Goal: Transaction & Acquisition: Purchase product/service

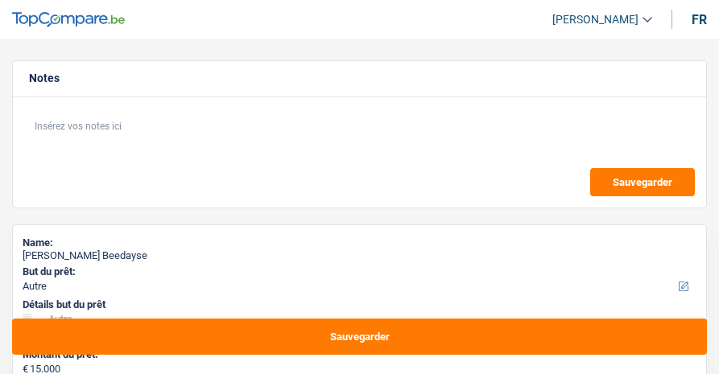
select select "other"
select select "42"
select select "other"
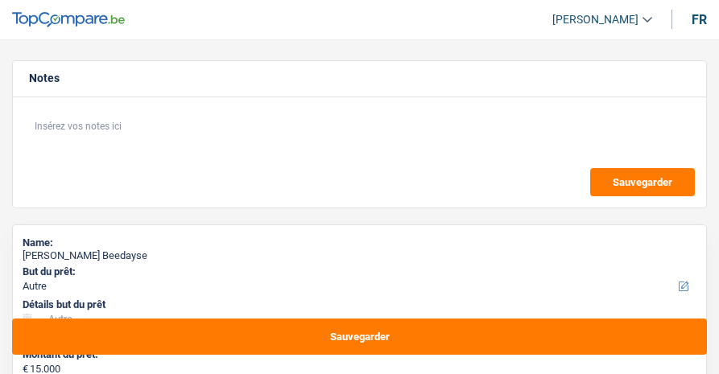
select select "42"
select select "mutuality"
select select "mutualityIndemnity"
select select "ownerWithMortgage"
select select "mortgage"
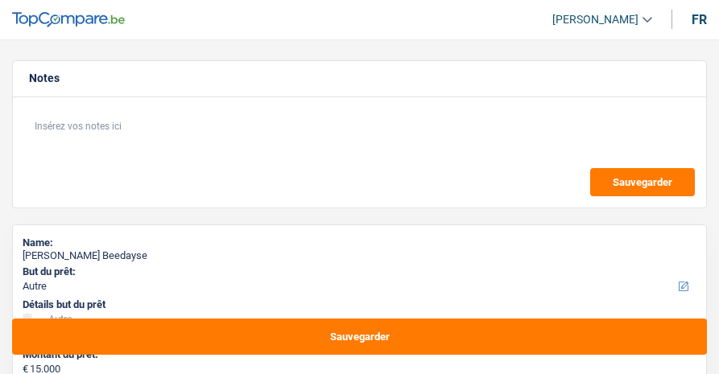
select select "360"
select select "other"
select select "42"
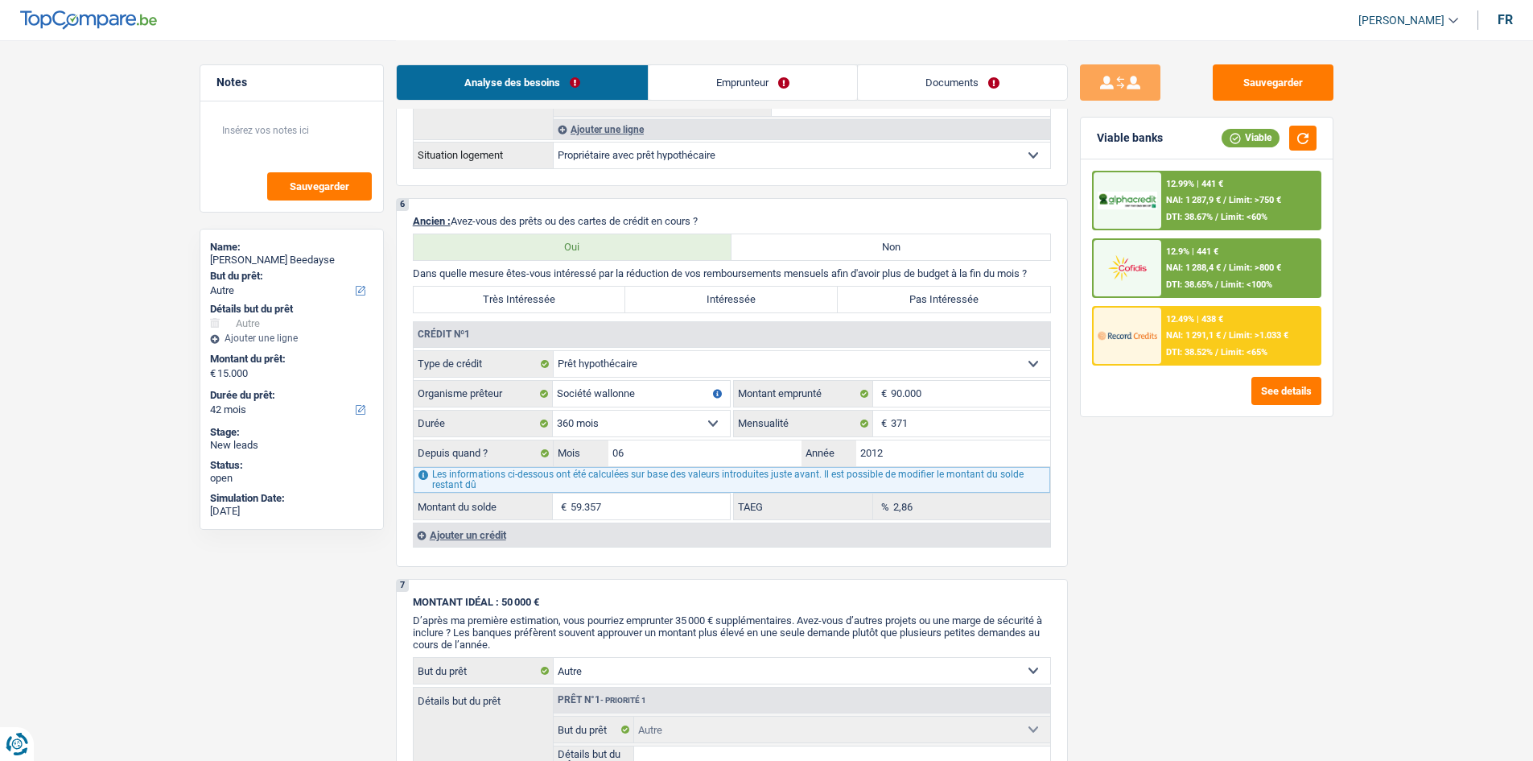
scroll to position [1046, 0]
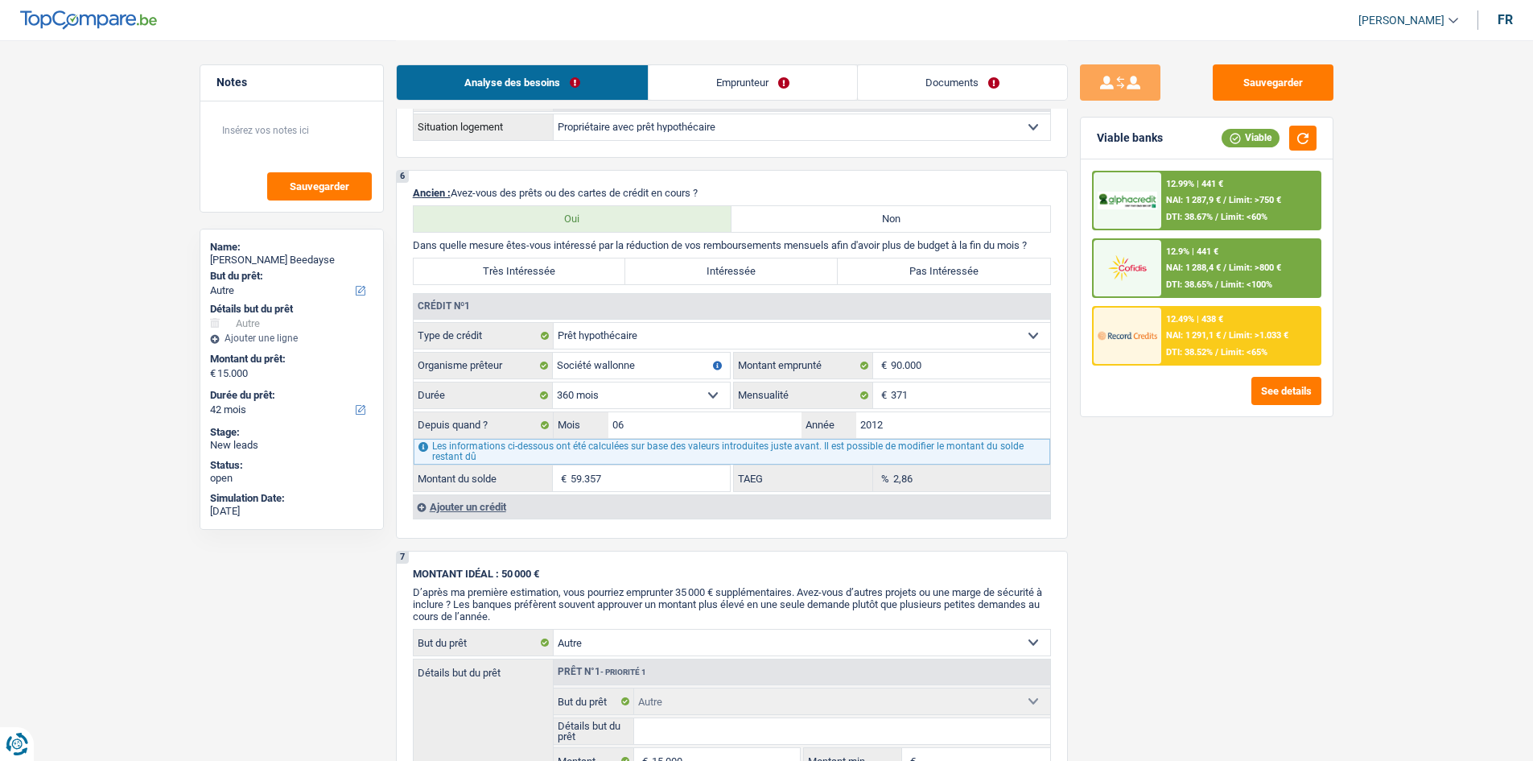
drag, startPoint x: 518, startPoint y: 509, endPoint x: 1415, endPoint y: 531, distance: 896.9
click at [518, 373] on div "Ajouter un crédit" at bounding box center [731, 506] width 637 height 24
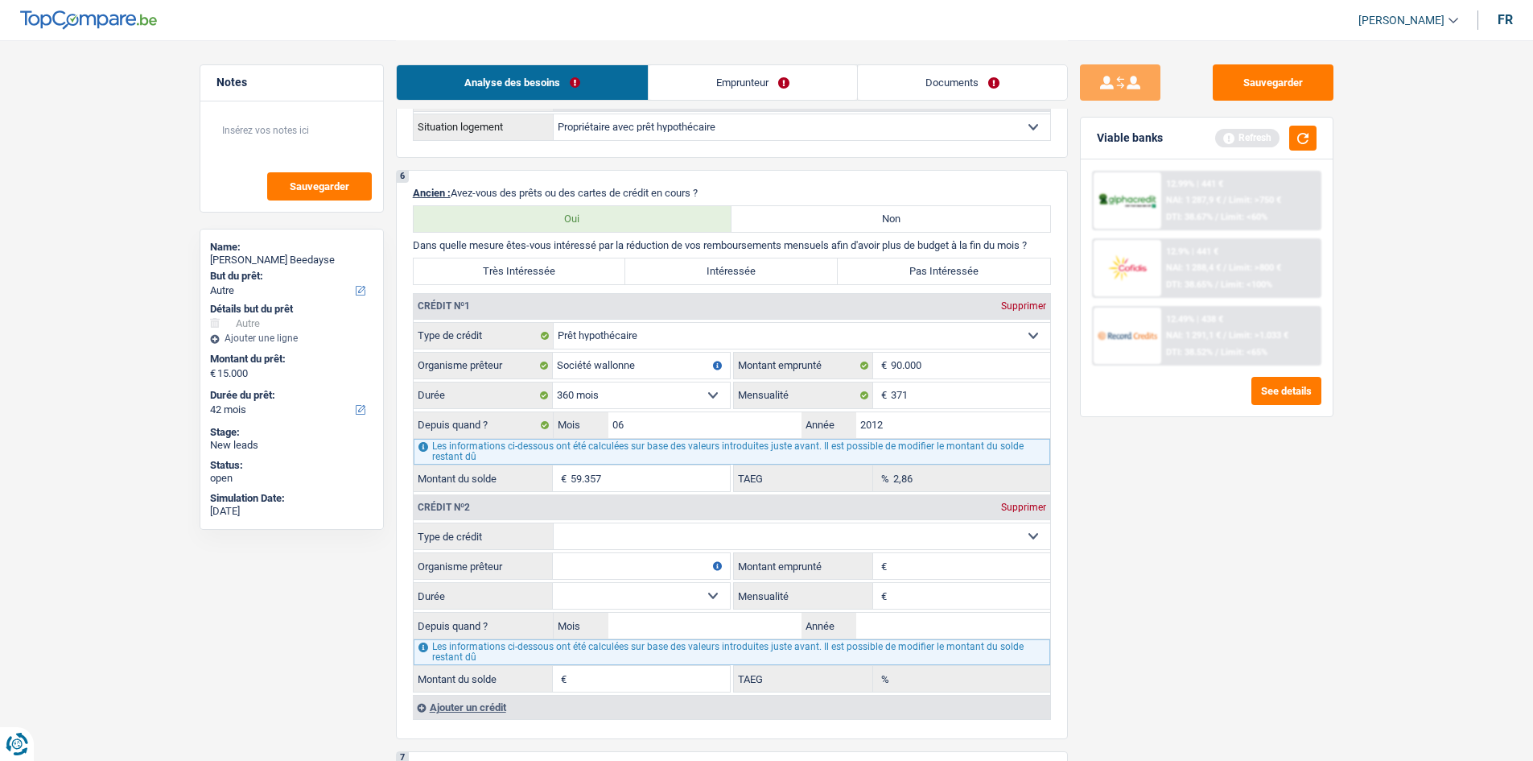
click at [718, 344] on div "12.49% | 438 € NAI: 1 291,1 € / Limit: >1.033 € DTI: 38.52% / Limit: <65%" at bounding box center [1240, 335] width 159 height 56
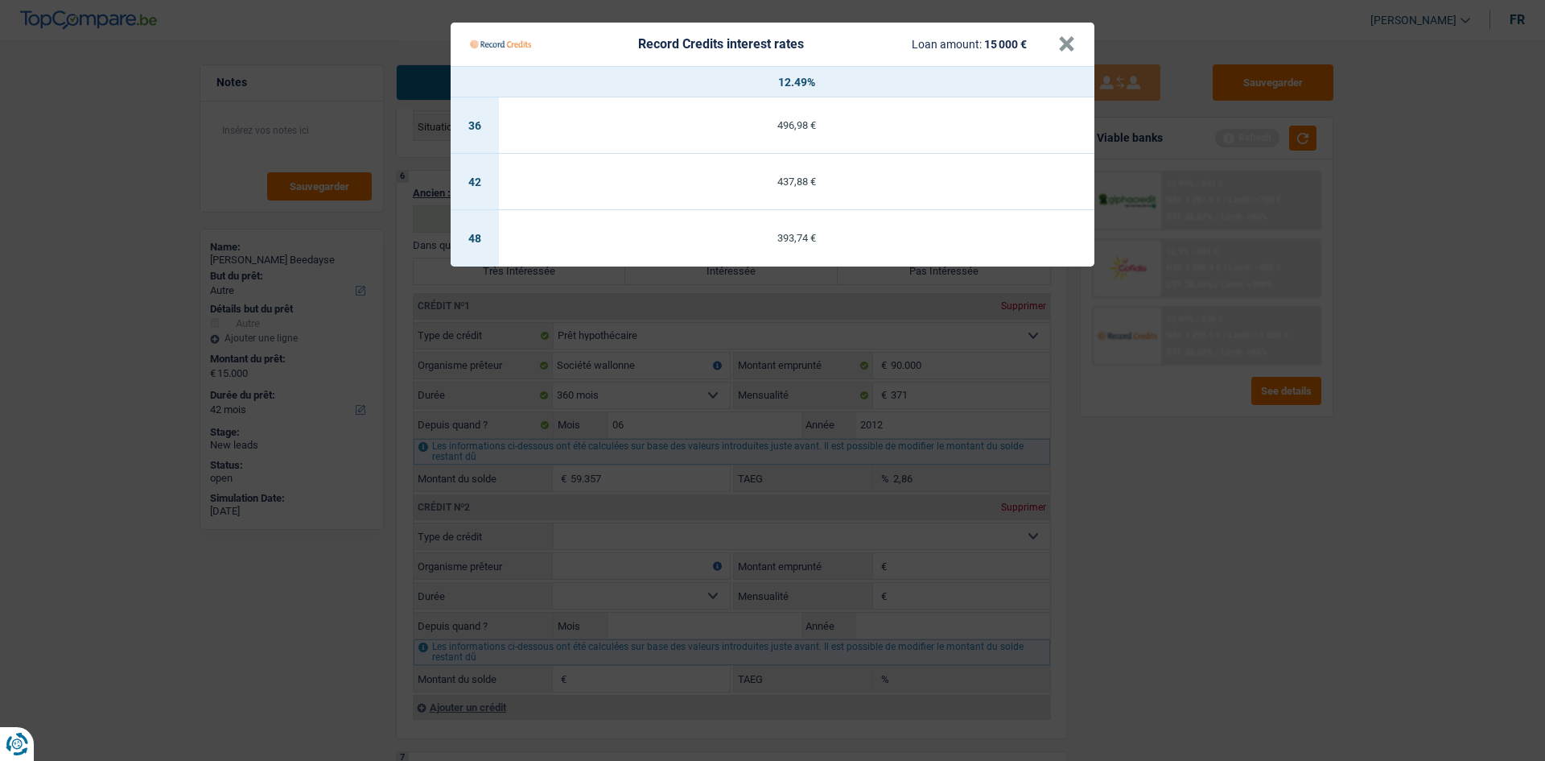
click at [718, 373] on Credits "Record Credits interest rates Loan amount: 15 000 € × 12.49% 36 496,98 € 42 437…" at bounding box center [772, 380] width 1545 height 761
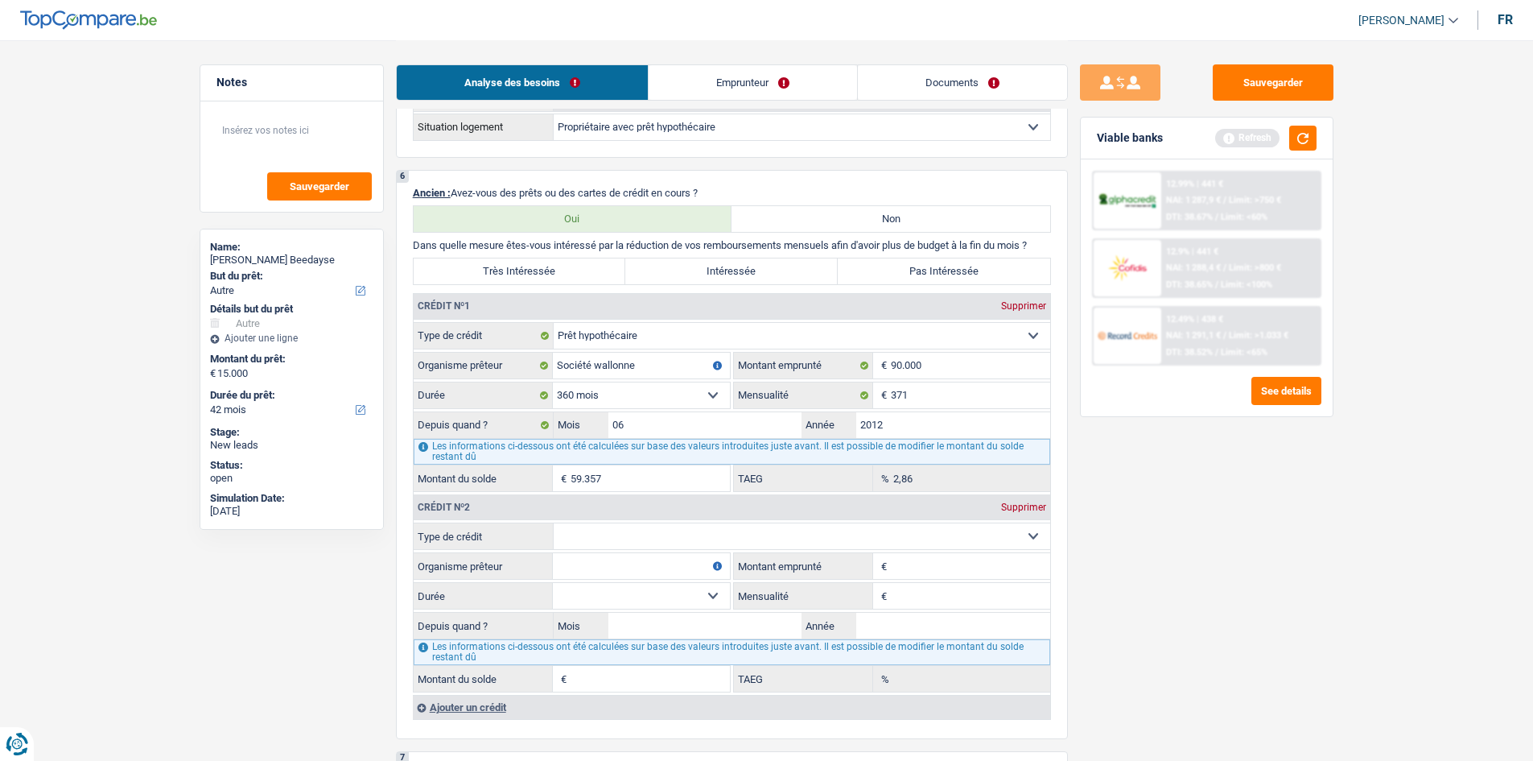
click at [718, 268] on span "NAI: 1 288,4 €" at bounding box center [1193, 267] width 55 height 10
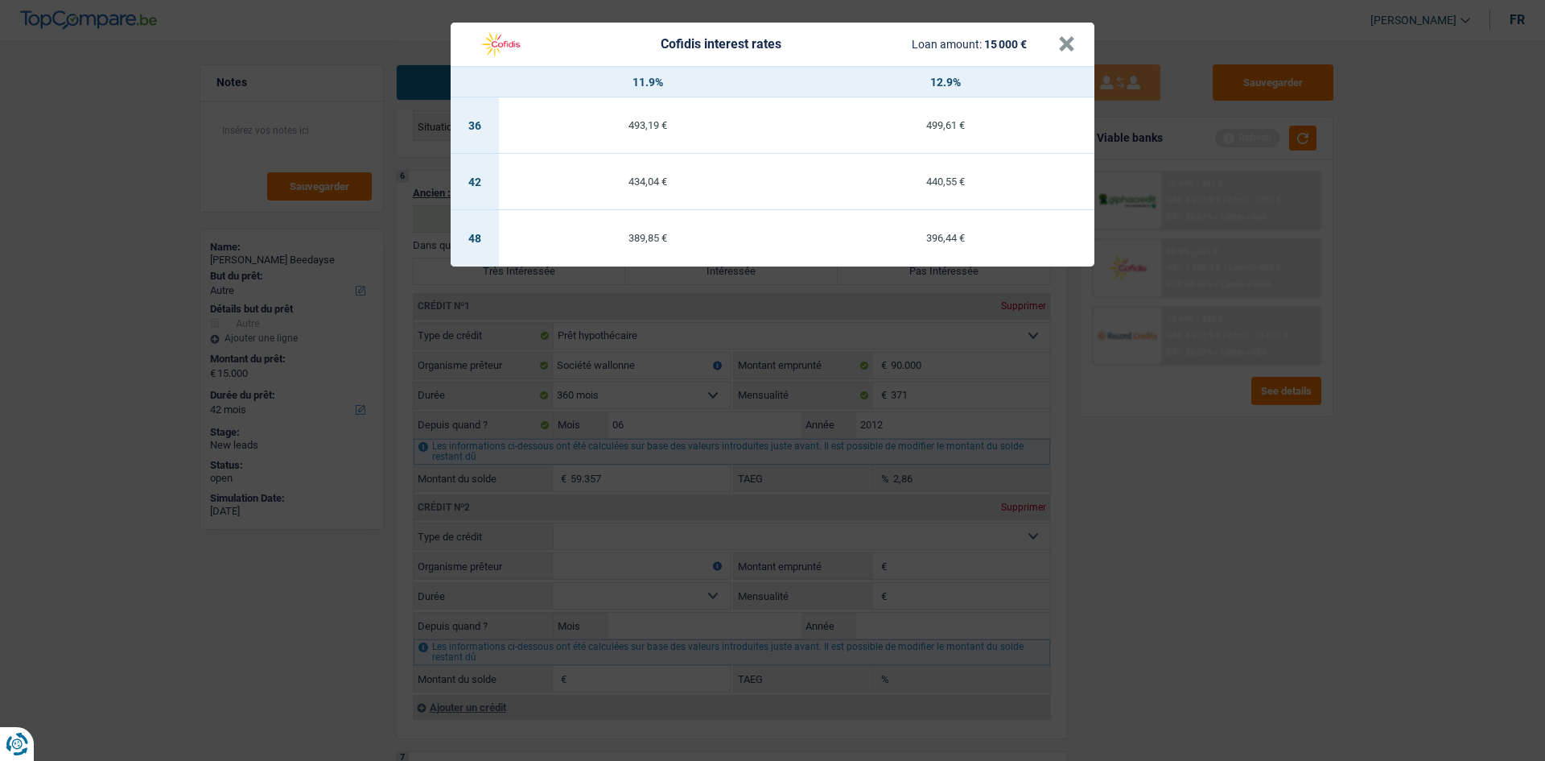
click at [718, 373] on div "Cofidis interest rates Loan amount: 15 000 € × 11.9% 12.9% 36 493,19 € 499,61 €…" at bounding box center [772, 380] width 1545 height 761
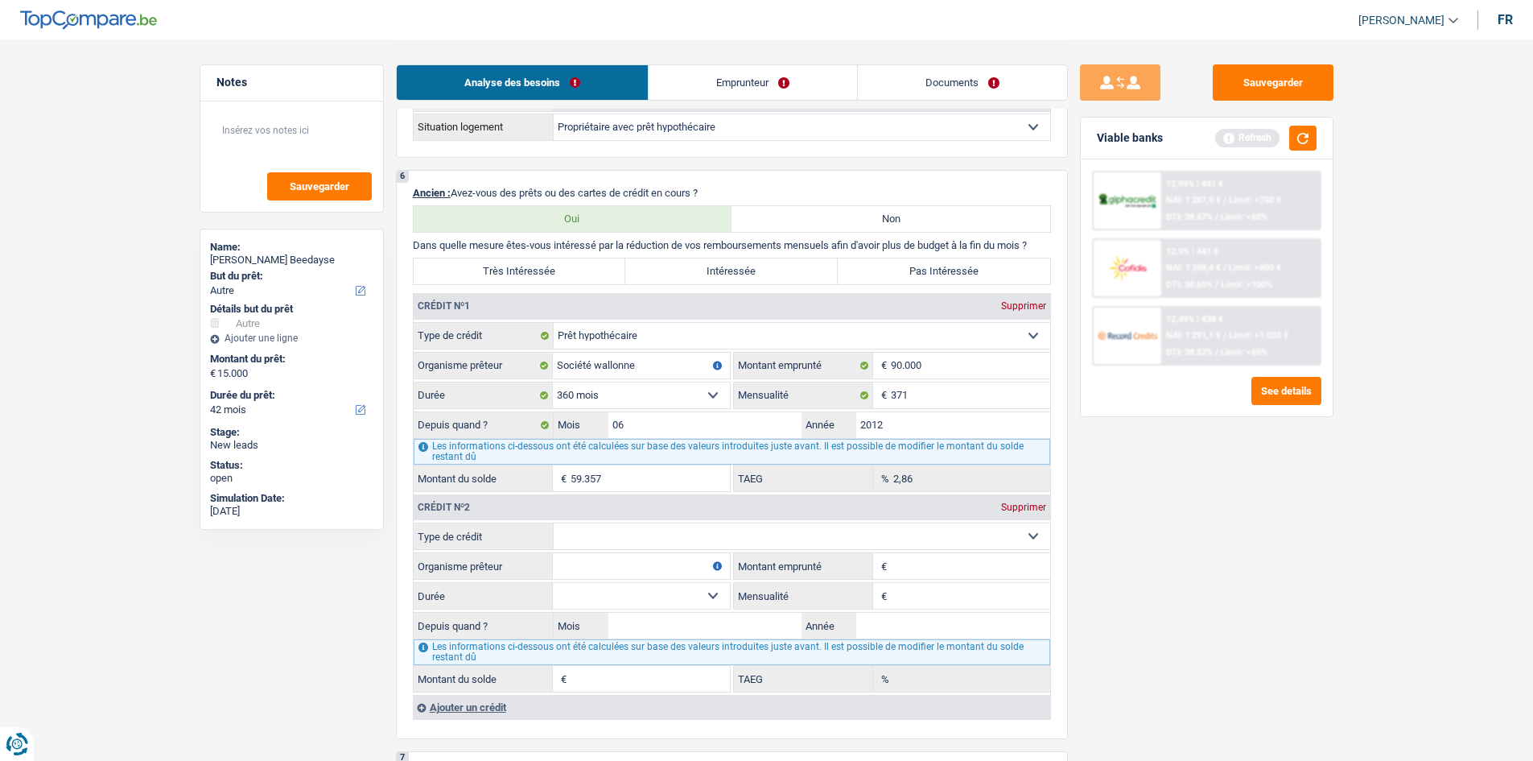
click at [718, 201] on div "12.99% | 441 € NAI: 1 287,9 € / Limit: >750 € DTI: 38.67% / Limit: <60%" at bounding box center [1240, 200] width 159 height 56
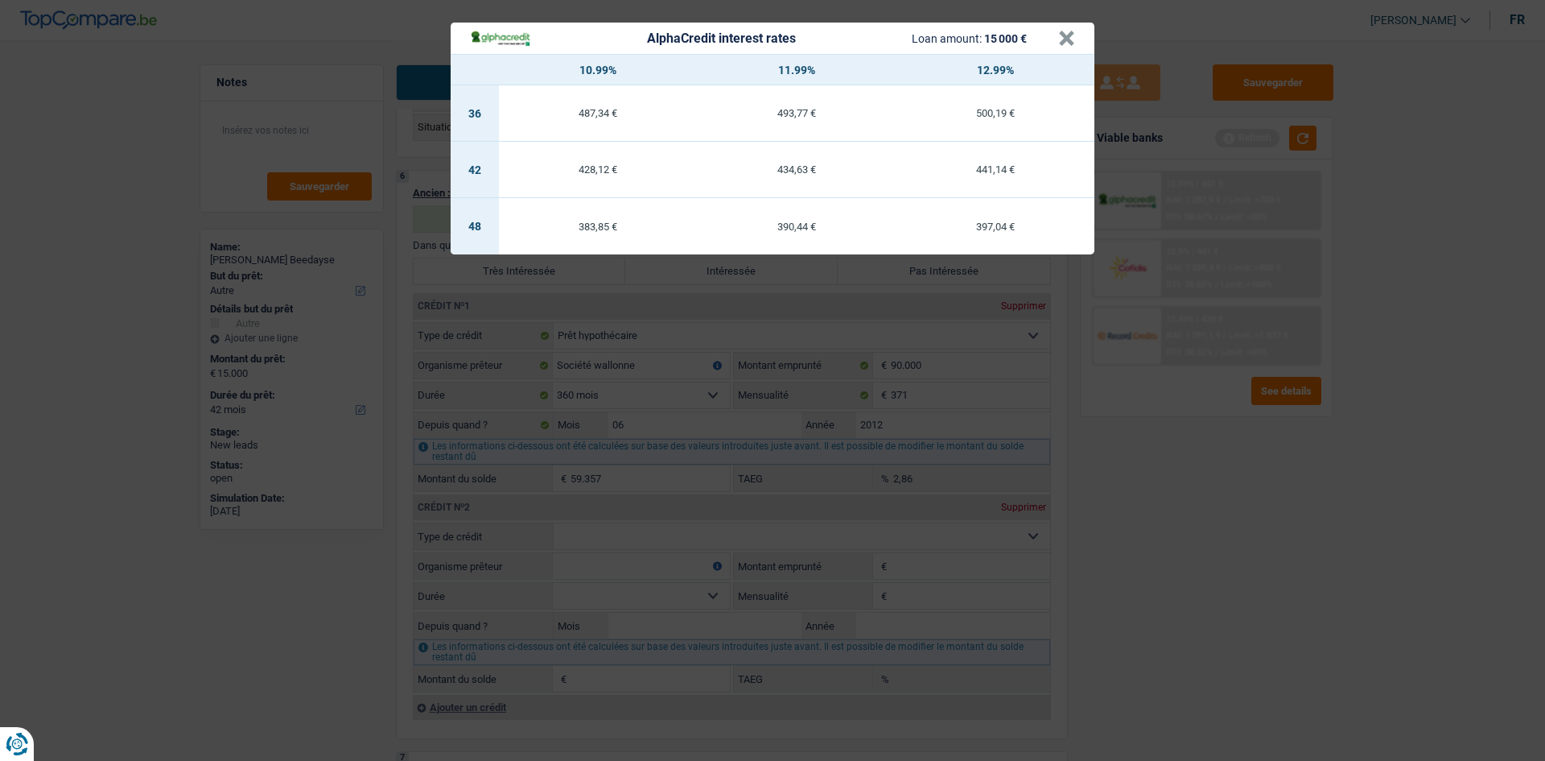
click at [718, 373] on div "AlphaCredit interest rates Loan amount: 15 000 € × 10.99% 11.99% 12.99% 36 487,…" at bounding box center [772, 380] width 1545 height 761
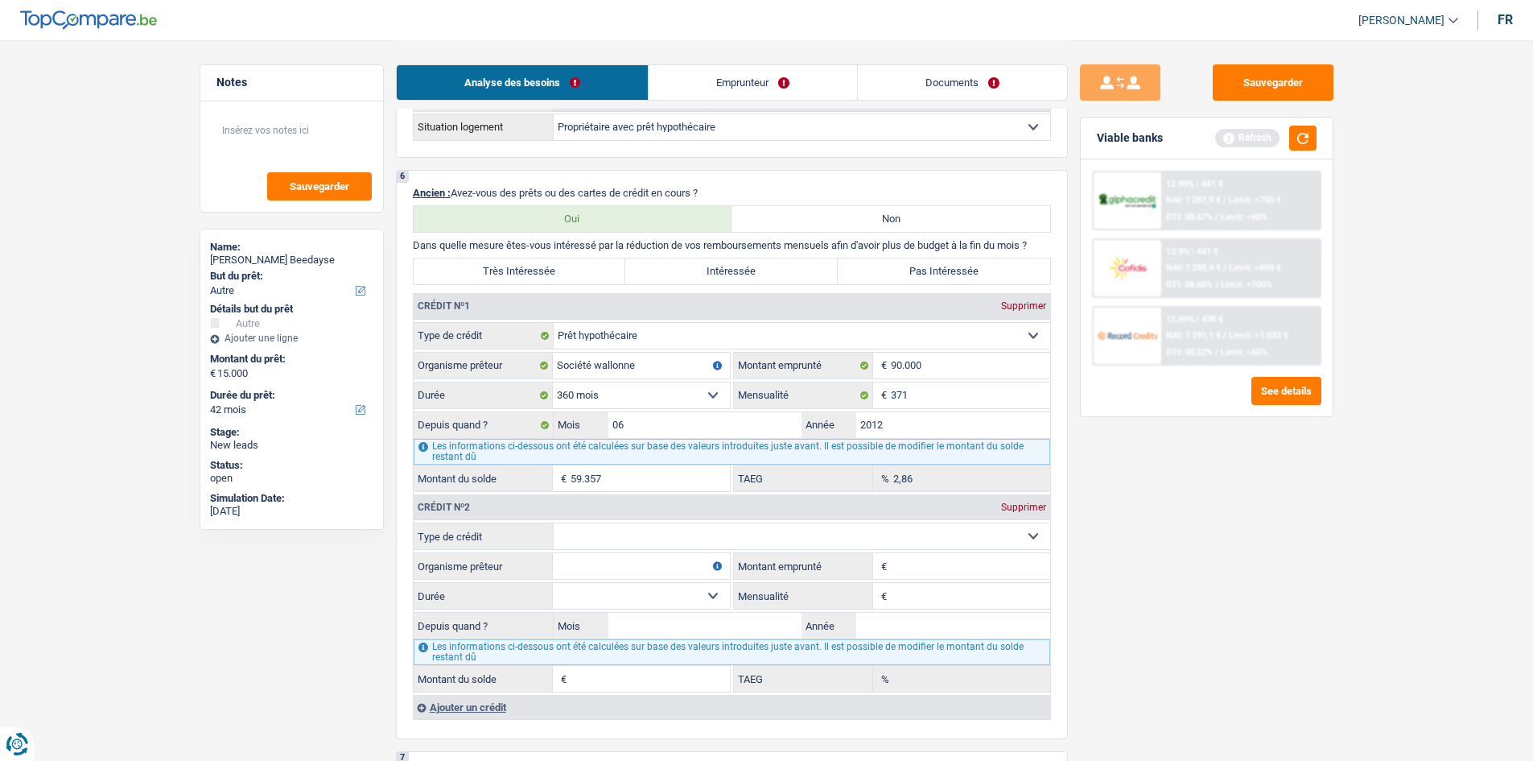
click at [718, 276] on div "12.9% | 441 € NAI: 1 288,4 € / Limit: >800 € DTI: 38.65% / Limit: <100%" at bounding box center [1240, 268] width 159 height 56
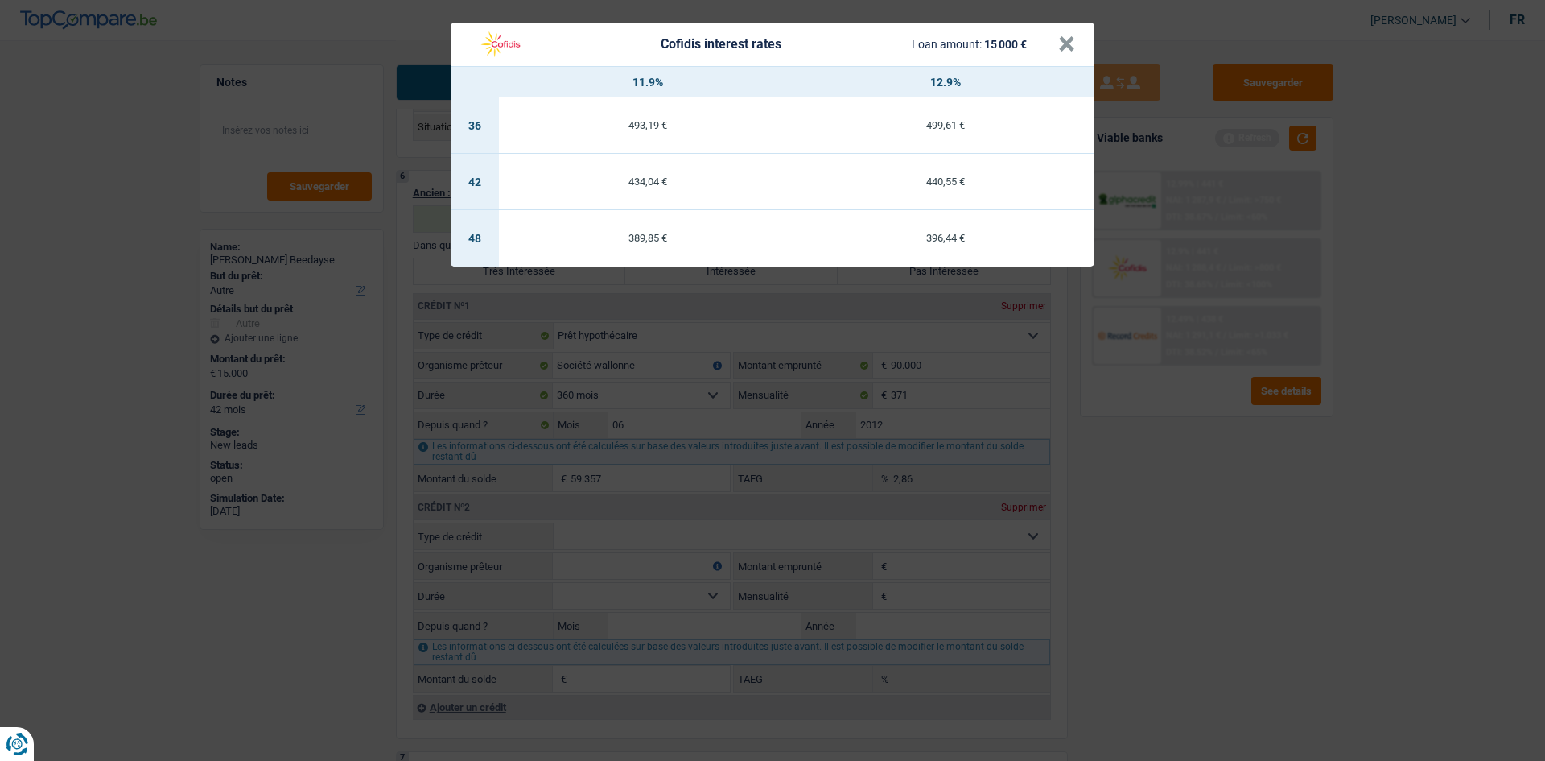
click at [718, 373] on div "Cofidis interest rates Loan amount: 15 000 € × 11.9% 12.9% 36 493,19 € 499,61 €…" at bounding box center [772, 380] width 1545 height 761
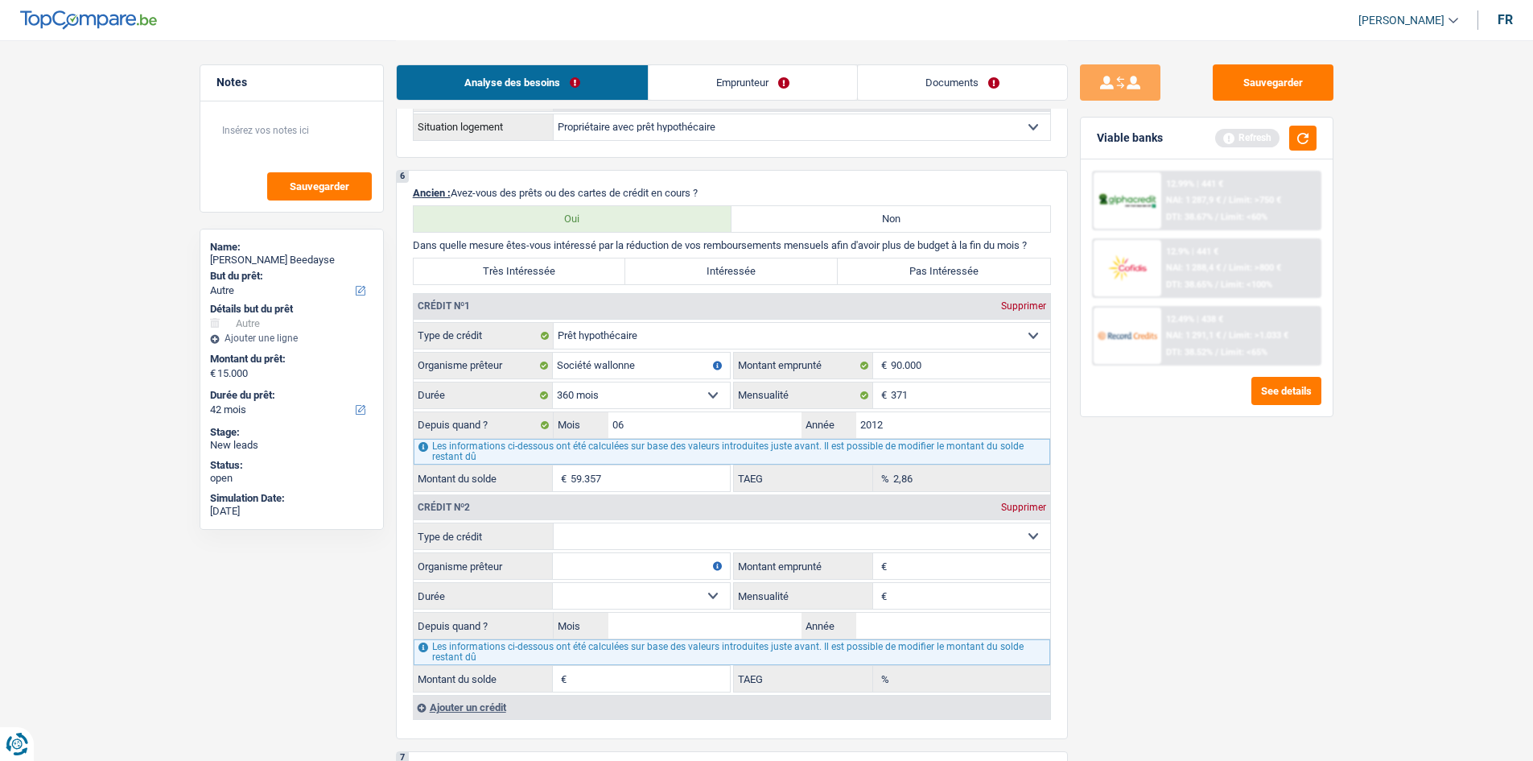
click at [718, 353] on span "DTI: 38.52%" at bounding box center [1189, 352] width 47 height 10
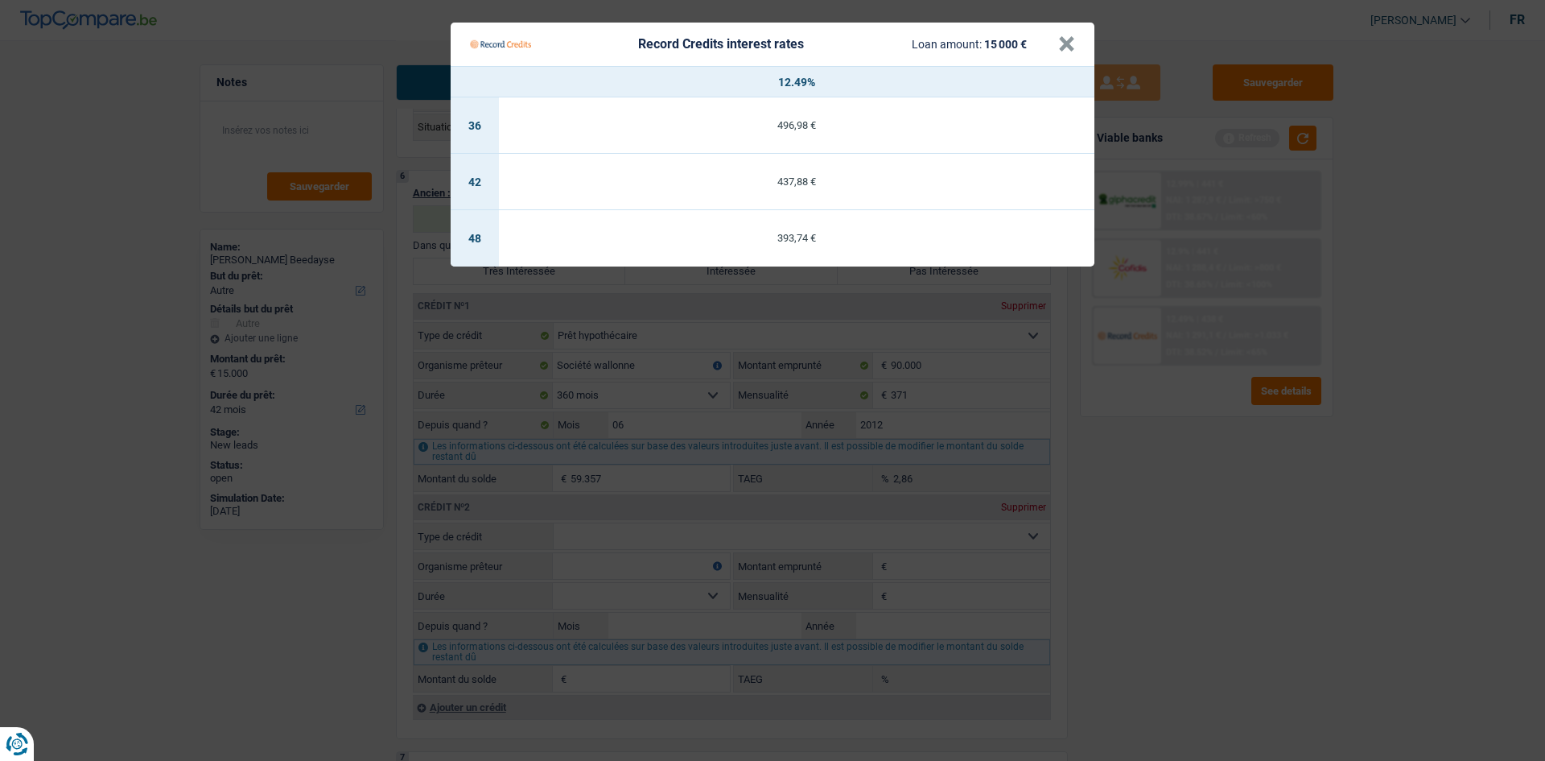
click at [718, 373] on Credits "Record Credits interest rates Loan amount: 15 000 € × 12.49% 36 496,98 € 42 437…" at bounding box center [772, 380] width 1545 height 761
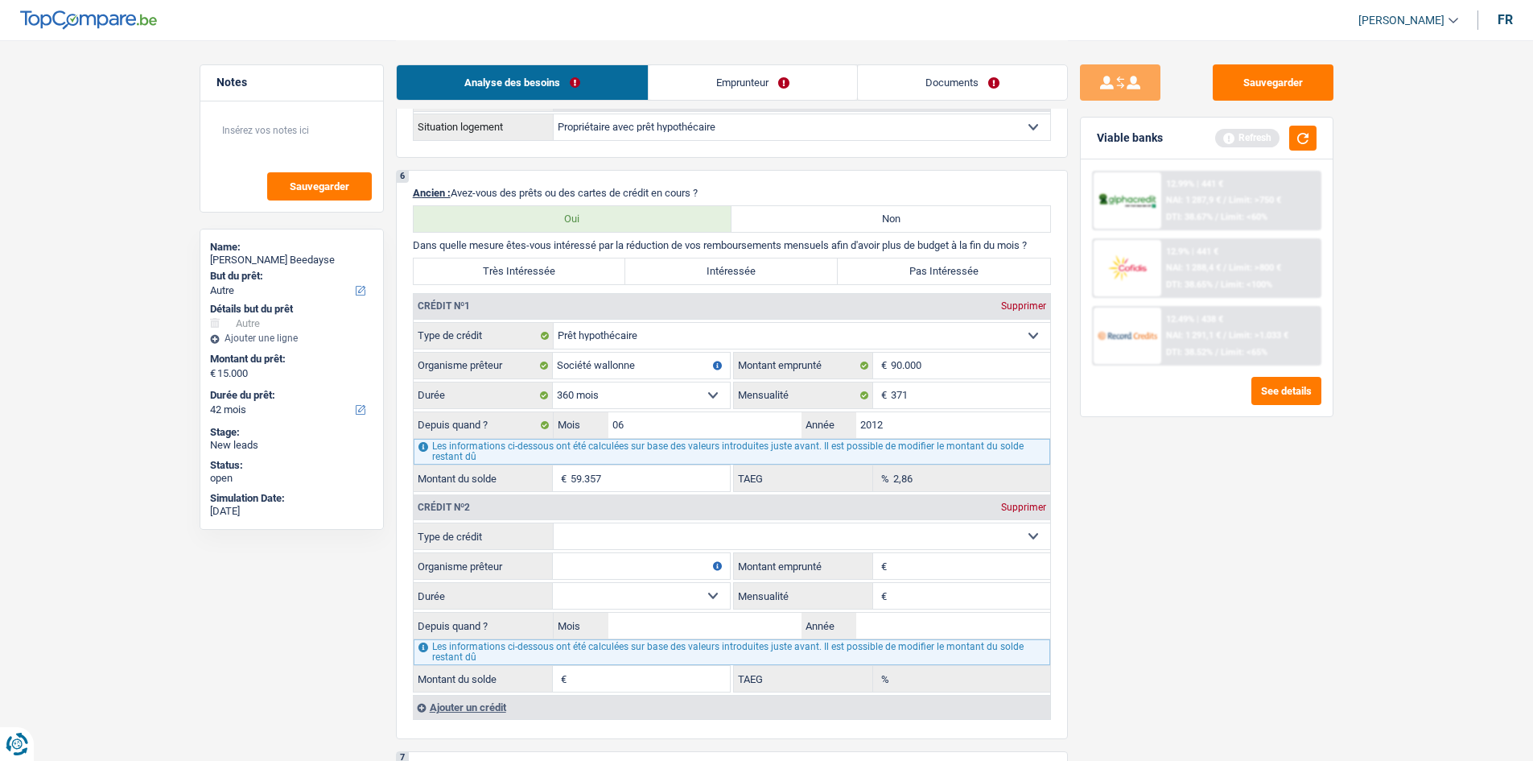
click at [718, 270] on span "NAI: 1 288,4 €" at bounding box center [1193, 267] width 55 height 10
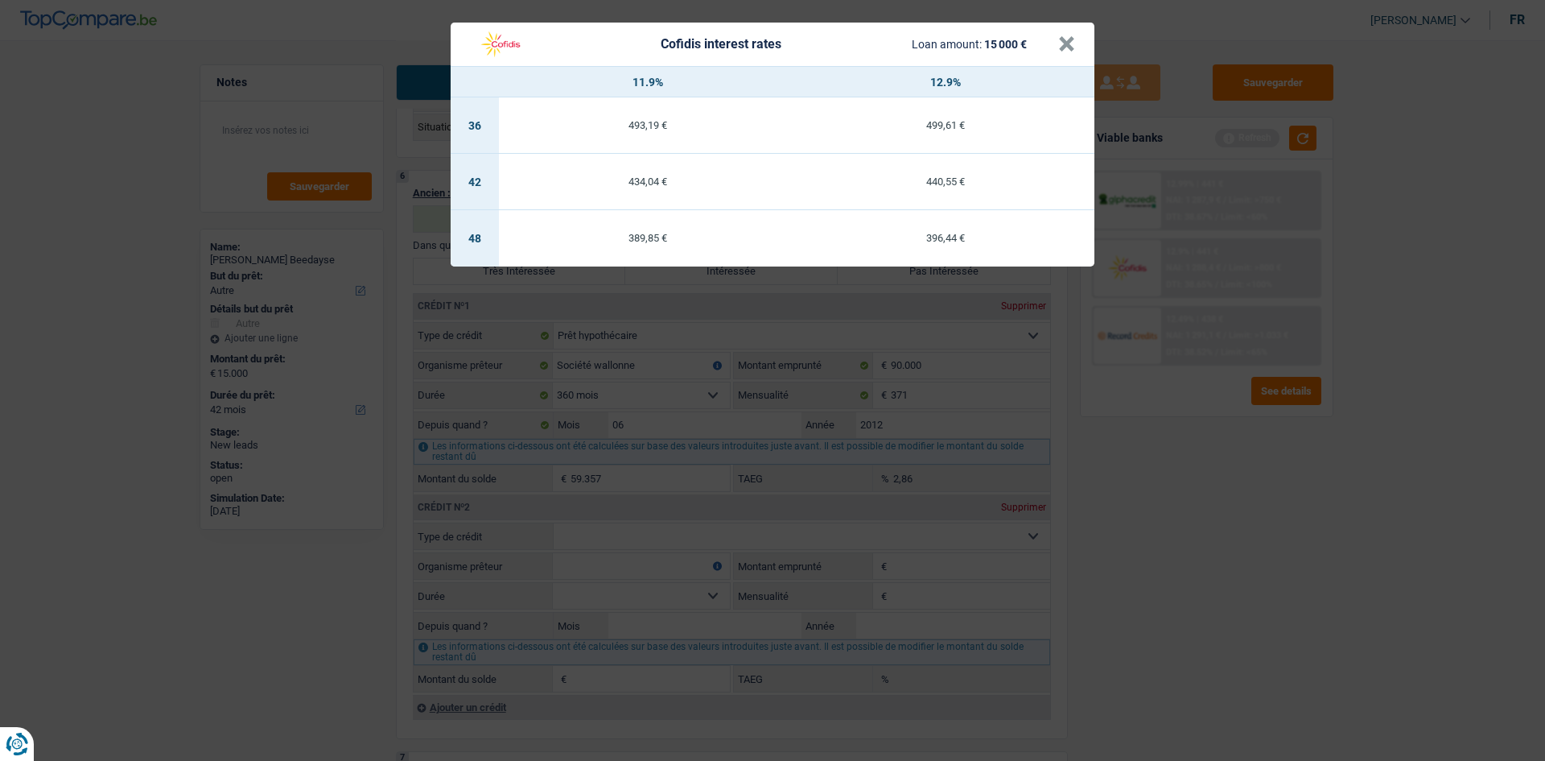
click at [718, 373] on div "Cofidis interest rates Loan amount: 15 000 € × 11.9% 12.9% 36 493,19 € 499,61 €…" at bounding box center [772, 380] width 1545 height 761
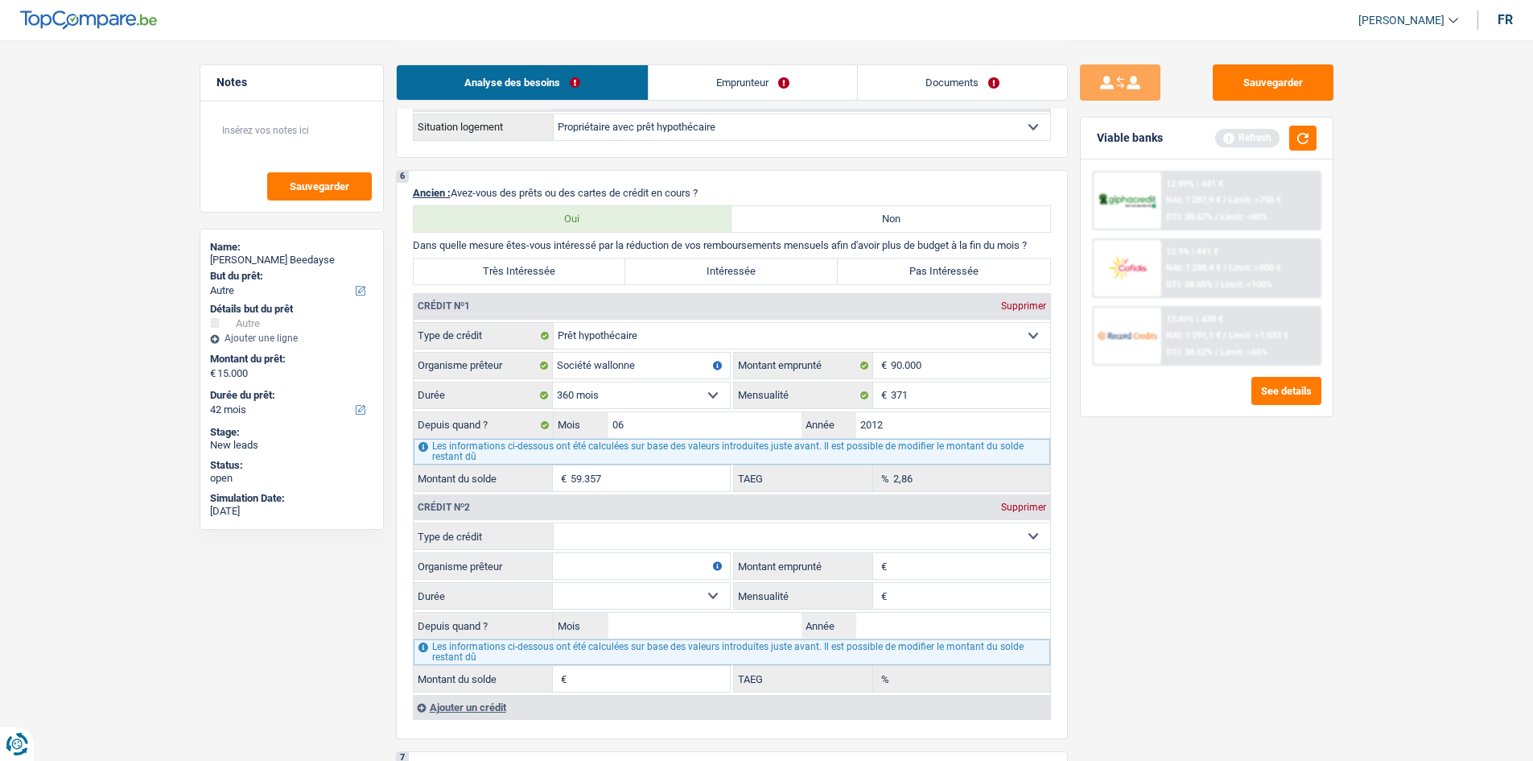
click at [718, 272] on span "NAI: 1 288,4 €" at bounding box center [1193, 267] width 55 height 10
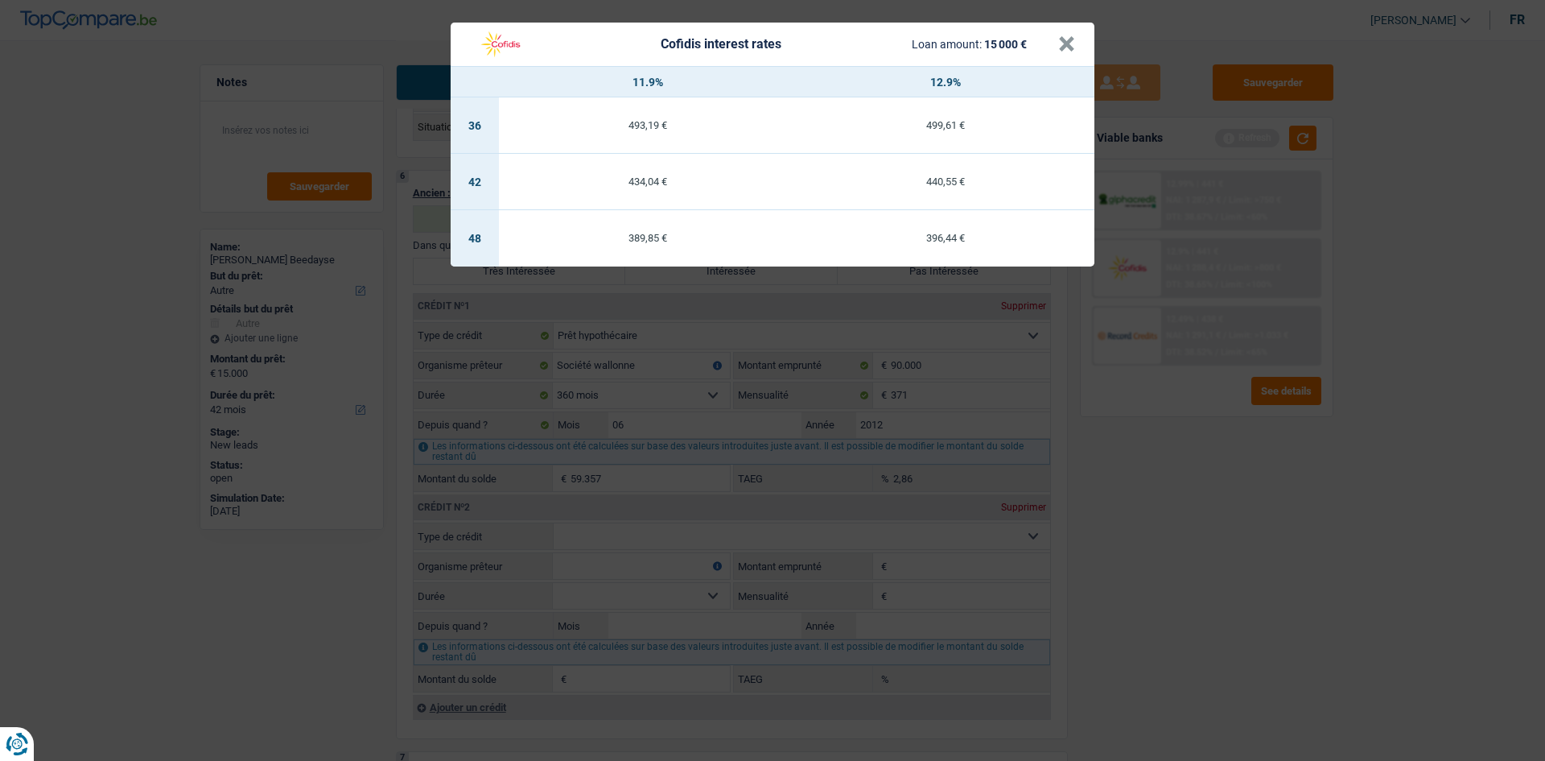
drag, startPoint x: 1187, startPoint y: 526, endPoint x: 1213, endPoint y: 526, distance: 25.8
click at [718, 373] on div "Cofidis interest rates Loan amount: 15 000 € × 11.9% 12.9% 36 493,19 € 499,61 €…" at bounding box center [772, 380] width 1545 height 761
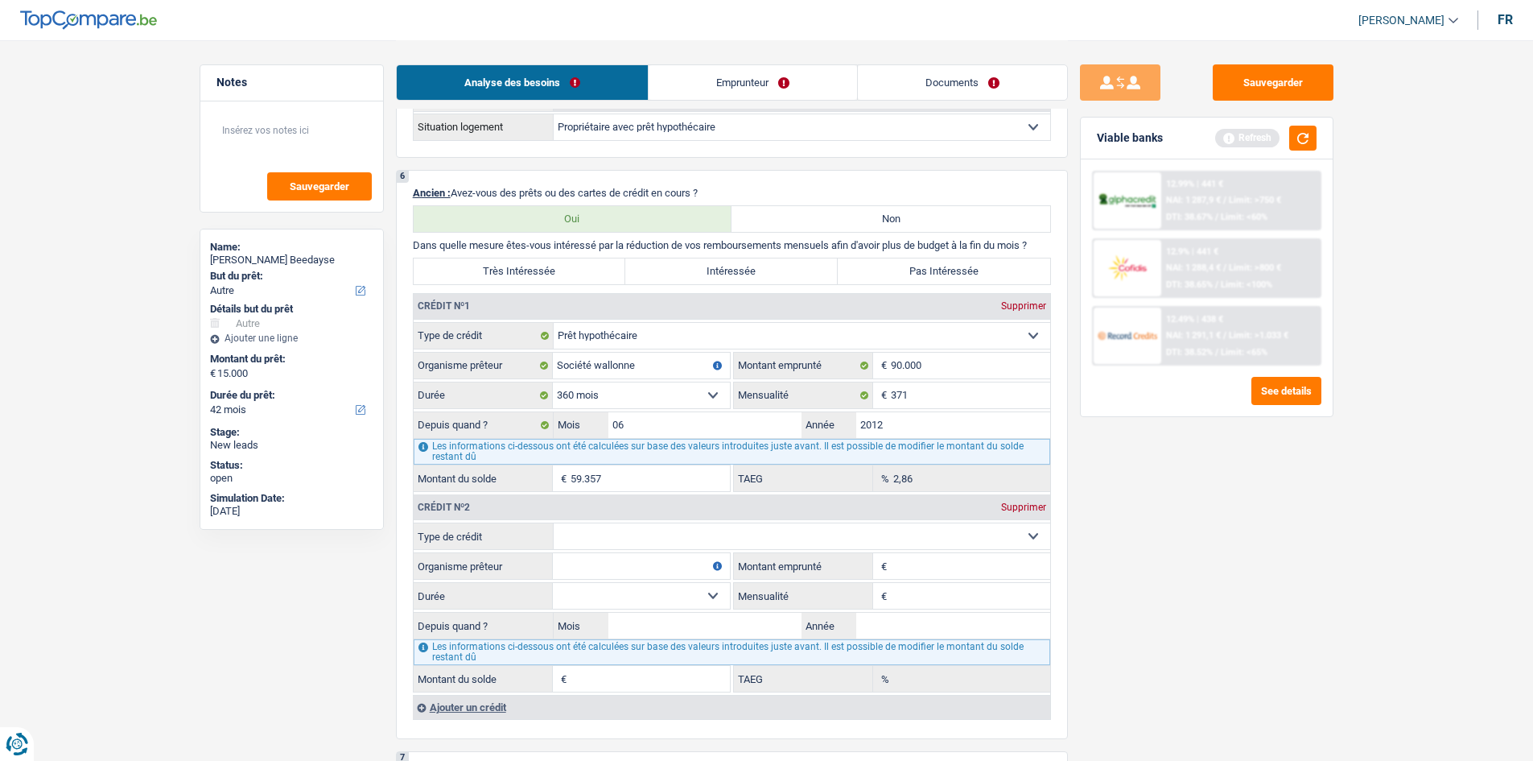
click at [718, 260] on div "12.9% | 441 € NAI: 1 288,4 € / Limit: >800 € DTI: 38.65% / Limit: <100%" at bounding box center [1240, 268] width 159 height 56
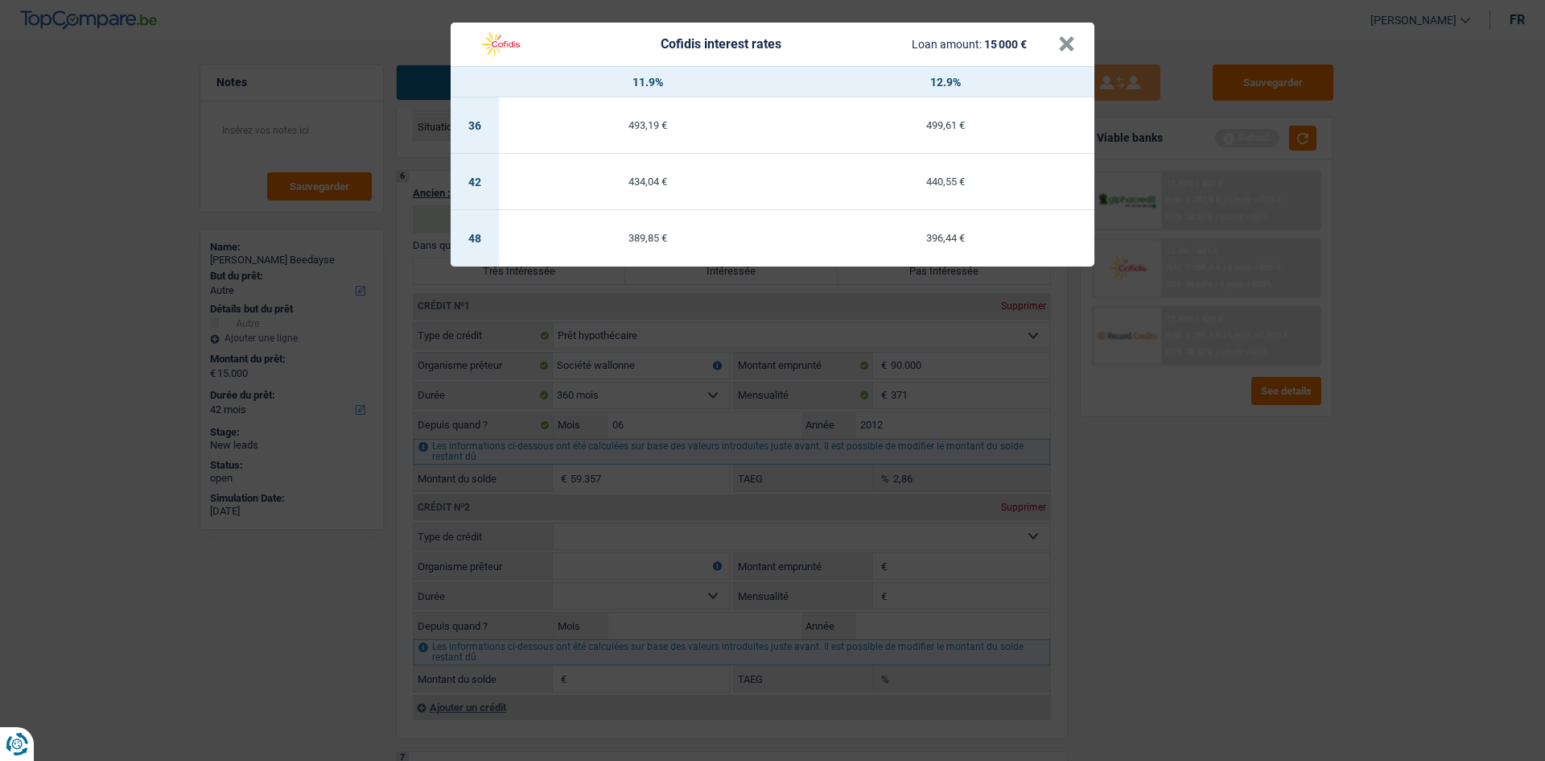
click at [718, 373] on div "Cofidis interest rates Loan amount: 15 000 € × 11.9% 12.9% 36 493,19 € 499,61 €…" at bounding box center [772, 380] width 1545 height 761
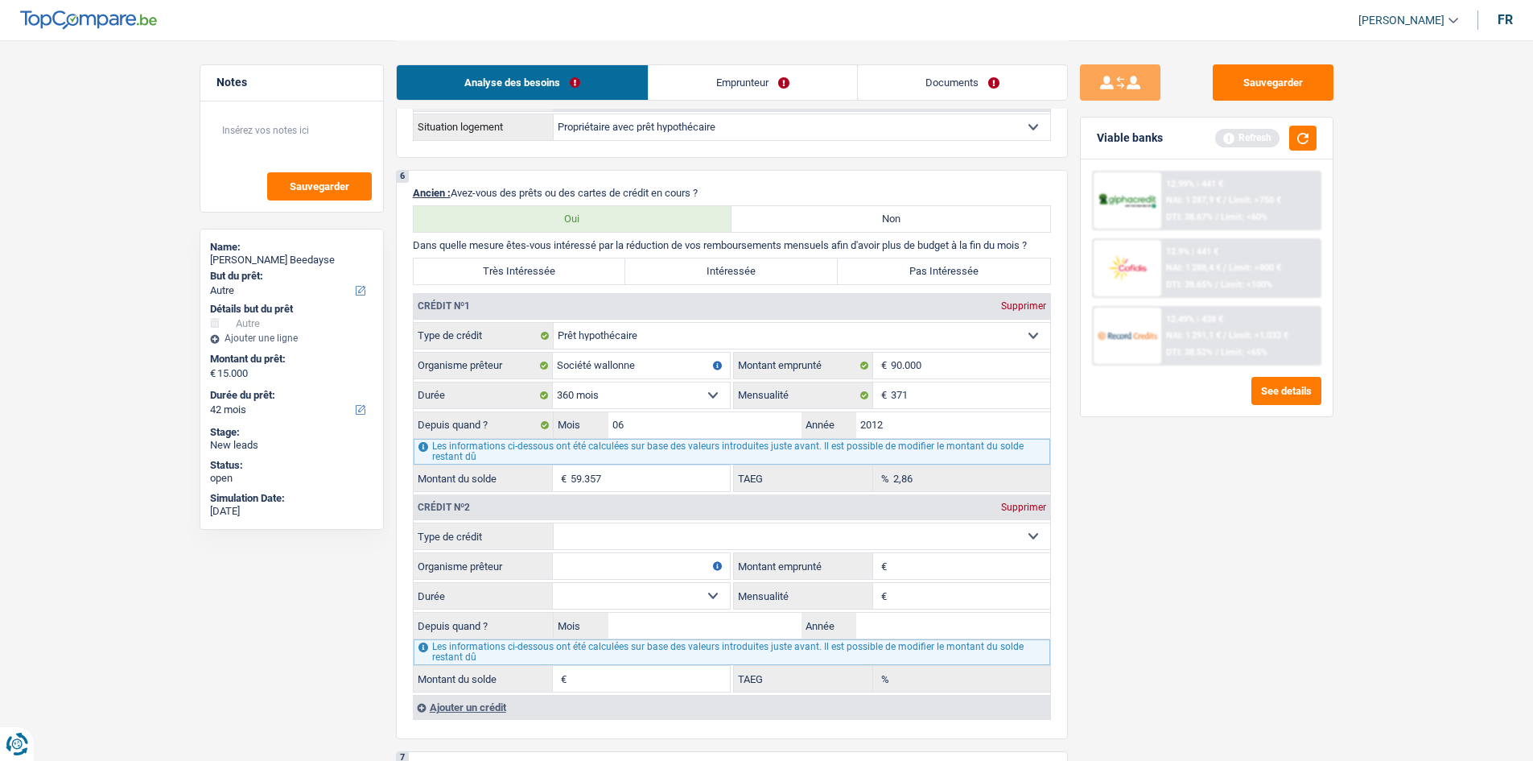
click at [718, 352] on span "Limit: <65%" at bounding box center [1244, 352] width 47 height 10
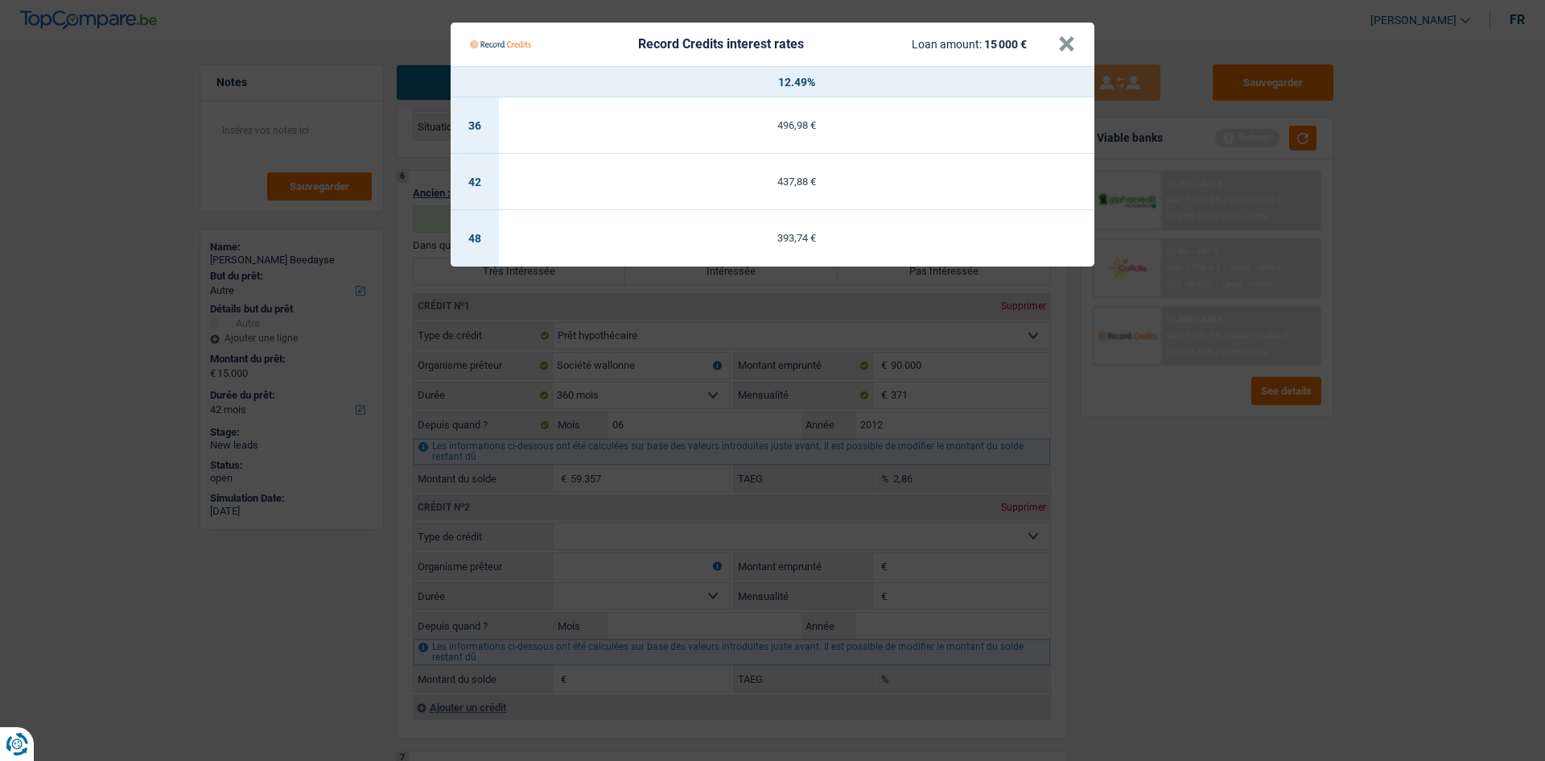
click at [718, 373] on Credits "Record Credits interest rates Loan amount: 15 000 € × 12.49% 36 496,98 € 42 437…" at bounding box center [772, 380] width 1545 height 761
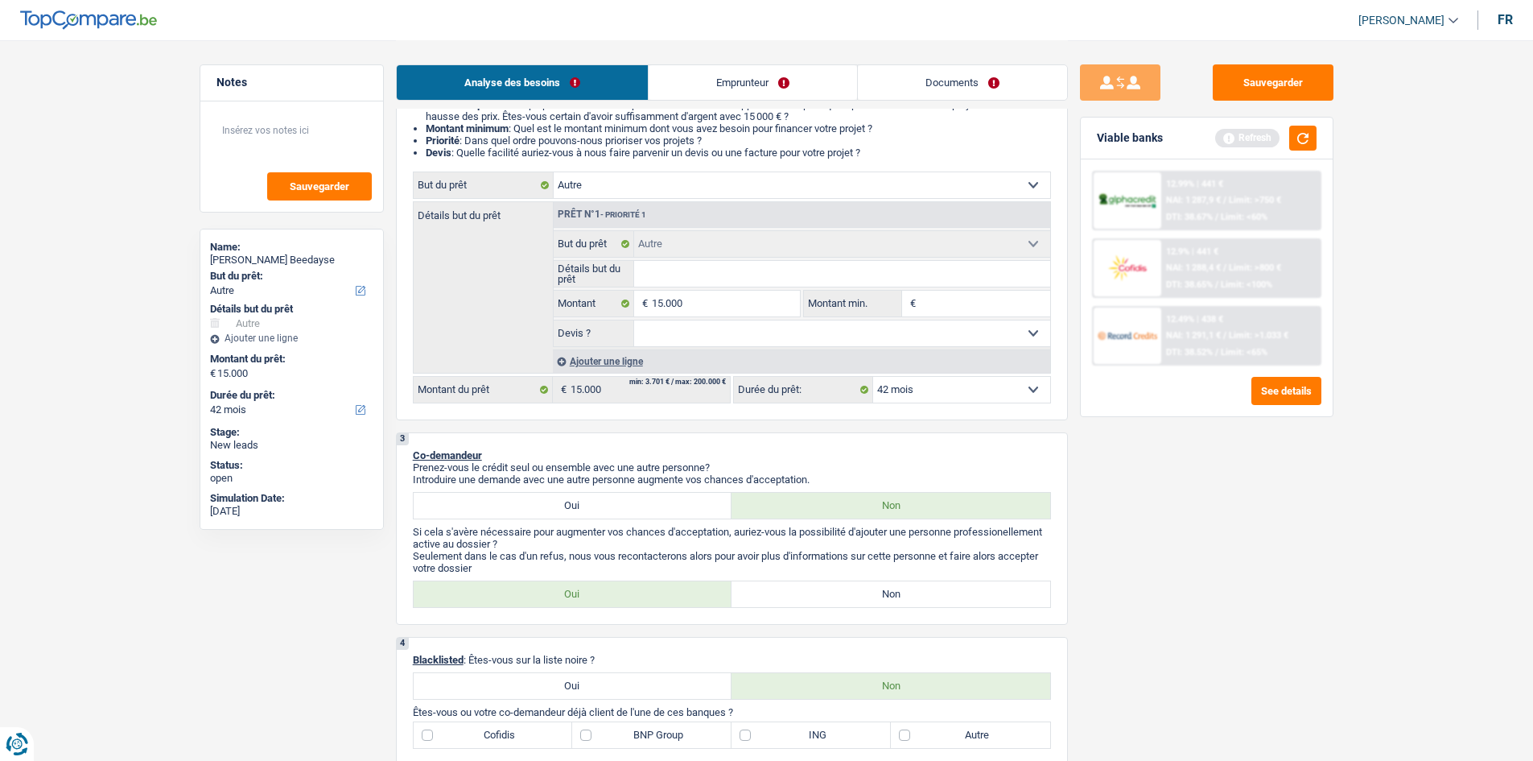
scroll to position [161, 0]
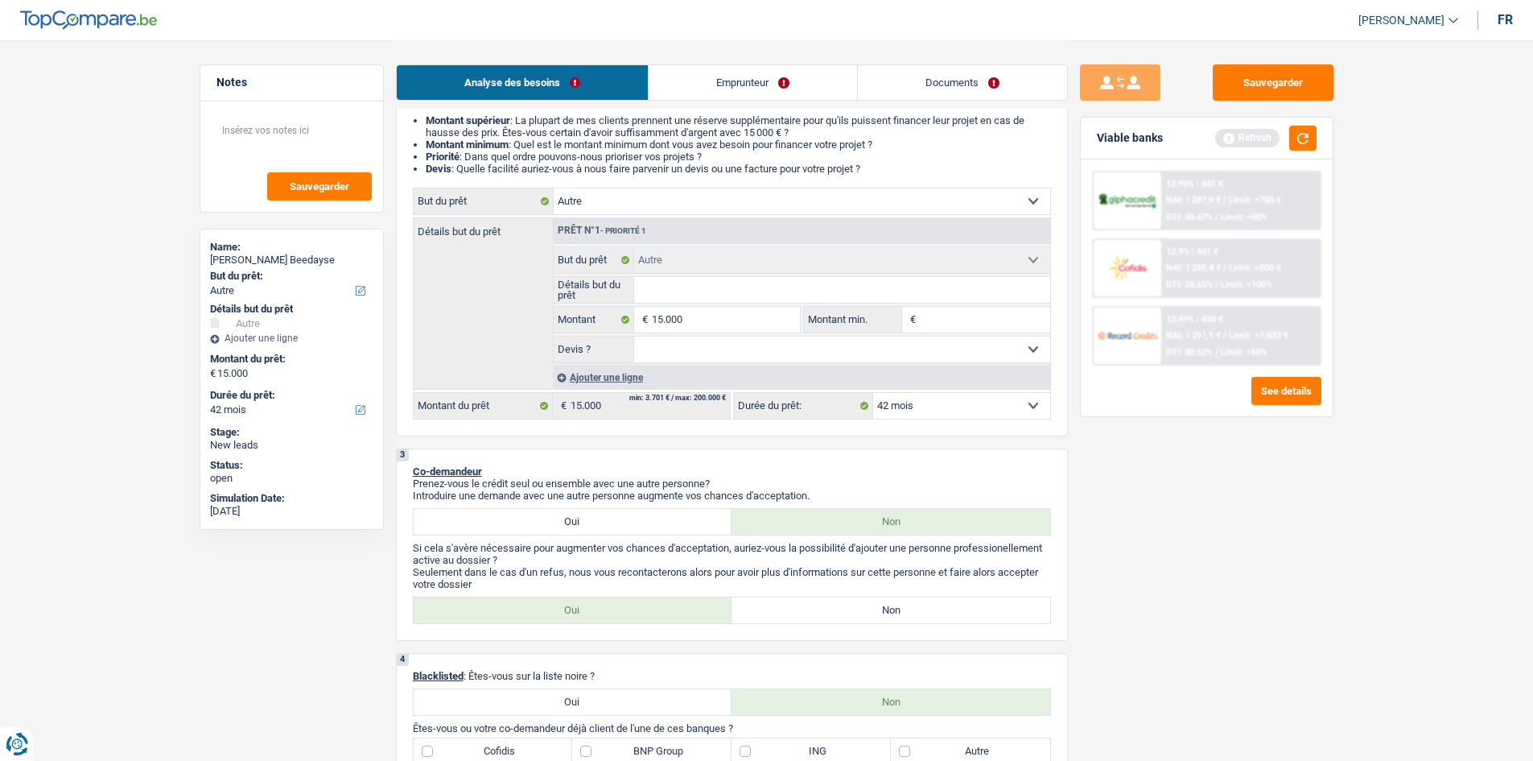
drag, startPoint x: 699, startPoint y: 87, endPoint x: 723, endPoint y: 76, distance: 25.9
click at [699, 87] on link "Emprunteur" at bounding box center [753, 82] width 208 height 35
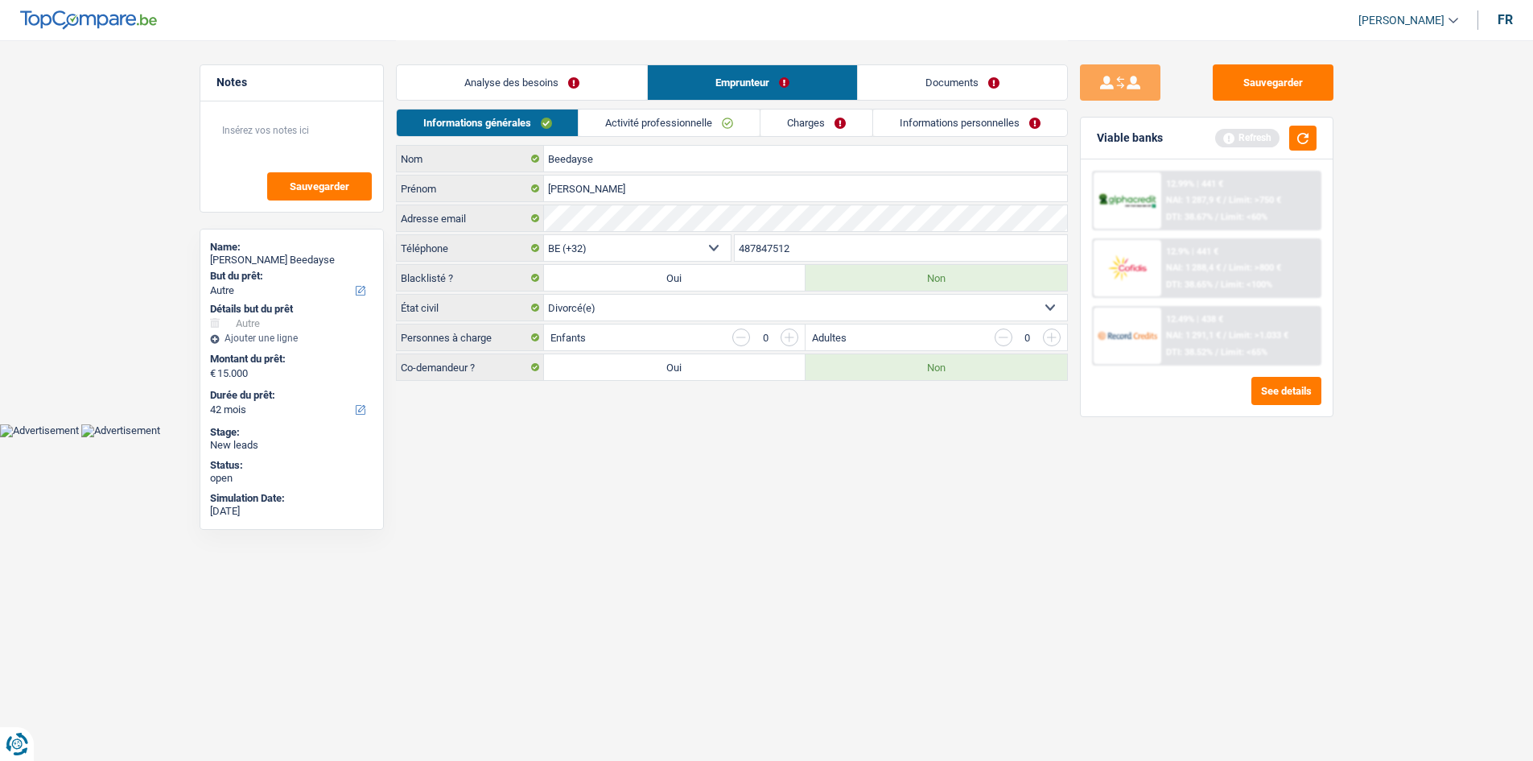
scroll to position [0, 0]
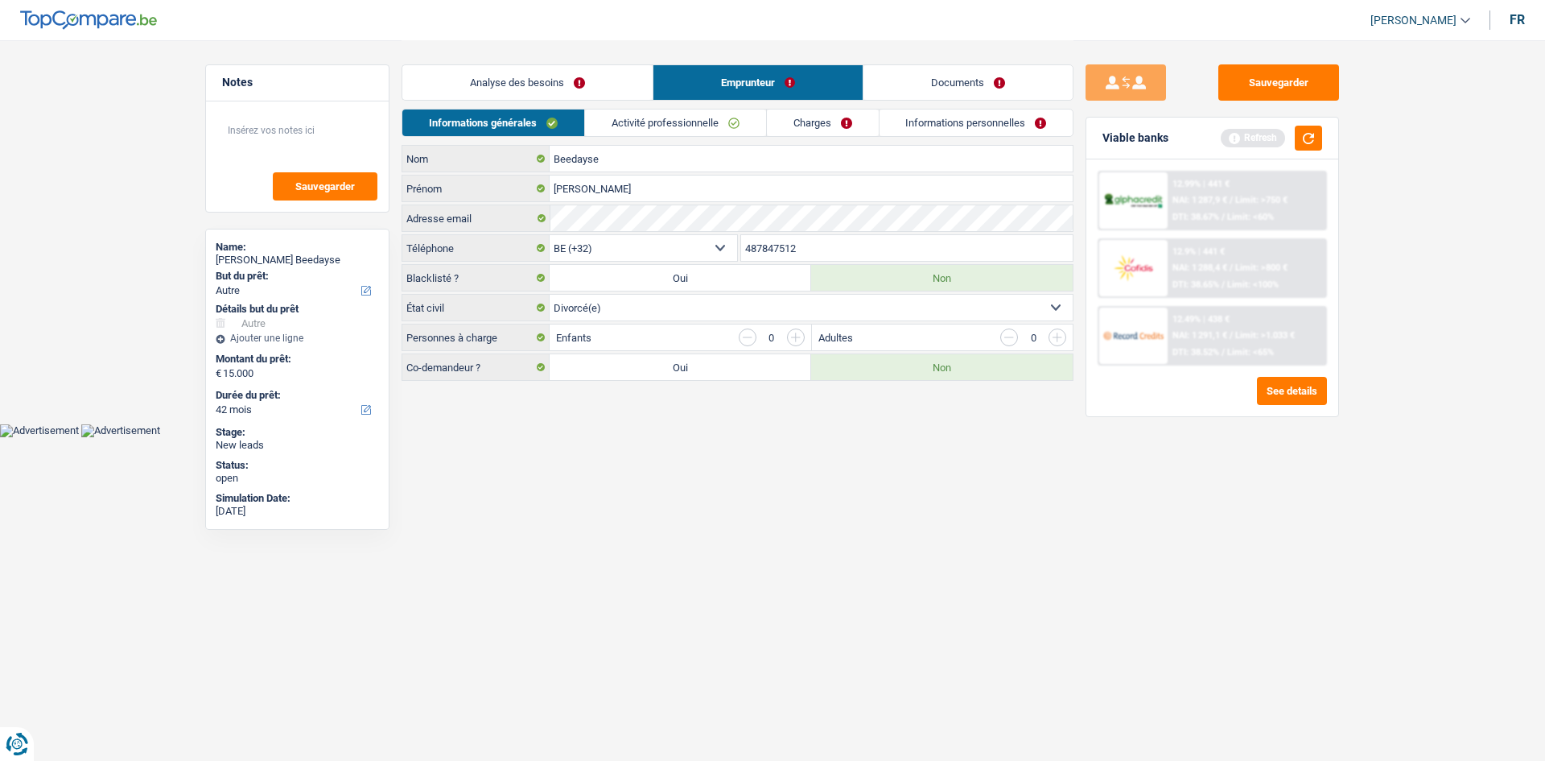
click at [691, 114] on link "Activité professionnelle" at bounding box center [675, 122] width 181 height 27
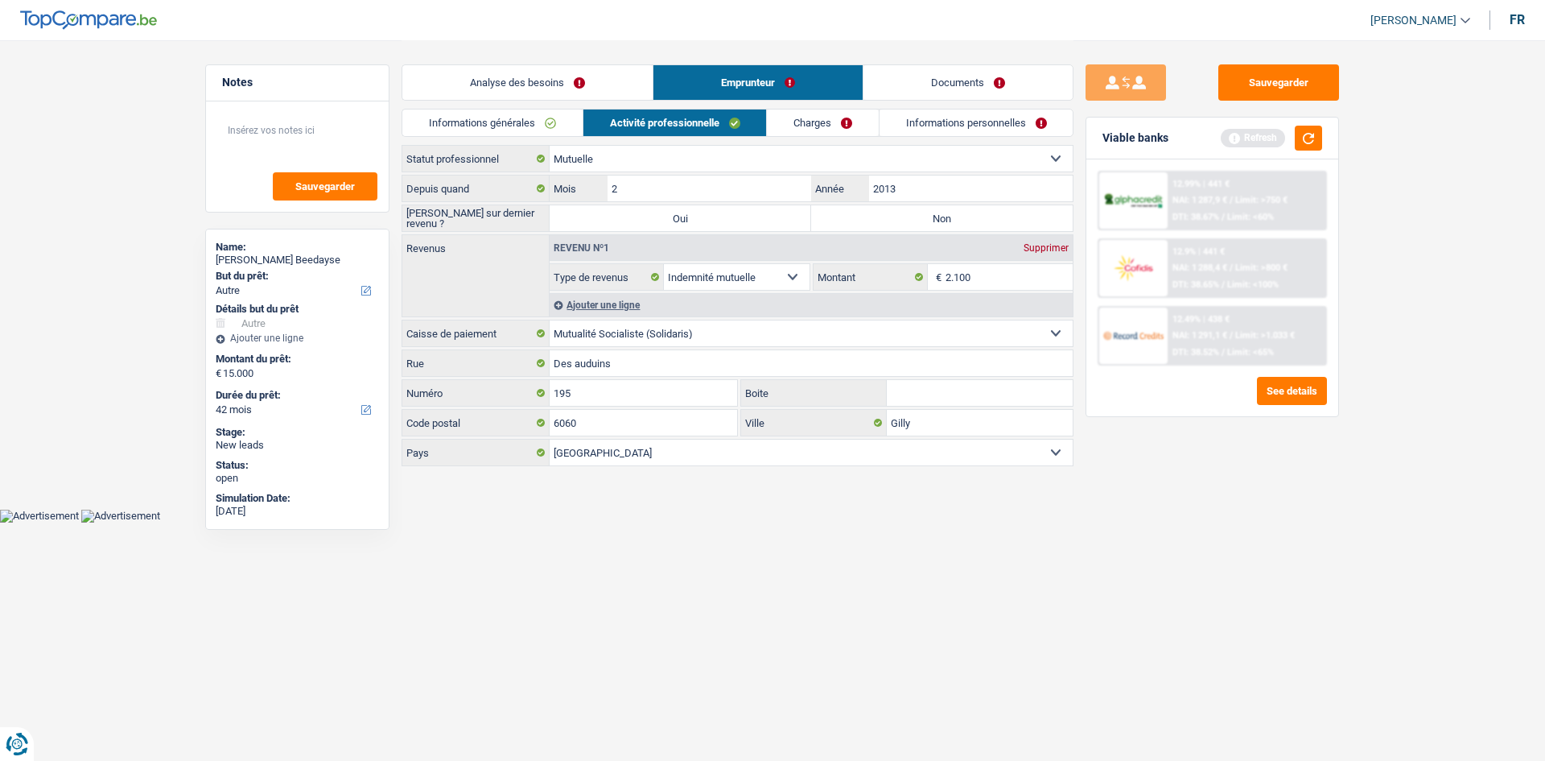
click at [718, 116] on link "Charges" at bounding box center [823, 122] width 112 height 27
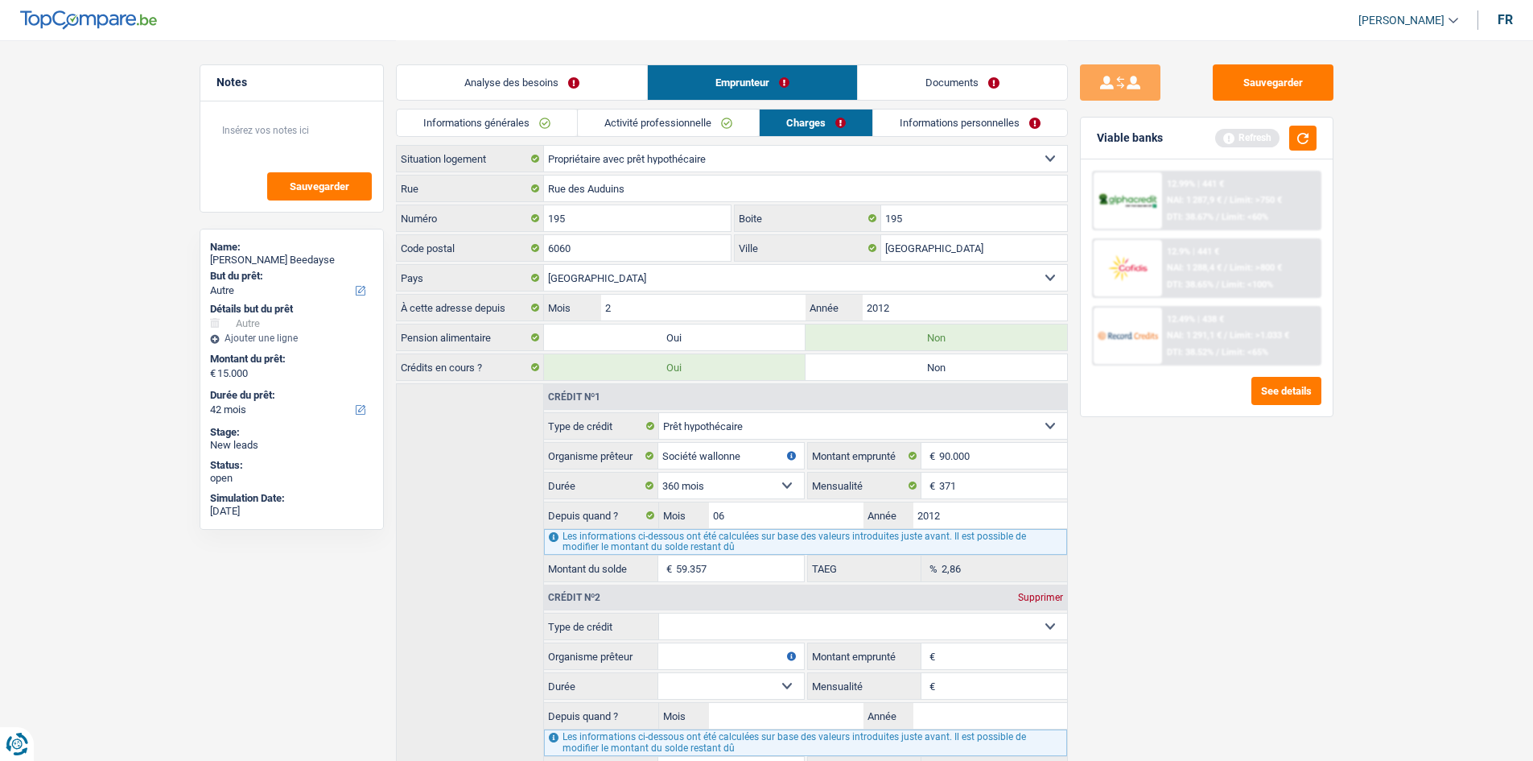
click at [718, 127] on link "Informations personnelles" at bounding box center [970, 122] width 194 height 27
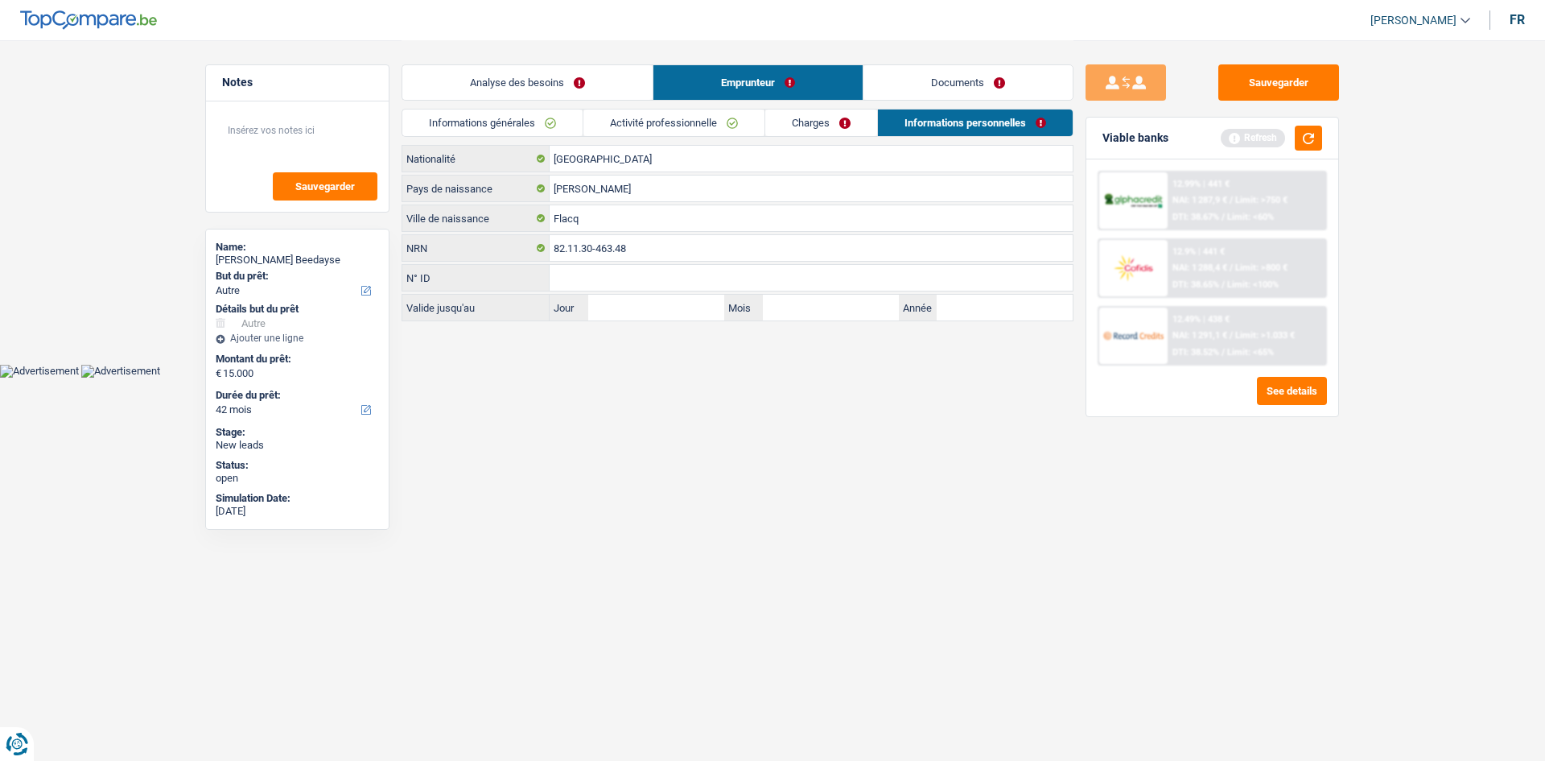
click at [718, 129] on link "Charges" at bounding box center [821, 122] width 112 height 27
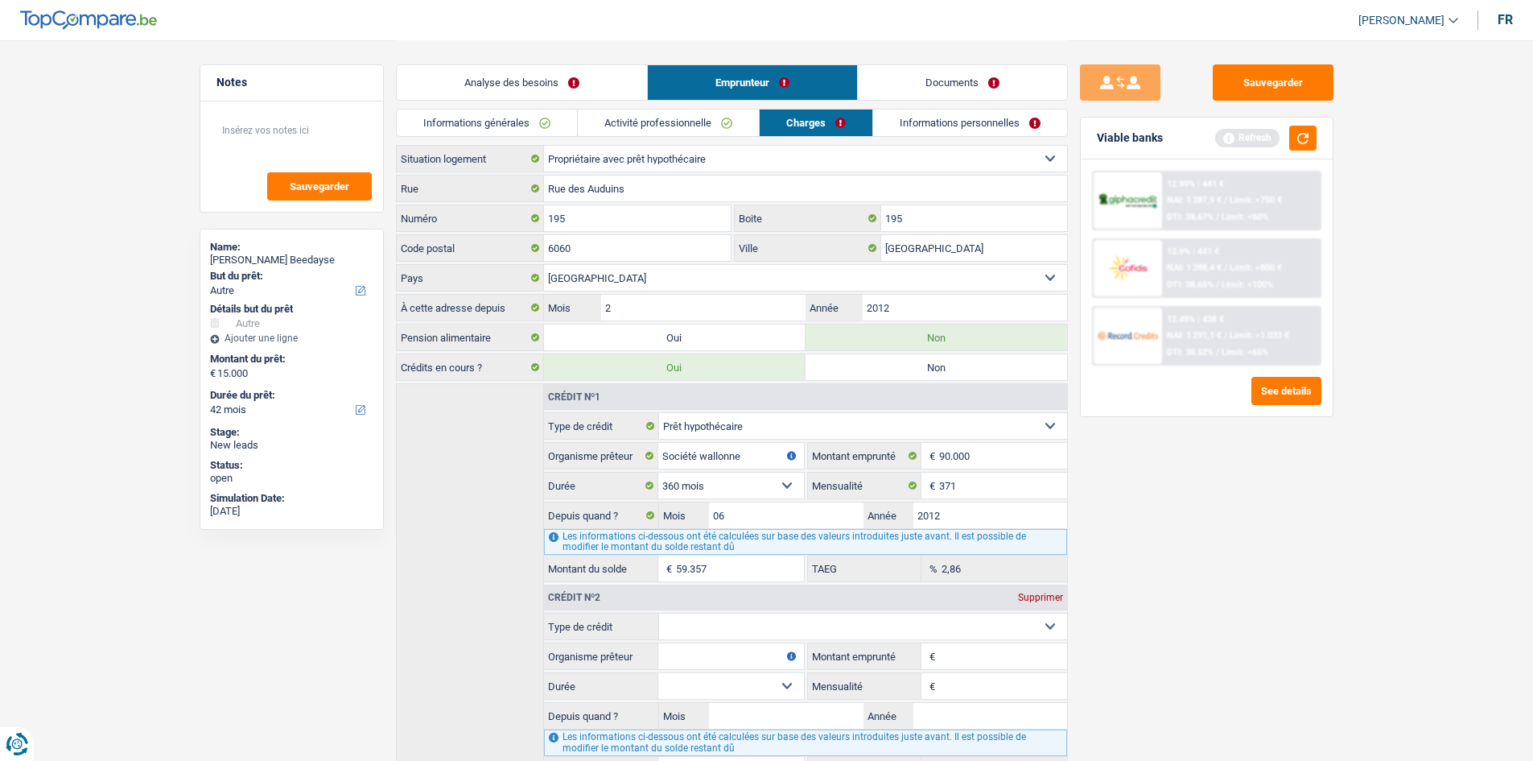
click at [519, 71] on link "Analyse des besoins" at bounding box center [522, 82] width 250 height 35
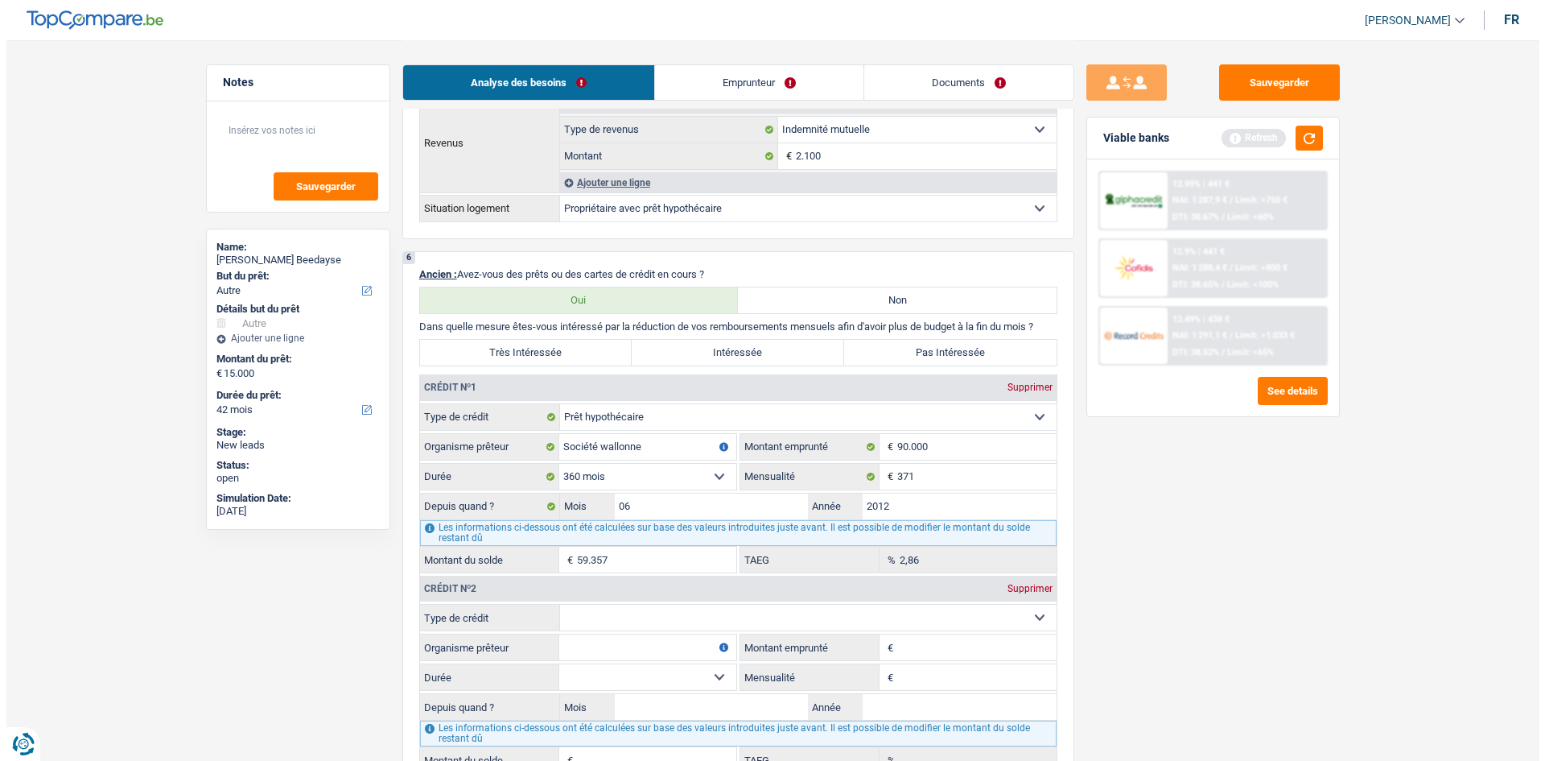
scroll to position [1207, 0]
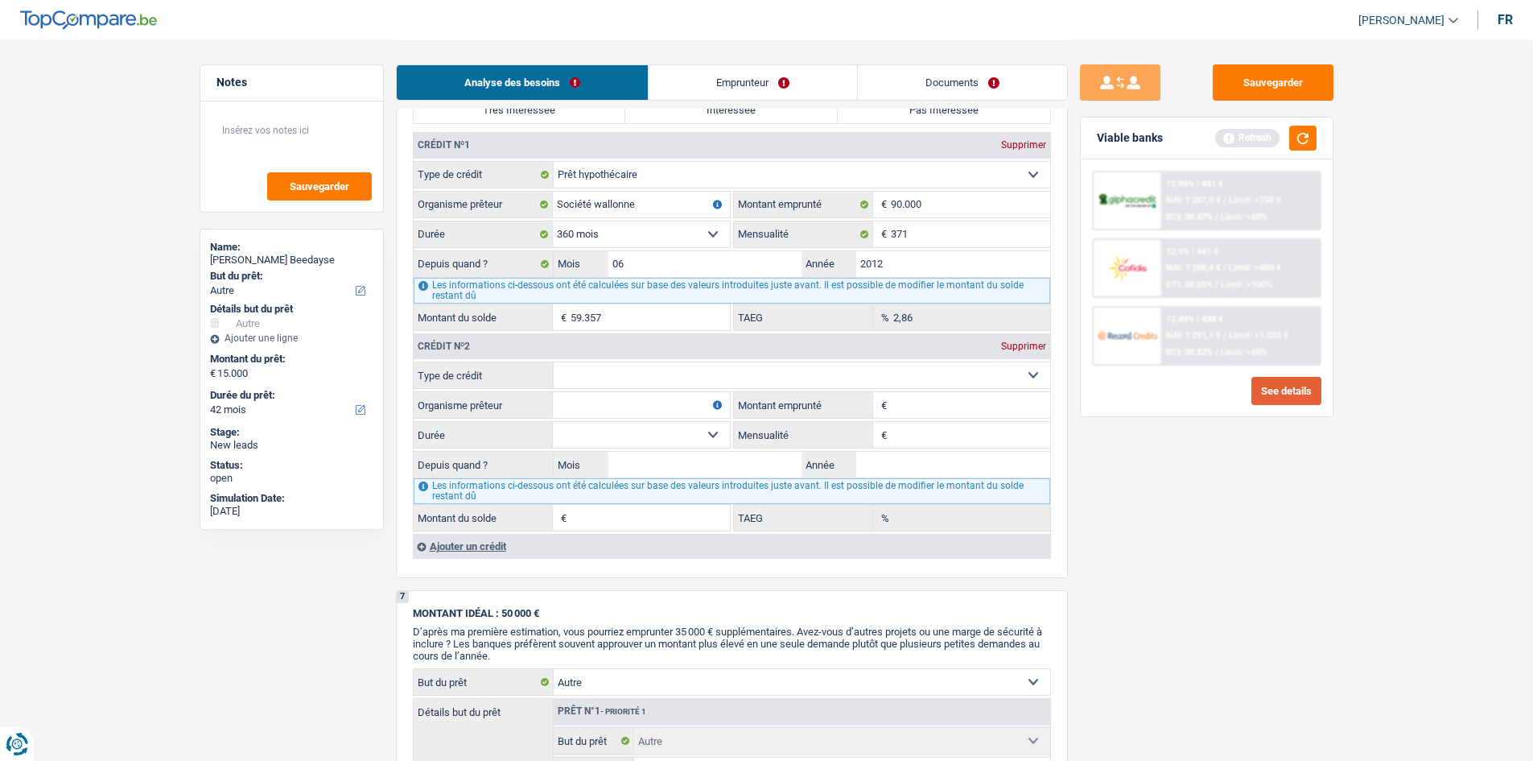
click at [718, 373] on button "See details" at bounding box center [1287, 391] width 70 height 28
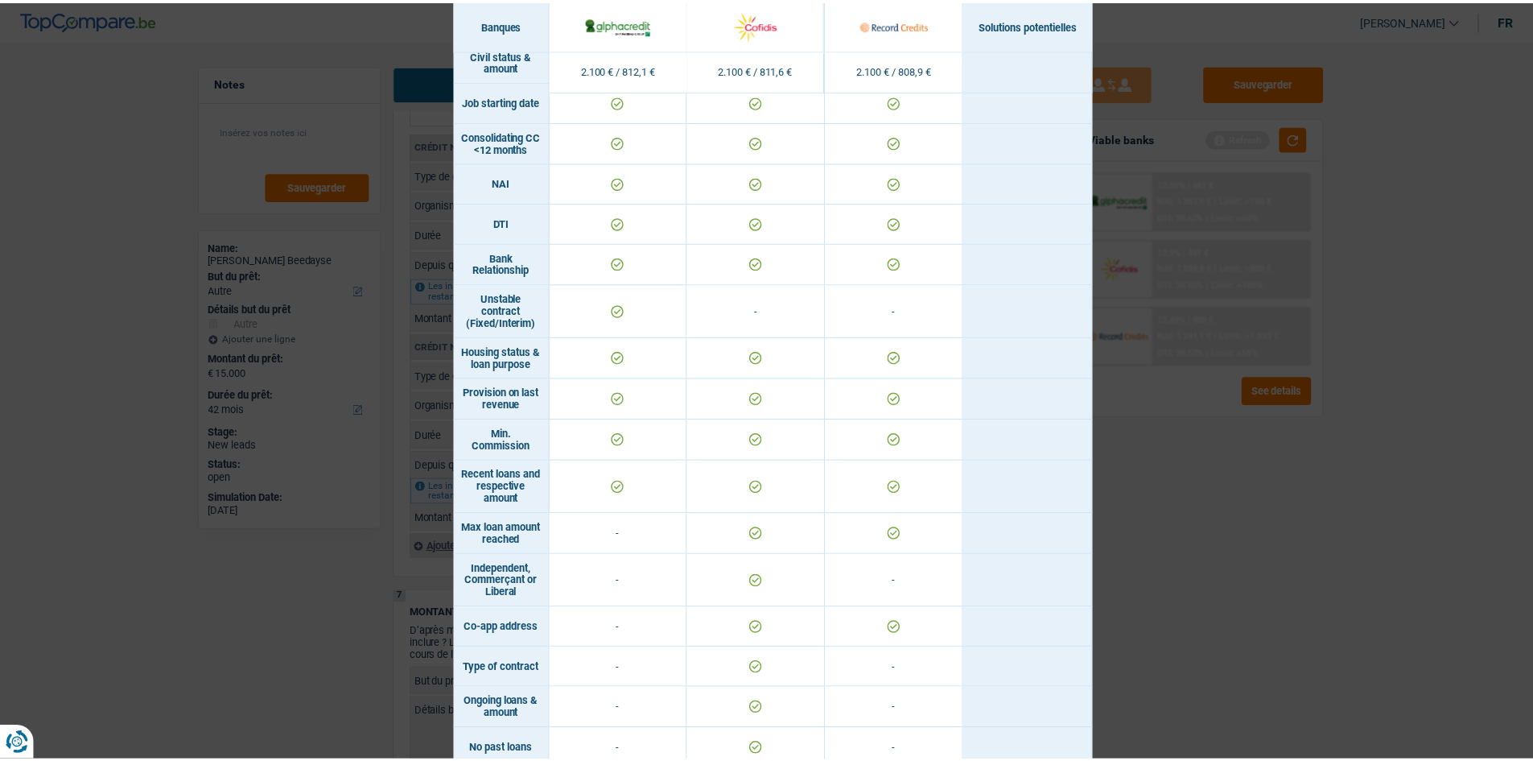
scroll to position [741, 0]
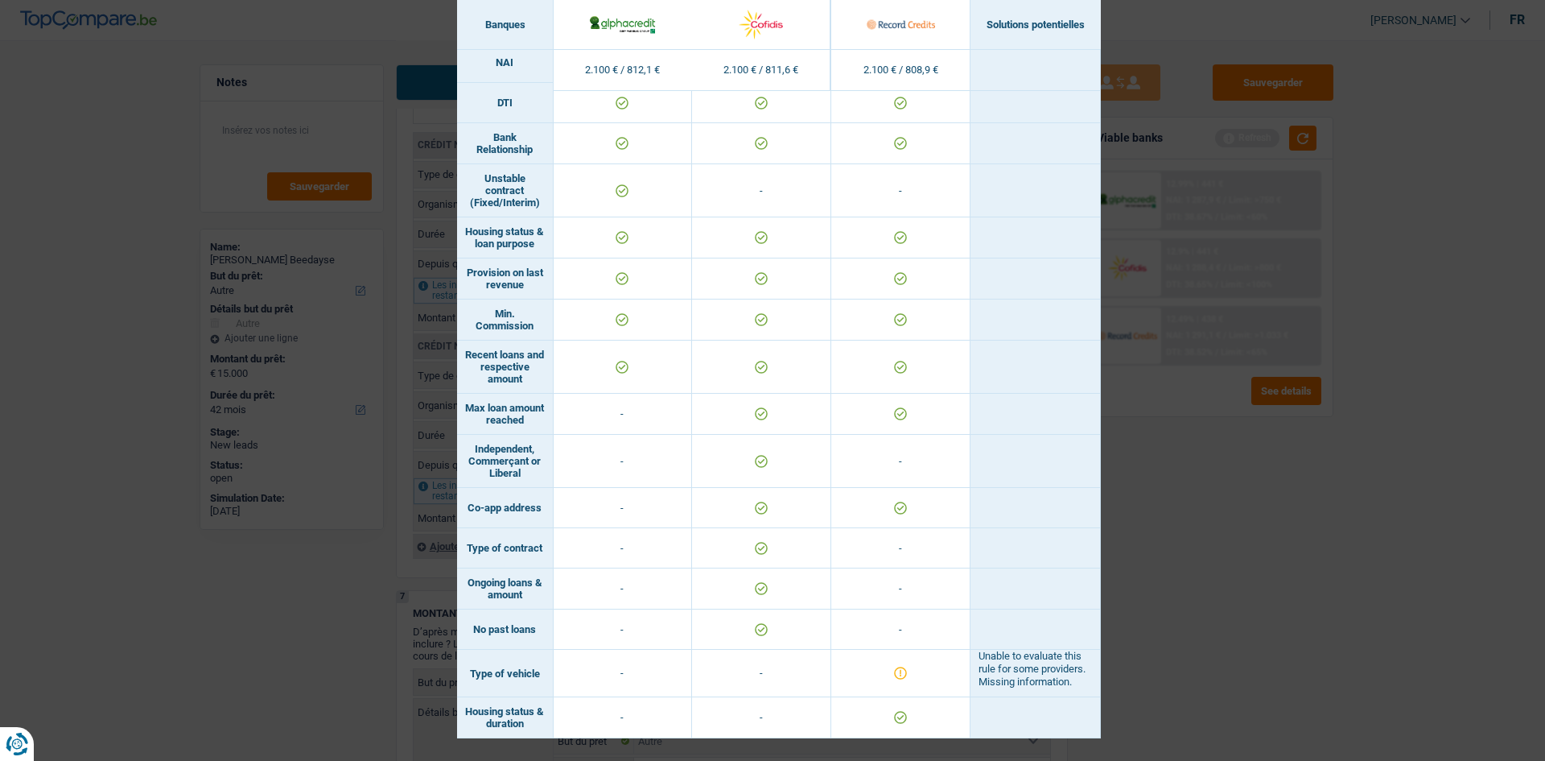
click at [718, 373] on div "Banks conditions × Banques Solutions potentielles Revenus / Charges 2.100 € / 8…" at bounding box center [772, 380] width 1545 height 761
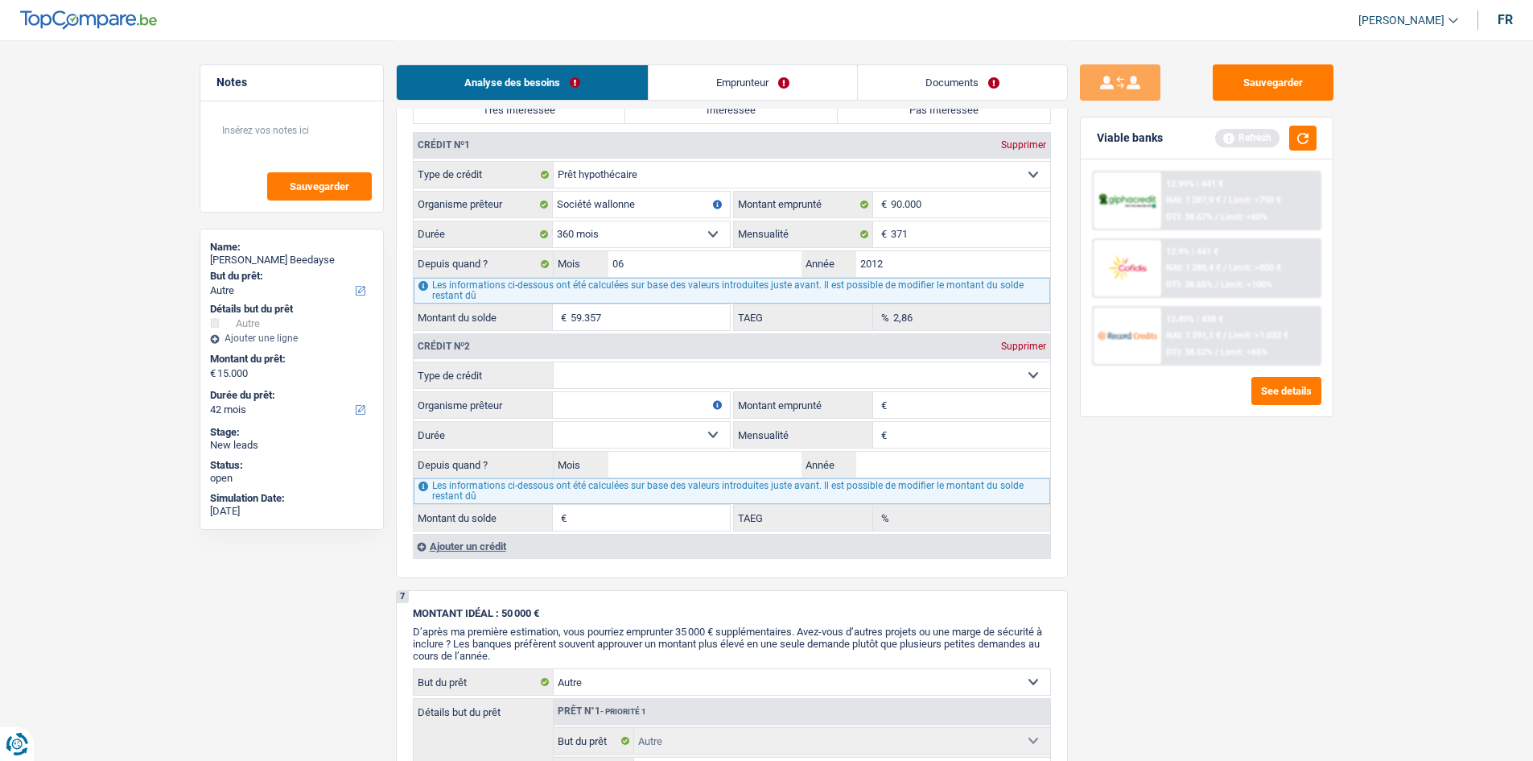
click at [718, 334] on span "NAI: 1 291,1 €" at bounding box center [1193, 335] width 55 height 10
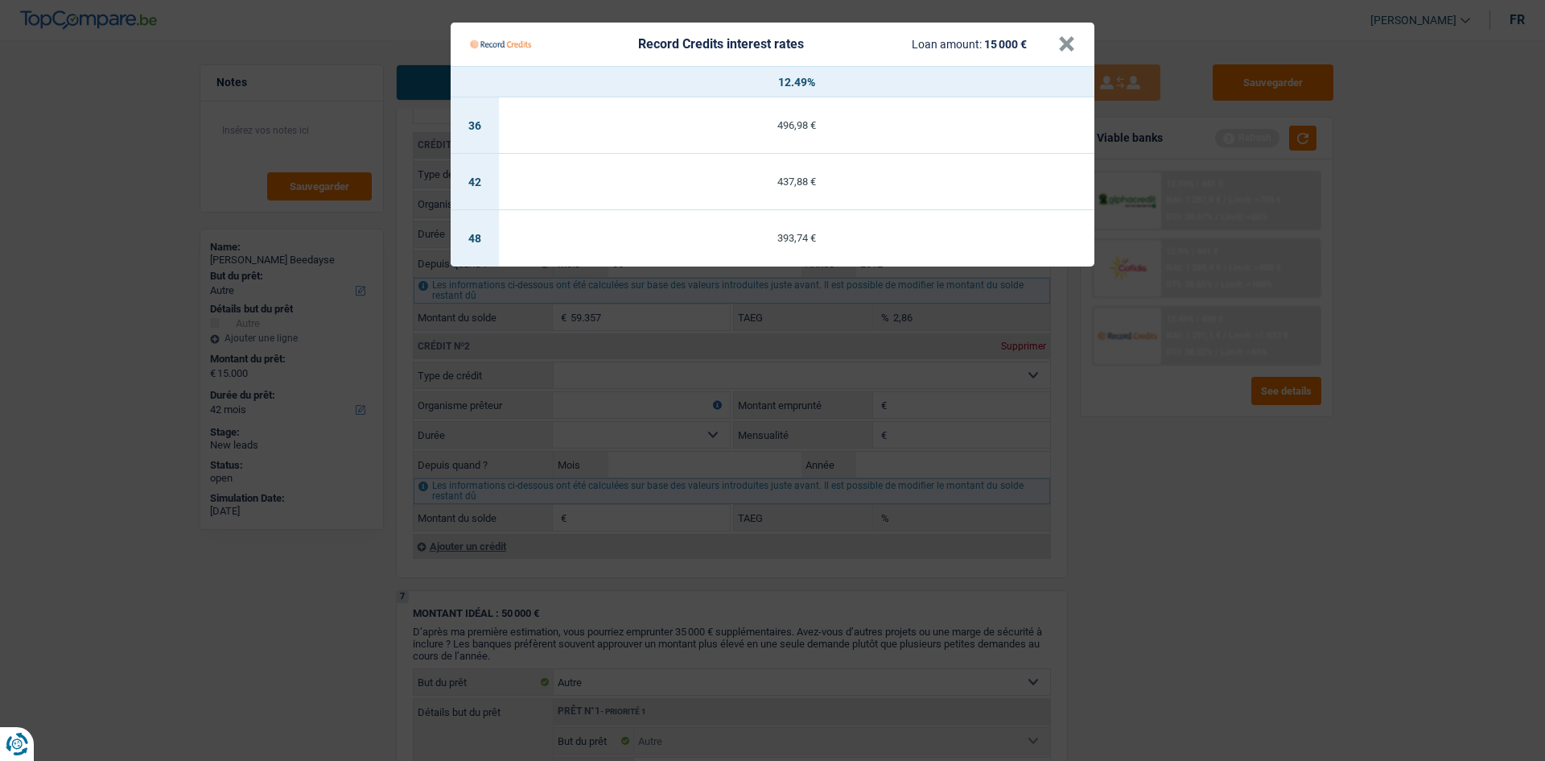
click at [718, 373] on Credits "Record Credits interest rates Loan amount: 15 000 € × 12.49% 36 496,98 € 42 437…" at bounding box center [772, 380] width 1545 height 761
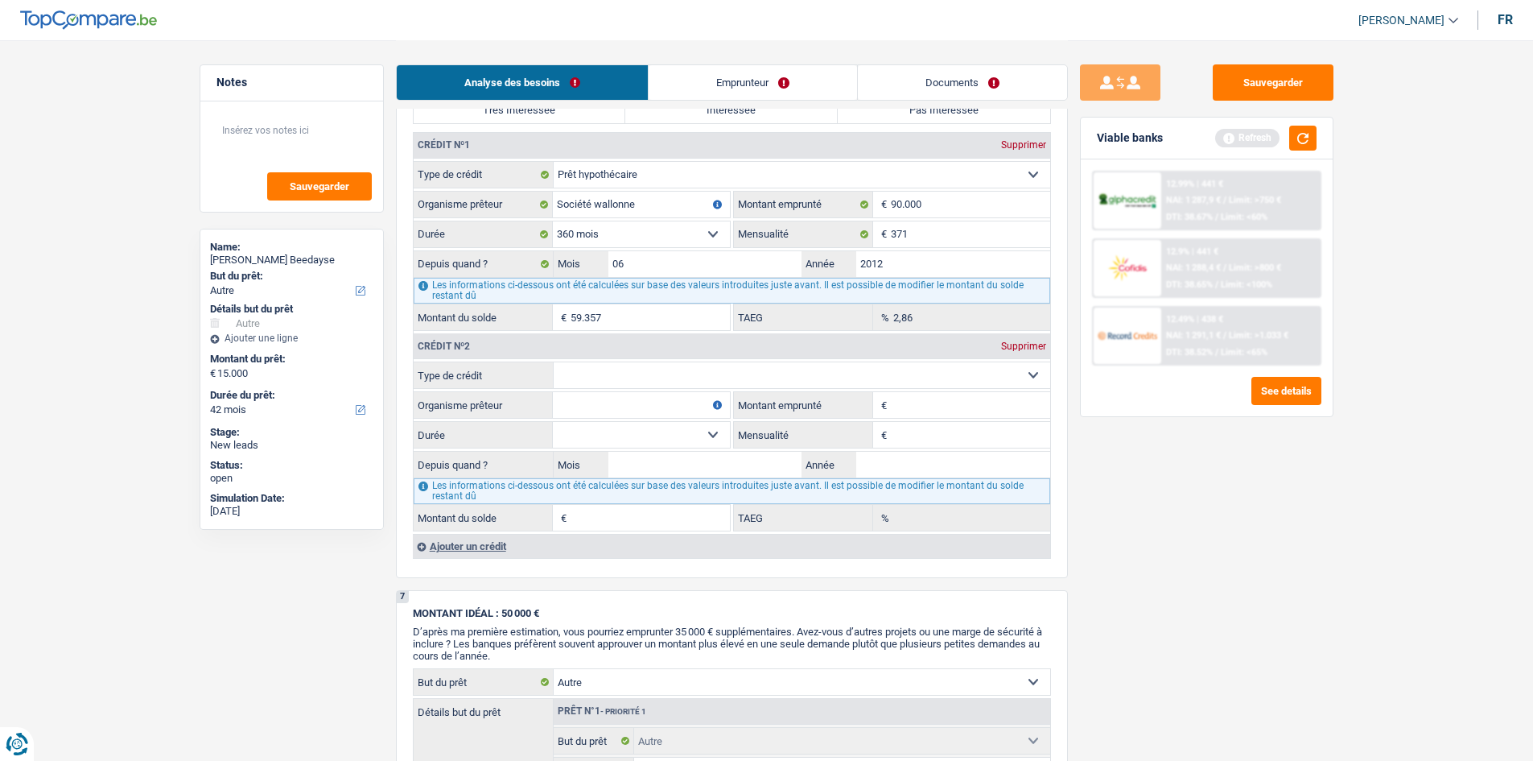
click at [718, 212] on span "/" at bounding box center [1216, 217] width 3 height 10
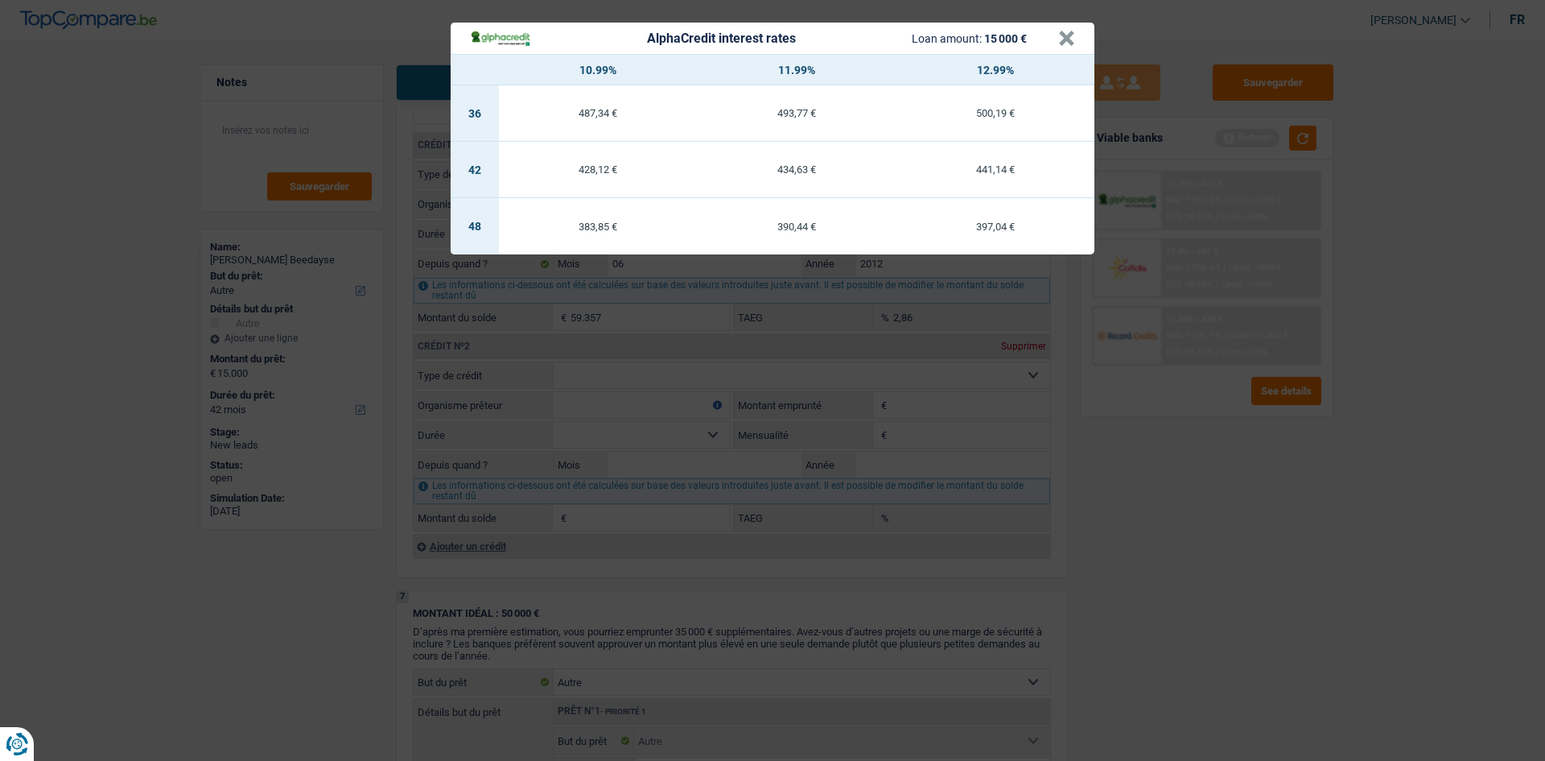
click at [718, 373] on div "AlphaCredit interest rates Loan amount: 15 000 € × 10.99% 11.99% 12.99% 36 487,…" at bounding box center [772, 380] width 1545 height 761
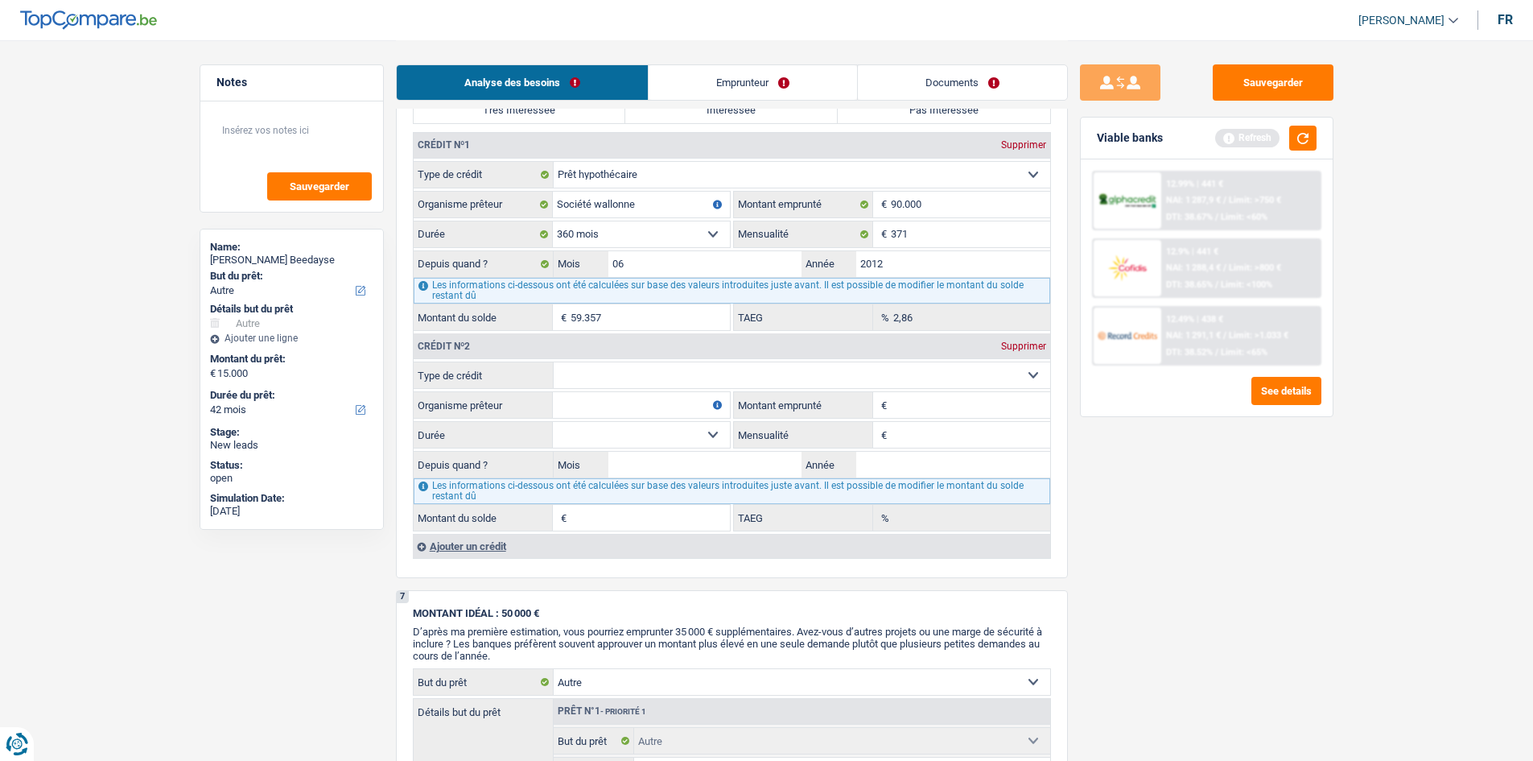
click at [718, 325] on div "12.49% | 438 € NAI: 1 291,1 € / Limit: >1.033 € DTI: 38.52% / Limit: <65%" at bounding box center [1240, 335] width 159 height 56
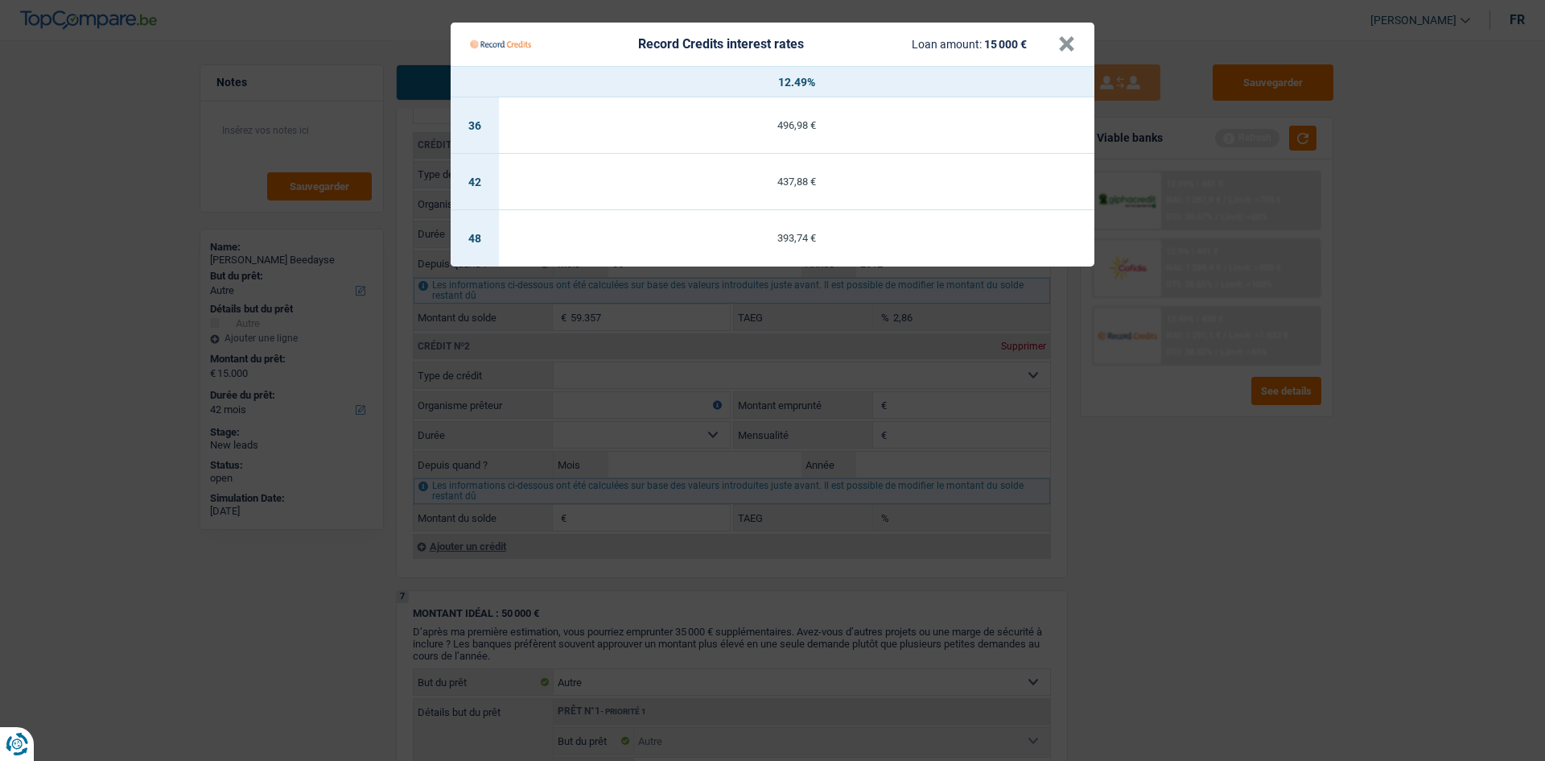
click at [718, 373] on Credits "Record Credits interest rates Loan amount: 15 000 € × 12.49% 36 496,98 € 42 437…" at bounding box center [772, 380] width 1545 height 761
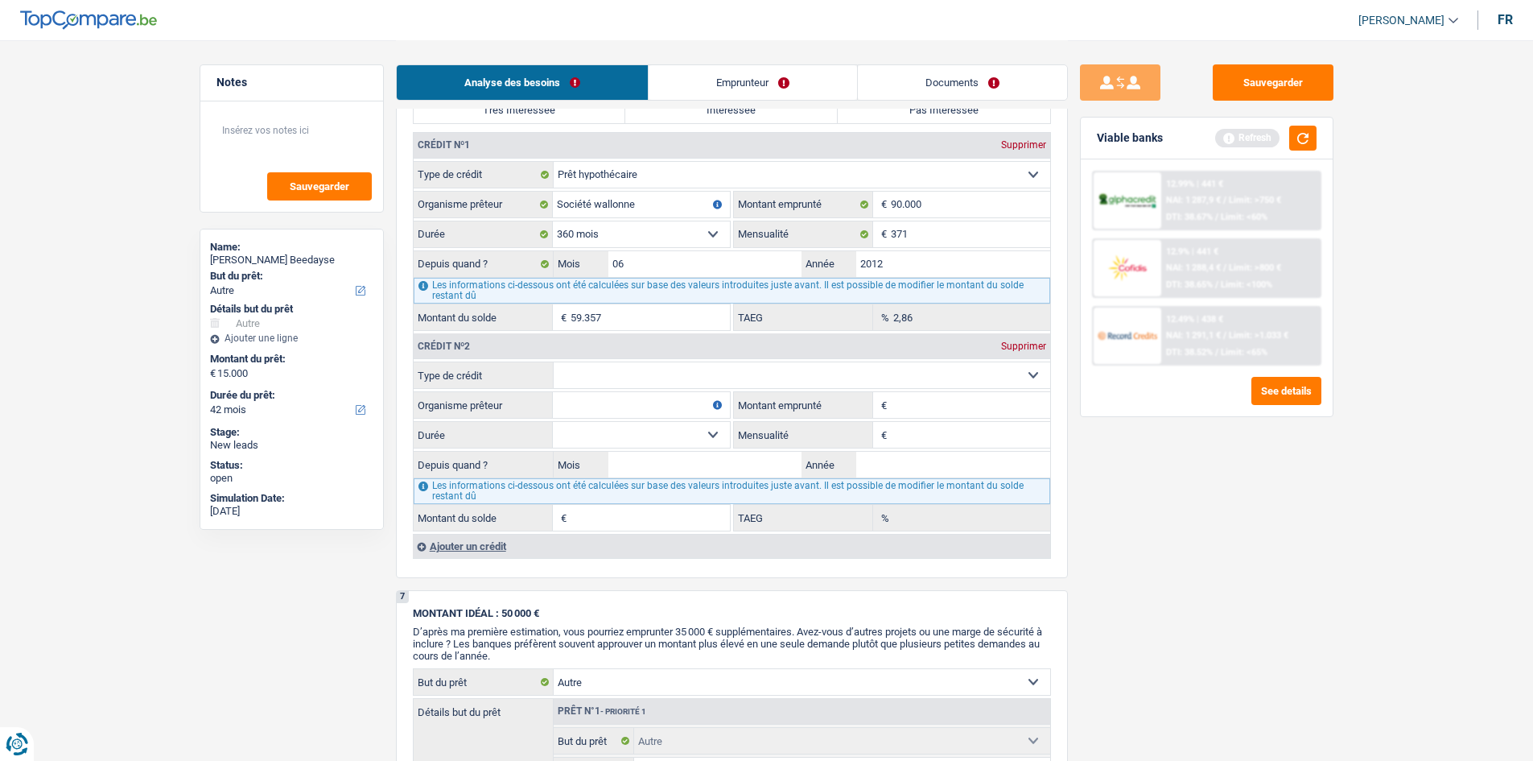
click at [681, 369] on select "Carte ou ouverture de crédit Prêt hypothécaire Vente à tempérament Prêt à tempé…" at bounding box center [802, 375] width 497 height 26
select select "personalLoan"
type input "0"
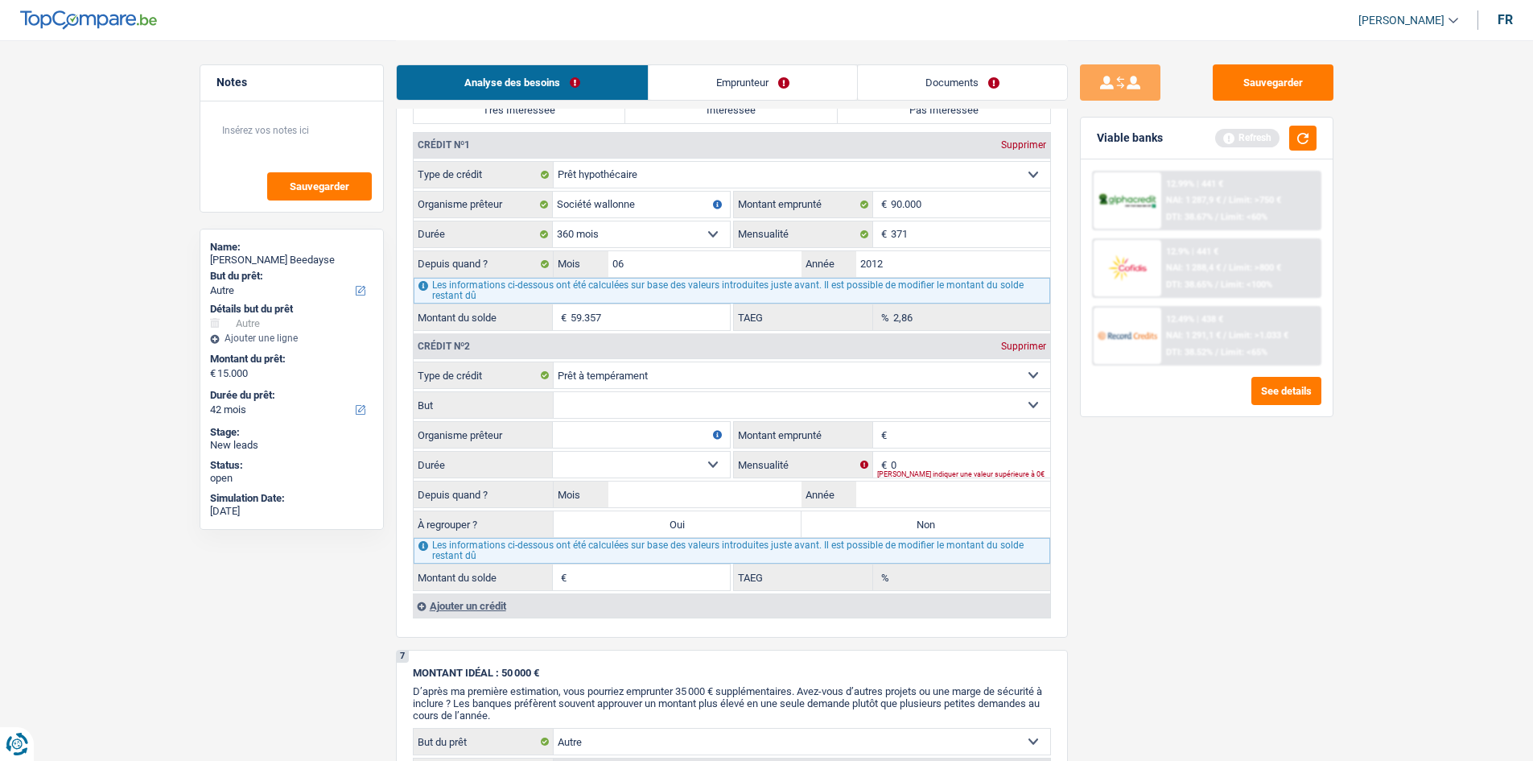
drag, startPoint x: 614, startPoint y: 424, endPoint x: 624, endPoint y: 387, distance: 38.3
click at [625, 373] on select "Confort maison: meubles, textile, peinture, électroménager, outillage non-profe…" at bounding box center [802, 405] width 497 height 26
select select "smallWorks"
click at [554, 373] on select "Confort maison: meubles, textile, peinture, électroménager, outillage non-profe…" at bounding box center [802, 405] width 497 height 26
click at [718, 373] on input "Montant emprunté" at bounding box center [970, 435] width 159 height 26
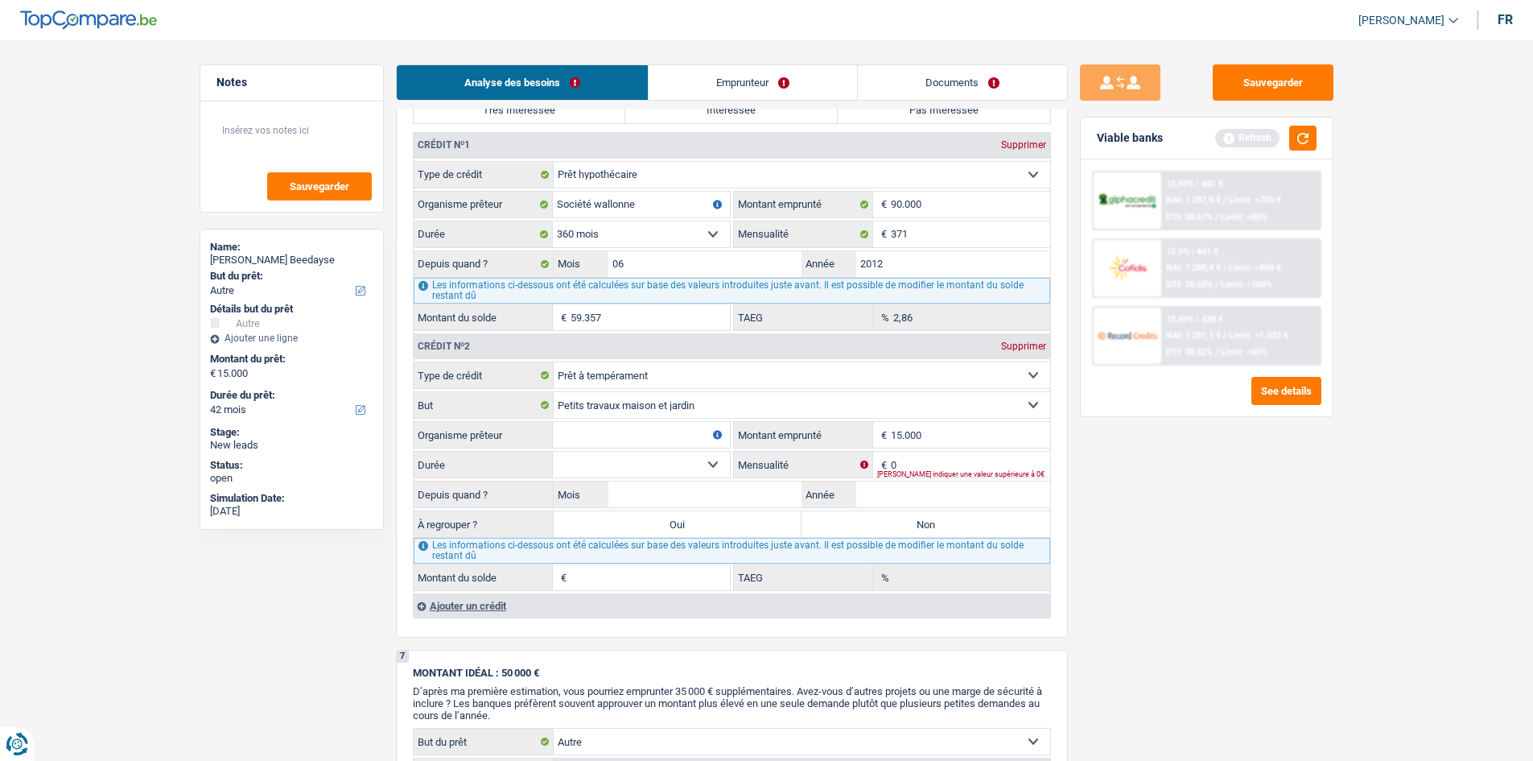
click at [718, 373] on main "Notes Sauvegarder Name: Amit sharma Beedayse But du prêt: Confort maison: meubl…" at bounding box center [766, 146] width 1533 height 2706
click at [718, 373] on input "0" at bounding box center [970, 465] width 159 height 26
click at [718, 373] on input "15.000" at bounding box center [970, 435] width 159 height 26
type input "1"
type input "7.500"
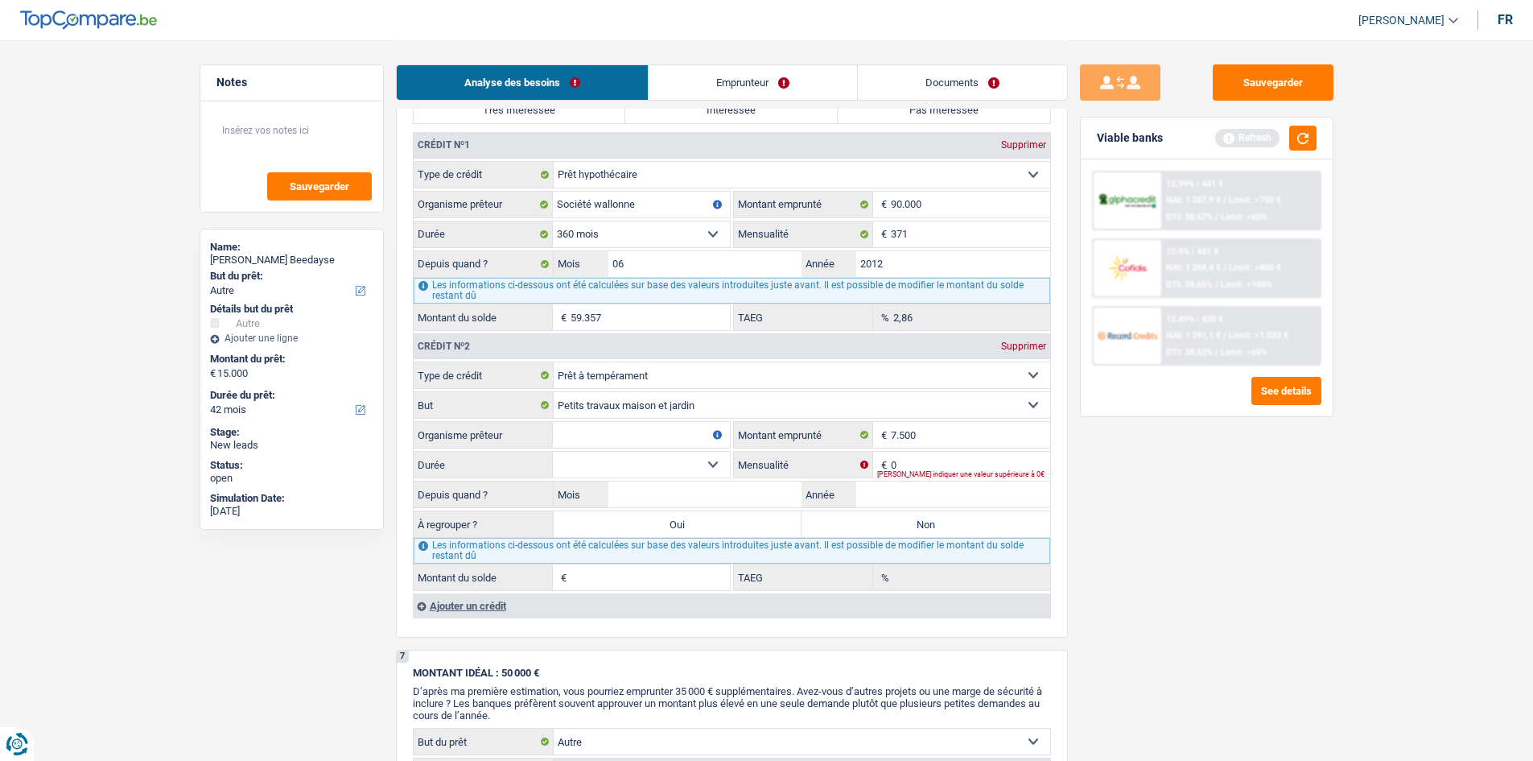
click at [718, 373] on main "Notes Sauvegarder Name: Amit sharma Beedayse But du prêt: Confort maison: meubl…" at bounding box center [766, 146] width 1533 height 2706
click at [468, 373] on div "Ajouter un crédit" at bounding box center [731, 605] width 637 height 24
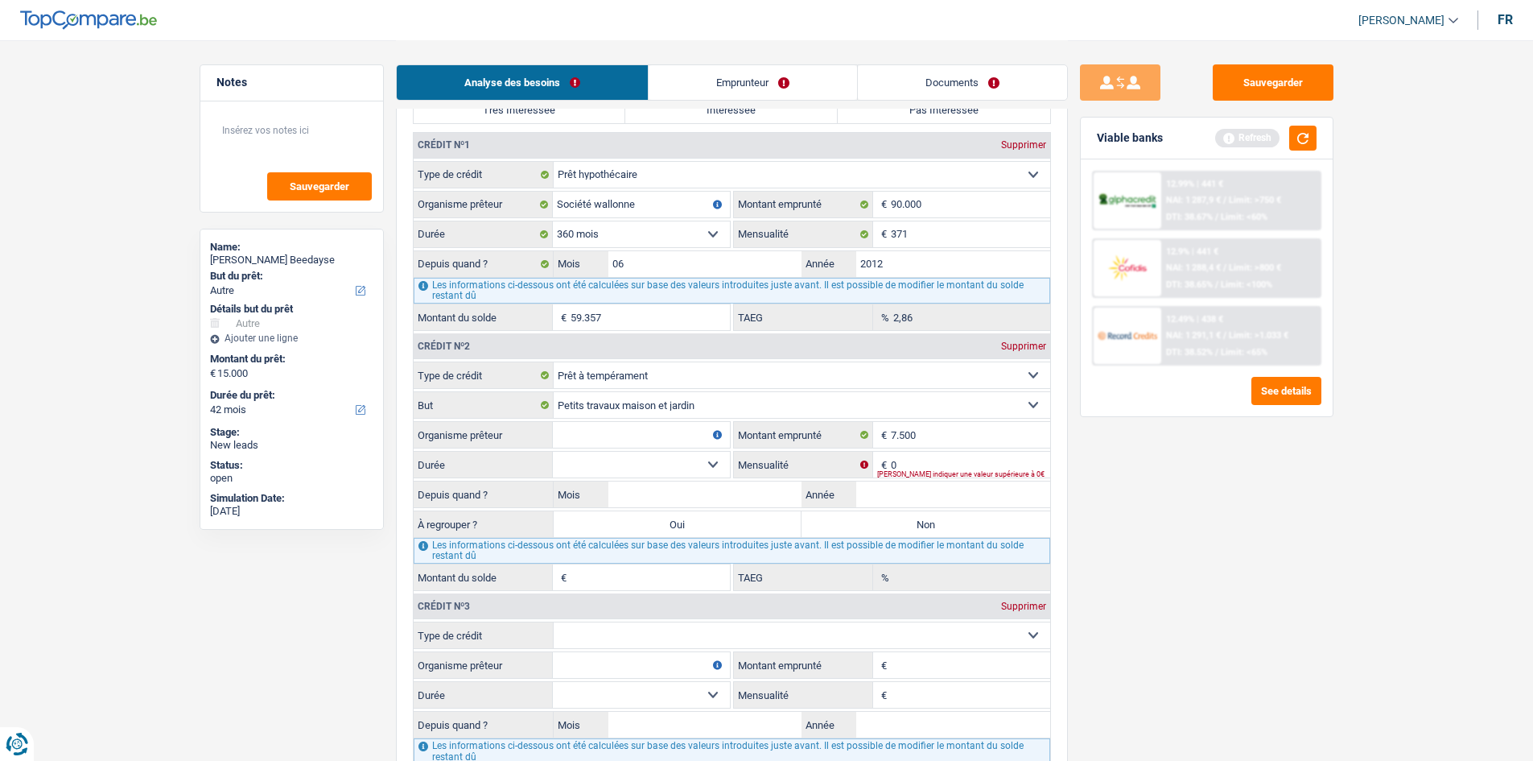
click at [700, 373] on select "Carte ou ouverture de crédit Prêt hypothécaire Vente à tempérament Prêt à tempé…" at bounding box center [802, 635] width 497 height 26
select select "personalLoan"
type input "0"
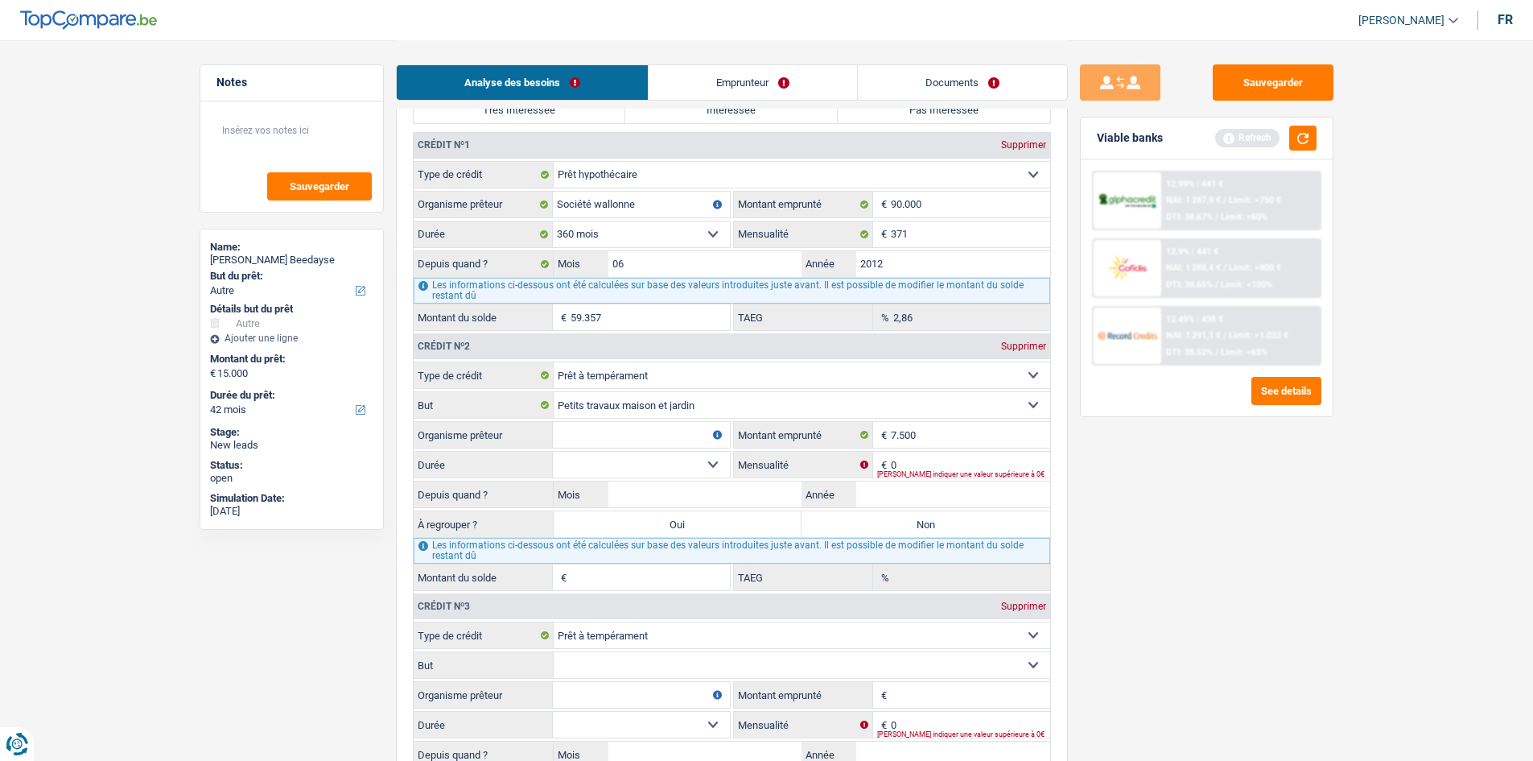
drag, startPoint x: 650, startPoint y: 667, endPoint x: 669, endPoint y: 676, distance: 20.5
click at [650, 373] on select "Confort maison: meubles, textile, peinture, électroménager, outillage non-profe…" at bounding box center [802, 665] width 497 height 26
select select "other"
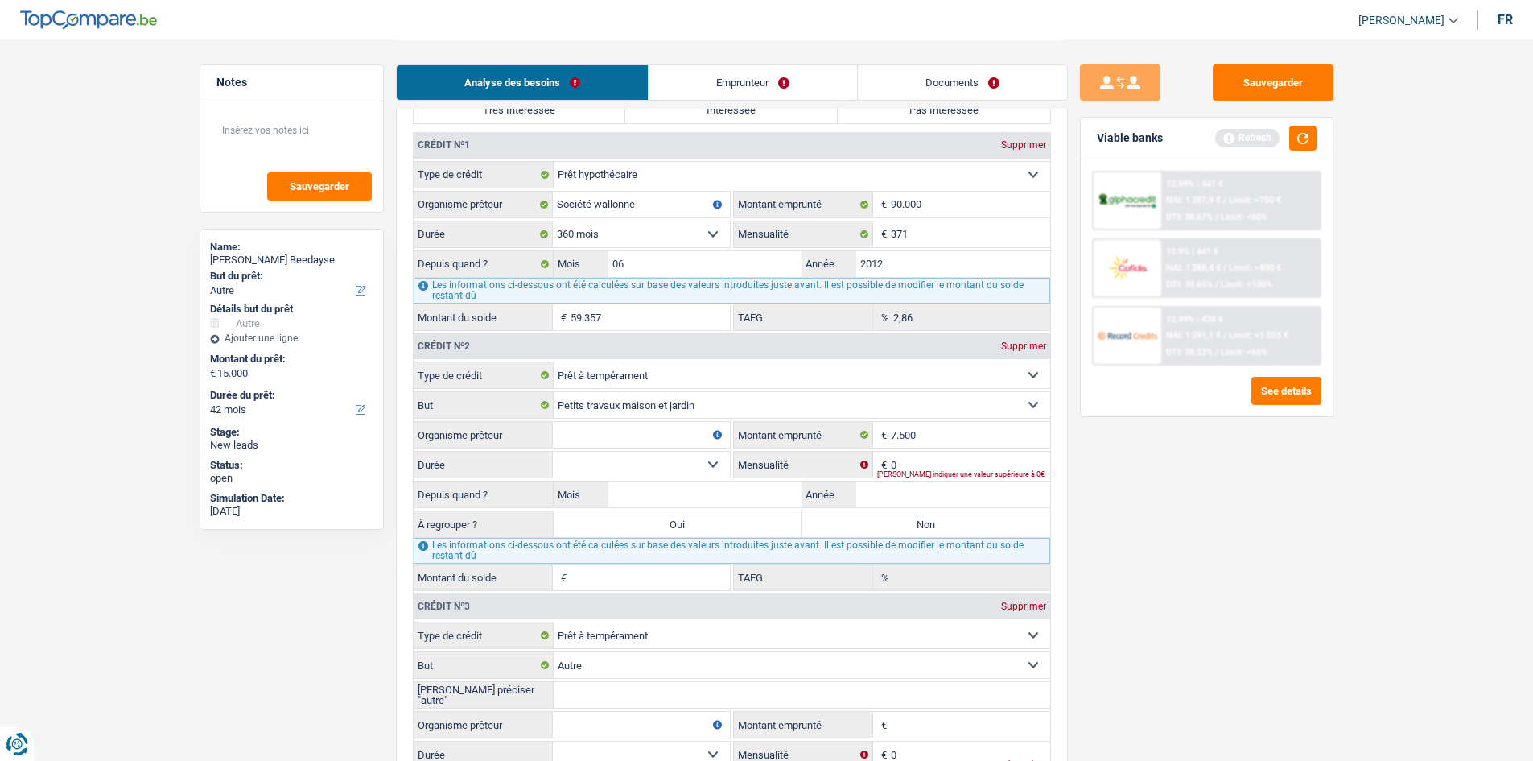
scroll to position [1288, 0]
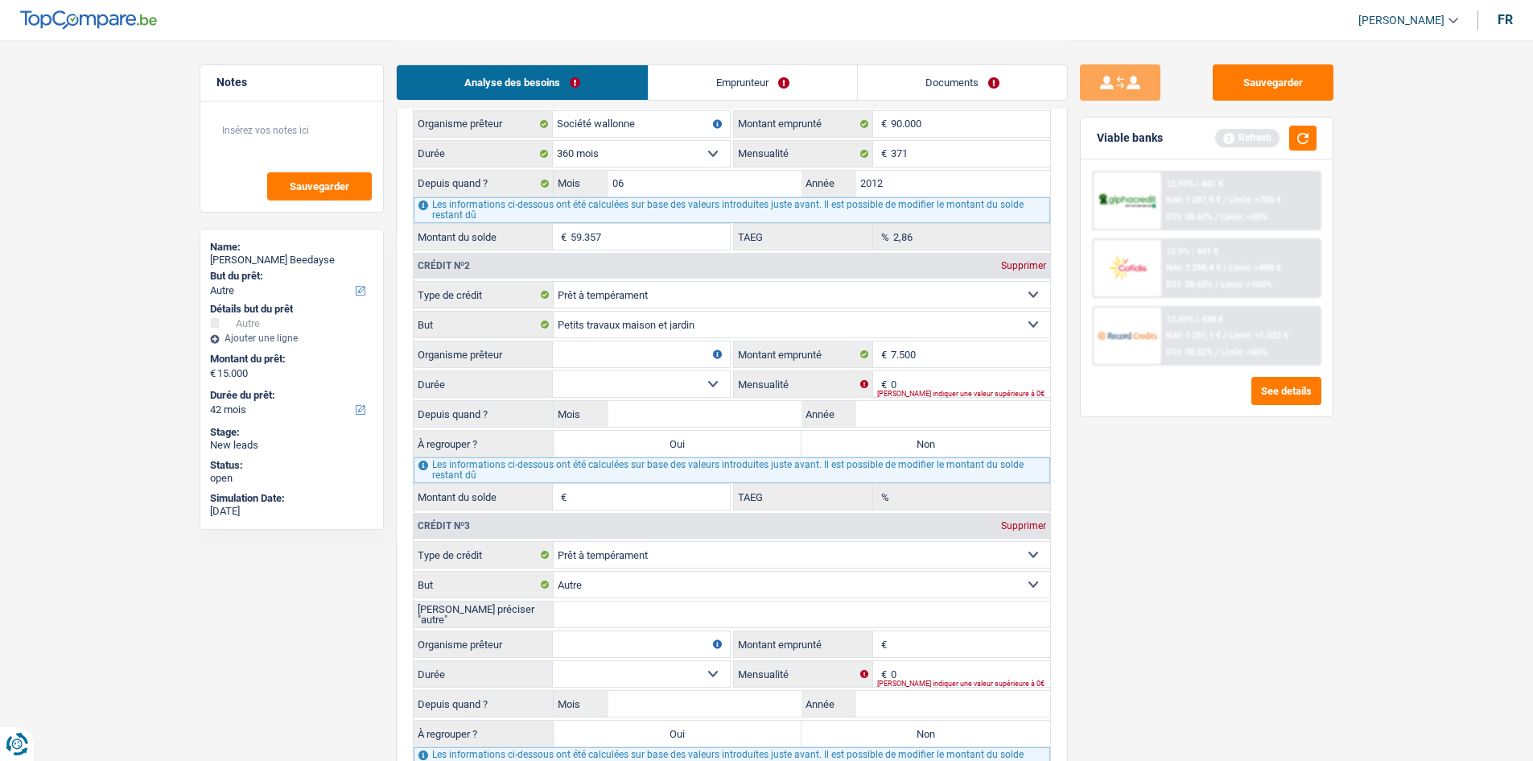
click at [618, 373] on input "Veuillez préciser "autre"" at bounding box center [802, 614] width 497 height 26
type input "voiture"
click at [718, 373] on input "0" at bounding box center [970, 384] width 159 height 26
type input "200"
drag, startPoint x: 1244, startPoint y: 470, endPoint x: 1243, endPoint y: 454, distance: 16.1
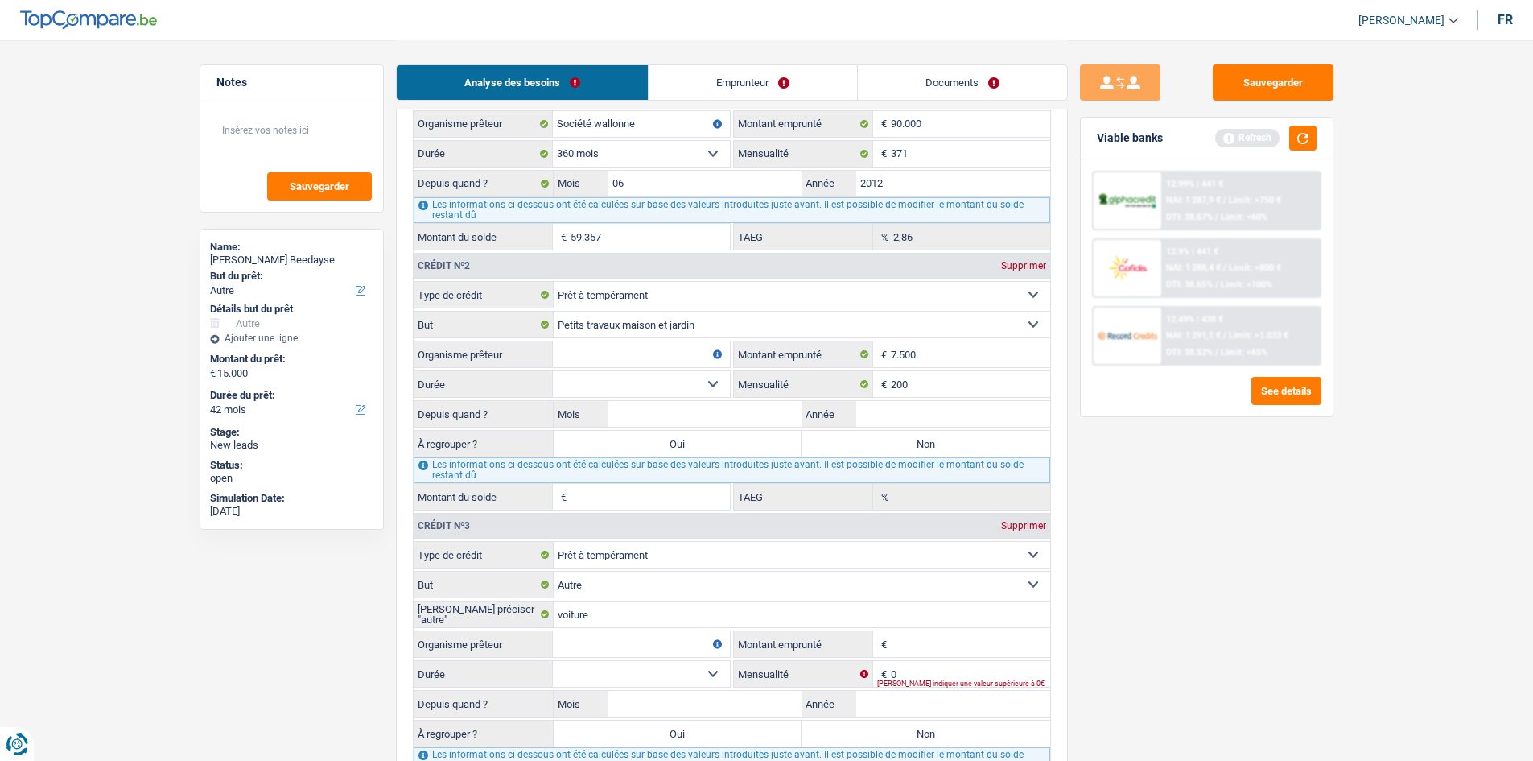
click at [718, 373] on div "Sauvegarder Viable banks Refresh 12.99% | 441 € NAI: 1 287,9 € / Limit: >750 € …" at bounding box center [1207, 399] width 278 height 670
click at [718, 320] on div "12.49% | 438 €" at bounding box center [1194, 319] width 57 height 10
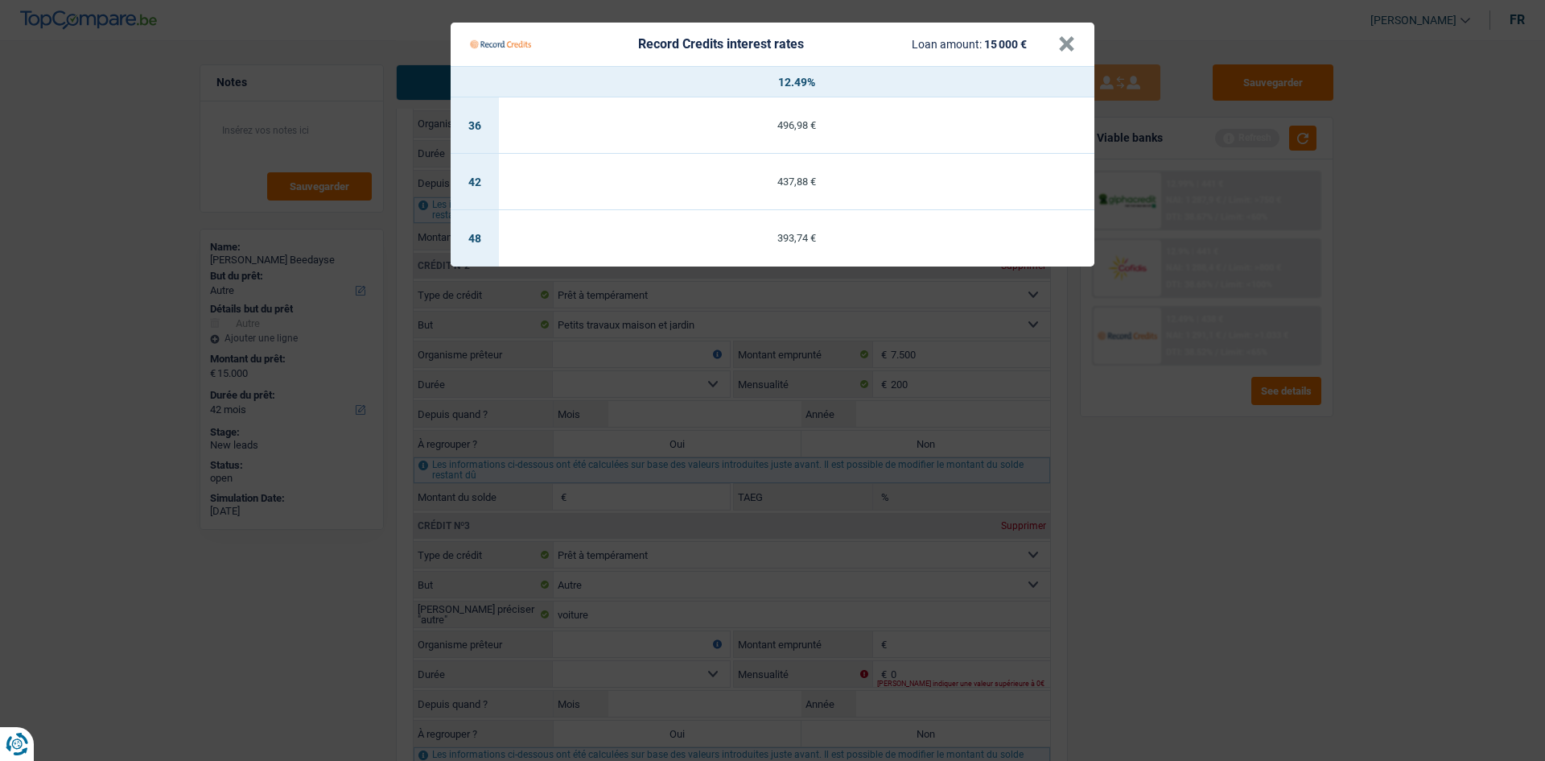
drag, startPoint x: 1285, startPoint y: 622, endPoint x: 1388, endPoint y: 569, distance: 115.9
click at [718, 373] on Credits "Record Credits interest rates Loan amount: 15 000 € × 12.49% 36 496,98 € 42 437…" at bounding box center [772, 380] width 1545 height 761
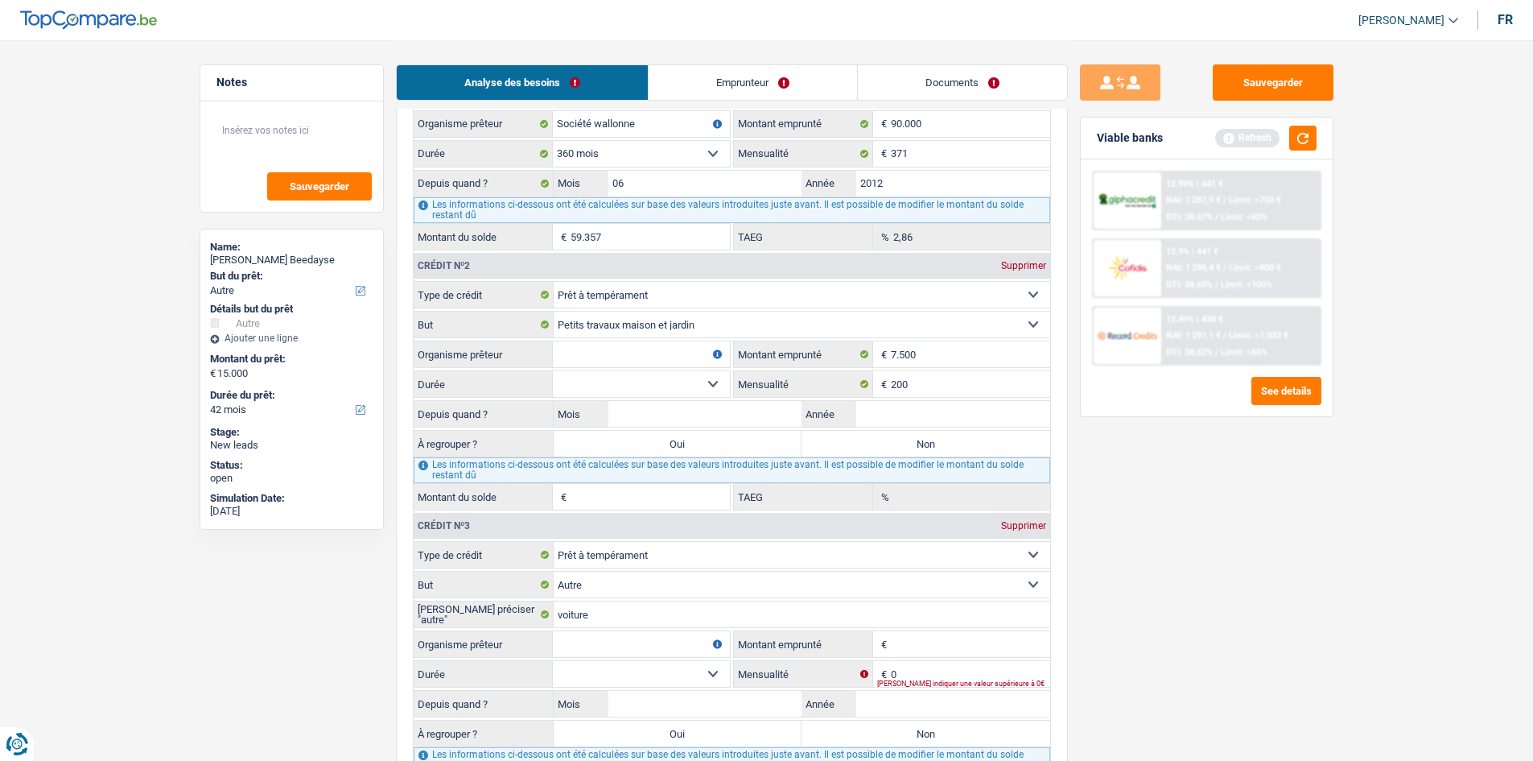
click at [718, 276] on div "12.9% | 441 € NAI: 1 288,4 € / Limit: >800 € DTI: 38.65% / Limit: <100%" at bounding box center [1240, 268] width 159 height 56
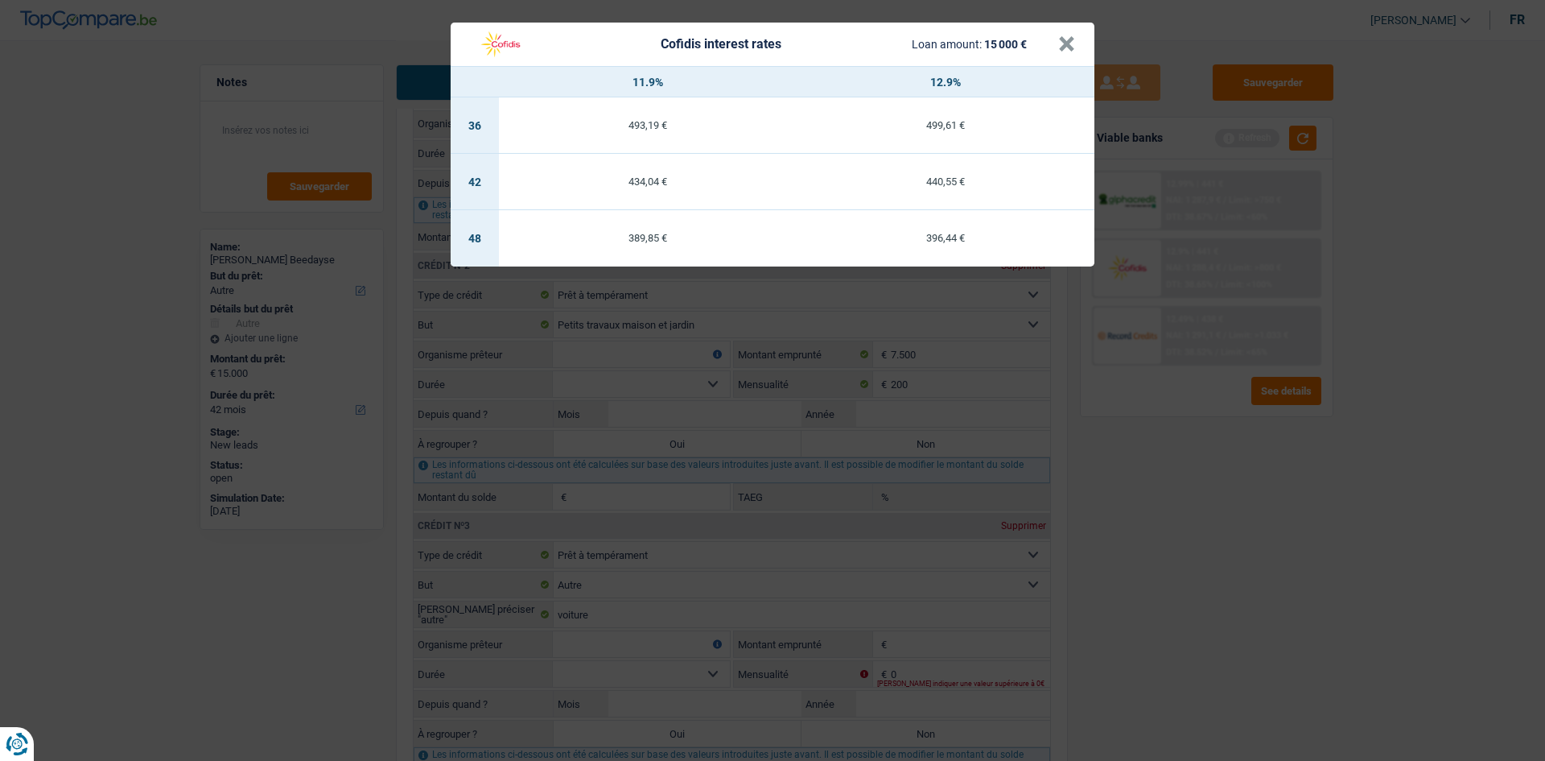
drag, startPoint x: 1462, startPoint y: 328, endPoint x: 1461, endPoint y: 339, distance: 11.3
click at [718, 328] on div "Cofidis interest rates Loan amount: 15 000 € × 11.9% 12.9% 36 493,19 € 499,61 €…" at bounding box center [772, 380] width 1545 height 761
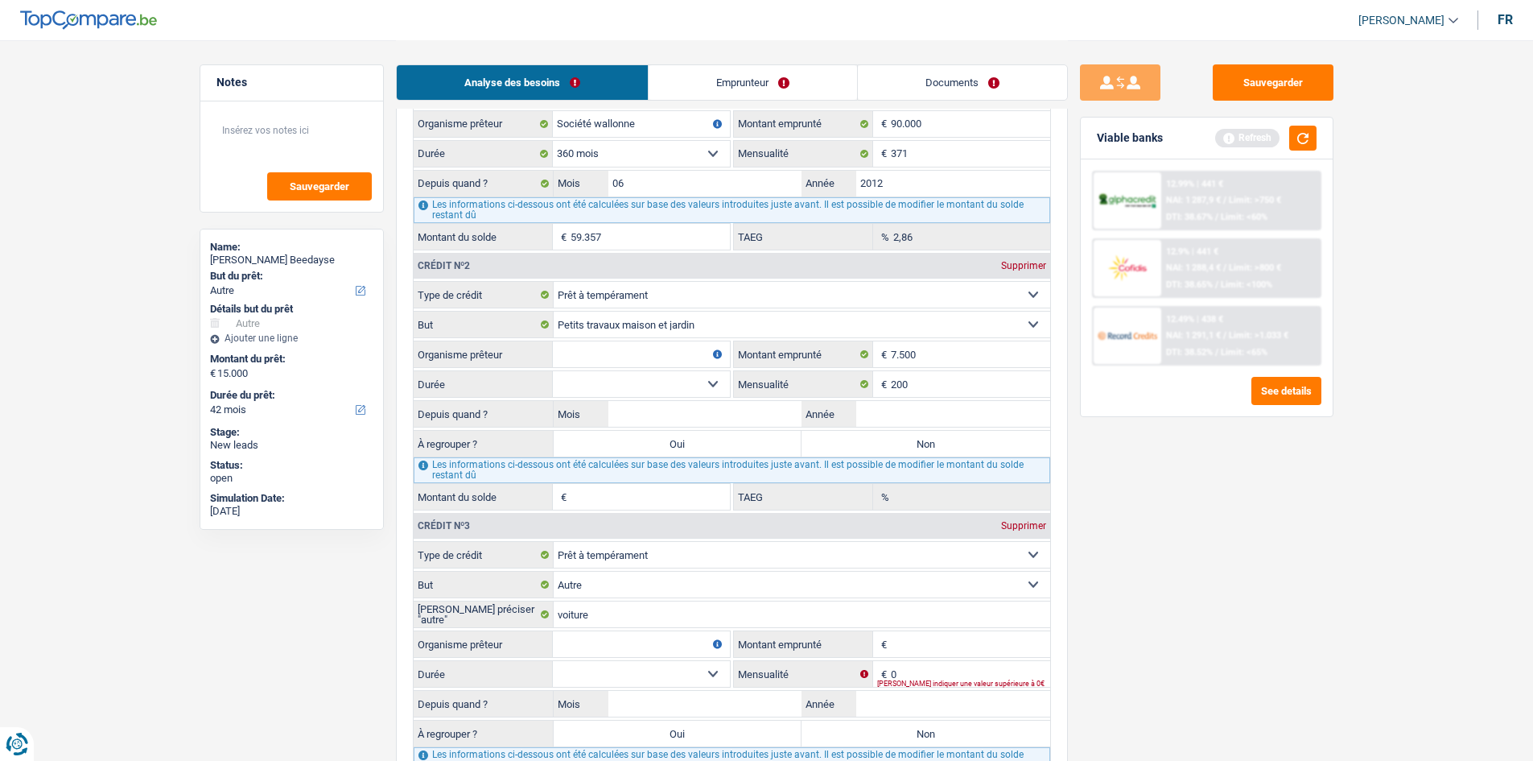
click at [718, 200] on div "12.99% | 441 € NAI: 1 287,9 € / Limit: >750 € DTI: 38.67% / Limit: <60%" at bounding box center [1240, 200] width 159 height 56
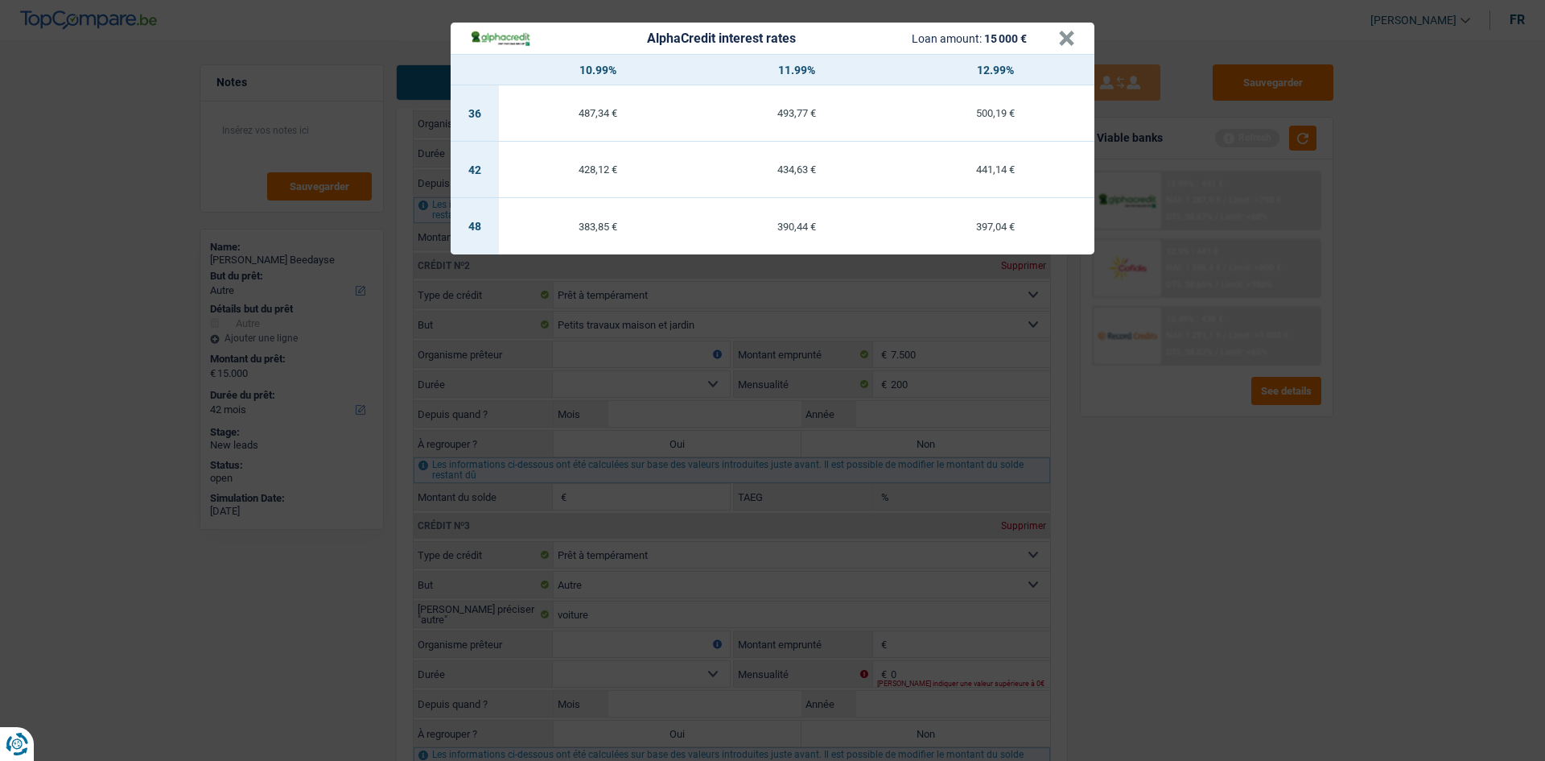
click at [718, 373] on div "AlphaCredit interest rates Loan amount: 15 000 € × 10.99% 11.99% 12.99% 36 487,…" at bounding box center [772, 380] width 1545 height 761
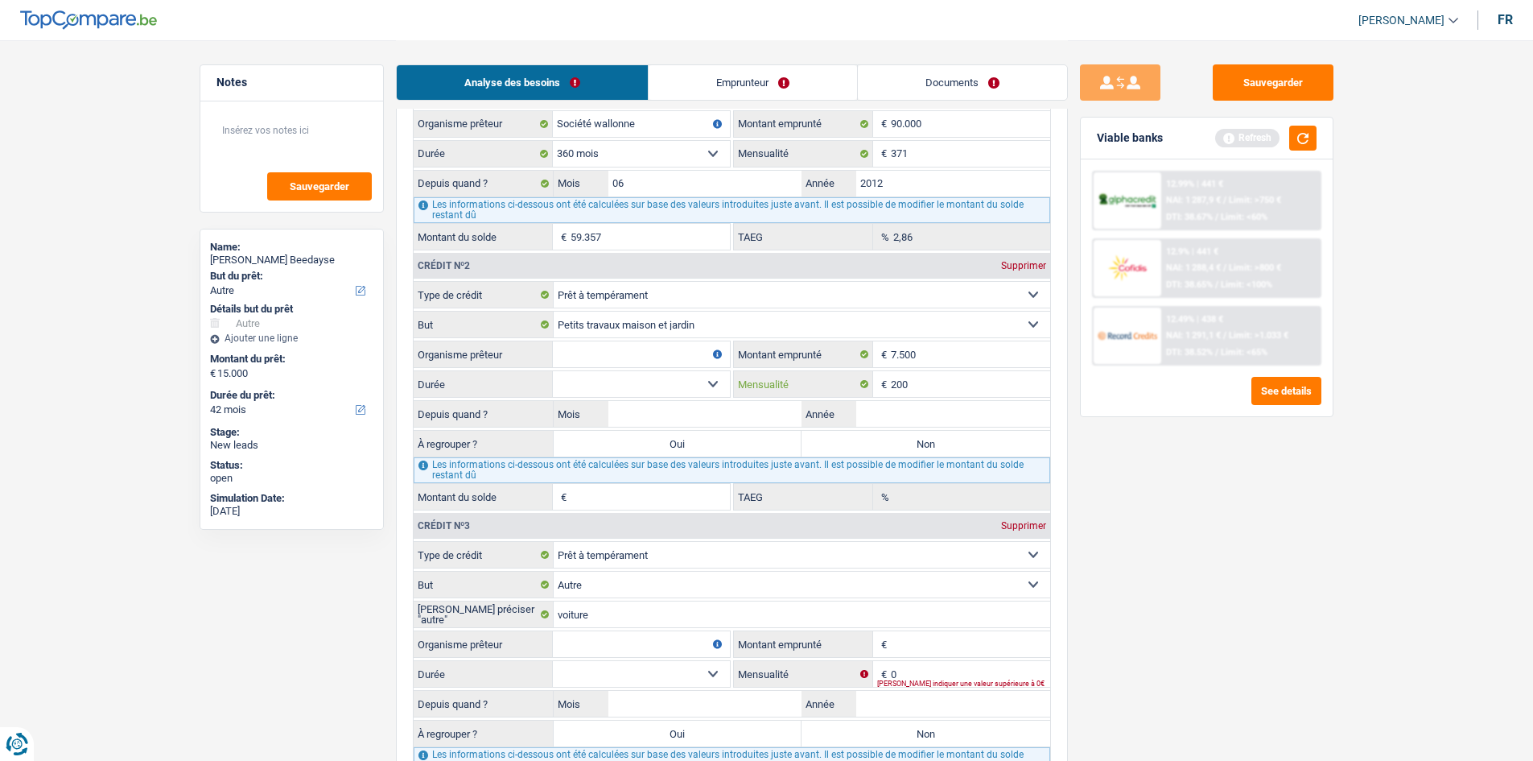
click at [718, 373] on input "200" at bounding box center [970, 384] width 159 height 26
click at [718, 373] on input "Année" at bounding box center [953, 414] width 194 height 26
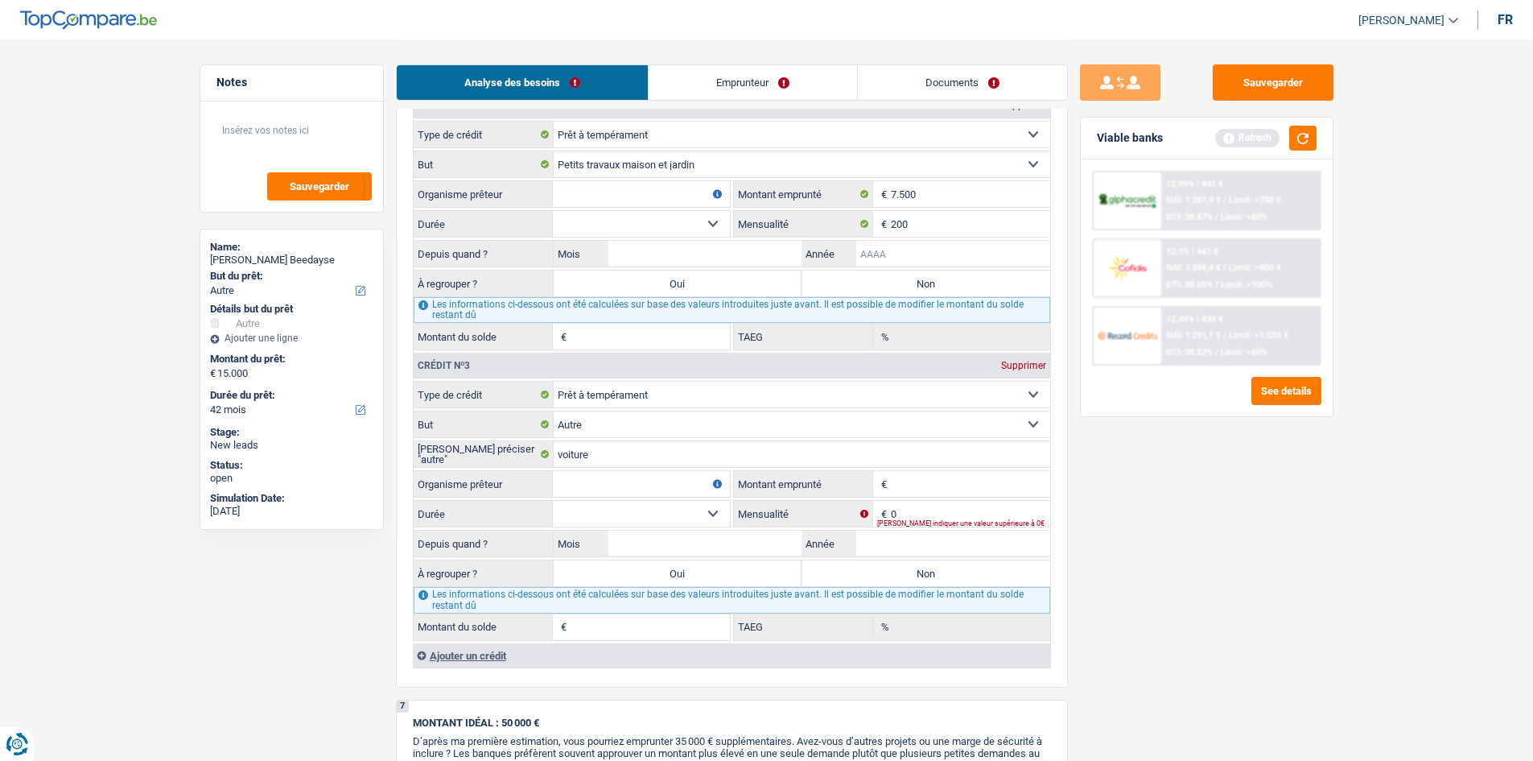
scroll to position [1449, 0]
click at [718, 373] on div "Sauvegarder Viable banks Refresh 12.99% | 441 € NAI: 1 287,9 € / Limit: >750 € …" at bounding box center [1207, 399] width 278 height 670
click at [718, 373] on input "0" at bounding box center [970, 513] width 159 height 26
type input "260"
click at [718, 373] on div "Sauvegarder Viable banks Refresh 12.99% | 441 € NAI: 1 287,9 € / Limit: >750 € …" at bounding box center [1207, 399] width 278 height 670
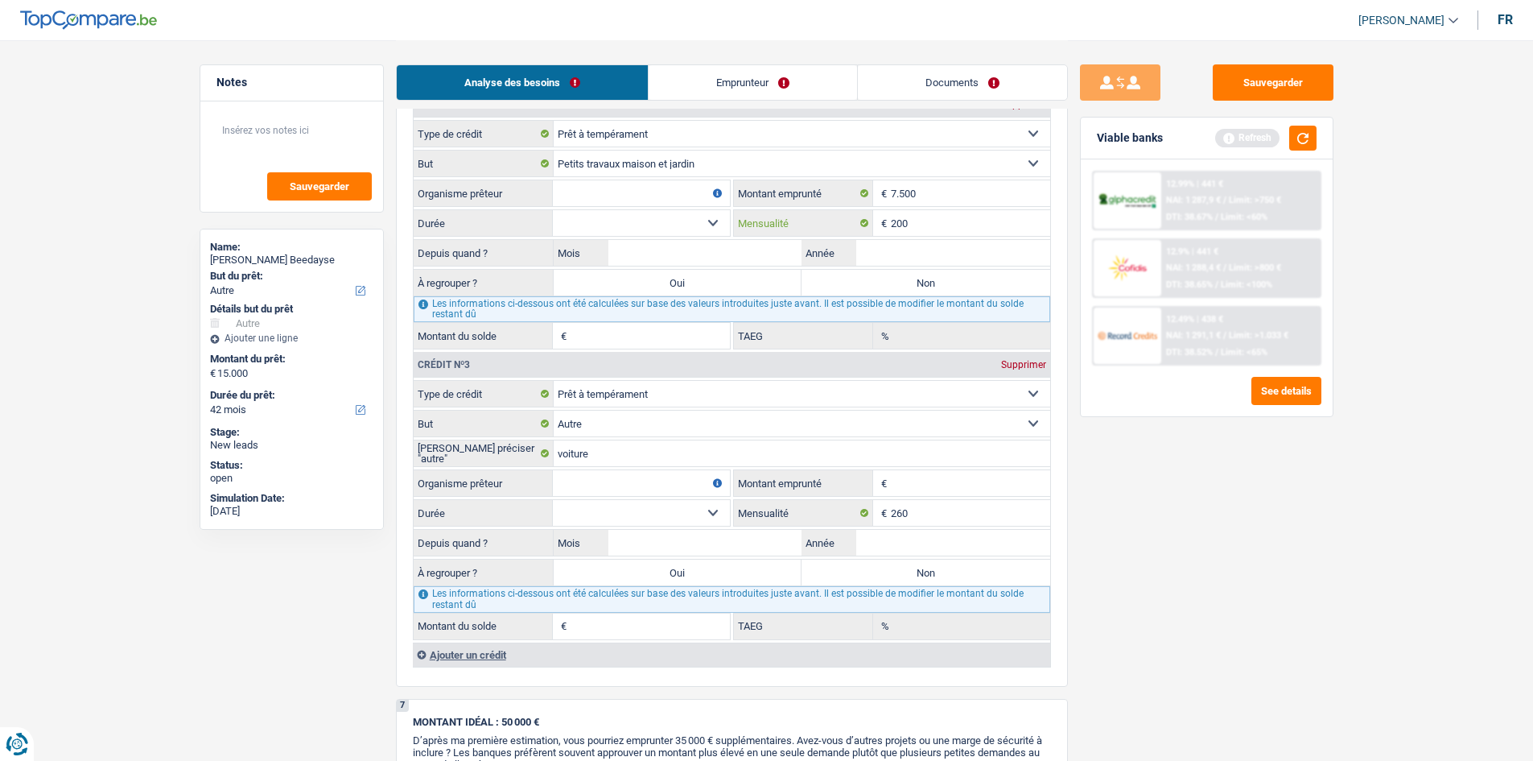
click at [718, 233] on input "200" at bounding box center [970, 223] width 159 height 26
type input "240"
click at [718, 373] on div "Sauvegarder Viable banks Refresh 12.99% | 441 € NAI: 1 287,9 € / Limit: >750 € …" at bounding box center [1207, 399] width 278 height 670
click at [718, 250] on input "Année" at bounding box center [953, 253] width 194 height 26
type input "2023"
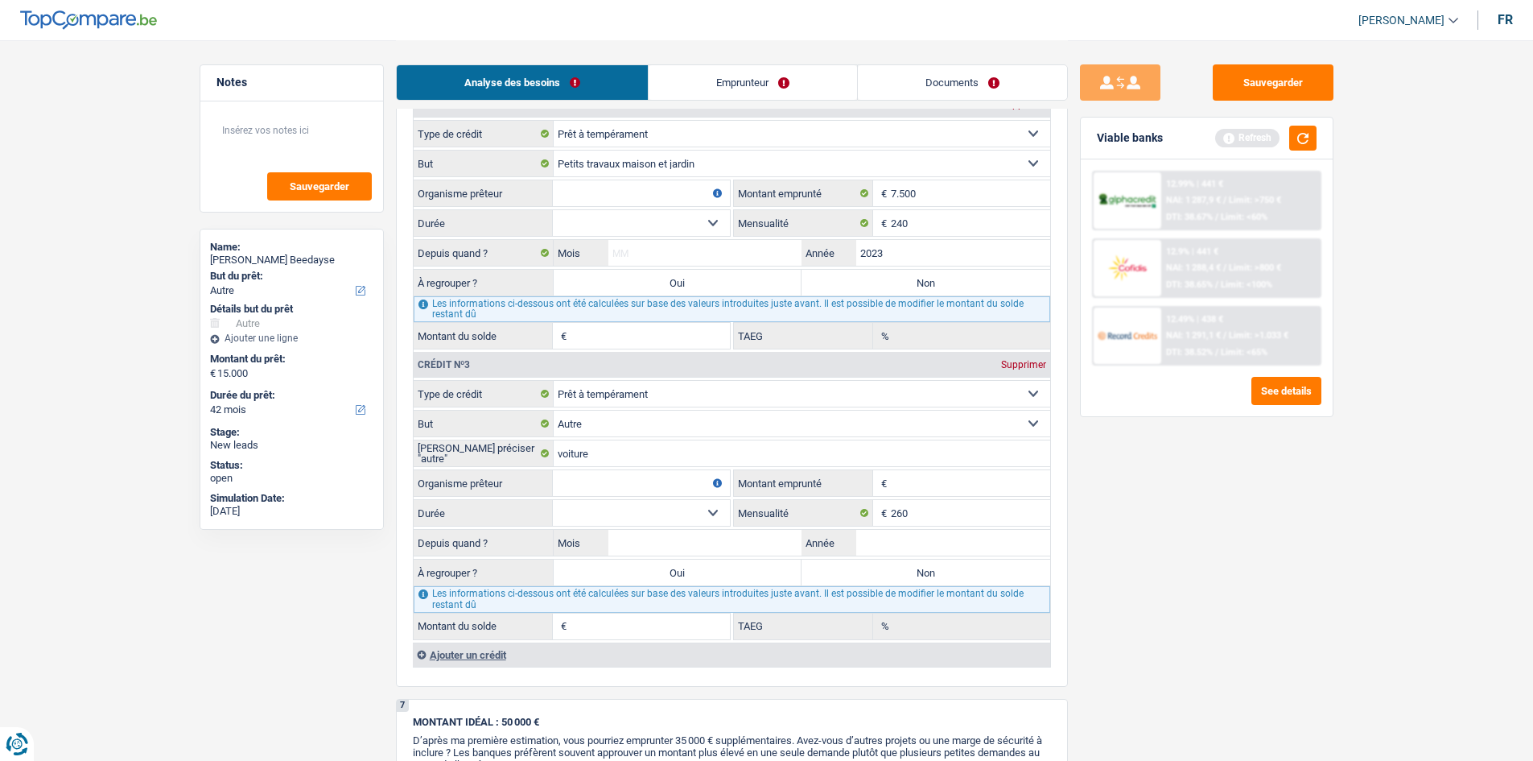
click at [716, 258] on input "Mois" at bounding box center [705, 253] width 194 height 26
type input "1"
type input "2"
click at [691, 225] on select "12 mois 18 mois 24 mois 30 mois 36 mois 42 mois Sélectionner une option" at bounding box center [641, 223] width 177 height 26
select select "42"
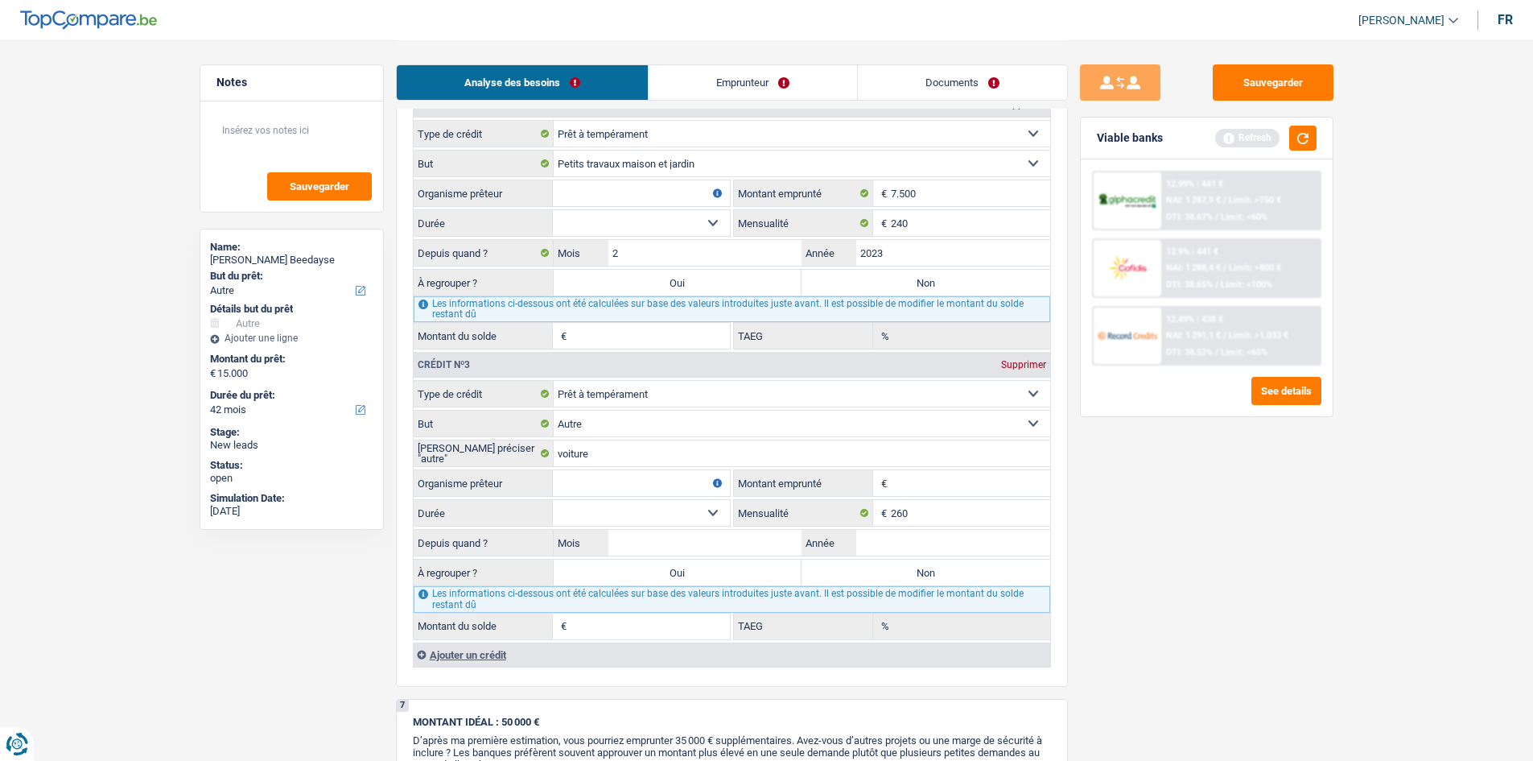
click at [553, 210] on select "12 mois 18 mois 24 mois 30 mois 36 mois 42 mois Sélectionner une option" at bounding box center [641, 223] width 177 height 26
type input "2.424"
type input "18,95"
click at [691, 217] on select "12 mois 18 mois 24 mois 30 mois 36 mois 42 mois Sélectionner une option" at bounding box center [641, 223] width 177 height 26
select select "36"
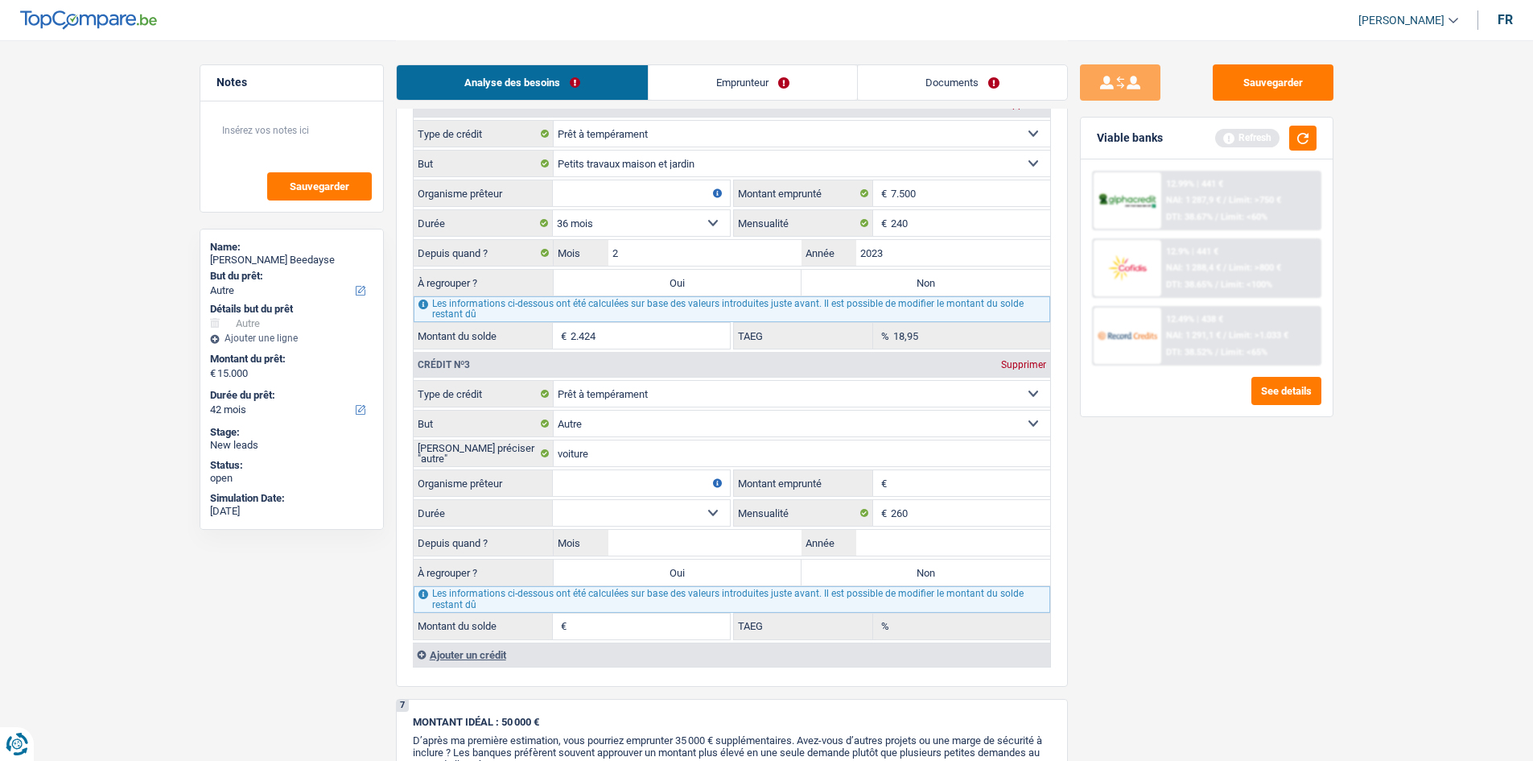
click at [553, 210] on select "12 mois 18 mois 24 mois 30 mois 36 mois 42 mois Sélectionner une option" at bounding box center [641, 223] width 177 height 26
type input "1.173"
type input "9,85"
click at [718, 373] on div "Sauvegarder Viable banks Refresh 12.99% | 441 € NAI: 1 287,9 € / Limit: >750 € …" at bounding box center [1207, 399] width 278 height 670
click at [647, 184] on input "Organisme prêteur" at bounding box center [641, 193] width 177 height 26
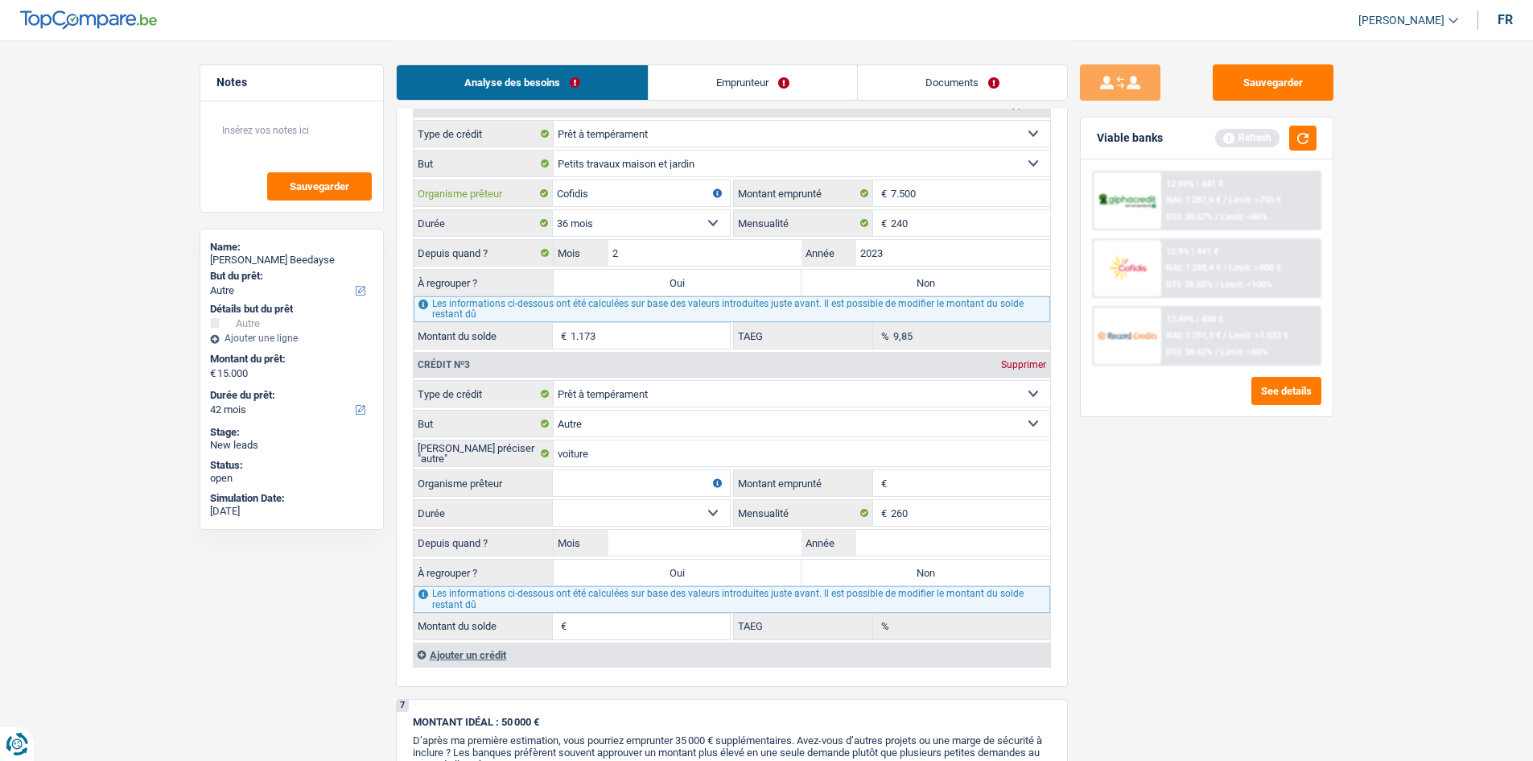
type input "Cofidis"
click at [718, 373] on input "Montant emprunté" at bounding box center [970, 483] width 159 height 26
type input "8.000"
click at [718, 373] on div "Sauvegarder Viable banks Refresh 12.99% | 441 € NAI: 1 287,9 € / Limit: >750 € …" at bounding box center [1207, 399] width 278 height 670
drag, startPoint x: 937, startPoint y: 544, endPoint x: 1405, endPoint y: 542, distance: 468.4
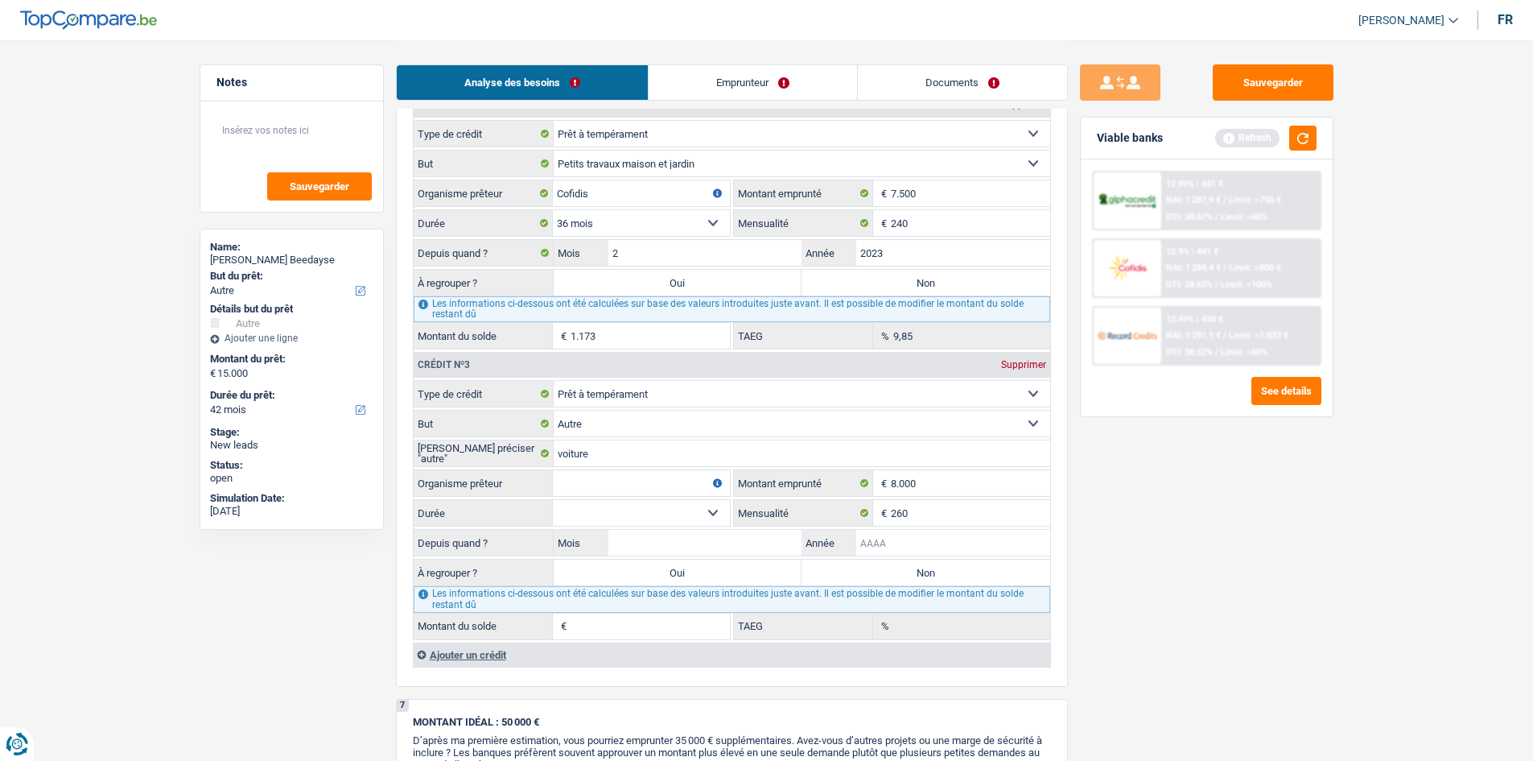
click at [718, 373] on input "Année" at bounding box center [953, 543] width 194 height 26
type input "2024"
click at [718, 373] on input "Mois" at bounding box center [705, 543] width 194 height 26
type input "3"
click at [713, 373] on select "12 mois 18 mois 24 mois 30 mois 36 mois 42 mois 48 mois Sélectionner une option" at bounding box center [641, 513] width 177 height 26
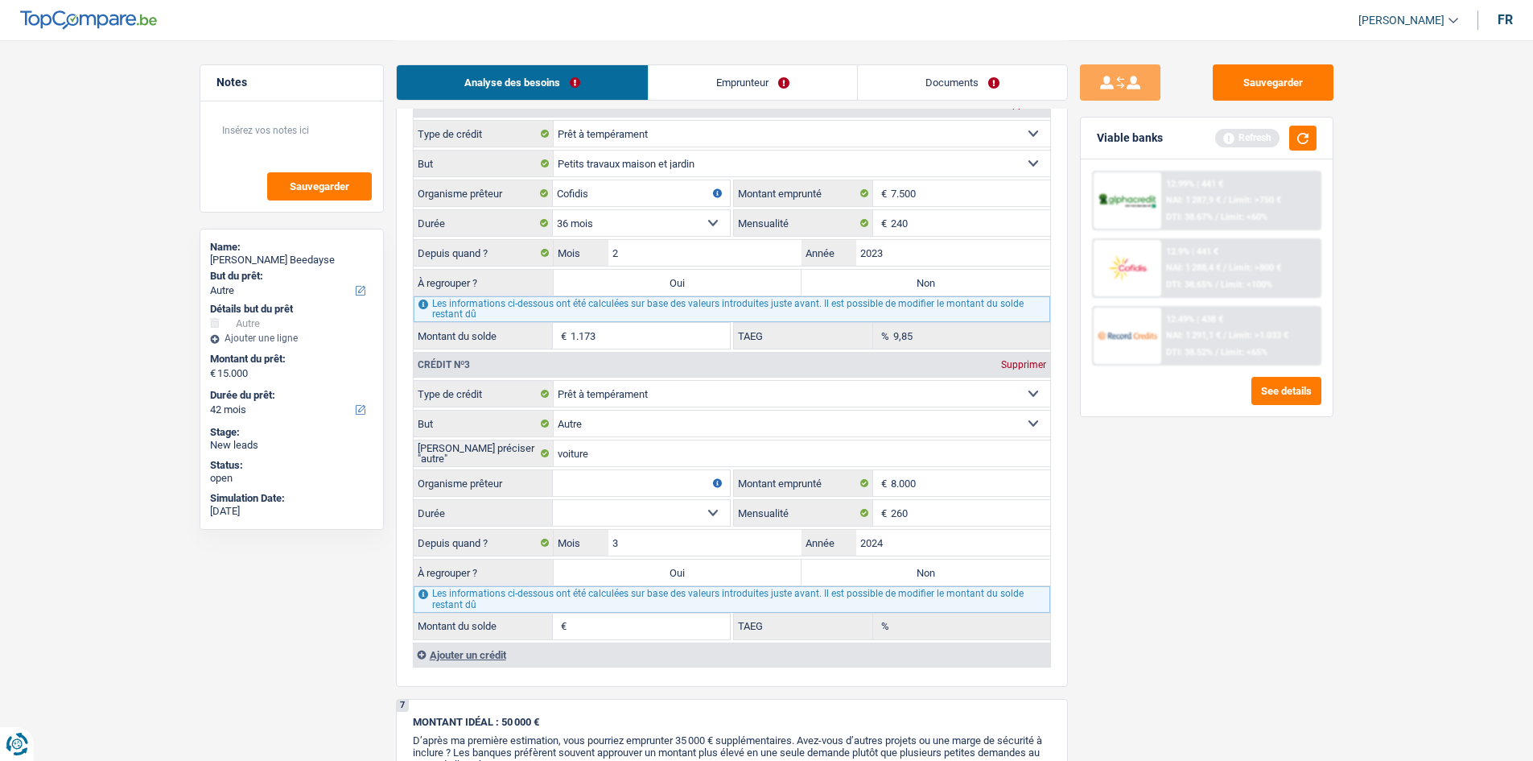
select select "36"
click at [553, 373] on select "12 mois 18 mois 24 mois 30 mois 36 mois 42 mois 48 mois Sélectionner une option" at bounding box center [641, 513] width 177 height 26
type input "4.313"
type input "11,01"
click at [630, 373] on input "Organisme prêteur" at bounding box center [641, 483] width 177 height 26
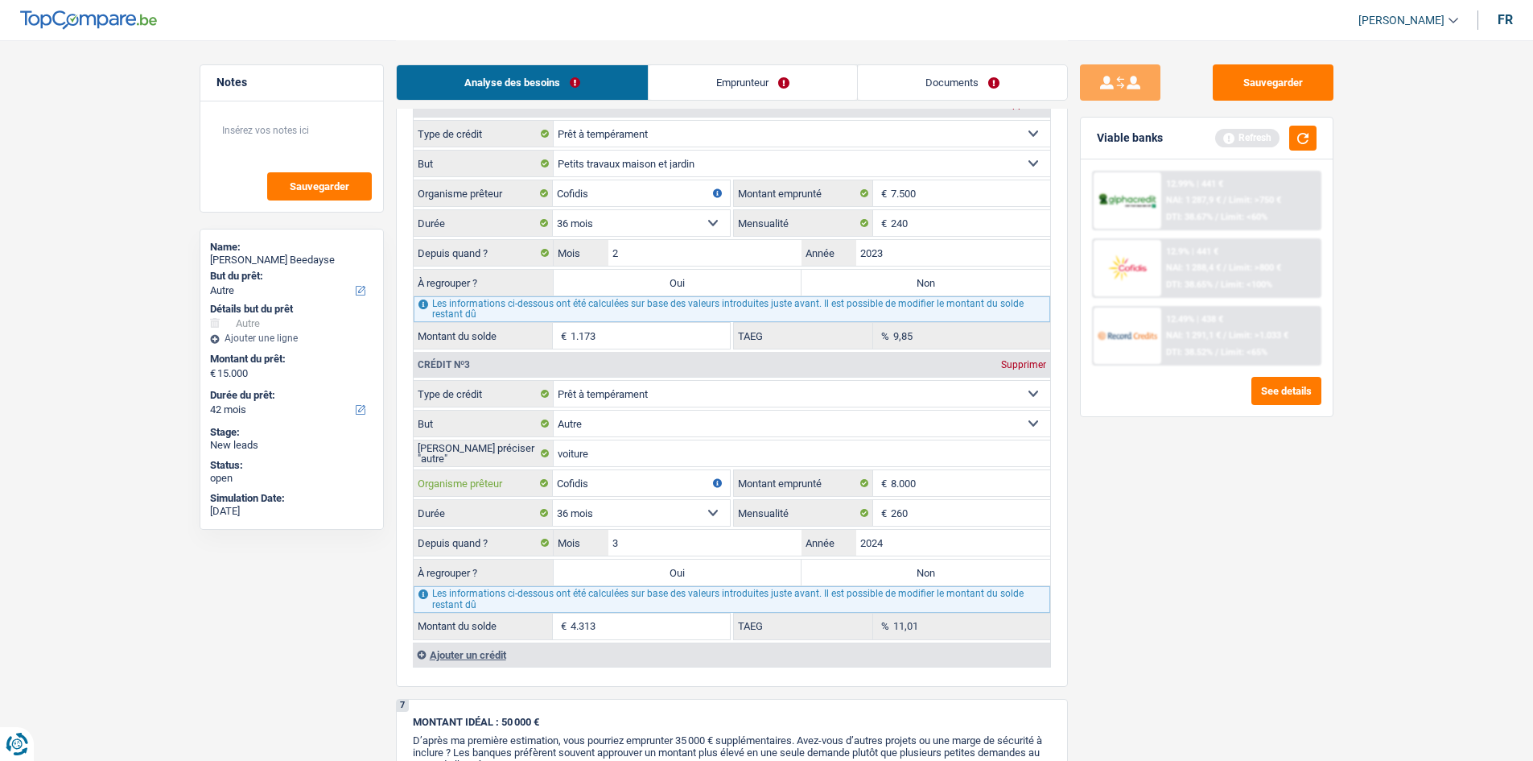
type input "Cofidis"
click at [718, 373] on div "Sauvegarder Viable banks Refresh 12.99% | 441 € NAI: 1 287,9 € / Limit: >750 € …" at bounding box center [1207, 399] width 278 height 670
click at [718, 285] on label "Oui" at bounding box center [678, 283] width 249 height 26
click at [718, 285] on input "Oui" at bounding box center [678, 283] width 249 height 26
radio input "true"
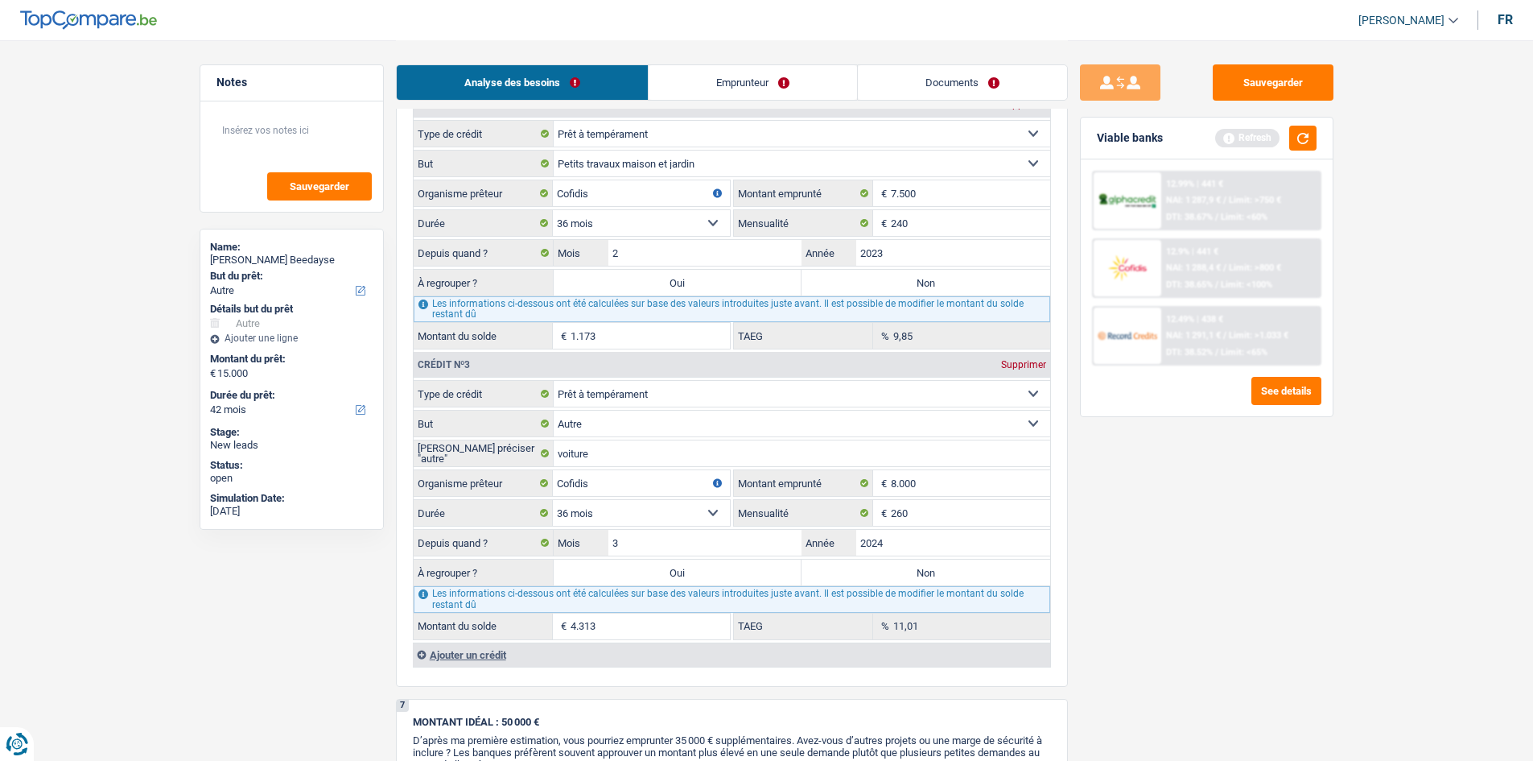
type input "16.173"
type input "1.173"
select select "refinancing"
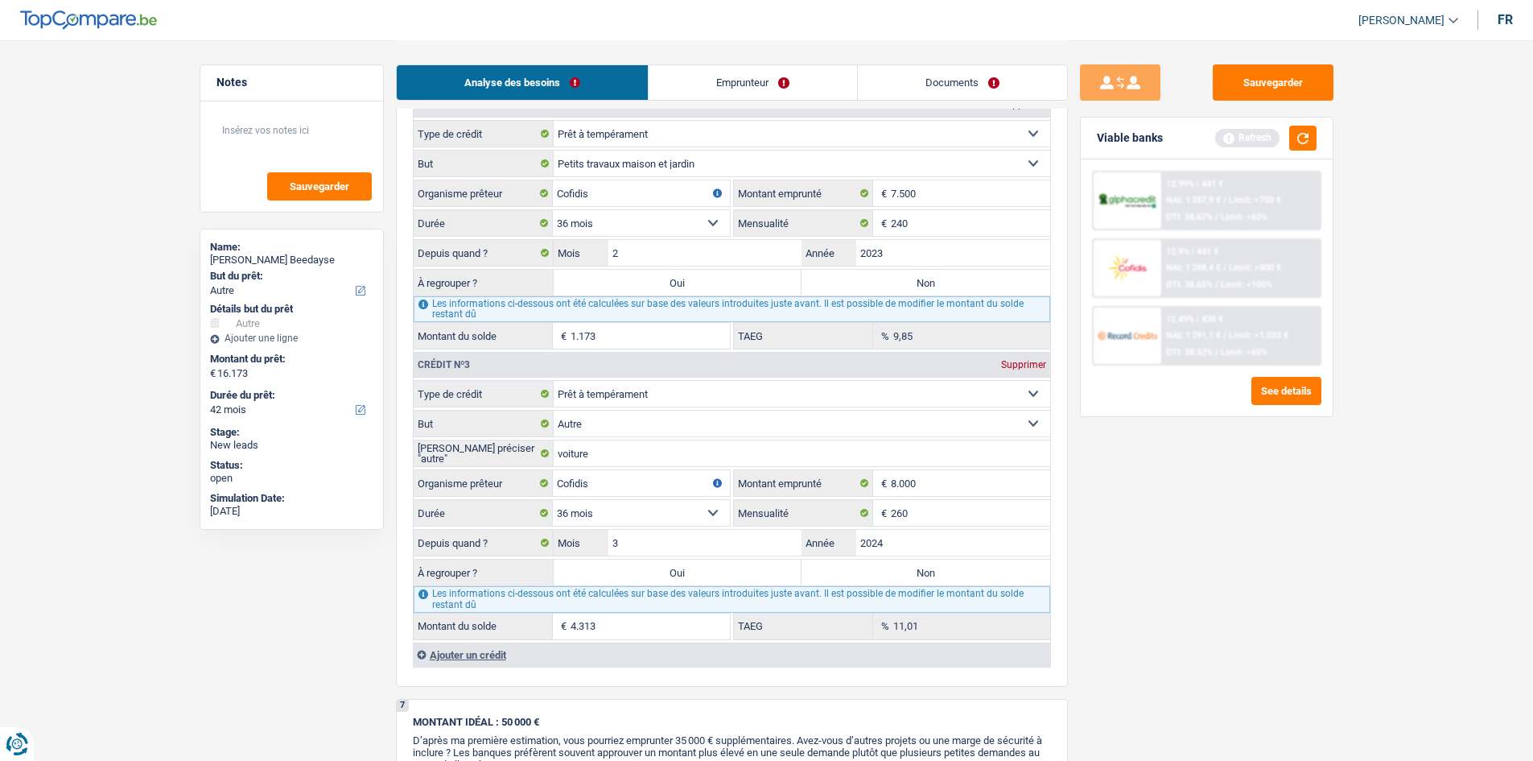
select select "84"
select select "refinancing"
select select "84"
select select "refinancing"
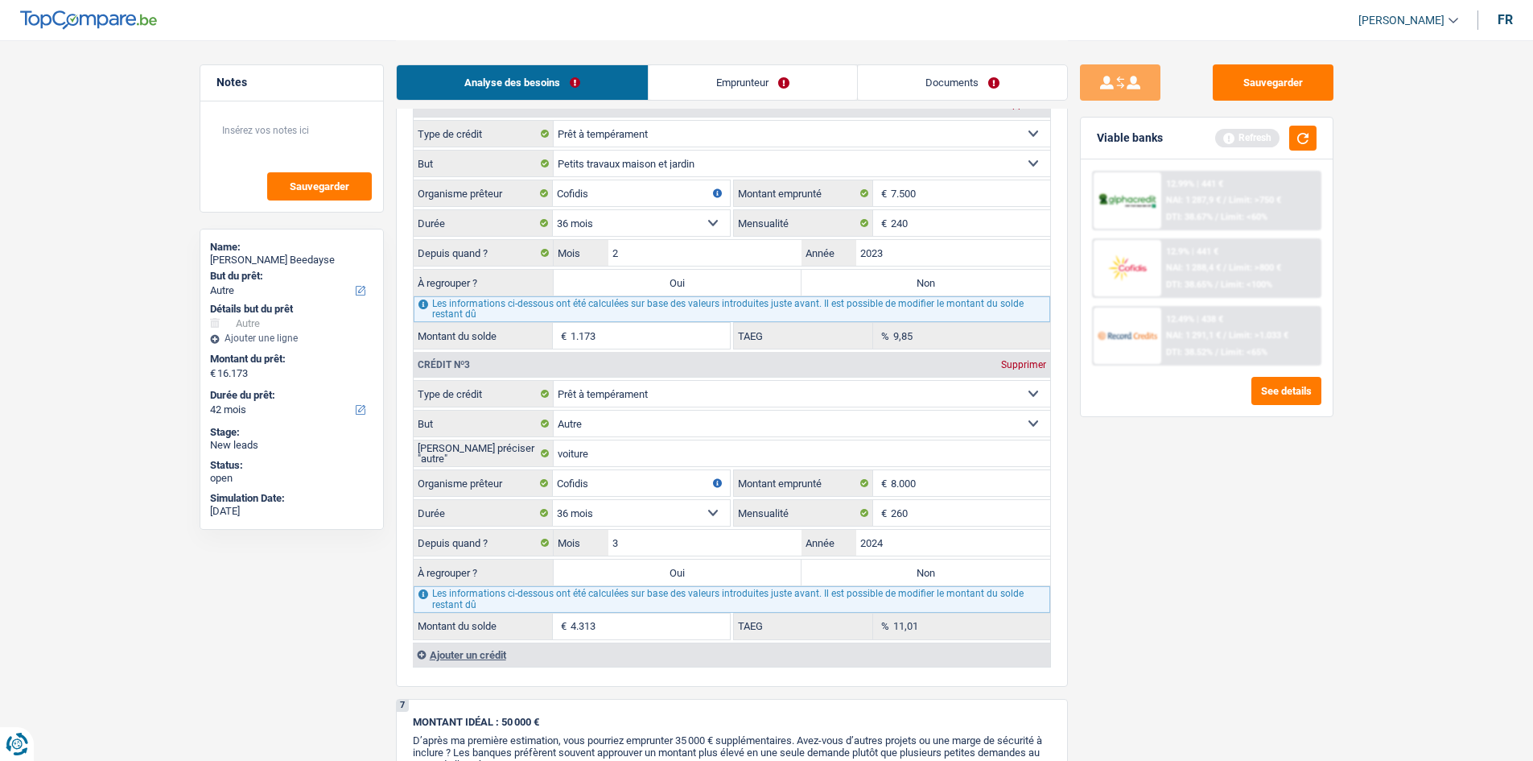
select select "refinancing"
select select "84"
select select "other"
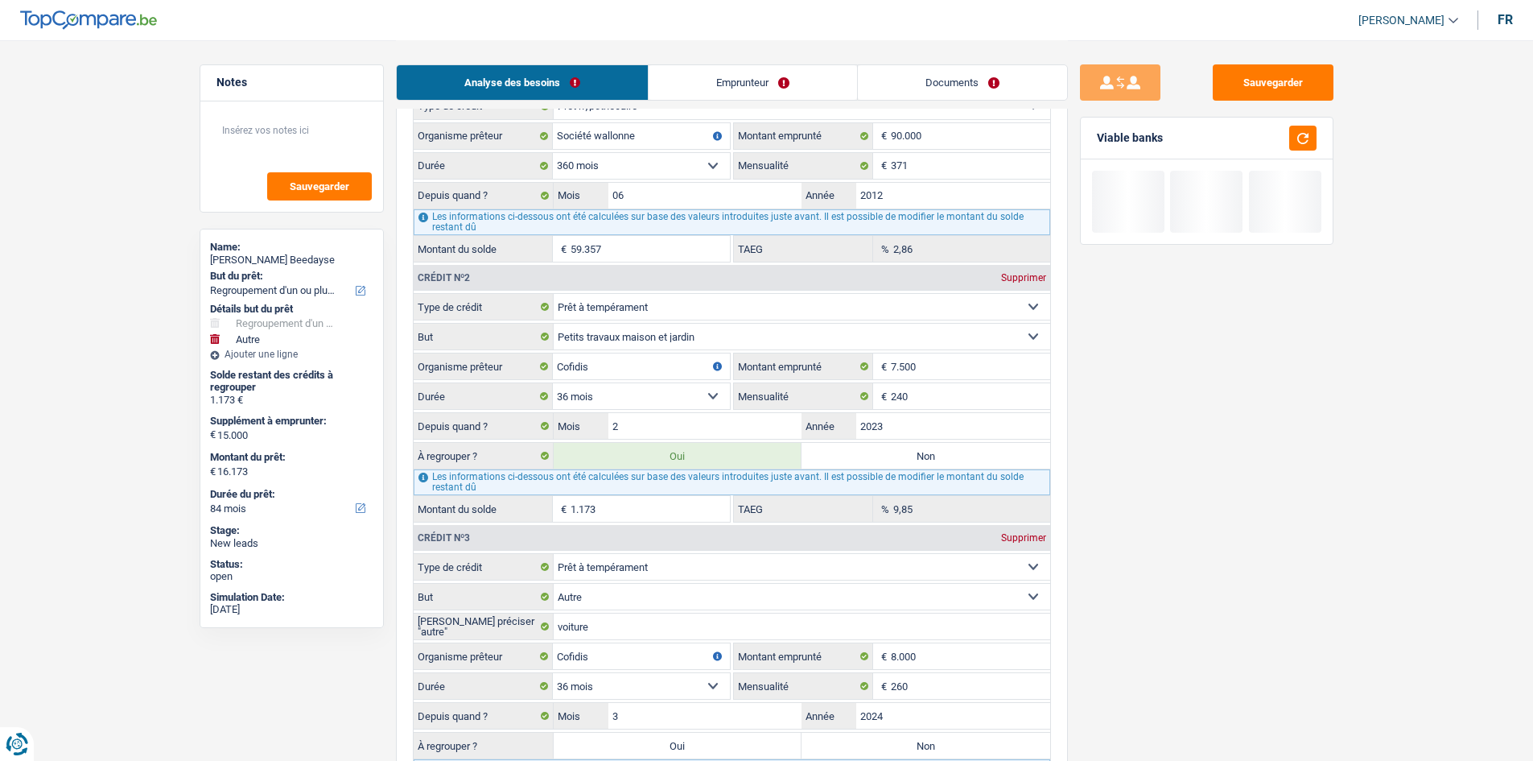
click at [701, 373] on select "Carte ou ouverture de crédit Prêt hypothécaire Vente à tempérament Prêt à tempé…" at bounding box center [802, 567] width 497 height 26
click at [718, 373] on div "Sauvegarder Viable banks" at bounding box center [1207, 399] width 278 height 670
drag, startPoint x: 801, startPoint y: 724, endPoint x: 752, endPoint y: 725, distance: 49.1
drag, startPoint x: 752, startPoint y: 725, endPoint x: 726, endPoint y: 732, distance: 26.5
click at [690, 373] on label "Oui" at bounding box center [678, 745] width 249 height 26
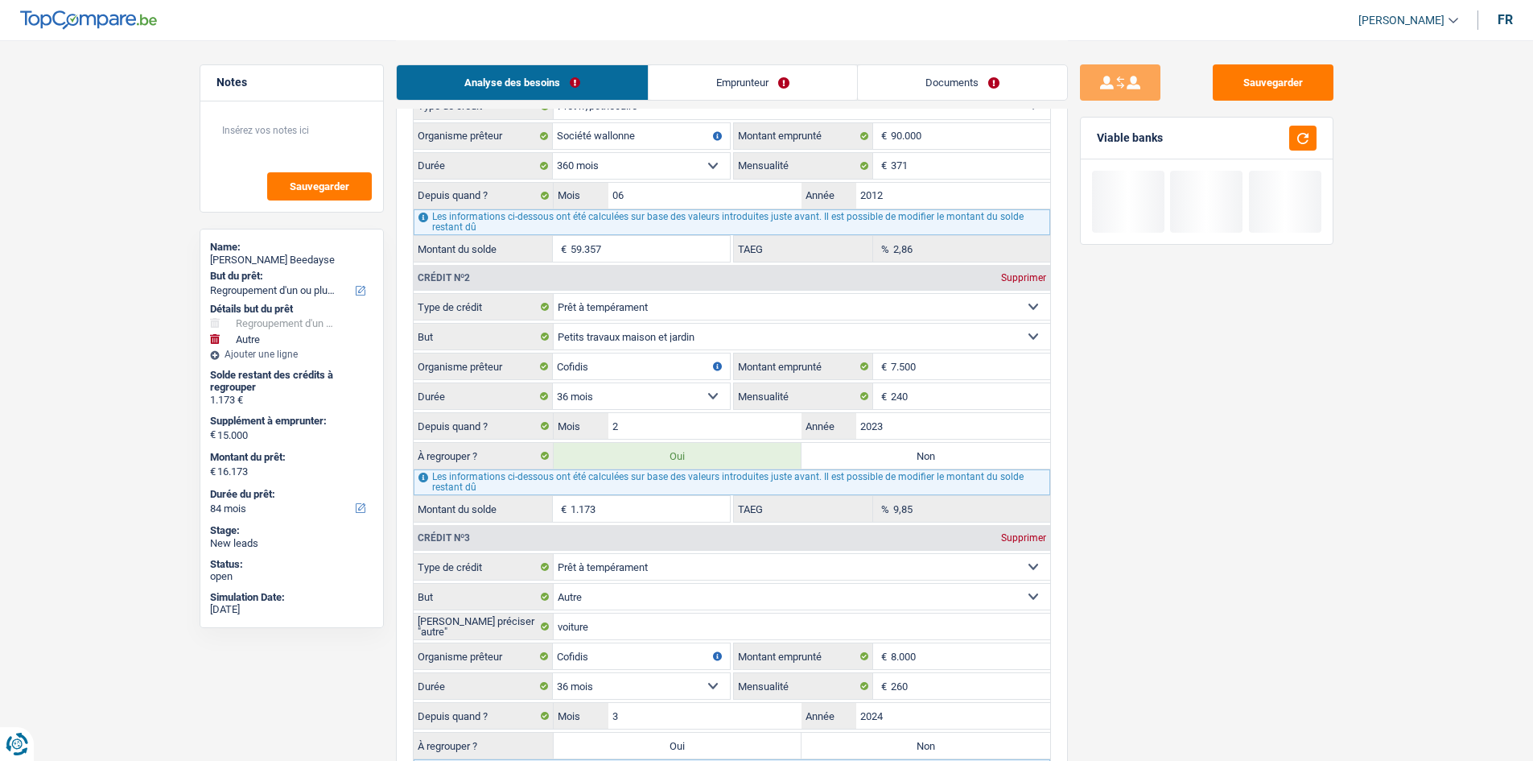
click at [690, 373] on input "Oui" at bounding box center [678, 745] width 249 height 26
radio input "true"
type input "5.486"
type input "20.486"
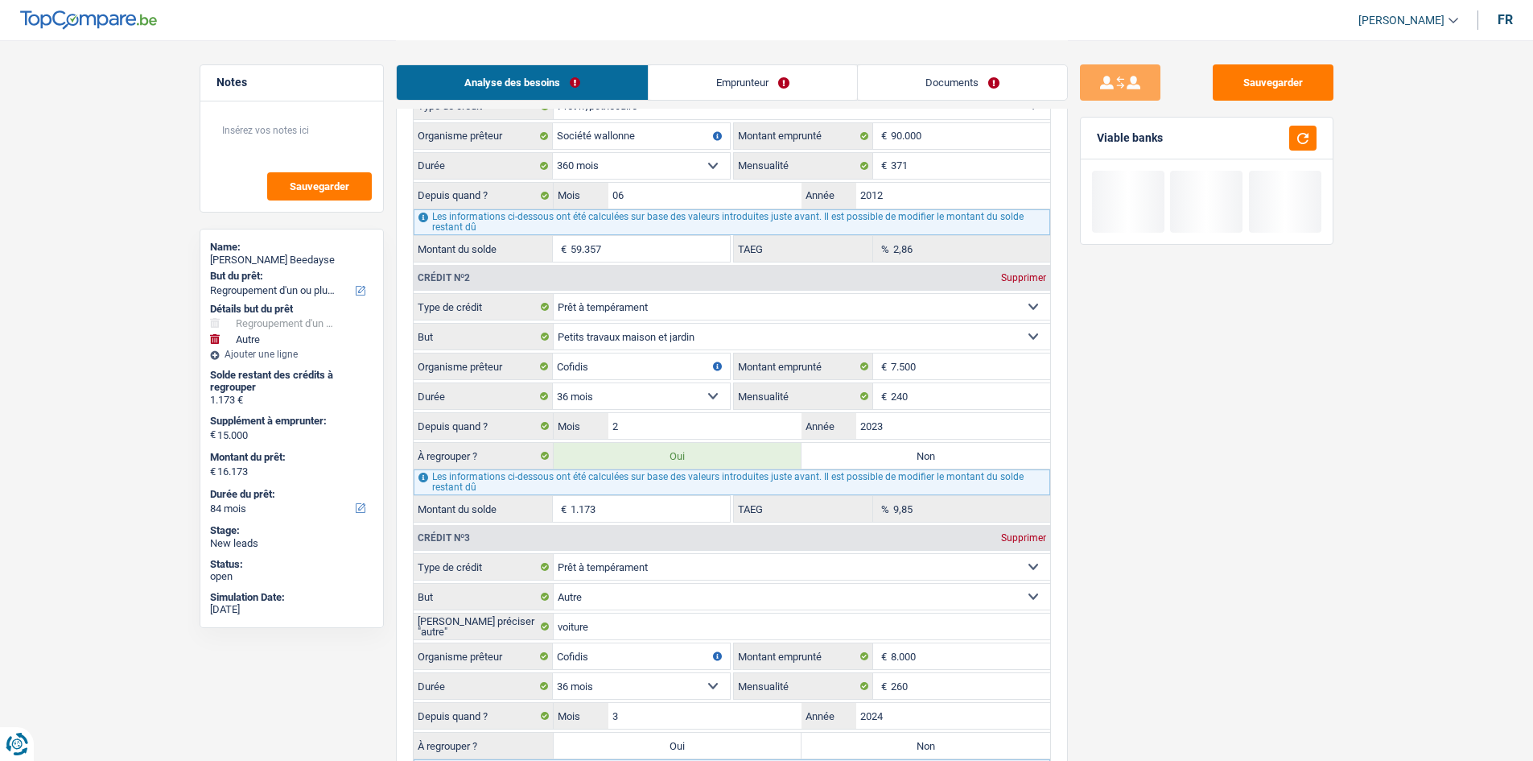
type input "20.486"
select select "120"
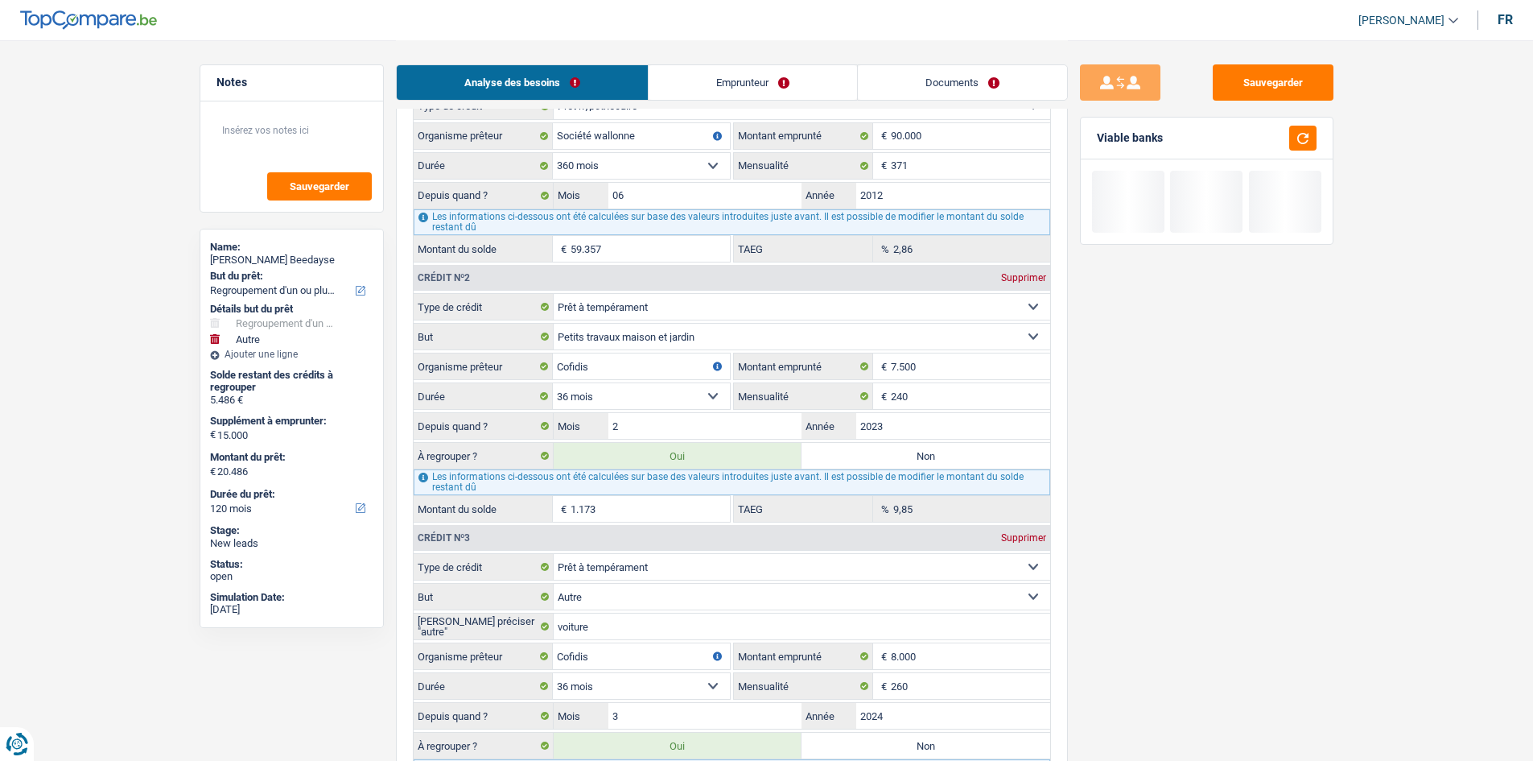
click at [718, 373] on div "À regrouper ? Oui Non" at bounding box center [732, 745] width 637 height 27
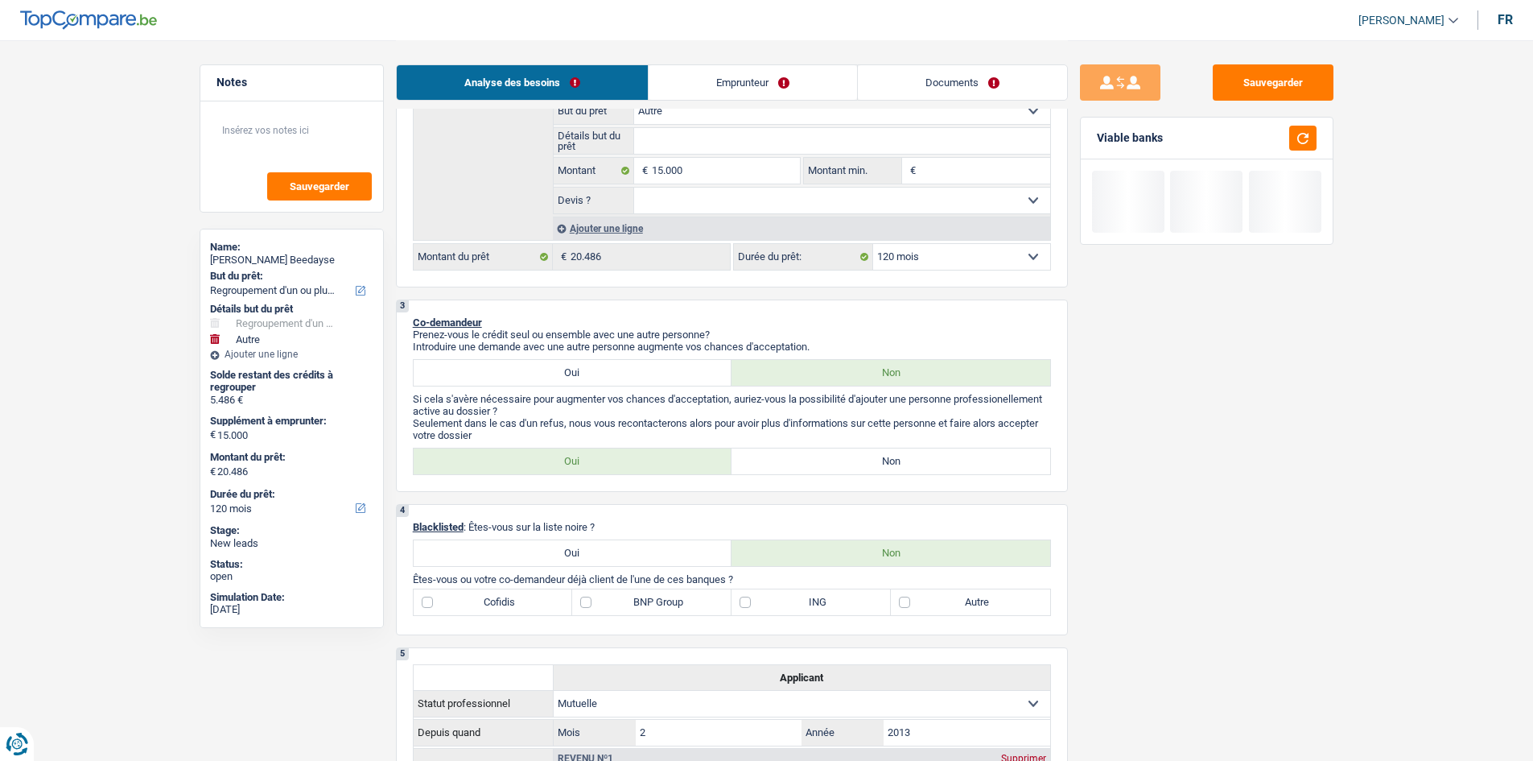
scroll to position [80, 0]
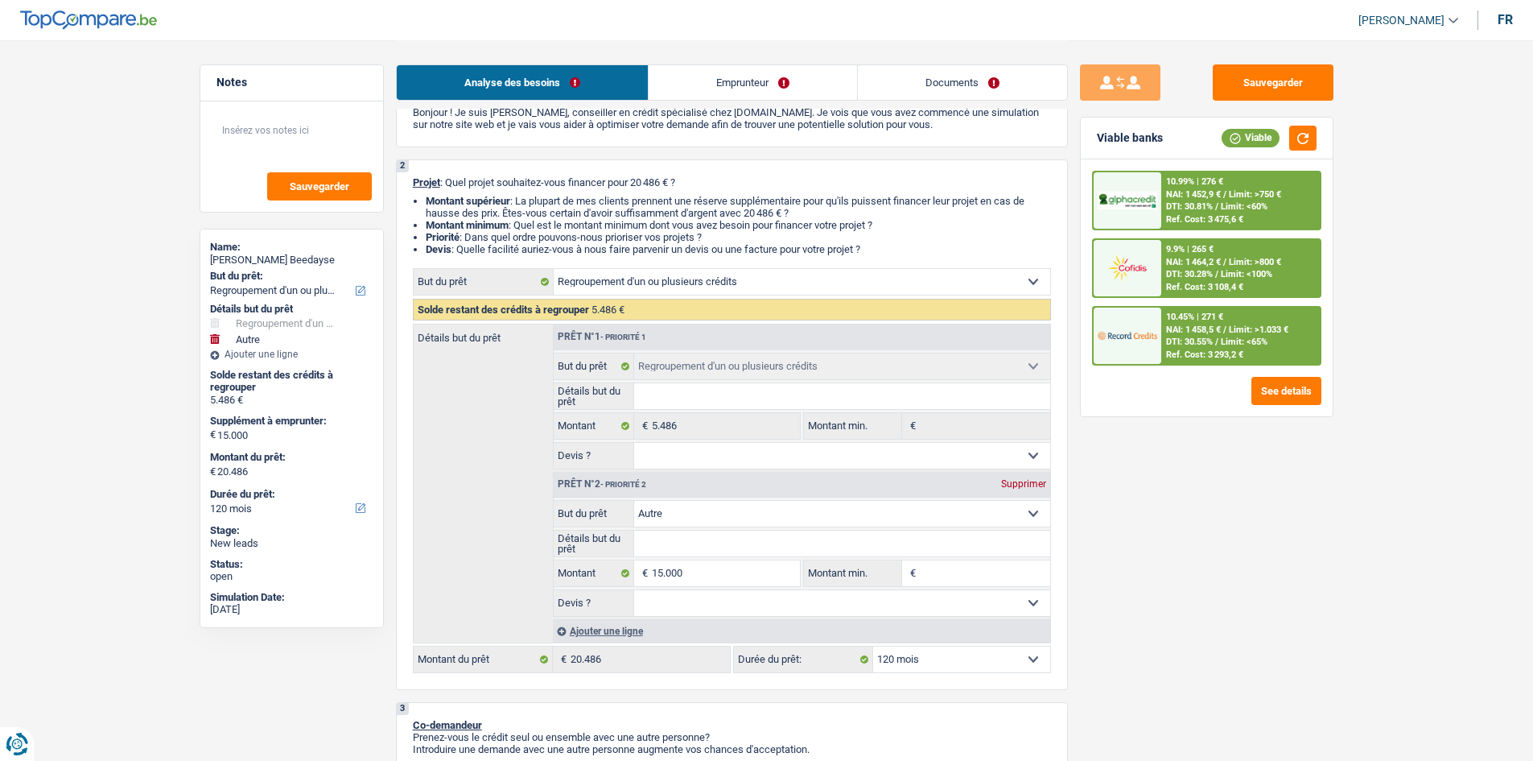
click at [718, 373] on div "Supprimer" at bounding box center [1023, 484] width 53 height 10
select select "36"
type input "0"
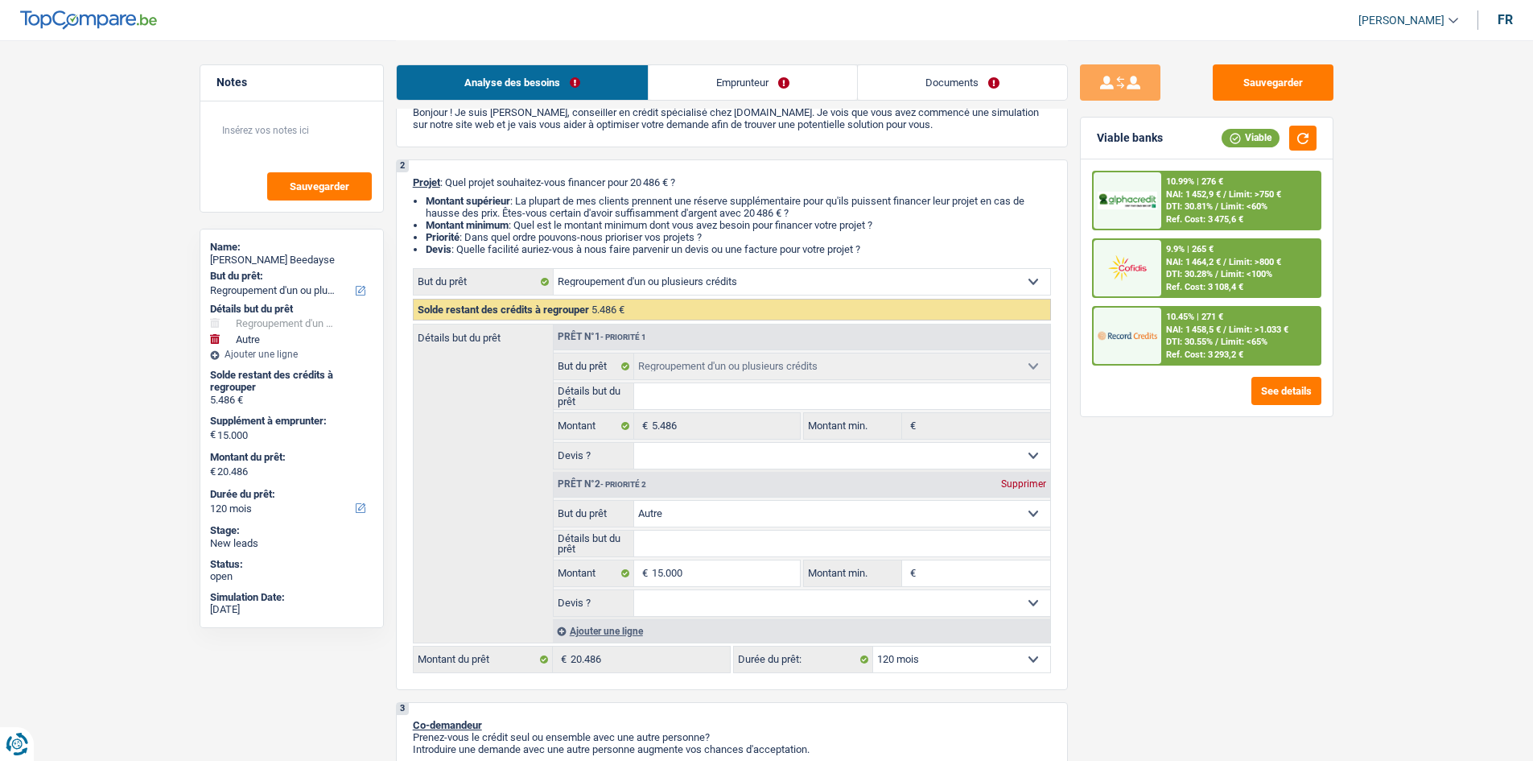
type input "5.486"
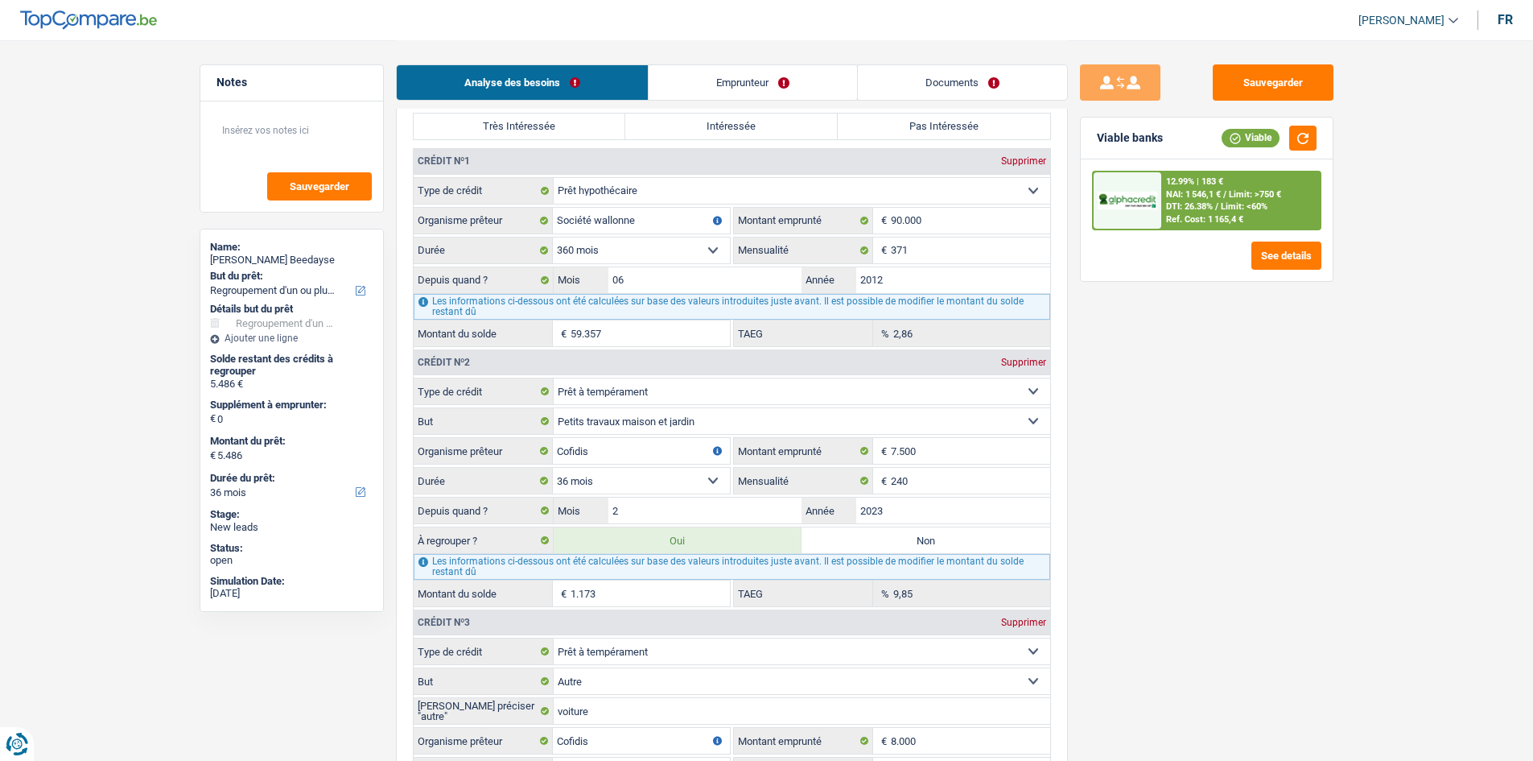
scroll to position [1368, 0]
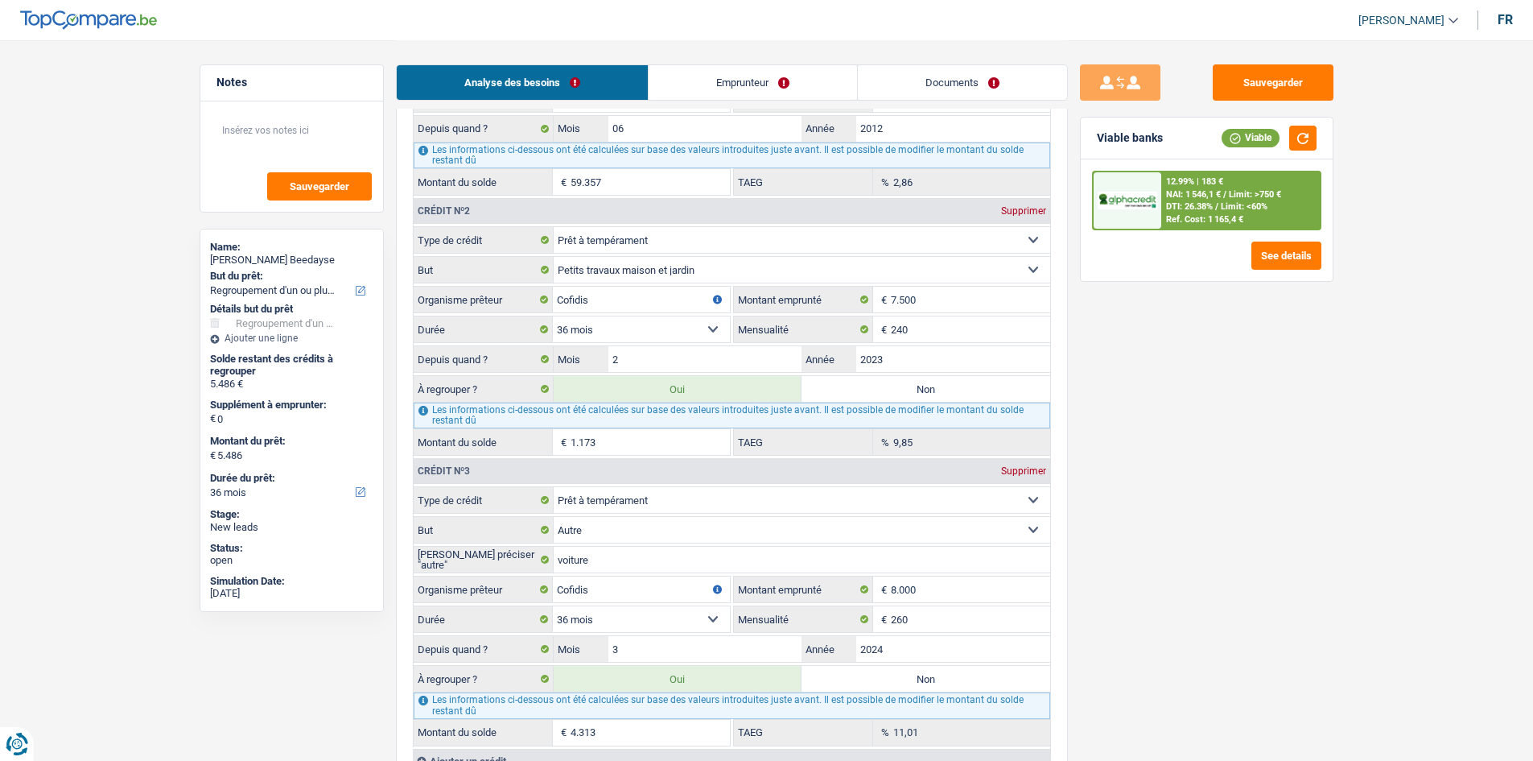
click at [707, 373] on input "1.173" at bounding box center [650, 442] width 159 height 26
click at [625, 373] on input "4.313" at bounding box center [650, 733] width 159 height 26
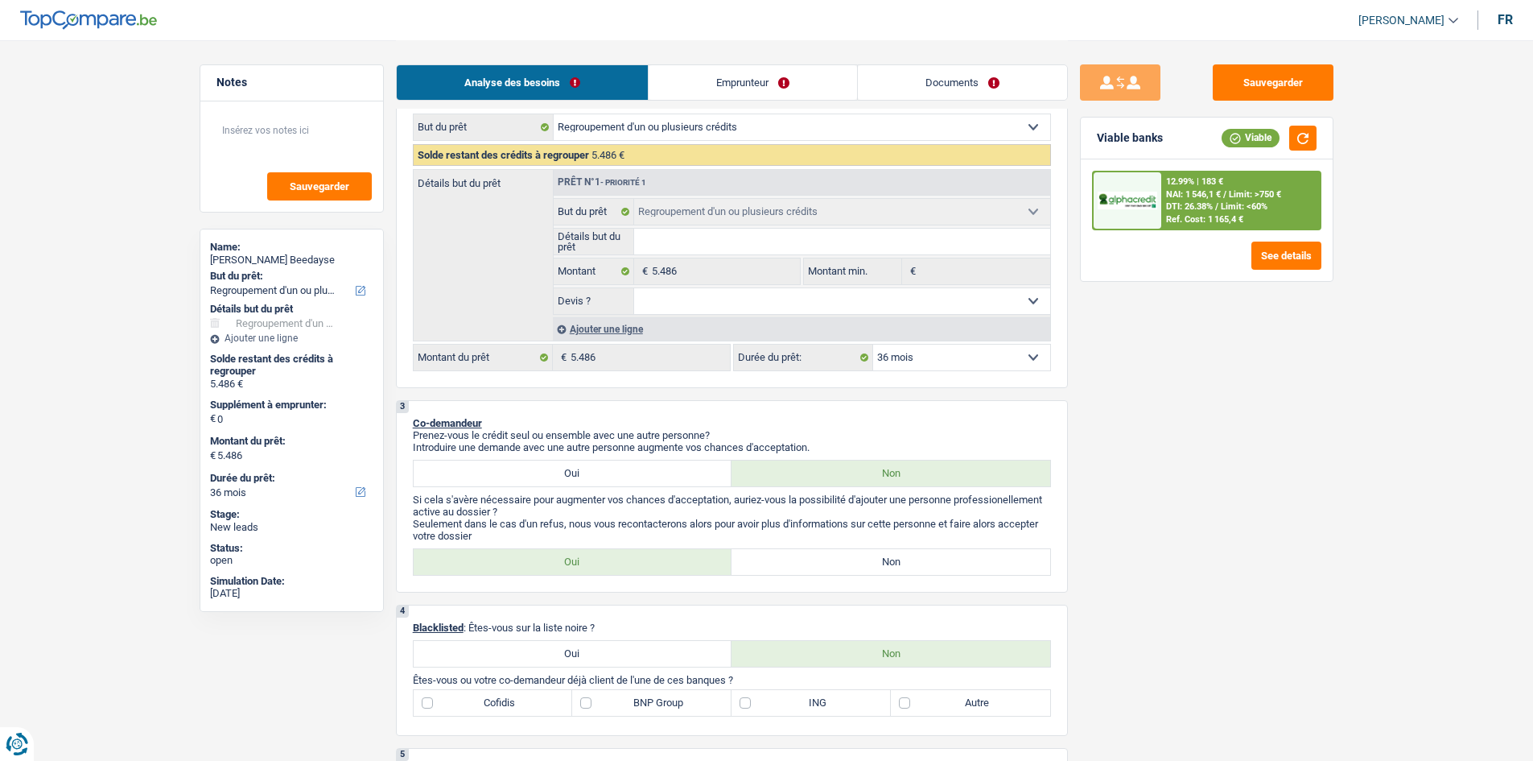
scroll to position [0, 0]
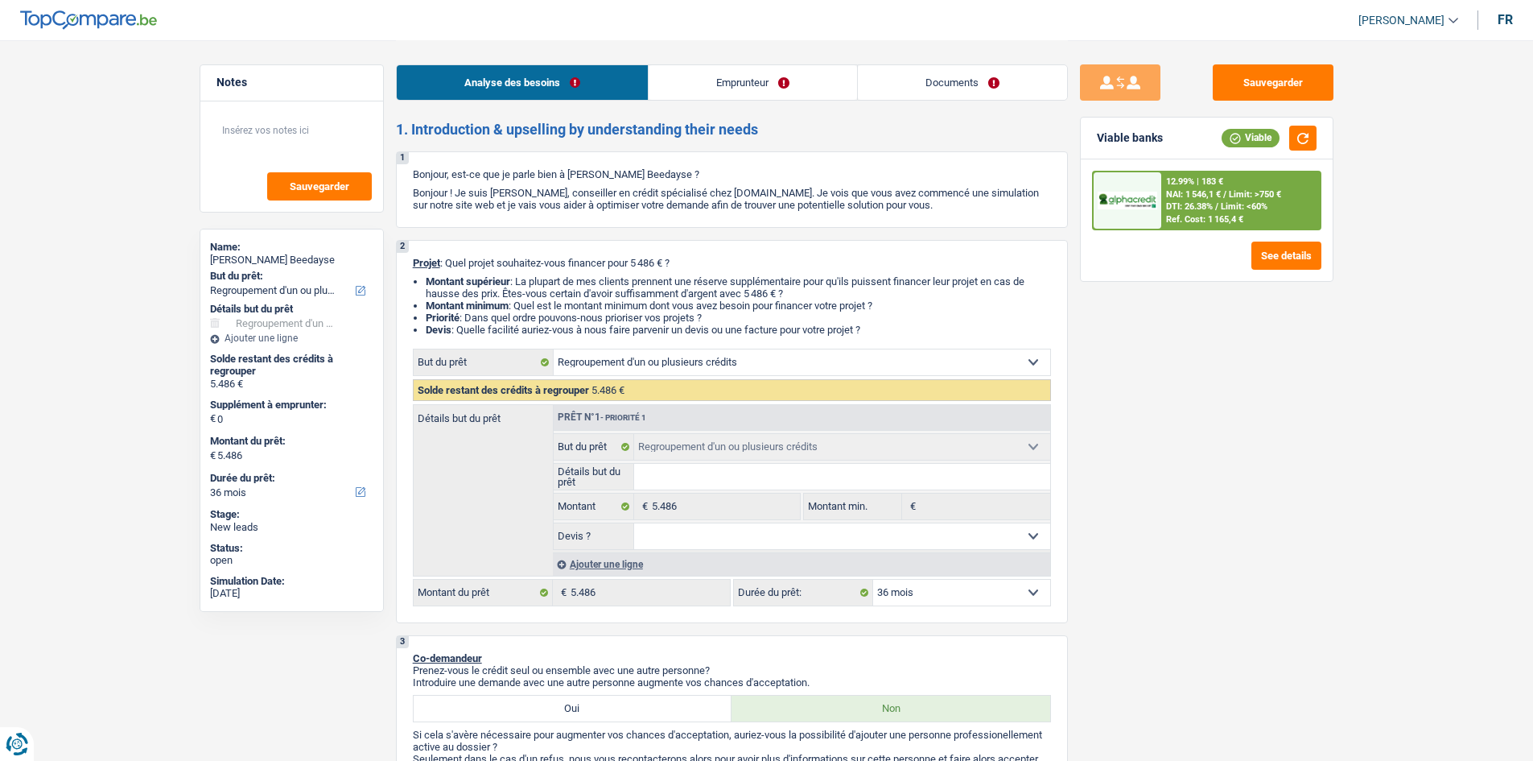
click at [638, 373] on div "Ajouter une ligne" at bounding box center [801, 563] width 497 height 23
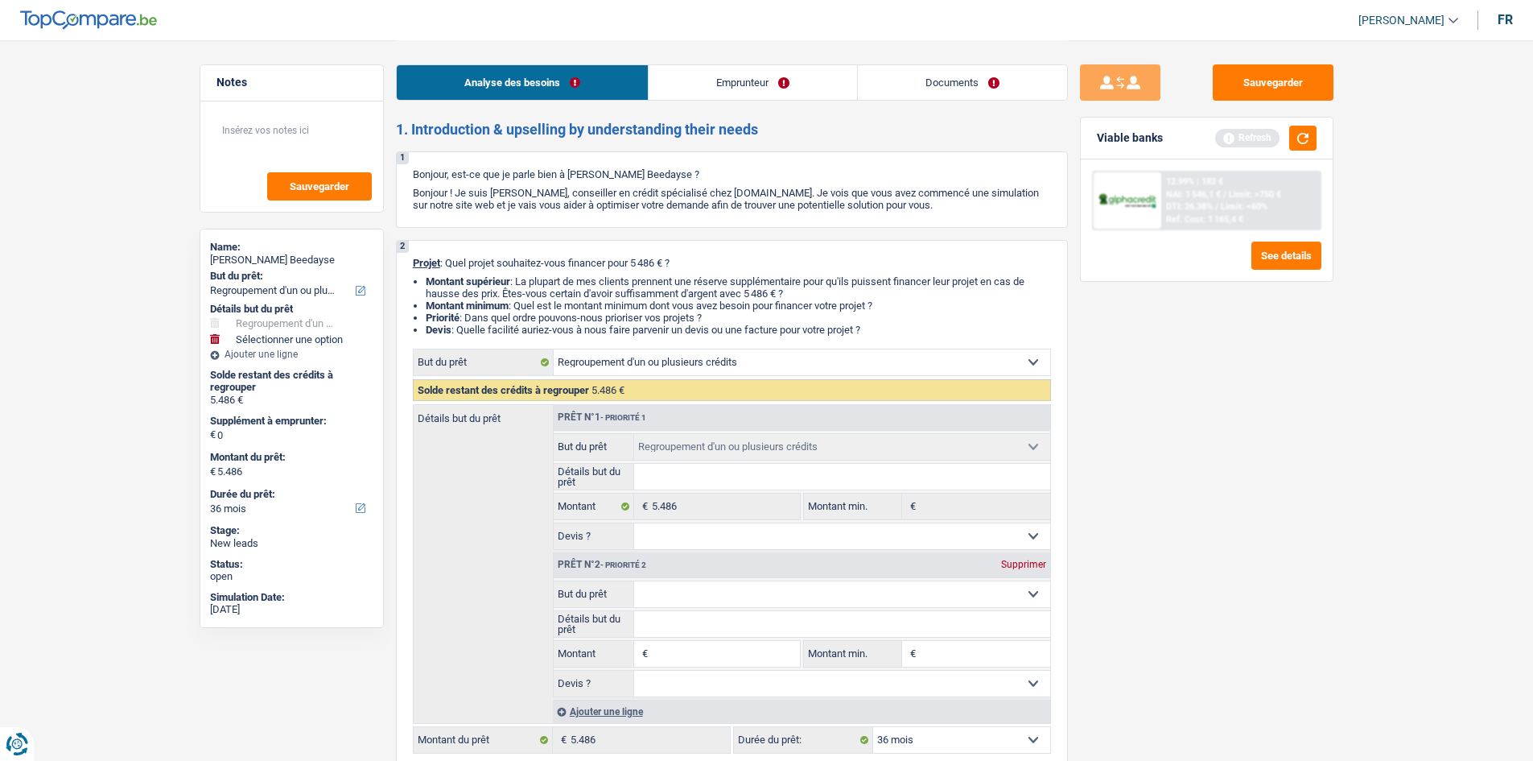
click at [718, 373] on div "Supprimer" at bounding box center [1023, 564] width 53 height 10
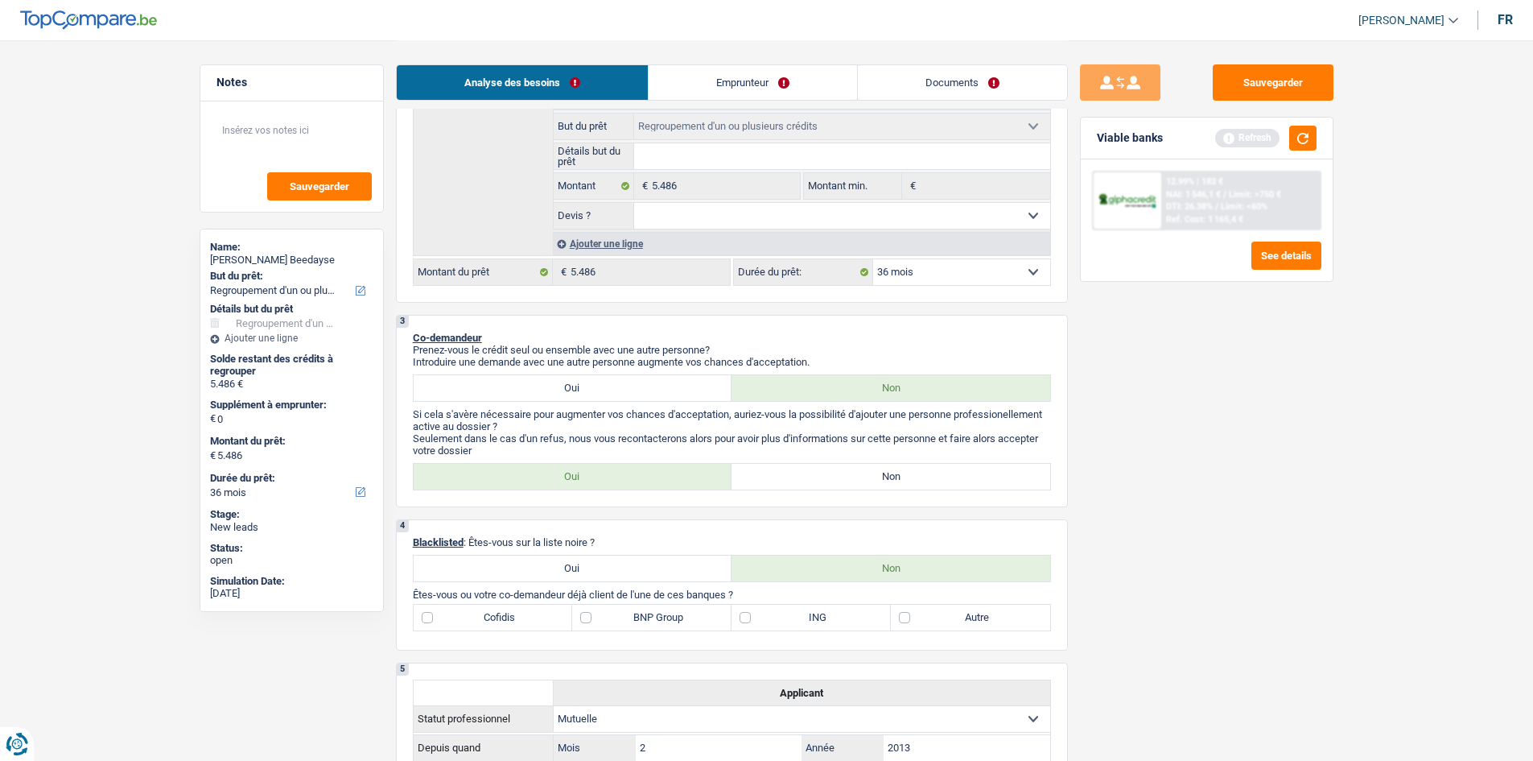
scroll to position [402, 0]
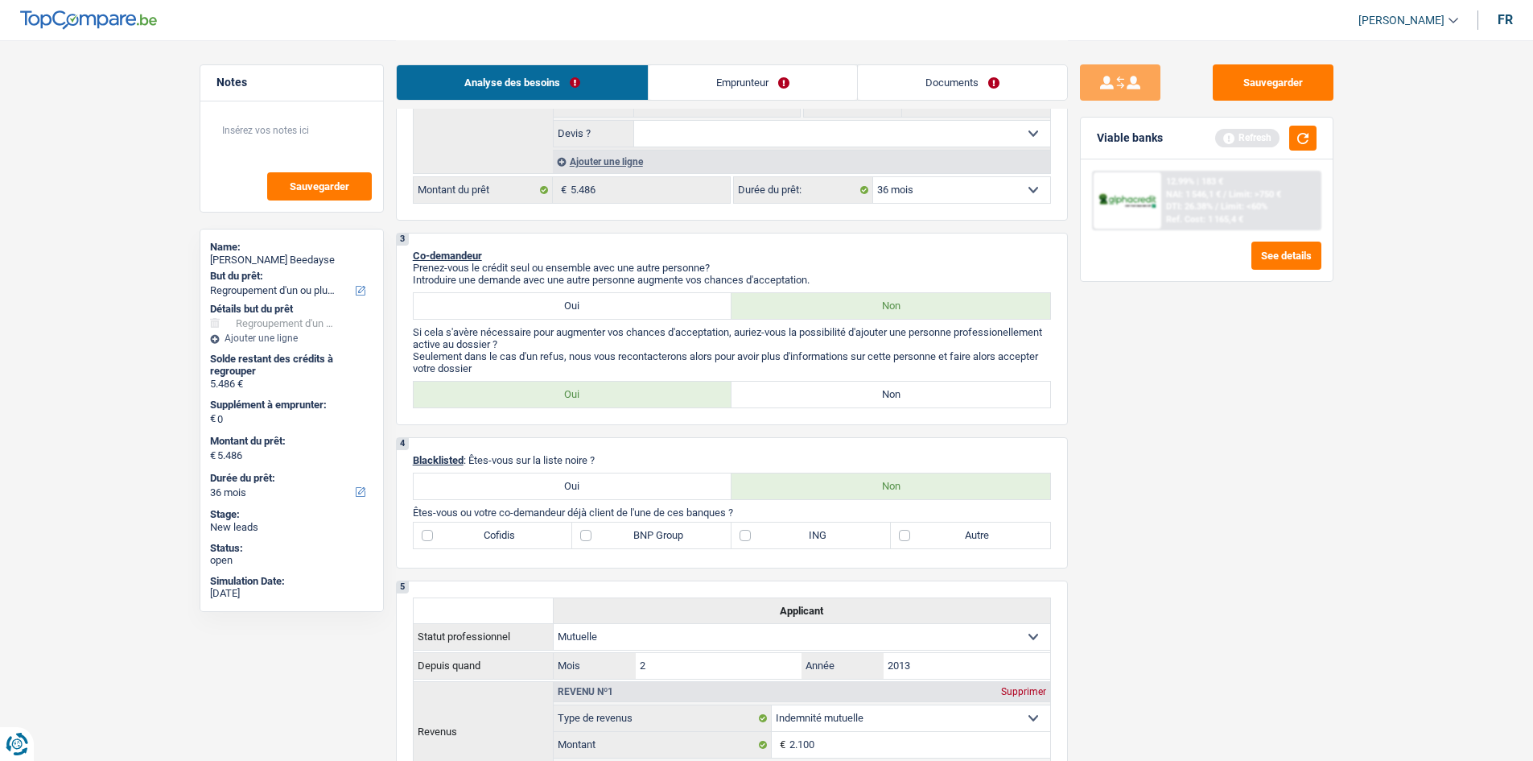
drag, startPoint x: 1246, startPoint y: 212, endPoint x: 1256, endPoint y: 228, distance: 18.1
click at [718, 228] on div "12.99% | 183 € NAI: 1 546,1 € / Limit: >750 € DTI: 26.38% / Limit: <60% Ref. Co…" at bounding box center [1240, 200] width 159 height 56
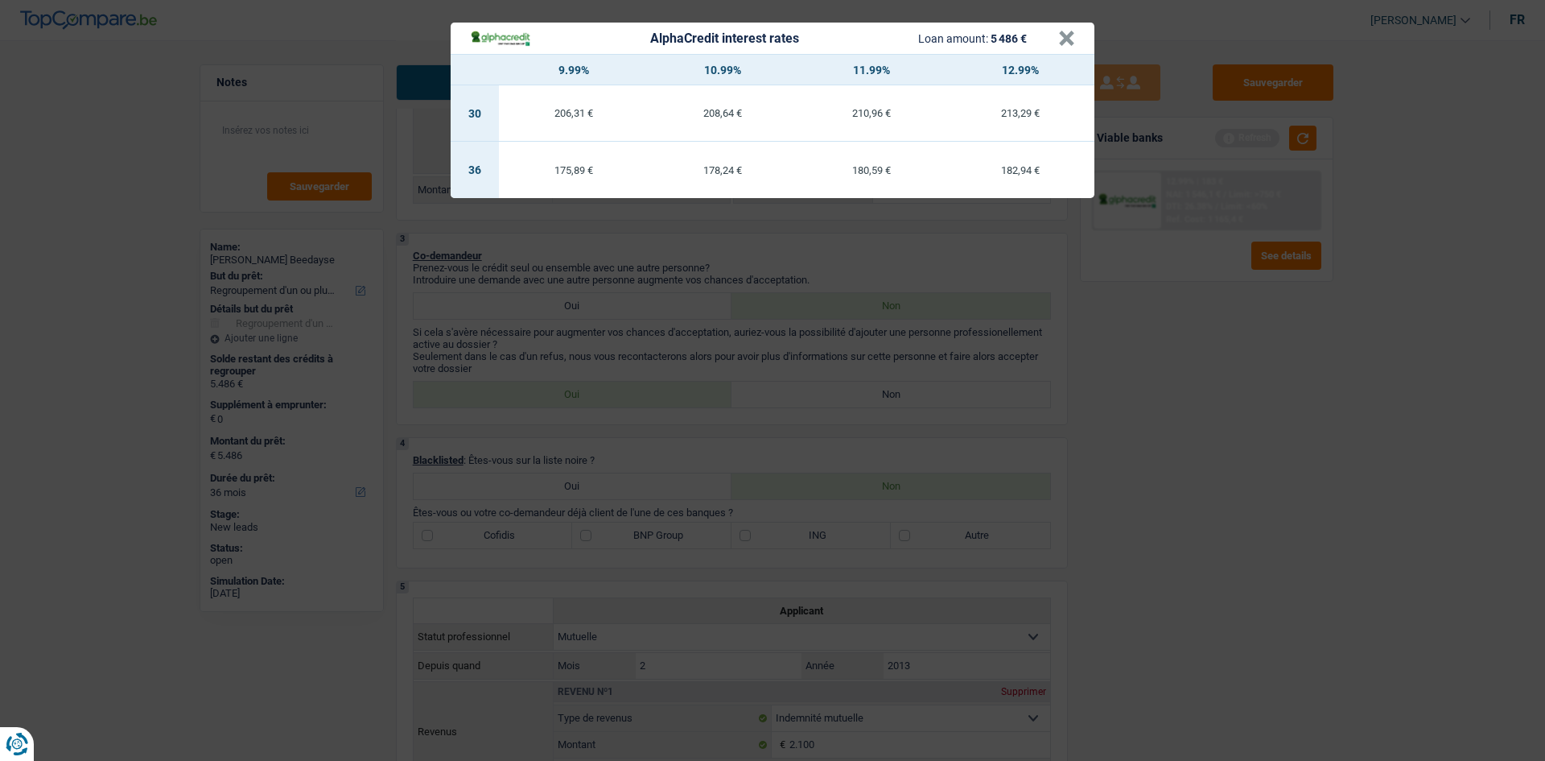
click at [718, 373] on div "AlphaCredit interest rates Loan amount: 5 486 € × 9.99% 10.99% 11.99% 12.99% 30…" at bounding box center [772, 380] width 1545 height 761
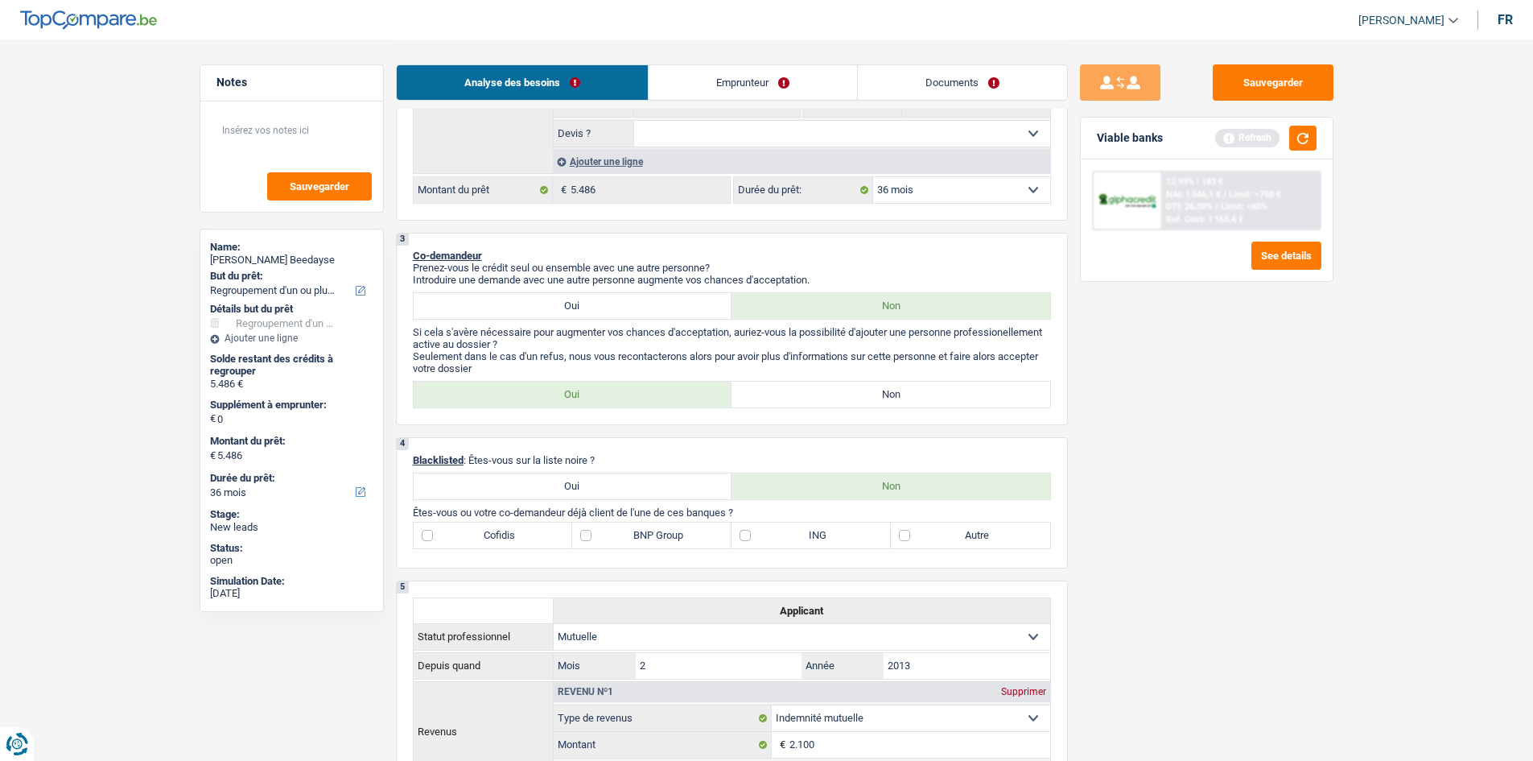
scroll to position [241, 0]
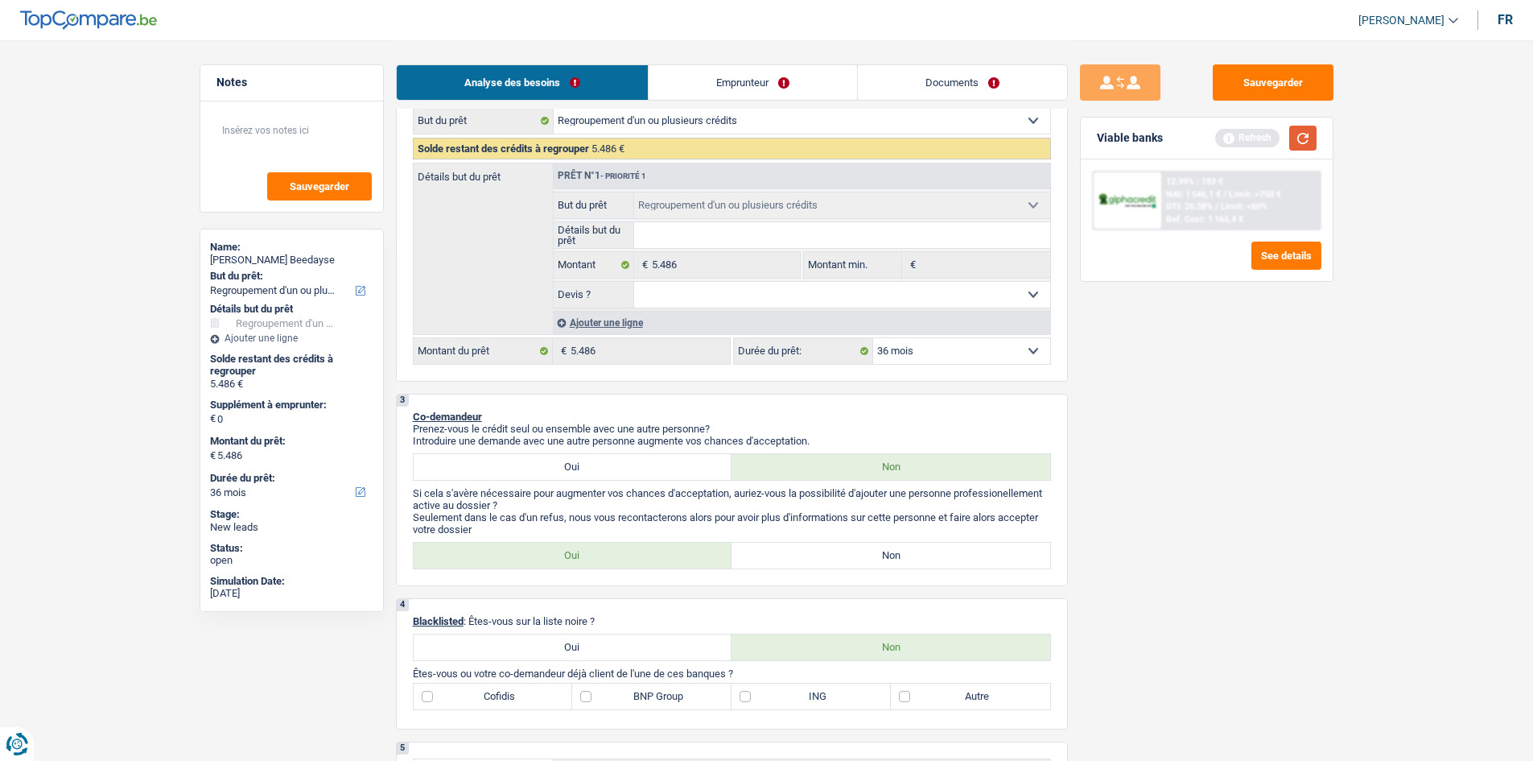
click at [718, 148] on button "button" at bounding box center [1302, 138] width 27 height 25
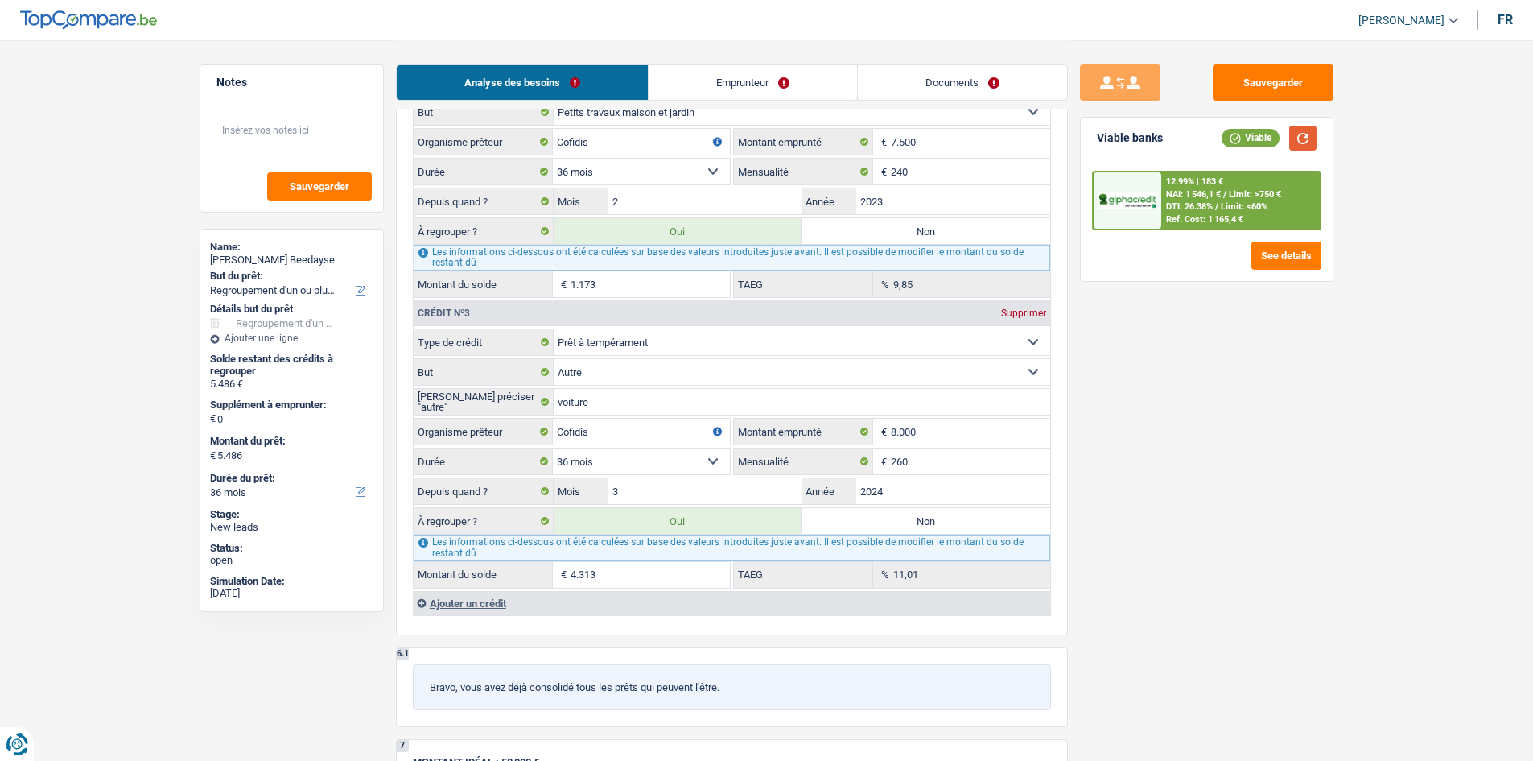
scroll to position [1449, 0]
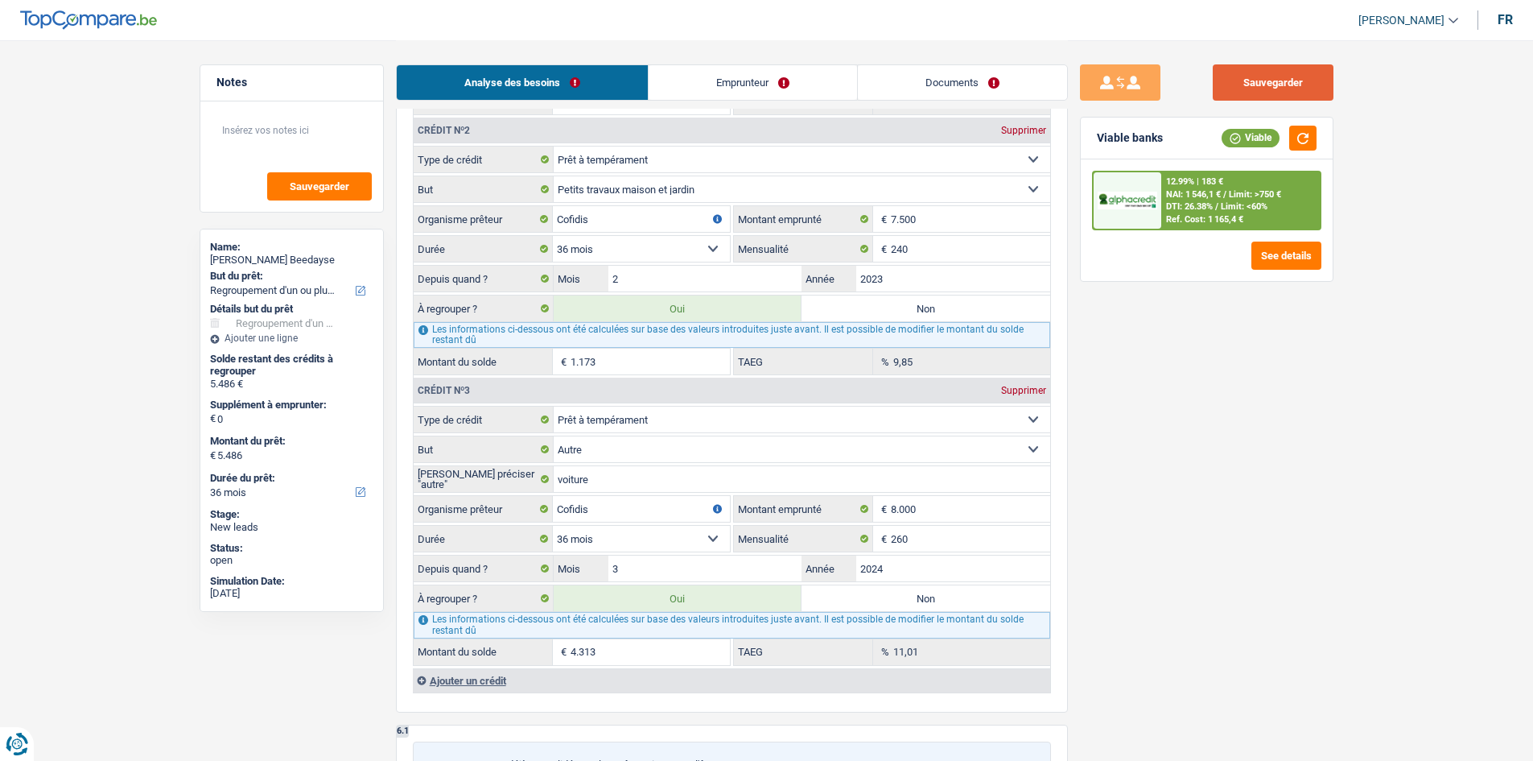
click at [718, 60] on div "Sauvegarder Viable banks Viable 12.99% | 183 € NAI: 1 546,1 € / Limit: >750 € D…" at bounding box center [1207, 120] width 278 height 3059
click at [718, 91] on button "Sauvegarder" at bounding box center [1273, 82] width 121 height 36
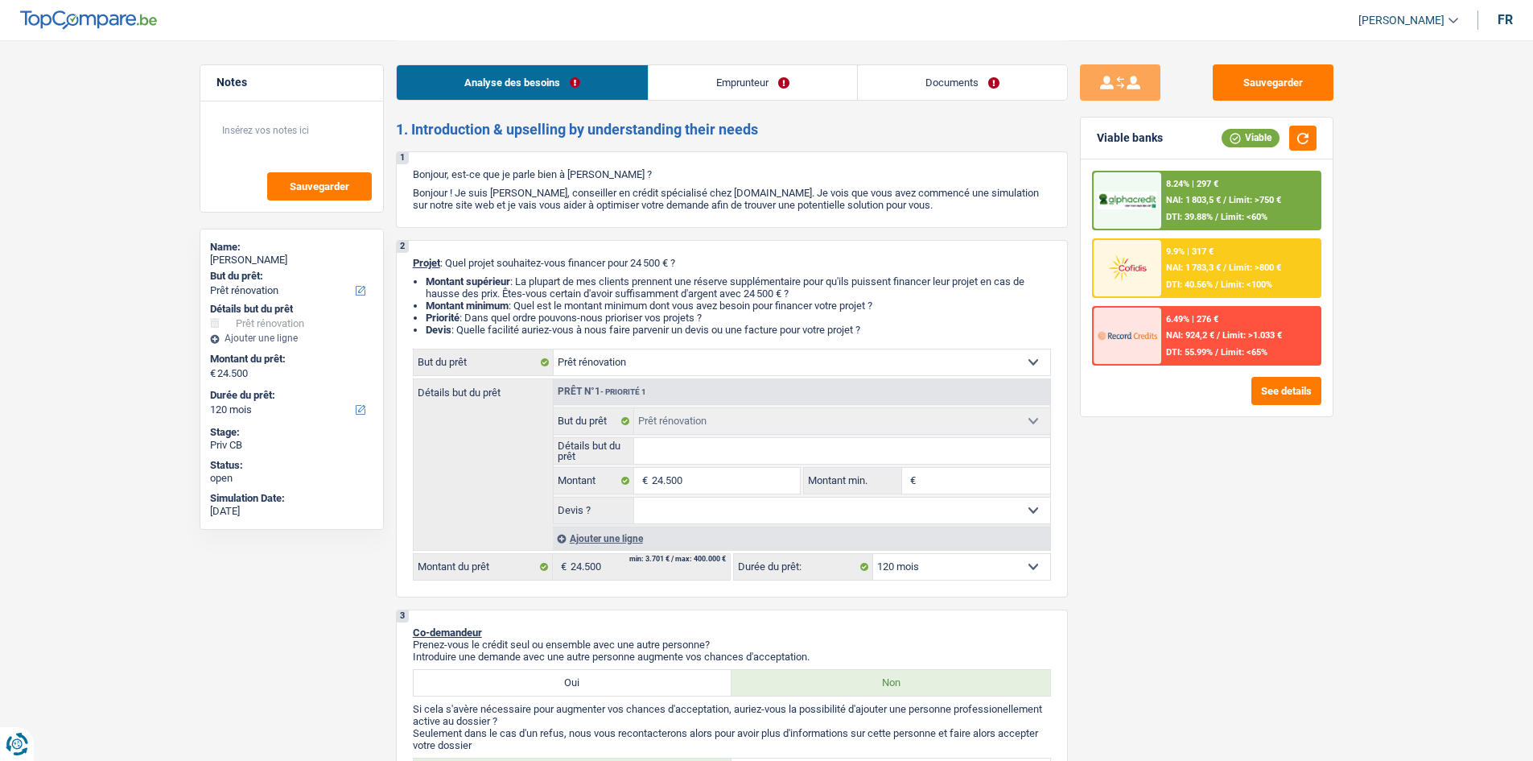
select select "renovation"
select select "120"
select select "renovation"
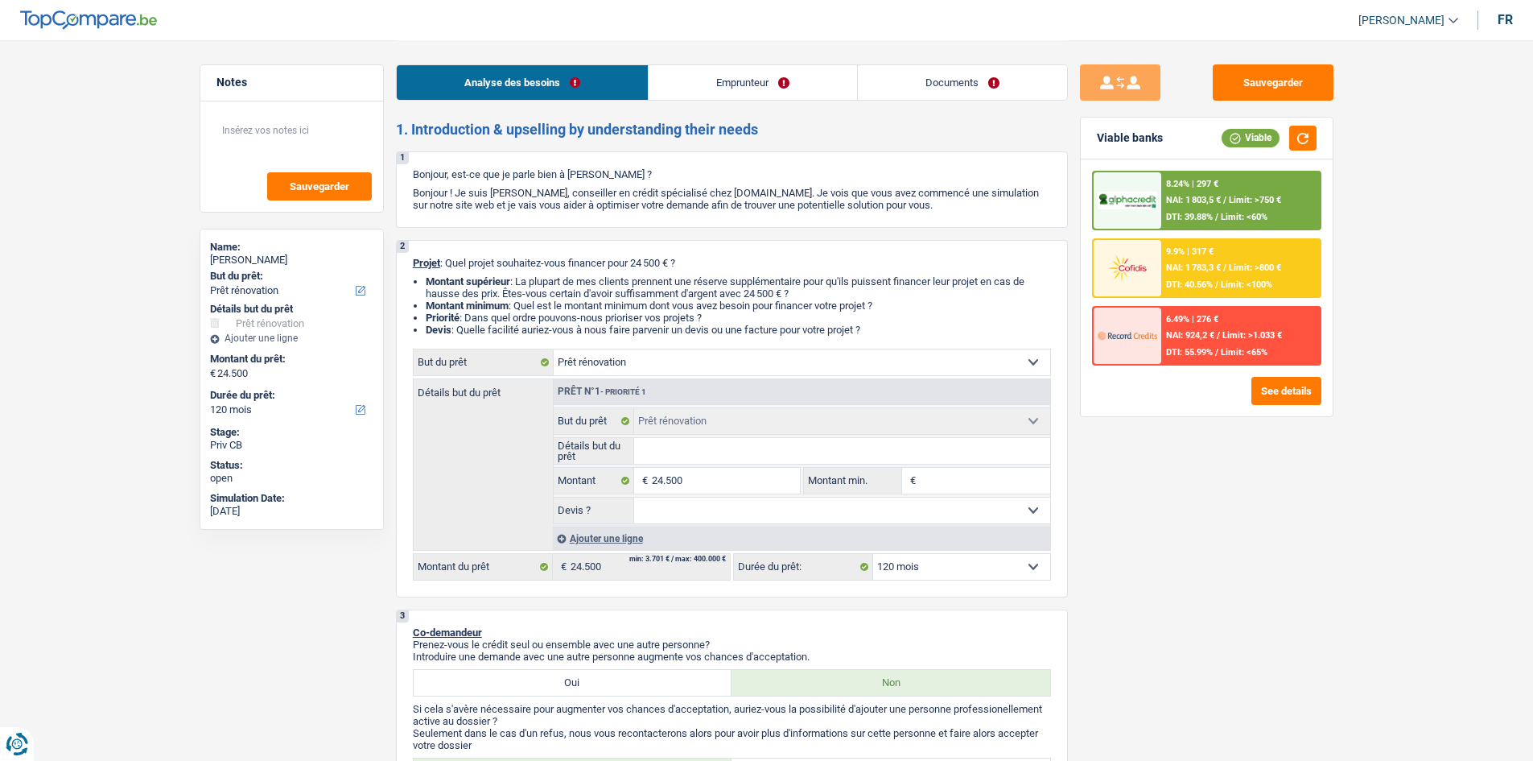
select select "120"
select select "publicEmployee"
select select "netSalary"
select select "mealVouchers"
select select "ownerWithMortgage"
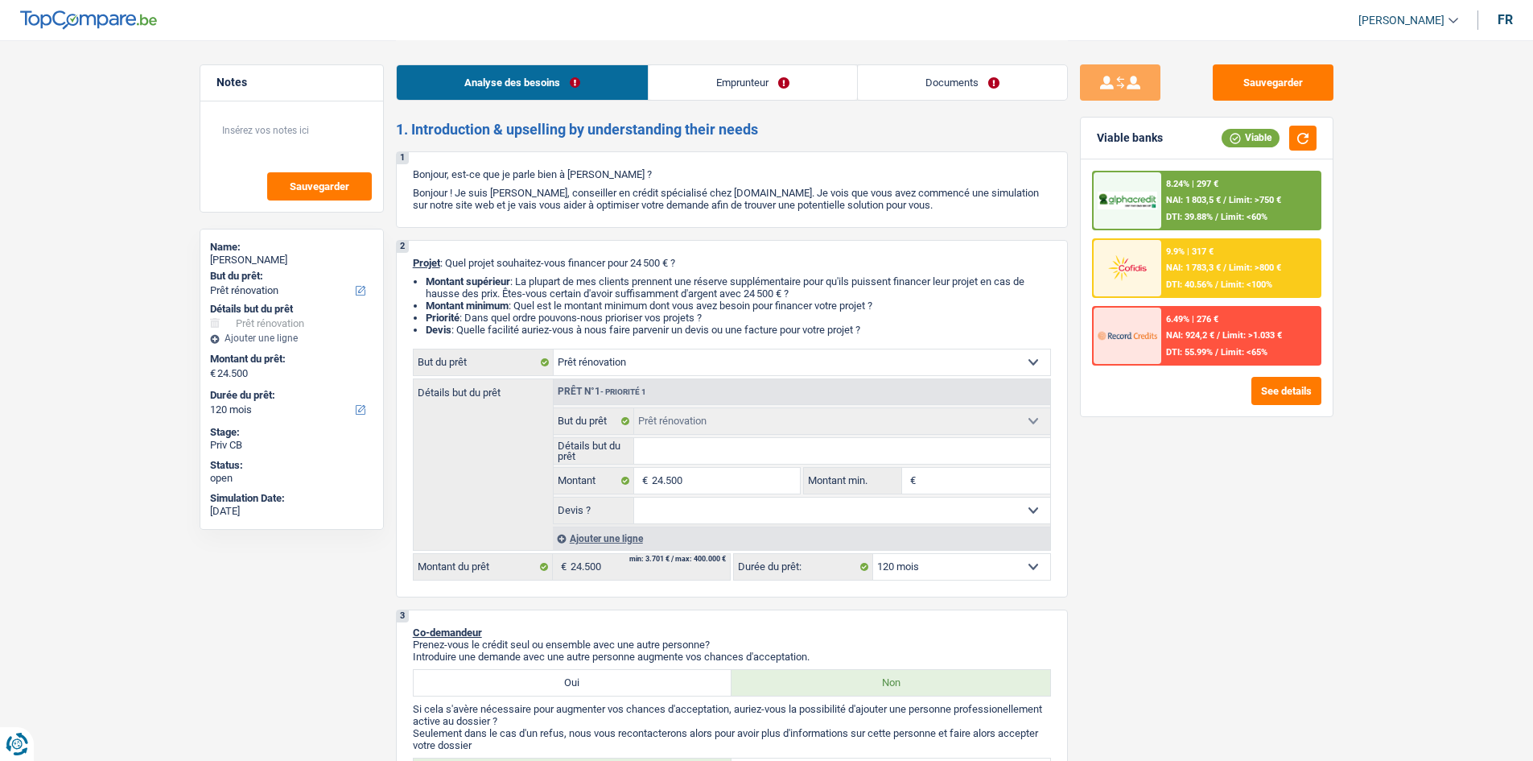
select select "mortgage"
select select "180"
select select "renovation"
select select "120"
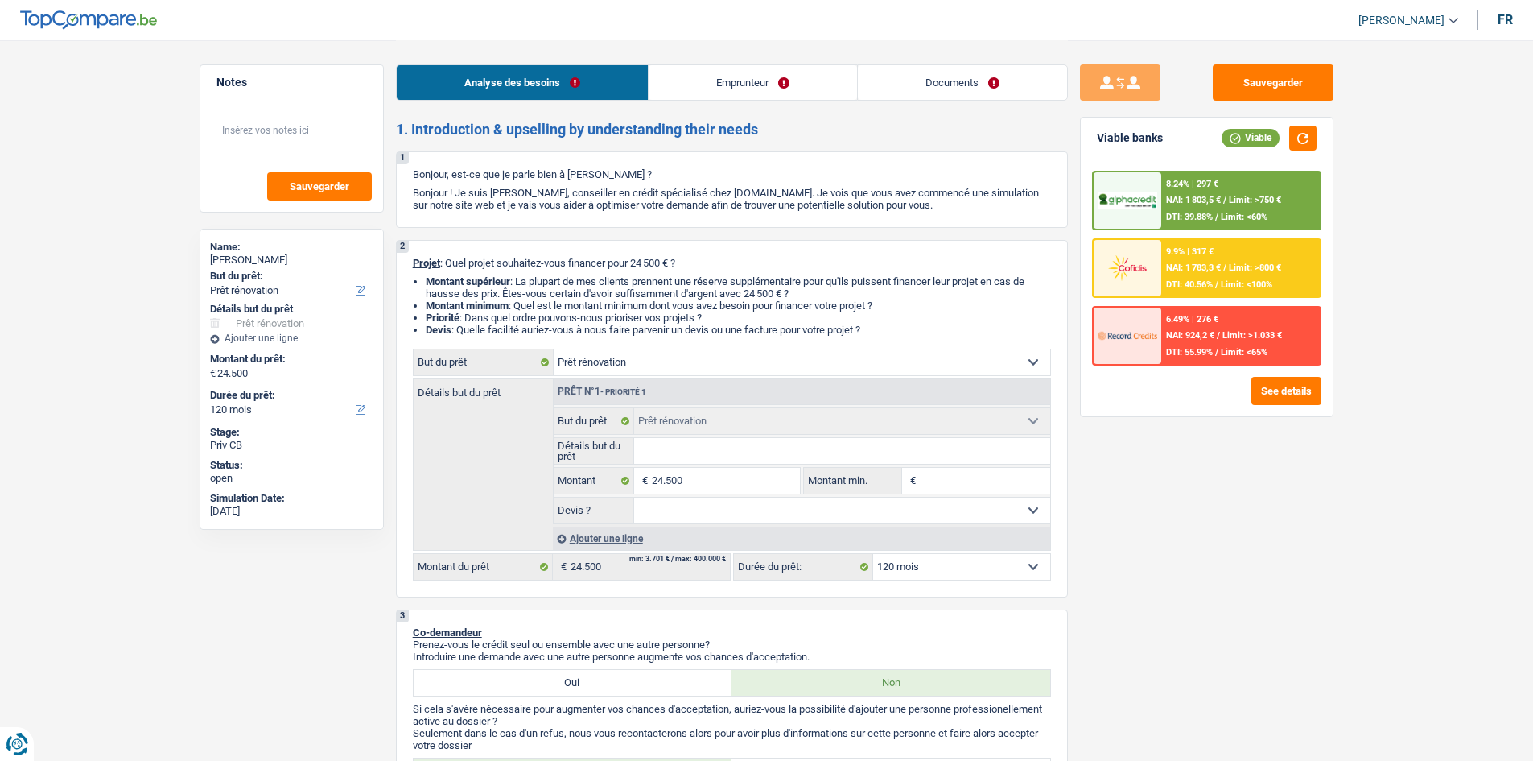
select select "publicEmployee"
select select "netSalary"
select select "mealVouchers"
click at [784, 89] on link "Emprunteur" at bounding box center [753, 82] width 208 height 35
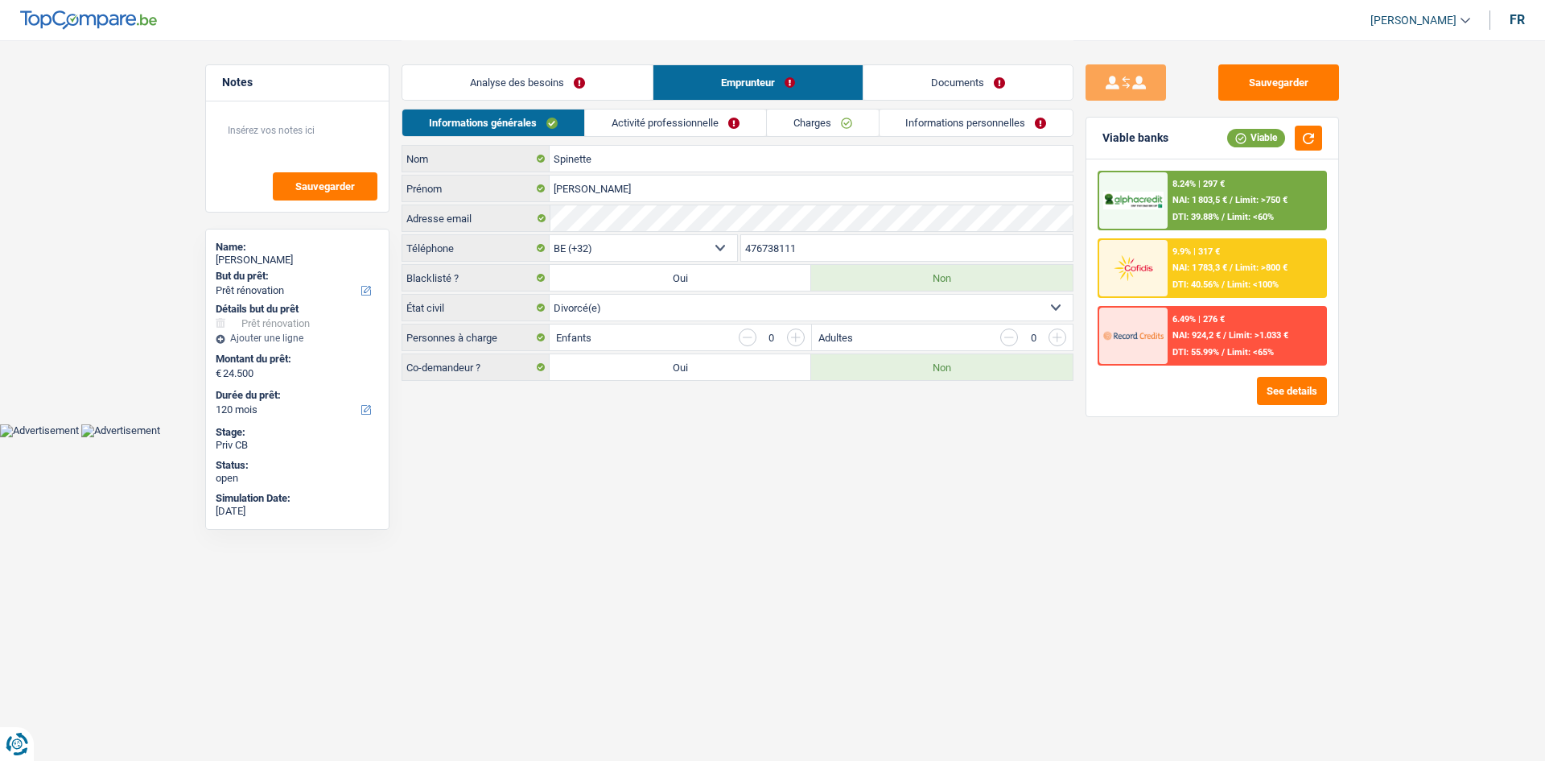
click at [736, 123] on link "Activité professionnelle" at bounding box center [675, 122] width 181 height 27
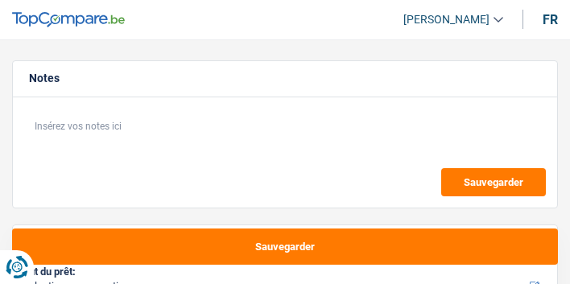
select select "60"
select select "mutuality"
select select "familyAllowances"
select select "mutualityIndemnity"
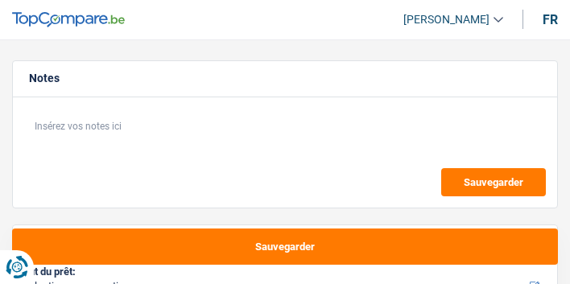
select select "ownerWithMortgage"
select select "mortgage"
select select "60"
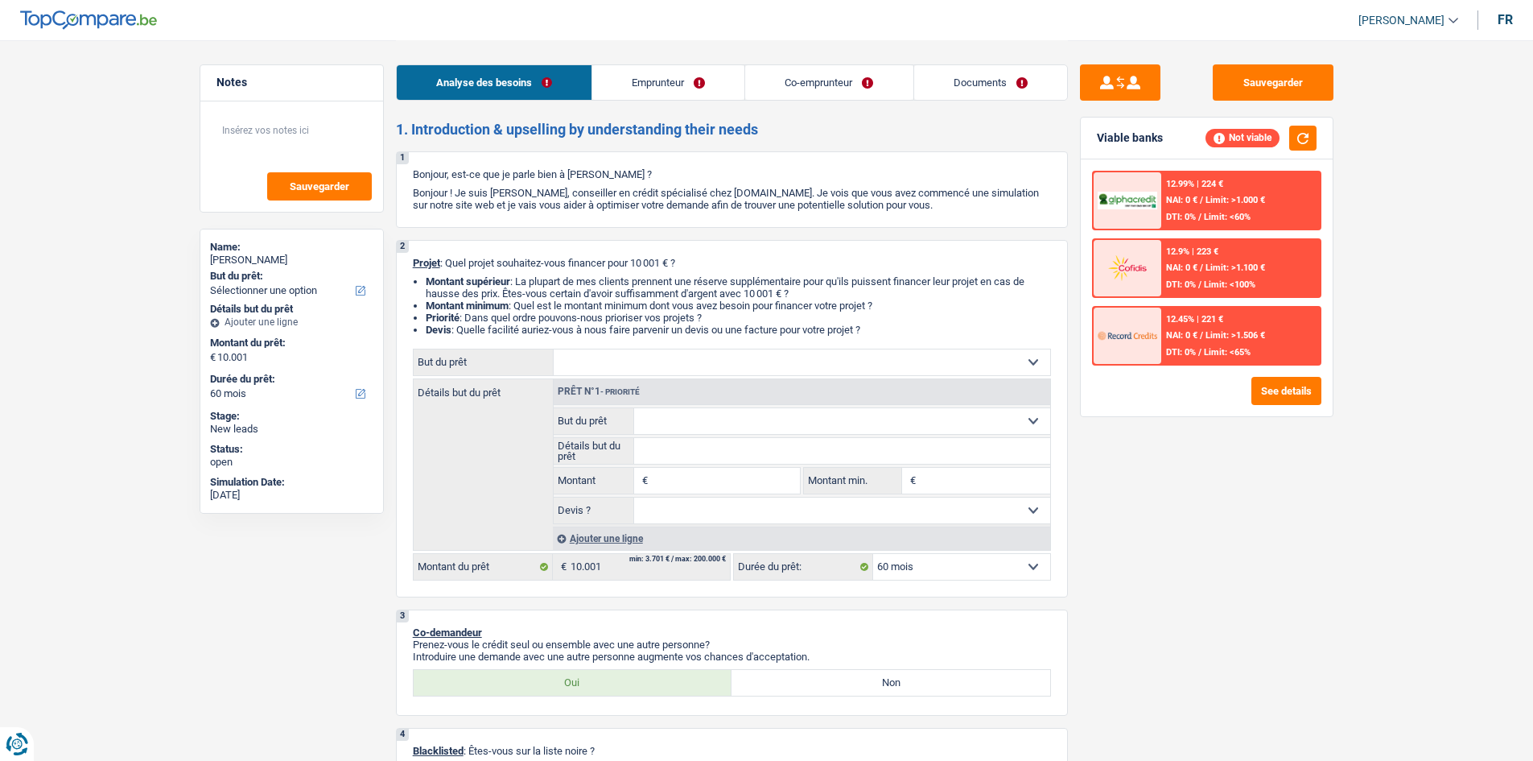
click at [569, 283] on select "Confort maison: meubles, textile, peinture, électroménager, outillage non-profe…" at bounding box center [802, 362] width 497 height 26
select select "other"
click at [554, 283] on select "Confort maison: meubles, textile, peinture, électroménager, outillage non-profe…" at bounding box center [802, 362] width 497 height 26
select select "other"
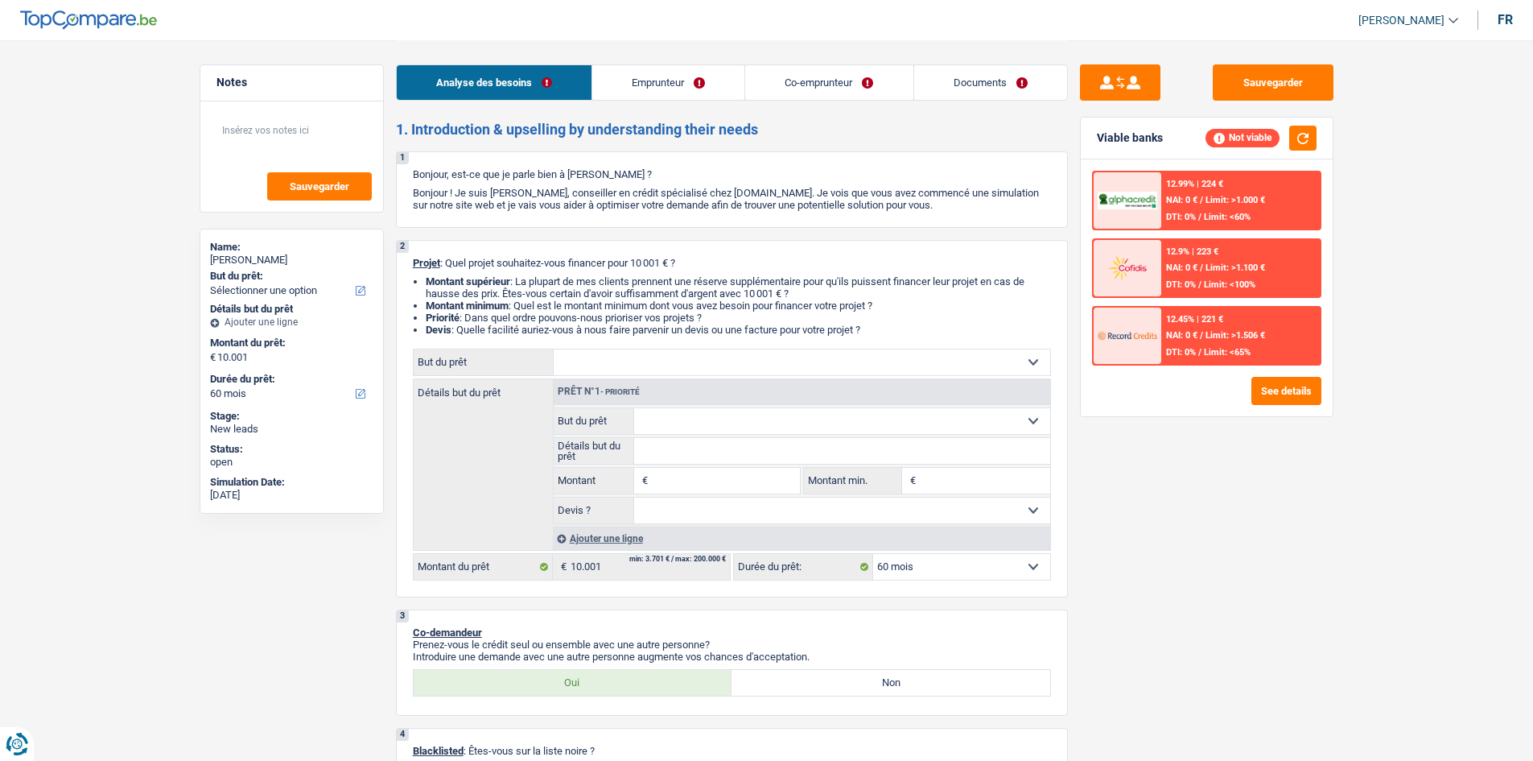
type input "10.001"
select select "other"
type input "10.001"
select select "other"
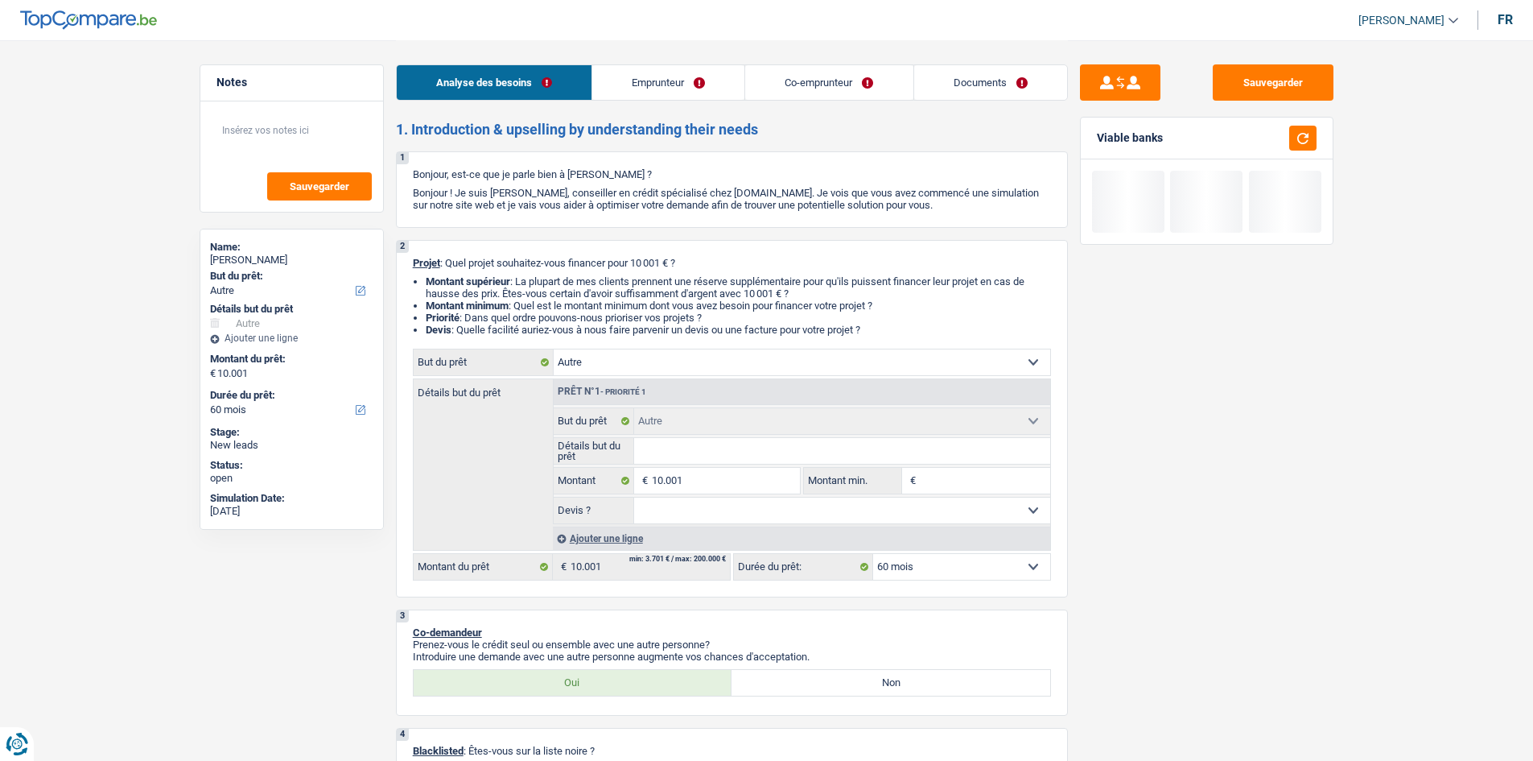
click at [569, 283] on input "Détails but du prêt" at bounding box center [842, 451] width 416 height 26
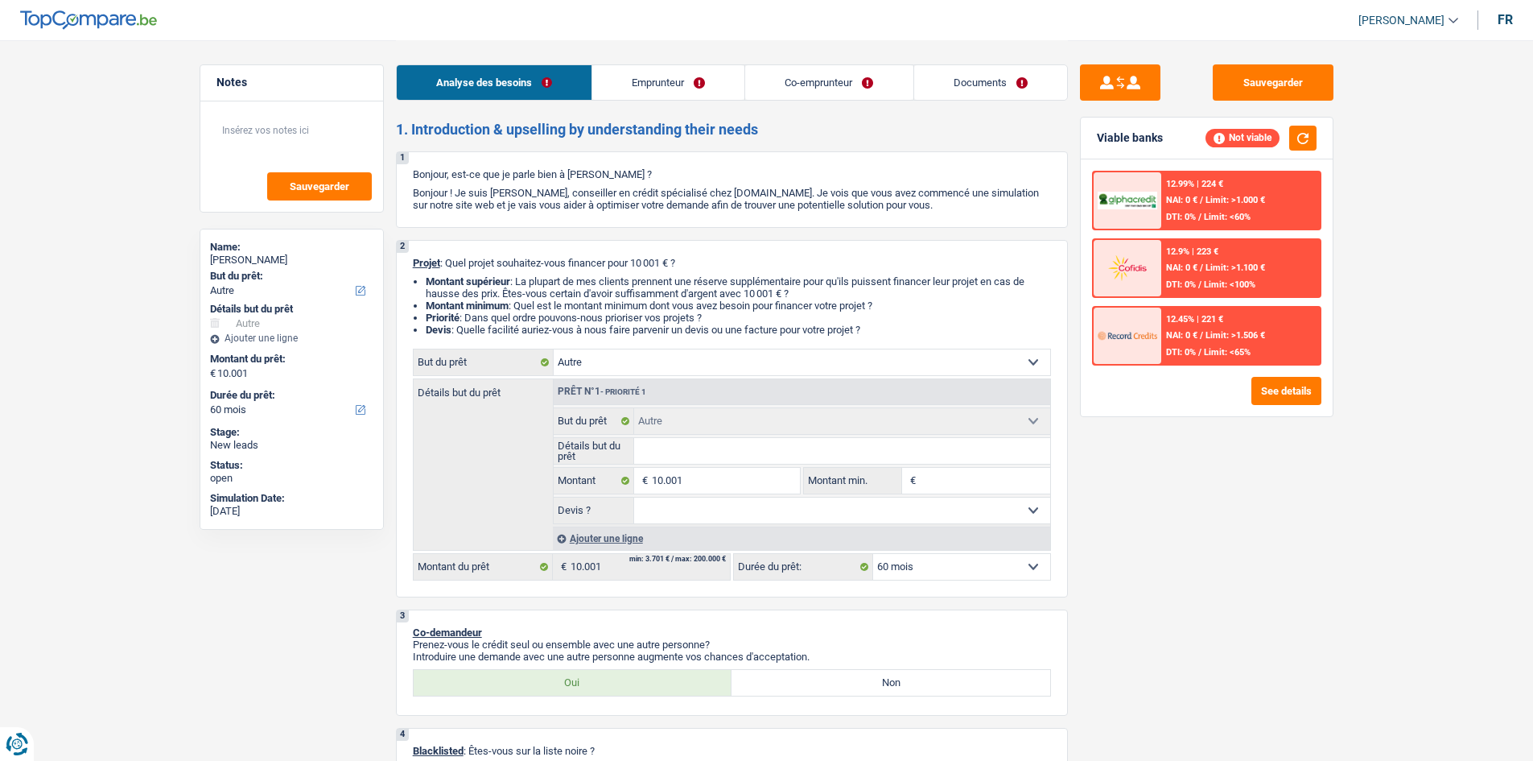
click at [569, 283] on select "Confort maison: meubles, textile, peinture, électroménager, outillage non-profe…" at bounding box center [802, 362] width 497 height 26
select select "car"
click at [554, 283] on select "Confort maison: meubles, textile, peinture, électroménager, outillage non-profe…" at bounding box center [802, 362] width 497 height 26
select select "car"
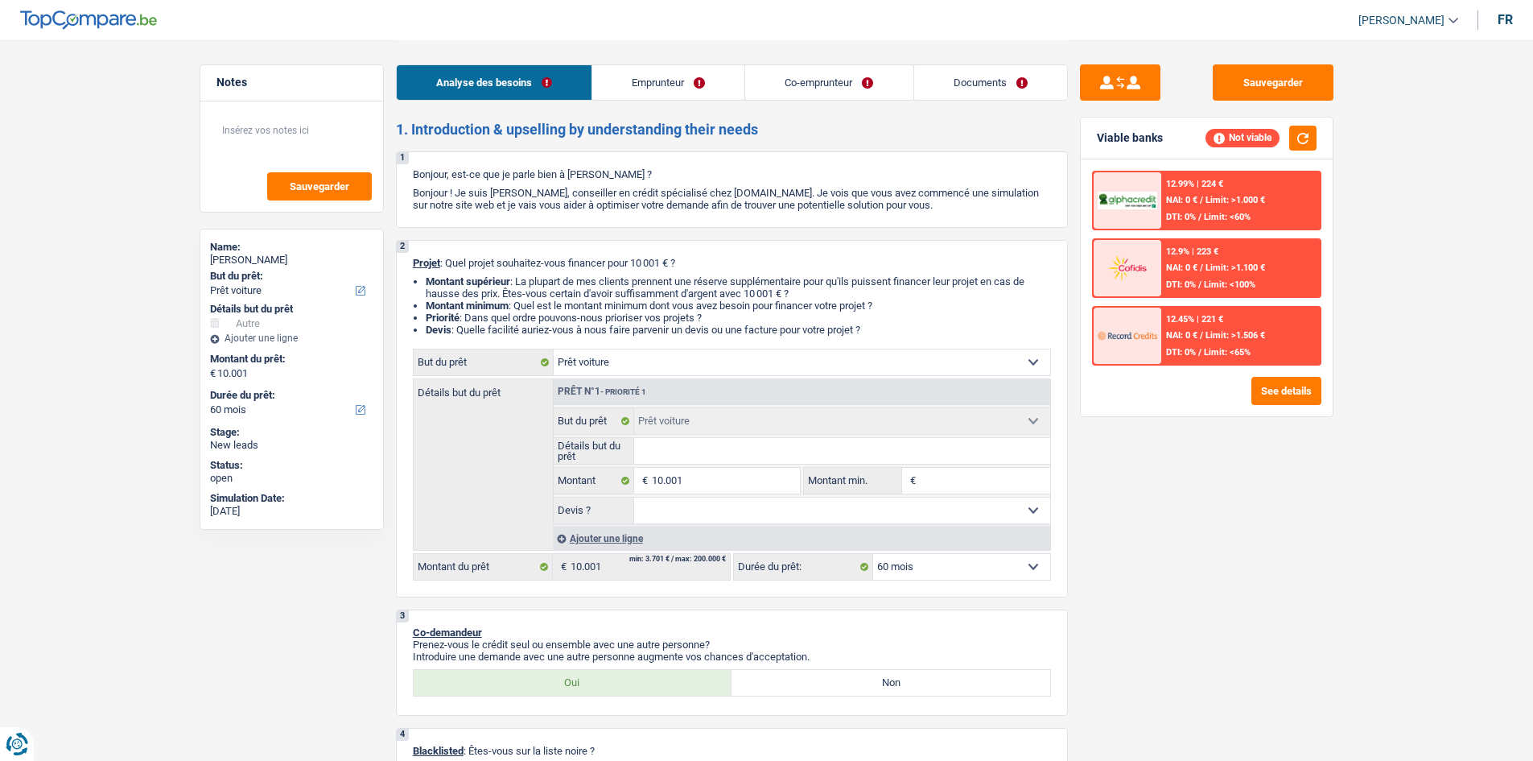
select select "car"
select select "other"
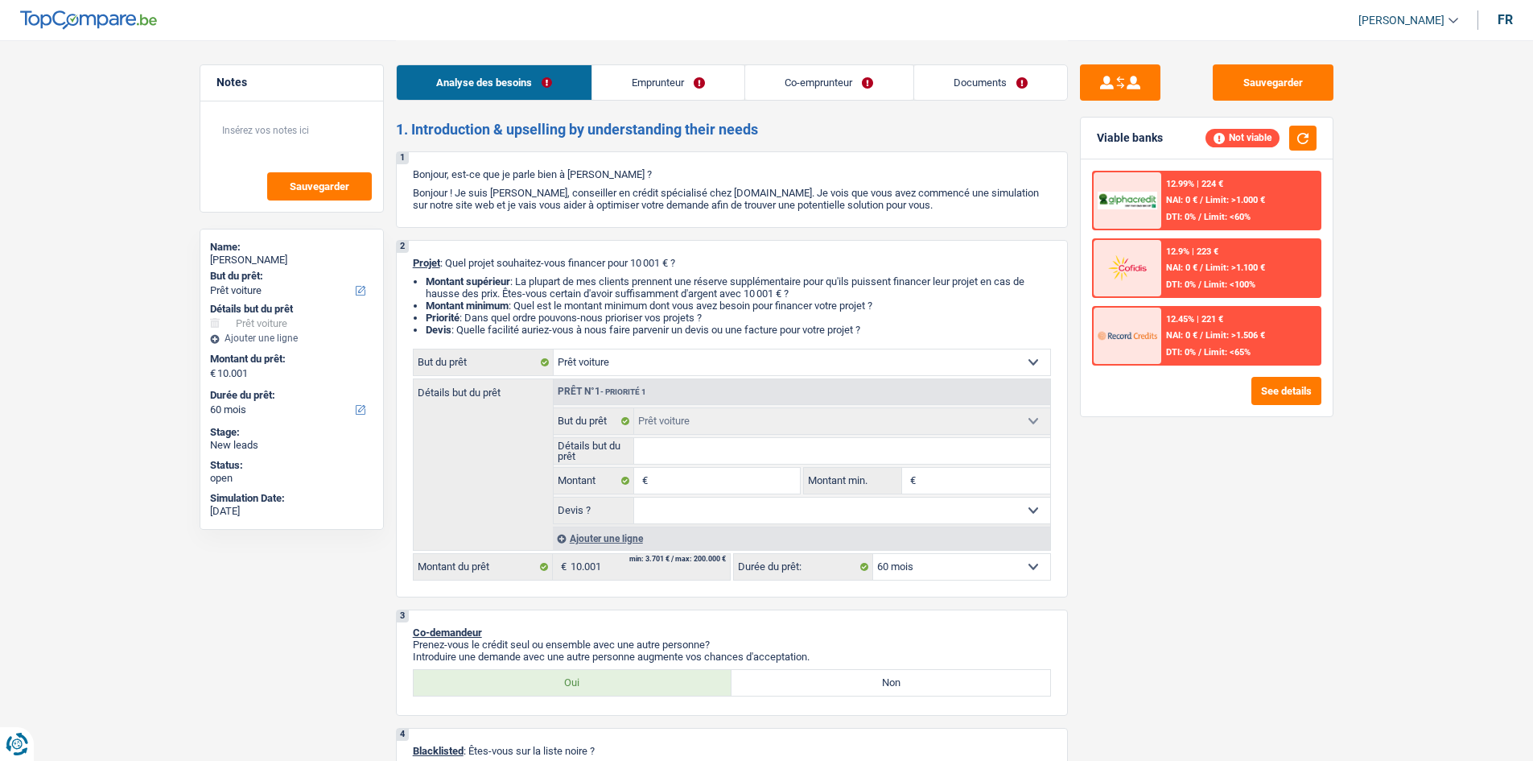
select select "other"
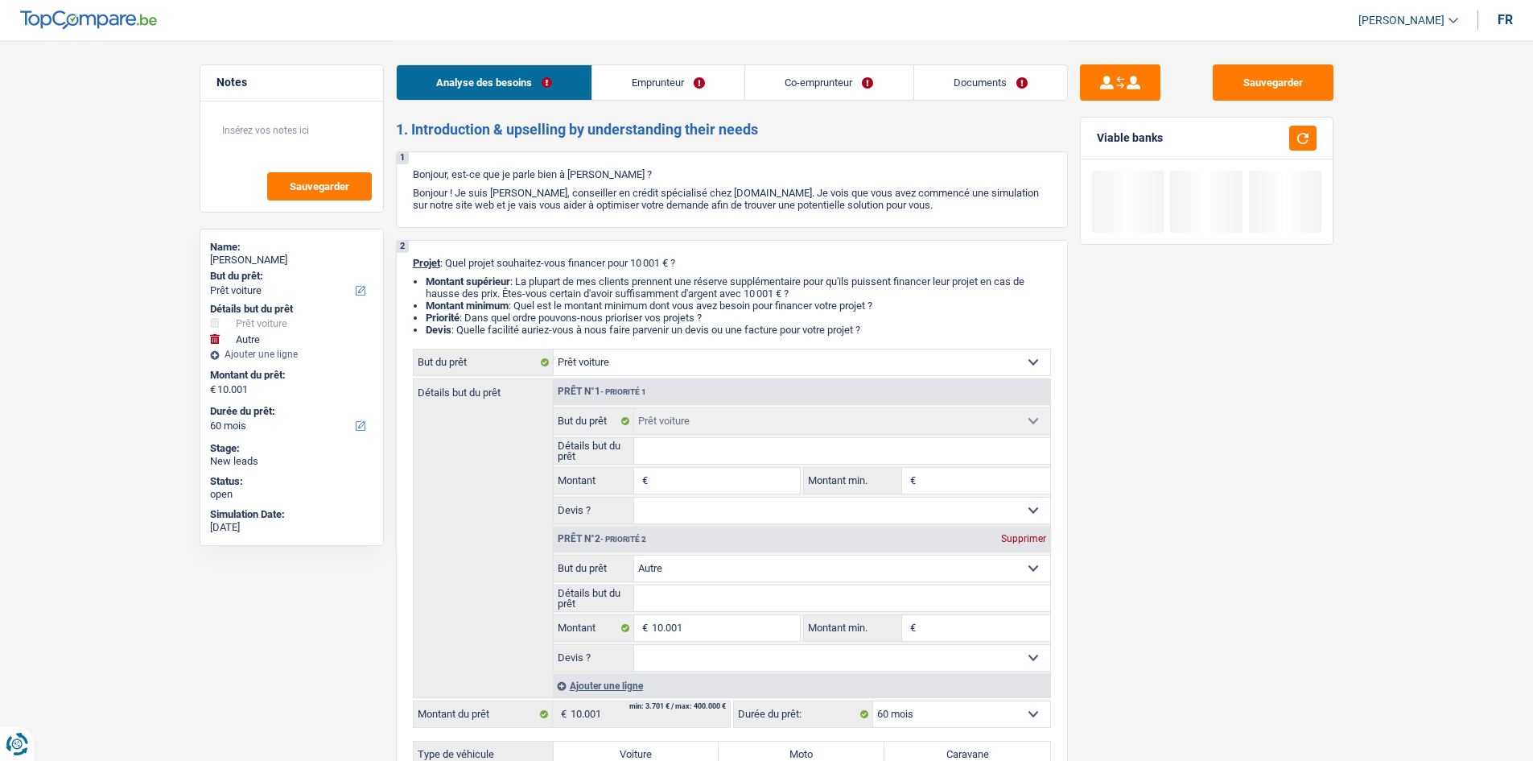
click at [569, 283] on div "Supprimer" at bounding box center [1023, 539] width 53 height 10
type input "0"
select select
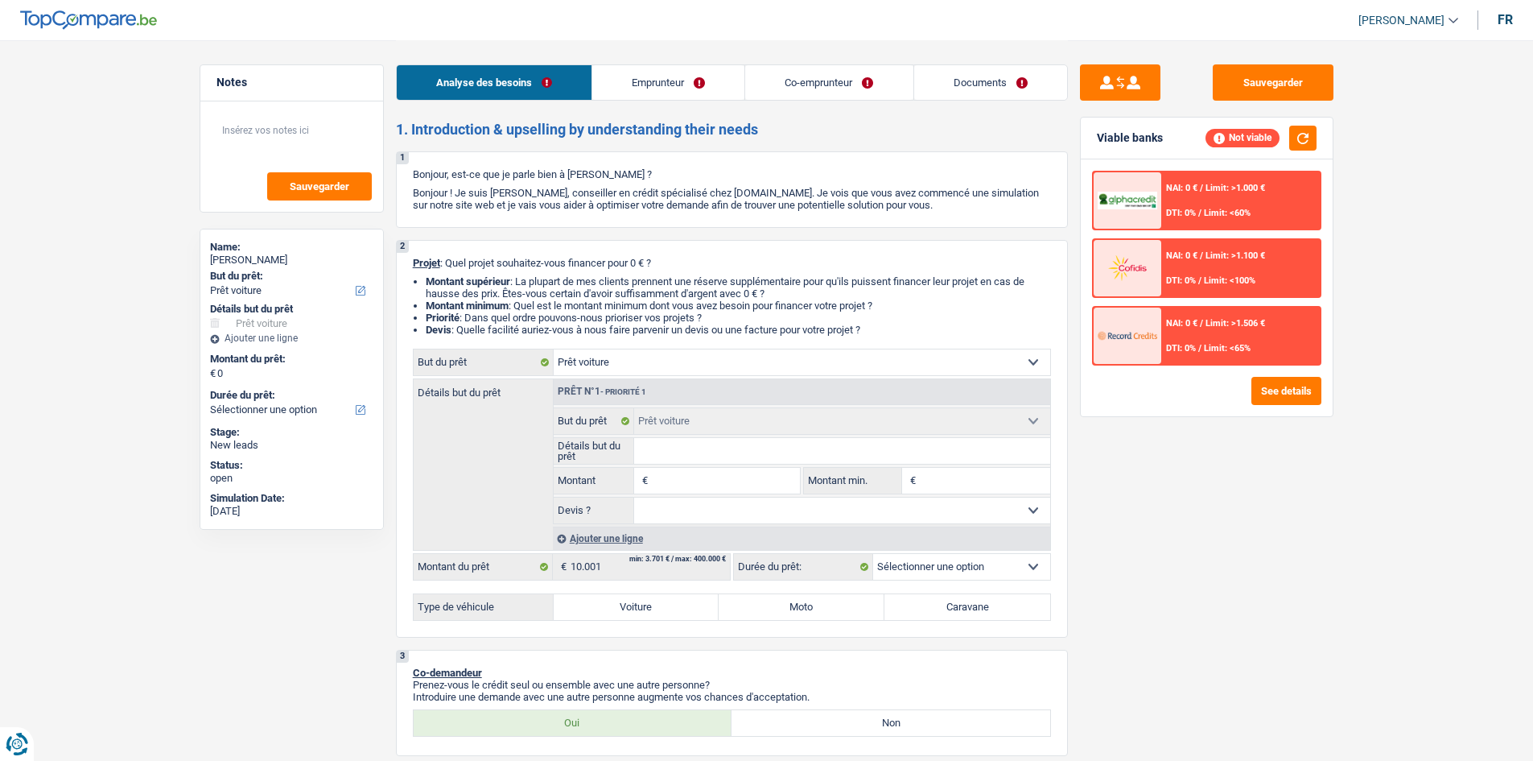
click at [569, 283] on input "Montant" at bounding box center [725, 481] width 147 height 26
type input "1"
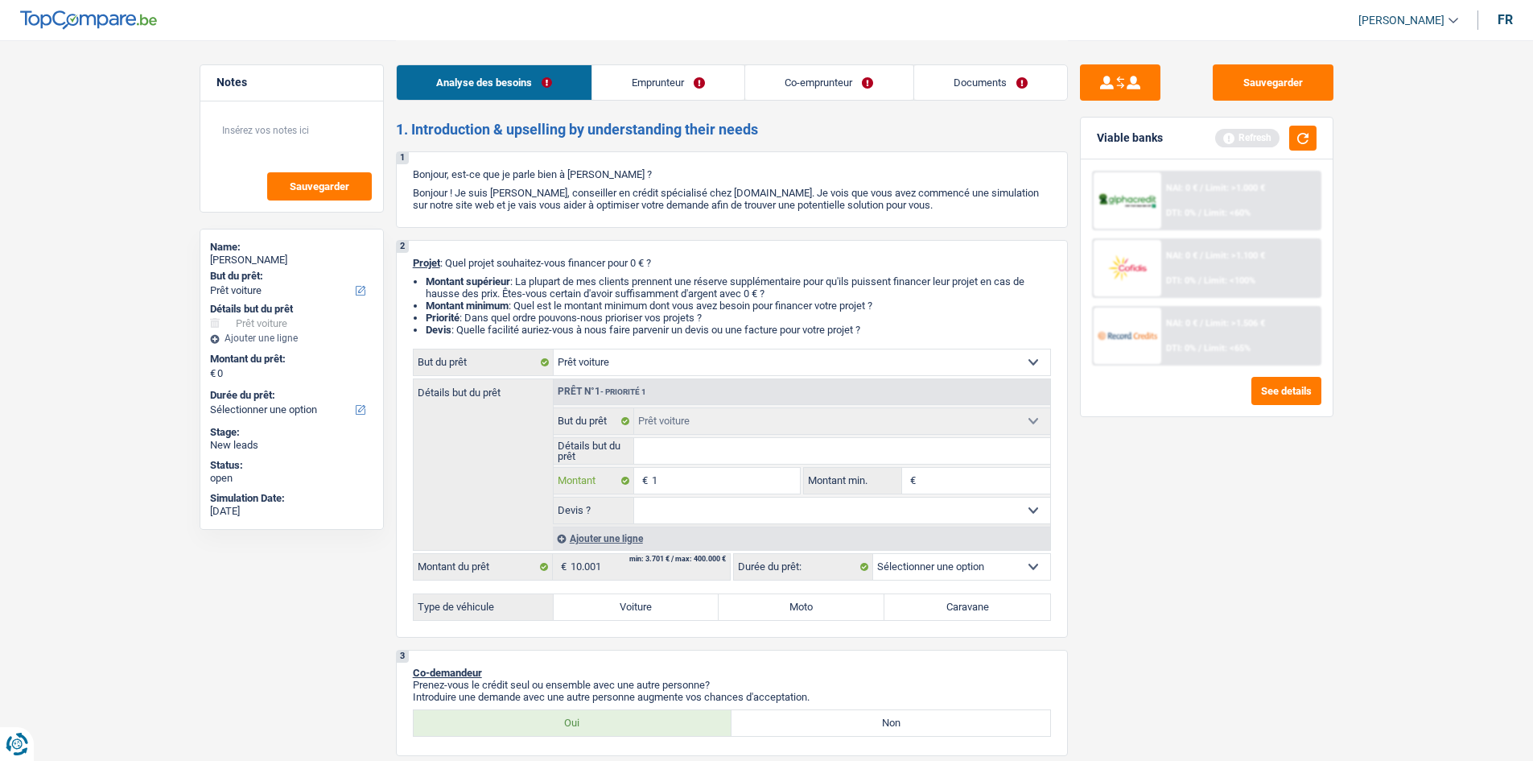
type input "10"
type input "100"
type input "1.000"
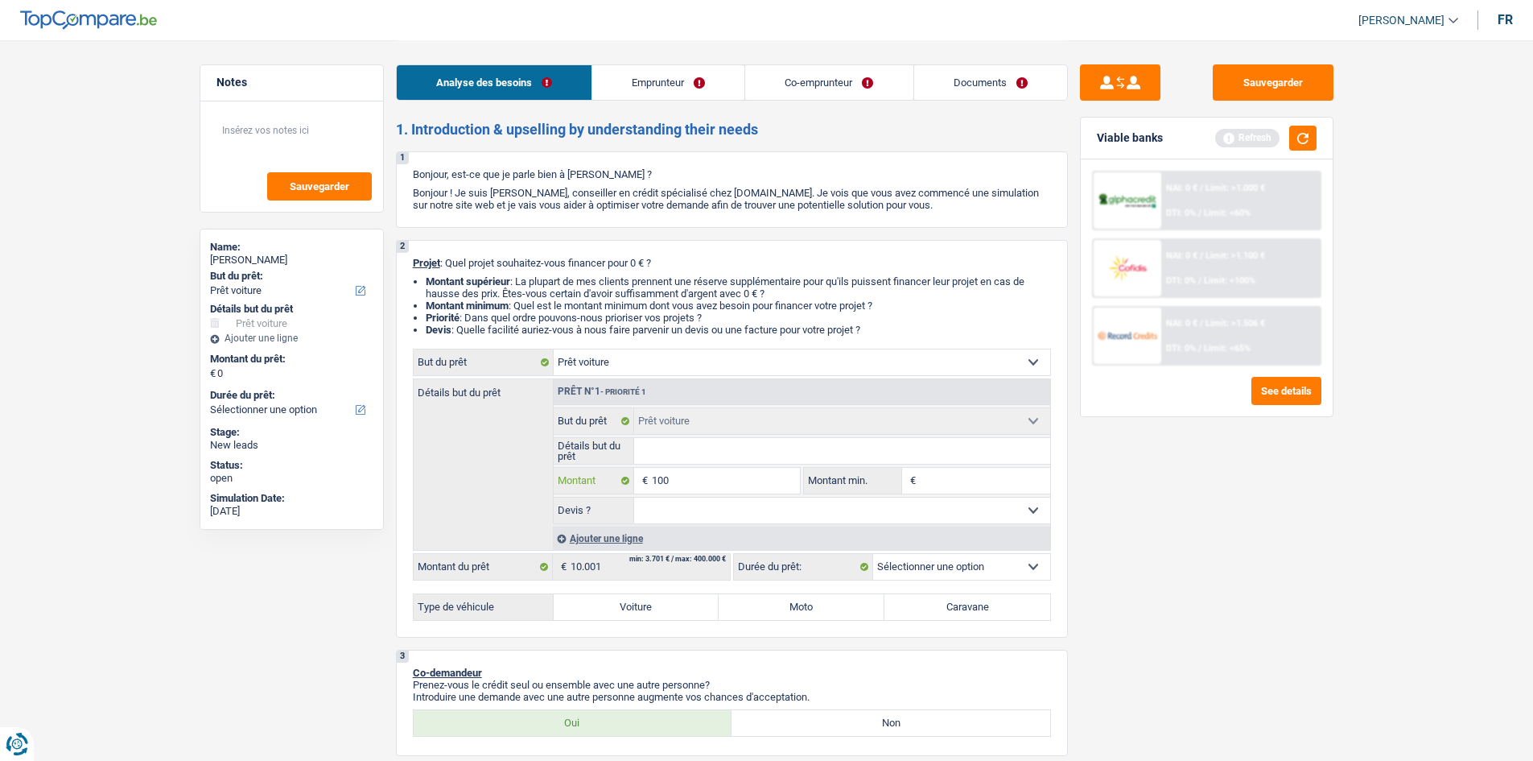
type input "1.000"
type input "10.001"
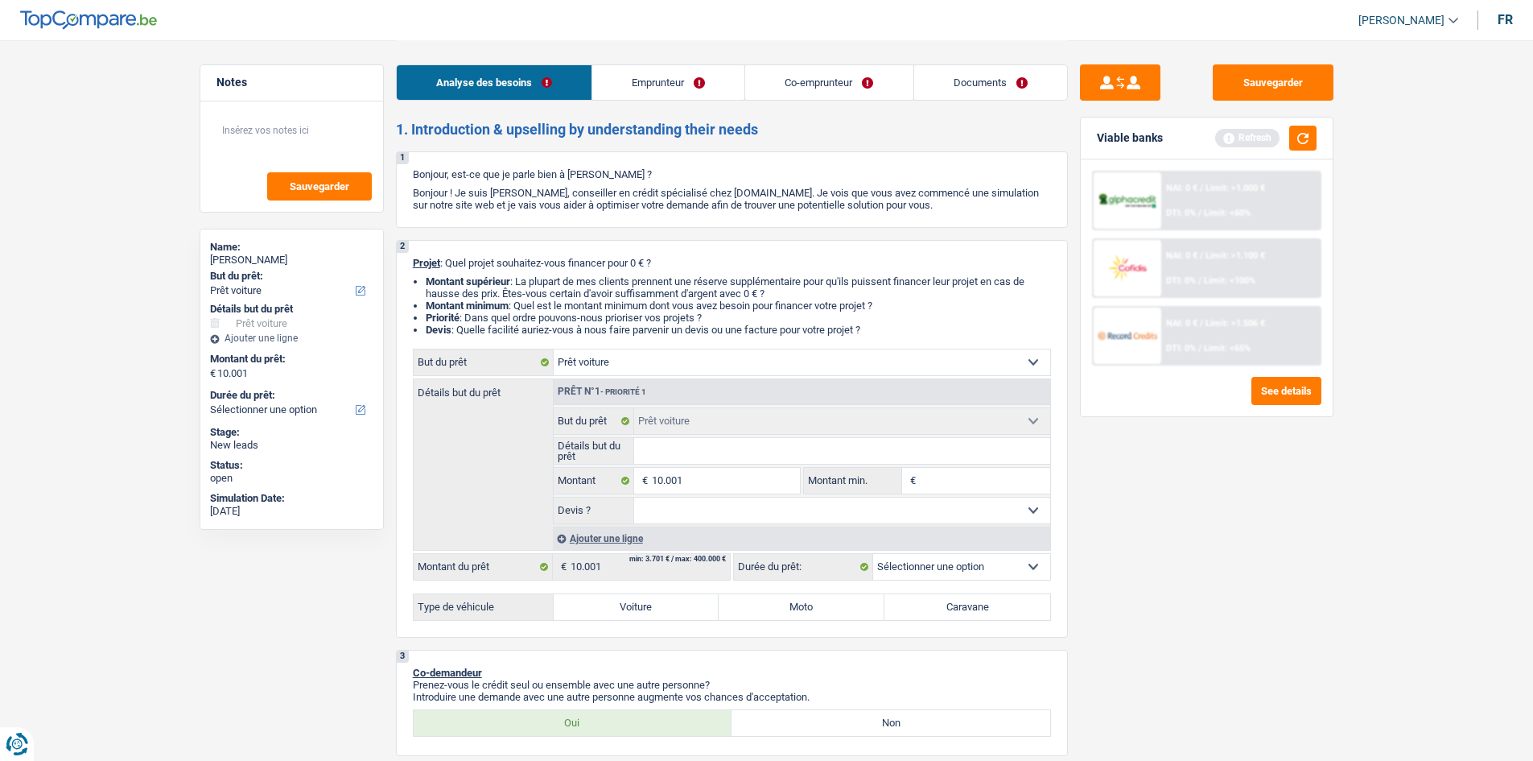
click at [569, 283] on div "Sauvegarder Viable banks Refresh NAI: 0 € / Limit: >1.000 € DTI: 0% / Limit: <6…" at bounding box center [1207, 399] width 278 height 670
select select "60"
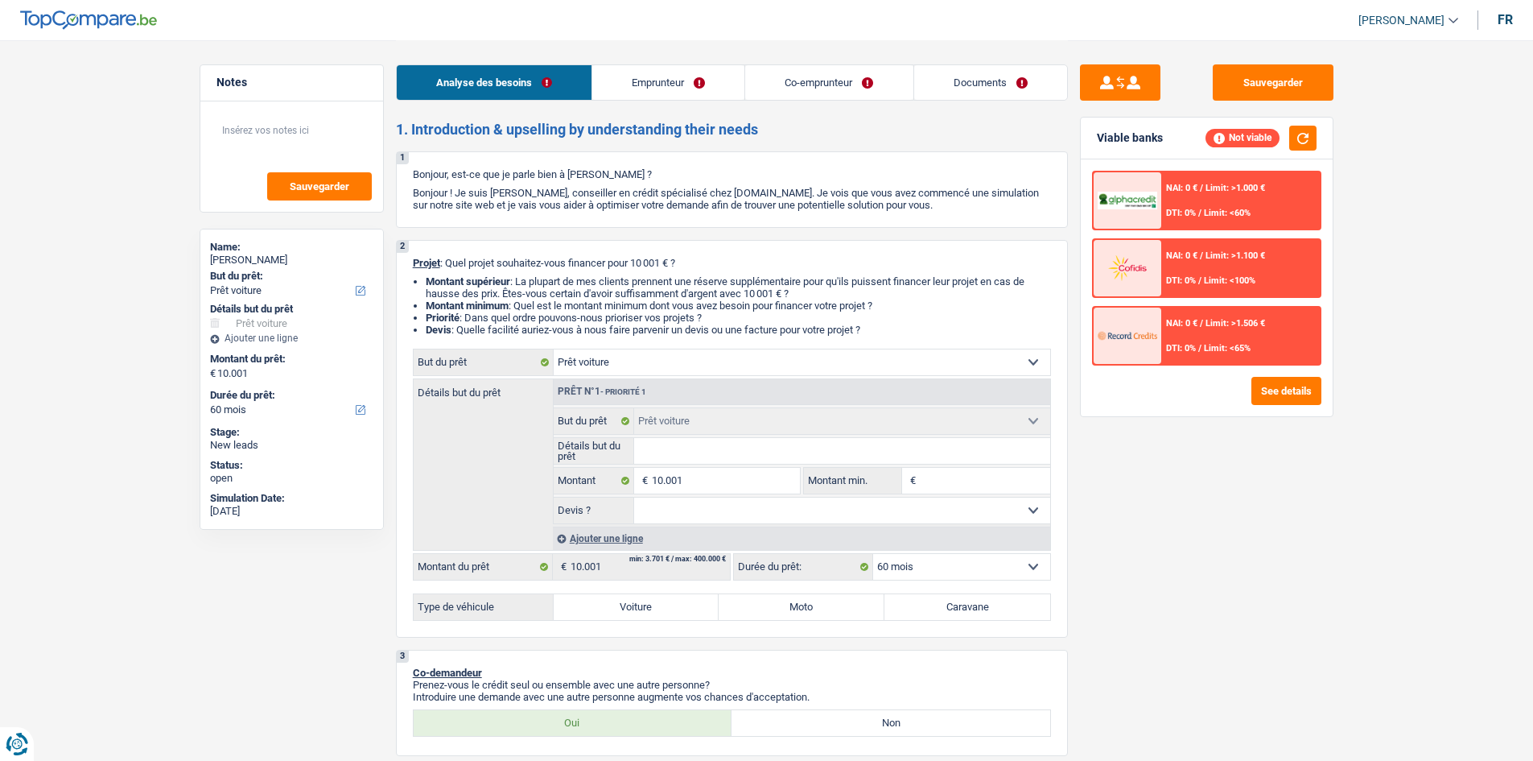
click at [569, 283] on input "Détails but du prêt" at bounding box center [842, 451] width 416 height 26
click at [569, 283] on label "Voiture" at bounding box center [637, 607] width 166 height 26
click at [569, 283] on input "Voiture" at bounding box center [637, 607] width 166 height 26
radio input "true"
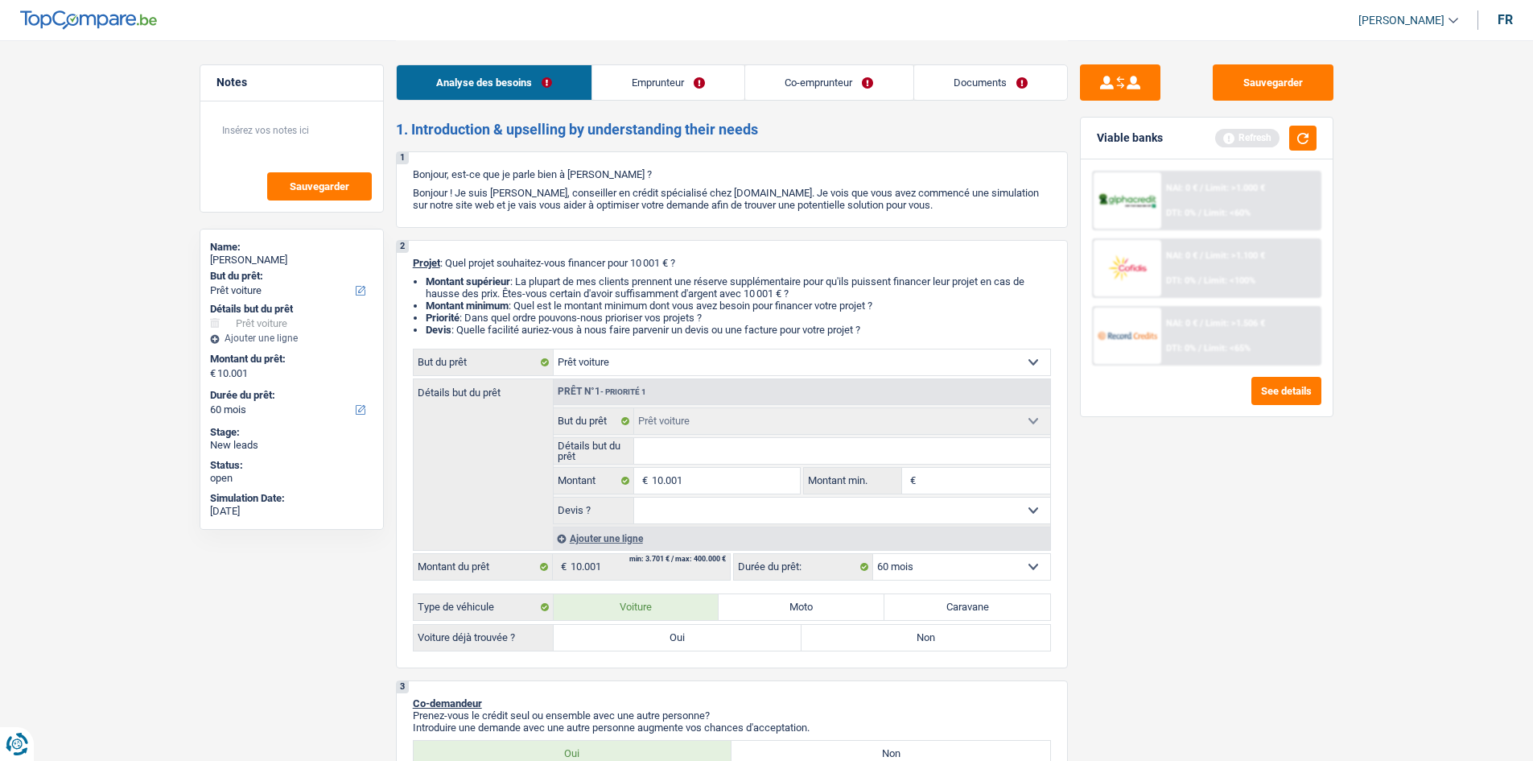
drag, startPoint x: 715, startPoint y: 360, endPoint x: 711, endPoint y: 370, distance: 11.2
click at [569, 283] on select "Confort maison: meubles, textile, peinture, électroménager, outillage non-profe…" at bounding box center [802, 362] width 497 height 26
select select "other"
click at [554, 283] on select "Confort maison: meubles, textile, peinture, électroménager, outillage non-profe…" at bounding box center [802, 362] width 497 height 26
select select "other"
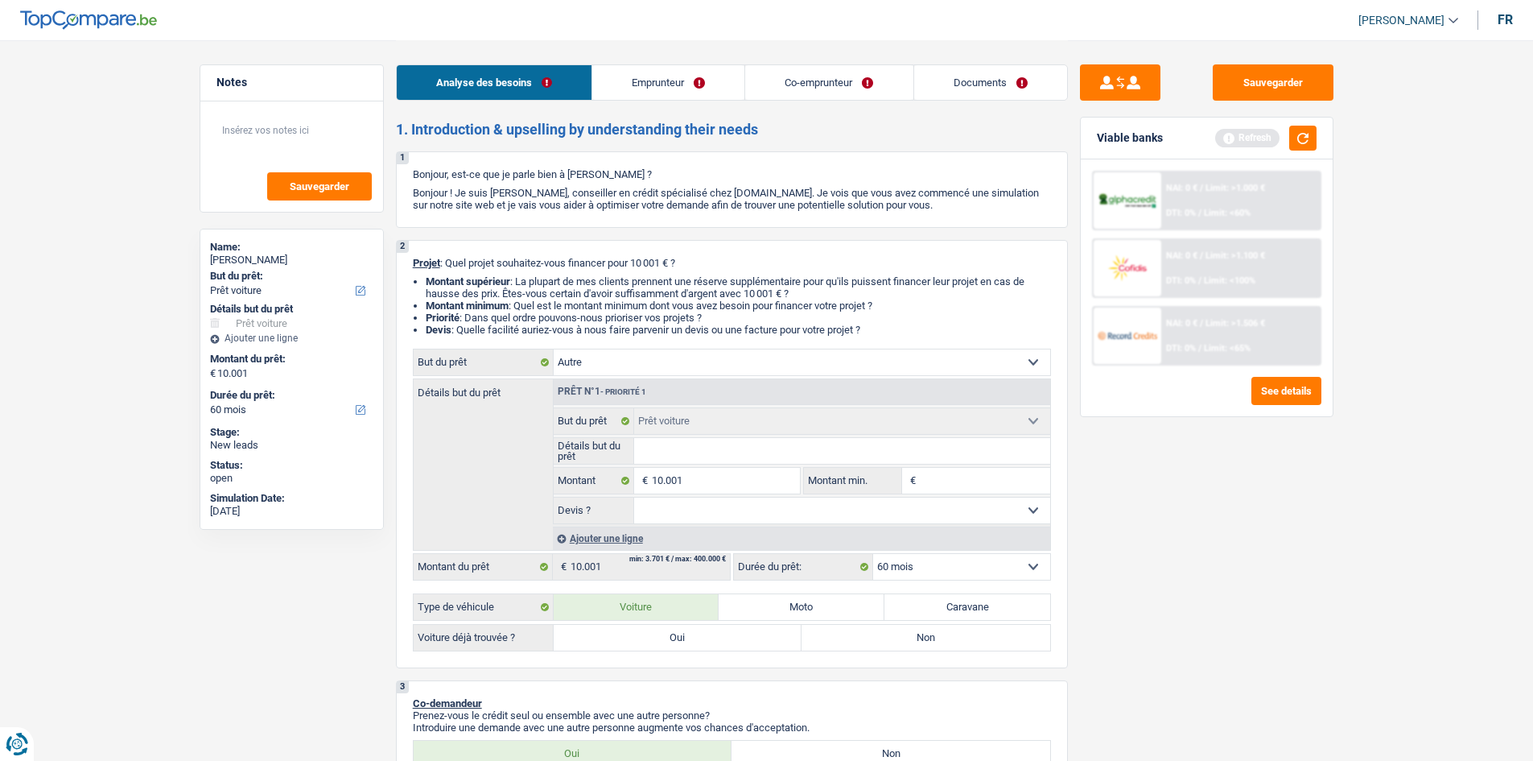
select select "other"
select select "car"
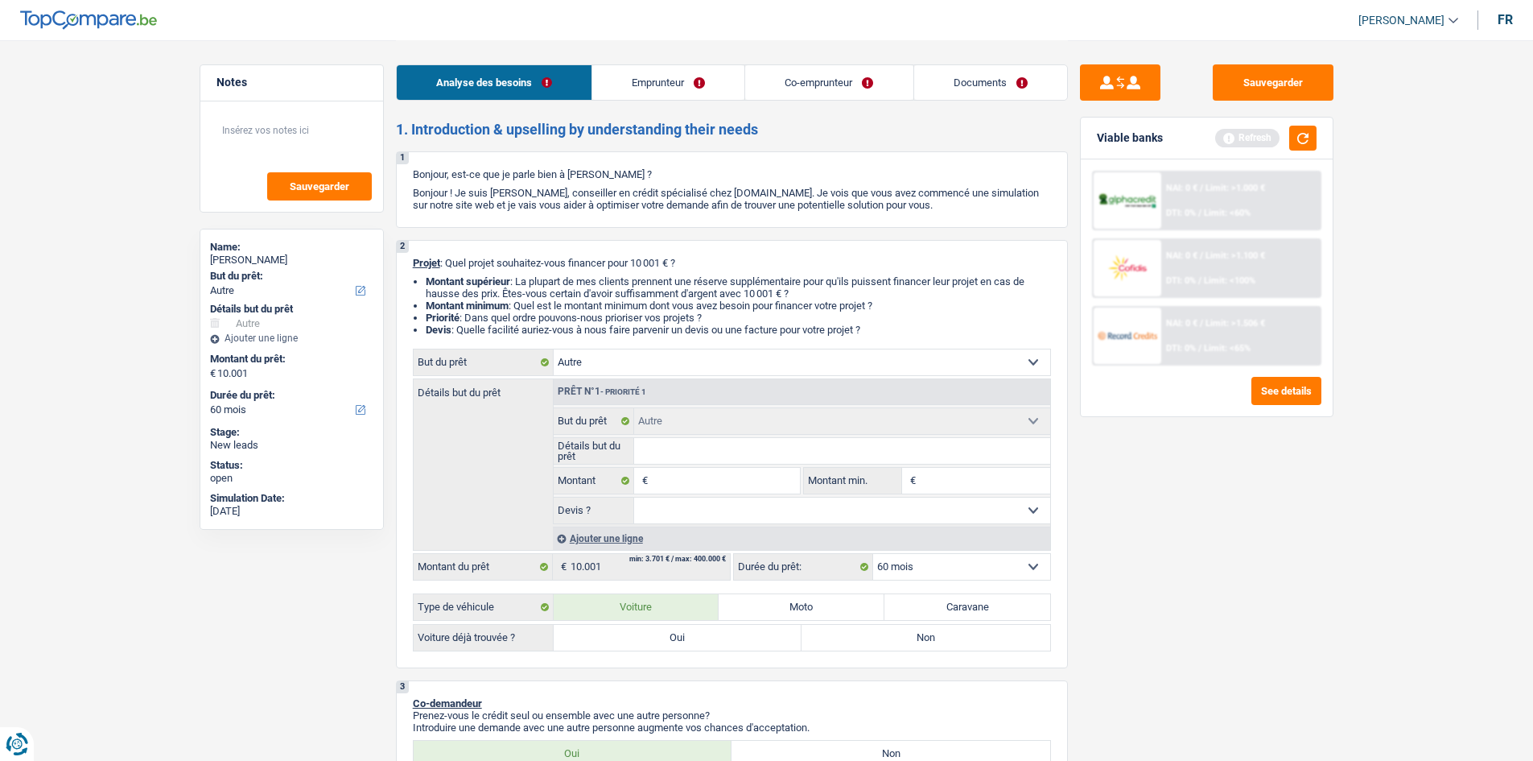
select select "car"
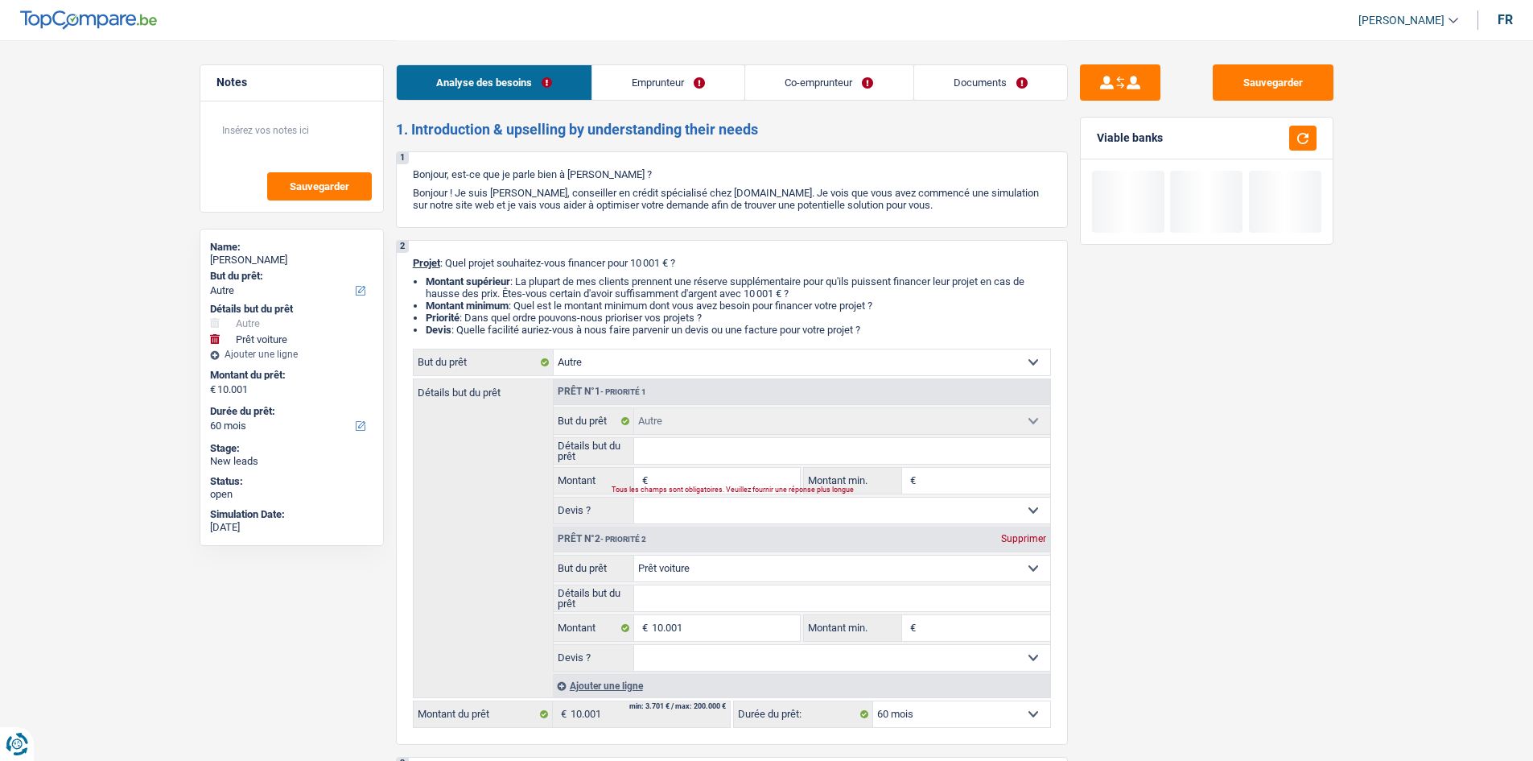
click at [569, 283] on div "Prêt n°2 - Priorité 2 Supprimer" at bounding box center [802, 539] width 497 height 26
click at [569, 283] on div "Supprimer" at bounding box center [1023, 539] width 53 height 10
type input "0"
select select
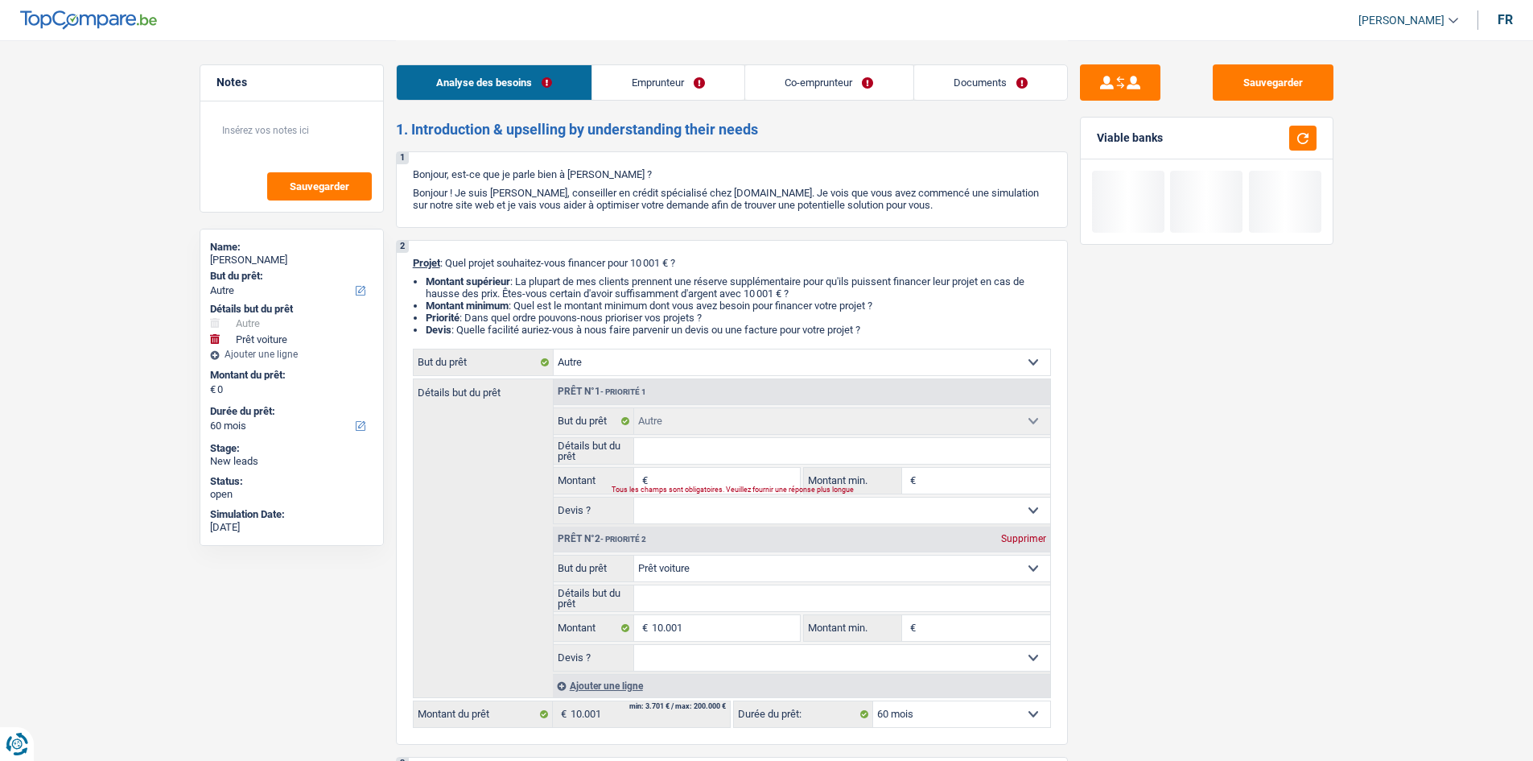
select select
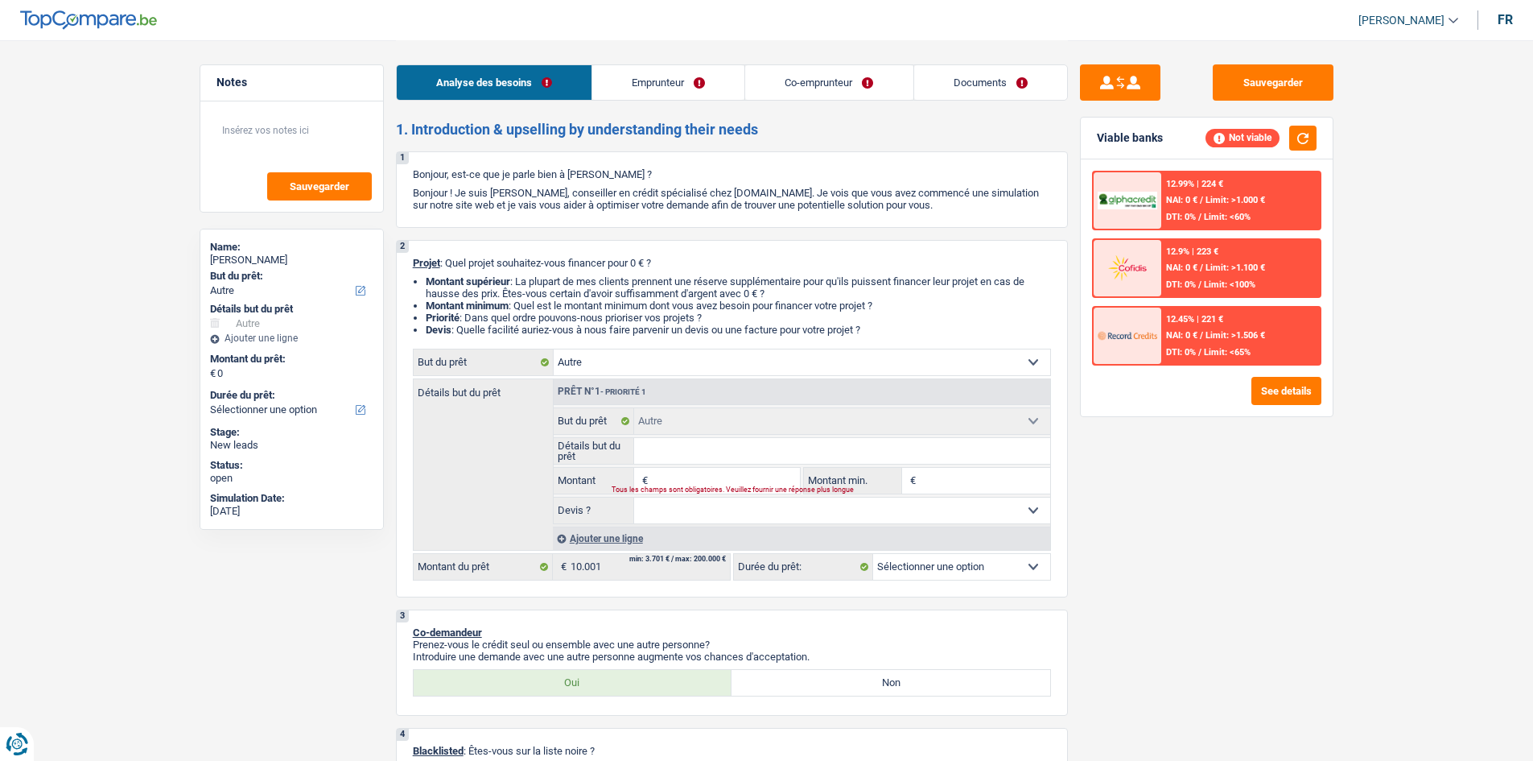
click at [569, 283] on input "Montant" at bounding box center [725, 481] width 147 height 26
type input "1"
type input "10"
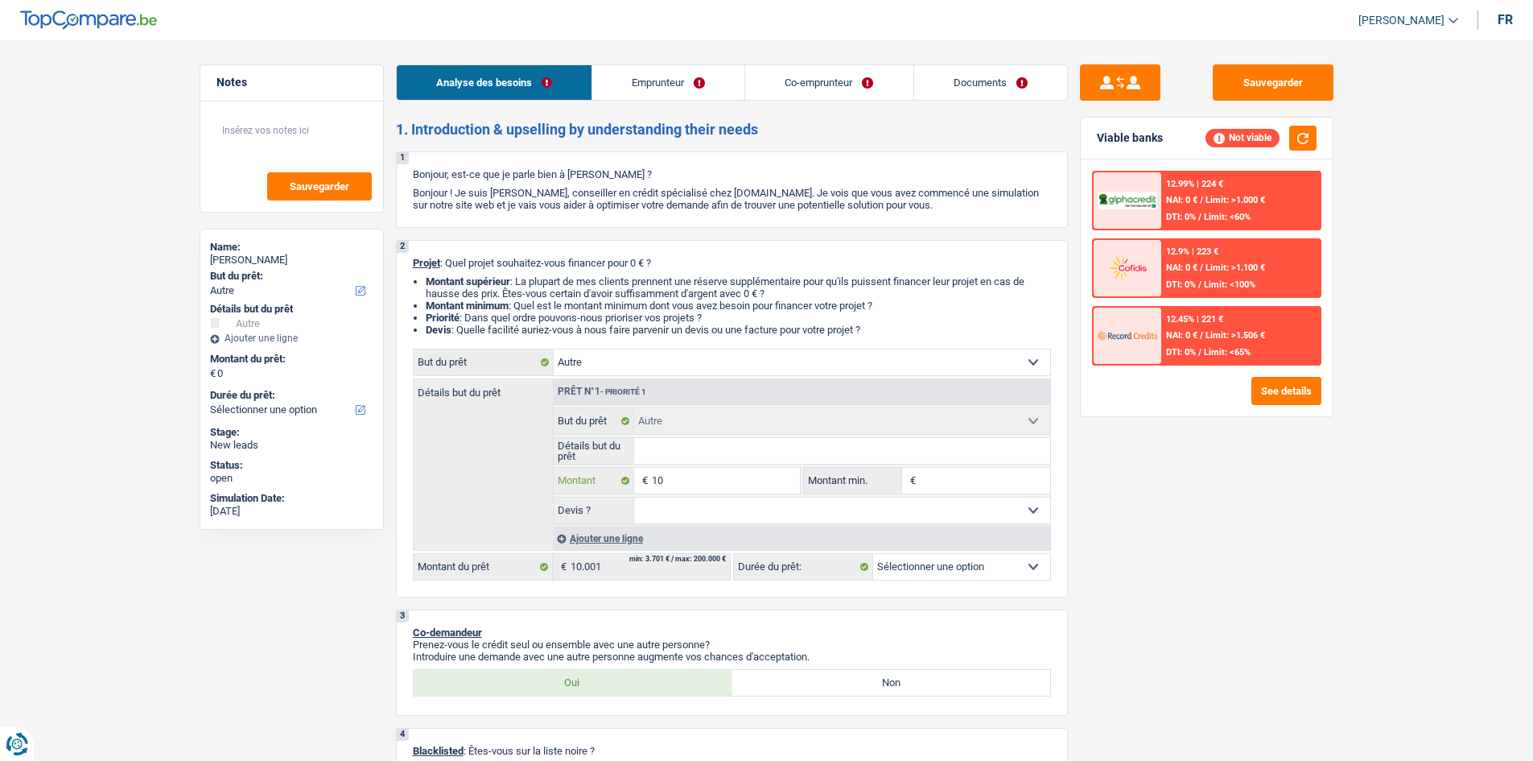
type input "100"
type input "1.000"
type input "10.001"
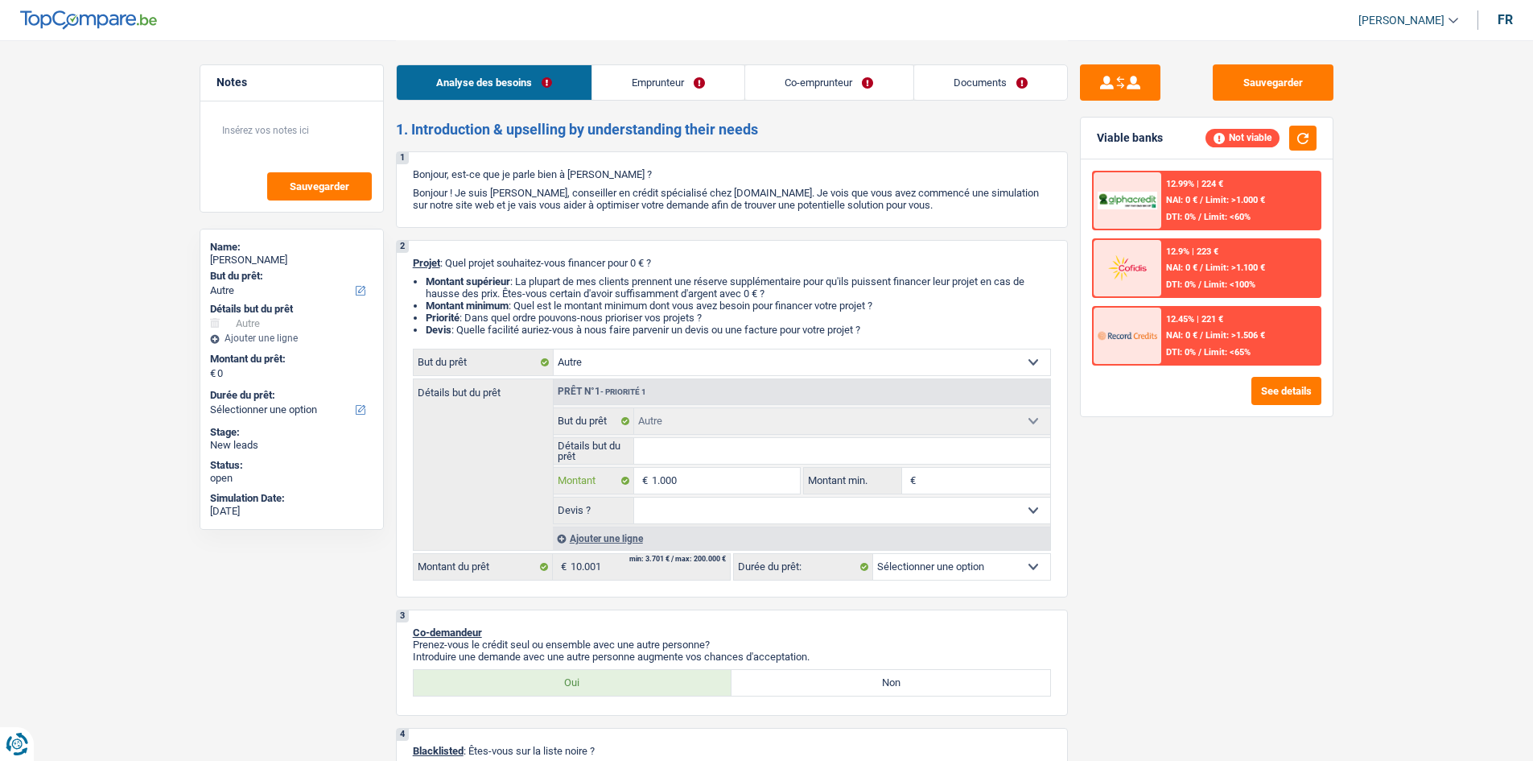
type input "10.001"
select select "60"
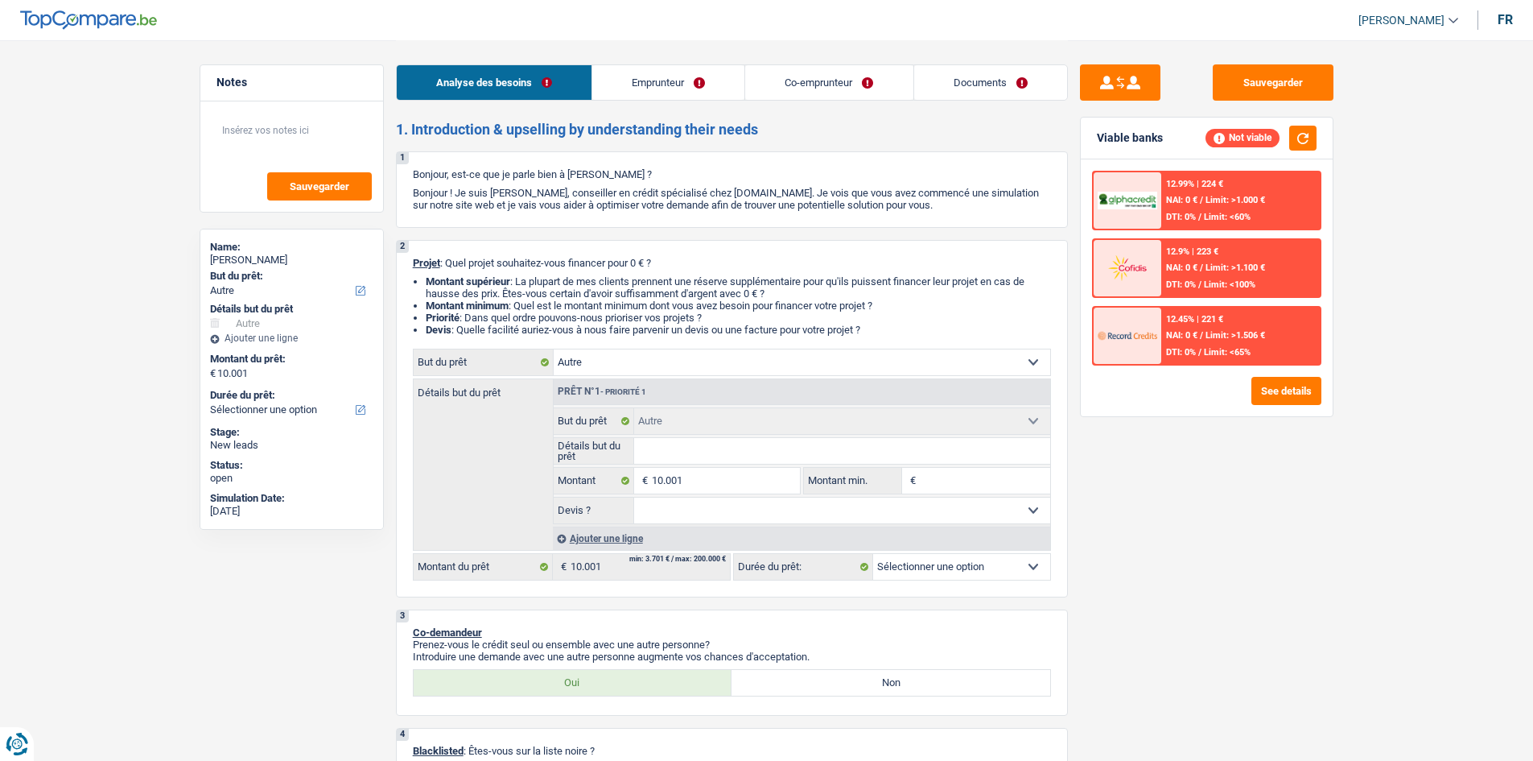
select select "60"
click at [569, 283] on div "Sauvegarder Viable banks Not viable 12.99% | 224 € NAI: 0 € / Limit: >1.000 € D…" at bounding box center [1207, 399] width 278 height 670
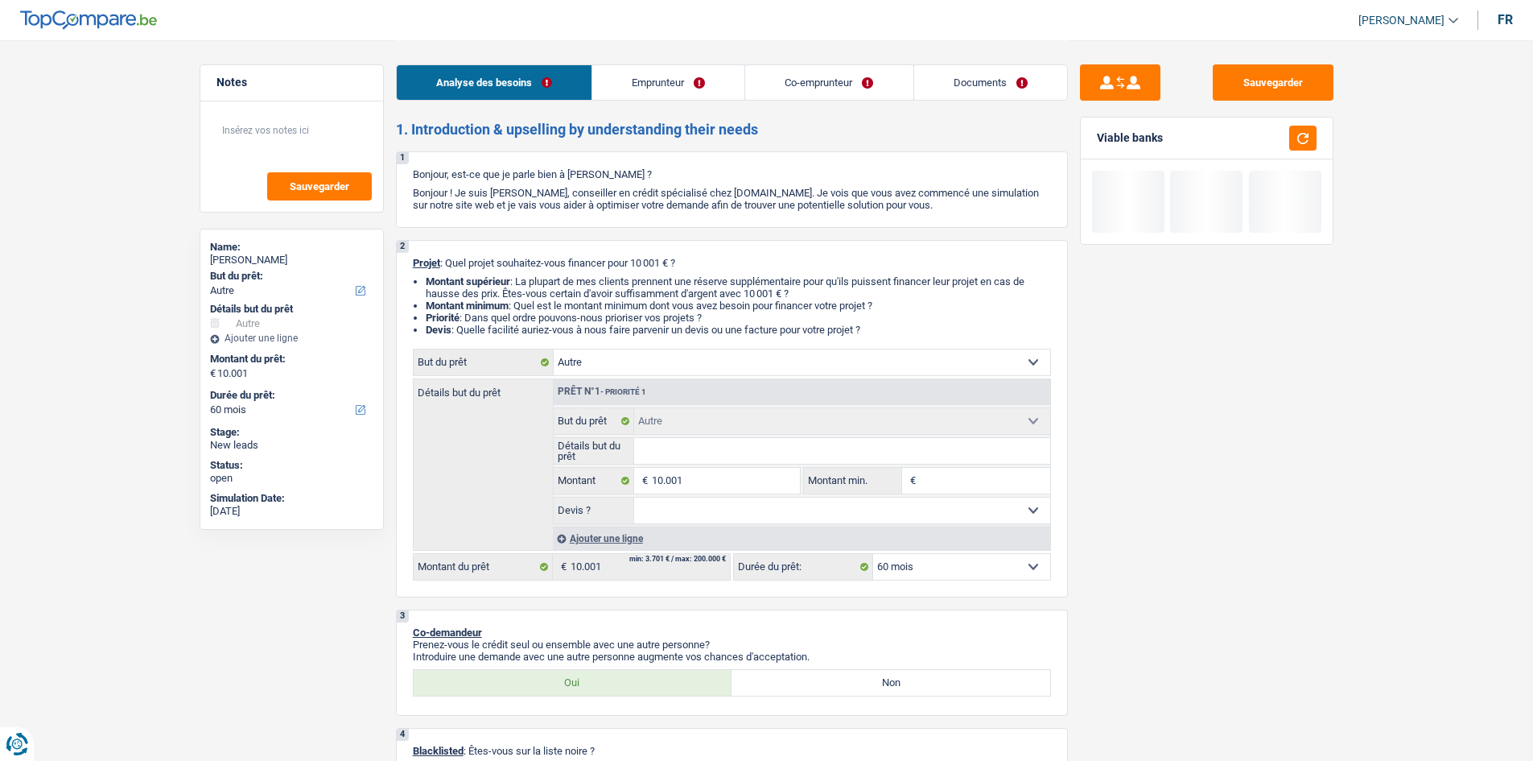
click at [569, 283] on input "Détails but du prêt" at bounding box center [842, 451] width 416 height 26
type input "v"
type input "vo"
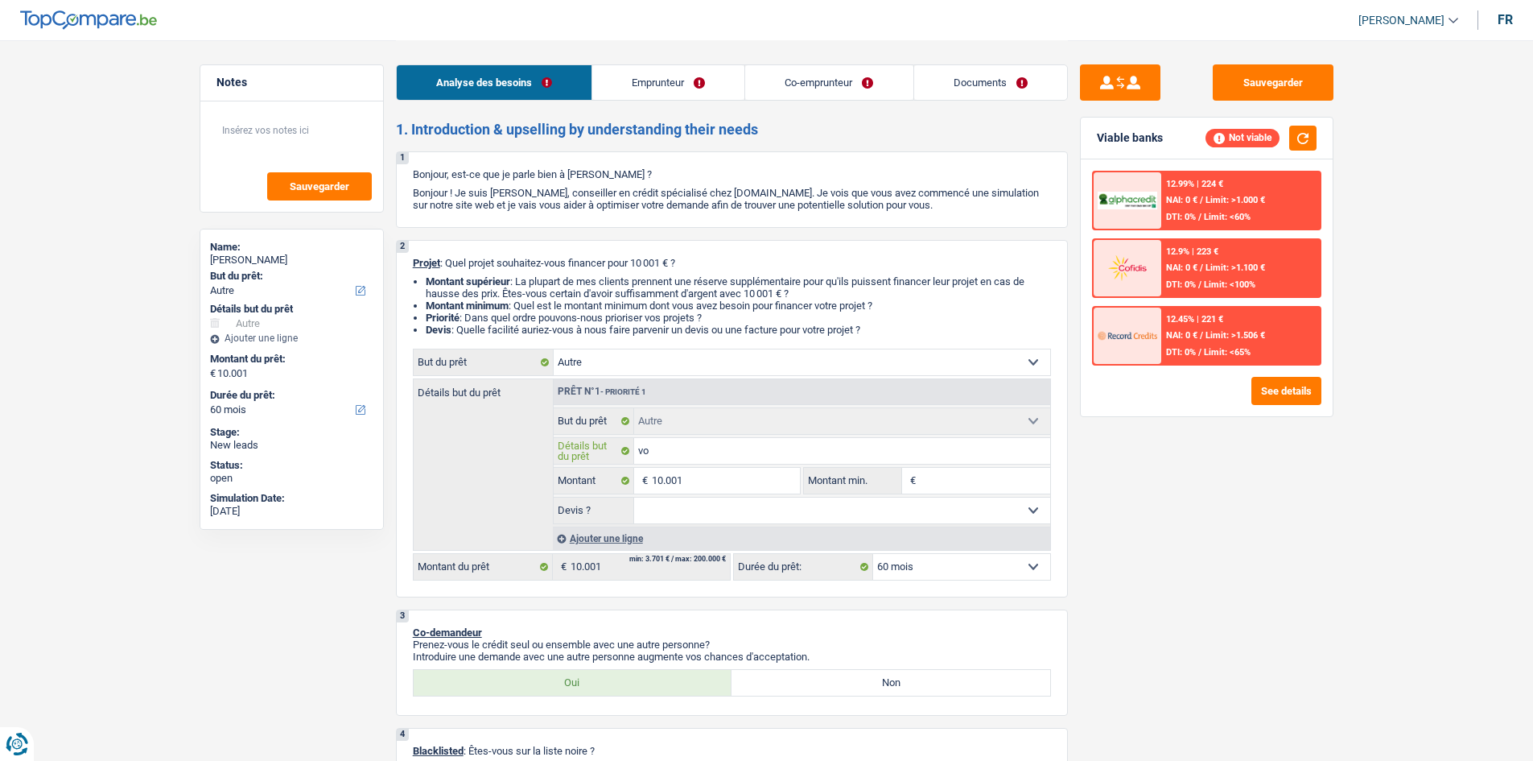
type input "voi"
type input "voit"
type input "voitu"
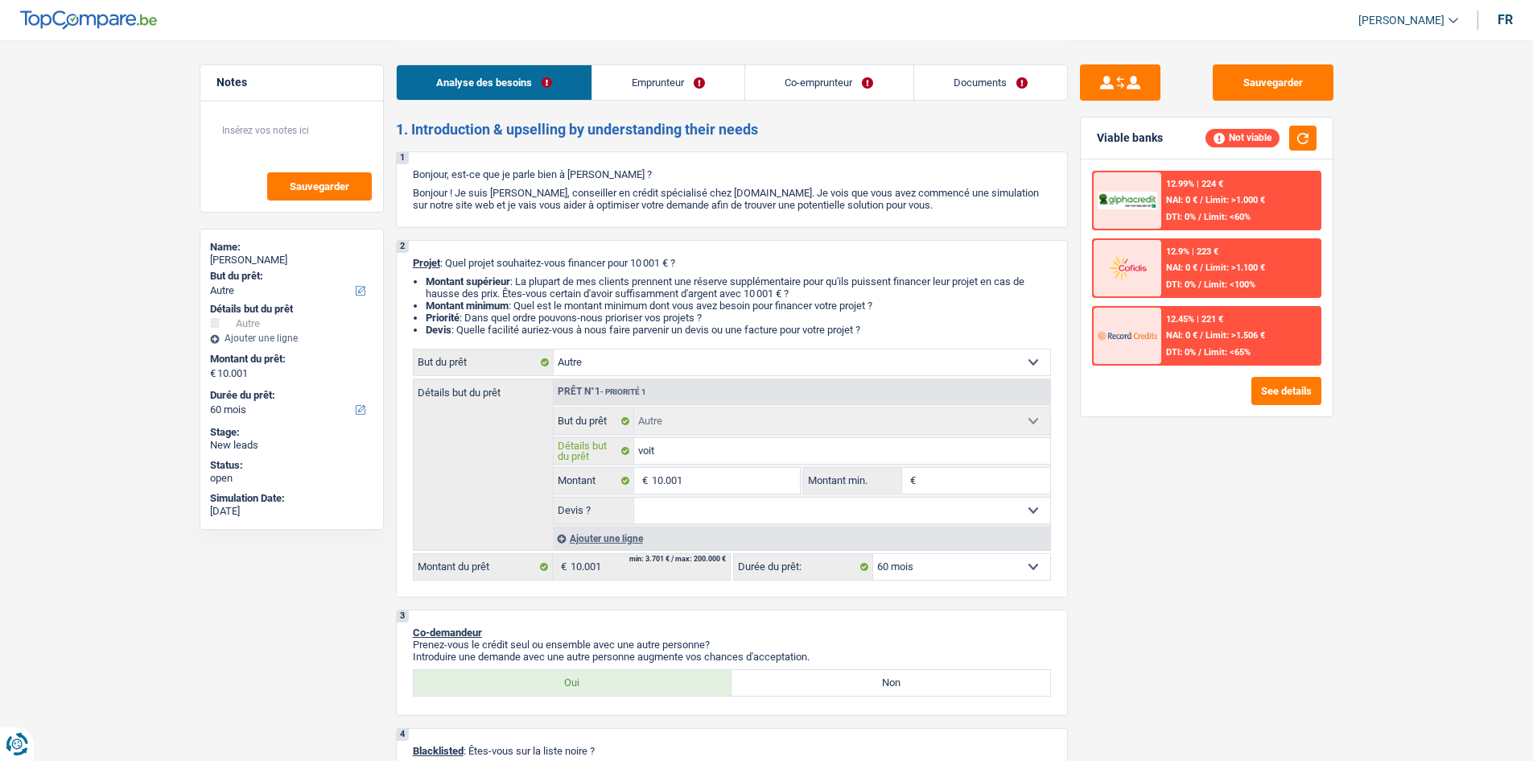
type input "voitu"
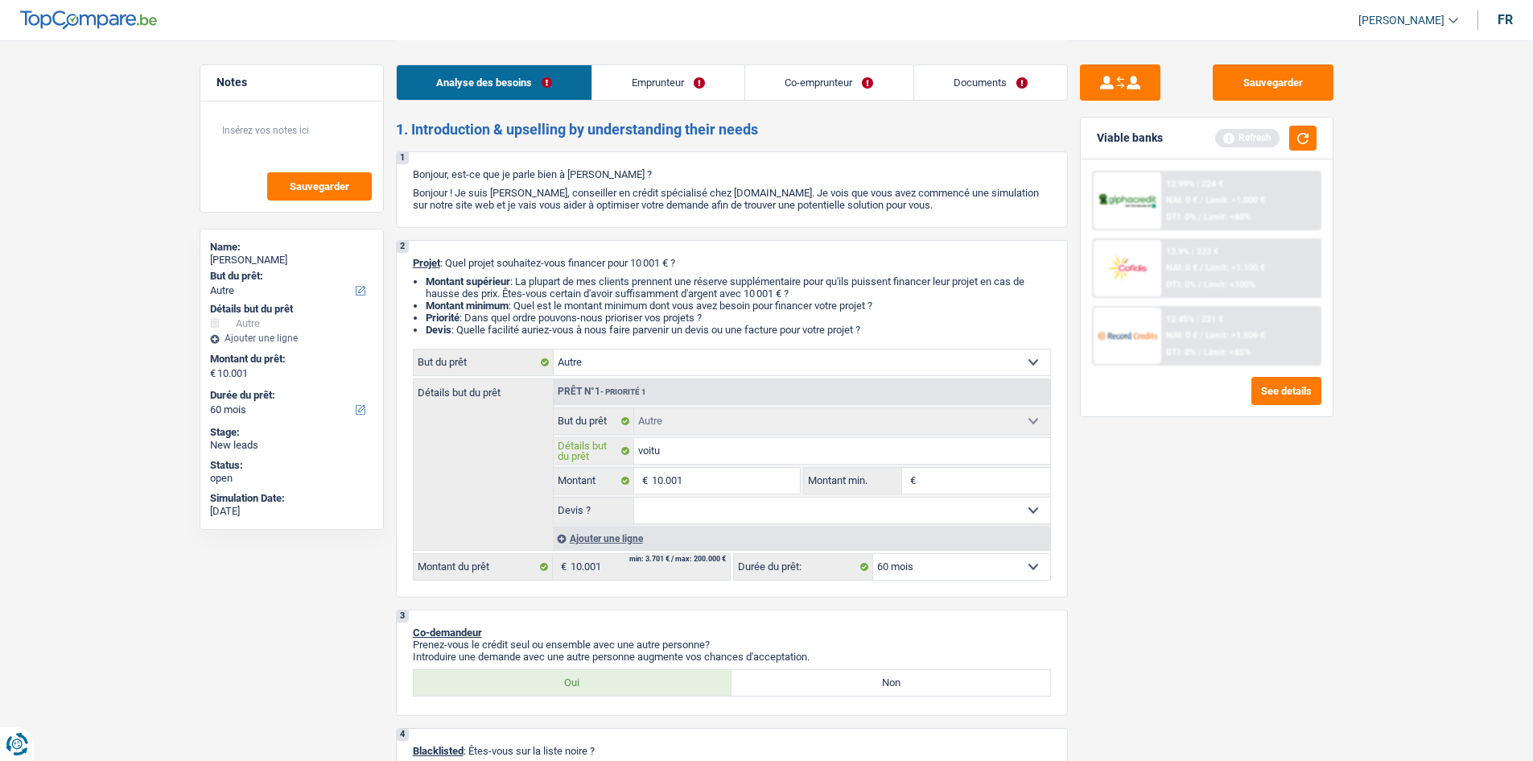
type input "voitur"
type input "voiture"
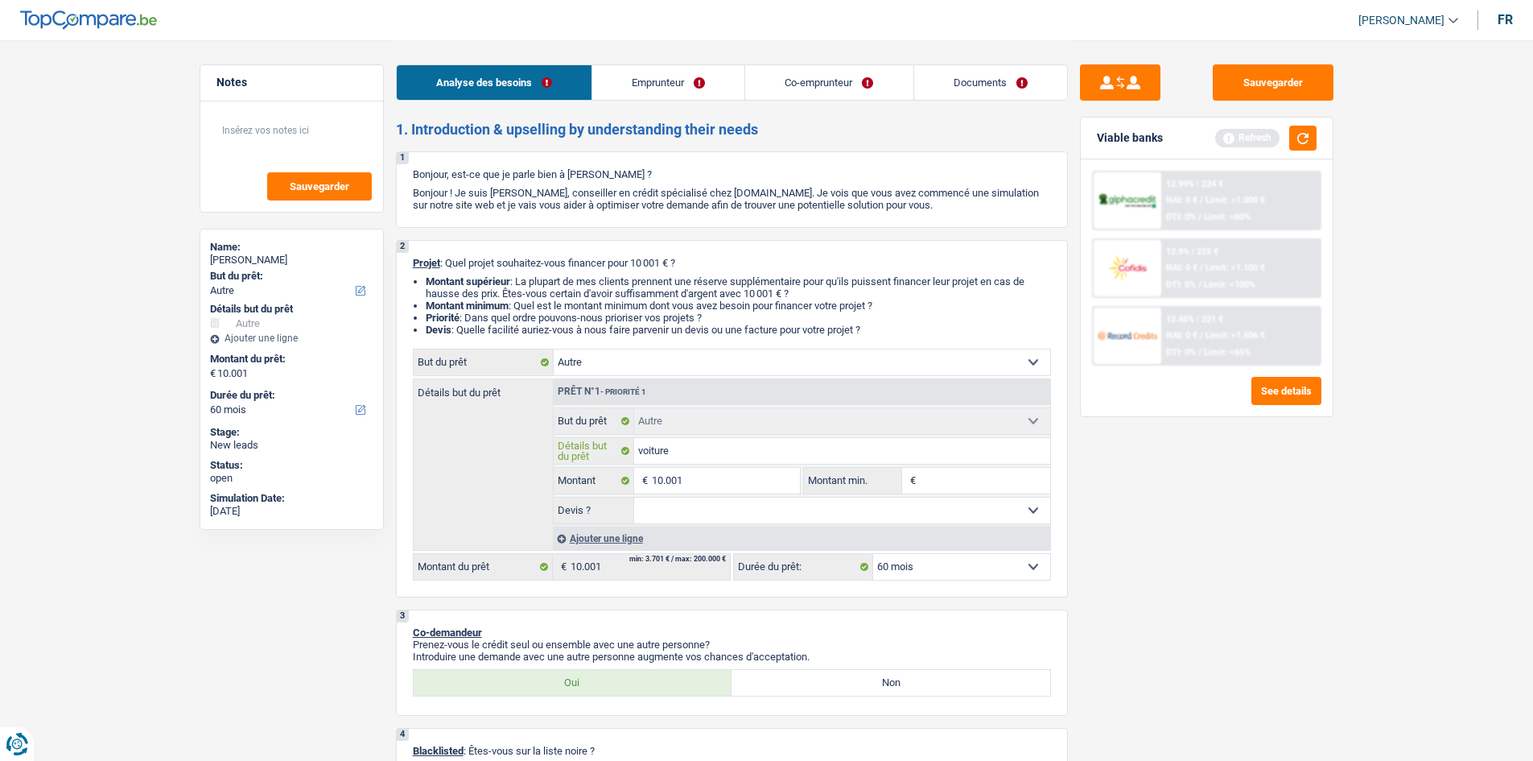
type input "voiture"
click at [569, 283] on select "Oui Non Non répondu Sélectionner une option" at bounding box center [842, 510] width 416 height 26
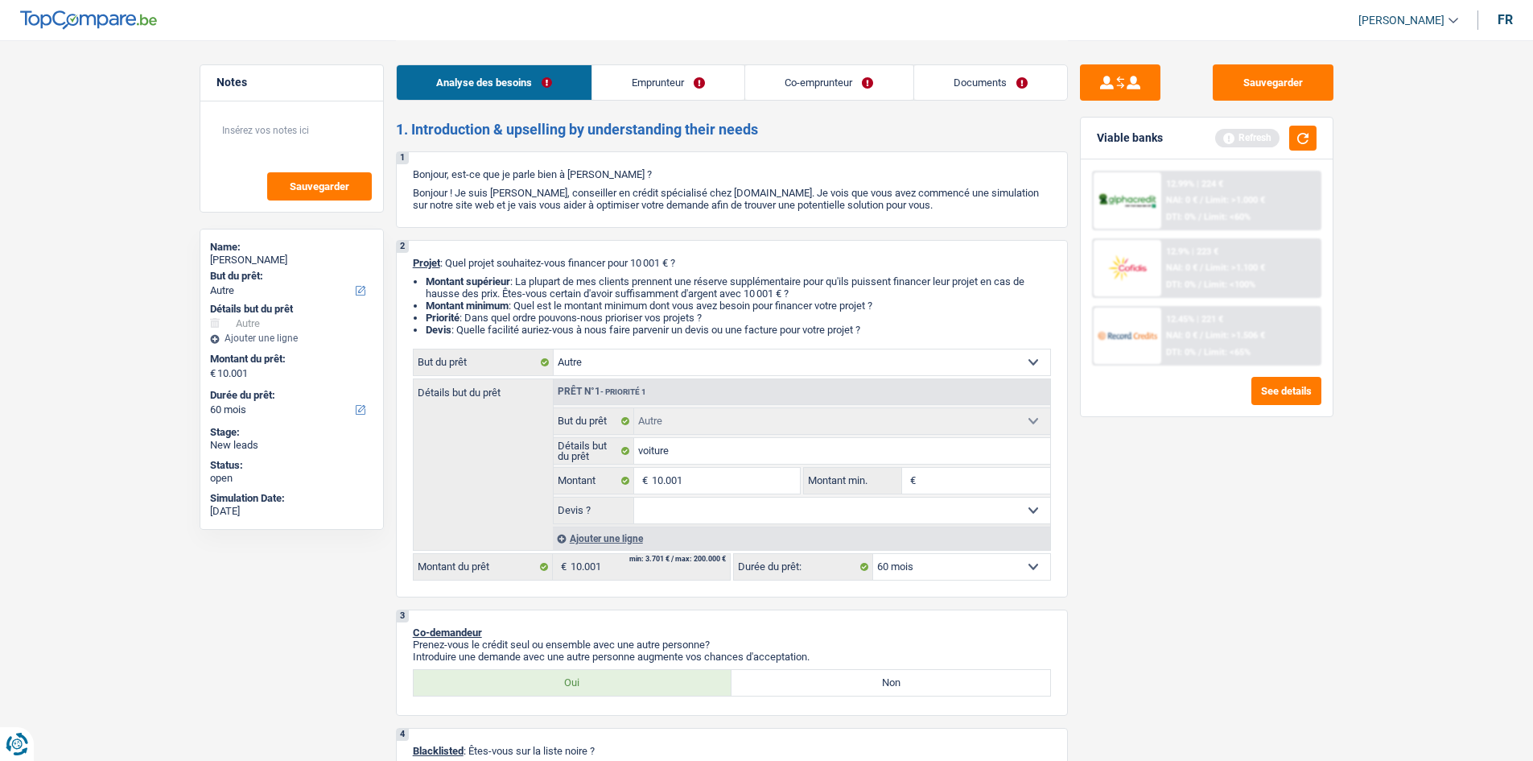
click at [569, 283] on div "Ajouter une ligne" at bounding box center [801, 537] width 497 height 23
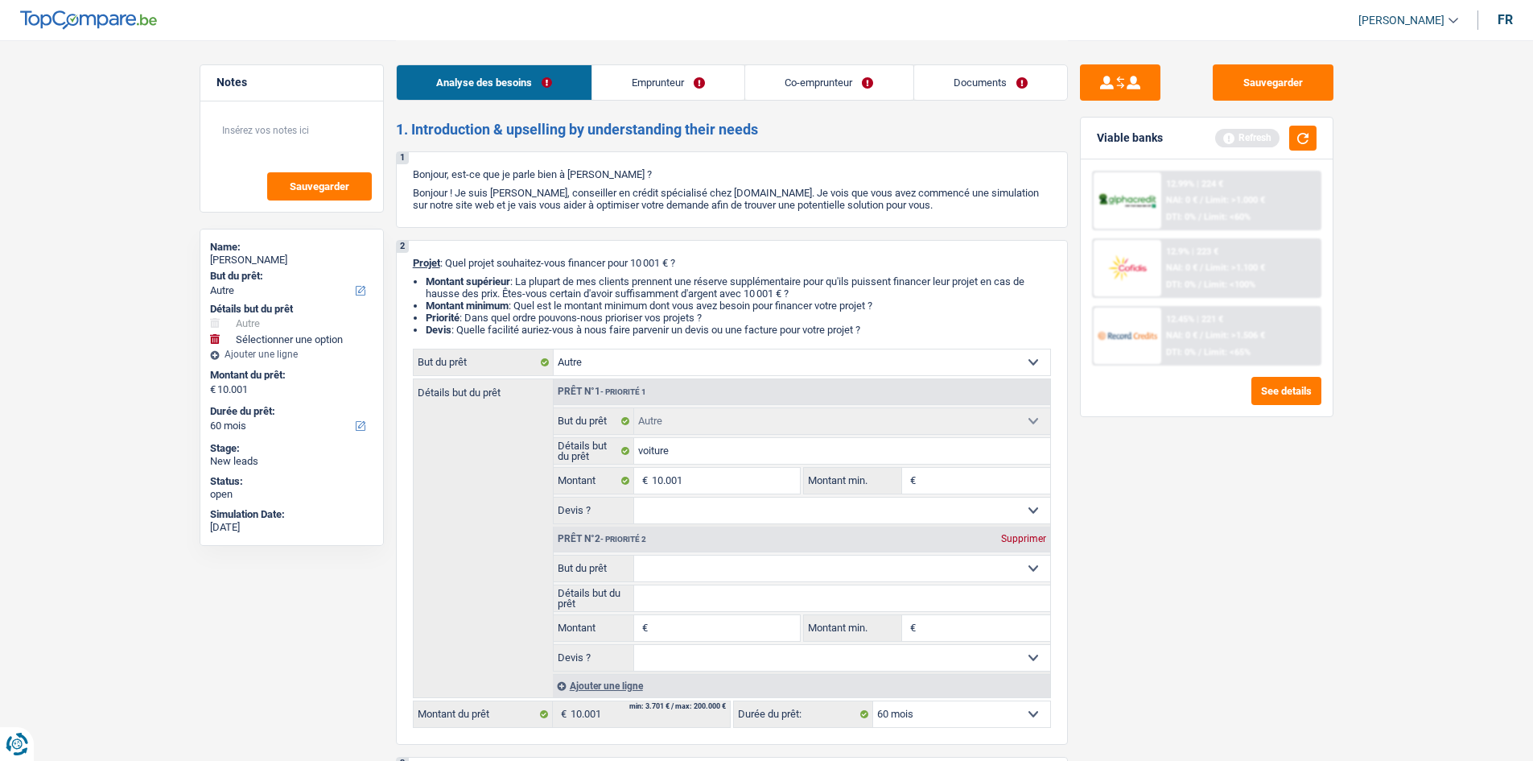
click at [569, 283] on select "Confort maison: meubles, textile, peinture, électroménager, outillage non-profe…" at bounding box center [842, 568] width 416 height 26
select select "other"
click at [569, 283] on select "Confort maison: meubles, textile, peinture, électroménager, outillage non-profe…" at bounding box center [842, 568] width 416 height 26
select select "other"
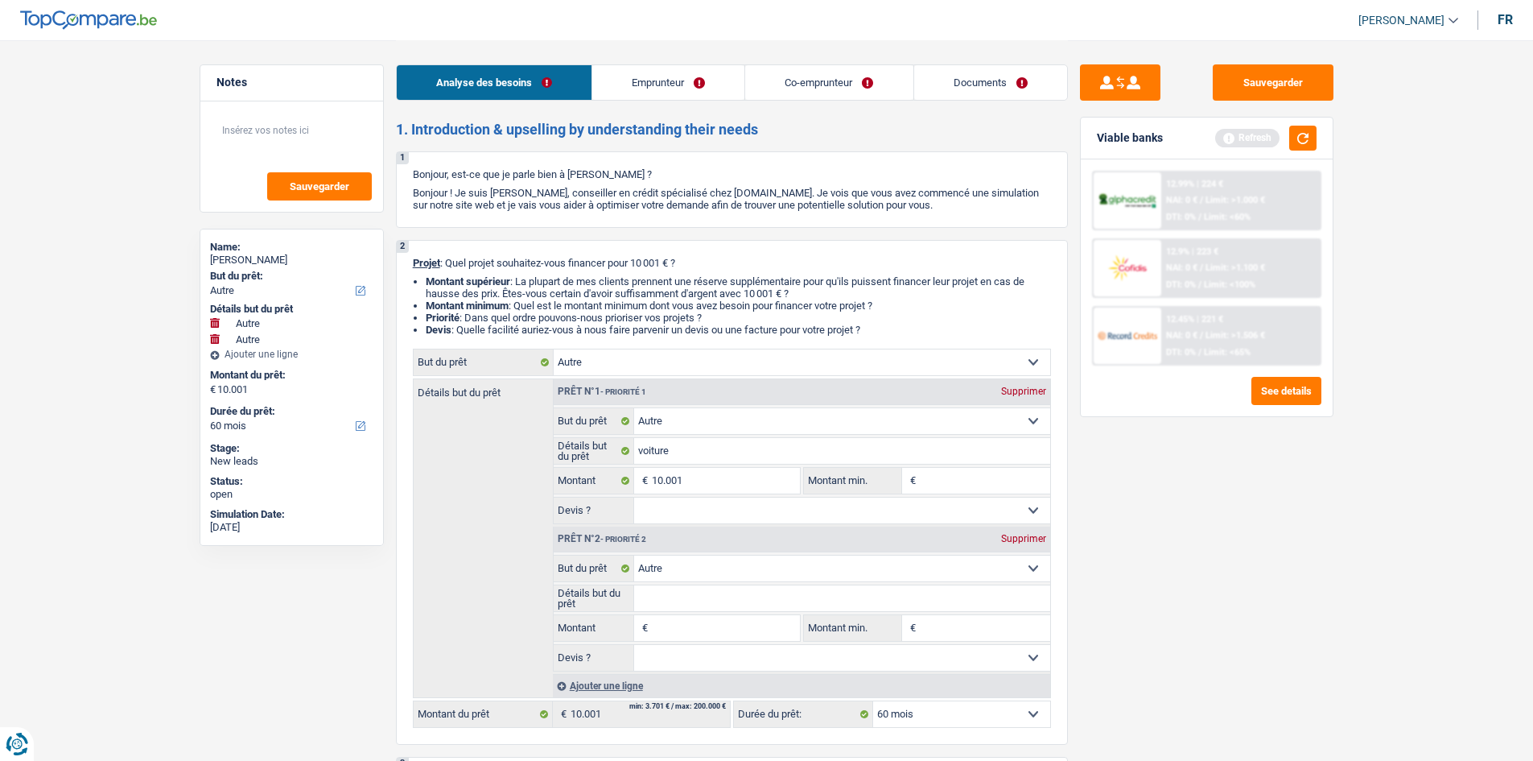
click at [569, 283] on input "Détails but du prêt" at bounding box center [842, 598] width 416 height 26
click at [569, 283] on input "10.001" at bounding box center [725, 481] width 147 height 26
type input "1.000"
type input "100"
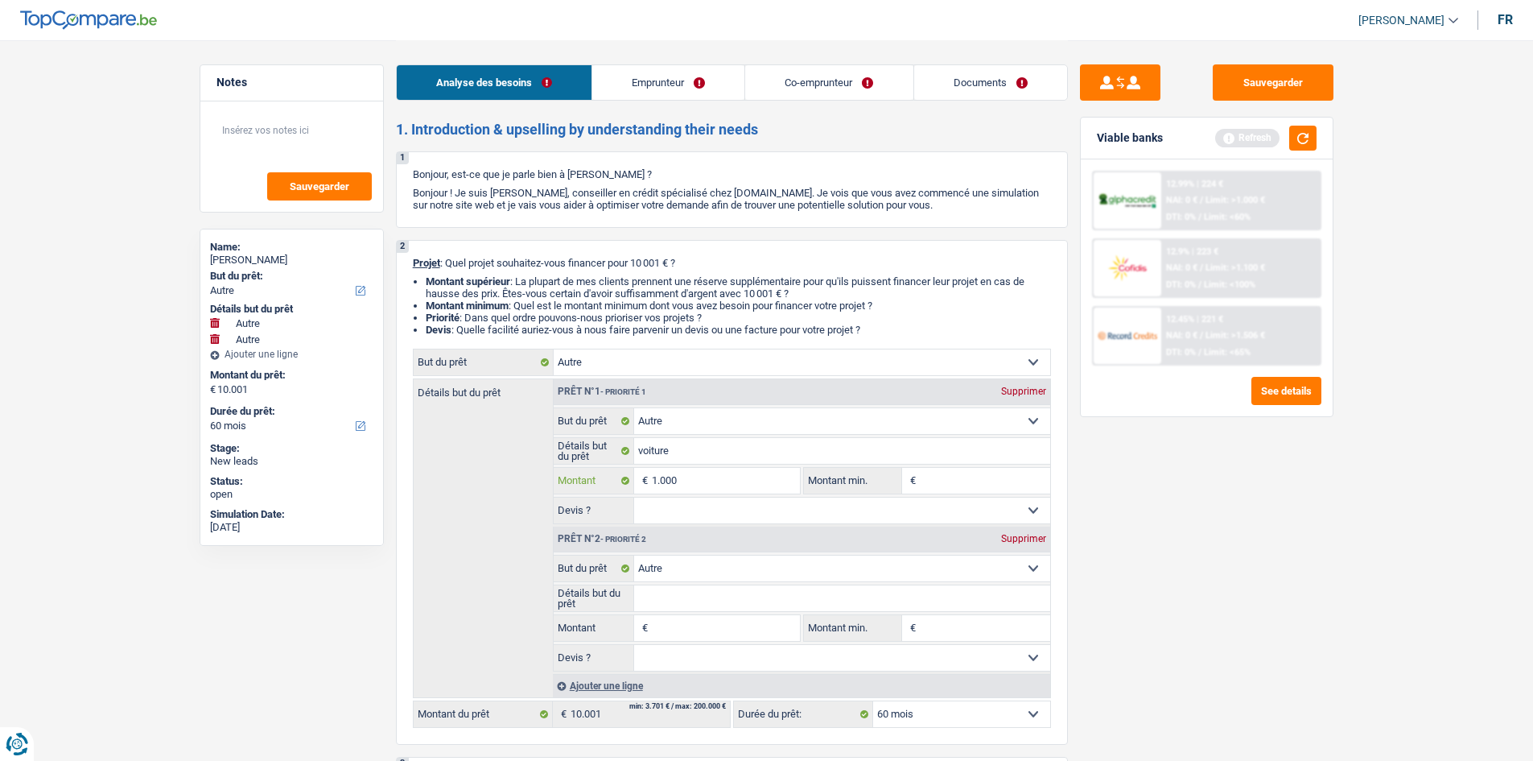
type input "100"
type input "10"
type input "1"
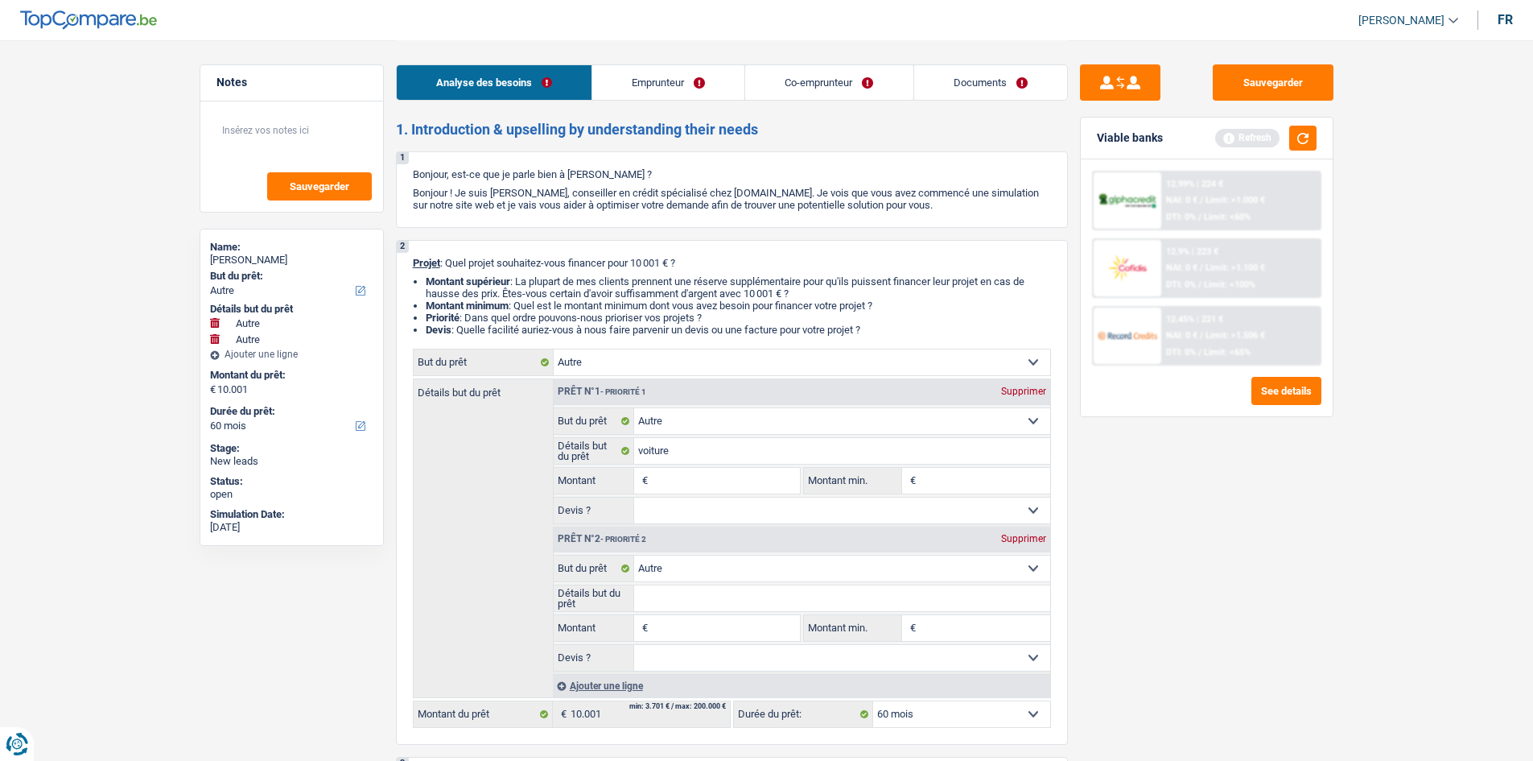
type input "5"
type input "6"
type input "65"
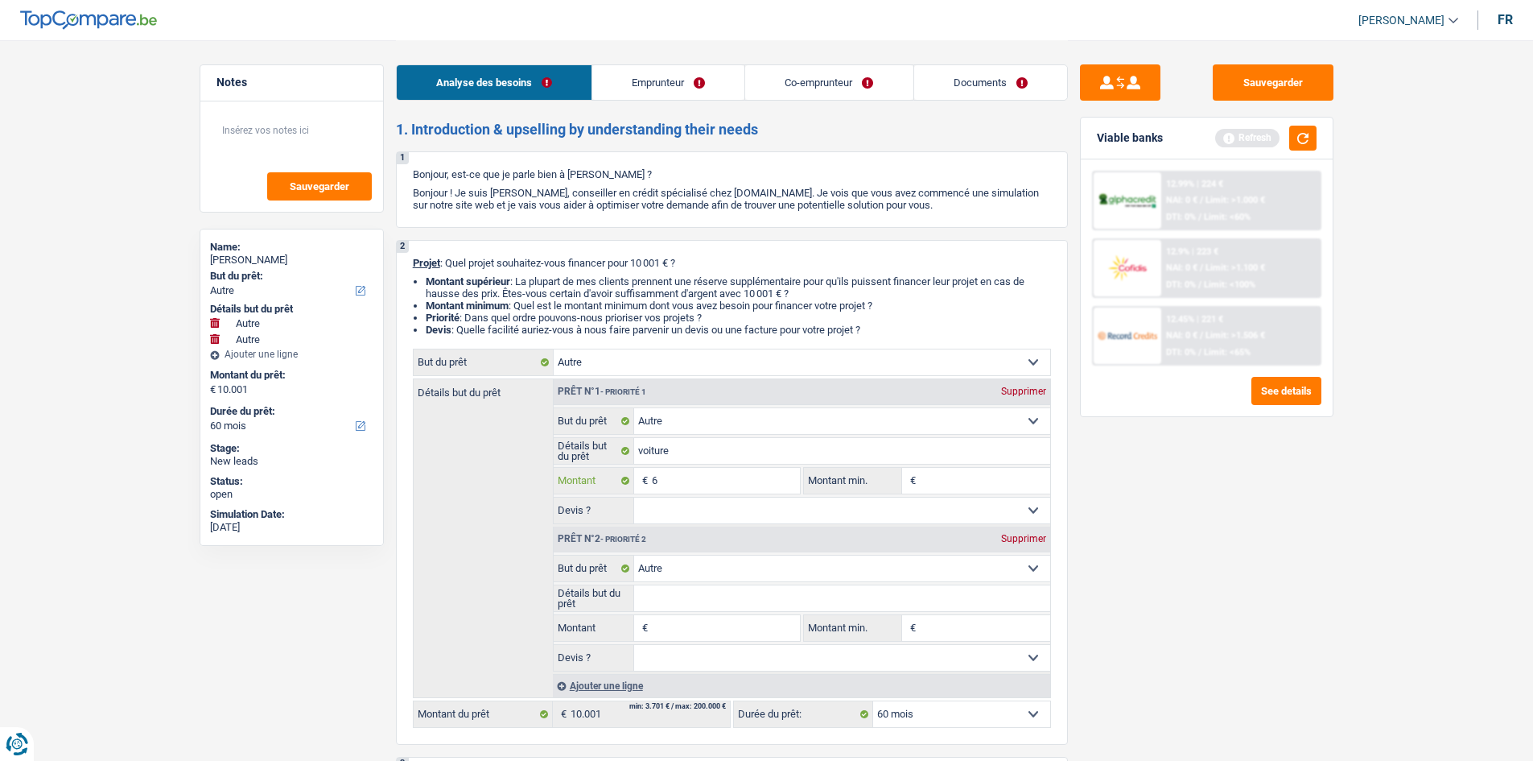
type input "65"
type input "650"
type input "6.500"
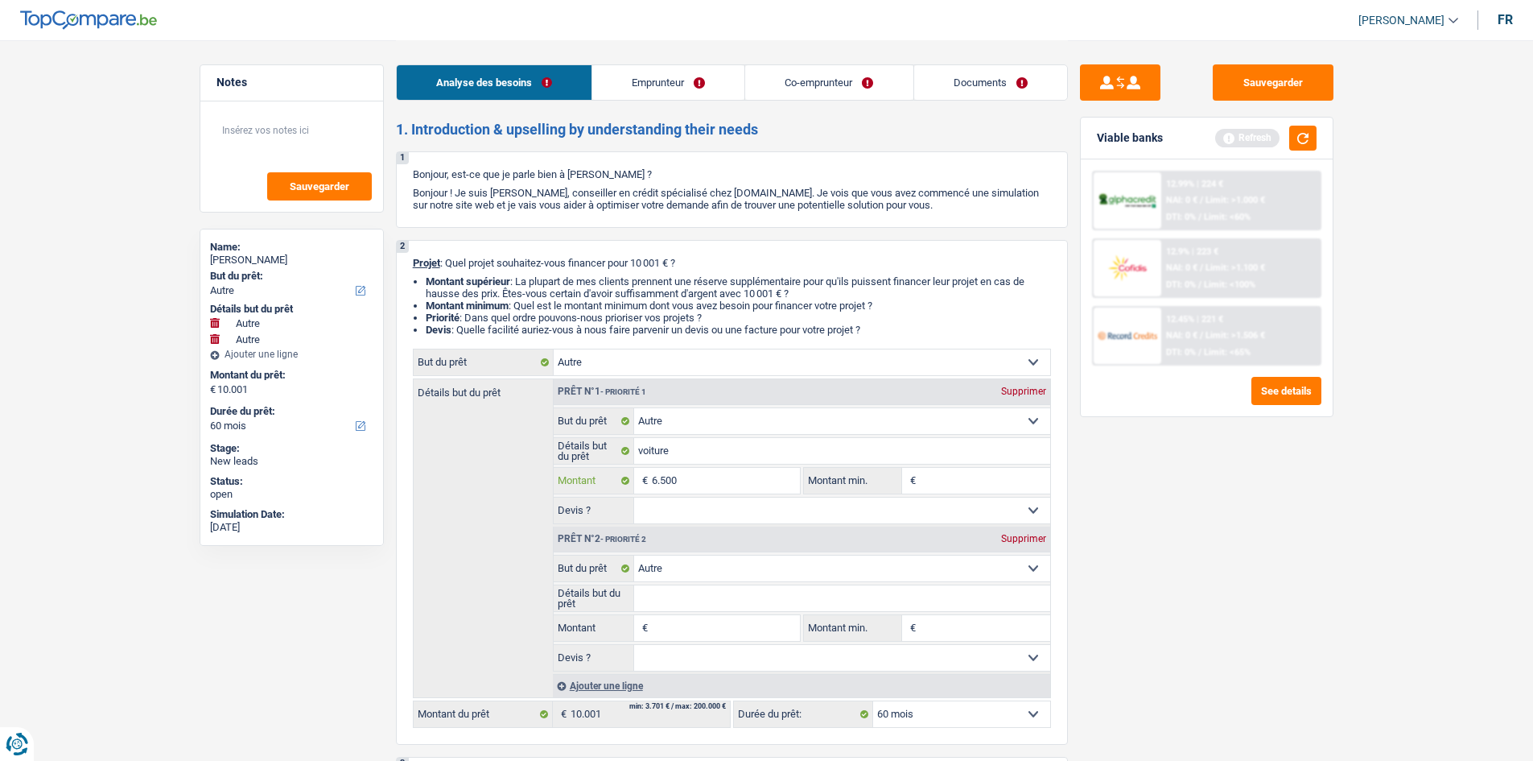
type input "6.500"
select select "42"
type input "6.500"
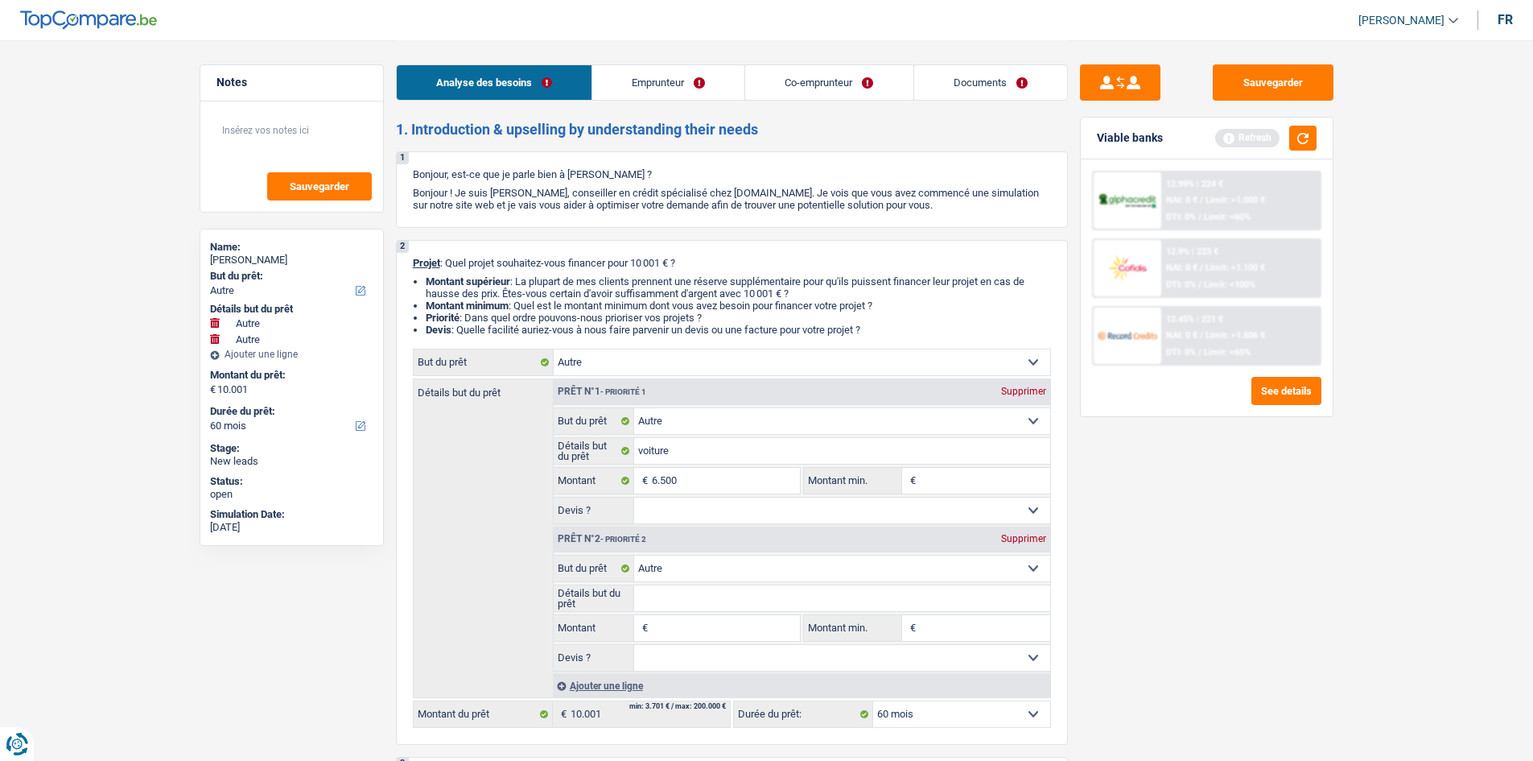
select select "42"
type input "6.500"
select select "42"
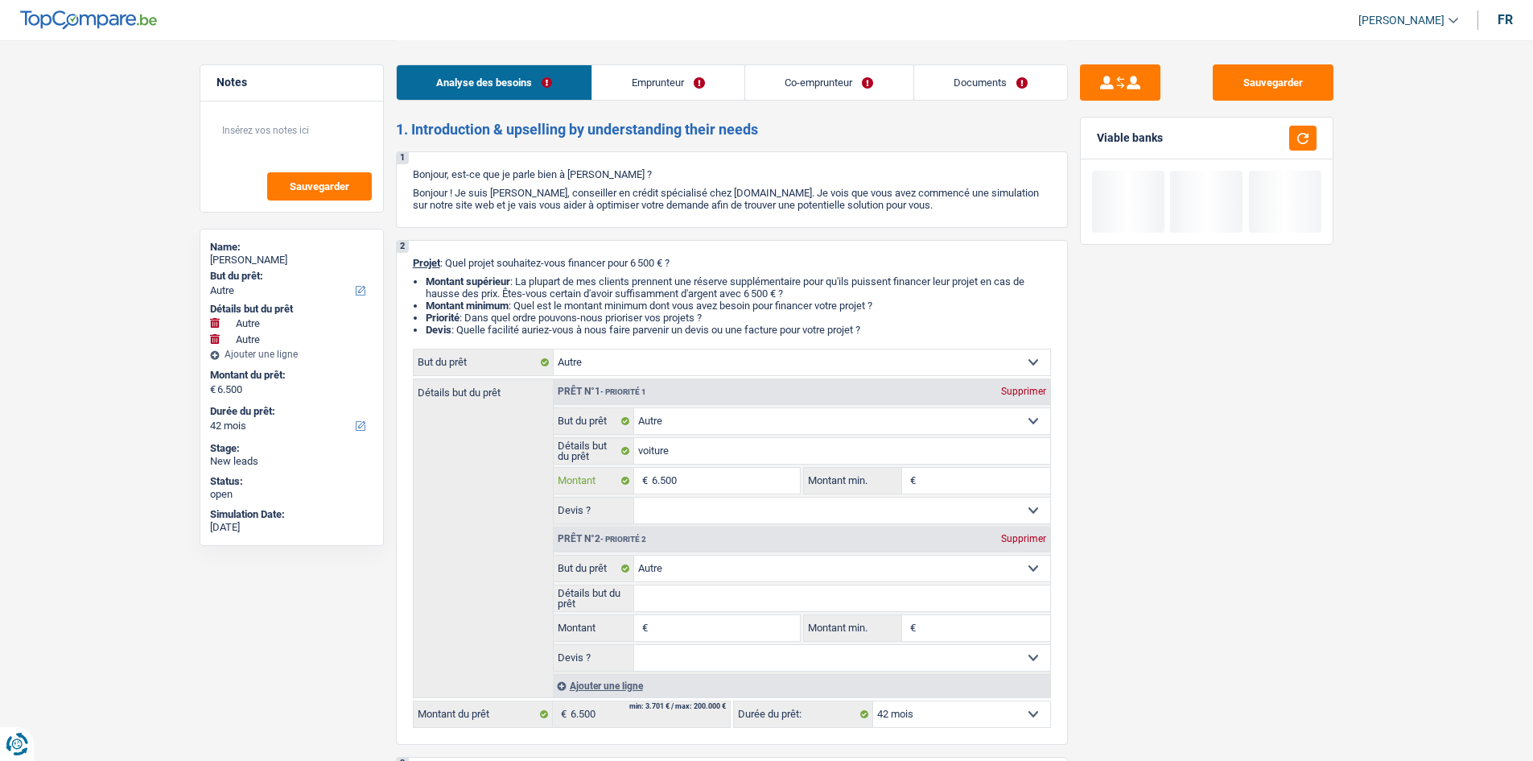
click at [569, 283] on input "6.500" at bounding box center [725, 481] width 147 height 26
type input "650"
type input "65"
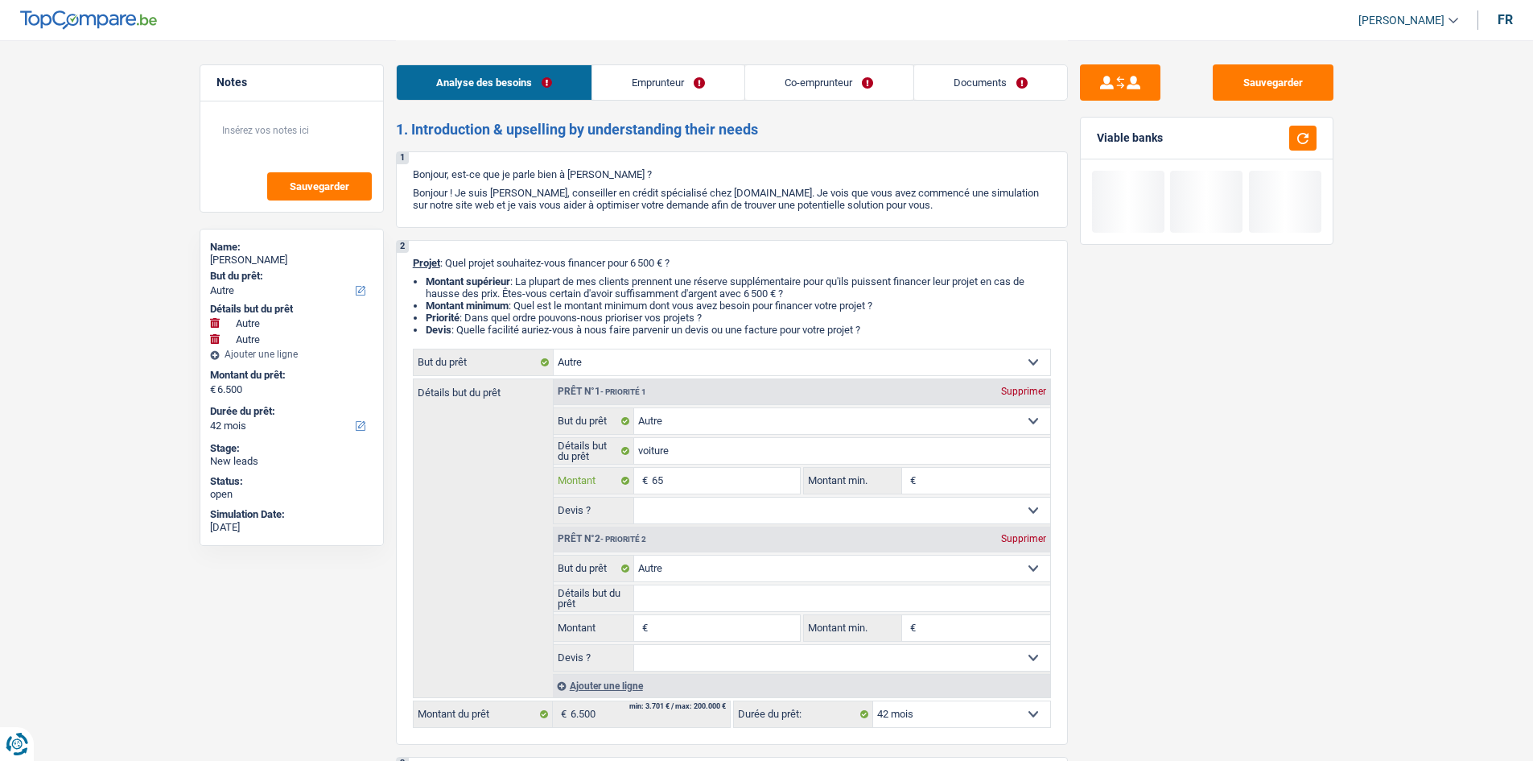
type input "6"
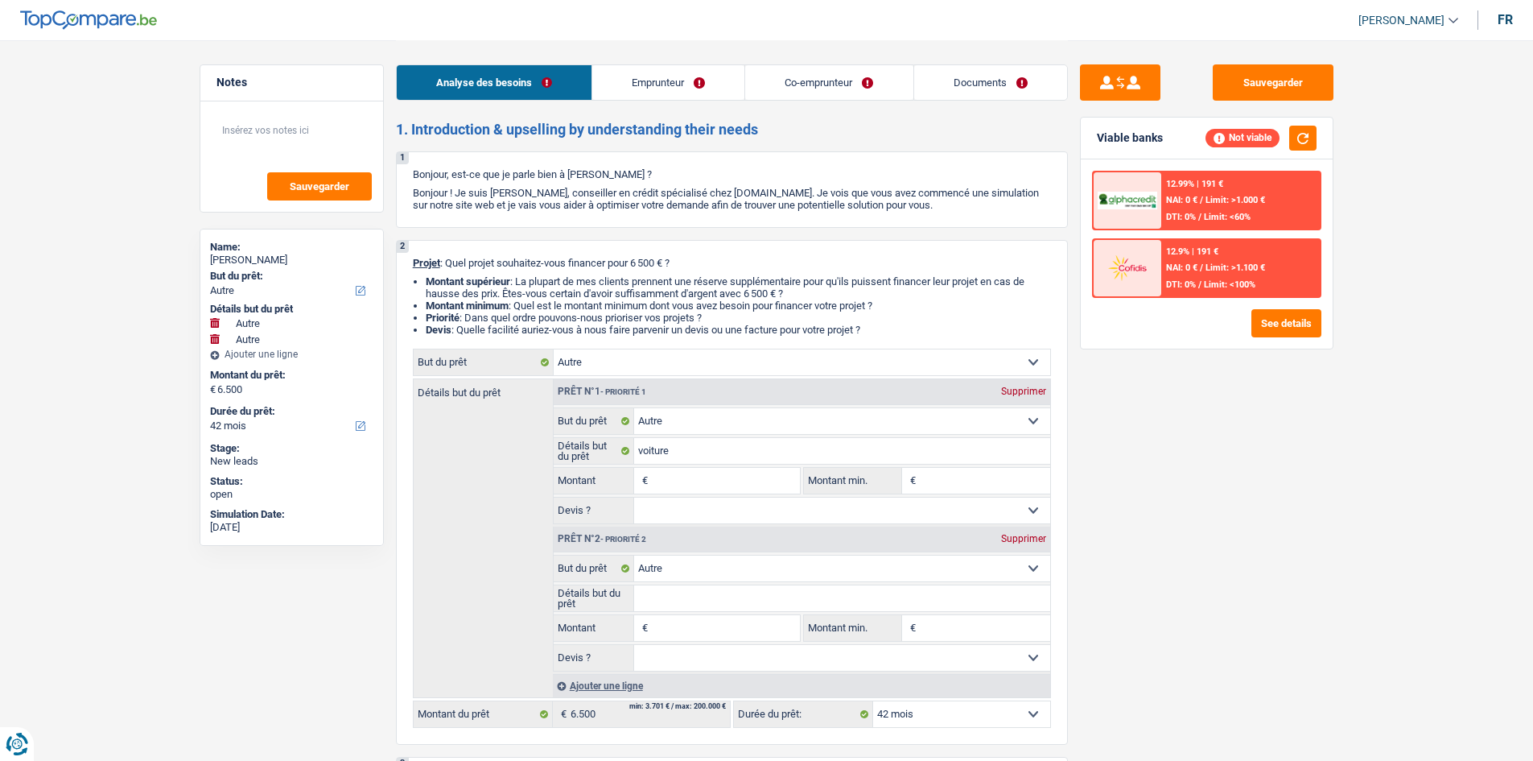
type input "7"
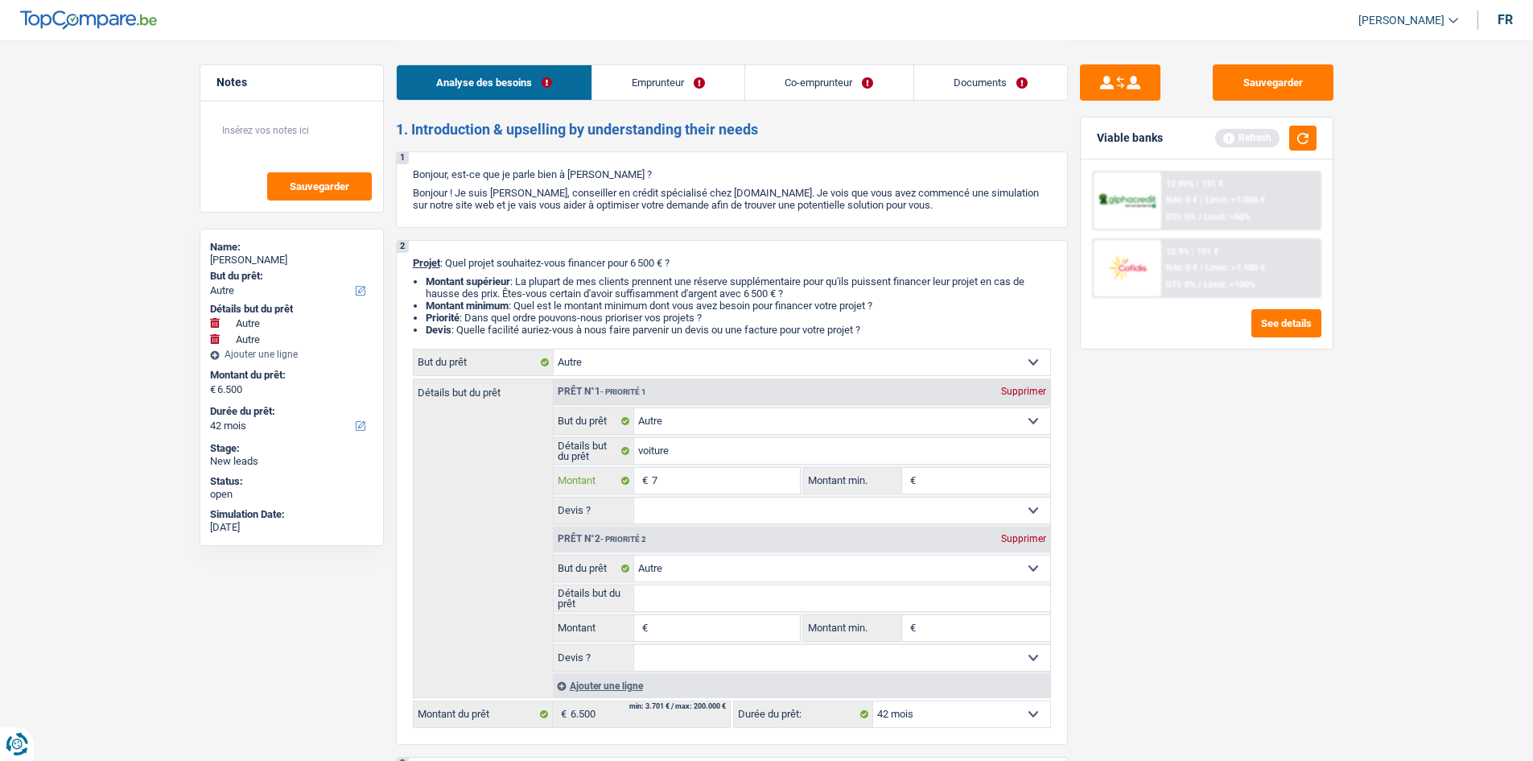
type input "75"
type input "750"
type input "7.500"
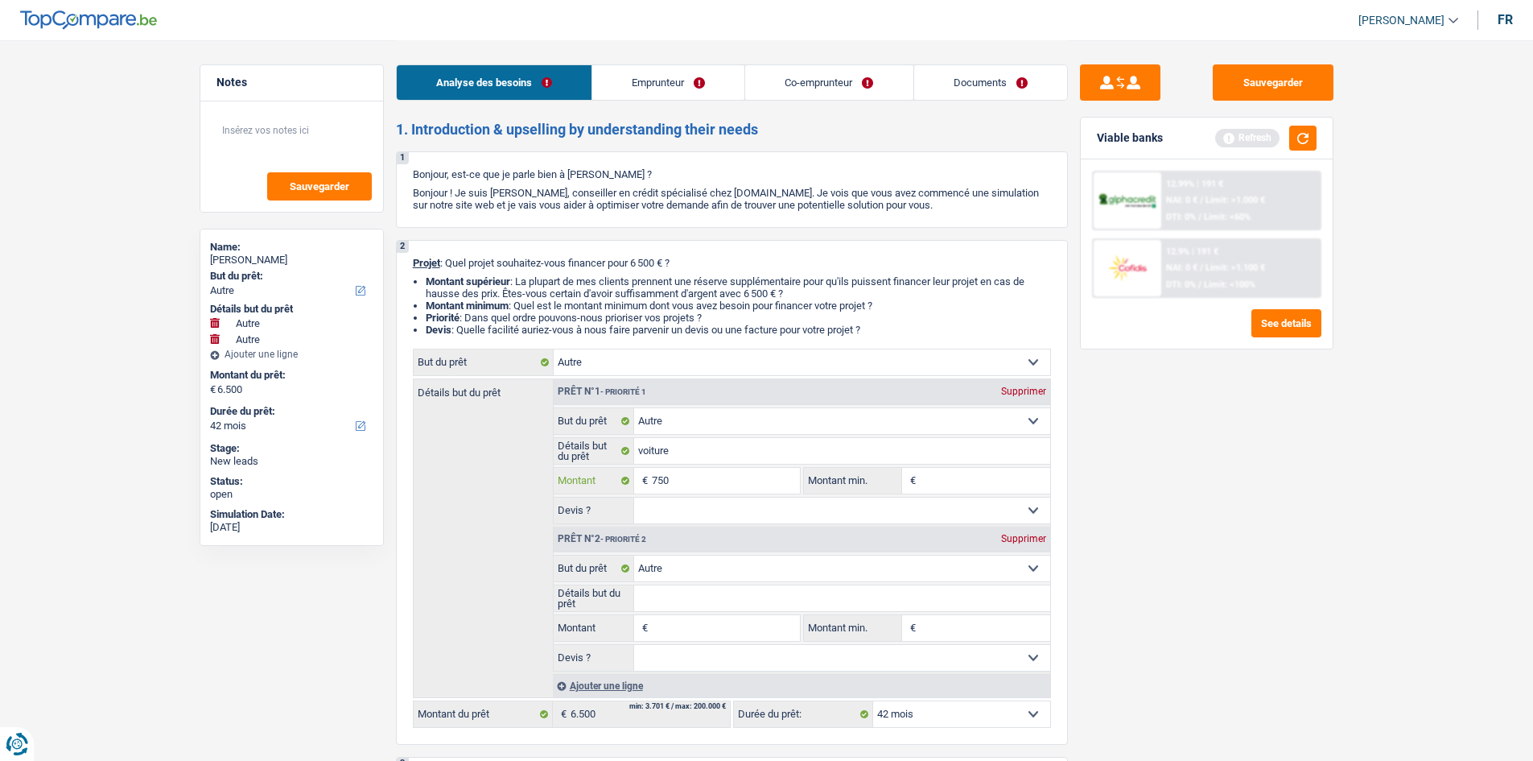
type input "7.500"
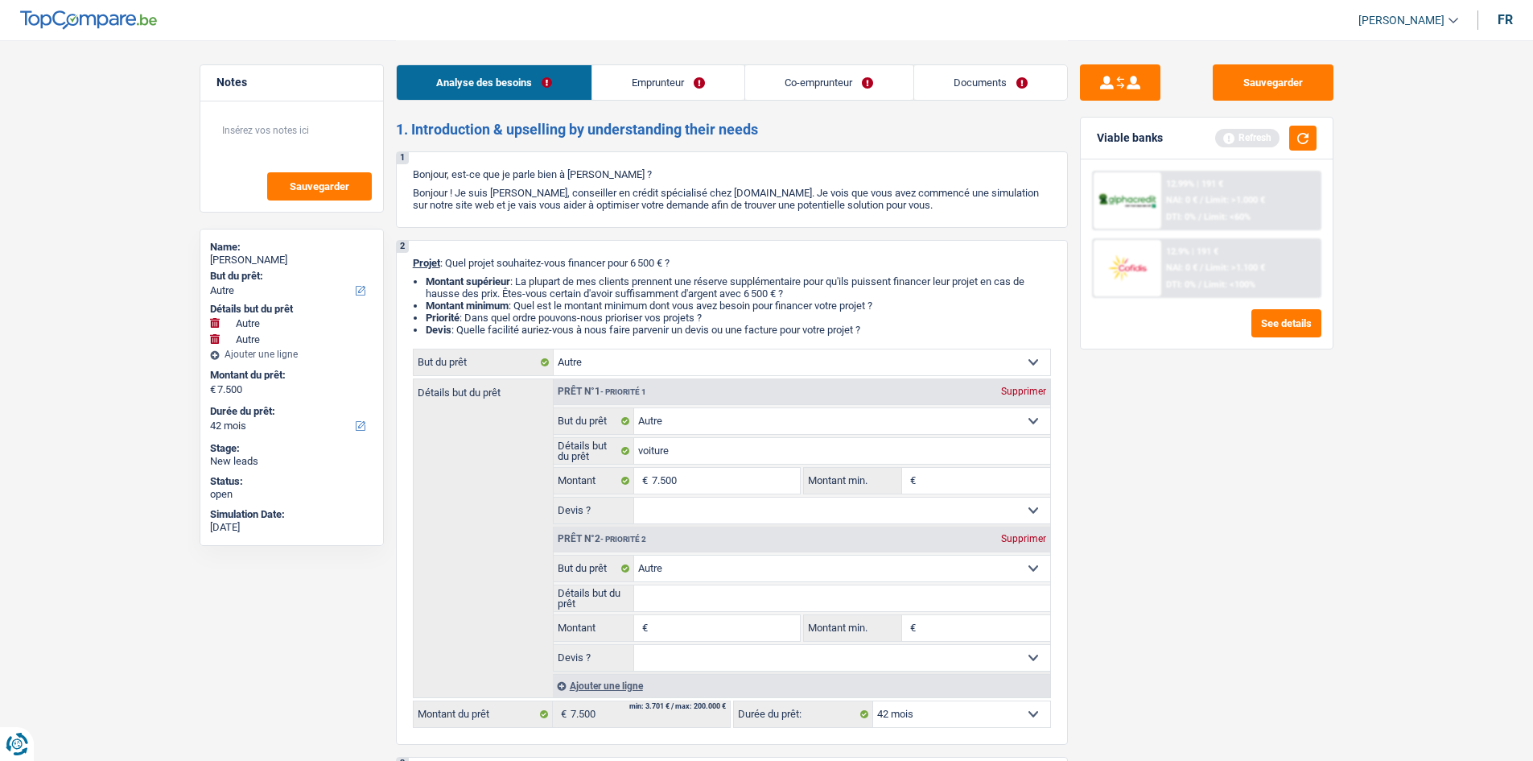
click at [569, 283] on div "Sauvegarder Viable banks Refresh 12.99% | 191 € NAI: 0 € / Limit: >1.000 € DTI:…" at bounding box center [1207, 399] width 278 height 670
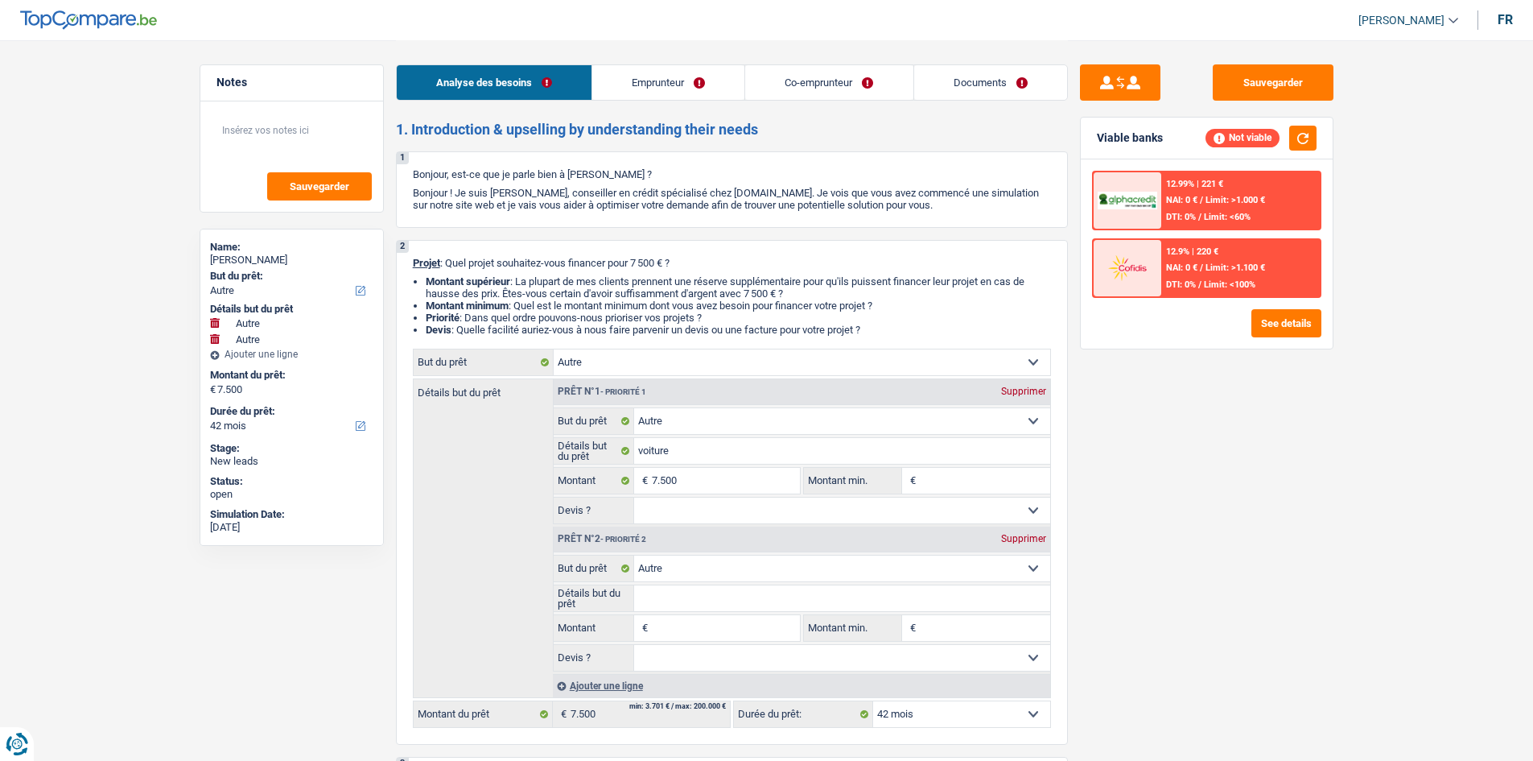
click at [569, 283] on input "Montant" at bounding box center [725, 628] width 147 height 26
type input "2"
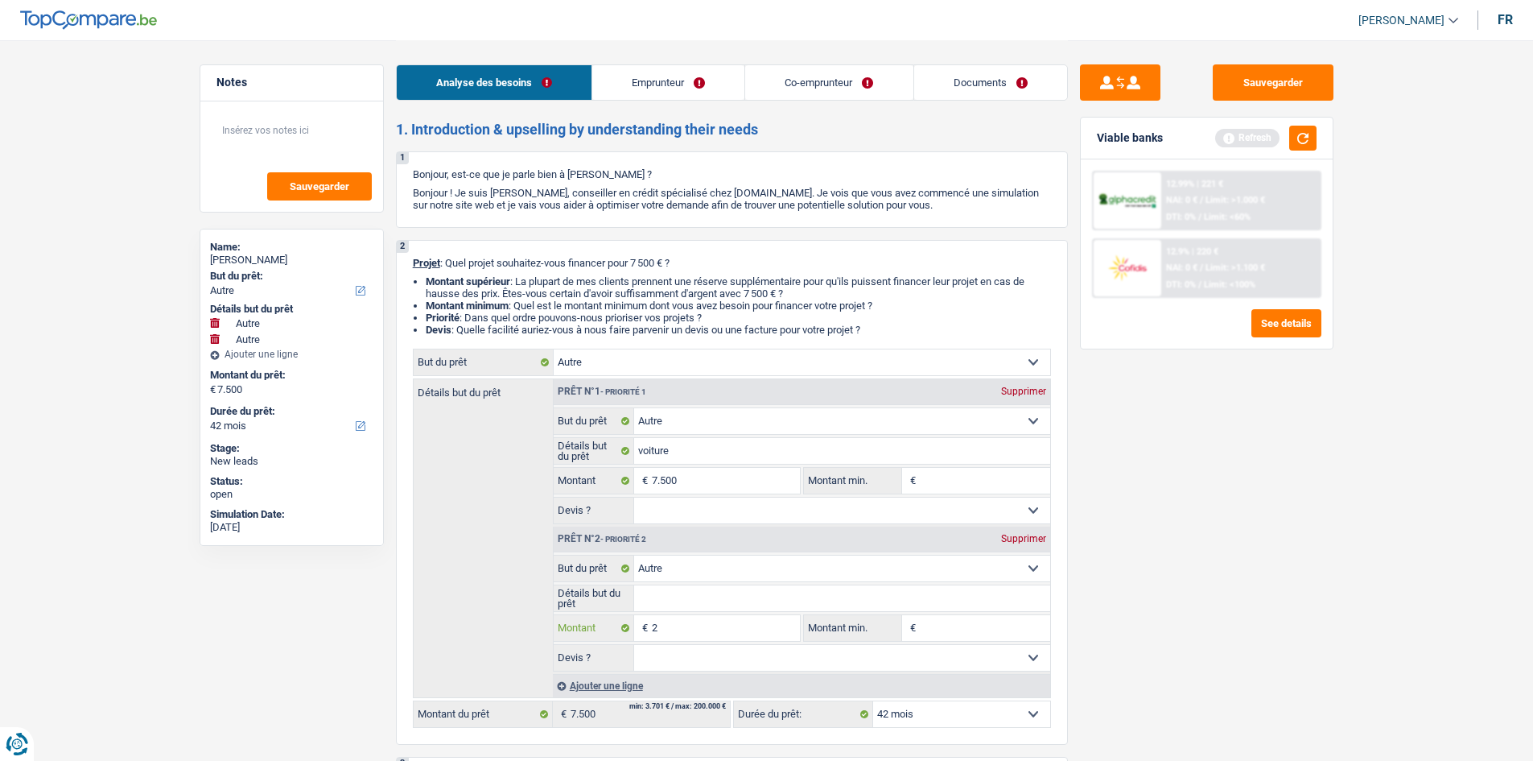
type input "25"
type input "250"
type input "2.500"
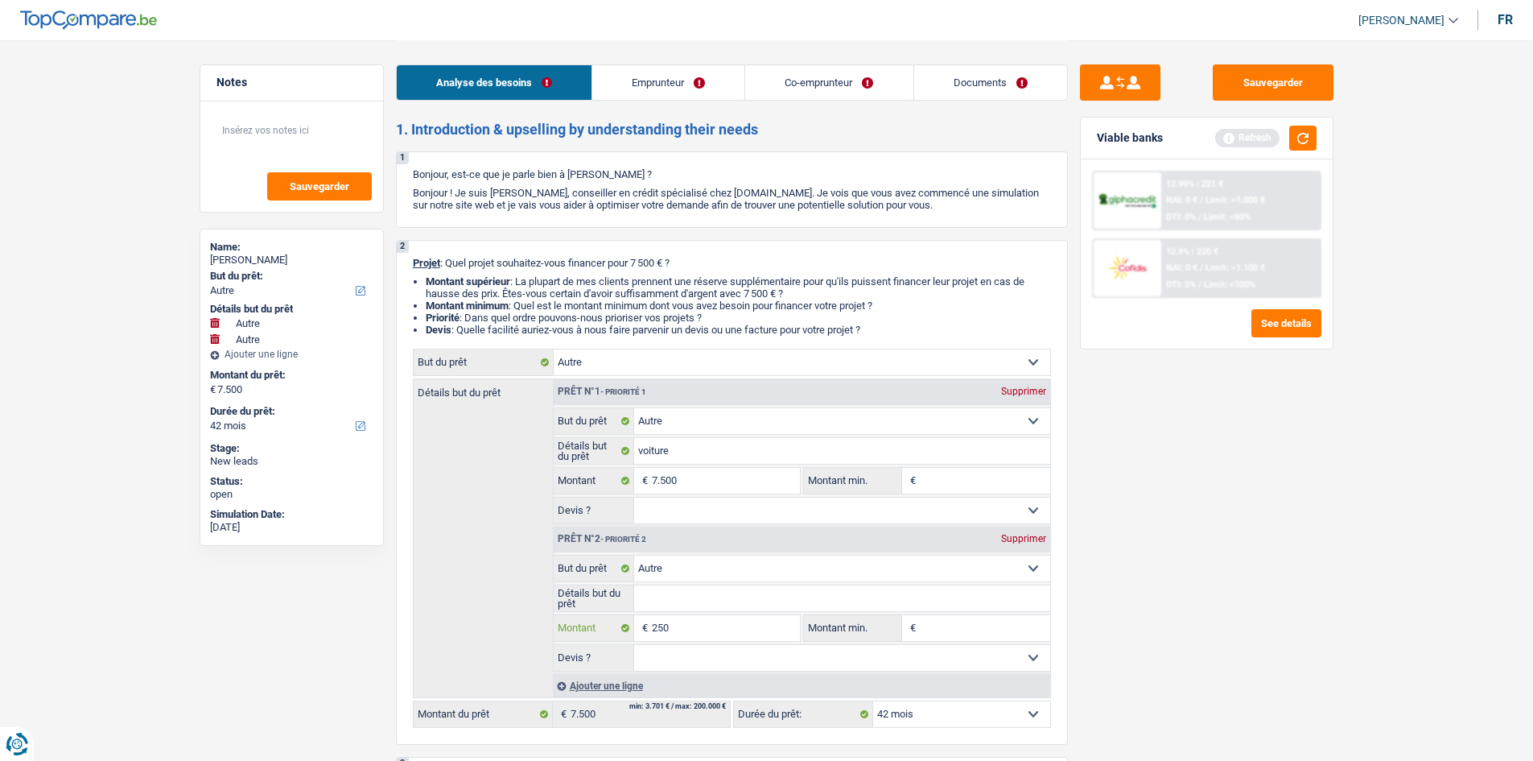
type input "2.500"
type input "10.000"
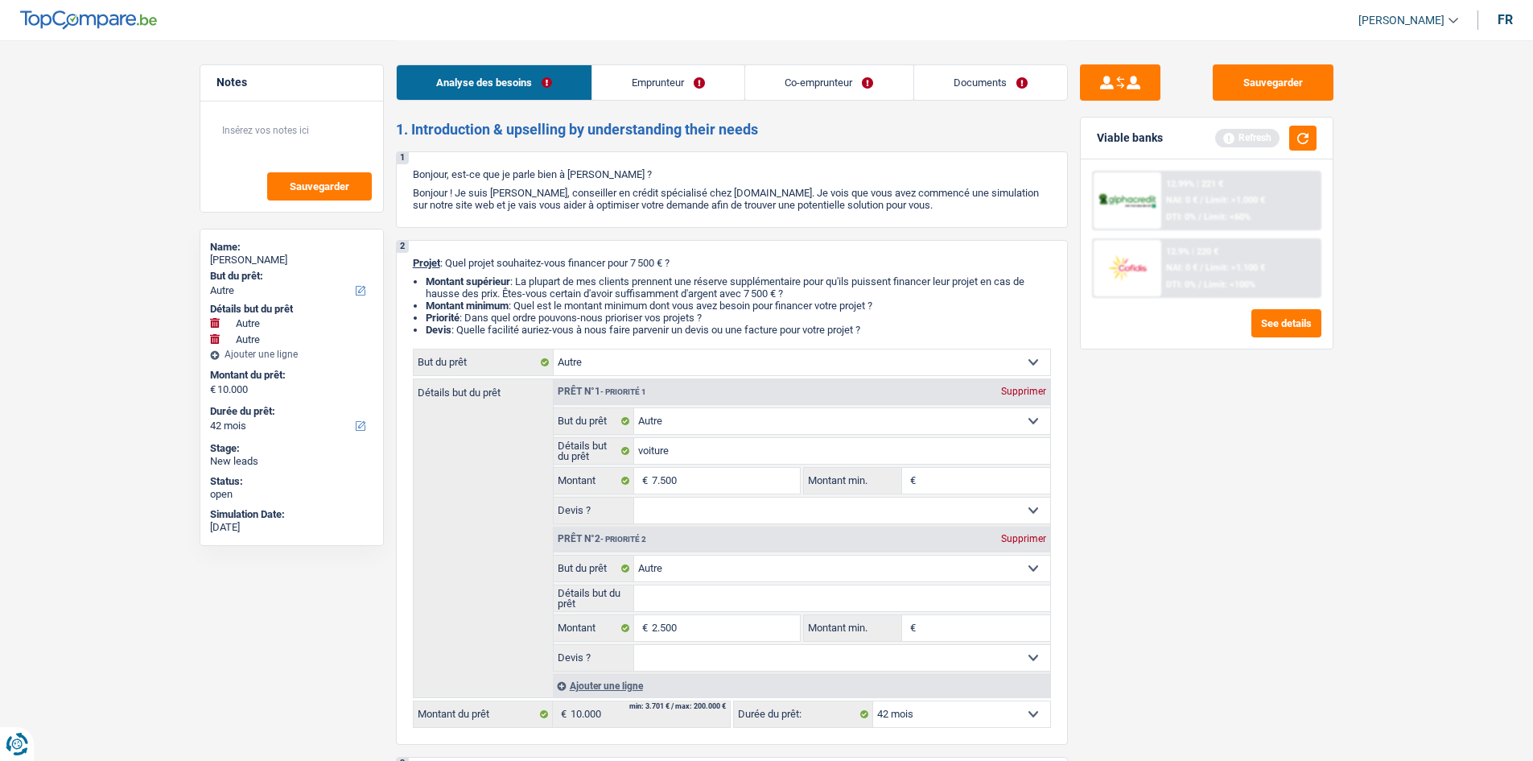
click at [569, 283] on div "Sauvegarder Viable banks Refresh 12.99% | 221 € NAI: 0 € / Limit: >1.000 € DTI:…" at bounding box center [1207, 399] width 278 height 670
select select "48"
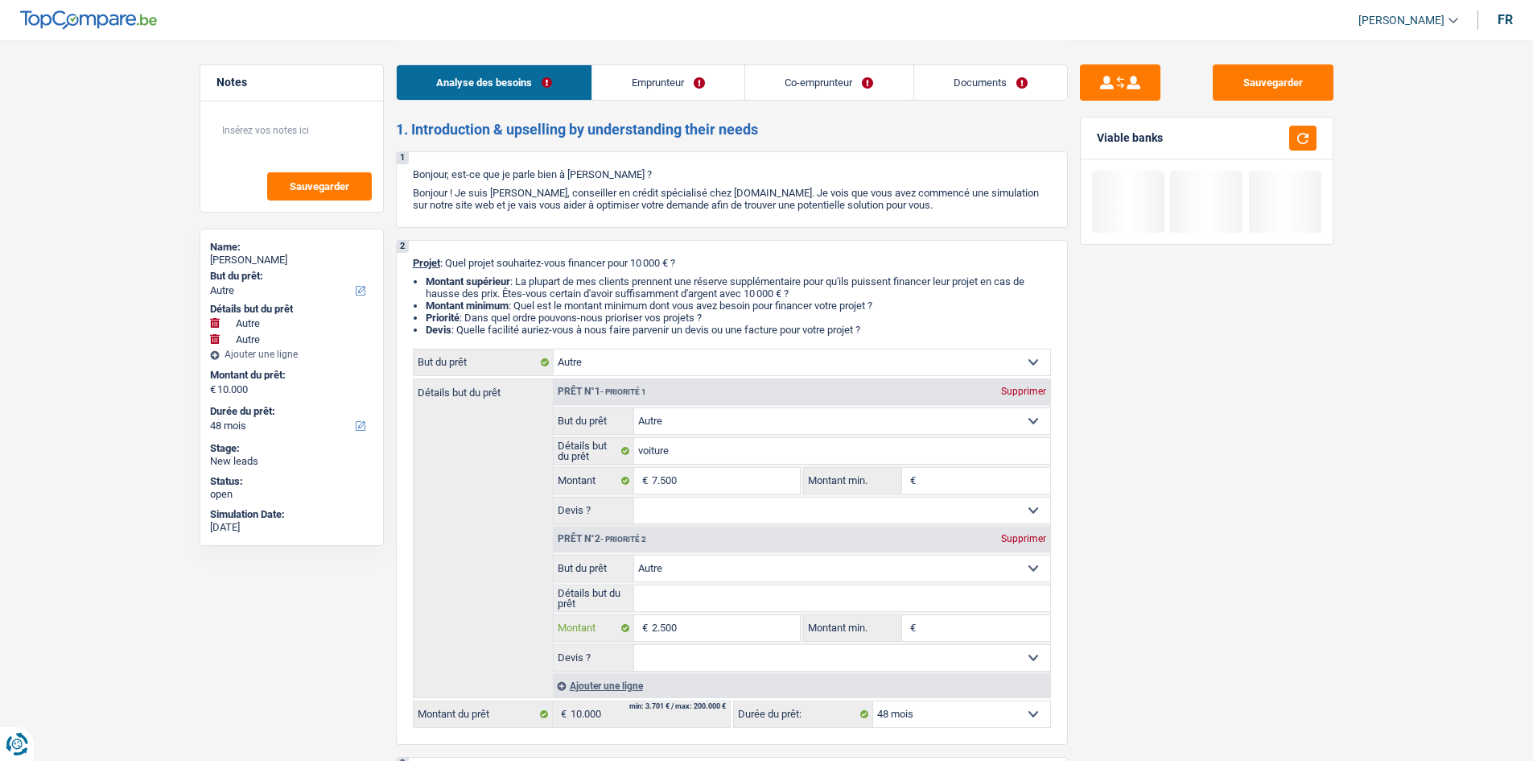
type input "250"
type input "2.501"
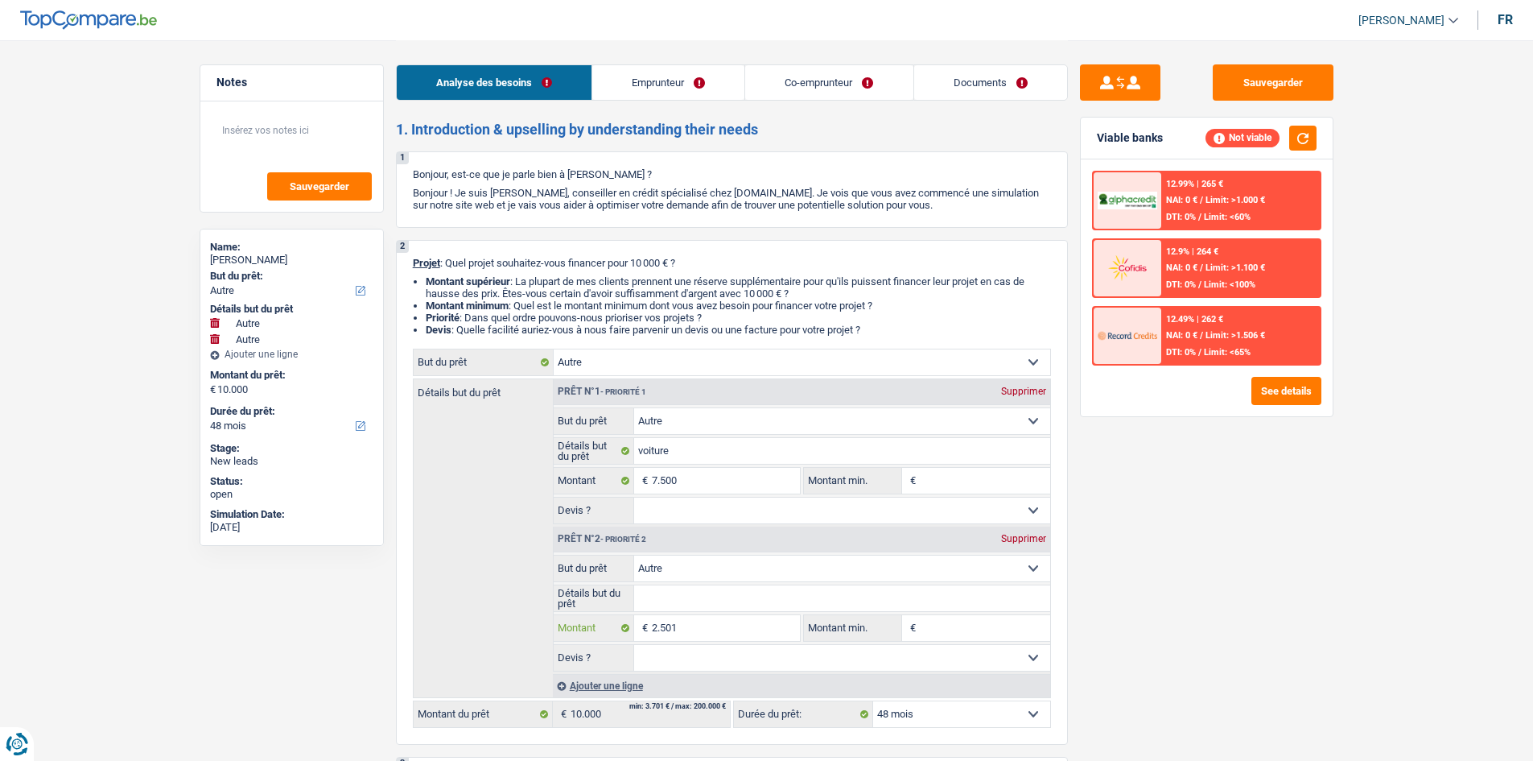
type input "2.501"
type input "10.001"
drag, startPoint x: 1282, startPoint y: 670, endPoint x: 995, endPoint y: 617, distance: 292.2
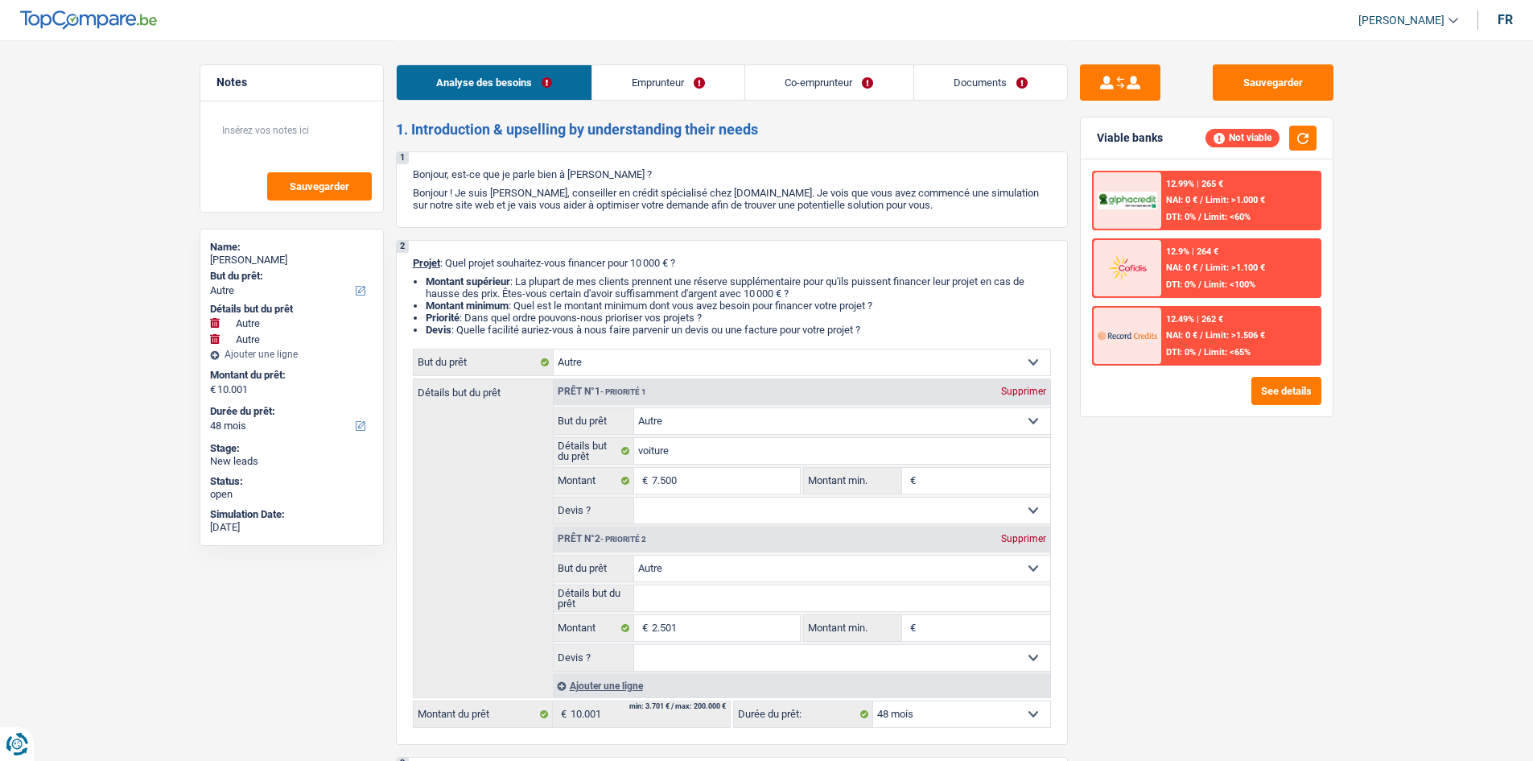
click at [569, 283] on div "Sauvegarder Viable banks Not viable 12.99% | 265 € NAI: 0 € / Limit: >1.000 € D…" at bounding box center [1207, 399] width 278 height 670
select select "60"
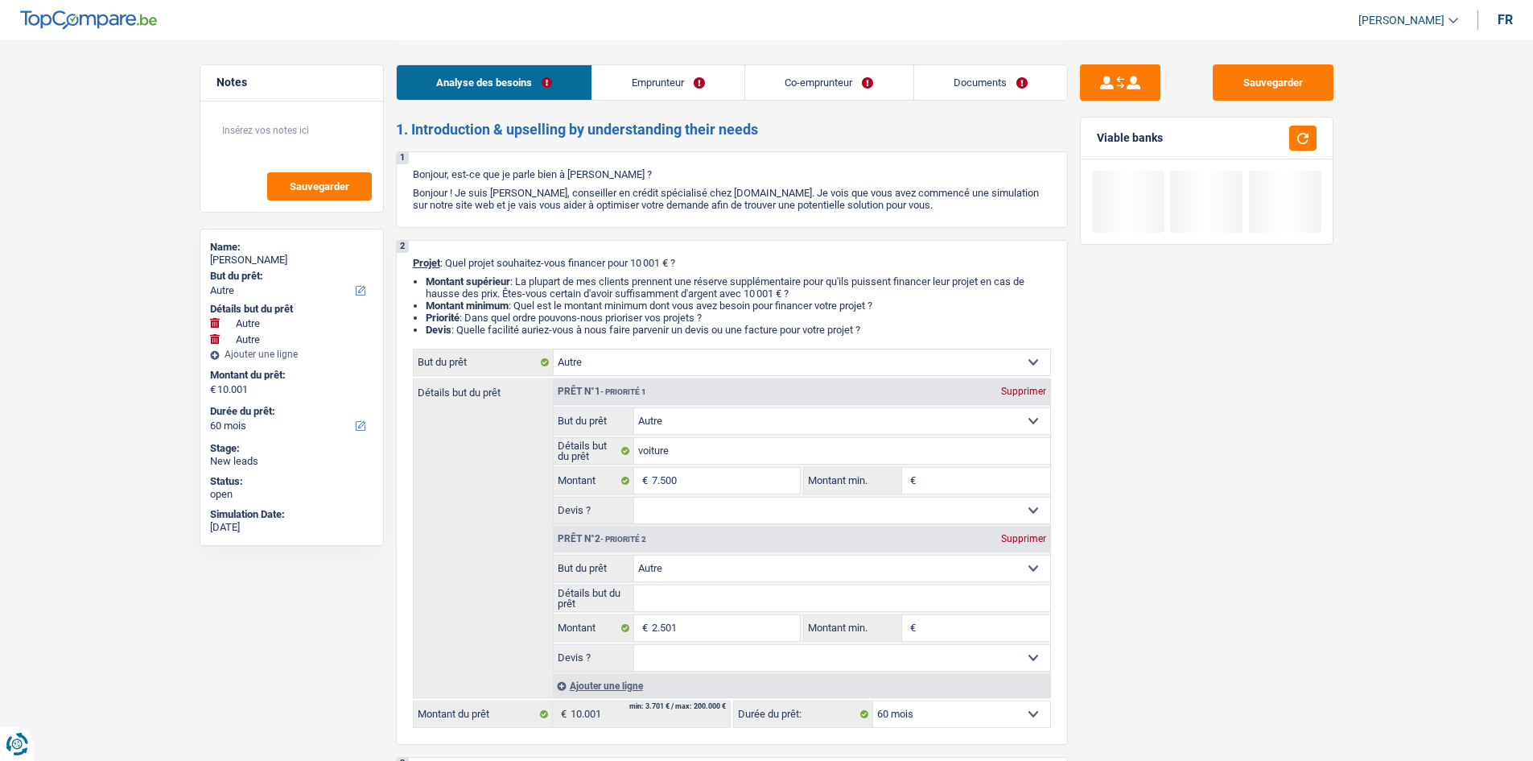
click at [569, 283] on input "Détails but du prêt" at bounding box center [842, 598] width 416 height 26
type input "M"
type input "Me"
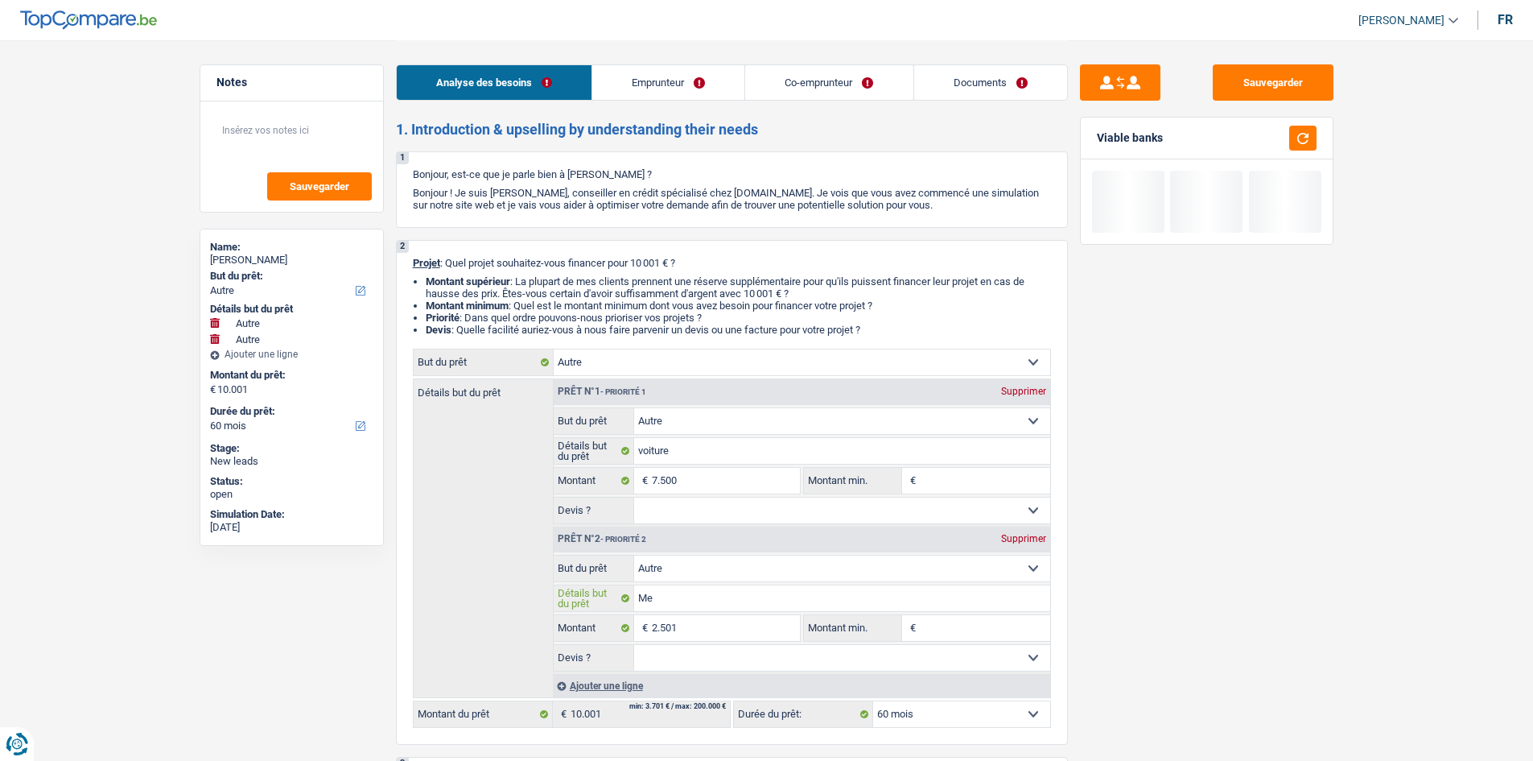
type input "Meu"
type input "Meub"
type input "Meubl"
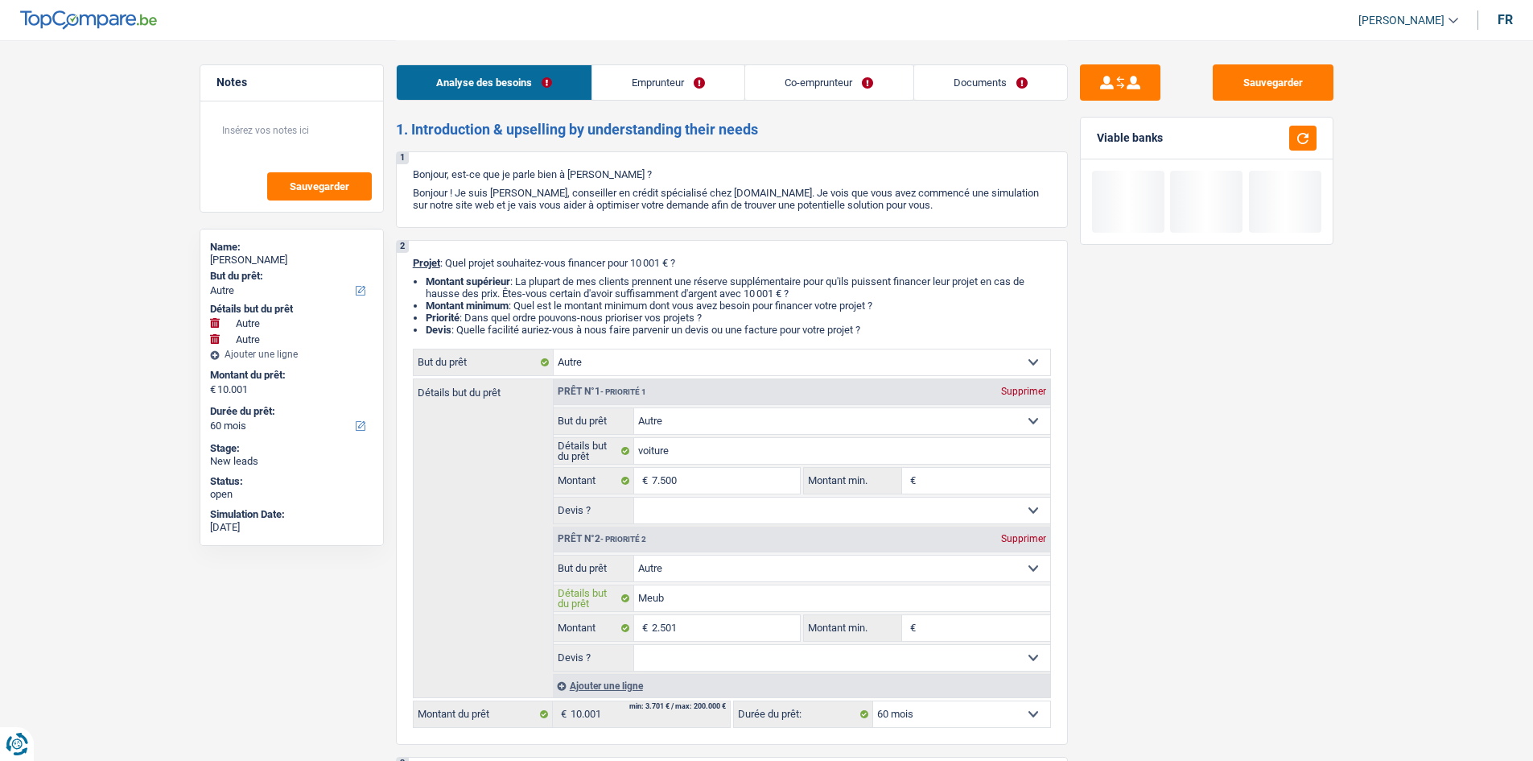
type input "Meubl"
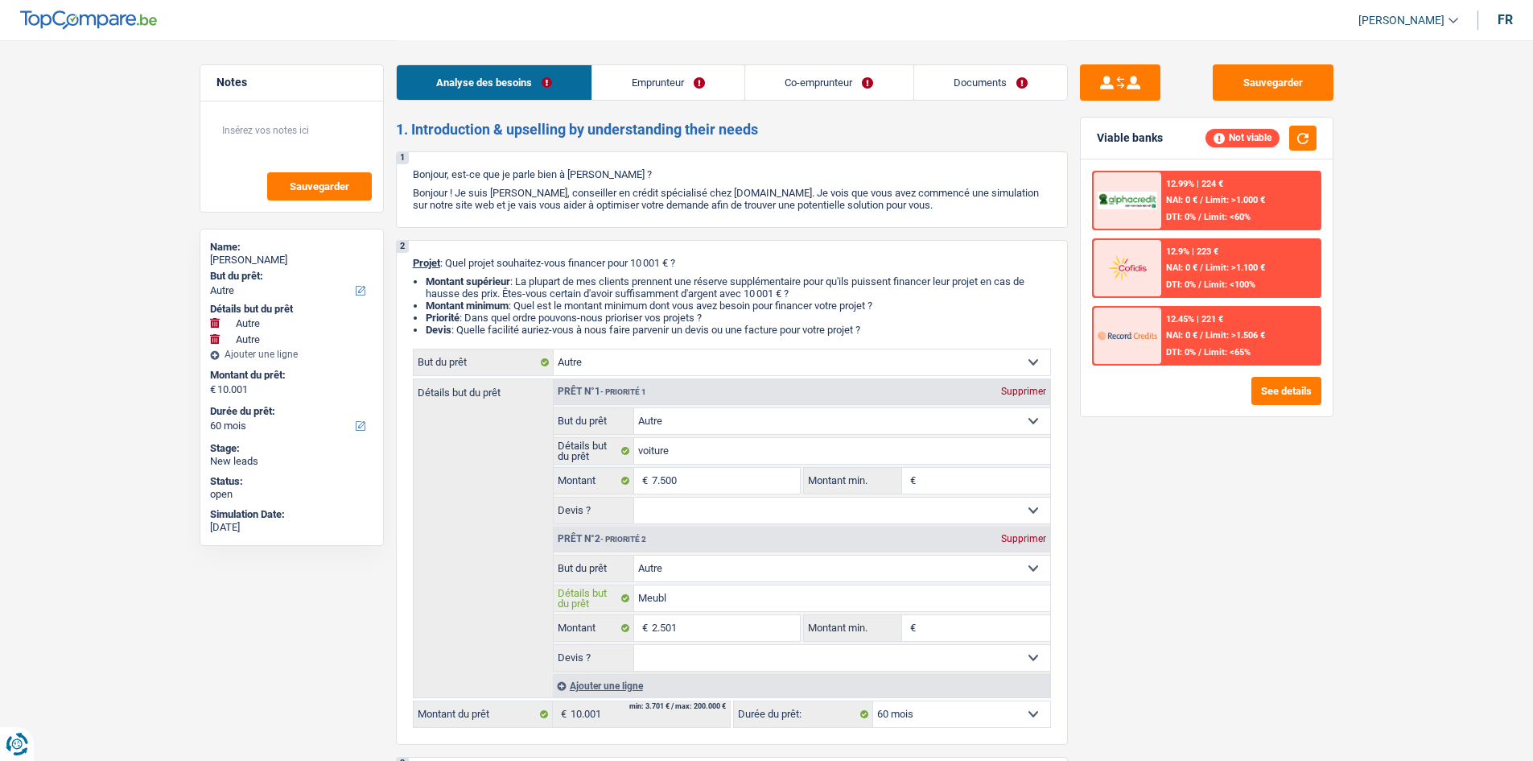
type input "Meuble"
type input "Meubles"
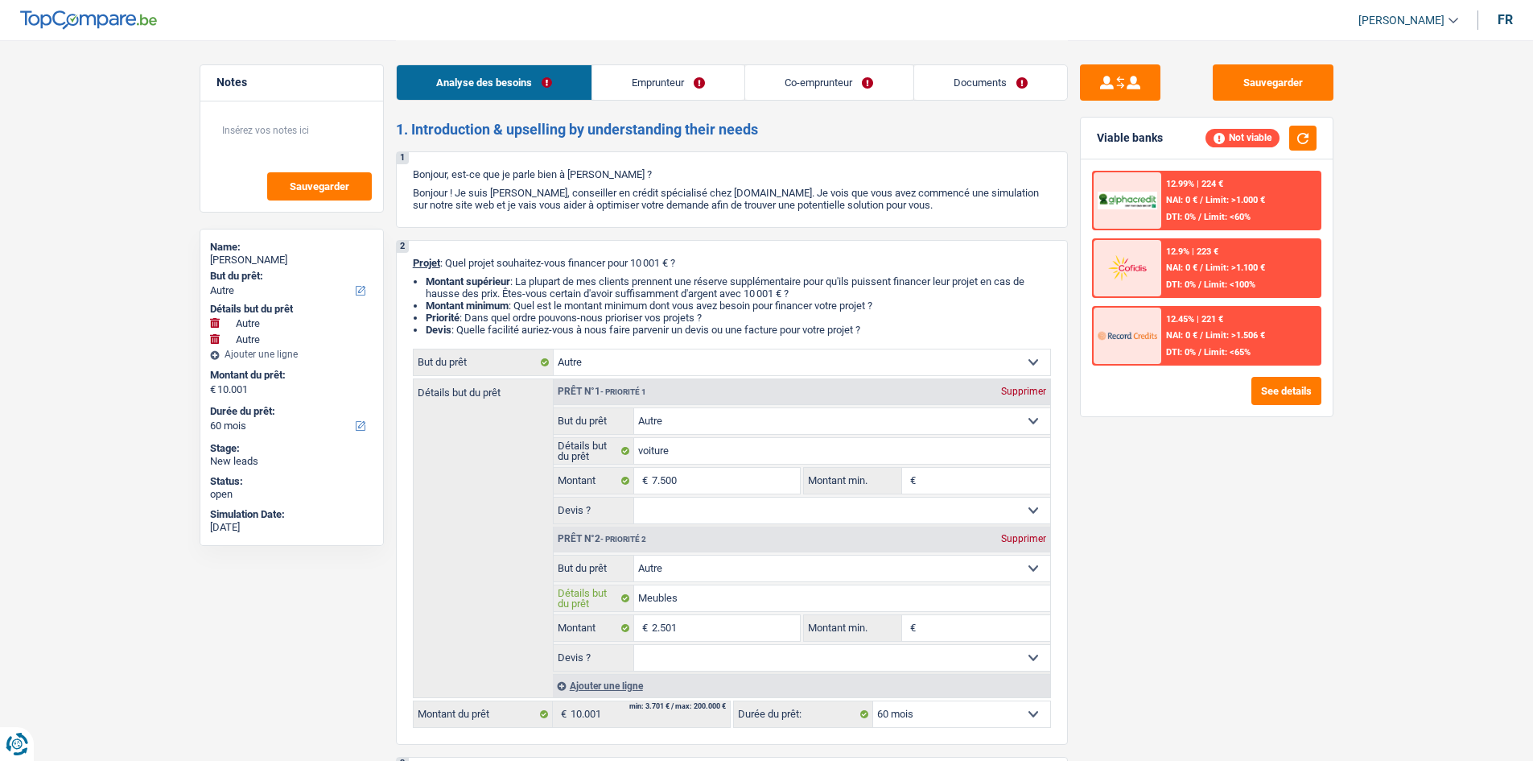
type input "Meubles"
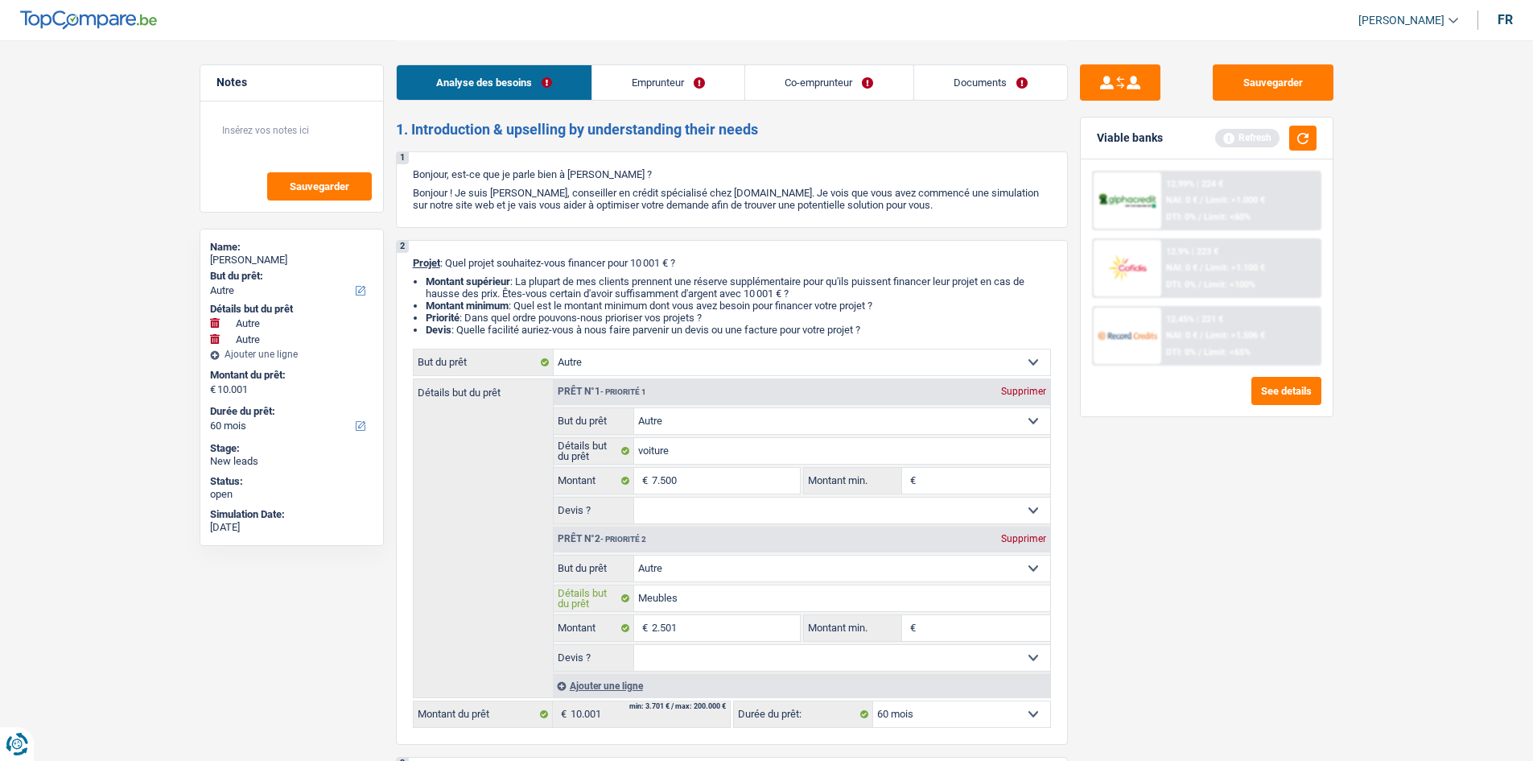
type input "Meubles"
click at [569, 283] on div "Sauvegarder Viable banks Refresh 12.99% | 224 € NAI: 0 € / Limit: >1.000 € DTI:…" at bounding box center [1207, 399] width 278 height 670
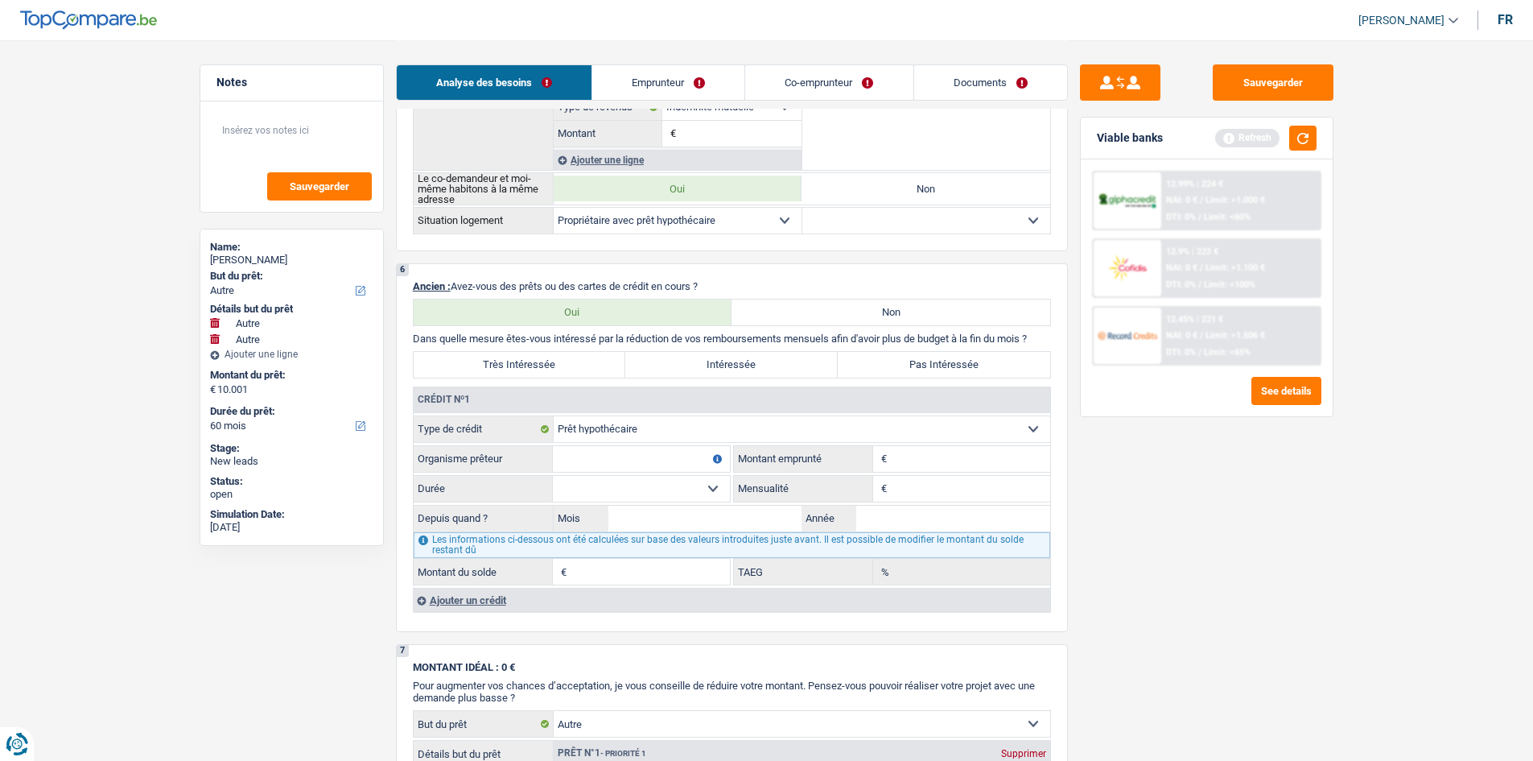
scroll to position [1127, 0]
click at [569, 283] on input "Montant" at bounding box center [970, 460] width 159 height 26
type input "5"
type input "100.000"
click at [569, 283] on input "Mensualité" at bounding box center [970, 489] width 159 height 26
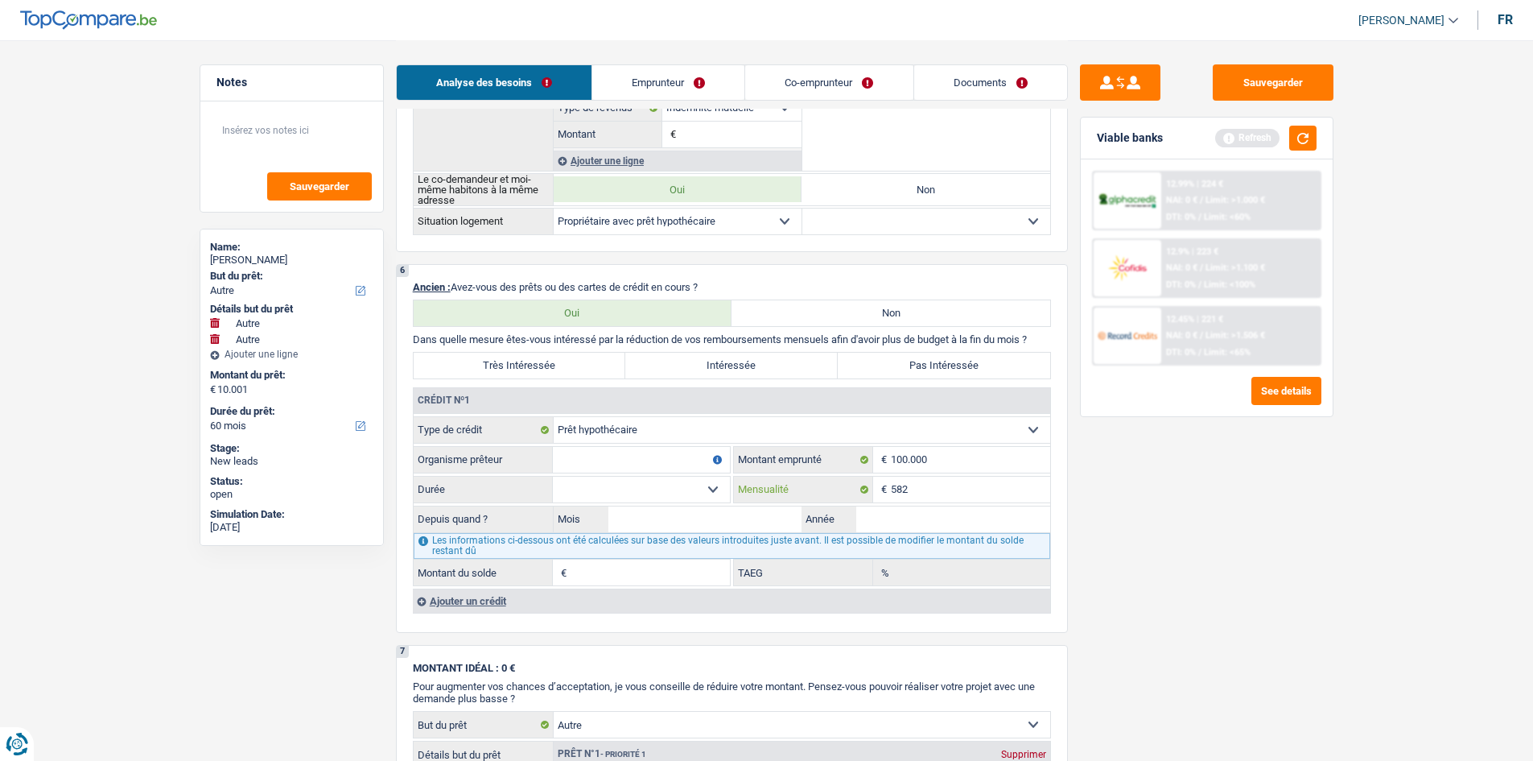
type input "582"
click at [569, 283] on input "Année" at bounding box center [953, 519] width 194 height 26
type input "2015"
click at [569, 283] on input "Mois" at bounding box center [705, 519] width 194 height 26
type input "12"
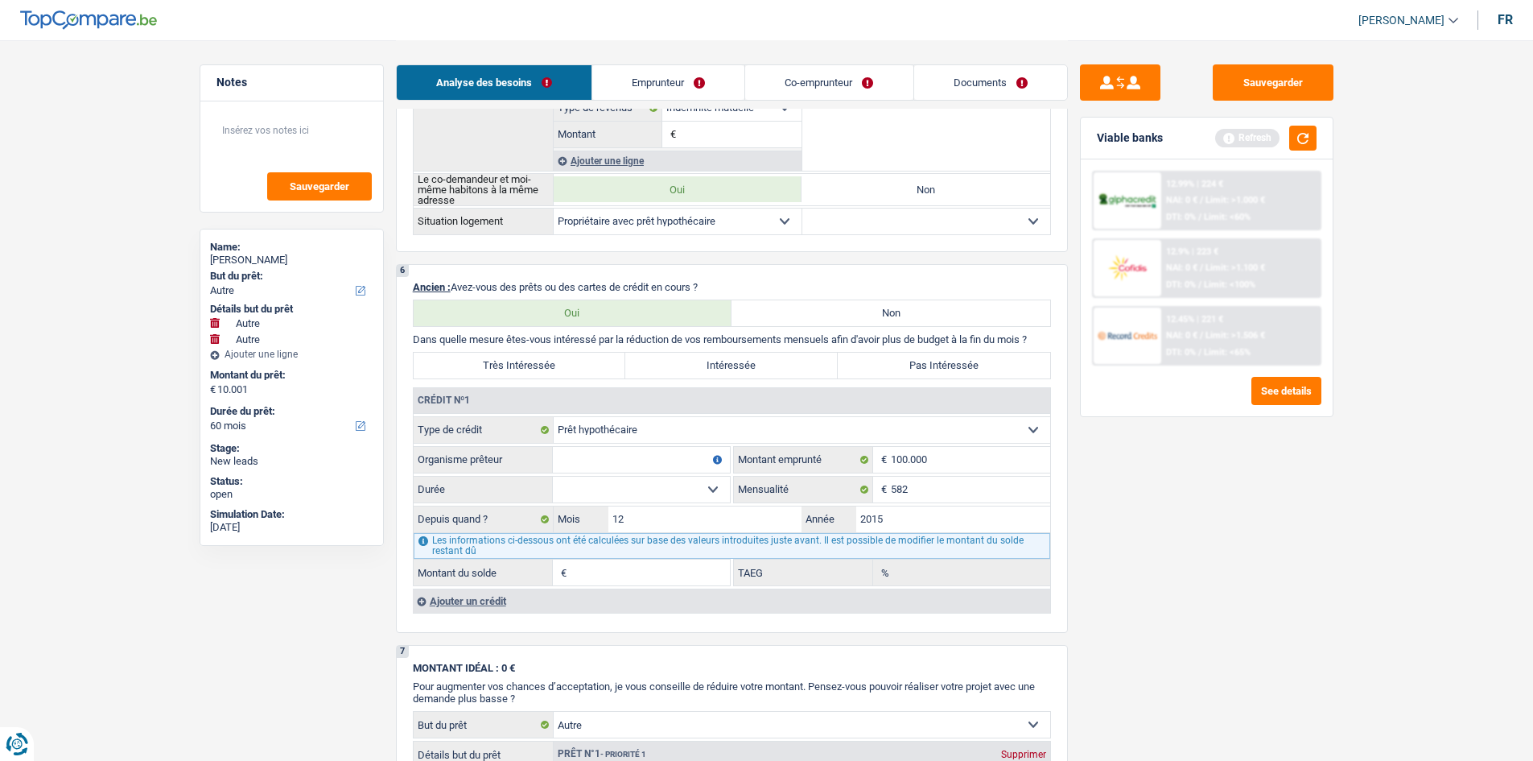
click at [569, 283] on select "120 mois 132 mois 144 mois 180 mois 240 mois 300 mois 360 mois 420 mois Sélecti…" at bounding box center [641, 489] width 177 height 26
select select "240"
click at [553, 283] on select "120 mois 132 mois 144 mois 180 mois 240 mois 300 mois 360 mois 420 mois Sélecti…" at bounding box center [641, 489] width 177 height 26
type input "59.965"
type input "3,60"
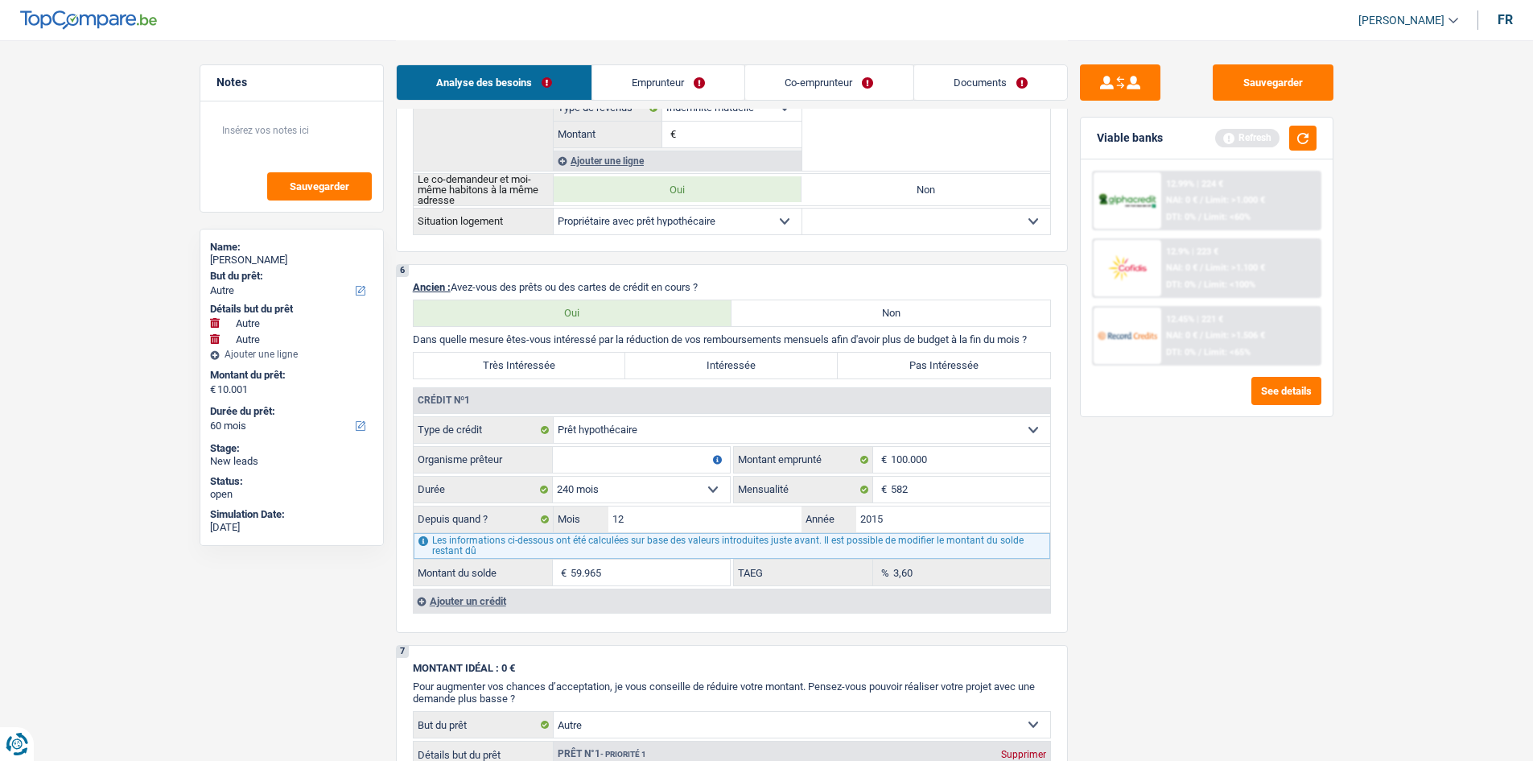
click at [569, 283] on select "120 mois 132 mois 144 mois 180 mois 240 mois 300 mois 360 mois 420 mois Sélecti…" at bounding box center [641, 489] width 177 height 26
drag, startPoint x: 633, startPoint y: 493, endPoint x: 885, endPoint y: 489, distance: 252.0
click at [569, 283] on select "120 mois 132 mois 144 mois 180 mois 240 mois 300 mois 360 mois 420 mois Sélecti…" at bounding box center [641, 489] width 177 height 26
click at [569, 283] on input "12" at bounding box center [705, 519] width 194 height 26
type input "11"
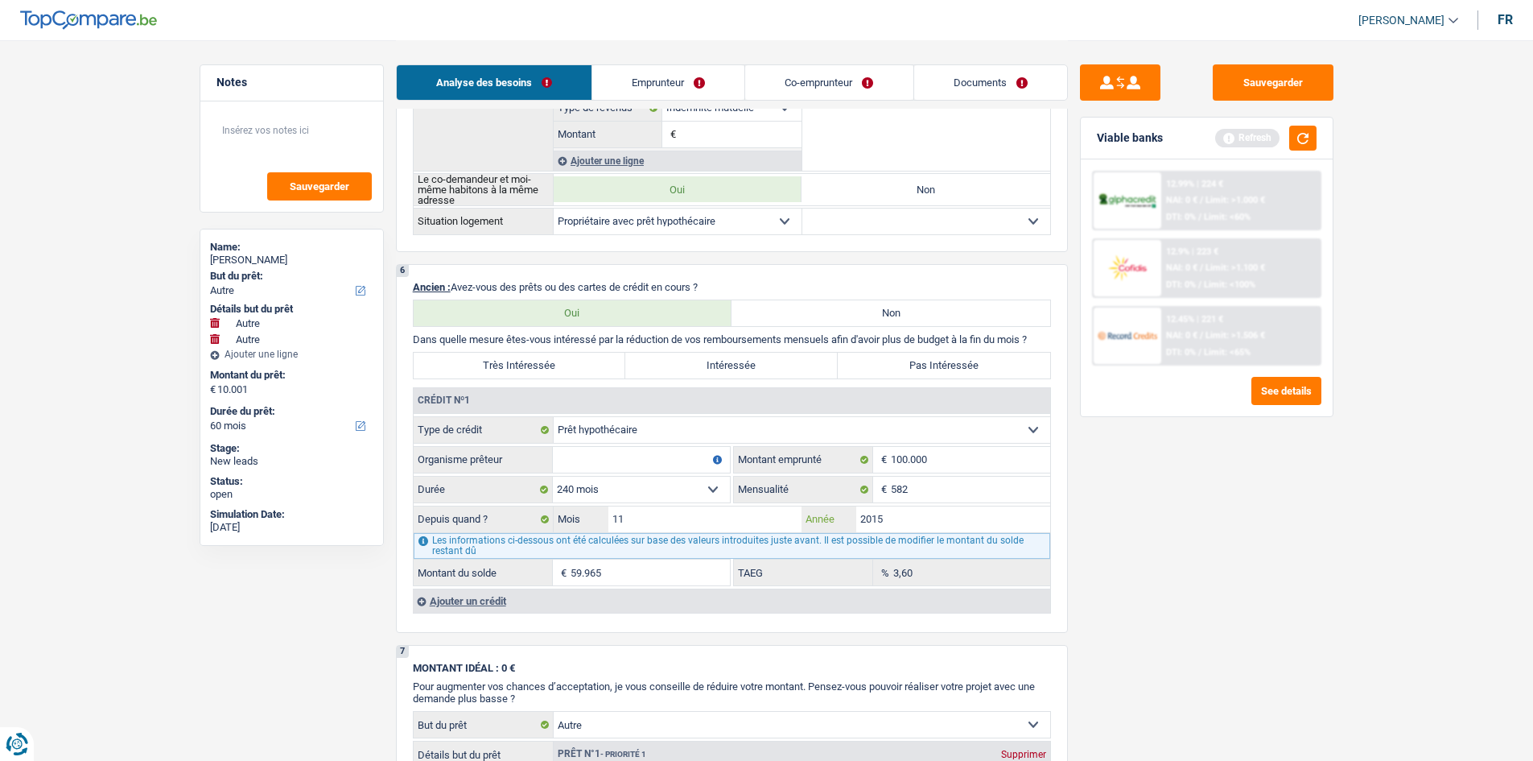
type input "59.560"
click at [569, 283] on main "Notes Sauvegarder Name: Nancy Bandini But du prêt: Confort maison: meubles, tex…" at bounding box center [766, 251] width 1533 height 2756
click at [569, 283] on div "Sauvegarder Viable banks Refresh 12.99% | 224 € NAI: 0 € / Limit: >1.000 € DTI:…" at bounding box center [1207, 399] width 278 height 670
click at [569, 283] on input "Organisme prêteur" at bounding box center [641, 460] width 177 height 26
click at [569, 283] on select "120 mois 132 mois 144 mois 180 mois 240 mois 300 mois 360 mois 420 mois Sélecti…" at bounding box center [641, 489] width 177 height 26
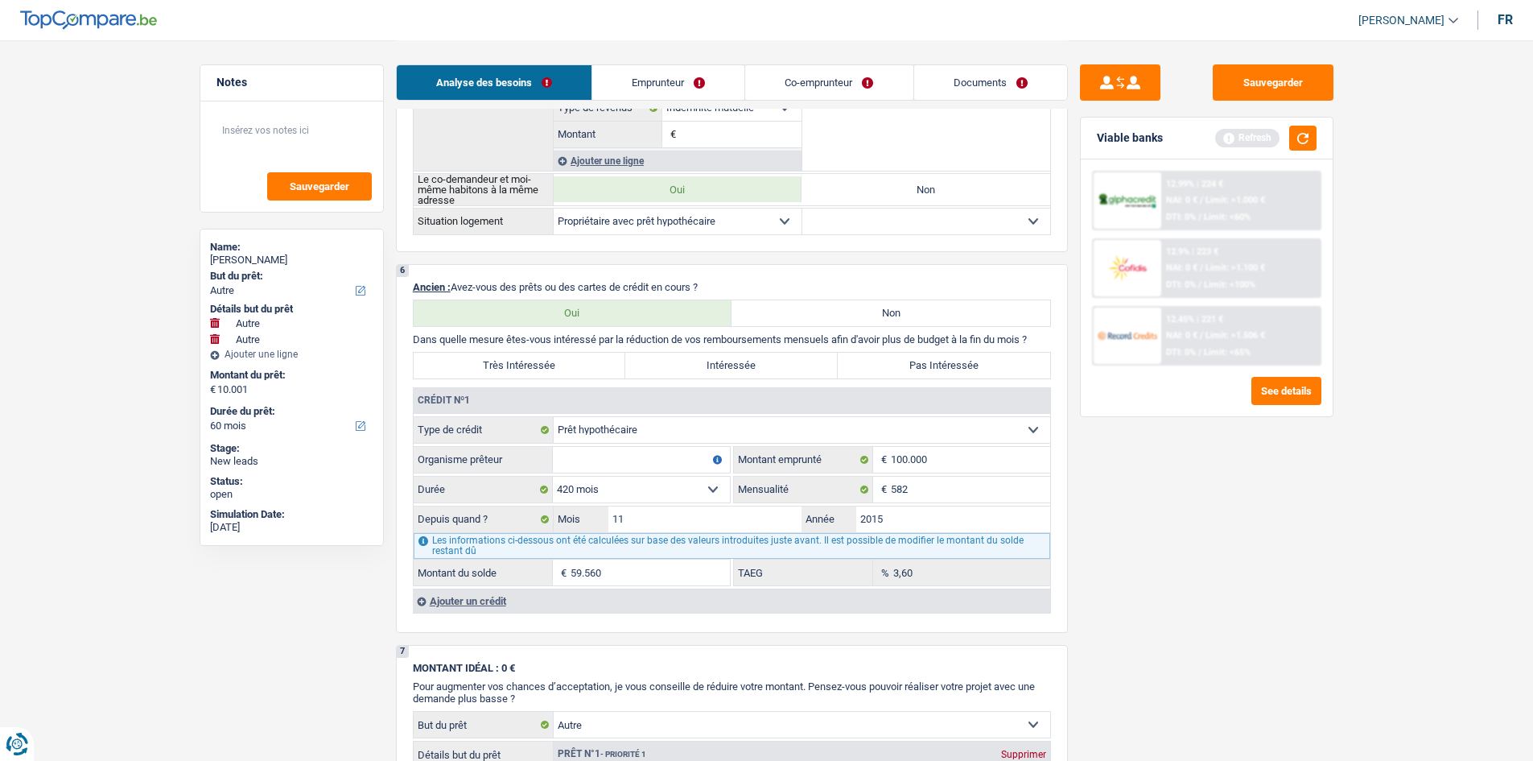
click at [553, 283] on select "120 mois 132 mois 144 mois 180 mois 240 mois 300 mois 360 mois 420 mois Sélecti…" at bounding box center [641, 489] width 177 height 26
click at [569, 283] on select "120 mois 132 mois 144 mois 180 mois 240 mois 300 mois 360 mois 420 mois Sélecti…" at bounding box center [641, 489] width 177 height 26
click at [553, 283] on select "120 mois 132 mois 144 mois 180 mois 240 mois 300 mois 360 mois 420 mois Sélecti…" at bounding box center [641, 489] width 177 height 26
click at [569, 283] on main "Notes Sauvegarder Name: Nancy Bandini But du prêt: Confort maison: meubles, tex…" at bounding box center [766, 251] width 1533 height 2756
click at [569, 283] on input "Organisme prêteur" at bounding box center [641, 460] width 177 height 26
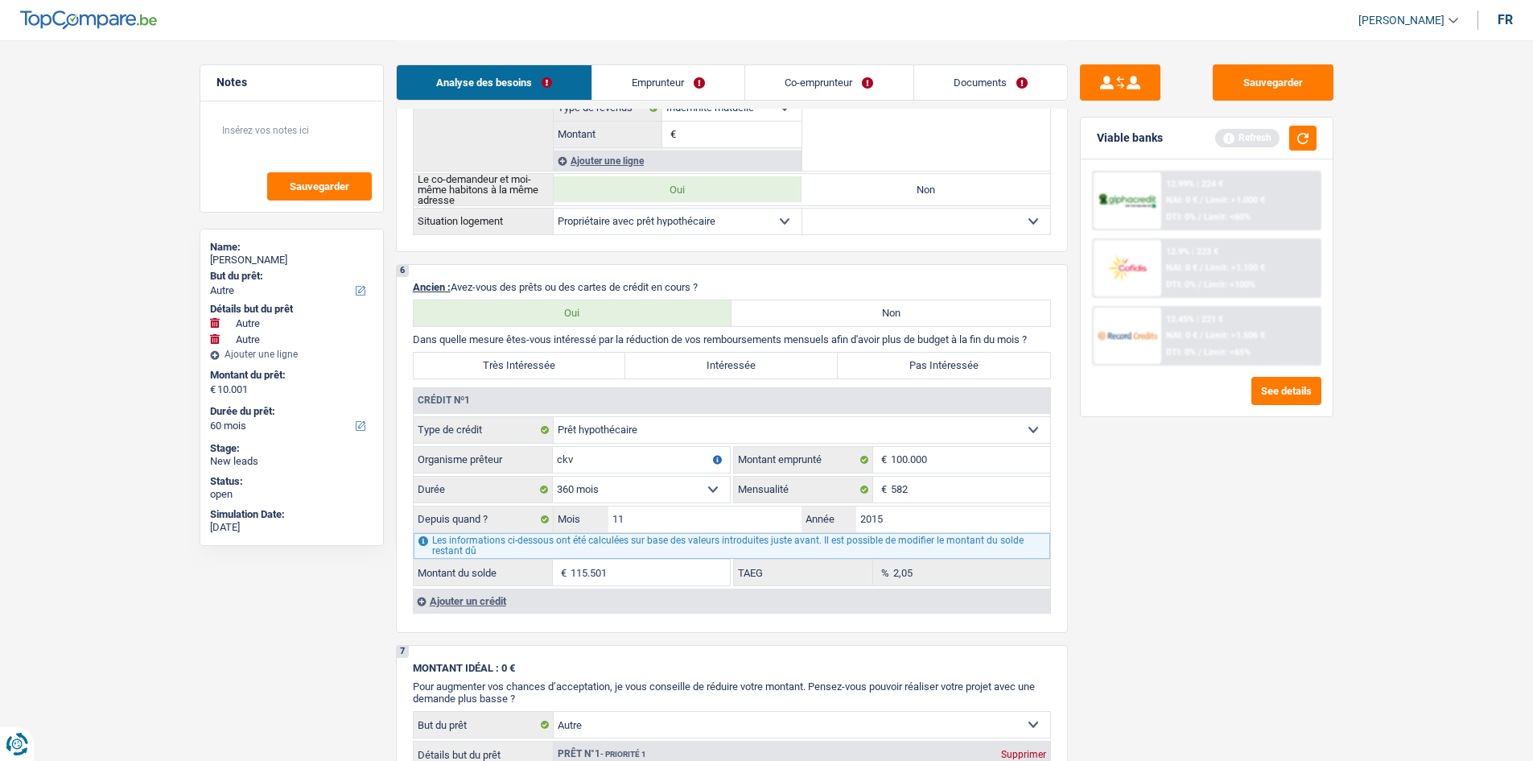
click at [569, 283] on main "Notes Sauvegarder Name: Nancy Bandini But du prêt: Confort maison: meubles, tex…" at bounding box center [766, 251] width 1533 height 2756
click at [569, 283] on label "Pas Intéressée" at bounding box center [944, 366] width 212 height 26
click at [569, 283] on input "Pas Intéressée" at bounding box center [944, 366] width 212 height 26
click at [569, 139] on button "button" at bounding box center [1302, 138] width 27 height 25
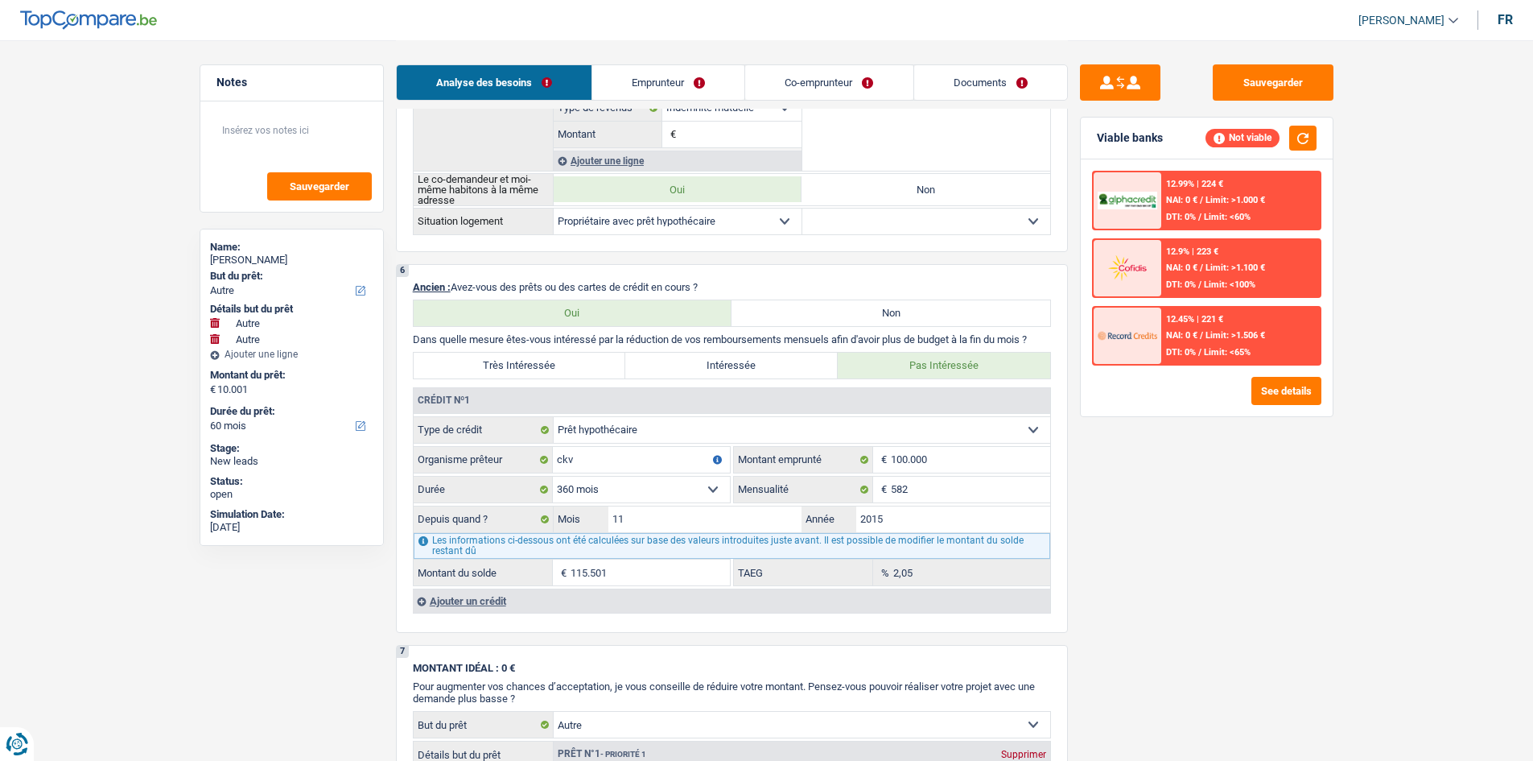
click at [541, 283] on div "Ajouter un crédit" at bounding box center [731, 600] width 637 height 24
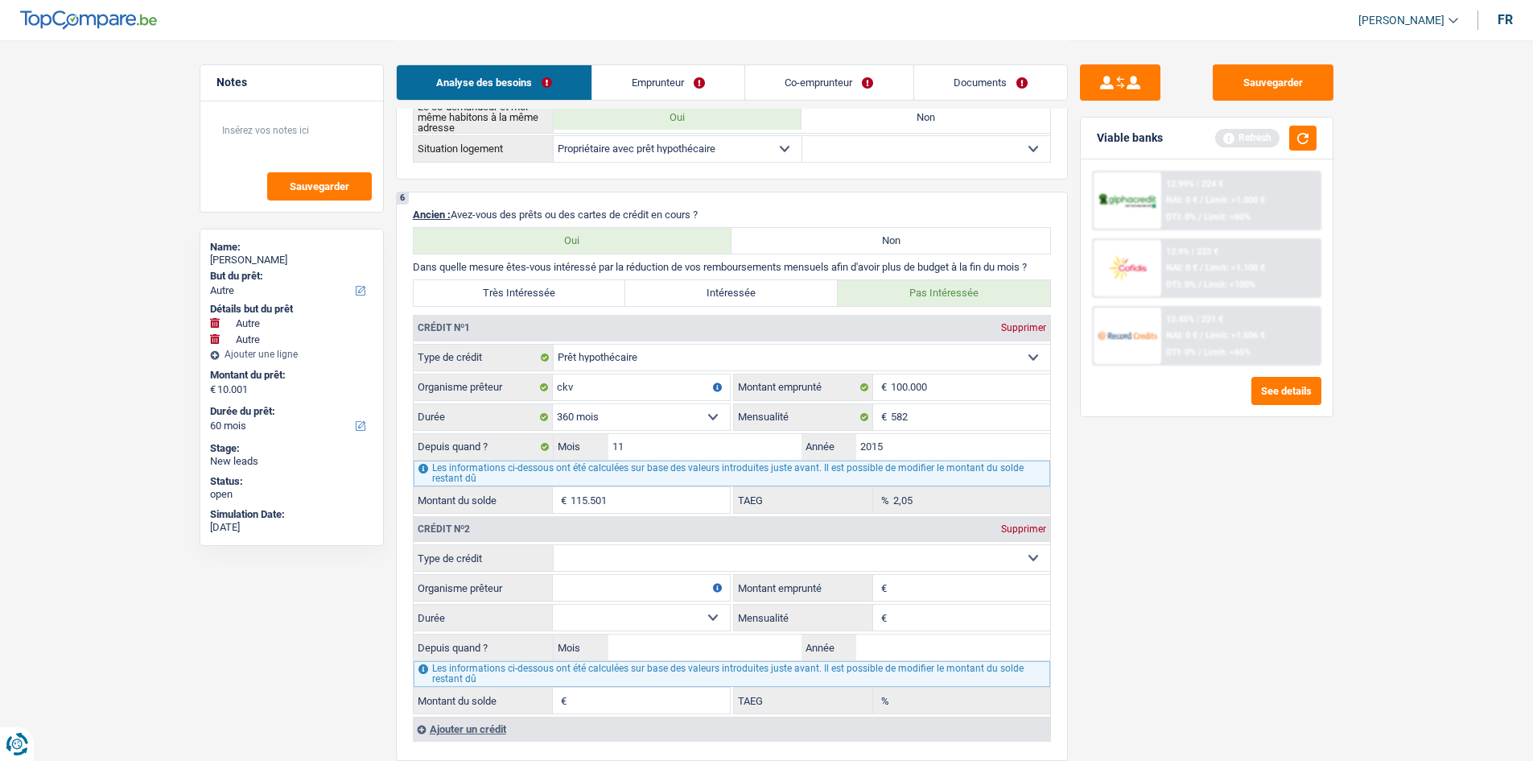
scroll to position [1288, 0]
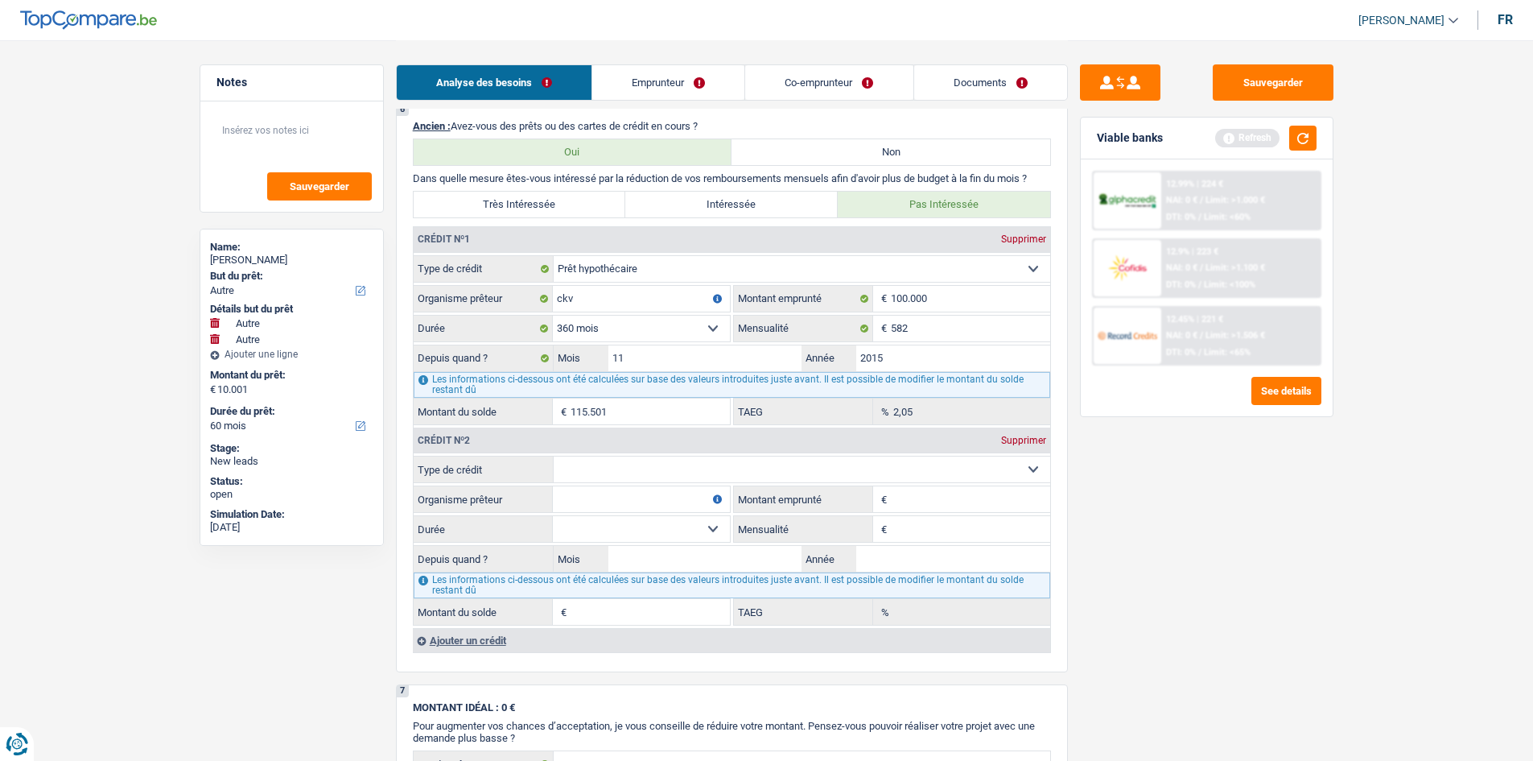
drag, startPoint x: 686, startPoint y: 469, endPoint x: 691, endPoint y: 480, distance: 11.5
click at [569, 283] on select "Carte ou ouverture de crédit Prêt hypothécaire Vente à tempérament Prêt à tempé…" at bounding box center [802, 469] width 497 height 26
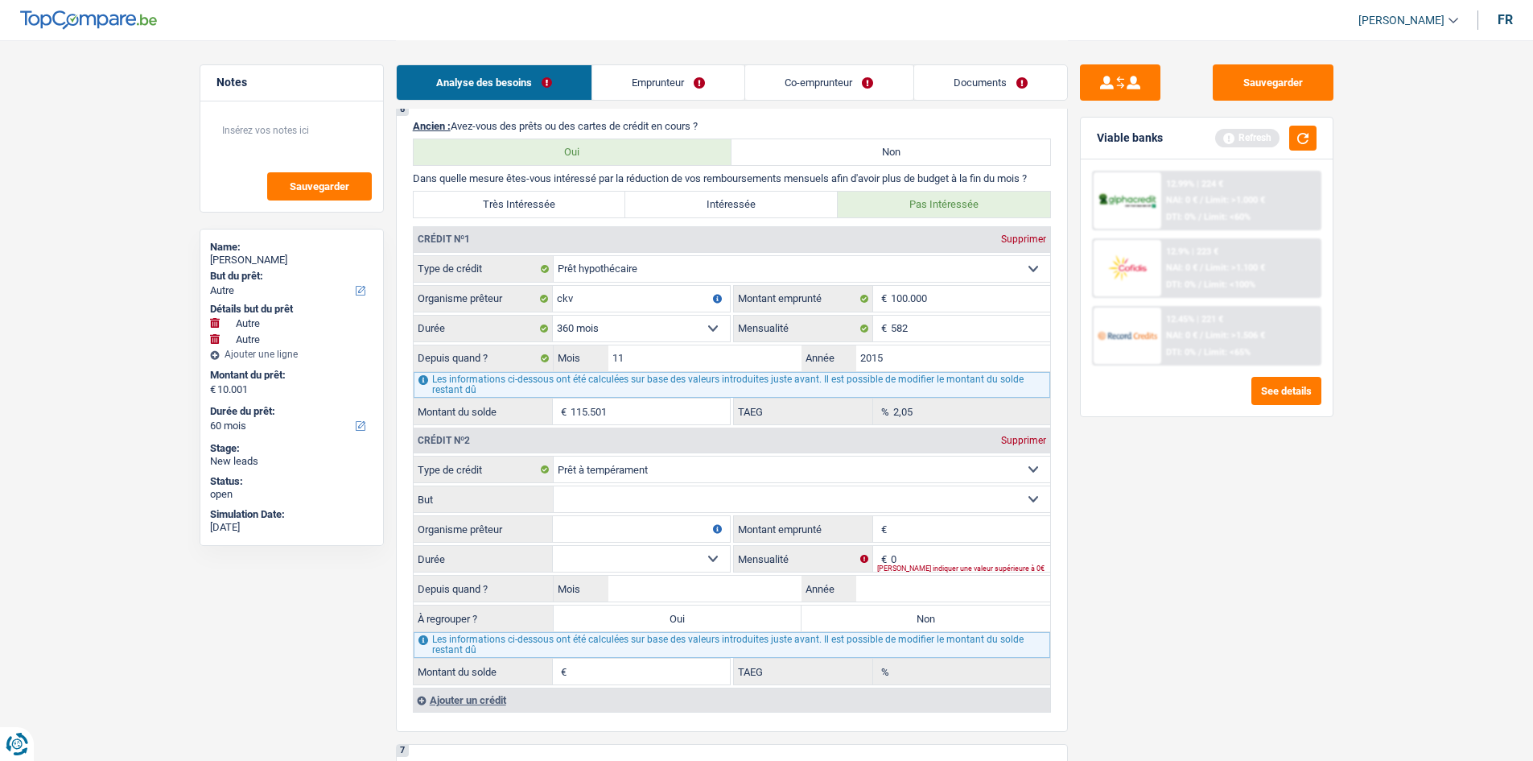
click at [569, 283] on select "Confort maison: meubles, textile, peinture, électroménager, outillage non-profe…" at bounding box center [802, 499] width 497 height 26
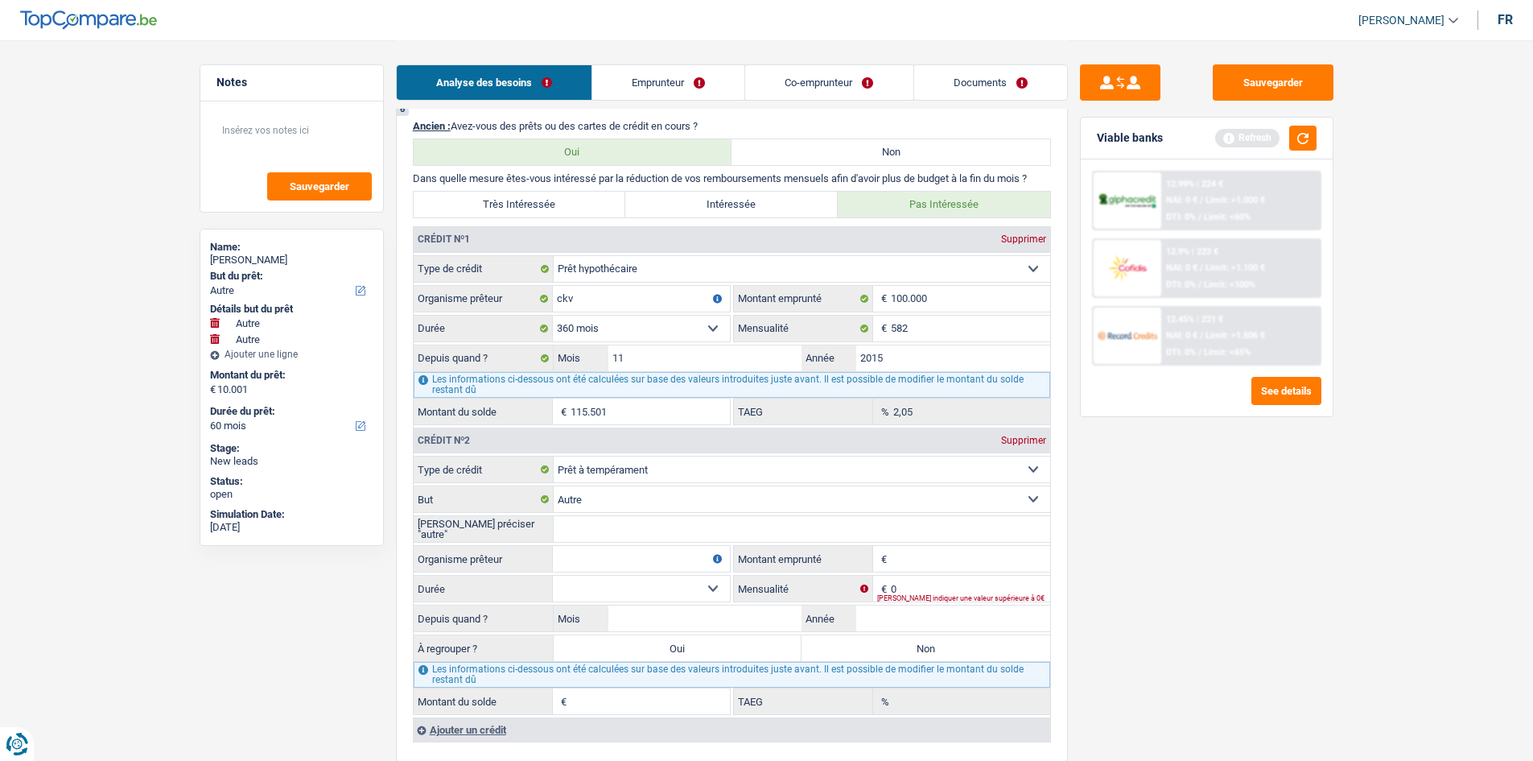
click at [569, 283] on input "Montant" at bounding box center [970, 559] width 159 height 26
drag, startPoint x: 963, startPoint y: 590, endPoint x: 1021, endPoint y: 587, distance: 58.0
click at [569, 283] on input "0" at bounding box center [970, 588] width 159 height 26
click at [569, 283] on main "Notes Sauvegarder Name: Nancy Bandini But du prêt: Confort maison: meubles, tex…" at bounding box center [766, 235] width 1533 height 3046
click at [569, 283] on input "Montant" at bounding box center [970, 559] width 159 height 26
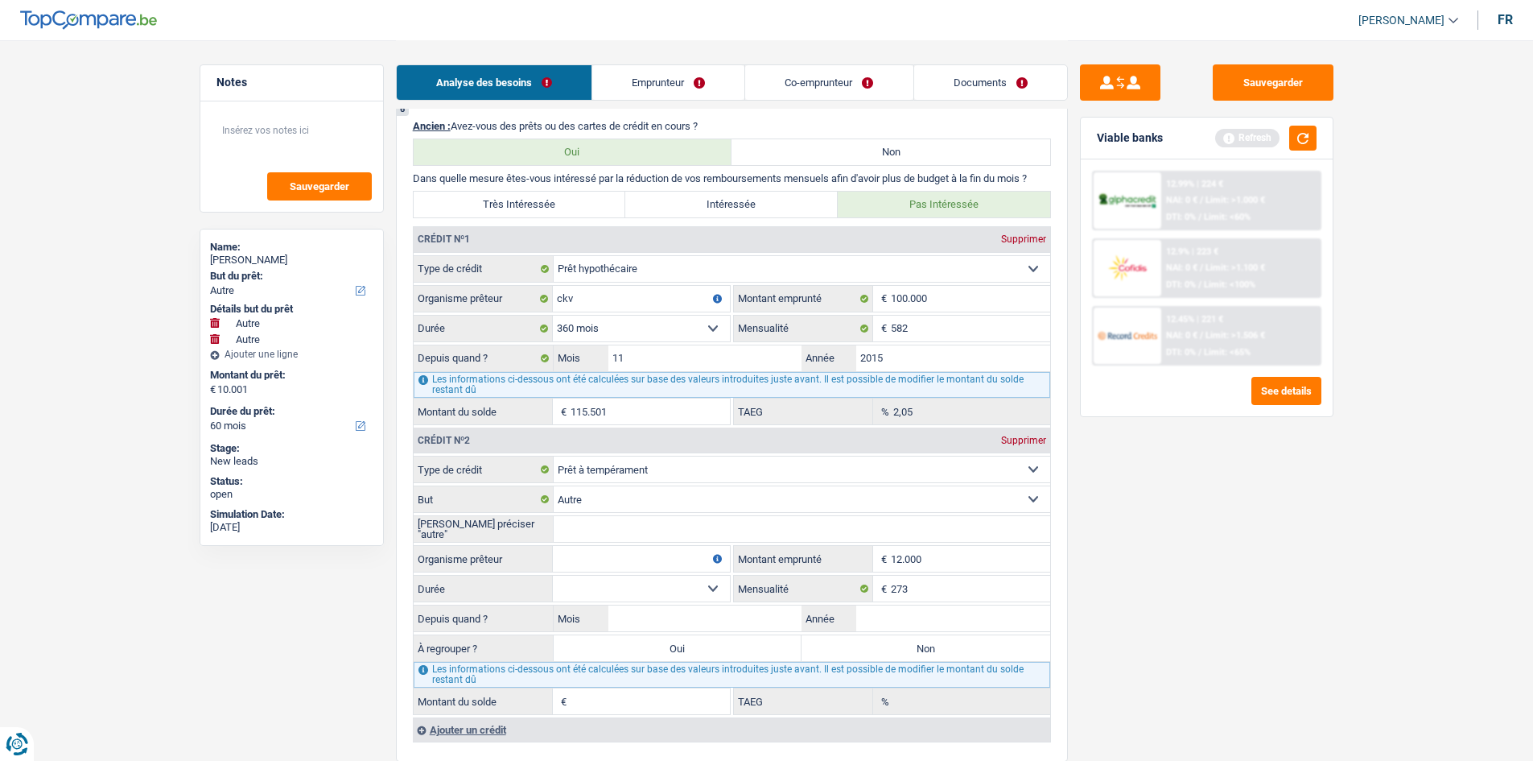
click at [569, 283] on main "Notes Sauvegarder Name: Nancy Bandini But du prêt: Confort maison: meubles, tex…" at bounding box center [766, 235] width 1533 height 3046
drag, startPoint x: 913, startPoint y: 605, endPoint x: 1166, endPoint y: 736, distance: 285.5
click at [569, 283] on div "Depuis quand ? Mois / Année" at bounding box center [732, 617] width 637 height 27
drag, startPoint x: 1164, startPoint y: 654, endPoint x: 1161, endPoint y: 641, distance: 12.3
click at [569, 283] on div "Sauvegarder Viable banks Refresh 12.99% | 224 € NAI: 0 € / Limit: >1.000 € DTI:…" at bounding box center [1207, 399] width 278 height 670
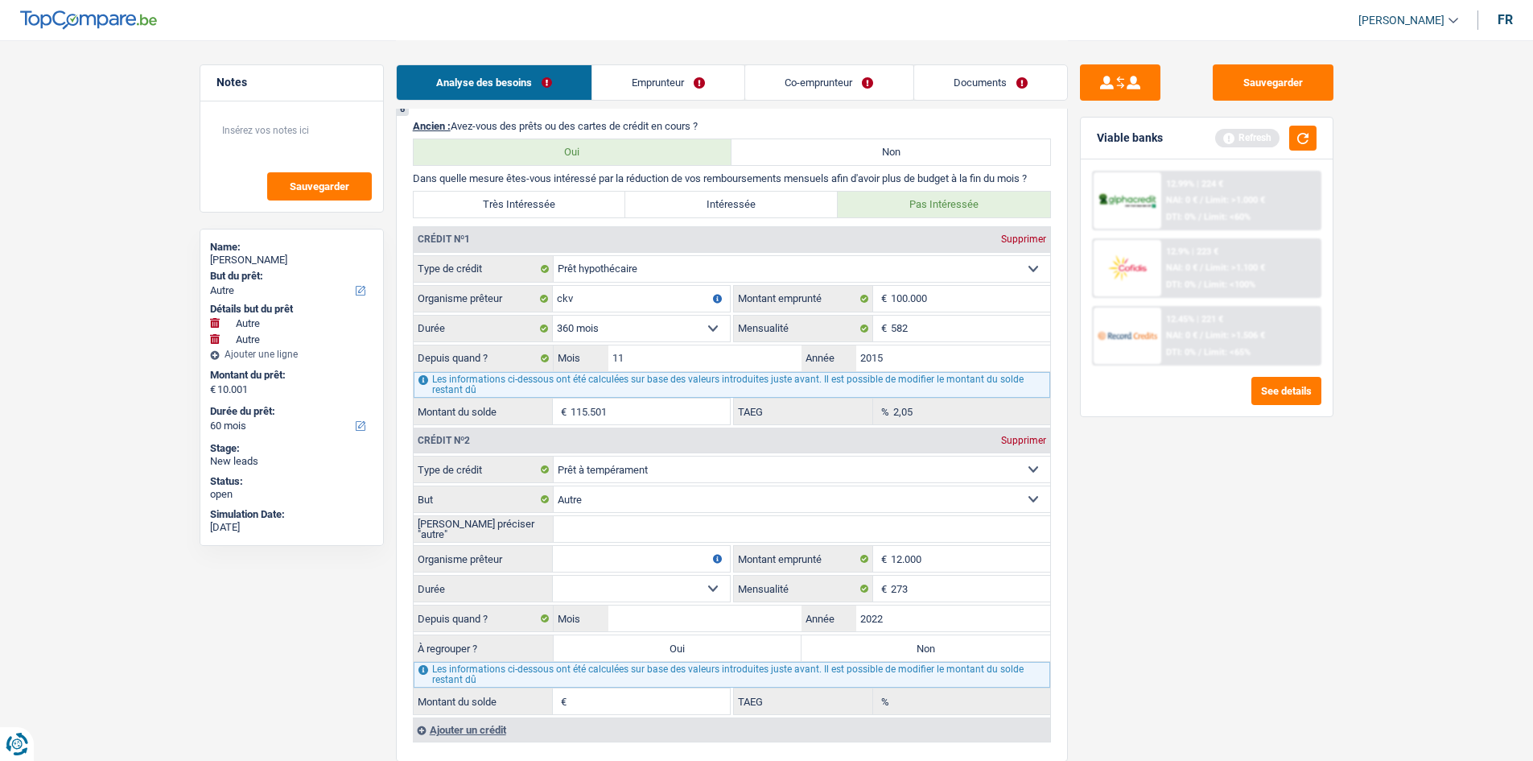
click at [569, 283] on select "12 mois 18 mois 24 mois 30 mois 36 mois 42 mois 48 mois 60 mois Sélectionner un…" at bounding box center [641, 588] width 177 height 26
click at [553, 283] on select "12 mois 18 mois 24 mois 30 mois 36 mois 42 mois 48 mois 60 mois Sélectionner un…" at bounding box center [641, 588] width 177 height 26
click at [569, 283] on input "2022" at bounding box center [953, 618] width 194 height 26
click at [569, 283] on div "Sauvegarder Viable banks Refresh 12.99% | 224 € NAI: 0 € / Limit: >1.000 € DTI:…" at bounding box center [1207, 399] width 278 height 670
click at [569, 283] on input "Mois" at bounding box center [705, 618] width 194 height 26
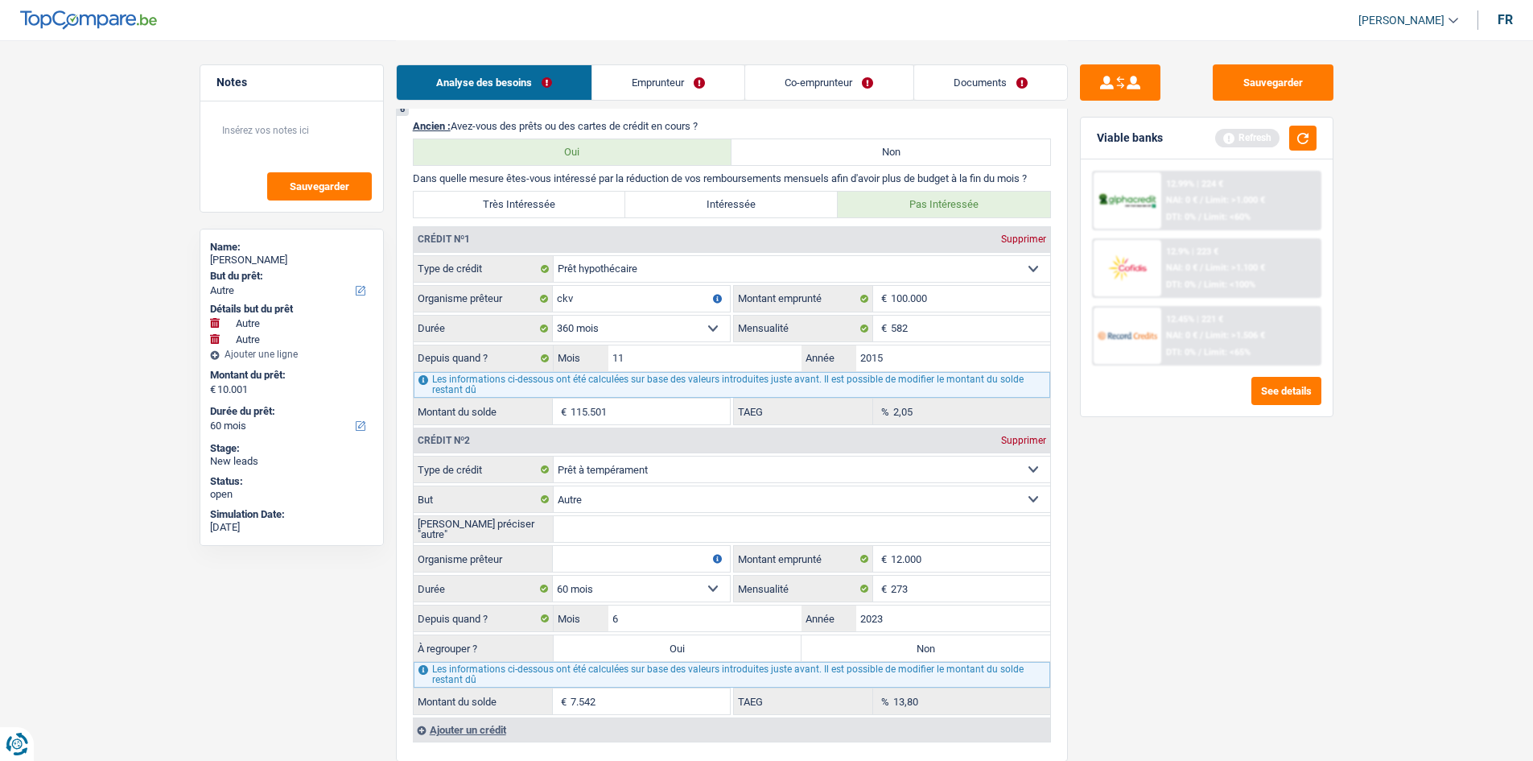
click at [569, 283] on div "Sauvegarder Viable banks Refresh 12.99% | 224 € NAI: 0 € / Limit: >1.000 € DTI:…" at bounding box center [1207, 399] width 278 height 670
click at [569, 283] on input "Organisme prêteur" at bounding box center [641, 559] width 177 height 26
drag, startPoint x: 1187, startPoint y: 620, endPoint x: 1181, endPoint y: 612, distance: 10.3
click at [569, 283] on div "Sauvegarder Viable banks Refresh 12.99% | 224 € NAI: 0 € / Limit: >1.000 € DTI:…" at bounding box center [1207, 399] width 278 height 670
click at [569, 283] on input "Veuillez préciser "autre"" at bounding box center [802, 529] width 497 height 26
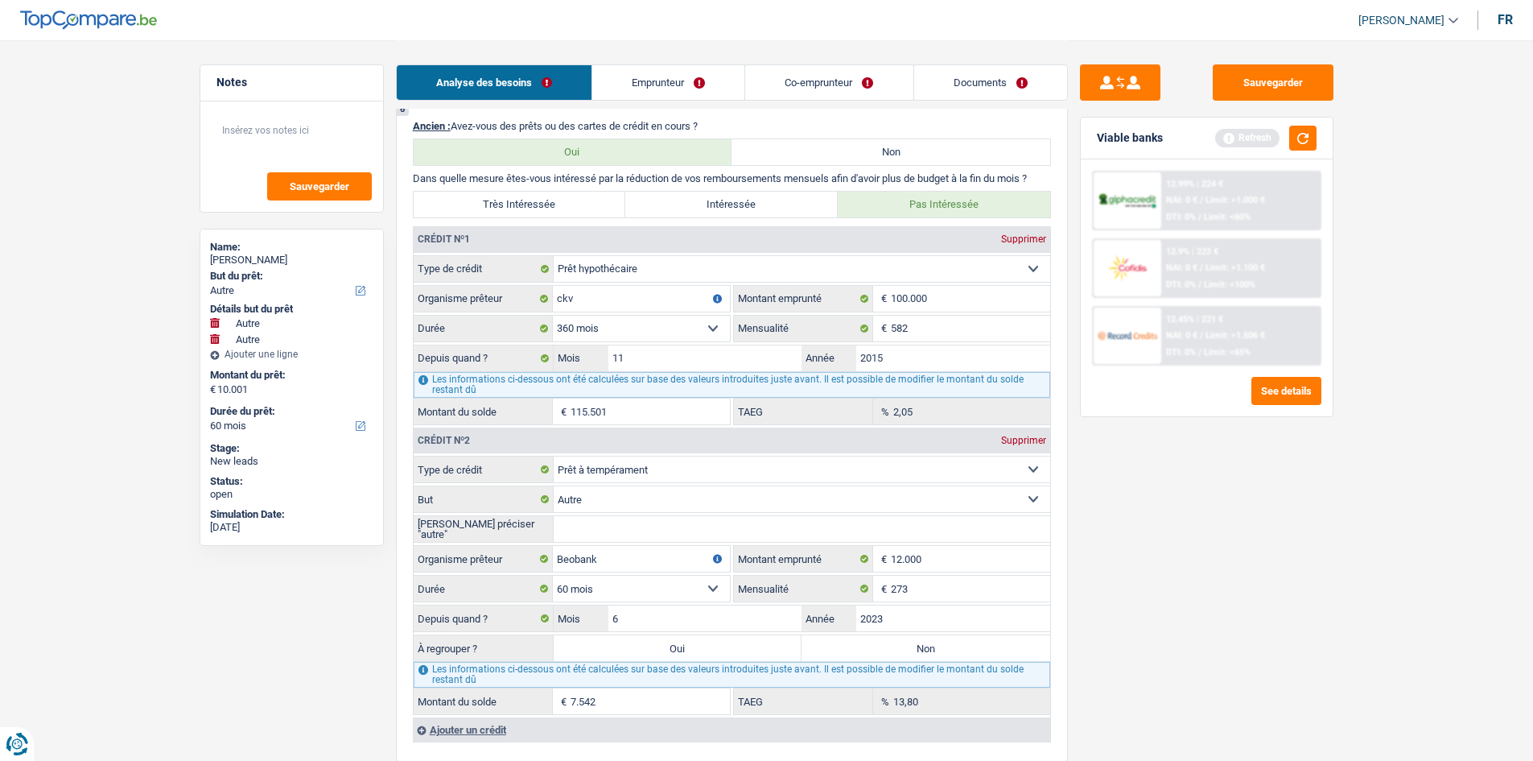
click at [569, 283] on select "Confort maison: meubles, textile, peinture, électroménager, outillage non-profe…" at bounding box center [802, 499] width 497 height 26
click at [554, 283] on select "Confort maison: meubles, textile, peinture, électroménager, outillage non-profe…" at bounding box center [802, 499] width 497 height 26
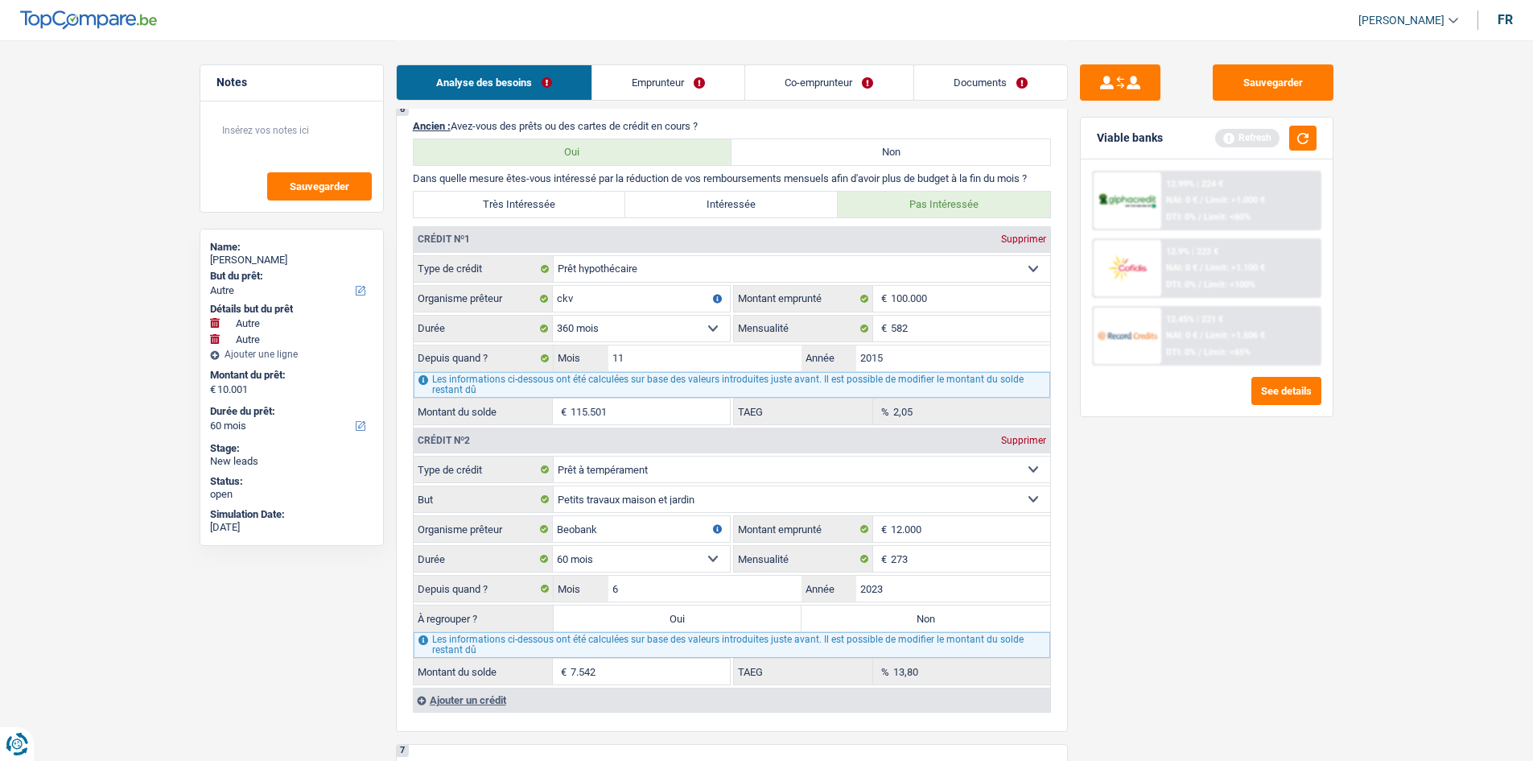
click at [569, 283] on div "Sauvegarder Viable banks Refresh 12.99% | 224 € NAI: 0 € / Limit: >1.000 € DTI:…" at bounding box center [1207, 399] width 278 height 670
click at [569, 283] on input "6" at bounding box center [705, 588] width 194 height 26
click at [569, 283] on div "Sauvegarder Viable banks Refresh 12.99% | 224 € NAI: 0 € / Limit: >1.000 € DTI:…" at bounding box center [1207, 399] width 278 height 670
click at [569, 283] on main "Notes Sauvegarder Name: Nancy Bandini But du prêt: Confort maison: meubles, tex…" at bounding box center [766, 220] width 1533 height 3016
drag, startPoint x: 962, startPoint y: 578, endPoint x: 1089, endPoint y: 577, distance: 127.2
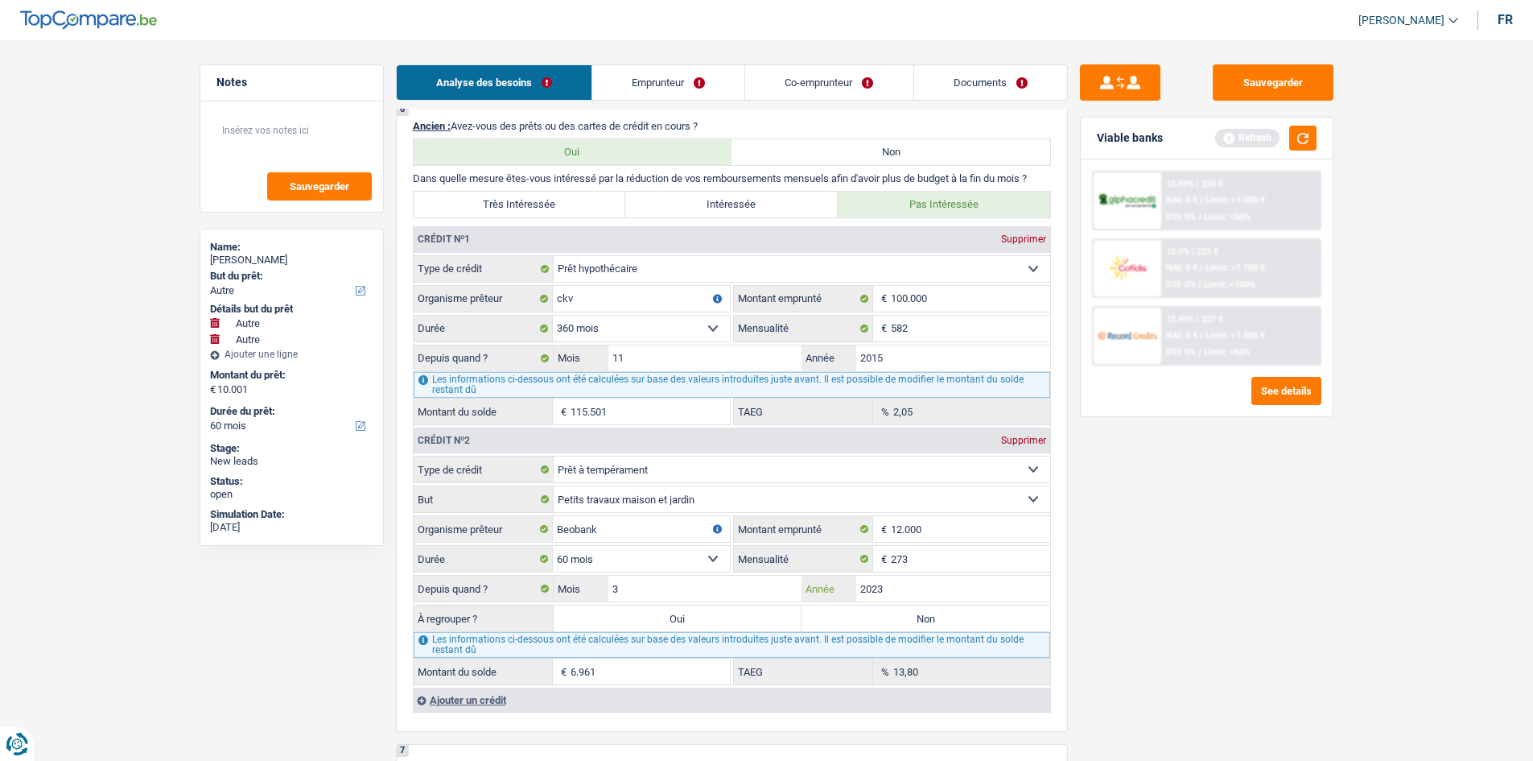
click at [569, 283] on input "2023" at bounding box center [953, 588] width 194 height 26
click at [569, 283] on div "Sauvegarder Viable banks Refresh 12.99% | 224 € NAI: 0 € / Limit: >1.000 € DTI:…" at bounding box center [1207, 399] width 278 height 670
click at [569, 283] on input "3" at bounding box center [705, 588] width 194 height 26
click at [569, 283] on div "Depuis quand ? 3 Mois / 2023 Année" at bounding box center [732, 588] width 637 height 27
click at [569, 283] on input "2023" at bounding box center [953, 588] width 194 height 26
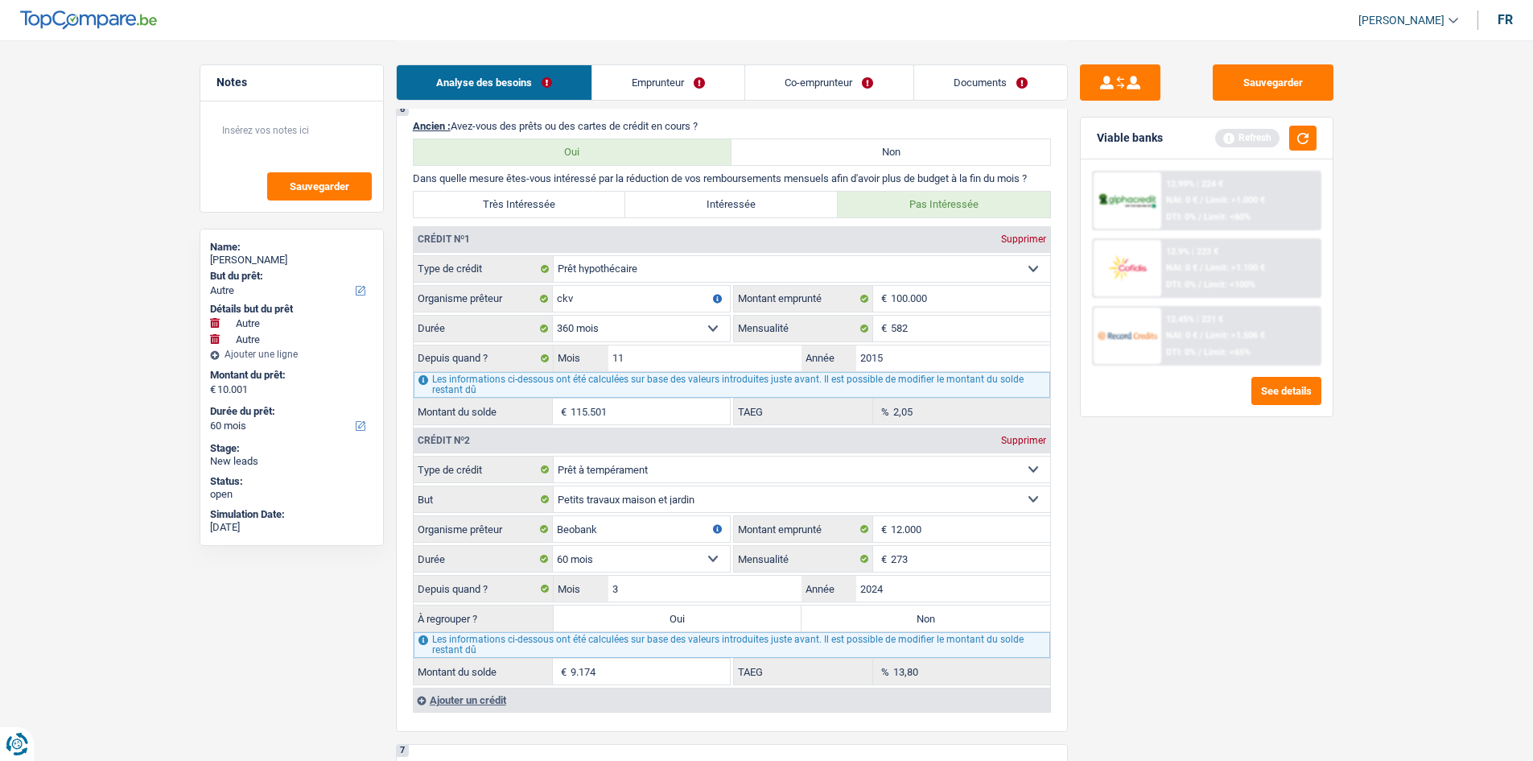
click at [569, 283] on div "Sauvegarder Viable banks Refresh 12.99% | 224 € NAI: 0 € / Limit: >1.000 € DTI:…" at bounding box center [1207, 399] width 278 height 670
click at [569, 283] on input "3" at bounding box center [705, 588] width 194 height 26
click at [569, 283] on input "2024" at bounding box center [953, 588] width 194 height 26
click at [569, 283] on div "Sauvegarder Viable banks Refresh 12.99% | 224 € NAI: 0 € / Limit: >1.000 € DTI:…" at bounding box center [1207, 399] width 278 height 670
click at [569, 283] on input "Mois" at bounding box center [705, 588] width 194 height 26
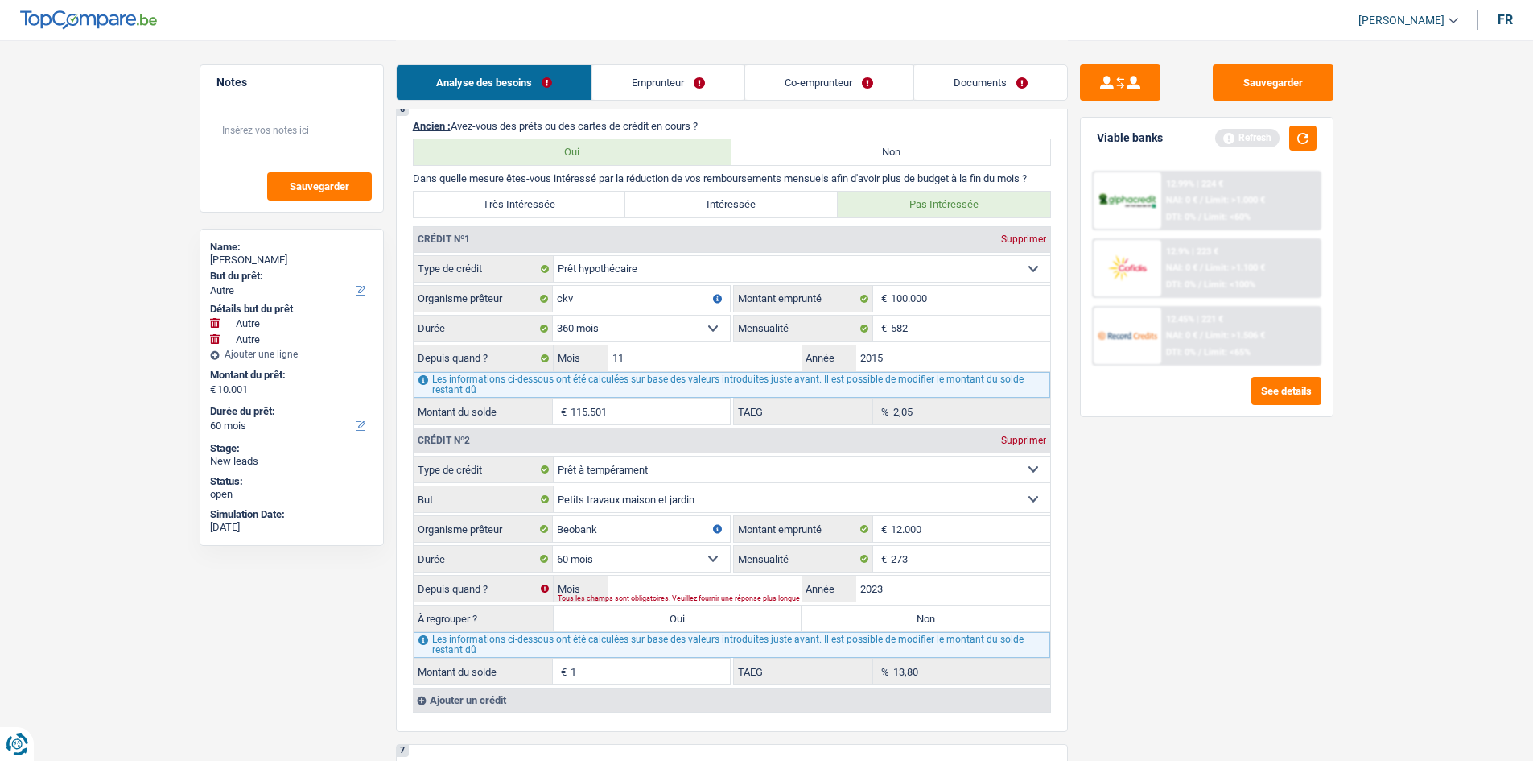
click at [569, 283] on select "12 mois 18 mois 24 mois 30 mois 36 mois 42 mois 48 mois 60 mois Sélectionner un…" at bounding box center [641, 559] width 177 height 26
click at [553, 283] on select "12 mois 18 mois 24 mois 30 mois 36 mois 42 mois 48 mois 60 mois Sélectionner un…" at bounding box center [641, 559] width 177 height 26
drag, startPoint x: 596, startPoint y: 559, endPoint x: 600, endPoint y: 547, distance: 13.3
click at [569, 283] on select "12 mois 18 mois 24 mois 30 mois 36 mois 42 mois 48 mois 60 mois Sélectionner un…" at bounding box center [641, 559] width 177 height 26
click at [553, 283] on select "12 mois 18 mois 24 mois 30 mois 36 mois 42 mois 48 mois 60 mois Sélectionner un…" at bounding box center [641, 559] width 177 height 26
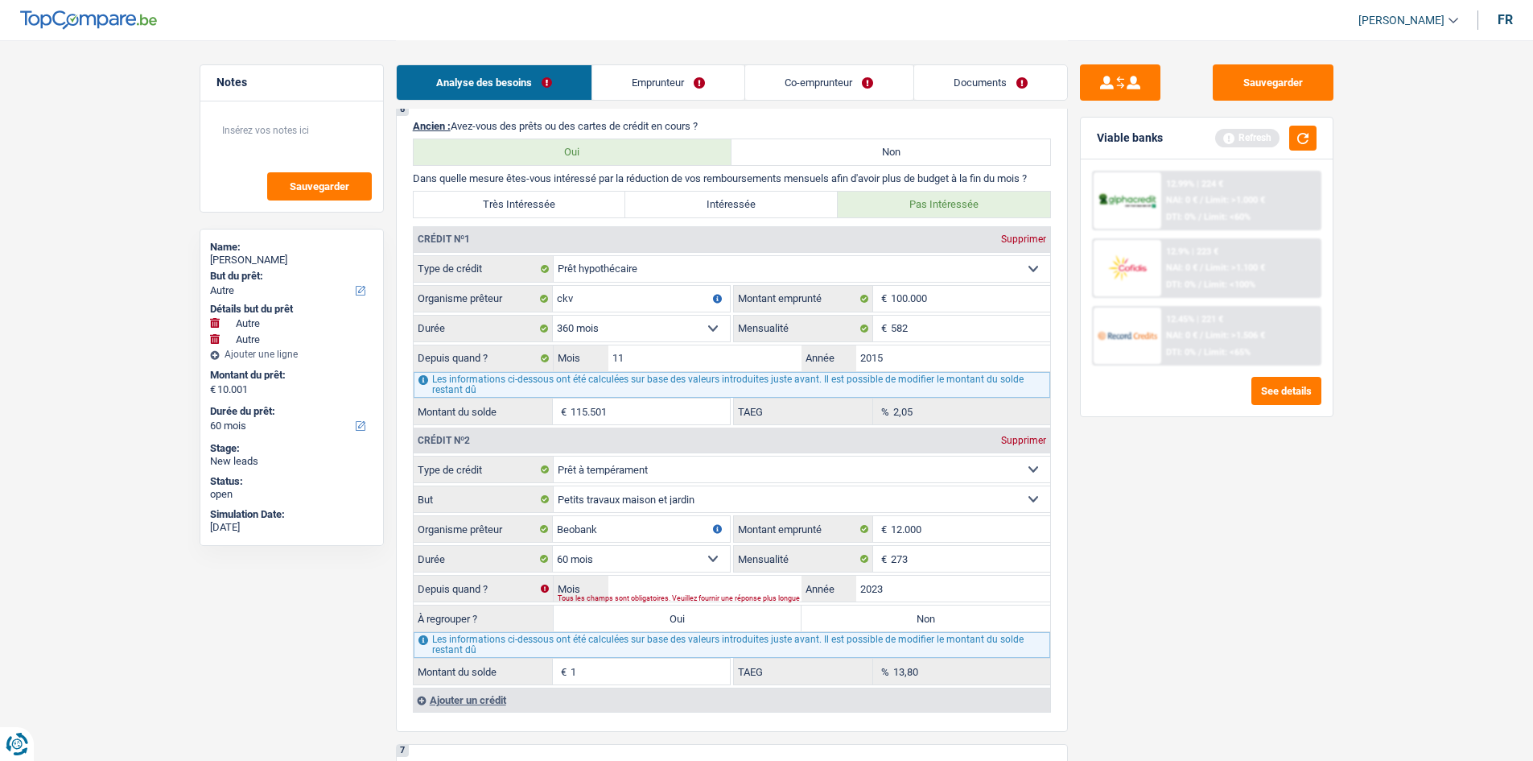
click at [569, 283] on fieldset "Carte ou ouverture de crédit Prêt hypothécaire Vente à tempérament Prêt à tempé…" at bounding box center [732, 570] width 637 height 229
drag, startPoint x: 668, startPoint y: 559, endPoint x: 727, endPoint y: 566, distance: 59.1
click at [569, 283] on select "12 mois 18 mois 24 mois 30 mois 36 mois 42 mois 48 mois 60 mois Sélectionner un…" at bounding box center [641, 559] width 177 height 26
click at [569, 283] on div "Sauvegarder Viable banks Refresh 12.99% | 224 € NAI: 0 € / Limit: >1.000 € DTI:…" at bounding box center [1207, 399] width 278 height 670
click at [569, 283] on input "2023" at bounding box center [953, 588] width 194 height 26
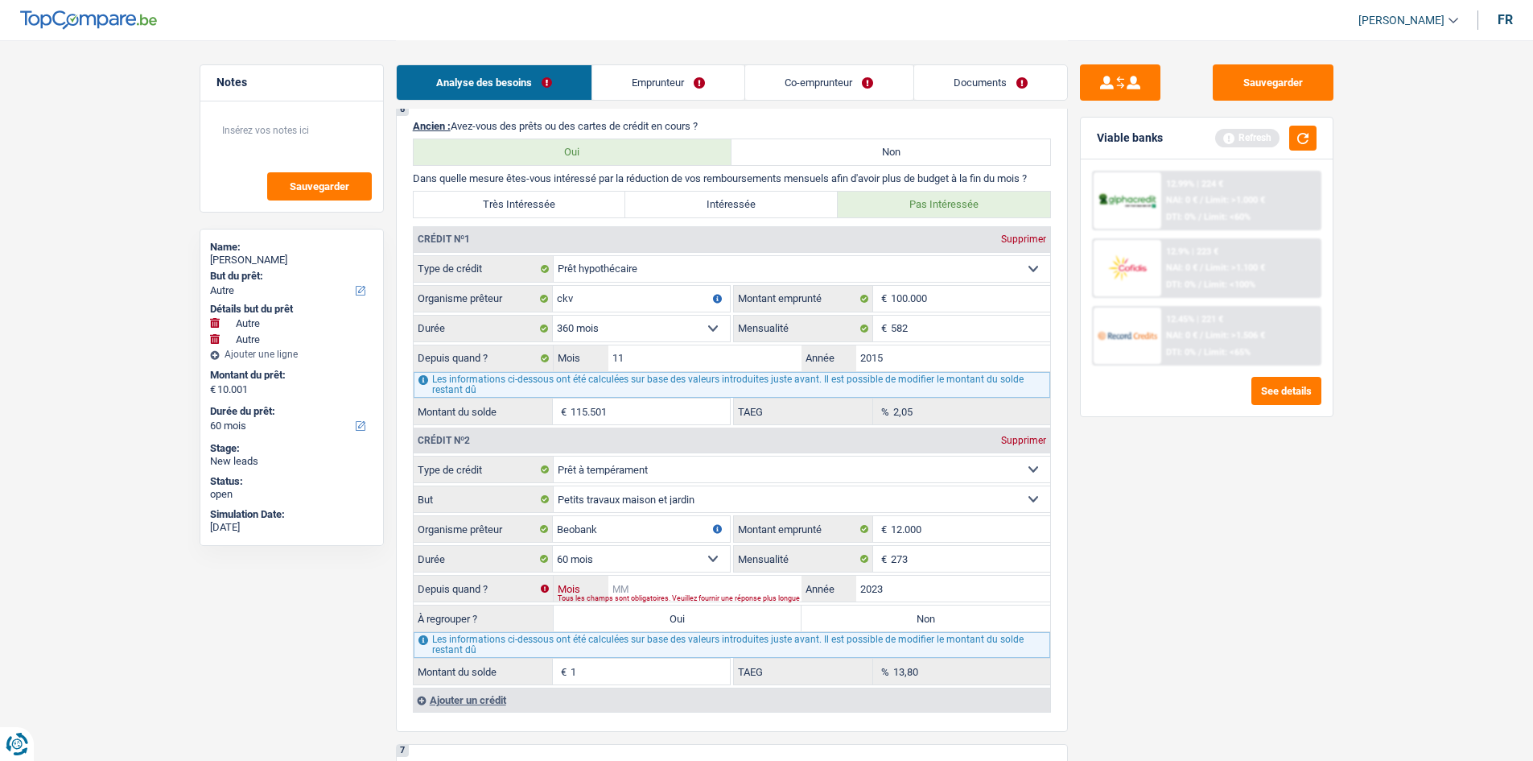
click at [569, 283] on input "Mois" at bounding box center [705, 588] width 194 height 26
click at [569, 283] on div "Sauvegarder Viable banks Refresh 12.99% | 224 € NAI: 0 € / Limit: >1.000 € DTI:…" at bounding box center [1207, 399] width 278 height 670
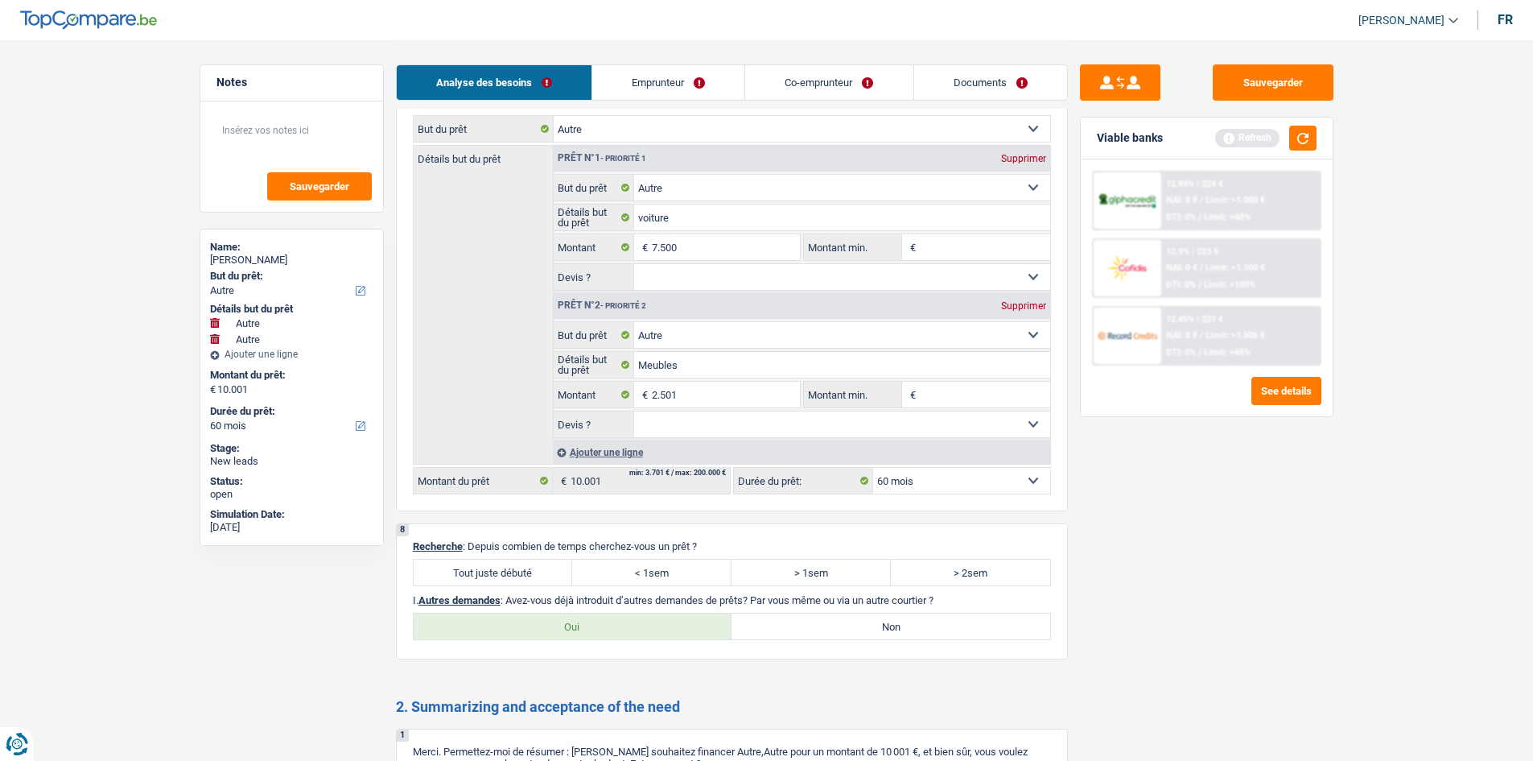
scroll to position [2093, 0]
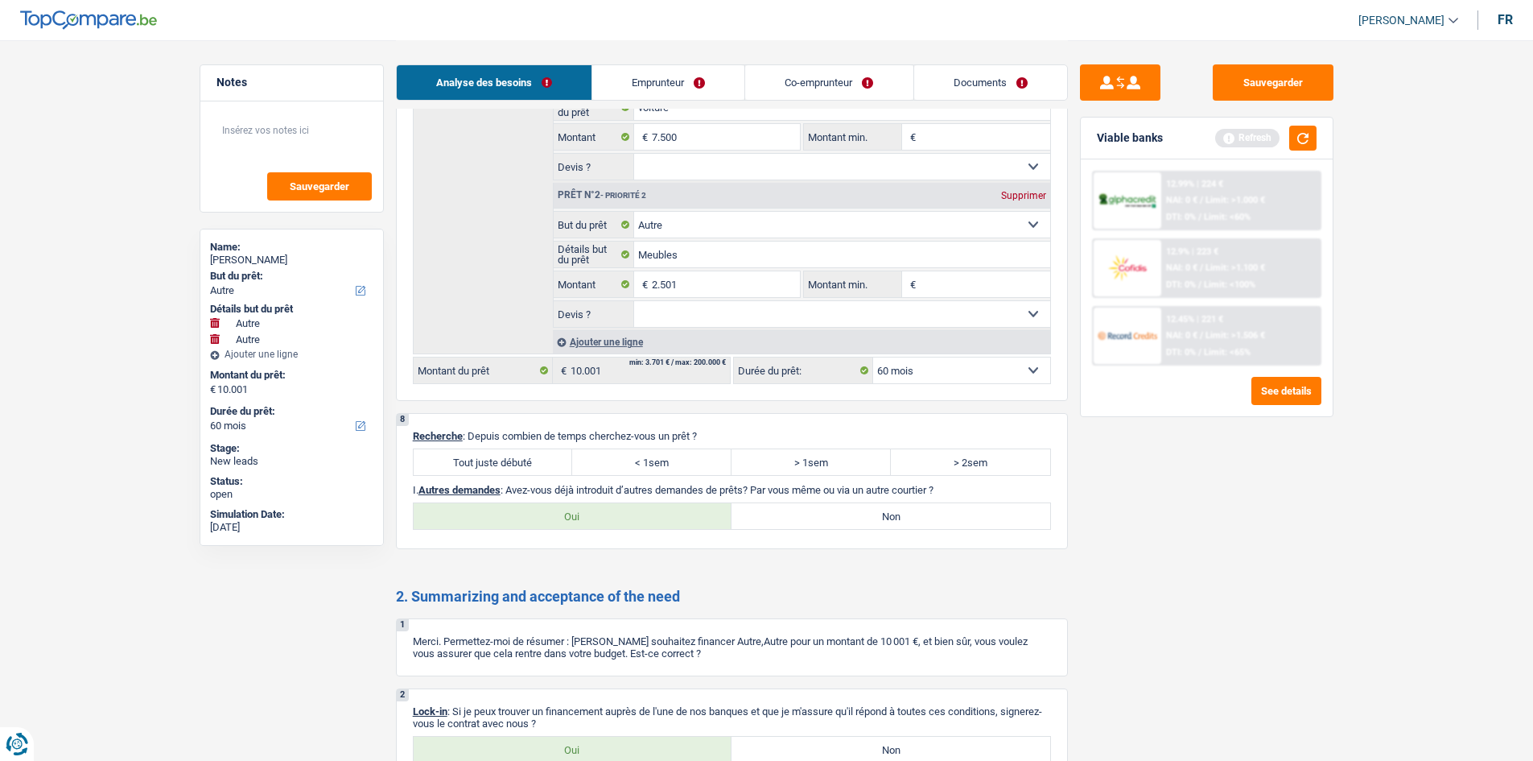
click at [493, 283] on label "Tout juste débuté" at bounding box center [493, 462] width 159 height 26
click at [493, 283] on input "Tout juste débuté" at bounding box center [493, 462] width 159 height 26
click at [569, 283] on label "Oui" at bounding box center [573, 749] width 319 height 26
click at [569, 283] on input "Oui" at bounding box center [573, 749] width 319 height 26
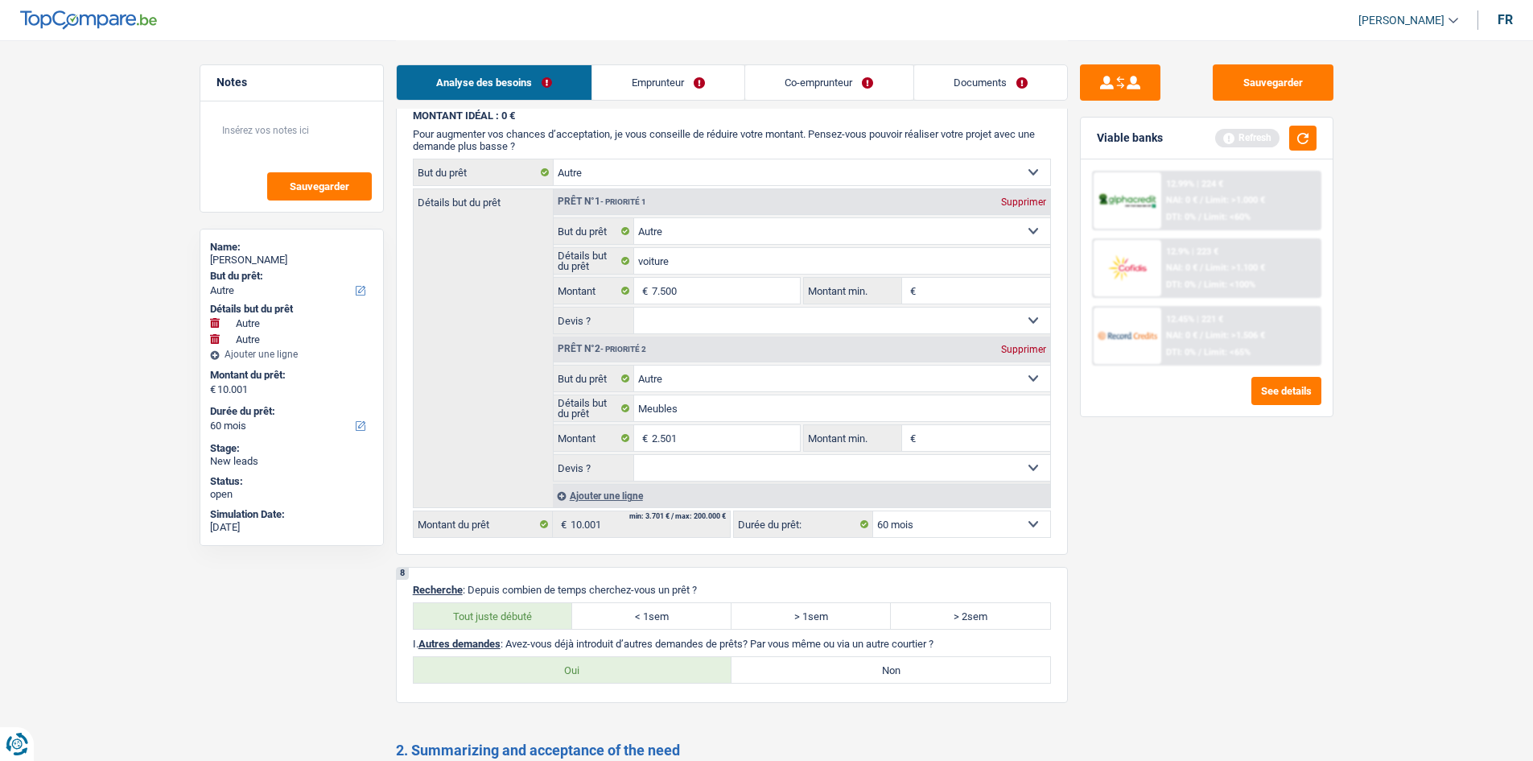
scroll to position [1933, 0]
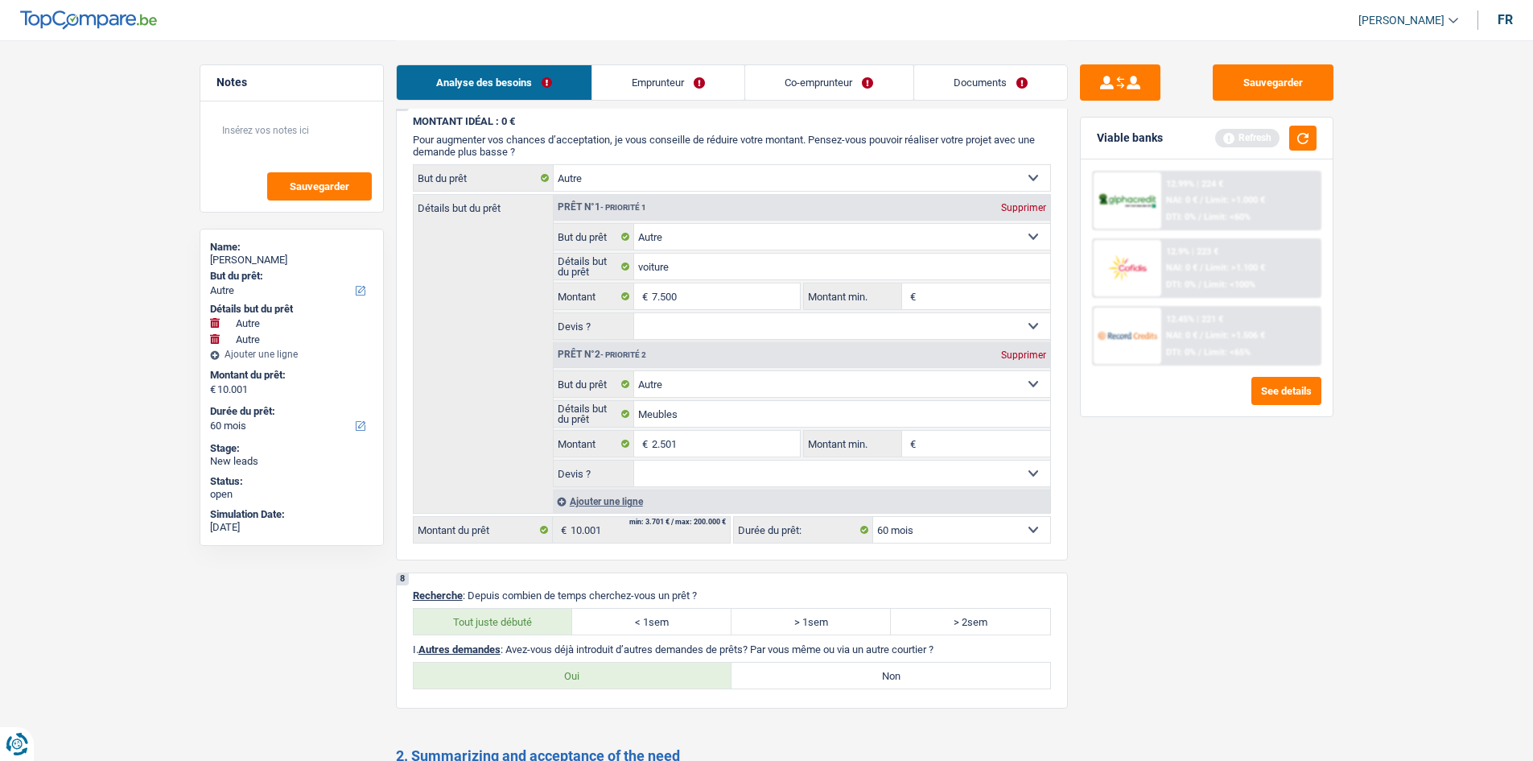
click at [569, 283] on select "Oui Non Non répondu Sélectionner une option" at bounding box center [842, 326] width 416 height 26
click at [569, 283] on select "Oui Non Non répondu Sélectionner une option" at bounding box center [842, 473] width 416 height 26
click at [569, 283] on label "Non" at bounding box center [891, 675] width 319 height 26
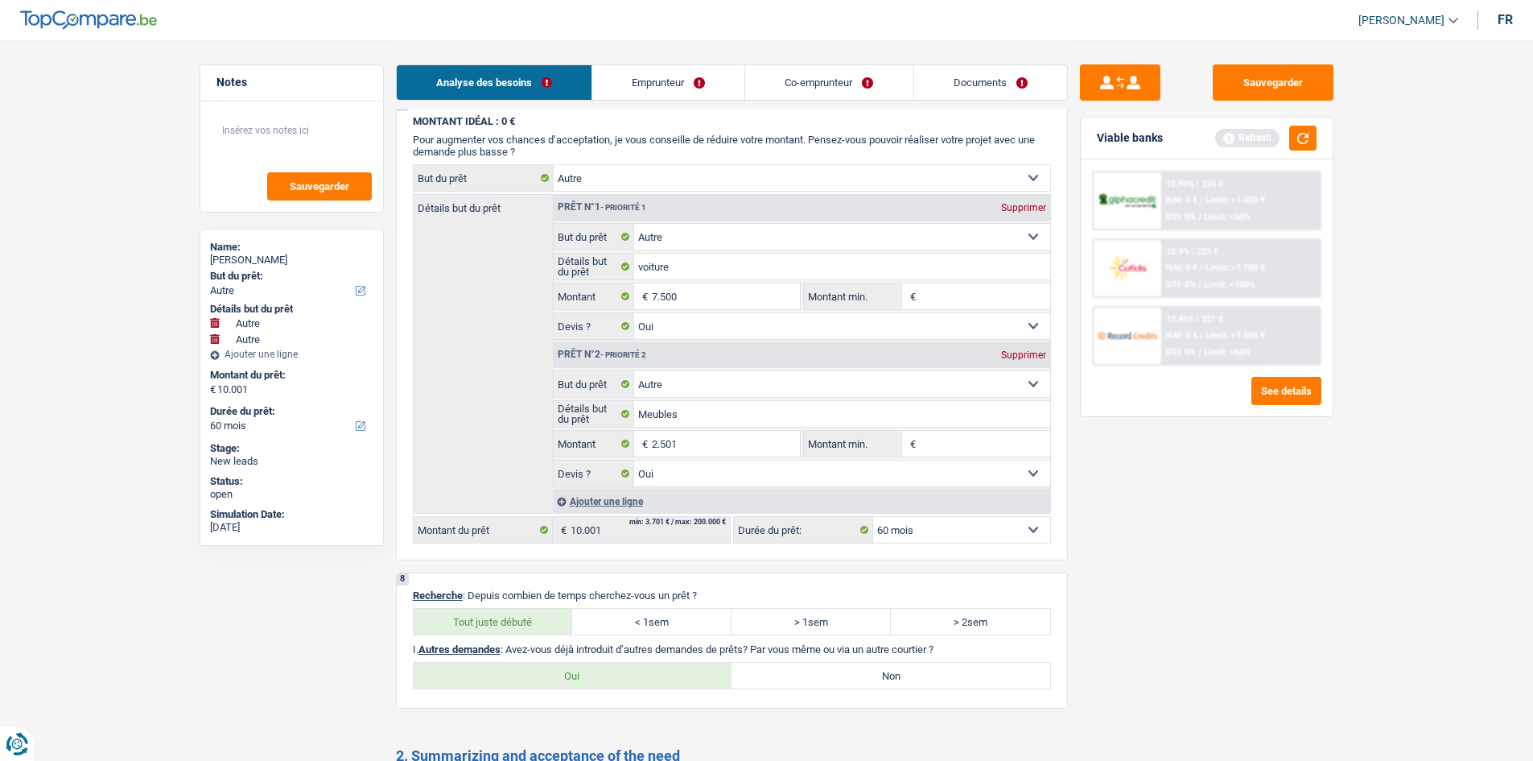
click at [569, 283] on input "Non" at bounding box center [891, 675] width 319 height 26
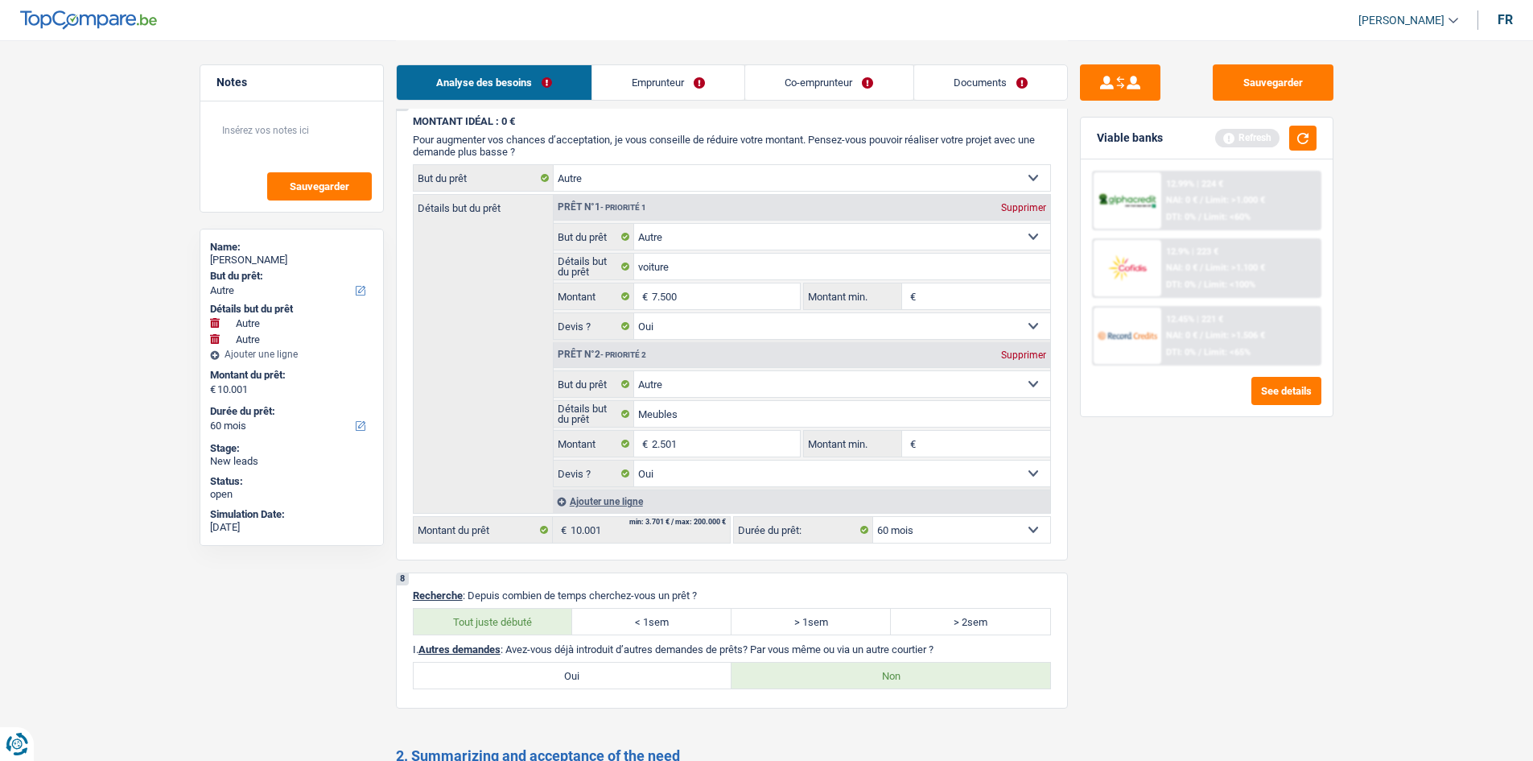
drag, startPoint x: 683, startPoint y: 88, endPoint x: 993, endPoint y: 241, distance: 346.3
click at [569, 88] on link "Emprunteur" at bounding box center [668, 82] width 152 height 35
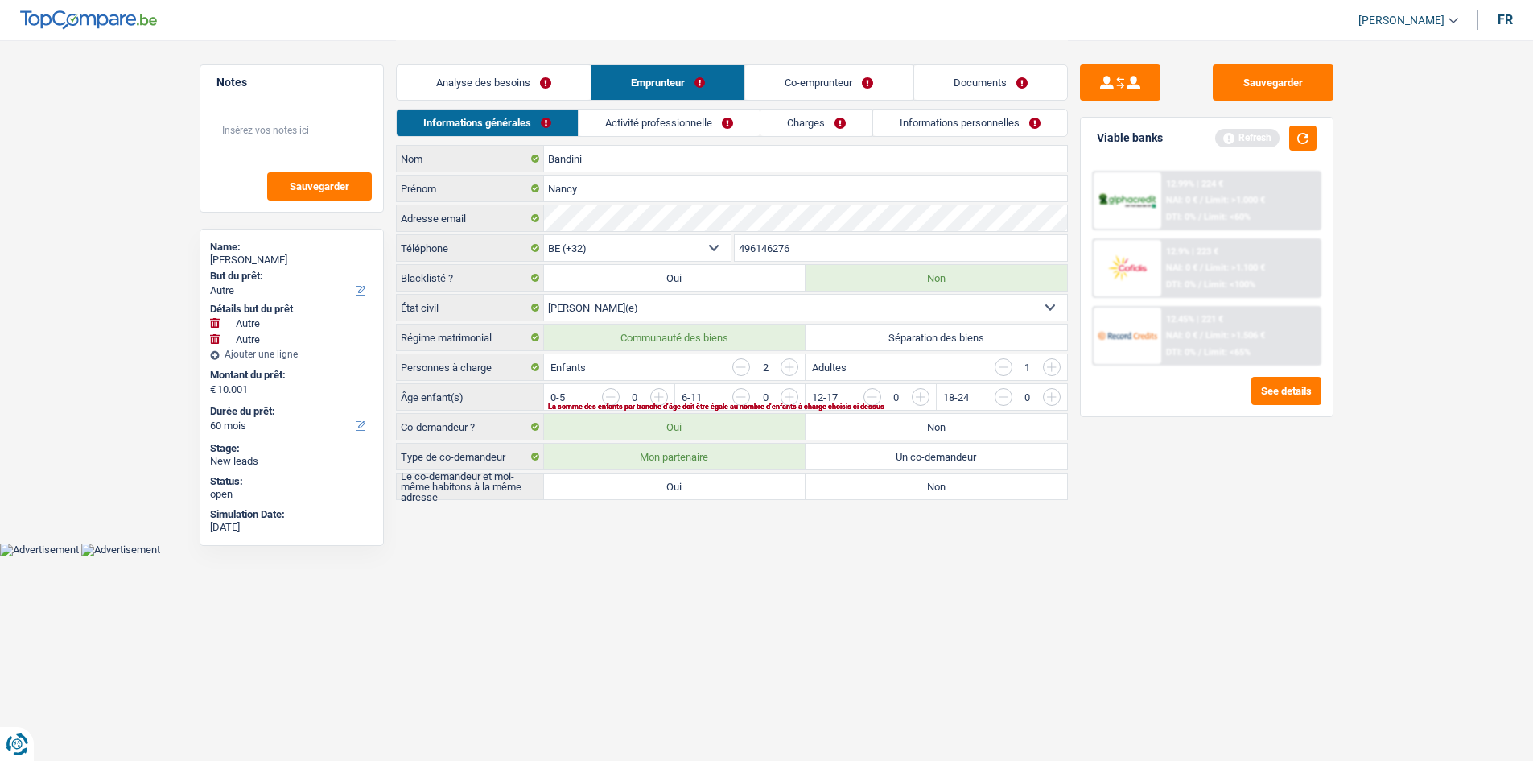
scroll to position [0, 0]
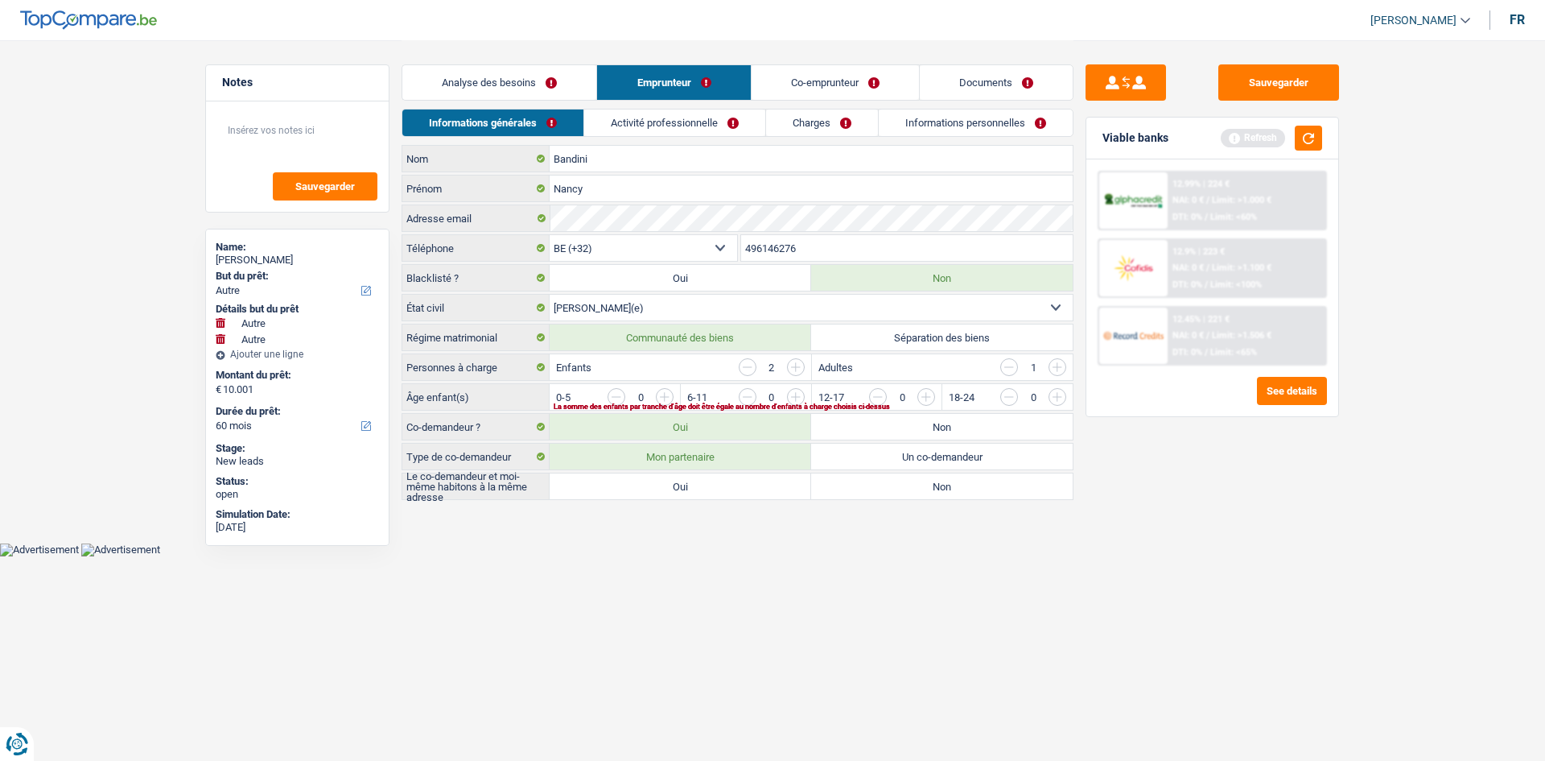
click at [569, 283] on label "Oui" at bounding box center [681, 486] width 262 height 26
click at [569, 283] on input "Oui" at bounding box center [681, 486] width 262 height 26
click at [569, 283] on input "button" at bounding box center [1009, 367] width 18 height 18
click at [569, 283] on input "button" at bounding box center [1384, 401] width 670 height 26
click at [569, 283] on input "button" at bounding box center [1253, 401] width 670 height 26
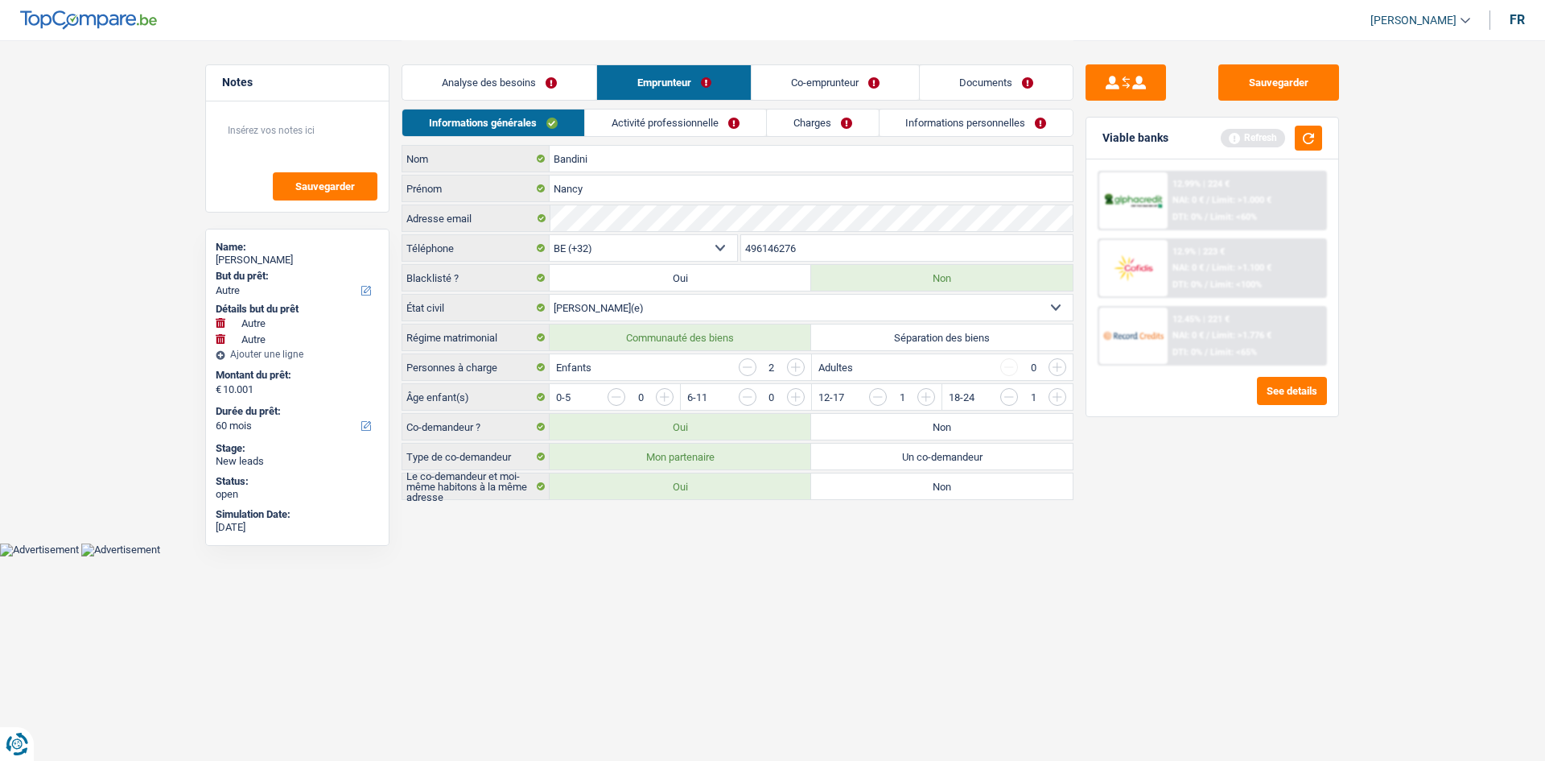
drag, startPoint x: 689, startPoint y: 119, endPoint x: 761, endPoint y: 122, distance: 72.5
click at [569, 118] on link "Activité professionnelle" at bounding box center [675, 122] width 181 height 27
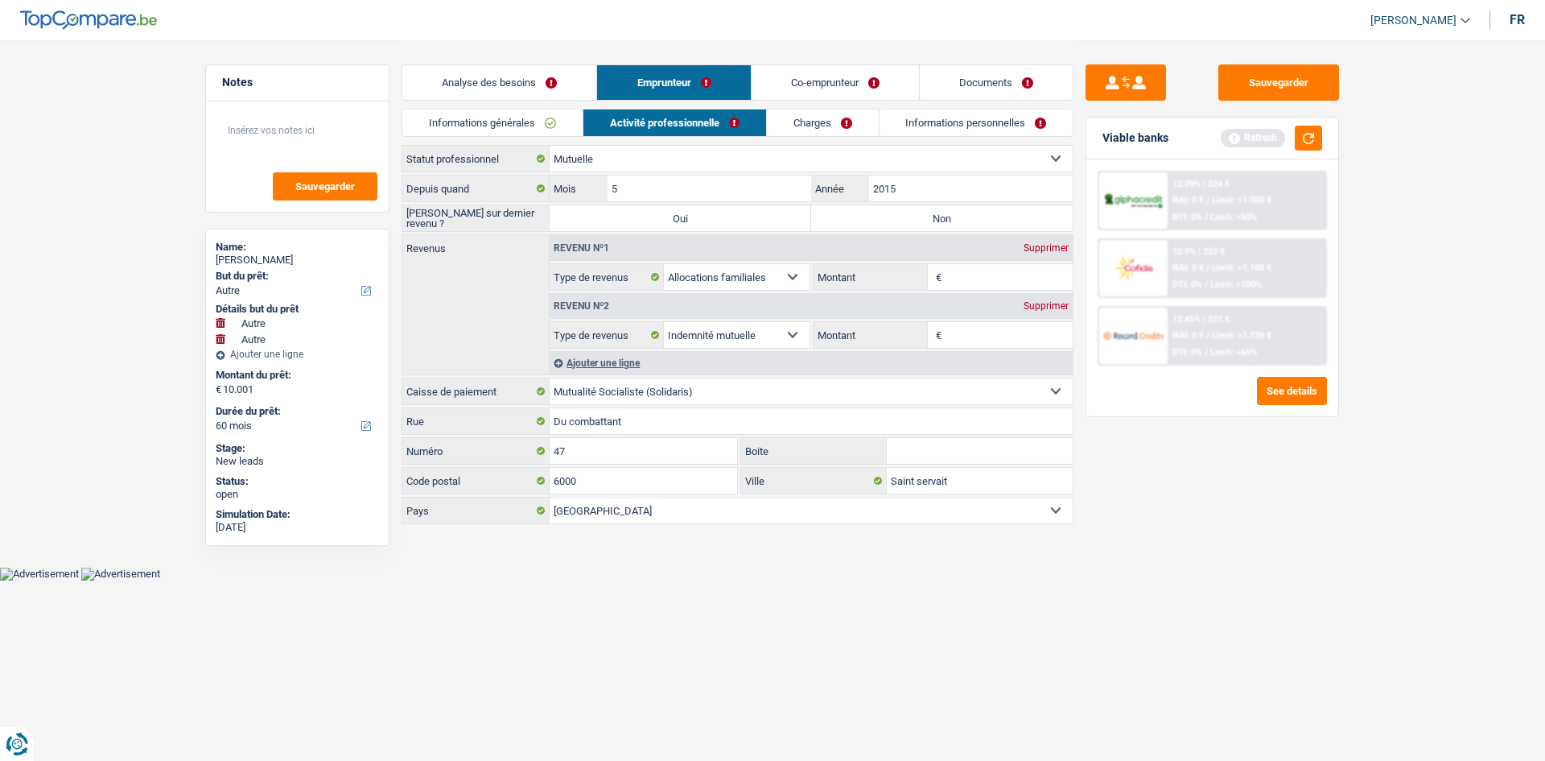
click at [569, 213] on label "Non" at bounding box center [942, 218] width 262 height 26
click at [569, 213] on input "Non" at bounding box center [942, 218] width 262 height 26
click at [538, 126] on link "Informations générales" at bounding box center [492, 122] width 180 height 27
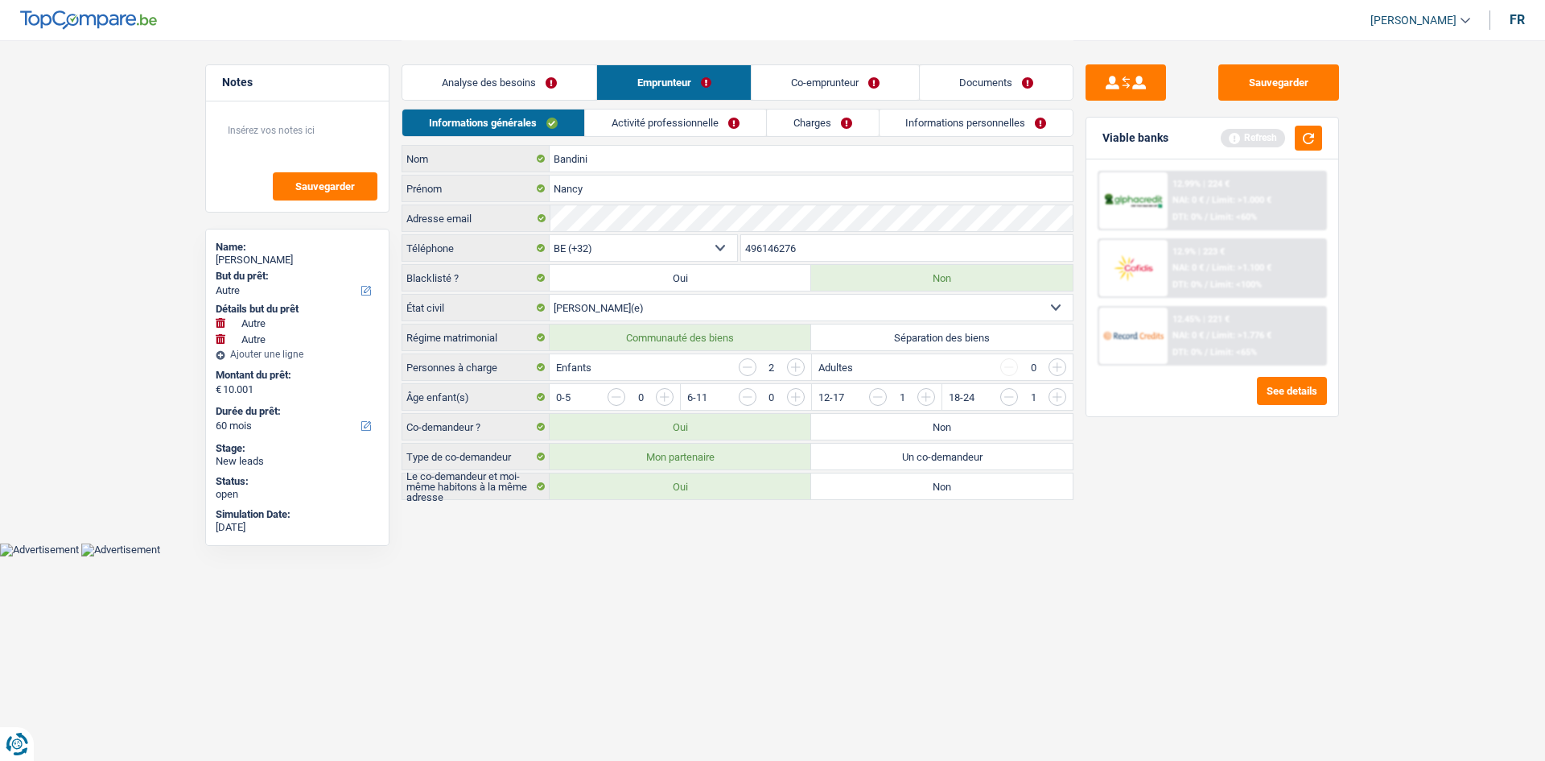
click at [569, 124] on link "Activité professionnelle" at bounding box center [675, 122] width 181 height 27
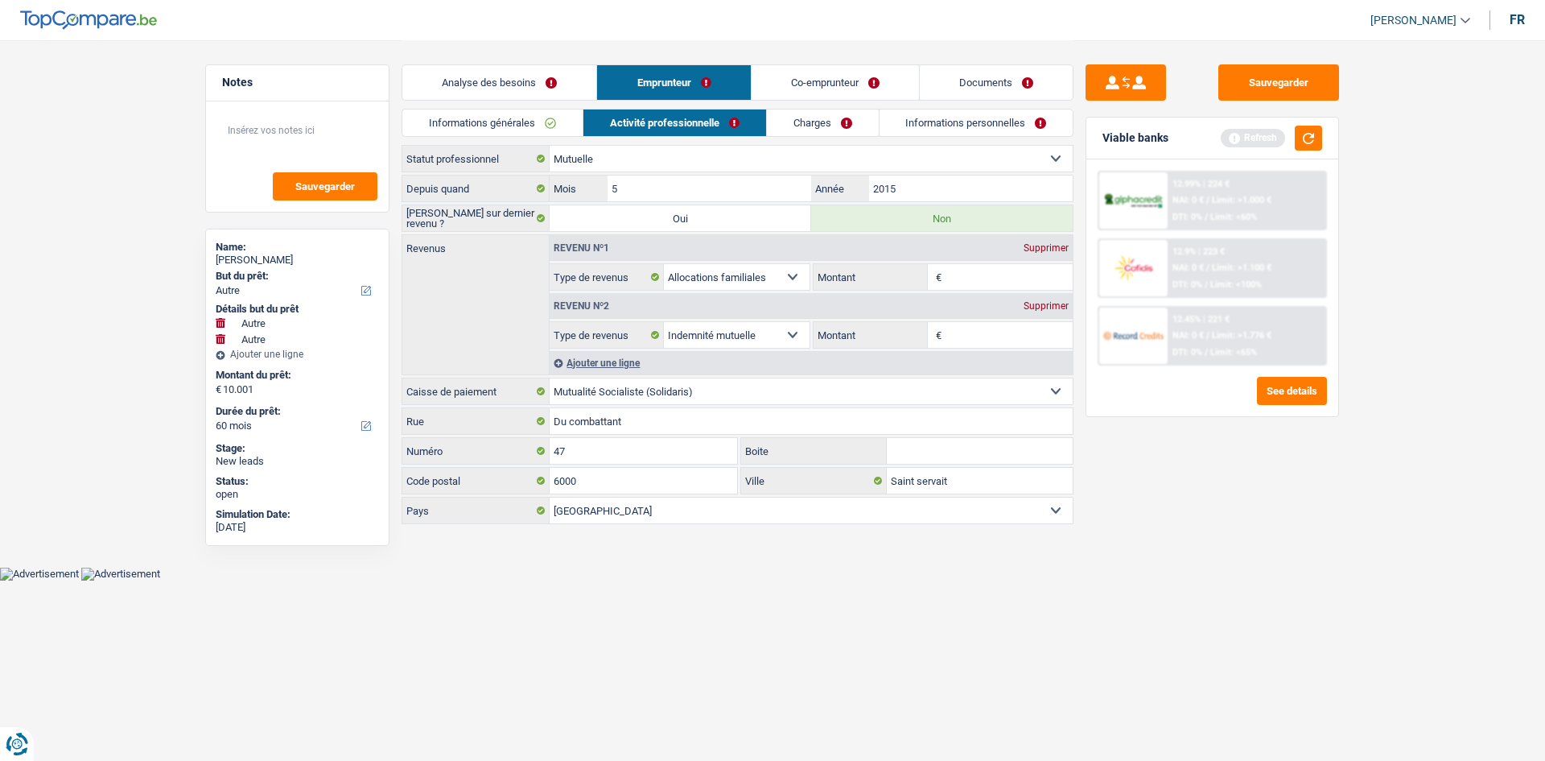
click at [569, 86] on link "Co-emprunteur" at bounding box center [835, 82] width 167 height 35
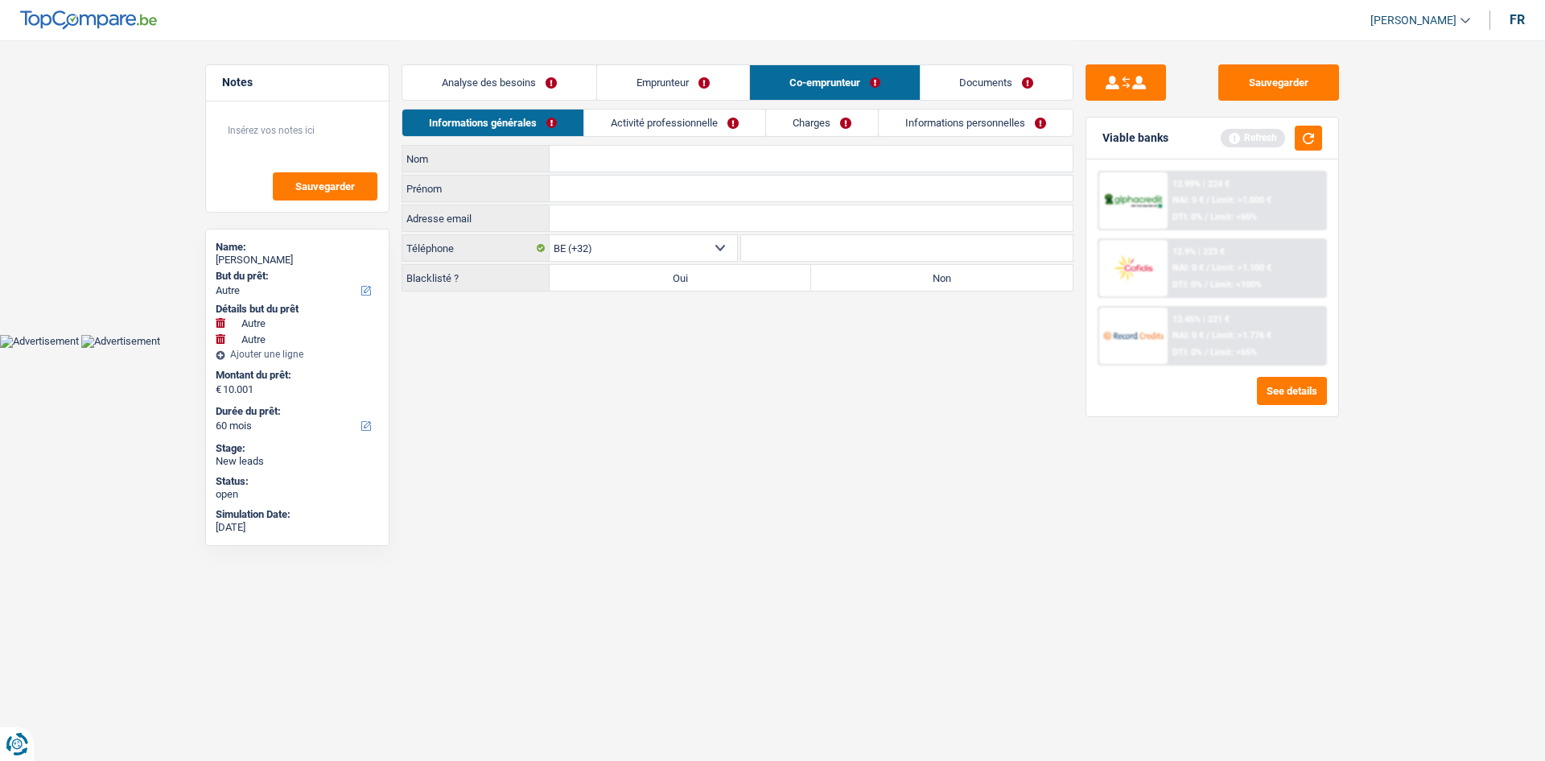
click at [569, 90] on link "Emprunteur" at bounding box center [673, 82] width 152 height 35
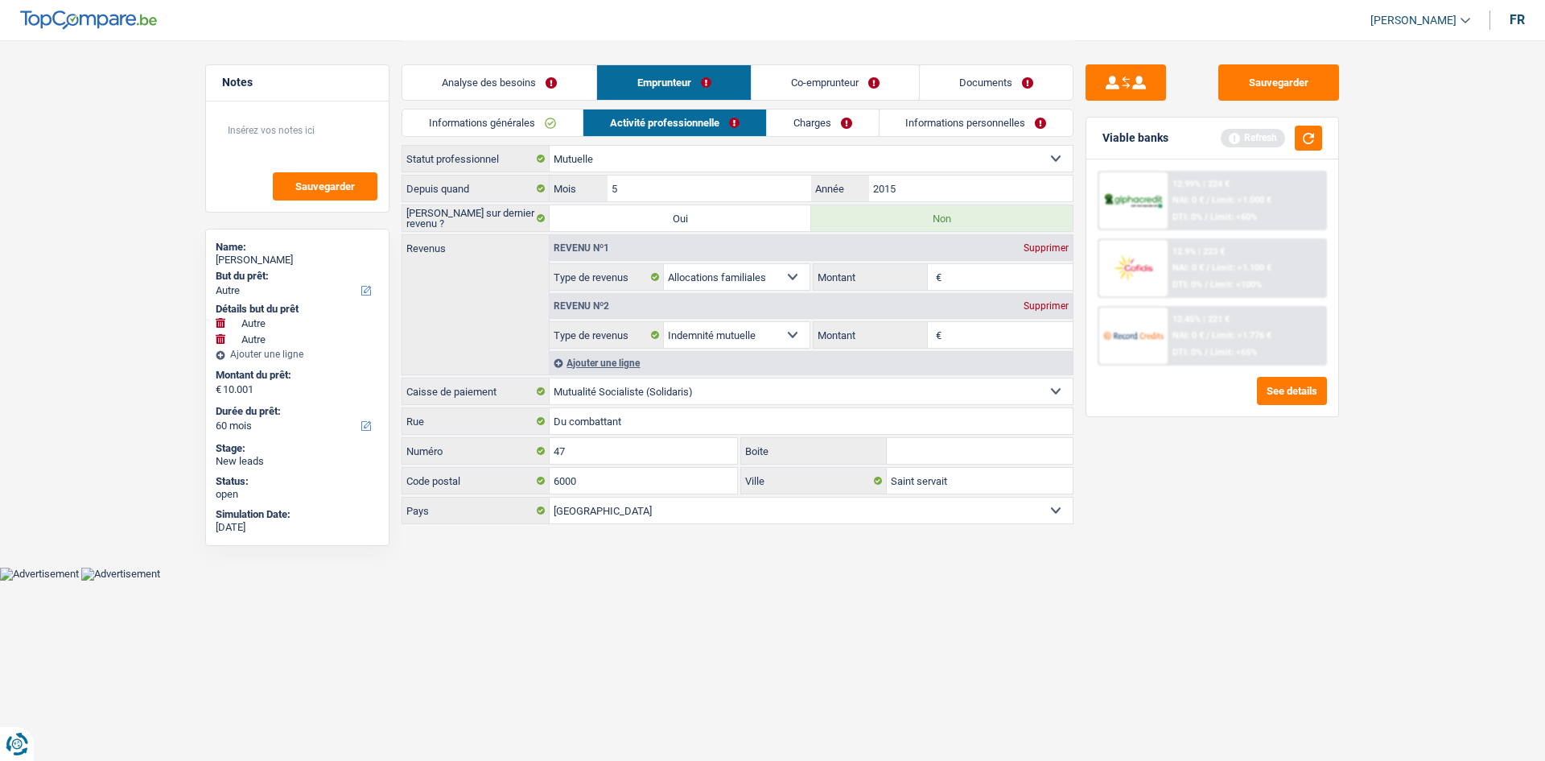
click at [569, 278] on input "Montant" at bounding box center [1010, 277] width 128 height 26
drag, startPoint x: 971, startPoint y: 343, endPoint x: 1015, endPoint y: 258, distance: 96.1
click at [569, 283] on input "Montant" at bounding box center [1010, 335] width 128 height 26
click at [569, 118] on link "Charges" at bounding box center [823, 122] width 112 height 27
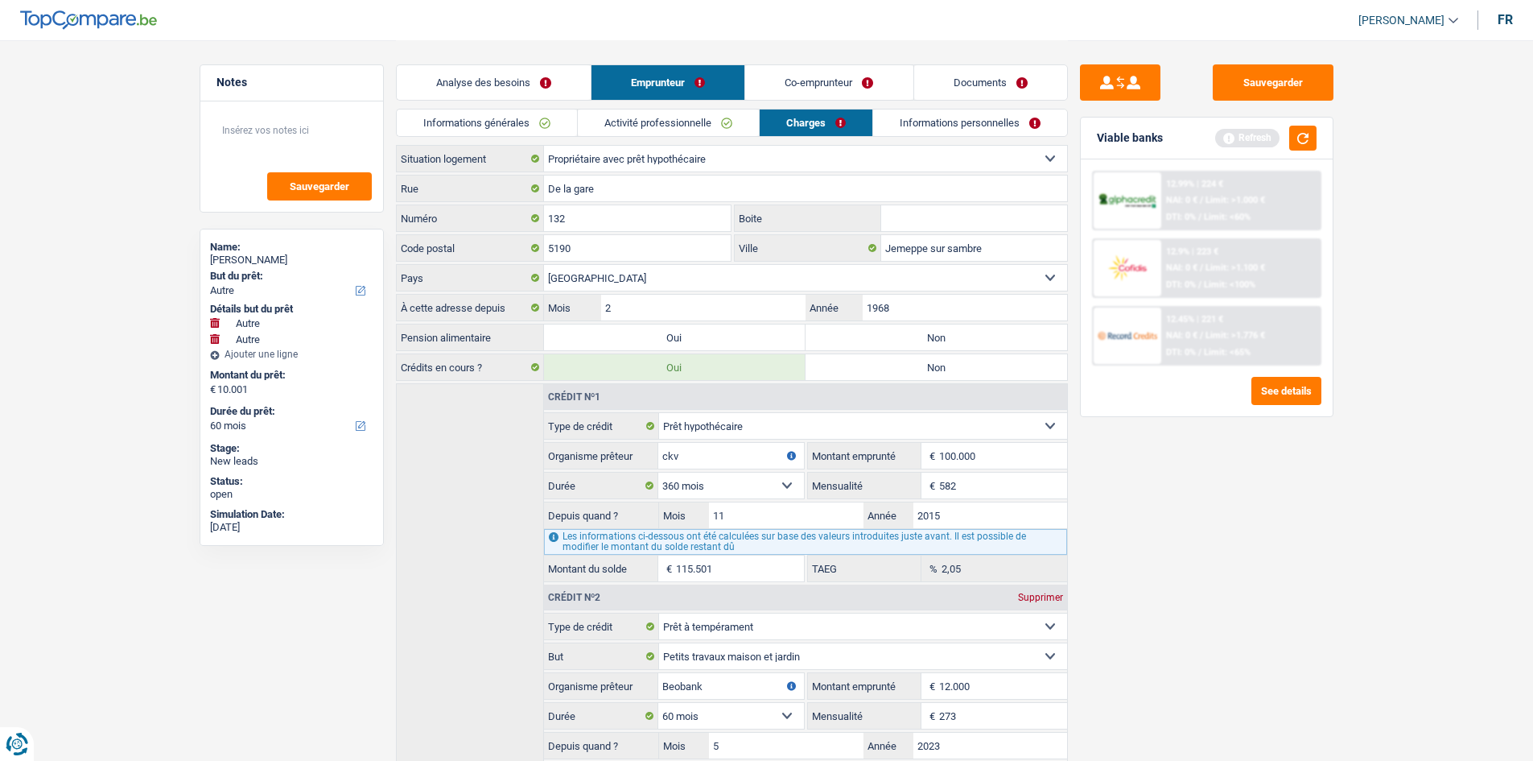
click at [569, 283] on label "Non" at bounding box center [937, 337] width 262 height 26
click at [569, 283] on input "Non" at bounding box center [937, 337] width 262 height 26
click at [569, 283] on input "1968" at bounding box center [965, 308] width 204 height 26
click at [569, 283] on div "Sauvegarder Viable banks Refresh 12.99% | 224 € NAI: 0 € / Limit: >1.000 € DTI:…" at bounding box center [1207, 399] width 278 height 670
click at [569, 283] on input "2" at bounding box center [703, 308] width 204 height 26
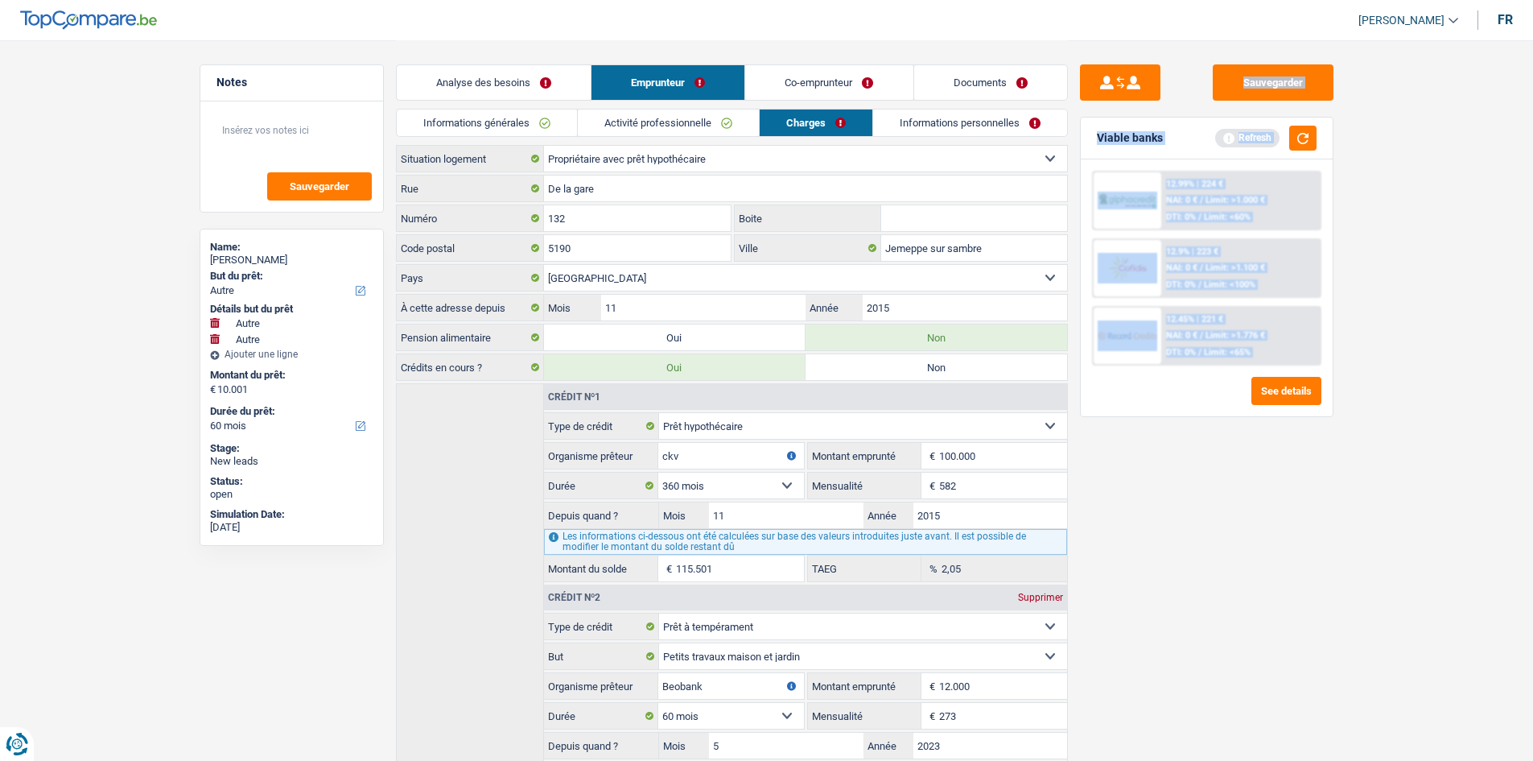
click at [569, 283] on main "Notes Sauvegarder Name: Nancy Bandini But du prêt: Confort maison: meubles, tex…" at bounding box center [766, 456] width 1533 height 913
click at [569, 134] on link "Informations personnelles" at bounding box center [970, 122] width 194 height 27
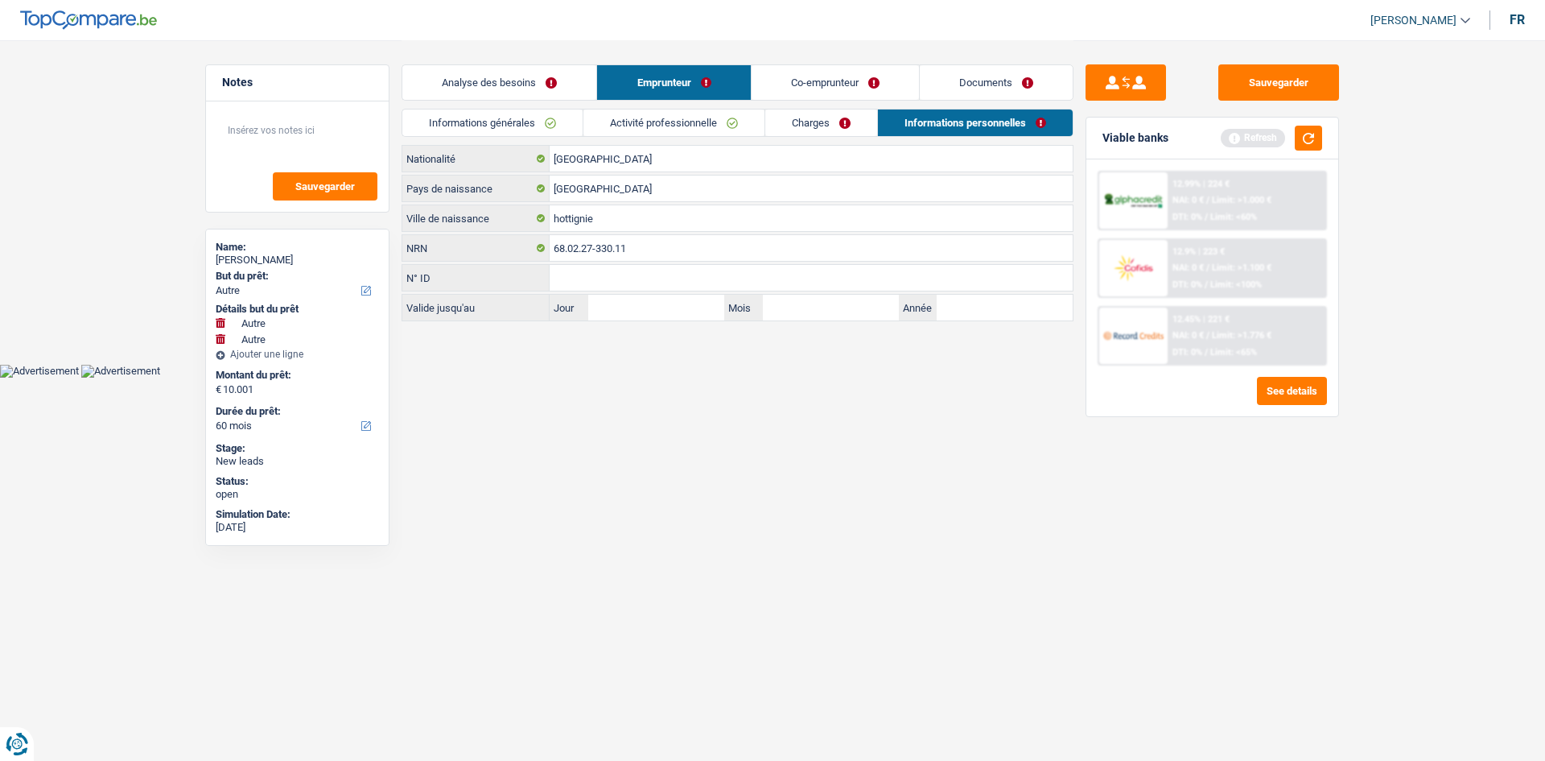
drag, startPoint x: 764, startPoint y: 395, endPoint x: 765, endPoint y: 362, distance: 33.0
click at [569, 283] on html "Vous avez le contrôle de vos données Nous utilisons des cookies, tout comme nos…" at bounding box center [772, 188] width 1545 height 377
click at [560, 219] on input "hottignie" at bounding box center [811, 218] width 523 height 26
click at [569, 283] on html "Vous avez le contrôle de vos données Nous utilisons des cookies, tout comme nos…" at bounding box center [772, 188] width 1545 height 377
click at [569, 82] on link "Co-emprunteur" at bounding box center [835, 82] width 167 height 35
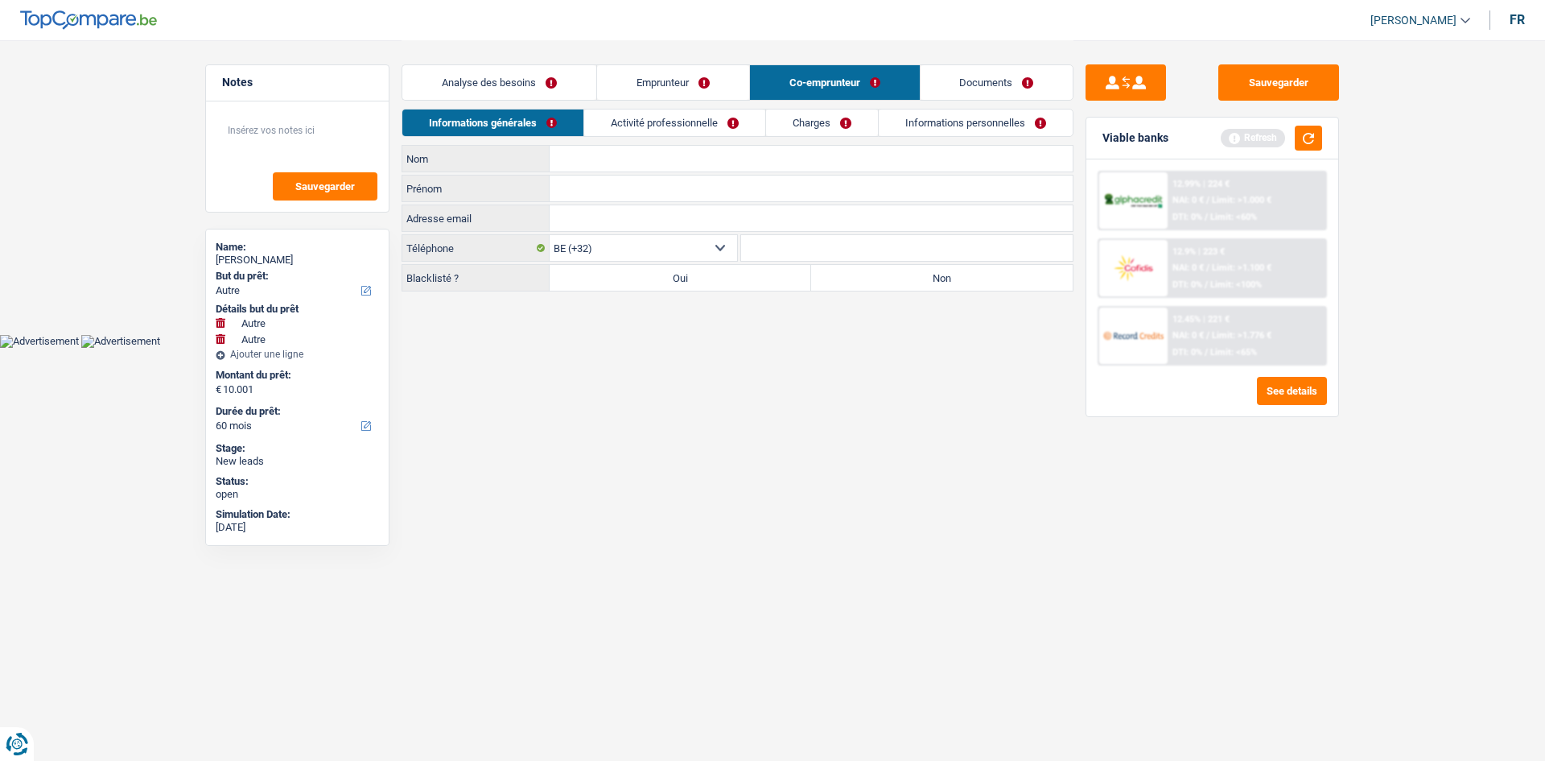
click at [569, 155] on input "Nom" at bounding box center [811, 159] width 523 height 26
click at [569, 200] on input "Prénom" at bounding box center [811, 188] width 523 height 26
click at [569, 277] on label "Non" at bounding box center [942, 278] width 262 height 26
click at [569, 277] on input "Non" at bounding box center [942, 278] width 262 height 26
click at [569, 127] on link "Activité professionnelle" at bounding box center [674, 122] width 181 height 27
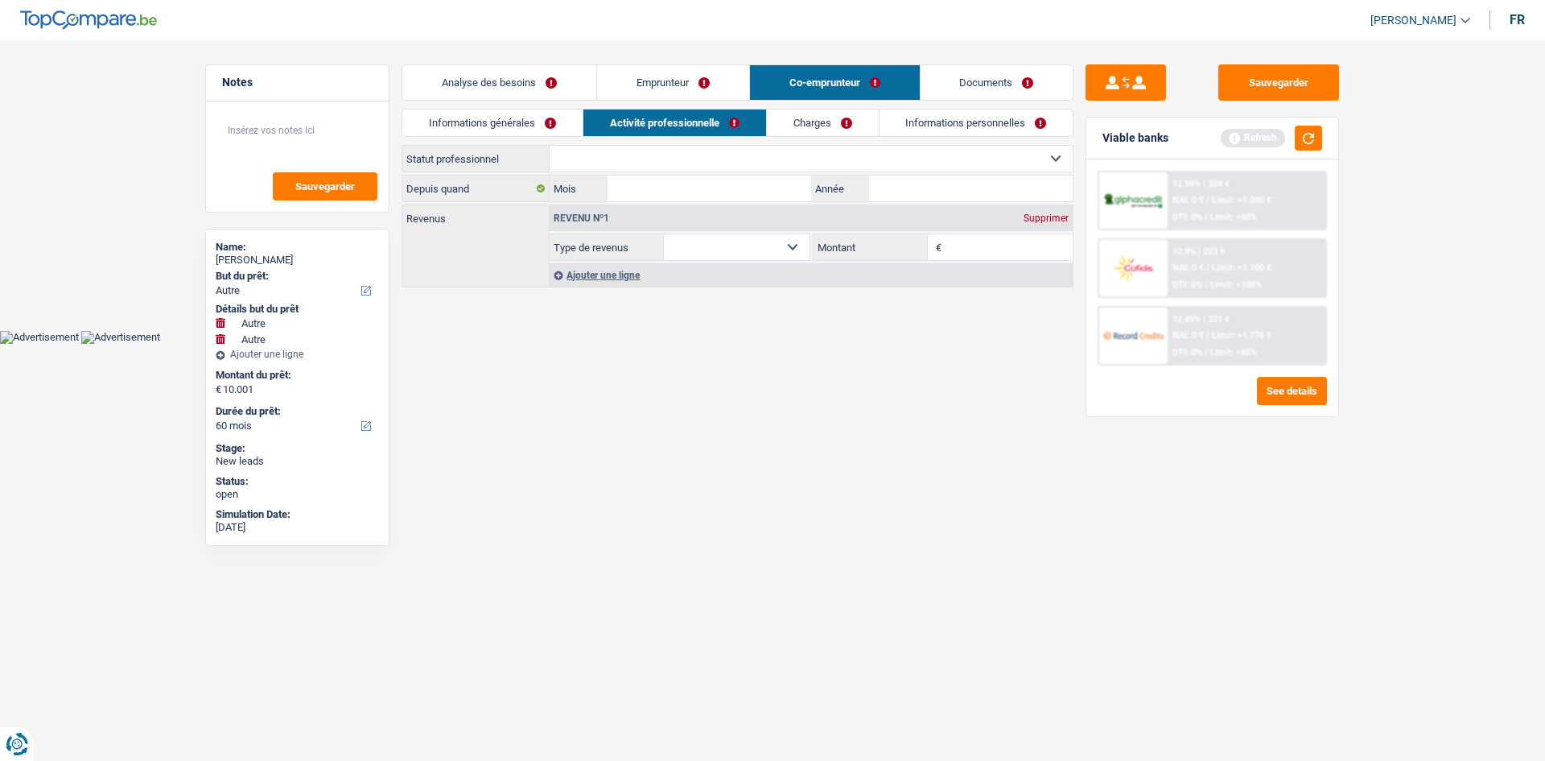
click at [569, 151] on select "Ouvrier Employé privé Employé public Invalide Indépendant Pensionné Chômeur Mut…" at bounding box center [811, 159] width 523 height 26
click at [550, 146] on select "Ouvrier Employé privé Employé public Invalide Indépendant Pensionné Chômeur Mut…" at bounding box center [811, 159] width 523 height 26
drag, startPoint x: 932, startPoint y: 177, endPoint x: 1007, endPoint y: 207, distance: 80.6
click at [569, 177] on input "Année" at bounding box center [971, 188] width 204 height 26
click at [569, 193] on input "Mois" at bounding box center [710, 188] width 204 height 26
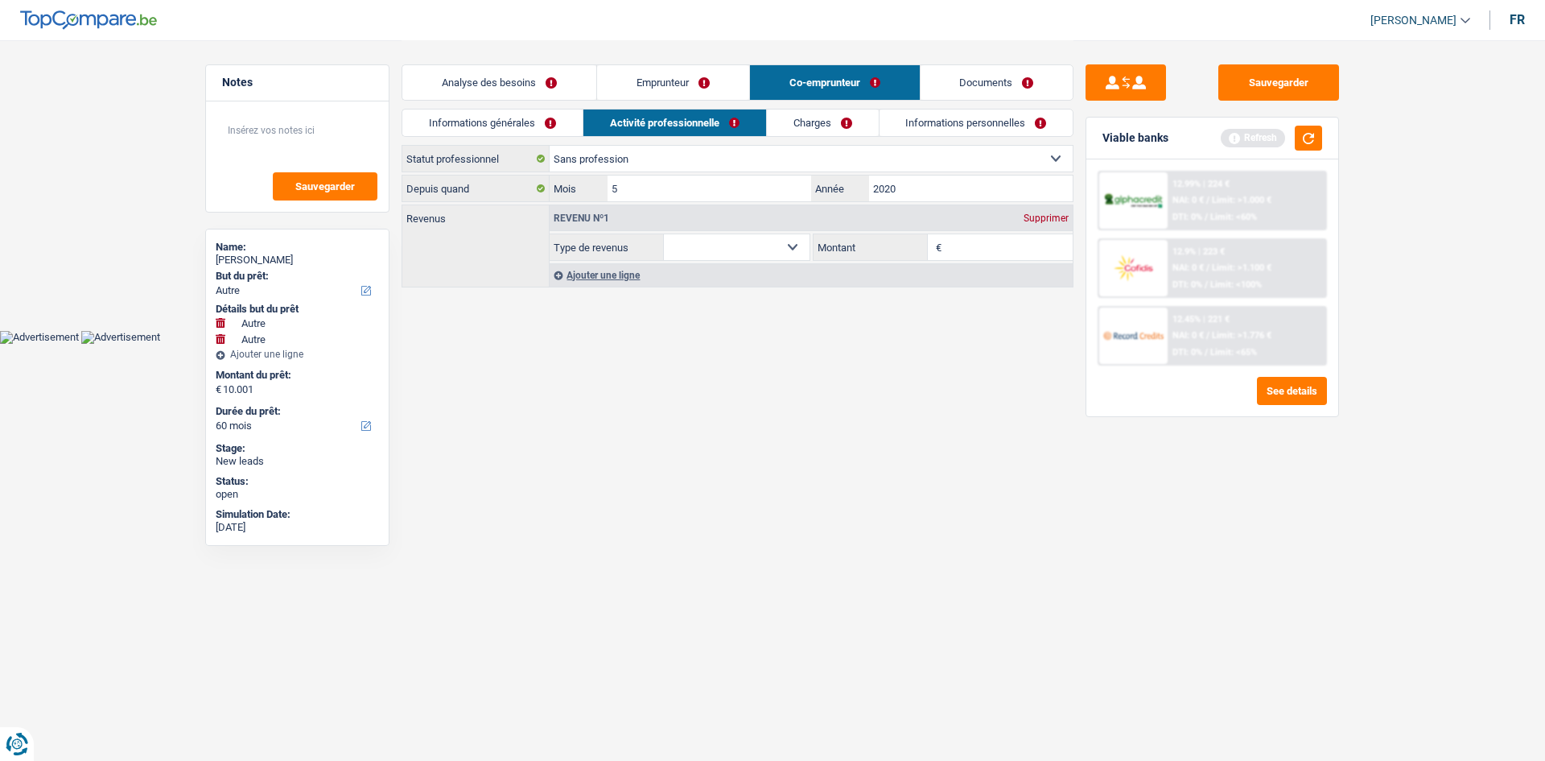
click at [569, 283] on html "Vous avez le contrôle de vos données Nous utilisons des cookies, tout comme nos…" at bounding box center [772, 172] width 1545 height 344
click at [569, 134] on link "Charges" at bounding box center [823, 122] width 112 height 27
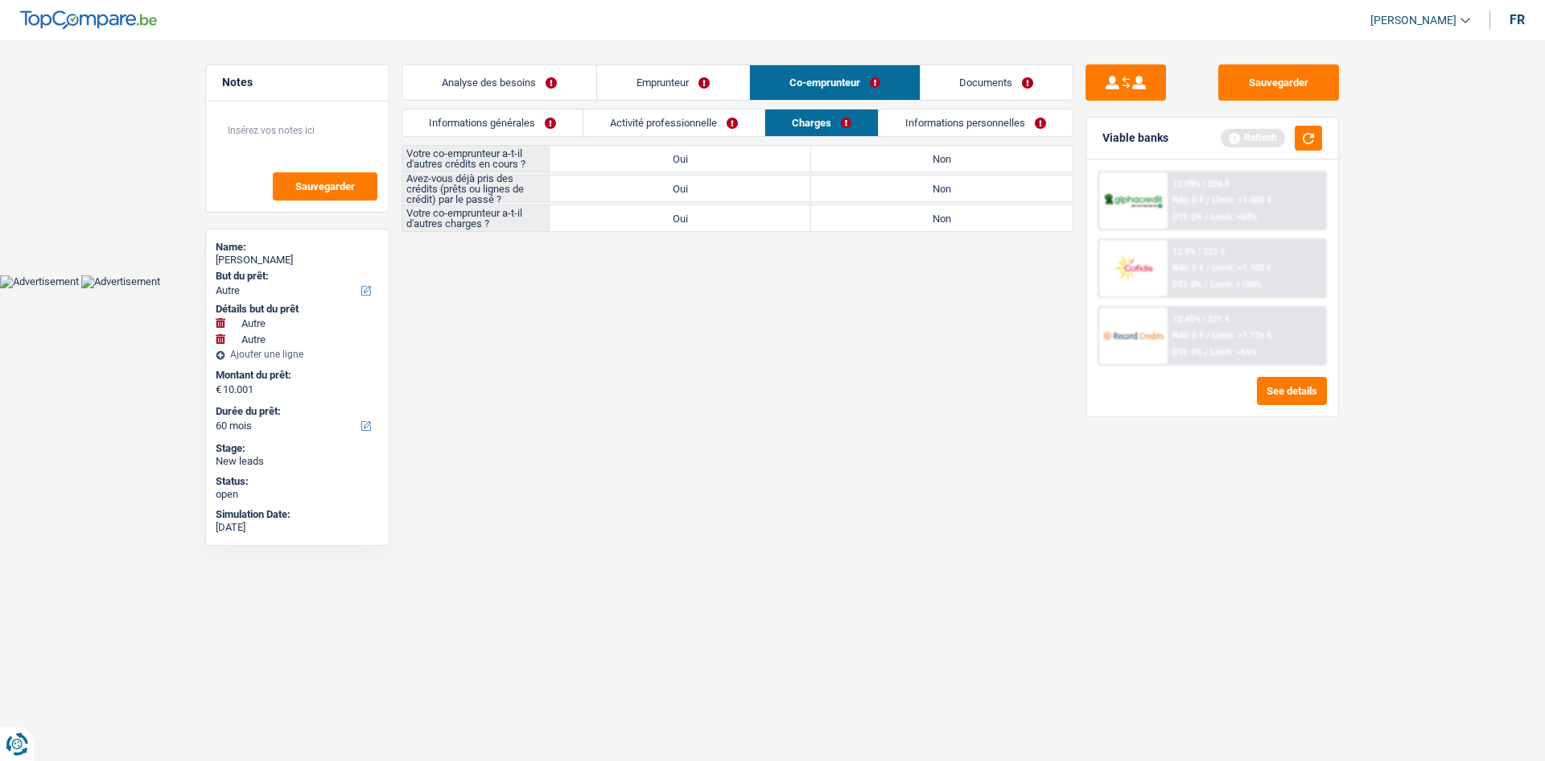
click at [569, 169] on label "Non" at bounding box center [942, 159] width 262 height 26
click at [569, 169] on input "Non" at bounding box center [942, 159] width 262 height 26
click at [569, 222] on label "Non" at bounding box center [942, 218] width 262 height 26
click at [569, 222] on input "Non" at bounding box center [942, 218] width 262 height 26
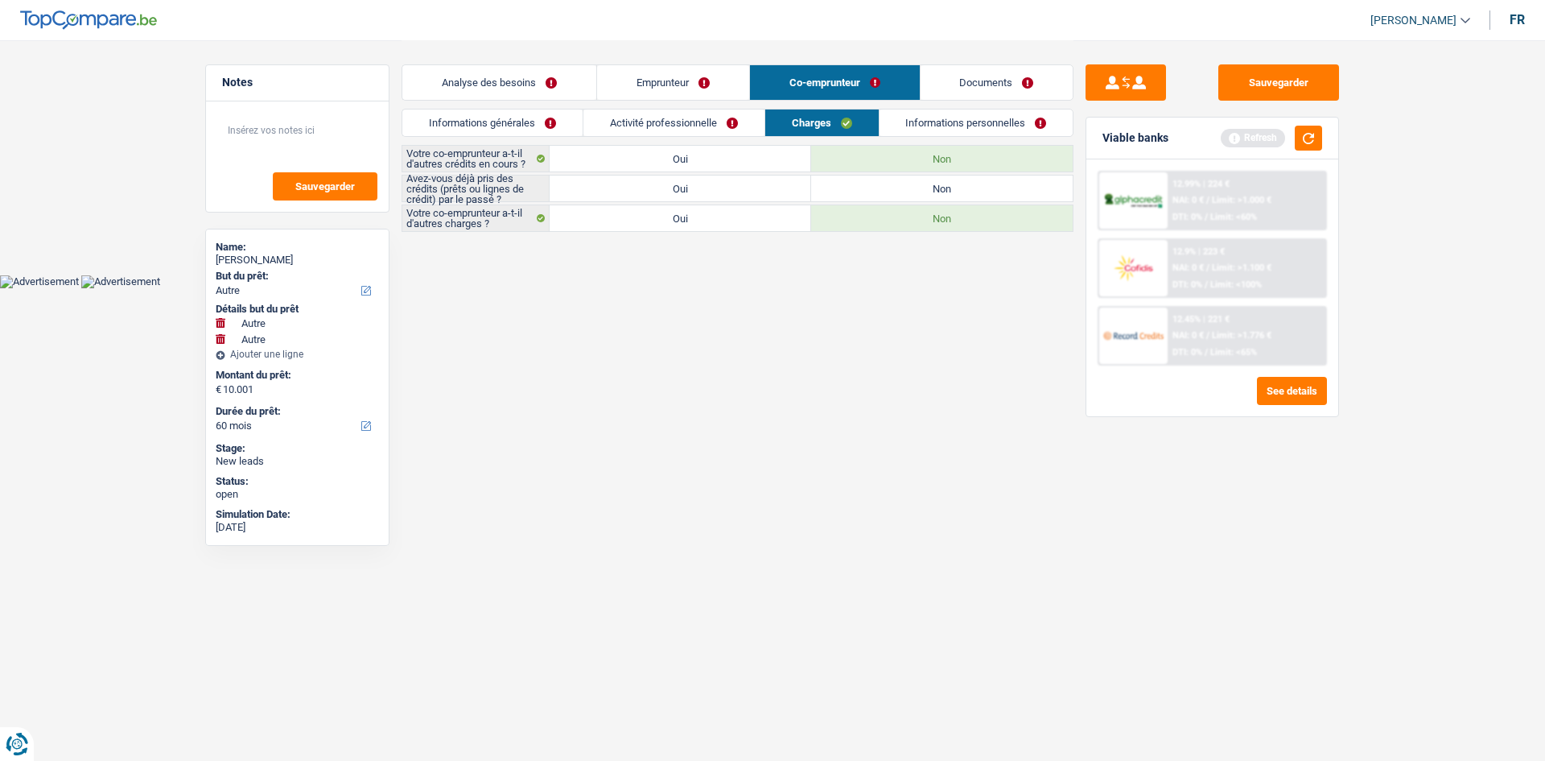
drag, startPoint x: 667, startPoint y: 184, endPoint x: 828, endPoint y: 139, distance: 167.2
click at [569, 186] on label "Oui" at bounding box center [681, 188] width 262 height 26
click at [569, 186] on input "Oui" at bounding box center [681, 188] width 262 height 26
click at [569, 126] on link "Informations personnelles" at bounding box center [977, 122] width 194 height 27
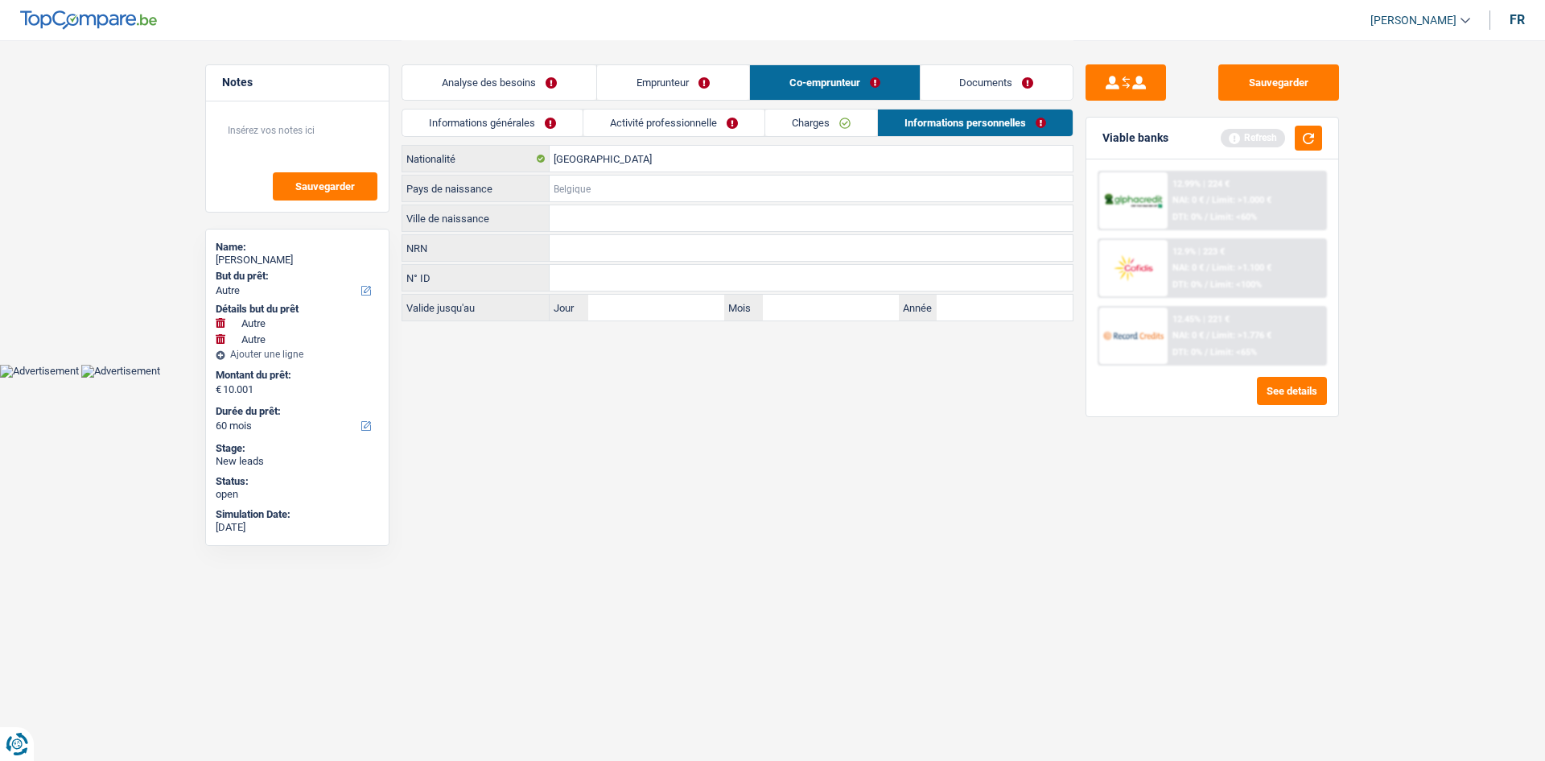
click at [569, 191] on input "Pays de naissance" at bounding box center [811, 188] width 523 height 26
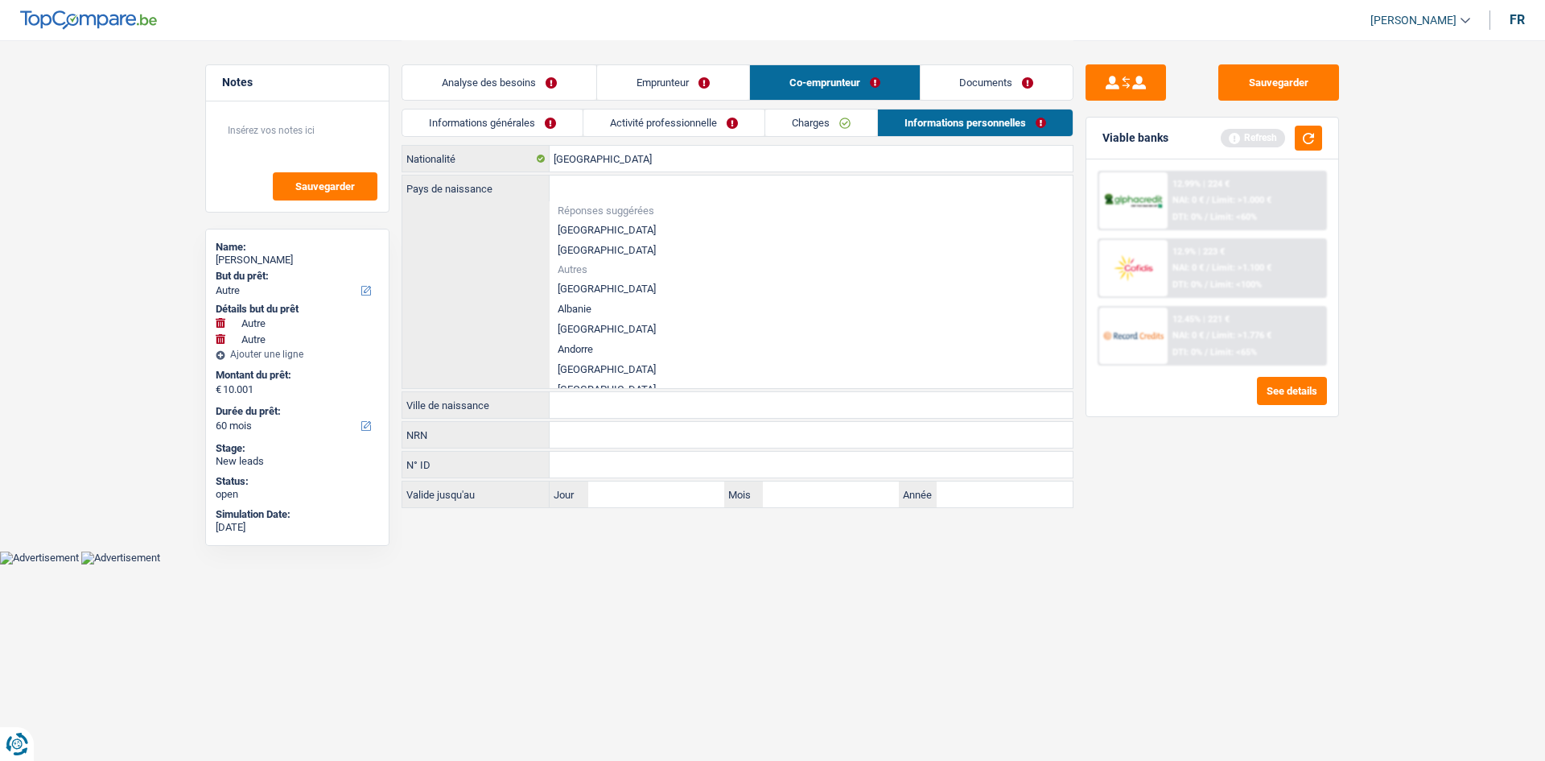
click at [569, 226] on li "[GEOGRAPHIC_DATA]" at bounding box center [811, 230] width 523 height 20
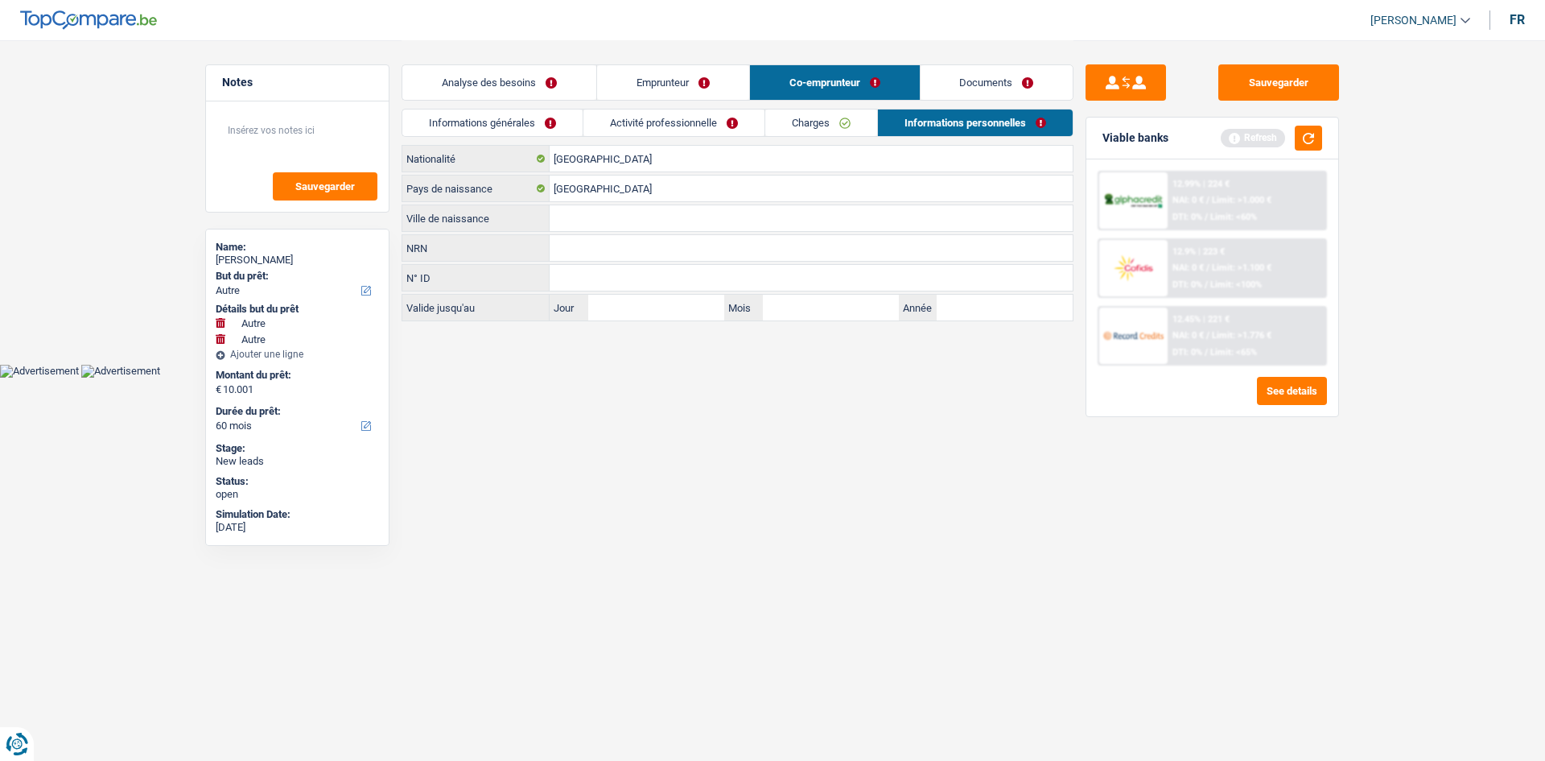
click at [569, 220] on input "Ville de naissance" at bounding box center [811, 218] width 523 height 26
drag, startPoint x: 1010, startPoint y: 522, endPoint x: 819, endPoint y: 219, distance: 358.2
click at [569, 283] on html "Vous avez le contrôle de vos données Nous utilisons des cookies, tout comme nos…" at bounding box center [772, 188] width 1545 height 377
click at [565, 72] on link "Analyse des besoins" at bounding box center [499, 82] width 194 height 35
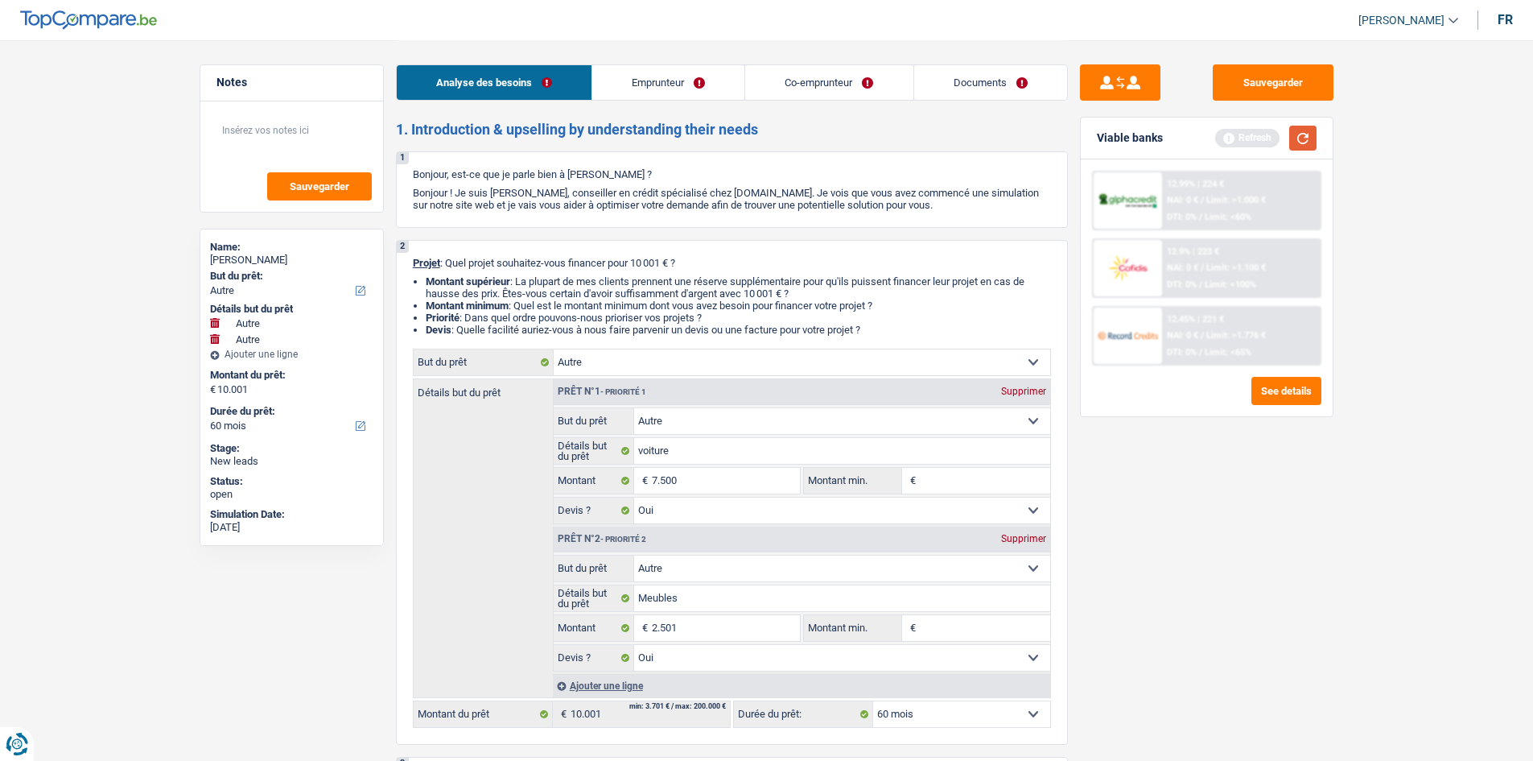
click at [569, 136] on button "button" at bounding box center [1302, 138] width 27 height 25
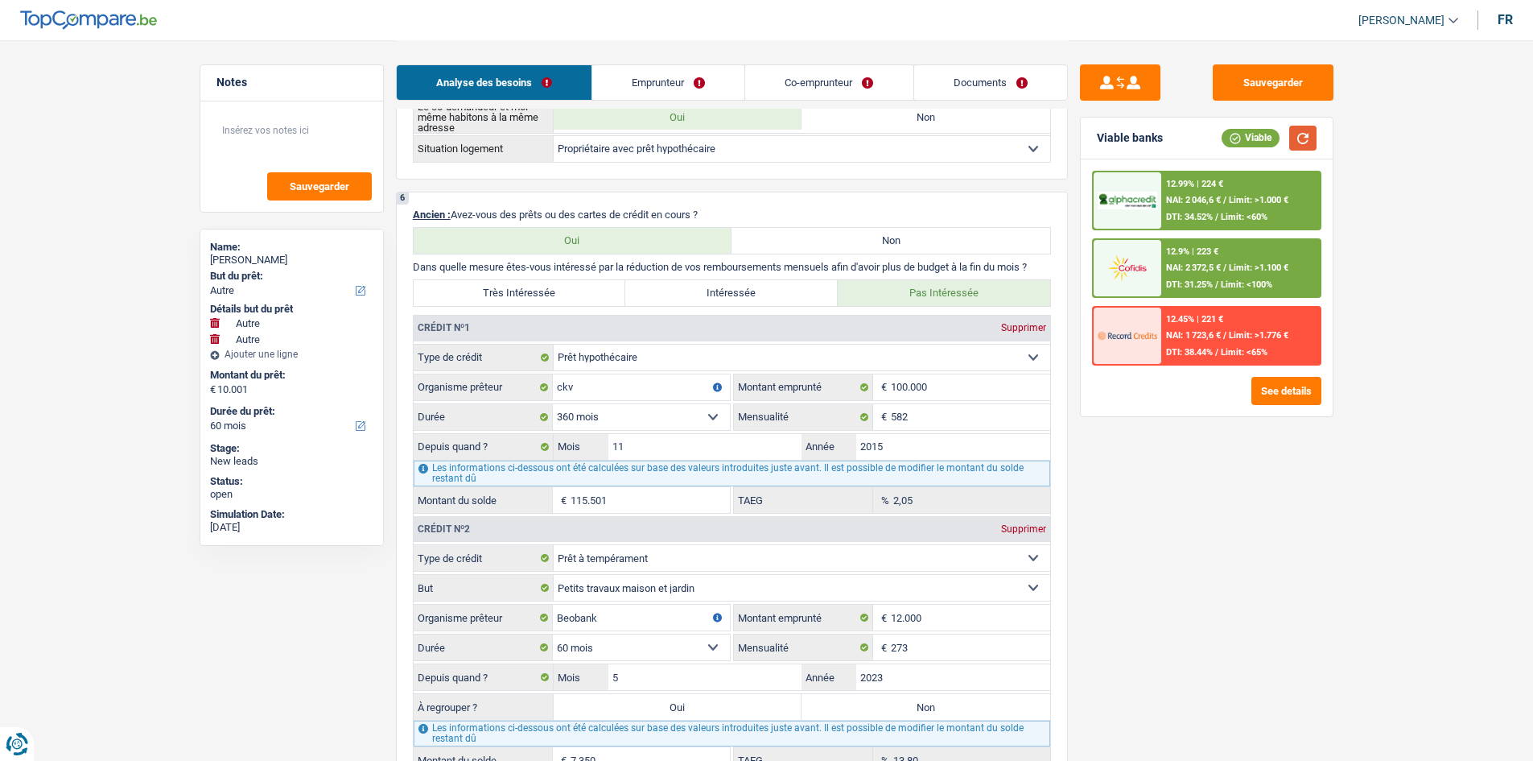
scroll to position [1288, 0]
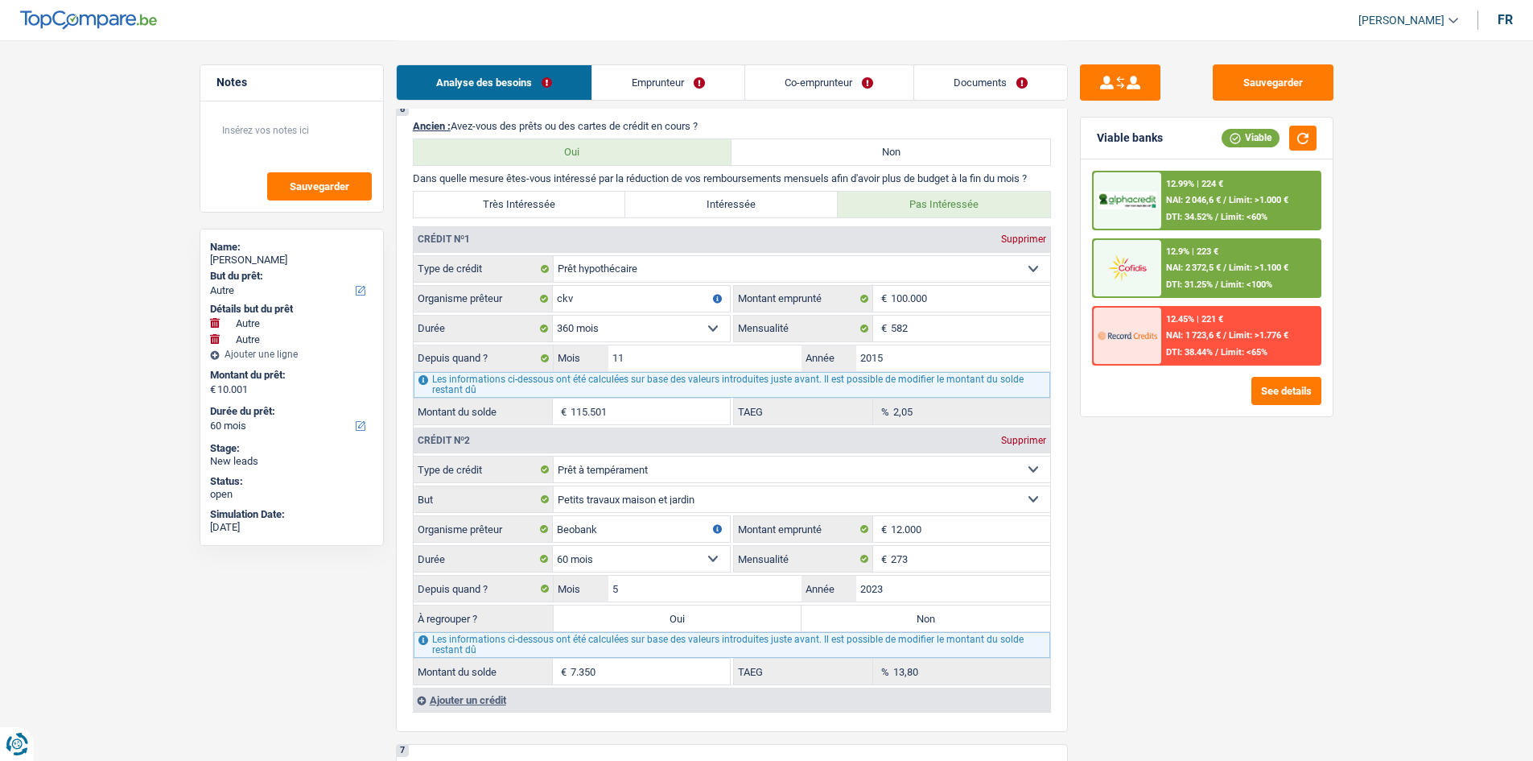
click at [569, 283] on label "Non" at bounding box center [926, 618] width 249 height 26
click at [569, 283] on input "Non" at bounding box center [926, 618] width 249 height 26
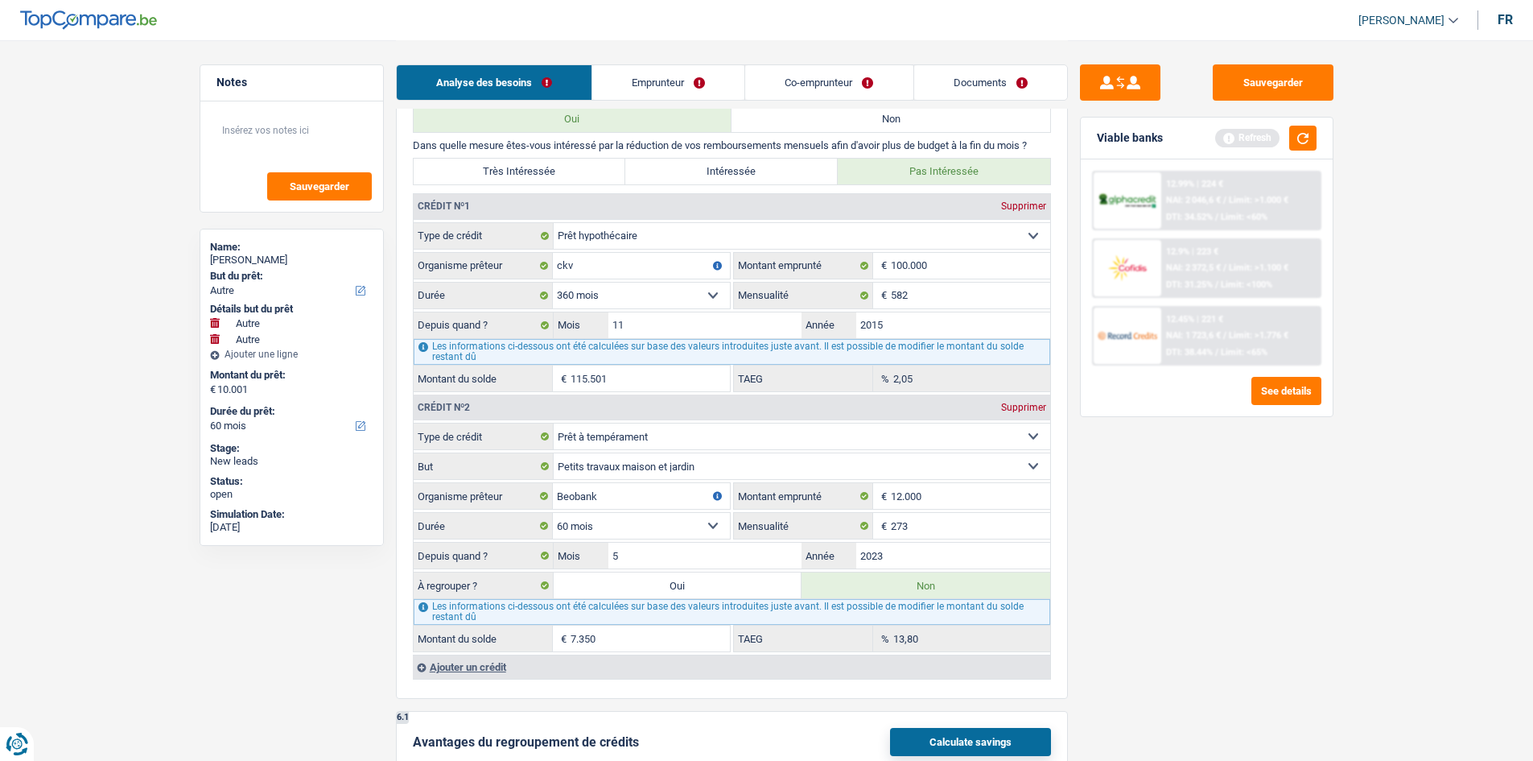
scroll to position [1368, 0]
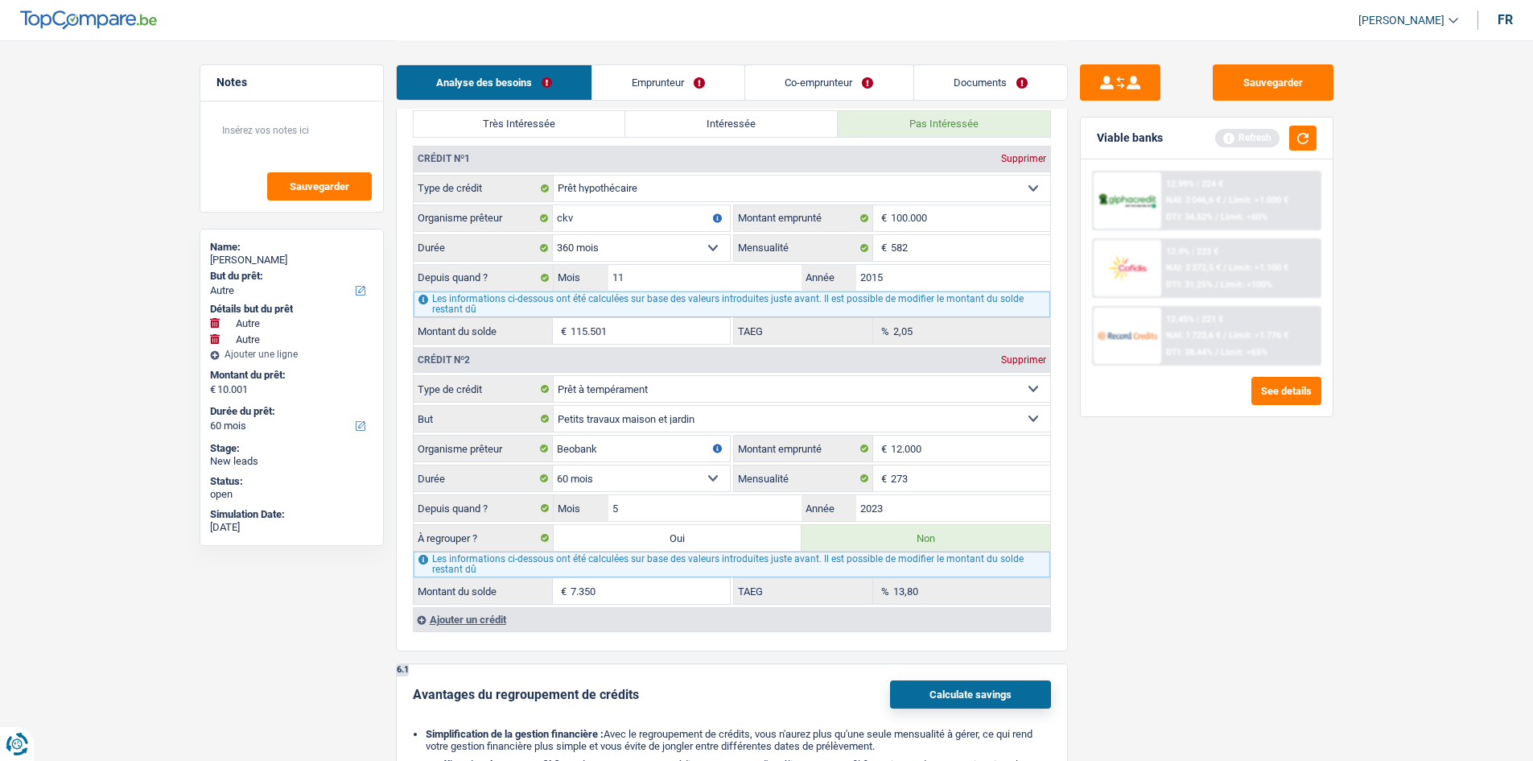
click at [569, 283] on main "Notes Sauvegarder Name: Nancy Bandini But du prêt: Confort maison: meubles, tex…" at bounding box center [766, 235] width 1533 height 3207
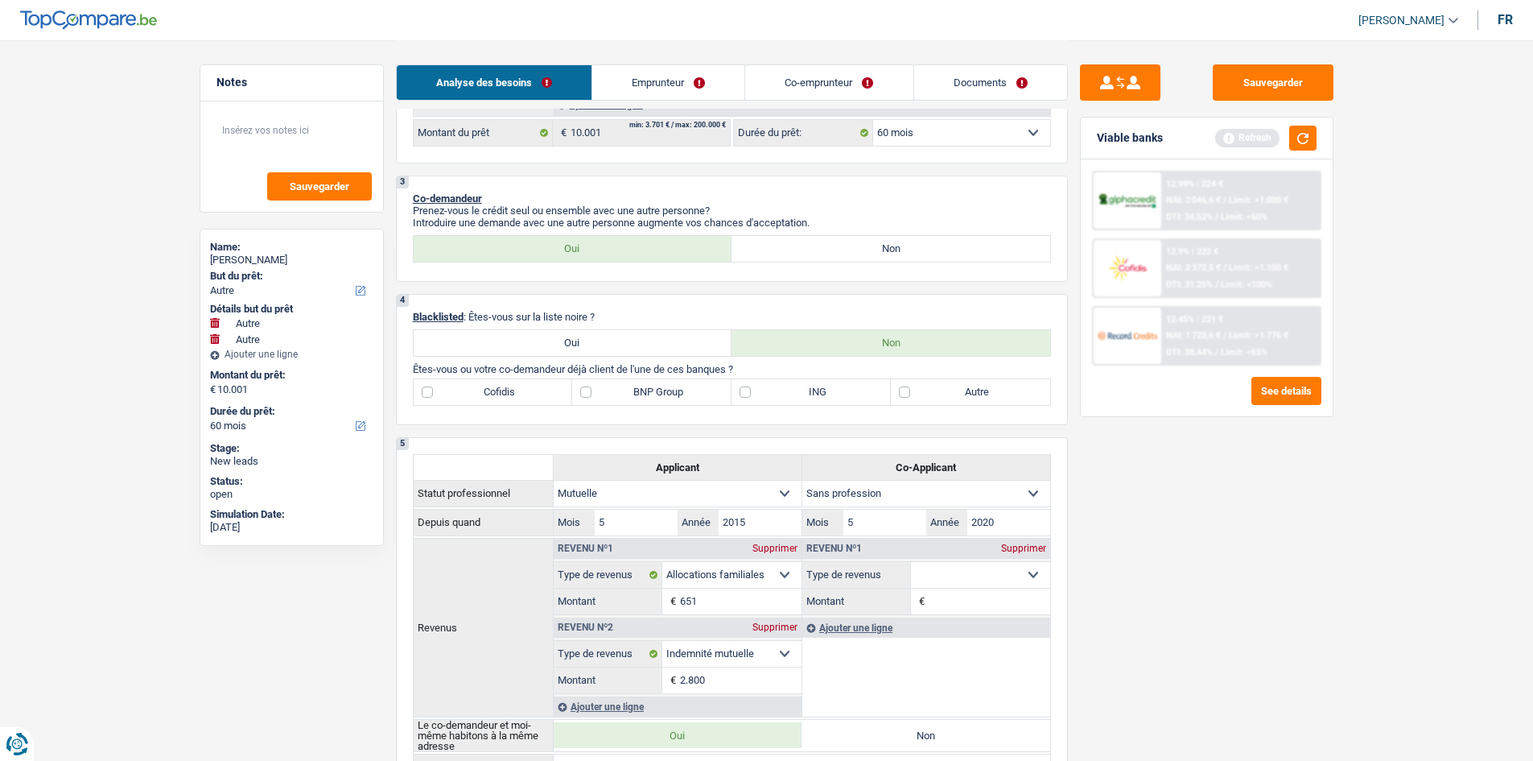
scroll to position [563, 0]
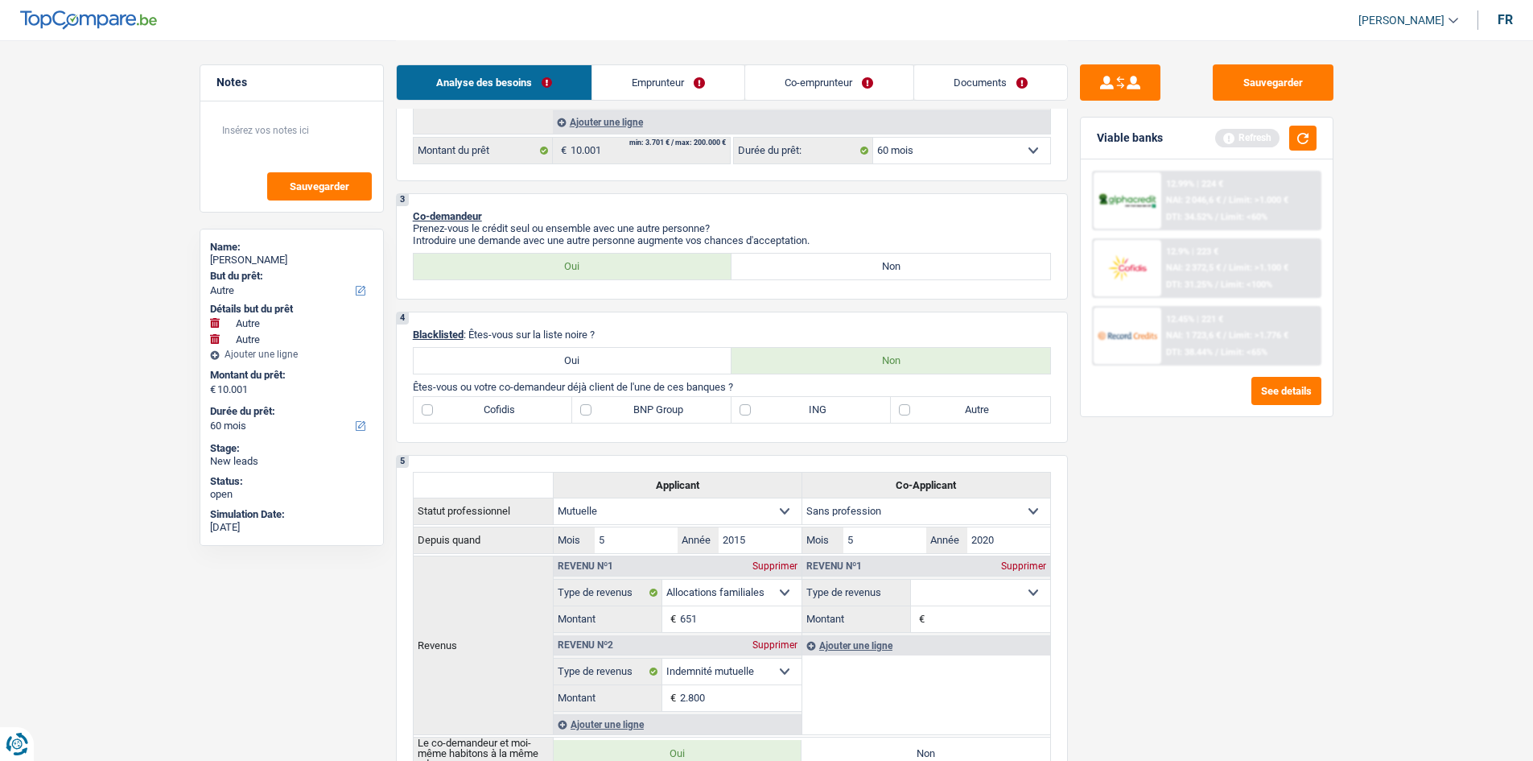
drag, startPoint x: 993, startPoint y: 415, endPoint x: 1218, endPoint y: 562, distance: 268.6
click at [569, 283] on label "Autre" at bounding box center [970, 410] width 159 height 26
click at [569, 283] on input "Autre" at bounding box center [970, 410] width 159 height 26
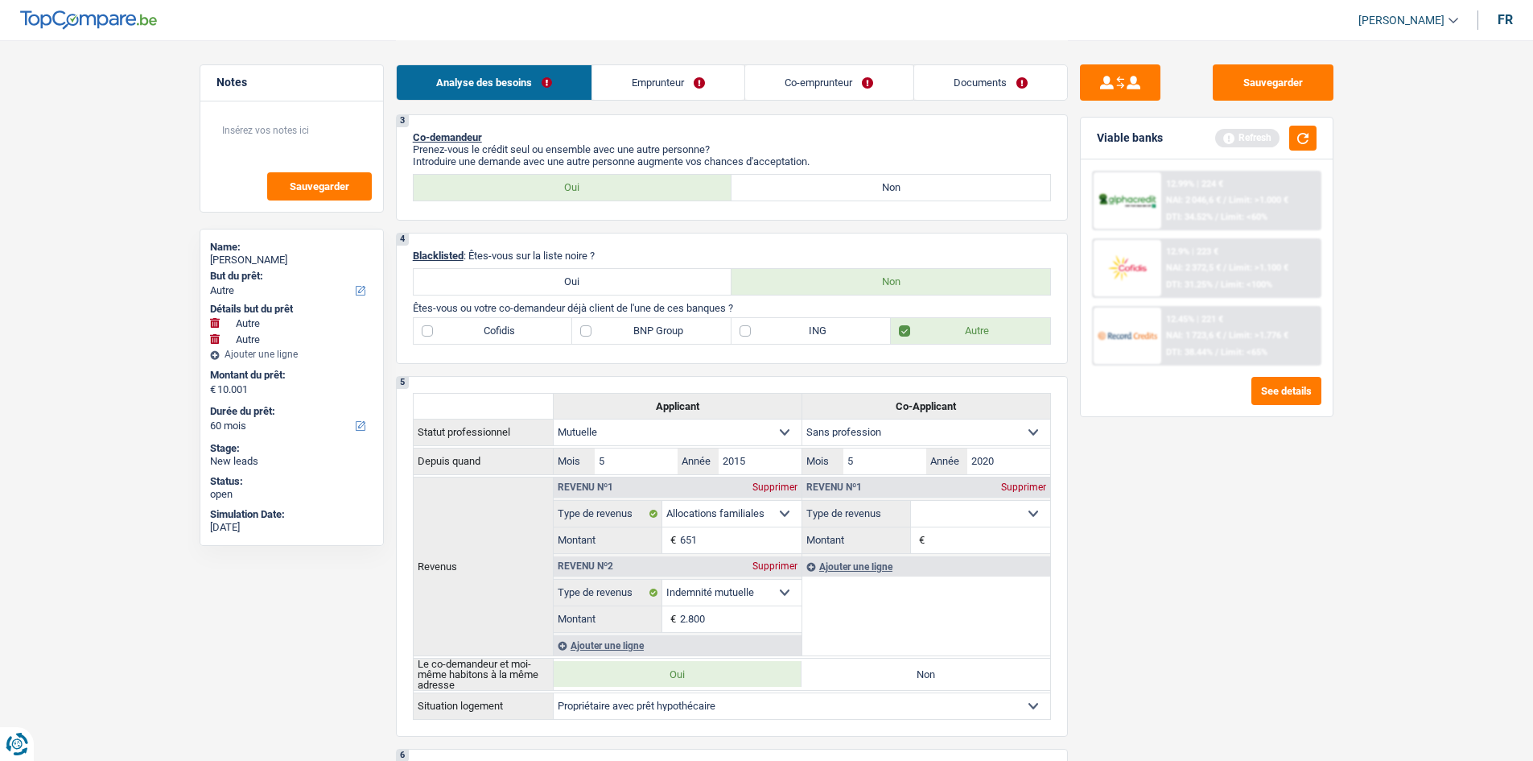
scroll to position [805, 0]
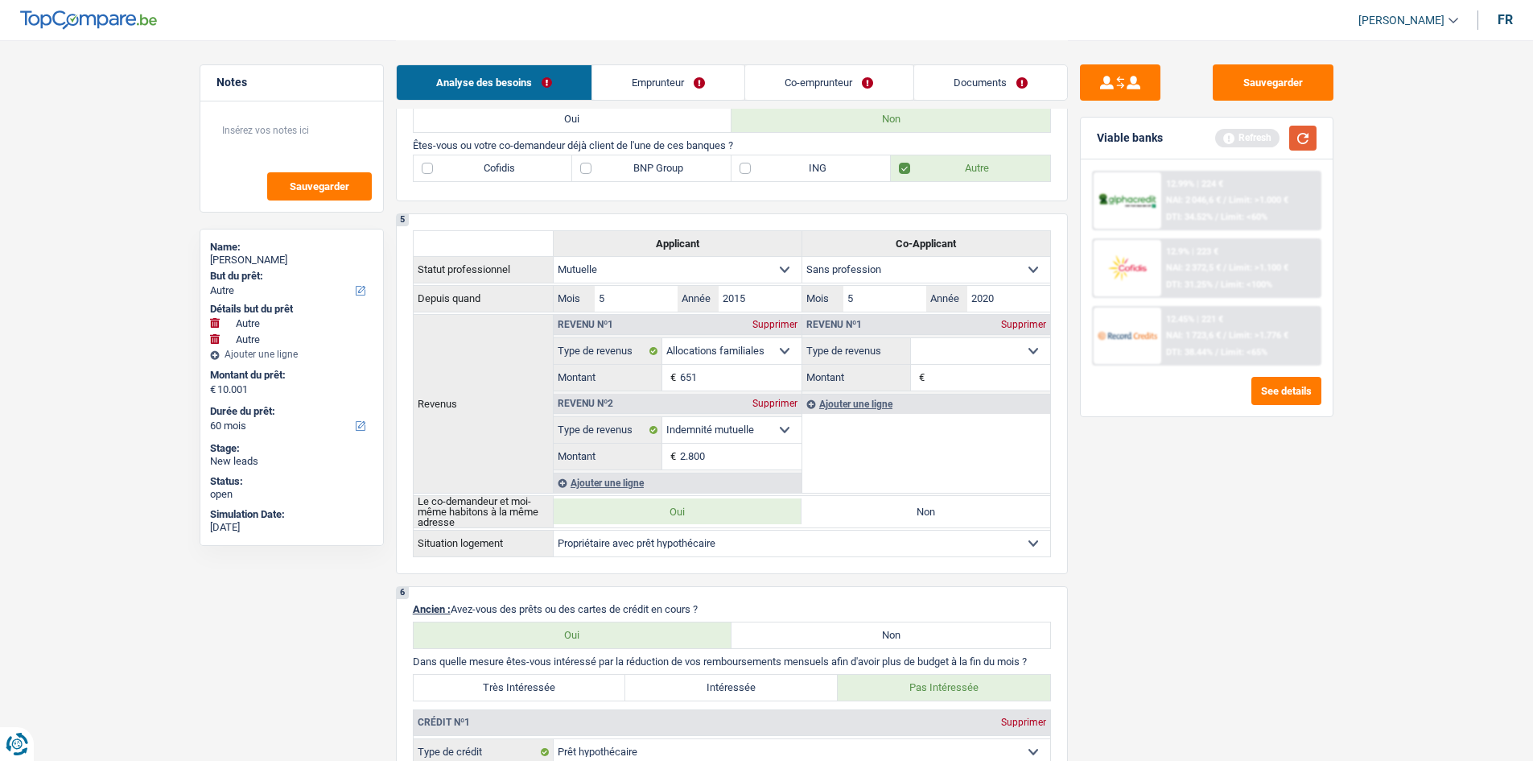
click at [569, 134] on button "button" at bounding box center [1302, 138] width 27 height 25
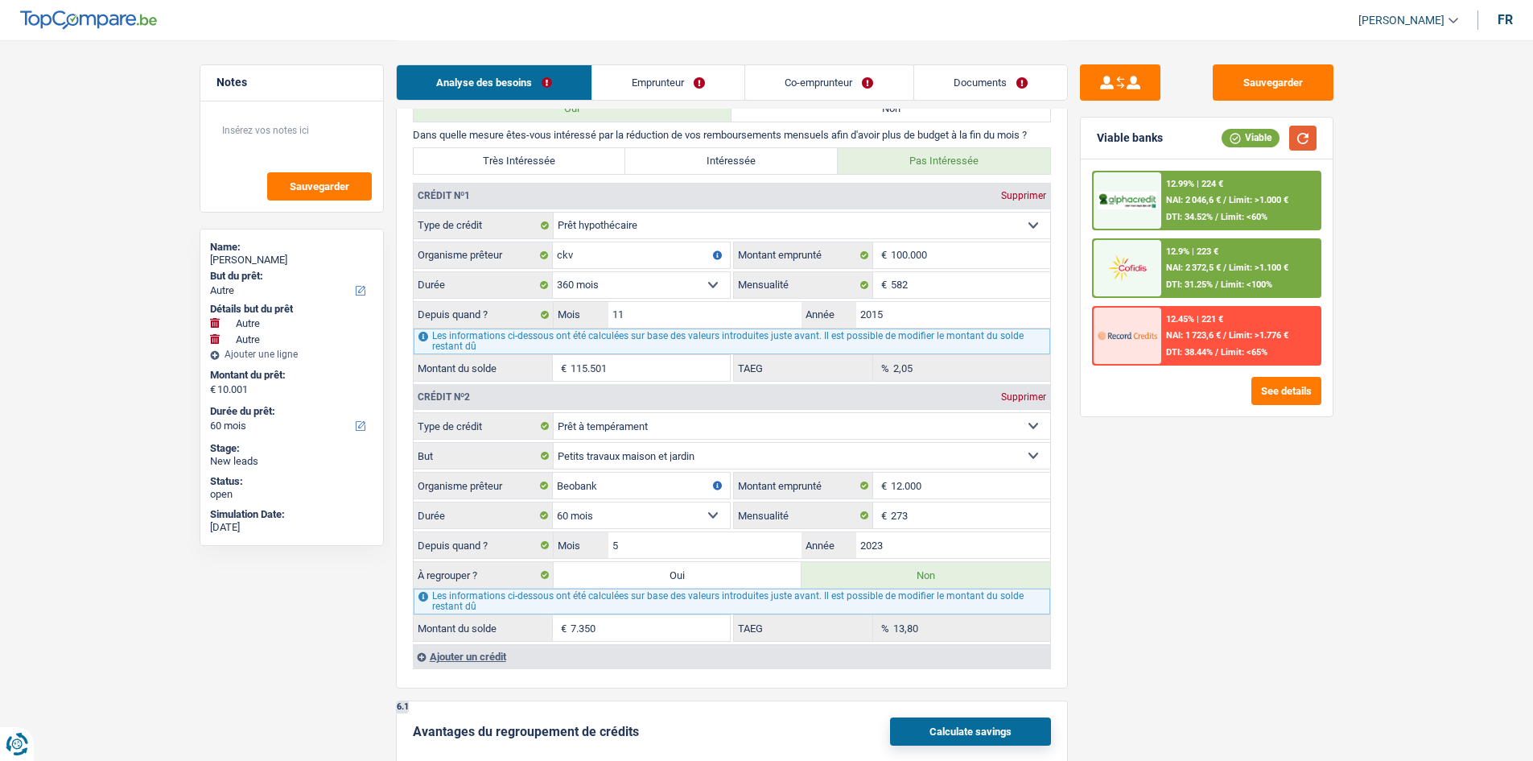
scroll to position [1368, 0]
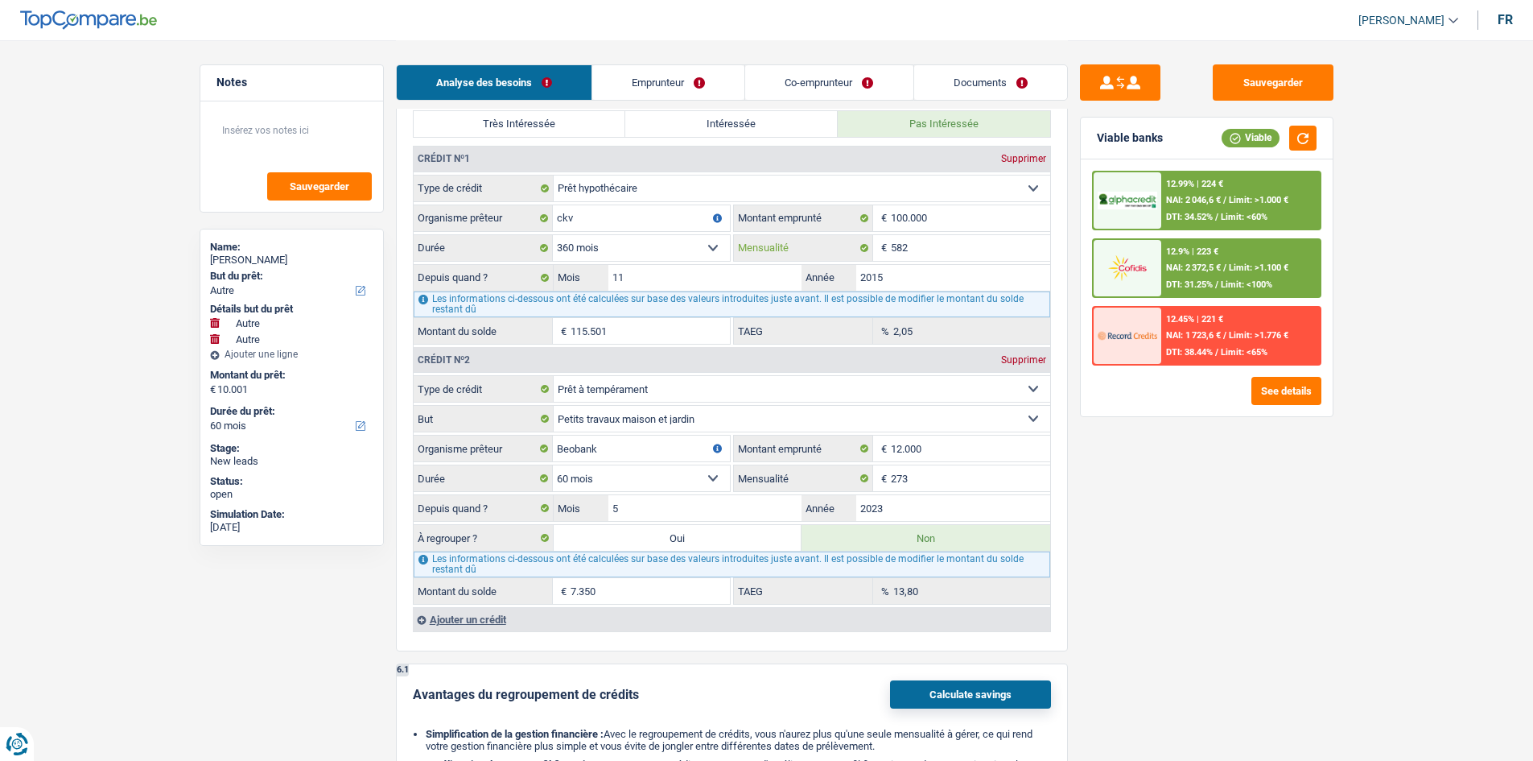
click at [569, 256] on input "582" at bounding box center [970, 248] width 159 height 26
drag, startPoint x: 1276, startPoint y: 589, endPoint x: 1255, endPoint y: 578, distance: 23.8
click at [569, 283] on div "Sauvegarder Viable banks Viable 12.99% | 224 € NAI: 2 046,6 € / Limit: >1.000 €…" at bounding box center [1207, 399] width 278 height 670
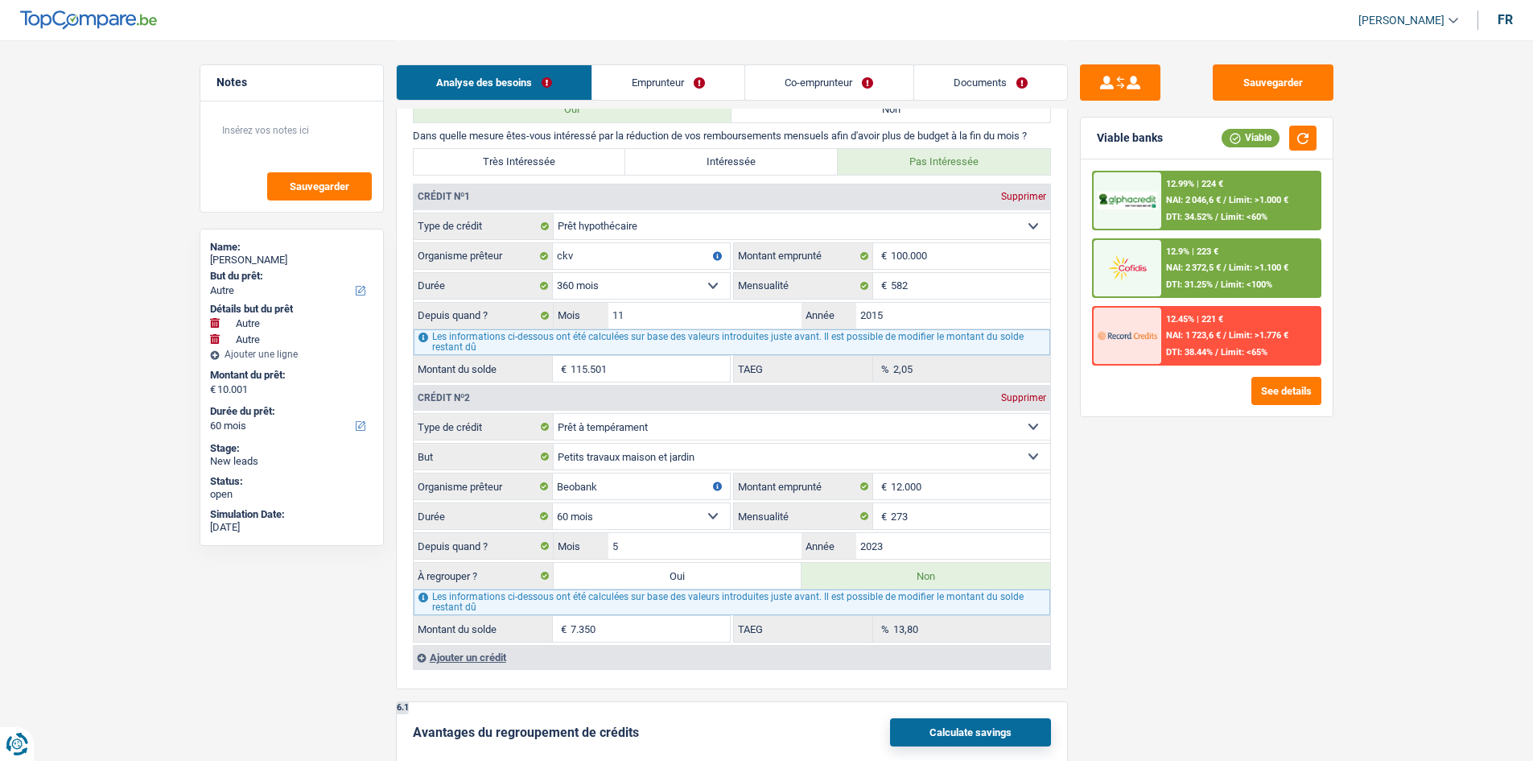
scroll to position [1288, 0]
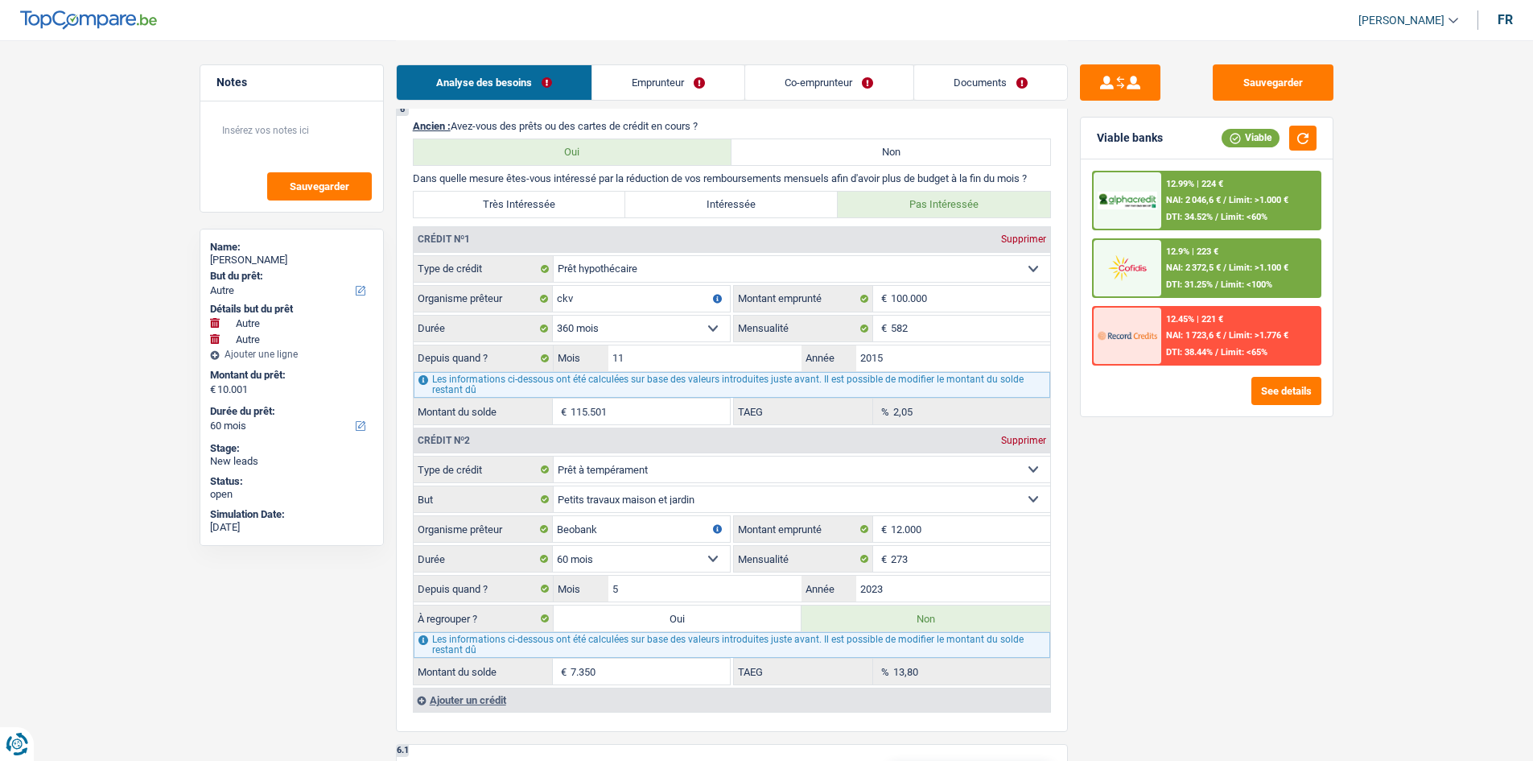
click at [569, 85] on link "Emprunteur" at bounding box center [668, 82] width 152 height 35
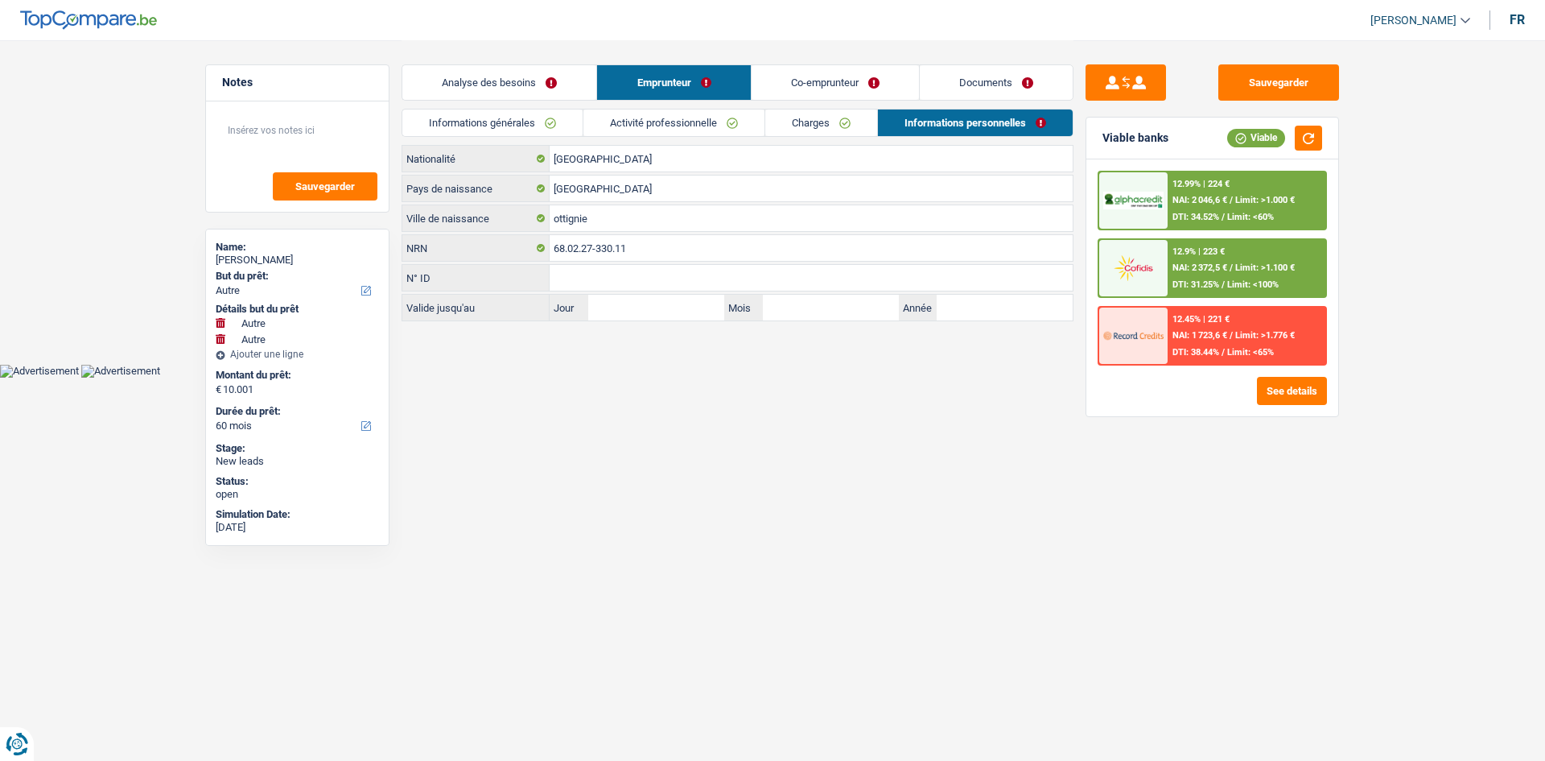
click at [569, 122] on link "Activité professionnelle" at bounding box center [674, 122] width 181 height 27
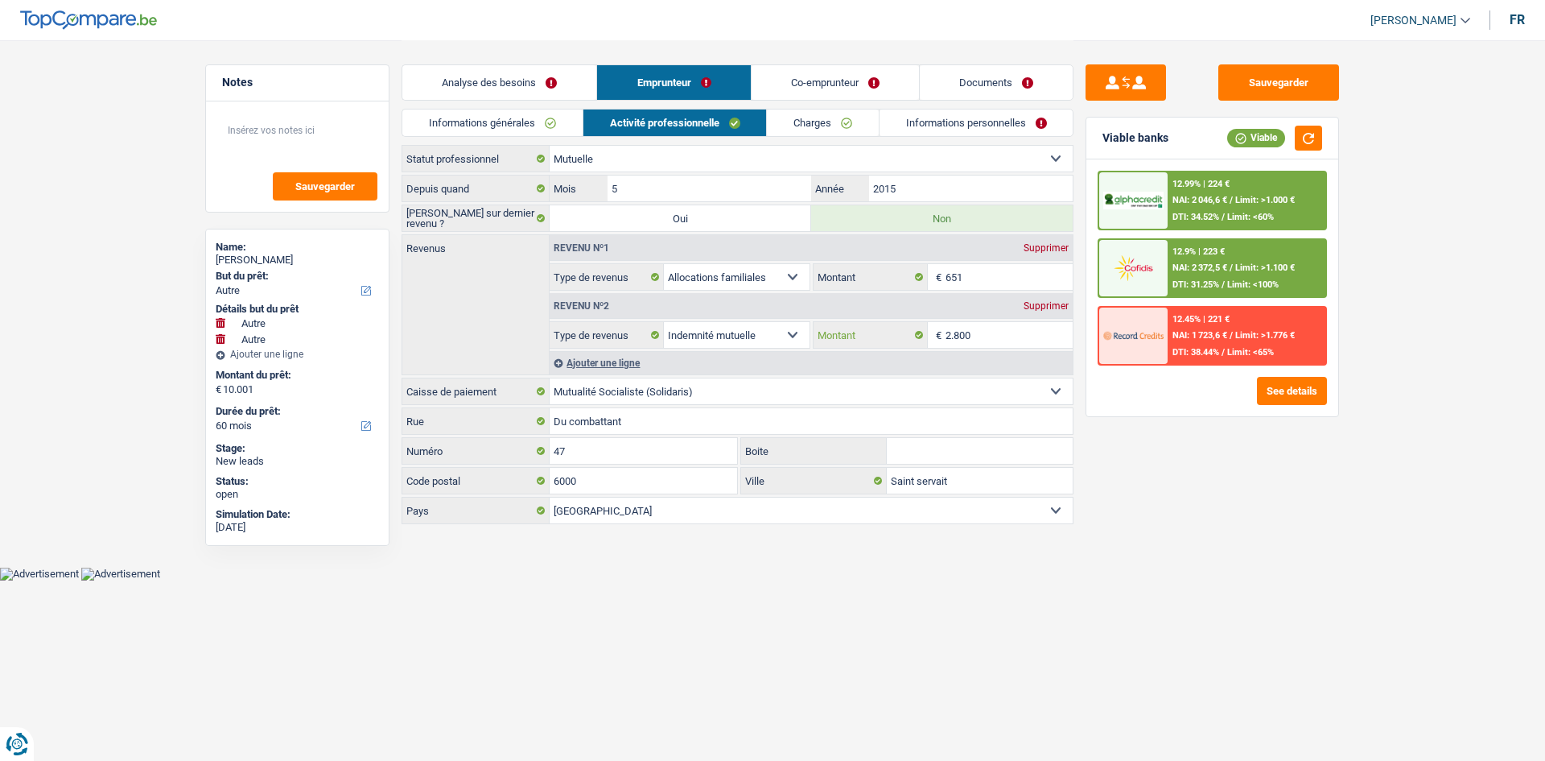
click at [569, 283] on input "2.800" at bounding box center [1010, 335] width 128 height 26
click at [534, 72] on link "Analyse des besoins" at bounding box center [499, 82] width 194 height 35
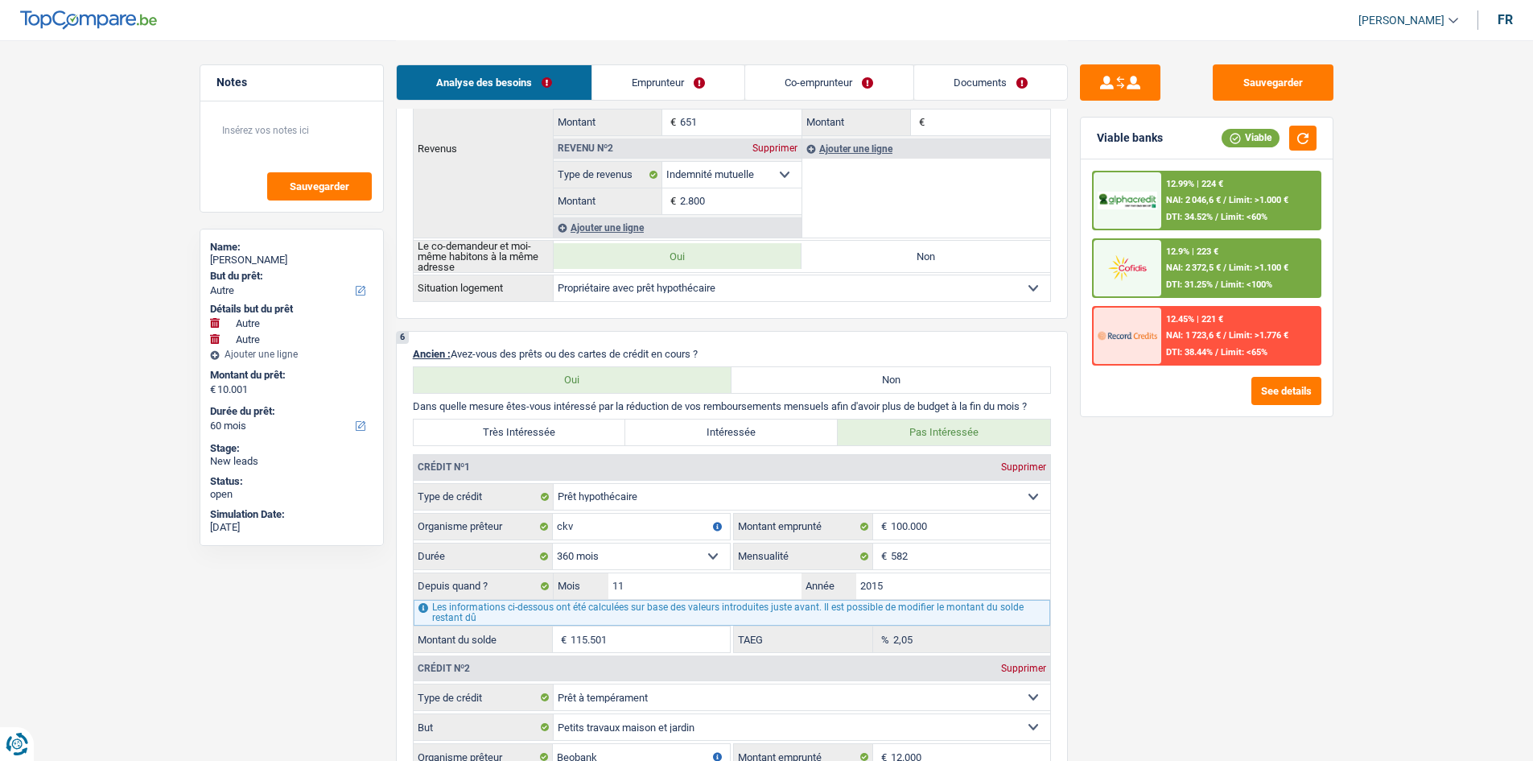
scroll to position [1127, 0]
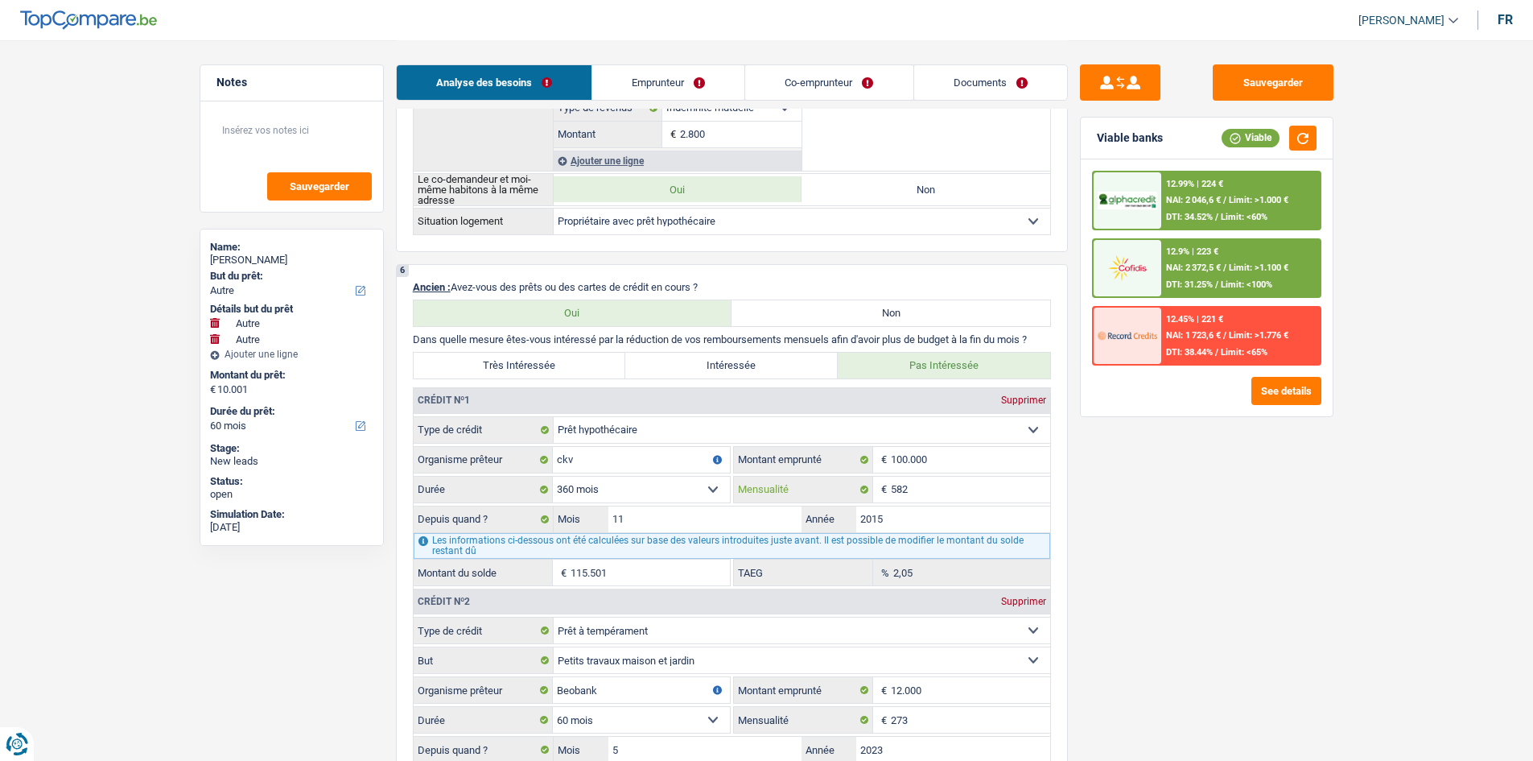
click at [569, 283] on input "582" at bounding box center [970, 489] width 159 height 26
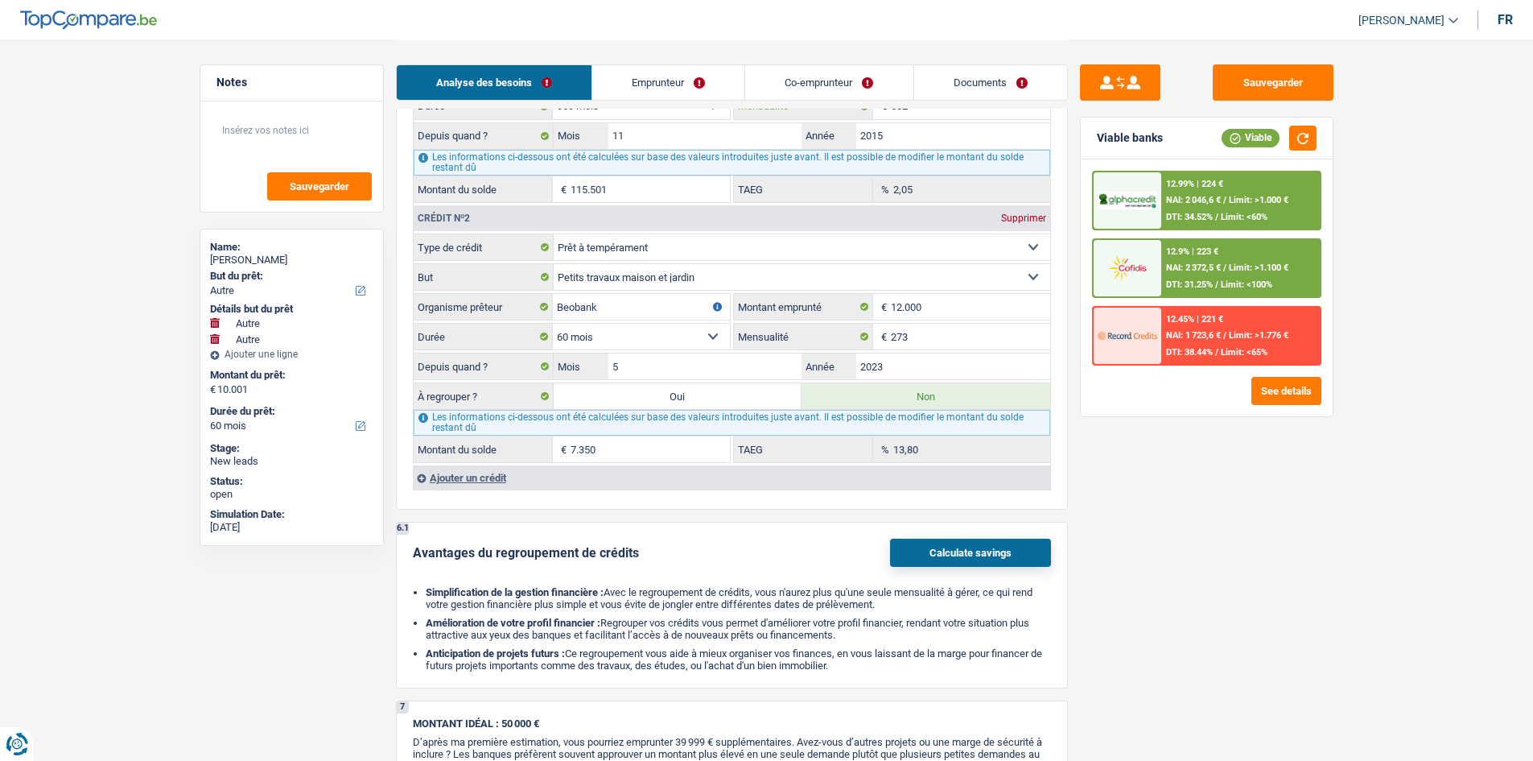
scroll to position [1610, 0]
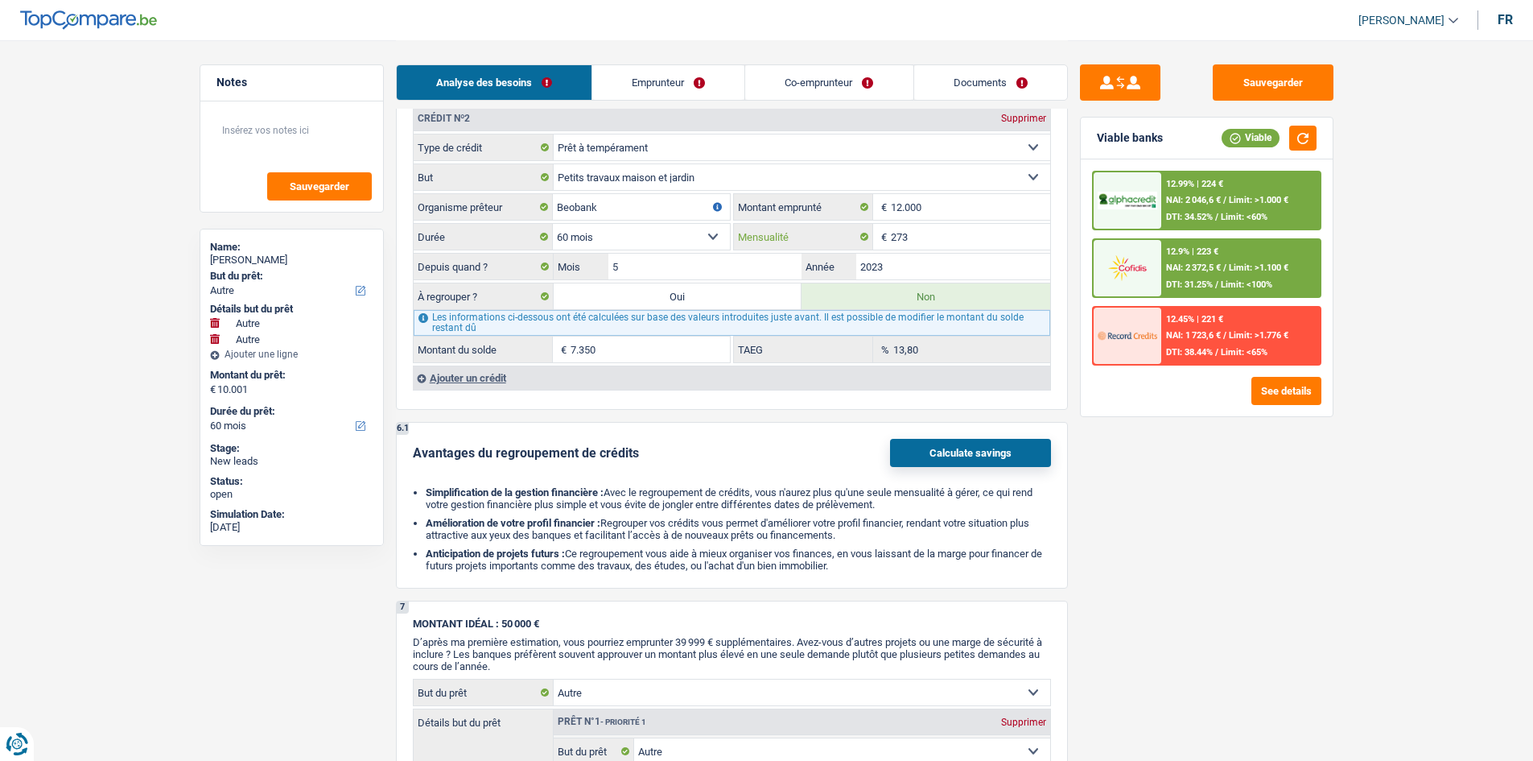
click at [569, 242] on input "273" at bounding box center [970, 237] width 159 height 26
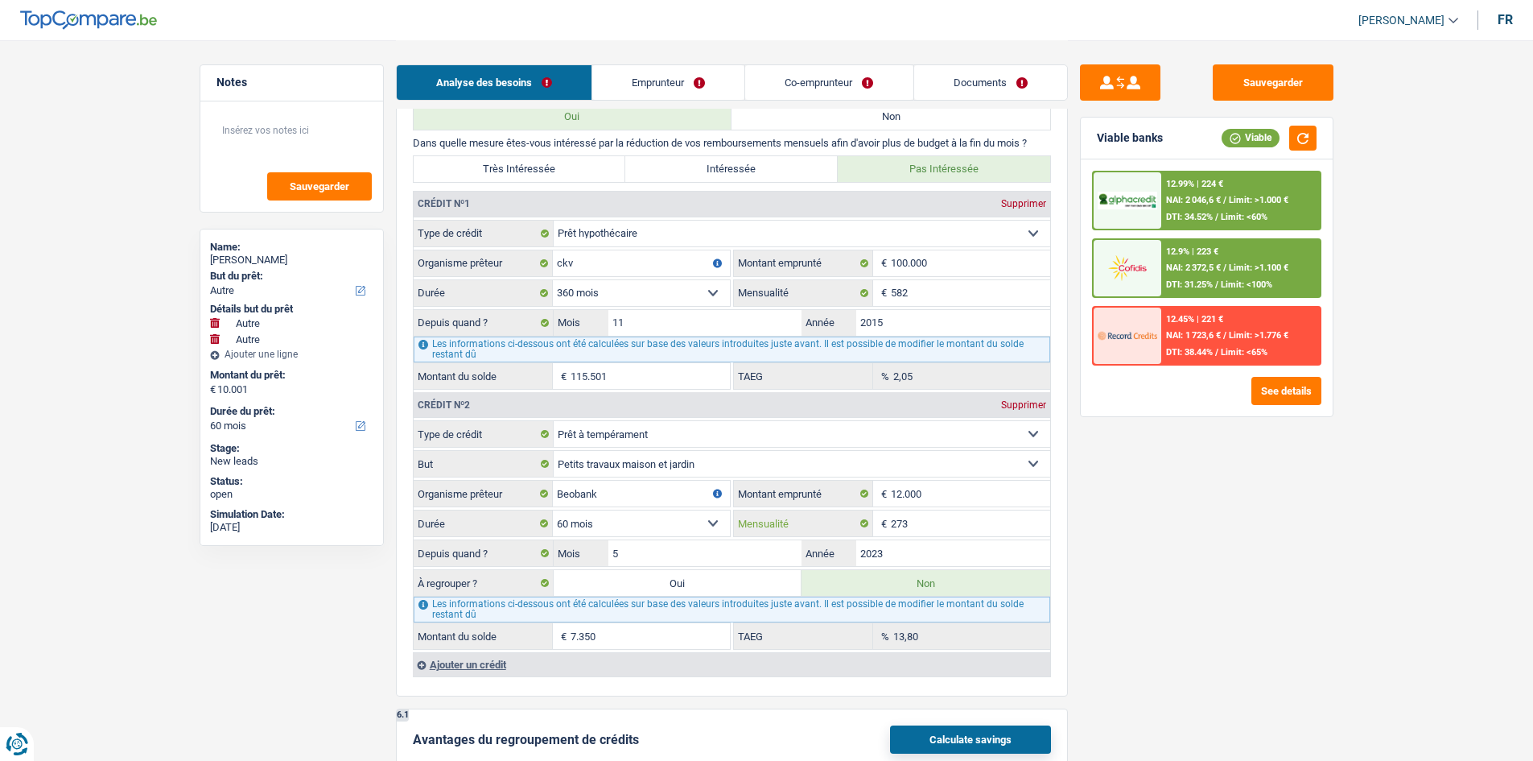
scroll to position [1046, 0]
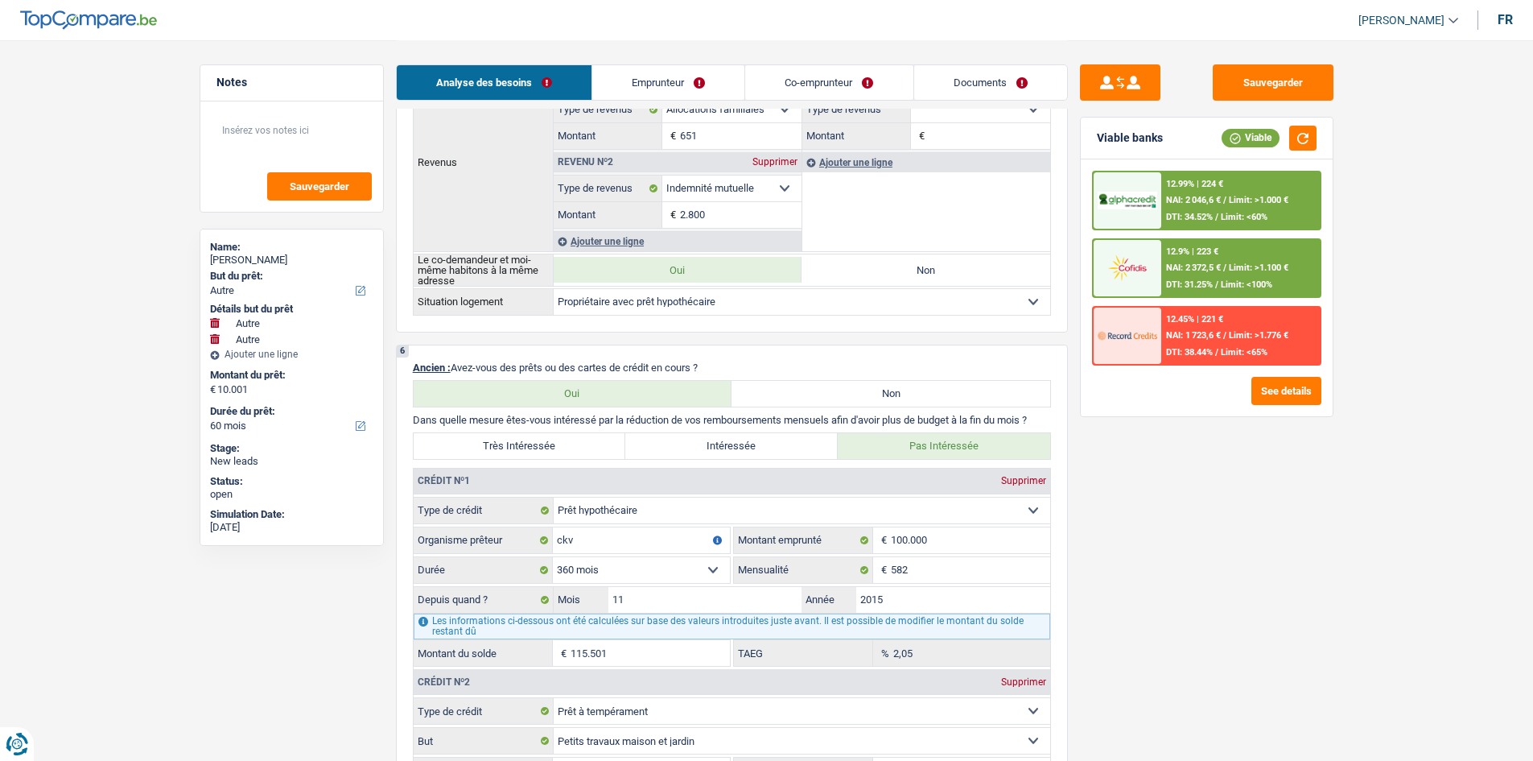
click at [569, 79] on link "Emprunteur" at bounding box center [668, 82] width 152 height 35
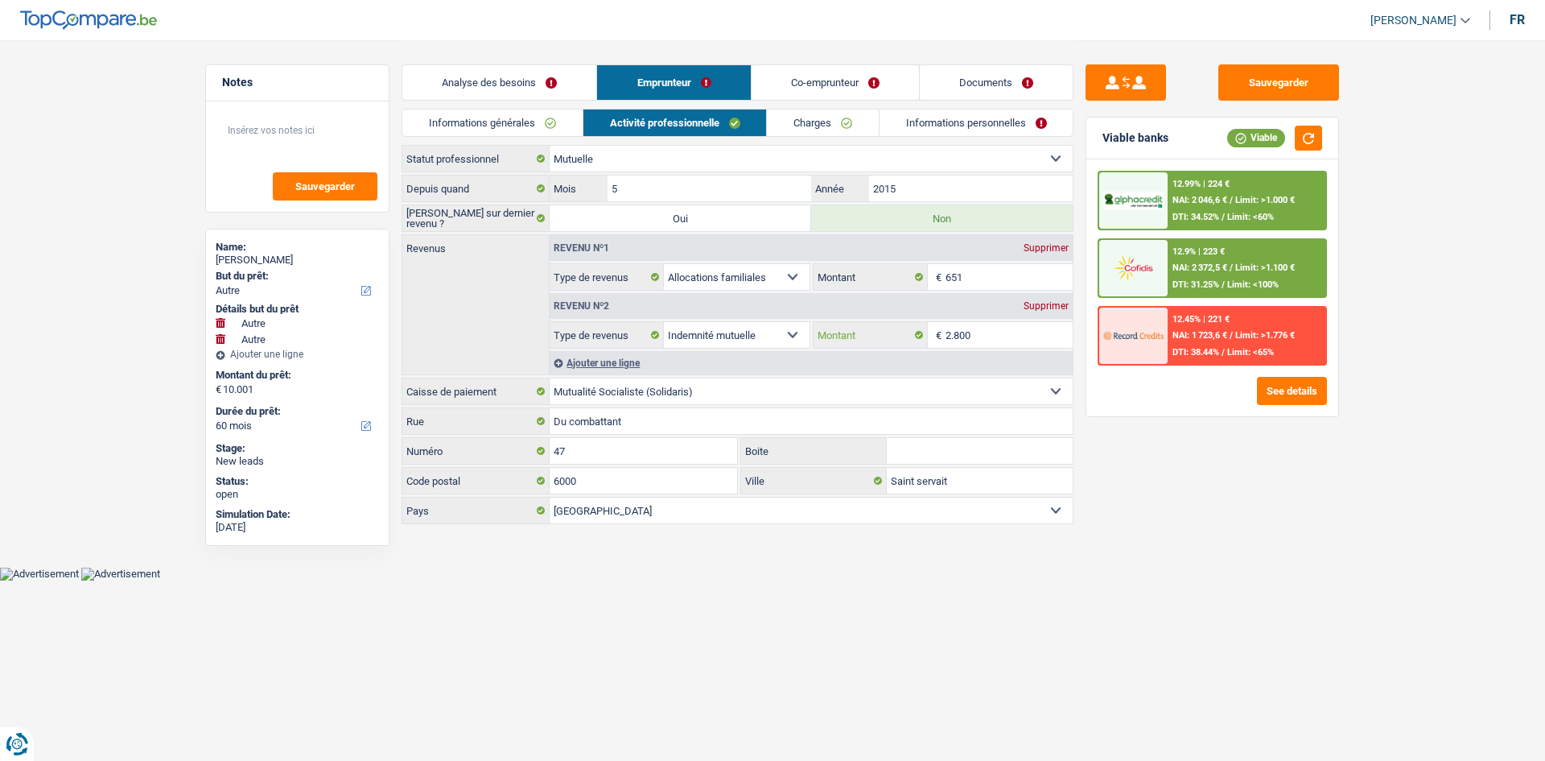
click at [569, 283] on input "2.800" at bounding box center [1010, 335] width 128 height 26
click at [555, 86] on link "Analyse des besoins" at bounding box center [499, 82] width 194 height 35
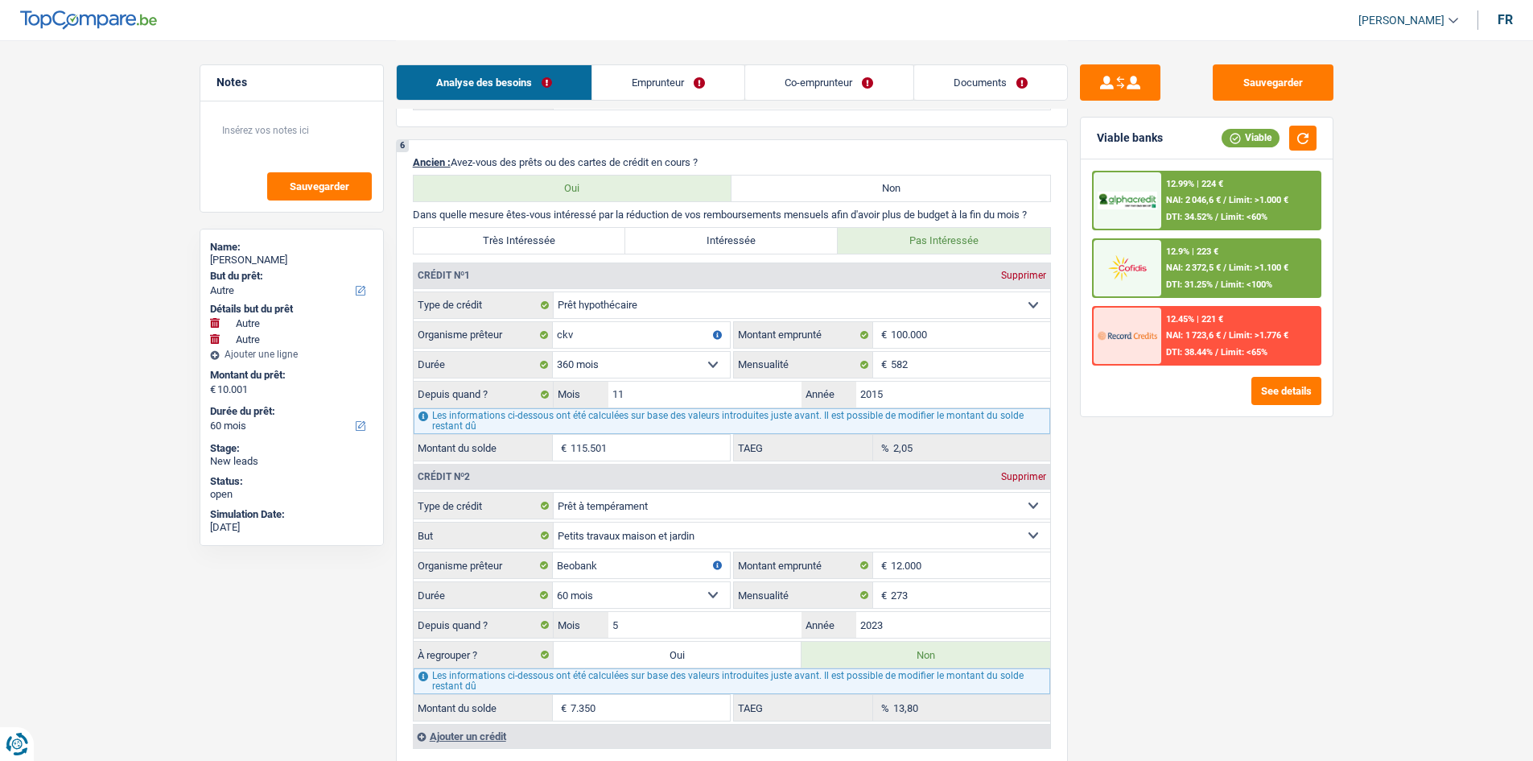
scroll to position [1368, 0]
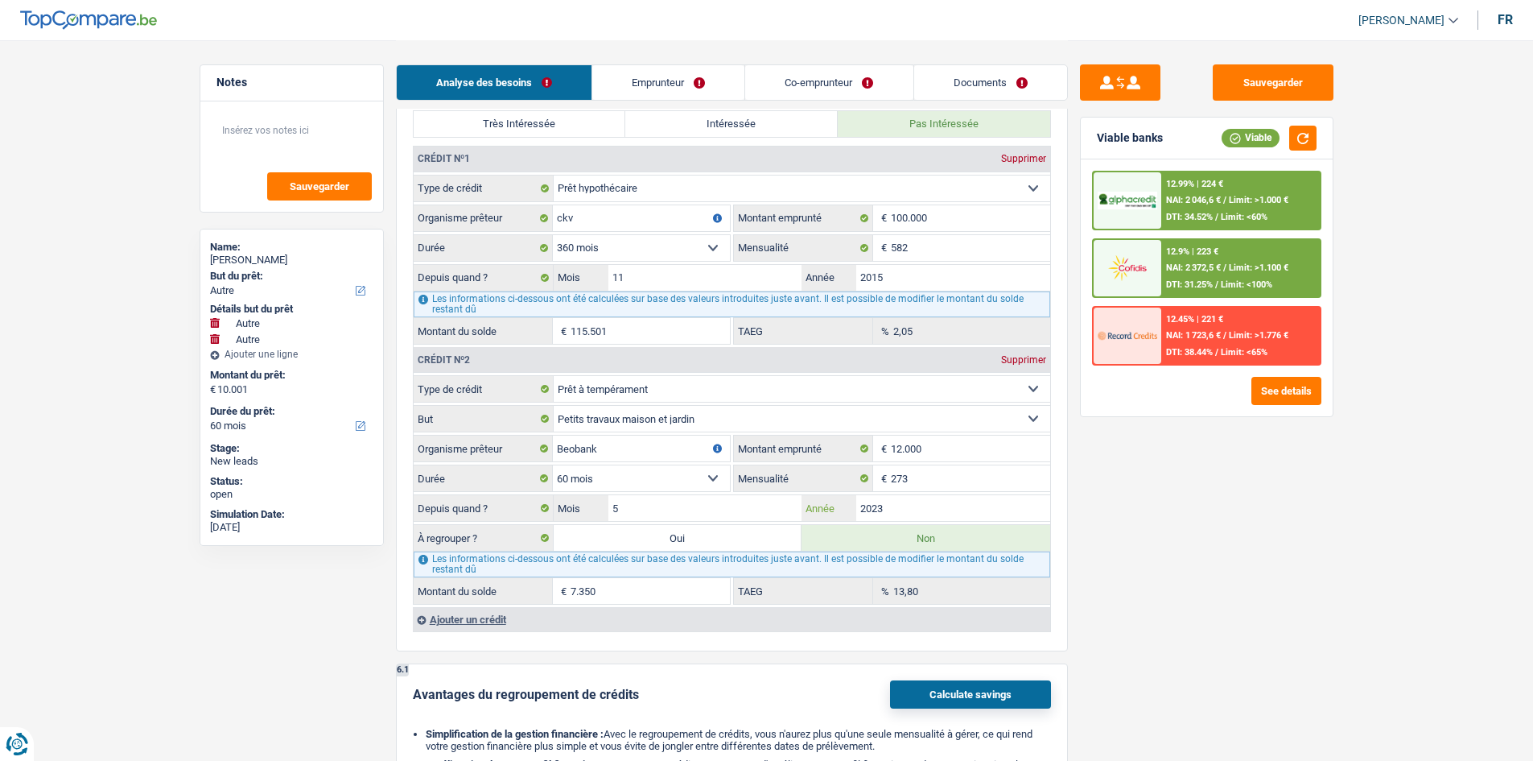
click at [569, 283] on input "2023" at bounding box center [953, 508] width 194 height 26
click at [569, 283] on label "Oui" at bounding box center [678, 538] width 249 height 26
click at [569, 283] on input "Oui" at bounding box center [678, 538] width 249 height 26
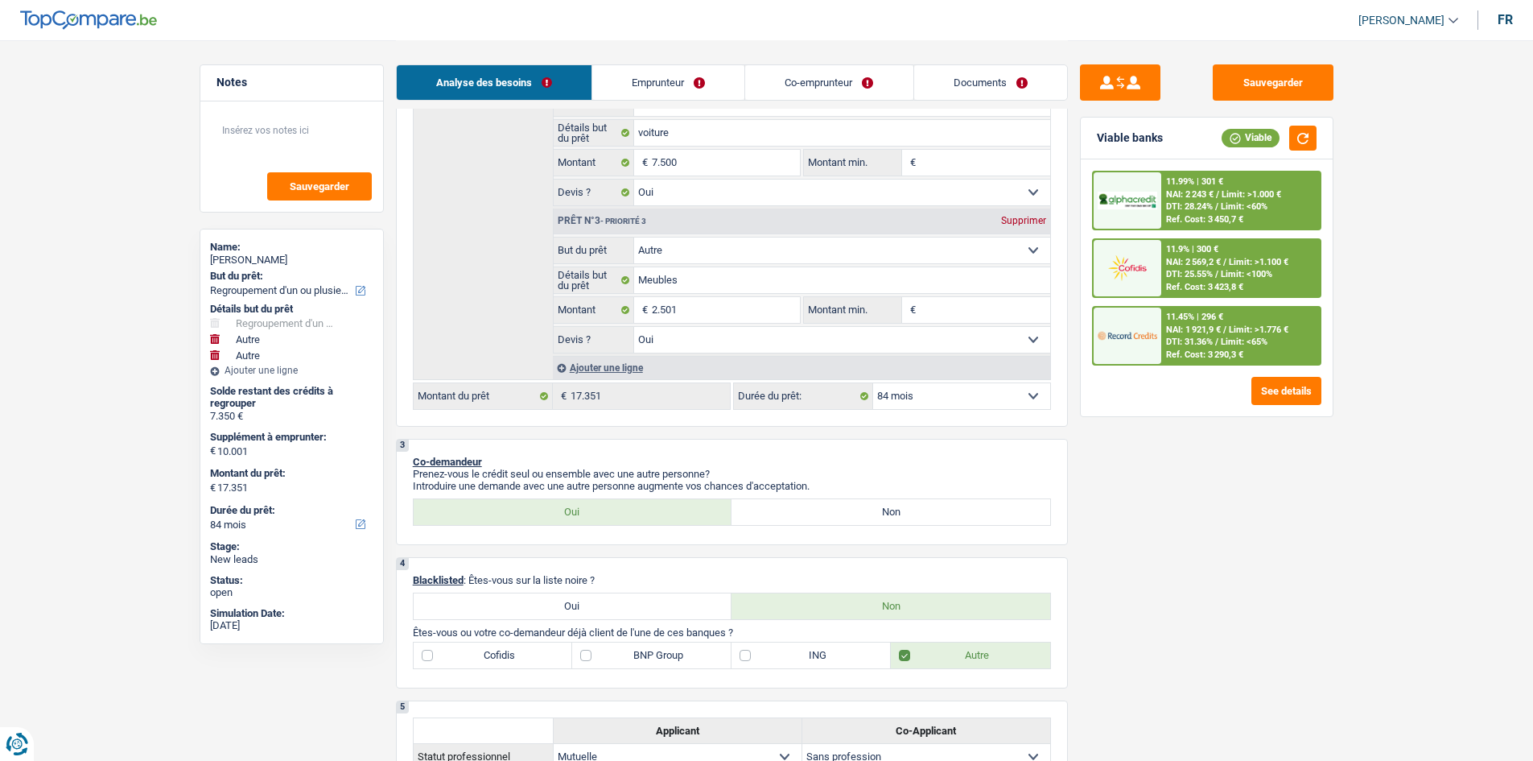
scroll to position [483, 0]
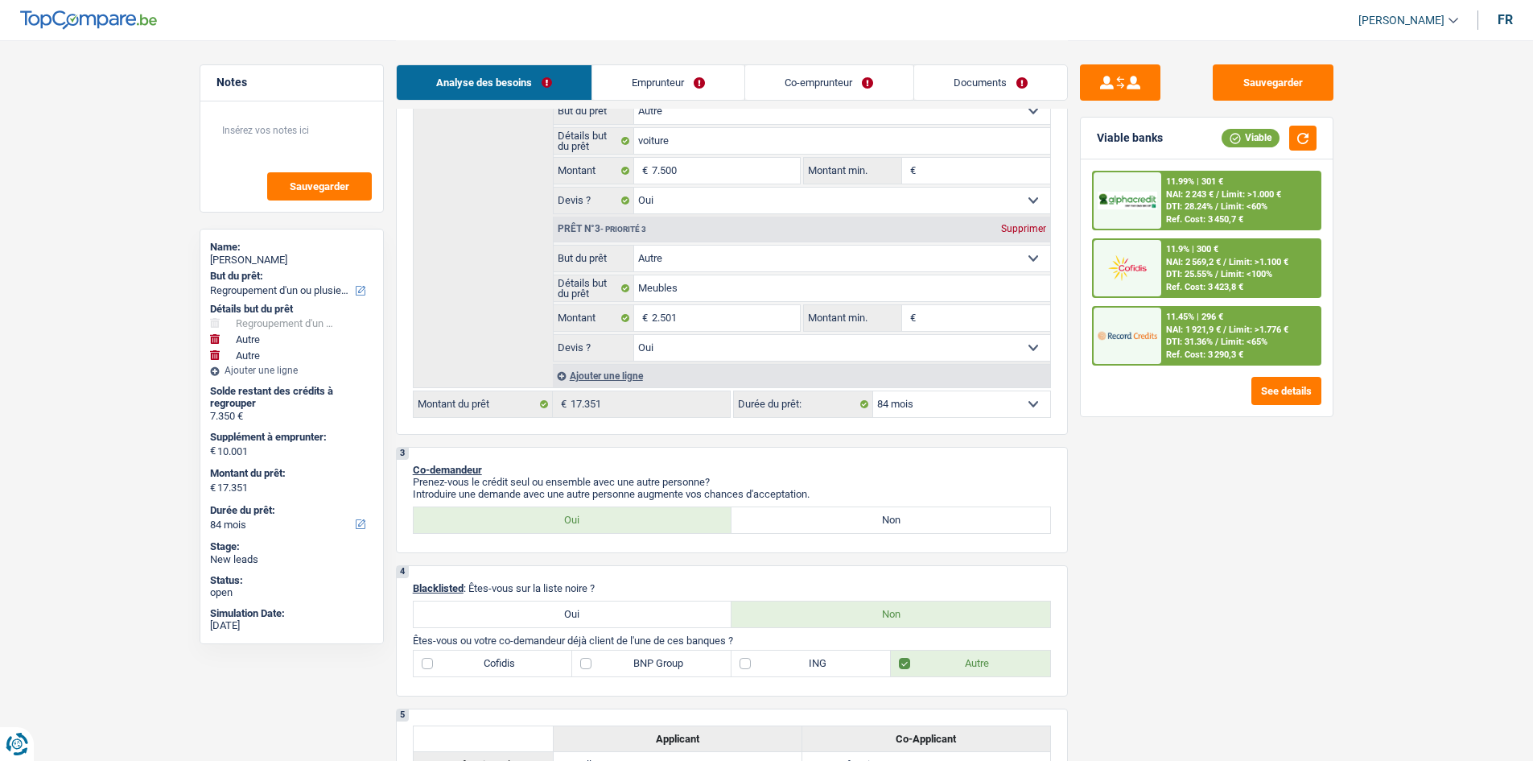
click at [569, 283] on select "12 mois 18 mois 24 mois 30 mois 36 mois 42 mois 48 mois 60 mois 72 mois 84 mois…" at bounding box center [961, 404] width 177 height 26
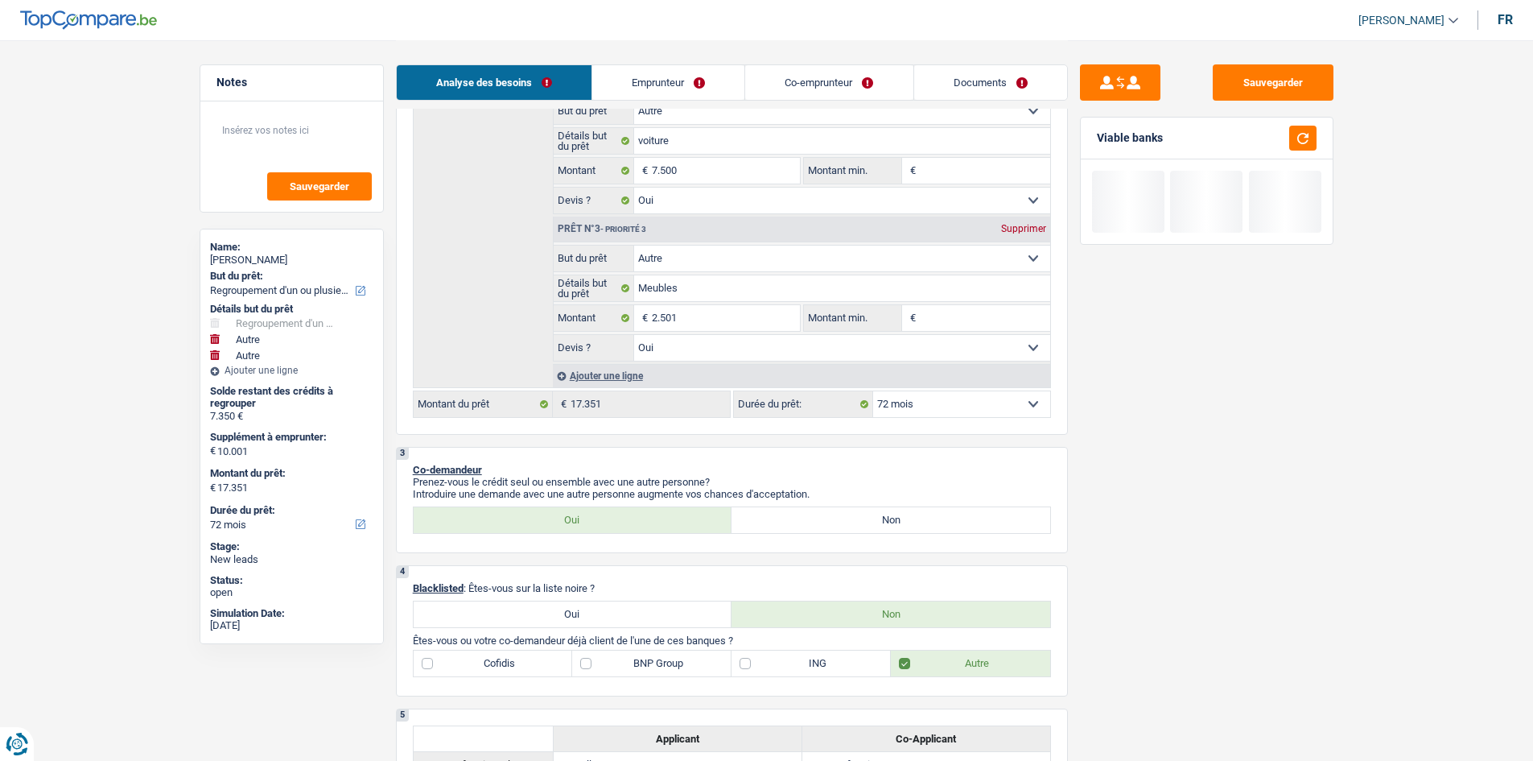
click at [569, 283] on select "12 mois 18 mois 24 mois 30 mois 36 mois 42 mois 48 mois 60 mois 72 mois 84 mois…" at bounding box center [961, 404] width 177 height 26
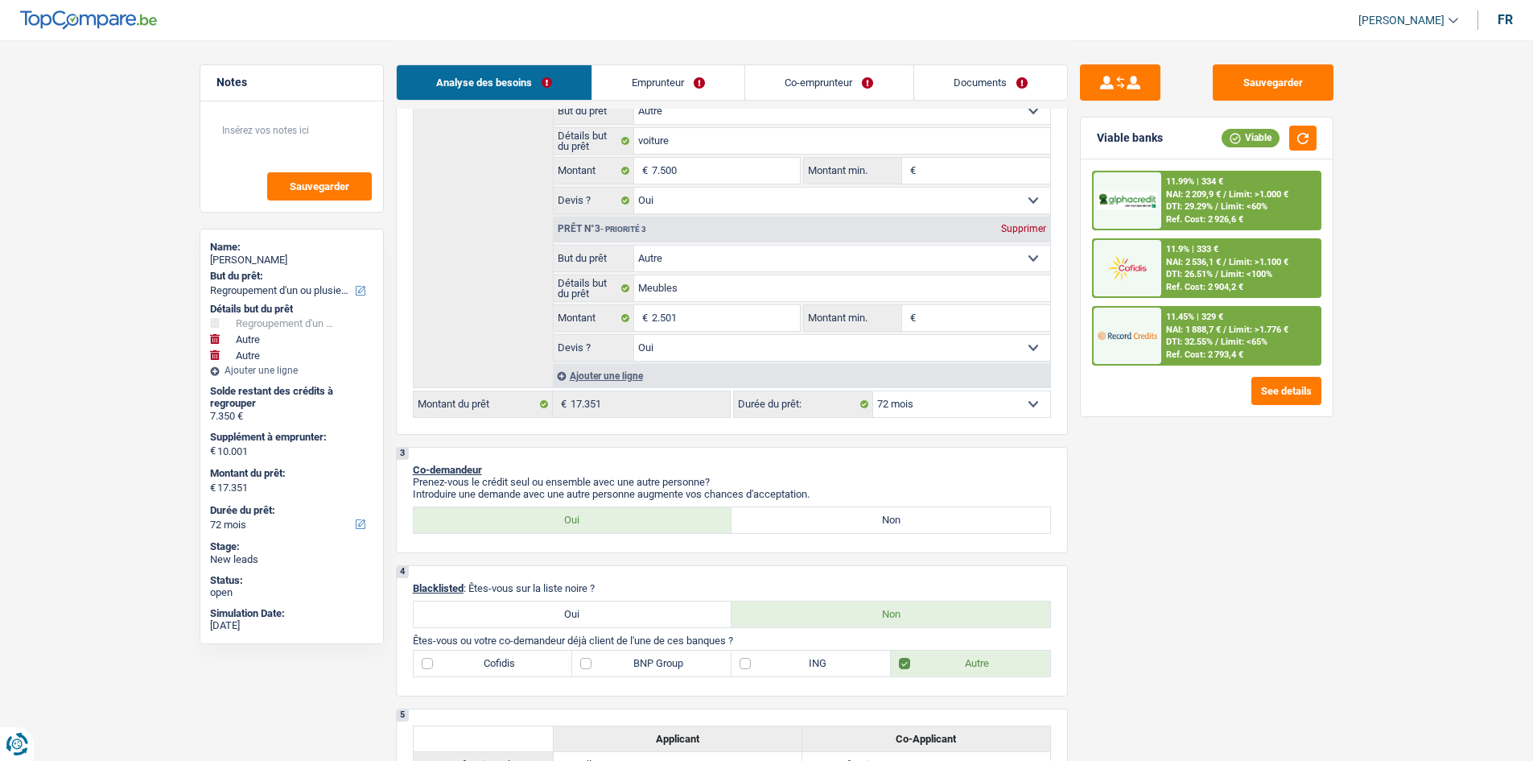
click at [569, 283] on select "12 mois 18 mois 24 mois 30 mois 36 mois 42 mois 48 mois 60 mois 72 mois 84 mois…" at bounding box center [961, 404] width 177 height 26
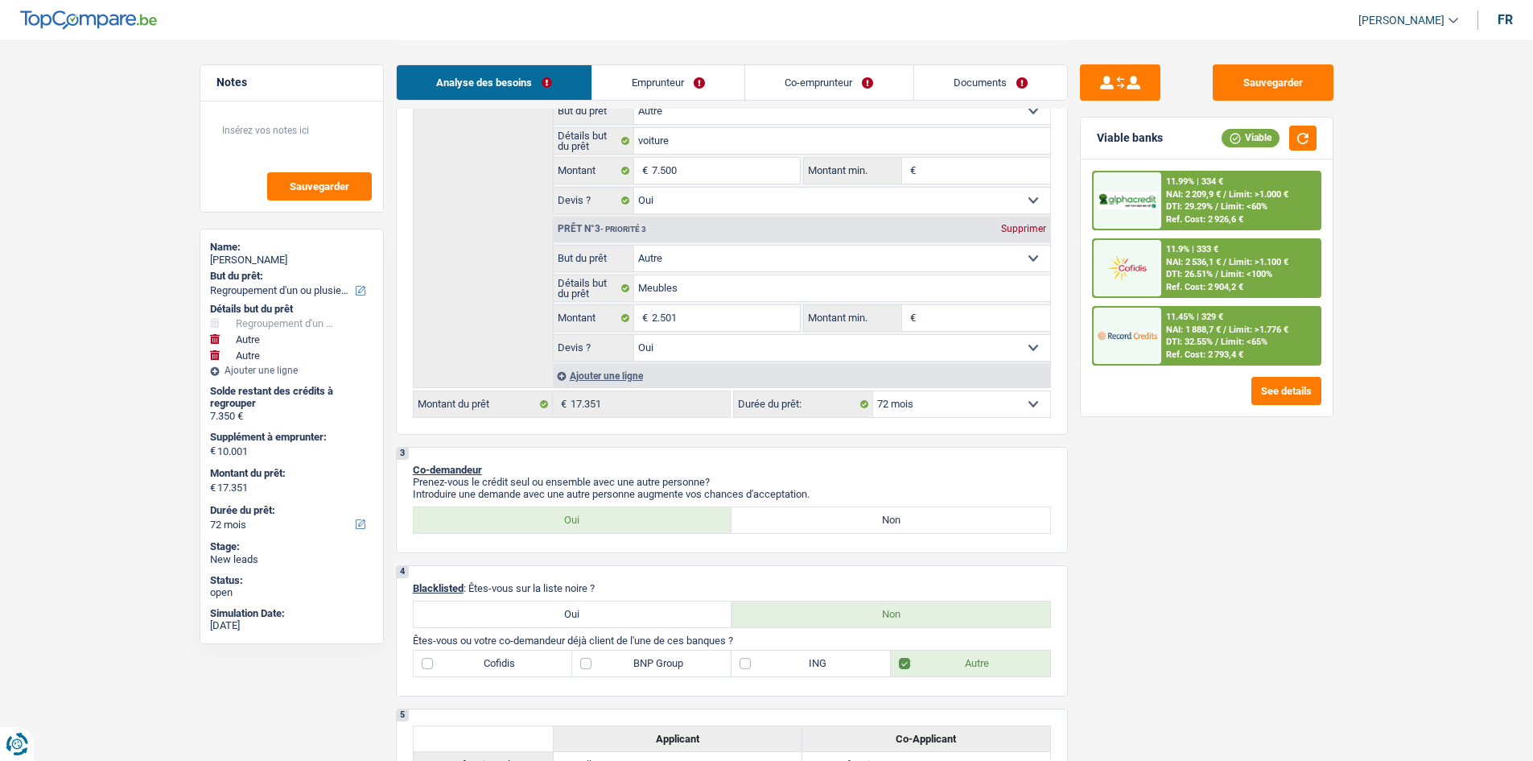
click at [569, 283] on span "DTI: 32.55%" at bounding box center [1189, 341] width 47 height 10
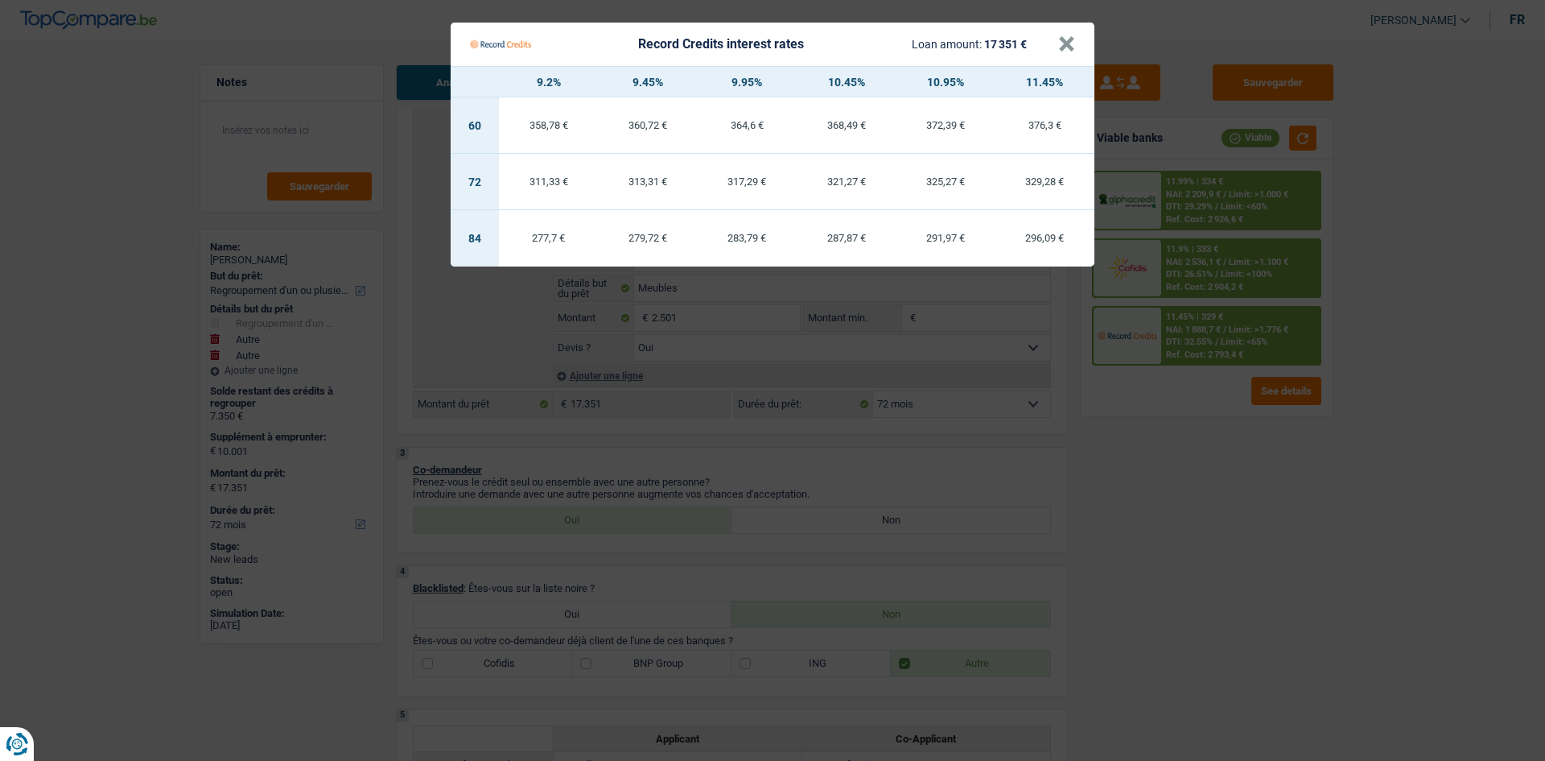
click at [569, 283] on Credits "Record Credits interest rates Loan amount: 17 351 € × 9.2% 9.45% 9.95% 10.45% 1…" at bounding box center [772, 380] width 1545 height 761
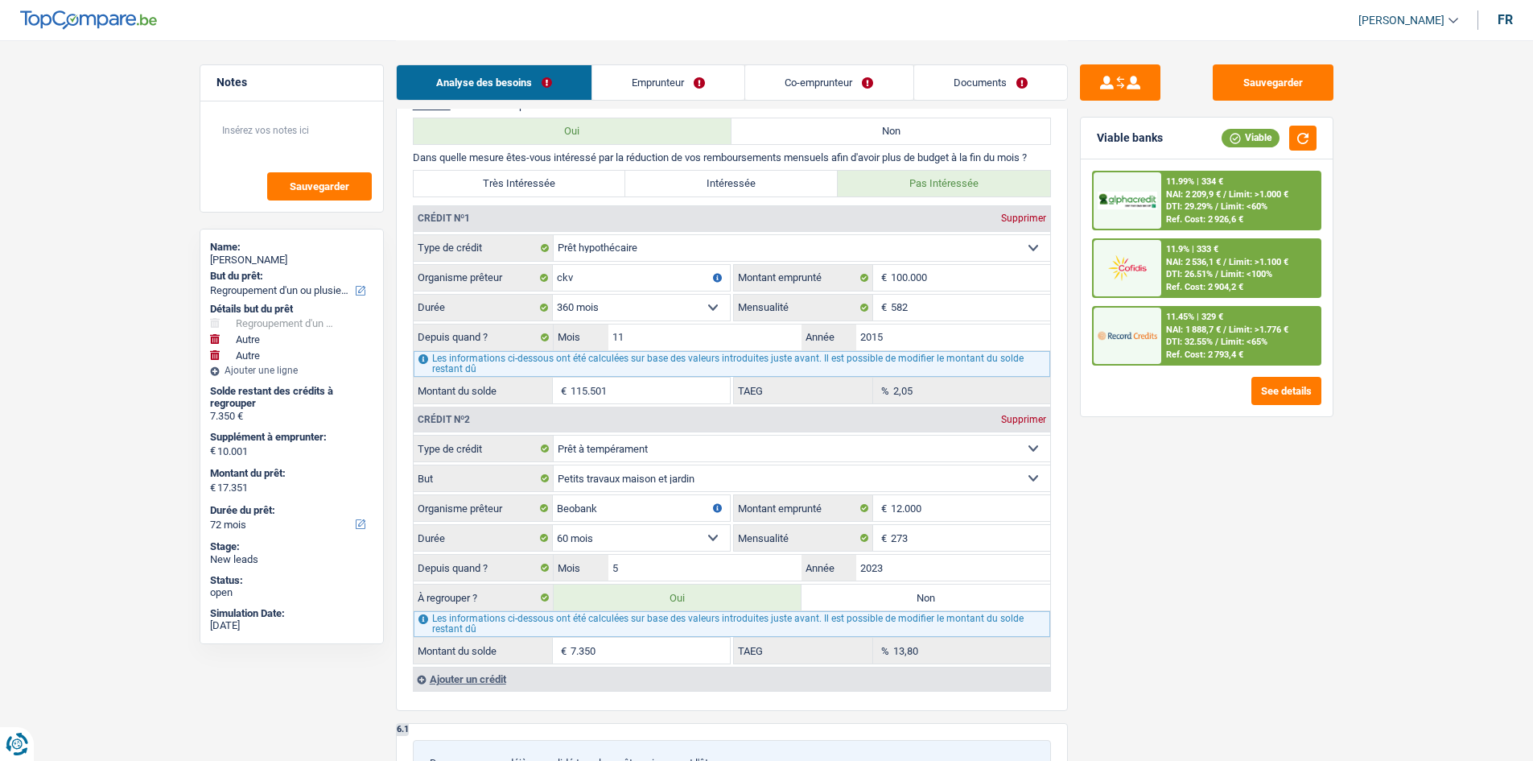
scroll to position [1610, 0]
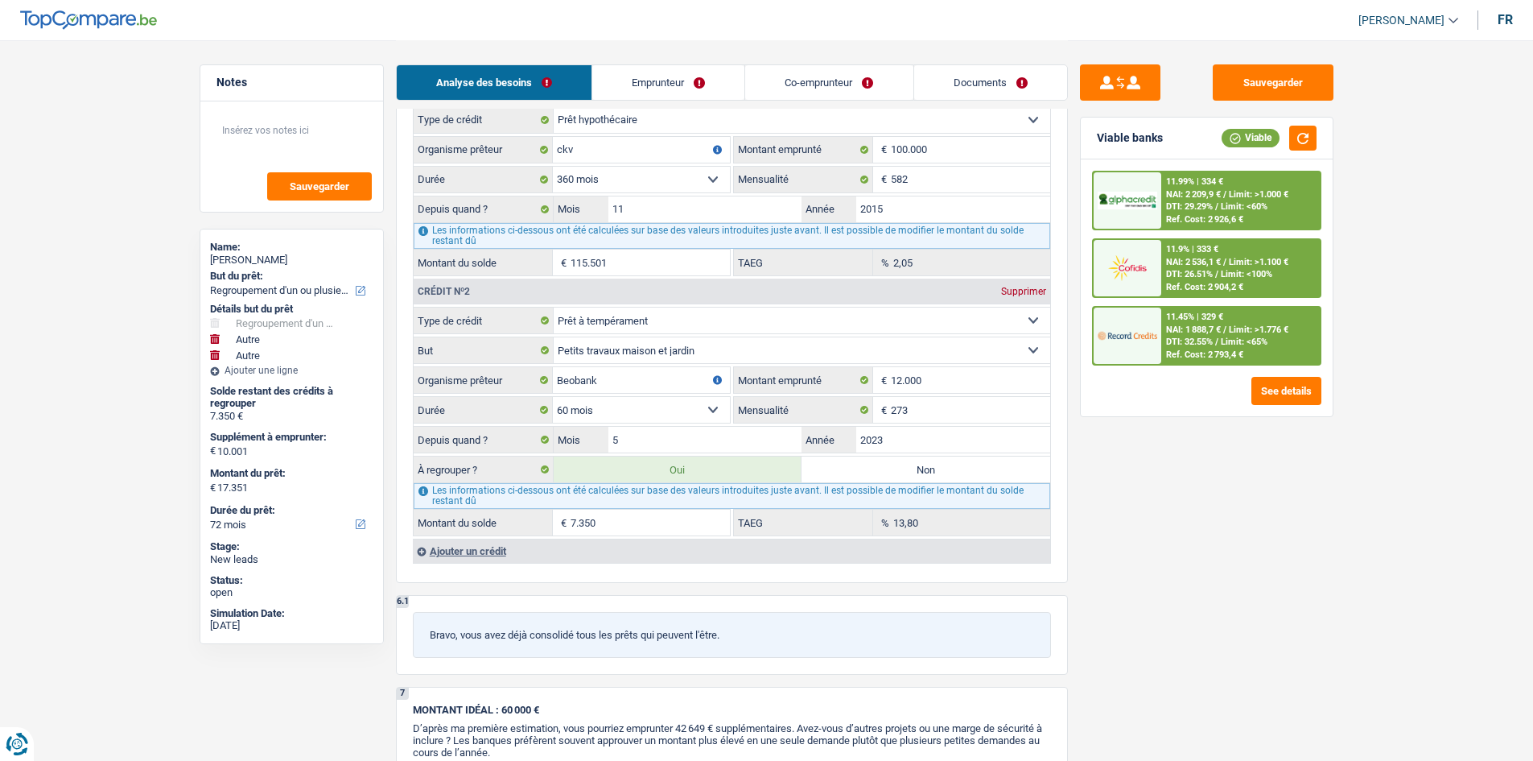
click at [569, 283] on label "Non" at bounding box center [926, 469] width 249 height 26
click at [569, 283] on input "Non" at bounding box center [926, 469] width 249 height 26
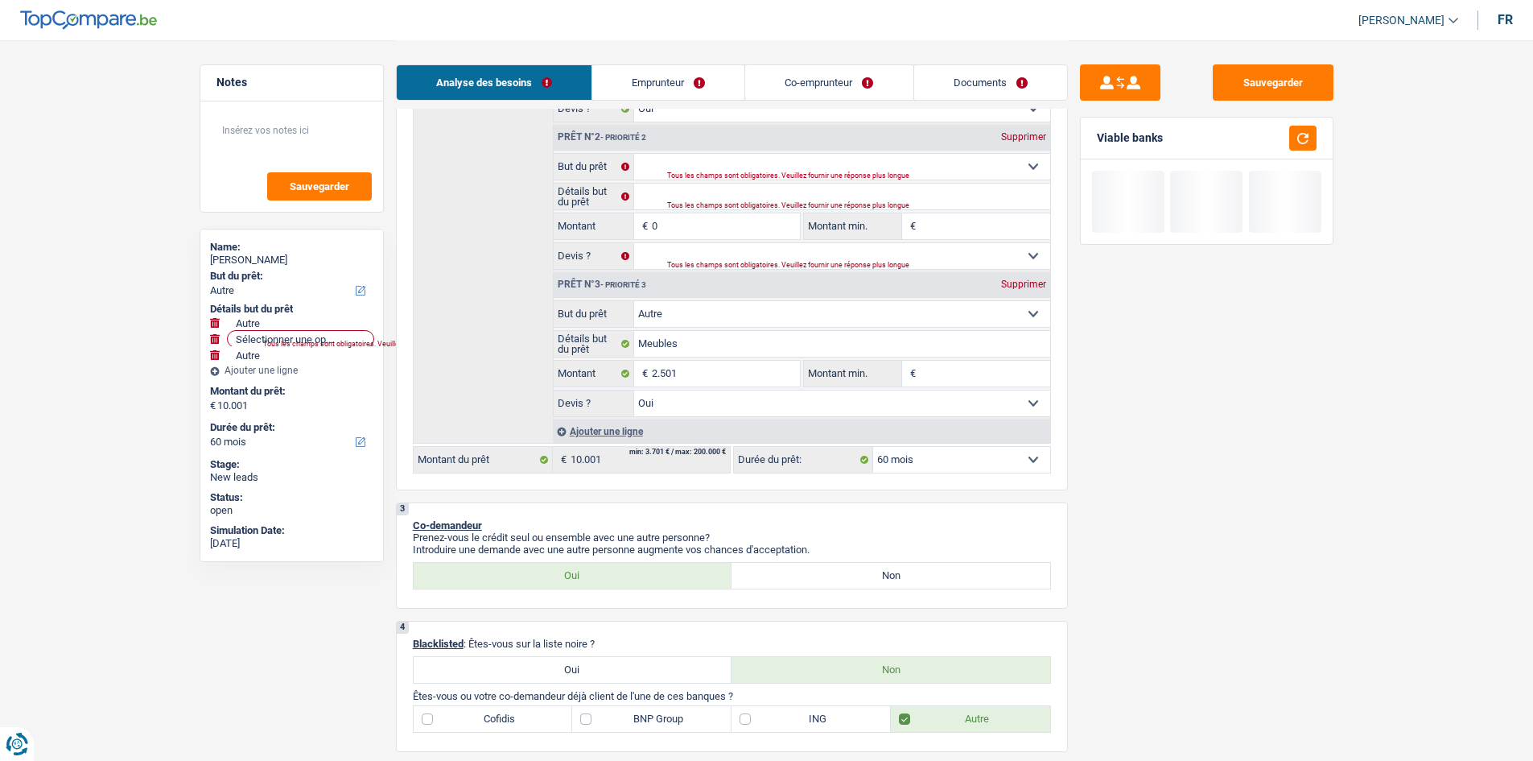
scroll to position [241, 0]
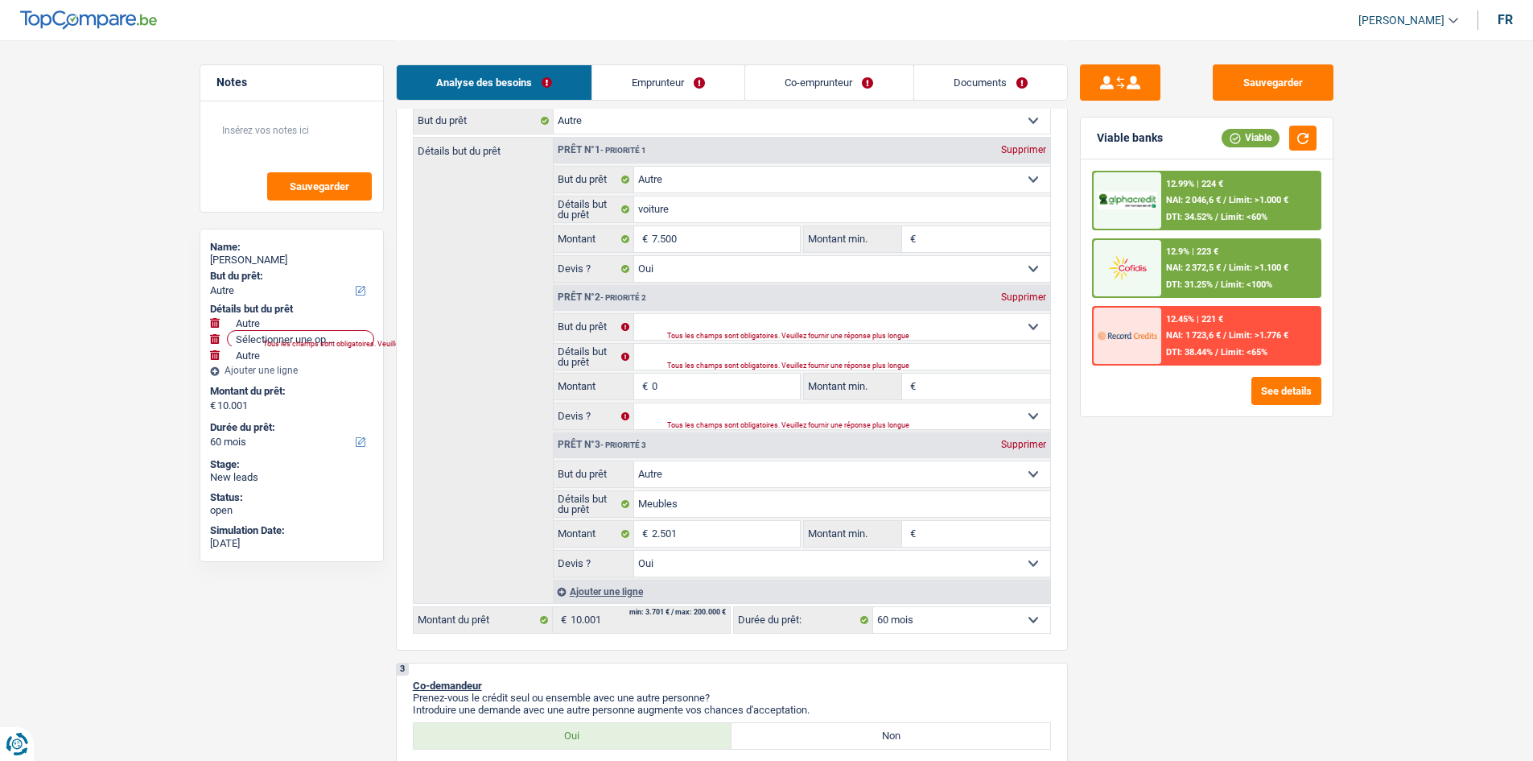
click at [569, 283] on div "Supprimer" at bounding box center [1023, 297] width 53 height 10
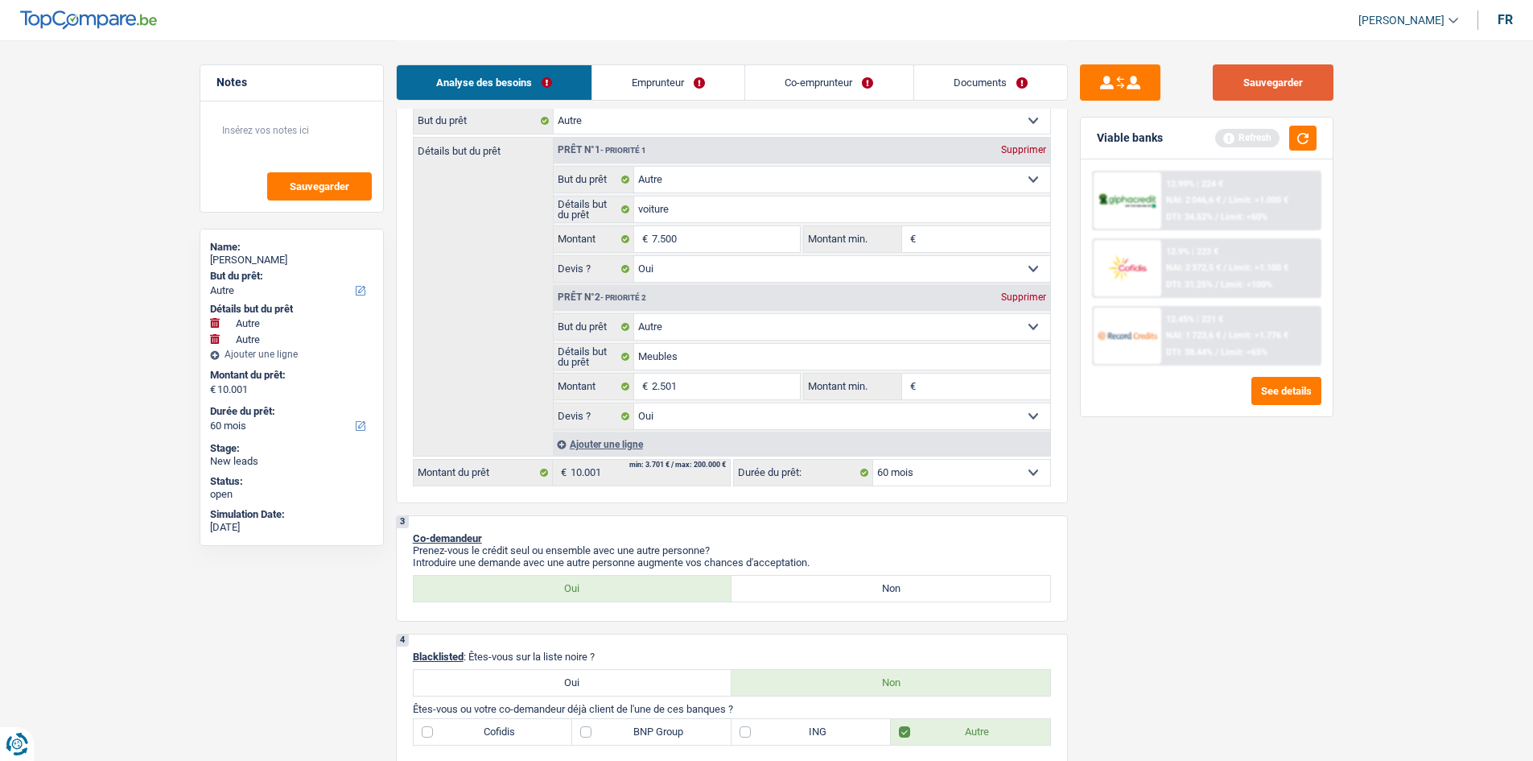
click at [569, 76] on button "Sauvegarder" at bounding box center [1273, 82] width 121 height 36
click at [569, 92] on link "Documents" at bounding box center [990, 82] width 153 height 35
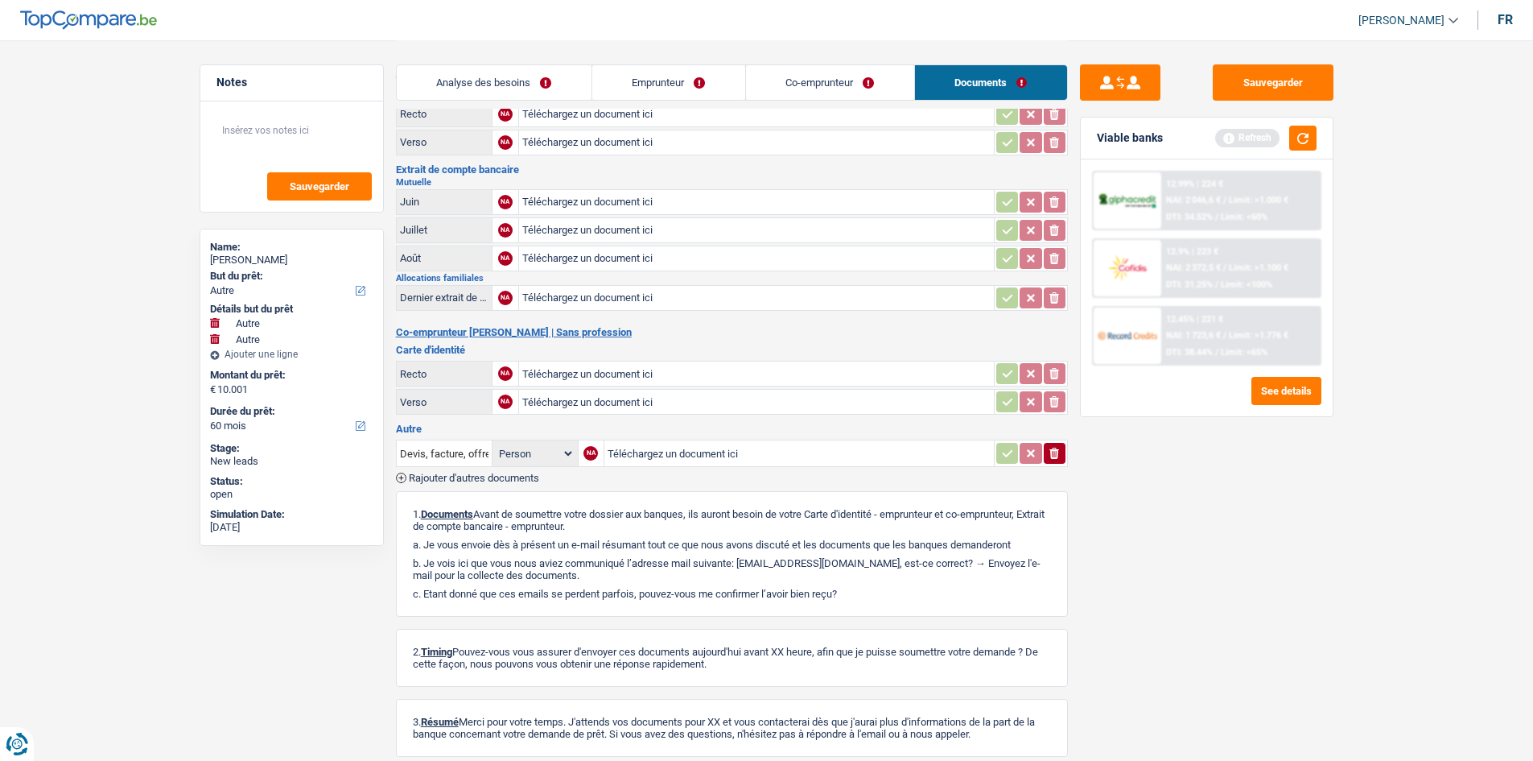
scroll to position [0, 0]
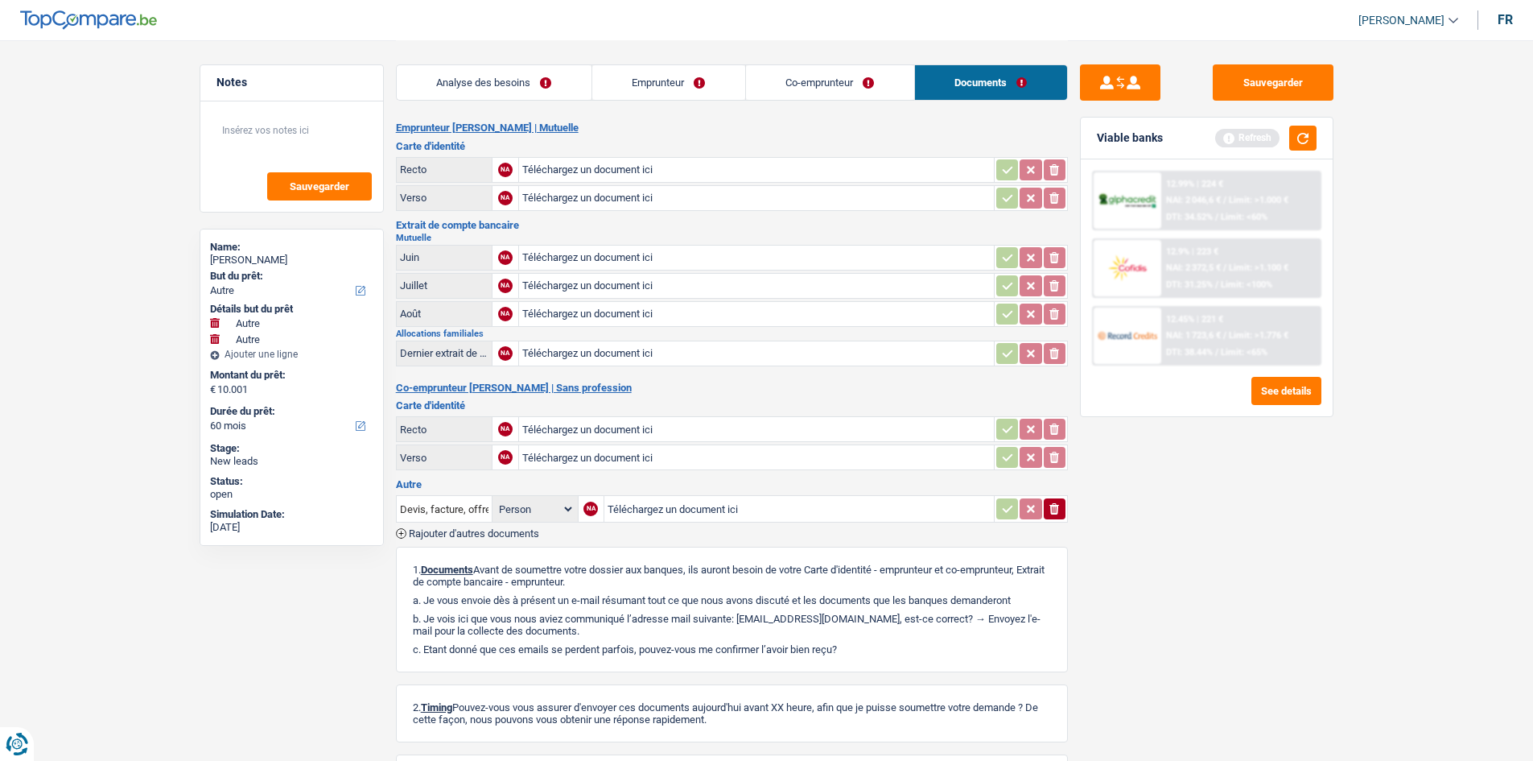
click at [522, 66] on link "Analyse des besoins" at bounding box center [494, 82] width 195 height 35
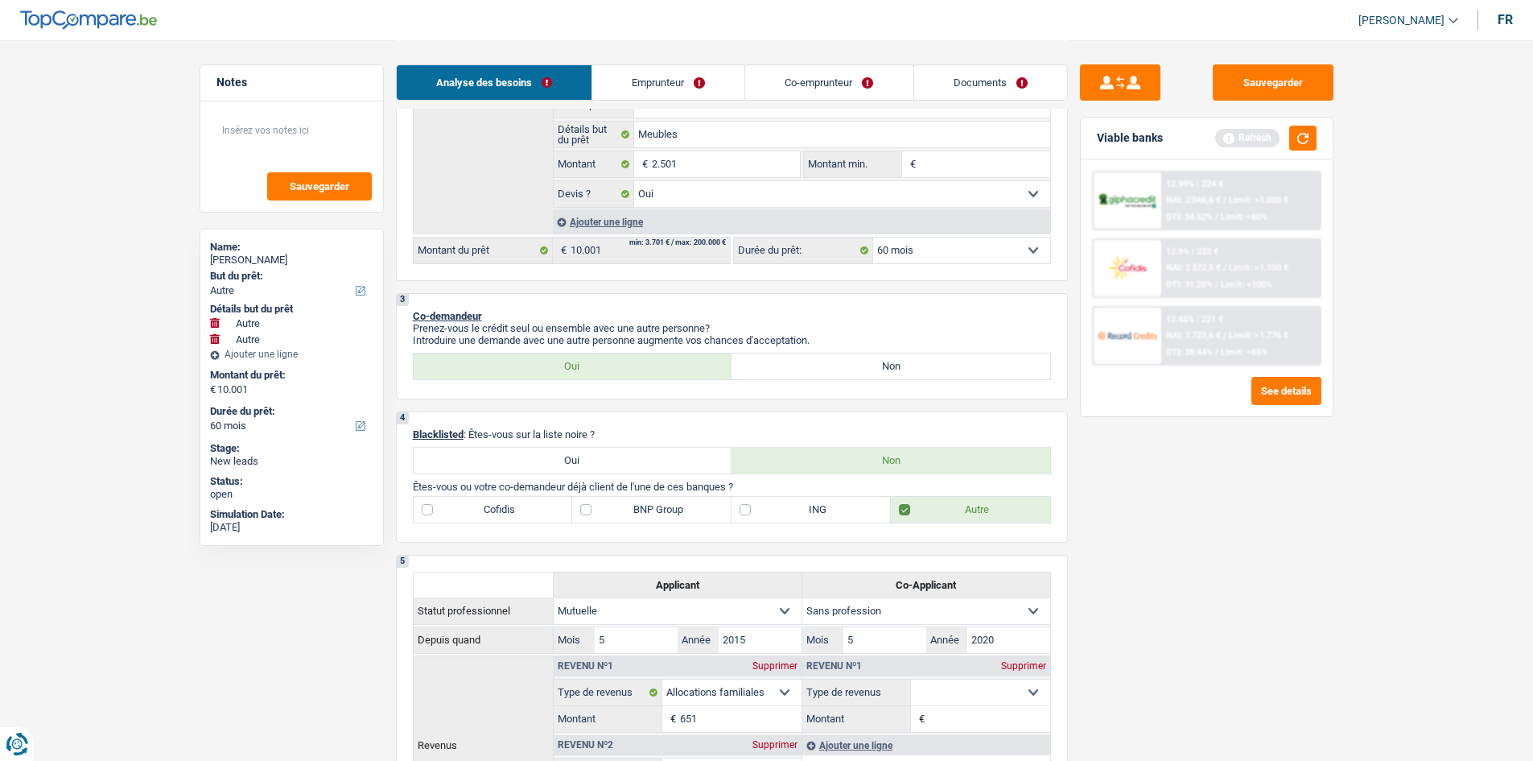
scroll to position [563, 0]
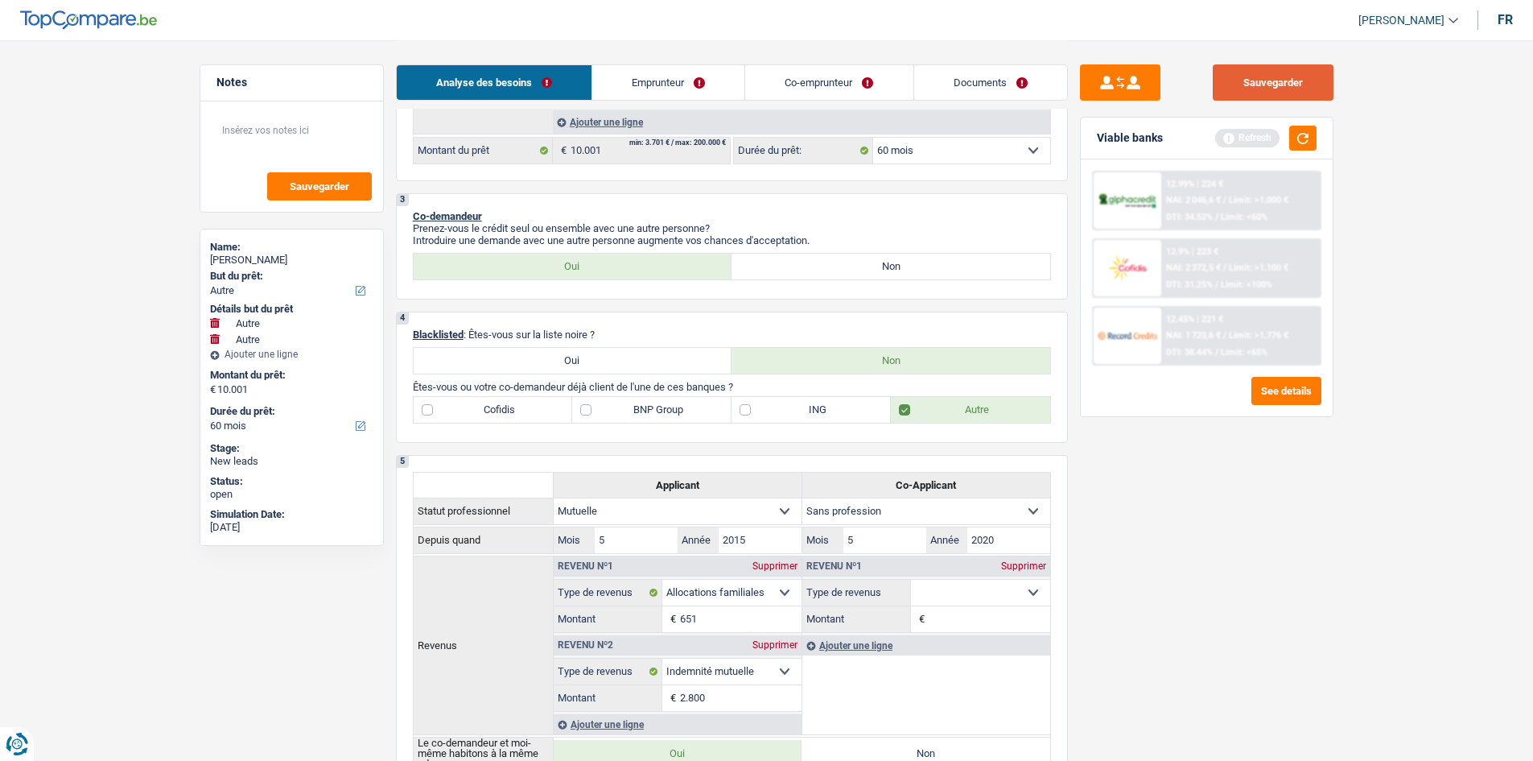
click at [569, 80] on button "Sauvegarder" at bounding box center [1273, 82] width 121 height 36
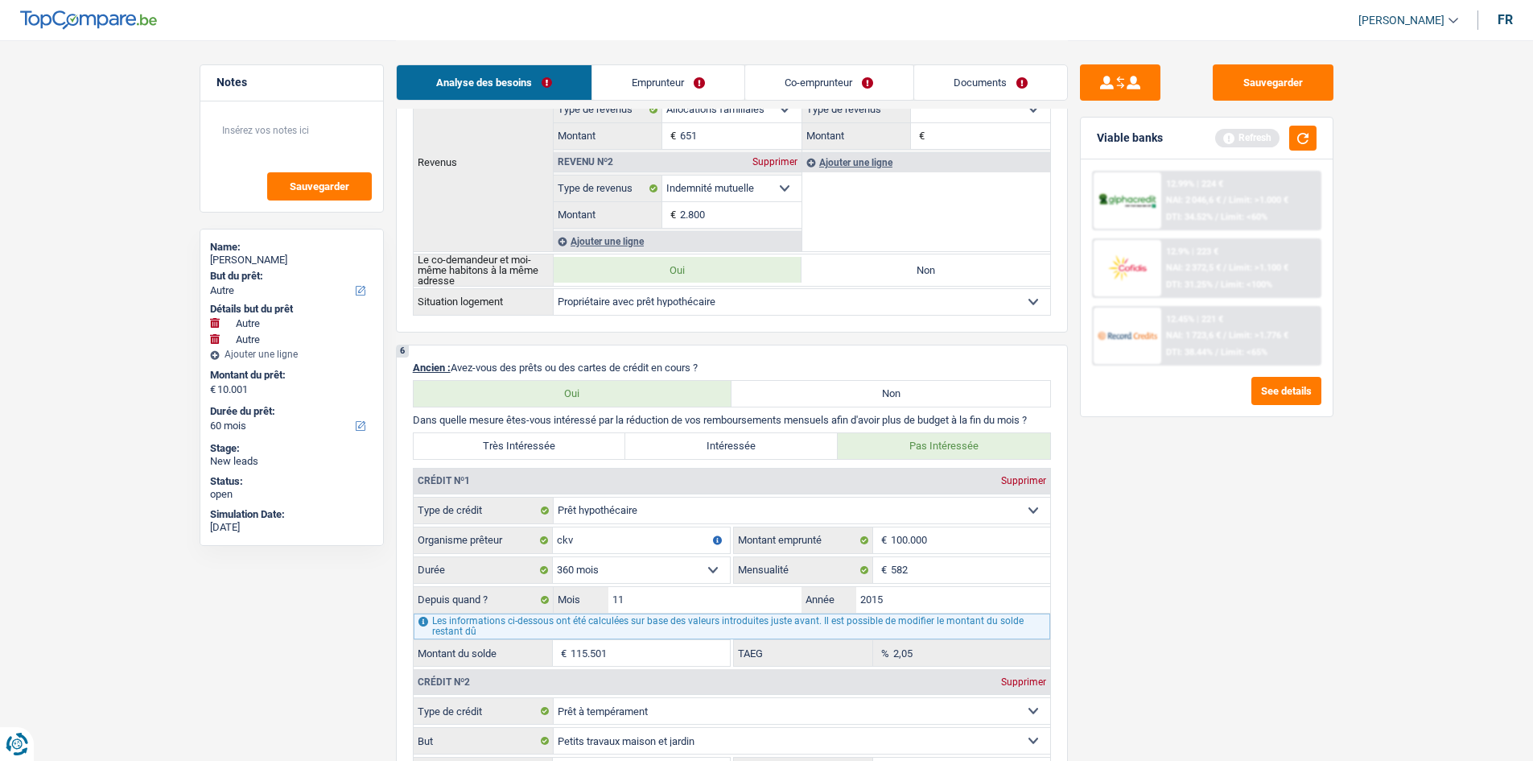
scroll to position [0, 0]
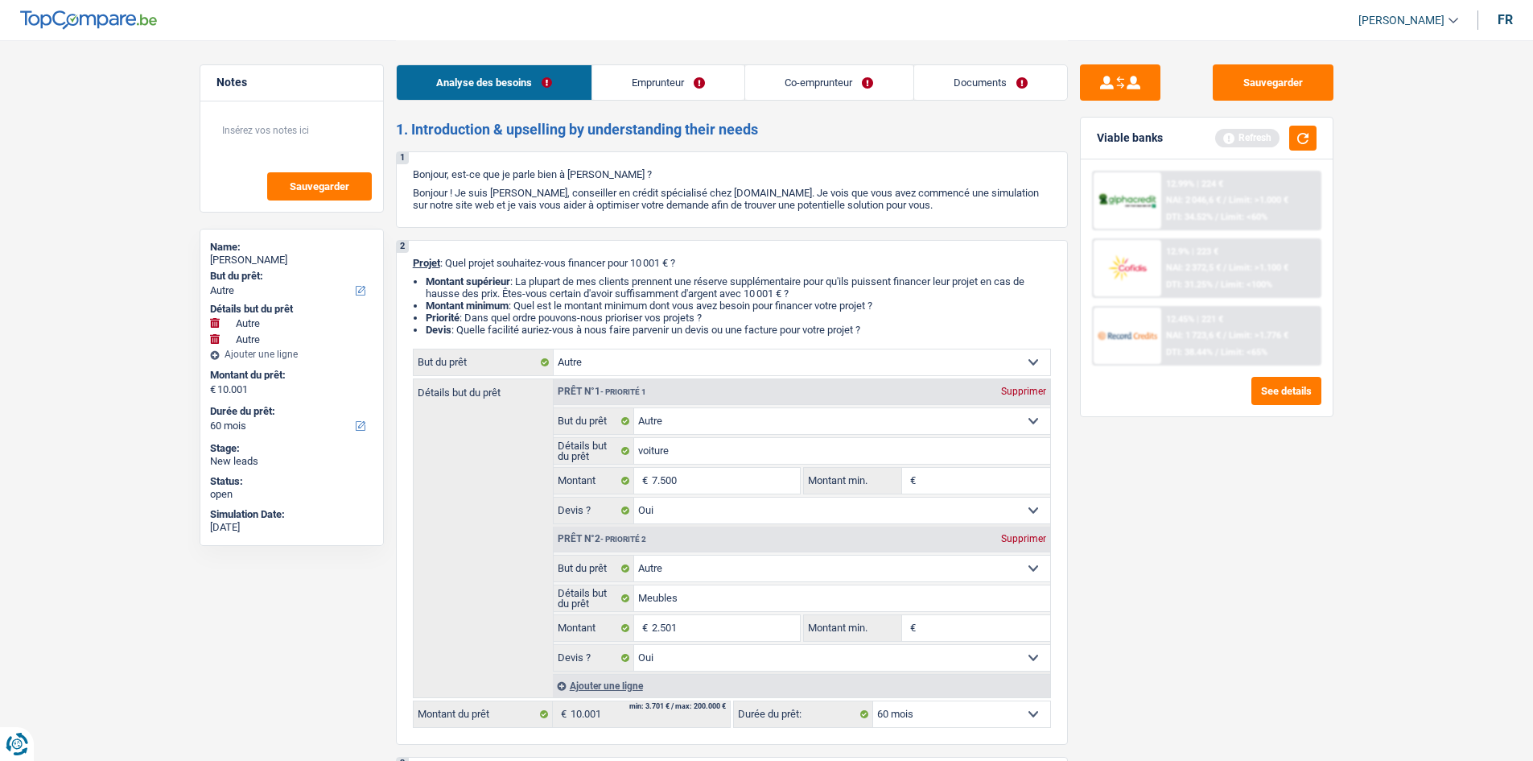
click at [569, 72] on link "Documents" at bounding box center [990, 82] width 153 height 35
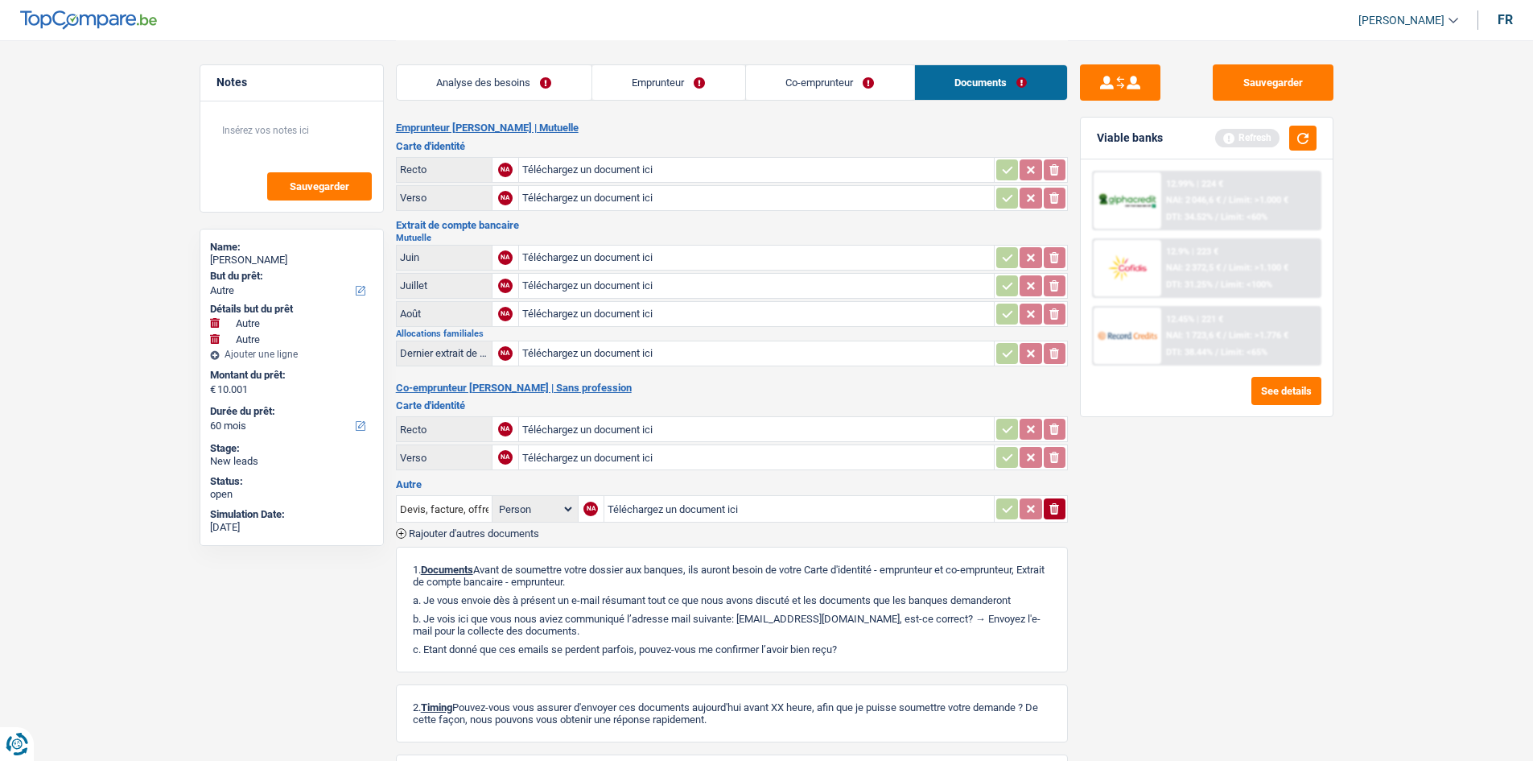
drag, startPoint x: 542, startPoint y: 90, endPoint x: 1248, endPoint y: 216, distance: 717.7
click at [542, 90] on link "Analyse des besoins" at bounding box center [494, 82] width 195 height 35
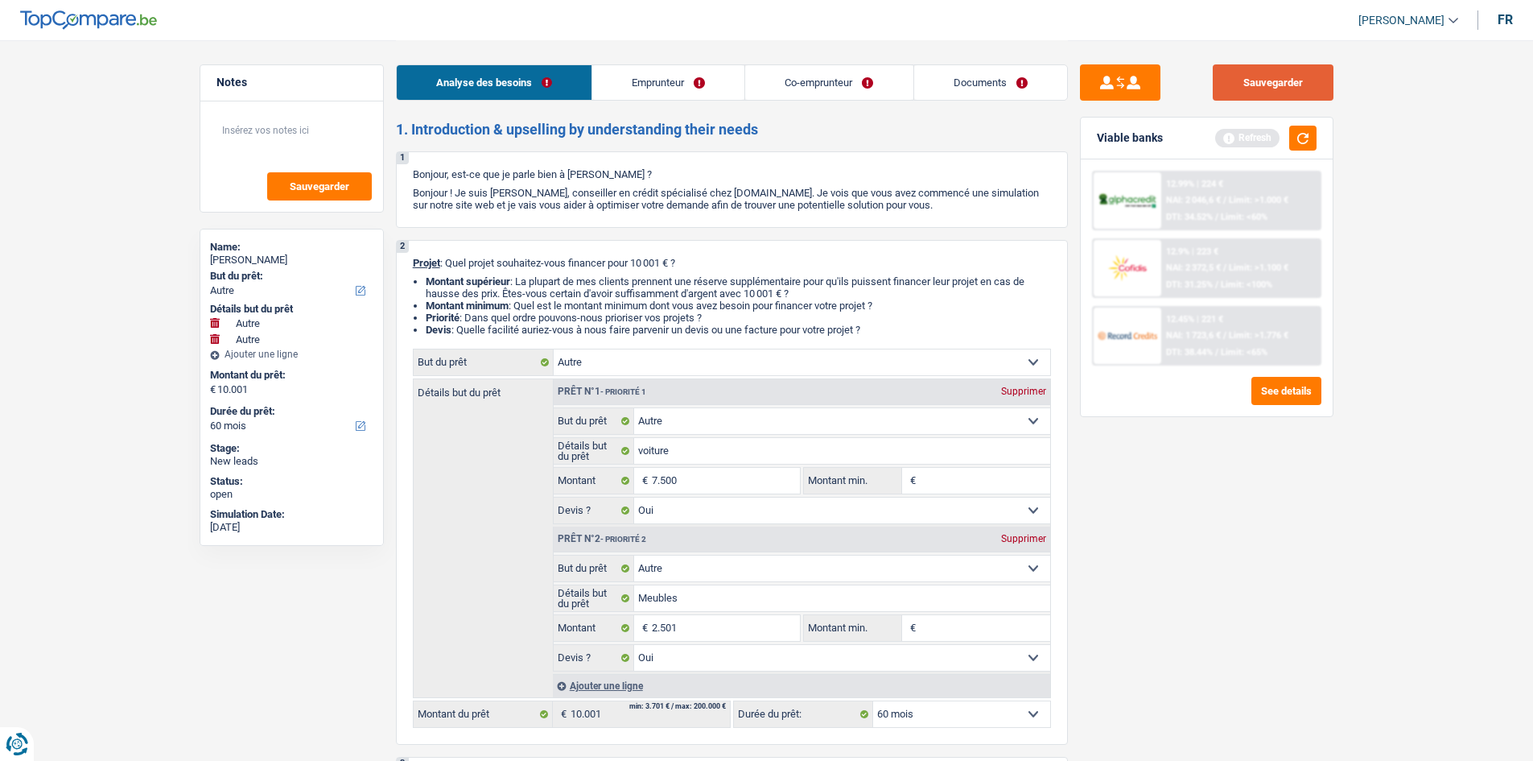
click at [569, 98] on button "Sauvegarder" at bounding box center [1273, 82] width 121 height 36
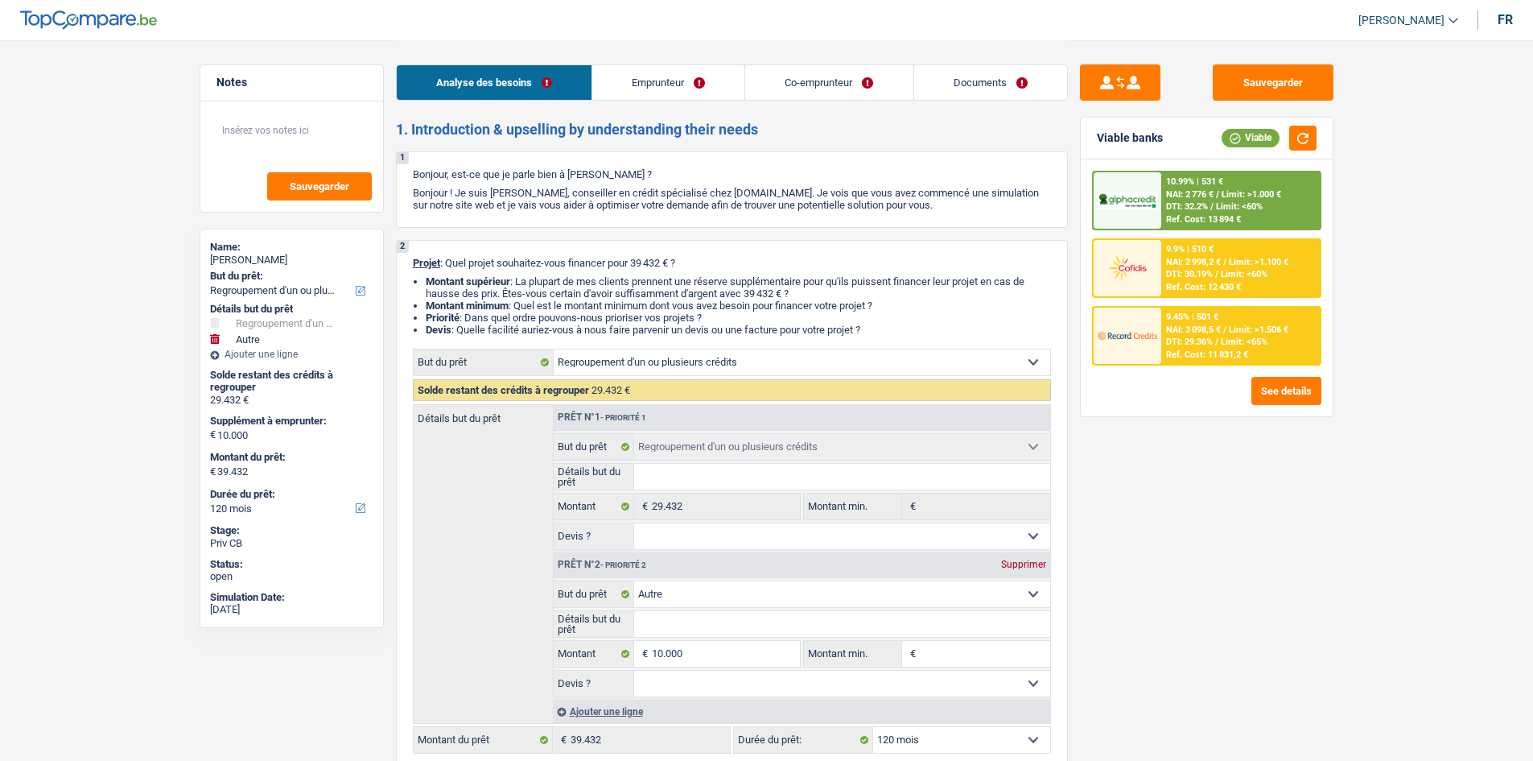
select select "refinancing"
select select "other"
select select "120"
select select "refinancing"
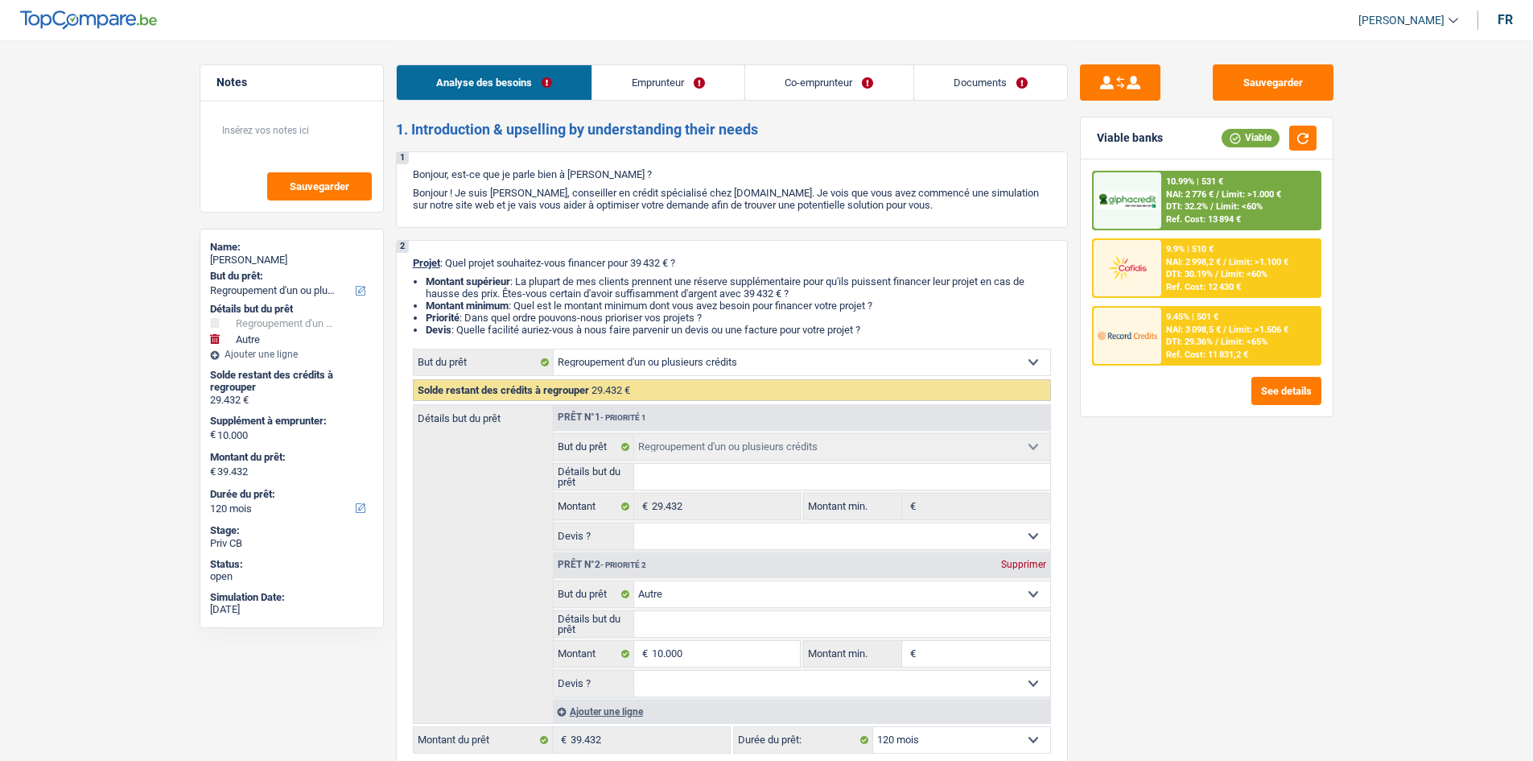
select select "refinancing"
select select "other"
select select "120"
select select "privateEmployee"
select select "invalid"
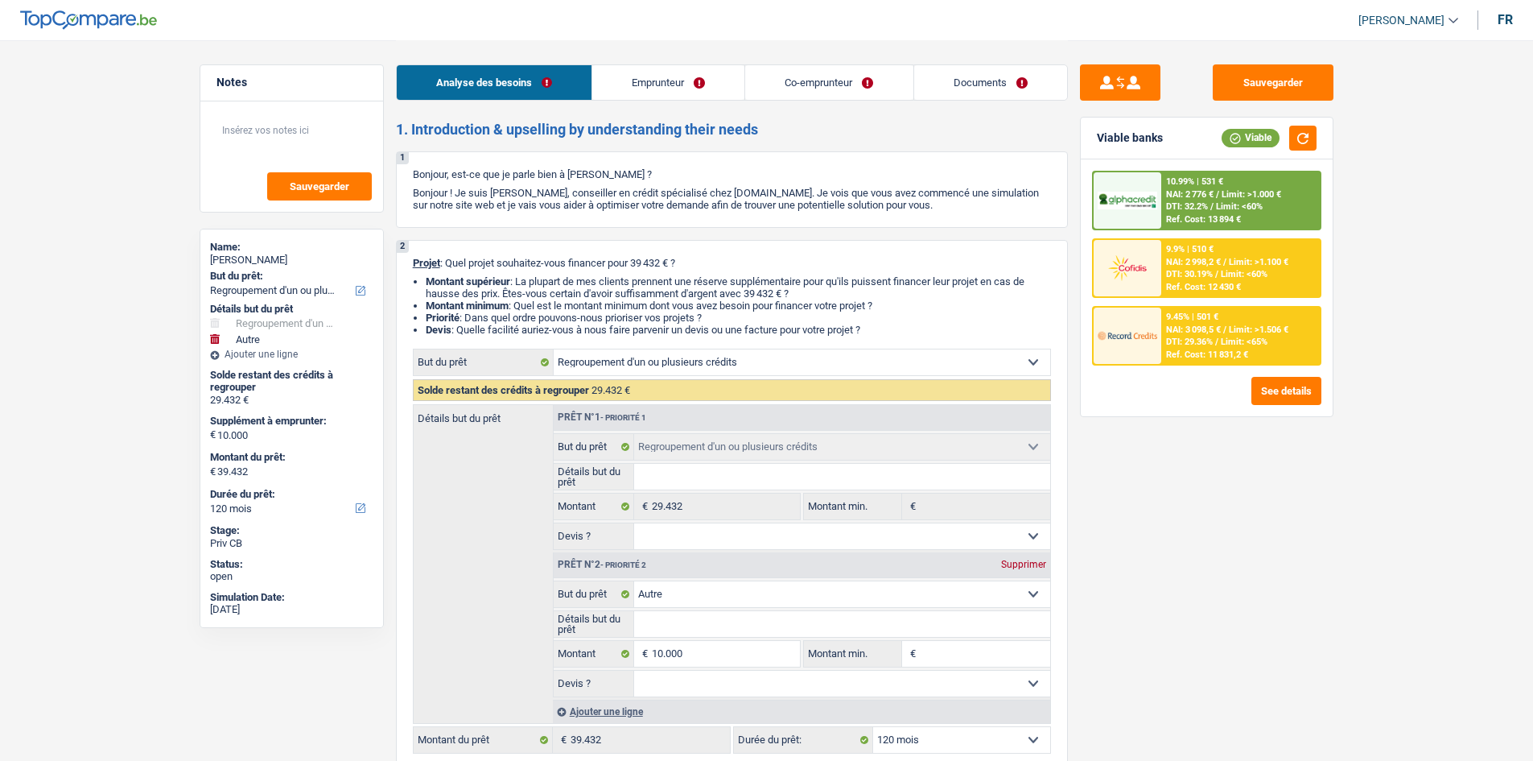
select select "familyAllowances"
select select "netSalary"
select select "mealVouchers"
select select "disabilityPension"
select select "ownerWithMortgage"
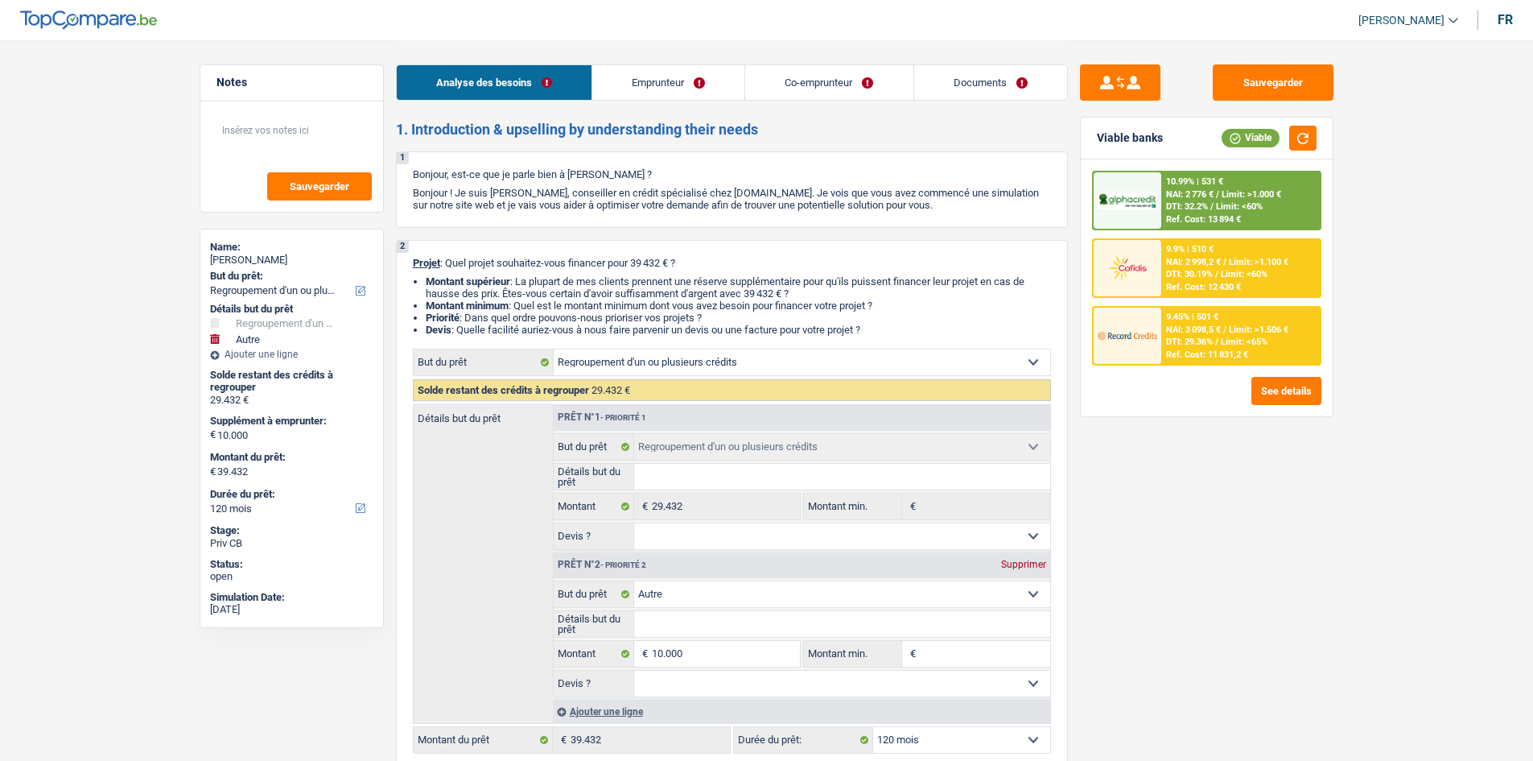
select select "mortgage"
select select "300"
select select "personalLoan"
select select "loanRepayment"
select select "120"
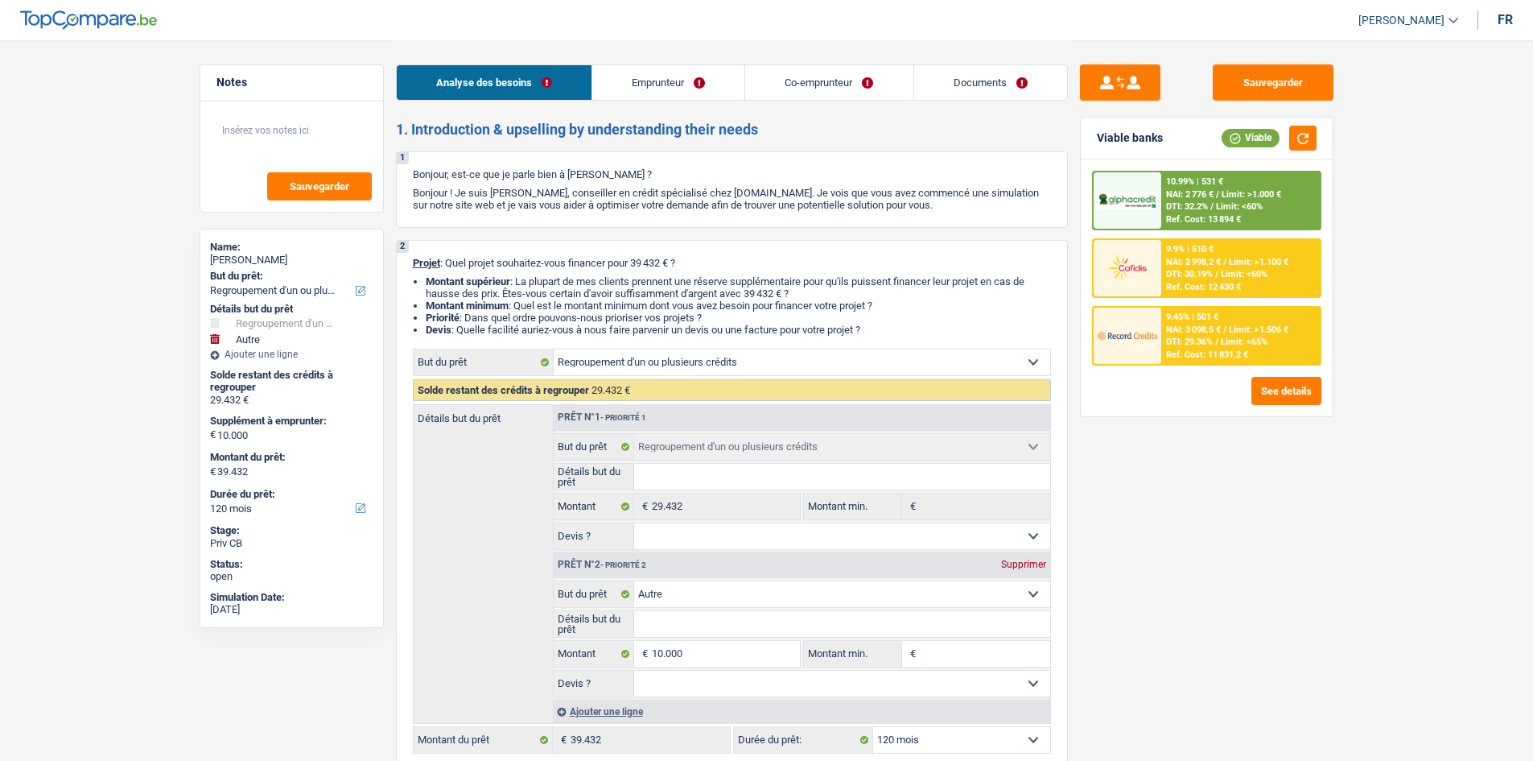
select select "cardOrCredit"
select select "refinancing"
select select "other"
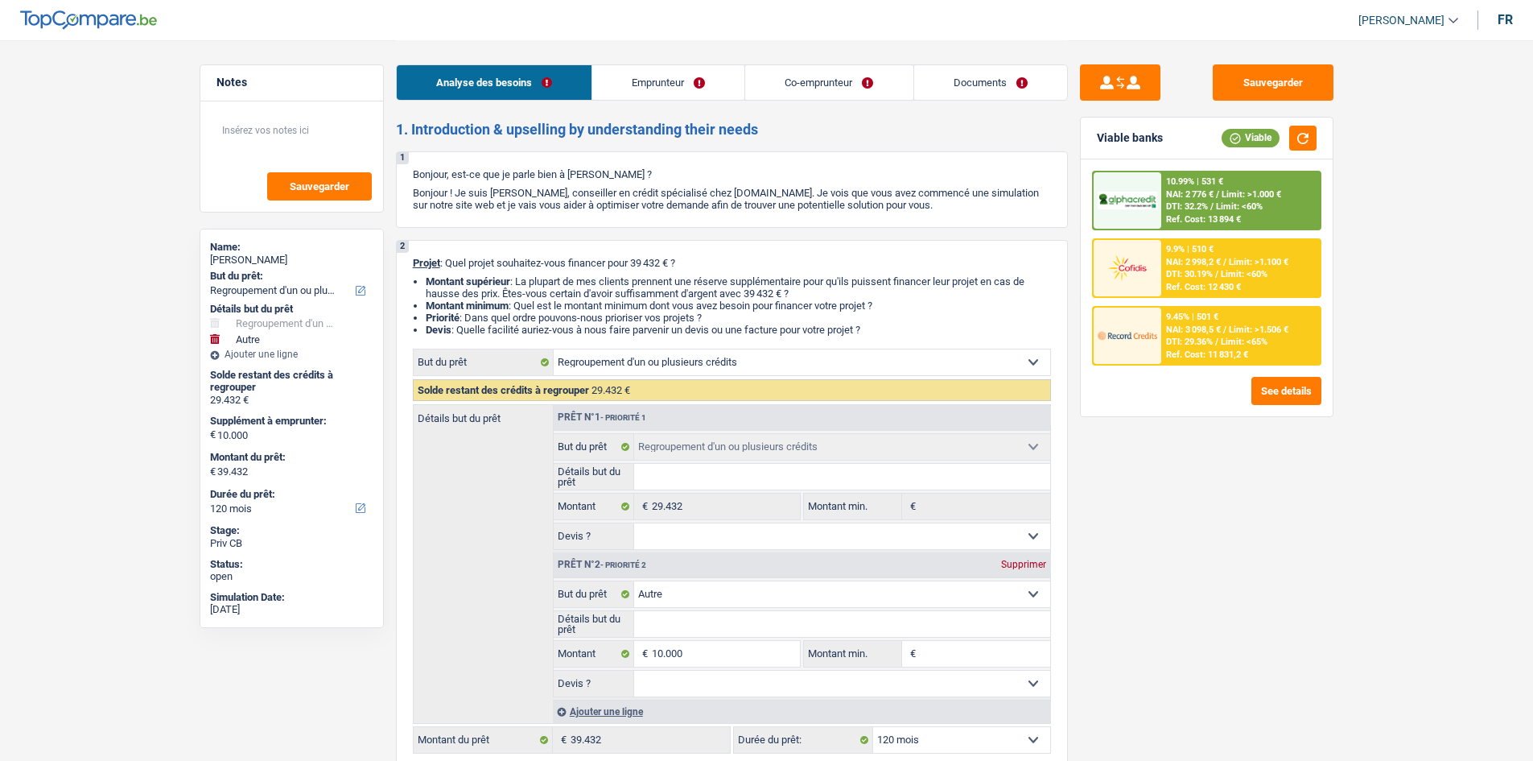
select select "120"
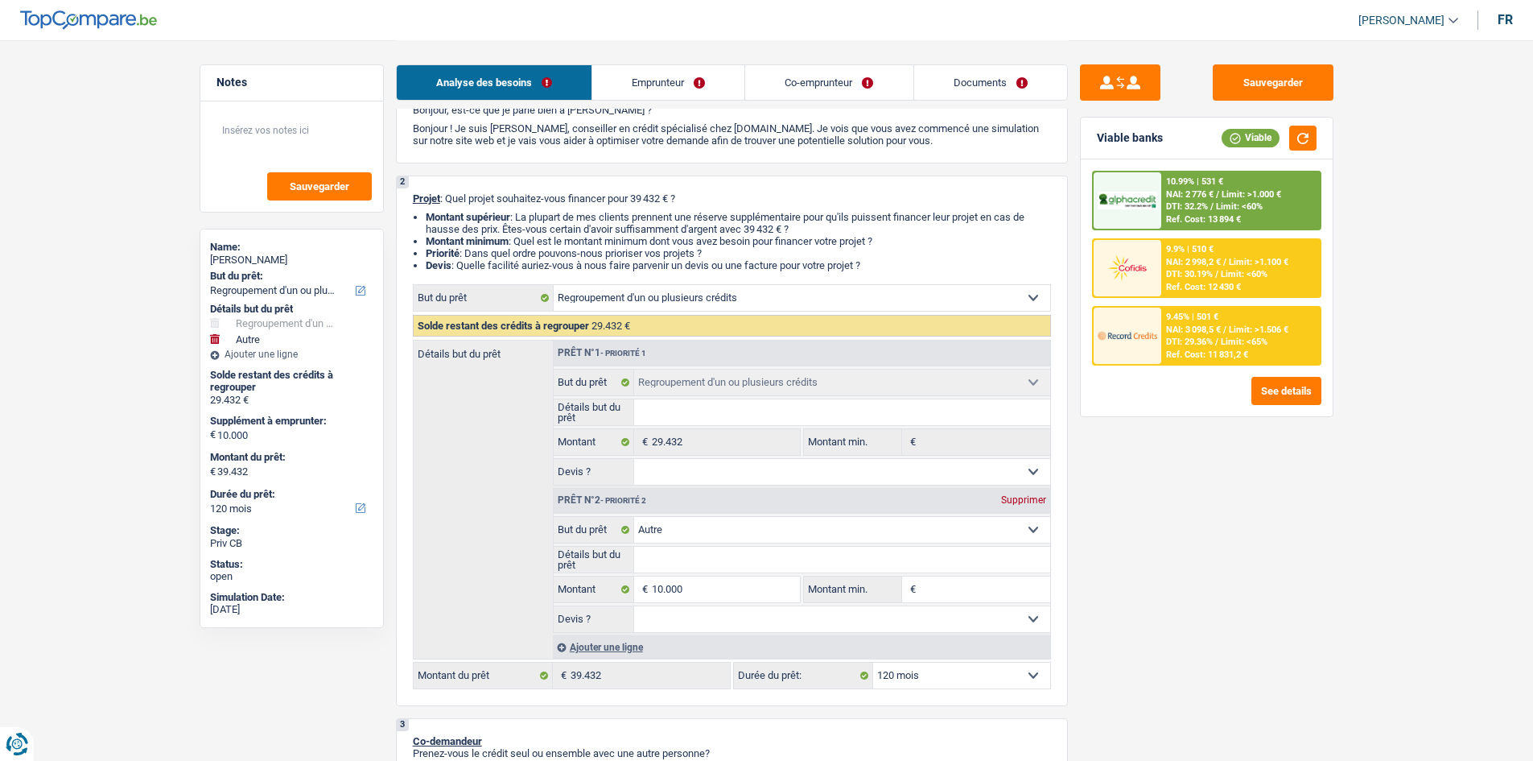
scroll to position [161, 0]
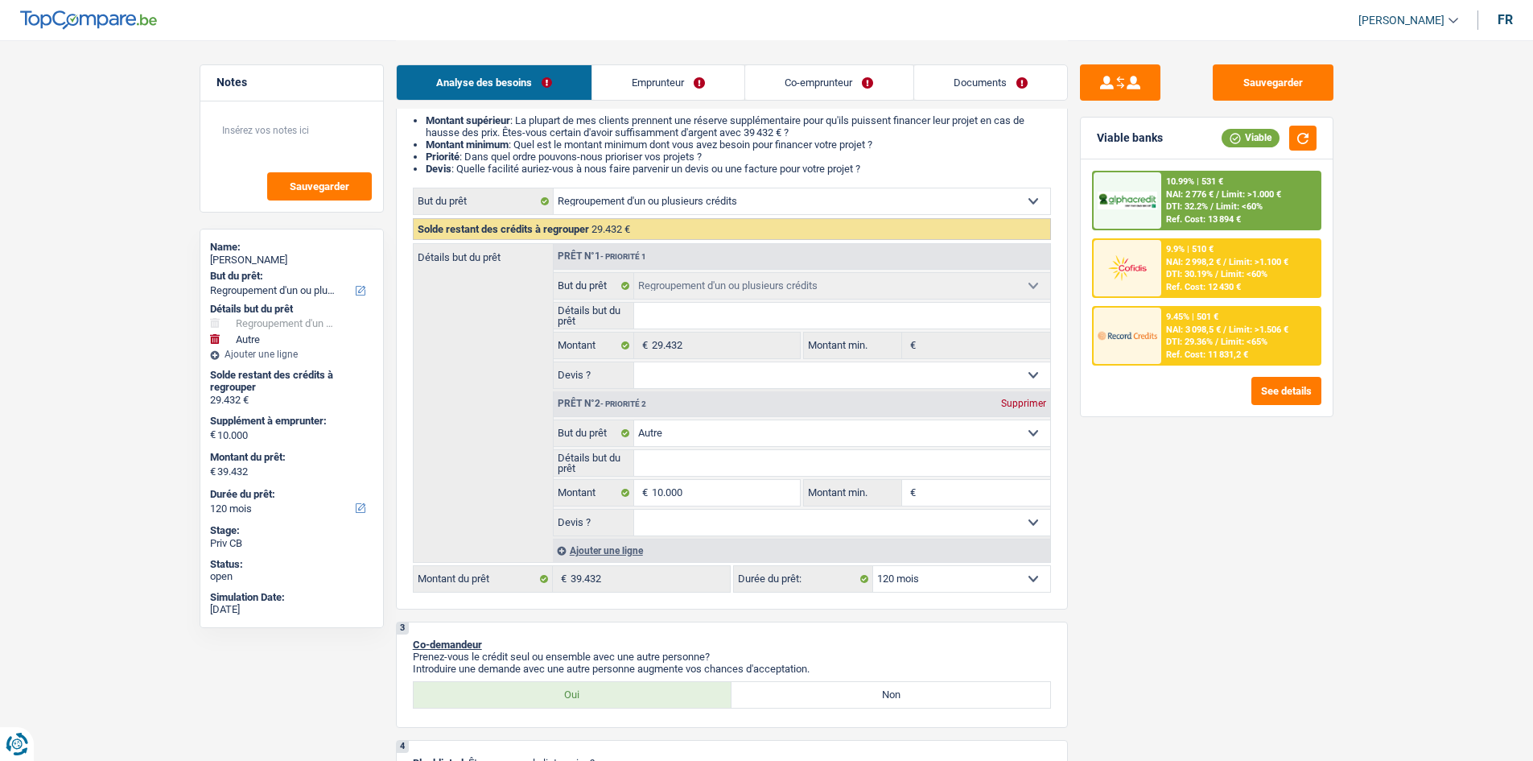
click at [843, 447] on fieldset "Confort maison: meubles, textile, peinture, électroménager, outillage non-profe…" at bounding box center [802, 477] width 497 height 117
click at [853, 436] on select "Confort maison: meubles, textile, peinture, électroménager, outillage non-profe…" at bounding box center [842, 433] width 416 height 26
select select "houseOrGarden"
click at [634, 420] on select "Confort maison: meubles, textile, peinture, électroménager, outillage non-profe…" at bounding box center [842, 433] width 416 height 26
select select "houseOrGarden"
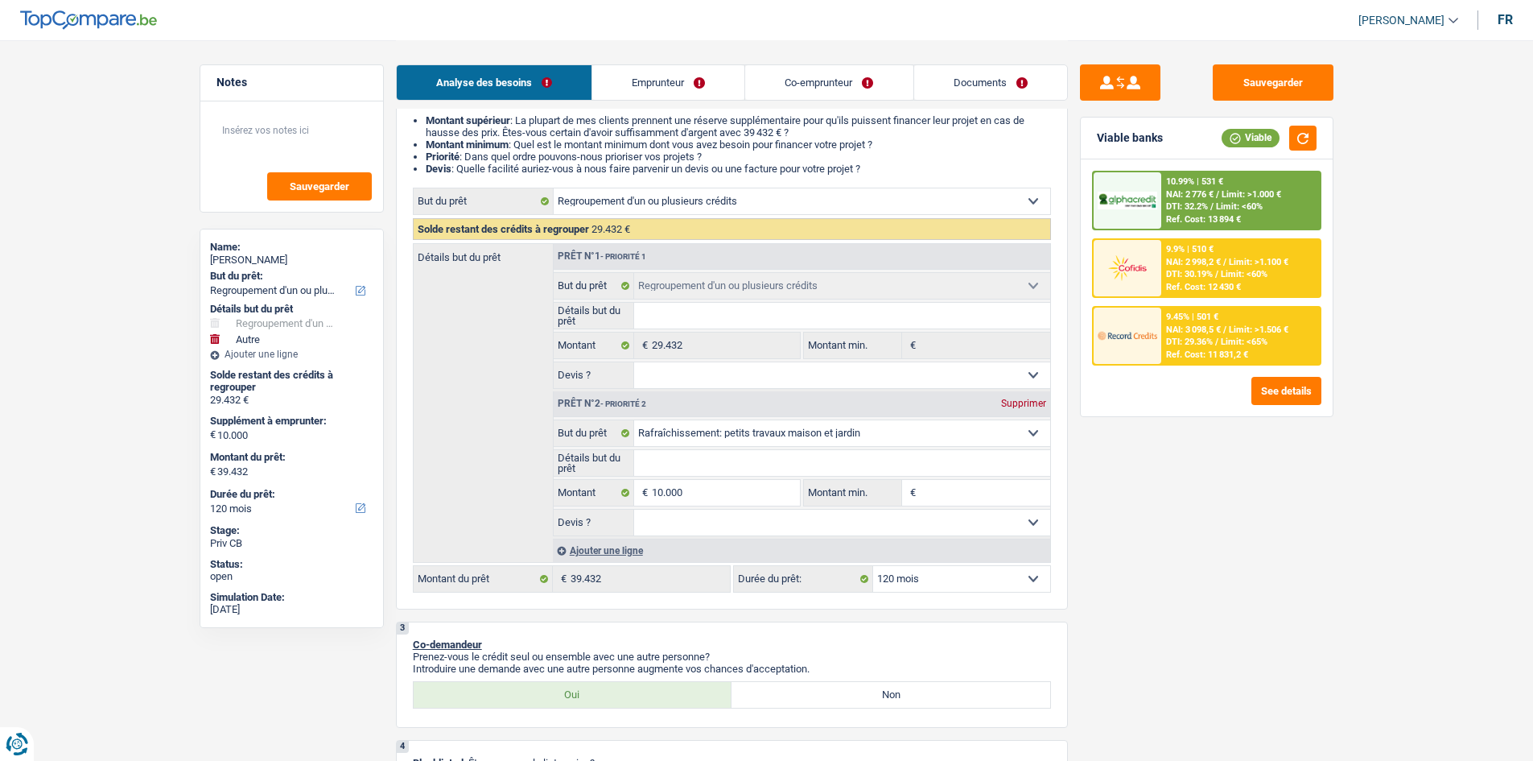
select select "houseOrGarden"
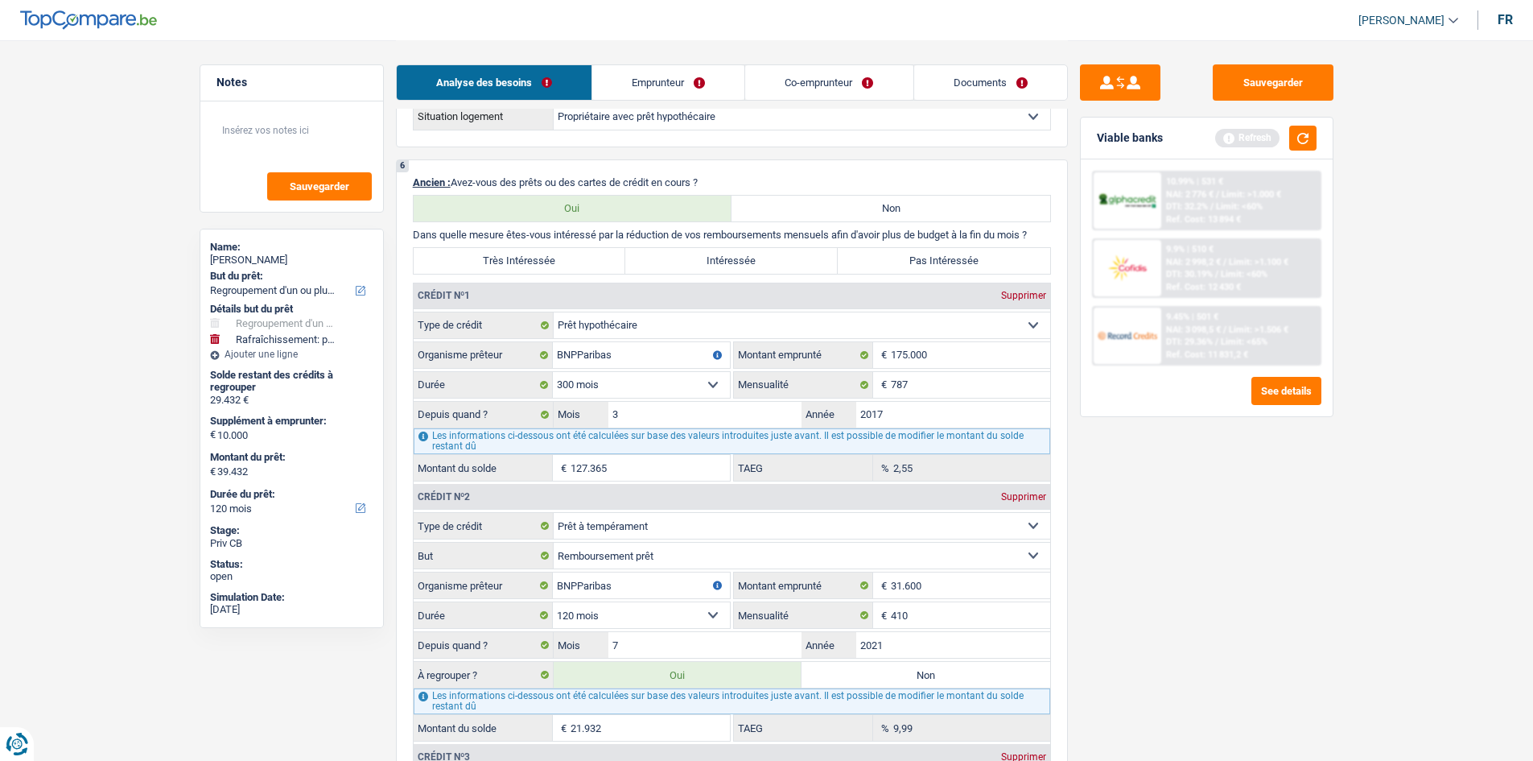
scroll to position [1368, 0]
click at [585, 349] on input "BNPParibas" at bounding box center [641, 352] width 177 height 26
type input "BNParibas"
click at [1359, 557] on main "Notes Sauvegarder Name: [PERSON_NAME] But du prêt: Confort maison: meubles, tex…" at bounding box center [766, 451] width 1533 height 3638
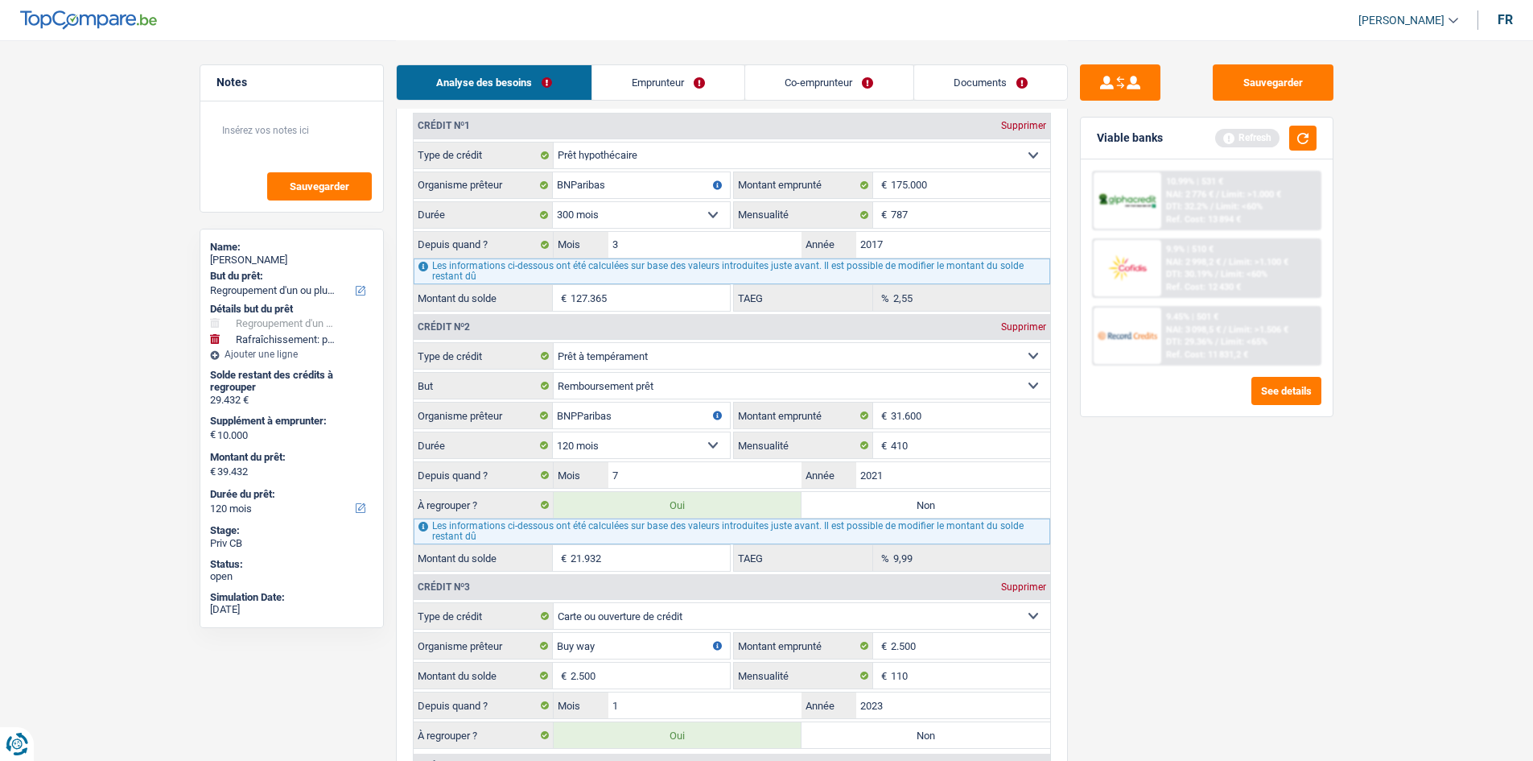
scroll to position [1771, 0]
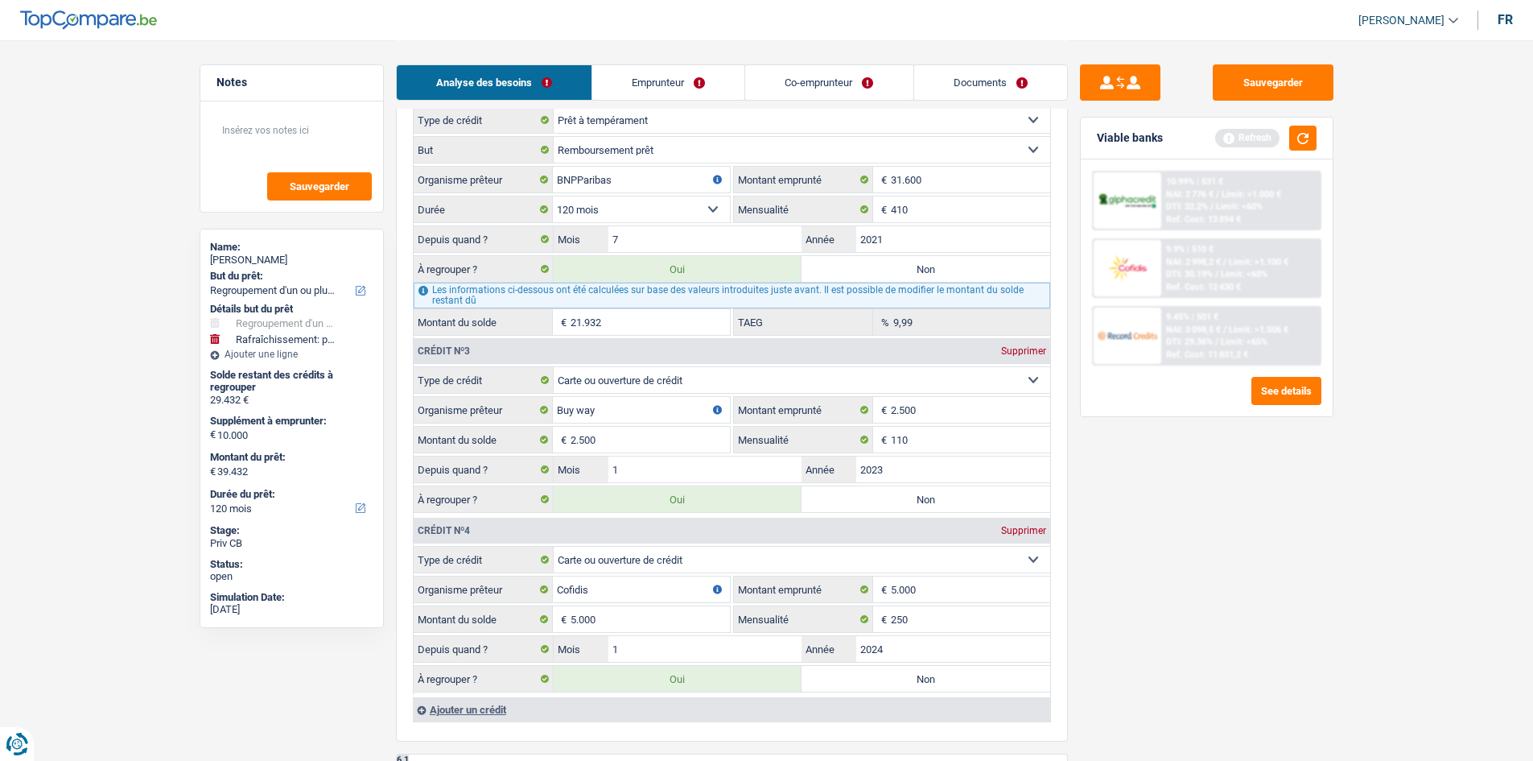
click at [1287, 140] on div "Refresh" at bounding box center [1265, 138] width 101 height 25
click at [1301, 145] on button "button" at bounding box center [1302, 138] width 27 height 25
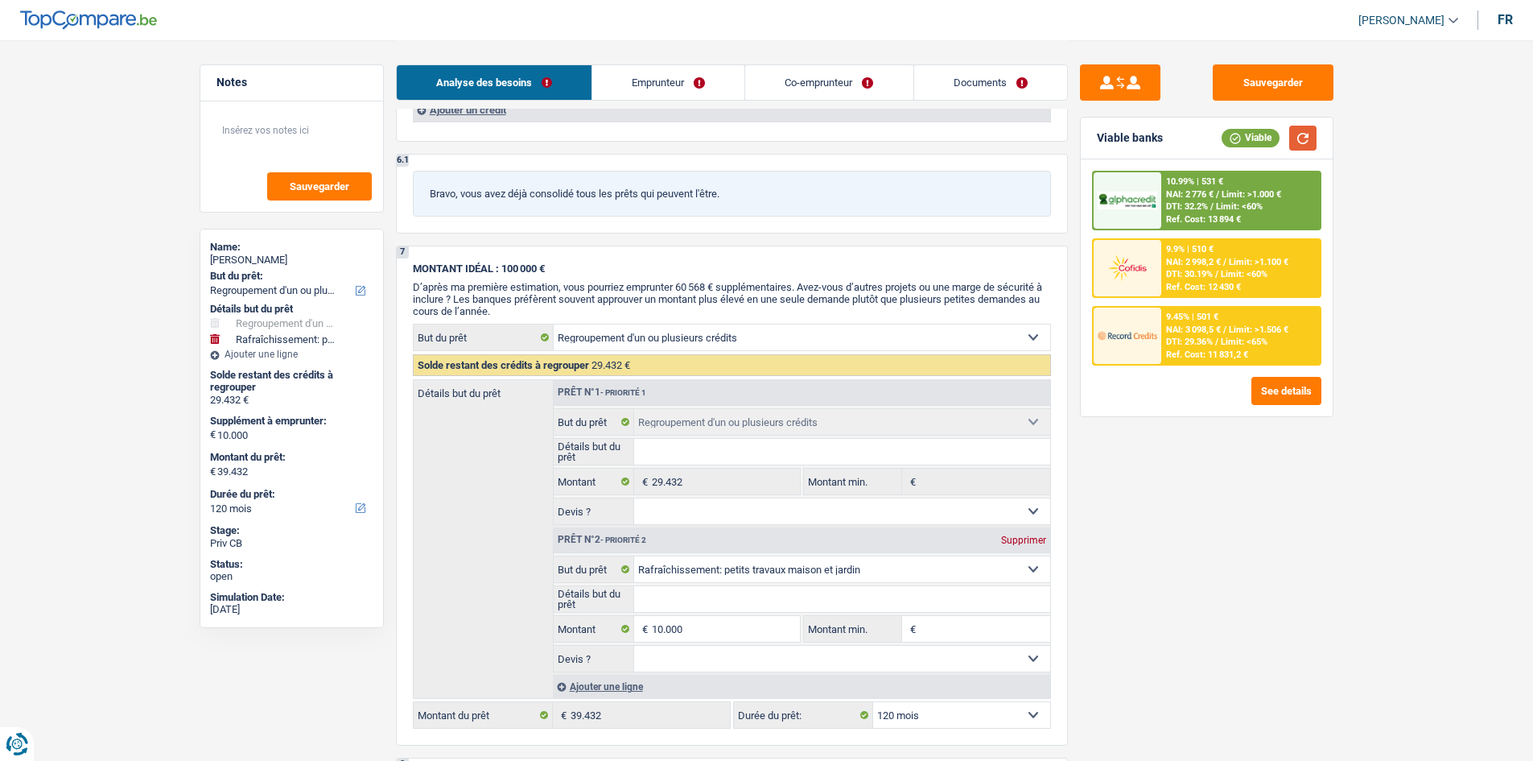
scroll to position [2656, 0]
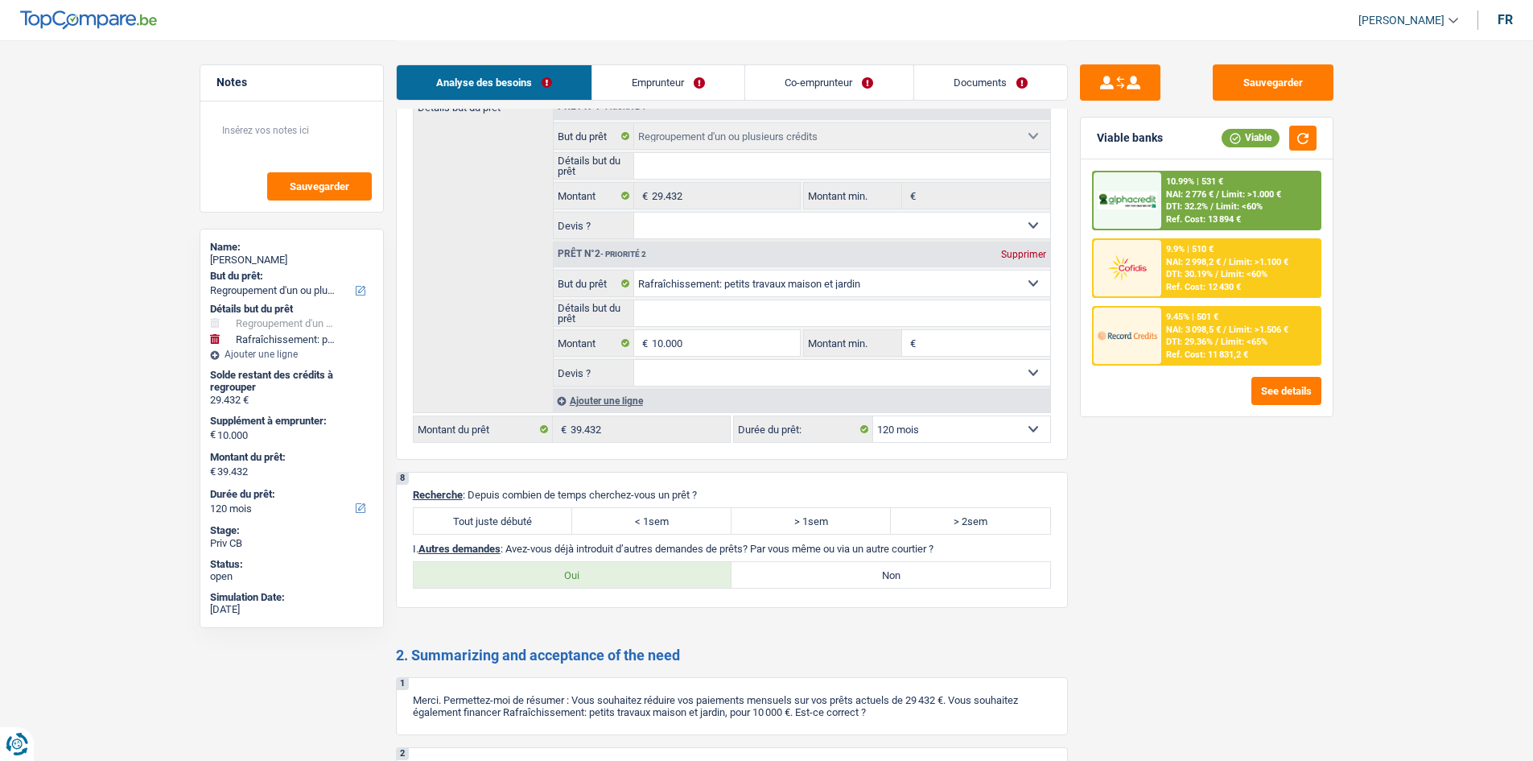
click at [601, 590] on div "8 Recherche : Depuis combien de temps cherchez-vous un prêt ? Tout juste débuté…" at bounding box center [732, 540] width 672 height 136
click at [623, 579] on label "Oui" at bounding box center [573, 575] width 319 height 26
click at [623, 579] on input "Oui" at bounding box center [573, 575] width 319 height 26
radio input "true"
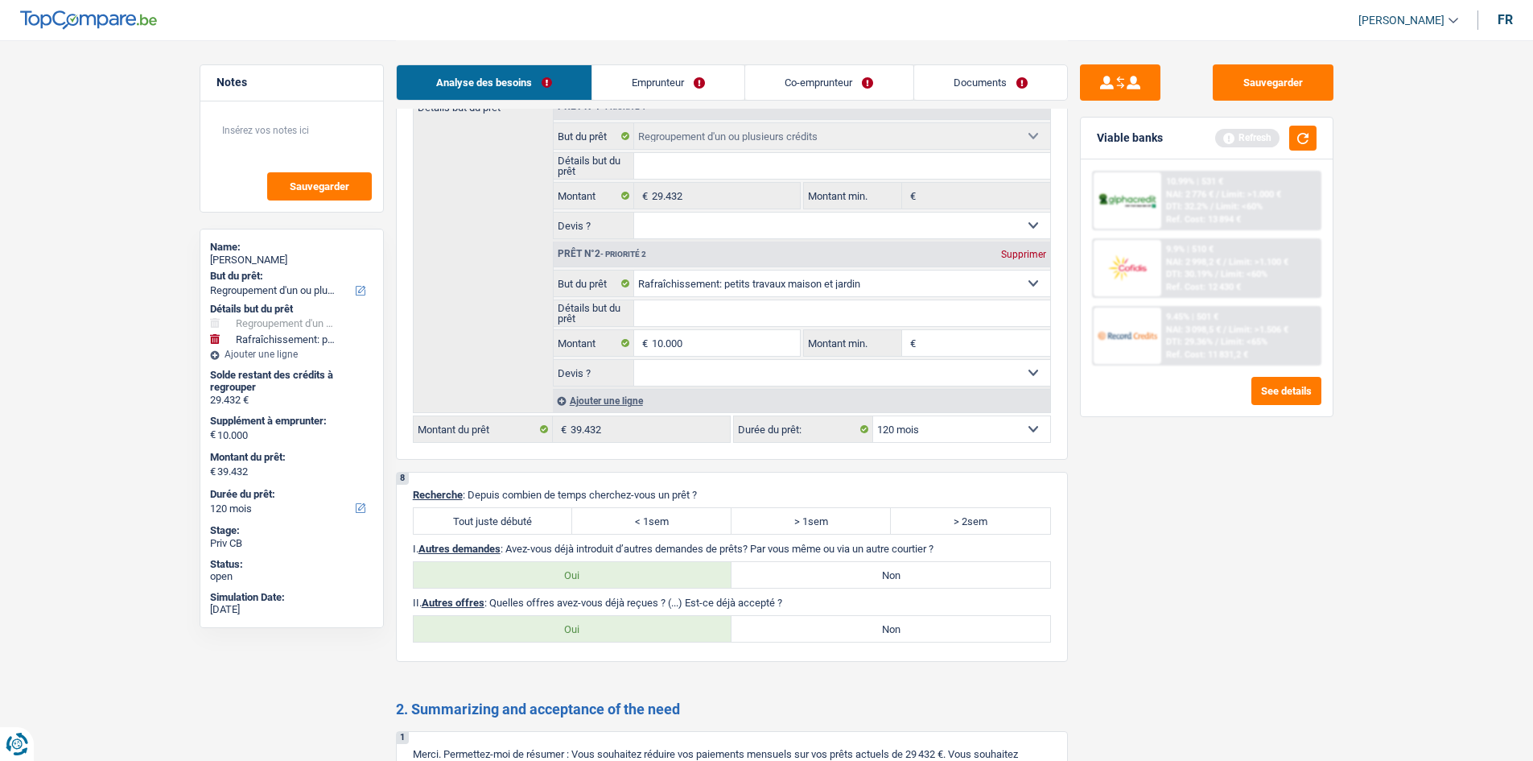
click at [936, 632] on label "Non" at bounding box center [891, 629] width 319 height 26
click at [936, 632] on input "Non" at bounding box center [891, 629] width 319 height 26
radio input "true"
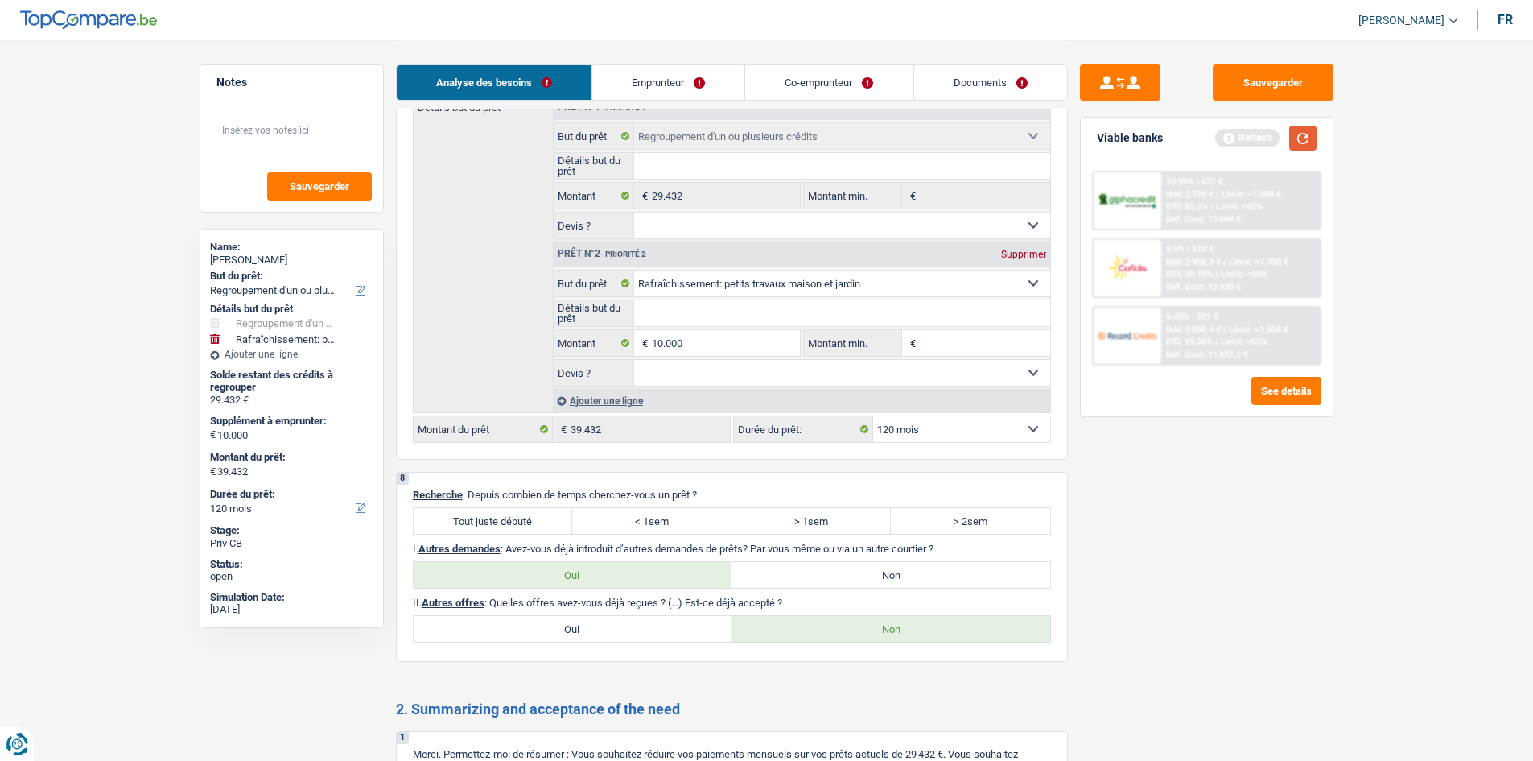
click at [1314, 140] on button "button" at bounding box center [1302, 138] width 27 height 25
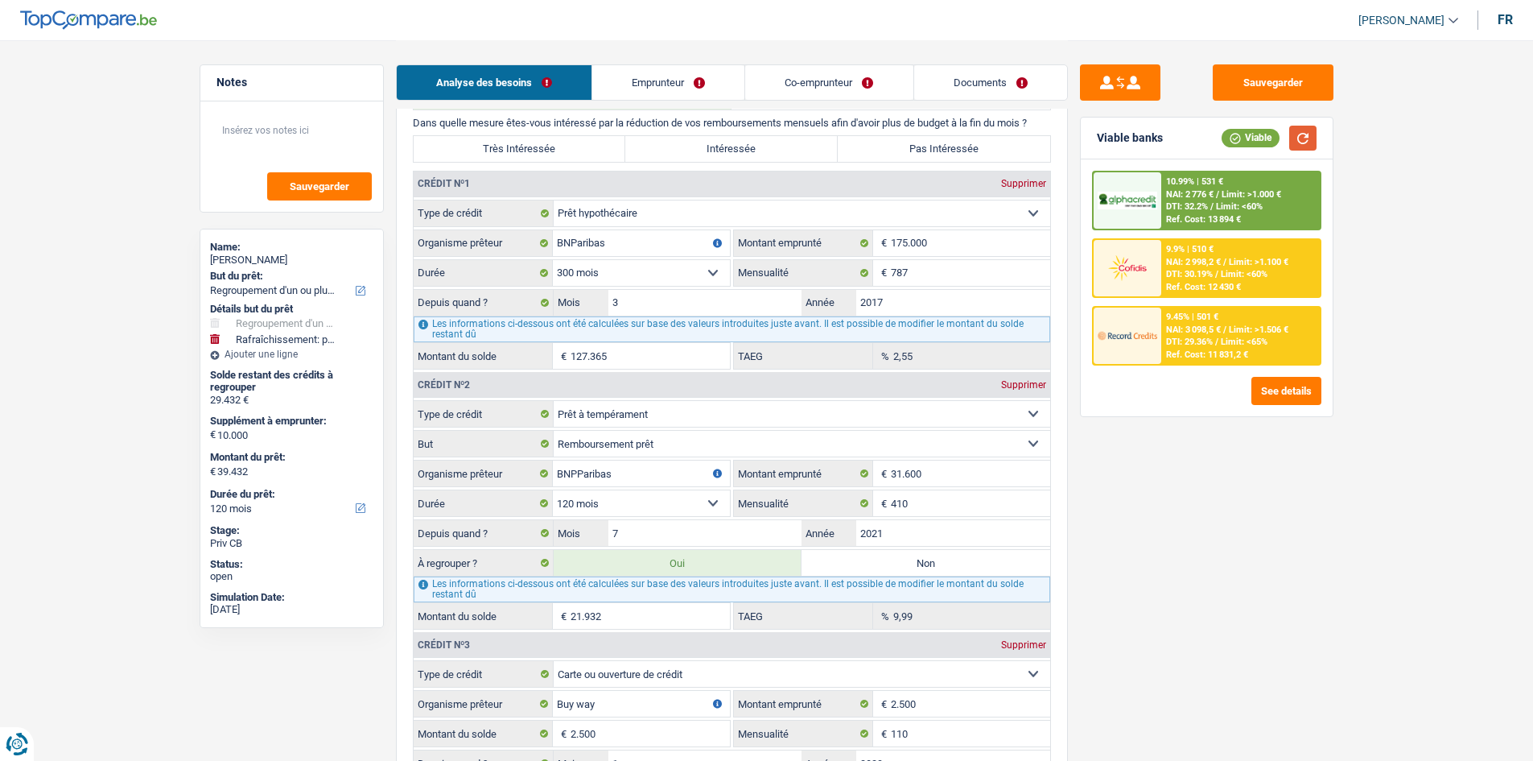
scroll to position [1449, 0]
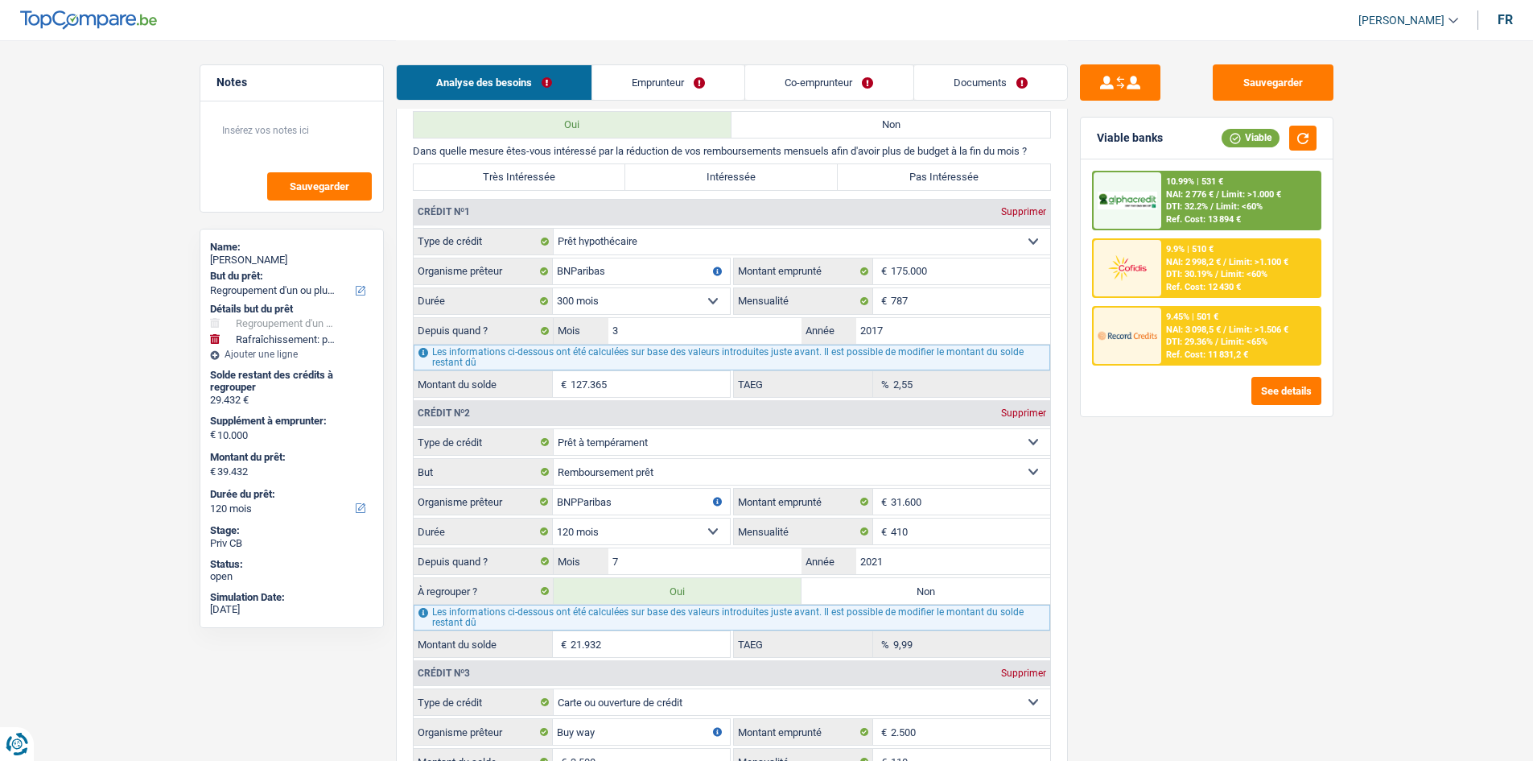
click at [559, 187] on label "Très Intéressée" at bounding box center [520, 177] width 212 height 26
click at [559, 187] on input "Très Intéressée" at bounding box center [520, 177] width 212 height 26
radio input "true"
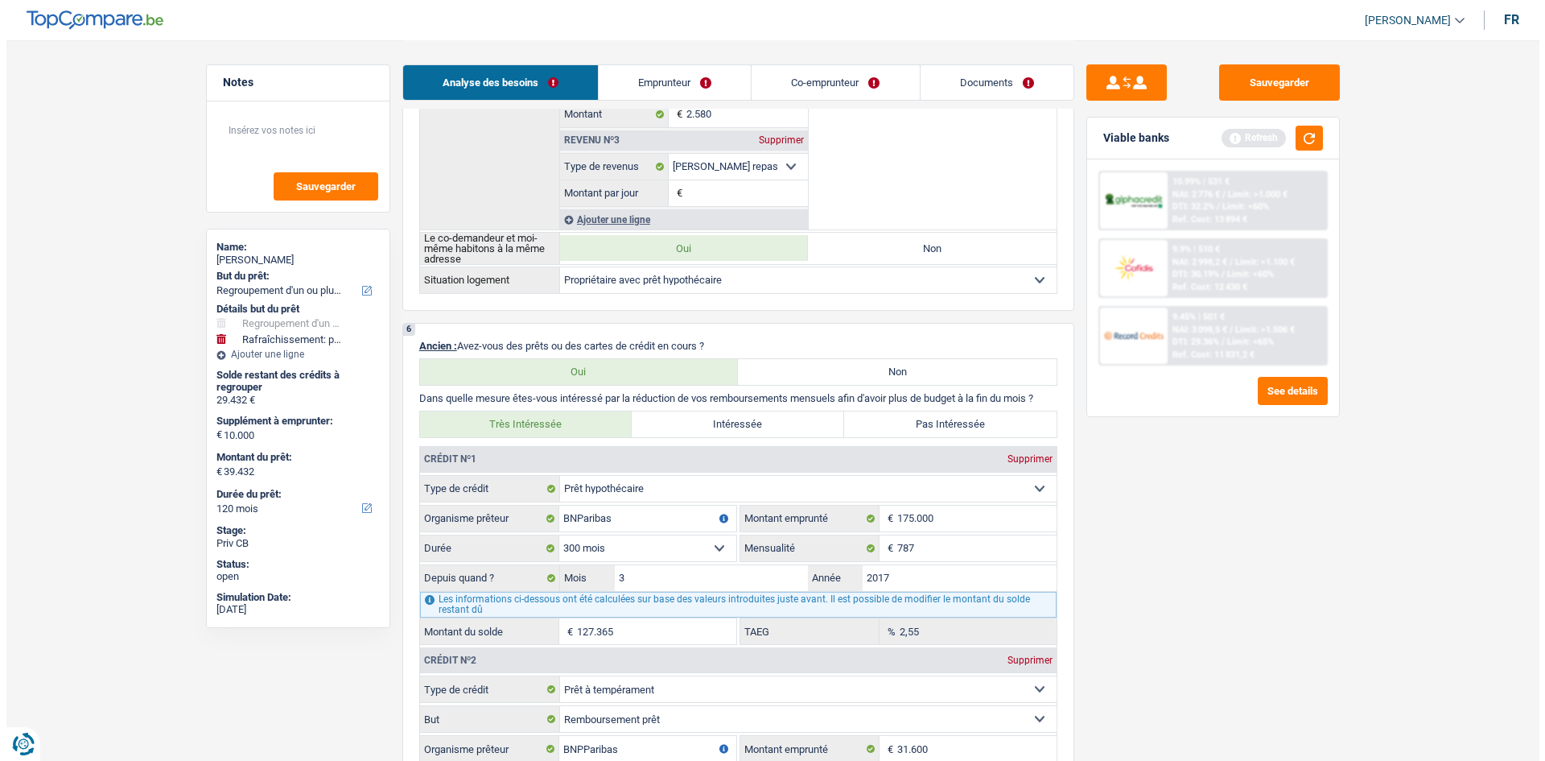
scroll to position [885, 0]
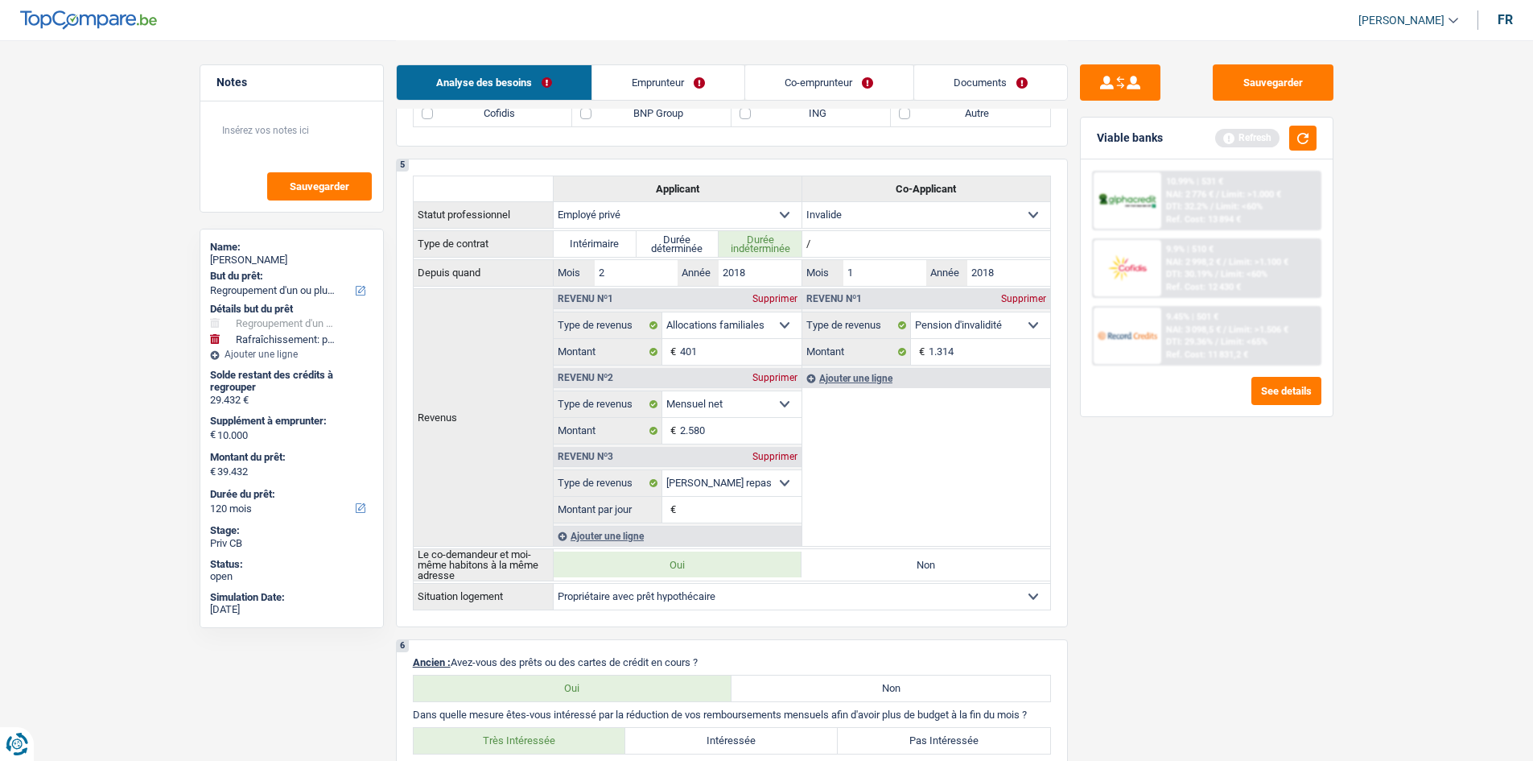
click at [1276, 178] on div "10.99% | 531 € NAI: 2 776 € / Limit: >1.000 € DTI: 32.2% / Limit: <60% Ref. Cos…" at bounding box center [1240, 200] width 159 height 56
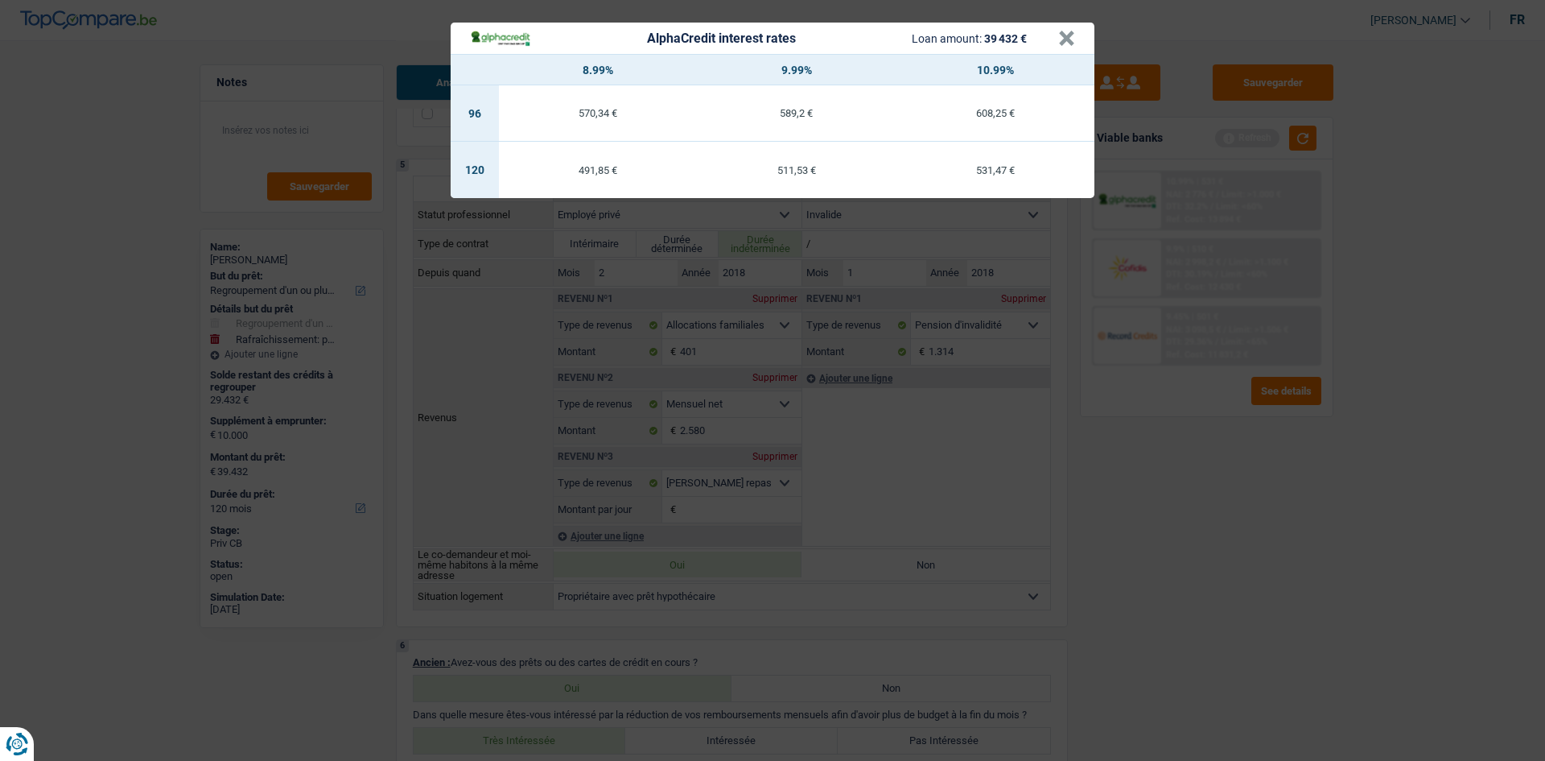
drag, startPoint x: 1198, startPoint y: 471, endPoint x: 1216, endPoint y: 491, distance: 27.3
click at [1212, 477] on div "AlphaCredit interest rates Loan amount: 39 432 € × 8.99% 9.99% 10.99% 96 570,34…" at bounding box center [772, 380] width 1545 height 761
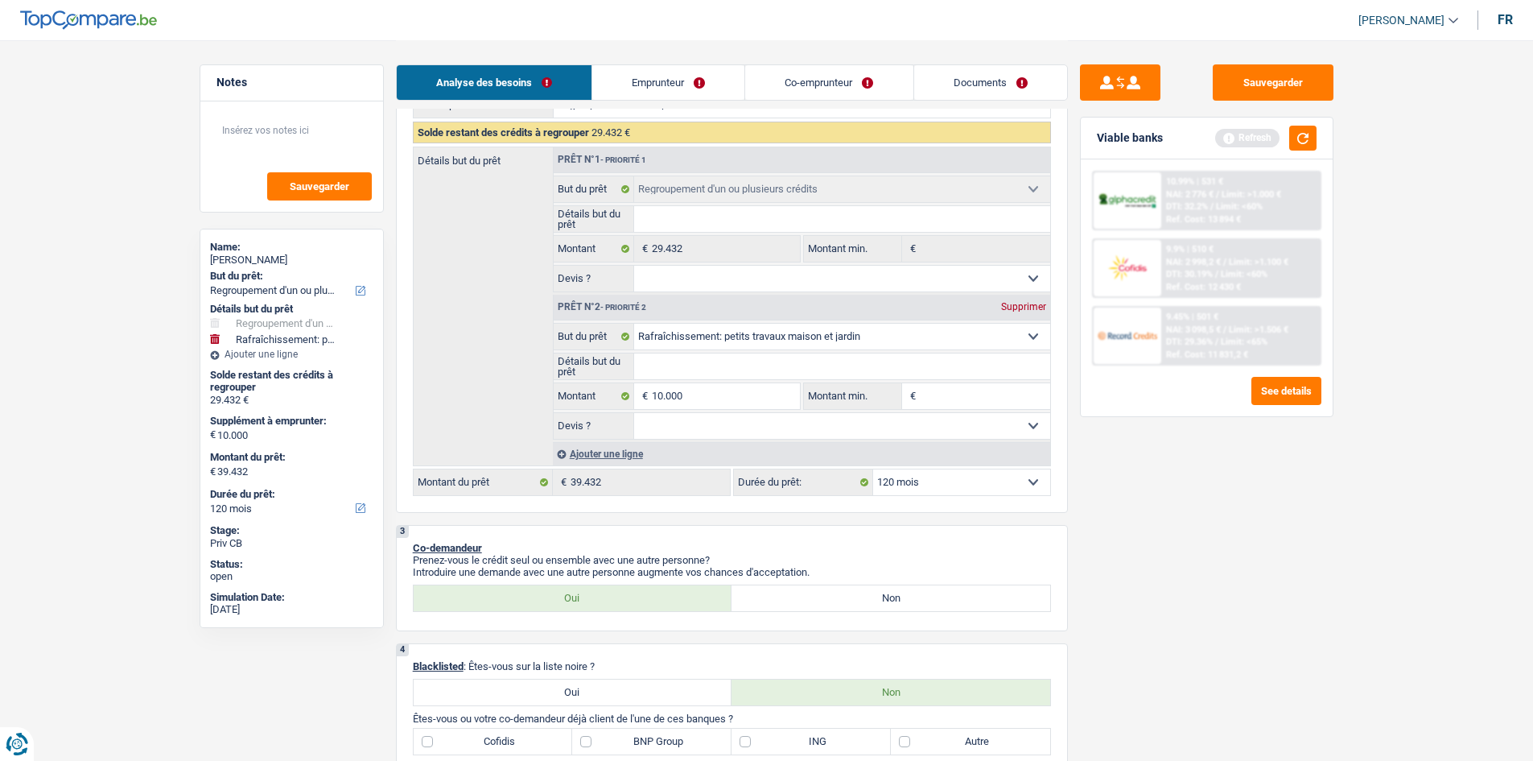
scroll to position [80, 0]
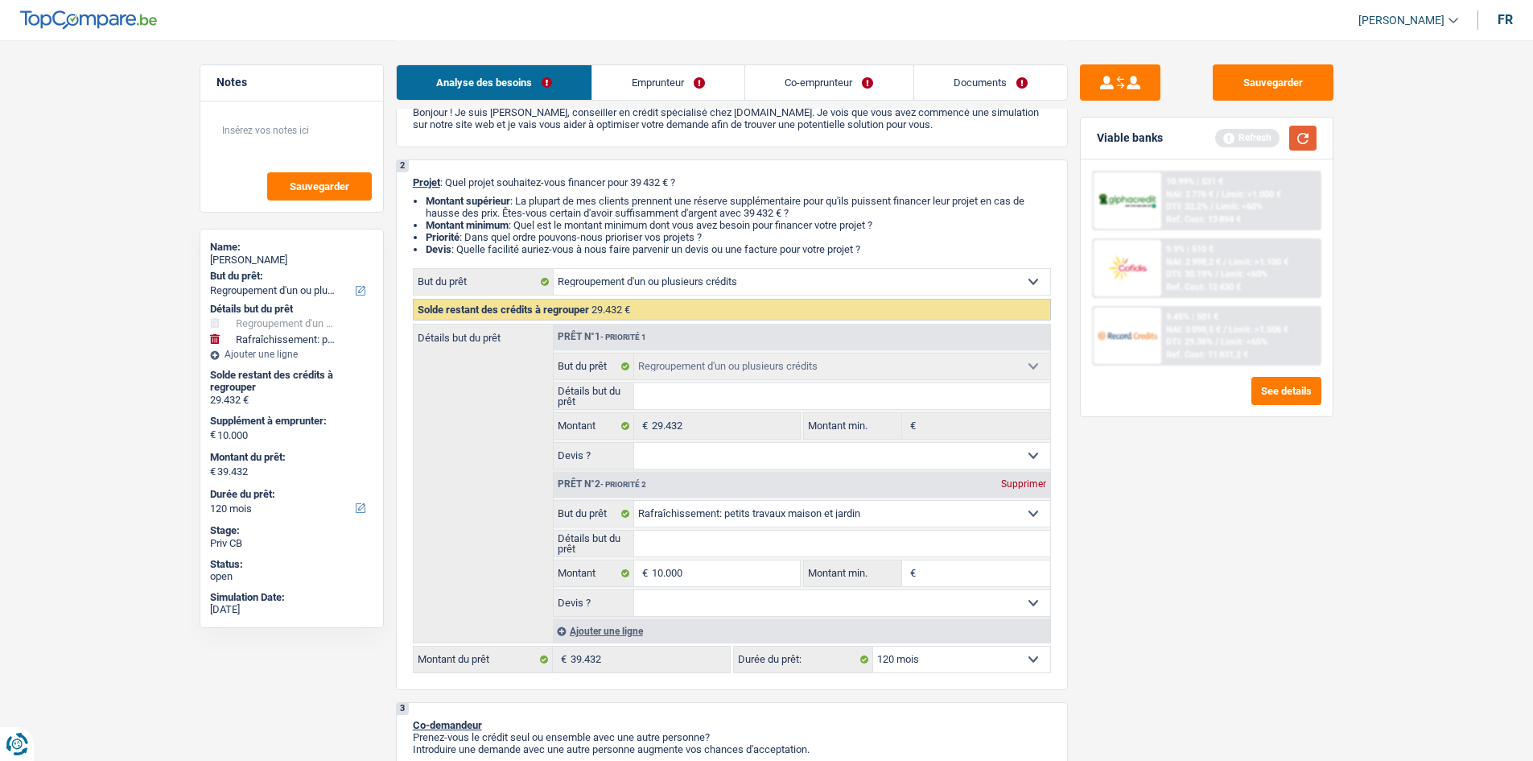
click at [1312, 136] on button "button" at bounding box center [1302, 138] width 27 height 25
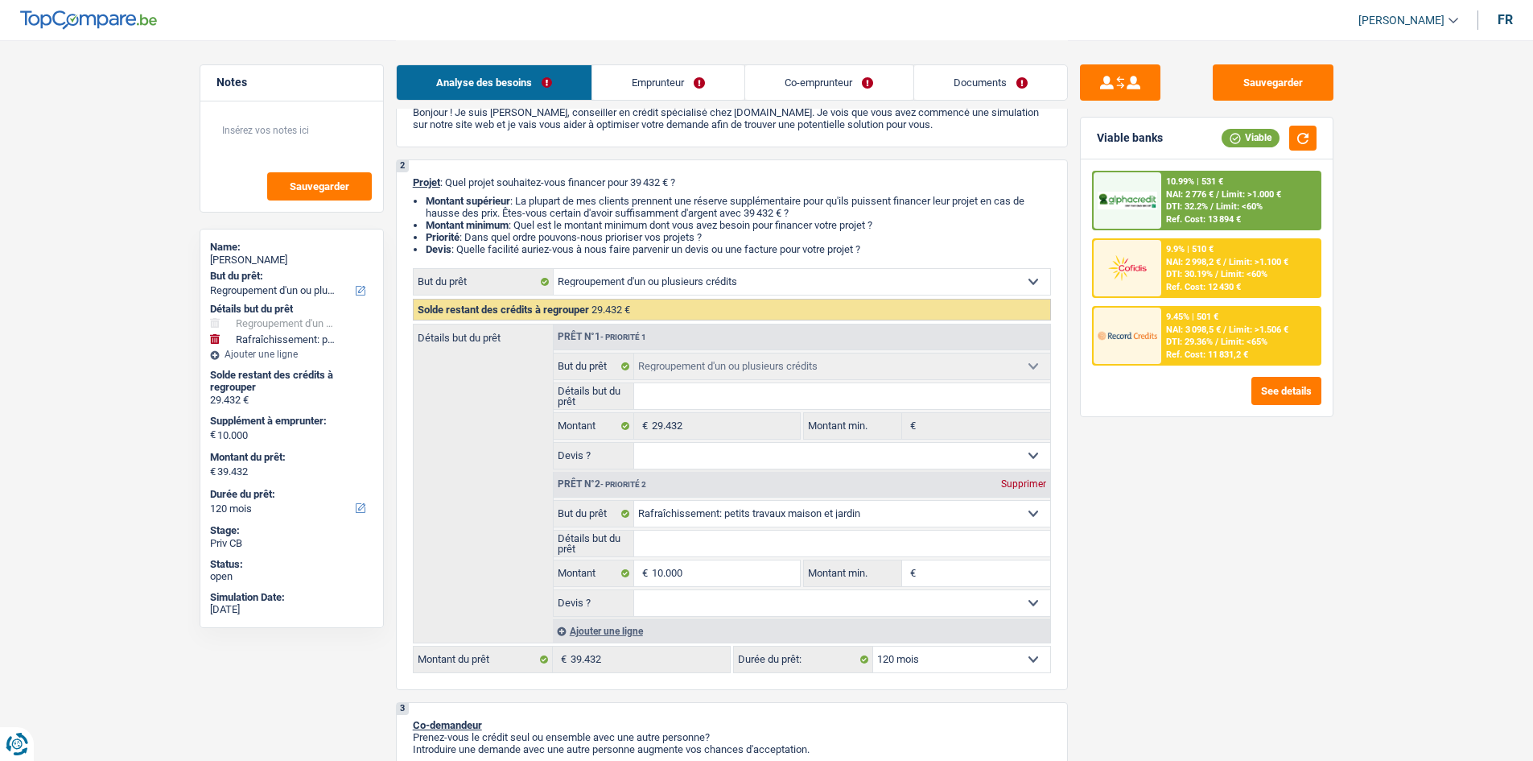
click at [1294, 187] on div "10.99% | 531 € NAI: 2 776 € / Limit: >1.000 € DTI: 32.2% / Limit: <60% Ref. Cos…" at bounding box center [1240, 200] width 159 height 56
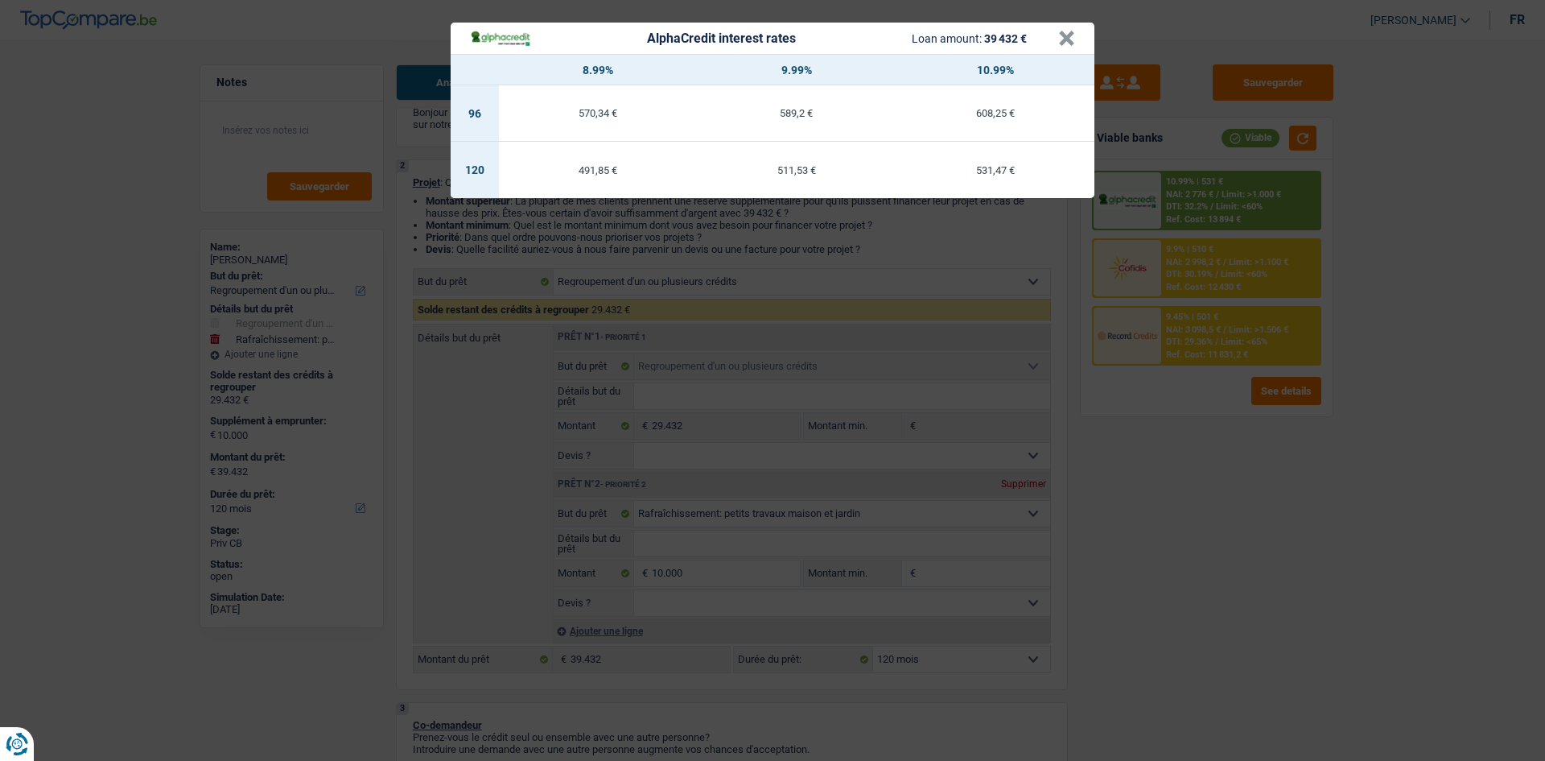
click at [1458, 373] on div "AlphaCredit interest rates Loan amount: 39 432 € × 8.99% 9.99% 10.99% 96 570,34…" at bounding box center [772, 380] width 1545 height 761
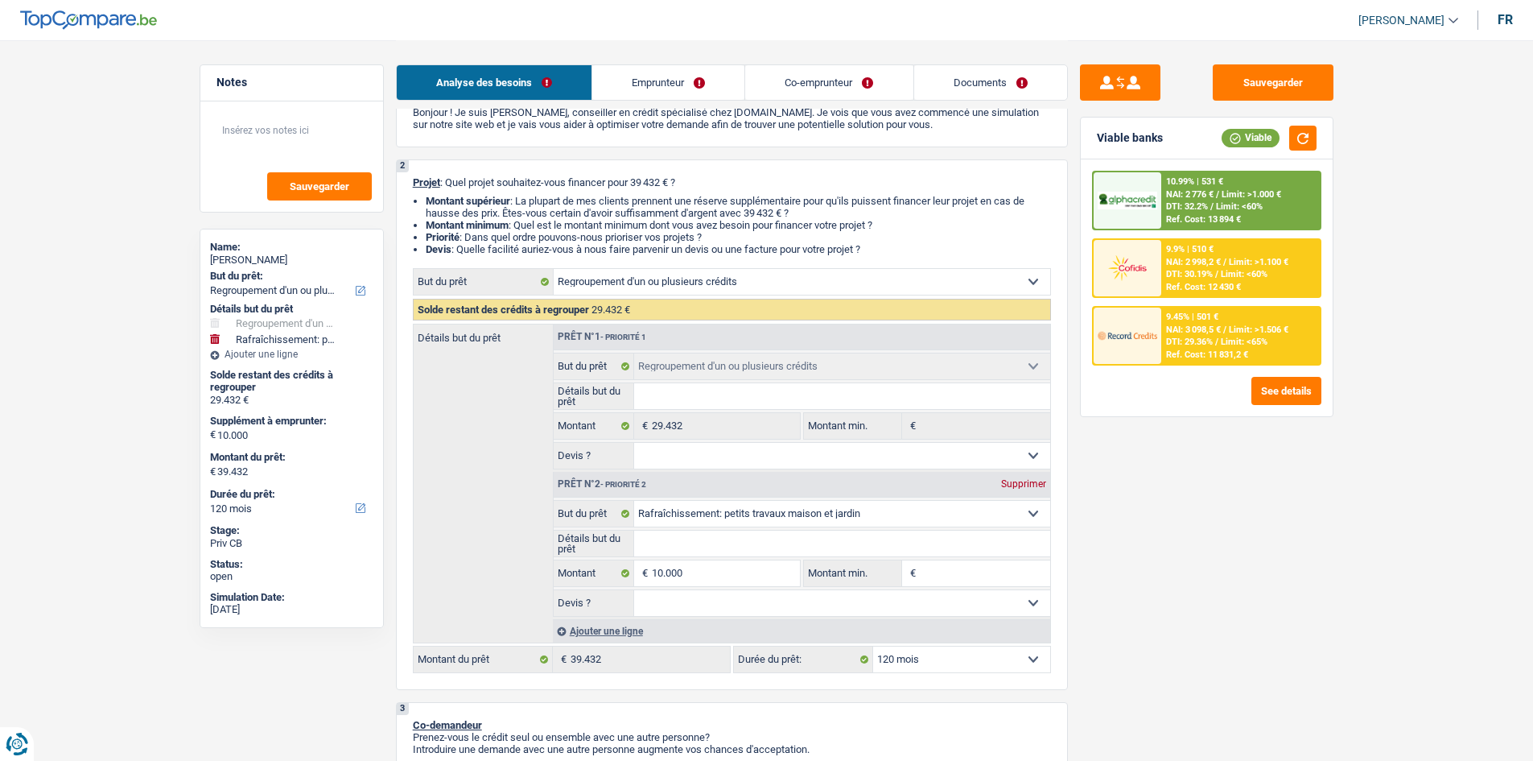
click at [1256, 182] on div "10.99% | 531 € NAI: 2 776 € / Limit: >1.000 € DTI: 32.2% / Limit: <60% Ref. Cos…" at bounding box center [1240, 200] width 159 height 56
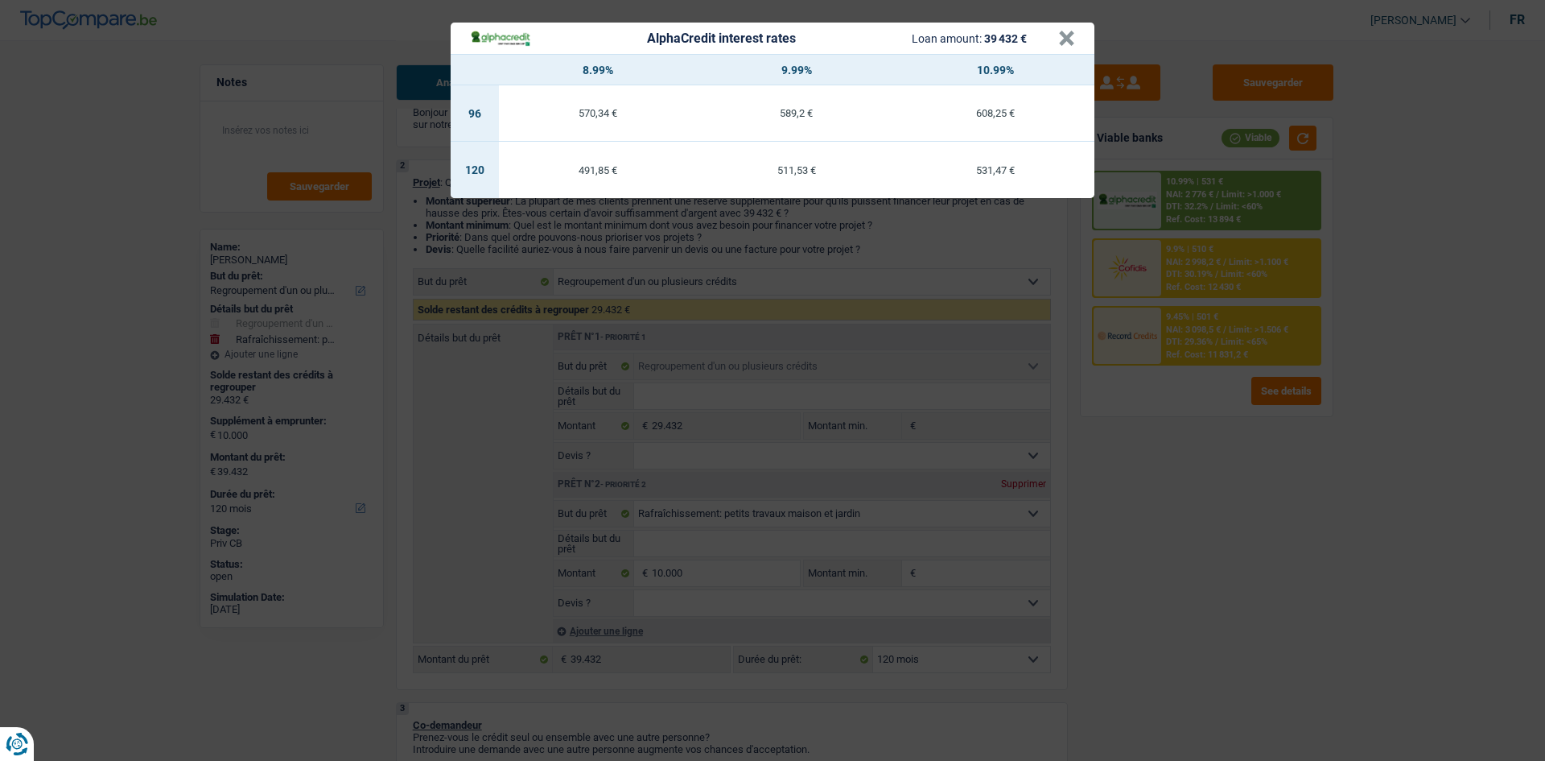
click at [1465, 380] on div "AlphaCredit interest rates Loan amount: 39 432 € × 8.99% 9.99% 10.99% 96 570,34…" at bounding box center [772, 380] width 1545 height 761
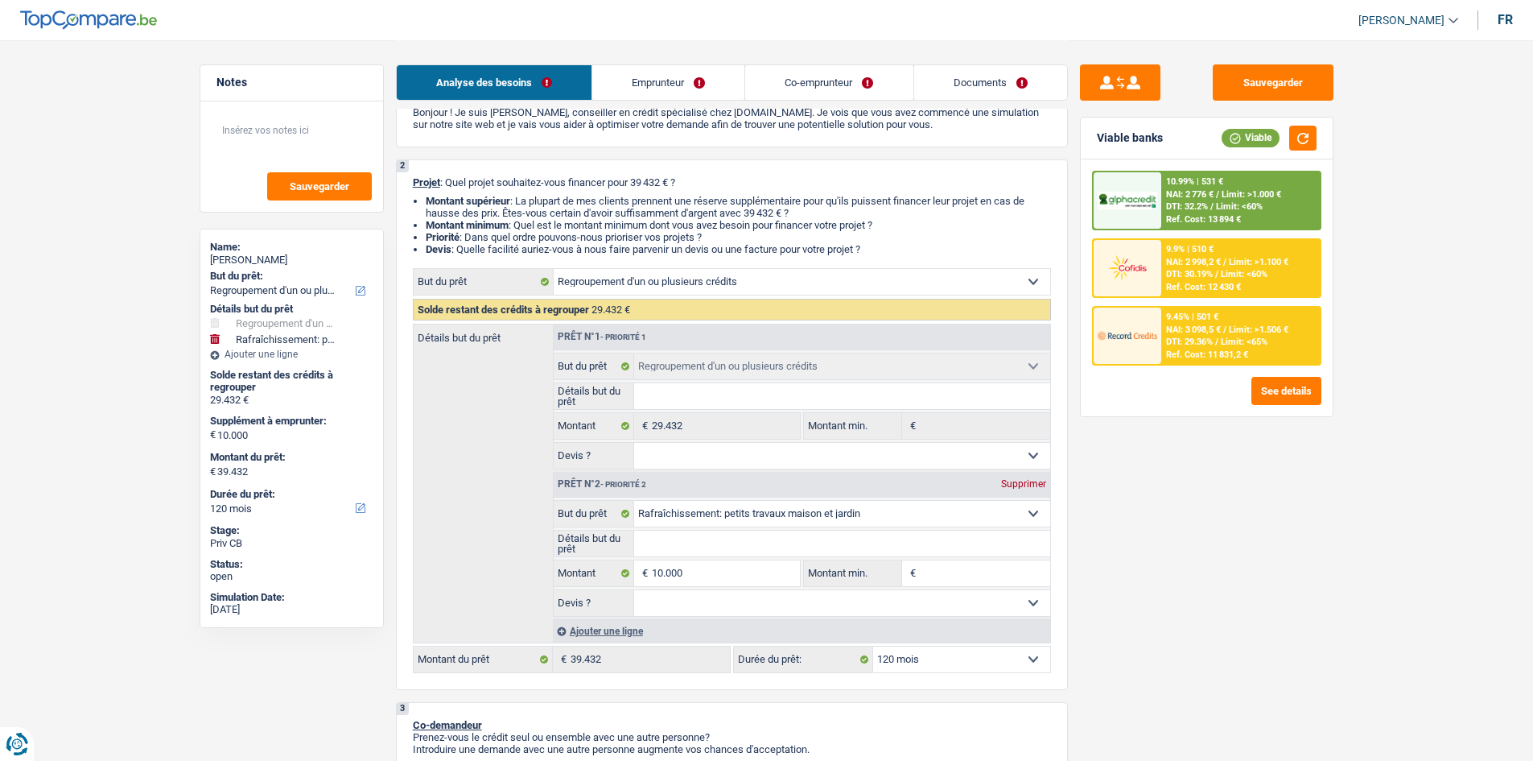
click at [1234, 188] on div "10.99% | 531 € NAI: 2 776 € / Limit: >1.000 € DTI: 32.2% / Limit: <60% Ref. Cos…" at bounding box center [1240, 200] width 159 height 56
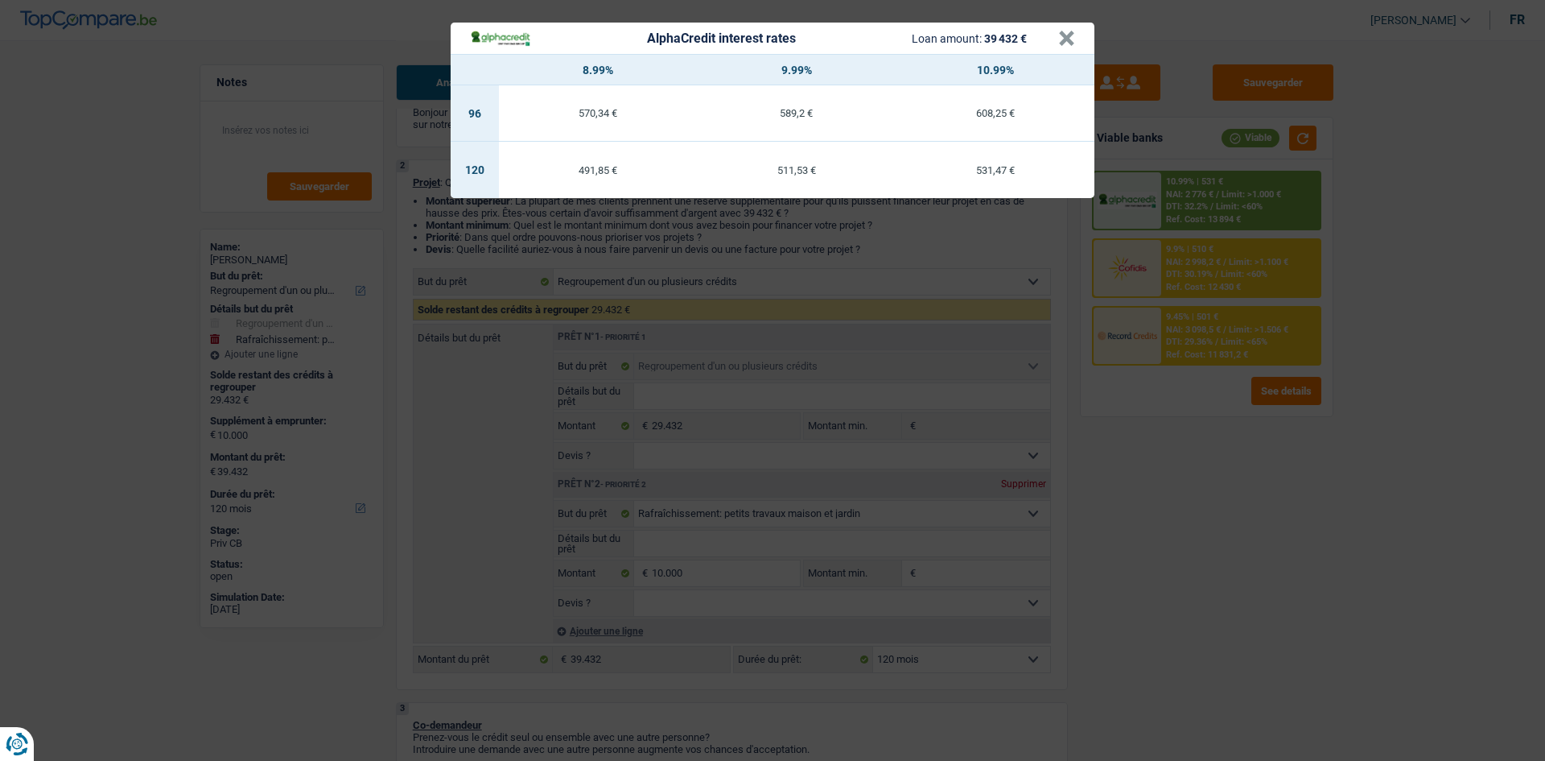
drag, startPoint x: 1277, startPoint y: 434, endPoint x: 1208, endPoint y: 446, distance: 69.5
click at [1259, 419] on div "AlphaCredit interest rates Loan amount: 39 432 € × 8.99% 9.99% 10.99% 96 570,34…" at bounding box center [772, 380] width 1545 height 761
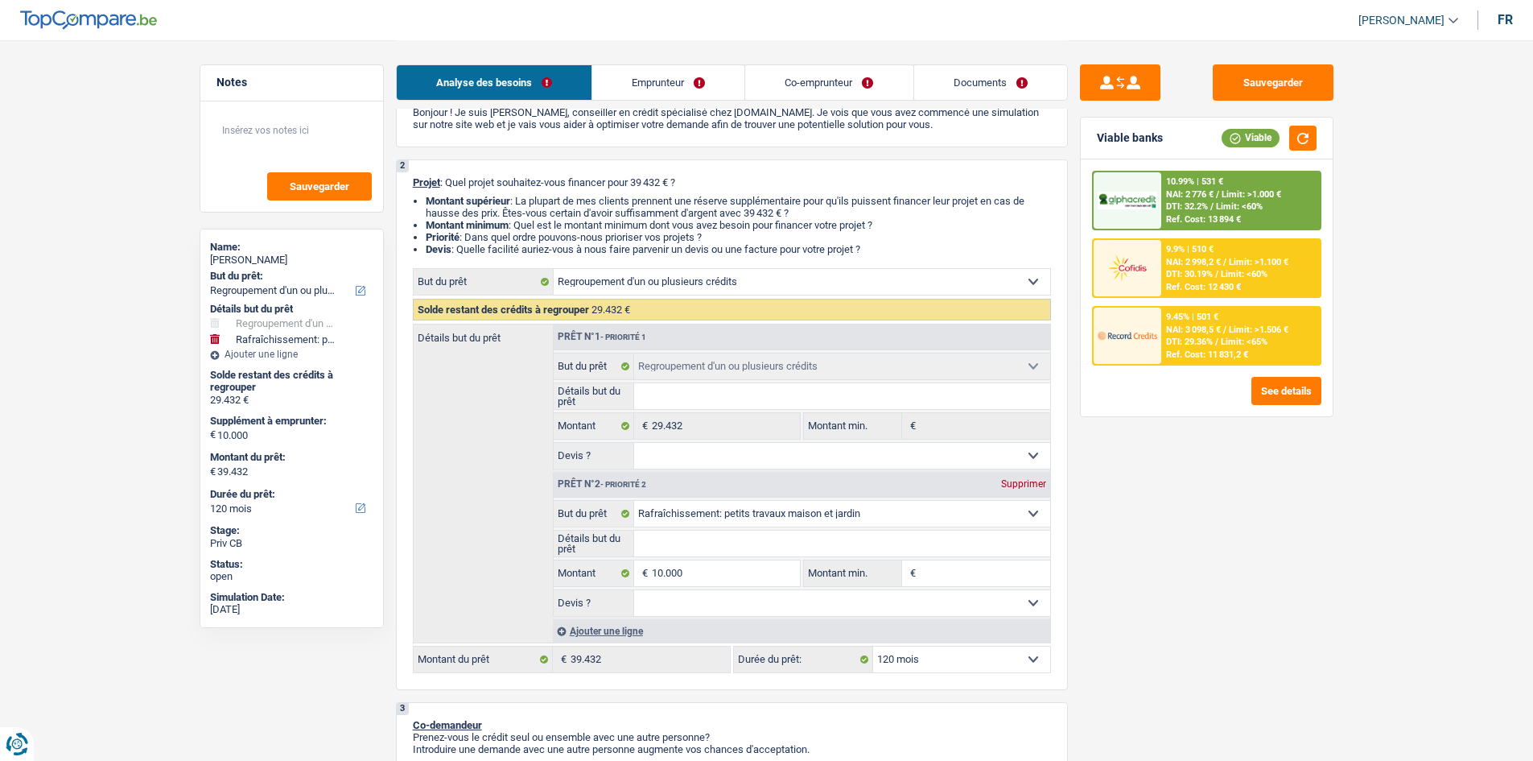
click at [1267, 184] on div "10.99% | 531 € NAI: 2 776 € / Limit: >1.000 € DTI: 32.2% / Limit: <60% Ref. Cos…" at bounding box center [1240, 200] width 159 height 56
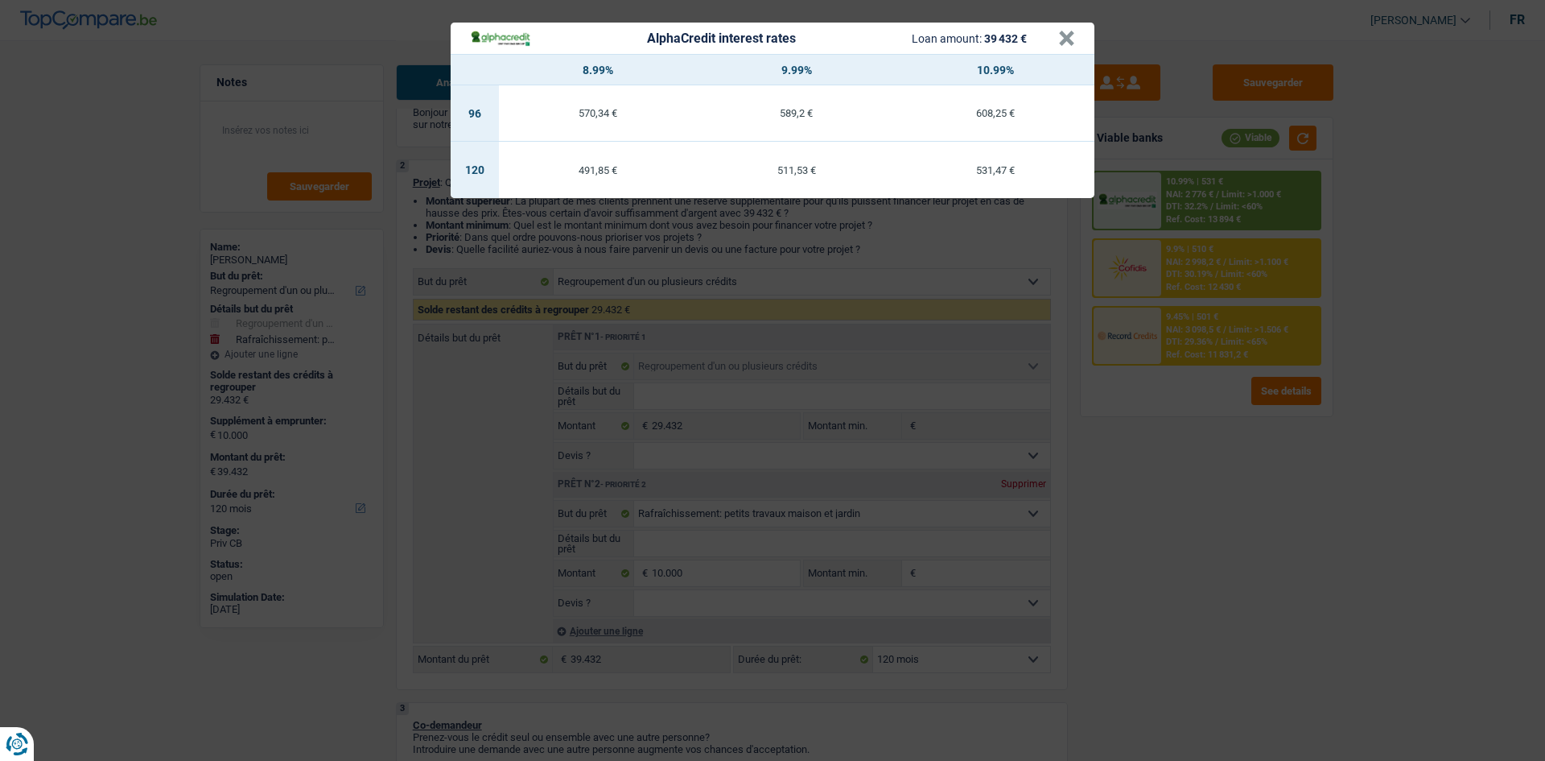
click at [1305, 514] on div "AlphaCredit interest rates Loan amount: 39 432 € × 8.99% 9.99% 10.99% 96 570,34…" at bounding box center [772, 380] width 1545 height 761
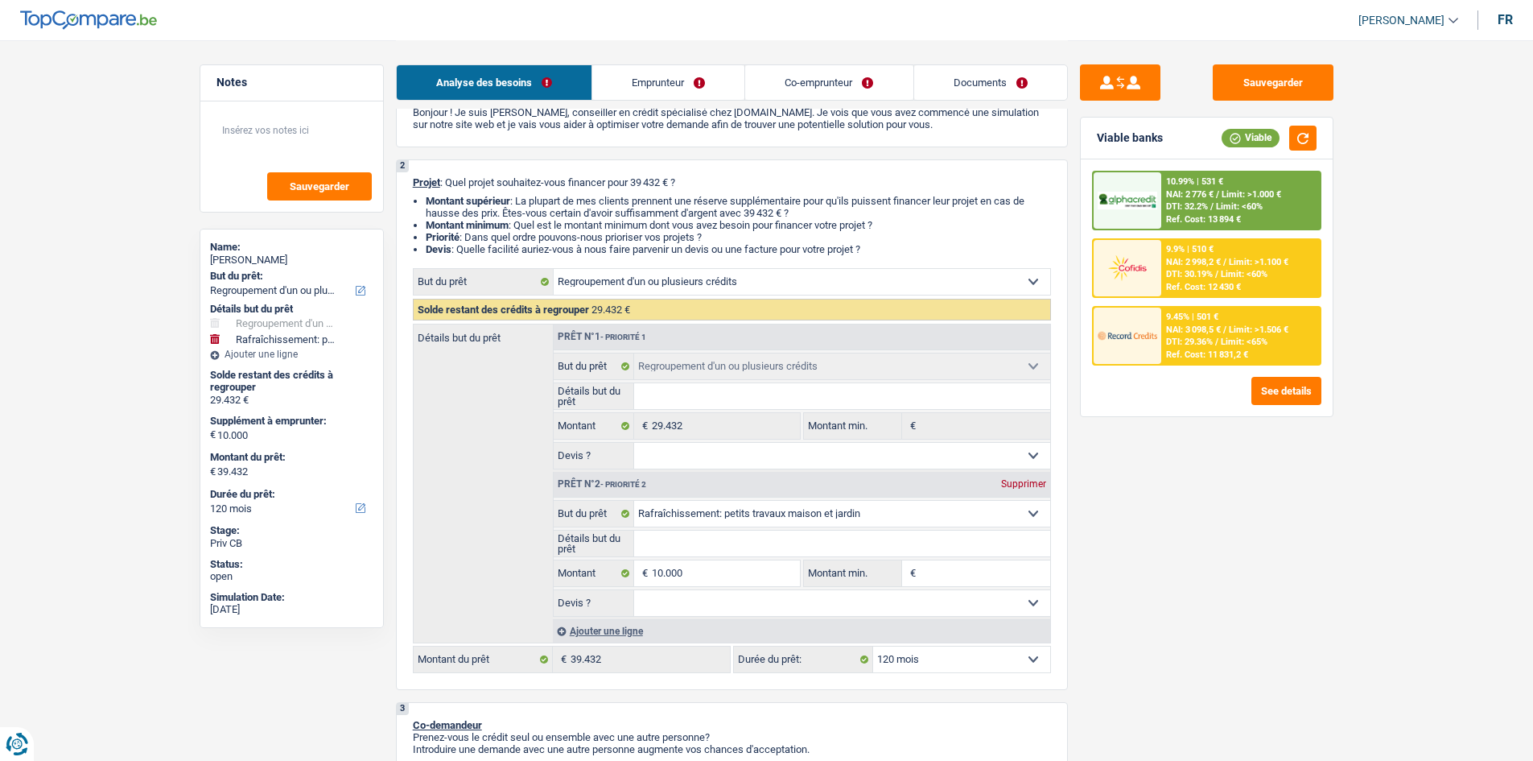
click at [1265, 208] on div "10.99% | 531 € NAI: 2 776 € / Limit: >1.000 € DTI: 32.2% / Limit: <60% Ref. Cos…" at bounding box center [1240, 200] width 159 height 56
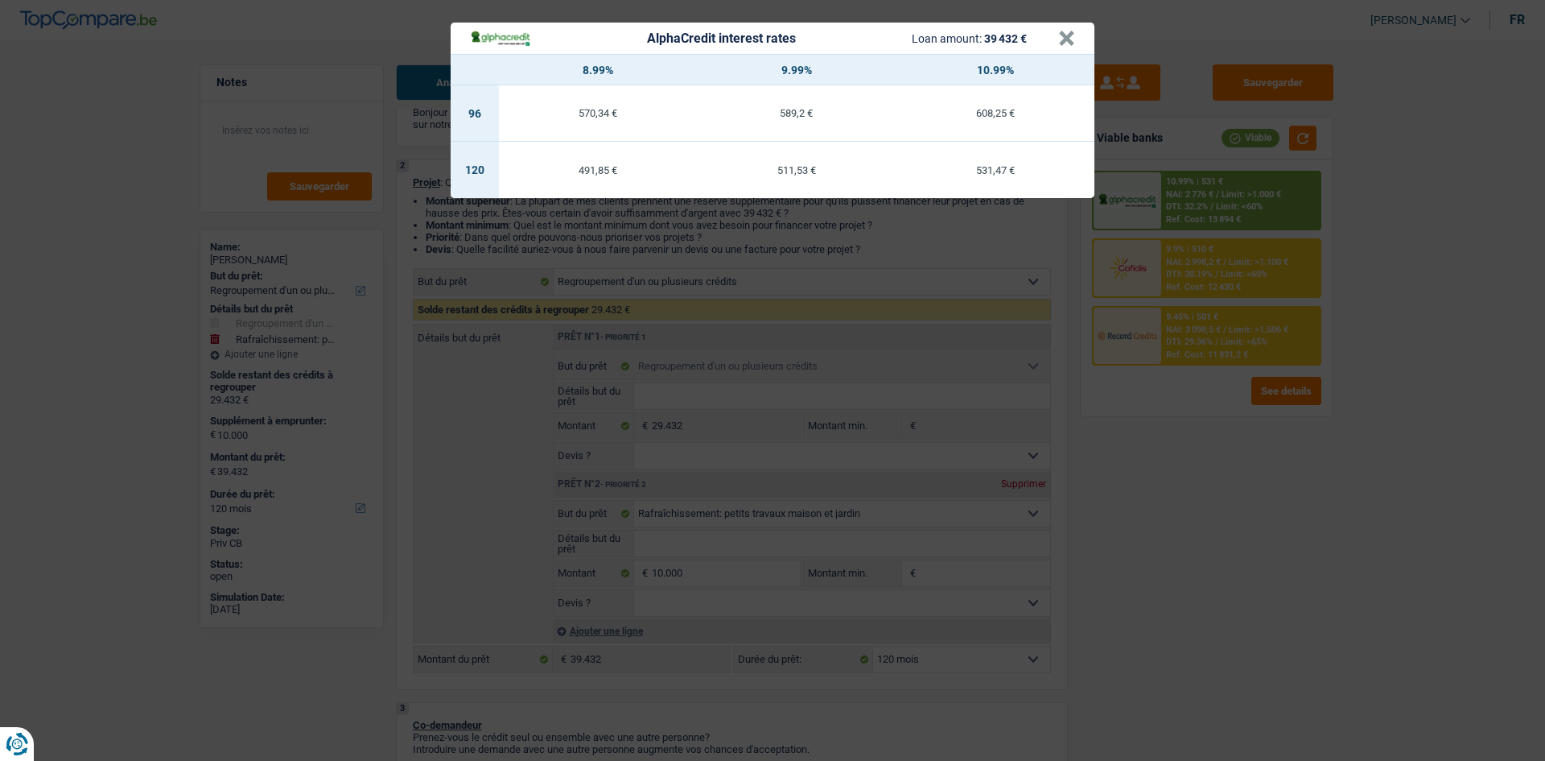
click at [1318, 493] on div "AlphaCredit interest rates Loan amount: 39 432 € × 8.99% 9.99% 10.99% 96 570,34…" at bounding box center [772, 380] width 1545 height 761
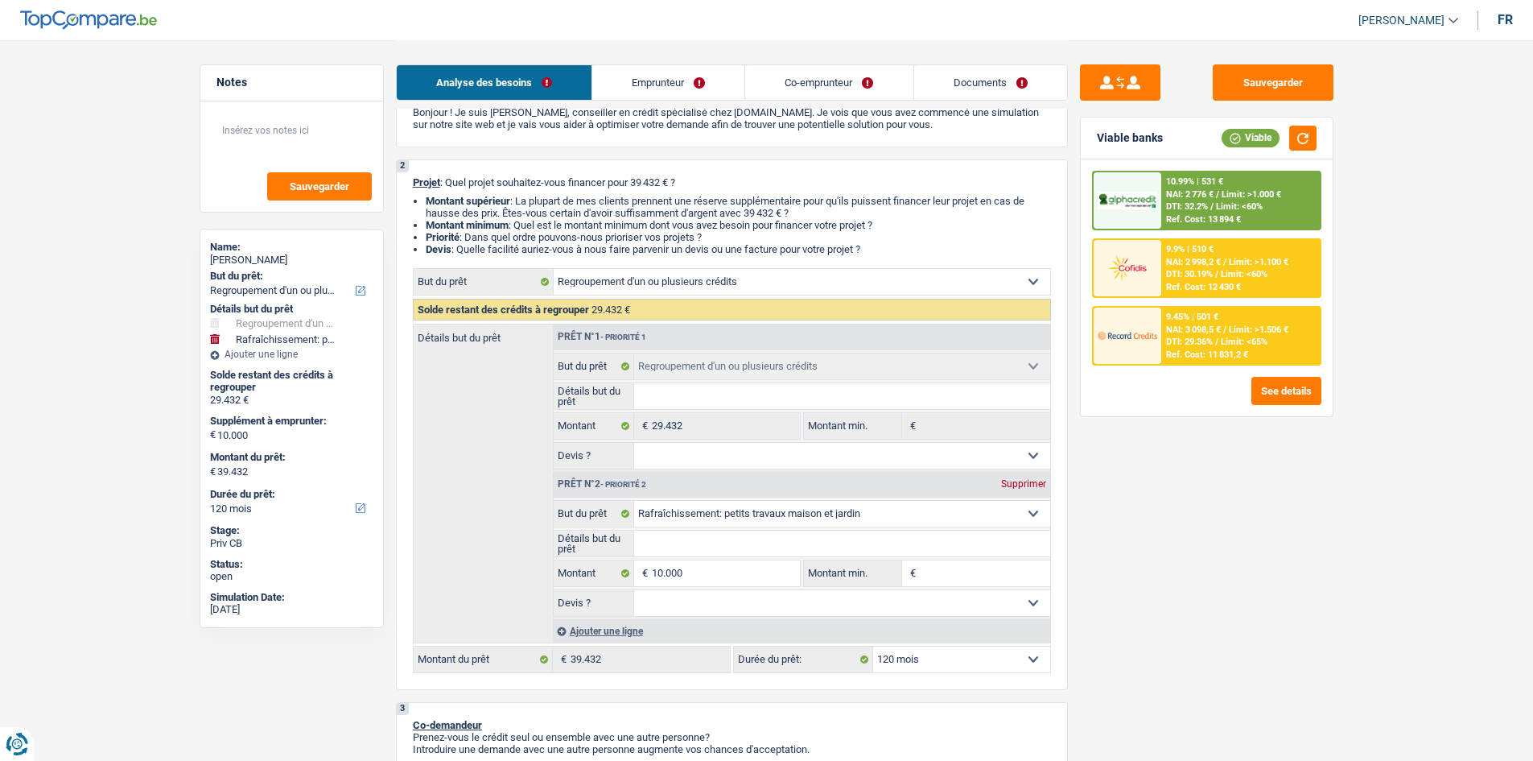
click at [1237, 216] on div "Ref. Cost: 13 894 €" at bounding box center [1203, 219] width 75 height 10
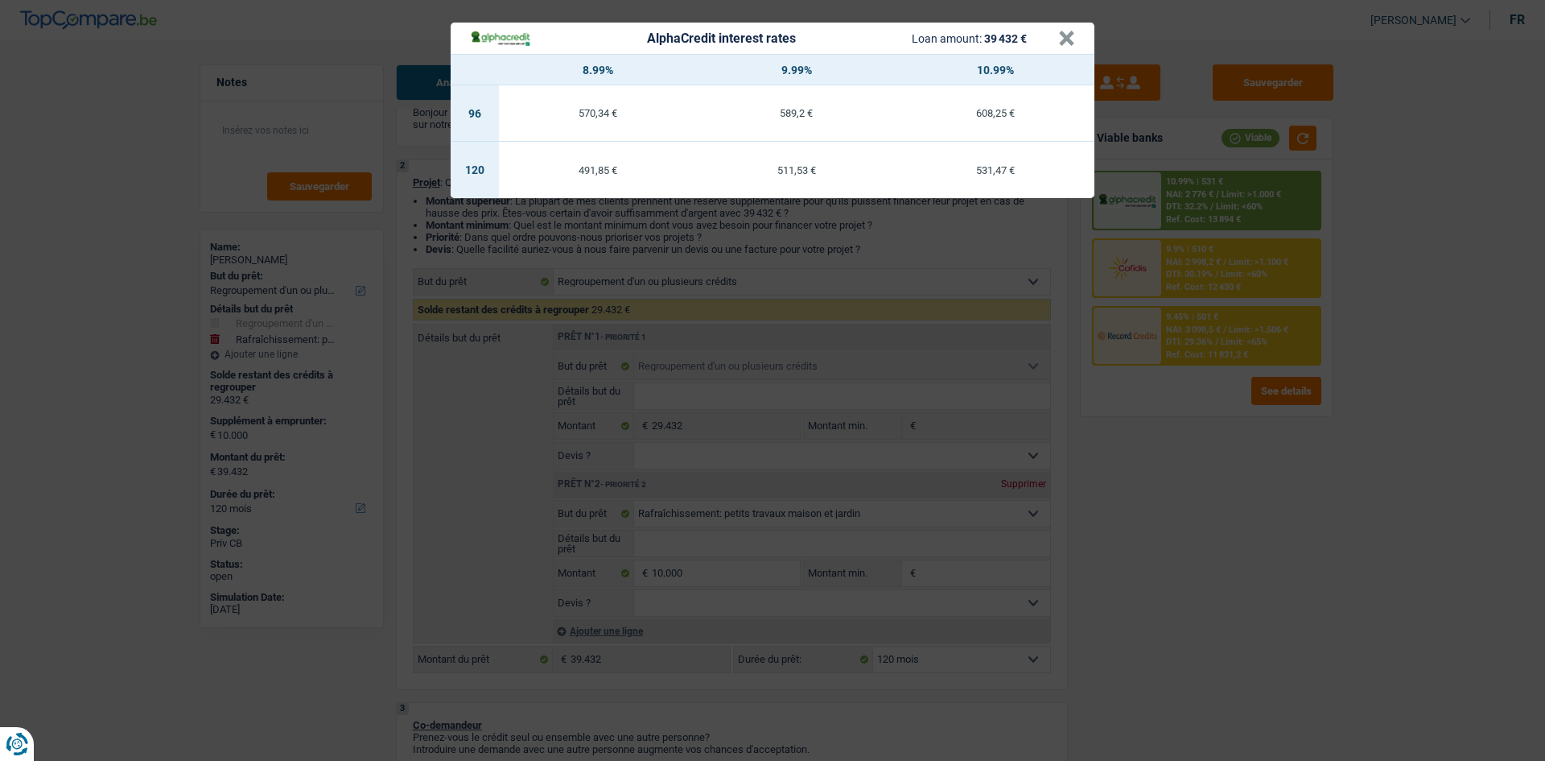
click at [1235, 485] on div "AlphaCredit interest rates Loan amount: 39 432 € × 8.99% 9.99% 10.99% 96 570,34…" at bounding box center [772, 380] width 1545 height 761
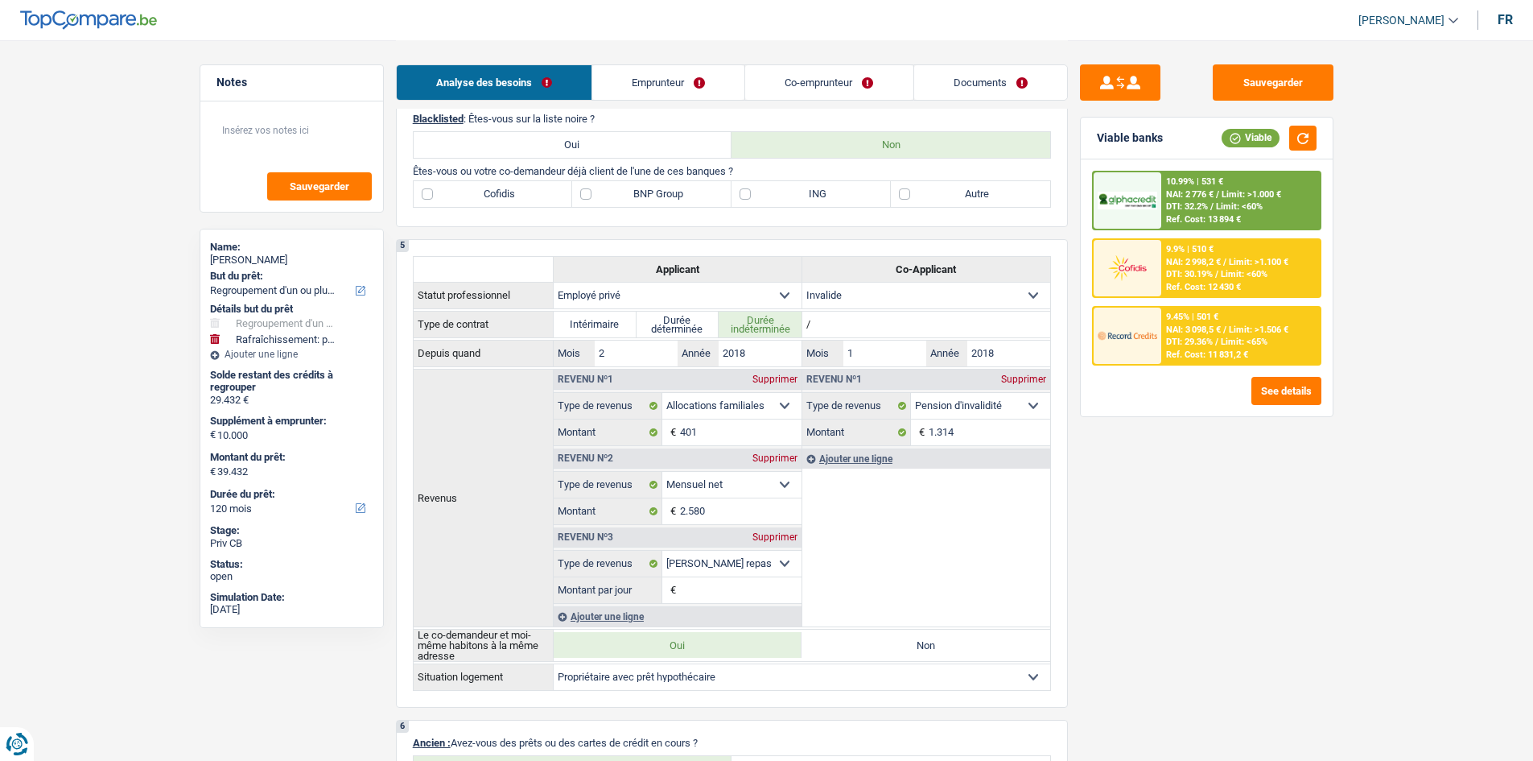
scroll to position [563, 0]
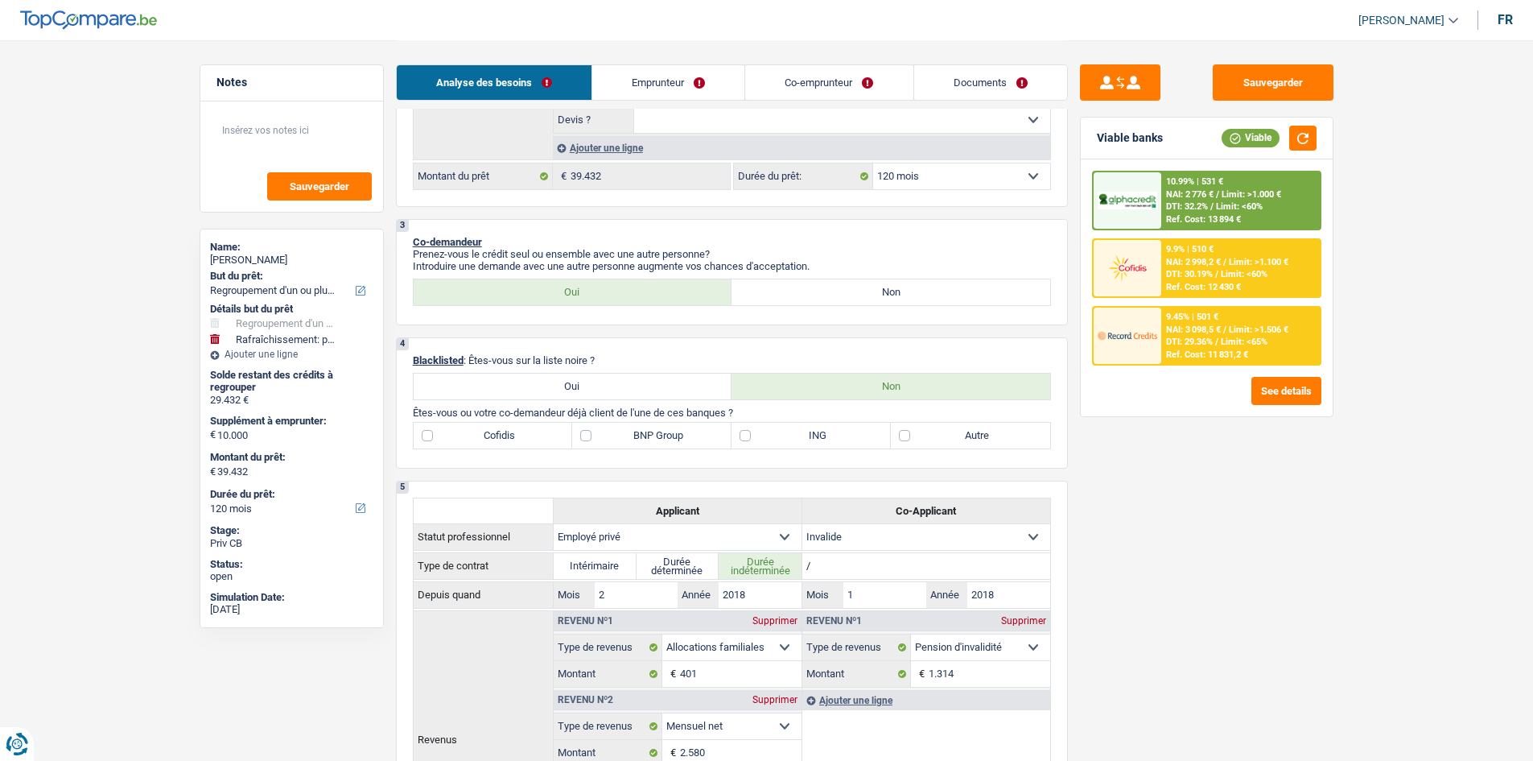
click at [1278, 212] on div "10.99% | 531 € NAI: 2 776 € / Limit: >1.000 € DTI: 32.2% / Limit: <60% Ref. Cos…" at bounding box center [1240, 200] width 159 height 56
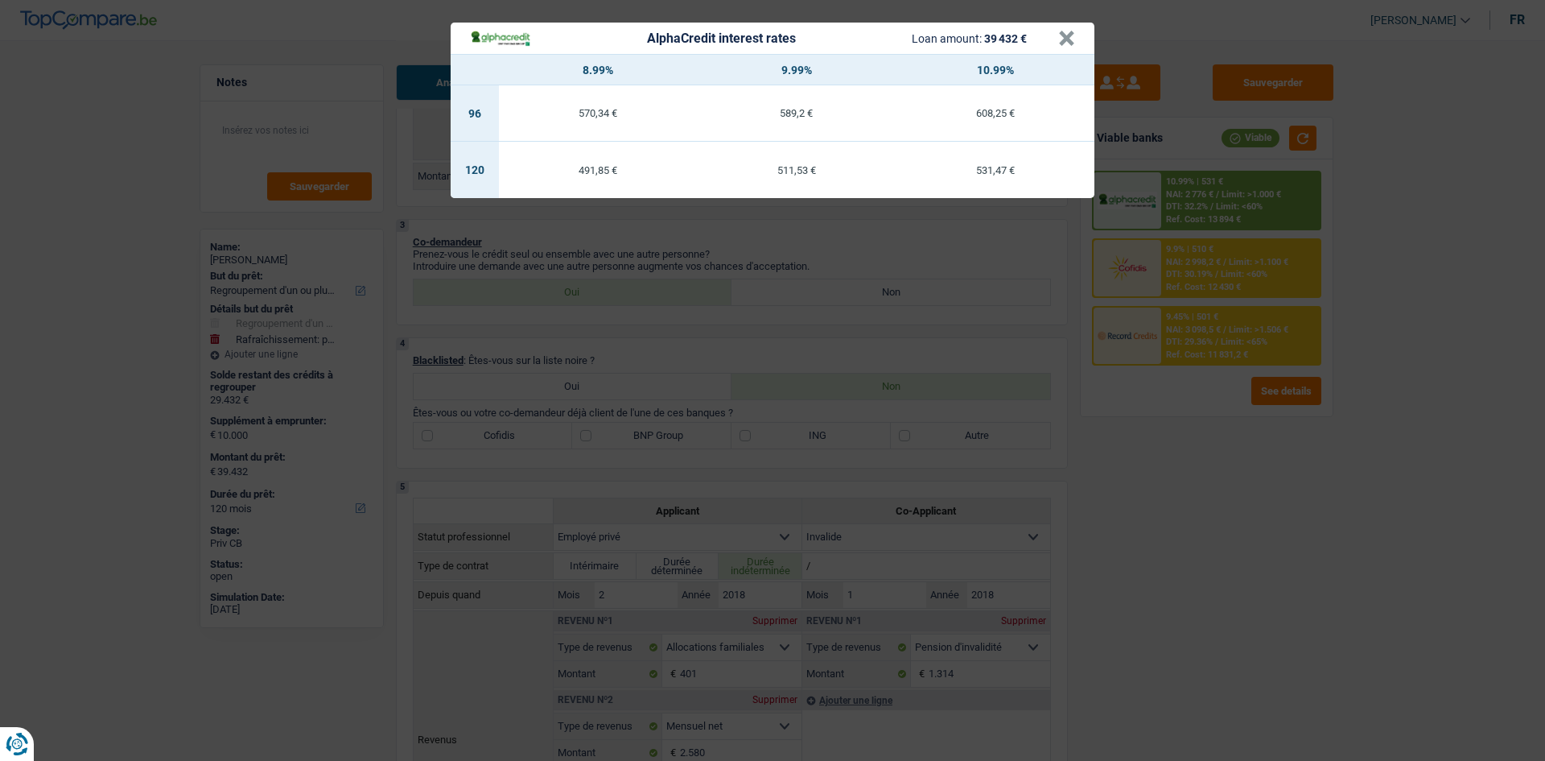
click at [1279, 579] on div "AlphaCredit interest rates Loan amount: 39 432 € × 8.99% 9.99% 10.99% 96 570,34…" at bounding box center [772, 380] width 1545 height 761
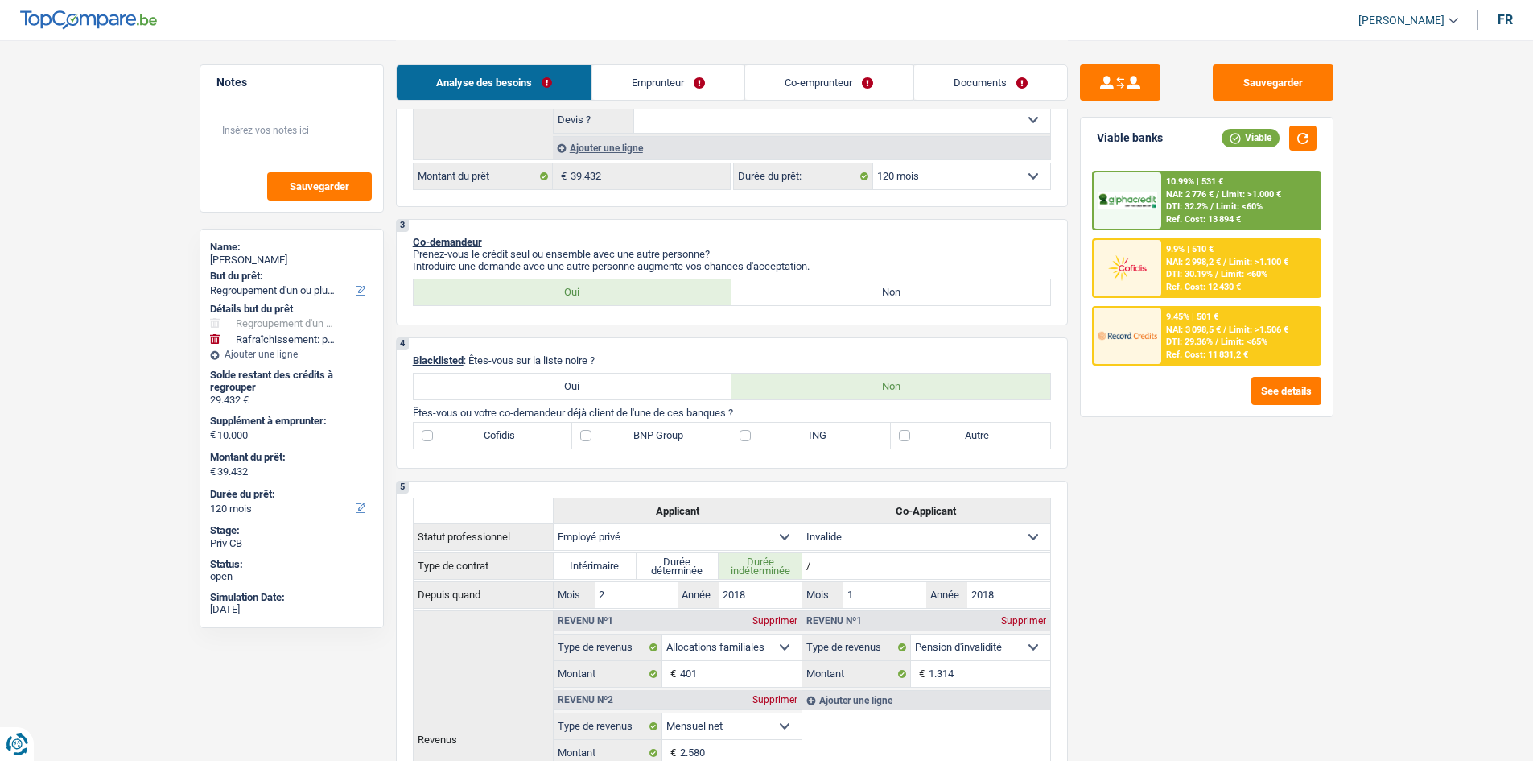
click at [663, 447] on label "BNP Group" at bounding box center [651, 436] width 159 height 26
click at [663, 447] on input "BNP Group" at bounding box center [651, 436] width 159 height 26
checkbox input "true"
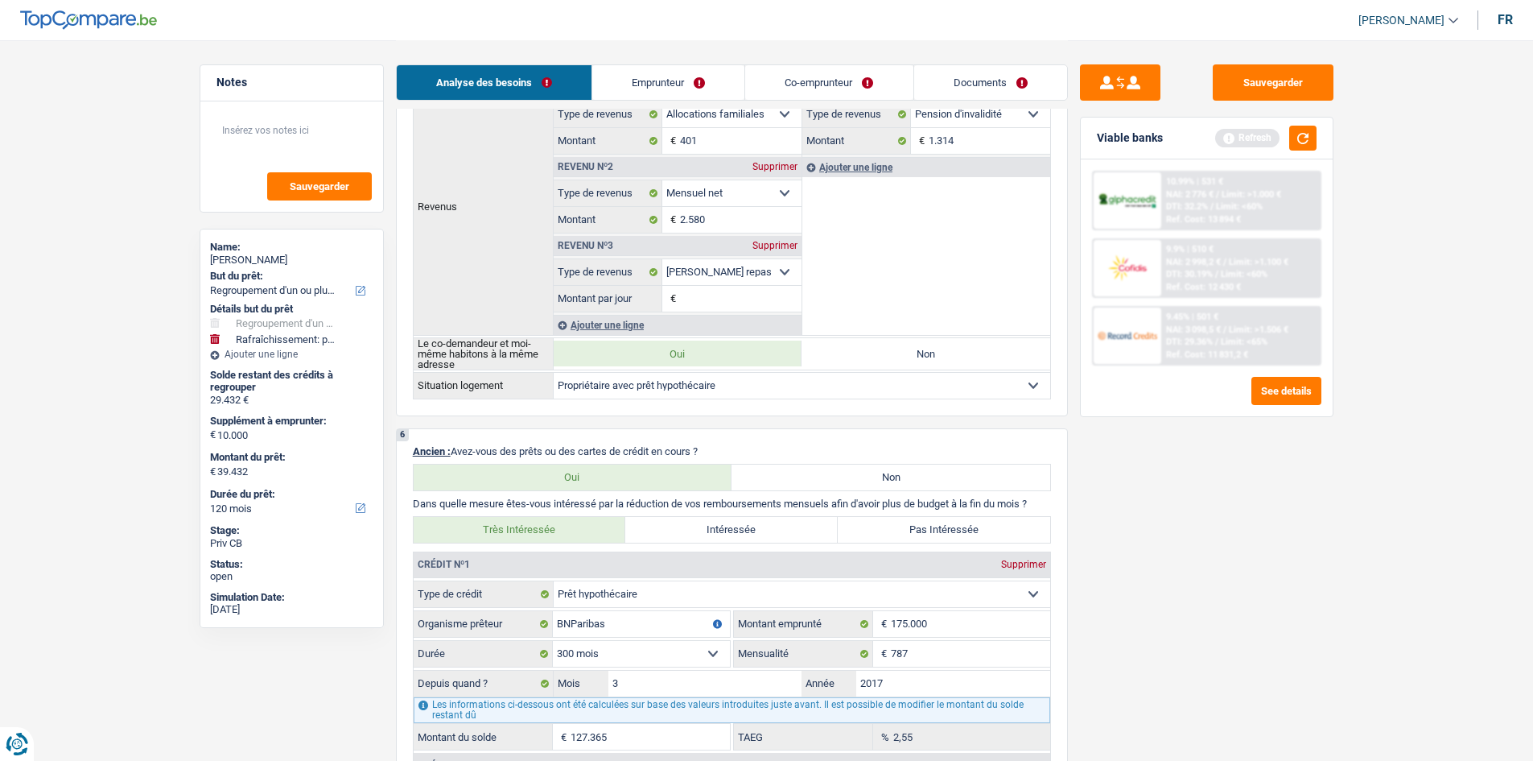
scroll to position [1449, 0]
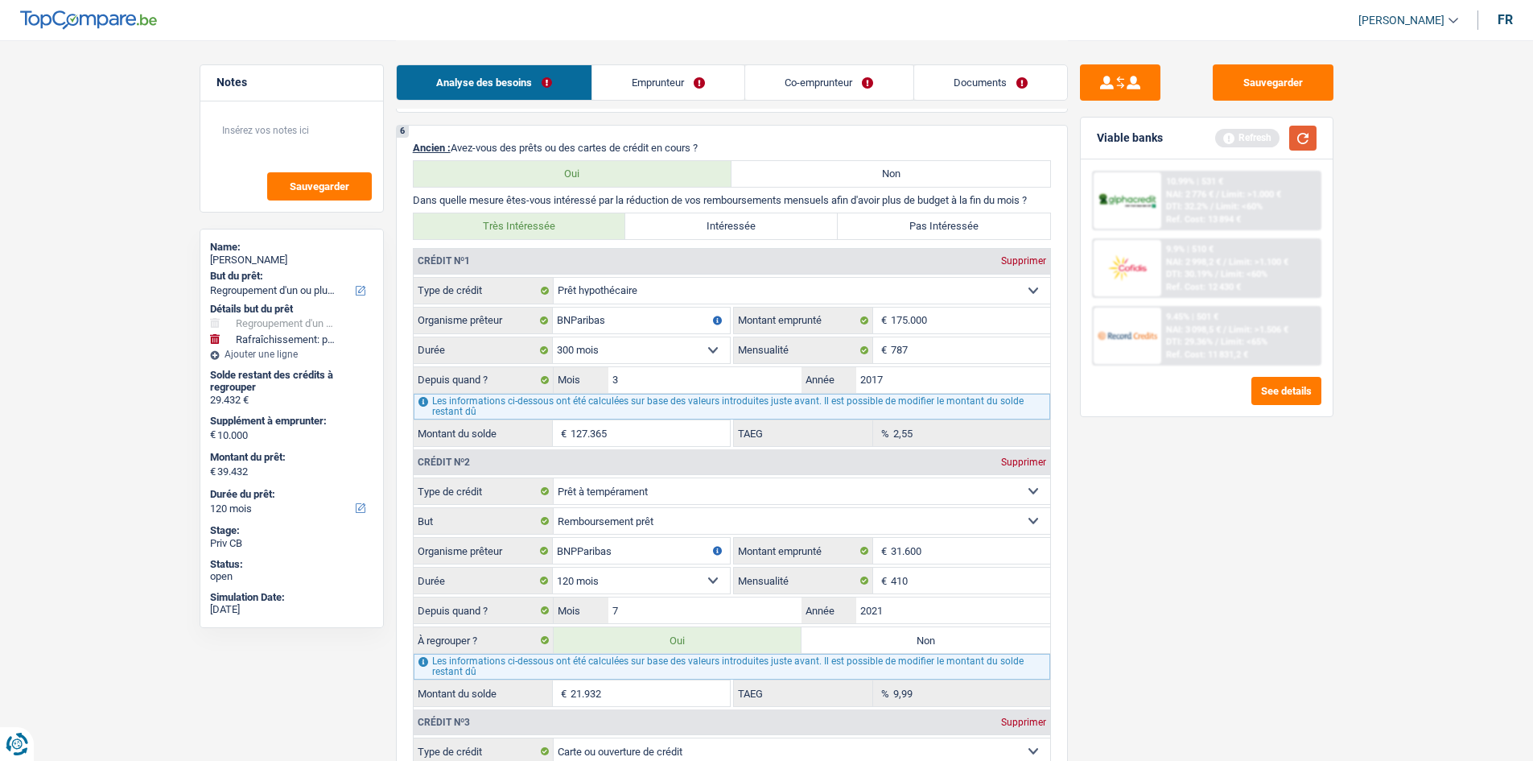
click at [1314, 138] on button "button" at bounding box center [1302, 138] width 27 height 25
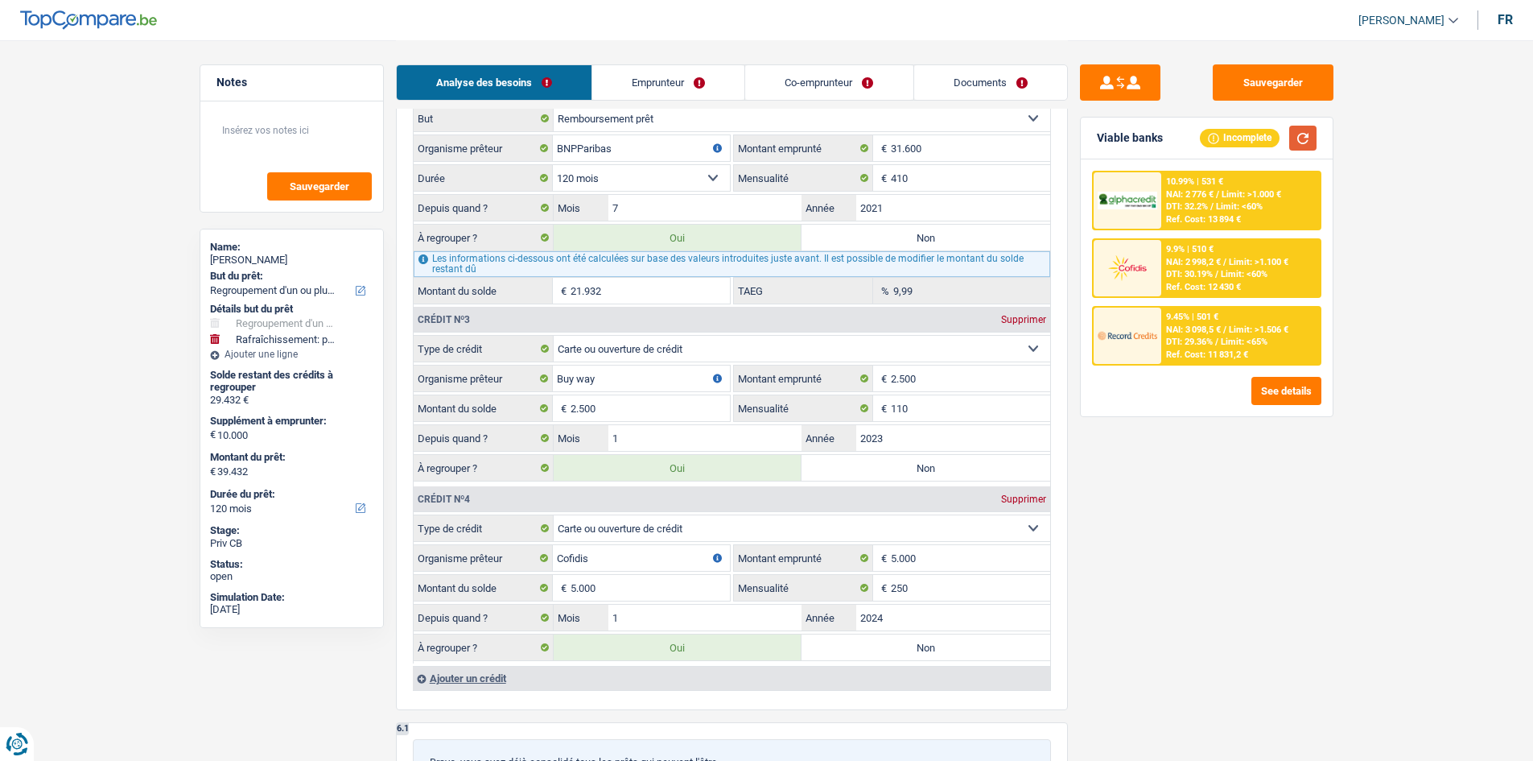
scroll to position [1529, 0]
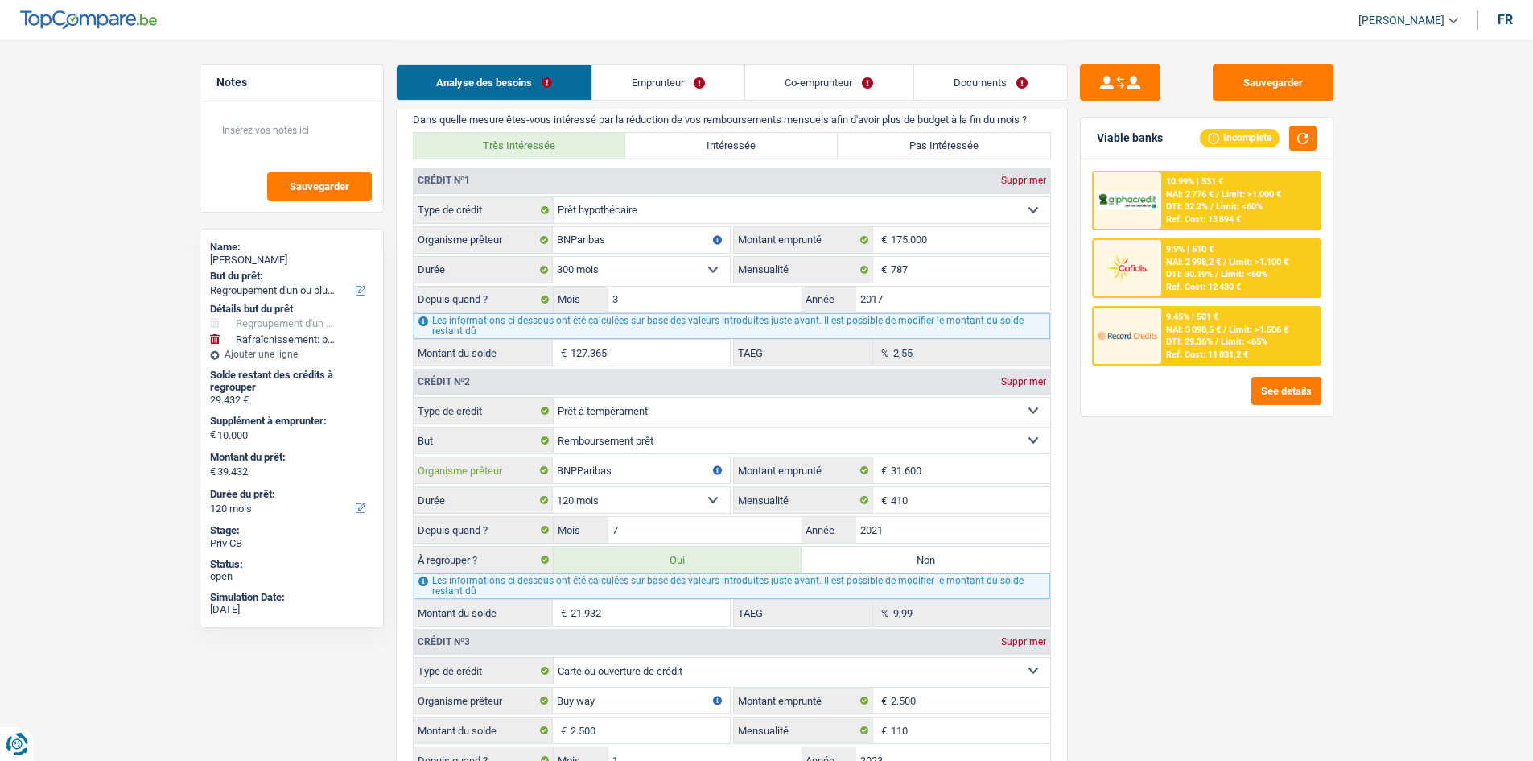
click at [584, 472] on input "BNPParibas" at bounding box center [641, 470] width 177 height 26
drag, startPoint x: 1371, startPoint y: 526, endPoint x: 1323, endPoint y: 526, distance: 48.3
click at [1371, 526] on main "Notes Sauvegarder Name: [PERSON_NAME] But du prêt: Confort maison: meubles, tex…" at bounding box center [766, 341] width 1533 height 3741
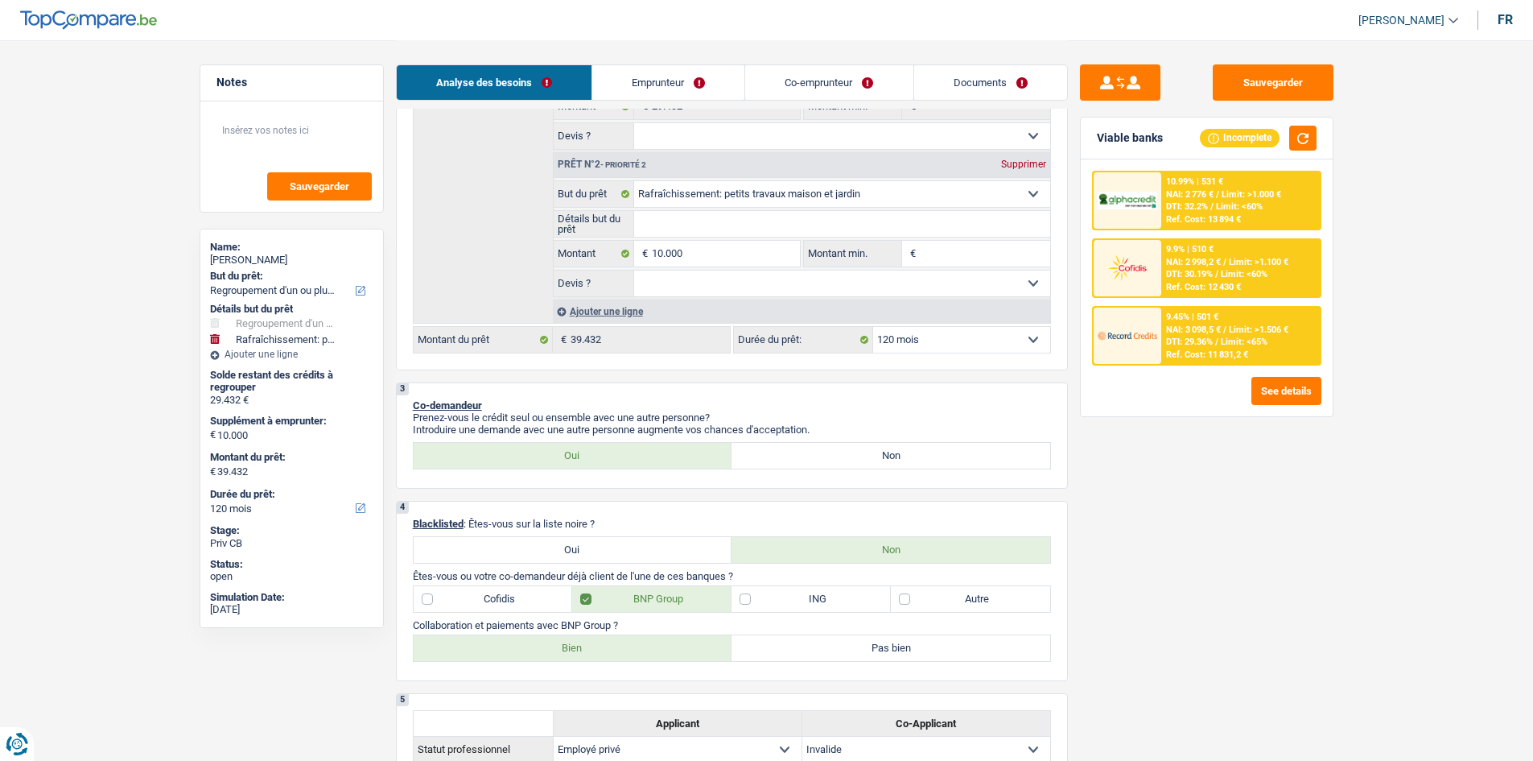
scroll to position [161, 0]
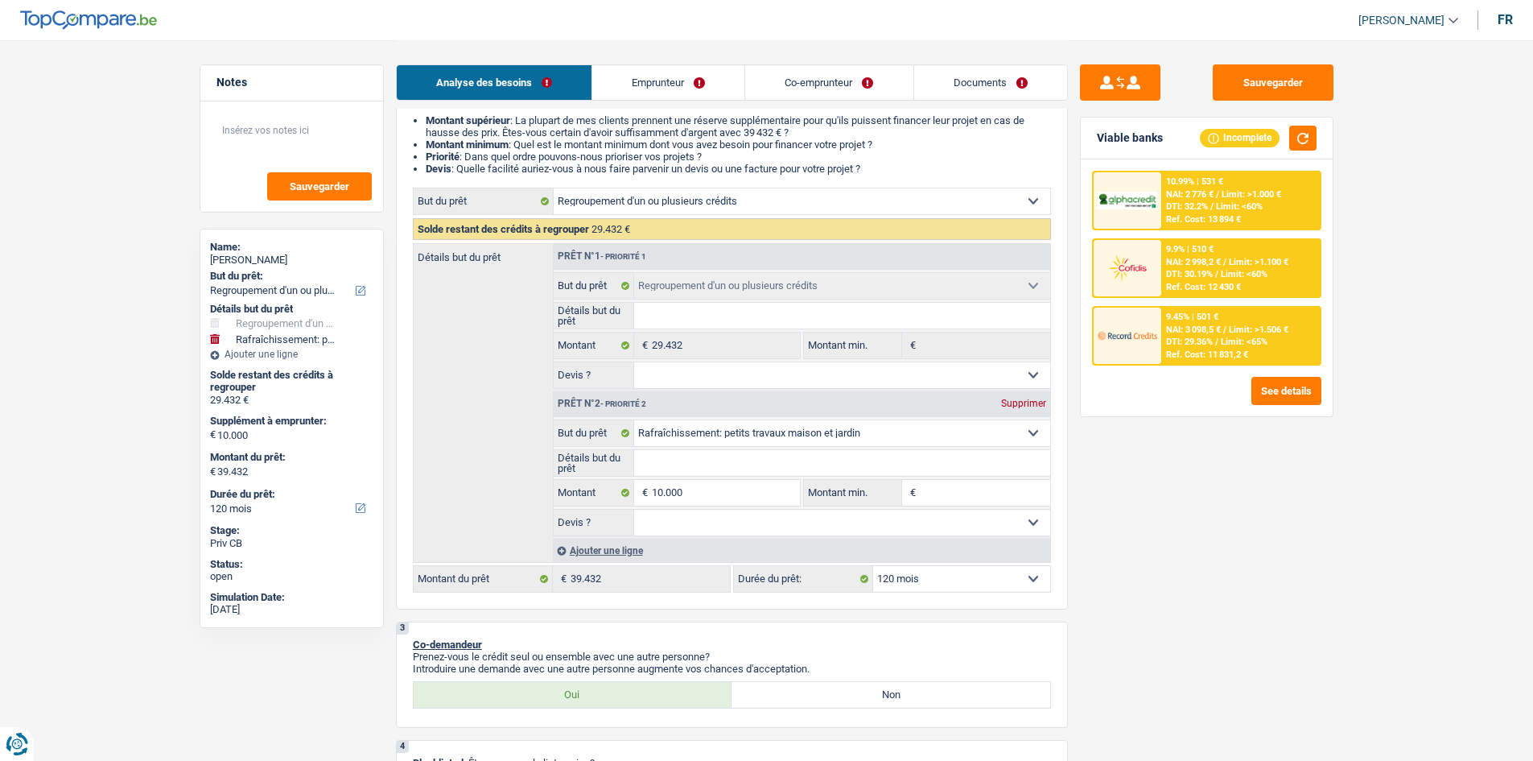
drag, startPoint x: 680, startPoint y: 522, endPoint x: 687, endPoint y: 530, distance: 10.8
click at [680, 522] on select "Oui Non Non répondu Sélectionner une option" at bounding box center [842, 522] width 416 height 26
select select "yes"
click at [634, 509] on select "Oui Non Non répondu Sélectionner une option" at bounding box center [842, 522] width 416 height 26
select select "yes"
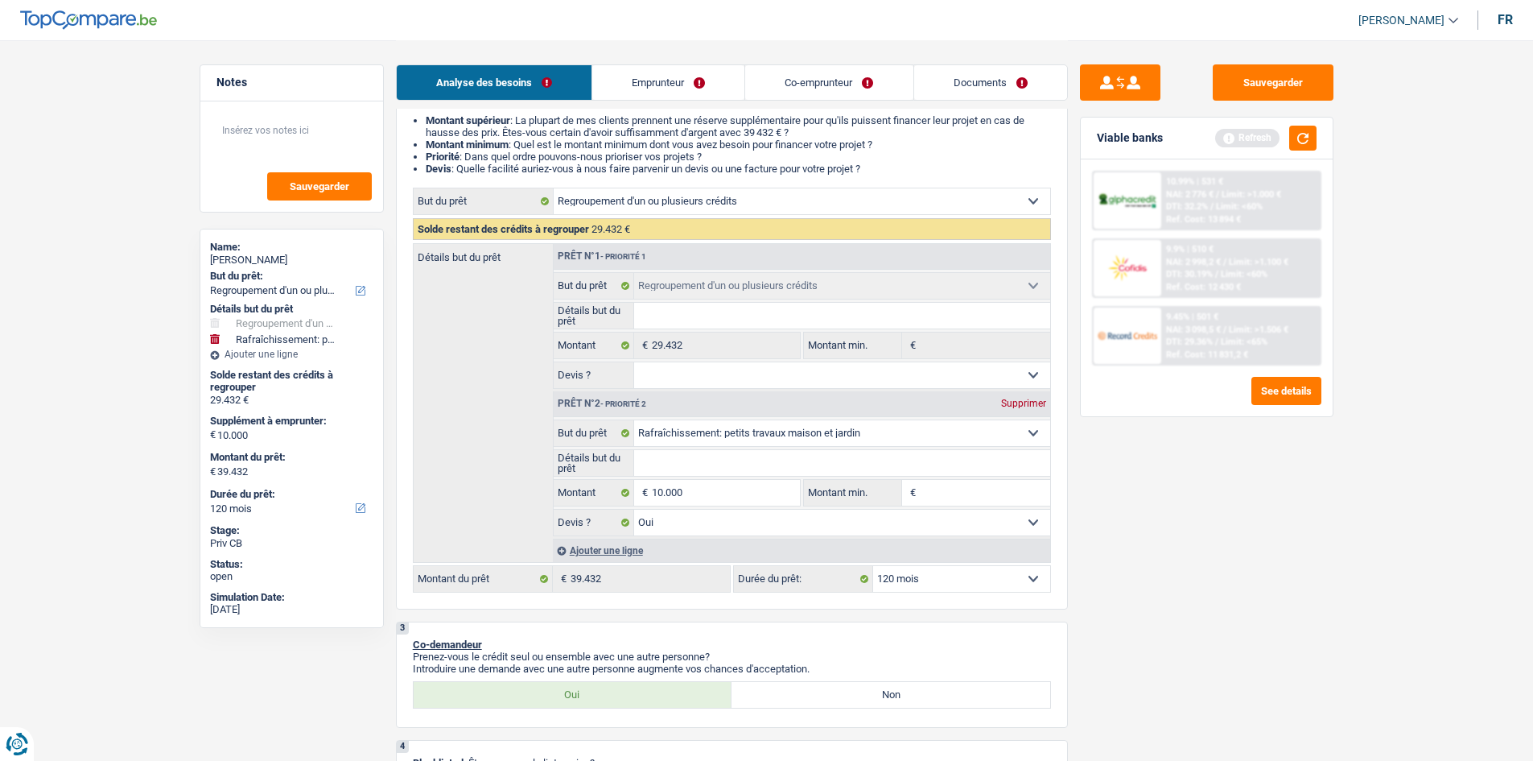
click at [736, 464] on input "Détails but du prêt" at bounding box center [842, 463] width 416 height 26
type input "T"
type input "Tr"
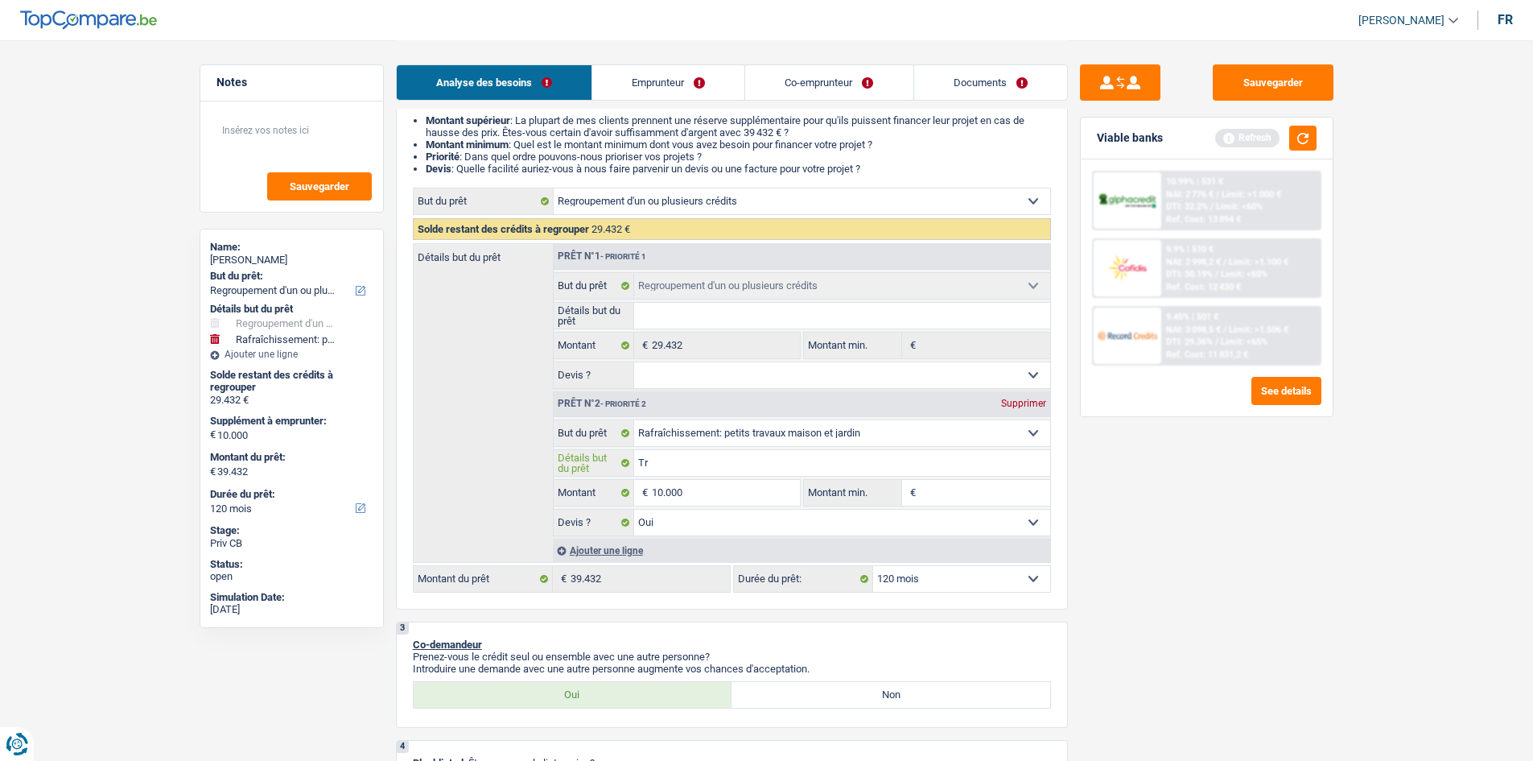
type input "Tra"
type input "Trav"
type input "Trava"
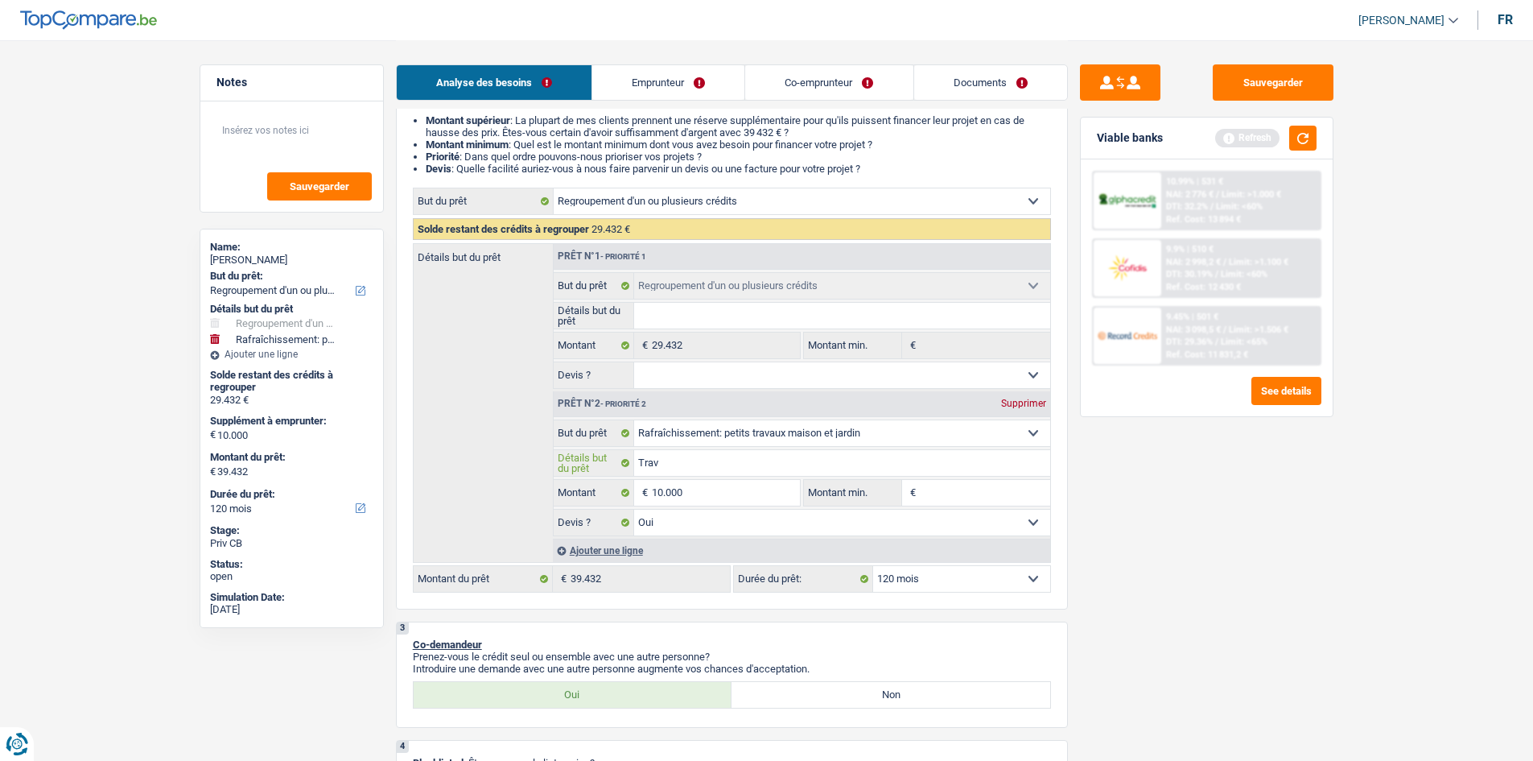
type input "Trava"
type input "Travau"
type input "Travauxx"
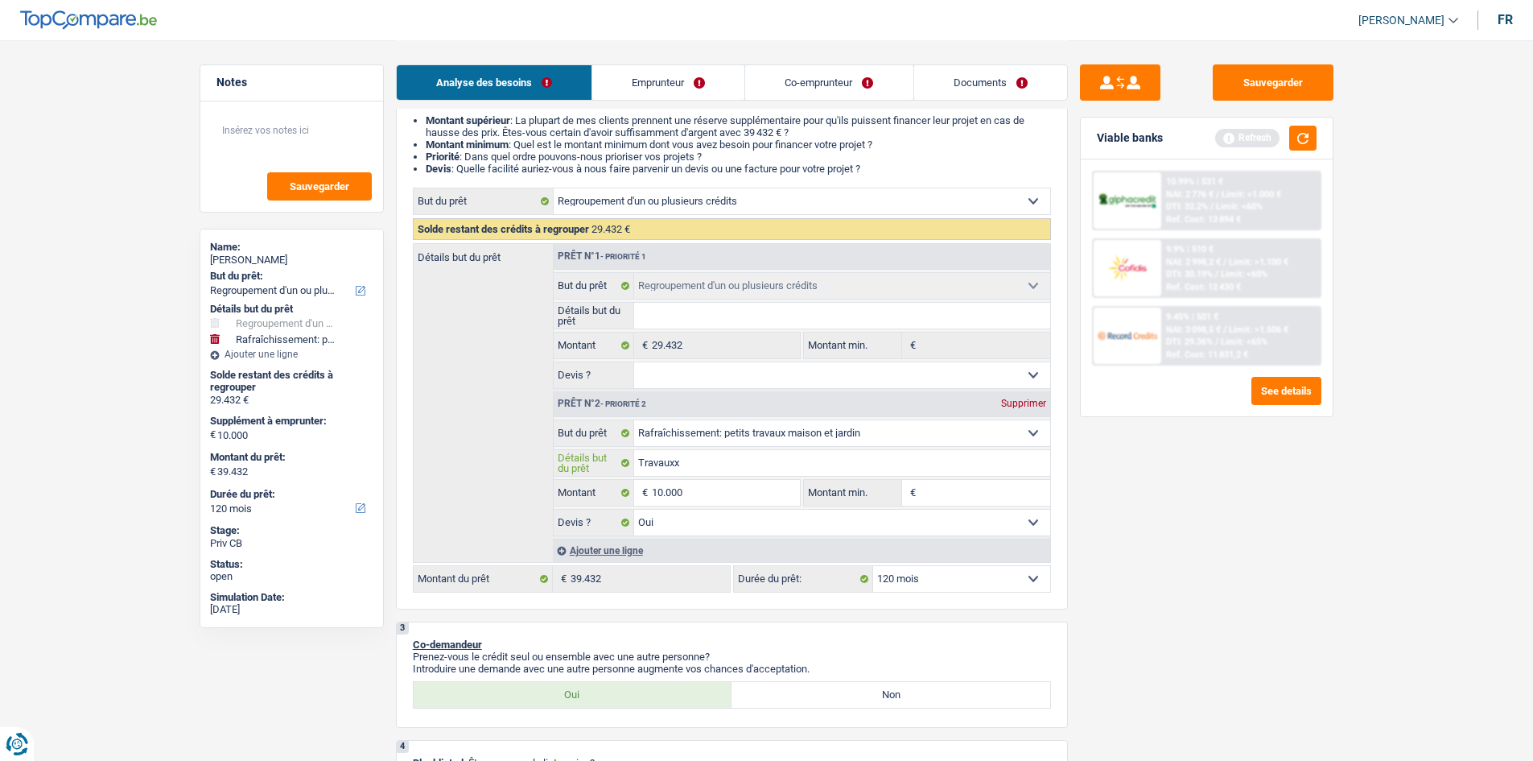
type input "Travauxx"
type input "Travaux"
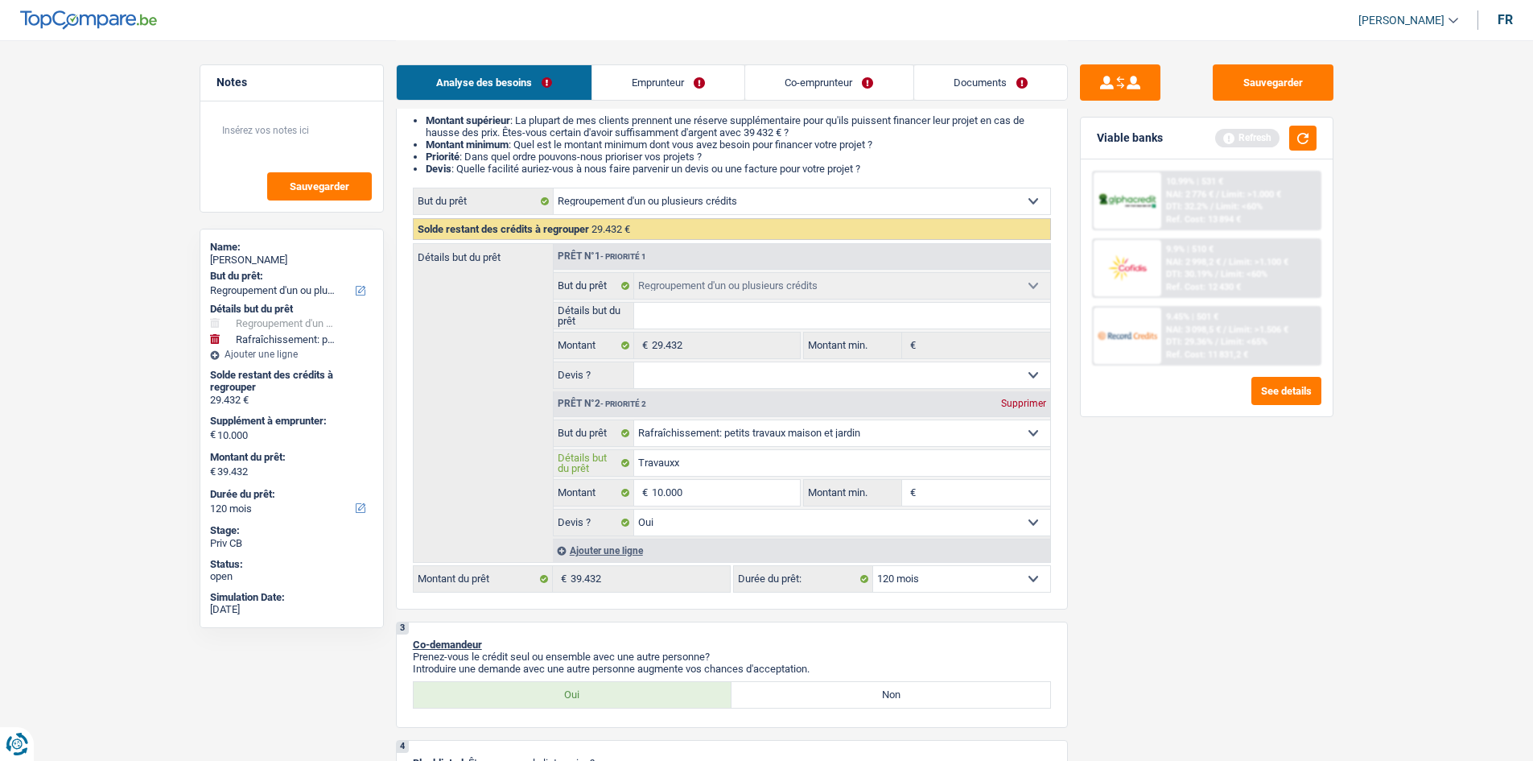
type input "Travaux"
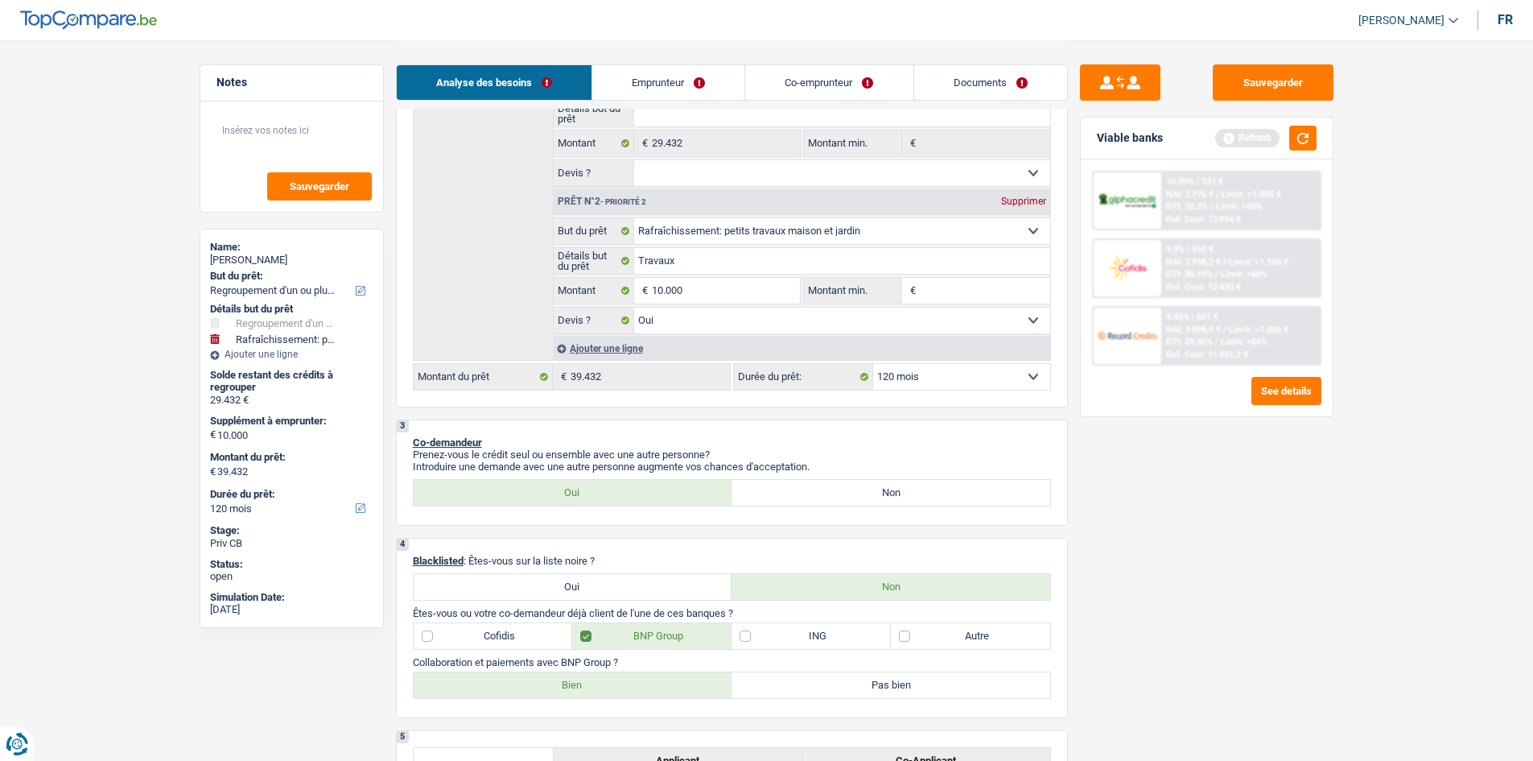
scroll to position [483, 0]
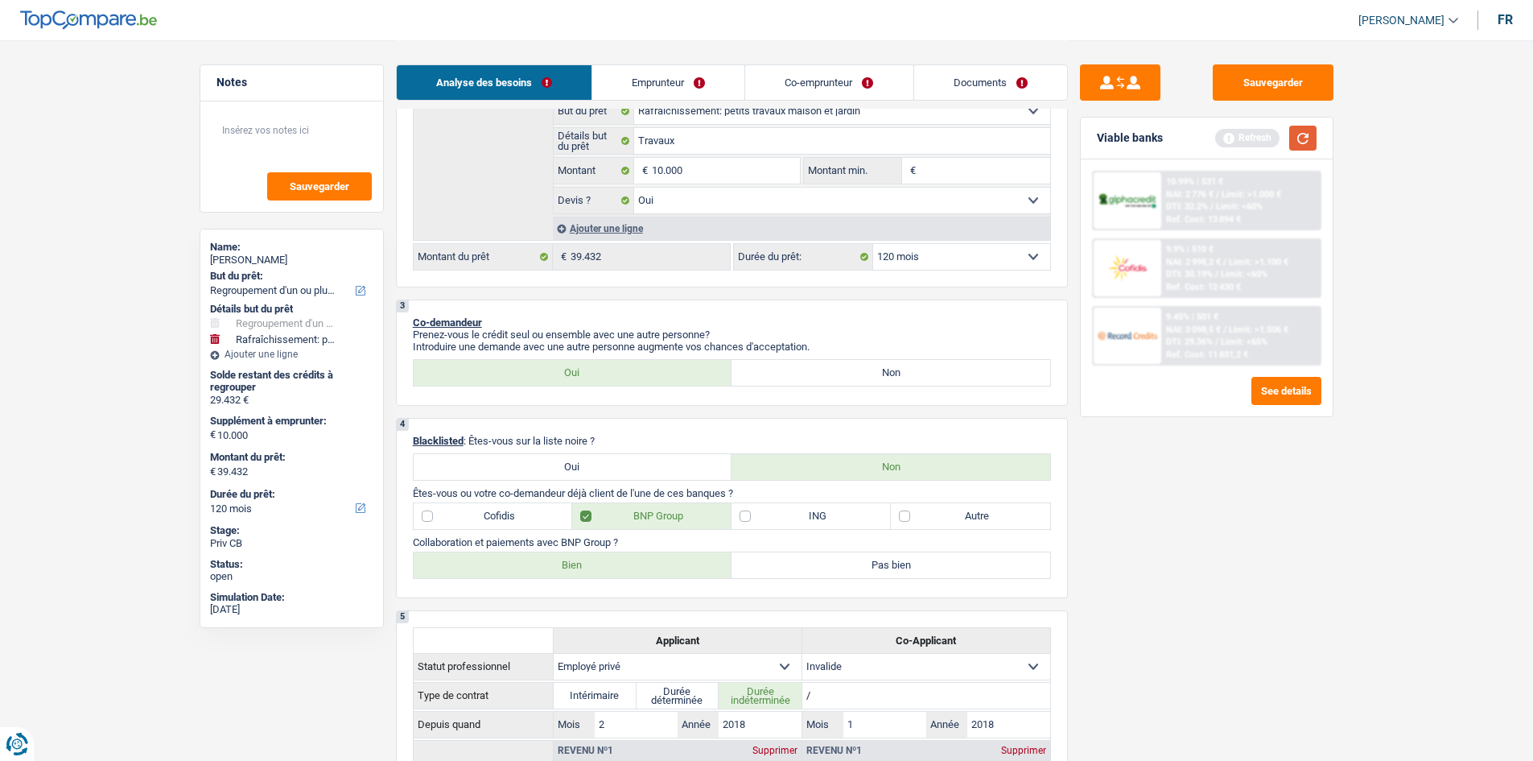
click at [1303, 145] on button "button" at bounding box center [1302, 138] width 27 height 25
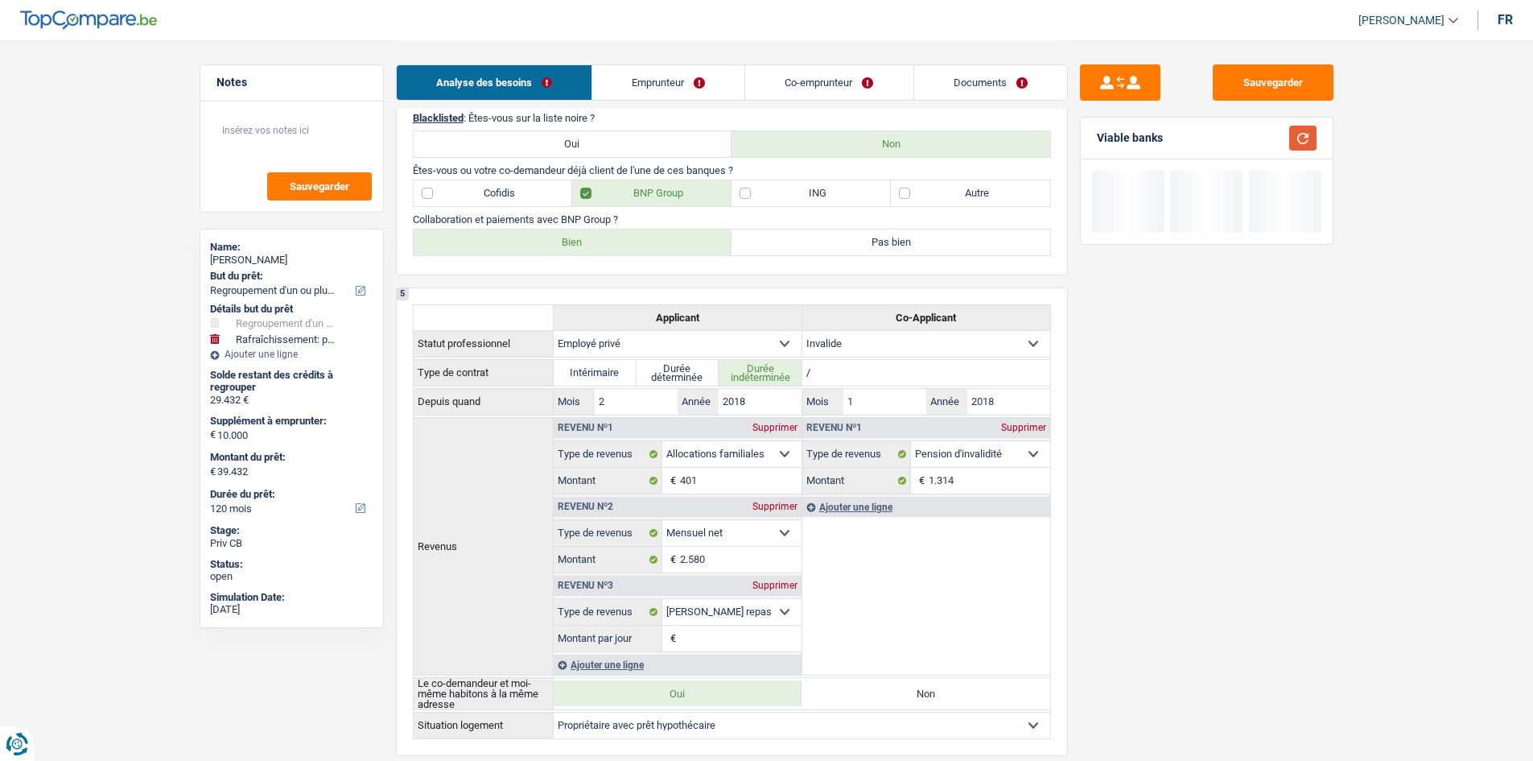
scroll to position [805, 0]
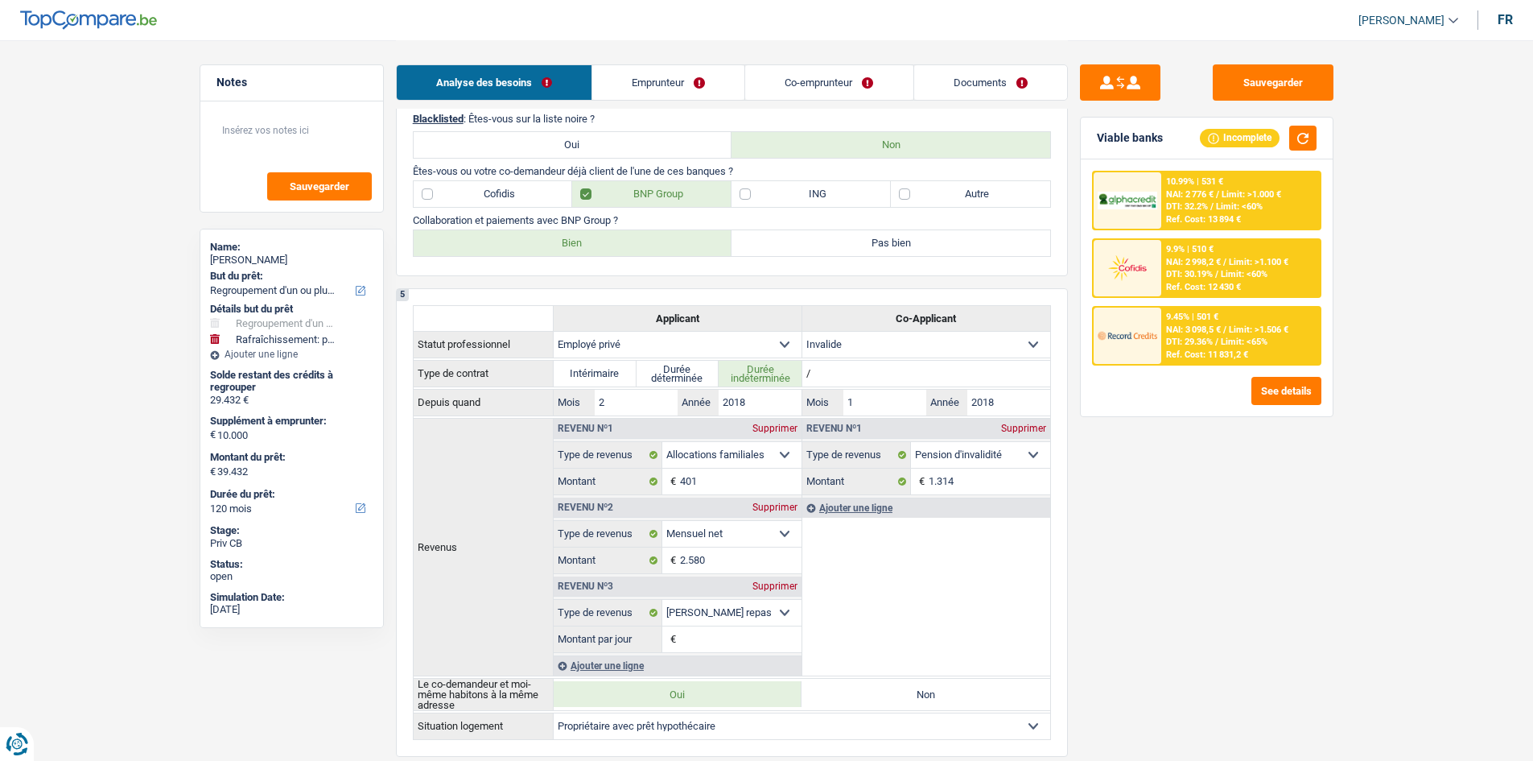
drag, startPoint x: 596, startPoint y: 248, endPoint x: 1183, endPoint y: 443, distance: 618.5
click at [597, 248] on label "Bien" at bounding box center [573, 243] width 319 height 26
click at [597, 248] on input "Bien" at bounding box center [573, 243] width 319 height 26
radio input "true"
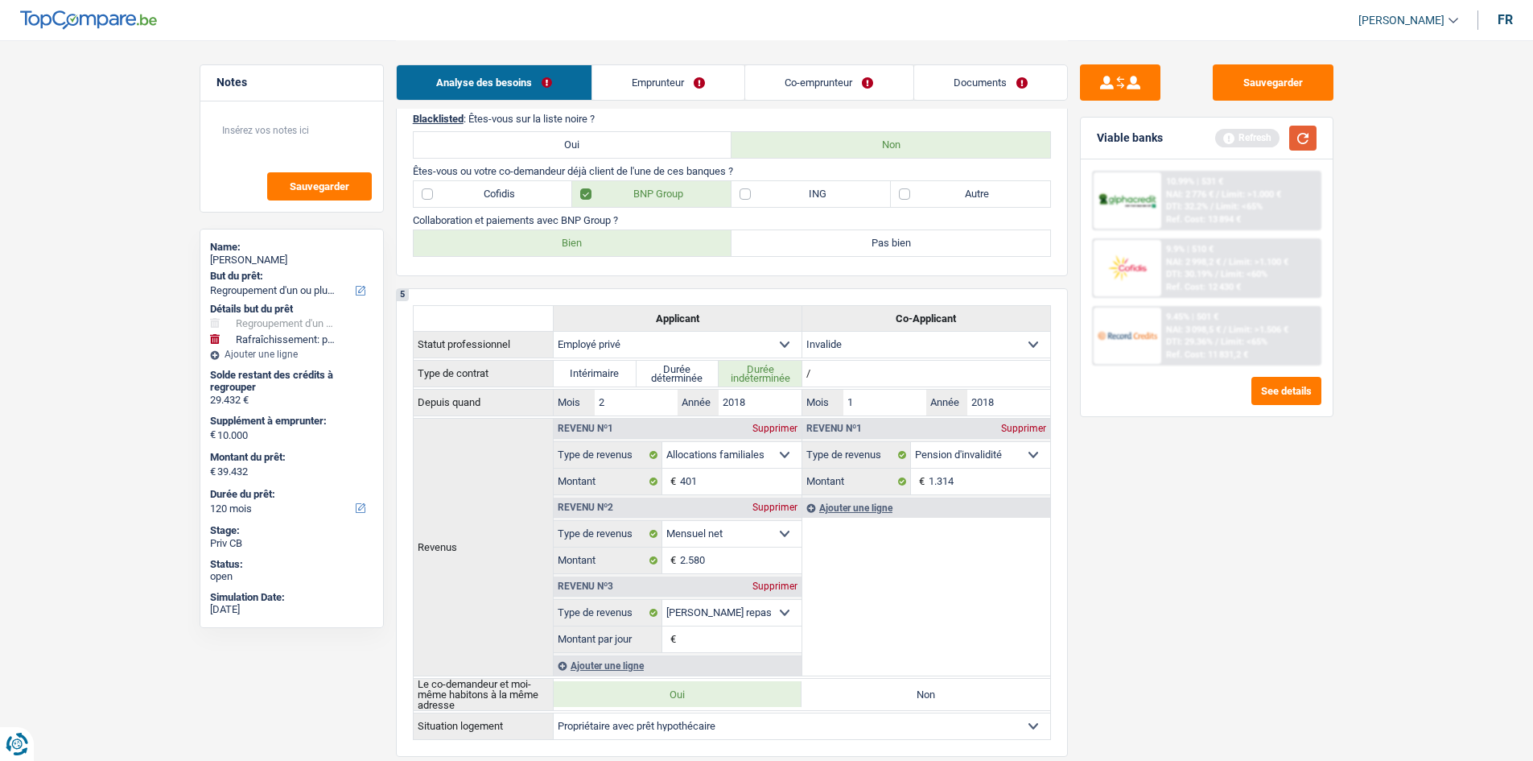
click at [1314, 132] on button "button" at bounding box center [1302, 138] width 27 height 25
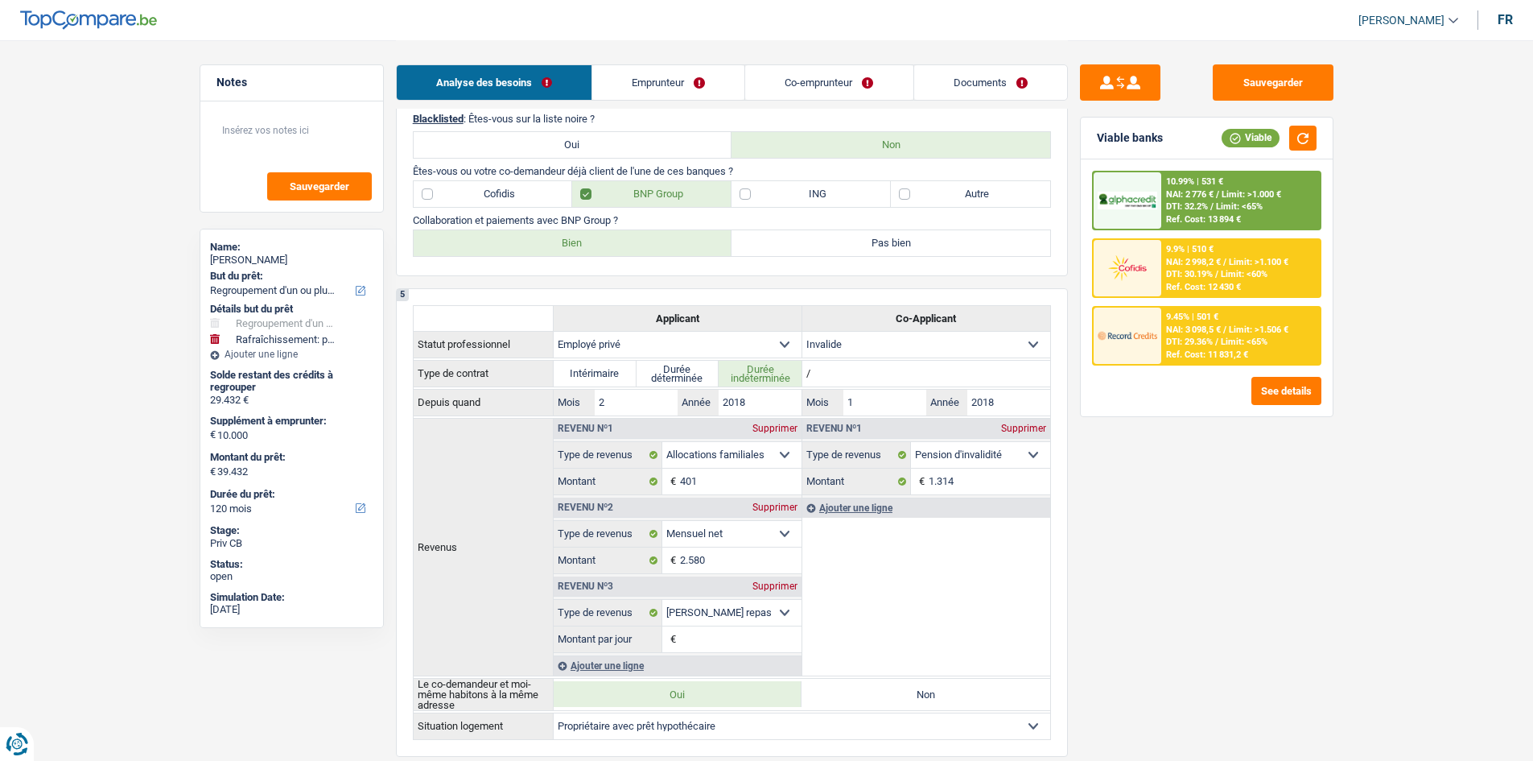
click at [501, 195] on label "Cofidis" at bounding box center [493, 194] width 159 height 26
click at [501, 195] on input "Cofidis" at bounding box center [493, 194] width 159 height 26
checkbox input "true"
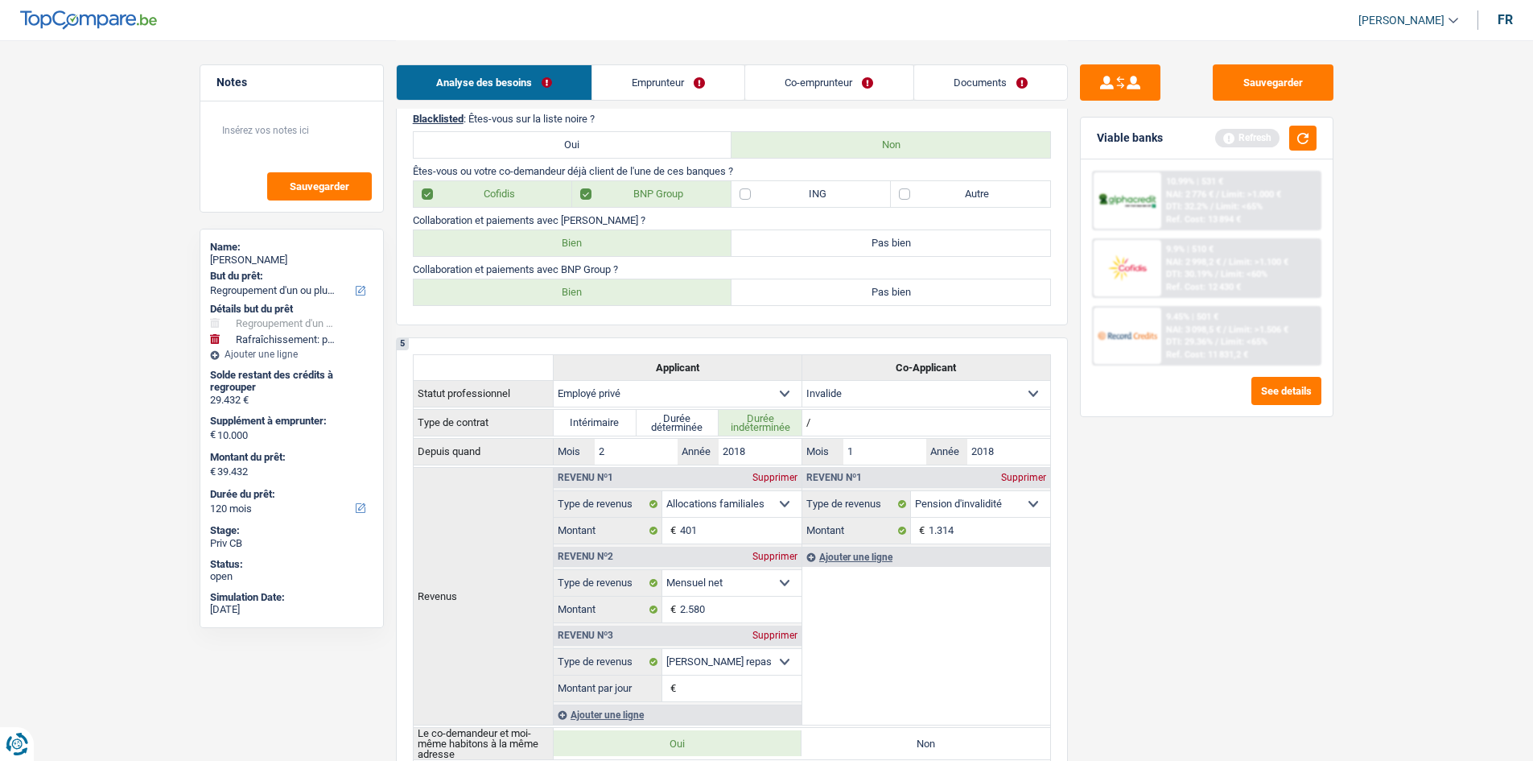
click at [504, 242] on label "Bien" at bounding box center [573, 243] width 319 height 26
click at [504, 242] on input "Bien" at bounding box center [573, 243] width 319 height 26
radio input "true"
drag, startPoint x: 1303, startPoint y: 131, endPoint x: 1304, endPoint y: 163, distance: 31.4
click at [1306, 134] on button "button" at bounding box center [1302, 138] width 27 height 25
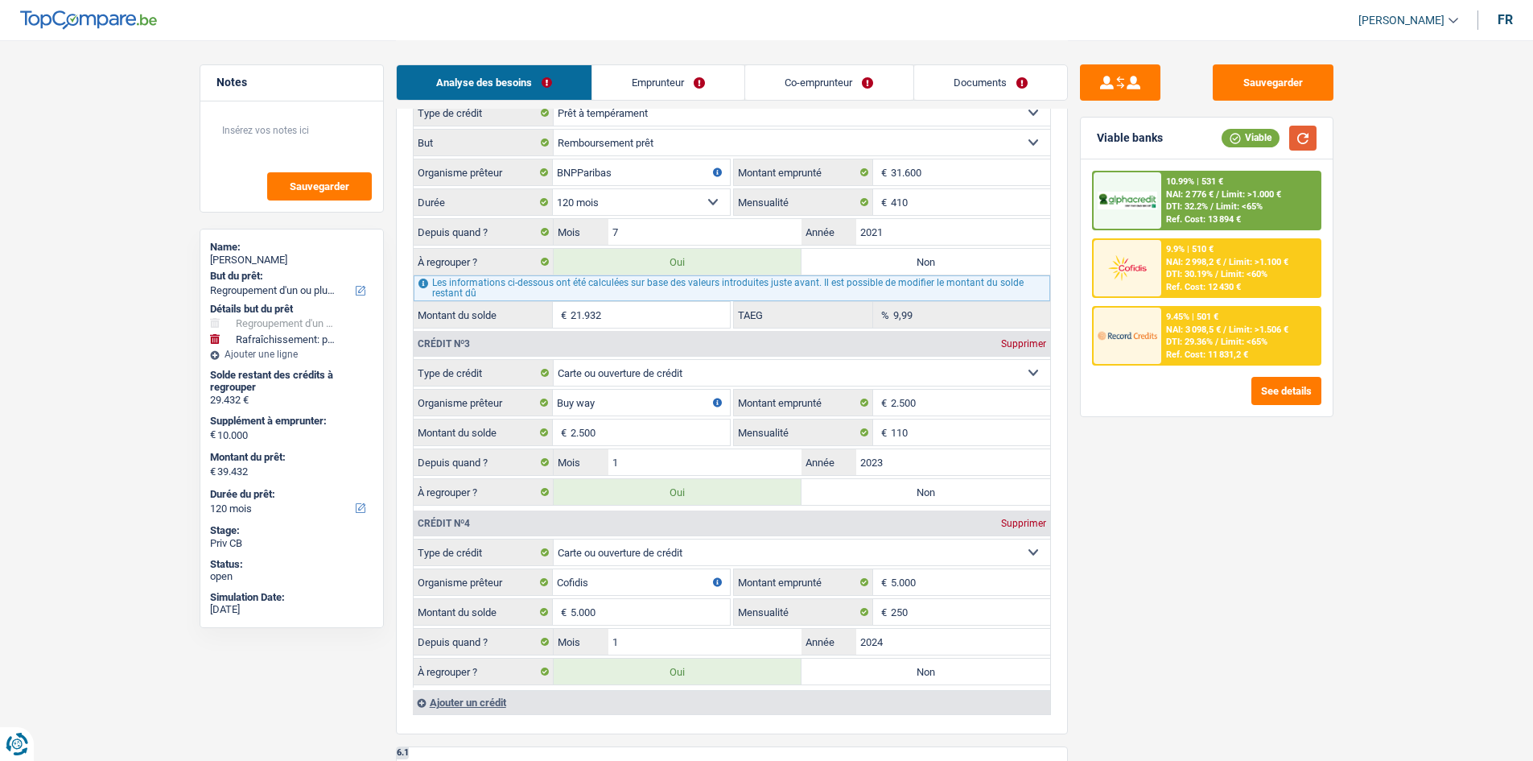
scroll to position [1851, 0]
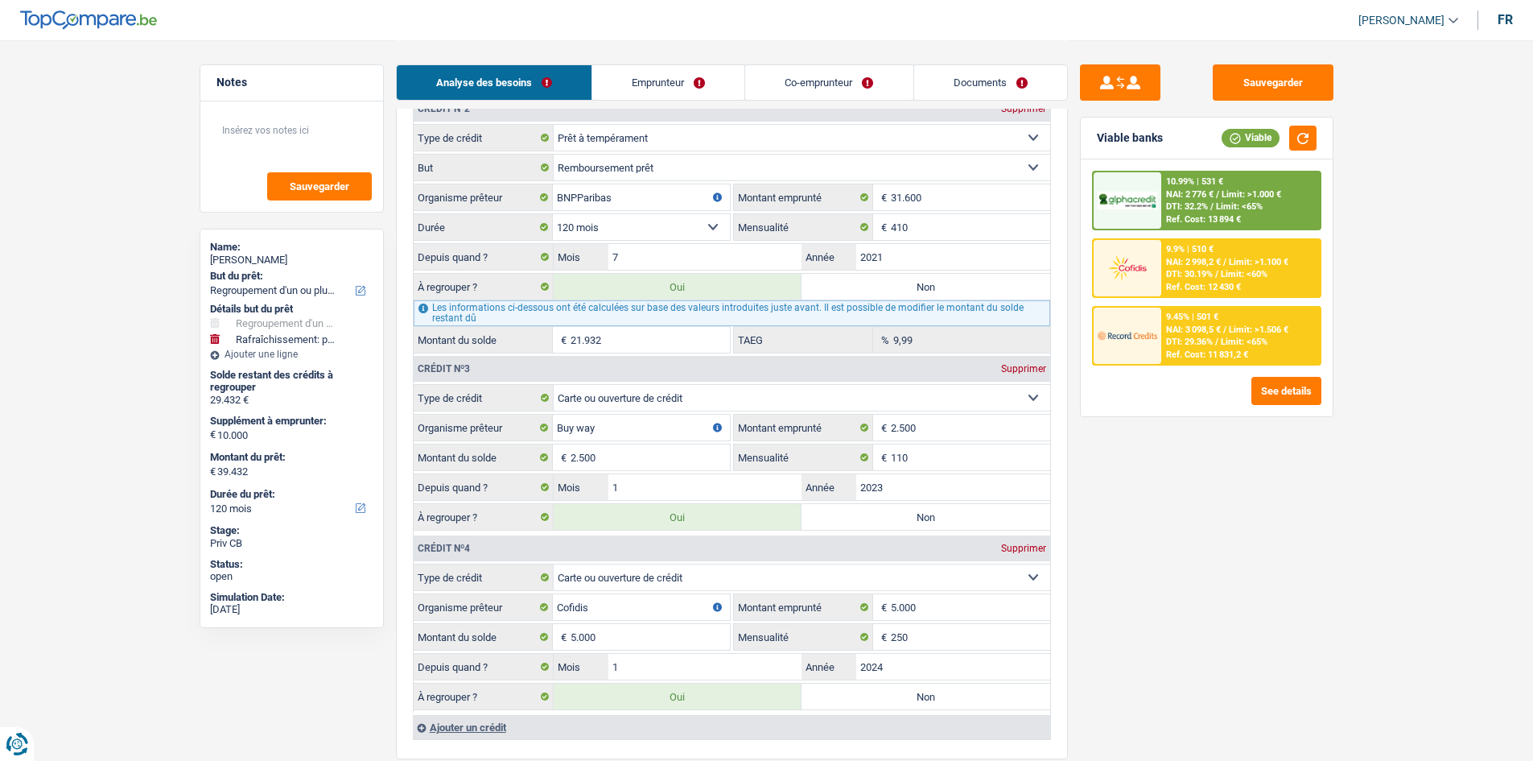
click at [1211, 266] on div "9.9% | 510 € NAI: 2 998,2 € / Limit: >1.100 € DTI: 30.19% / Limit: <60% Ref. Co…" at bounding box center [1240, 268] width 159 height 56
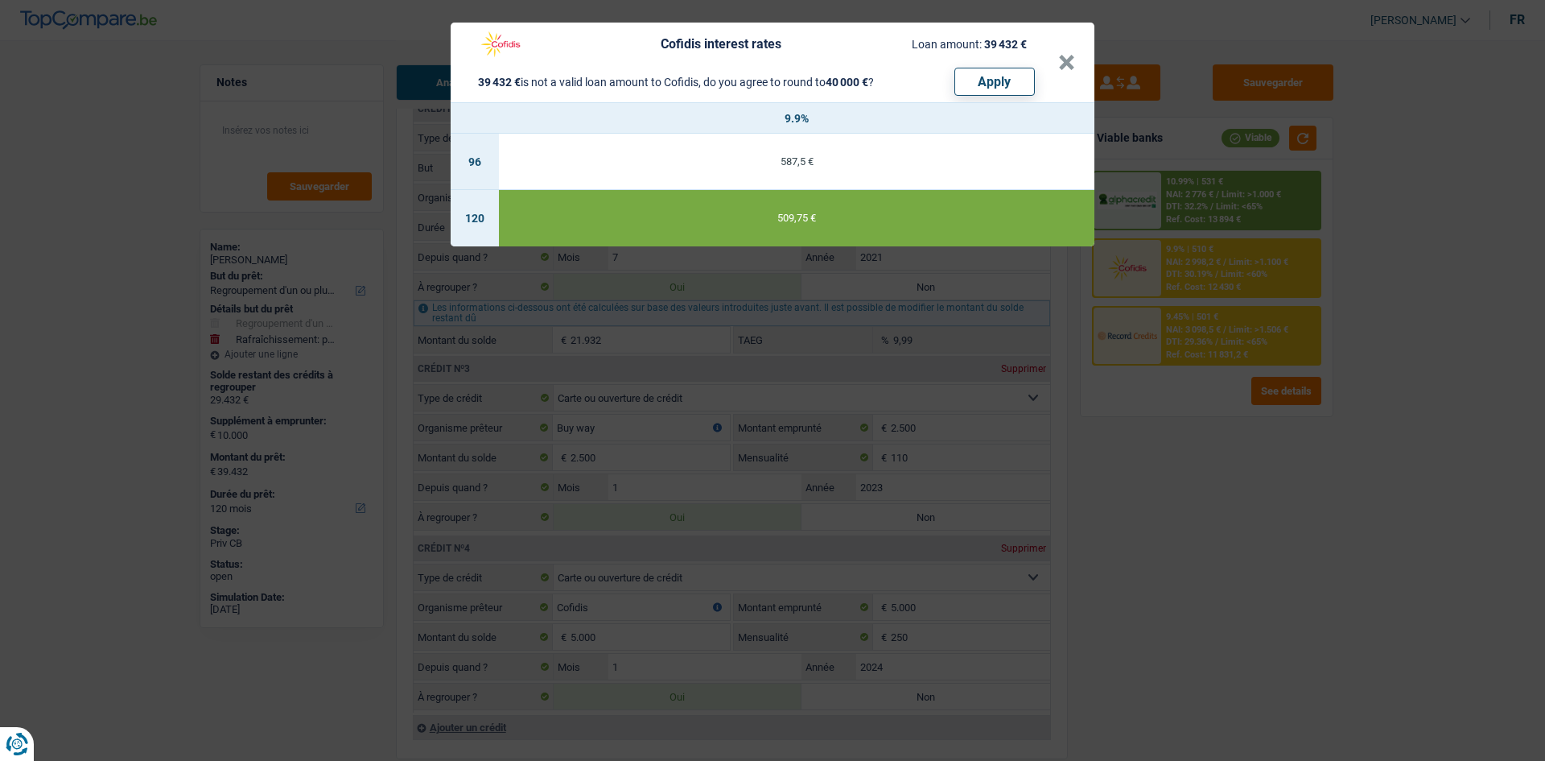
drag, startPoint x: 1182, startPoint y: 504, endPoint x: 1194, endPoint y: 282, distance: 222.5
click at [1180, 489] on div "Cofidis interest rates Loan amount: 39 432 € 39 432 € is not a valid loan amoun…" at bounding box center [772, 380] width 1545 height 761
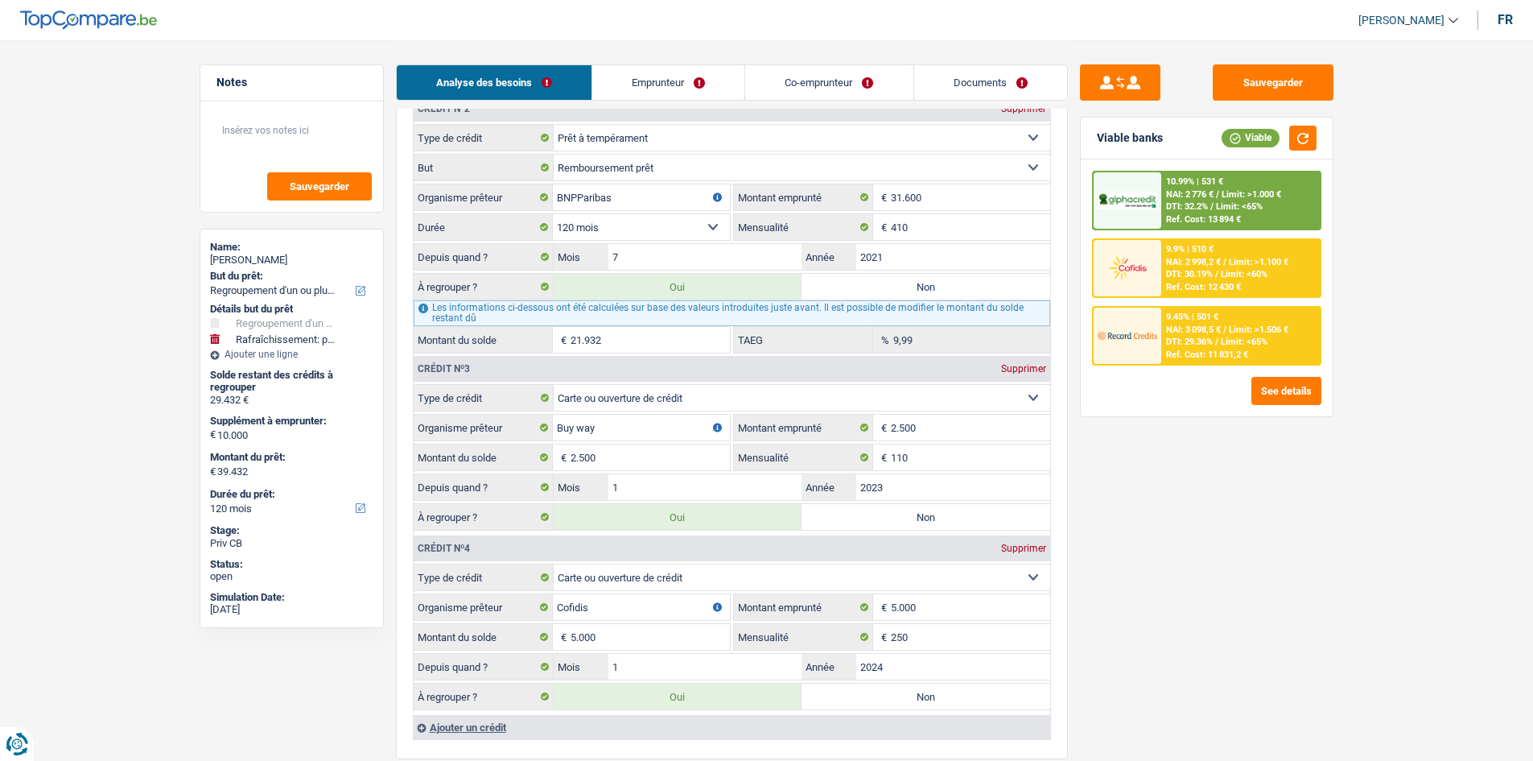
click at [1190, 202] on span "DTI: 32.2%" at bounding box center [1187, 206] width 42 height 10
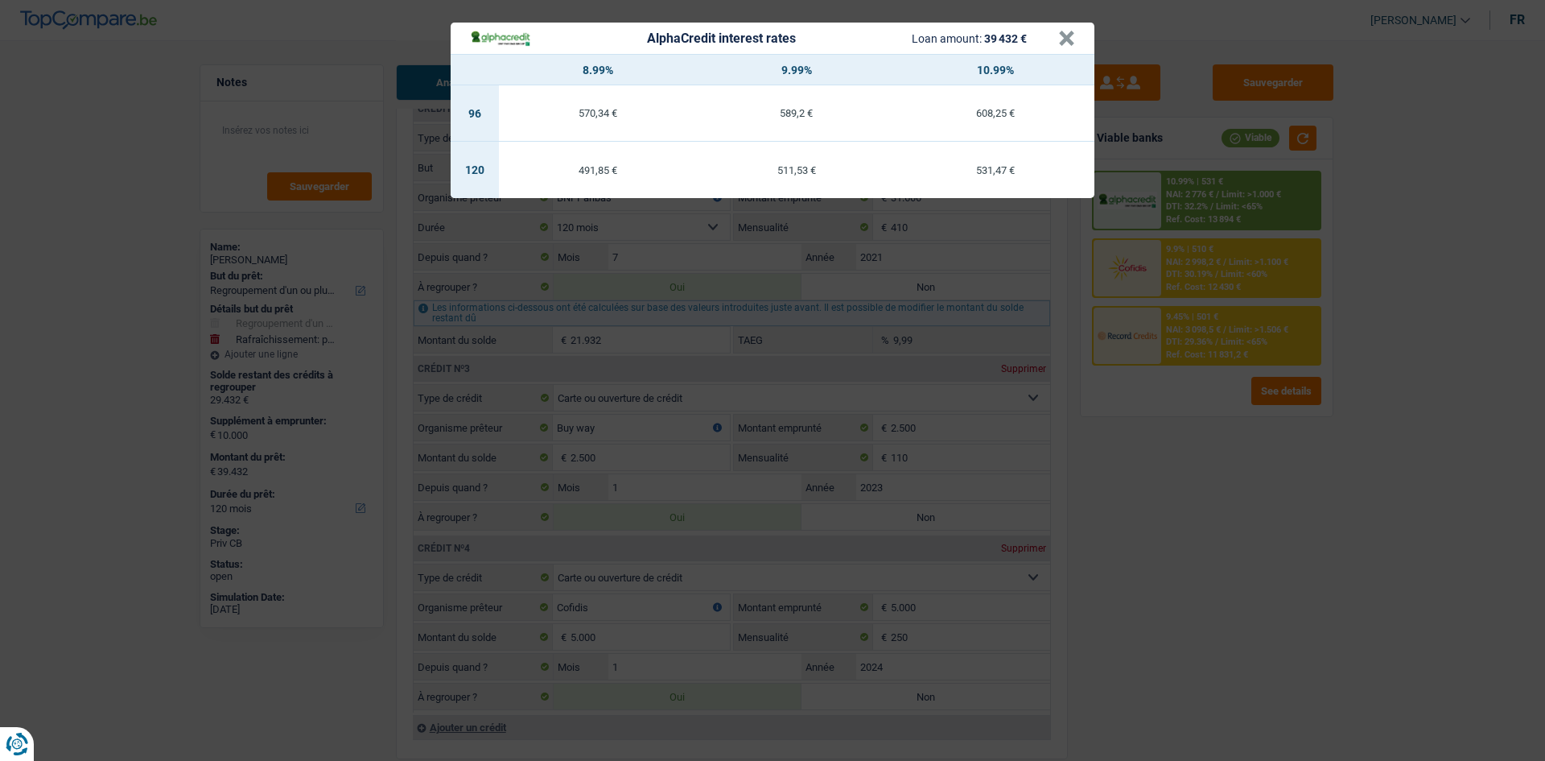
drag, startPoint x: 1218, startPoint y: 566, endPoint x: 1213, endPoint y: 547, distance: 19.9
click at [1217, 562] on div "AlphaCredit interest rates Loan amount: 39 432 € × 8.99% 9.99% 10.99% 96 570,34…" at bounding box center [772, 380] width 1545 height 761
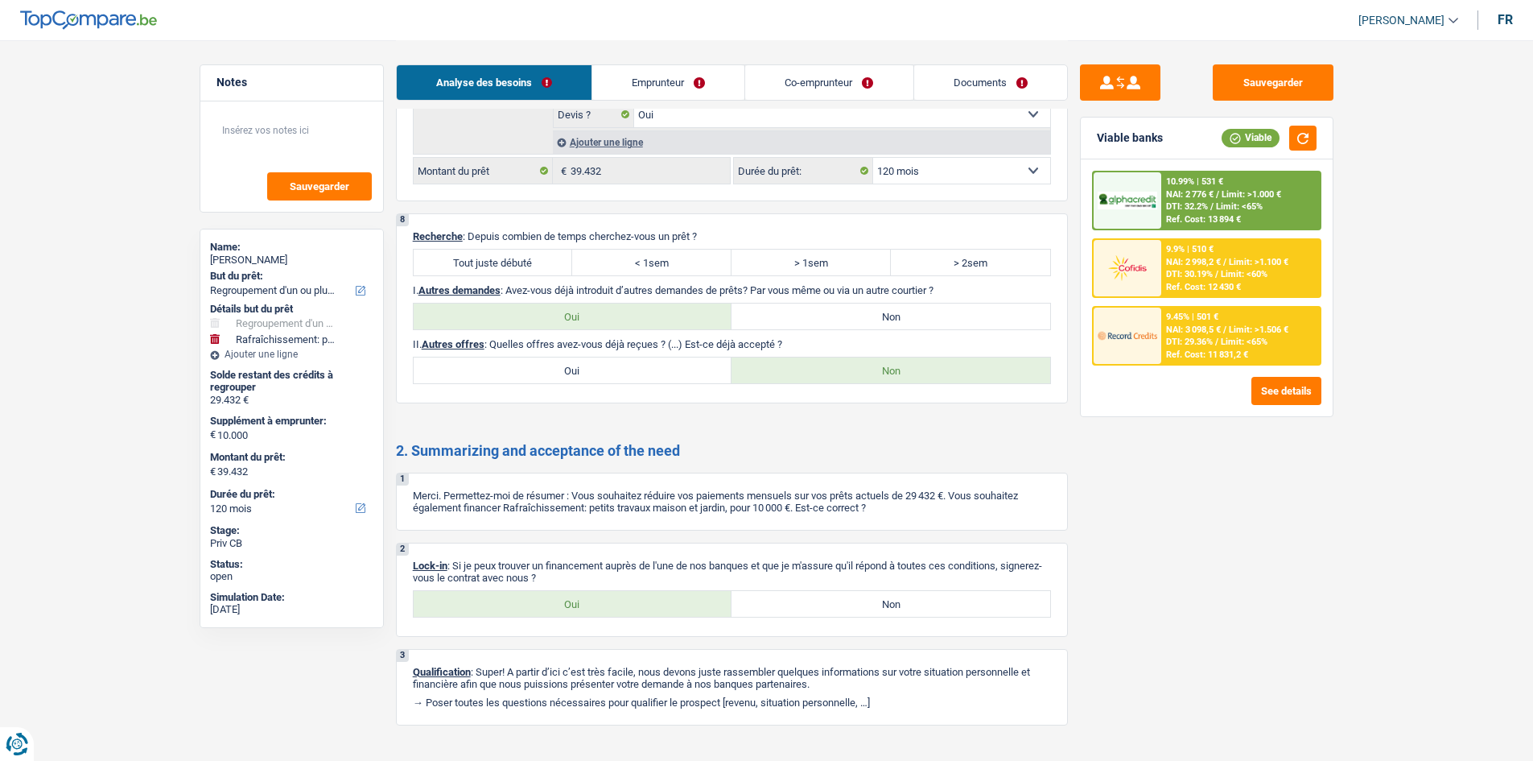
scroll to position [3042, 0]
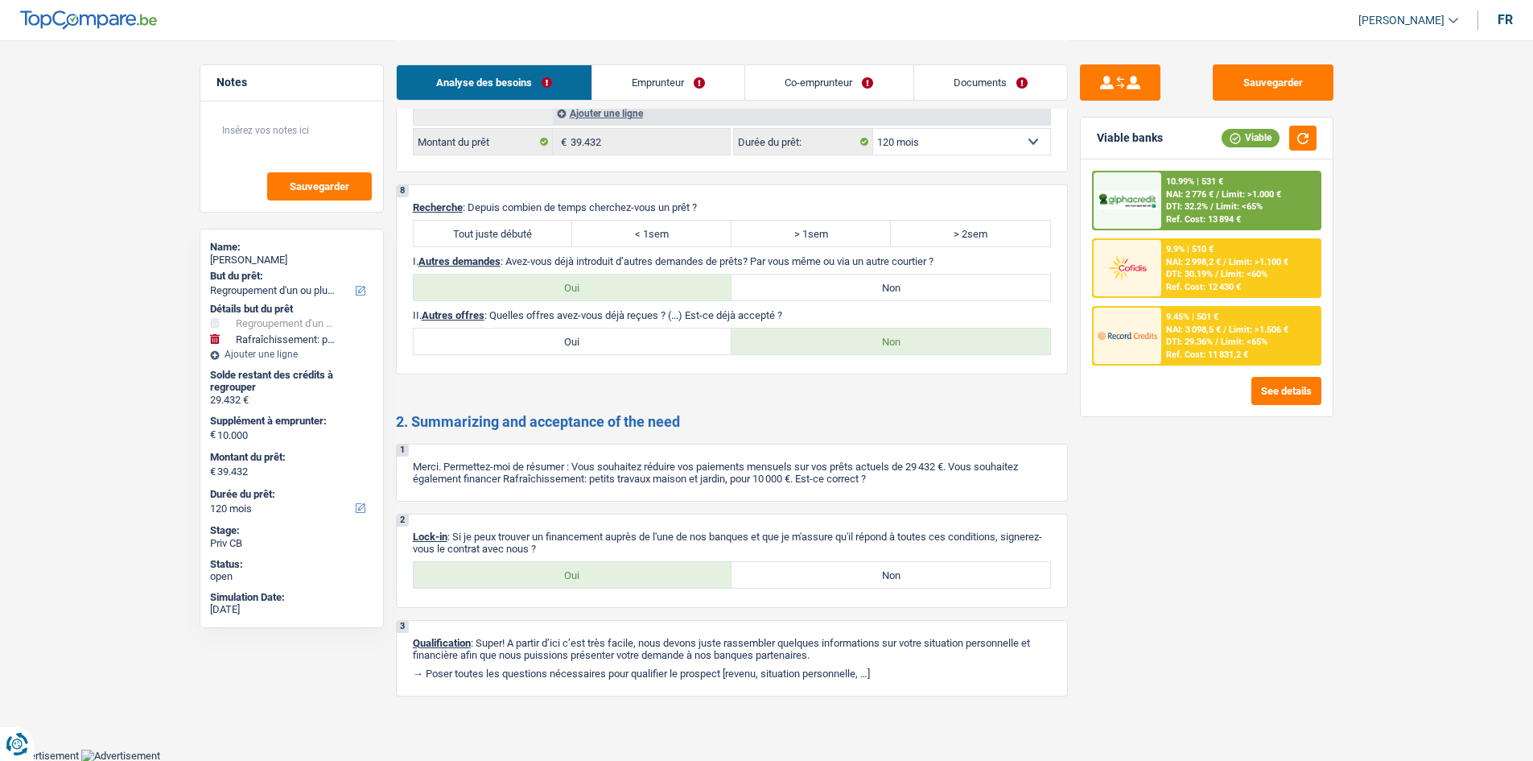
click at [588, 571] on label "Oui" at bounding box center [573, 575] width 319 height 26
click at [588, 571] on input "Oui" at bounding box center [573, 575] width 319 height 26
radio input "true"
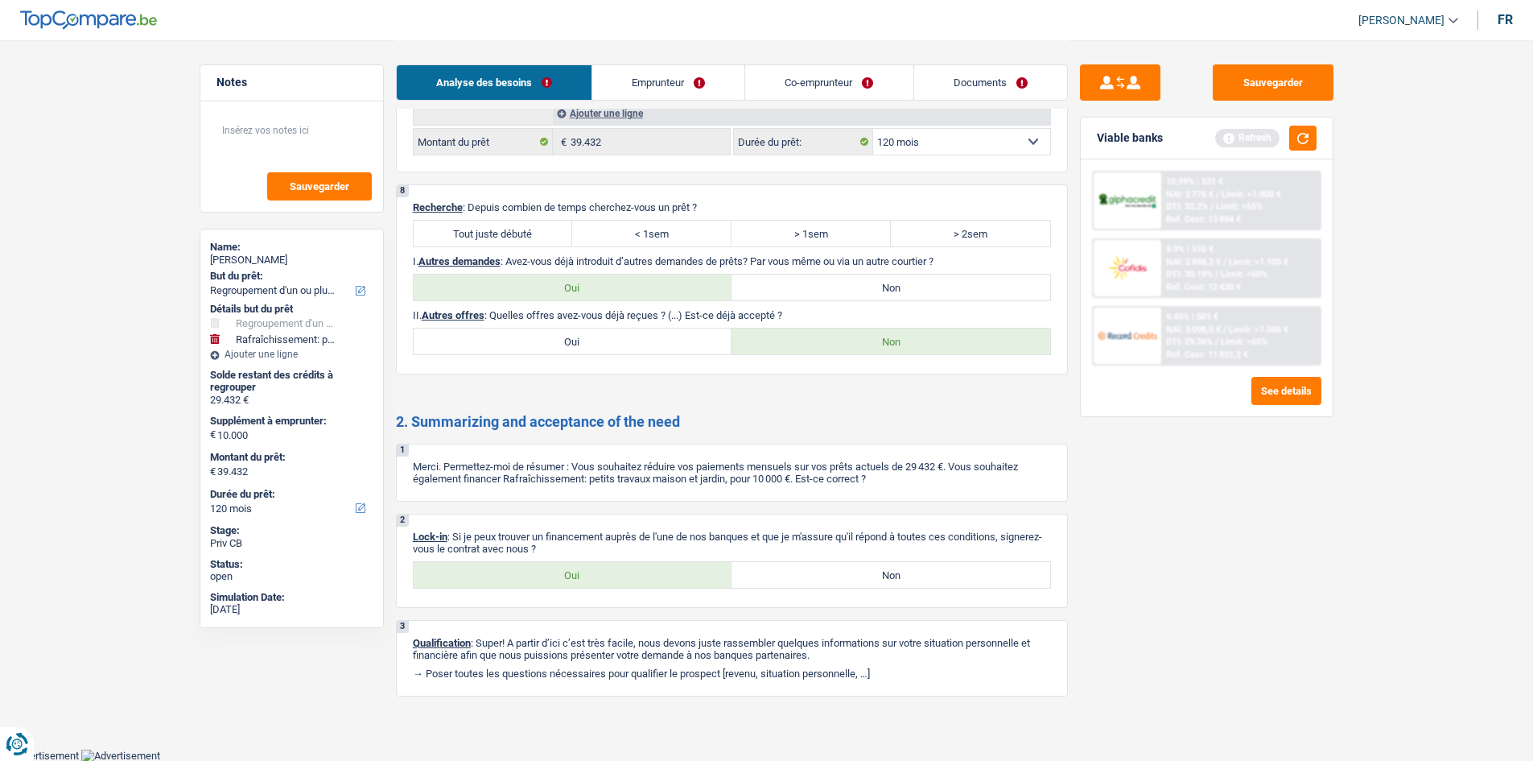
click at [481, 265] on span "Autres demandes" at bounding box center [460, 261] width 82 height 12
click at [505, 251] on div "8 Recherche : Depuis combien de temps cherchez-vous un prêt ? Tout juste débuté…" at bounding box center [732, 279] width 672 height 190
click at [532, 235] on label "Tout juste débuté" at bounding box center [493, 234] width 159 height 26
click at [532, 235] on input "Tout juste débuté" at bounding box center [493, 234] width 159 height 26
radio input "true"
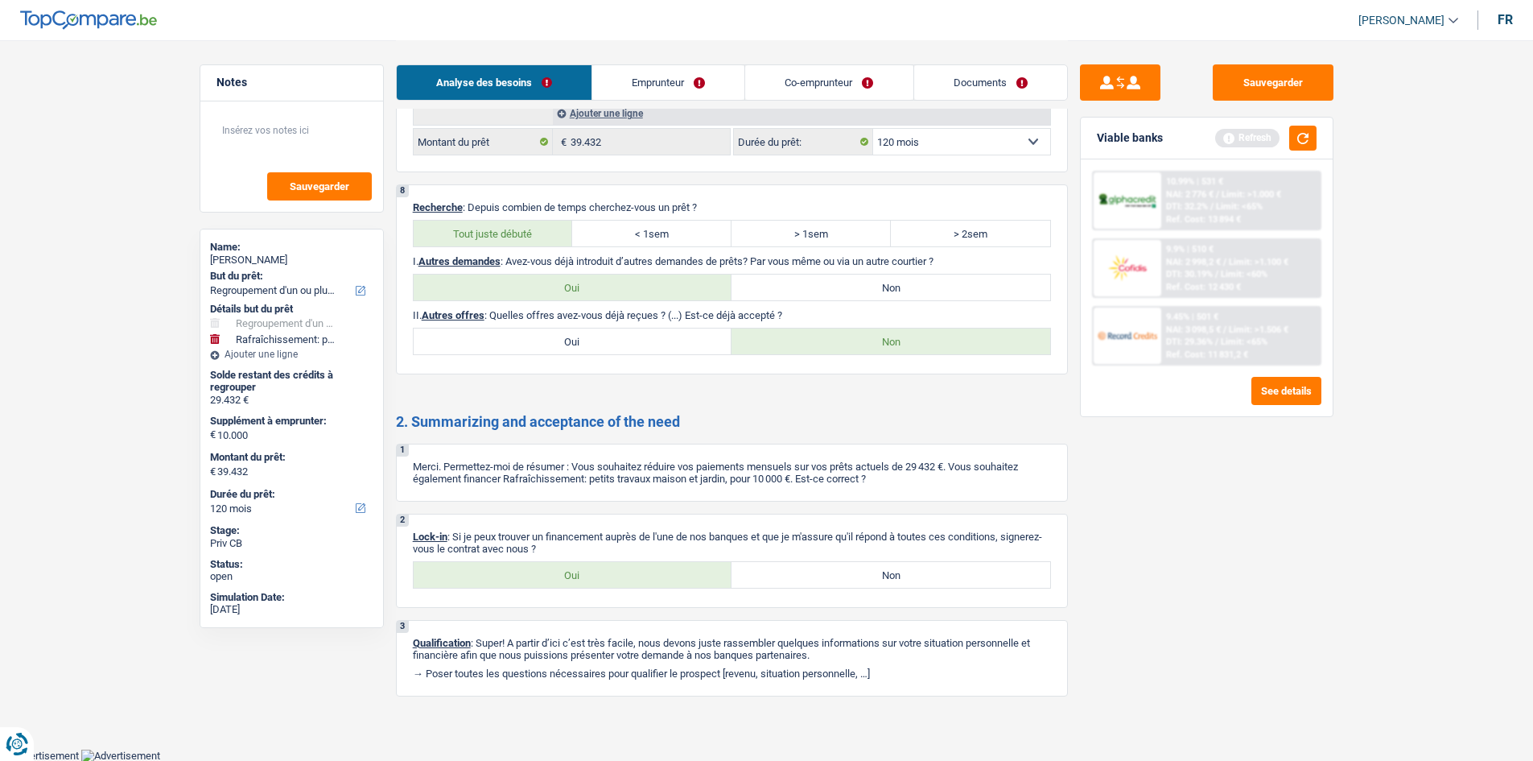
scroll to position [2639, 0]
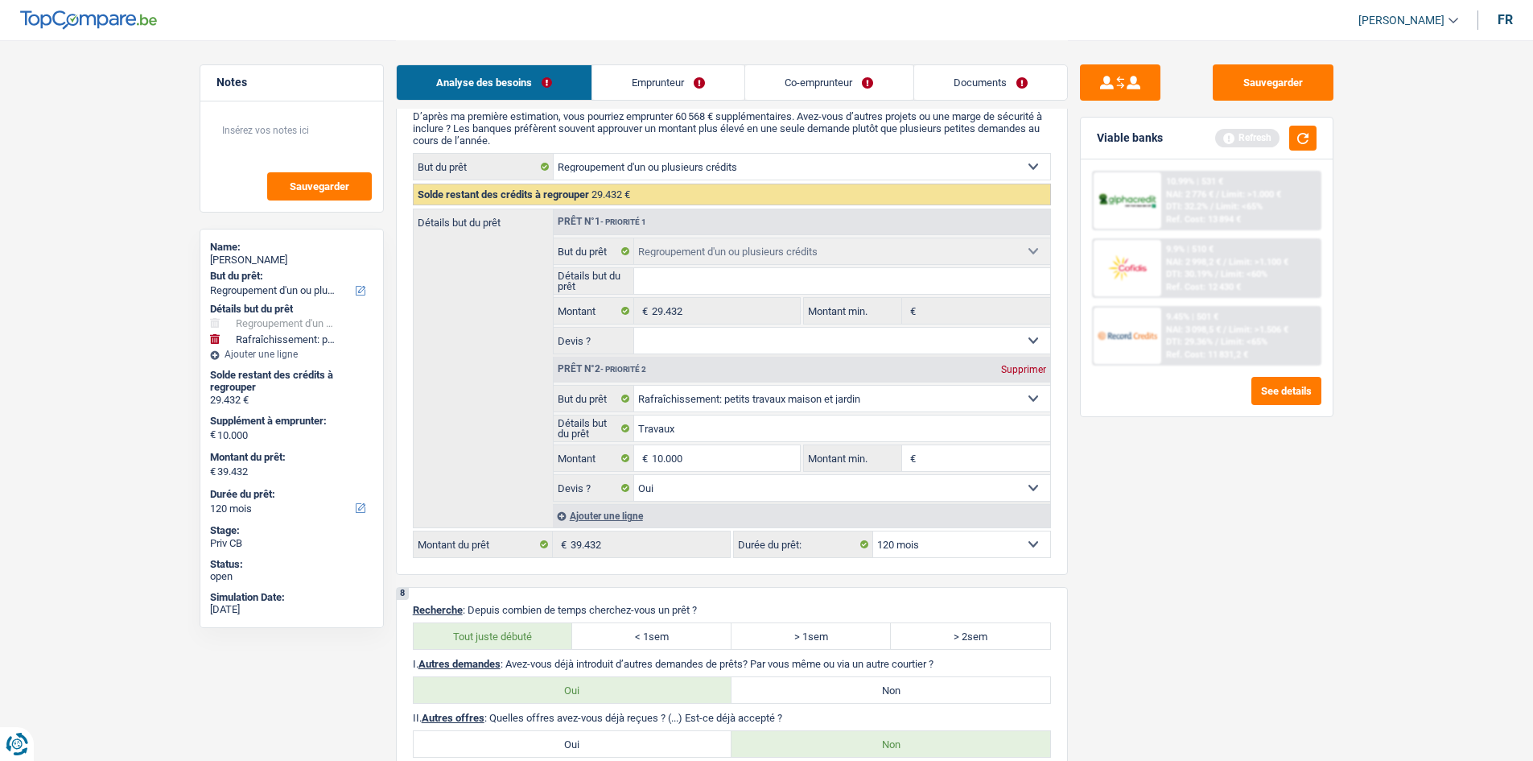
click at [704, 95] on link "Emprunteur" at bounding box center [668, 82] width 152 height 35
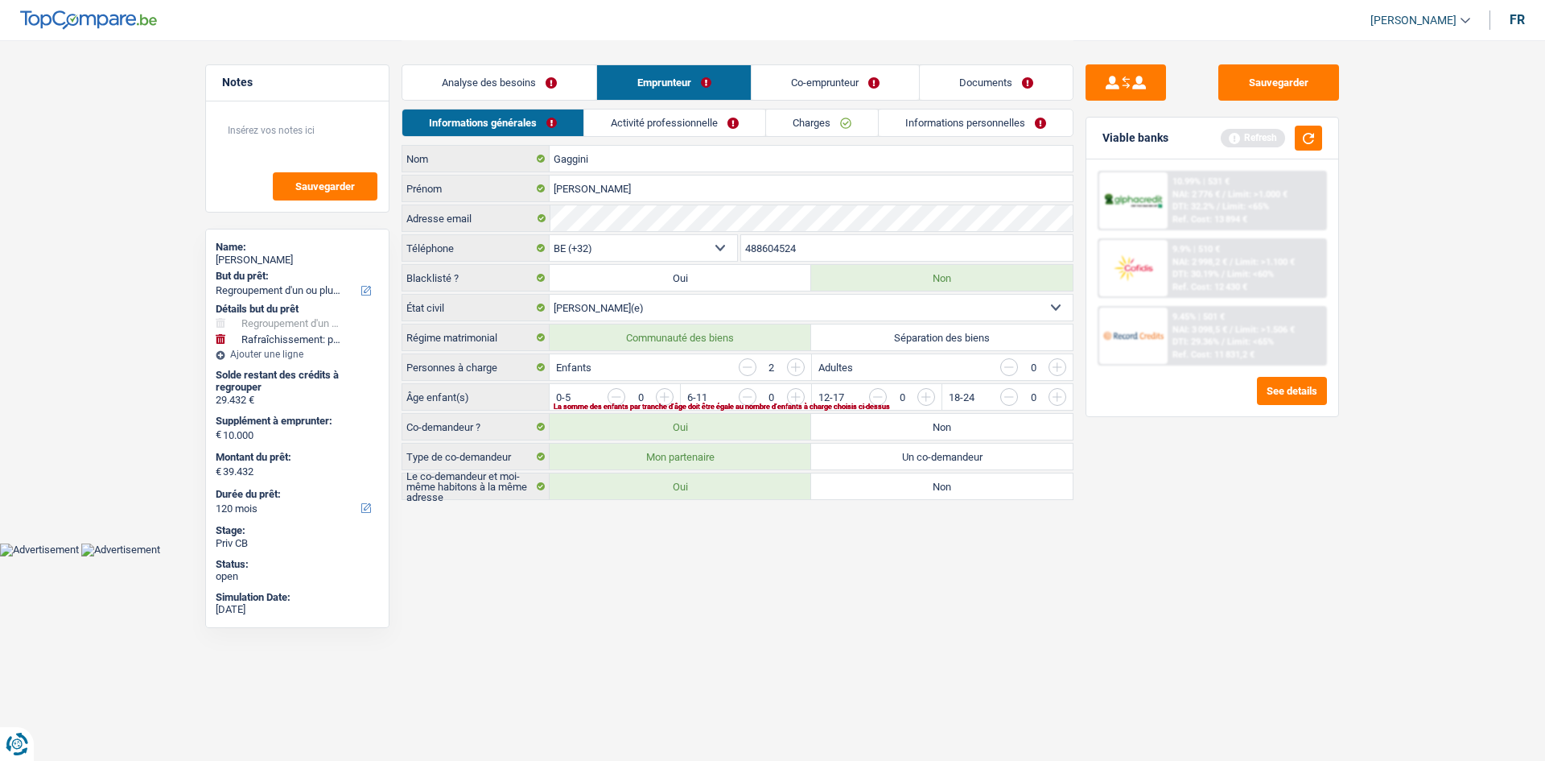
click at [525, 73] on link "Analyse des besoins" at bounding box center [499, 82] width 194 height 35
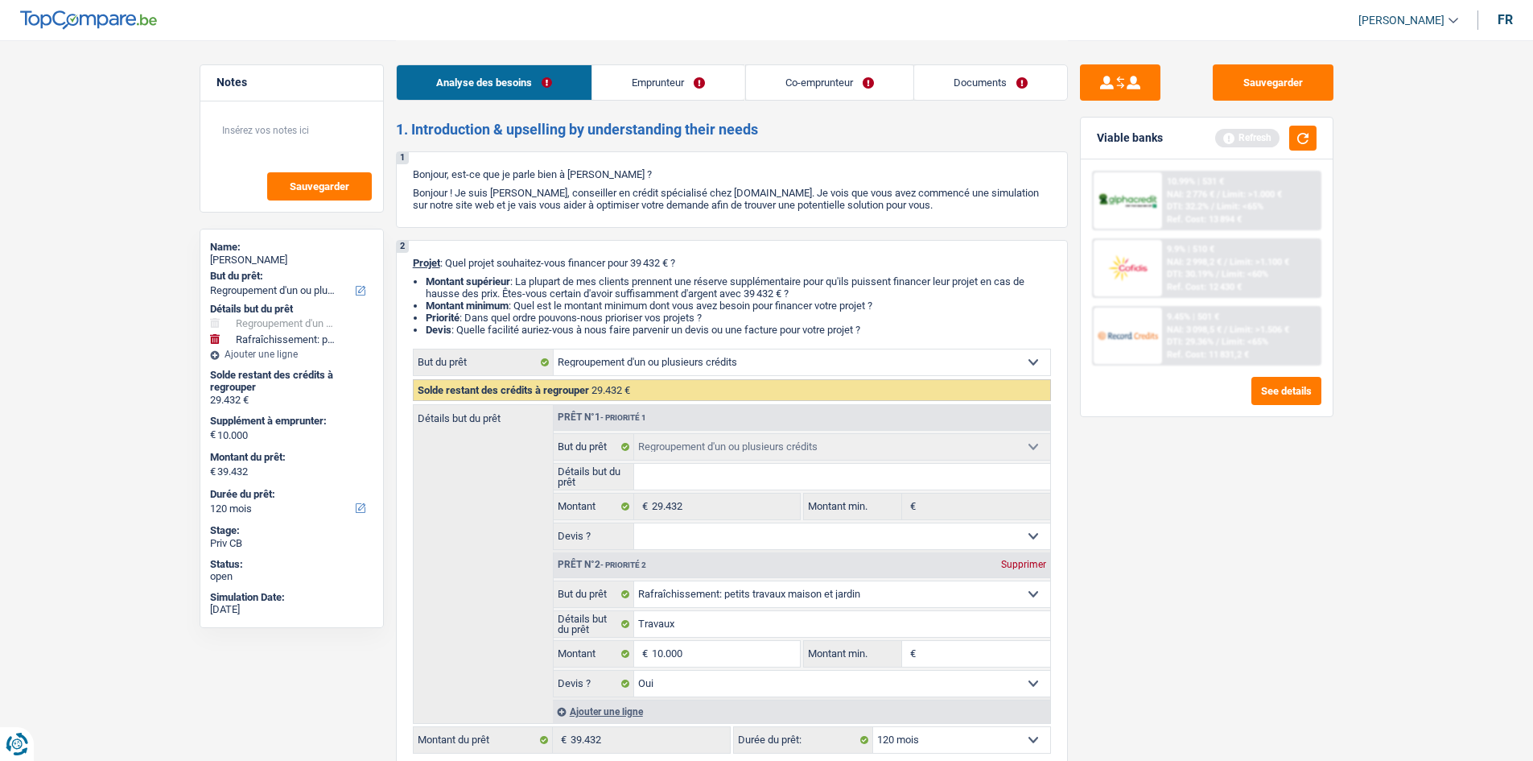
click at [1198, 581] on div "Sauvegarder Viable banks Refresh 10.99% | 531 € NAI: 2 776 € / Limit: >1.000 € …" at bounding box center [1207, 399] width 278 height 670
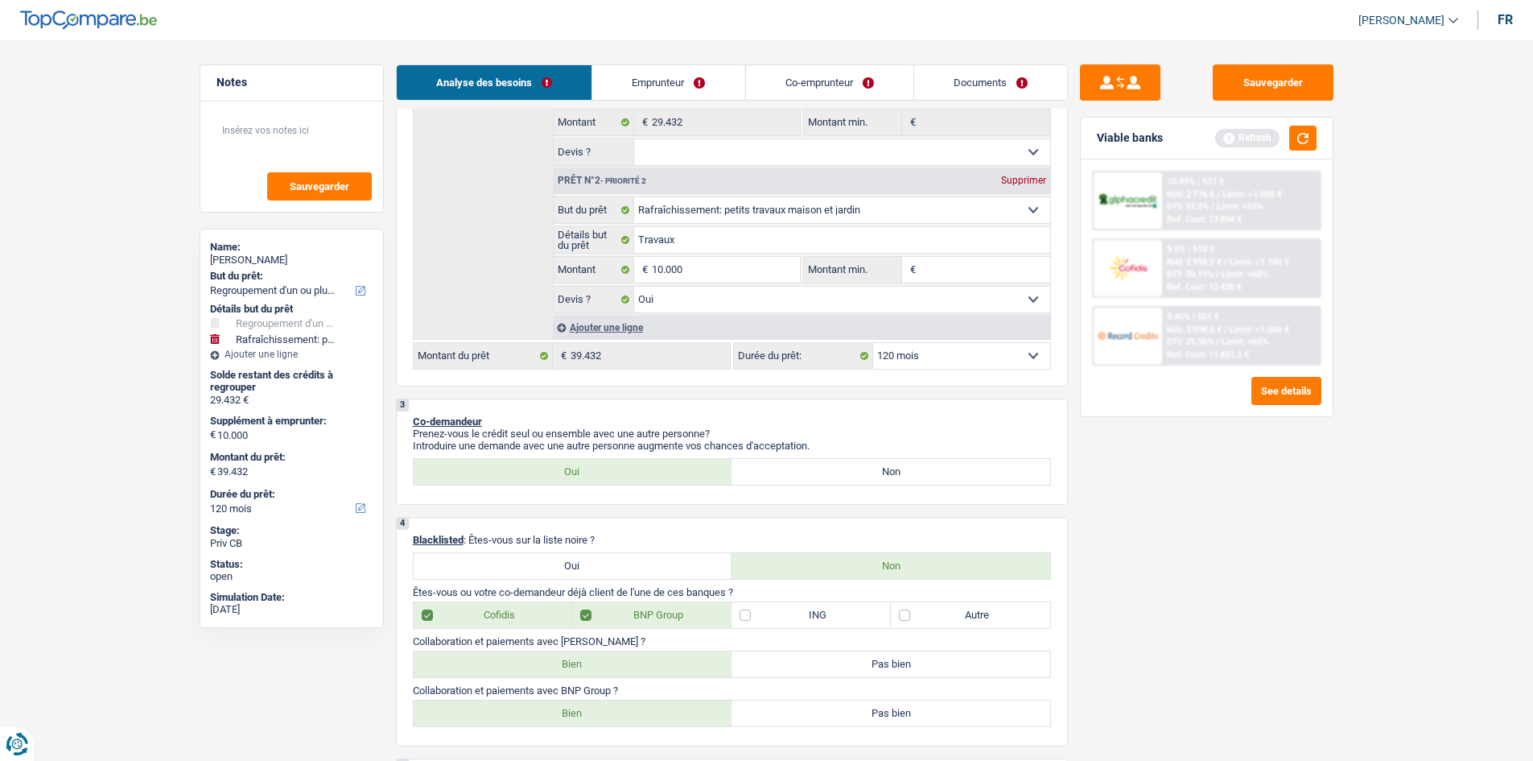
scroll to position [402, 0]
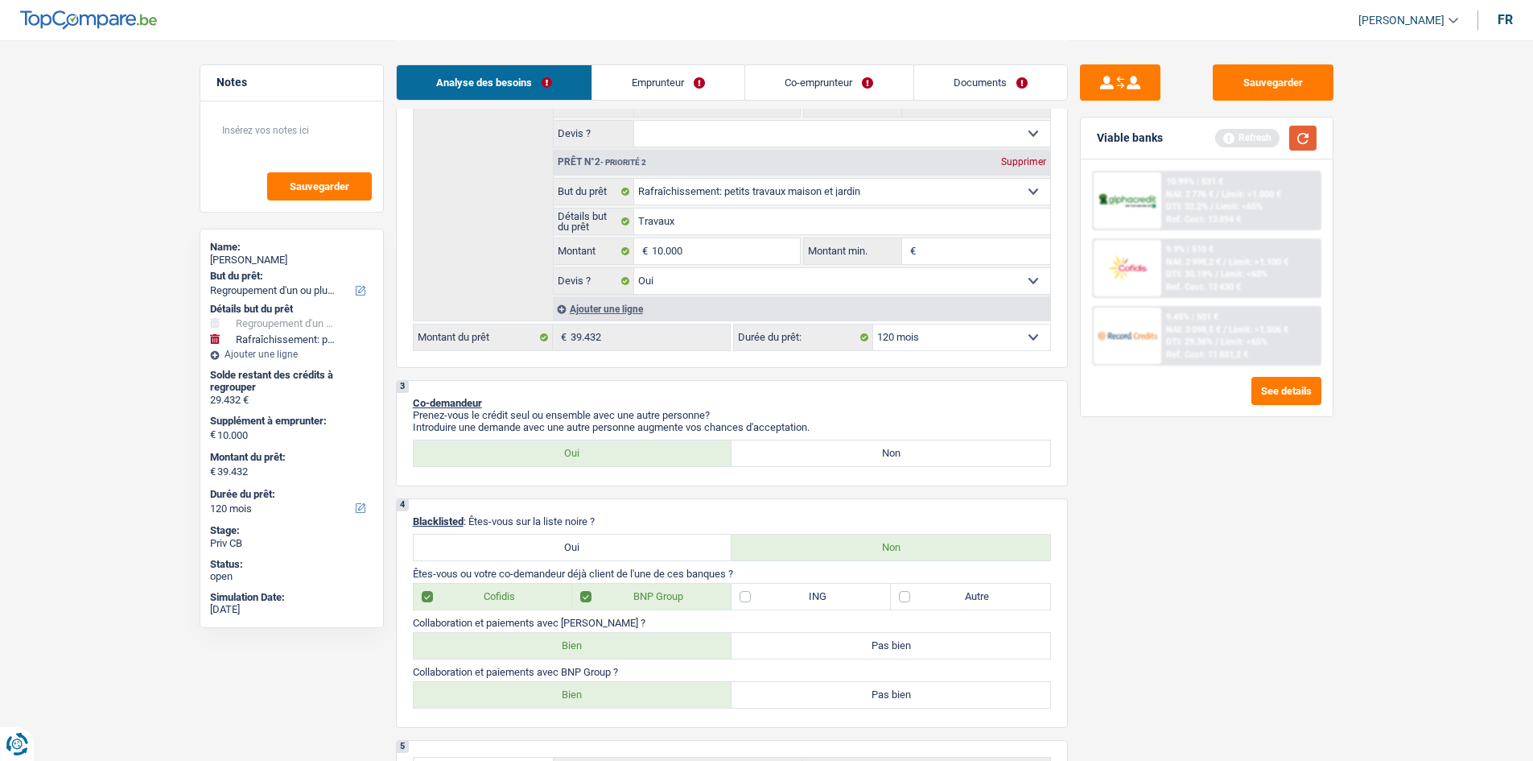
click at [1307, 128] on button "button" at bounding box center [1302, 138] width 27 height 25
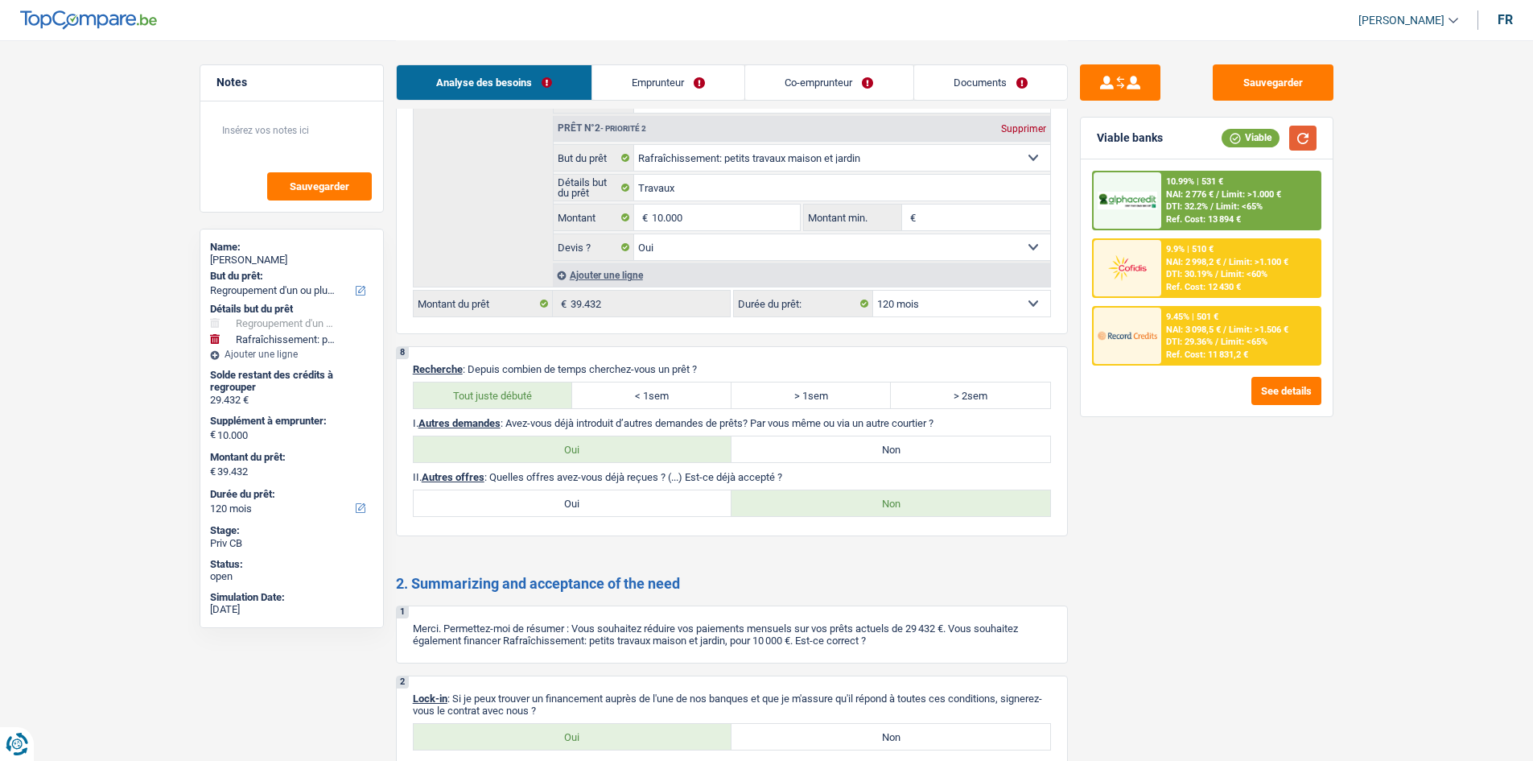
scroll to position [2978, 0]
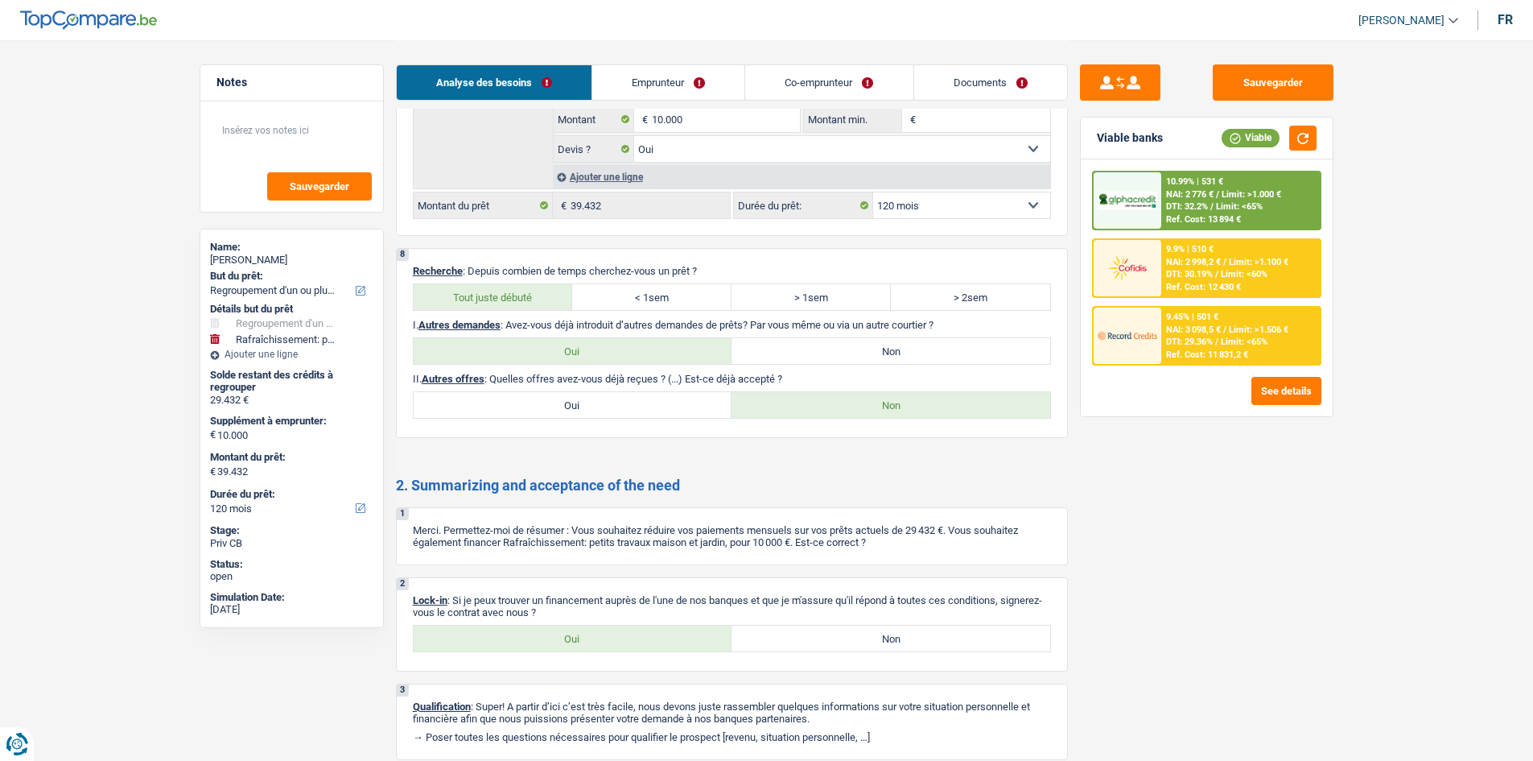
click at [730, 76] on link "Emprunteur" at bounding box center [668, 82] width 152 height 35
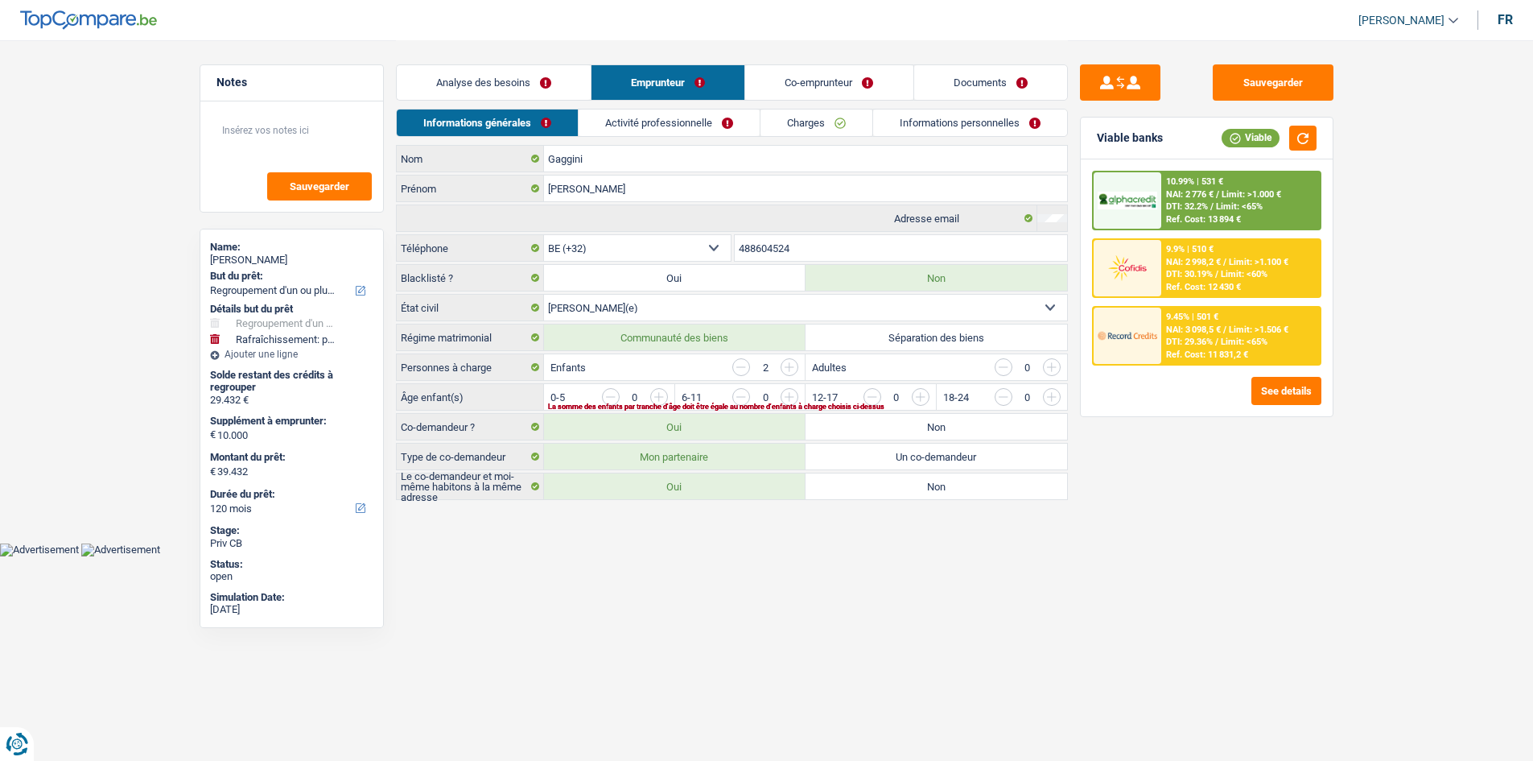
scroll to position [0, 0]
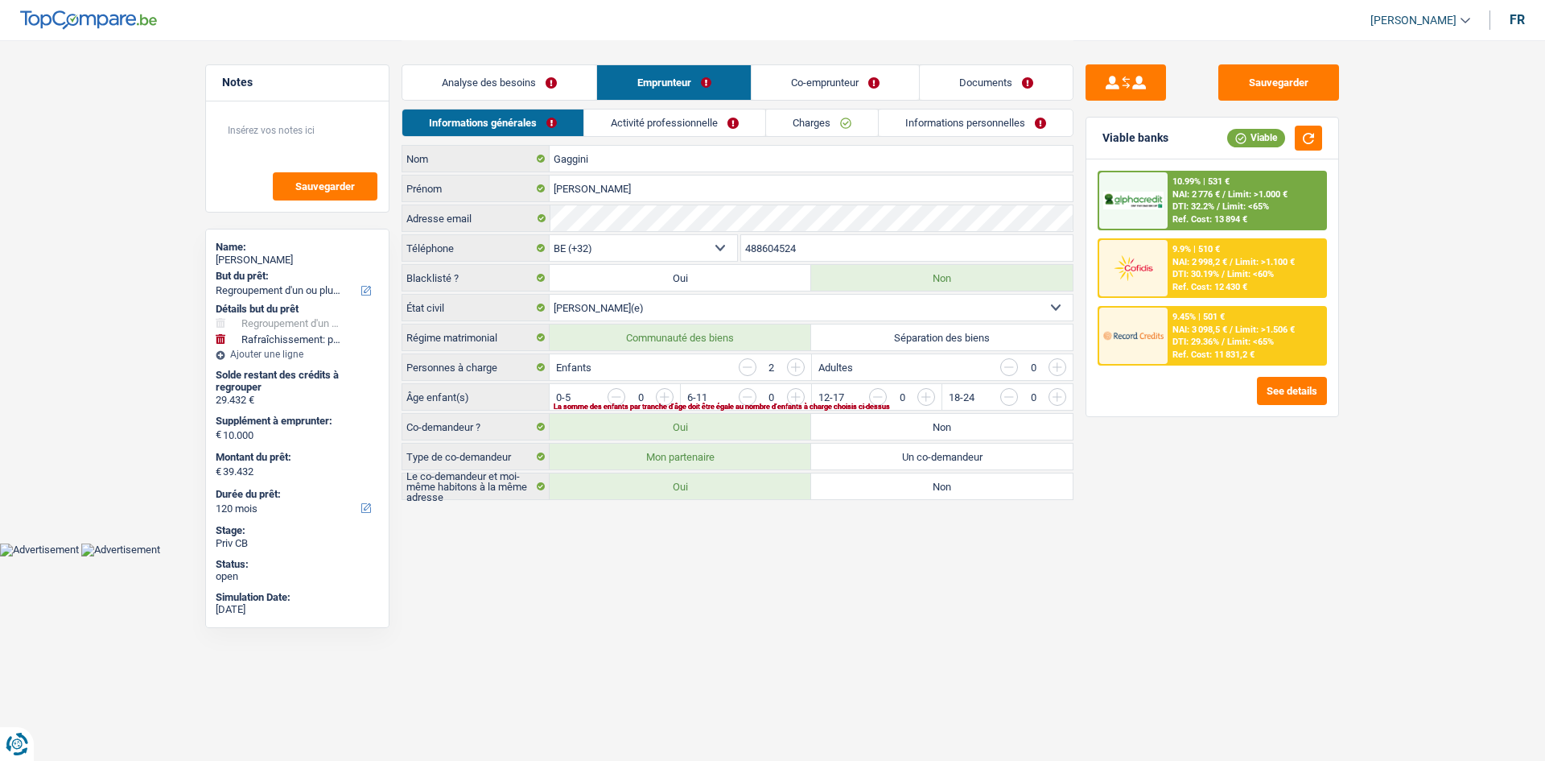
click at [719, 113] on link "Activité professionnelle" at bounding box center [674, 122] width 181 height 27
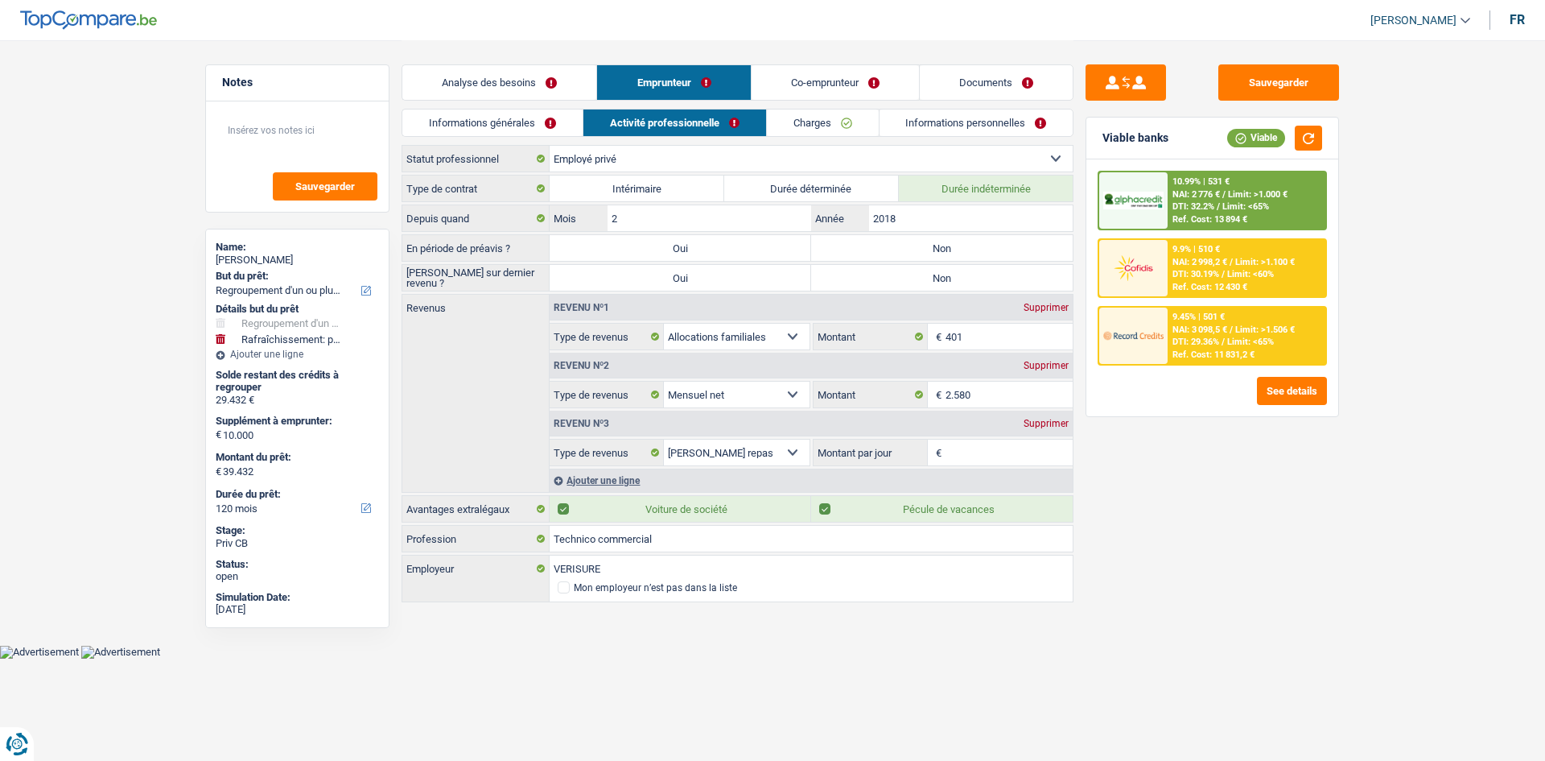
click at [565, 64] on div "Analyse des besoins Emprunteur Co-emprunteur Documents" at bounding box center [738, 74] width 672 height 68
click at [523, 69] on link "Analyse des besoins" at bounding box center [499, 82] width 194 height 35
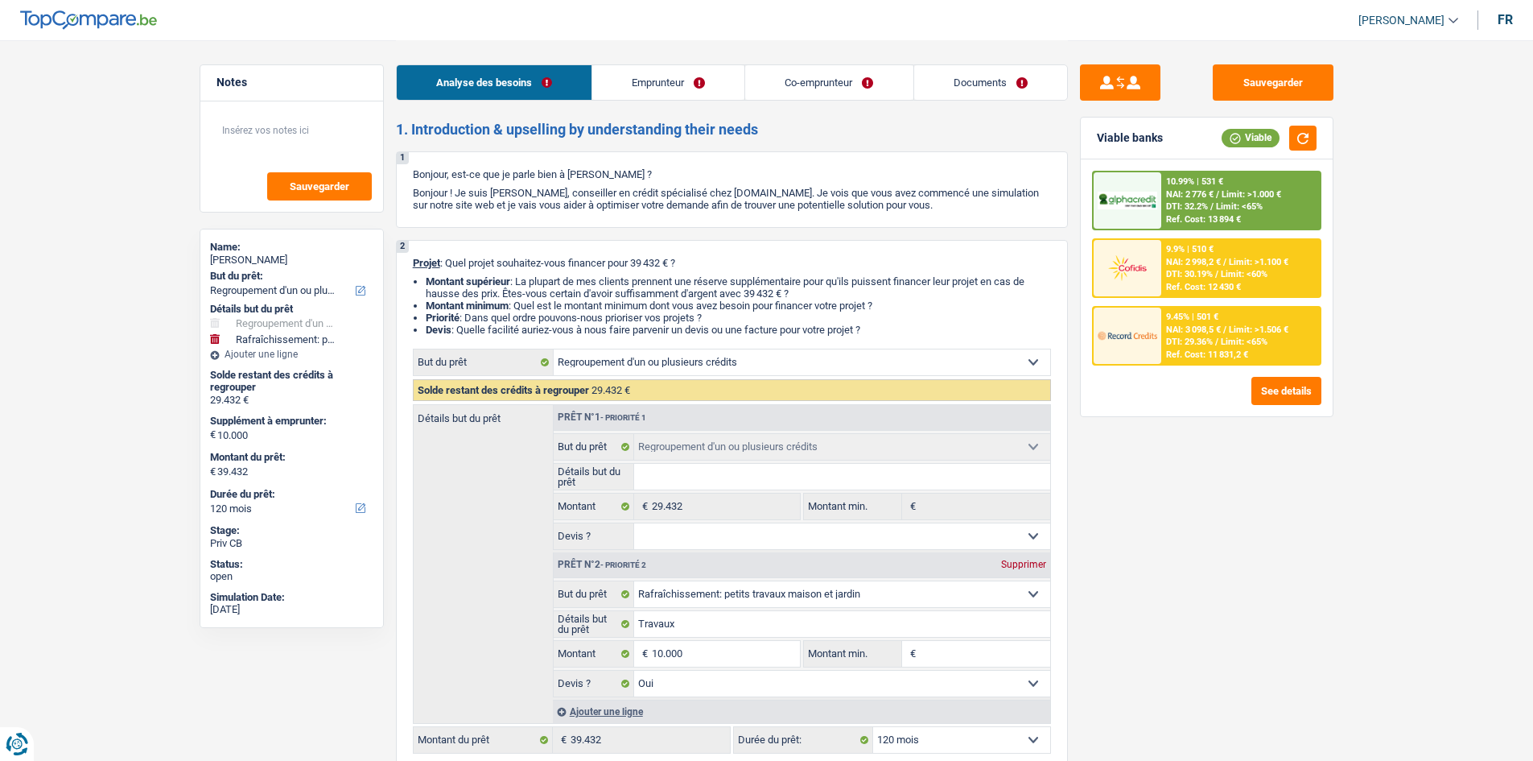
click at [610, 68] on link "Emprunteur" at bounding box center [668, 82] width 152 height 35
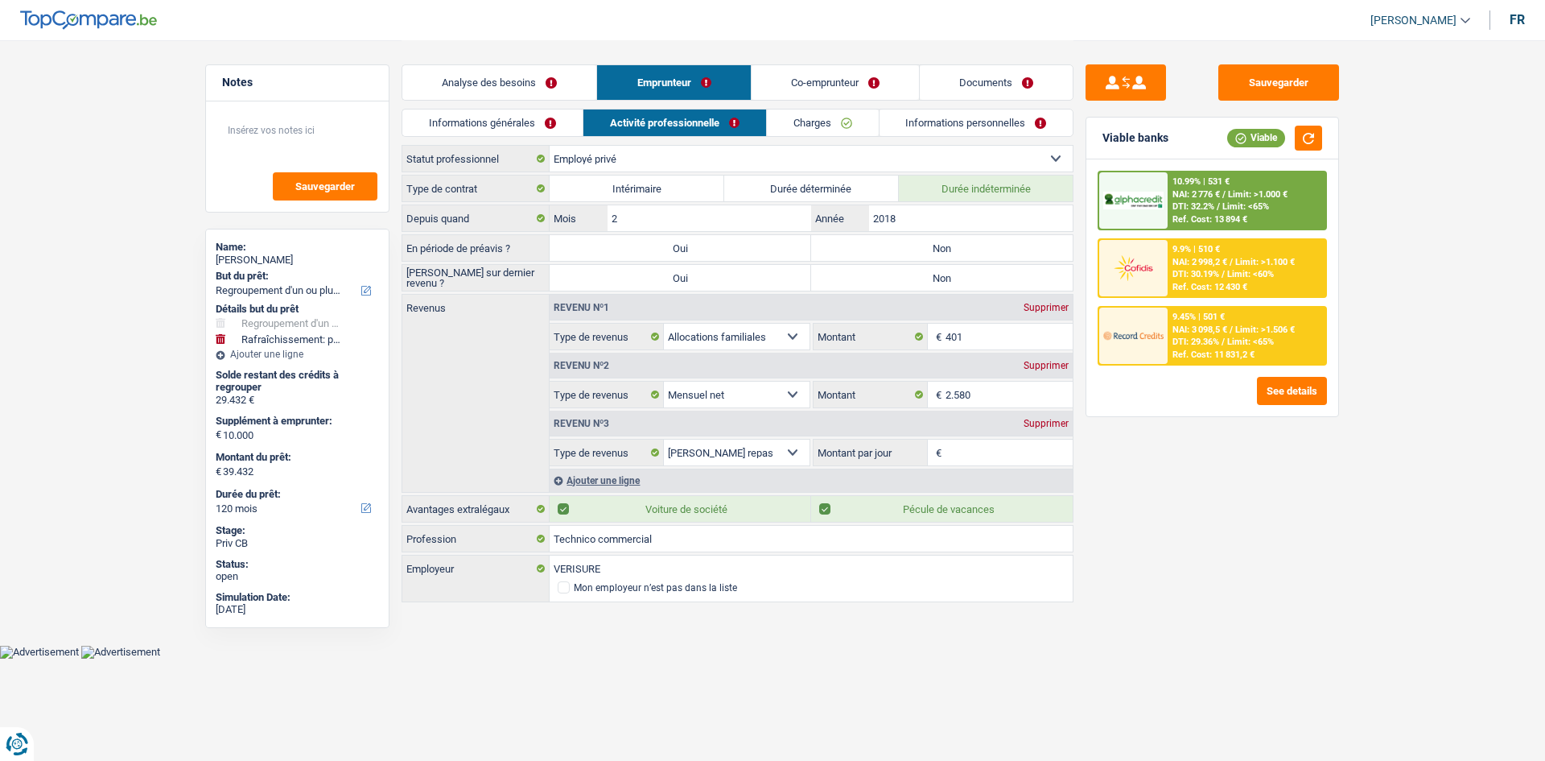
click at [500, 128] on link "Informations générales" at bounding box center [492, 122] width 180 height 27
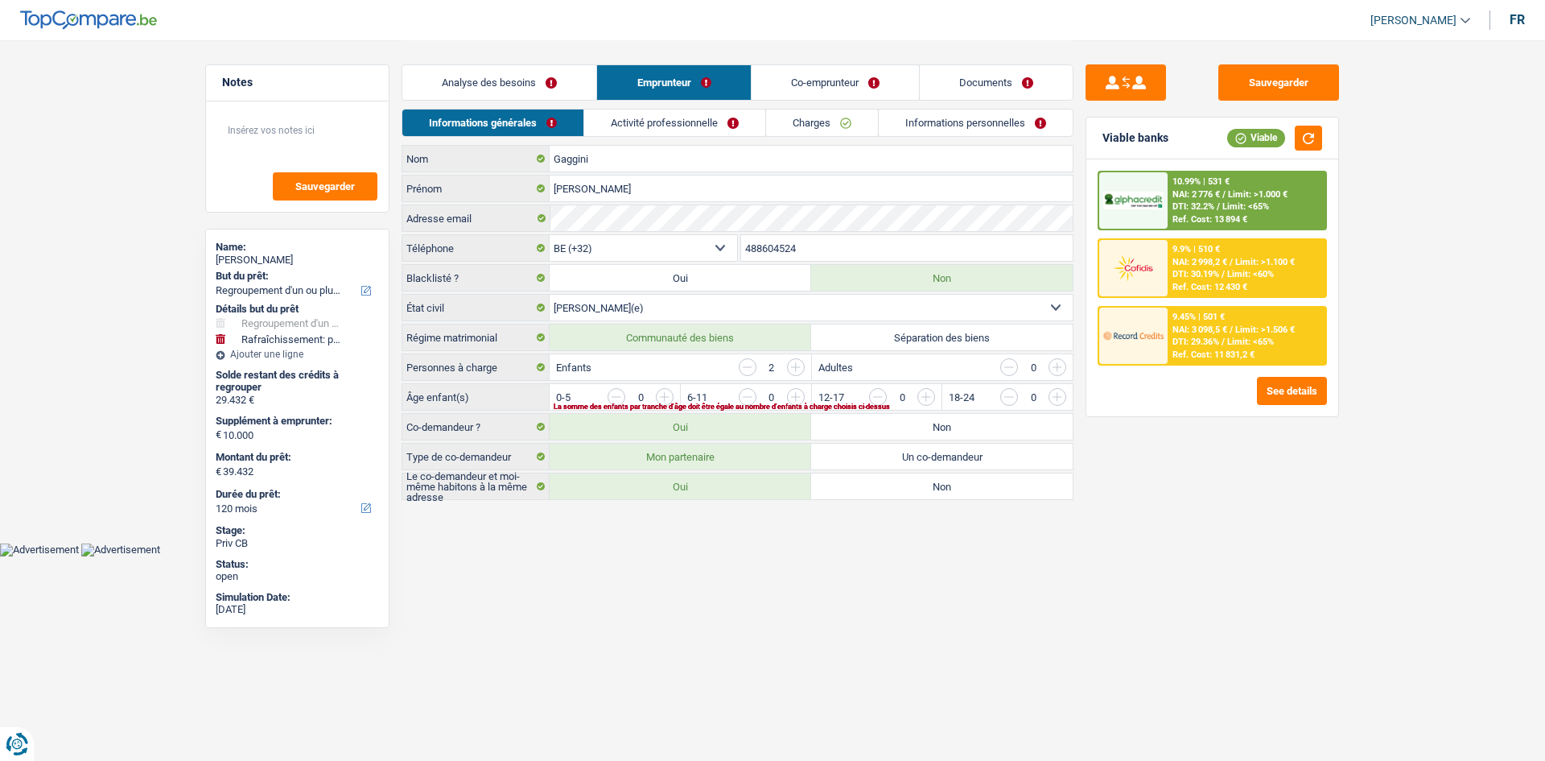
click at [569, 85] on link "Analyse des besoins" at bounding box center [499, 82] width 194 height 35
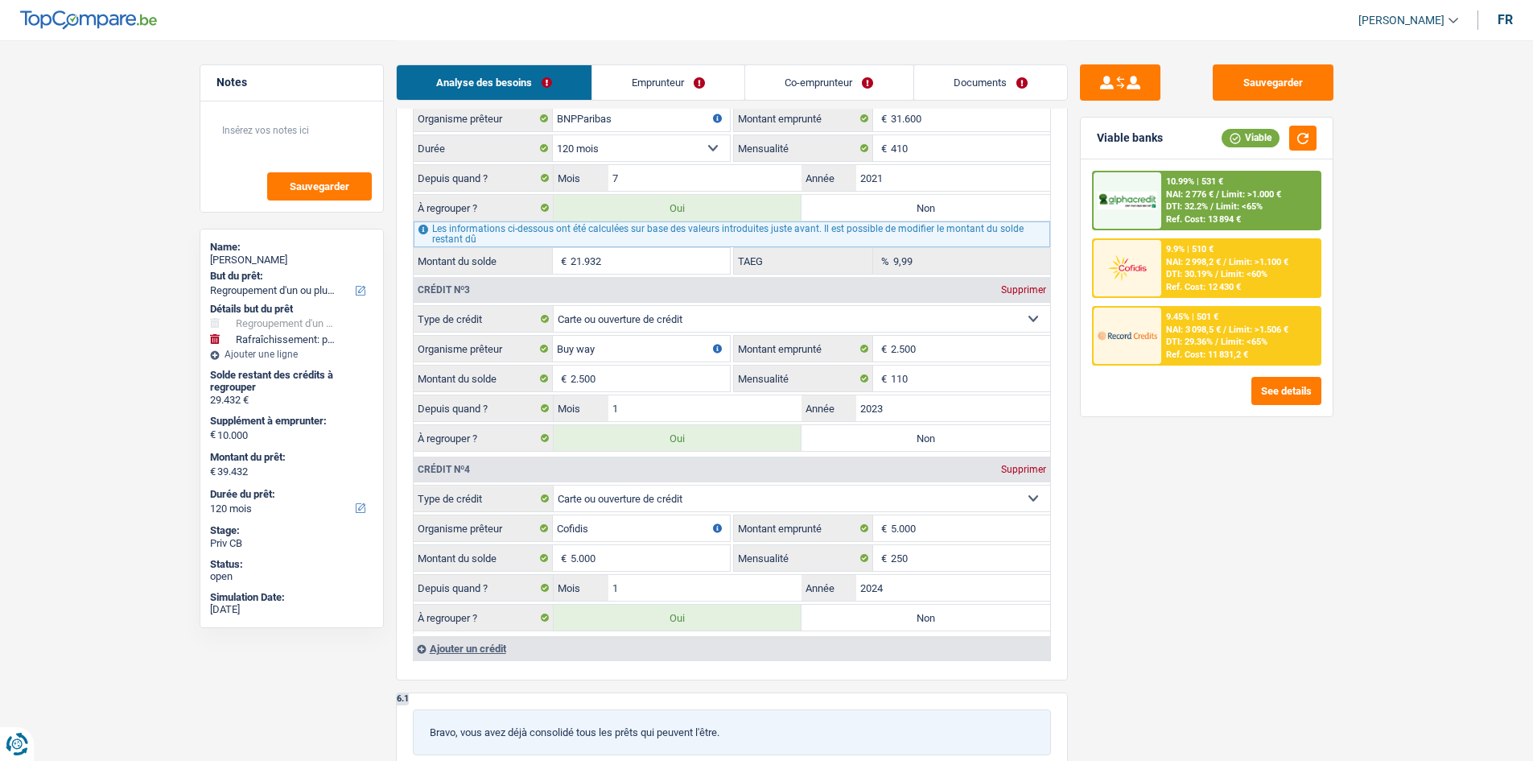
scroll to position [1932, 0]
click at [989, 559] on input "250" at bounding box center [970, 556] width 159 height 26
click at [1132, 566] on div "Sauvegarder Viable banks Viable 10.99% | 531 € NAI: 2 776 € / Limit: >1.000 € D…" at bounding box center [1207, 399] width 278 height 670
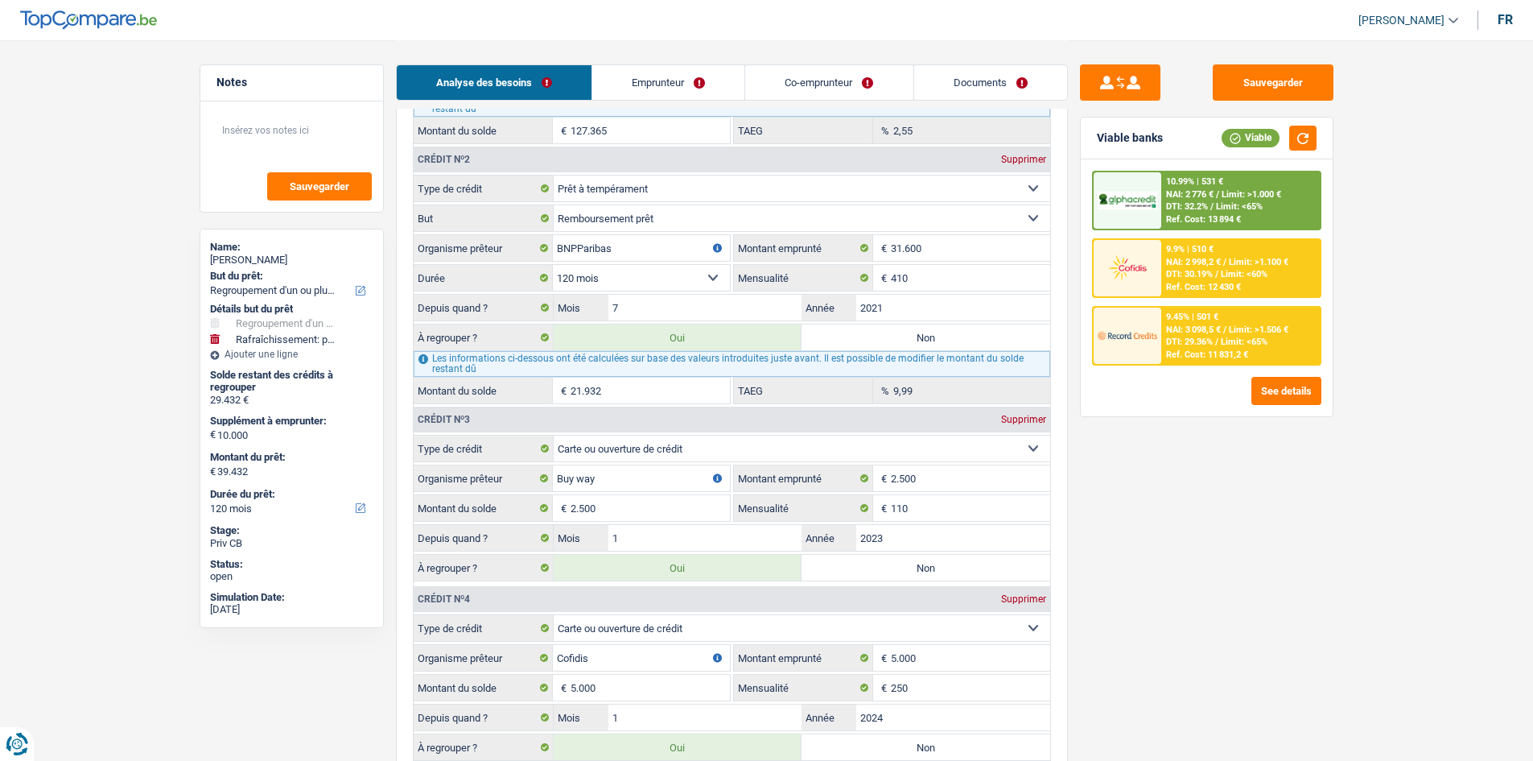
scroll to position [1610, 0]
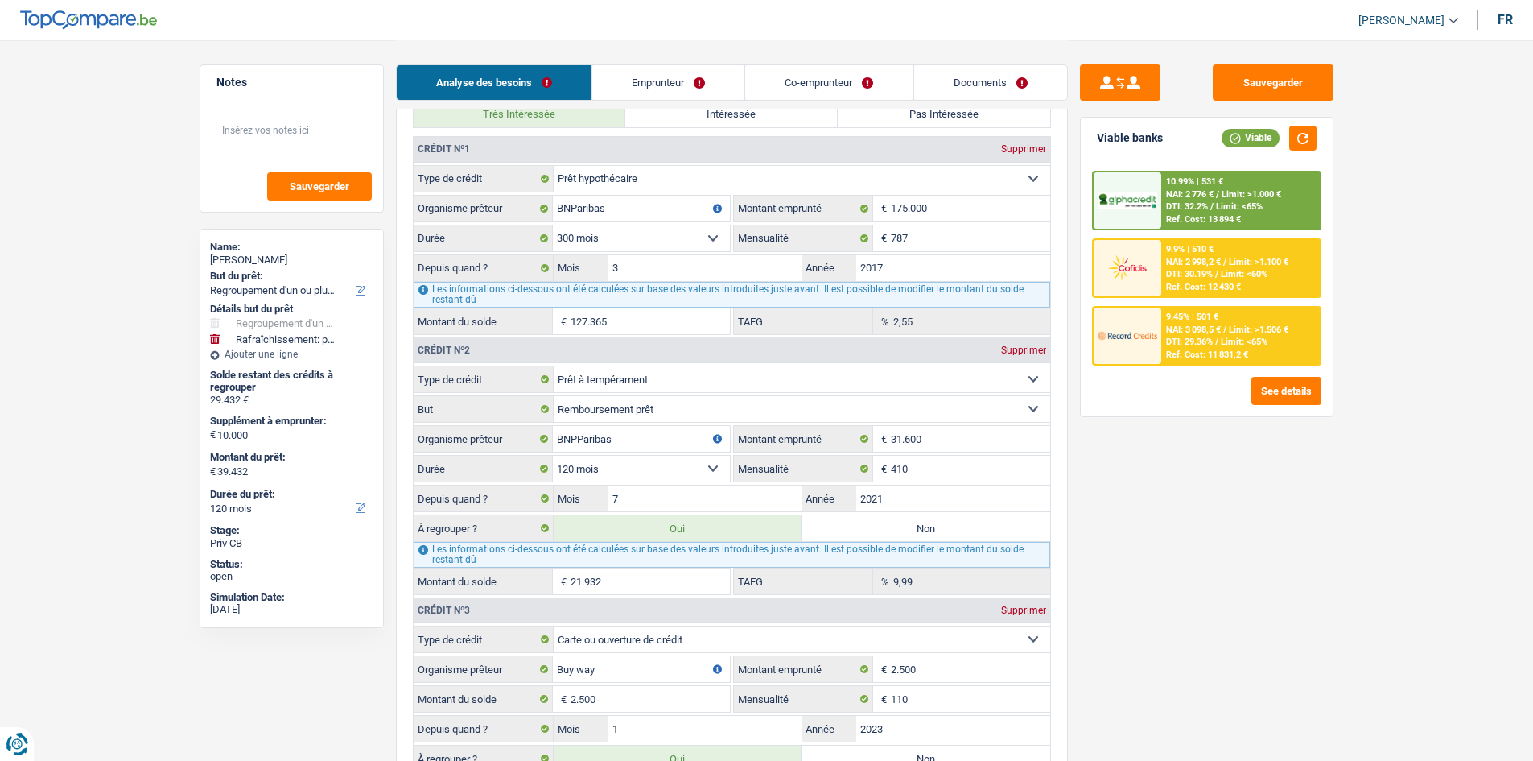
click at [958, 482] on fieldset "Carte ou ouverture de crédit Prêt hypothécaire Vente à tempérament Prêt à tempé…" at bounding box center [732, 479] width 637 height 229
click at [949, 461] on input "410" at bounding box center [970, 469] width 159 height 26
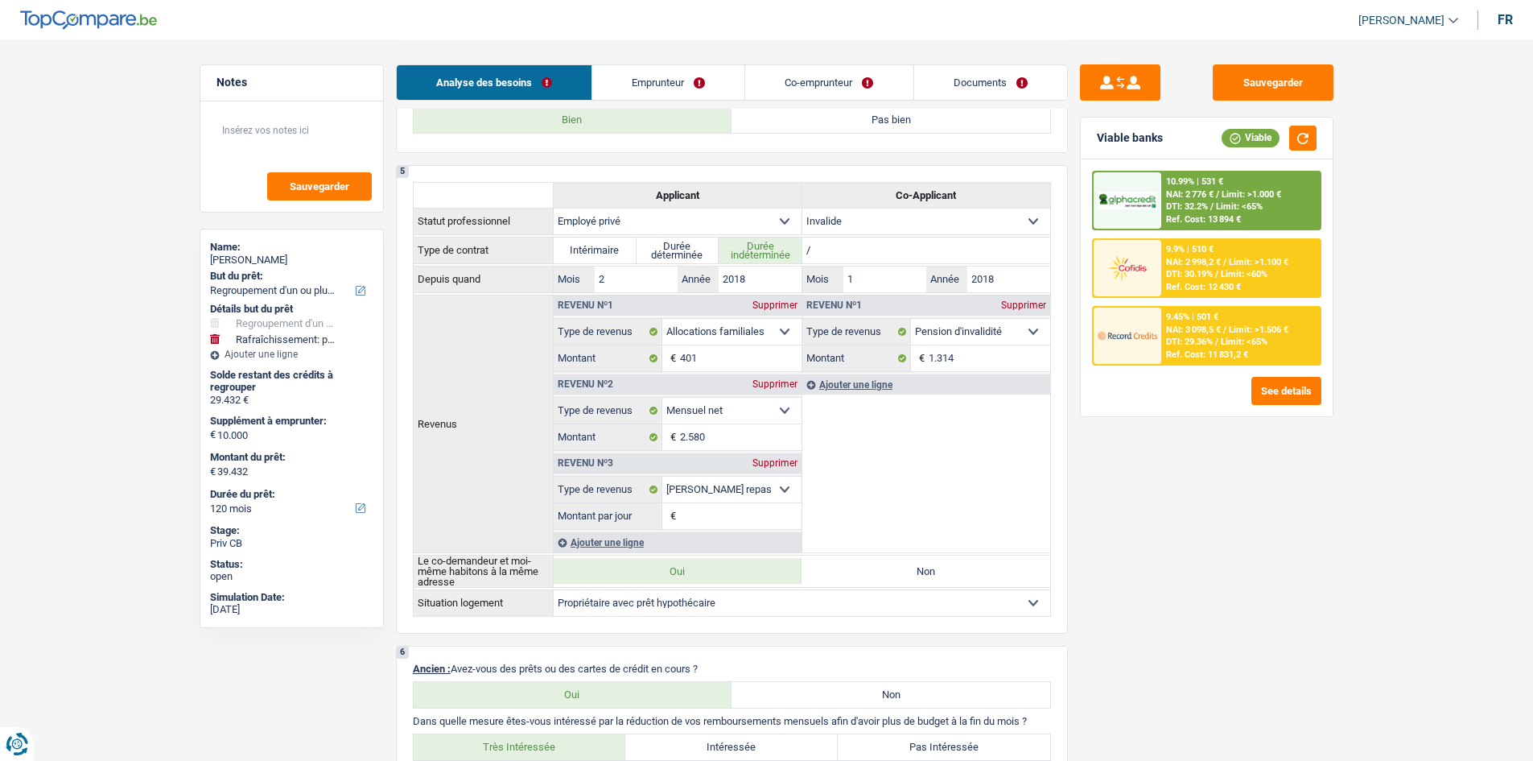
scroll to position [885, 0]
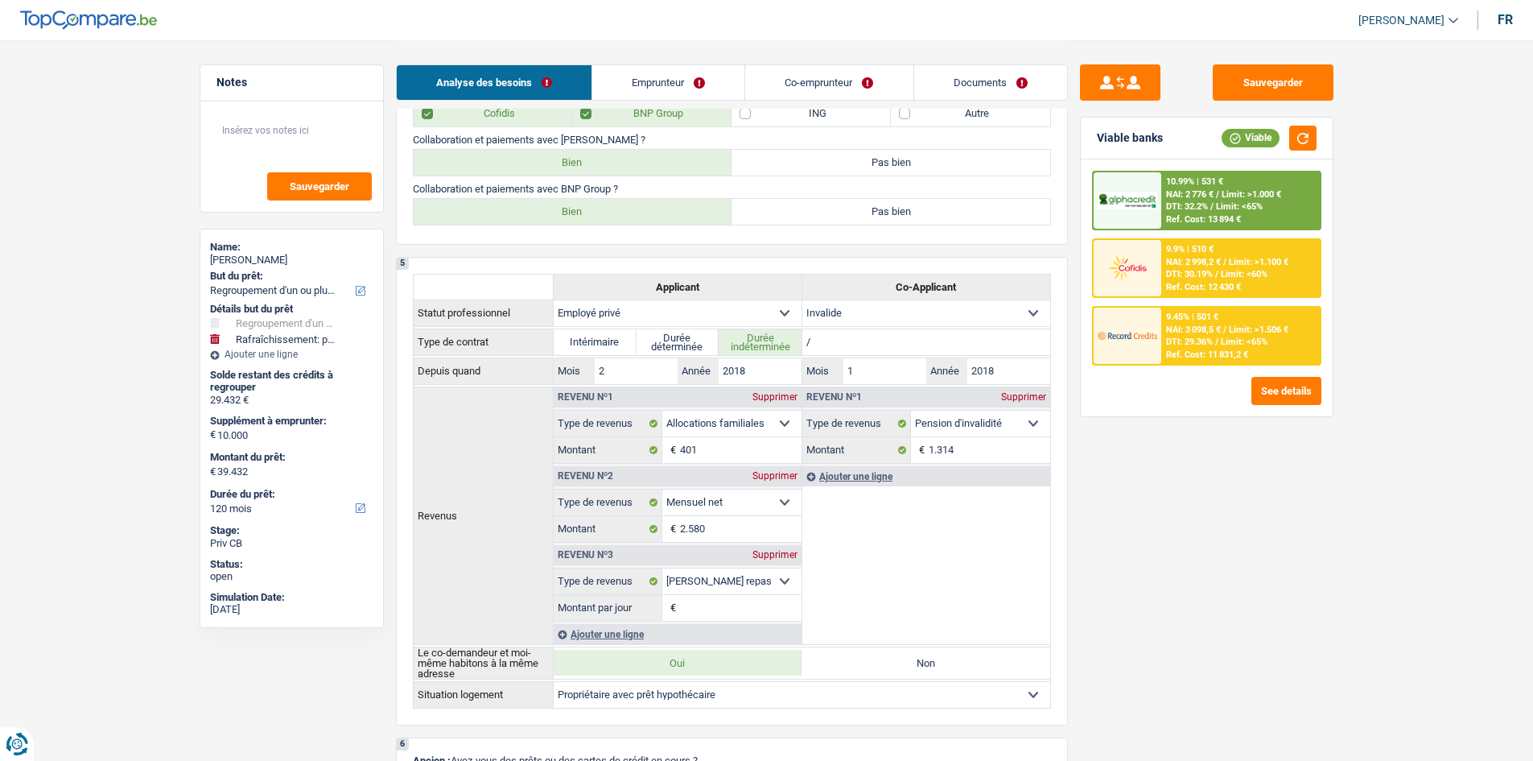
click at [678, 70] on link "Emprunteur" at bounding box center [668, 82] width 152 height 35
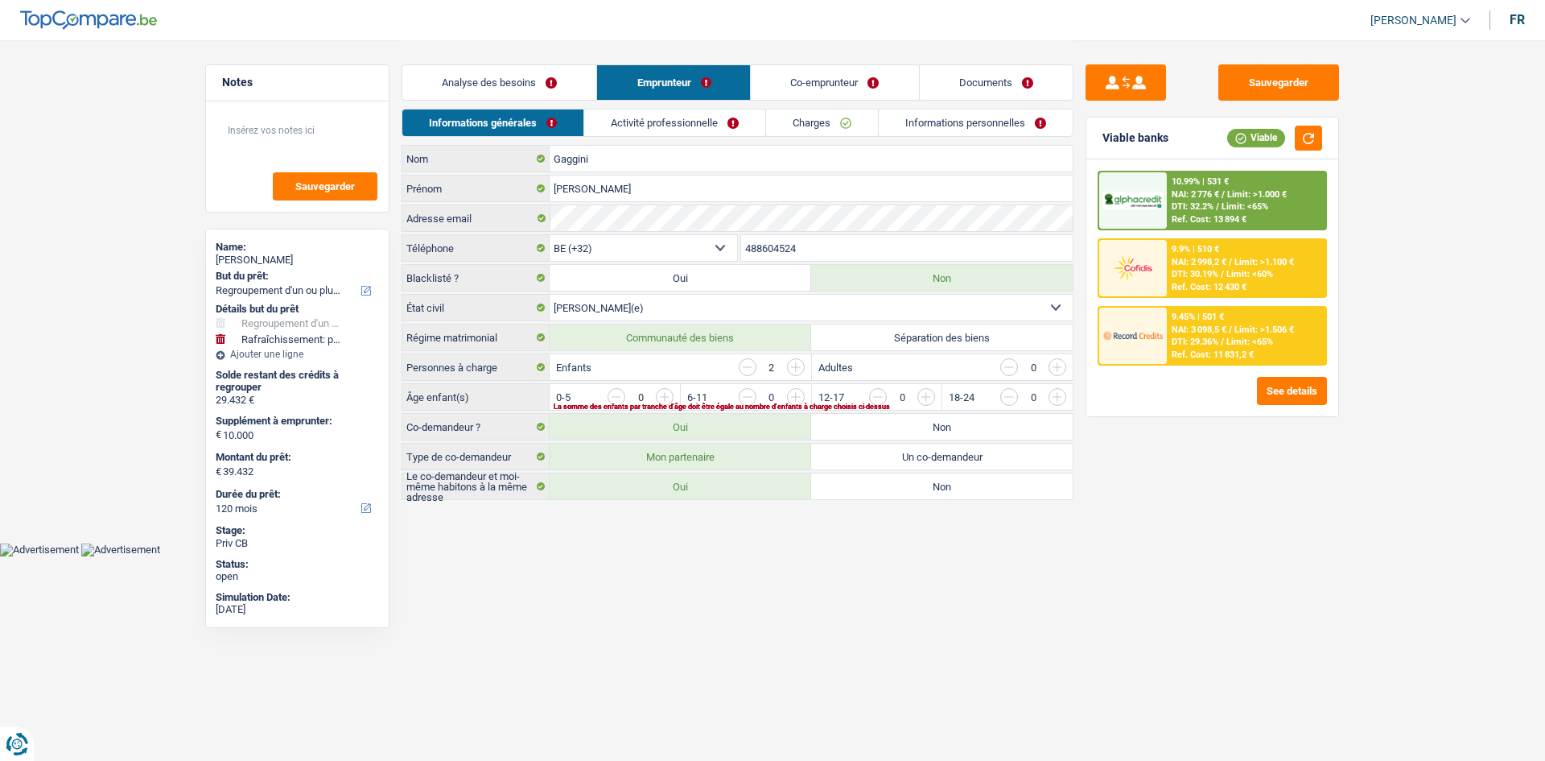
click at [1281, 189] on span "Limit: >1.000 €" at bounding box center [1258, 194] width 60 height 10
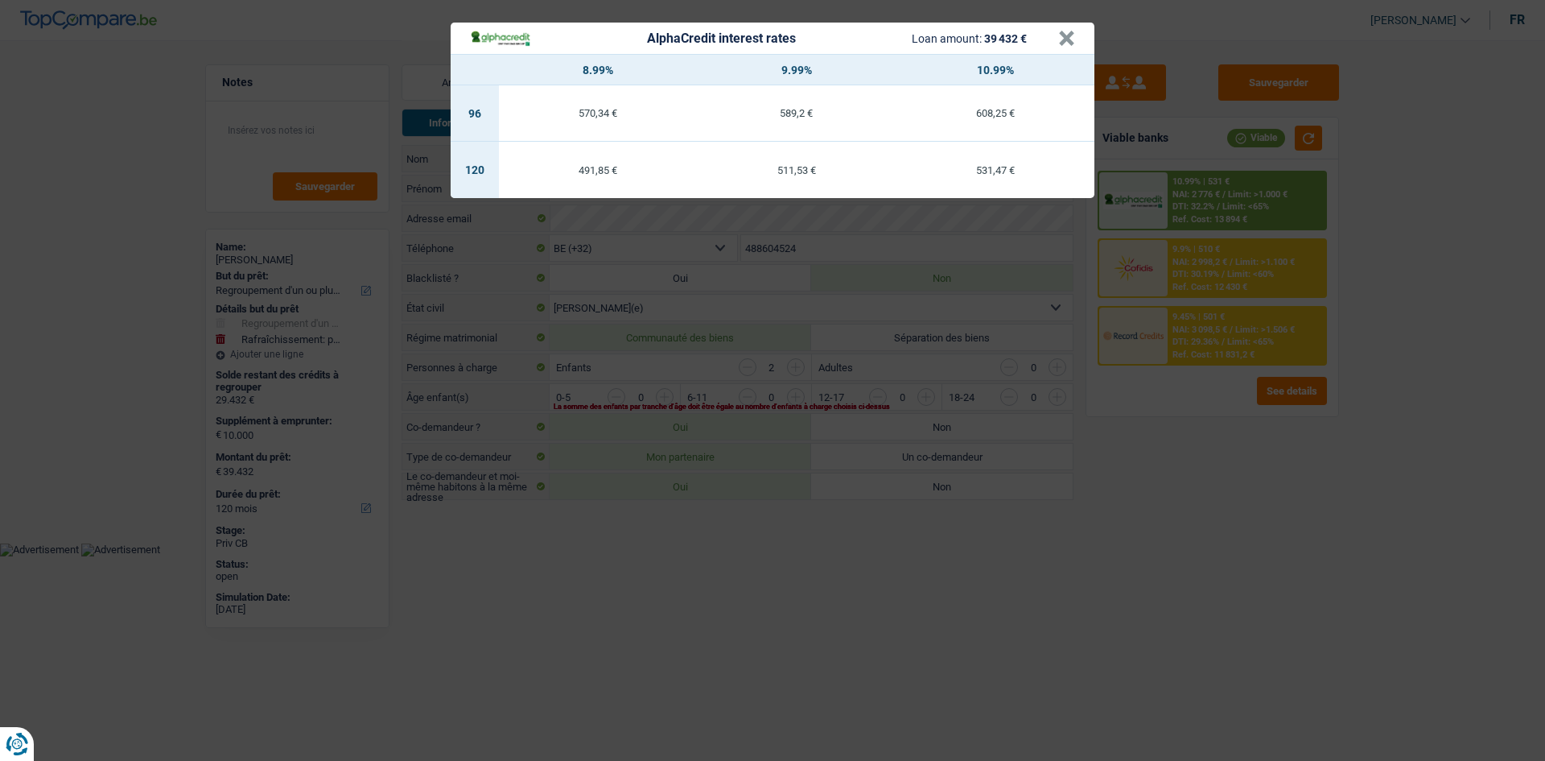
click at [1313, 629] on div "AlphaCredit interest rates Loan amount: 39 432 € × 8.99% 9.99% 10.99% 96 570,34…" at bounding box center [772, 380] width 1545 height 761
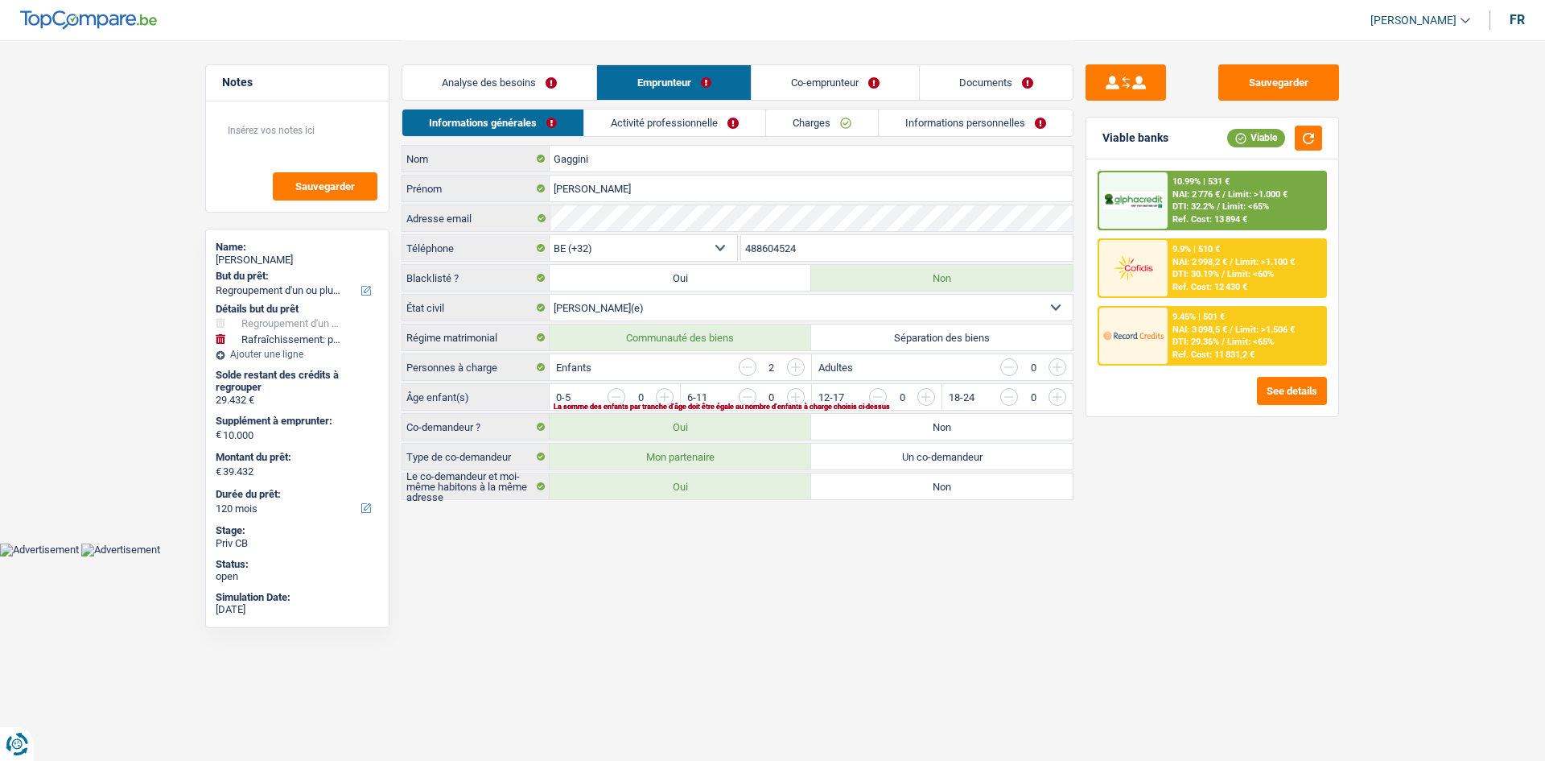
click at [1194, 325] on span "NAI: 3 098,5 €" at bounding box center [1200, 329] width 55 height 10
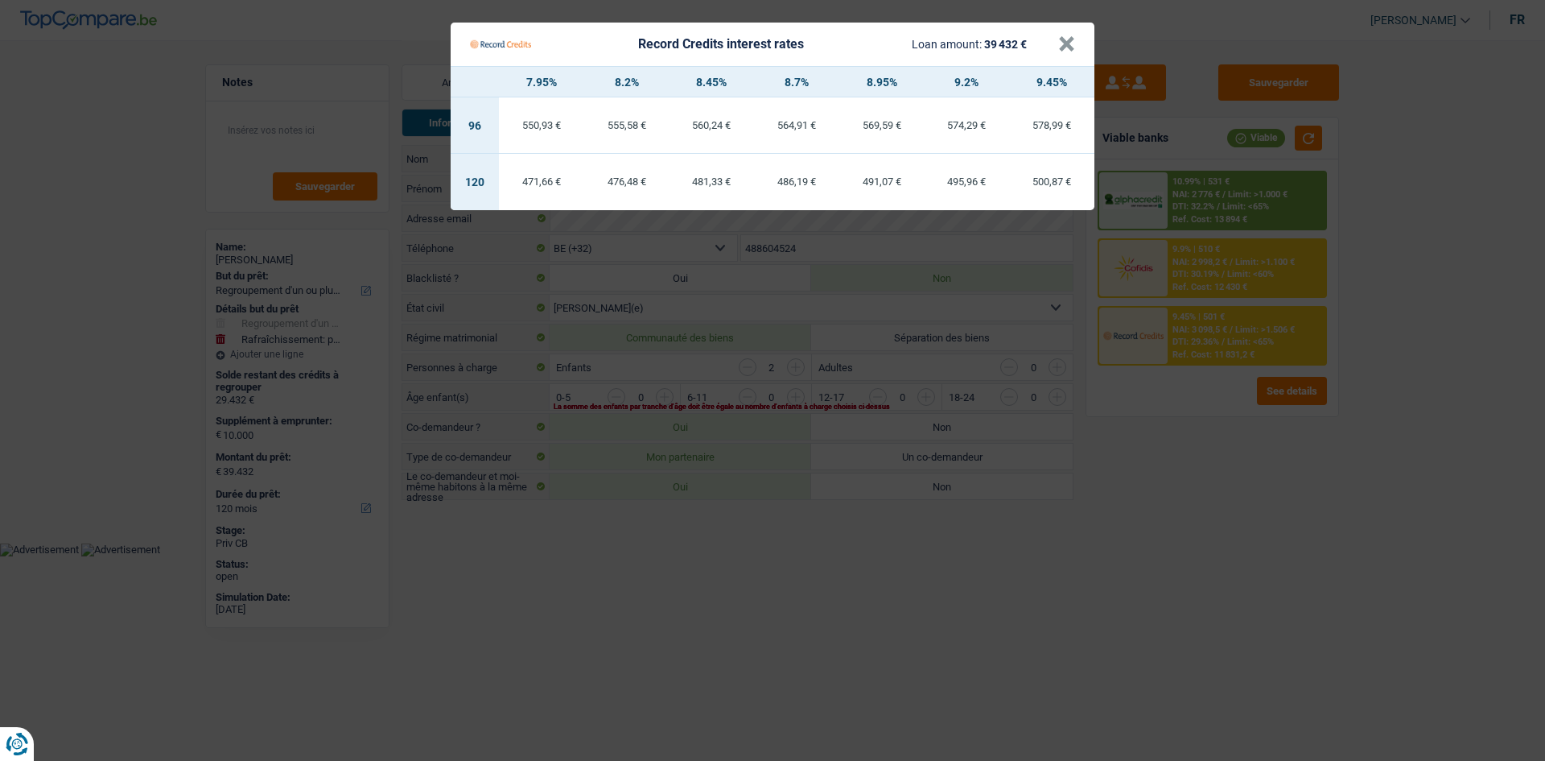
click at [1201, 545] on Credits "Record Credits interest rates Loan amount: 39 432 € × 7.95% 8.2% 8.45% 8.7% 8.9…" at bounding box center [772, 380] width 1545 height 761
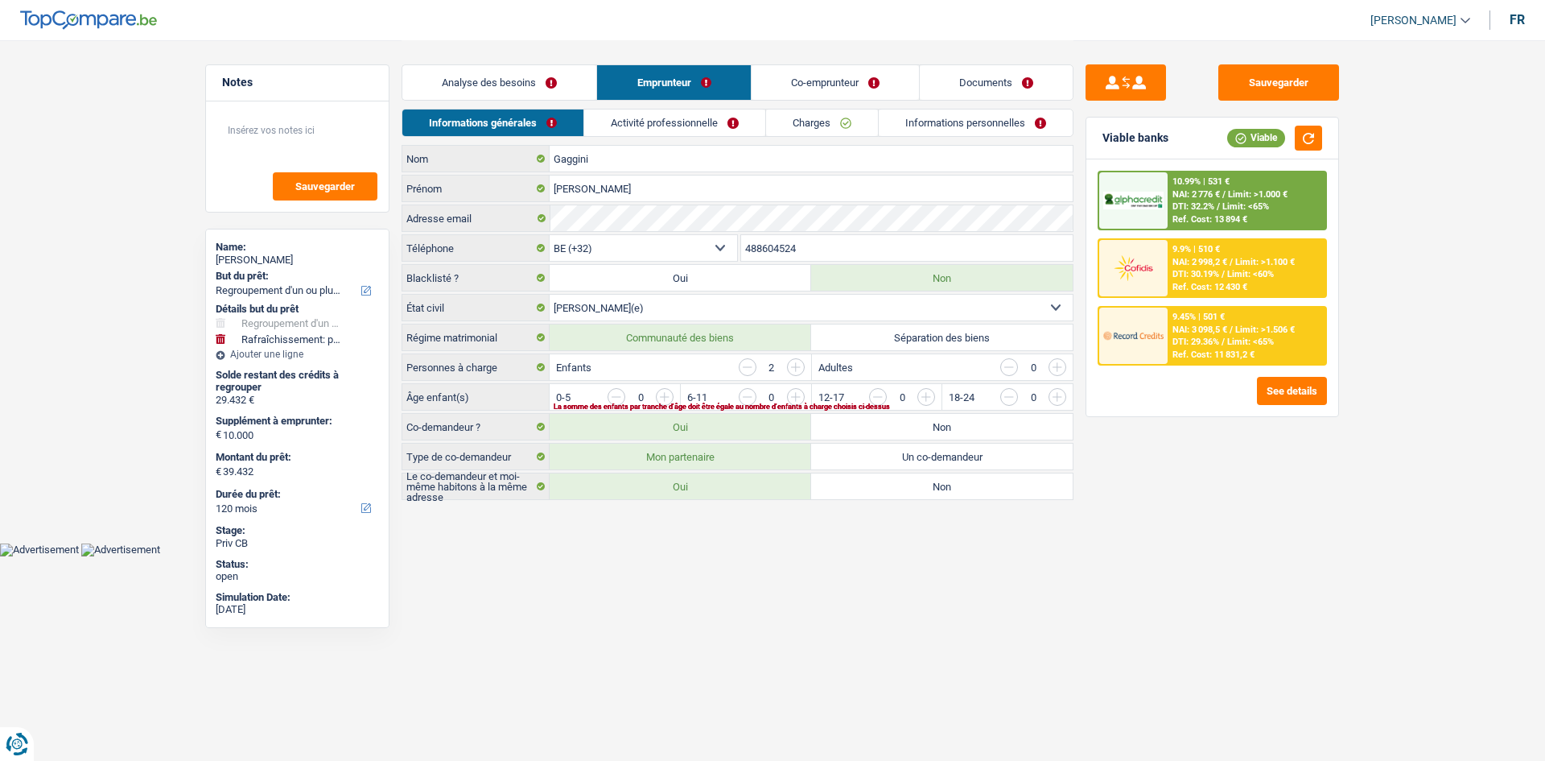
click at [1188, 324] on span "NAI: 3 098,5 €" at bounding box center [1200, 329] width 55 height 10
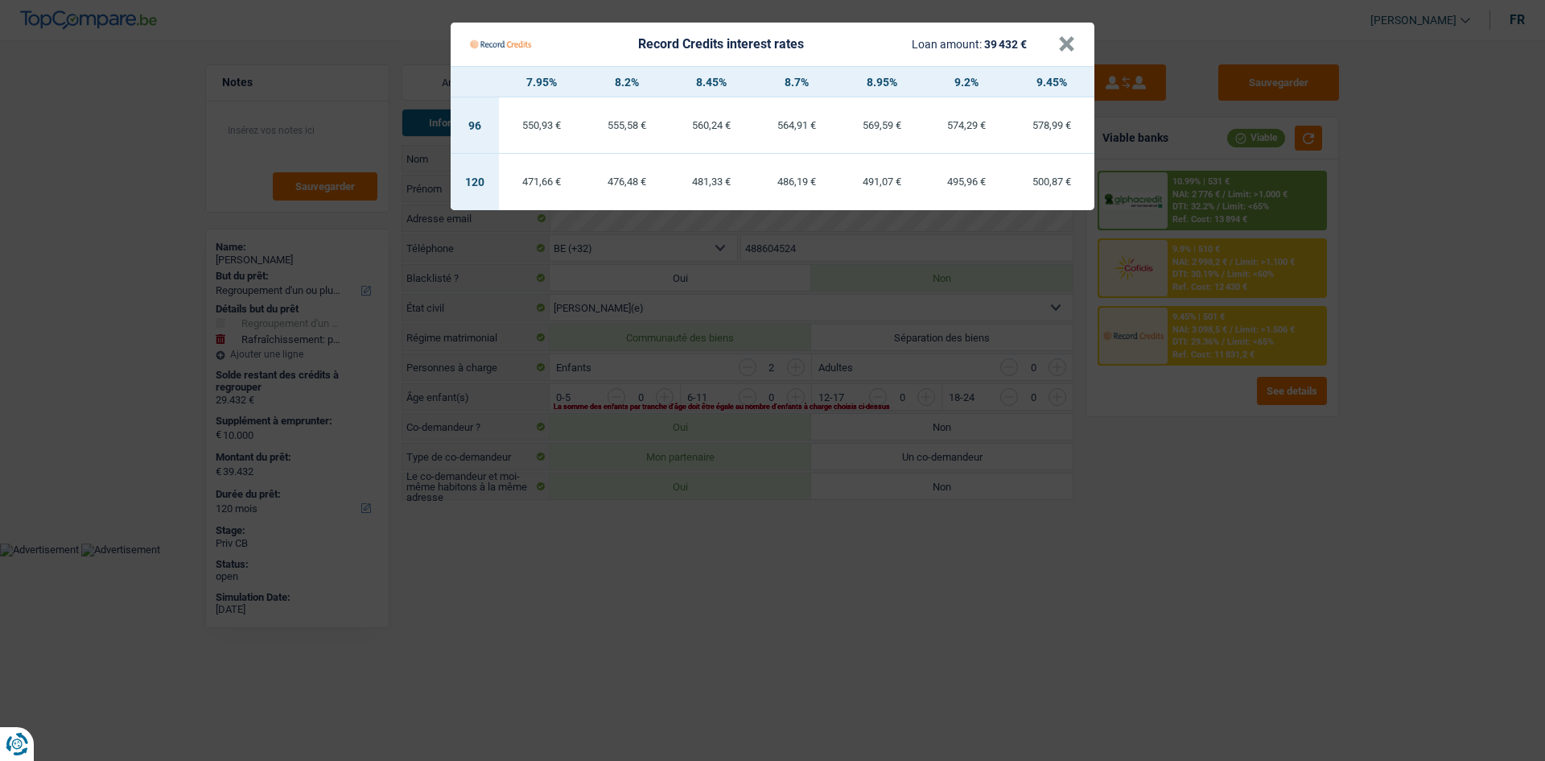
click at [1221, 541] on Credits "Record Credits interest rates Loan amount: 39 432 € × 7.95% 8.2% 8.45% 8.7% 8.9…" at bounding box center [772, 380] width 1545 height 761
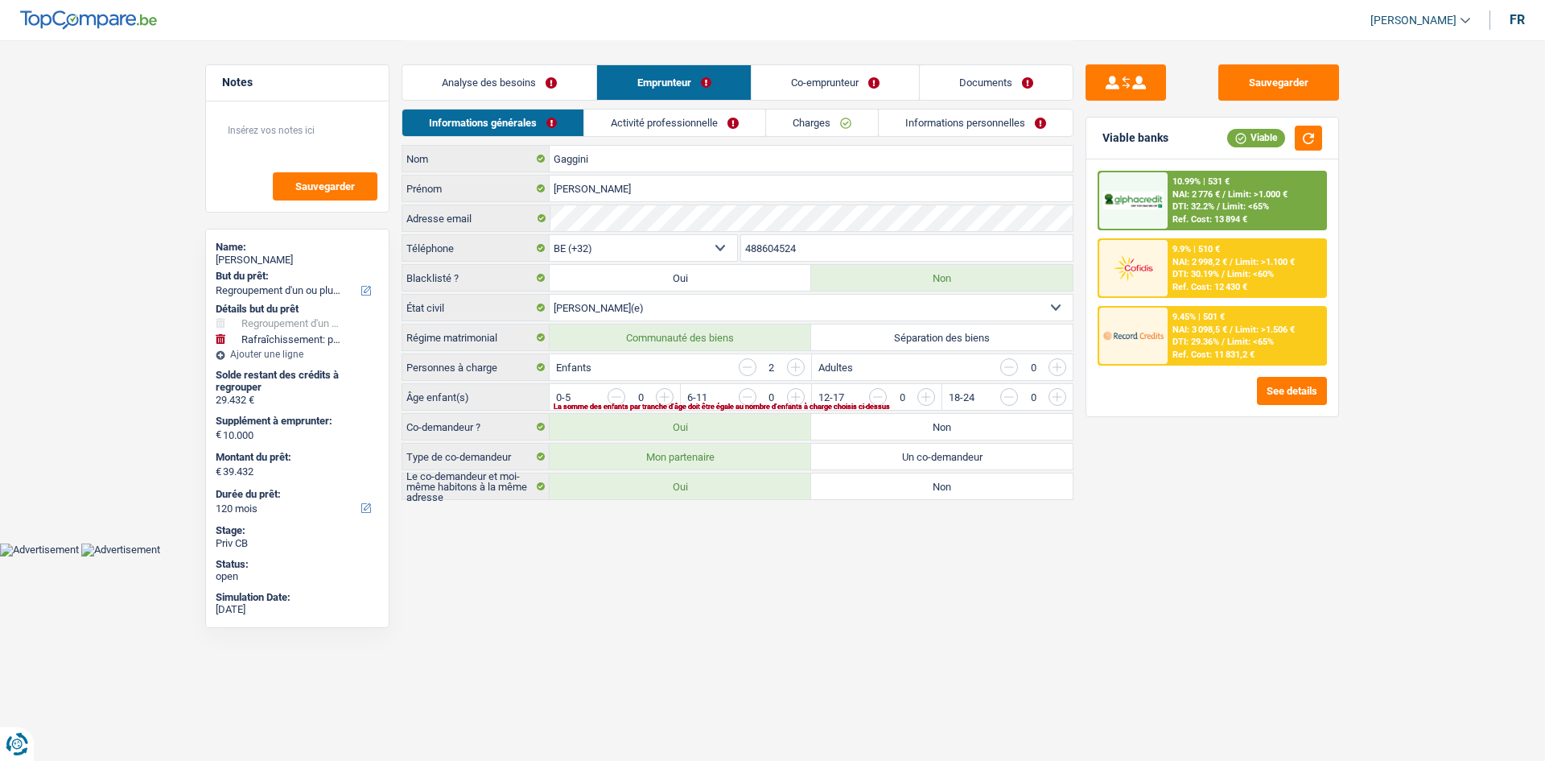
click at [1215, 324] on span "NAI: 3 098,5 €" at bounding box center [1200, 329] width 55 height 10
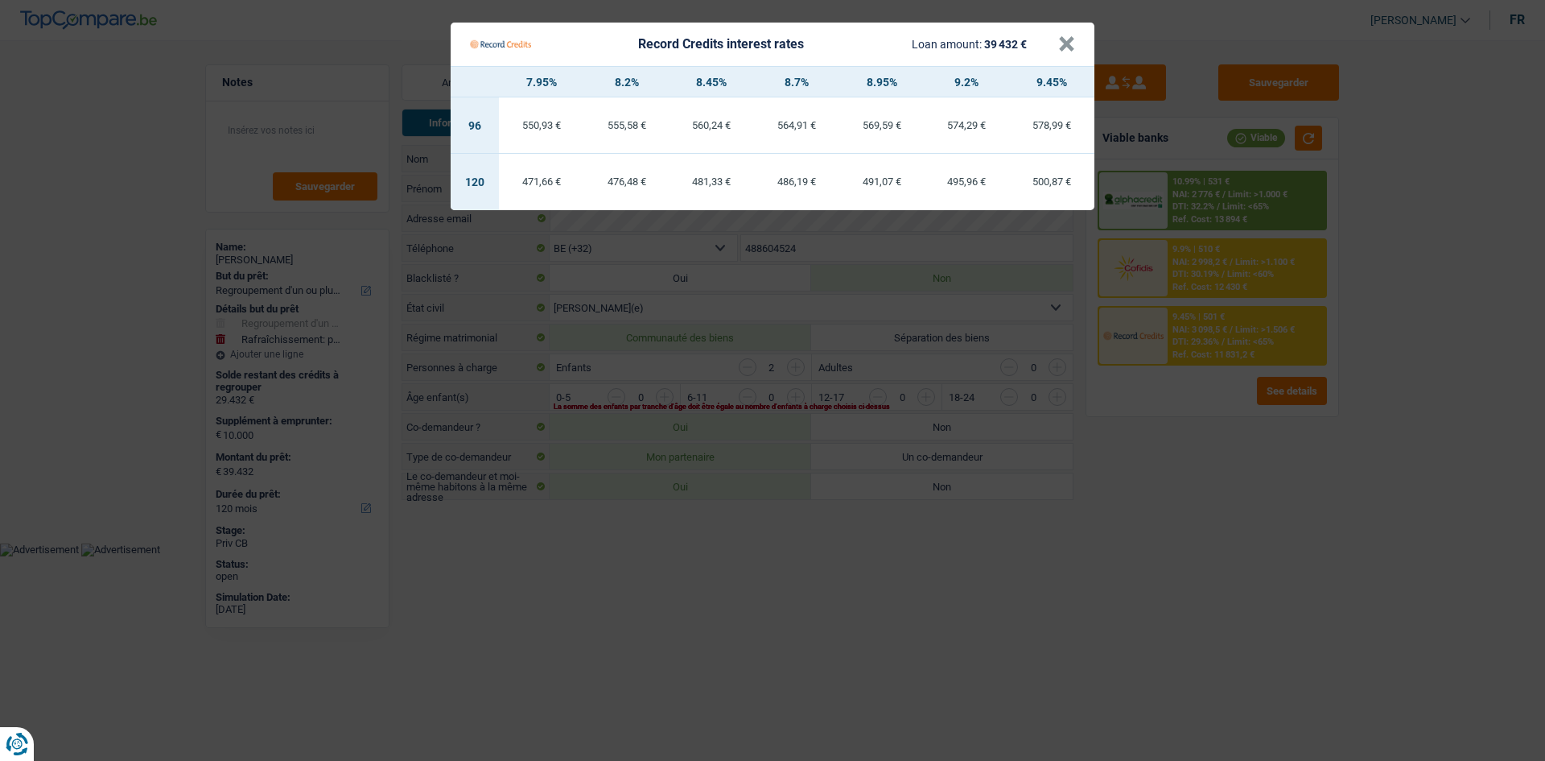
click at [1286, 545] on Credits "Record Credits interest rates Loan amount: 39 432 € × 7.95% 8.2% 8.45% 8.7% 8.9…" at bounding box center [772, 380] width 1545 height 761
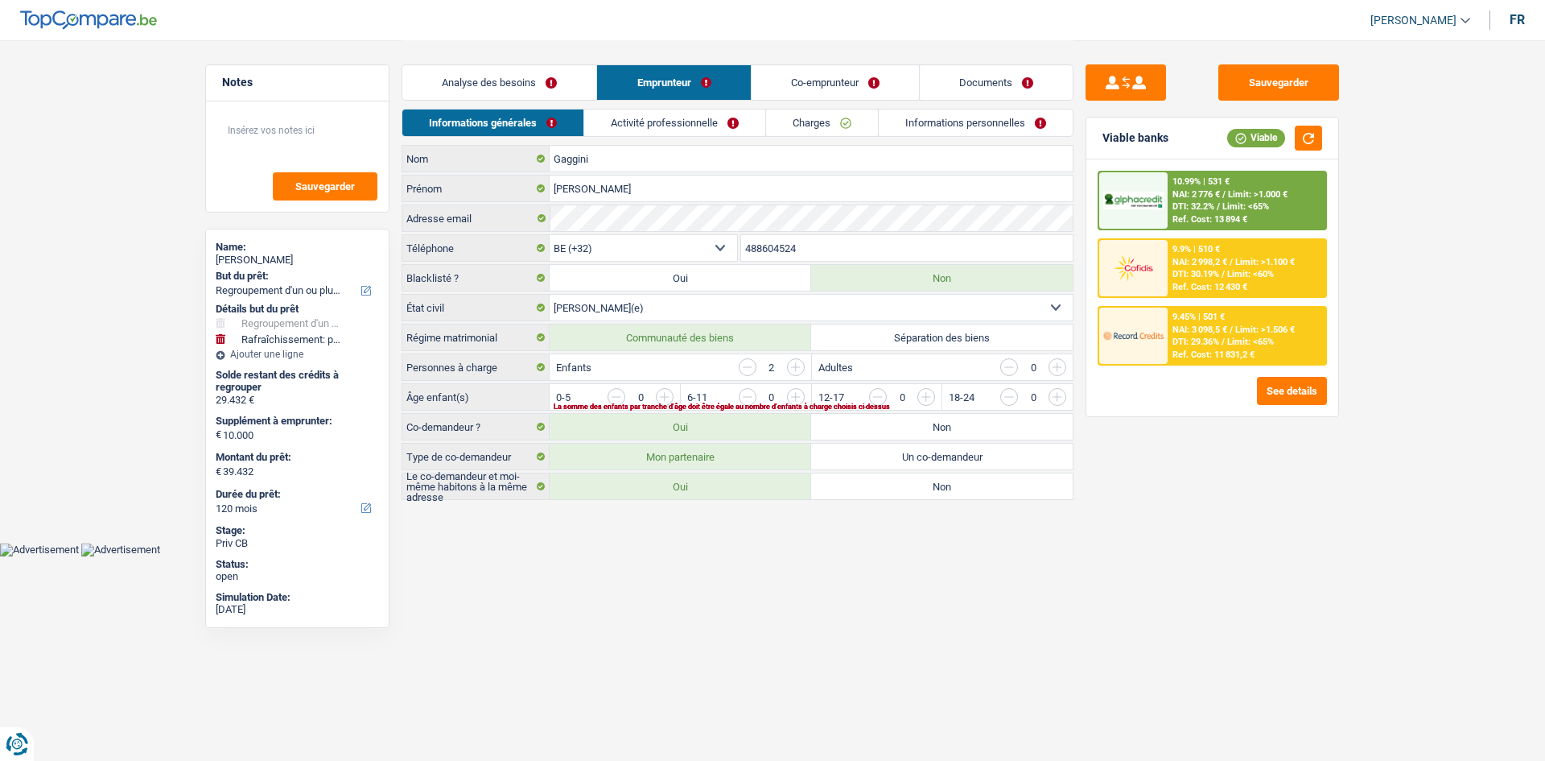
click at [1182, 353] on div "Ref. Cost: 11 831,2 €" at bounding box center [1214, 354] width 82 height 10
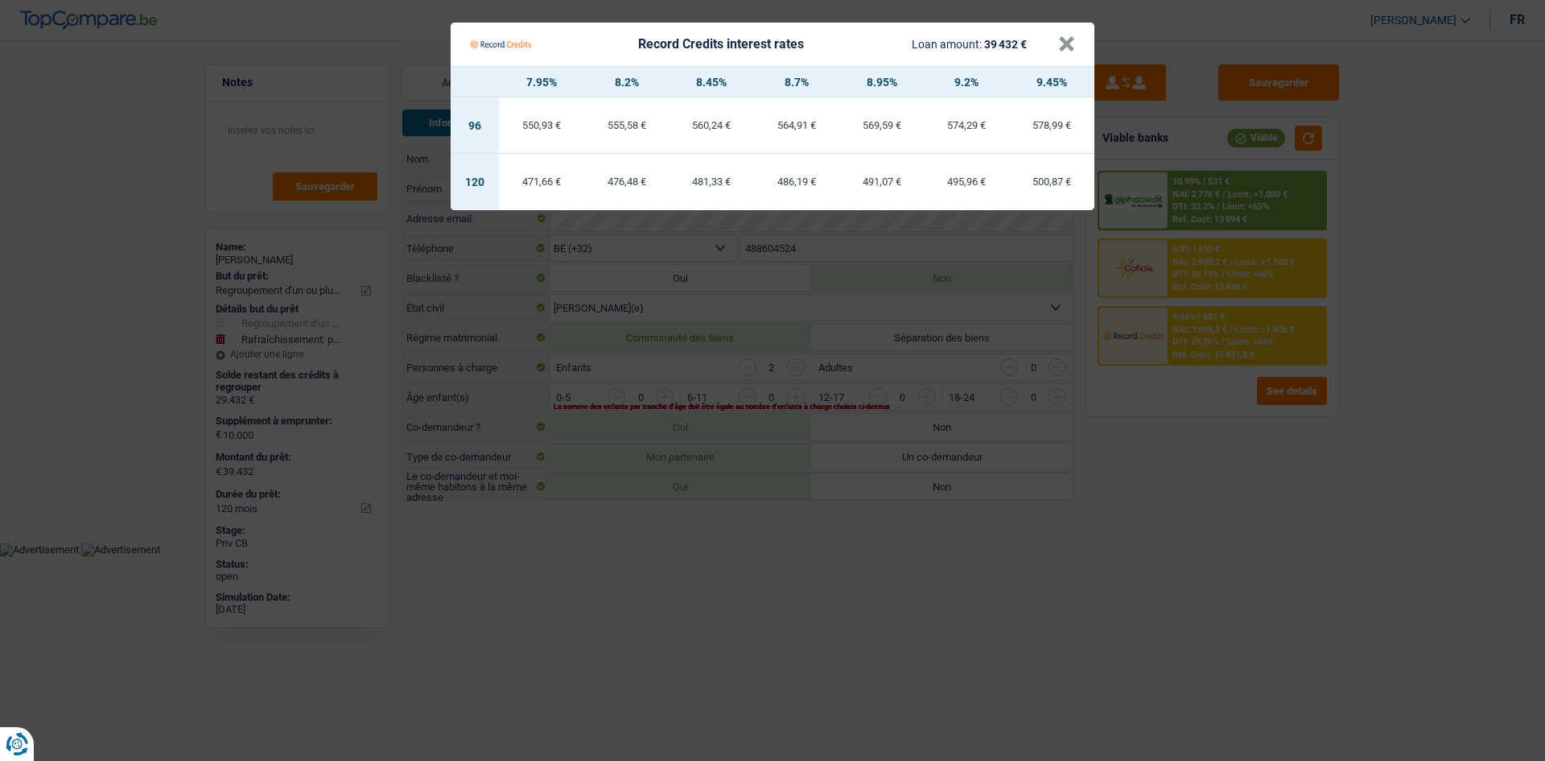
click at [762, 604] on Credits "Record Credits interest rates Loan amount: 39 432 € × 7.95% 8.2% 8.45% 8.7% 8.9…" at bounding box center [772, 380] width 1545 height 761
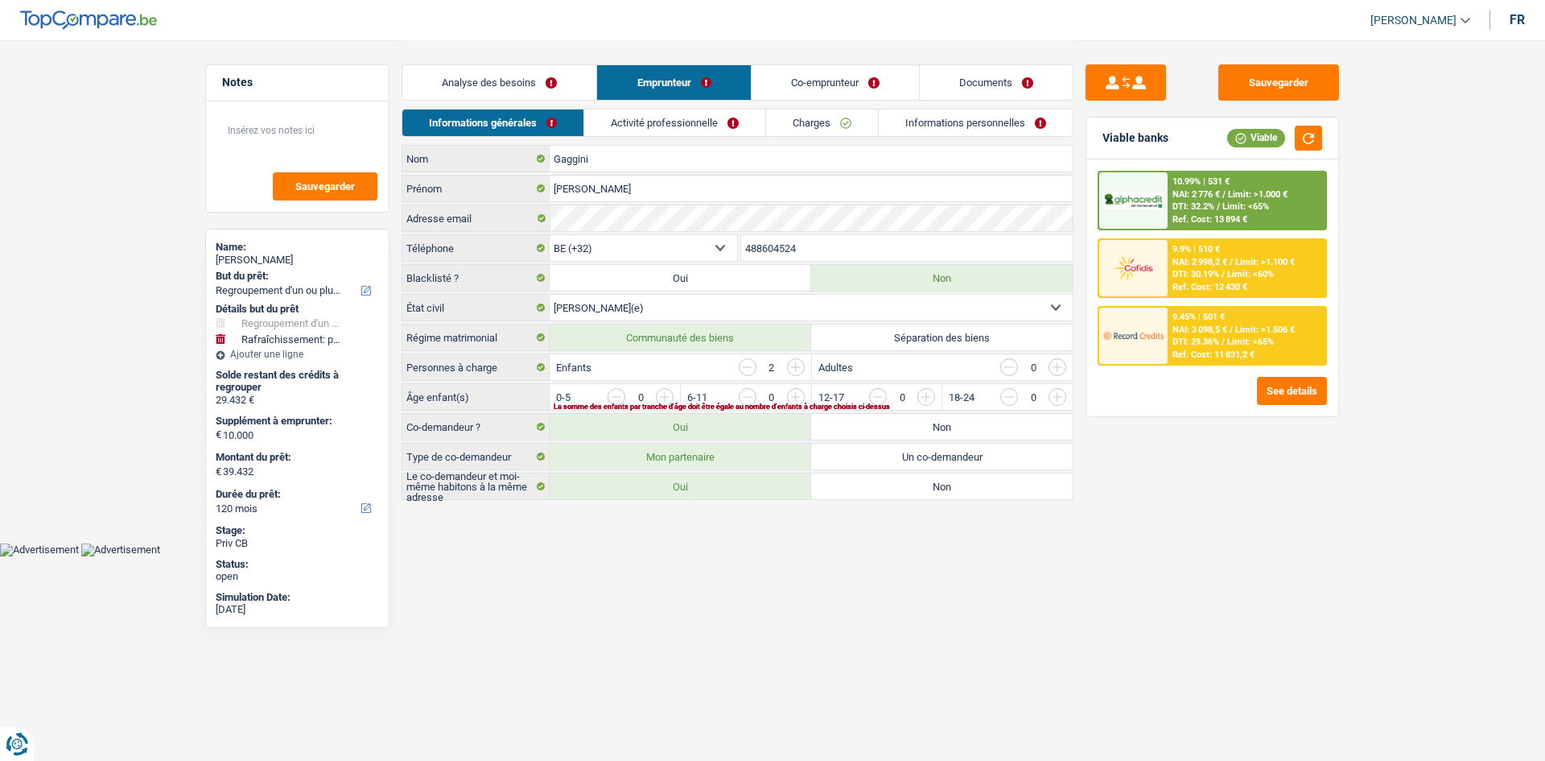
drag, startPoint x: 489, startPoint y: 85, endPoint x: 1064, endPoint y: 353, distance: 634.4
click at [489, 85] on link "Analyse des besoins" at bounding box center [499, 82] width 194 height 35
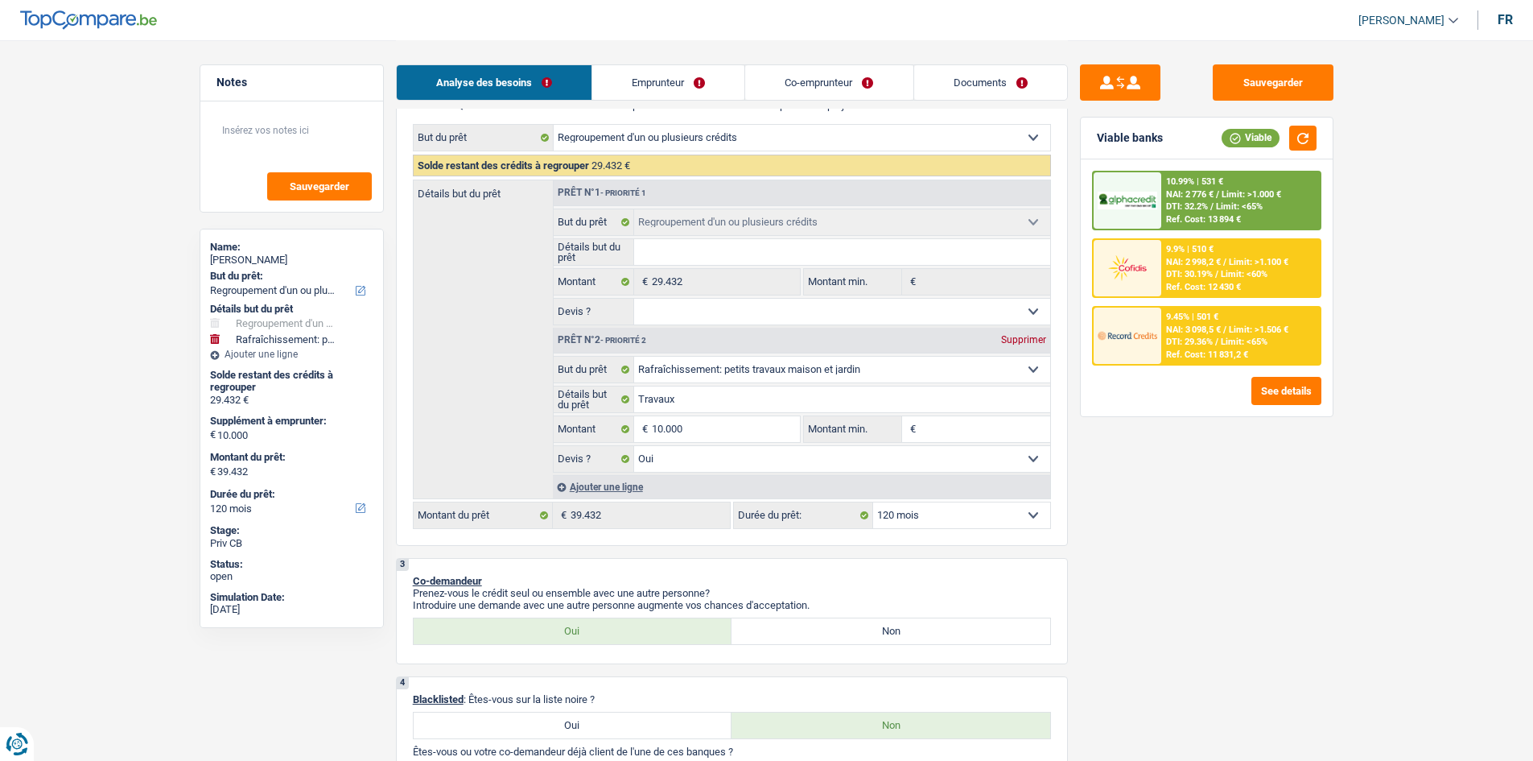
scroll to position [161, 0]
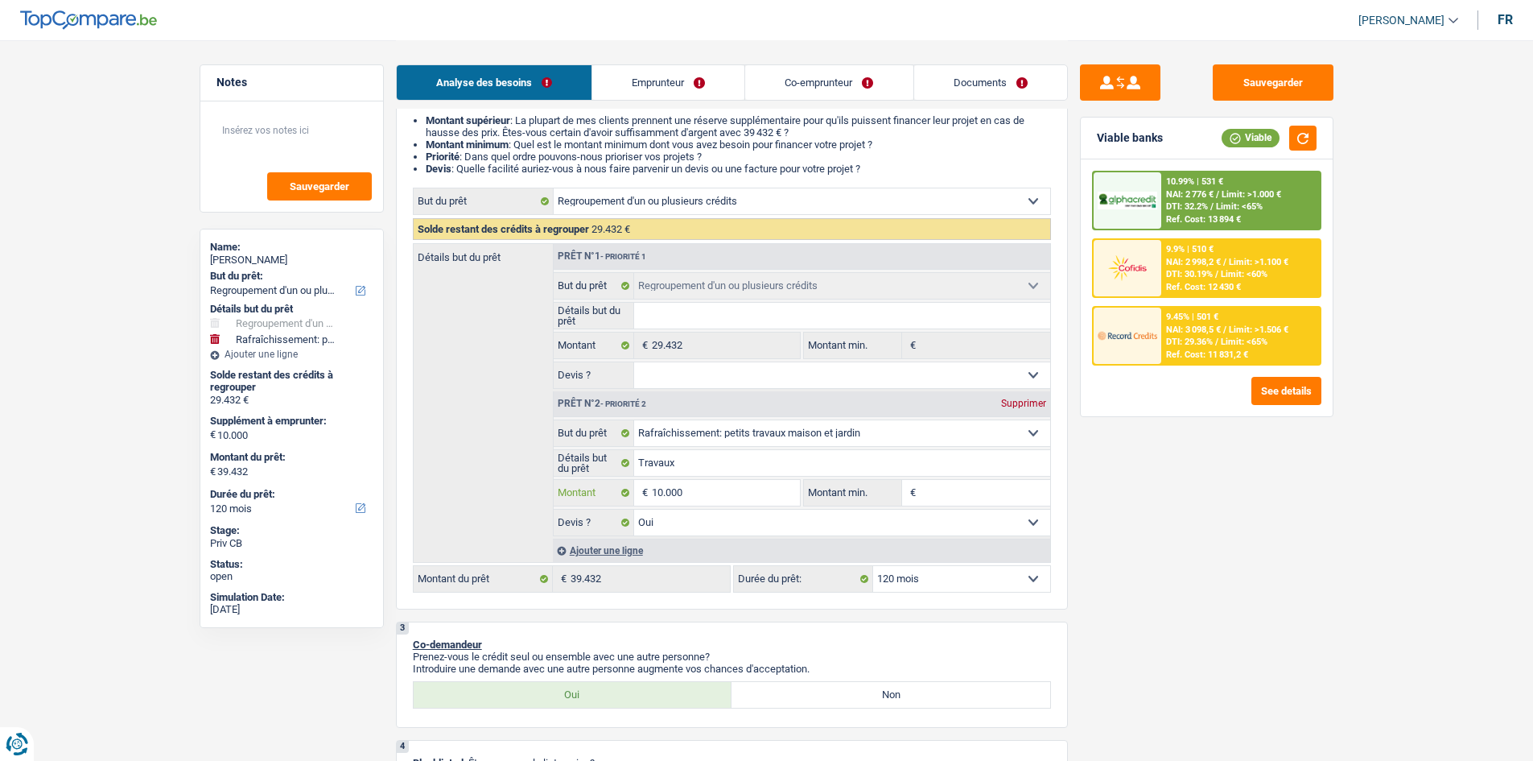
click at [791, 506] on fieldset "Confort maison: meubles, textile, peinture, électroménager, outillage non-profe…" at bounding box center [802, 477] width 497 height 117
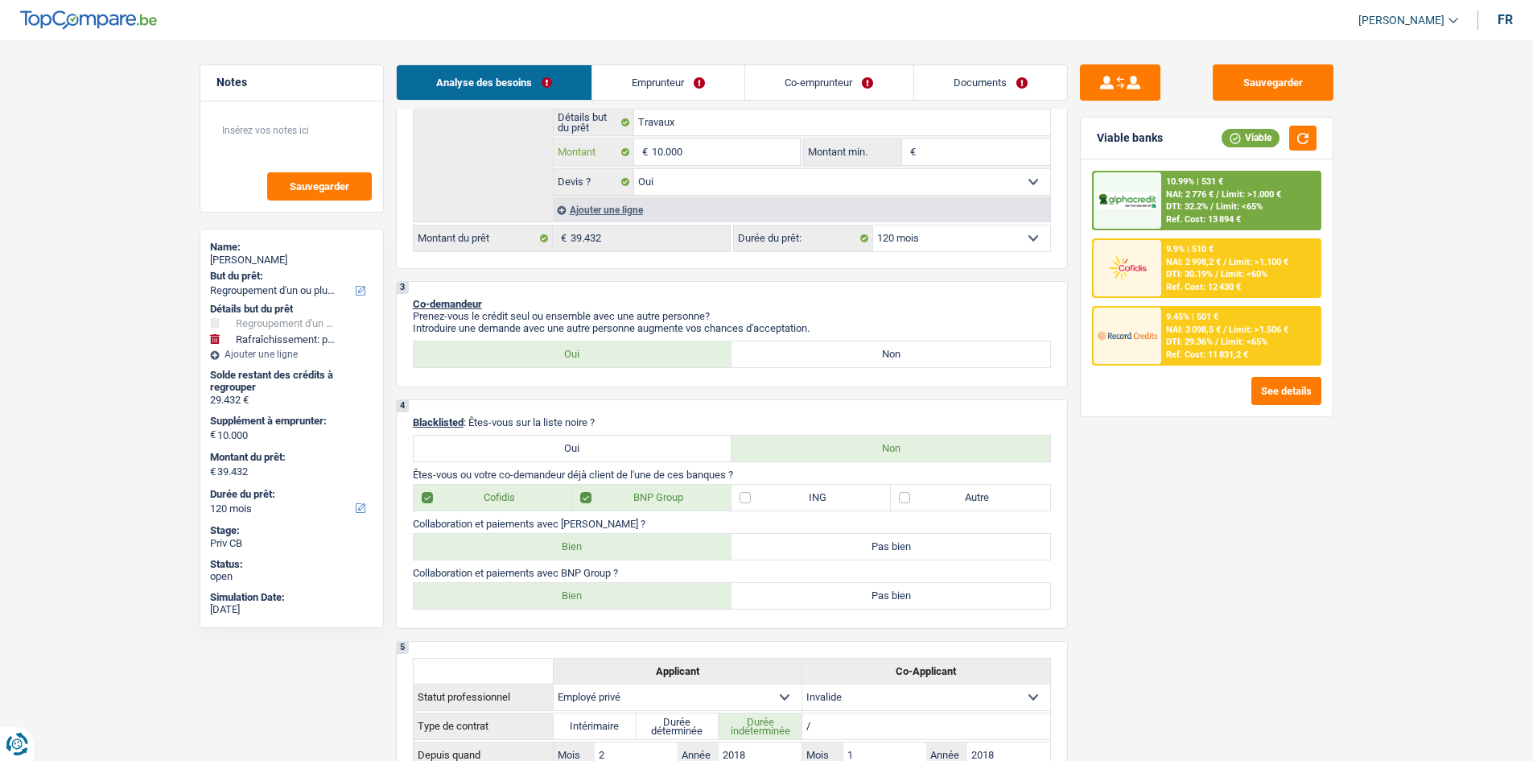
scroll to position [402, 0]
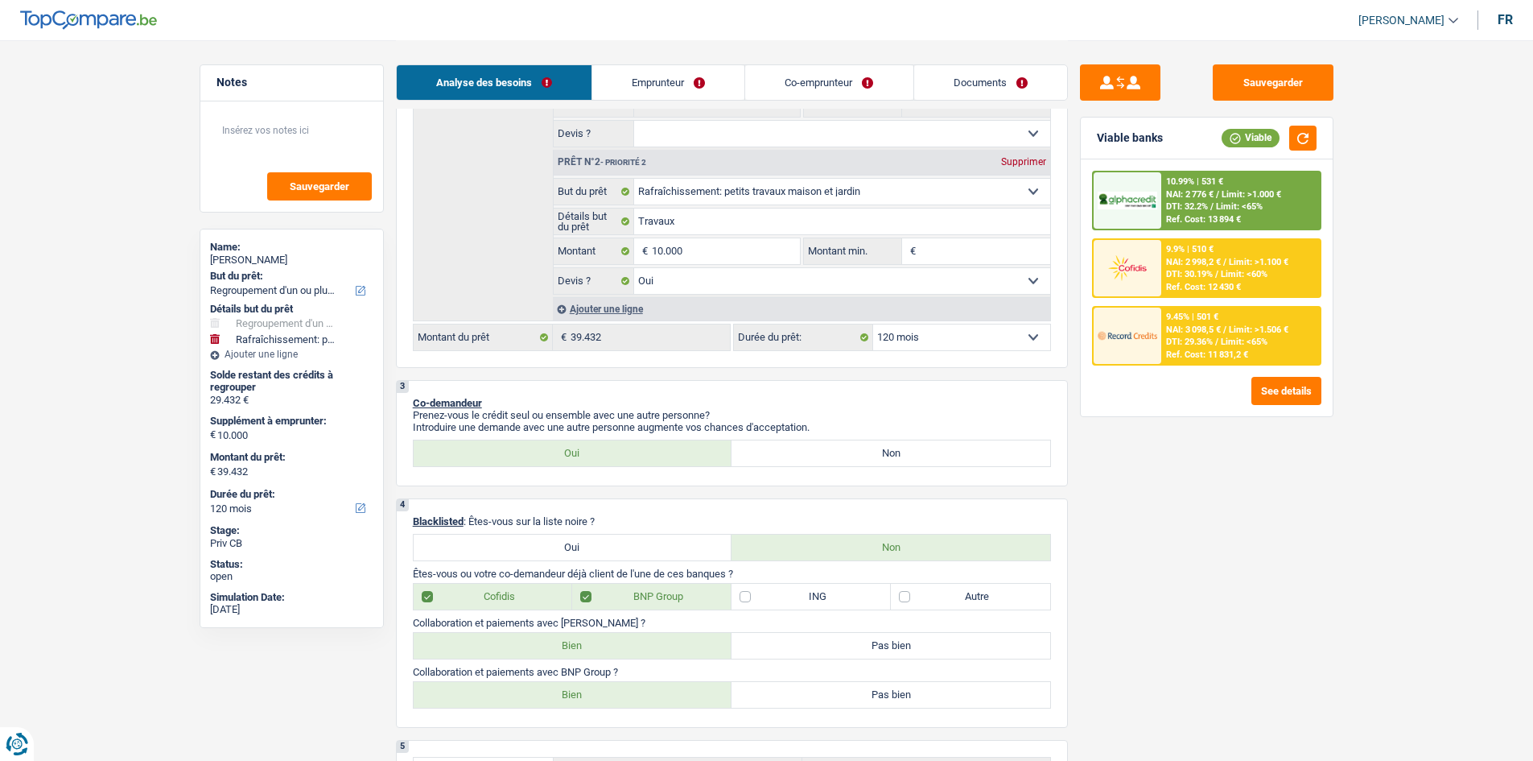
click at [972, 240] on input "Montant min." at bounding box center [985, 251] width 130 height 26
type input "1"
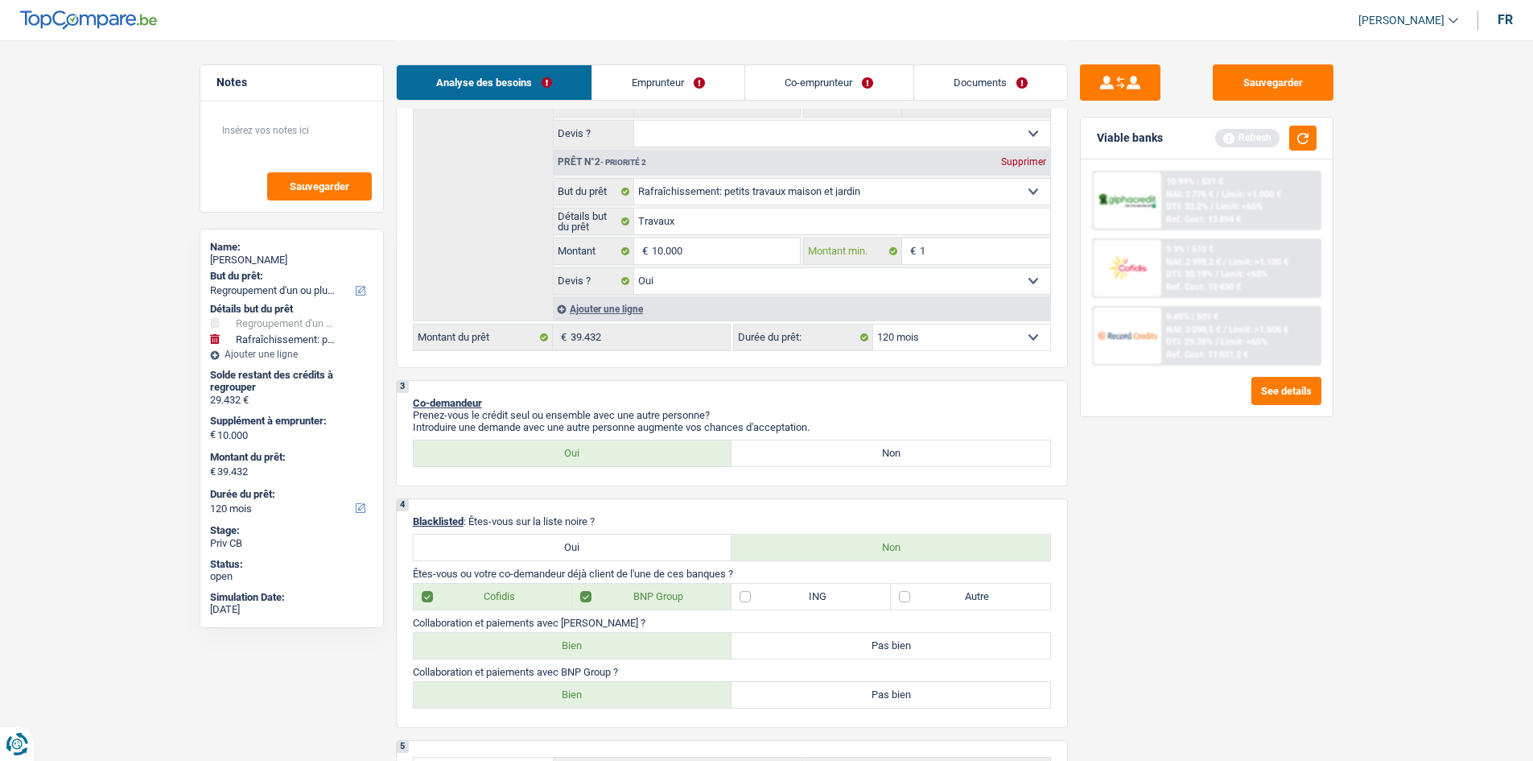
type input "10"
type input "100"
type input "1.000"
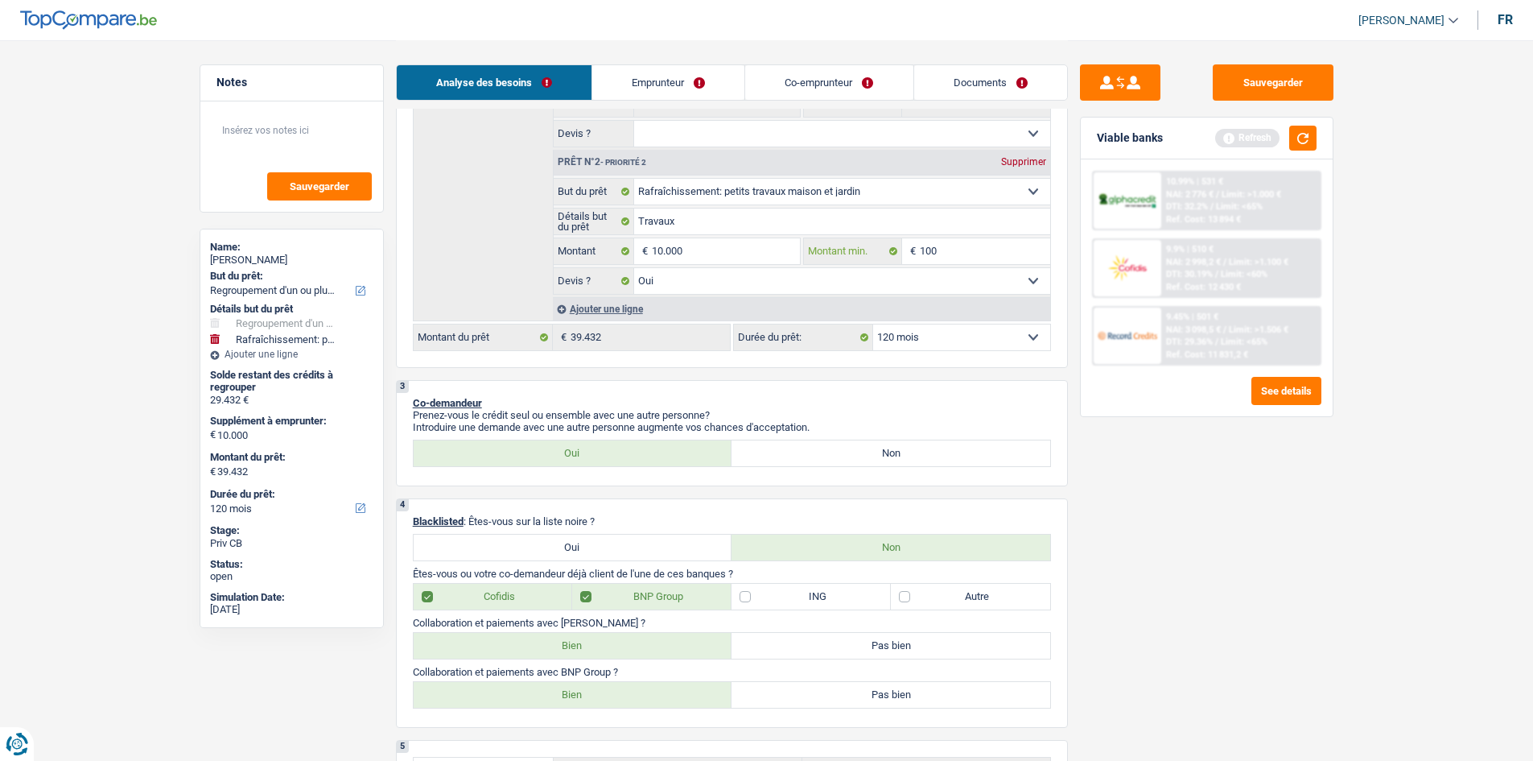
type input "1.000"
type input "10.000"
click at [1140, 427] on div "Sauvegarder Viable banks Refresh 10.99% | 531 € NAI: 2 776 € / Limit: >1.000 € …" at bounding box center [1207, 399] width 278 height 670
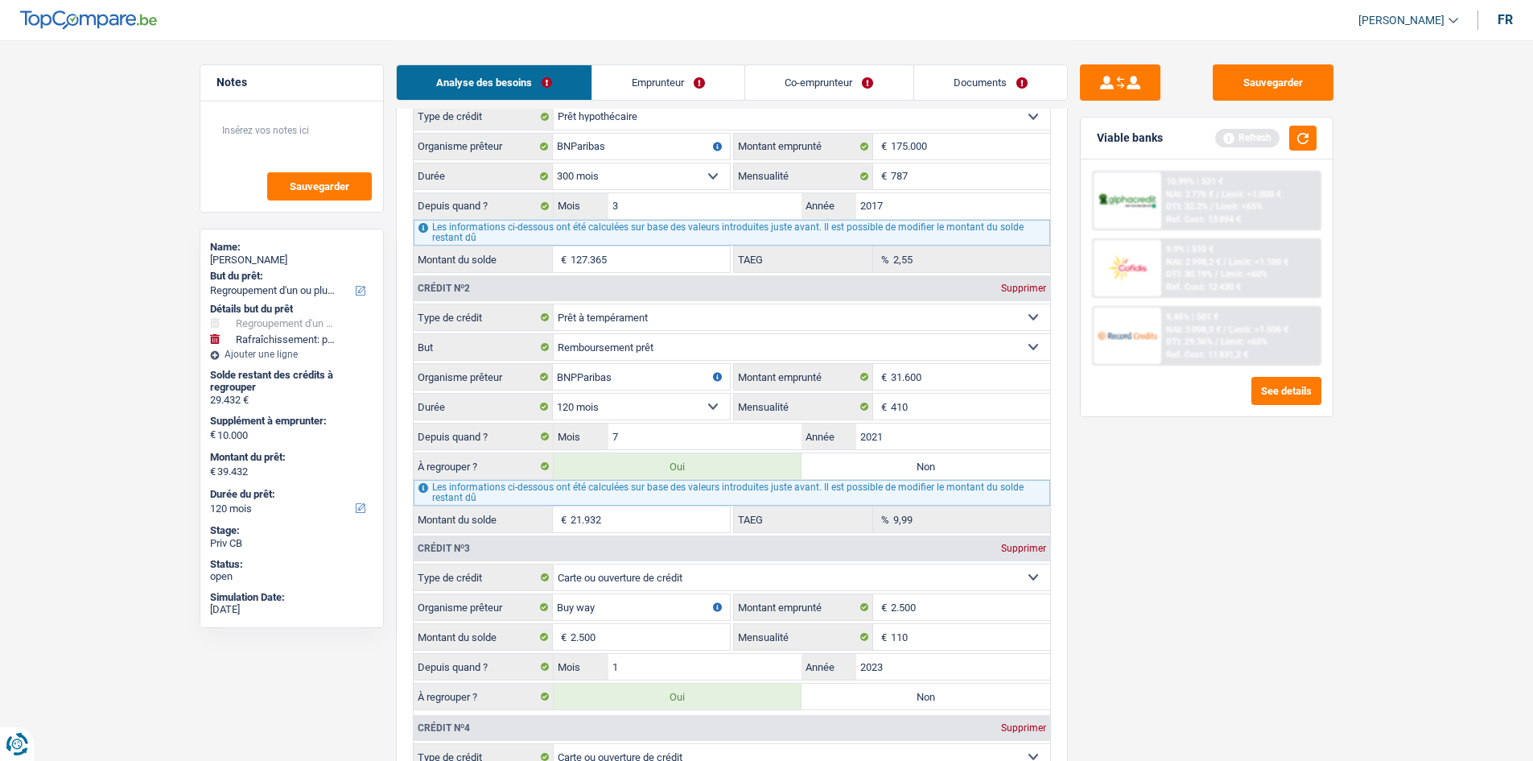
scroll to position [1690, 0]
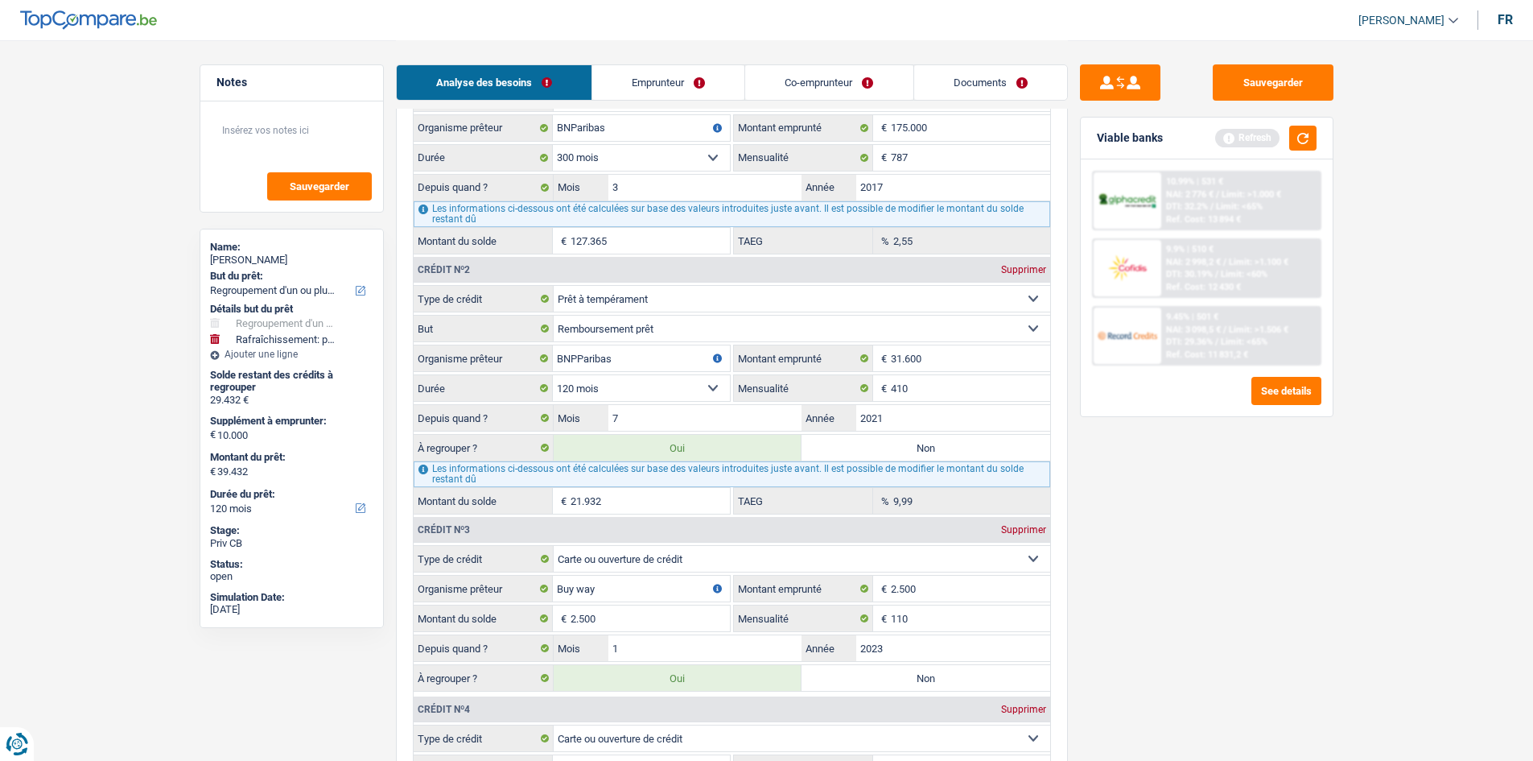
click at [632, 494] on input "21.932" at bounding box center [650, 501] width 159 height 26
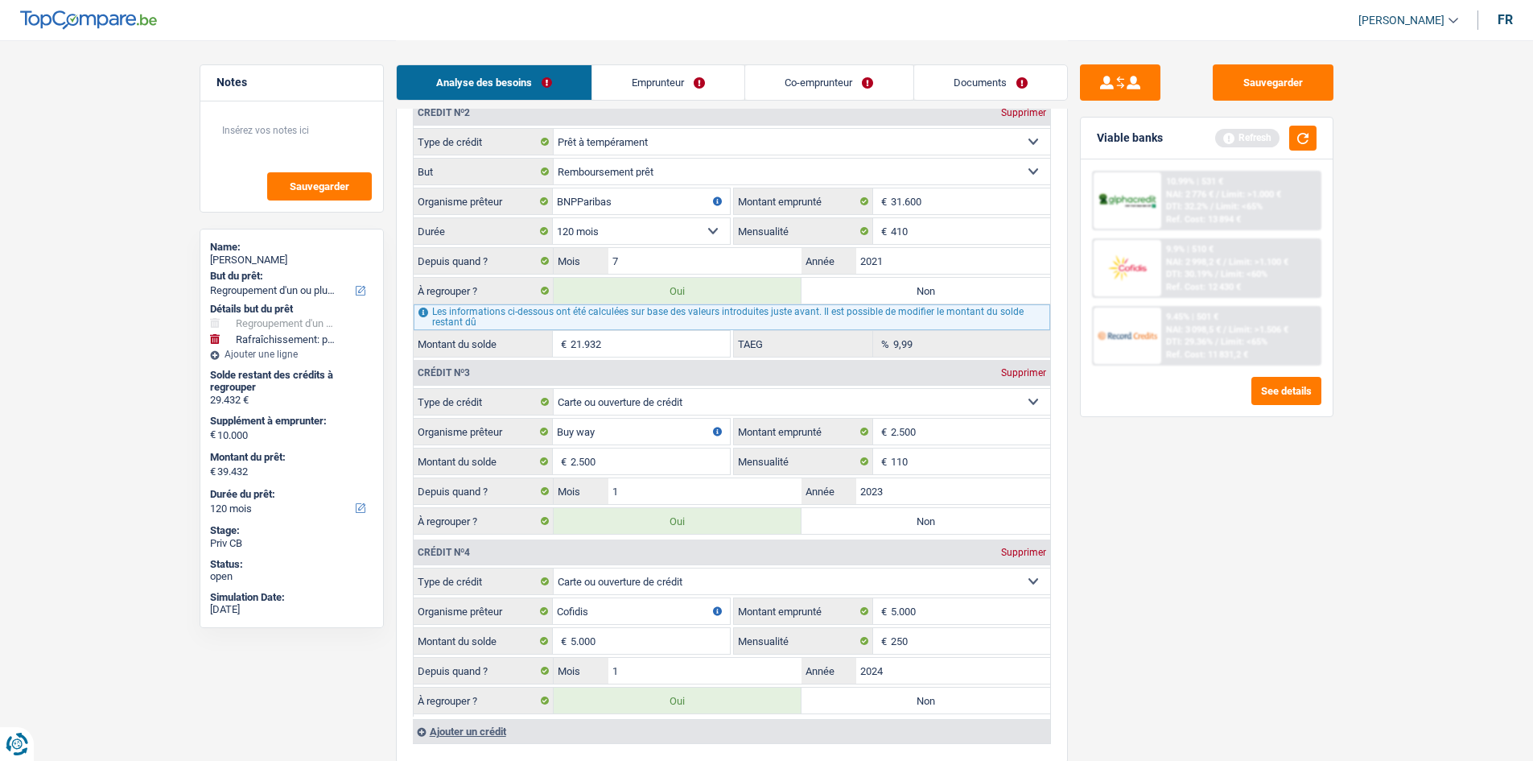
scroll to position [1932, 0]
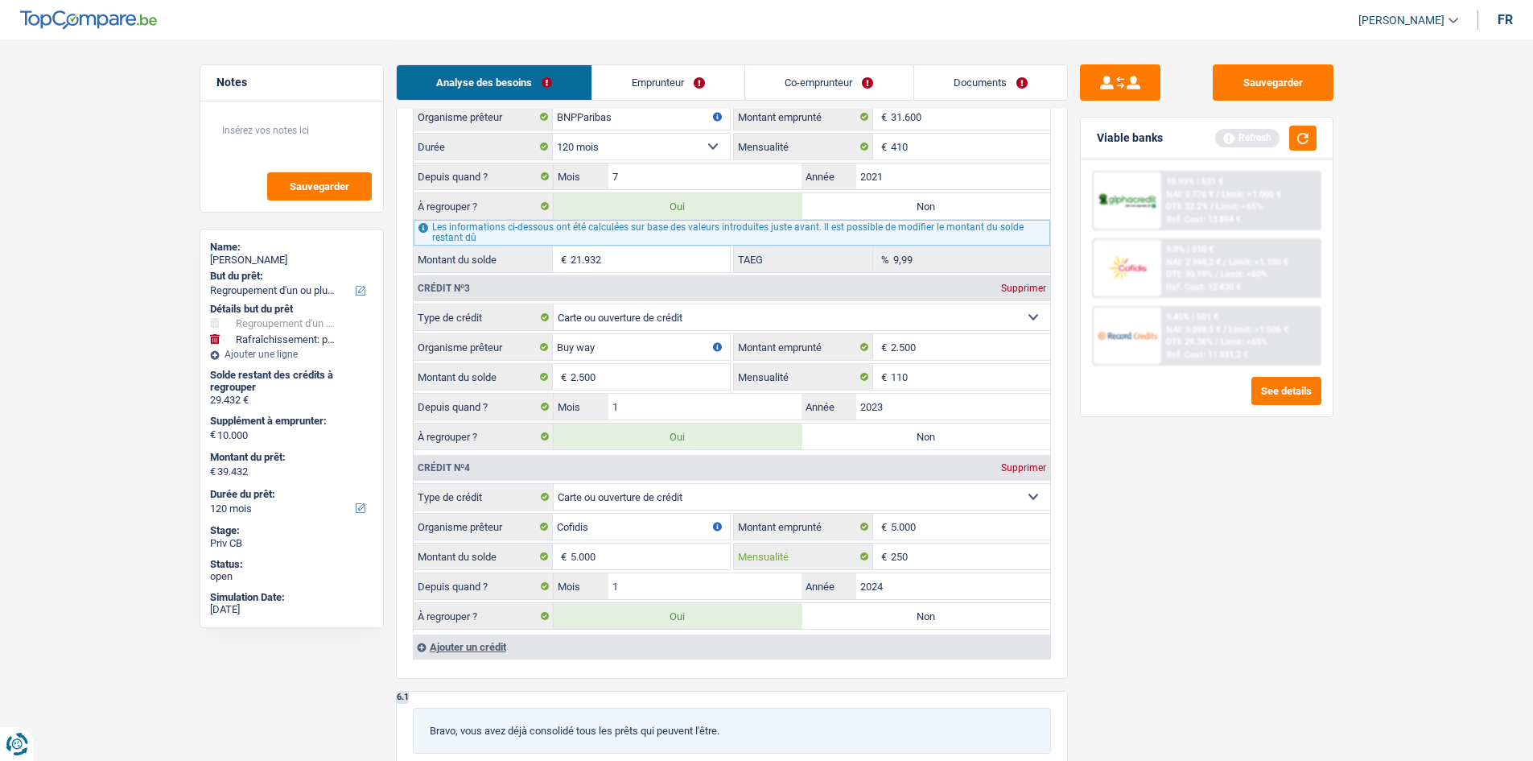
click at [947, 544] on input "250" at bounding box center [970, 556] width 159 height 26
click at [996, 528] on input "5.000" at bounding box center [970, 527] width 159 height 26
type input "5"
type input "10.000"
click at [681, 555] on input "5.000" at bounding box center [650, 556] width 159 height 26
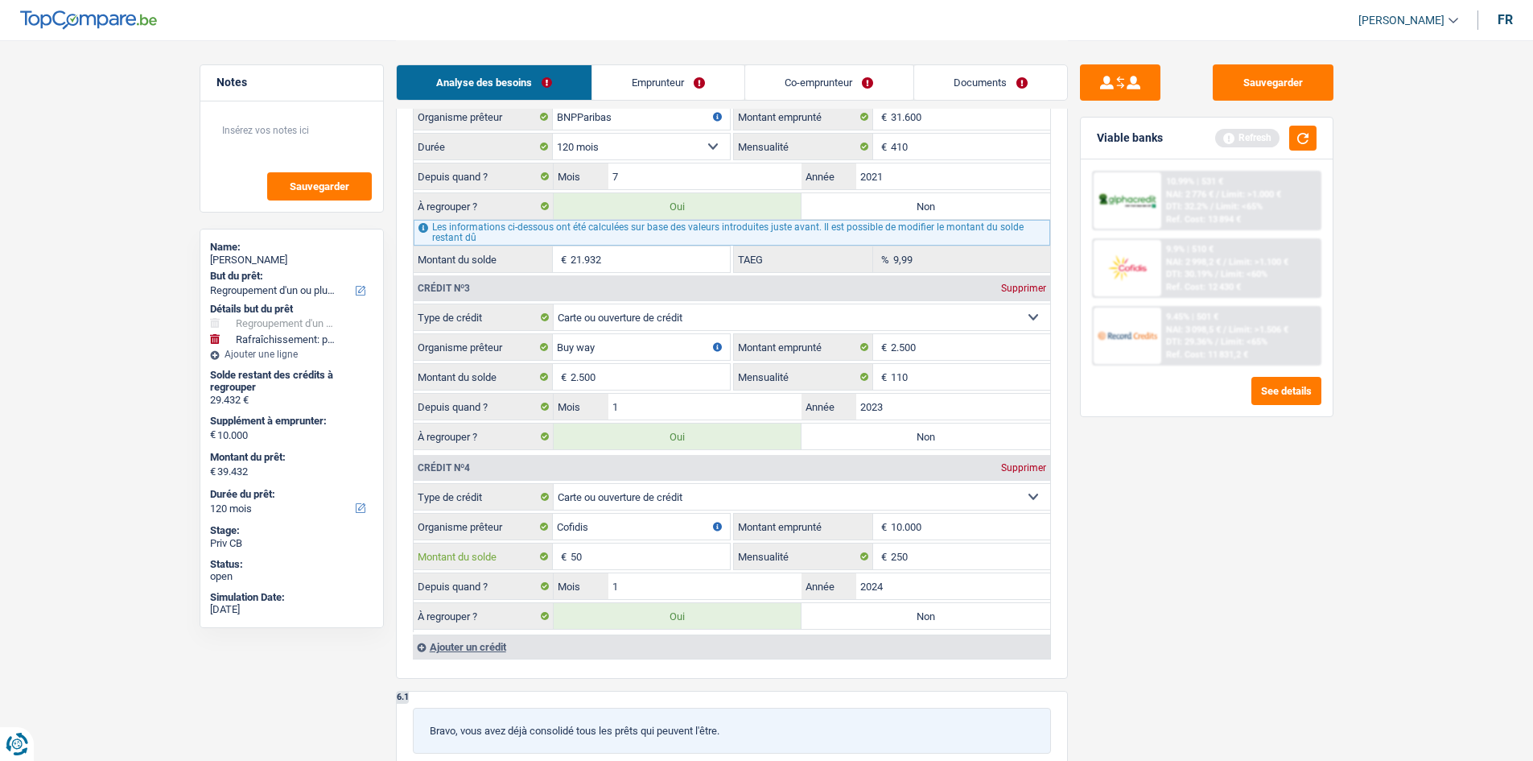
type input "5"
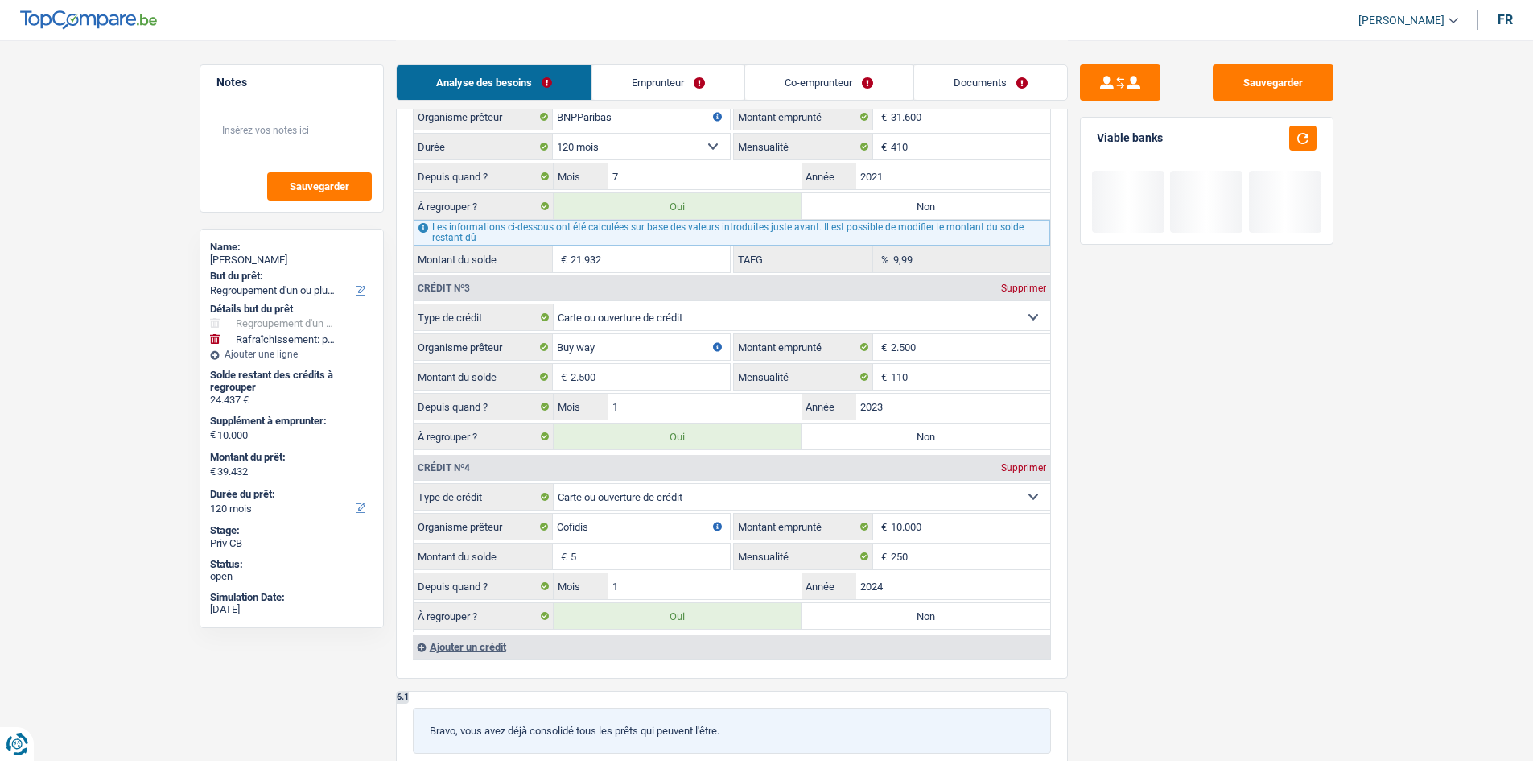
type input "34.437"
type input "24.437"
type input "34.437"
type input "24.437"
type input "34.437"
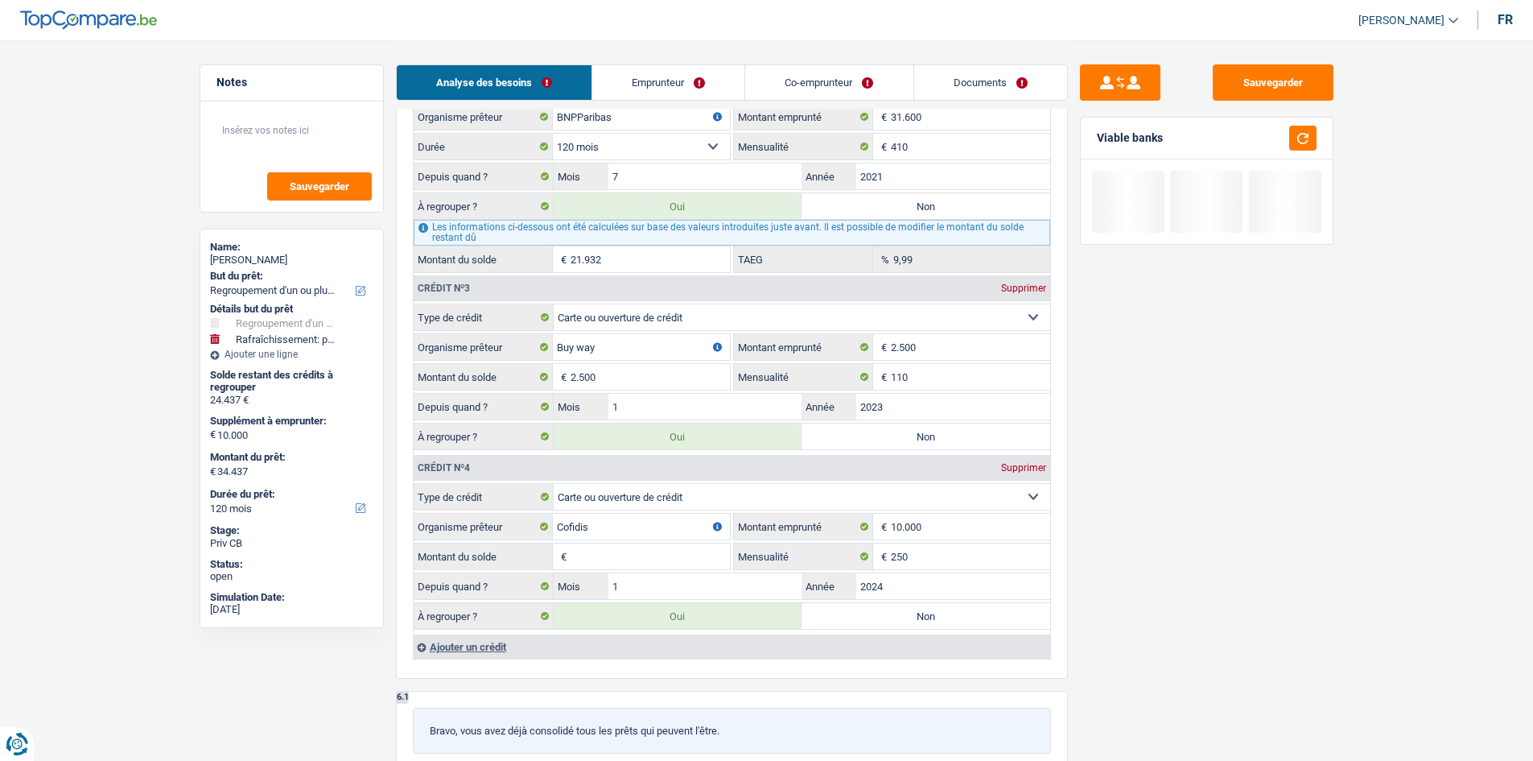
type input "1"
type input "34.433"
type input "24.433"
type input "34.433"
type input "24.433"
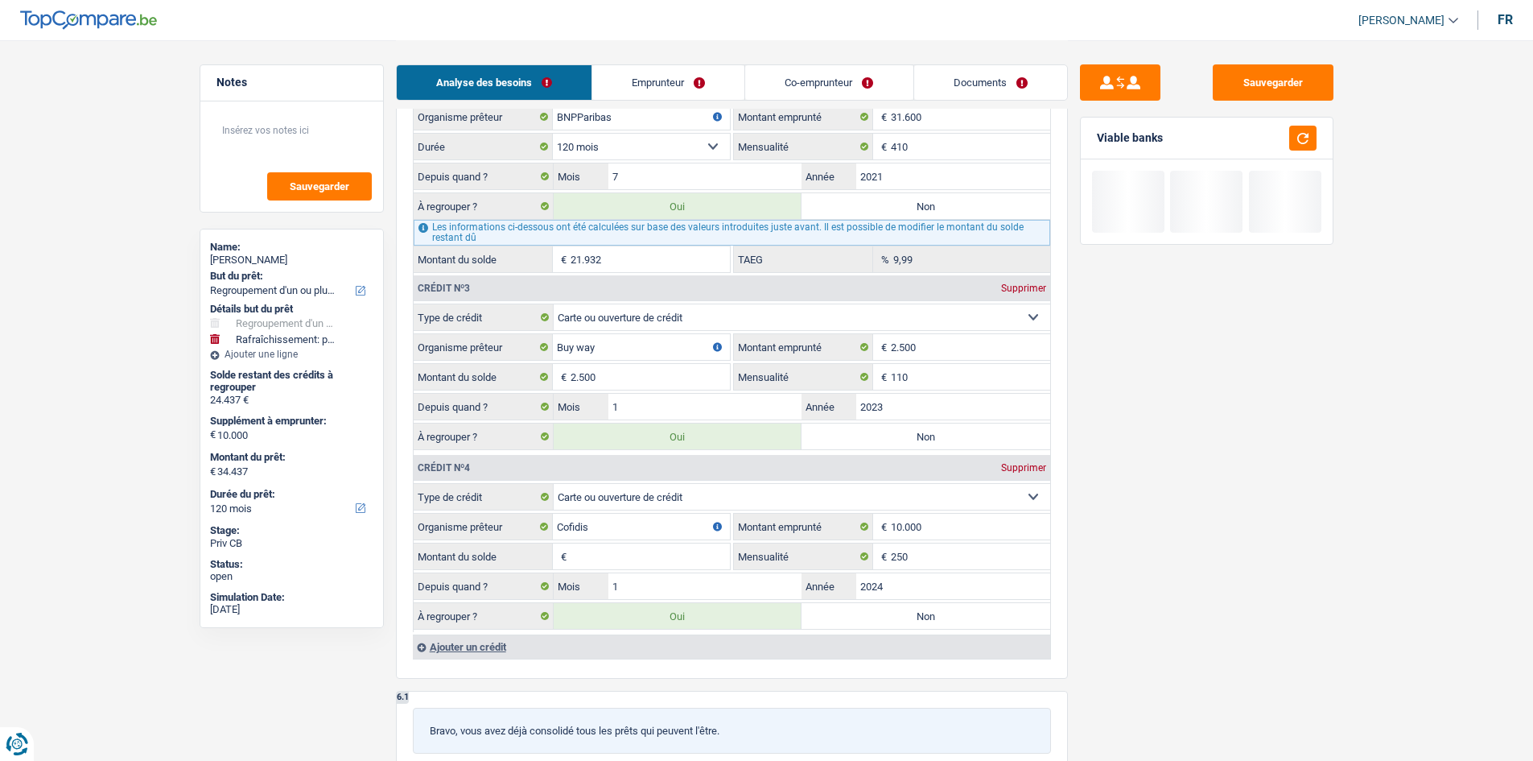
type input "34.433"
type input "10"
type input "34.442"
type input "24.442"
type input "34.442"
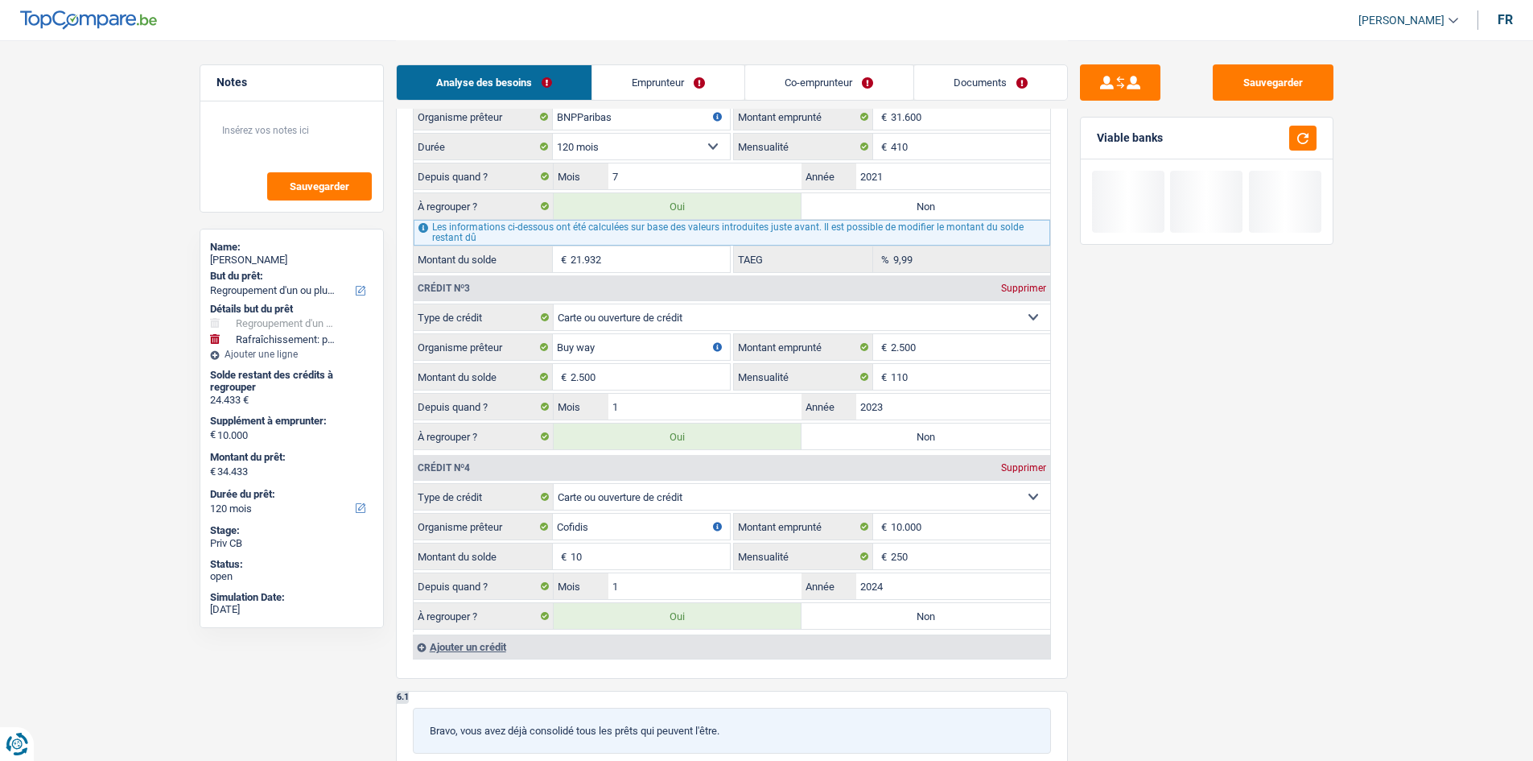
type input "24.442"
type input "34.442"
type input "100"
type input "34.532"
type input "24.532"
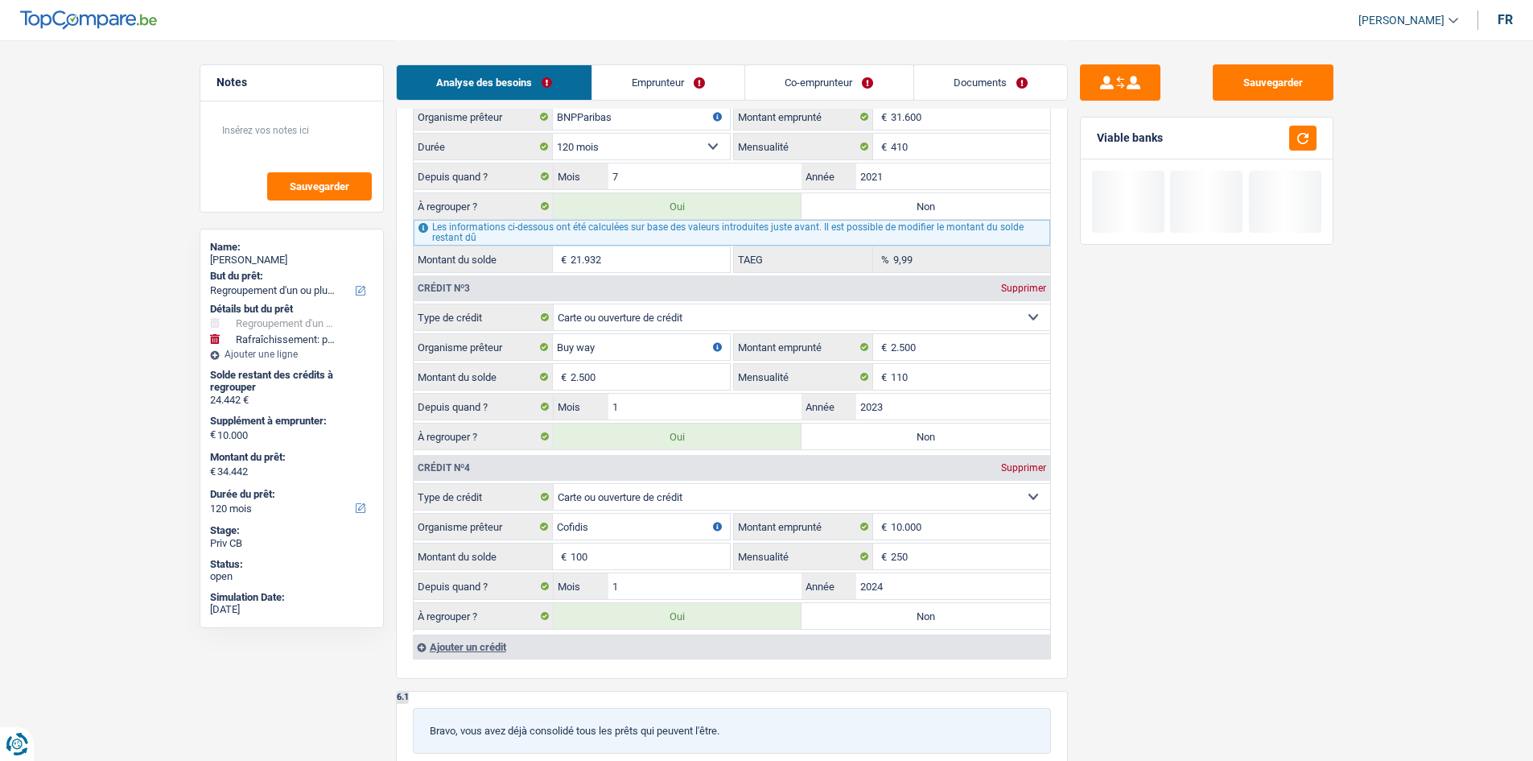
type input "34.532"
type input "24.532"
type input "34.532"
type input "1.000"
type input "35.432"
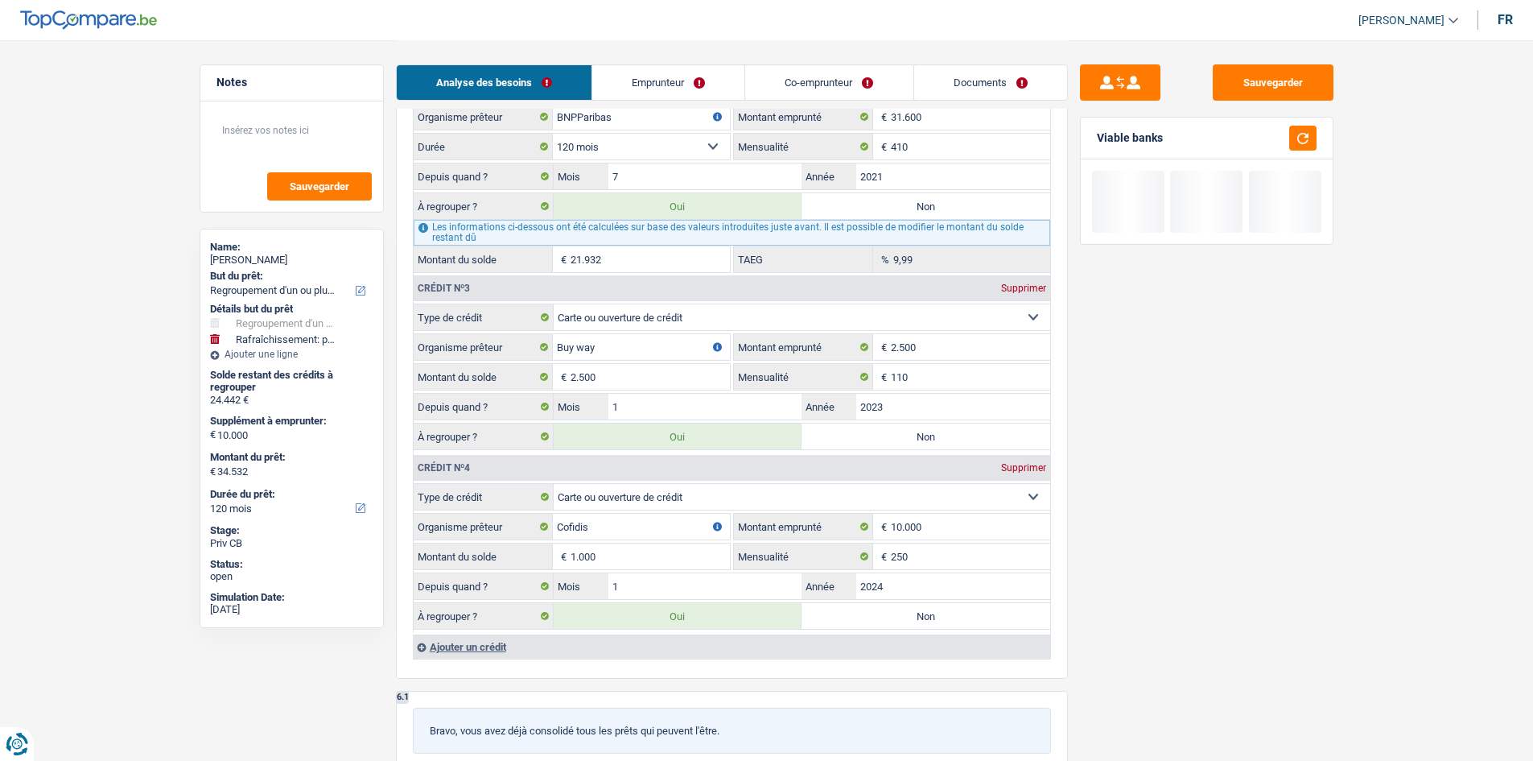
type input "25.432"
type input "35.432"
type input "25.432"
type input "35.432"
type input "10.000"
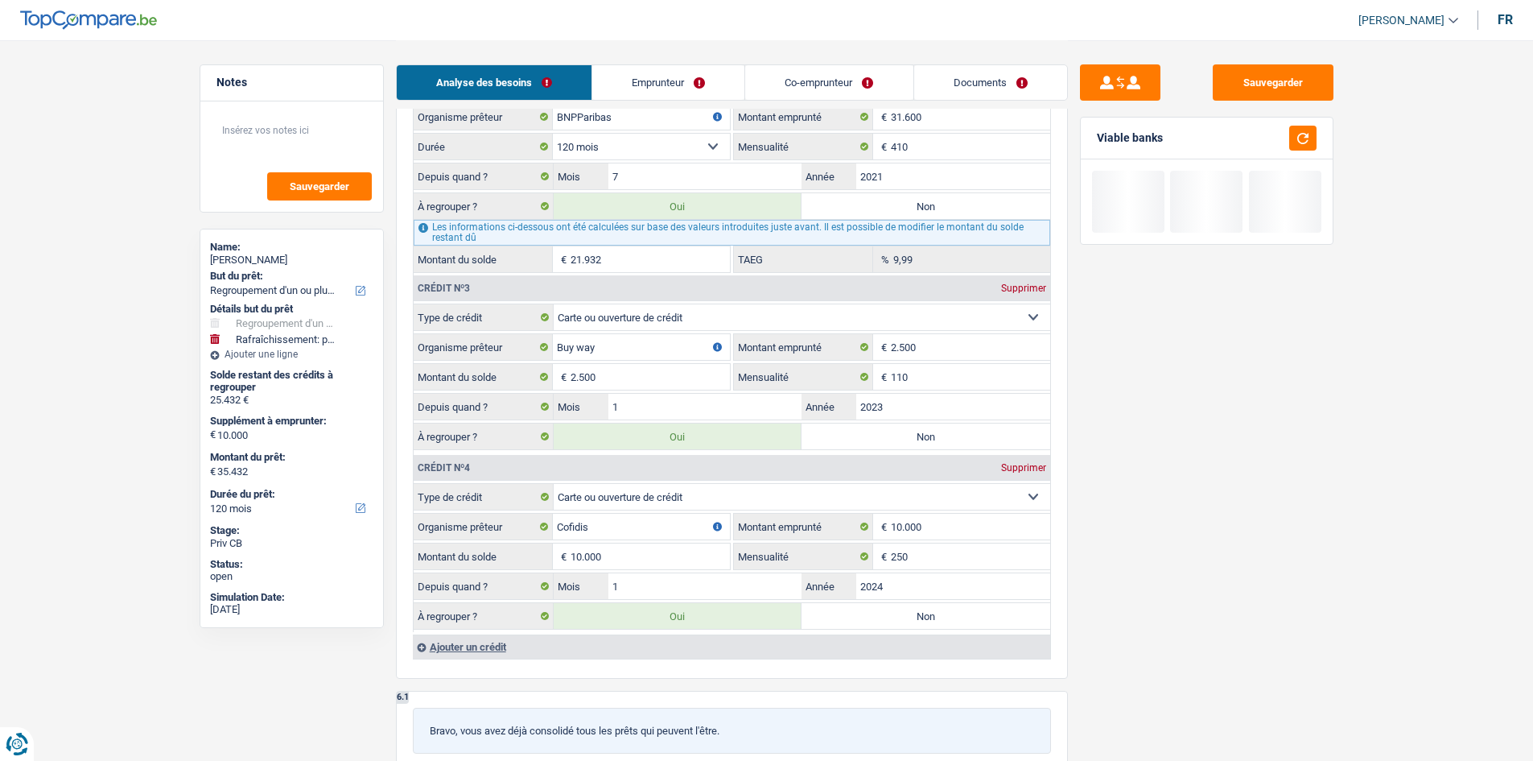
type input "44.432"
type input "34.432"
type input "44.432"
type input "34.432"
type input "44.432"
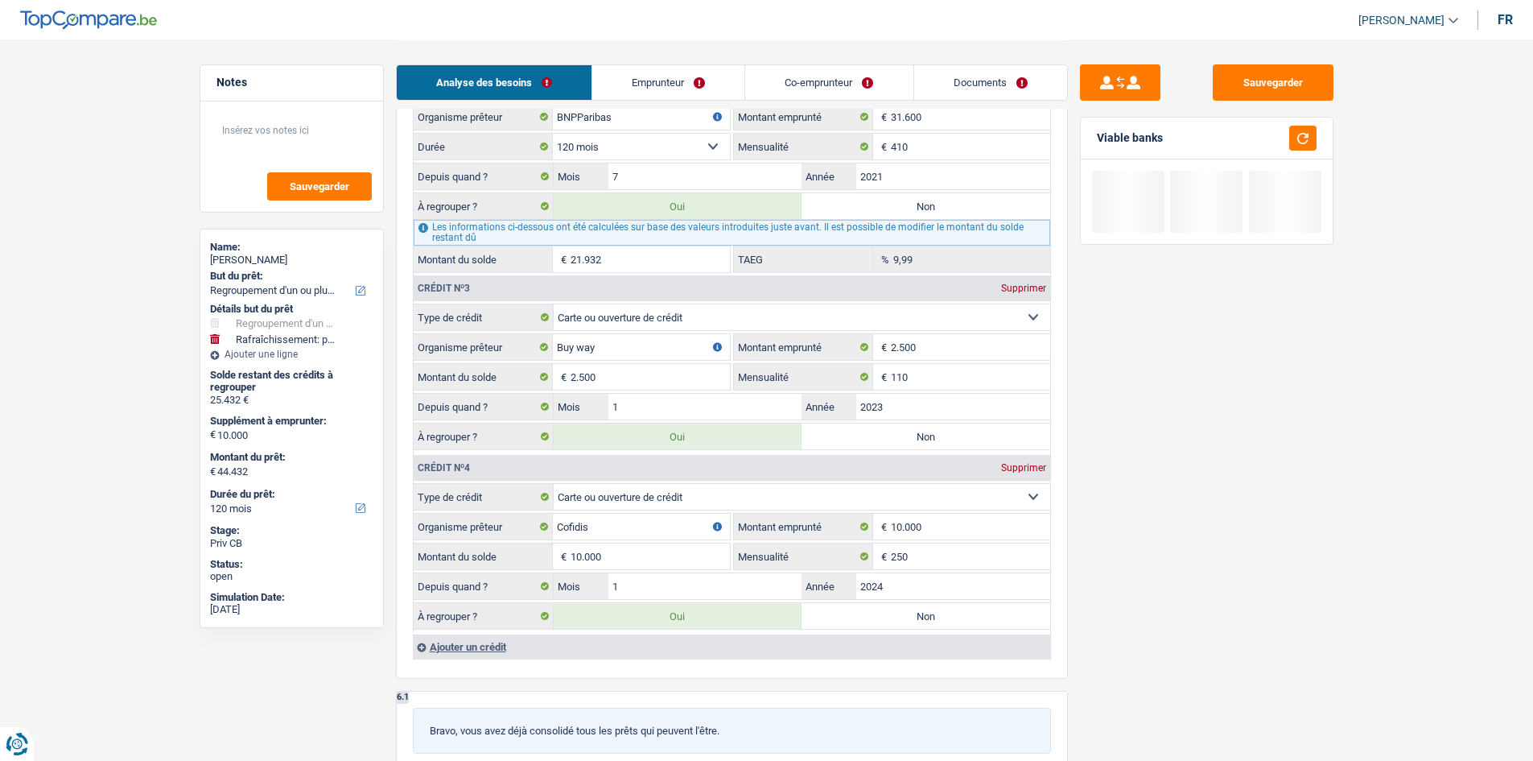
select select "144"
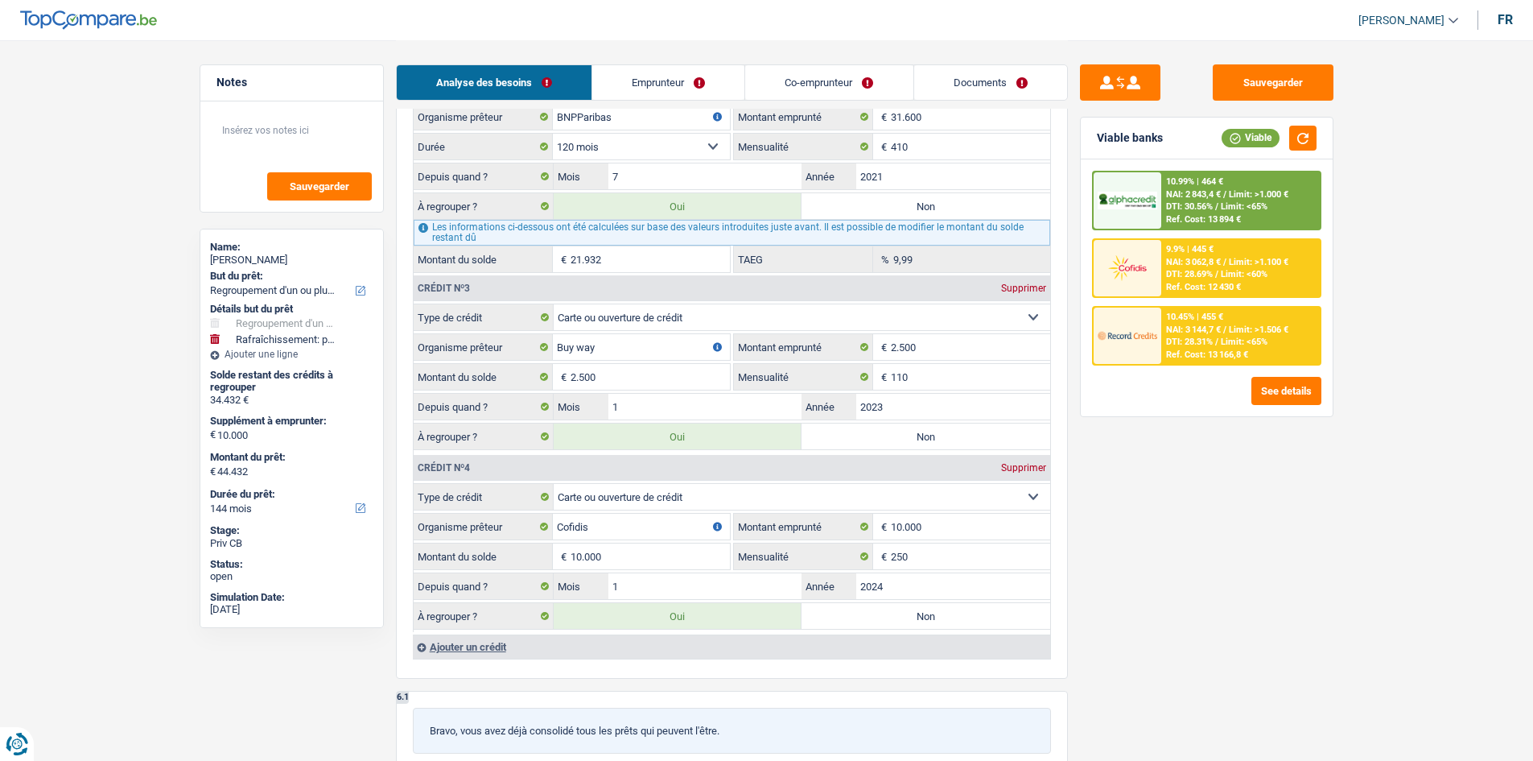
type input "10.000"
click at [1319, 494] on div "Sauvegarder Viable banks Viable 10.99% | 464 € NAI: 2 843,4 € / Limit: >1.000 €…" at bounding box center [1207, 399] width 278 height 670
click at [1297, 148] on button "button" at bounding box center [1302, 138] width 27 height 25
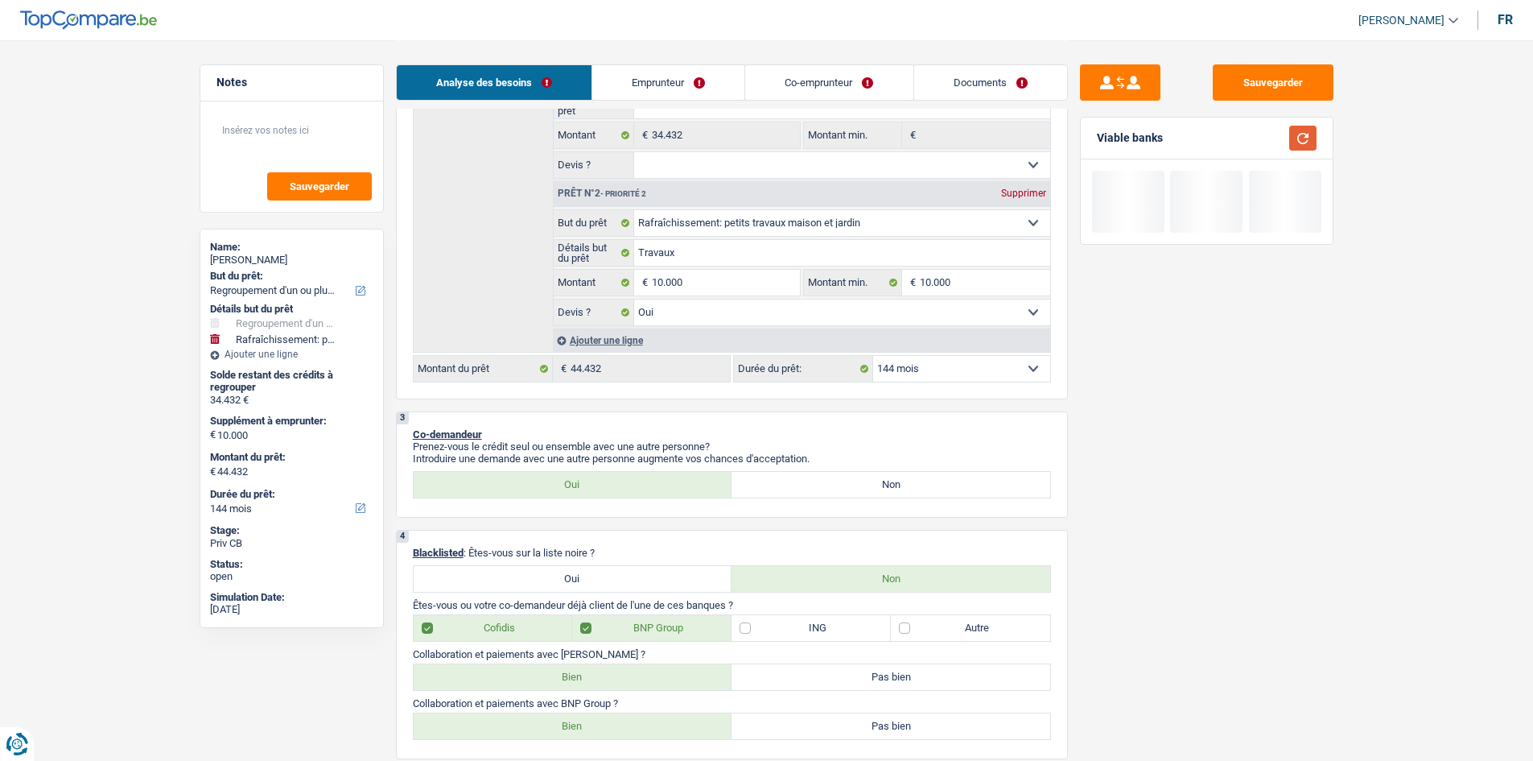
scroll to position [241, 0]
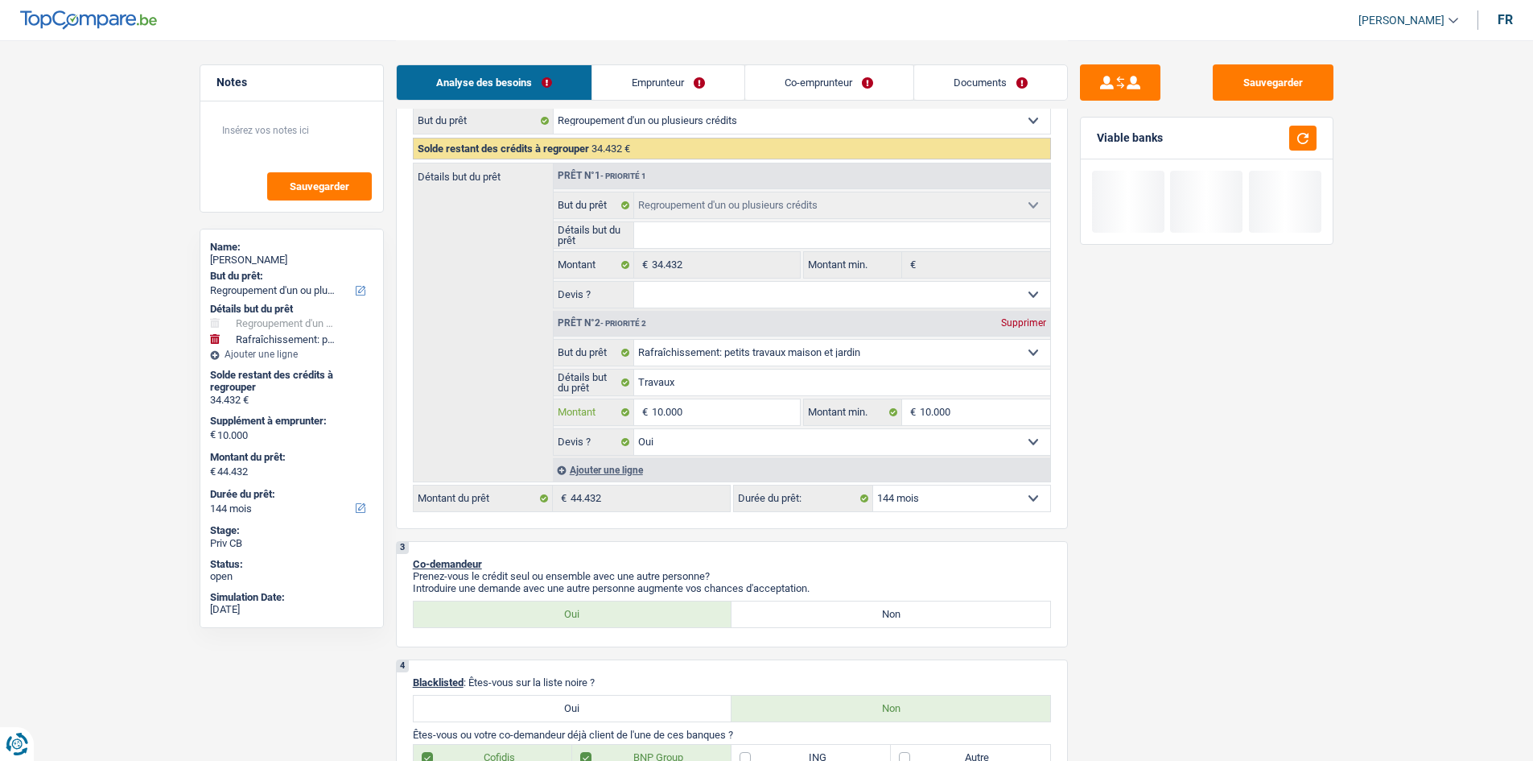
click at [749, 419] on input "10.000" at bounding box center [725, 412] width 147 height 26
type input "1.000"
type input "100"
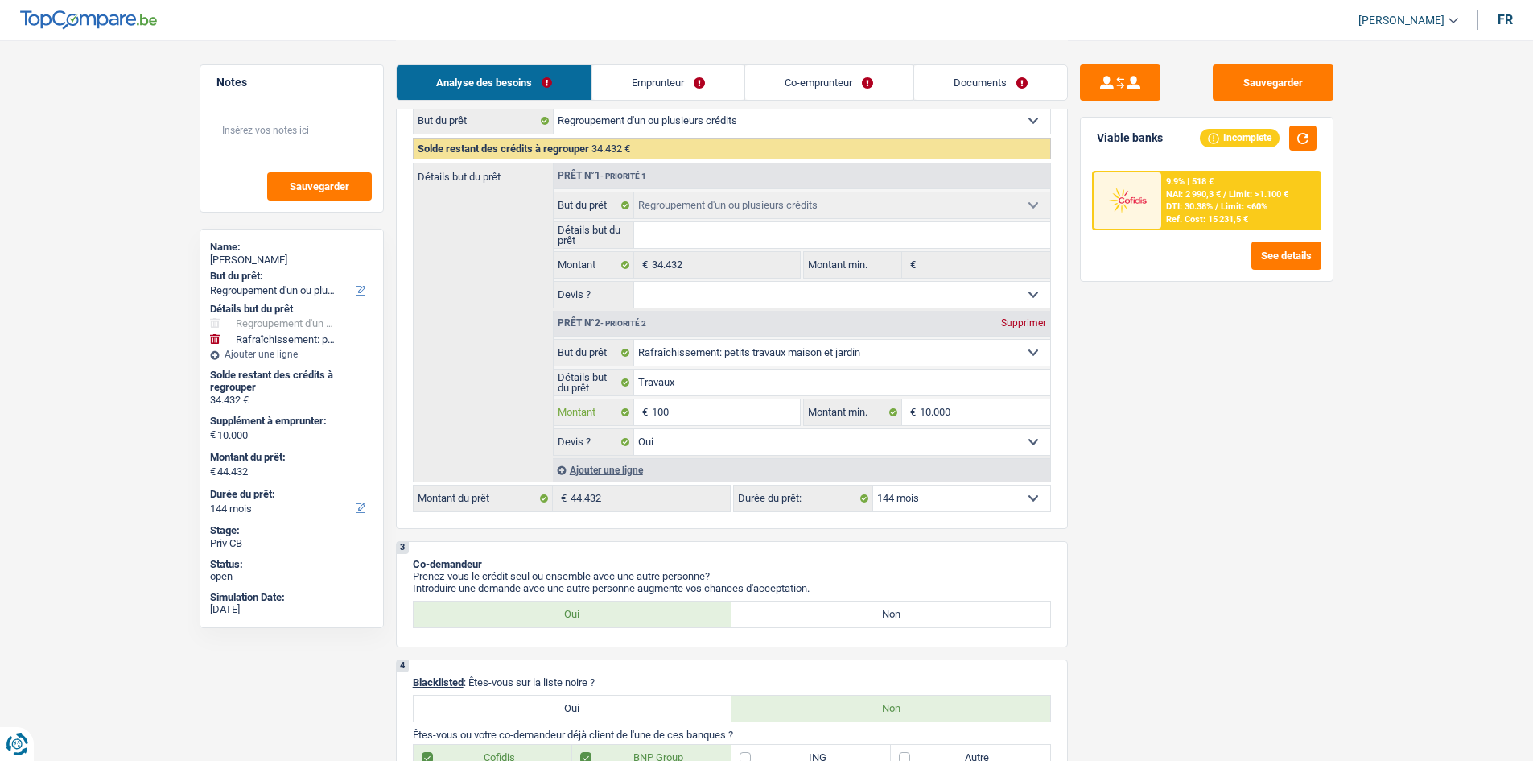
type input "10"
type input "1"
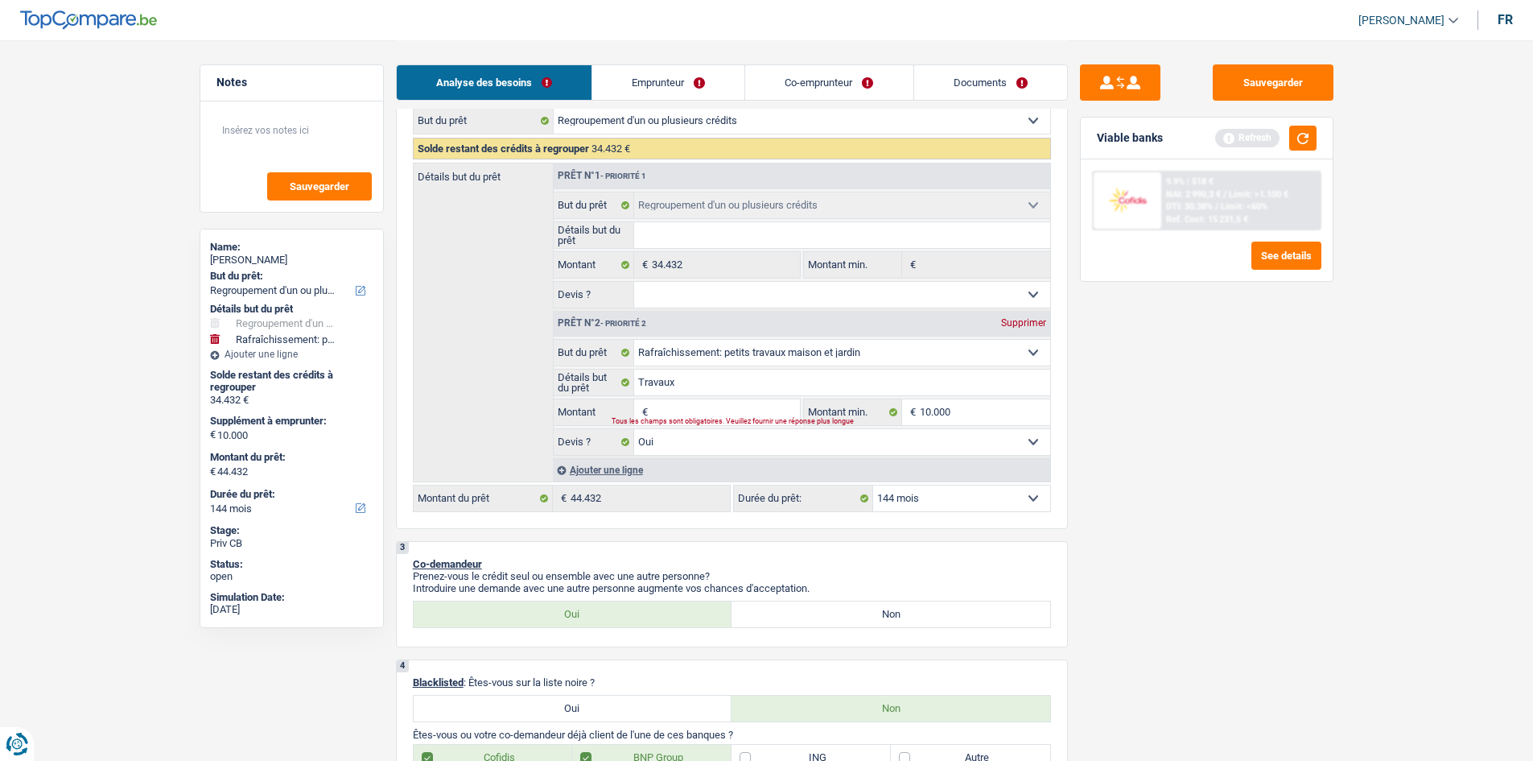
type input "5"
type input "50"
type input "500"
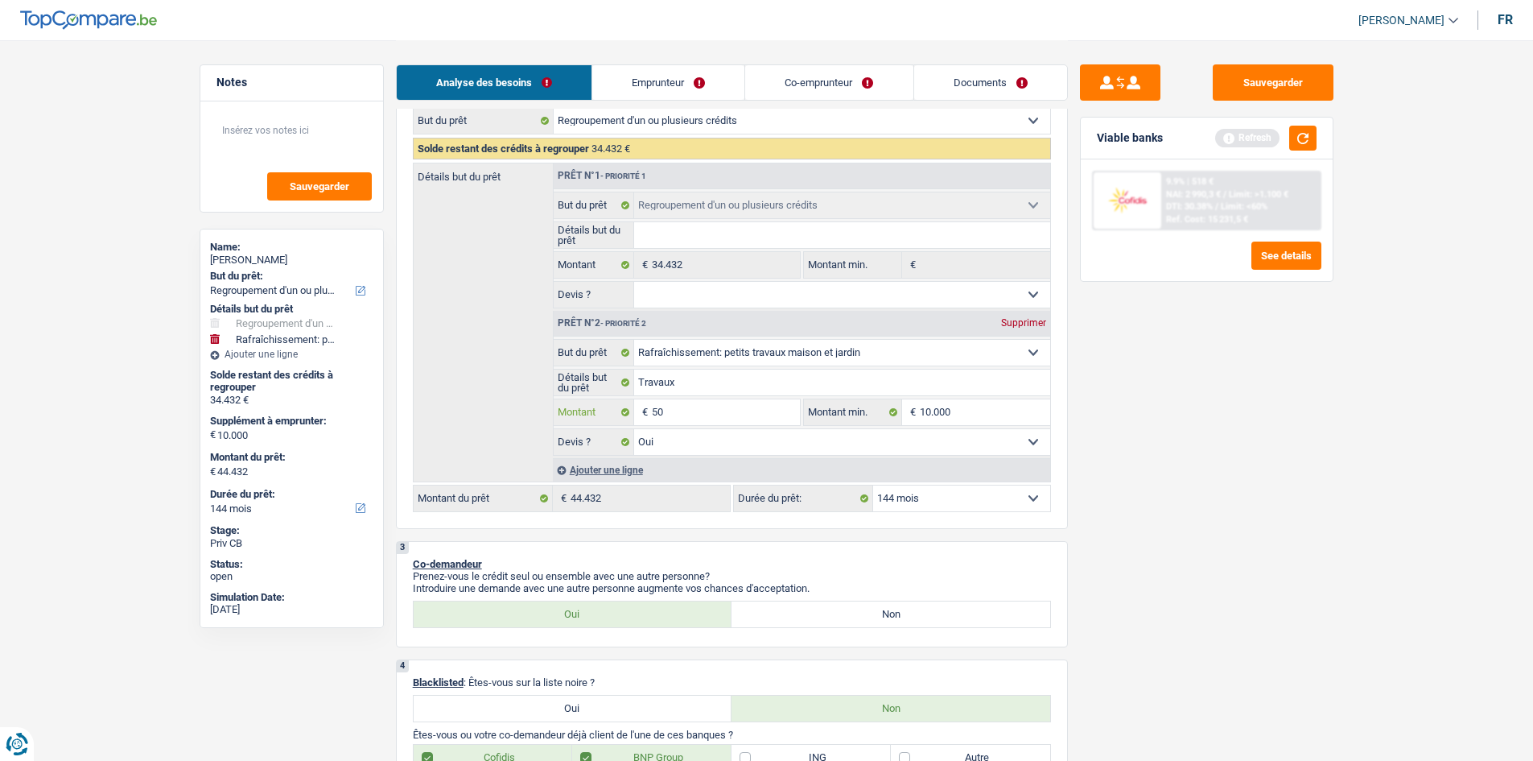
type input "500"
type input "5.000"
drag, startPoint x: 1242, startPoint y: 439, endPoint x: 1042, endPoint y: 390, distance: 205.8
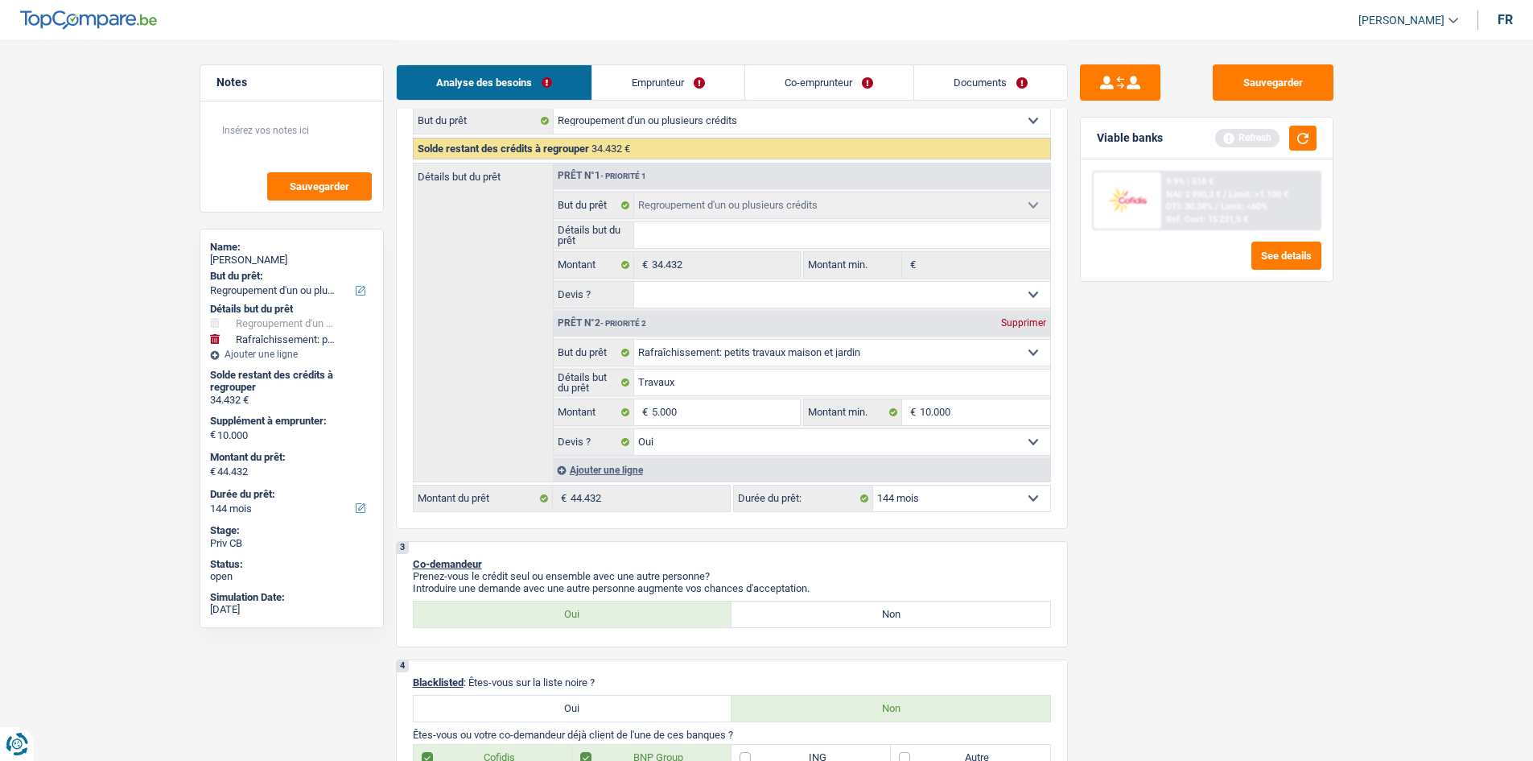
click at [1244, 436] on div "Sauvegarder Viable banks Refresh 9.9% | 518 € NAI: 2 990,3 € / Limit: >1.100 € …" at bounding box center [1207, 399] width 278 height 670
type input "5.000"
type input "39.432"
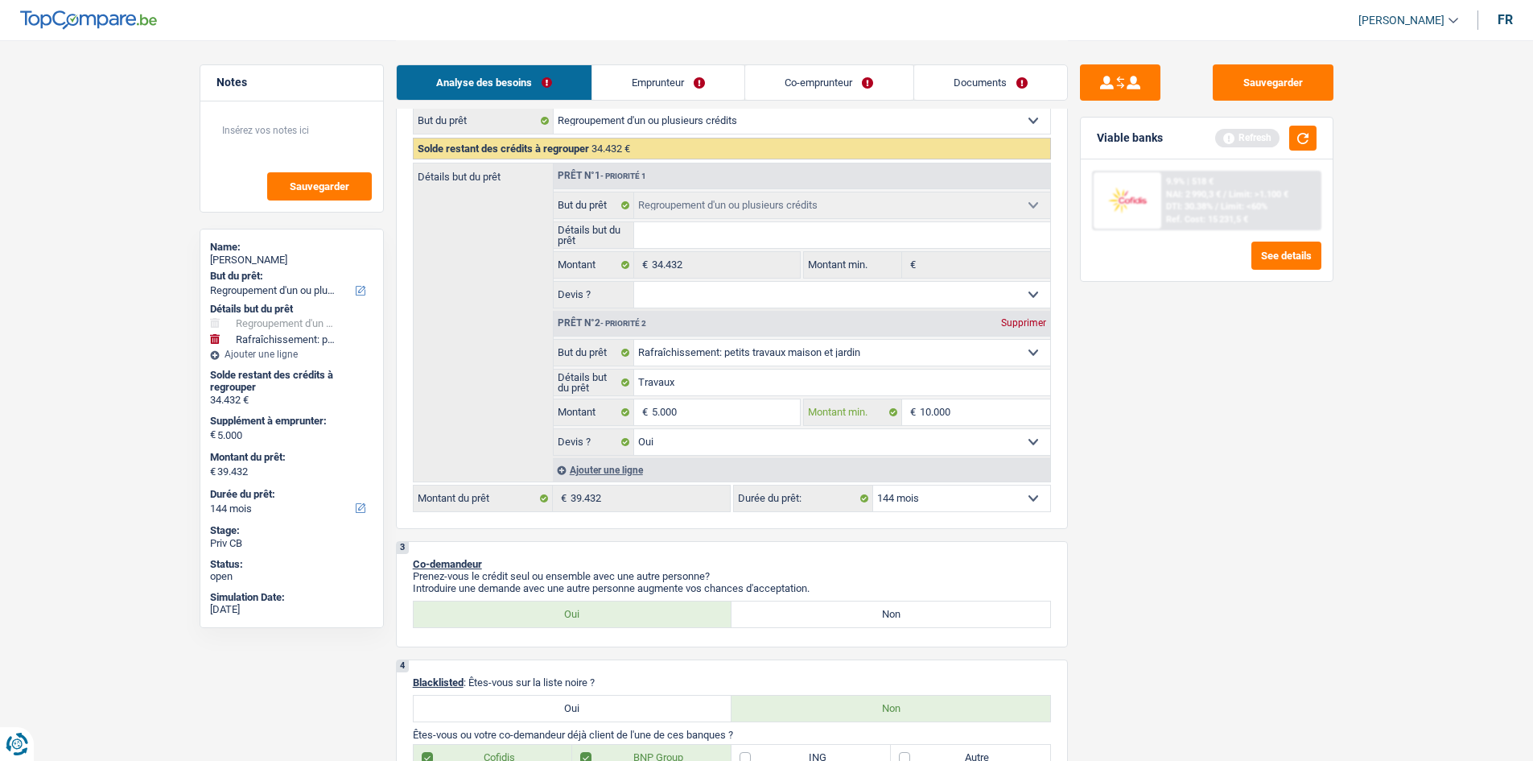
click at [1004, 412] on input "10.000" at bounding box center [985, 412] width 130 height 26
type input "1.000"
type input "100"
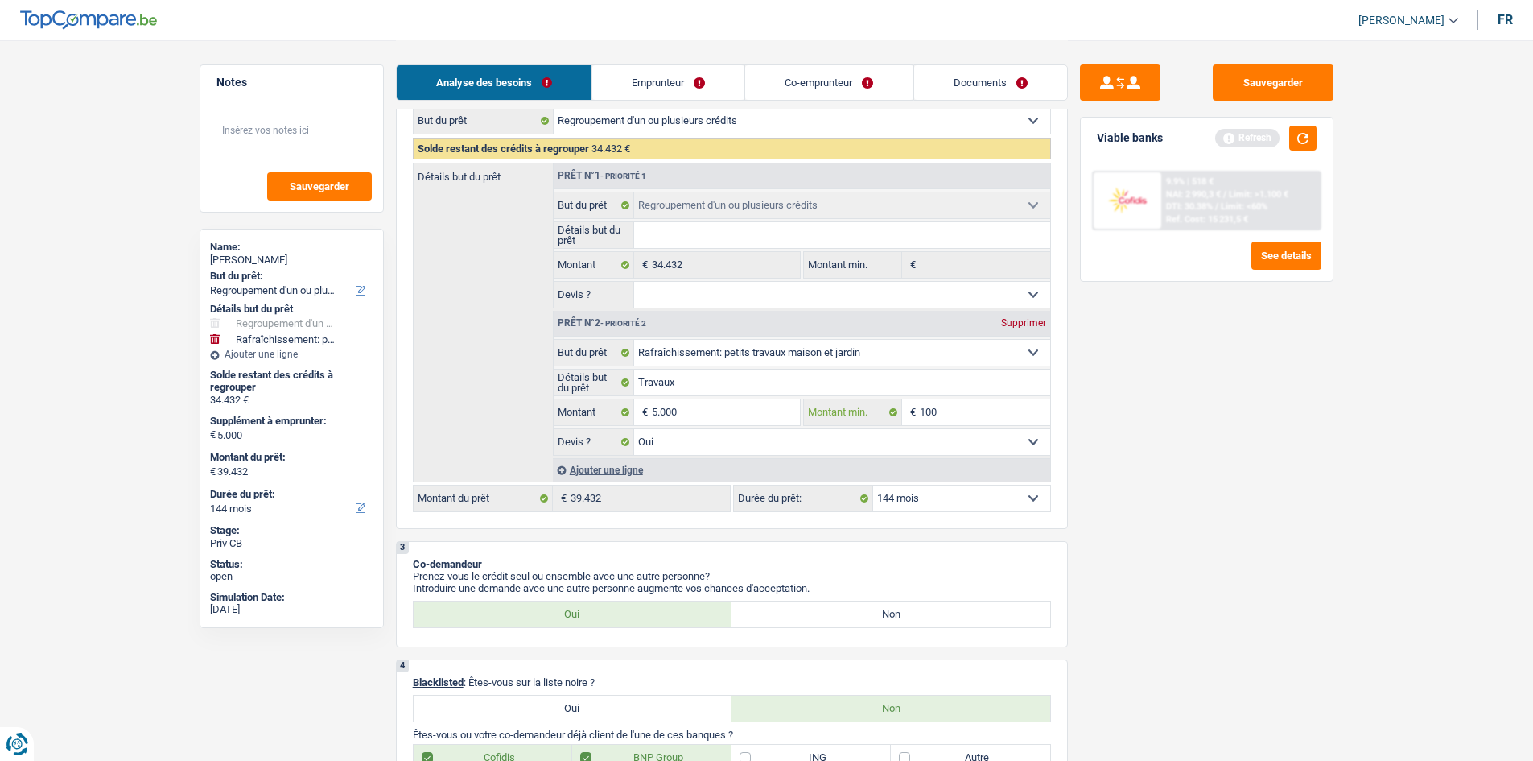
type input "10"
type input "1"
type input "5"
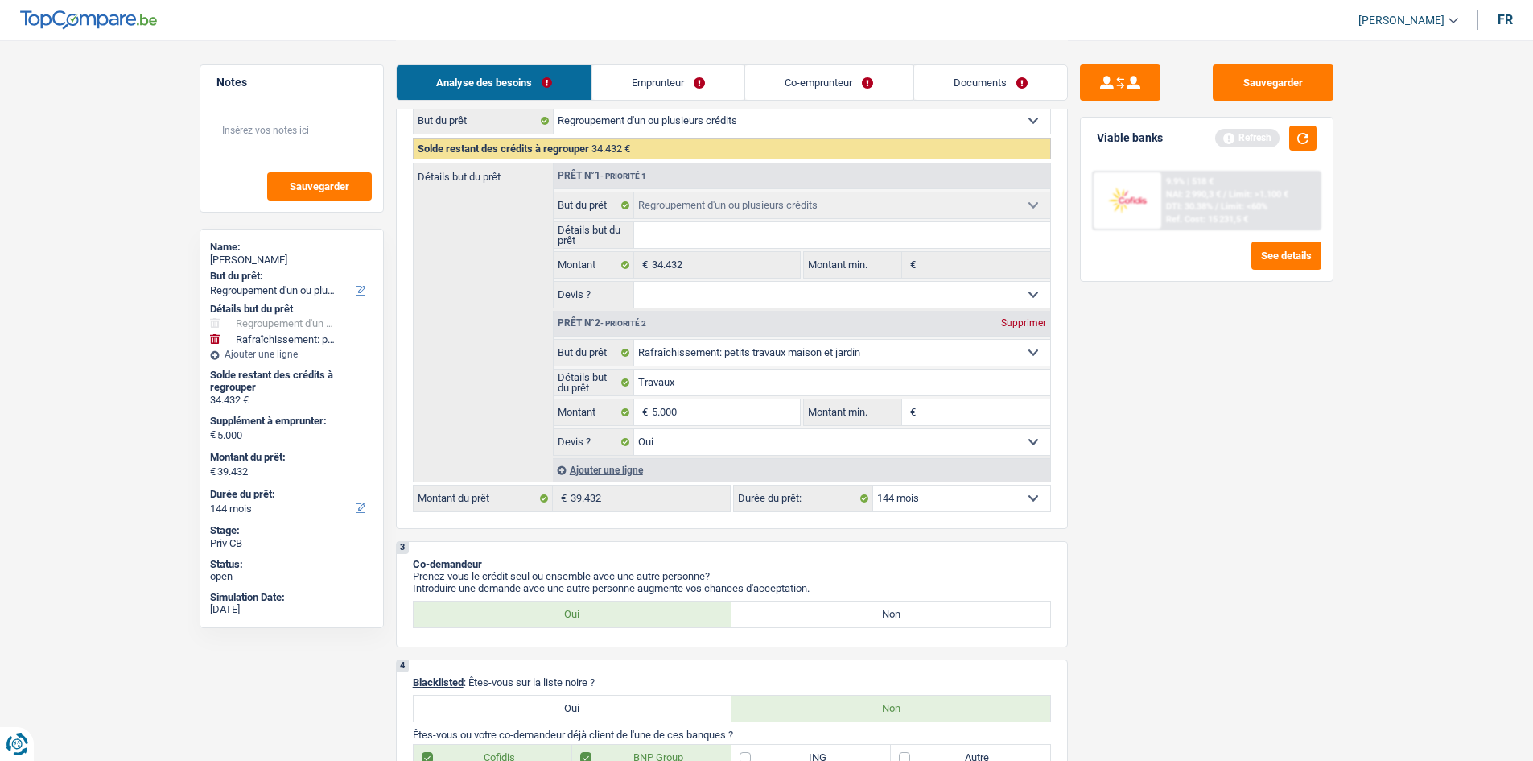
type input "5"
type input "50"
type input "500"
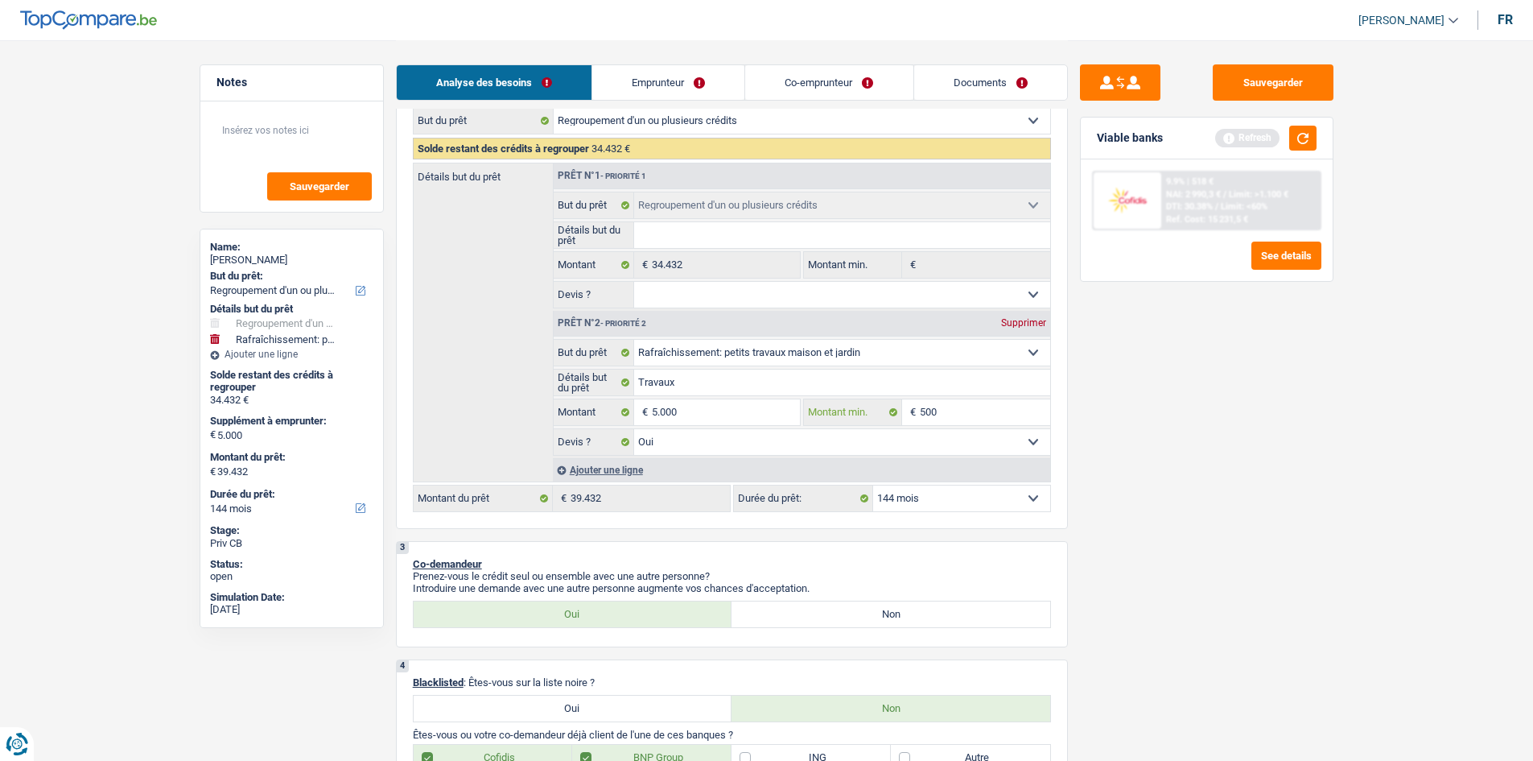
type input "5.000"
click at [1312, 493] on div "Sauvegarder Viable banks Refresh 9.9% | 518 € NAI: 2 990,3 € / Limit: >1.100 € …" at bounding box center [1207, 399] width 278 height 670
click at [904, 497] on select "12 mois 18 mois 24 mois 30 mois 36 mois 42 mois 48 mois 60 mois 72 mois 84 mois…" at bounding box center [961, 498] width 177 height 26
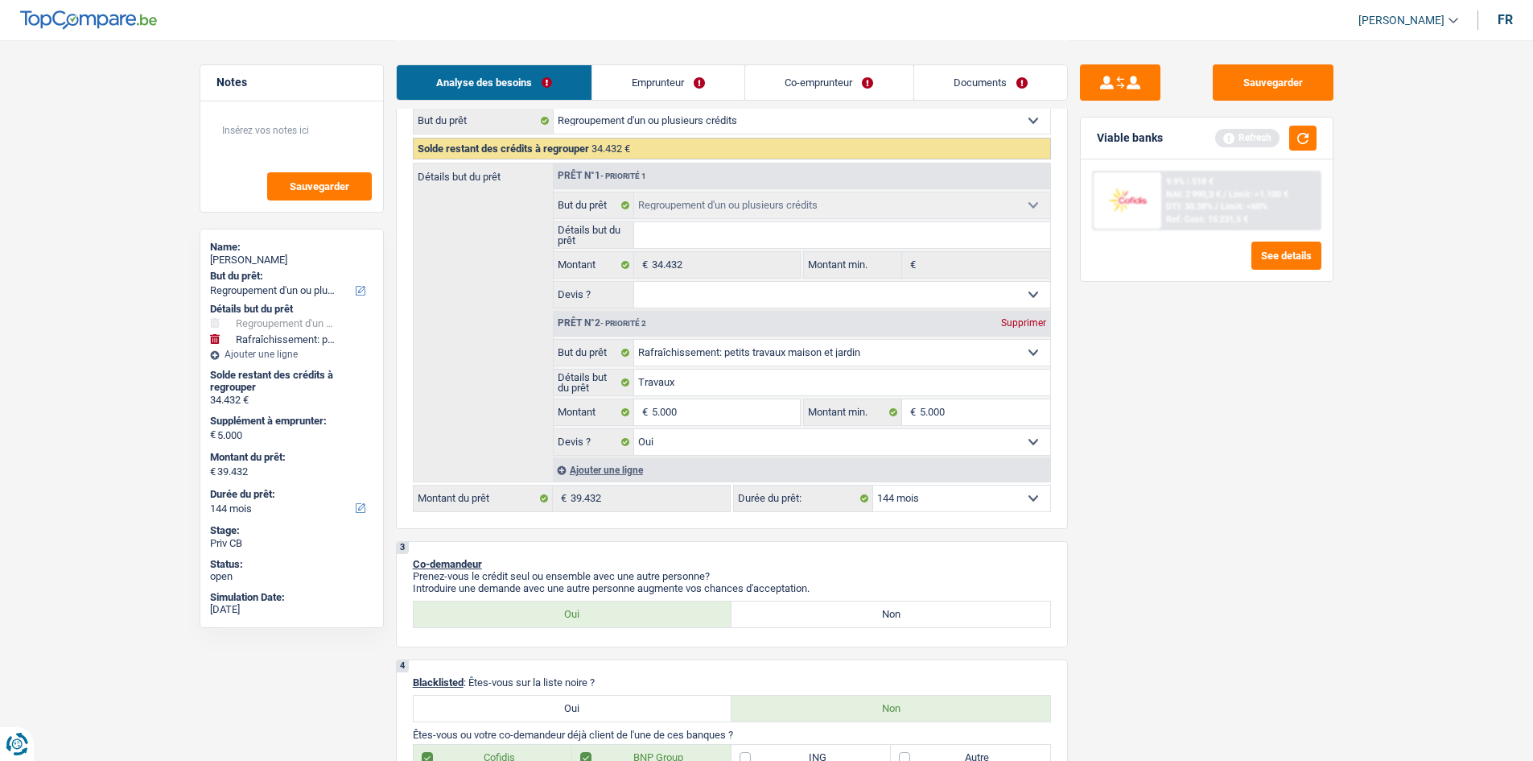
select select "120"
click at [873, 485] on select "12 mois 18 mois 24 mois 30 mois 36 mois 42 mois 48 mois 60 mois 72 mois 84 mois…" at bounding box center [961, 498] width 177 height 26
select select "120"
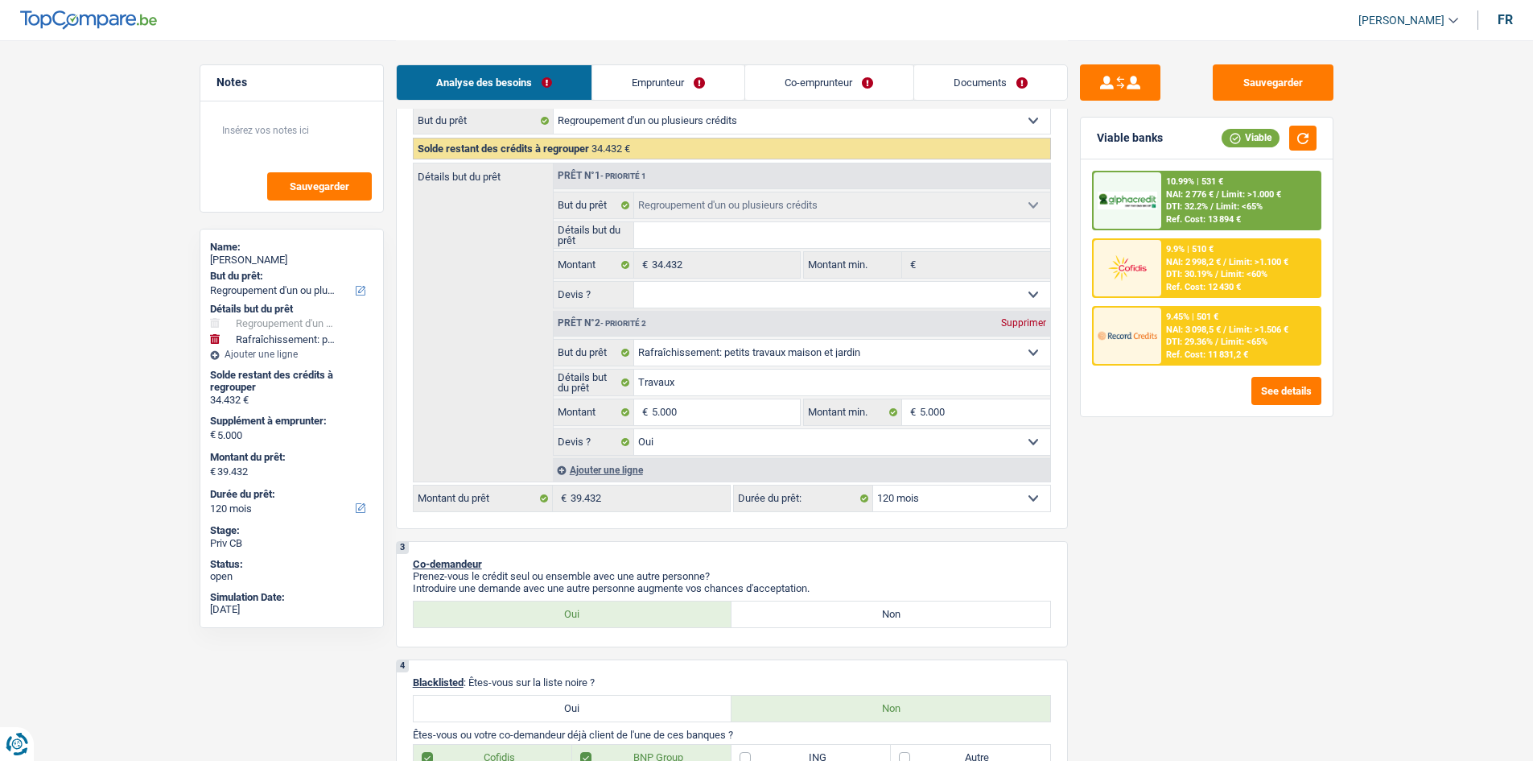
click at [1238, 351] on div "Ref. Cost: 11 831,2 €" at bounding box center [1207, 354] width 82 height 10
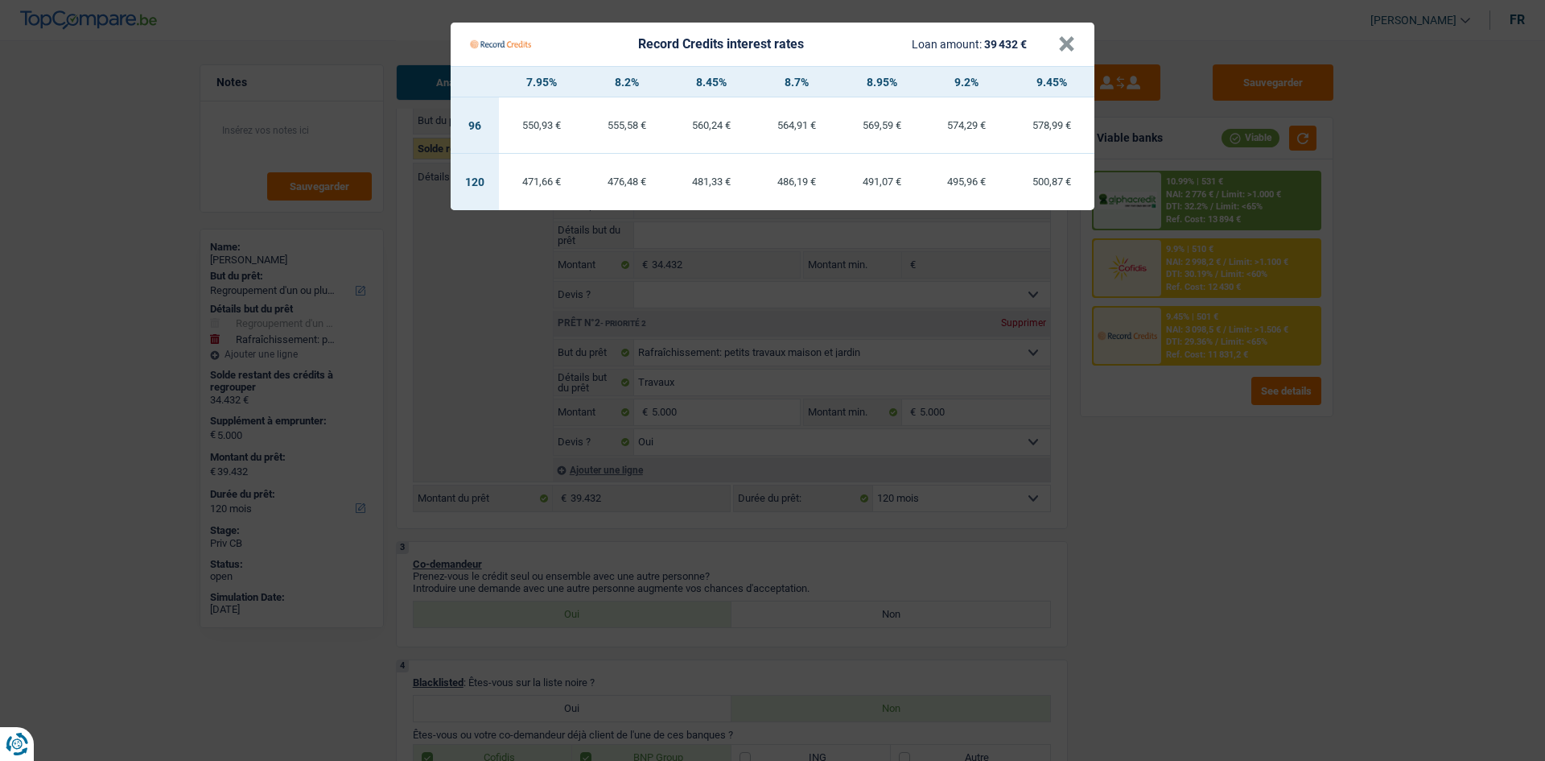
click at [1337, 664] on Credits "Record Credits interest rates Loan amount: 39 432 € × 7.95% 8.2% 8.45% 8.7% 8.9…" at bounding box center [772, 380] width 1545 height 761
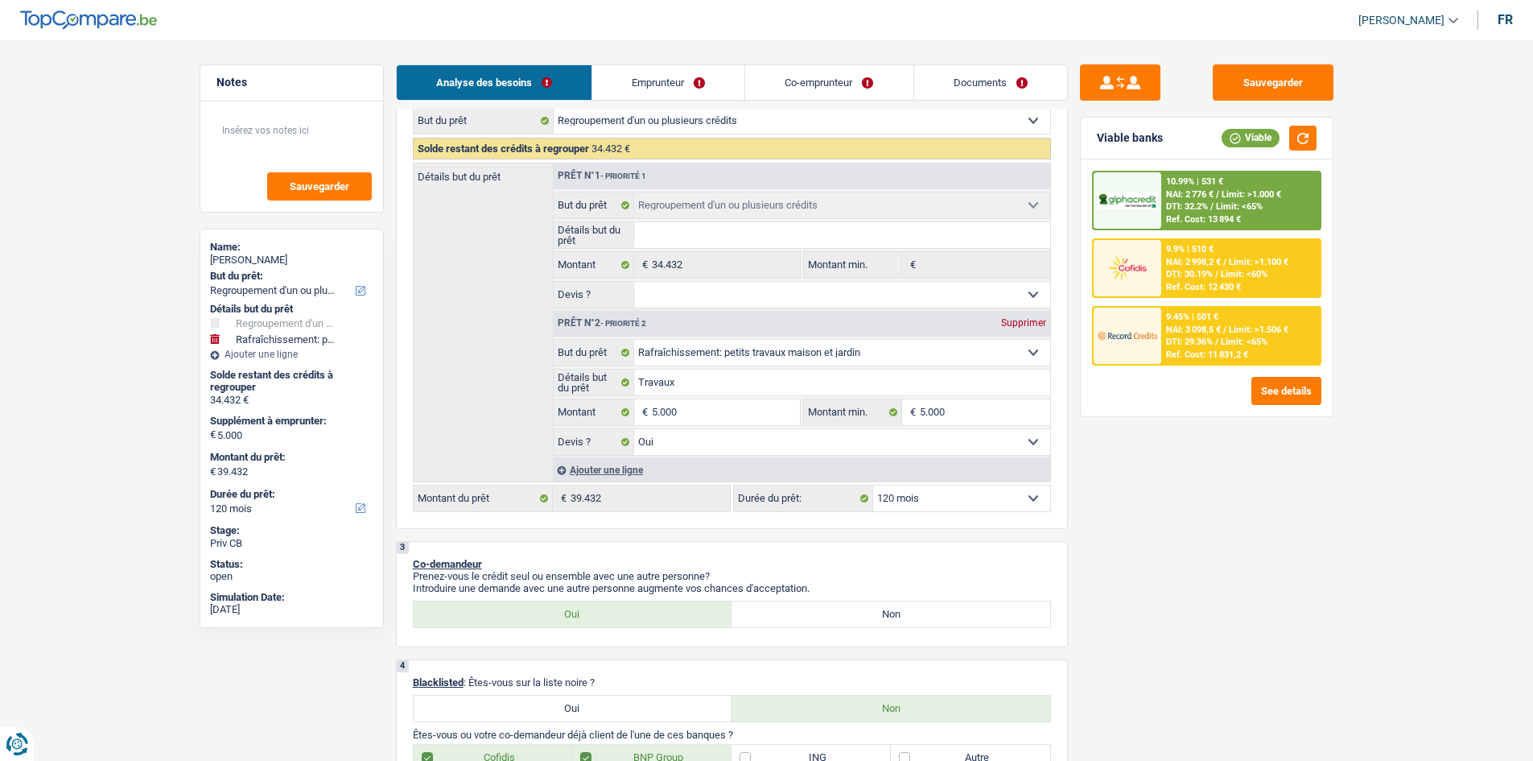
click at [684, 60] on div "Analyse des besoins Emprunteur Co-emprunteur Documents" at bounding box center [732, 74] width 672 height 68
click at [675, 76] on link "Emprunteur" at bounding box center [668, 82] width 152 height 35
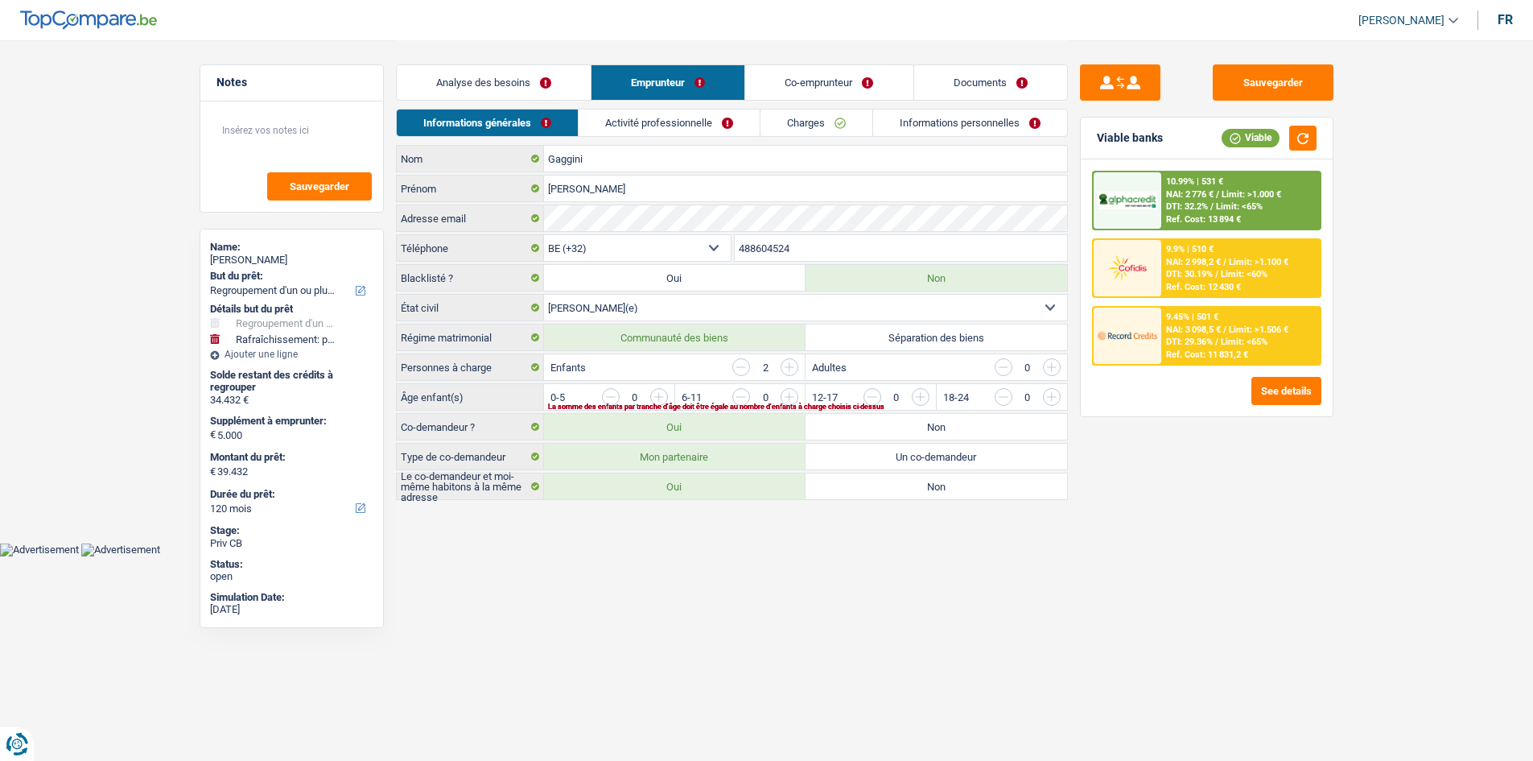
scroll to position [0, 0]
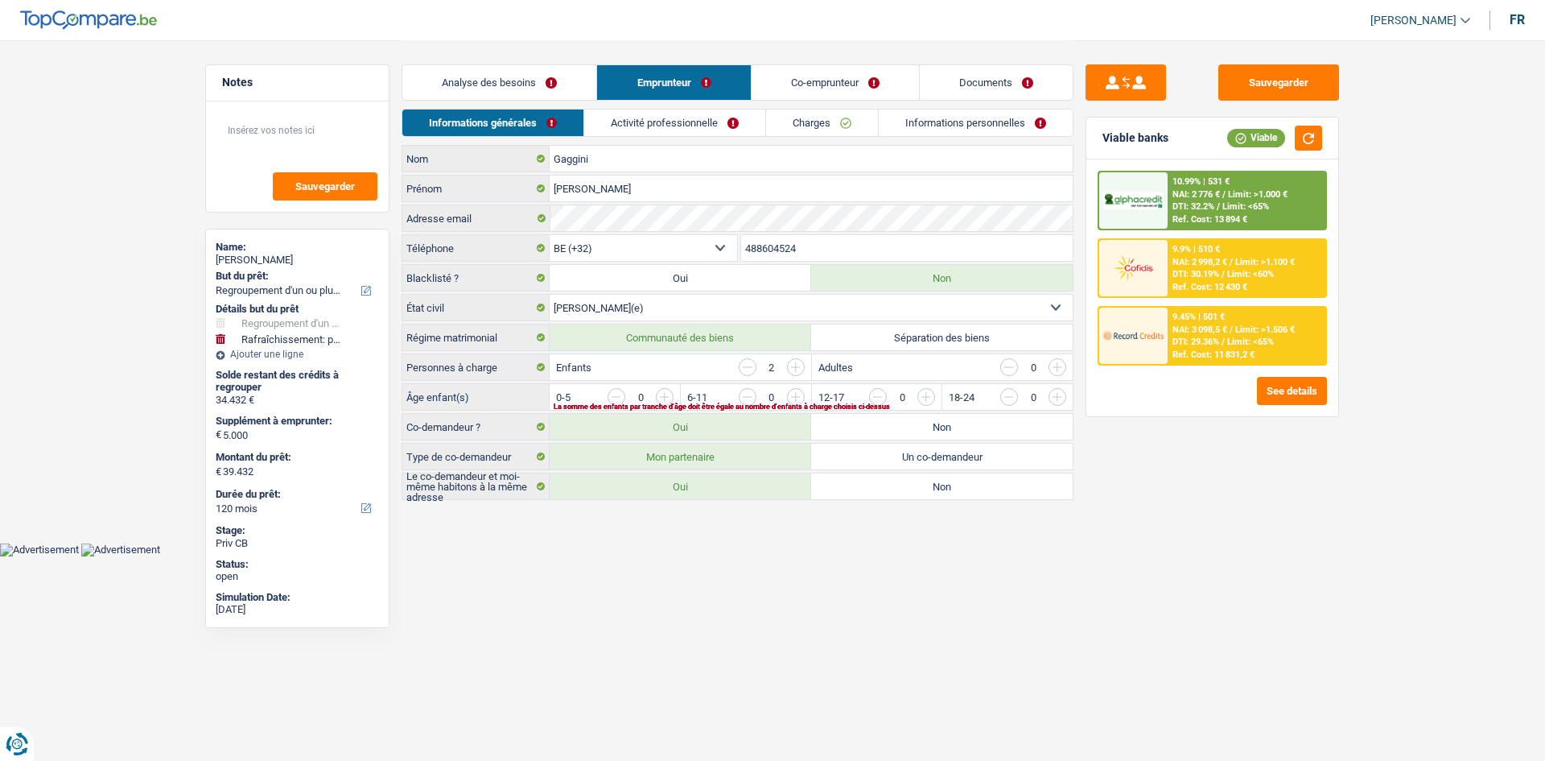
click at [590, 88] on link "Analyse des besoins" at bounding box center [499, 82] width 194 height 35
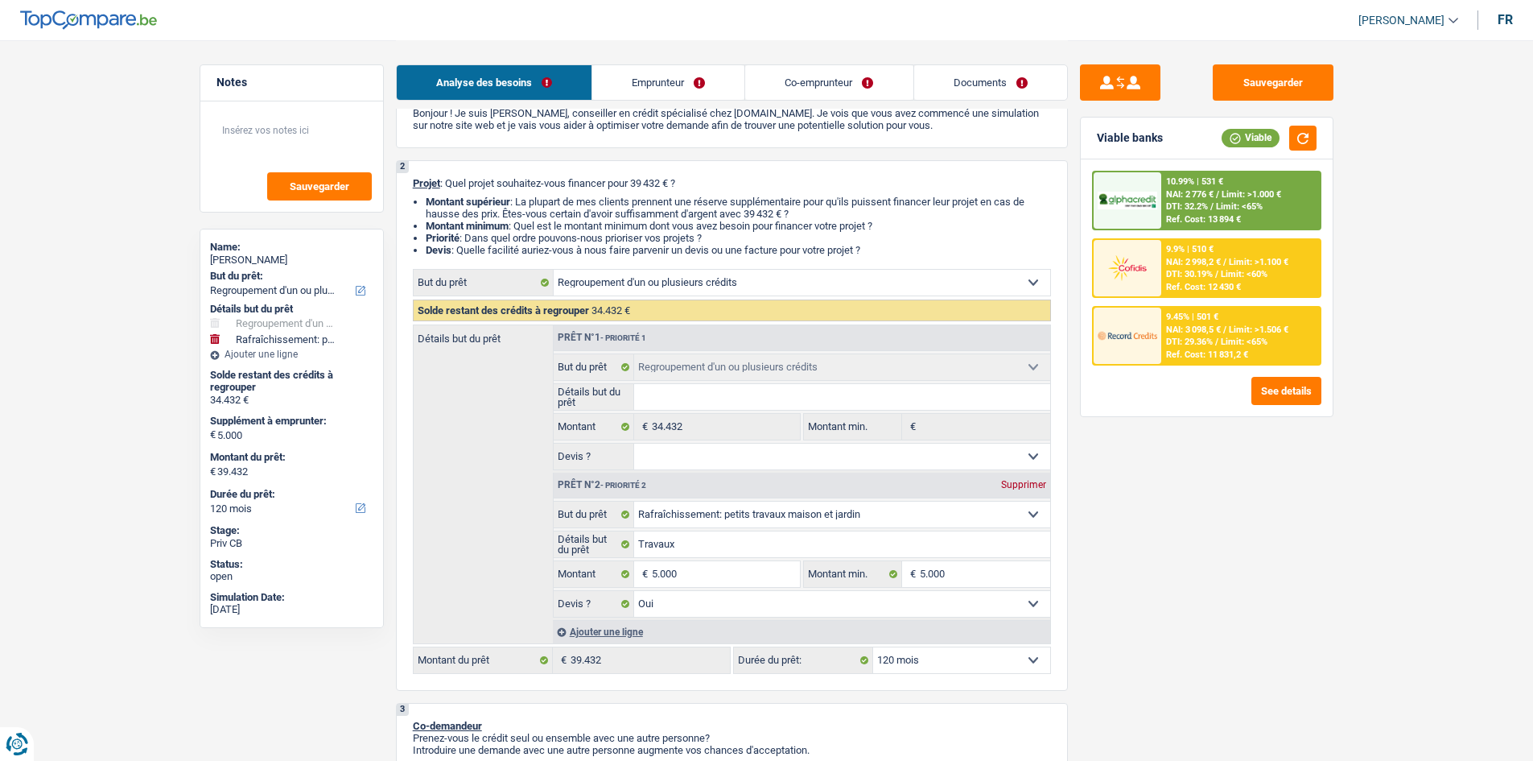
scroll to position [80, 0]
click at [702, 82] on link "Emprunteur" at bounding box center [668, 82] width 152 height 35
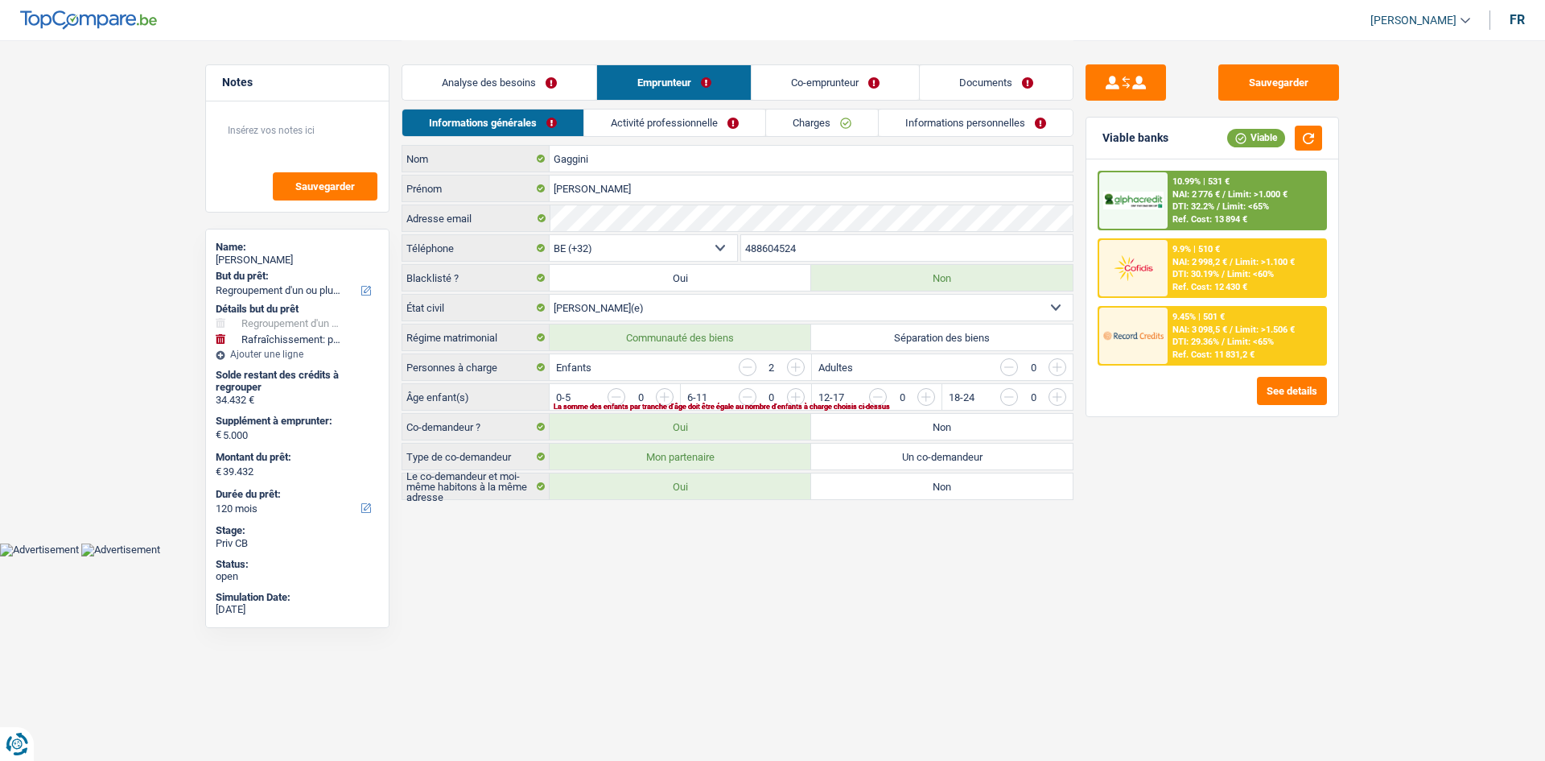
click at [679, 113] on link "Activité professionnelle" at bounding box center [674, 122] width 181 height 27
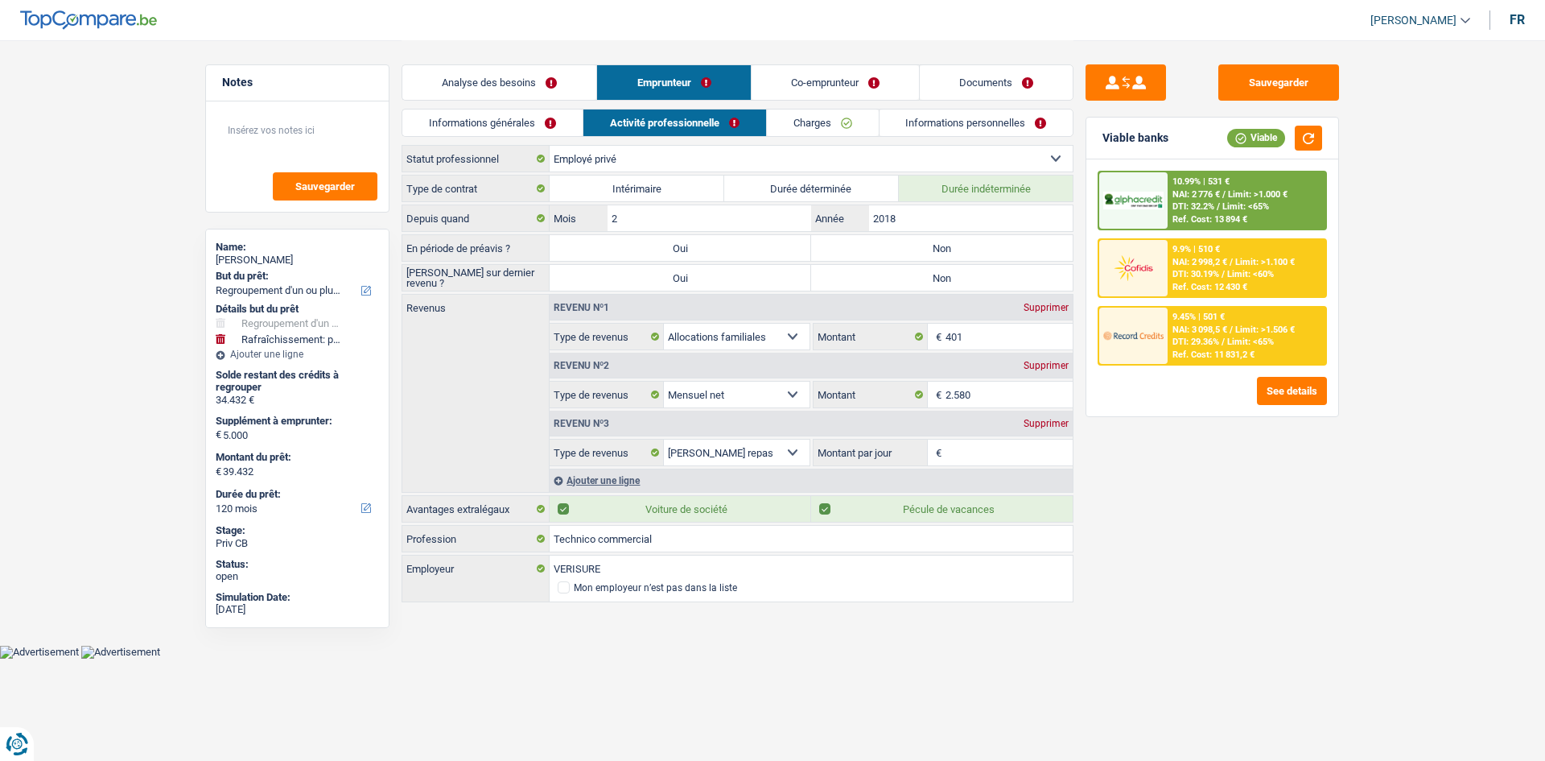
click at [794, 123] on link "Charges" at bounding box center [823, 122] width 112 height 27
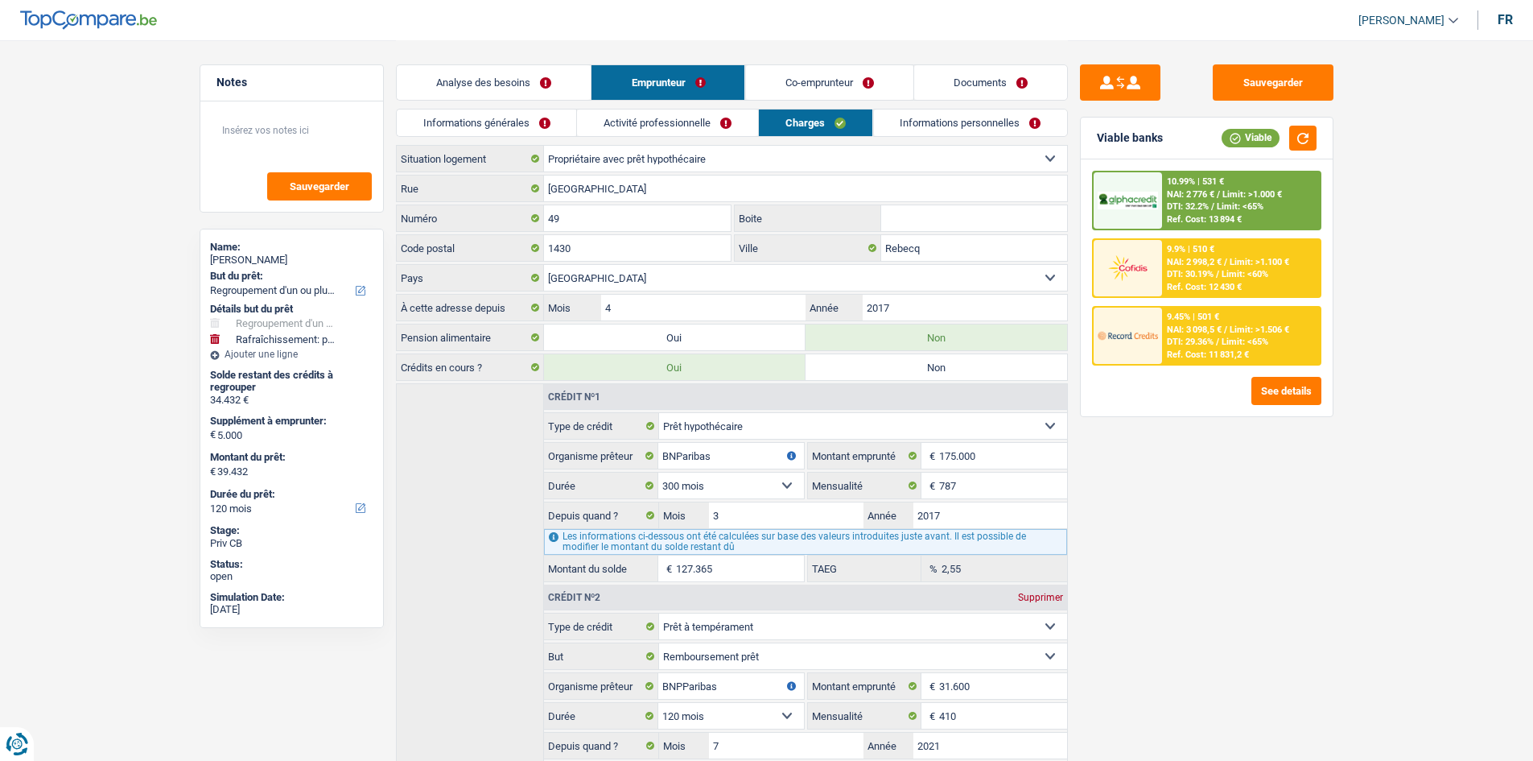
click at [885, 122] on link "Informations personnelles" at bounding box center [970, 122] width 194 height 27
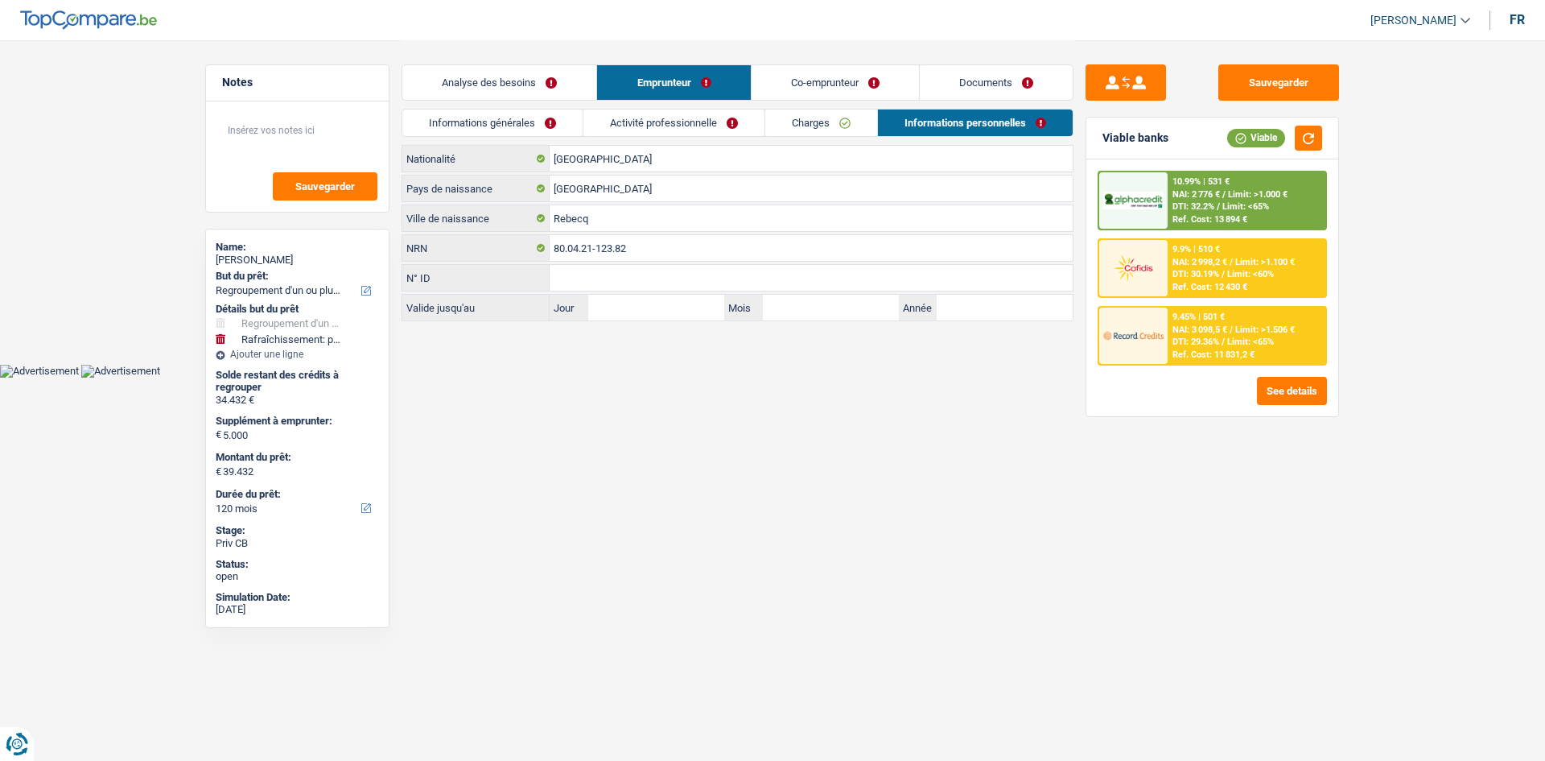
click at [707, 126] on link "Activité professionnelle" at bounding box center [674, 122] width 181 height 27
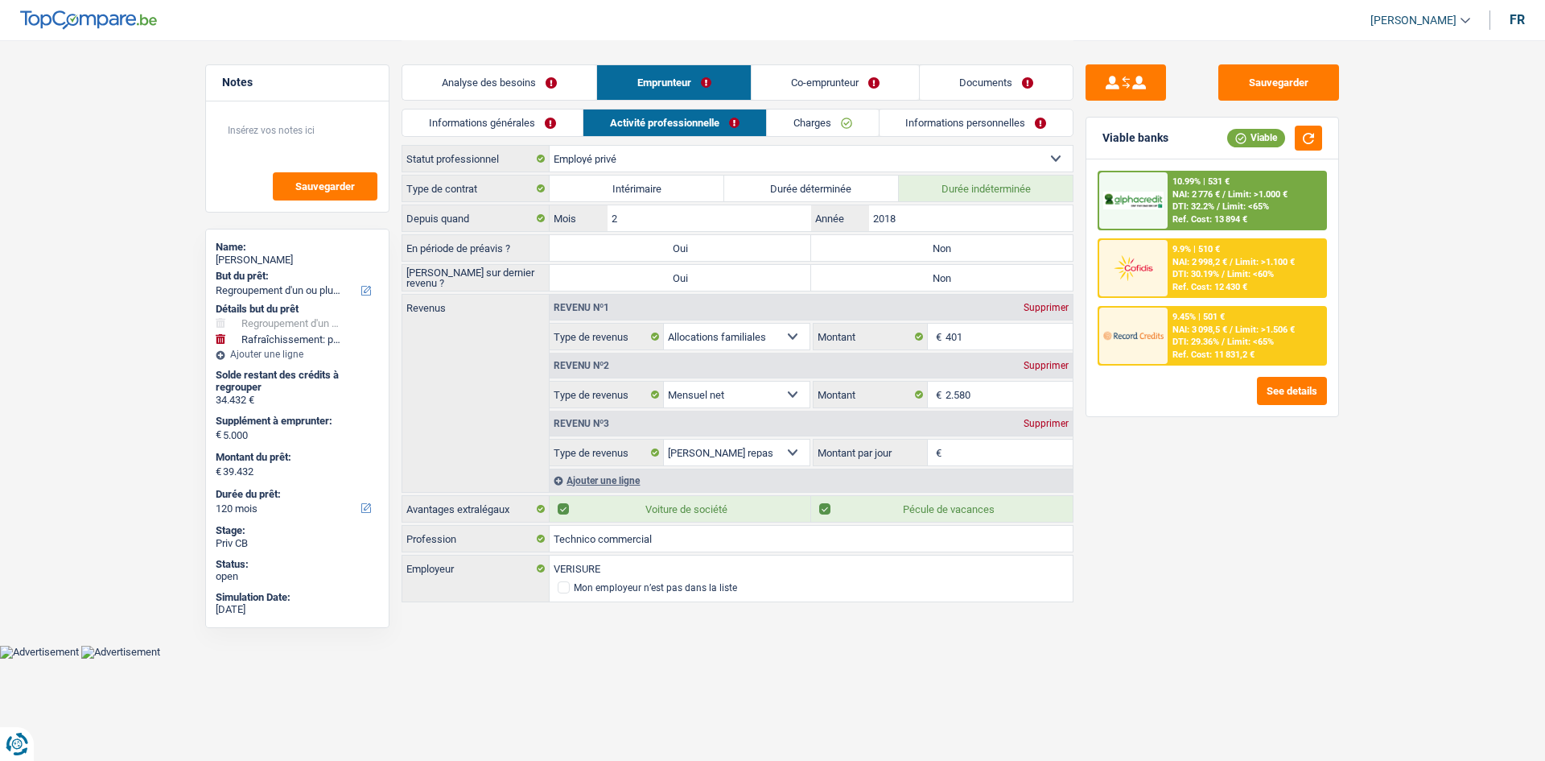
click at [561, 127] on link "Informations générales" at bounding box center [492, 122] width 180 height 27
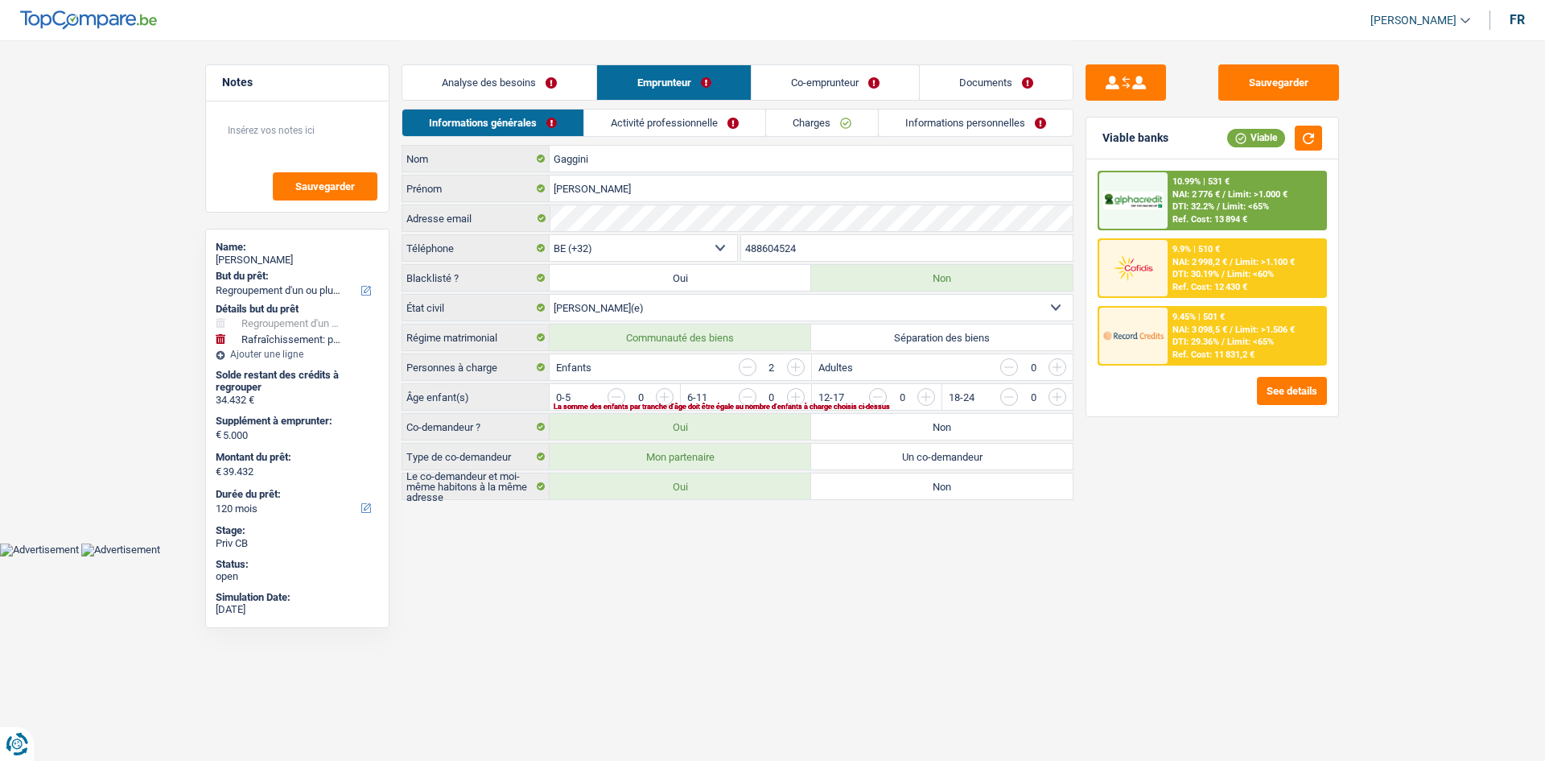
click at [633, 127] on link "Activité professionnelle" at bounding box center [674, 122] width 181 height 27
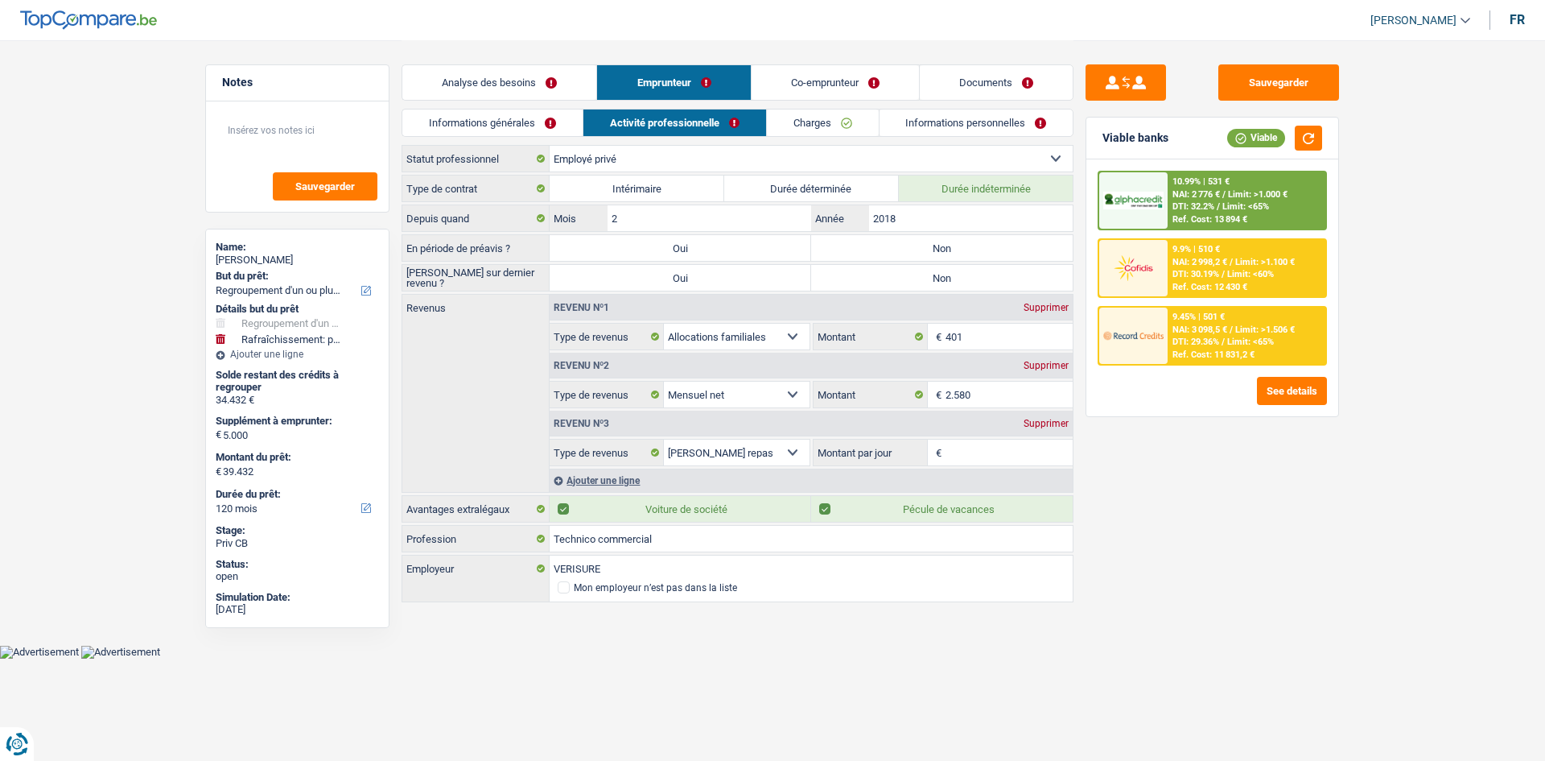
click at [839, 126] on link "Charges" at bounding box center [823, 122] width 112 height 27
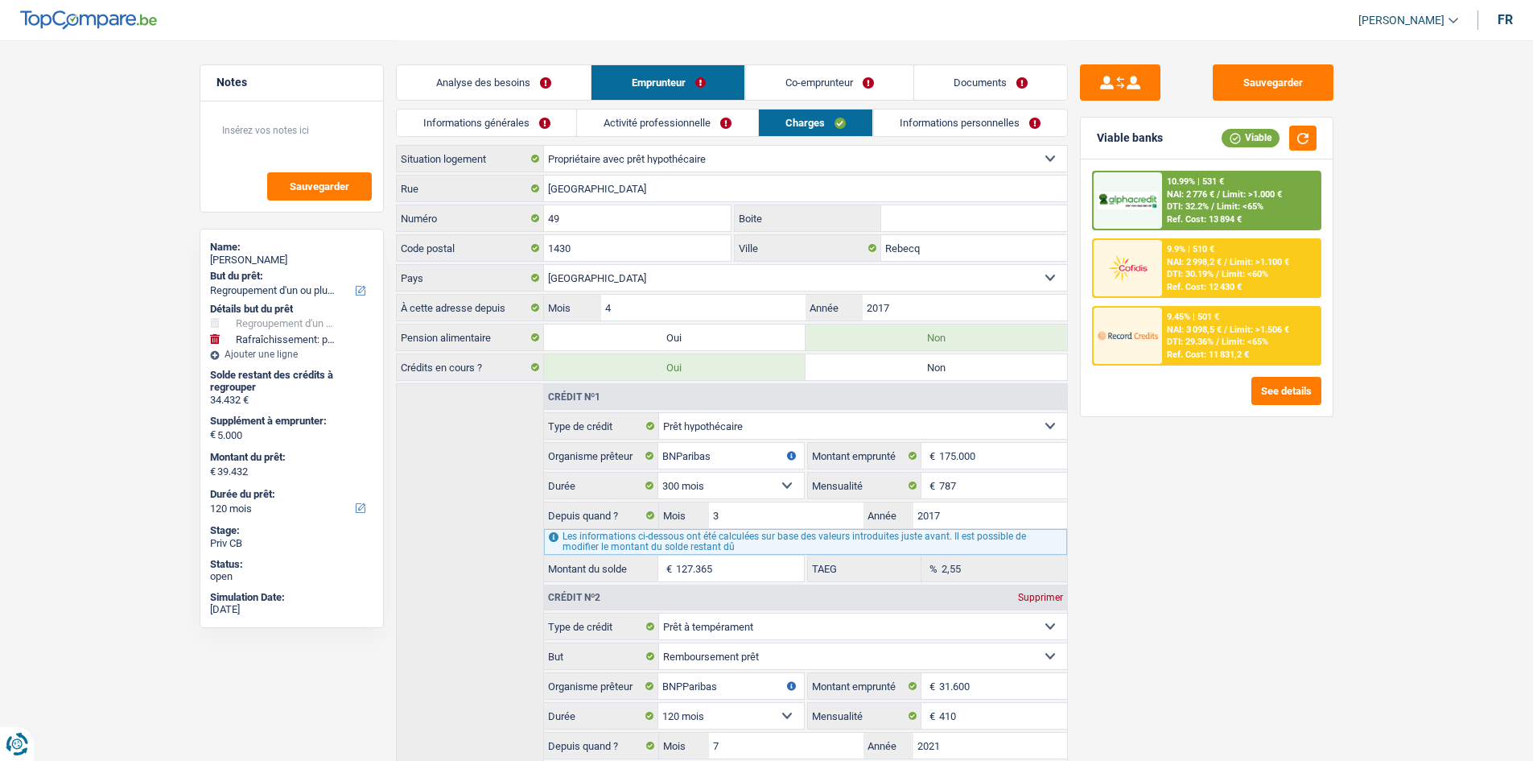
click at [944, 118] on link "Informations personnelles" at bounding box center [970, 122] width 194 height 27
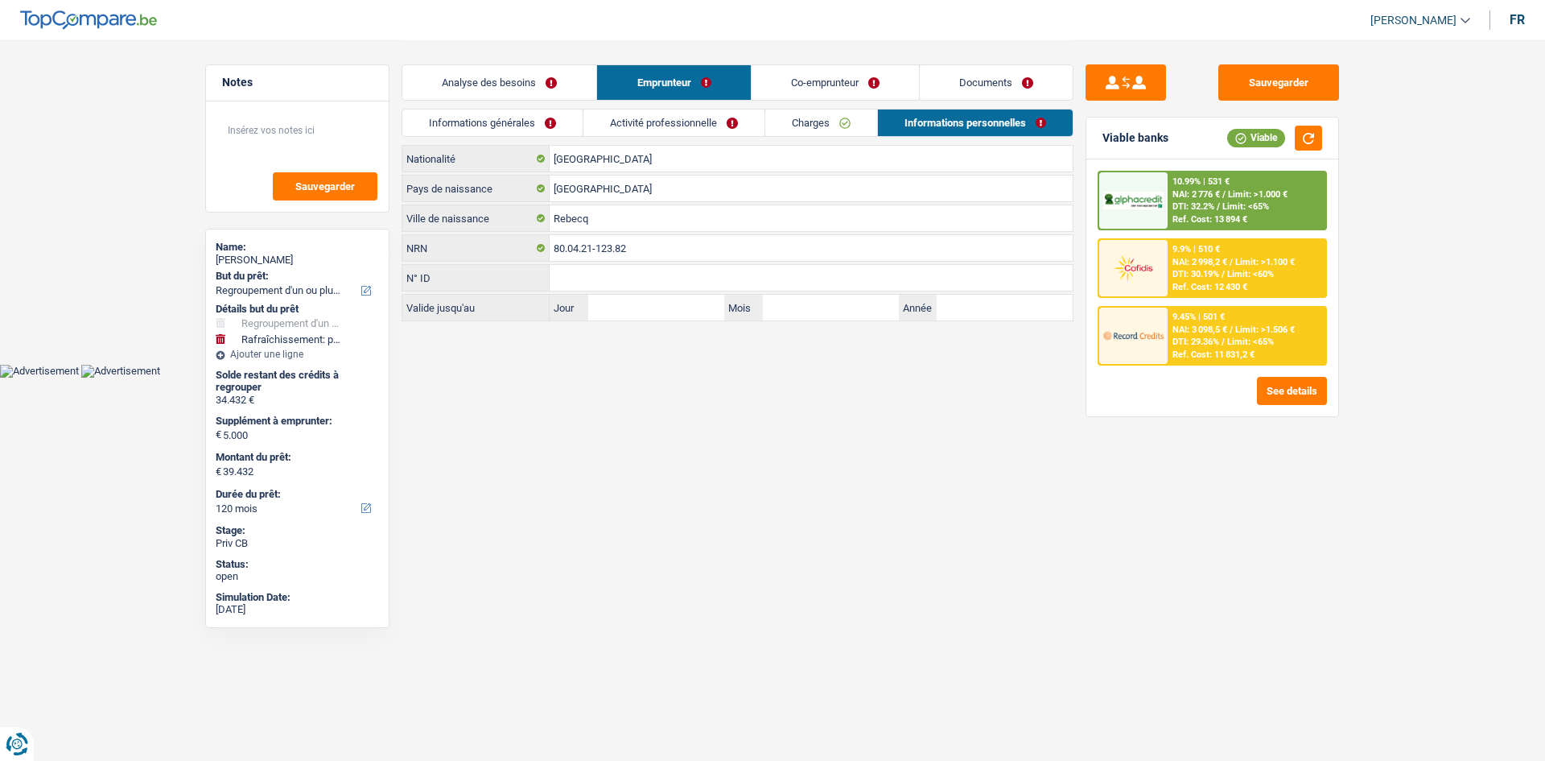
drag, startPoint x: 646, startPoint y: 126, endPoint x: 629, endPoint y: 130, distance: 17.4
click at [646, 126] on link "Activité professionnelle" at bounding box center [674, 122] width 181 height 27
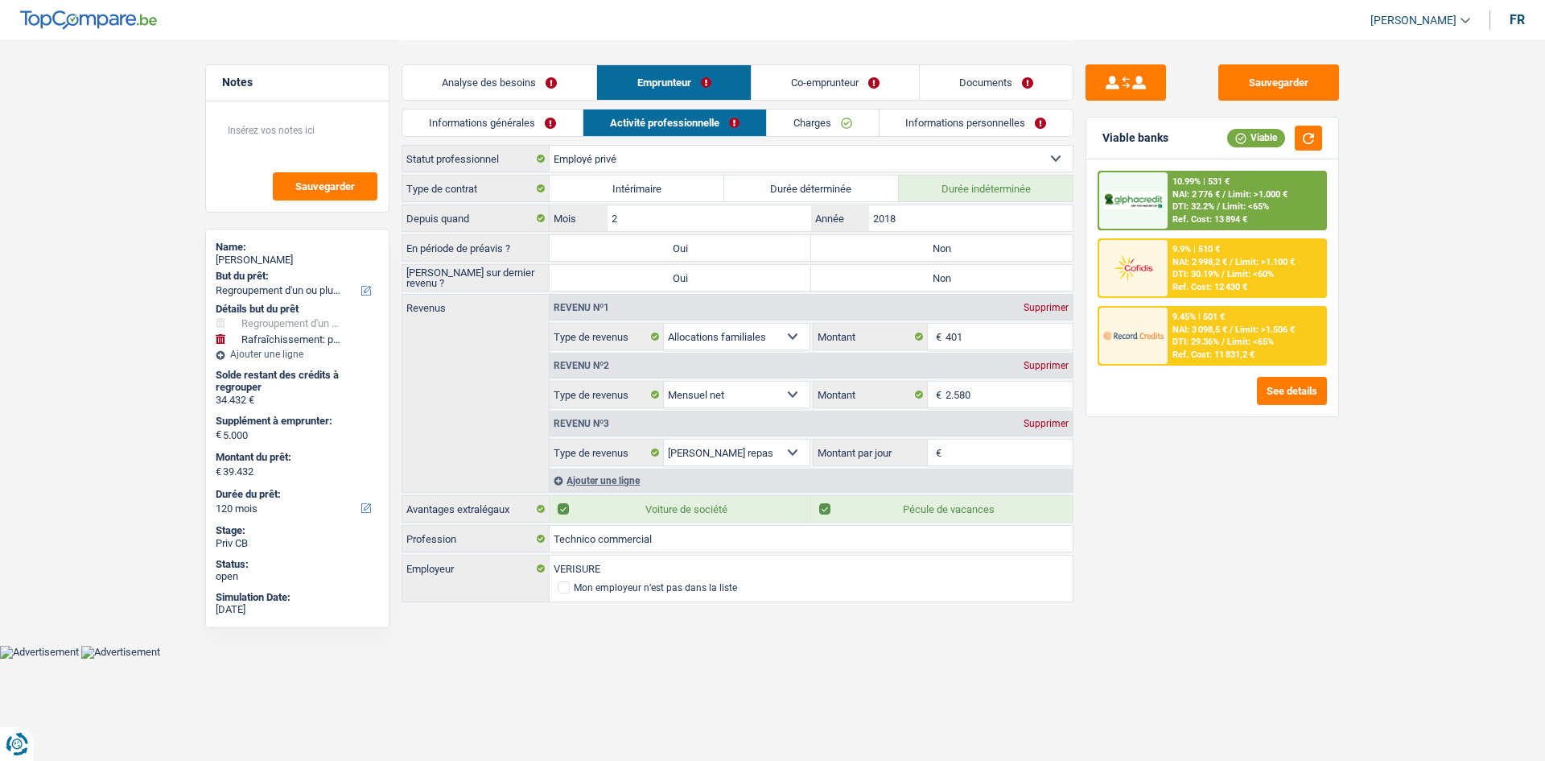
click at [557, 129] on link "Informations générales" at bounding box center [492, 122] width 180 height 27
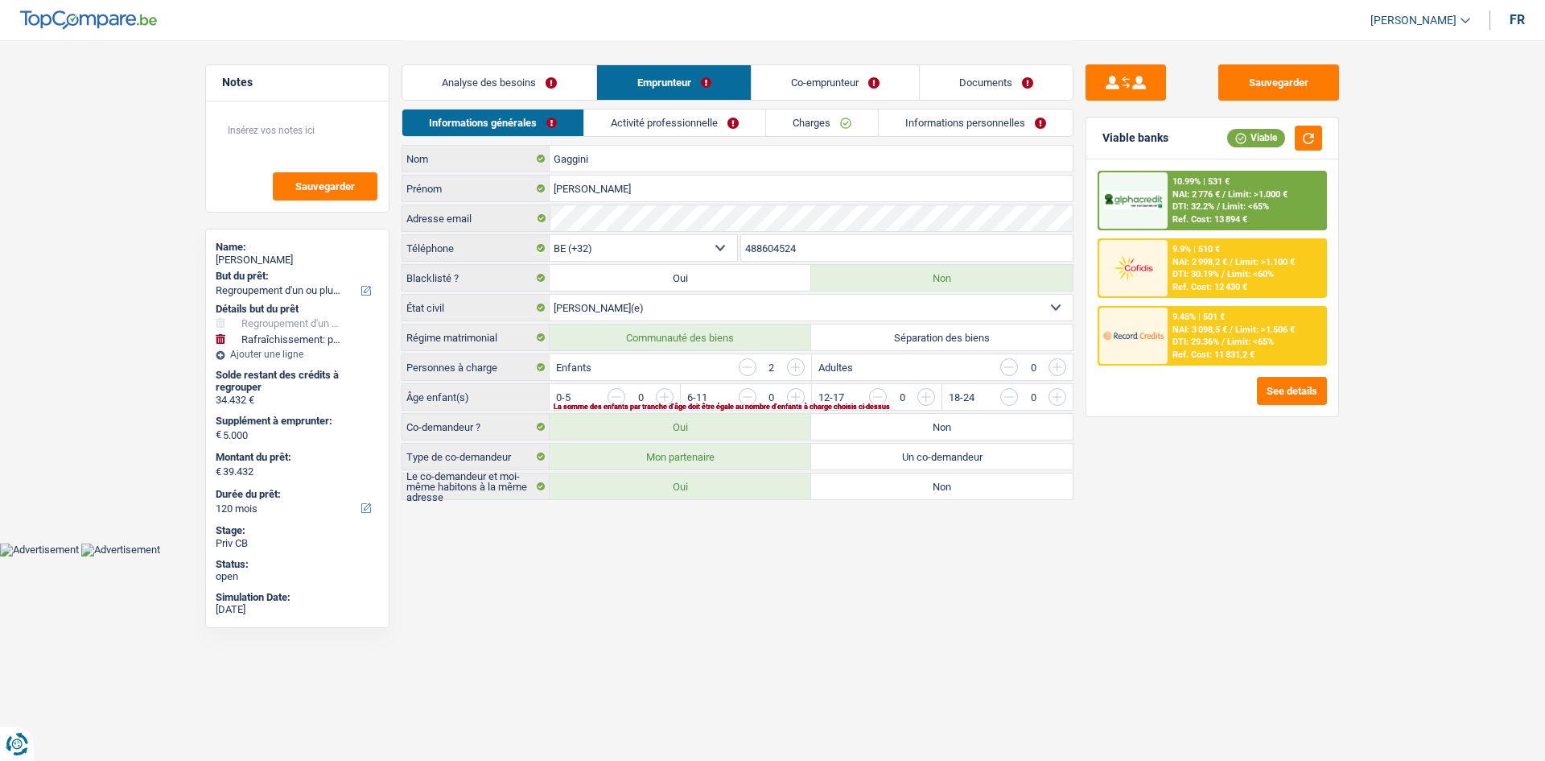
click at [800, 399] on input "button" at bounding box center [1122, 401] width 670 height 26
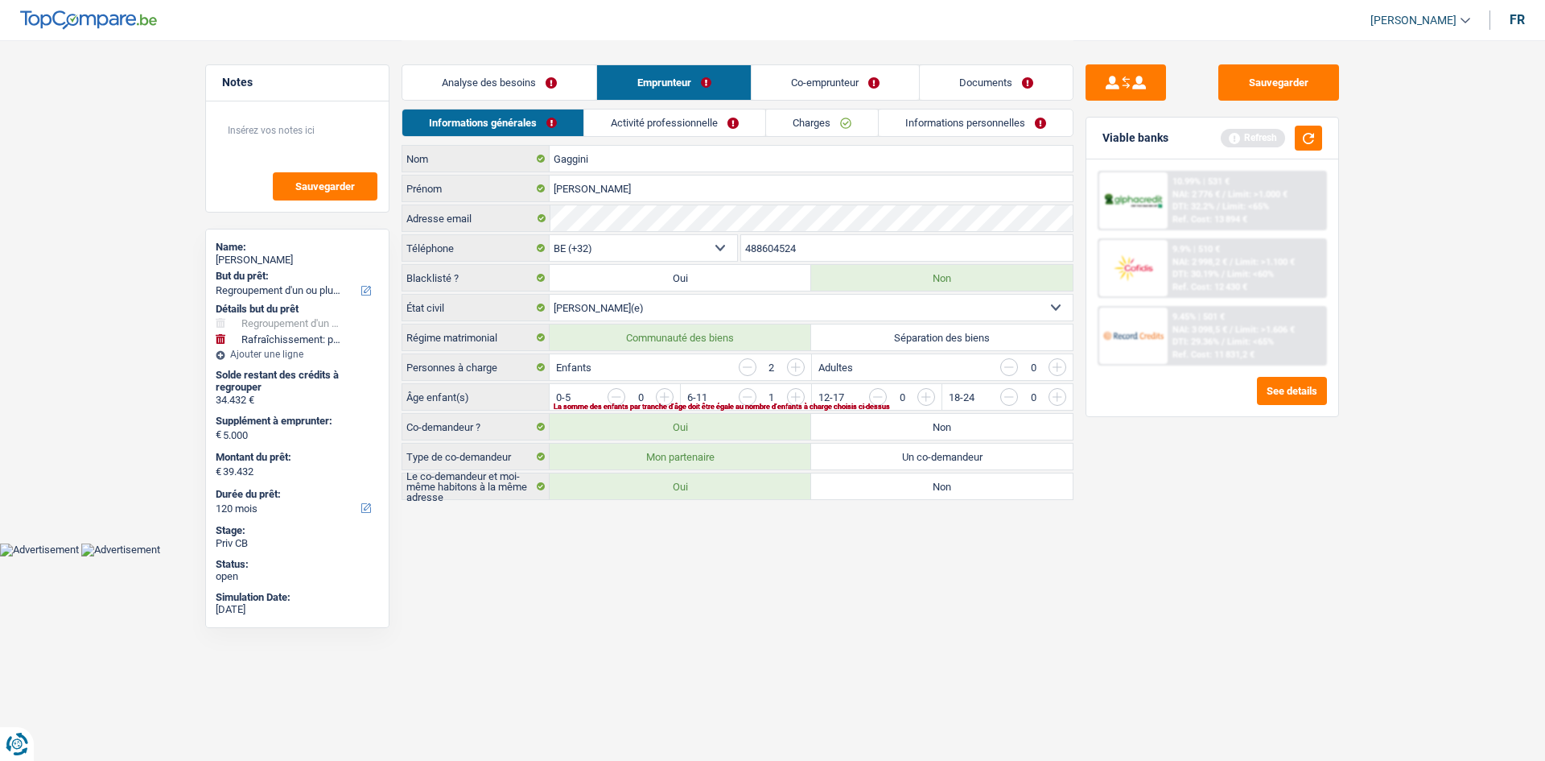
click at [802, 394] on input "button" at bounding box center [1122, 401] width 670 height 26
click at [666, 123] on link "Activité professionnelle" at bounding box center [675, 122] width 181 height 27
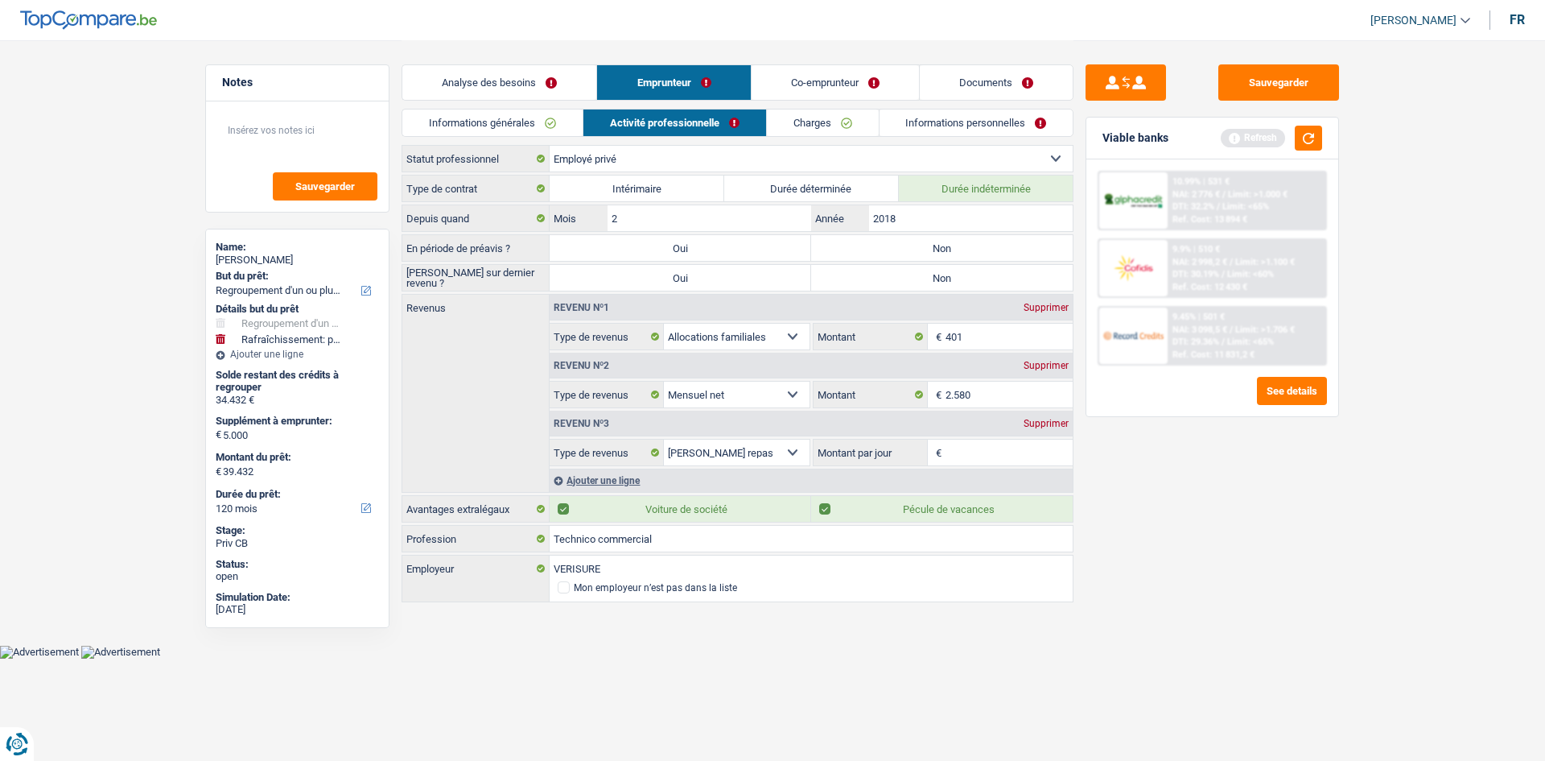
click at [877, 244] on label "Non" at bounding box center [942, 248] width 262 height 26
click at [877, 244] on input "Non" at bounding box center [942, 248] width 262 height 26
radio input "true"
drag, startPoint x: 886, startPoint y: 281, endPoint x: 915, endPoint y: 214, distance: 72.8
click at [884, 276] on label "Non" at bounding box center [942, 278] width 262 height 26
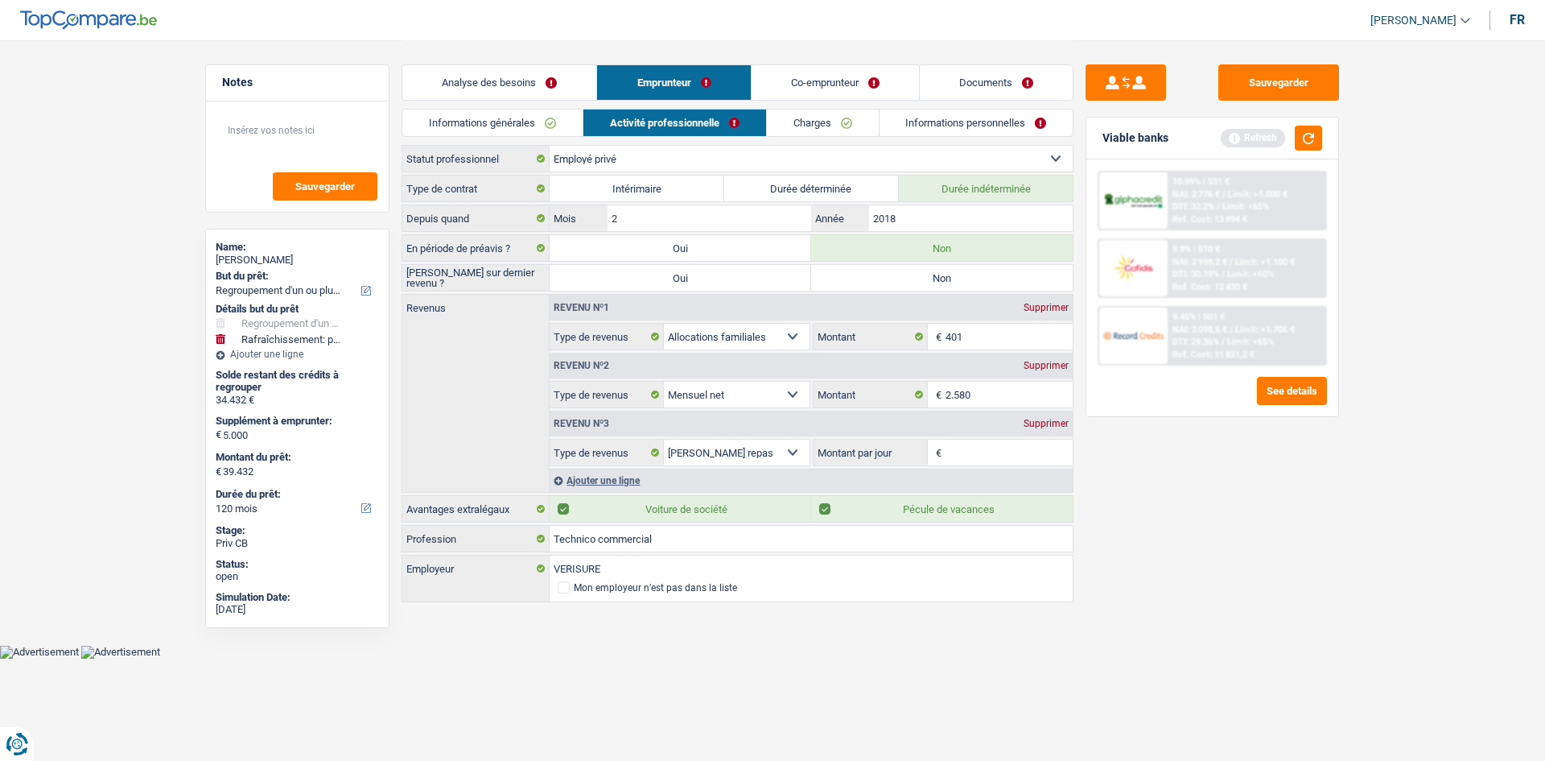
click at [884, 276] on input "Non" at bounding box center [942, 278] width 262 height 26
radio input "true"
click at [916, 213] on input "2018" at bounding box center [971, 218] width 204 height 26
click at [996, 340] on input "401" at bounding box center [1010, 337] width 128 height 26
click at [980, 443] on input "Montant par jour" at bounding box center [1010, 452] width 128 height 26
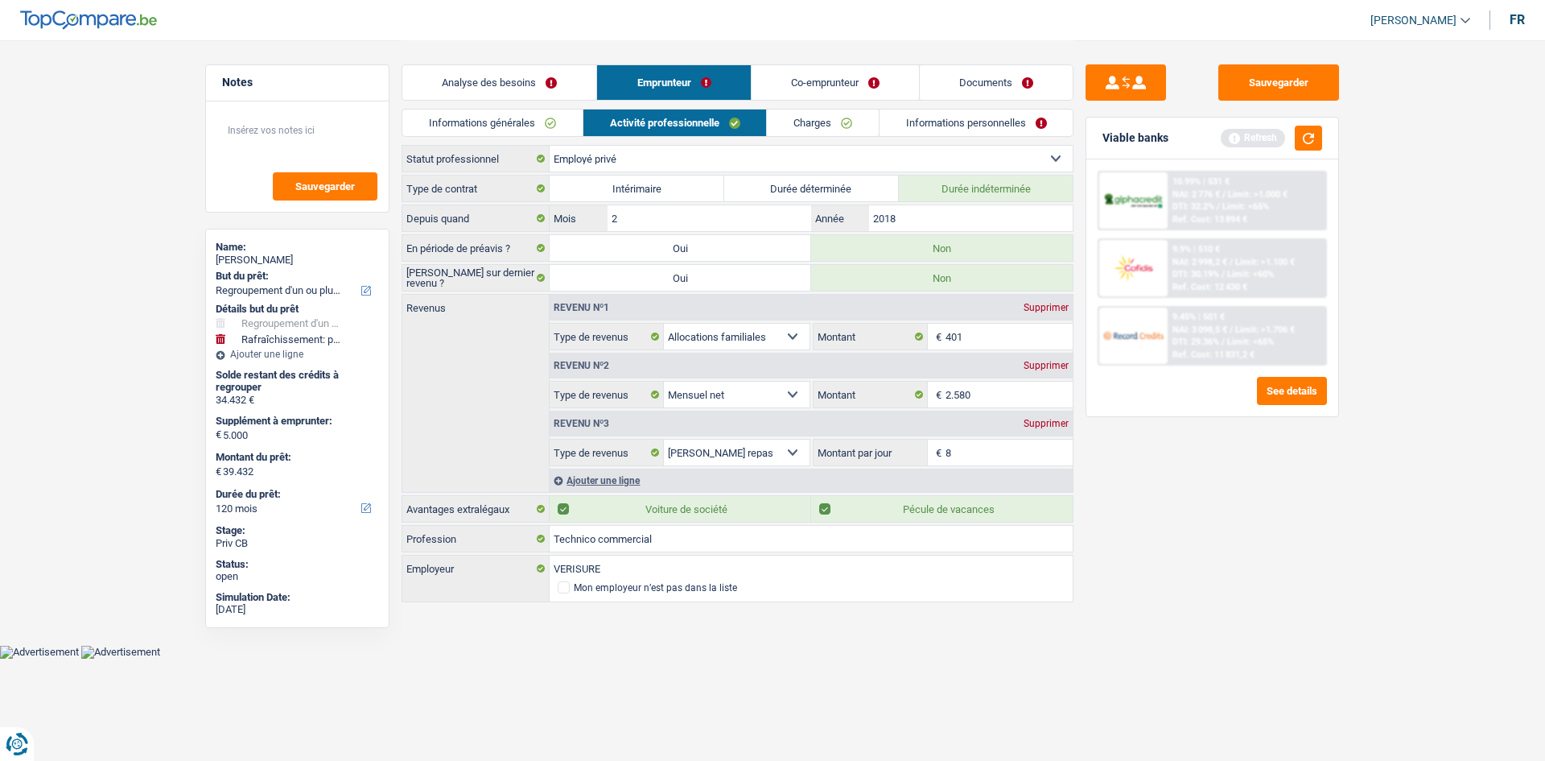
type input "8,0"
drag, startPoint x: 1495, startPoint y: 614, endPoint x: 1458, endPoint y: 571, distance: 57.0
click at [1494, 617] on main "Notes Sauvegarder Name: [PERSON_NAME] But du prêt: Confort maison: meubles, tex…" at bounding box center [772, 322] width 1545 height 645
click at [1055, 422] on div "Supprimer" at bounding box center [1046, 424] width 53 height 10
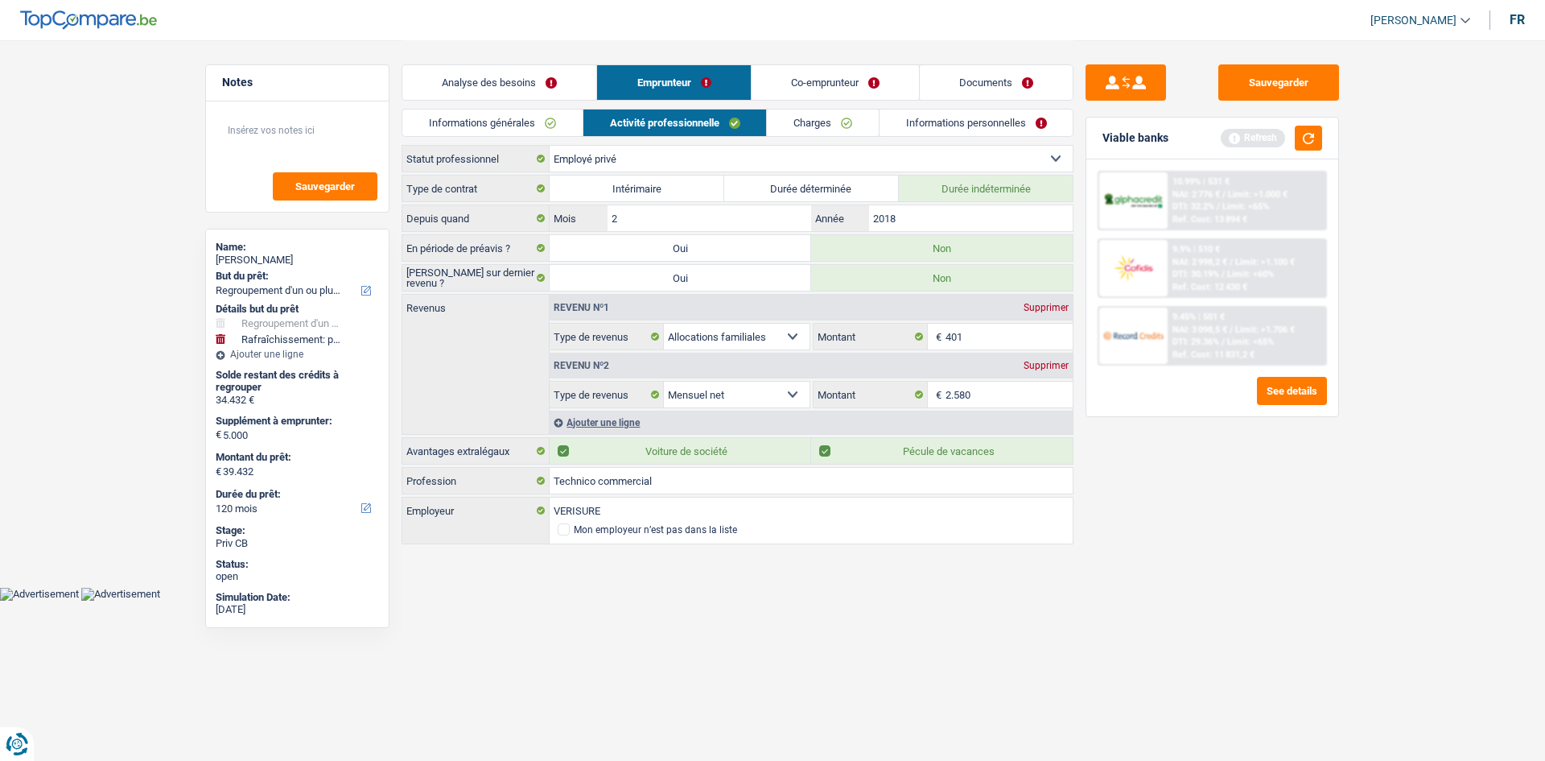
click at [1207, 604] on div "Sauvegarder Viable banks Refresh 10.99% | 531 € NAI: 2 776 € / Limit: >1.000 € …" at bounding box center [1213, 399] width 278 height 670
click at [802, 119] on link "Charges" at bounding box center [823, 122] width 112 height 27
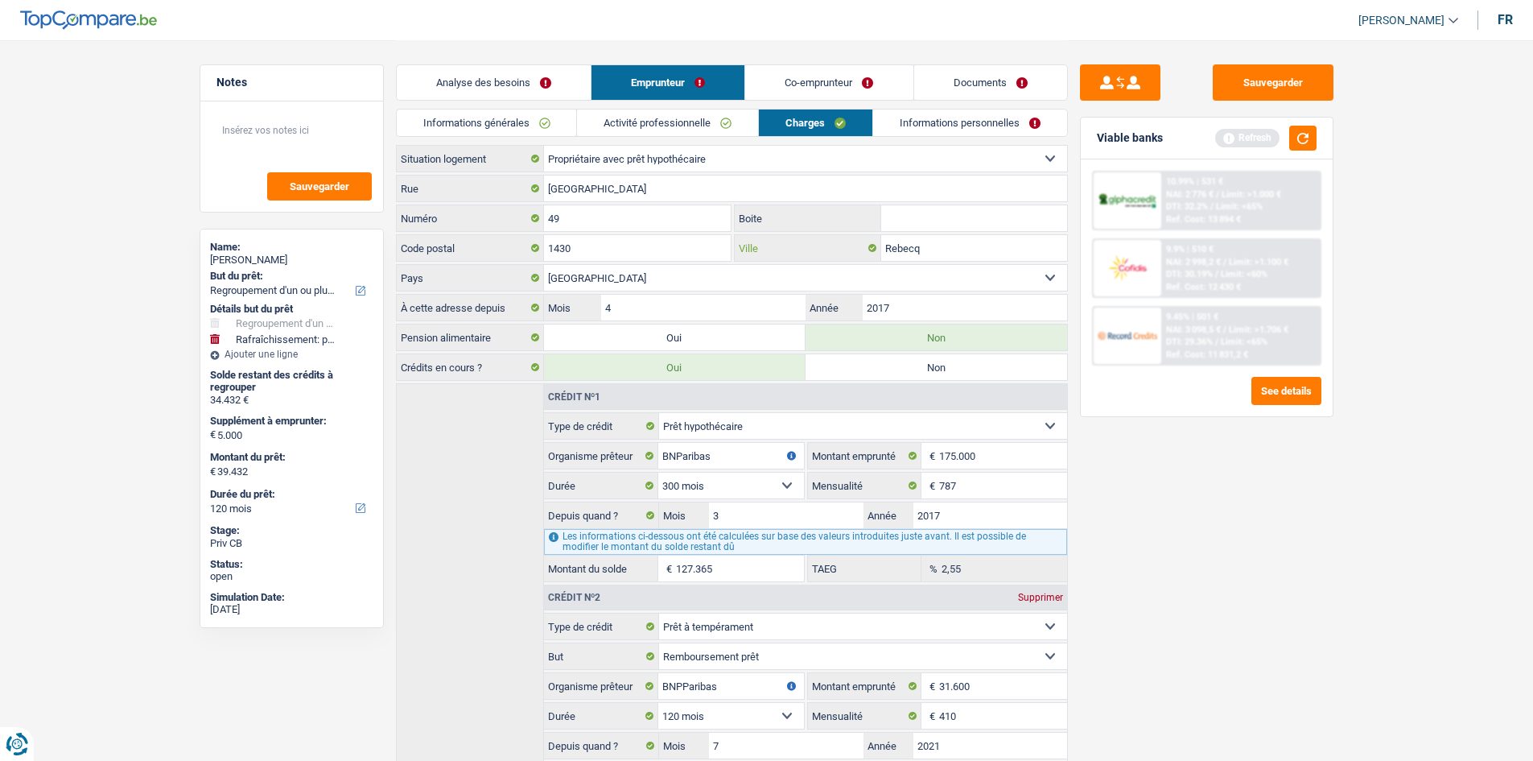
click at [940, 244] on input "Rebecq" at bounding box center [974, 248] width 186 height 26
drag, startPoint x: 918, startPoint y: 116, endPoint x: 959, endPoint y: 127, distance: 42.6
click at [918, 114] on link "Informations personnelles" at bounding box center [970, 122] width 194 height 27
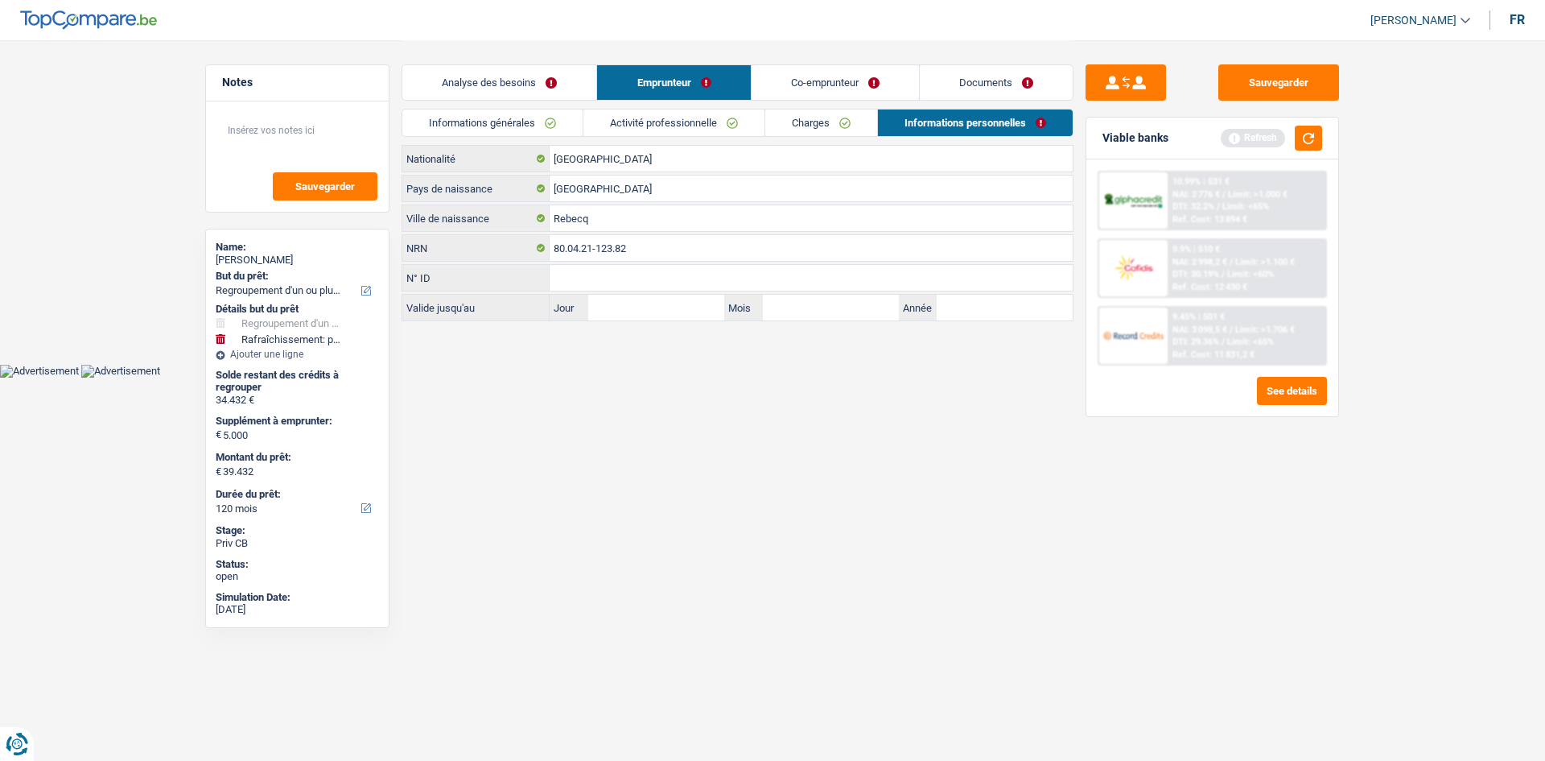
click at [854, 72] on link "Co-emprunteur" at bounding box center [835, 82] width 167 height 35
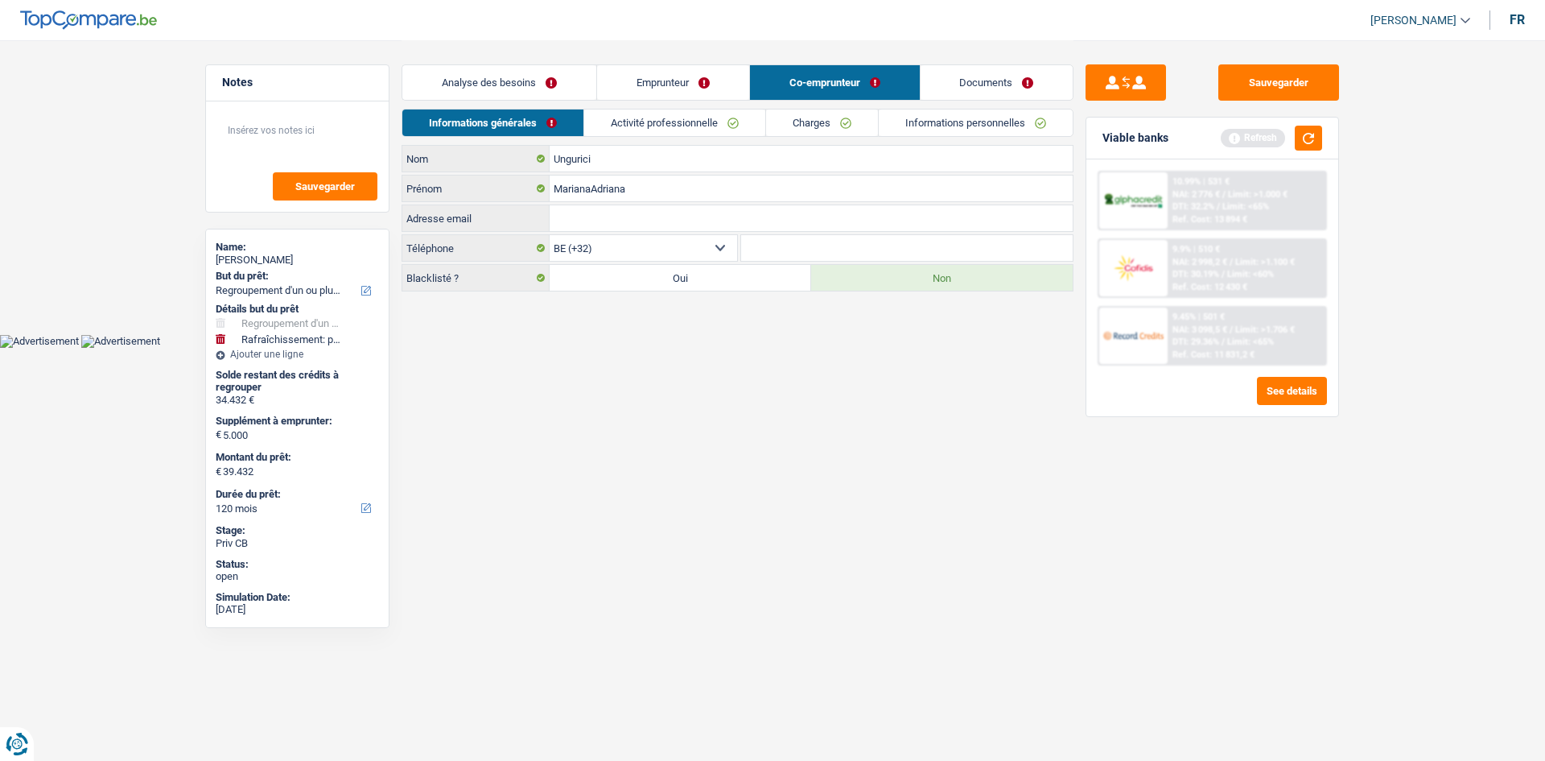
click at [687, 130] on link "Activité professionnelle" at bounding box center [674, 122] width 181 height 27
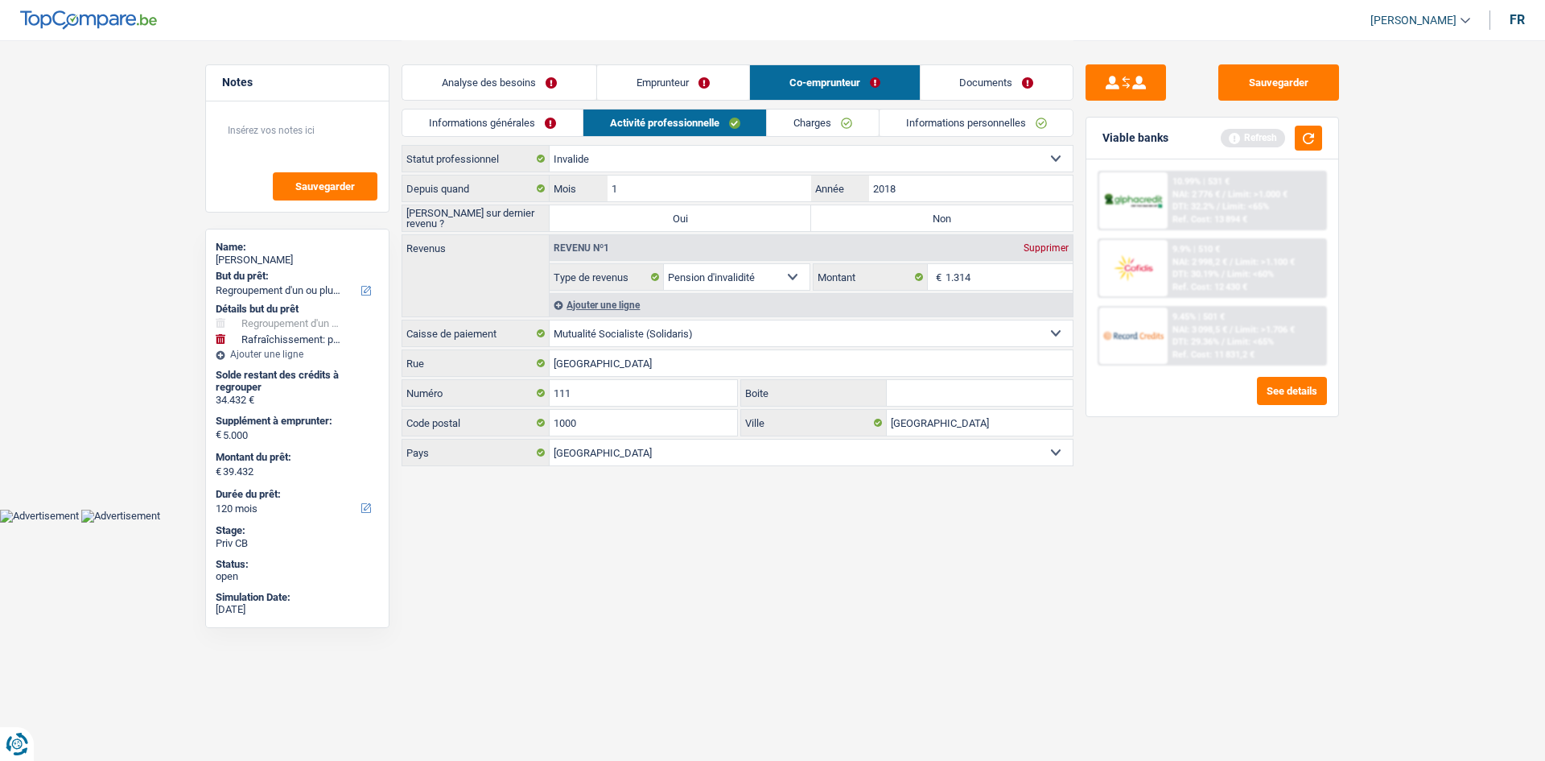
click at [947, 215] on label "Non" at bounding box center [942, 218] width 262 height 26
click at [947, 215] on input "Non" at bounding box center [942, 218] width 262 height 26
radio input "true"
click at [958, 200] on input "2018" at bounding box center [971, 188] width 204 height 26
drag, startPoint x: 1013, startPoint y: 288, endPoint x: 1283, endPoint y: 377, distance: 284.8
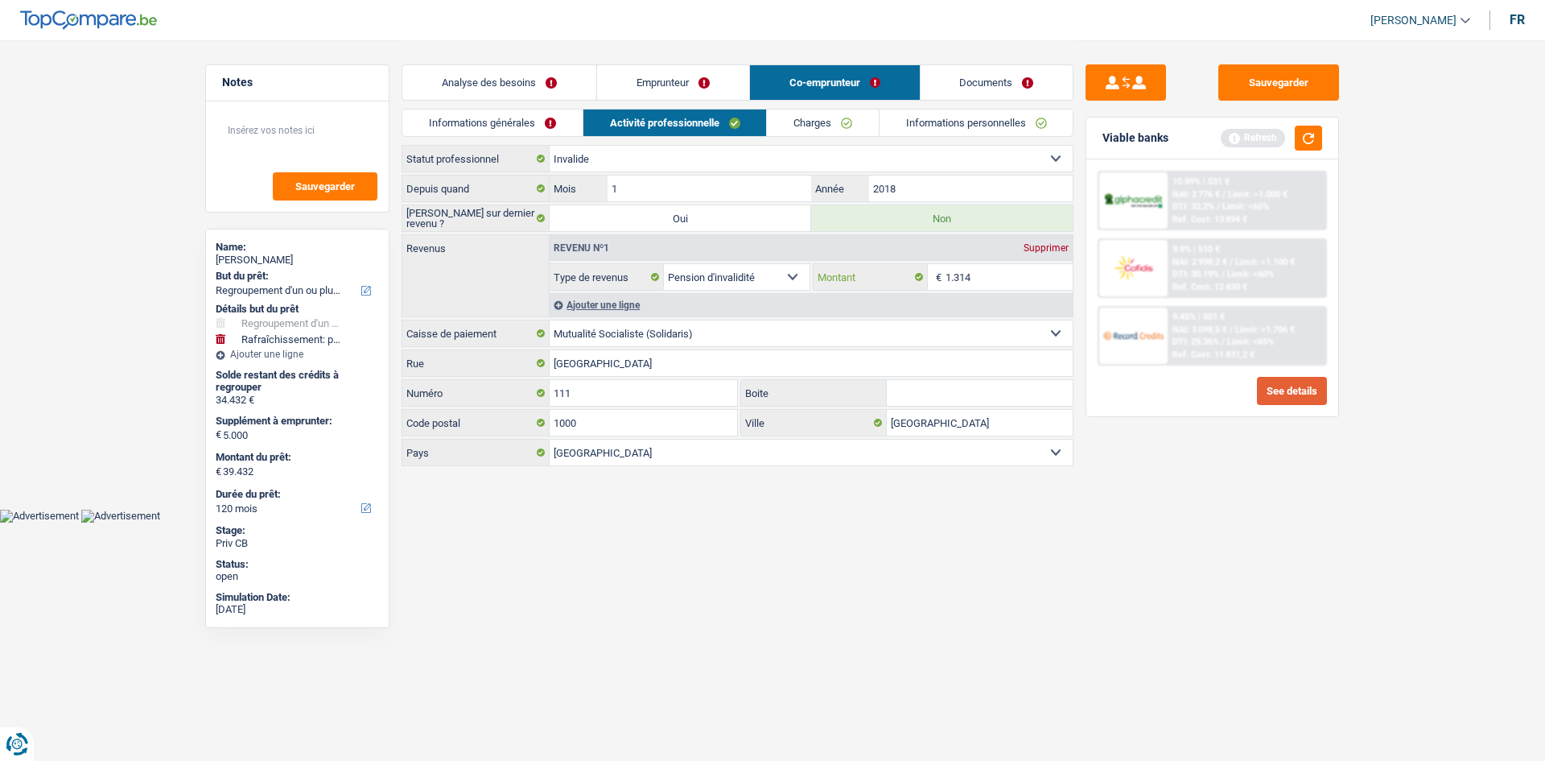
click at [1013, 284] on input "1.314" at bounding box center [1010, 277] width 128 height 26
click at [862, 123] on link "Charges" at bounding box center [823, 122] width 112 height 27
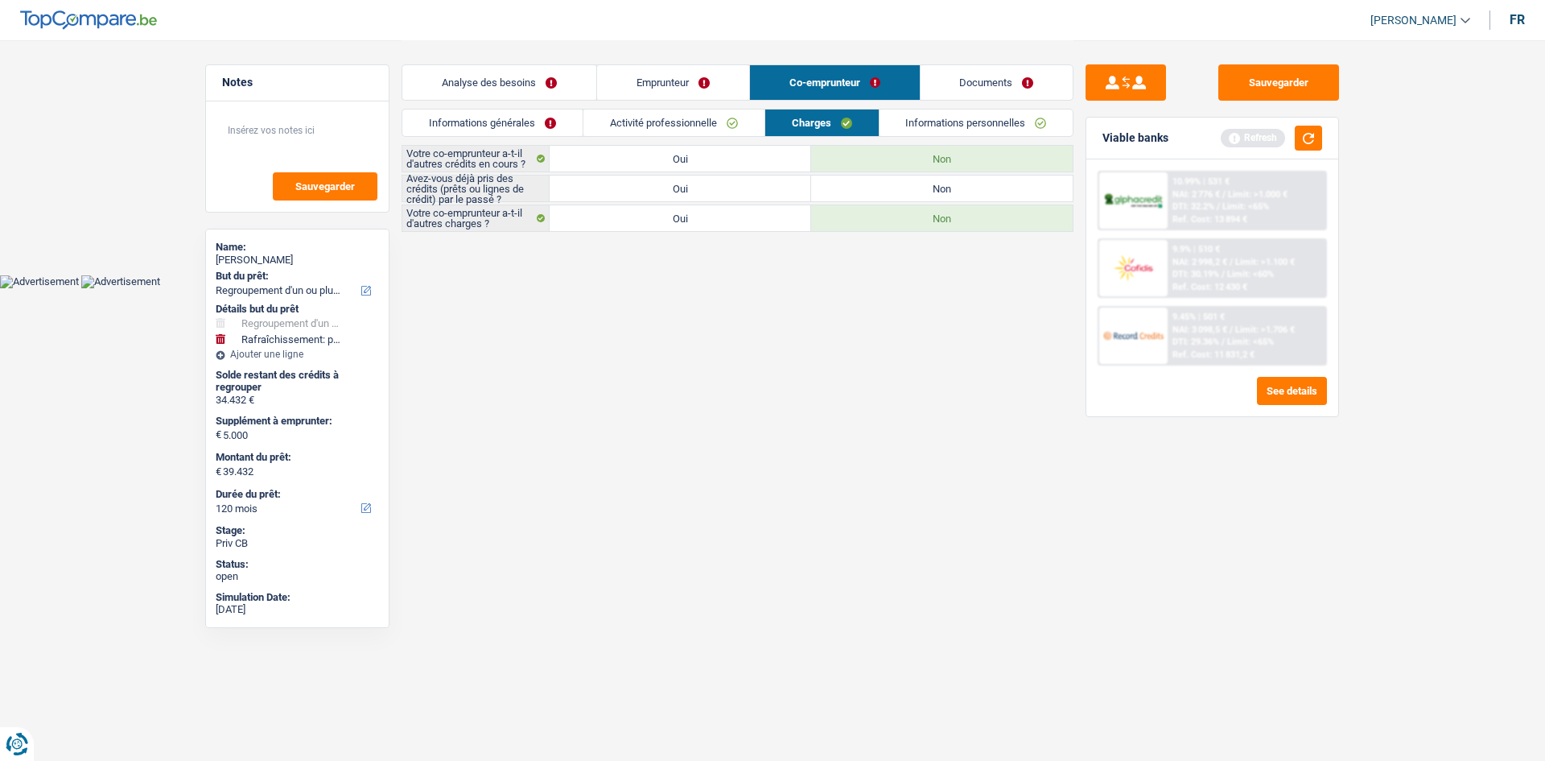
click at [710, 193] on label "Oui" at bounding box center [681, 188] width 262 height 26
click at [710, 193] on input "Oui" at bounding box center [681, 188] width 262 height 26
radio input "true"
click at [1002, 120] on link "Informations personnelles" at bounding box center [977, 122] width 194 height 27
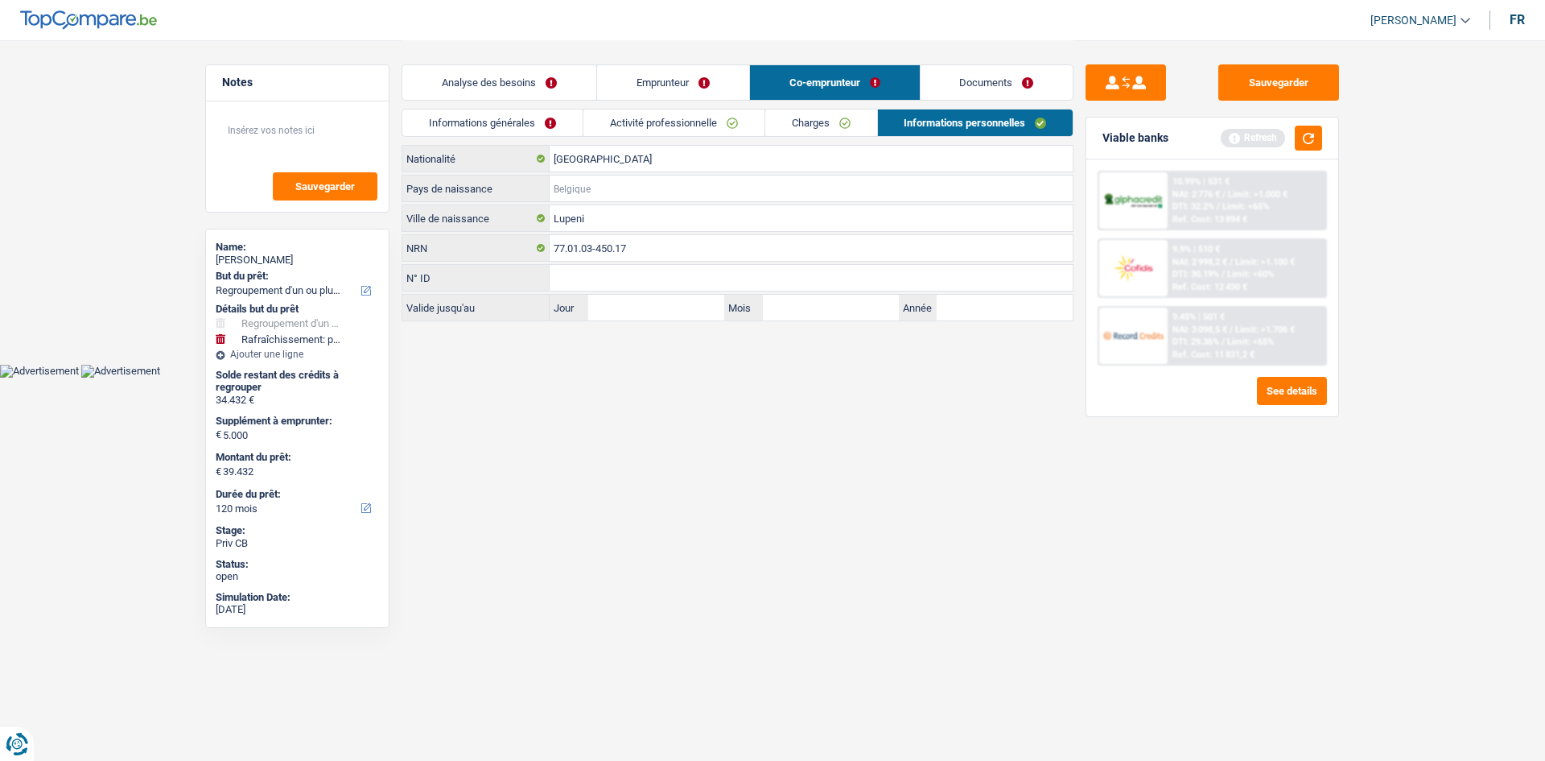
click at [589, 185] on input "Pays de naissance" at bounding box center [811, 188] width 523 height 26
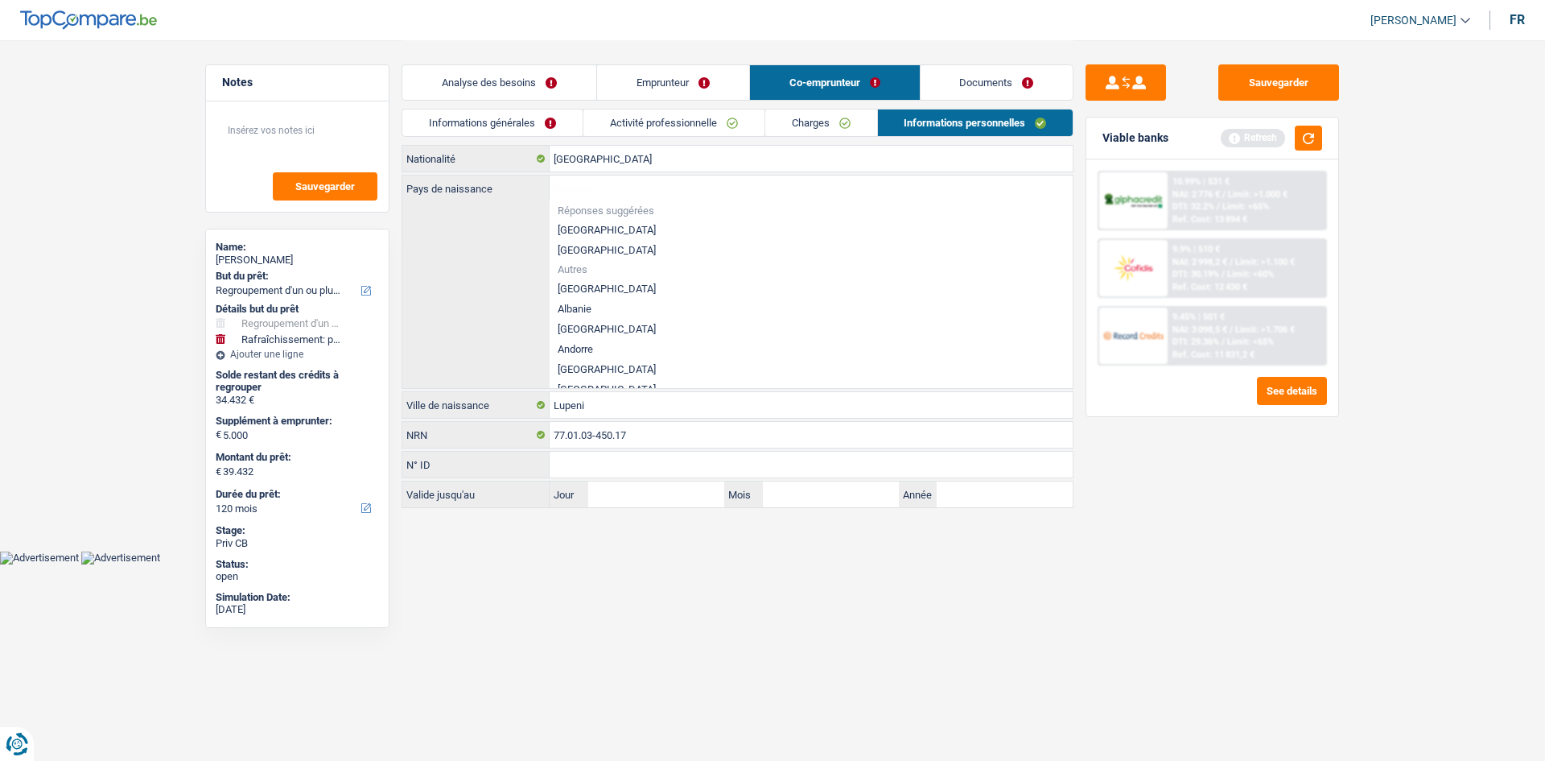
click at [584, 229] on li "[GEOGRAPHIC_DATA]" at bounding box center [811, 230] width 523 height 20
type input "[GEOGRAPHIC_DATA]"
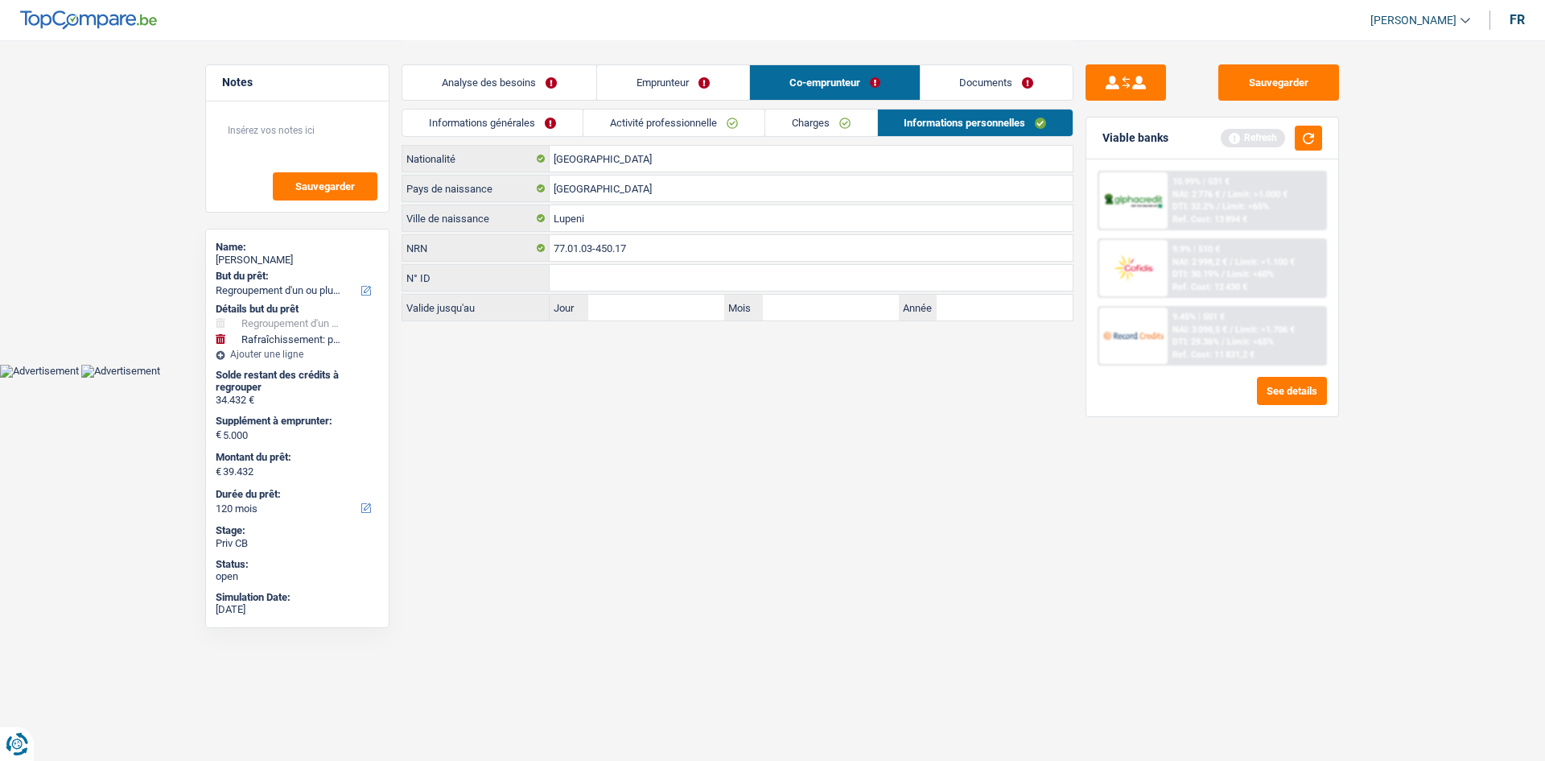
click at [999, 80] on link "Documents" at bounding box center [997, 82] width 153 height 35
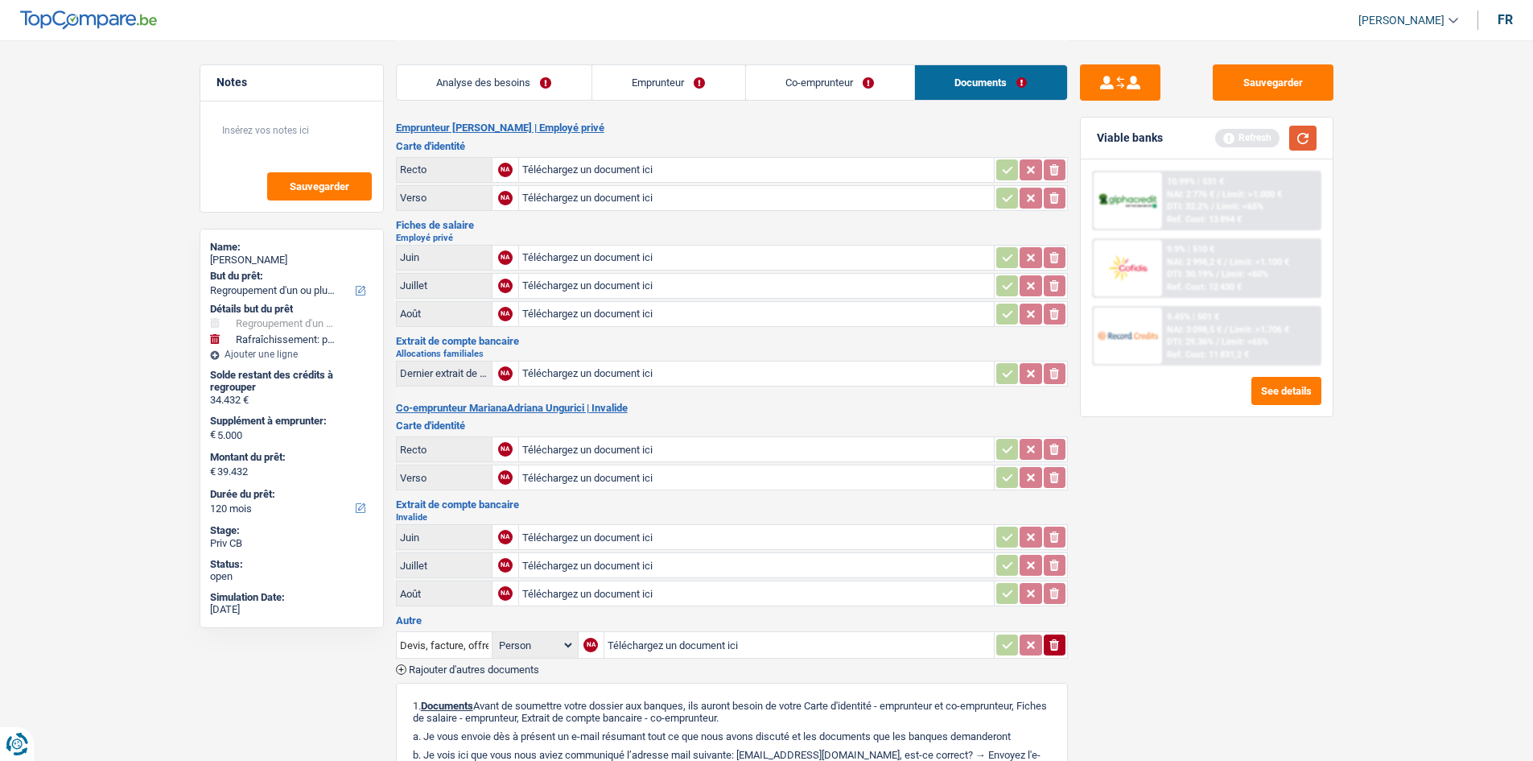
click at [1307, 136] on button "button" at bounding box center [1302, 138] width 27 height 25
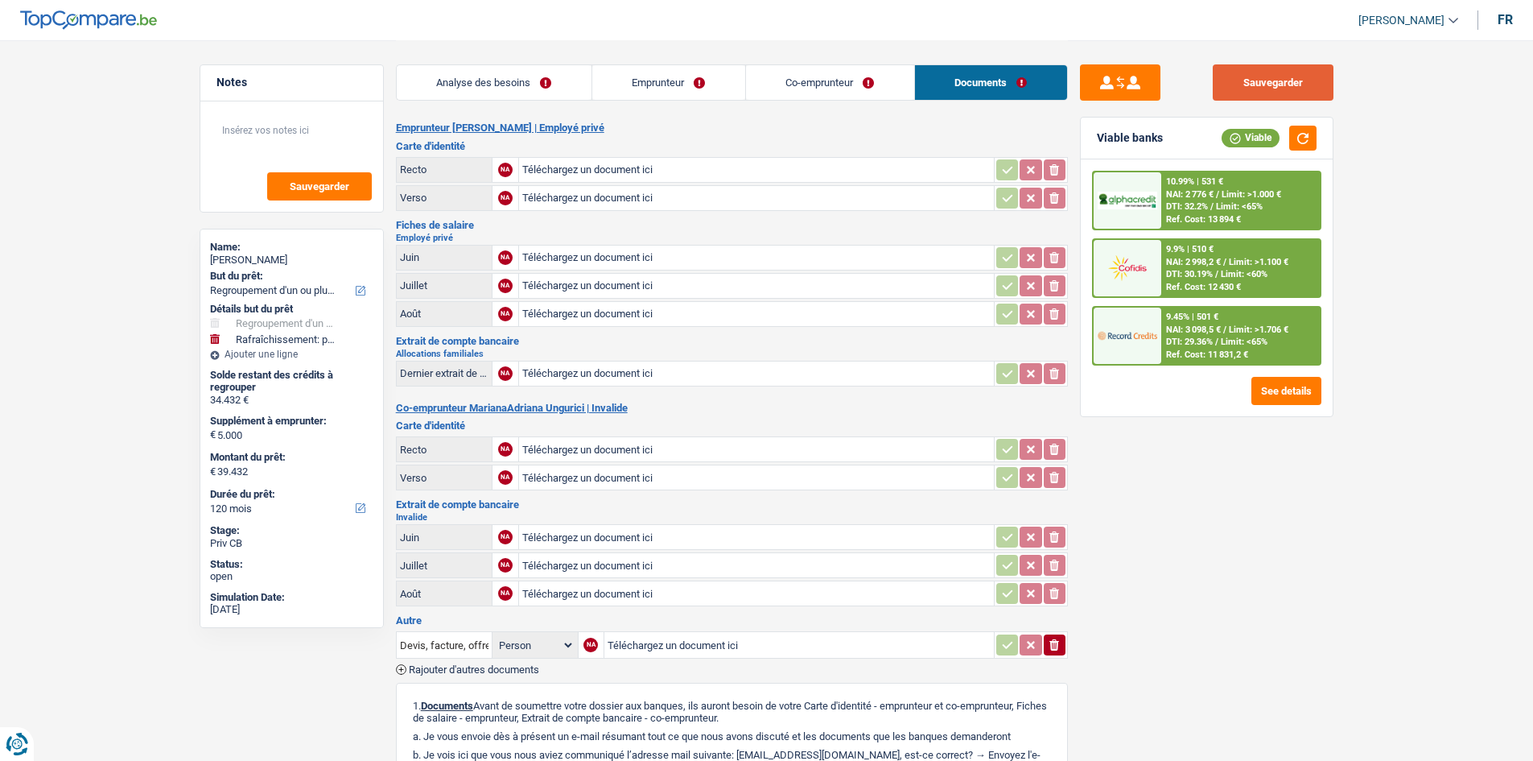
click at [1260, 69] on button "Sauvegarder" at bounding box center [1273, 82] width 121 height 36
click at [1255, 212] on div "10.99% | 531 € NAI: 2 776 € / Limit: >1.000 € DTI: 32.2% / Limit: <65% Ref. Cos…" at bounding box center [1240, 200] width 159 height 56
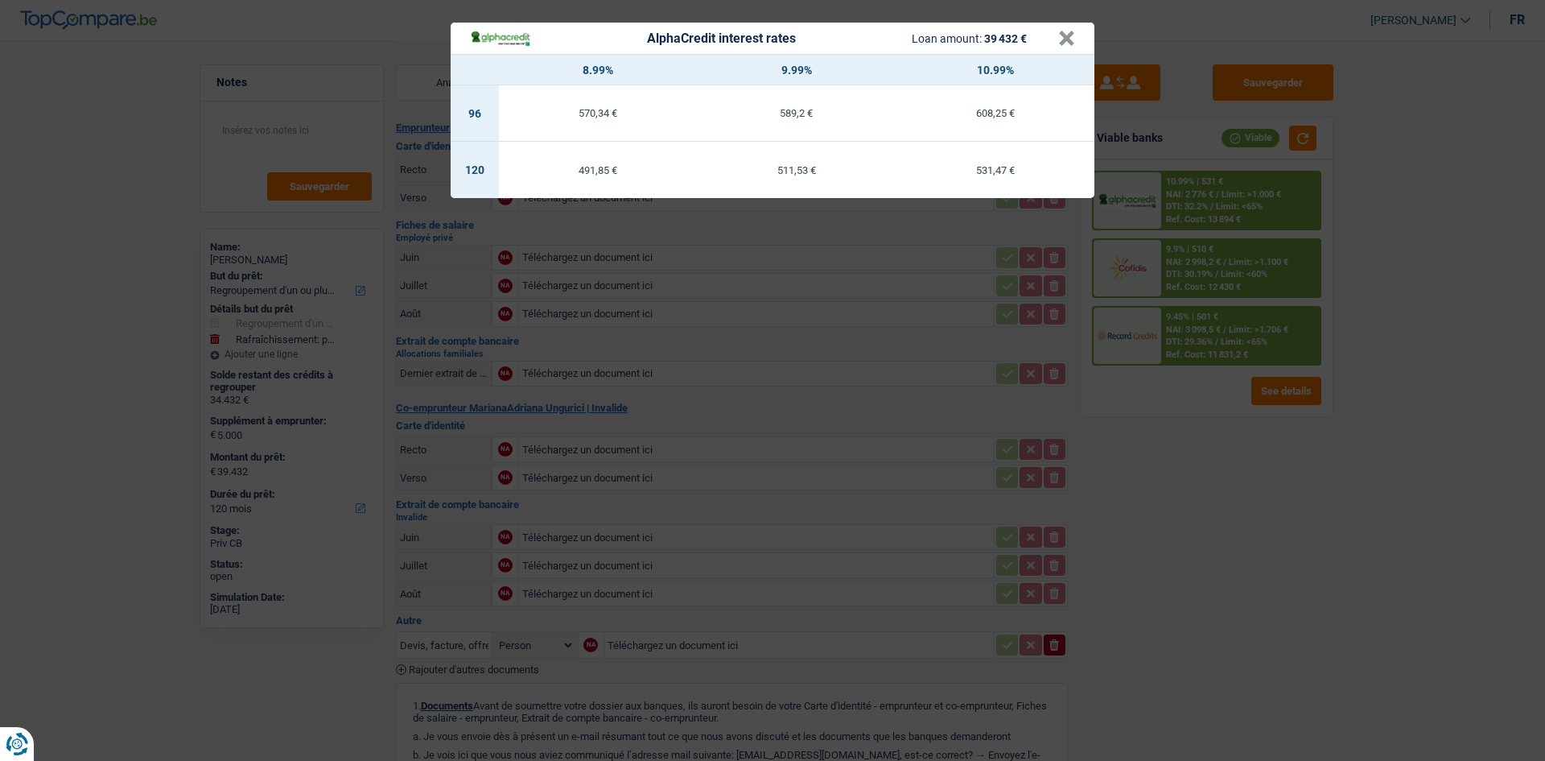
drag, startPoint x: 1237, startPoint y: 560, endPoint x: 1181, endPoint y: 556, distance: 56.5
click at [1234, 557] on div "AlphaCredit interest rates Loan amount: 39 432 € × 8.99% 9.99% 10.99% 96 570,34…" at bounding box center [772, 380] width 1545 height 761
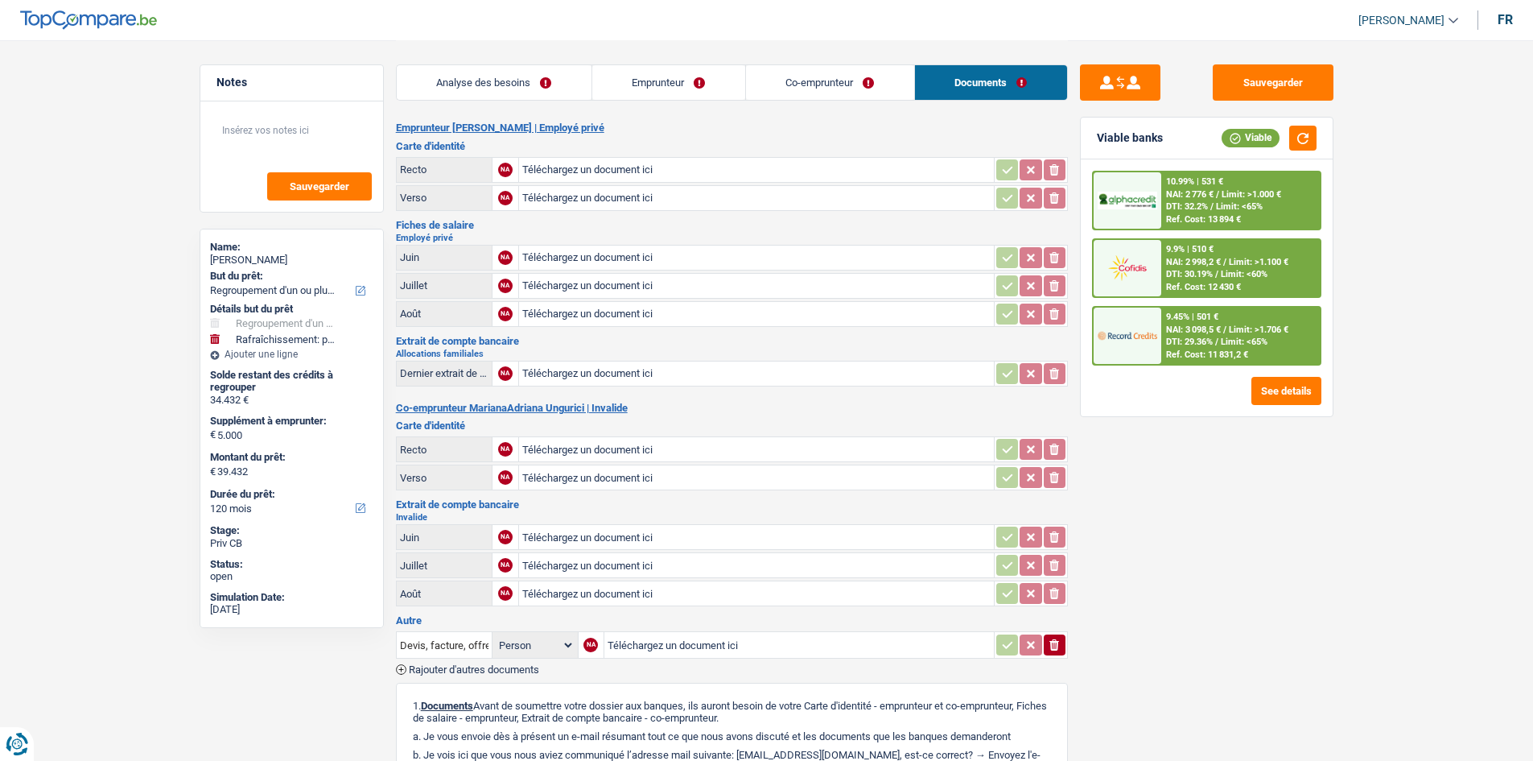
click at [534, 60] on div "Analyse des besoins Emprunteur Co-emprunteur Documents" at bounding box center [732, 74] width 672 height 68
click at [514, 70] on link "Analyse des besoins" at bounding box center [494, 82] width 195 height 35
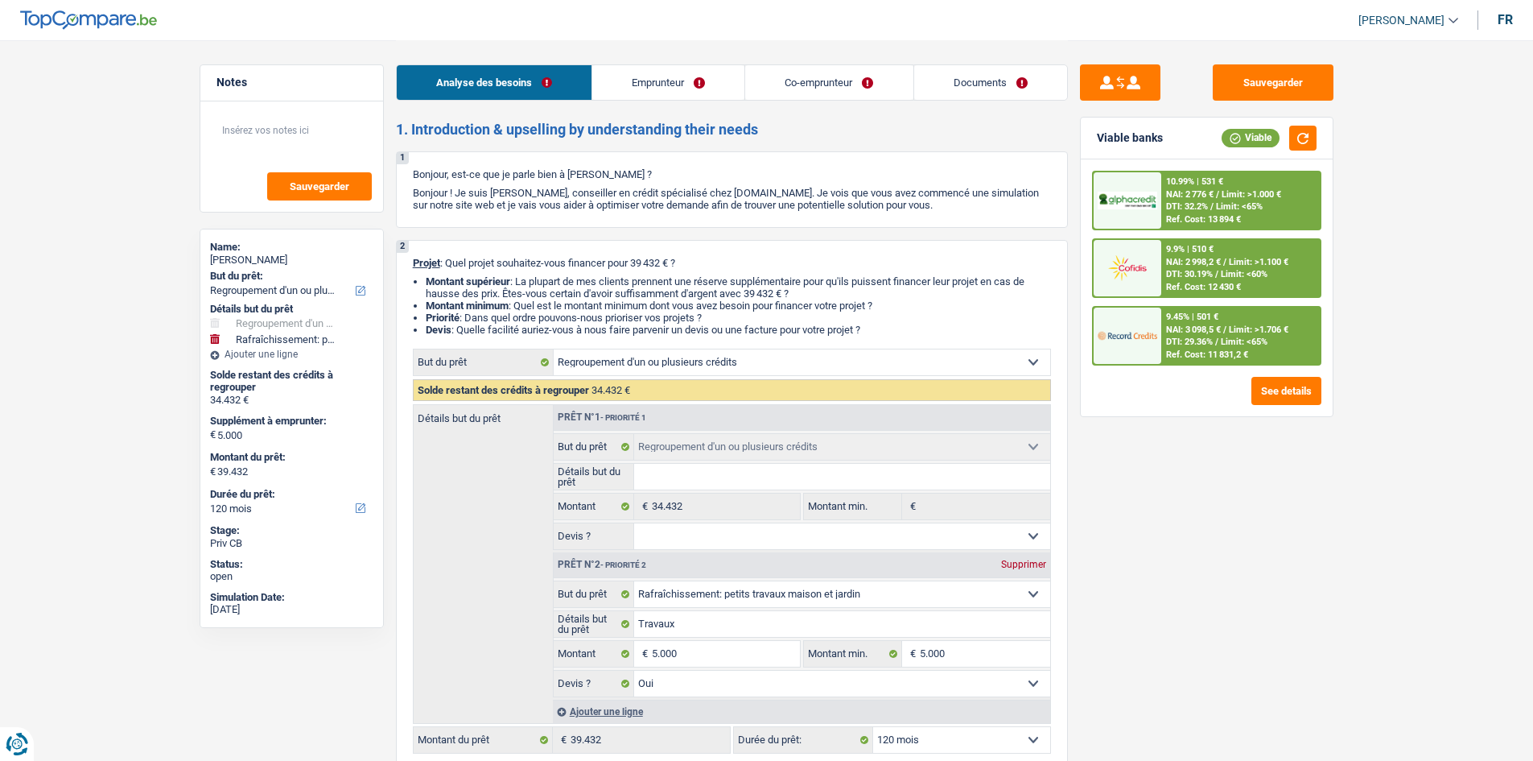
click at [1224, 203] on span "Limit: <65%" at bounding box center [1239, 206] width 47 height 10
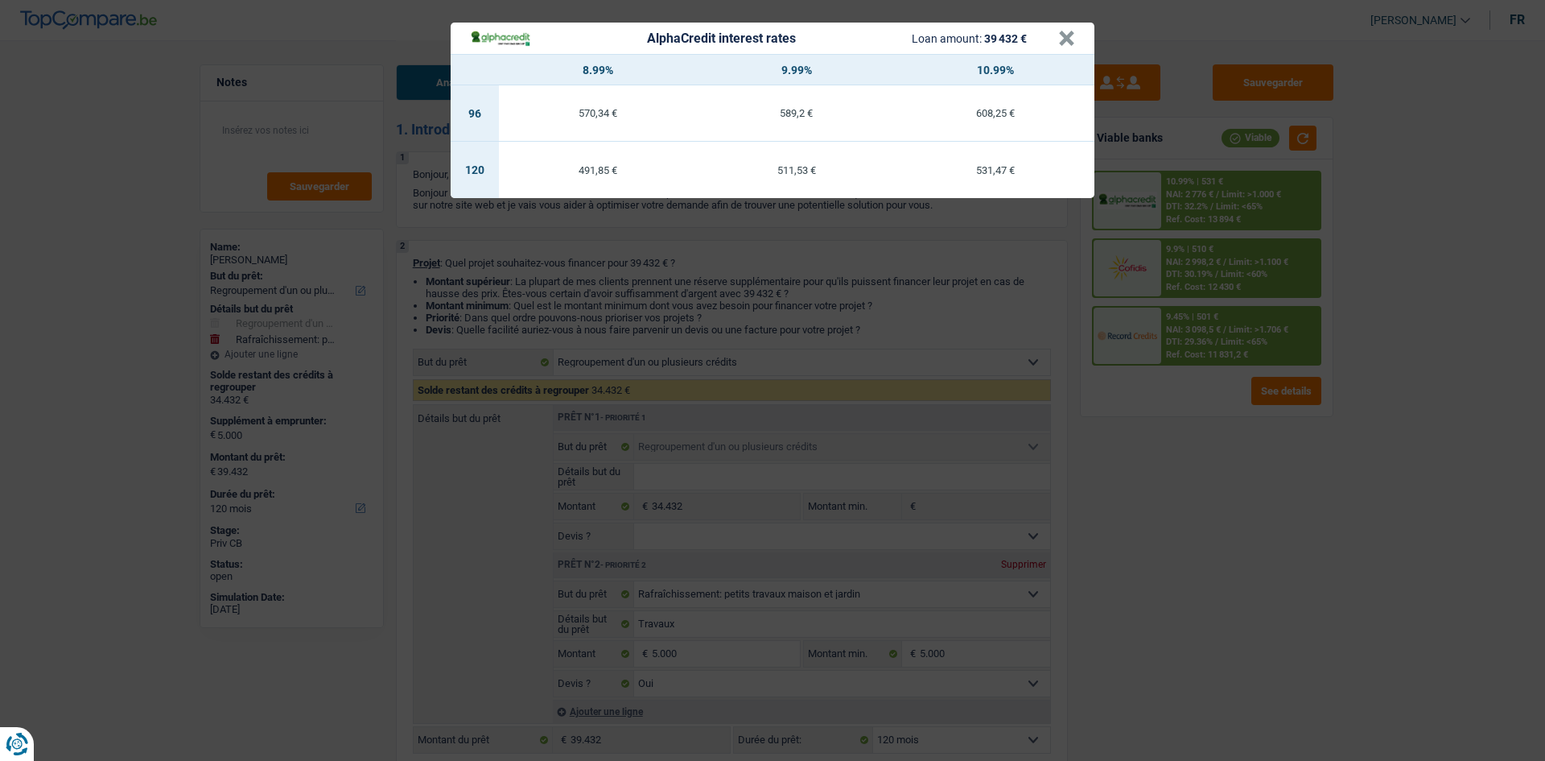
click at [1161, 522] on div "AlphaCredit interest rates Loan amount: 39 432 € × 8.99% 9.99% 10.99% 96 570,34…" at bounding box center [772, 380] width 1545 height 761
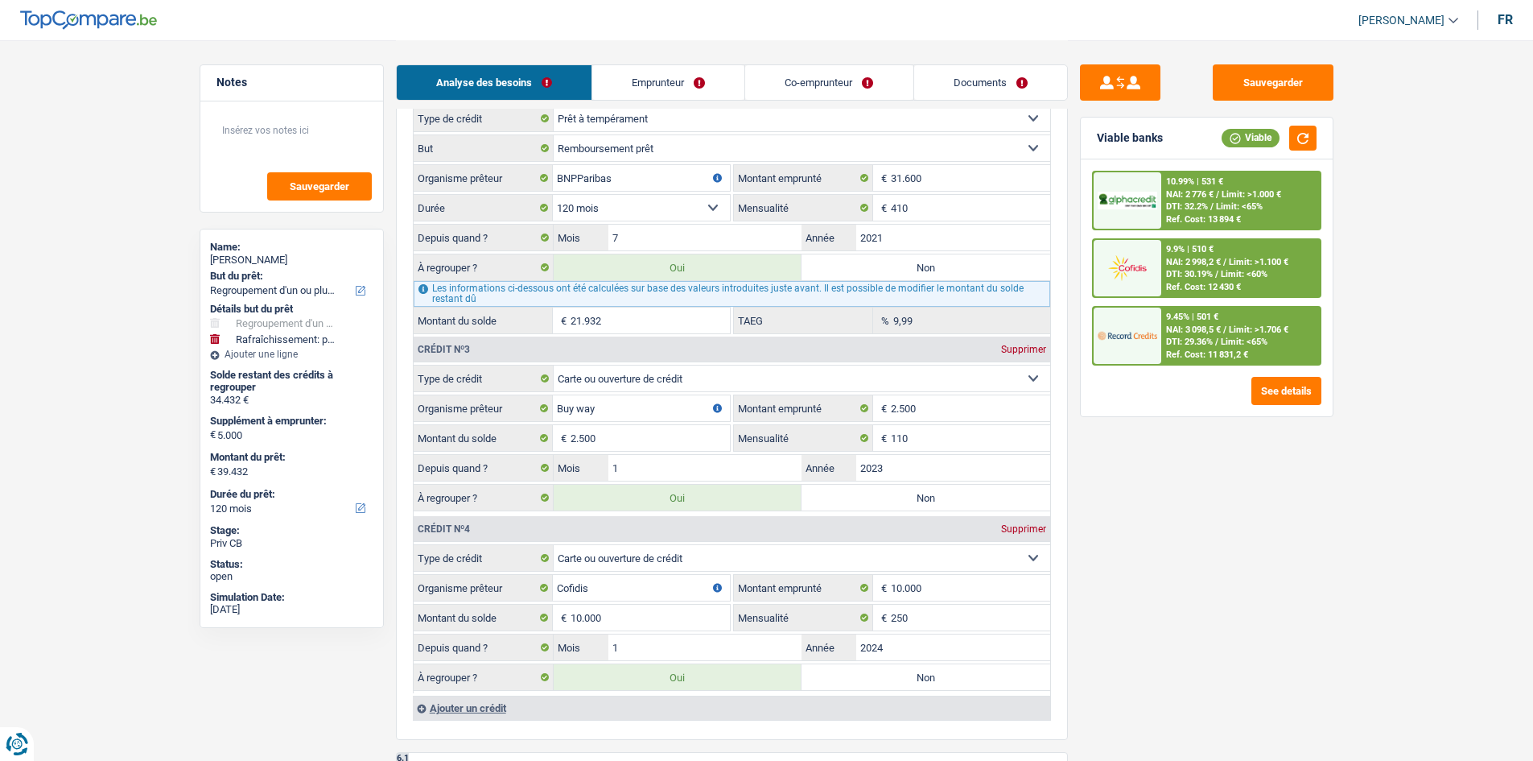
scroll to position [1771, 0]
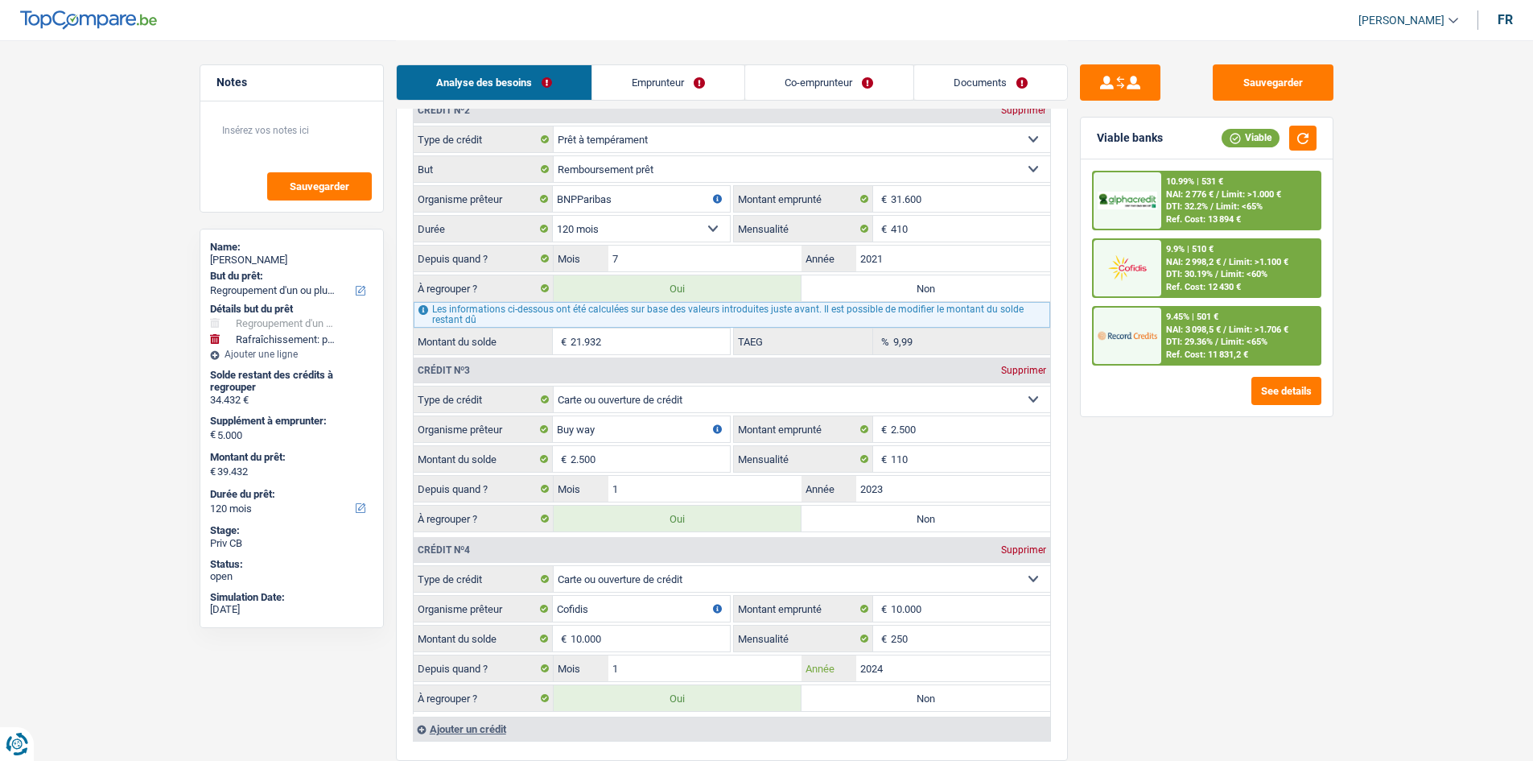
click at [934, 662] on input "2024" at bounding box center [953, 668] width 194 height 26
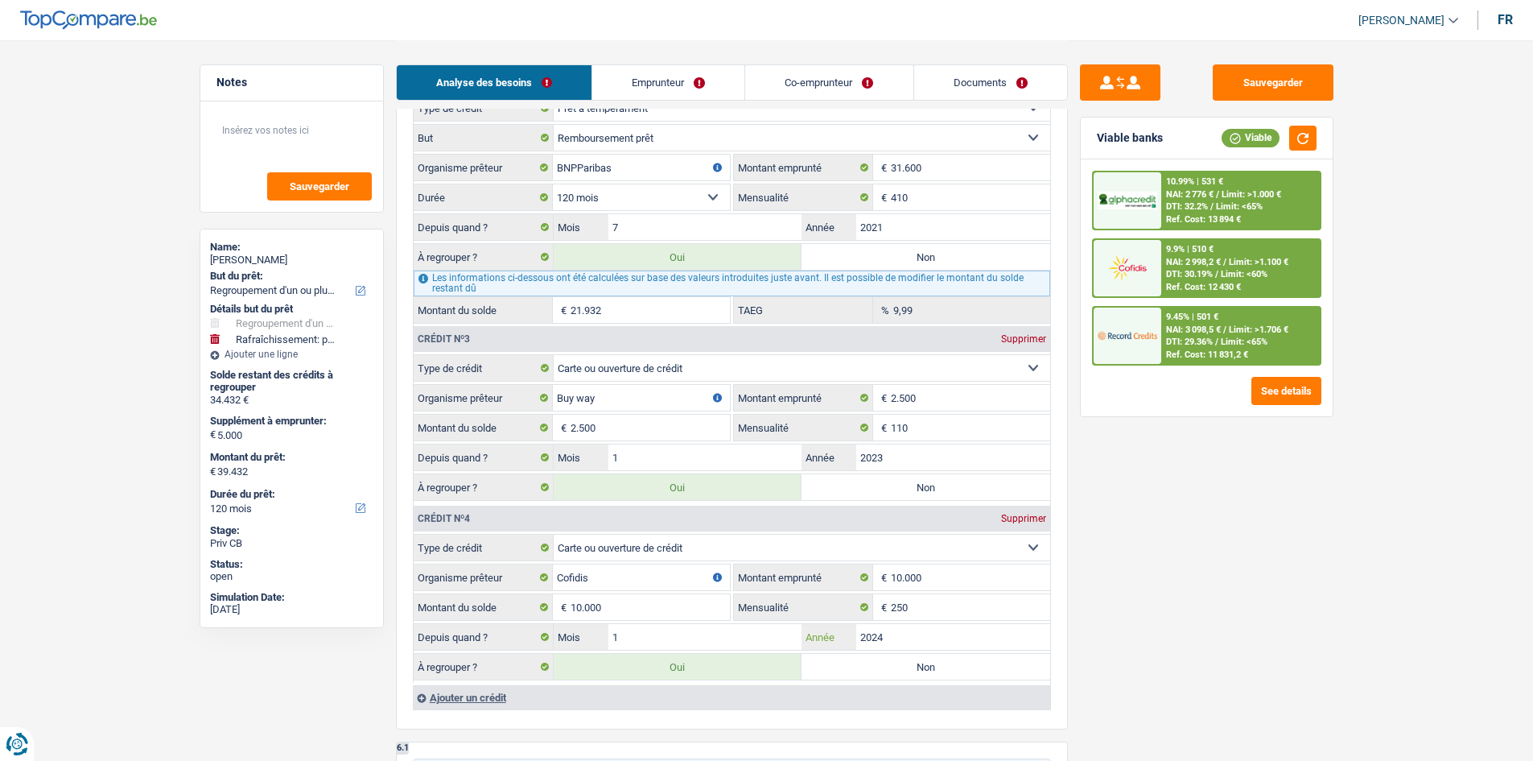
scroll to position [1932, 0]
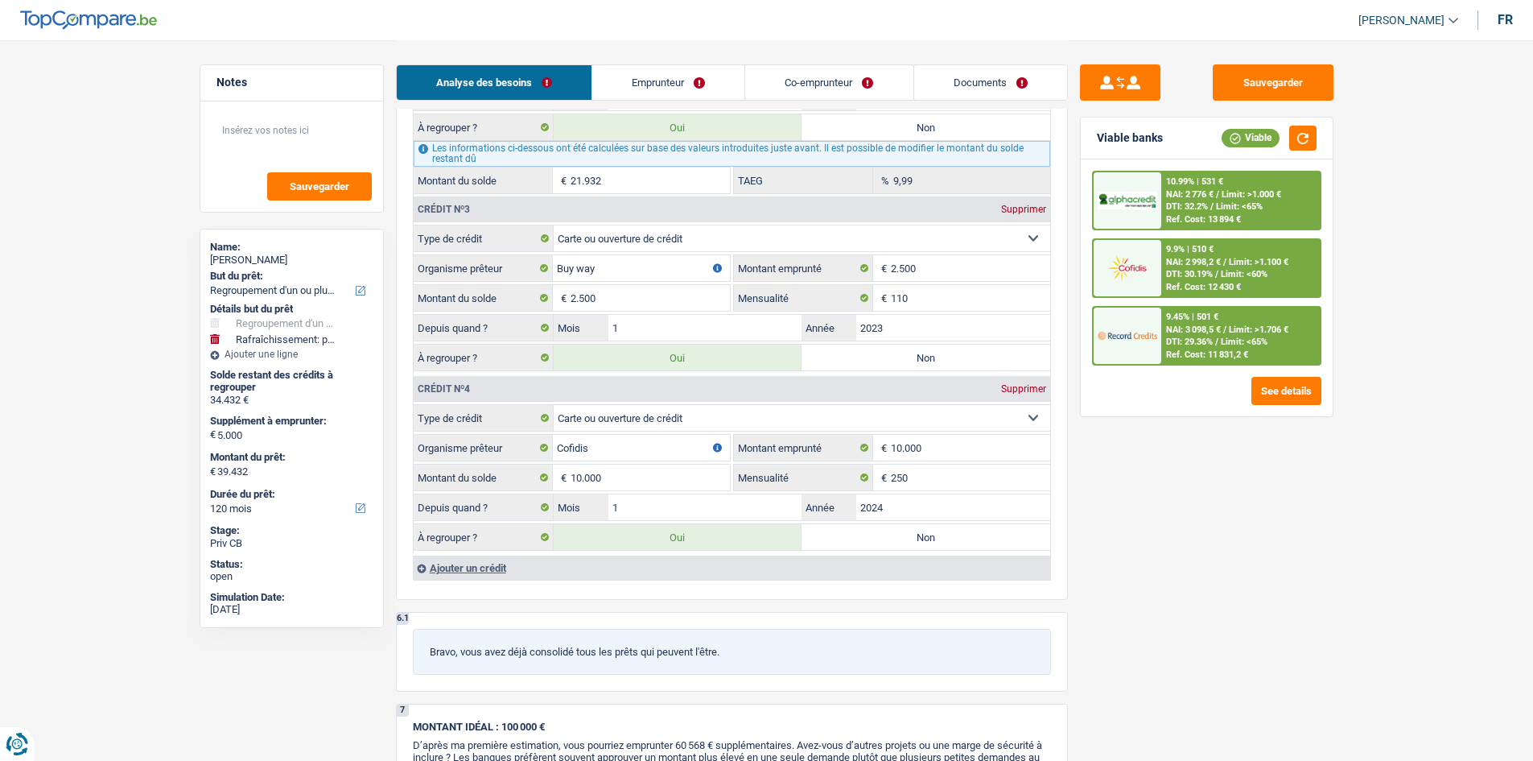
drag, startPoint x: 1293, startPoint y: 622, endPoint x: 1255, endPoint y: 629, distance: 38.5
click at [1298, 621] on div "Sauvegarder Viable banks Viable 10.99% | 531 € NAI: 2 776 € / Limit: >1.000 € D…" at bounding box center [1207, 399] width 278 height 670
click at [720, 419] on select "Carte ou ouverture de crédit Prêt hypothécaire Vente à tempérament Prêt à tempé…" at bounding box center [802, 418] width 497 height 26
select select "personalLoan"
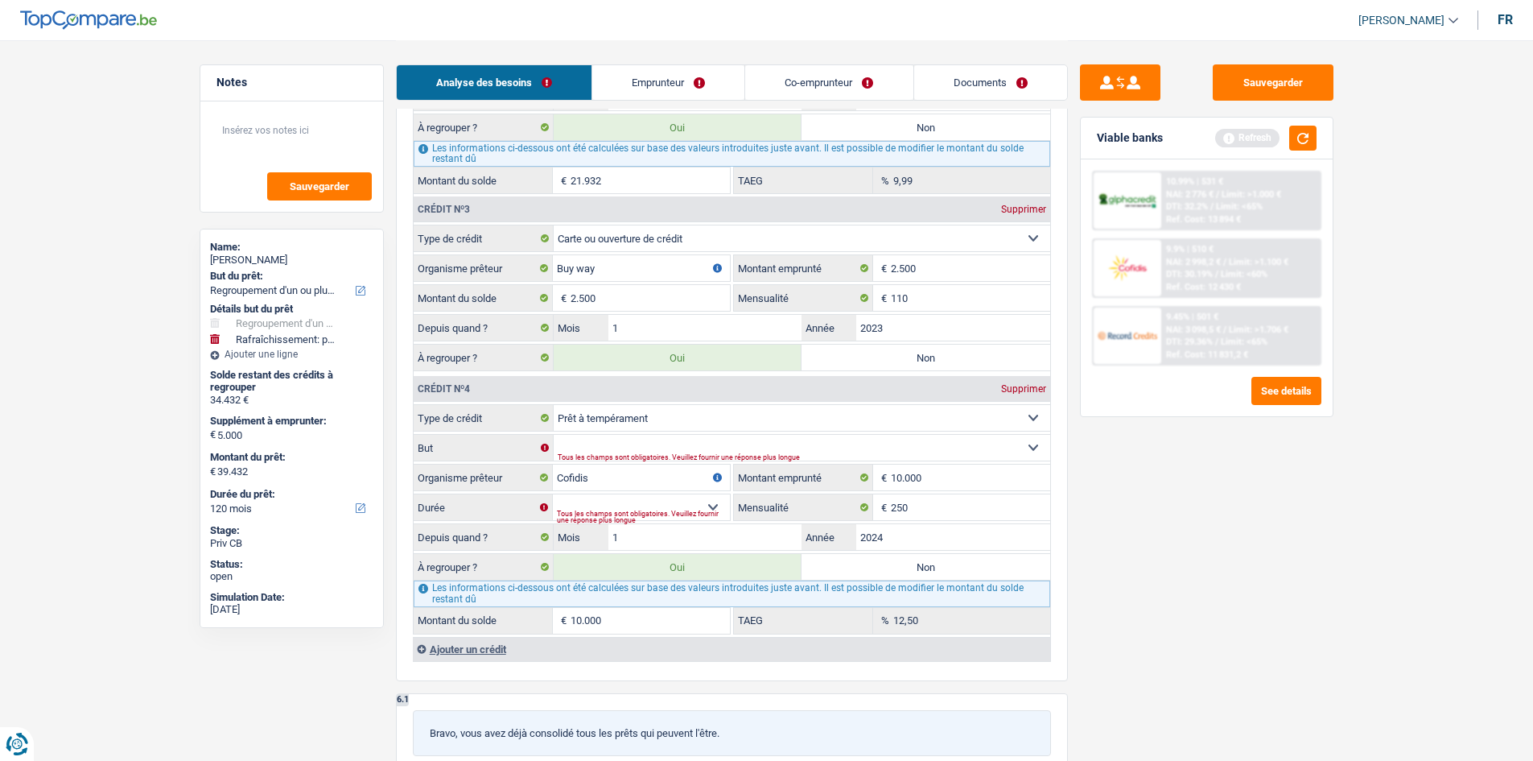
click at [683, 454] on div "Tous les champs sont obligatoires. Veuillez fournir une réponse plus longue" at bounding box center [779, 457] width 442 height 6
click at [728, 436] on select "Confort maison: meubles, textile, peinture, électroménager, outillage non-profe…" at bounding box center [802, 448] width 497 height 26
select select "hobbies"
click at [554, 435] on select "Confort maison: meubles, textile, peinture, électroménager, outillage non-profe…" at bounding box center [802, 448] width 497 height 26
click at [602, 497] on select "12 mois 18 mois 24 mois 30 mois 36 mois 42 mois 48 mois Sélectionner une option" at bounding box center [641, 507] width 177 height 26
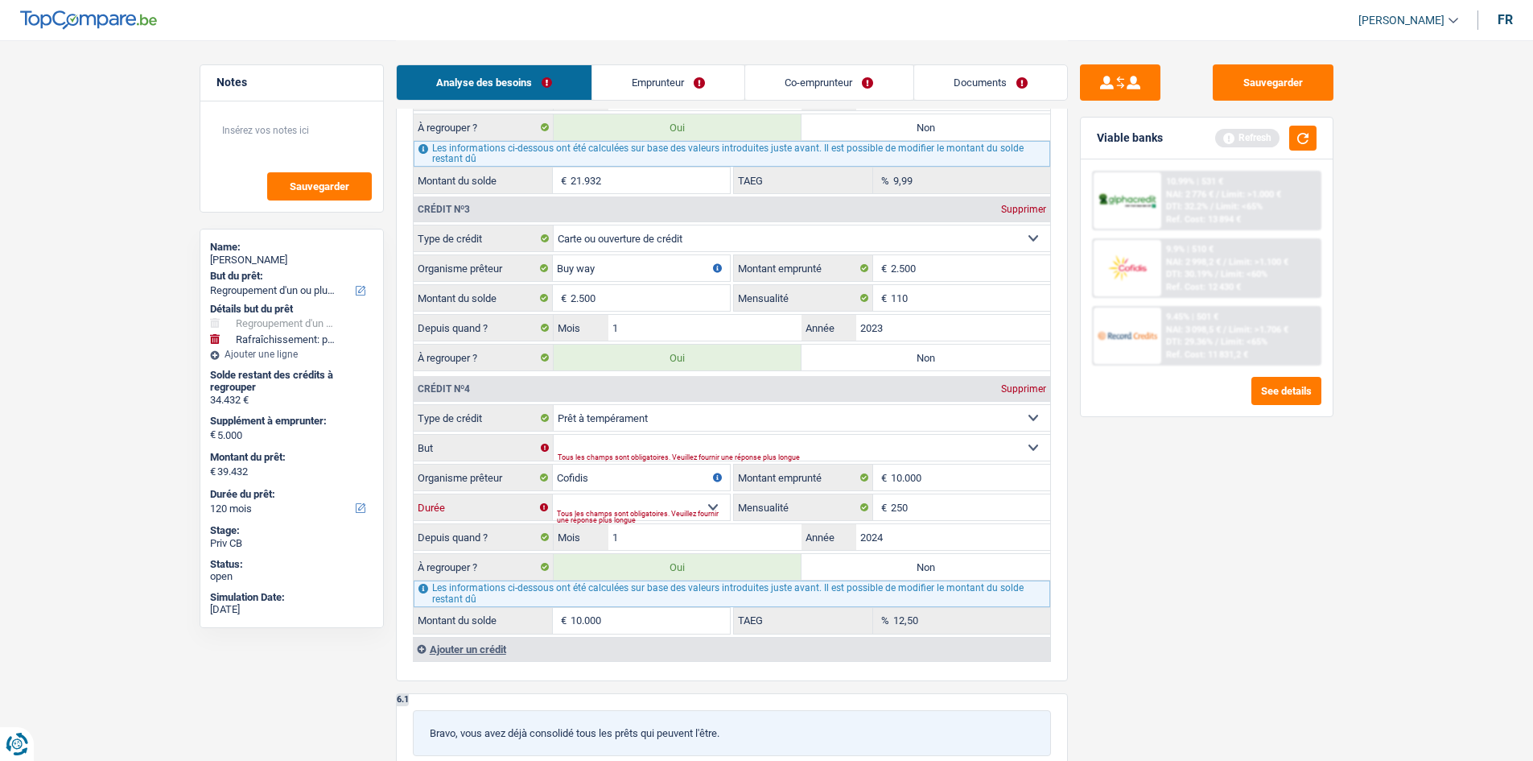
select select "48"
click at [553, 494] on select "12 mois 18 mois 24 mois 30 mois 36 mois 42 mois 48 mois Sélectionner une option" at bounding box center [641, 507] width 177 height 26
type input "6.276"
type input "9,64"
click at [985, 485] on input "10.000" at bounding box center [970, 477] width 159 height 26
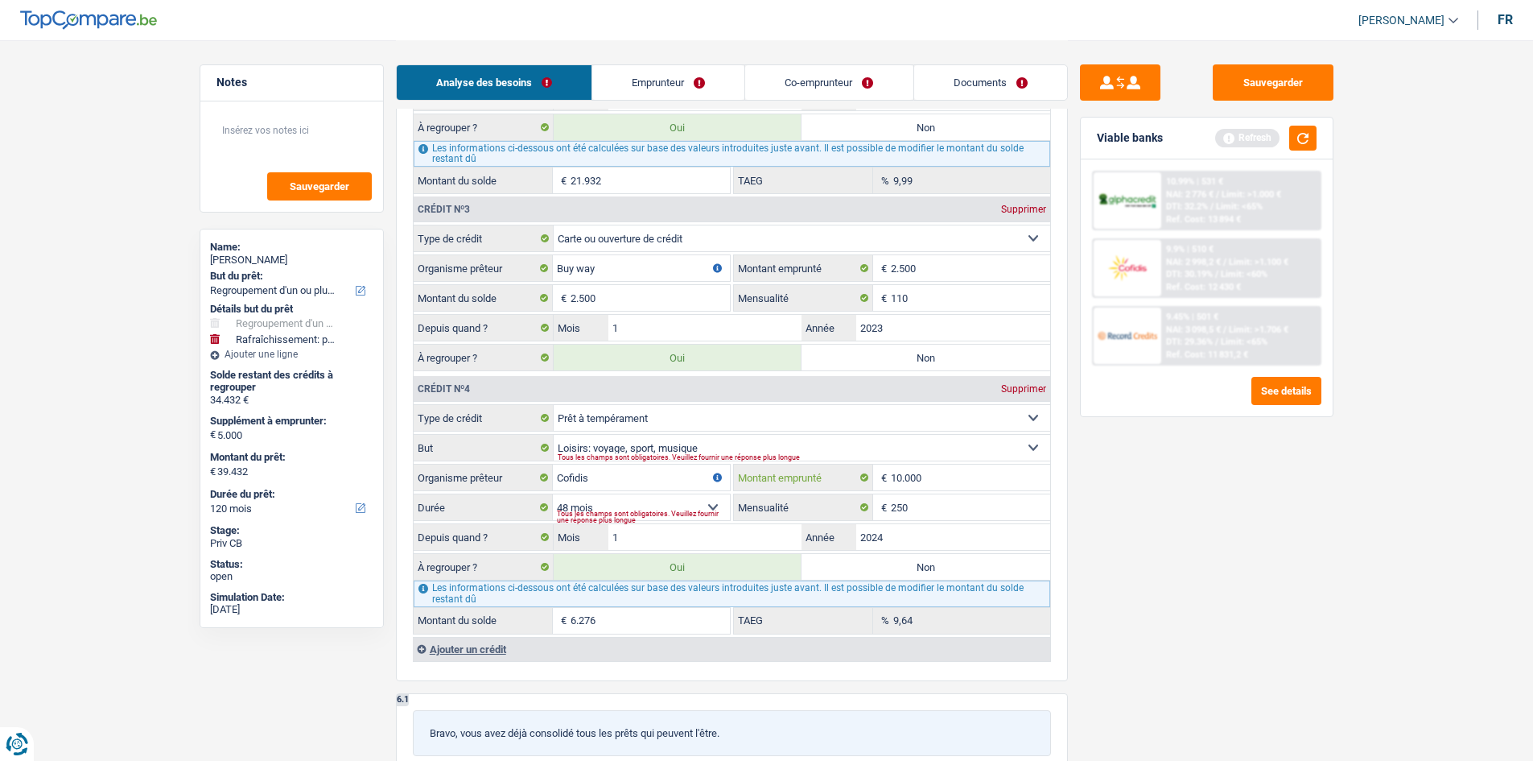
type input "1.000"
select select
type input "10.001"
click at [1208, 552] on div "Sauvegarder Viable banks Refresh 10.99% | 531 € NAI: 2 776 € / Limit: >1.000 € …" at bounding box center [1207, 399] width 278 height 670
click at [674, 500] on select "12 mois 18 mois 24 mois 30 mois 36 mois 42 mois 48 mois 60 mois Sélectionner un…" at bounding box center [641, 507] width 177 height 26
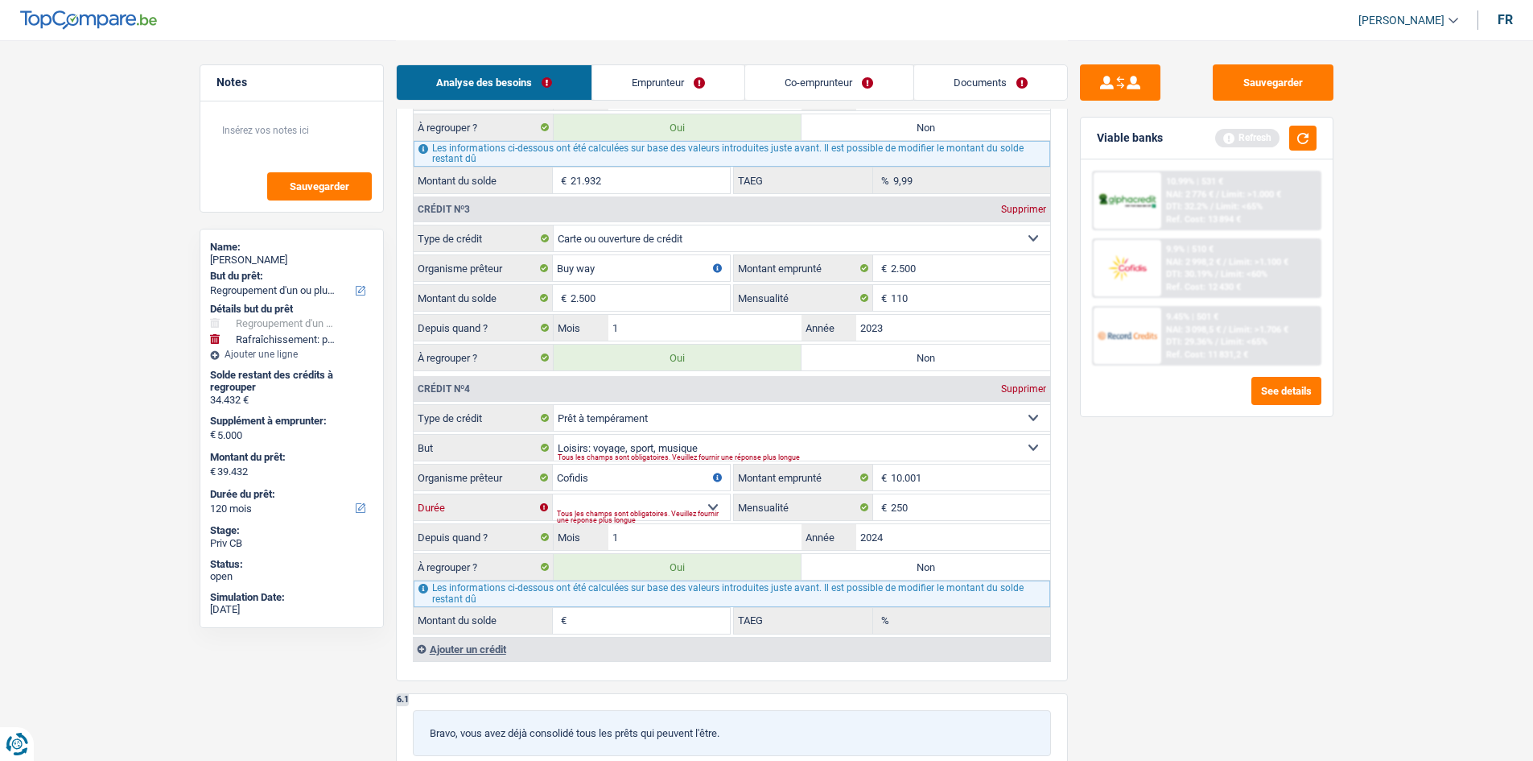
select select "60"
click at [553, 494] on select "12 mois 18 mois 24 mois 30 mois 36 mois 42 mois 48 mois 60 mois Sélectionner un…" at bounding box center [641, 507] width 177 height 26
type input "7.563"
type input "18,70"
click at [1093, 576] on div "Sauvegarder Viable banks Refresh 10.99% | 531 € NAI: 2 776 € / Limit: >1.000 € …" at bounding box center [1207, 399] width 278 height 670
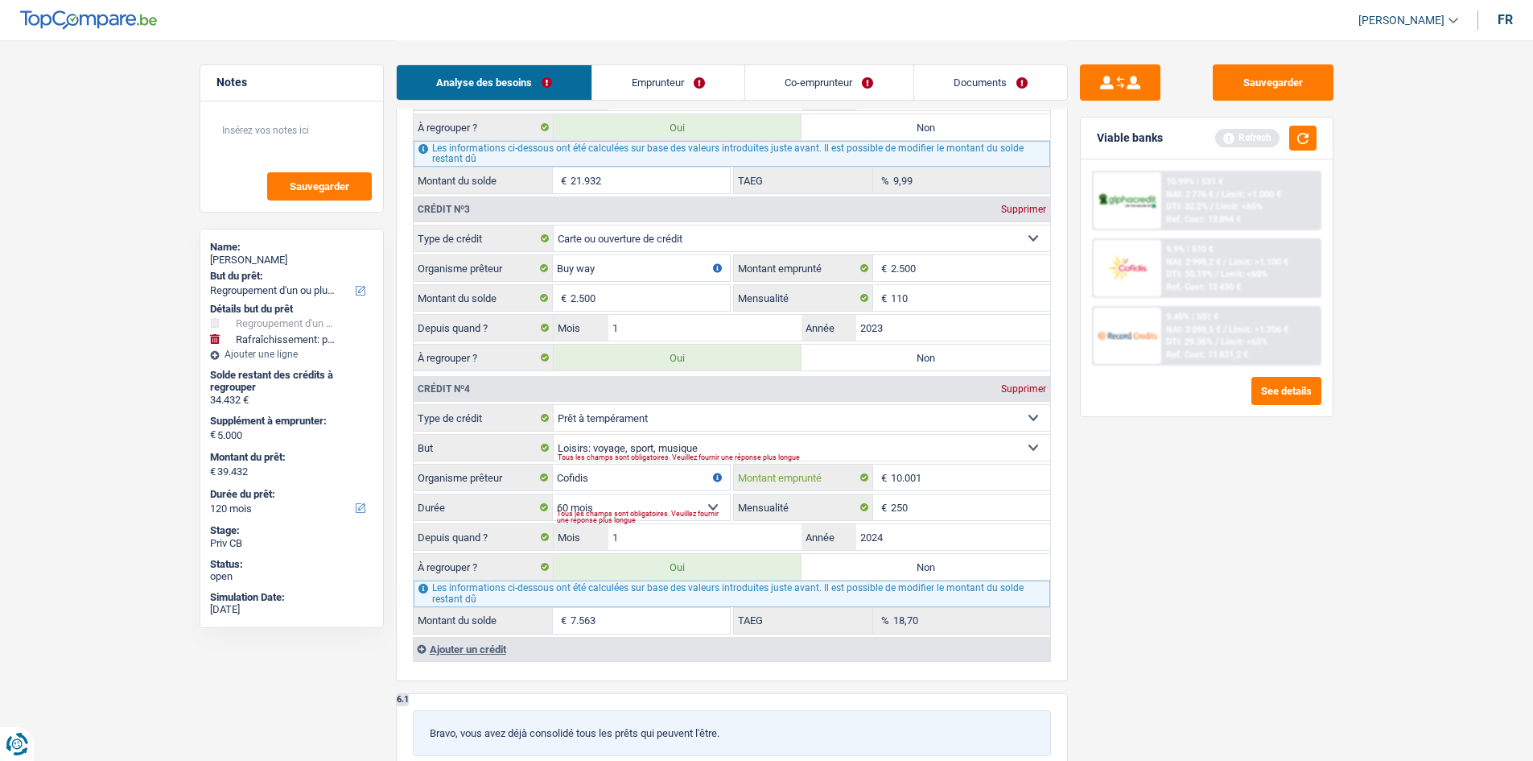
click at [931, 478] on input "10.001" at bounding box center [970, 477] width 159 height 26
type input "1.000"
select select
type input "10.000"
click at [1293, 600] on div "Sauvegarder Viable banks Refresh 10.99% | 531 € NAI: 2 776 € / Limit: >1.000 € …" at bounding box center [1207, 399] width 278 height 670
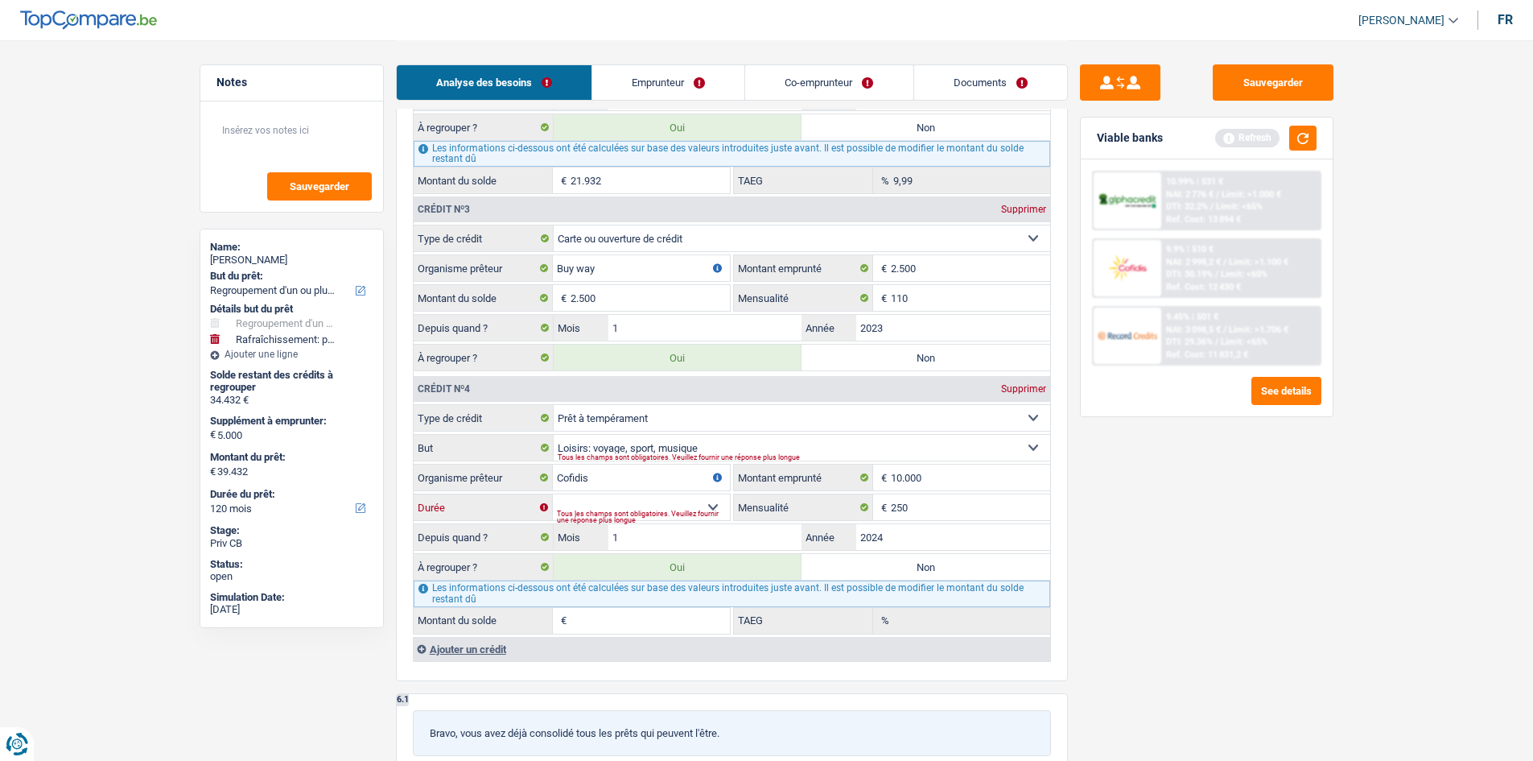
click at [627, 494] on select "12 mois 18 mois 24 mois 30 mois 36 mois 42 mois 48 mois Sélectionner une option" at bounding box center [641, 507] width 177 height 26
select select "48"
click at [553, 494] on select "12 mois 18 mois 24 mois 30 mois 36 mois 42 mois 48 mois Sélectionner une option" at bounding box center [641, 507] width 177 height 26
type input "6.276"
type input "9,64"
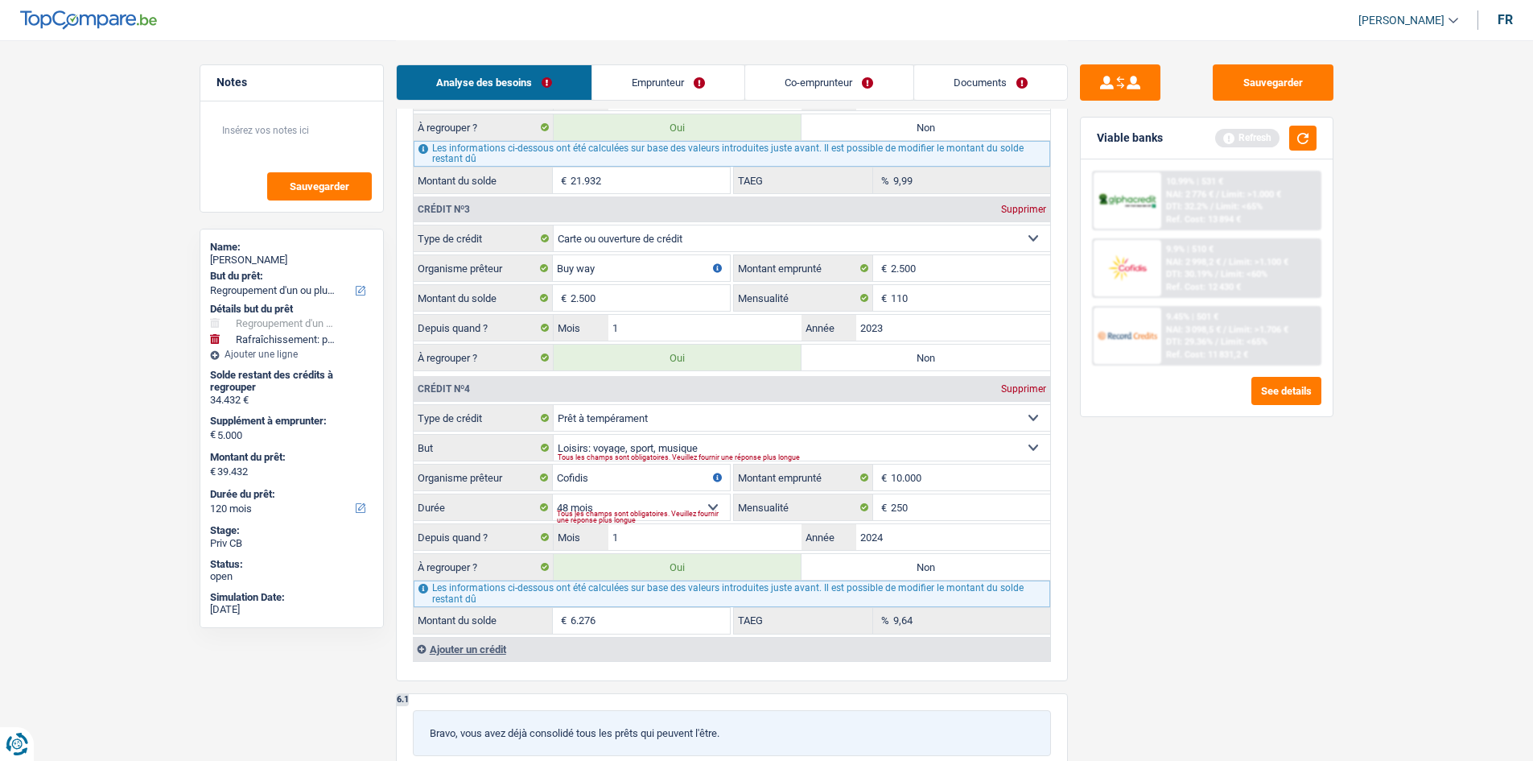
click at [1261, 629] on div "Sauvegarder Viable banks Refresh 10.99% | 531 € NAI: 2 776 € / Limit: >1.000 € …" at bounding box center [1207, 399] width 278 height 670
drag, startPoint x: 953, startPoint y: 549, endPoint x: 1008, endPoint y: 542, distance: 55.1
click at [957, 550] on input "2024" at bounding box center [953, 537] width 194 height 26
type input "2028"
drag, startPoint x: 1235, startPoint y: 584, endPoint x: 1227, endPoint y: 584, distance: 8.1
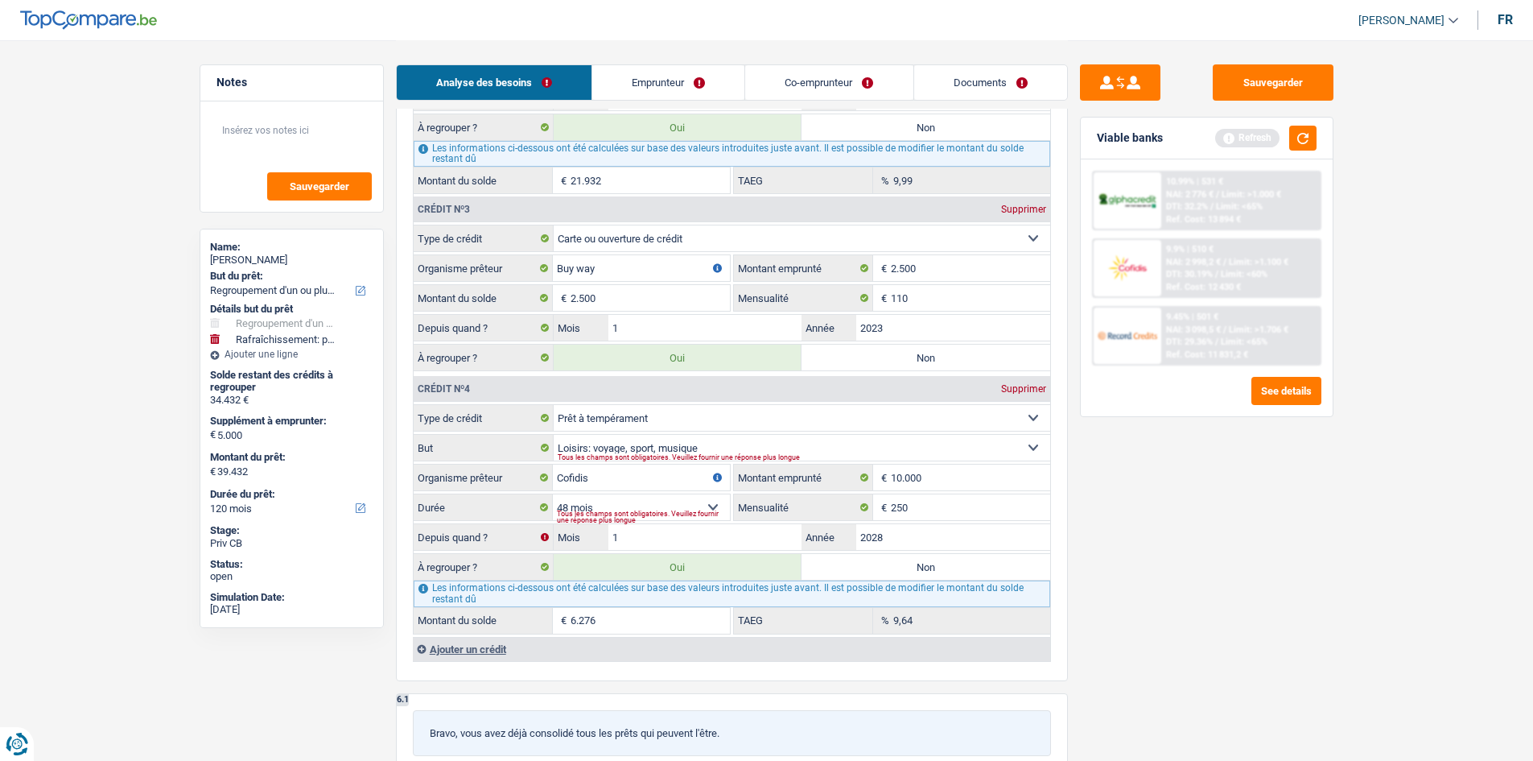
click at [1238, 584] on div "Sauvegarder Viable banks Refresh 10.99% | 531 € NAI: 2 776 € / Limit: >1.000 € …" at bounding box center [1207, 399] width 278 height 670
type input "14.342"
click at [679, 542] on input "1" at bounding box center [705, 537] width 194 height 26
type input "8"
click at [1003, 533] on input "2028" at bounding box center [953, 537] width 194 height 26
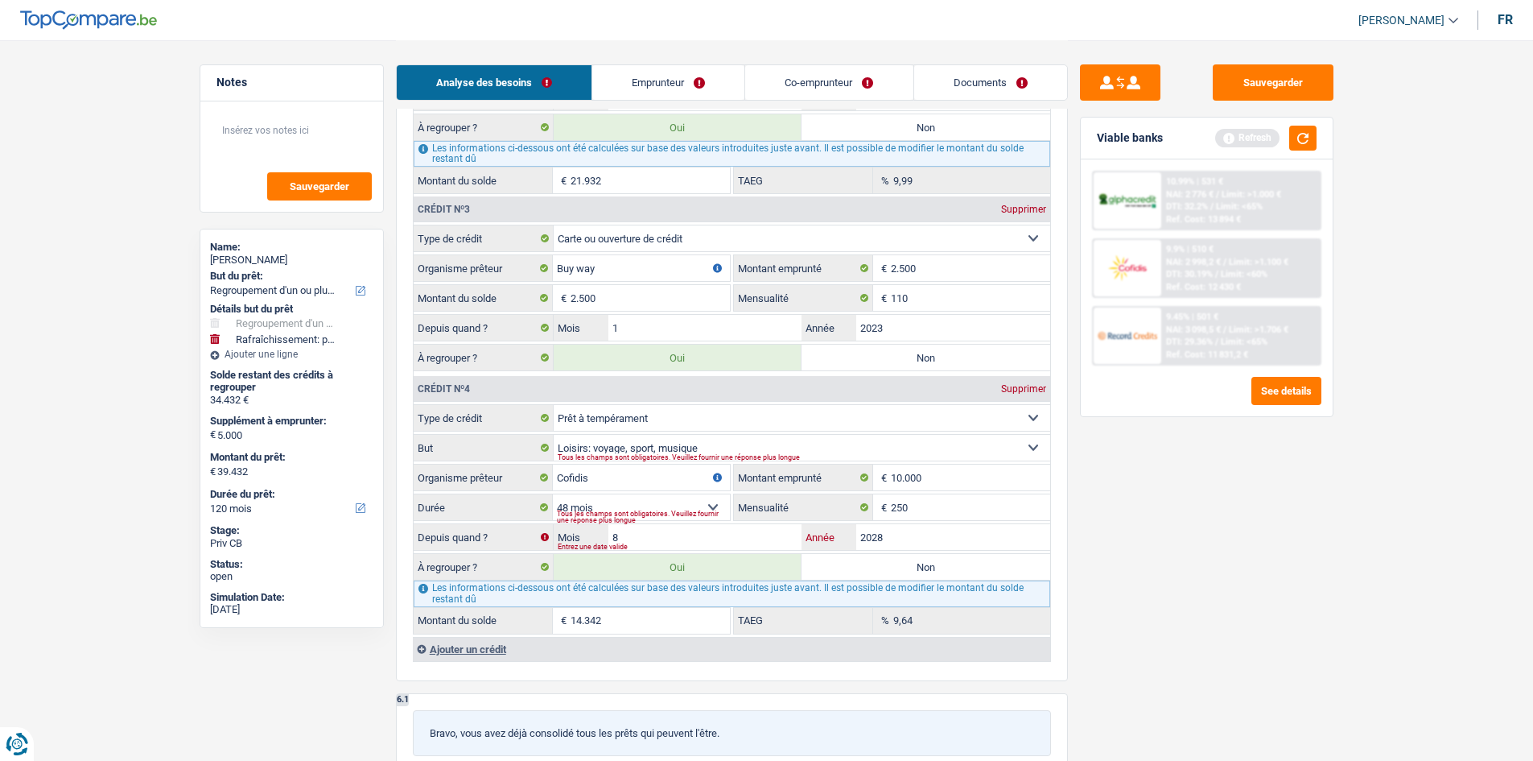
type input "15.290"
type input "2025"
click at [1156, 651] on div "Sauvegarder Viable banks Refresh 10.99% | 531 € NAI: 2 776 € / Limit: >1.000 € …" at bounding box center [1207, 399] width 278 height 670
type input "9.828"
click at [914, 565] on label "Non" at bounding box center [926, 567] width 249 height 26
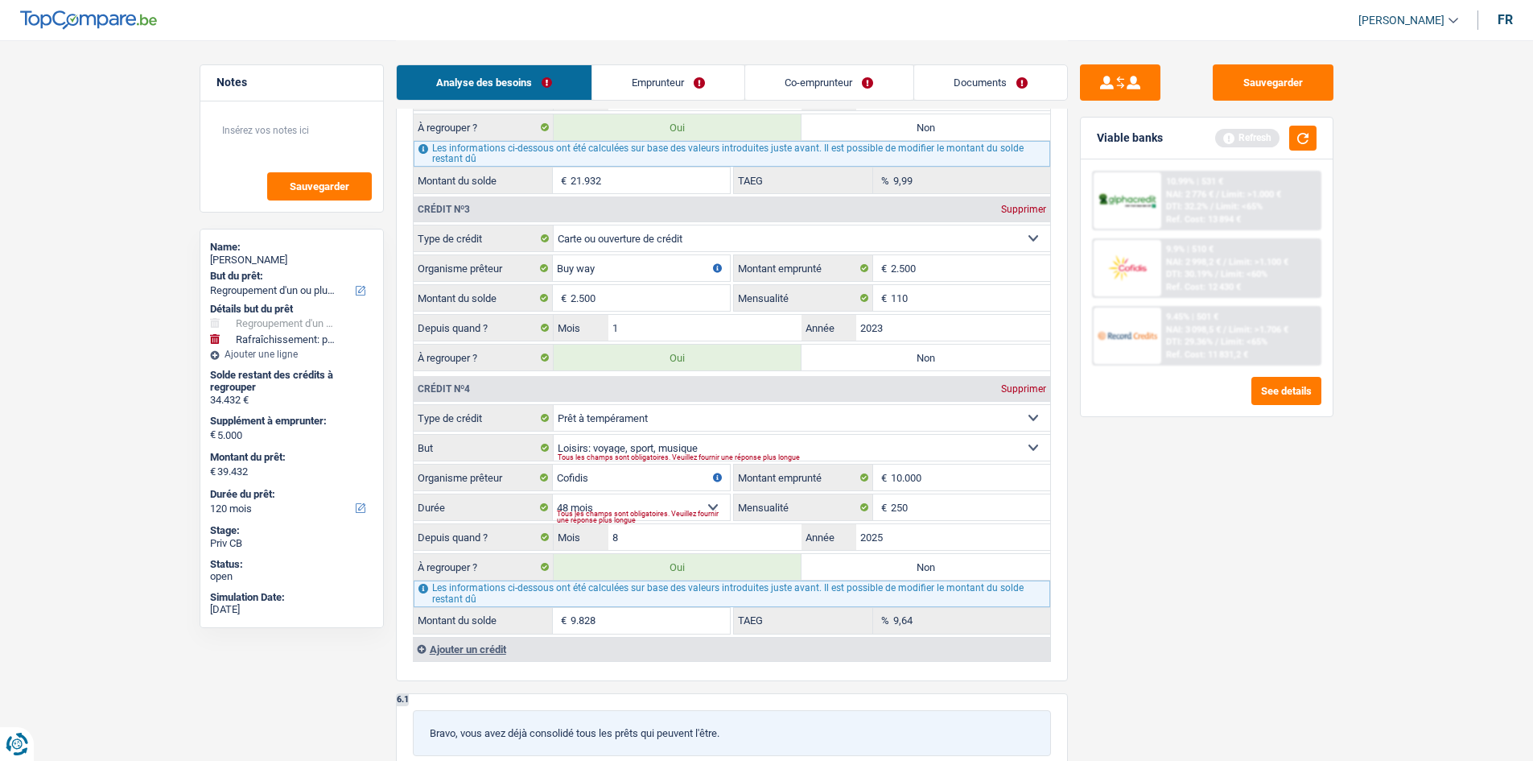
click at [914, 565] on input "Non" at bounding box center [926, 567] width 249 height 26
radio input "true"
type input "29.432"
type input "24.432"
type input "29.432"
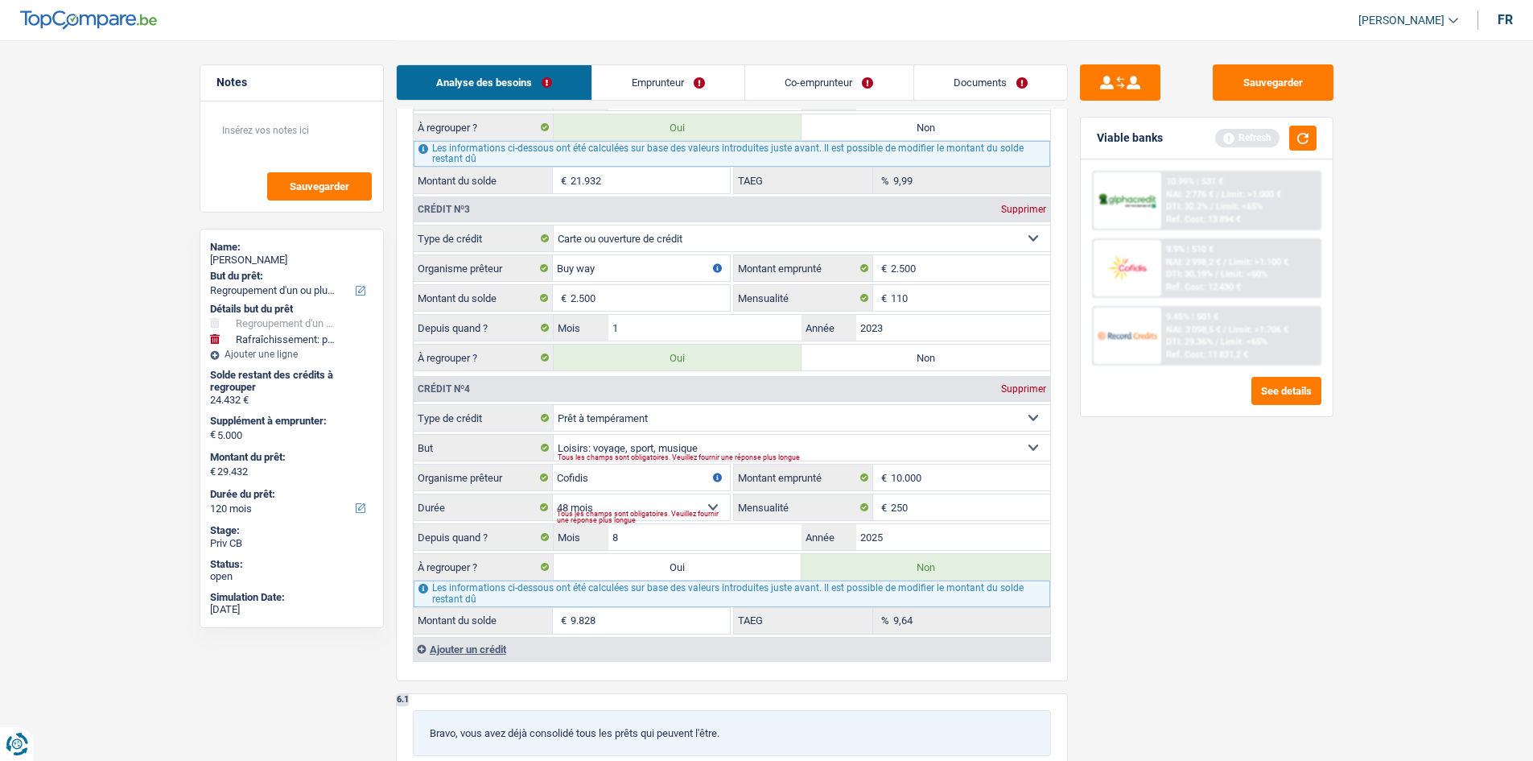
radio input "false"
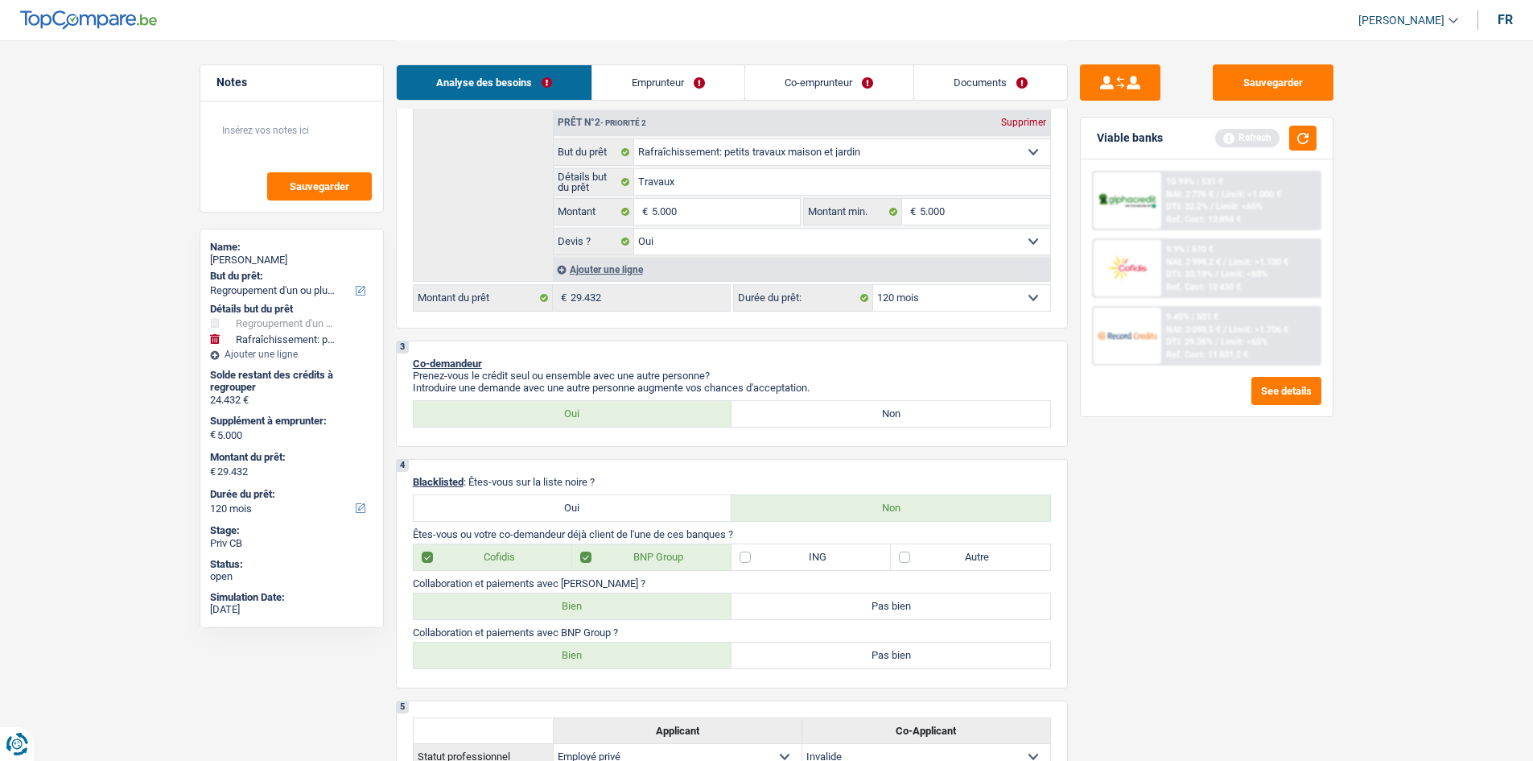
scroll to position [402, 0]
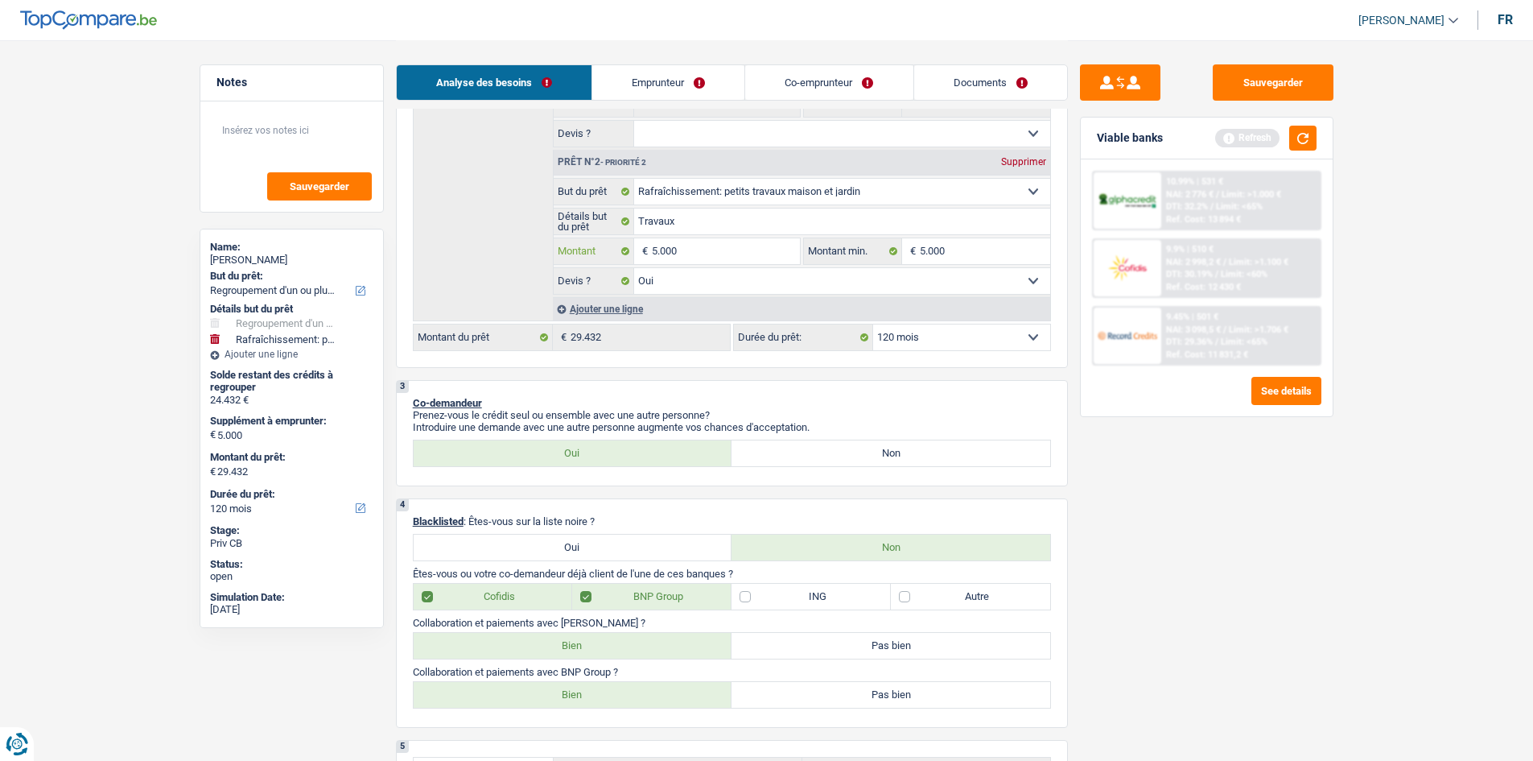
click at [652, 249] on input "5.000" at bounding box center [725, 251] width 147 height 26
click at [1325, 526] on div "Sauvegarder Viable banks Refresh 10.99% | 531 € NAI: 2 776 € / Limit: >1.000 € …" at bounding box center [1207, 399] width 278 height 670
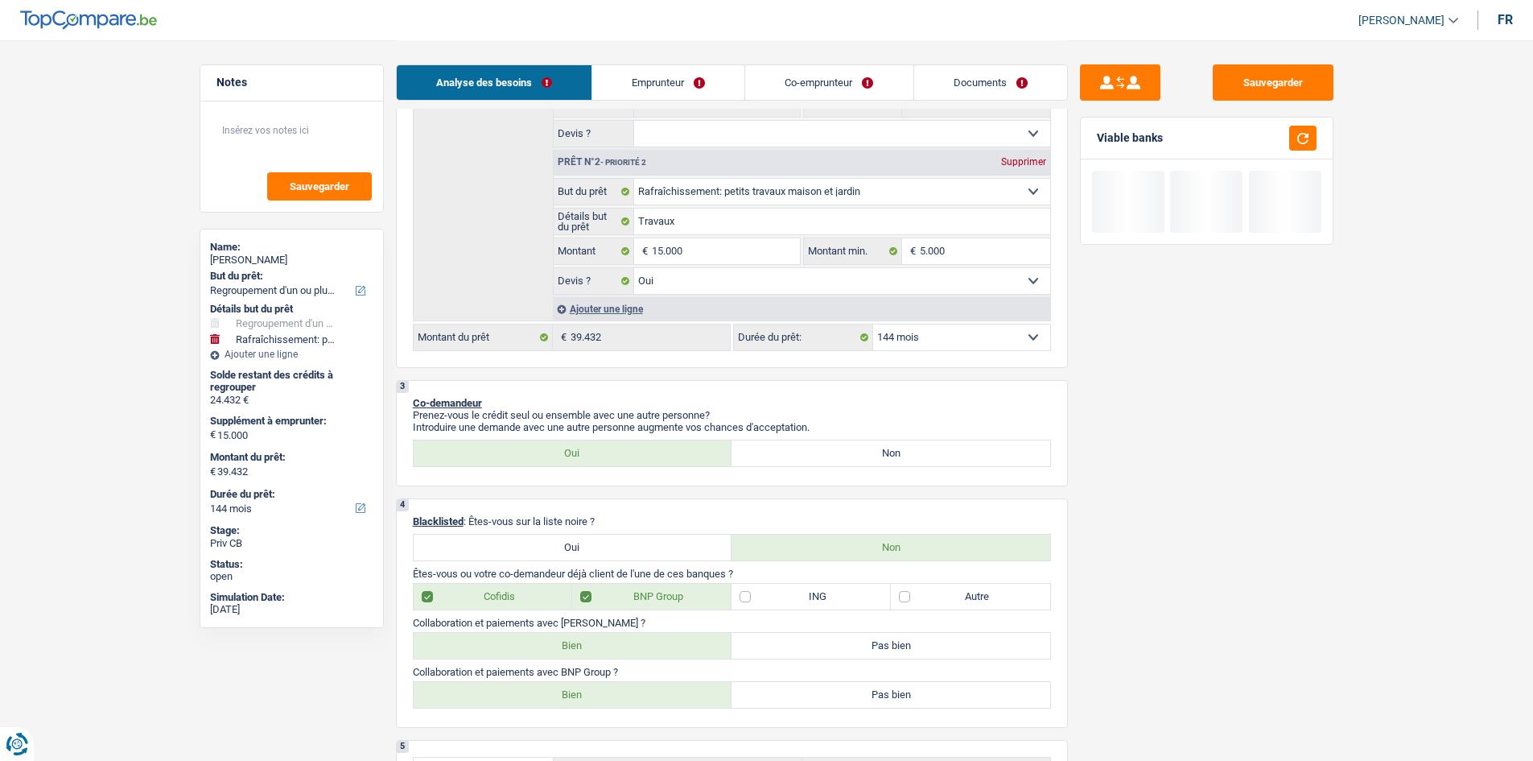
drag, startPoint x: 935, startPoint y: 332, endPoint x: 930, endPoint y: 338, distance: 8.6
click at [935, 332] on select "12 mois 18 mois 24 mois 30 mois 36 mois 42 mois 48 mois 60 mois 72 mois 84 mois…" at bounding box center [961, 337] width 177 height 26
click at [873, 324] on select "12 mois 18 mois 24 mois 30 mois 36 mois 42 mois 48 mois 60 mois 72 mois 84 mois…" at bounding box center [961, 337] width 177 height 26
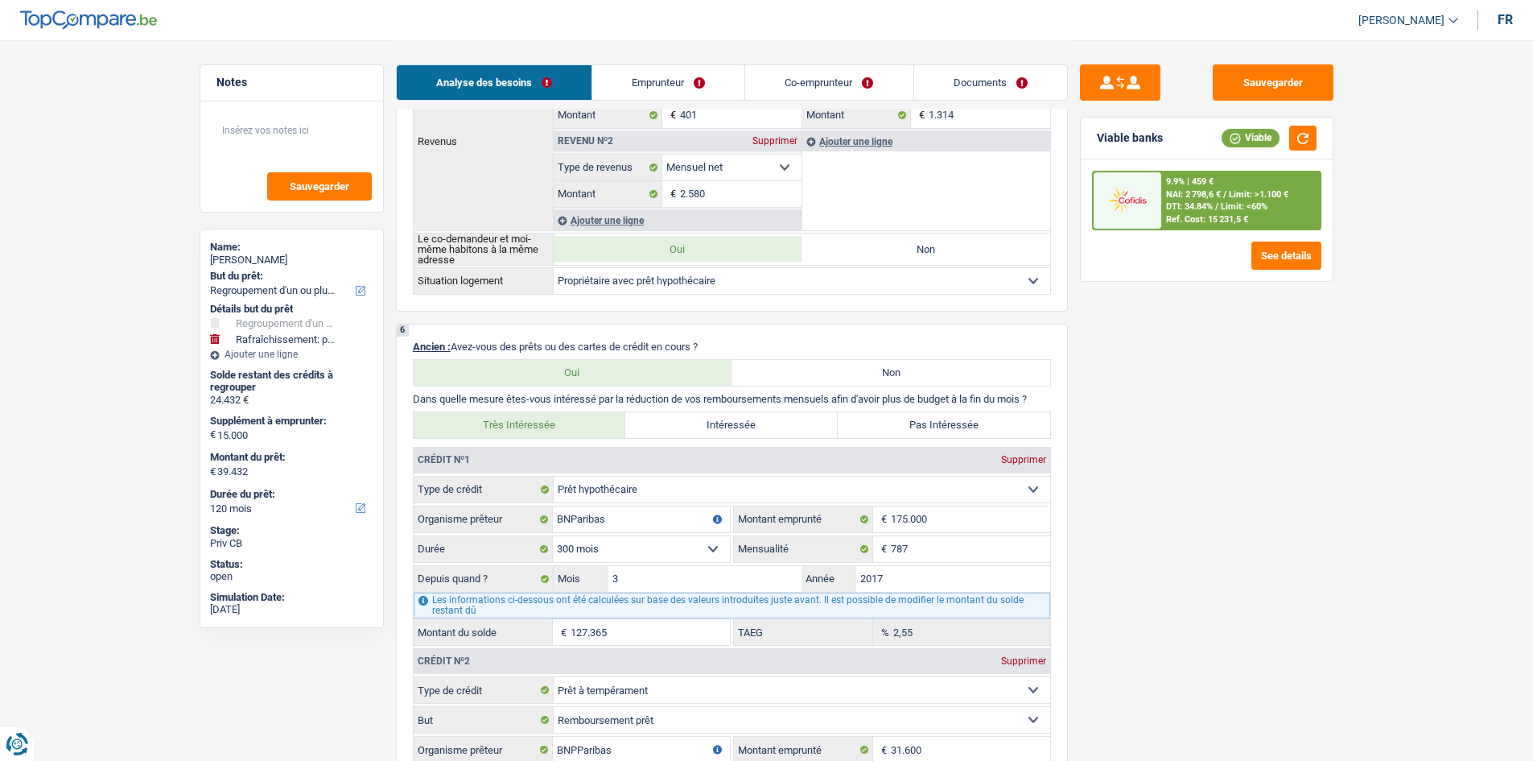
scroll to position [1288, 0]
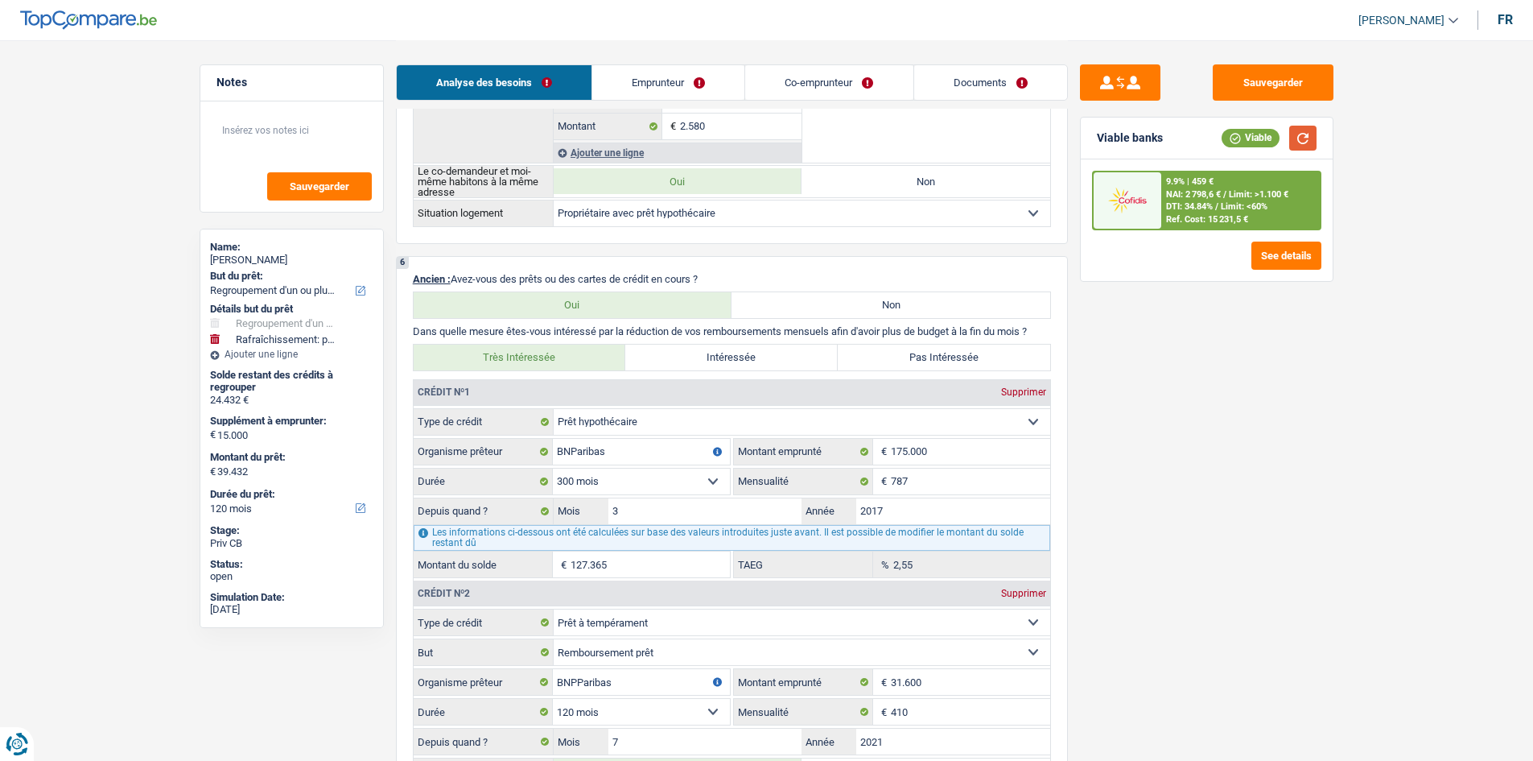
click at [1311, 146] on button "button" at bounding box center [1302, 138] width 27 height 25
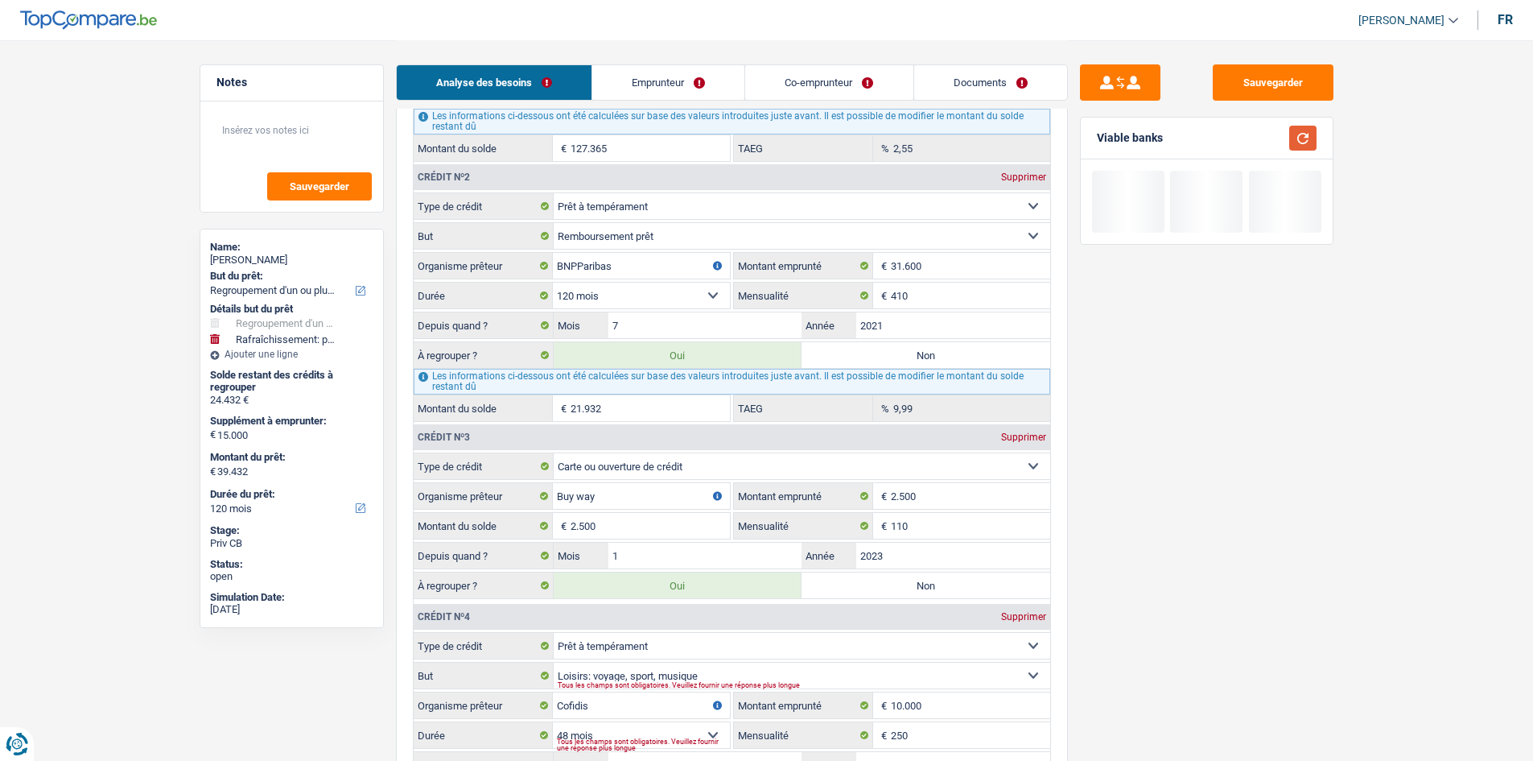
scroll to position [2093, 0]
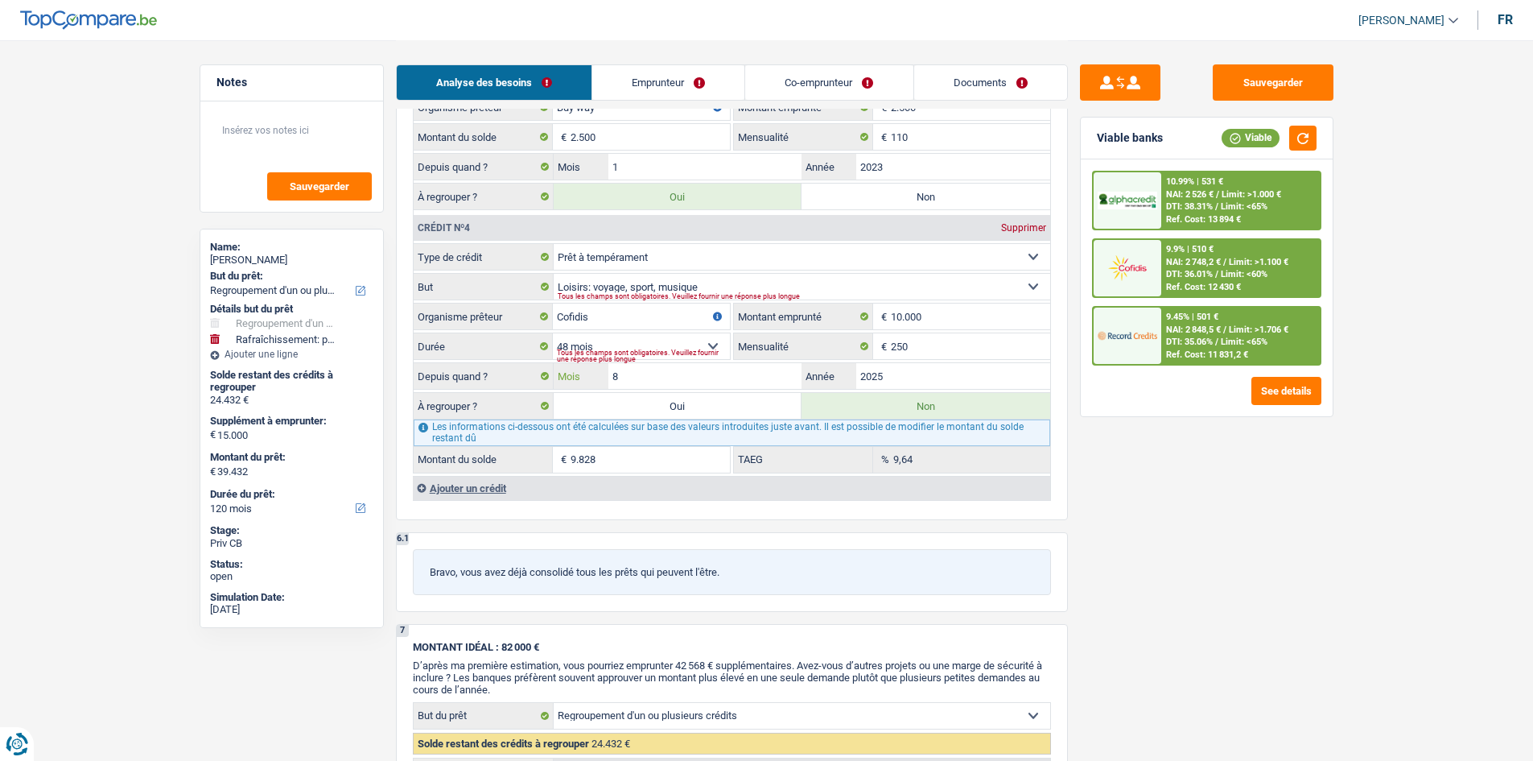
click at [712, 379] on input "8" at bounding box center [705, 376] width 194 height 26
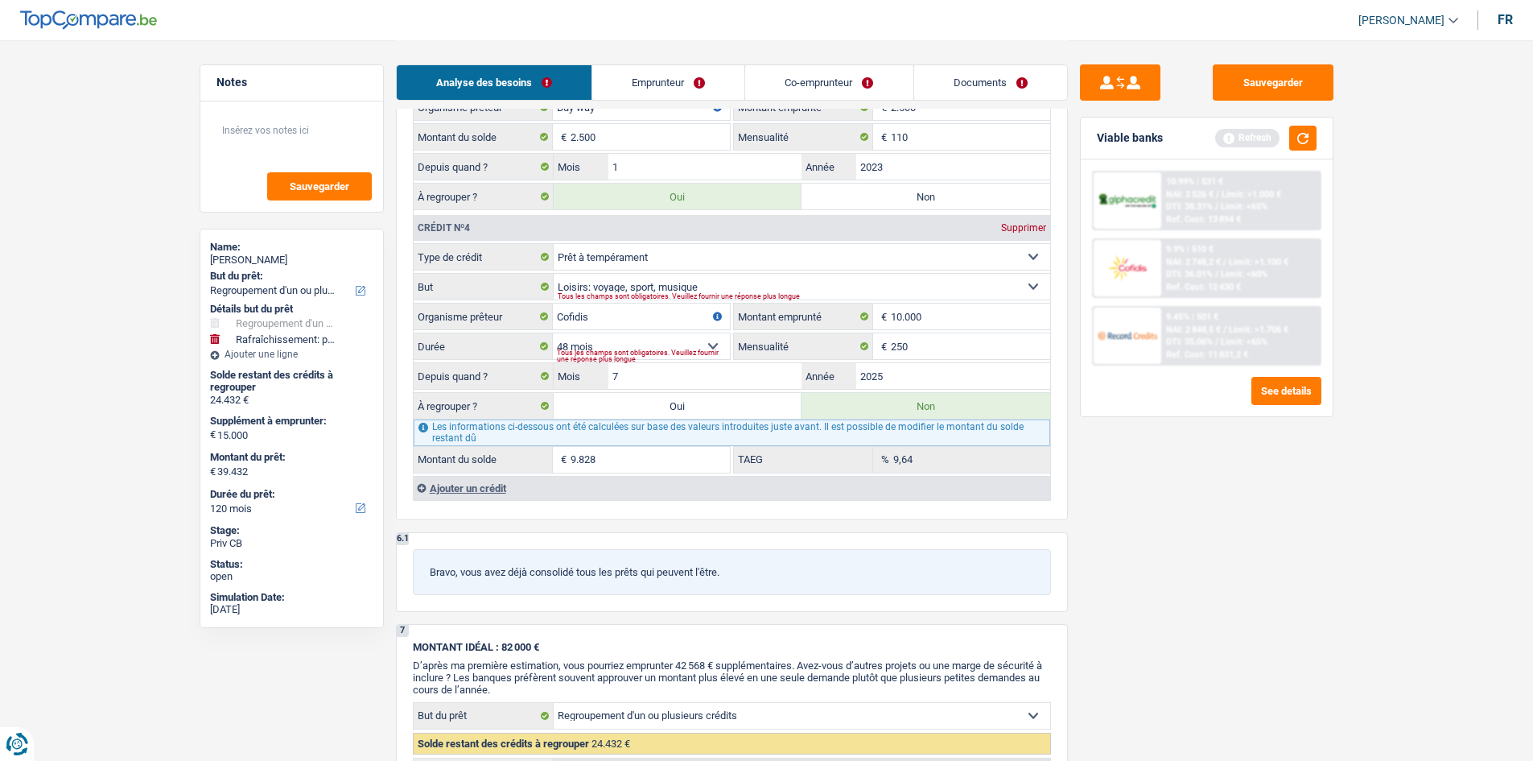
click at [1103, 518] on div "Sauvegarder Viable banks Refresh 10.99% | 531 € NAI: 2 526 € / Limit: >1.000 € …" at bounding box center [1207, 399] width 278 height 670
click at [1316, 142] on button "button" at bounding box center [1302, 138] width 27 height 25
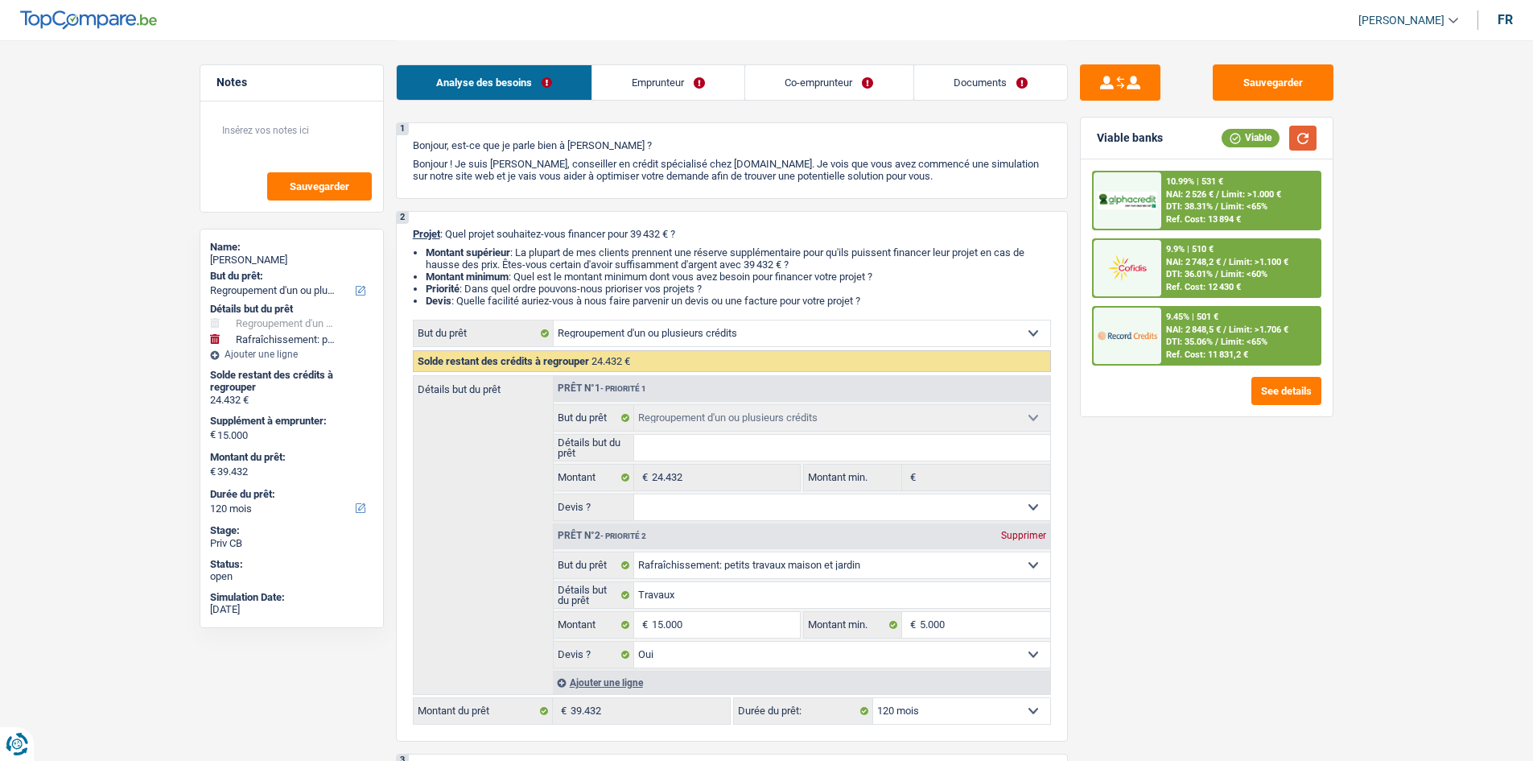
scroll to position [0, 0]
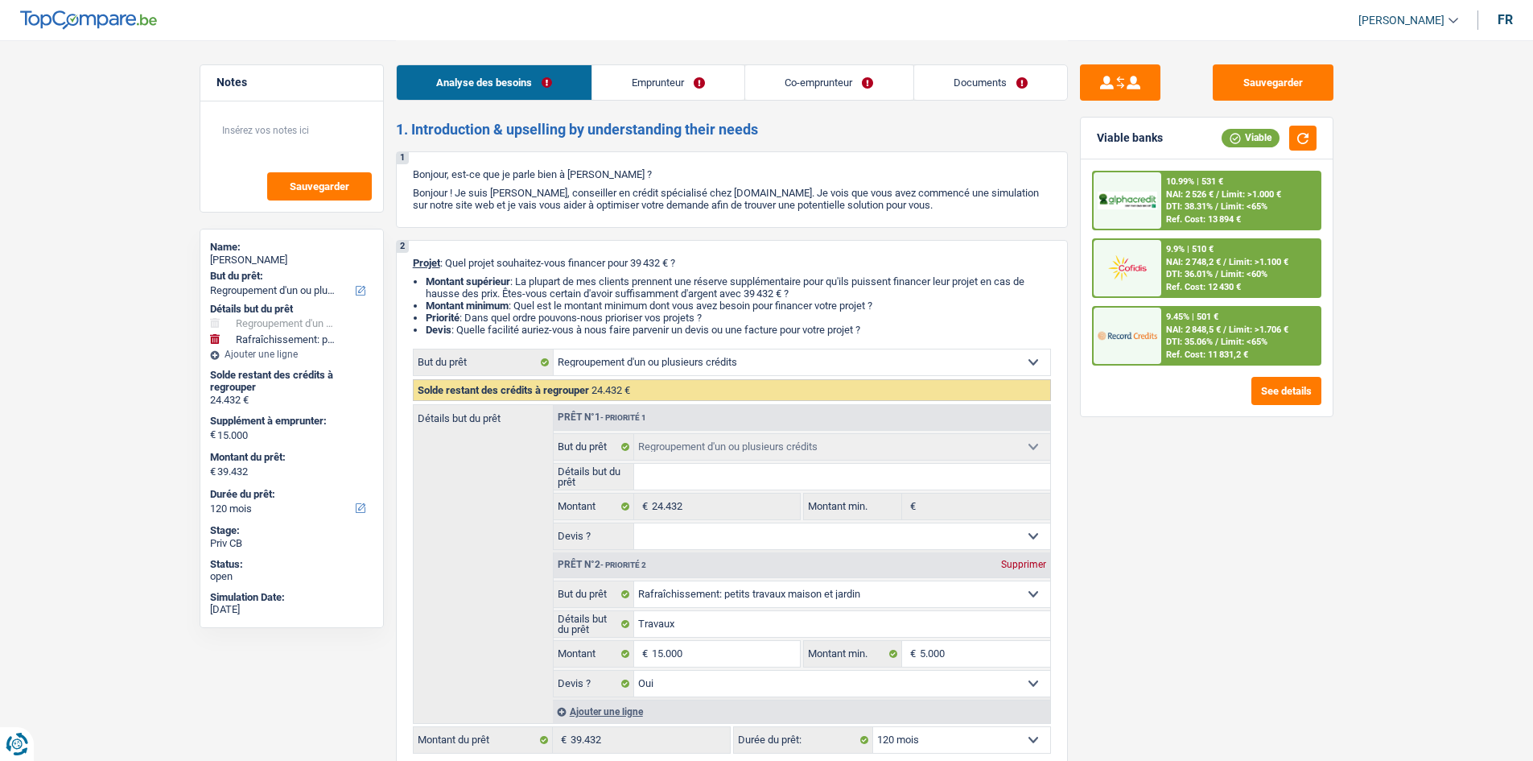
click at [992, 73] on link "Documents" at bounding box center [990, 82] width 153 height 35
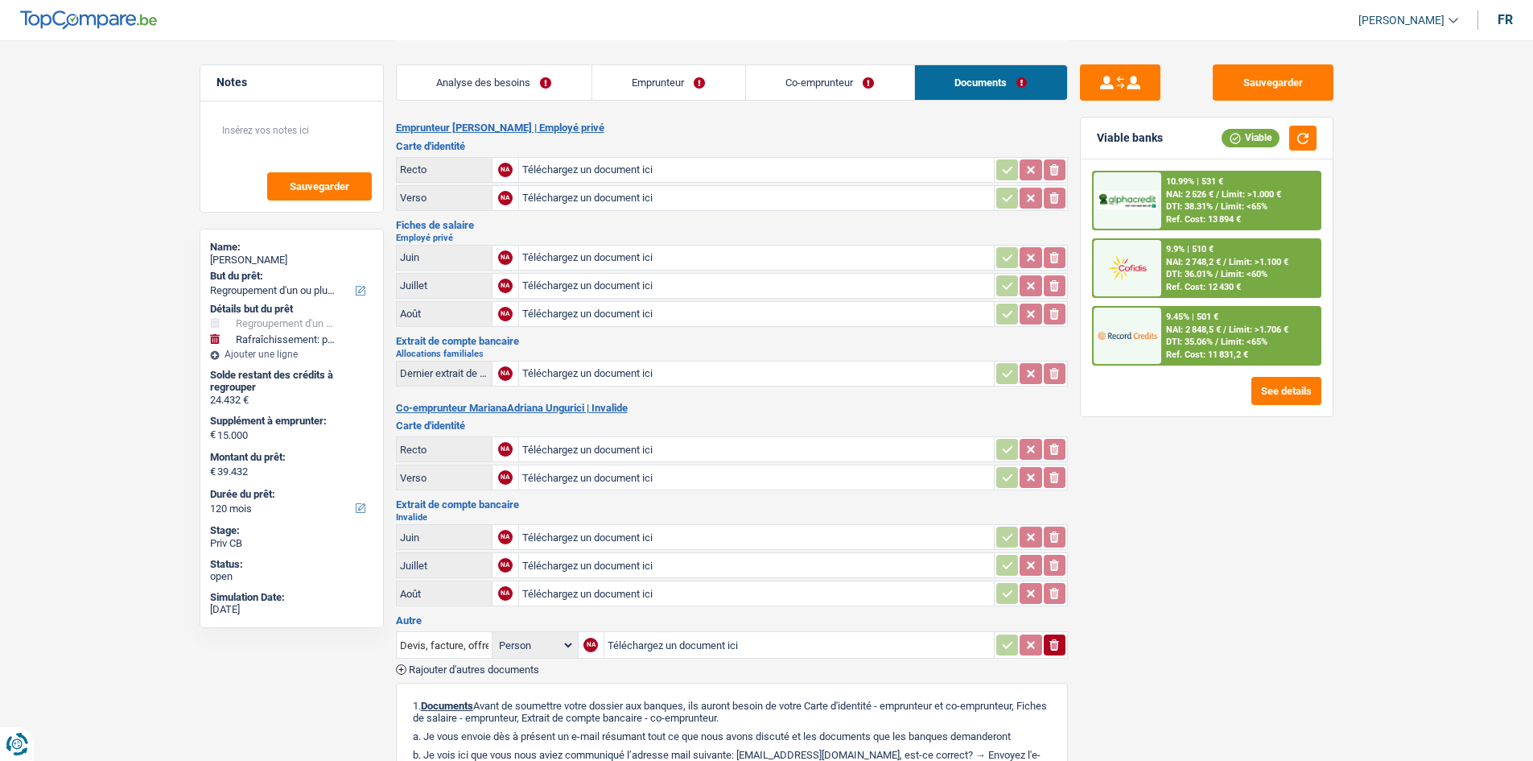
drag, startPoint x: 1274, startPoint y: 58, endPoint x: 1385, endPoint y: 86, distance: 114.6
click at [1268, 56] on div "Sauvegarder Viable banks Viable 10.99% | 531 € NAI: 2 526 € / Limit: >1.000 € D…" at bounding box center [1207, 514] width 278 height 949
click at [1325, 97] on button "Sauvegarder" at bounding box center [1273, 82] width 121 height 36
drag, startPoint x: 493, startPoint y: 68, endPoint x: 695, endPoint y: 125, distance: 209.0
click at [493, 69] on link "Analyse des besoins" at bounding box center [494, 82] width 195 height 35
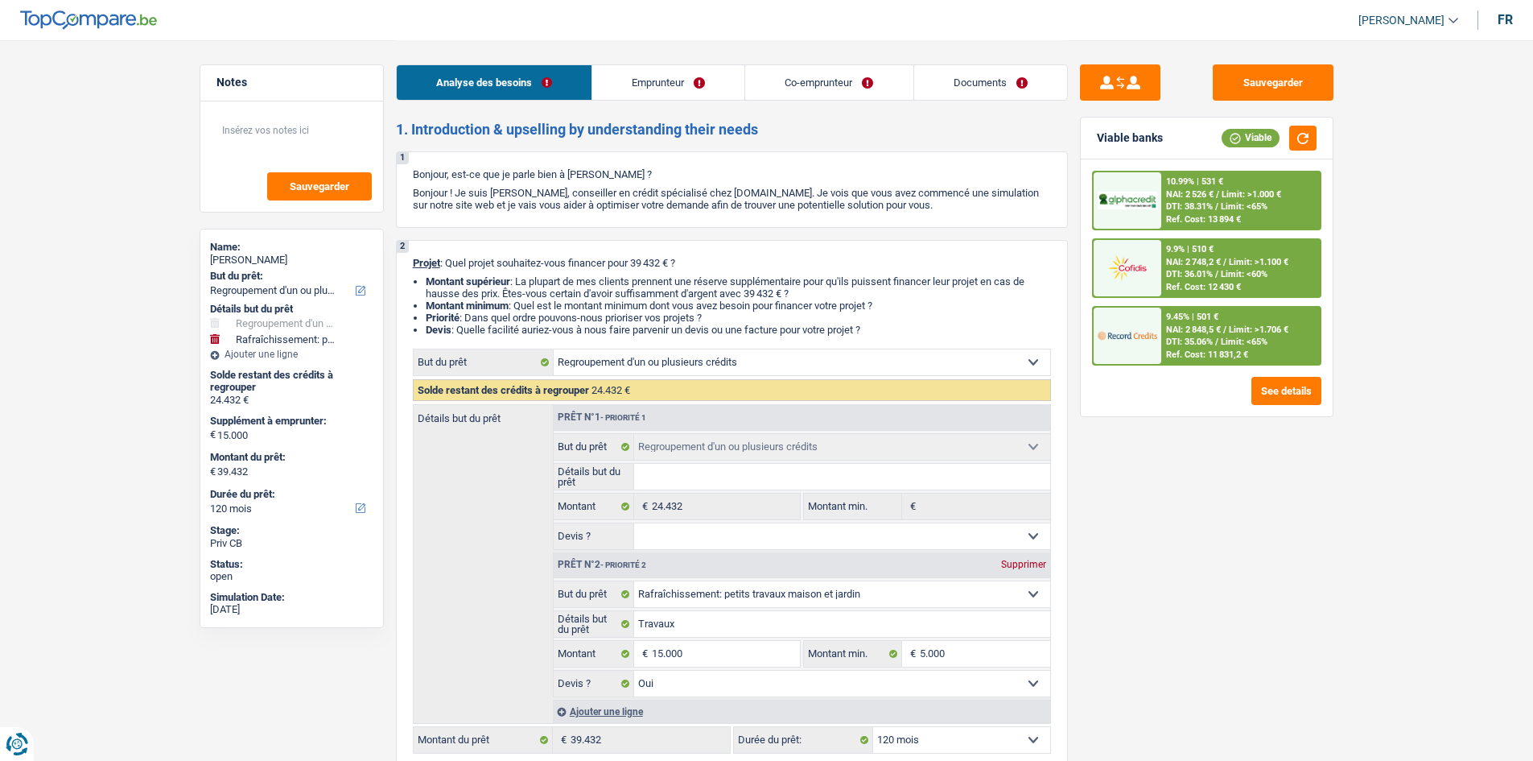
click at [996, 92] on link "Documents" at bounding box center [990, 82] width 153 height 35
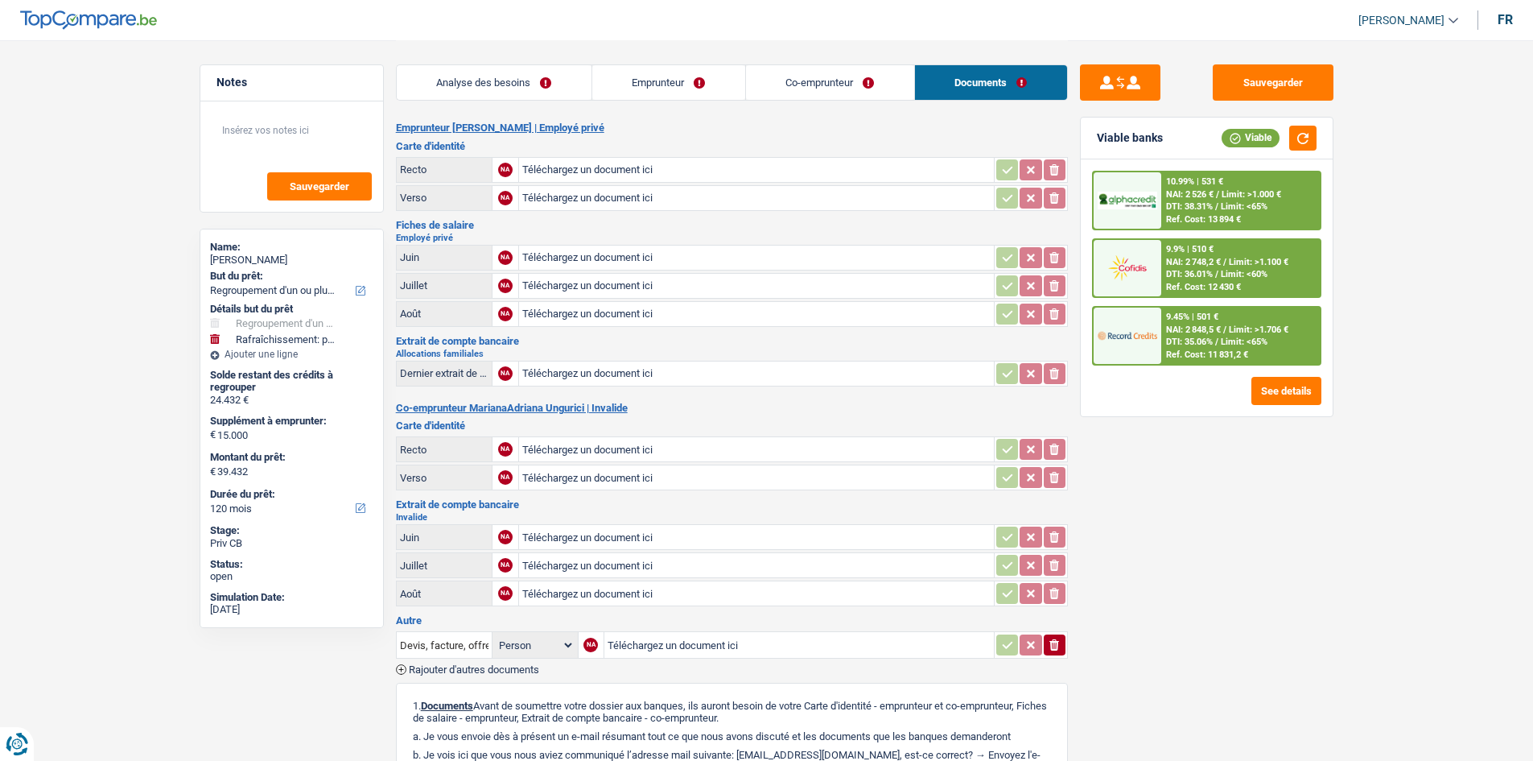
drag, startPoint x: 491, startPoint y: 69, endPoint x: 513, endPoint y: 75, distance: 22.4
click at [491, 69] on link "Analyse des besoins" at bounding box center [494, 82] width 195 height 35
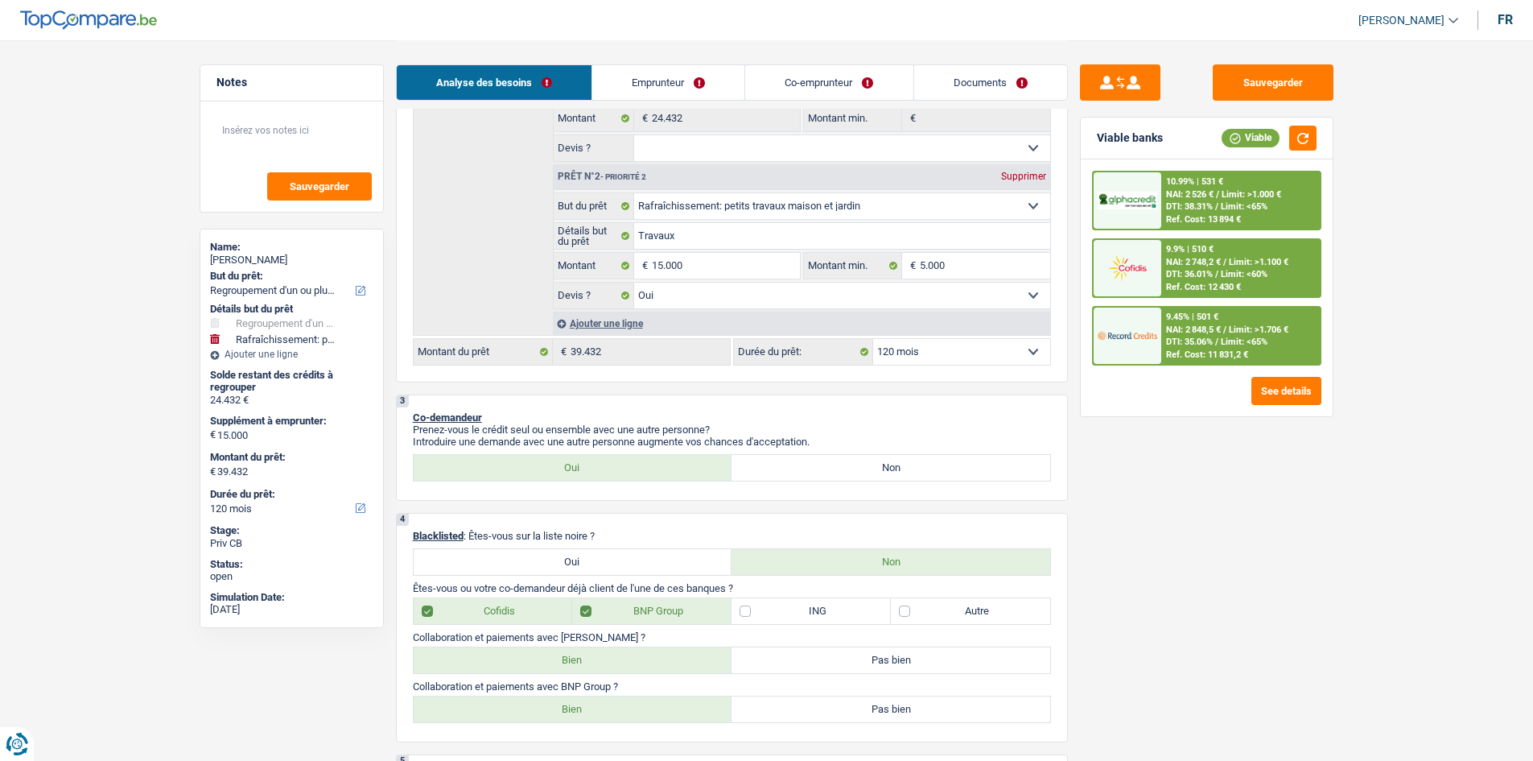
scroll to position [161, 0]
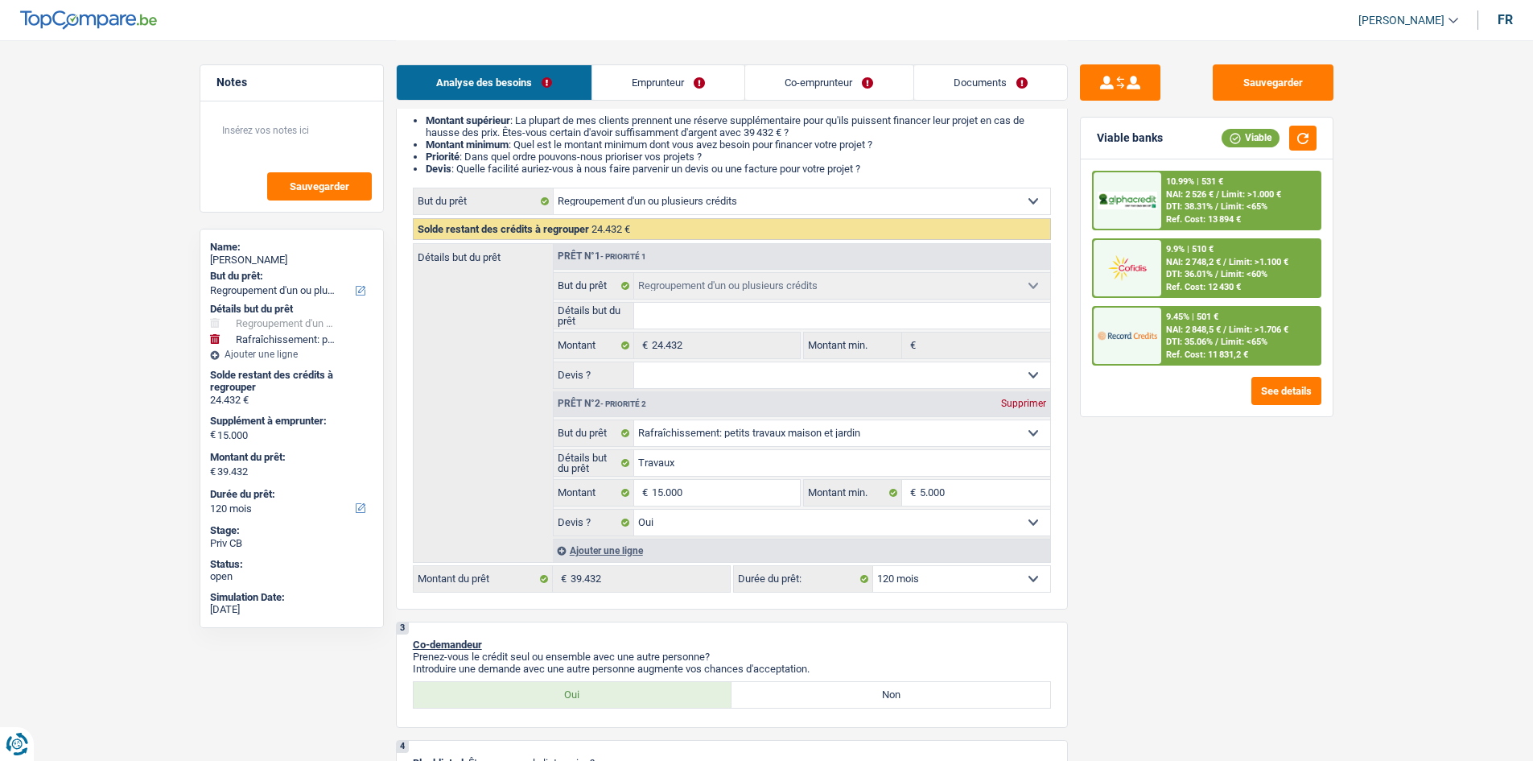
click at [1236, 197] on span "Limit: >1.000 €" at bounding box center [1252, 194] width 60 height 10
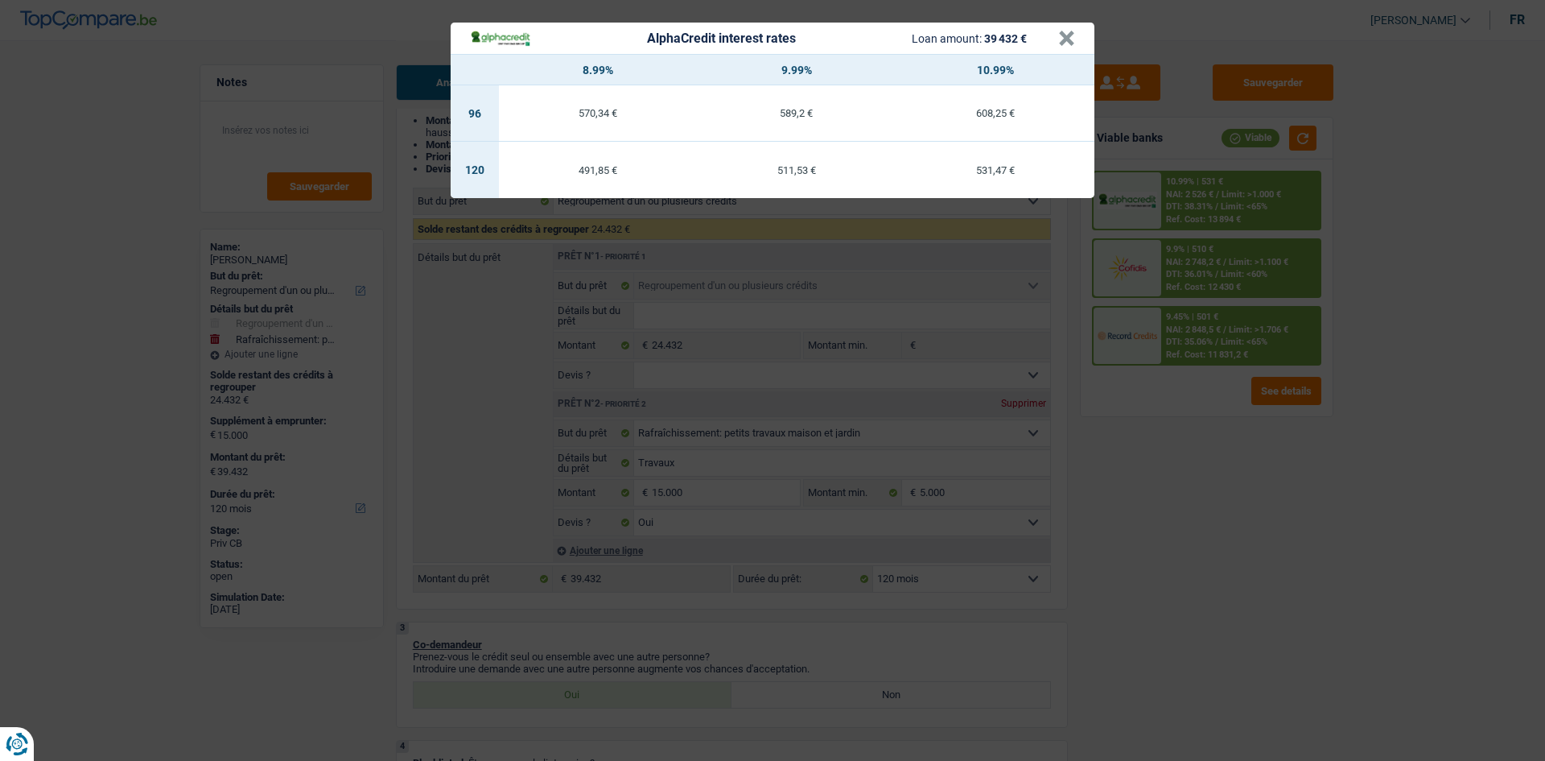
click at [1270, 530] on div "AlphaCredit interest rates Loan amount: 39 432 € × 8.99% 9.99% 10.99% 96 570,34…" at bounding box center [772, 380] width 1545 height 761
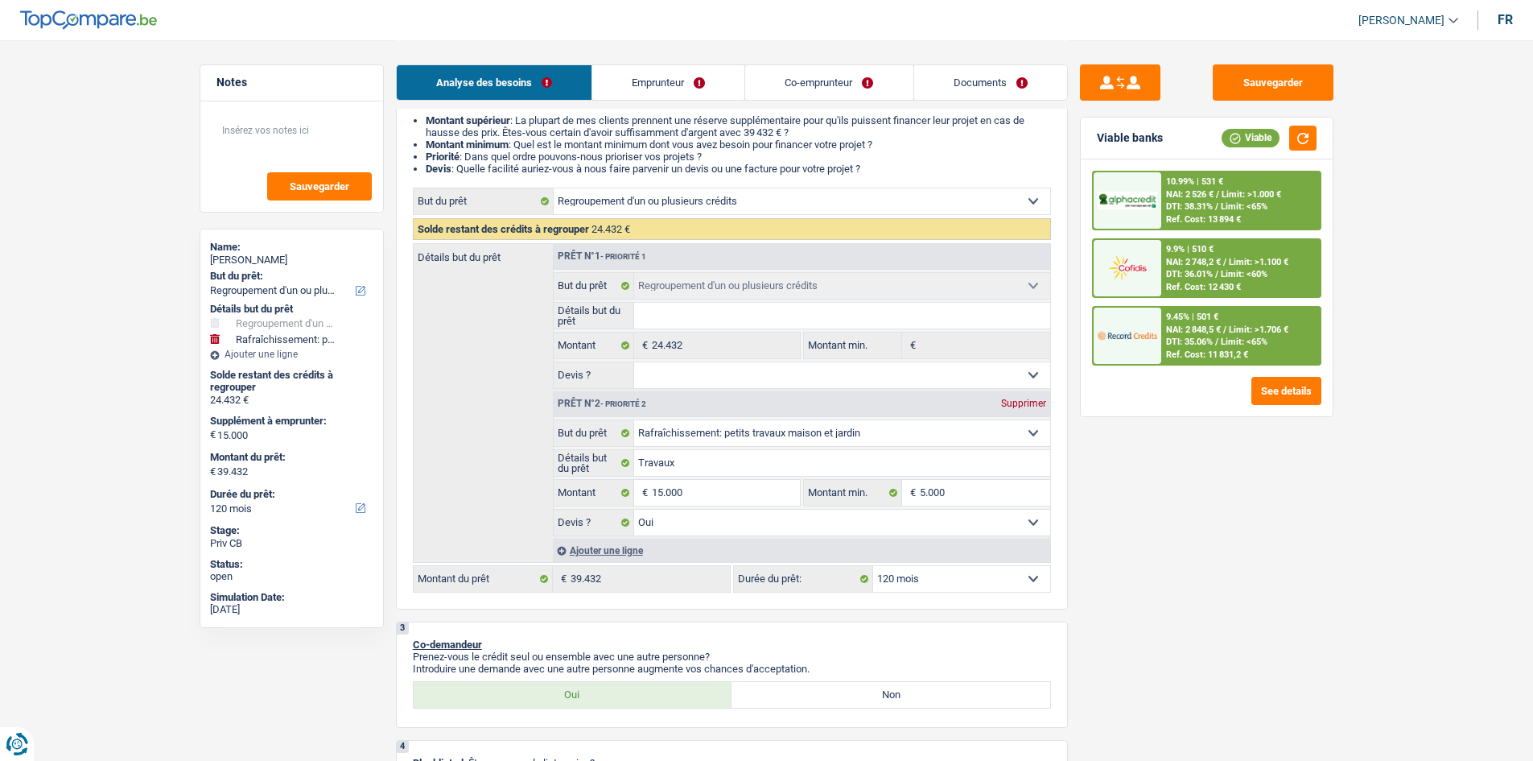
click at [1293, 204] on div "10.99% | 531 € NAI: 2 526 € / Limit: >1.000 € DTI: 38.31% / Limit: <65% Ref. Co…" at bounding box center [1240, 200] width 159 height 56
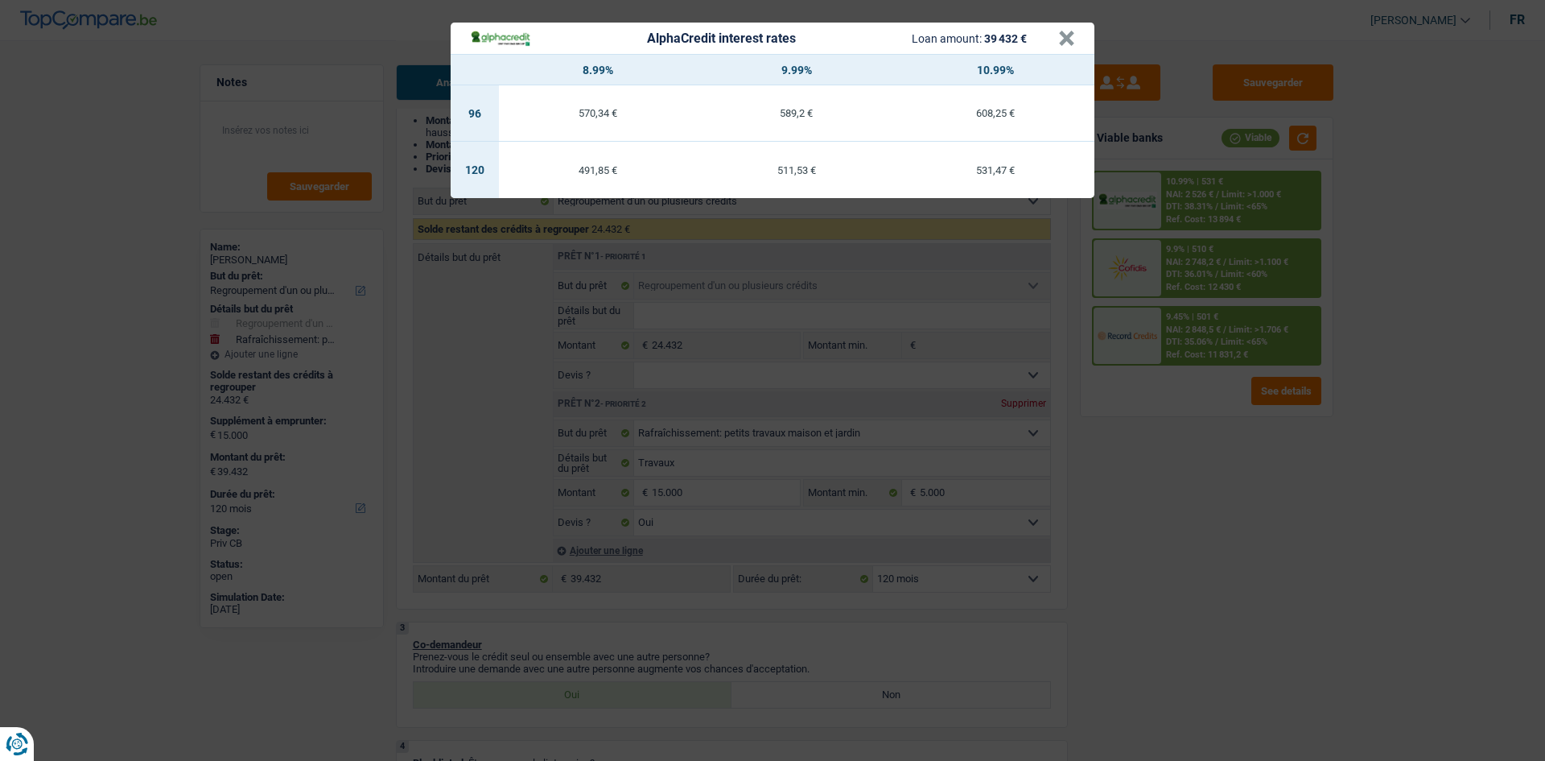
click at [1314, 458] on div "AlphaCredit interest rates Loan amount: 39 432 € × 8.99% 9.99% 10.99% 96 570,34…" at bounding box center [772, 380] width 1545 height 761
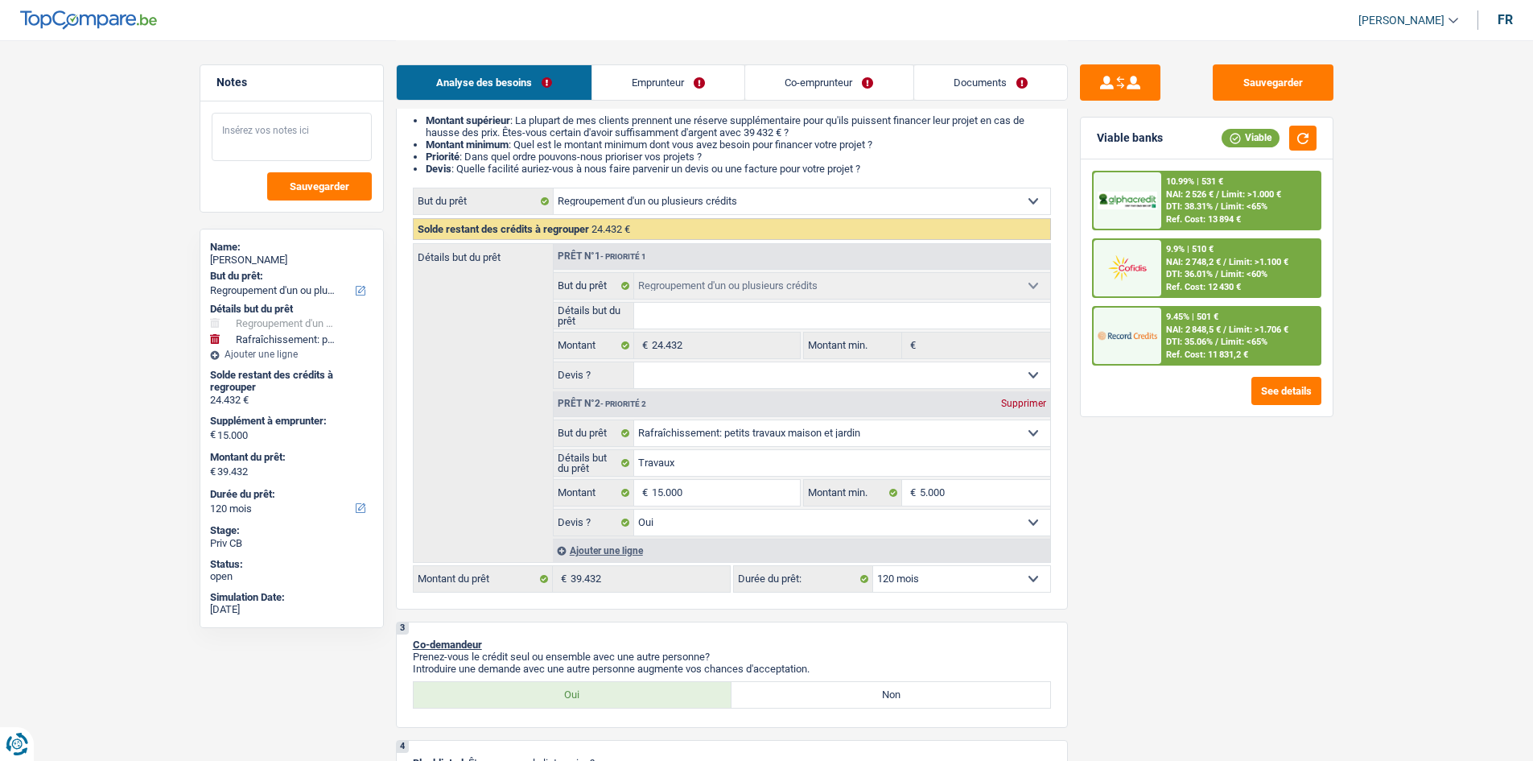
click at [304, 133] on textarea at bounding box center [292, 137] width 160 height 48
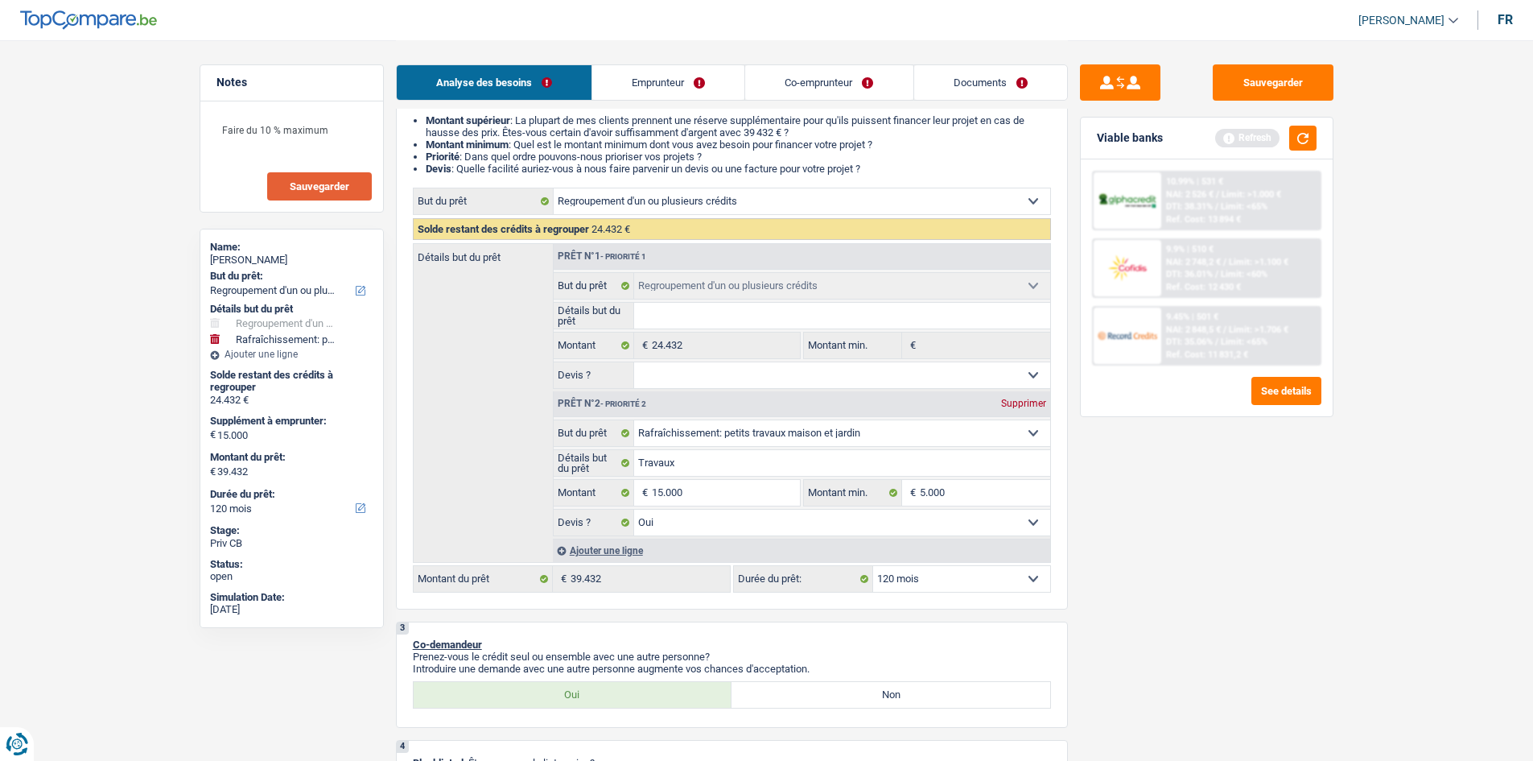
click at [314, 186] on span "Sauvegarder" at bounding box center [320, 186] width 60 height 10
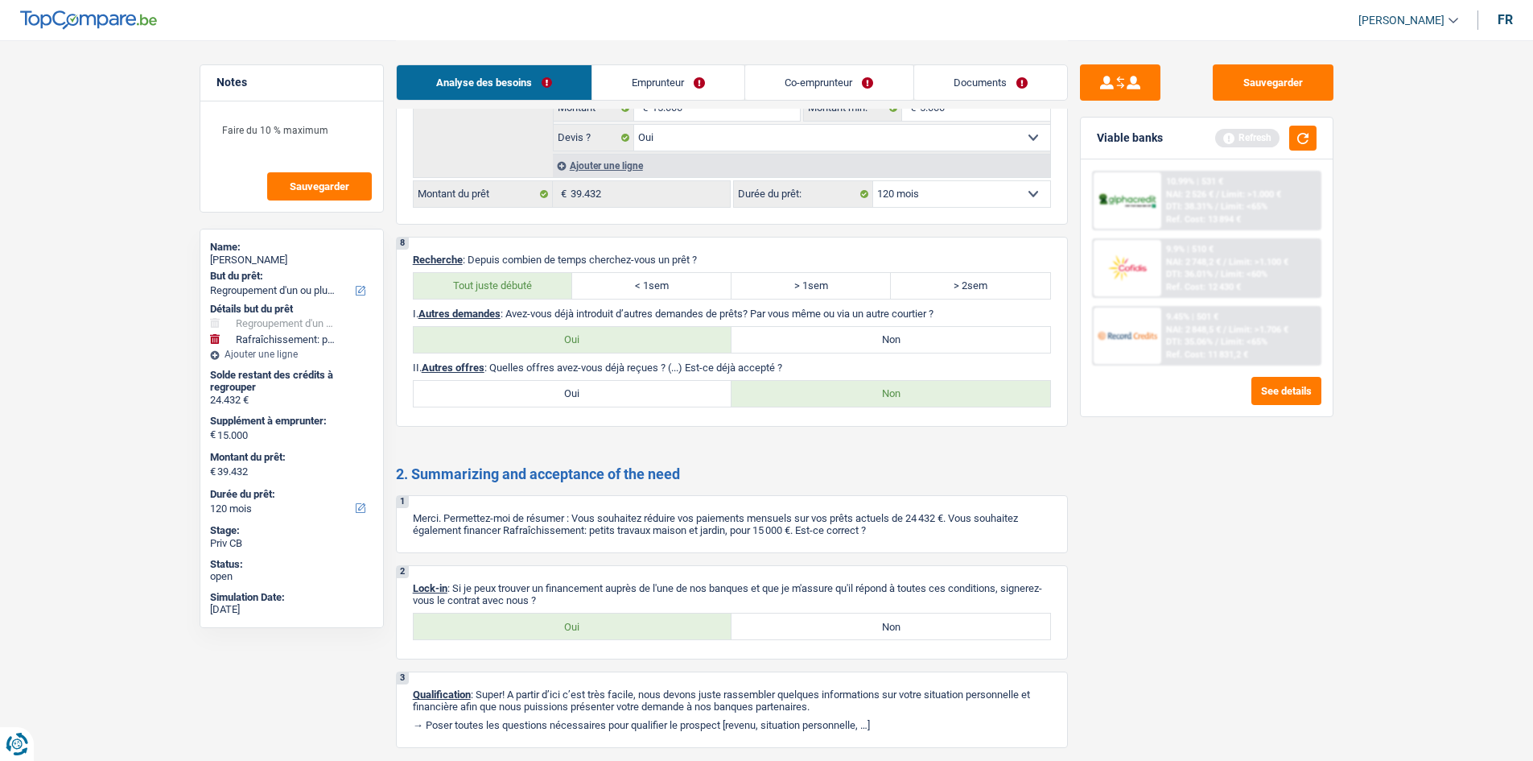
scroll to position [3043, 0]
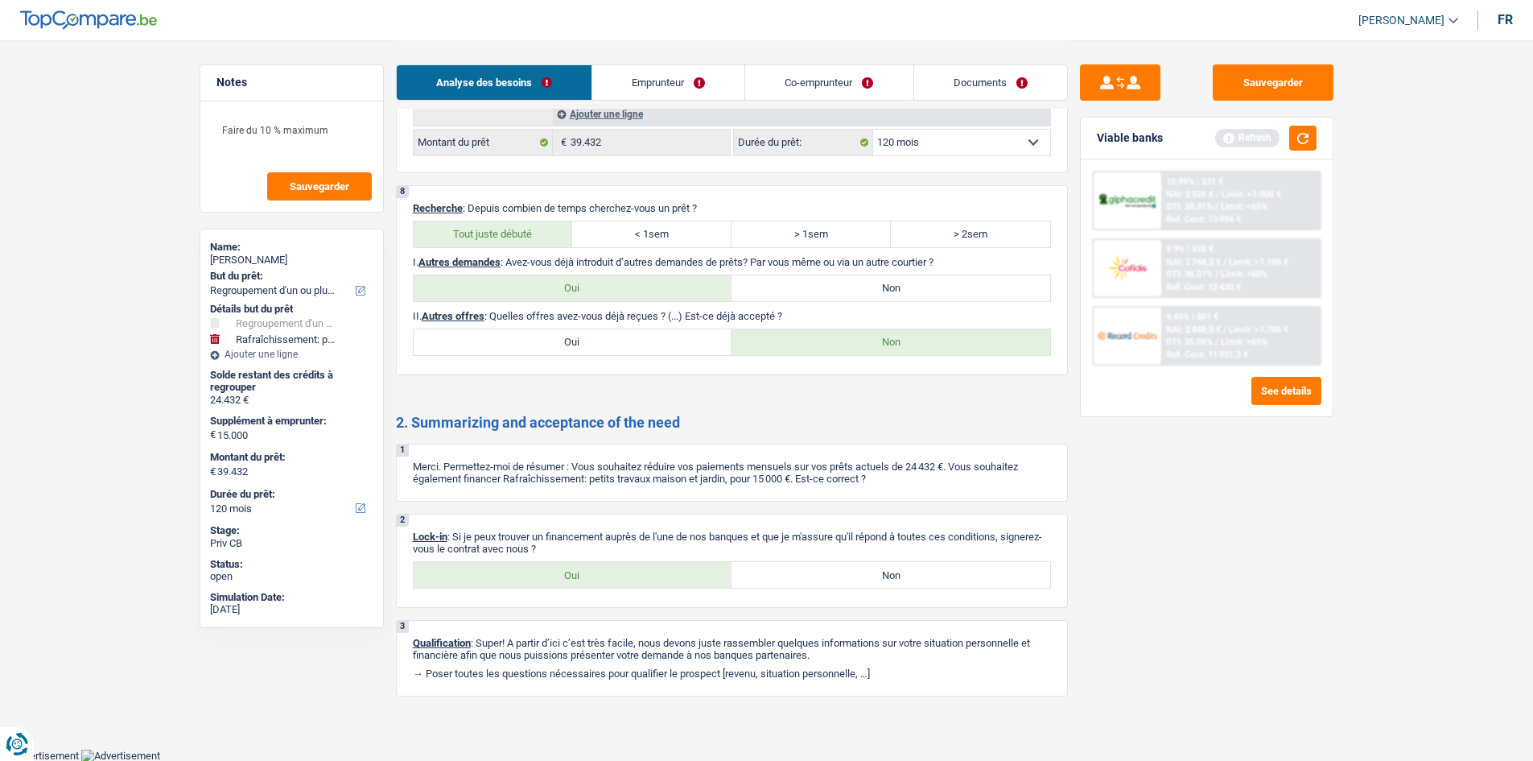
drag, startPoint x: 1184, startPoint y: 580, endPoint x: 1186, endPoint y: 571, distance: 9.0
click at [1185, 579] on div "Sauvegarder Viable banks Refresh 10.99% | 531 € NAI: 2 526 € / Limit: >1.000 € …" at bounding box center [1207, 399] width 278 height 670
click at [1165, 353] on div "9.45% | 501 € NAI: 2 848,5 € / Limit: >1.706 € DTI: 35.06% / Limit: <65% Ref. C…" at bounding box center [1240, 335] width 159 height 56
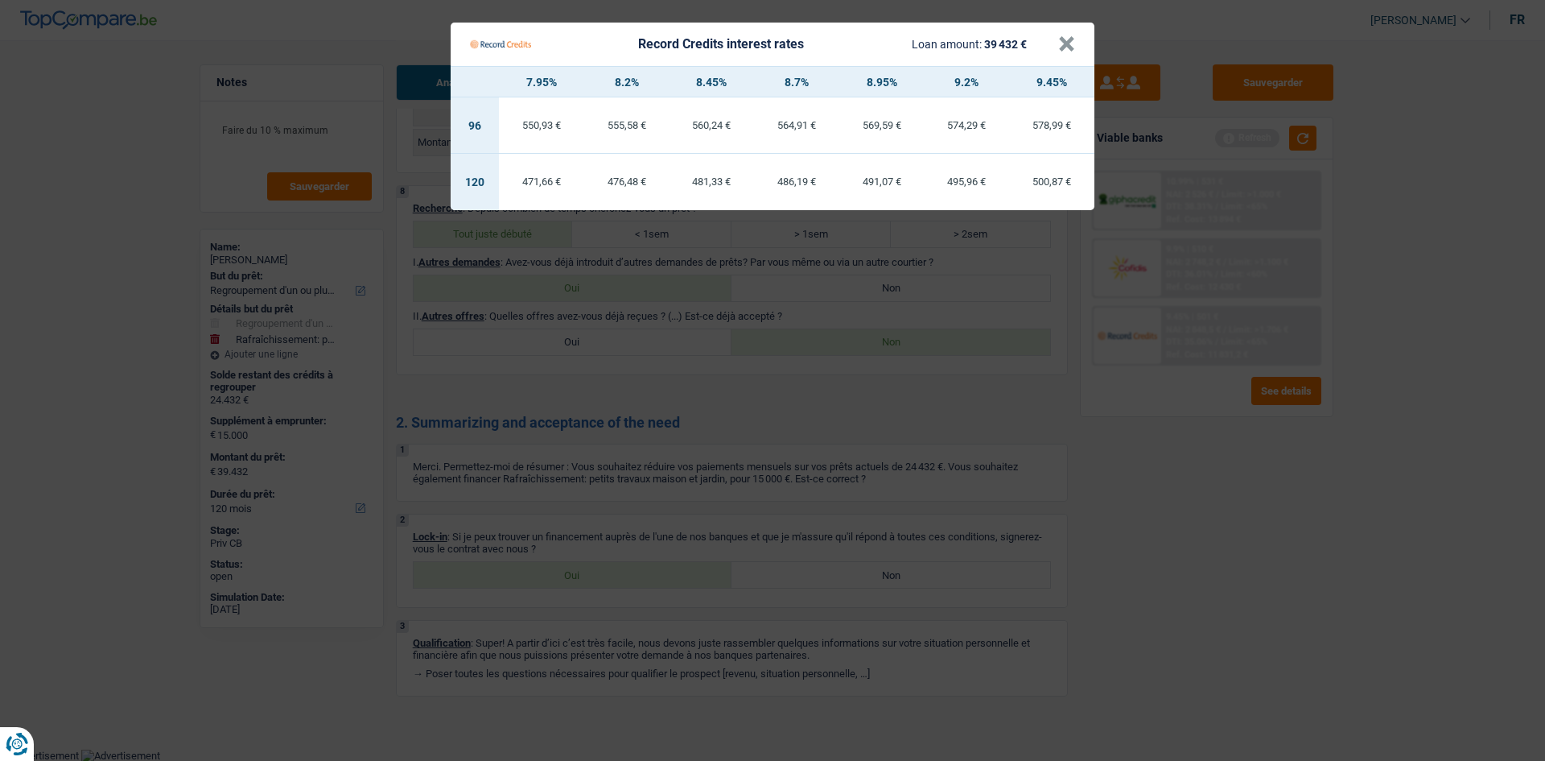
click at [1156, 500] on Credits "Record Credits interest rates Loan amount: 39 432 € × 7.95% 8.2% 8.45% 8.7% 8.9…" at bounding box center [772, 380] width 1545 height 761
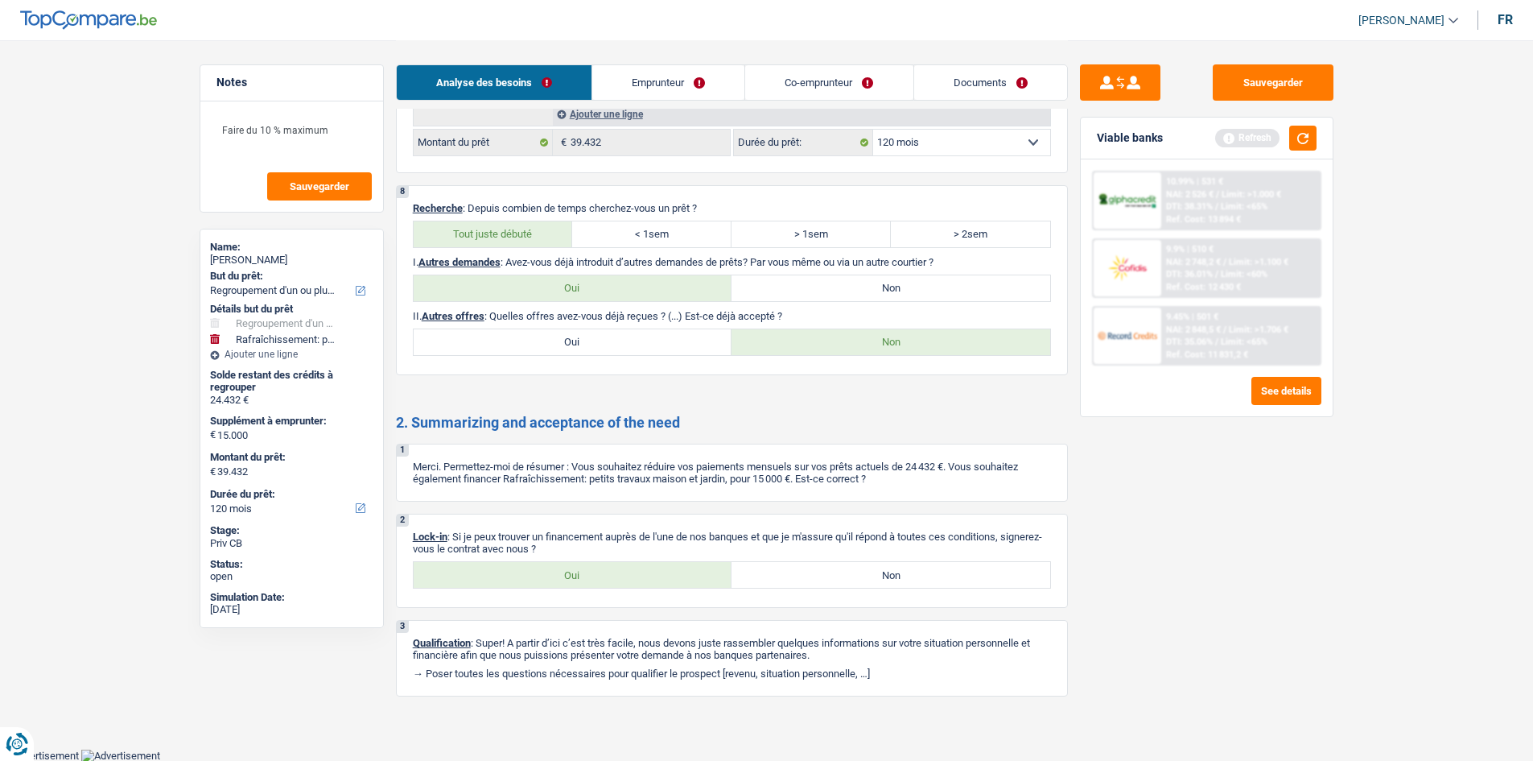
drag, startPoint x: 1199, startPoint y: 213, endPoint x: 1193, endPoint y: 221, distance: 9.7
click at [1193, 221] on div "Ref. Cost: 13 894 €" at bounding box center [1203, 219] width 75 height 10
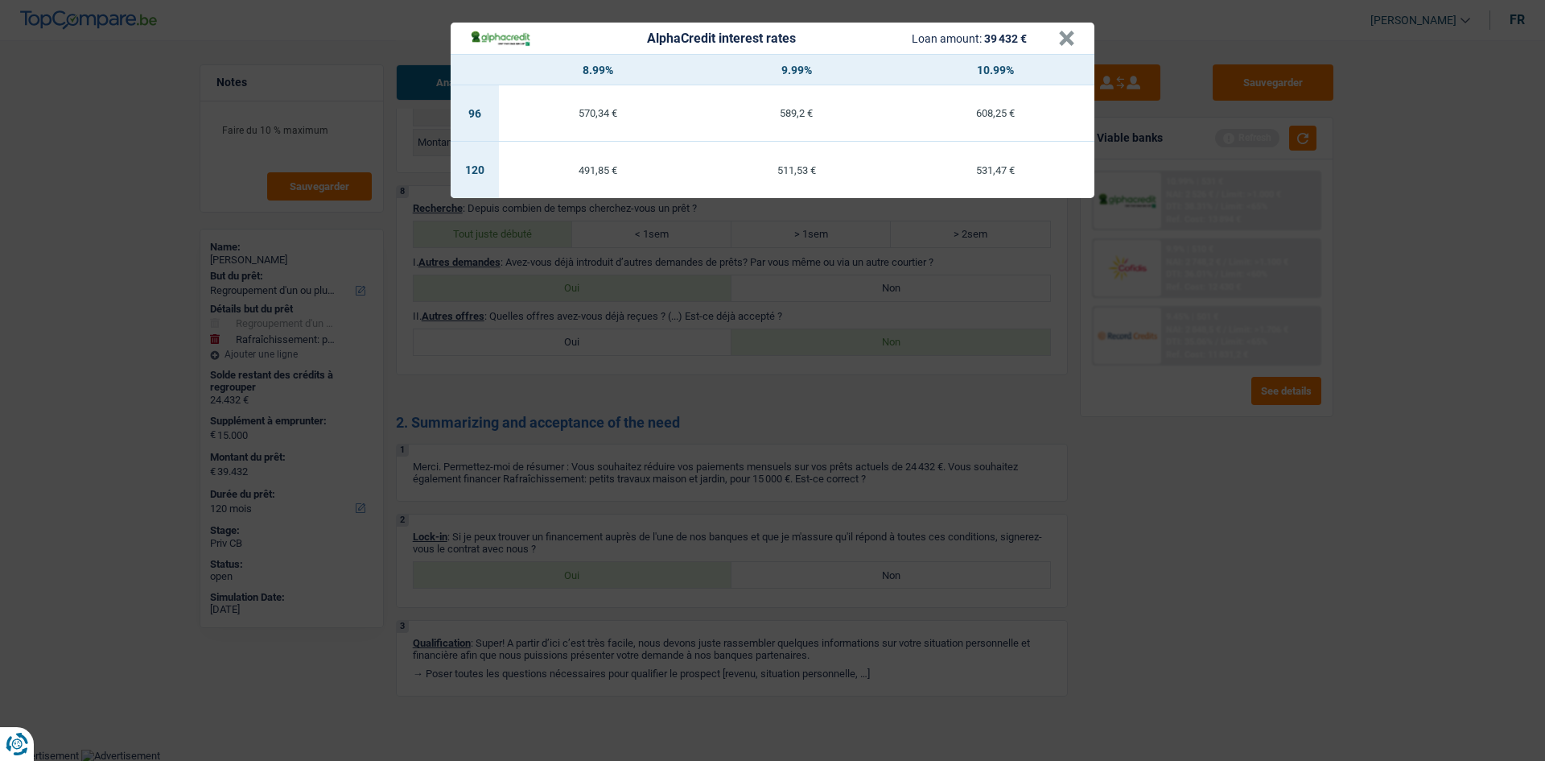
click at [1219, 441] on div "AlphaCredit interest rates Loan amount: 39 432 € × 8.99% 9.99% 10.99% 96 570,34…" at bounding box center [772, 380] width 1545 height 761
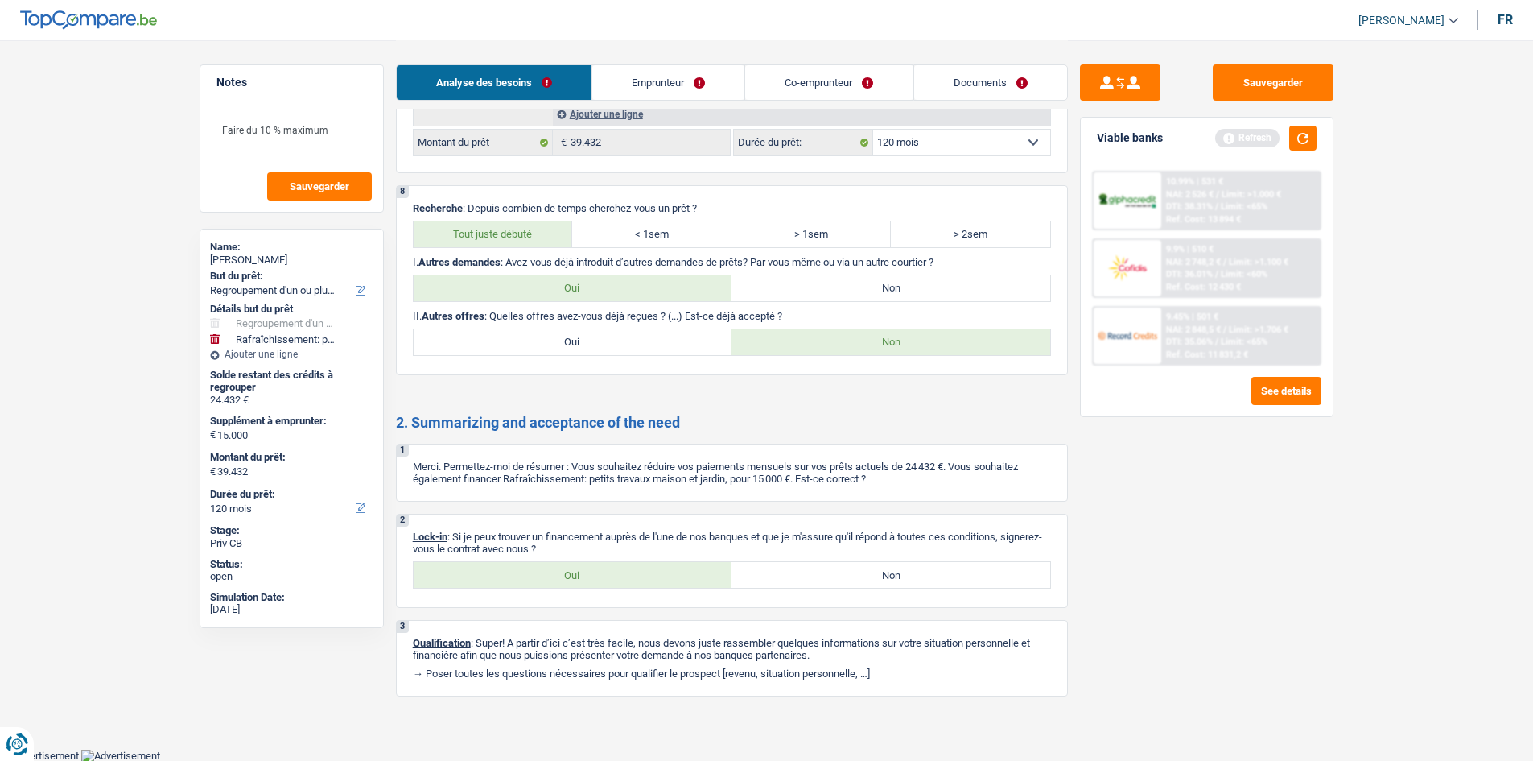
click at [1232, 288] on div "Ref. Cost: 12 430 €" at bounding box center [1203, 287] width 75 height 10
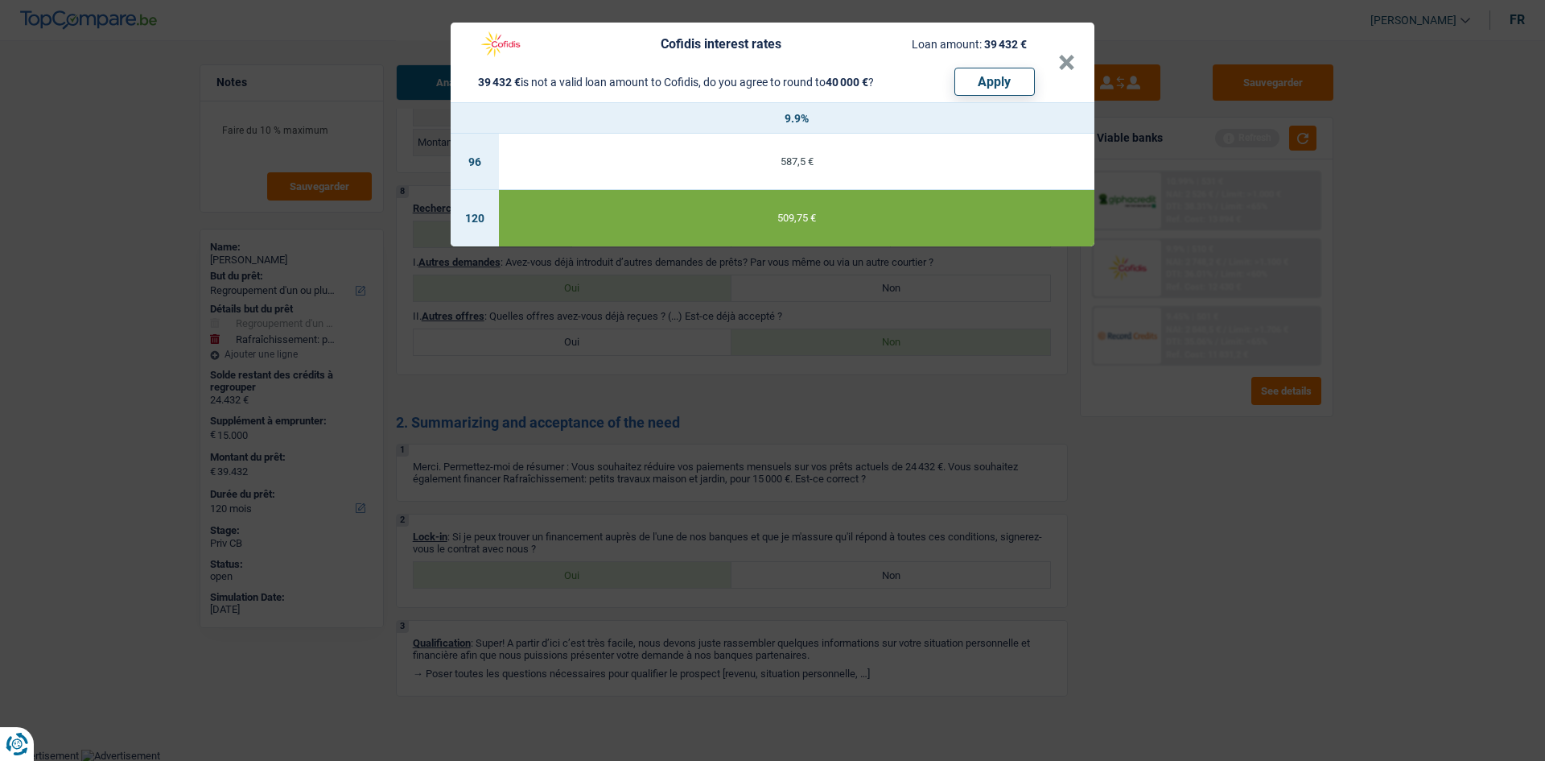
click at [1250, 517] on div "Cofidis interest rates Loan amount: 39 432 € 39 432 € is not a valid loan amoun…" at bounding box center [772, 380] width 1545 height 761
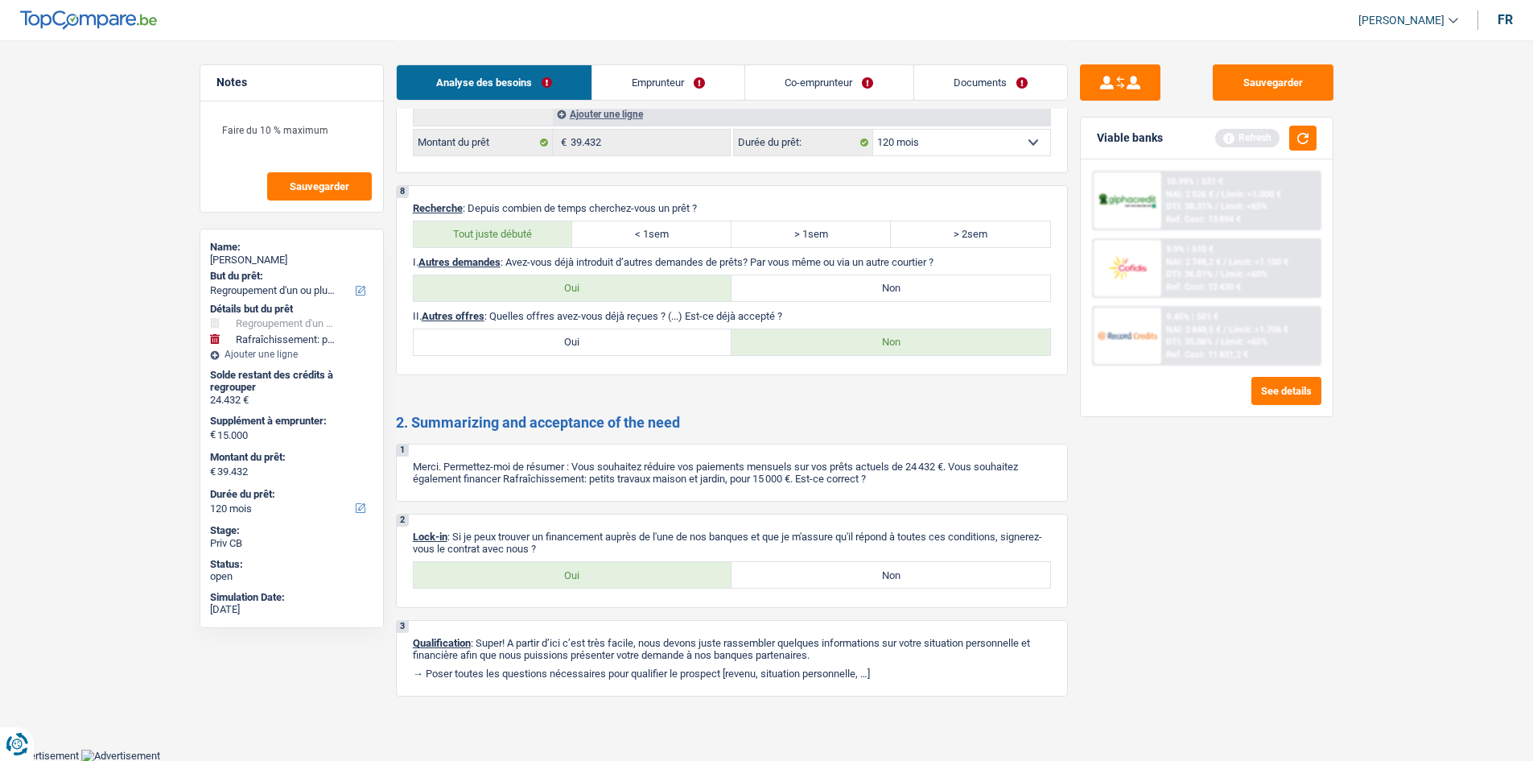
click at [1164, 338] on div "9.45% | 501 € NAI: 2 848,5 € / Limit: >1.706 € DTI: 35.06% / Limit: <65% Ref. C…" at bounding box center [1240, 335] width 159 height 56
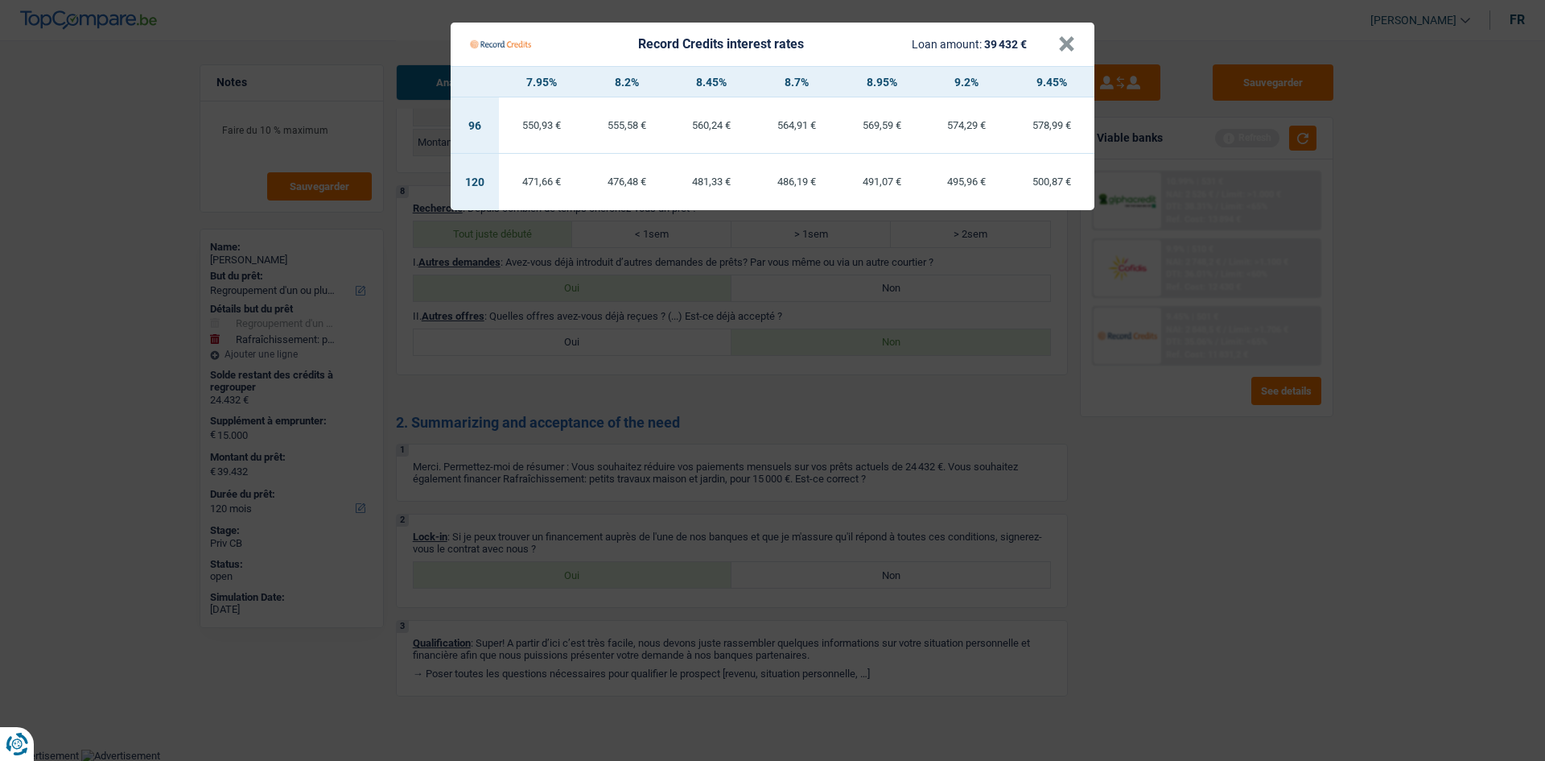
drag, startPoint x: 1186, startPoint y: 551, endPoint x: 1192, endPoint y: 534, distance: 18.1
click at [1186, 546] on Credits "Record Credits interest rates Loan amount: 39 432 € × 7.95% 8.2% 8.45% 8.7% 8.9…" at bounding box center [772, 380] width 1545 height 761
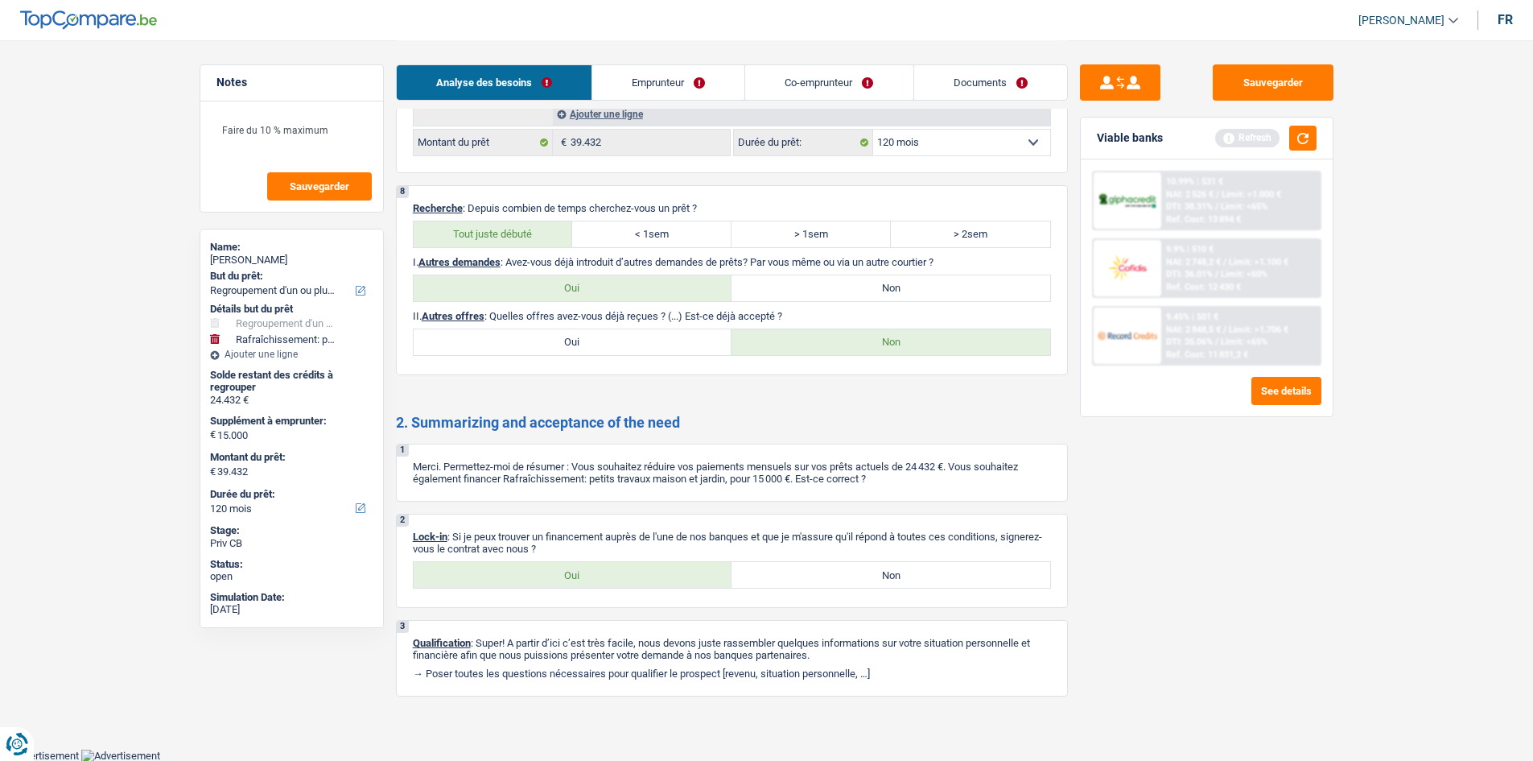
click at [1183, 195] on span "NAI: 2 526 €" at bounding box center [1189, 194] width 47 height 10
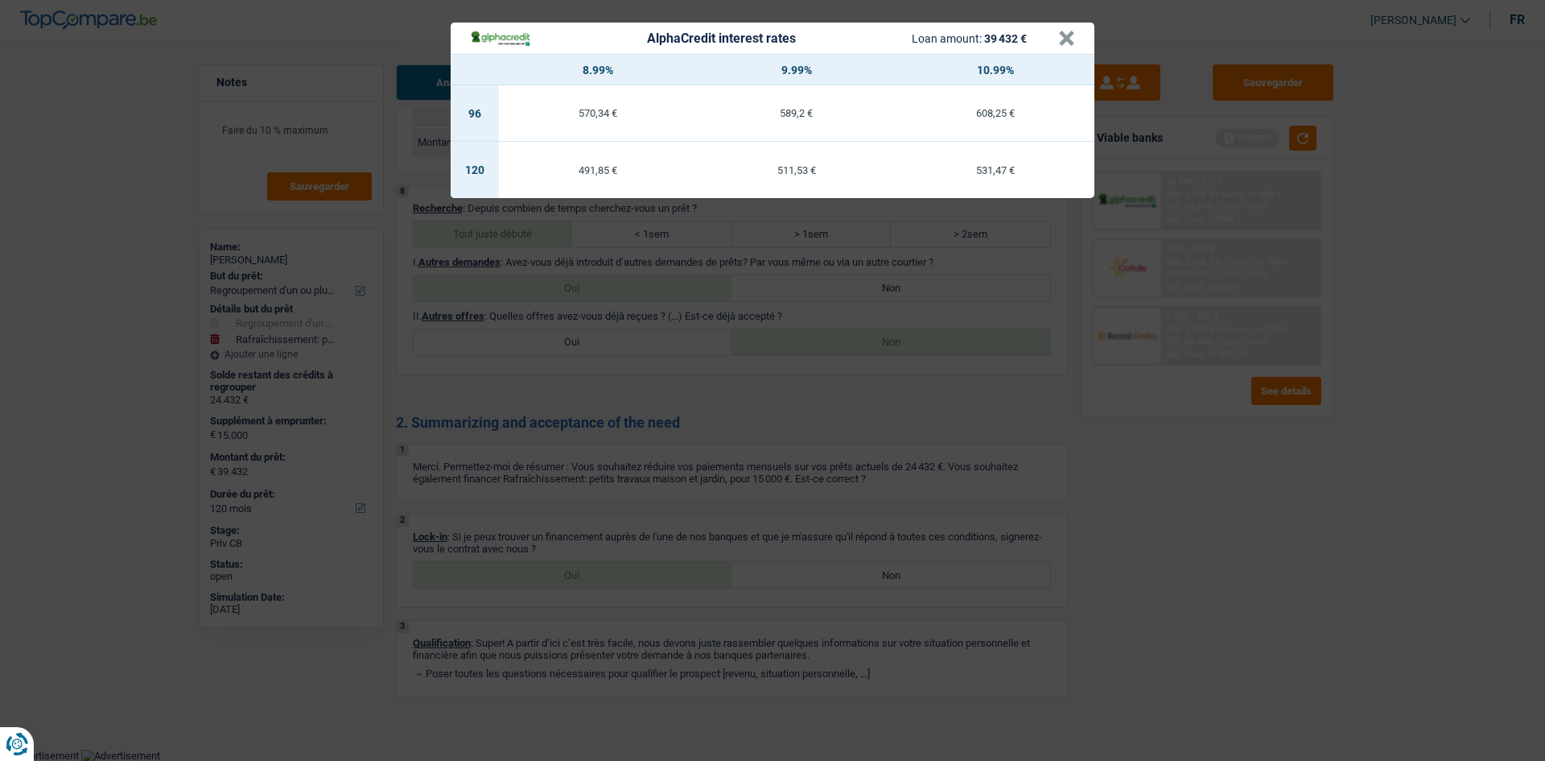
click at [1157, 464] on div "AlphaCredit interest rates Loan amount: 39 432 € × 8.99% 9.99% 10.99% 96 570,34…" at bounding box center [772, 380] width 1545 height 761
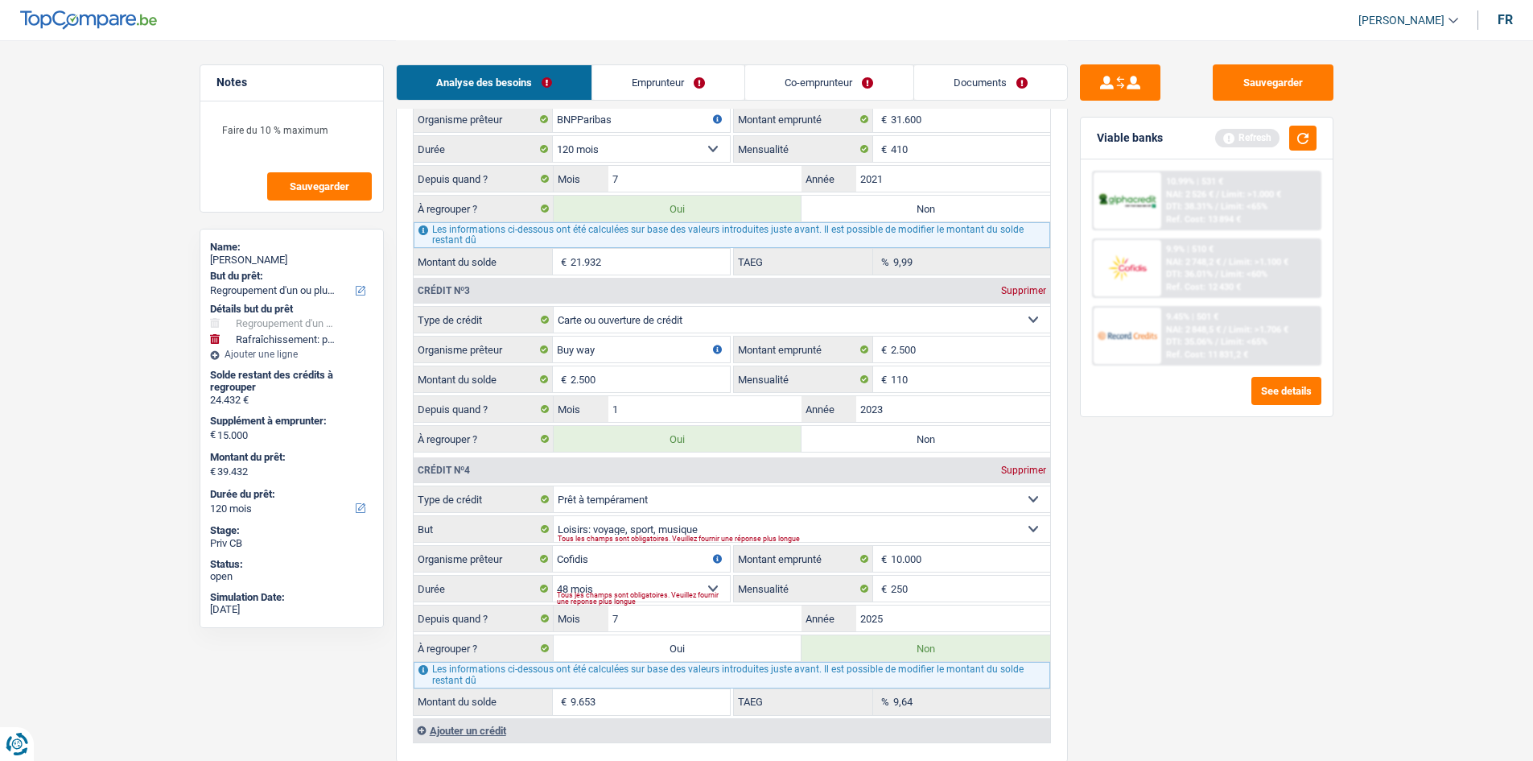
scroll to position [1836, 0]
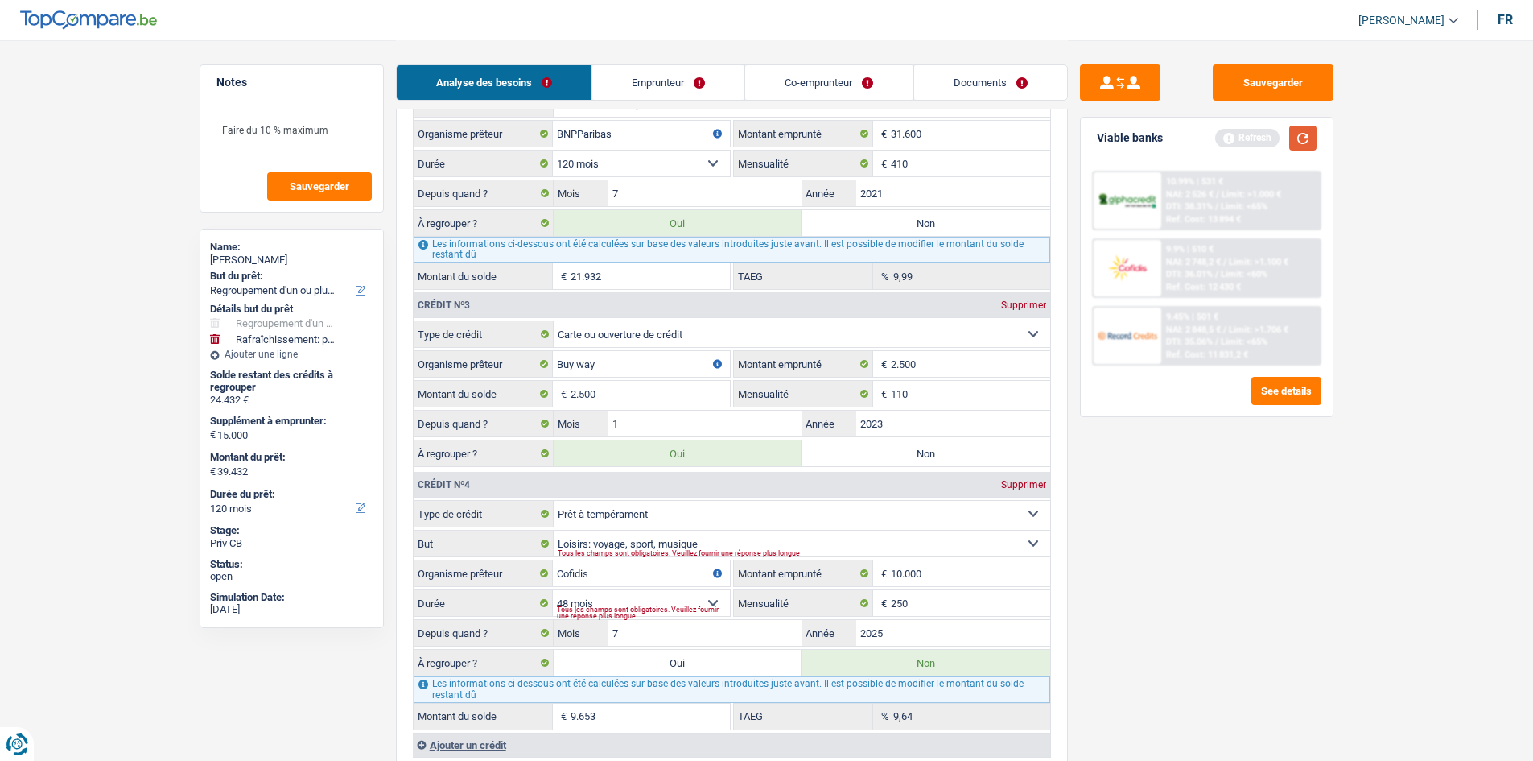
click at [1297, 144] on button "button" at bounding box center [1302, 138] width 27 height 25
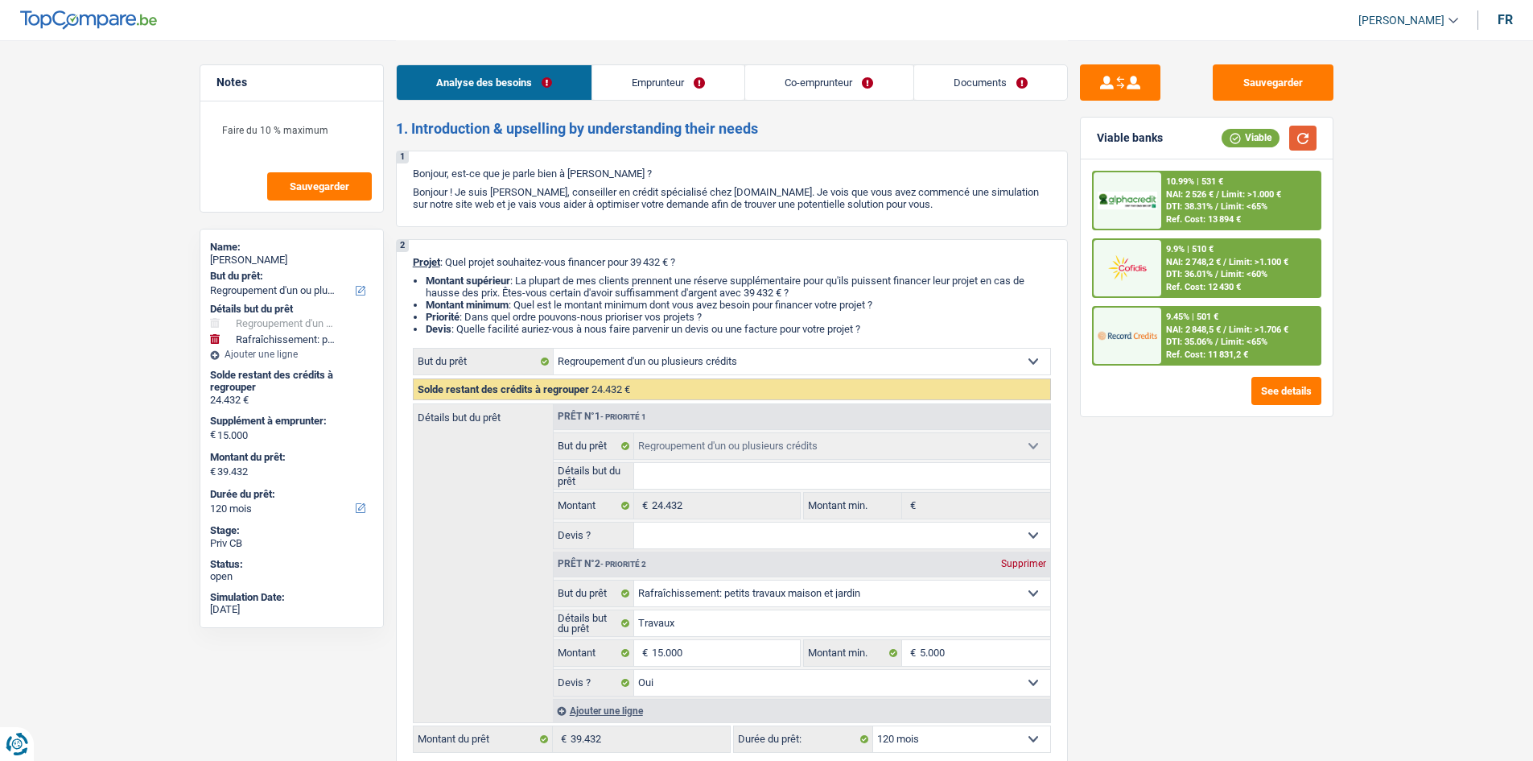
scroll to position [0, 0]
click at [1021, 89] on link "Documents" at bounding box center [990, 82] width 153 height 35
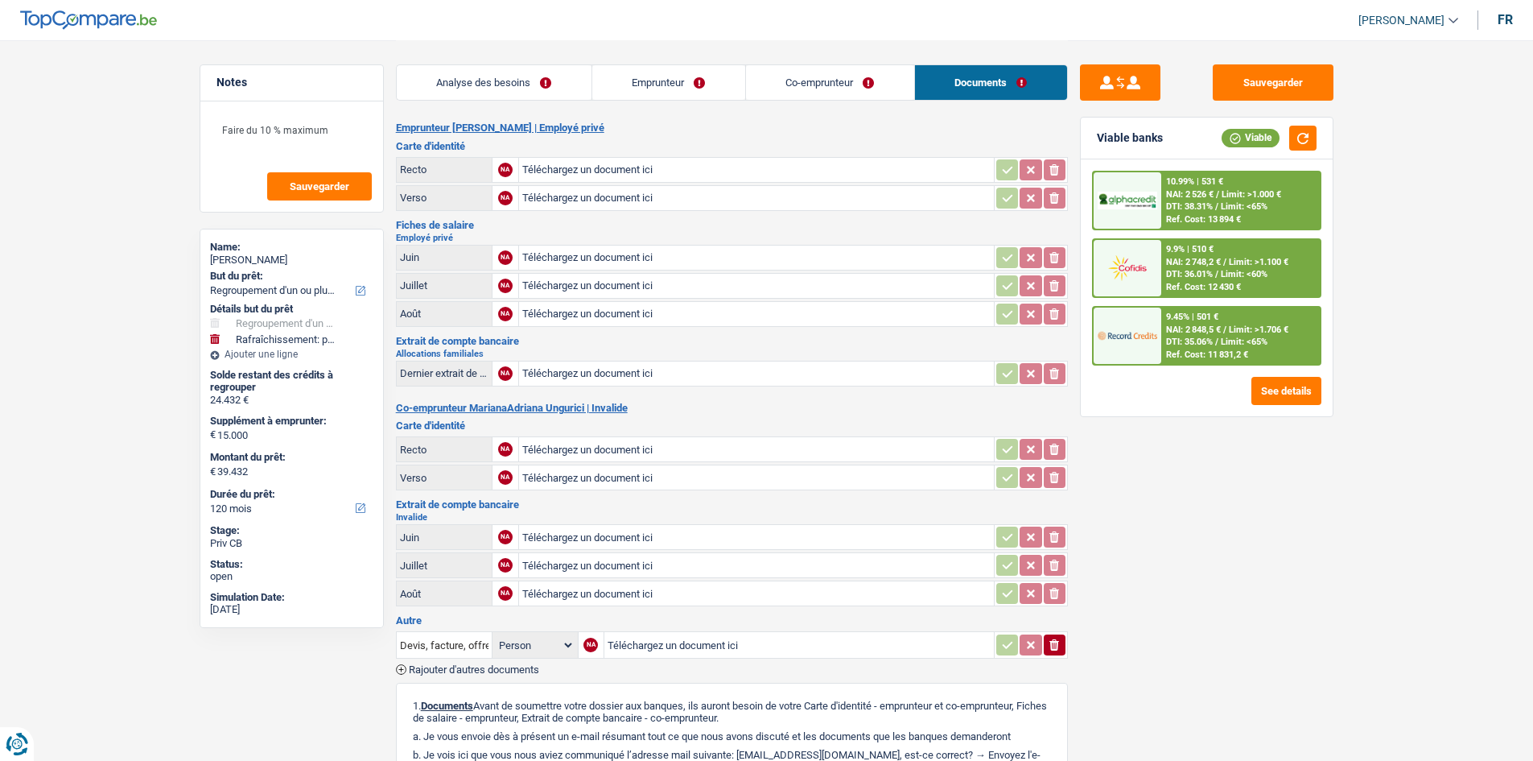
click at [573, 85] on link "Analyse des besoins" at bounding box center [494, 82] width 195 height 35
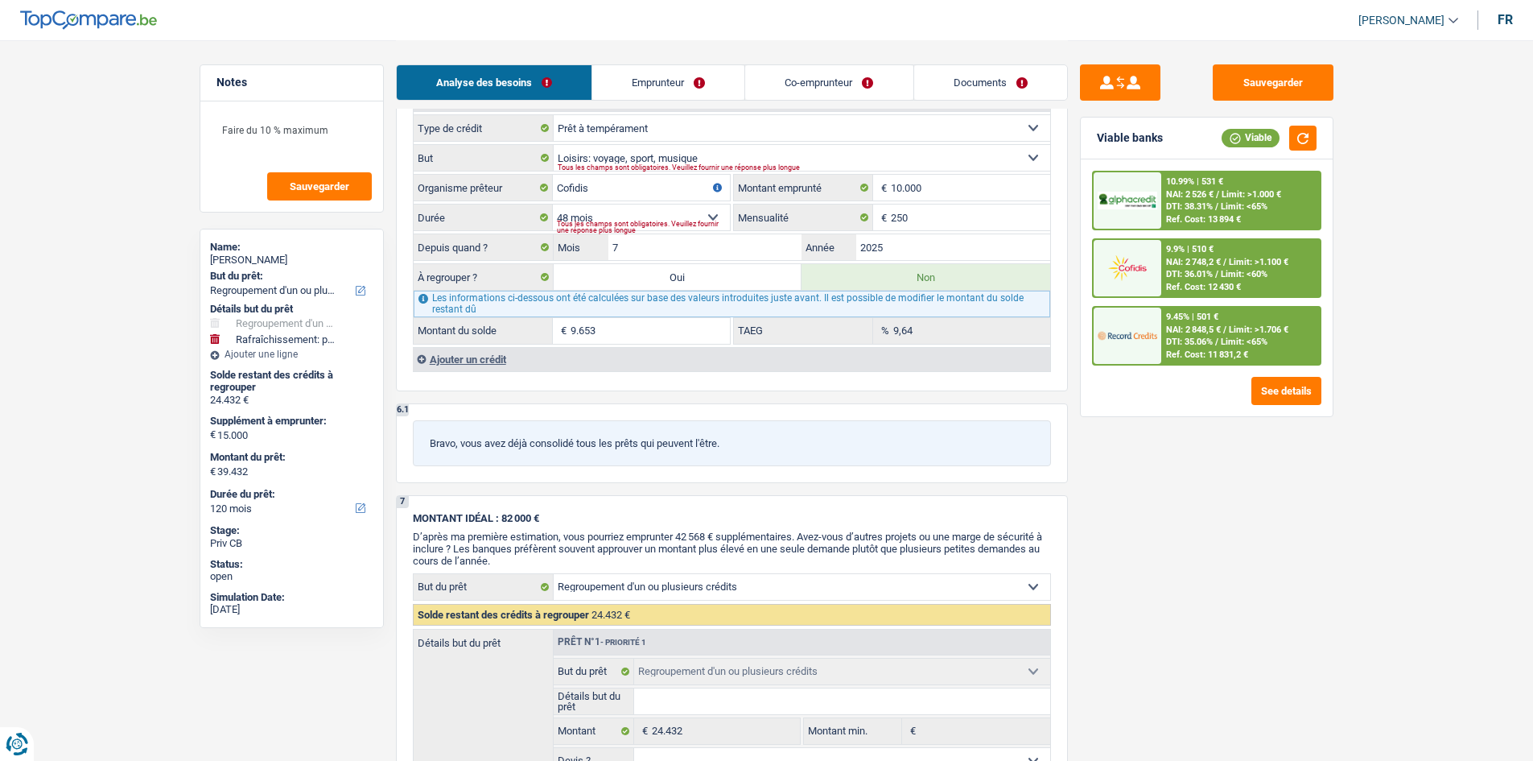
scroll to position [2267, 0]
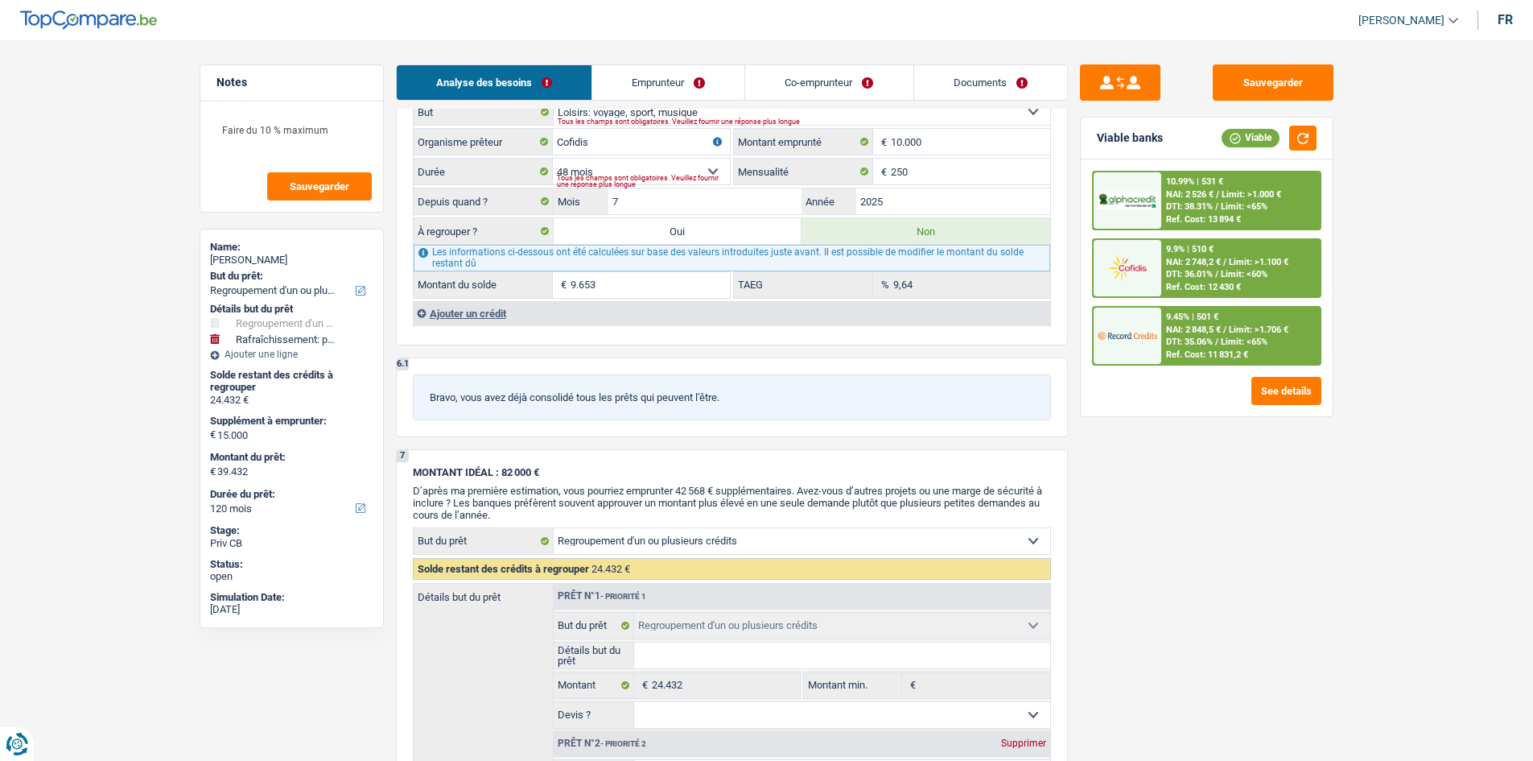
click at [1192, 338] on span "DTI: 35.06%" at bounding box center [1189, 341] width 47 height 10
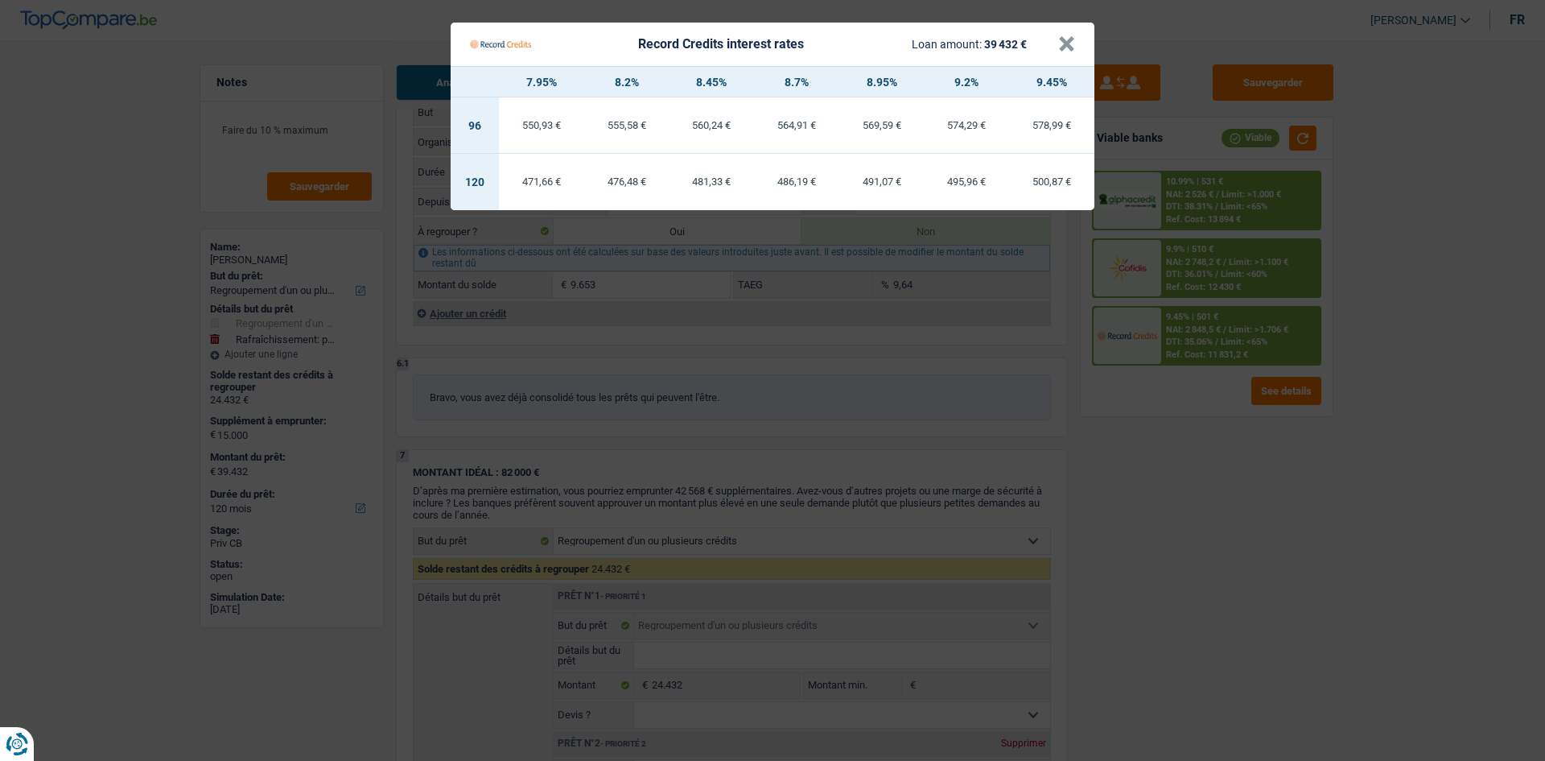
click at [1283, 554] on Credits "Record Credits interest rates Loan amount: 39 432 € × 7.95% 8.2% 8.45% 8.7% 8.9…" at bounding box center [772, 380] width 1545 height 761
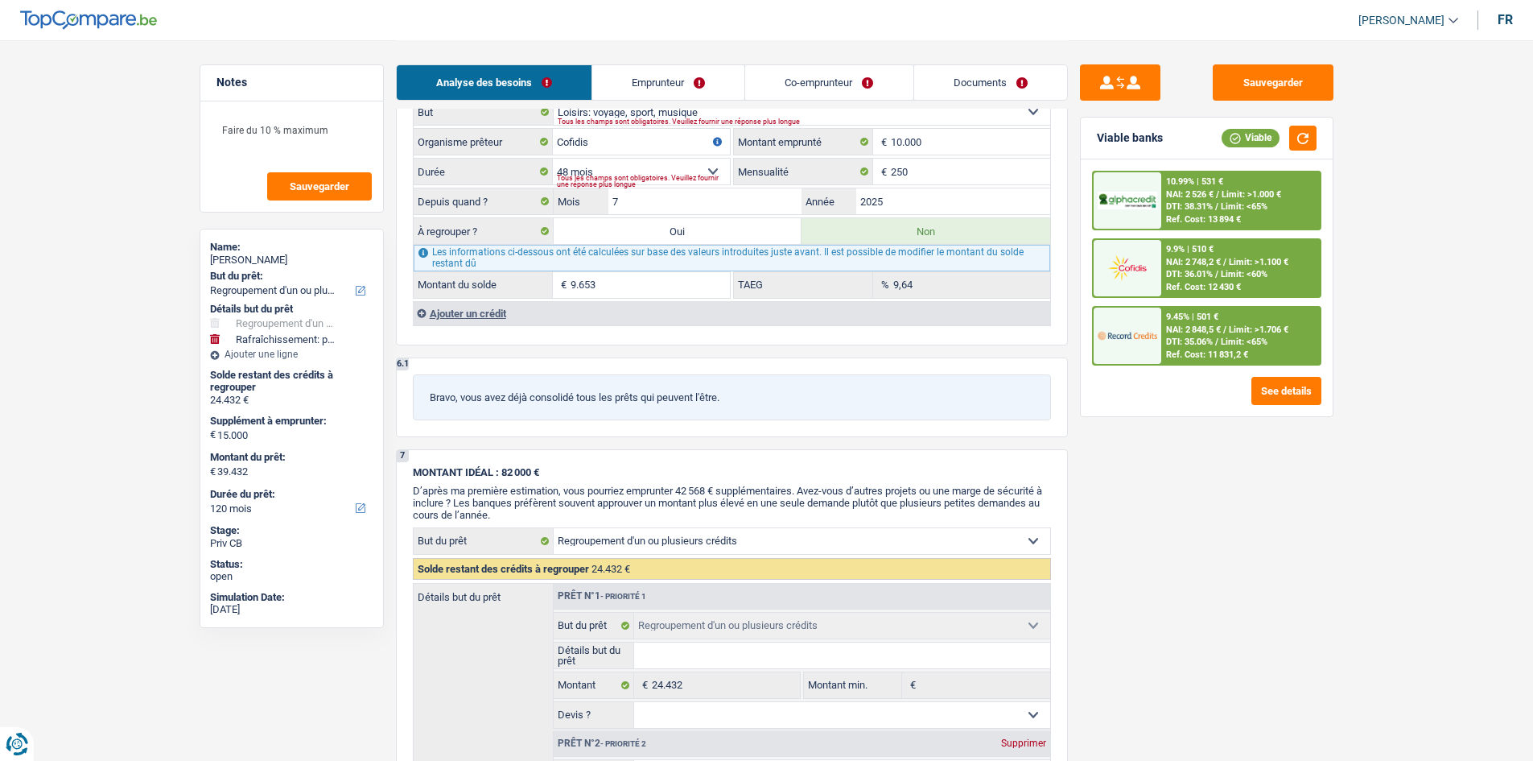
click at [1256, 318] on div "9.45% | 501 € NAI: 2 848,5 € / Limit: >1.706 € DTI: 35.06% / Limit: <65% Ref. C…" at bounding box center [1240, 335] width 159 height 56
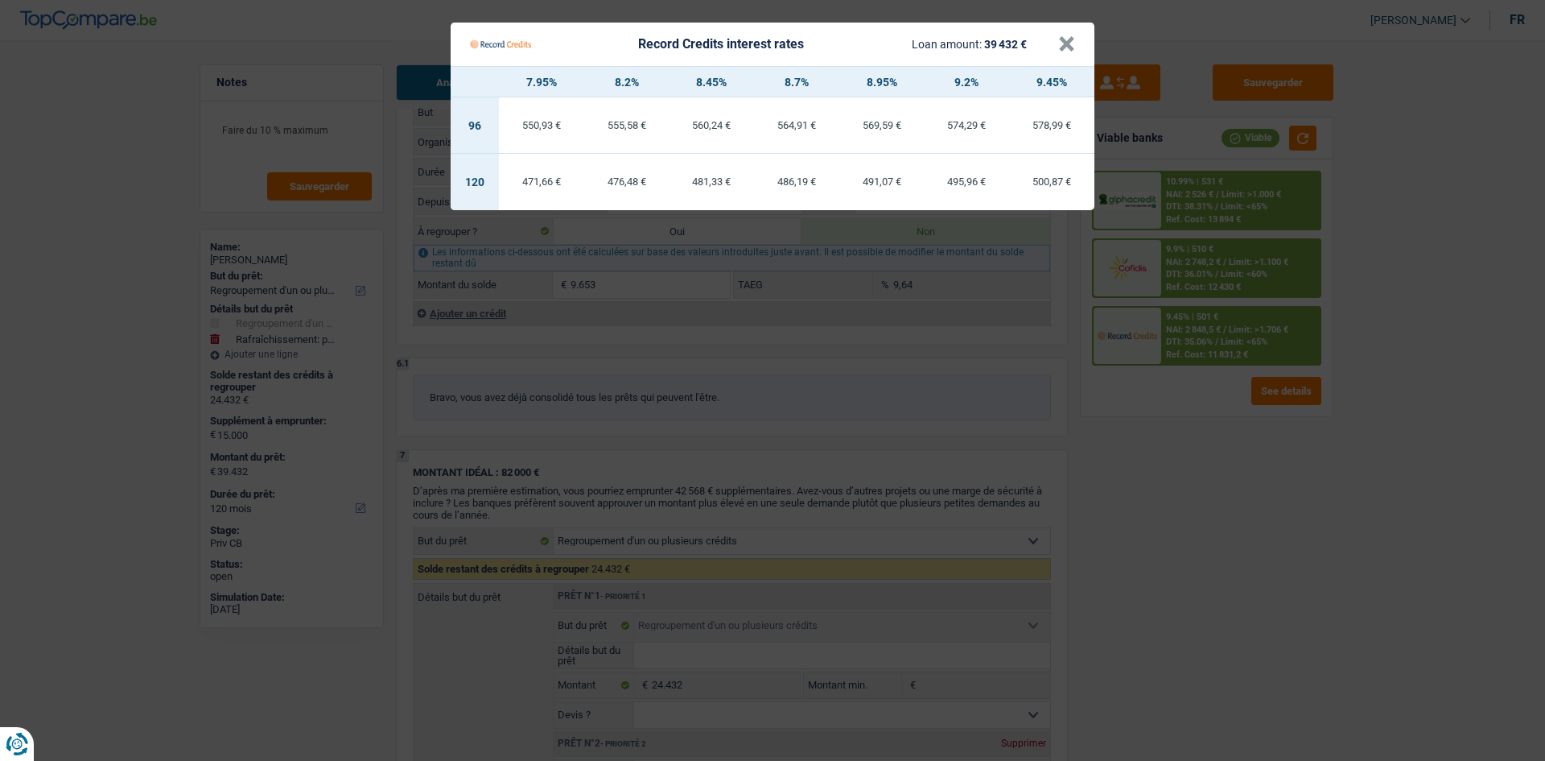
click at [1409, 571] on Credits "Record Credits interest rates Loan amount: 39 432 € × 7.95% 8.2% 8.45% 8.7% 8.9…" at bounding box center [772, 380] width 1545 height 761
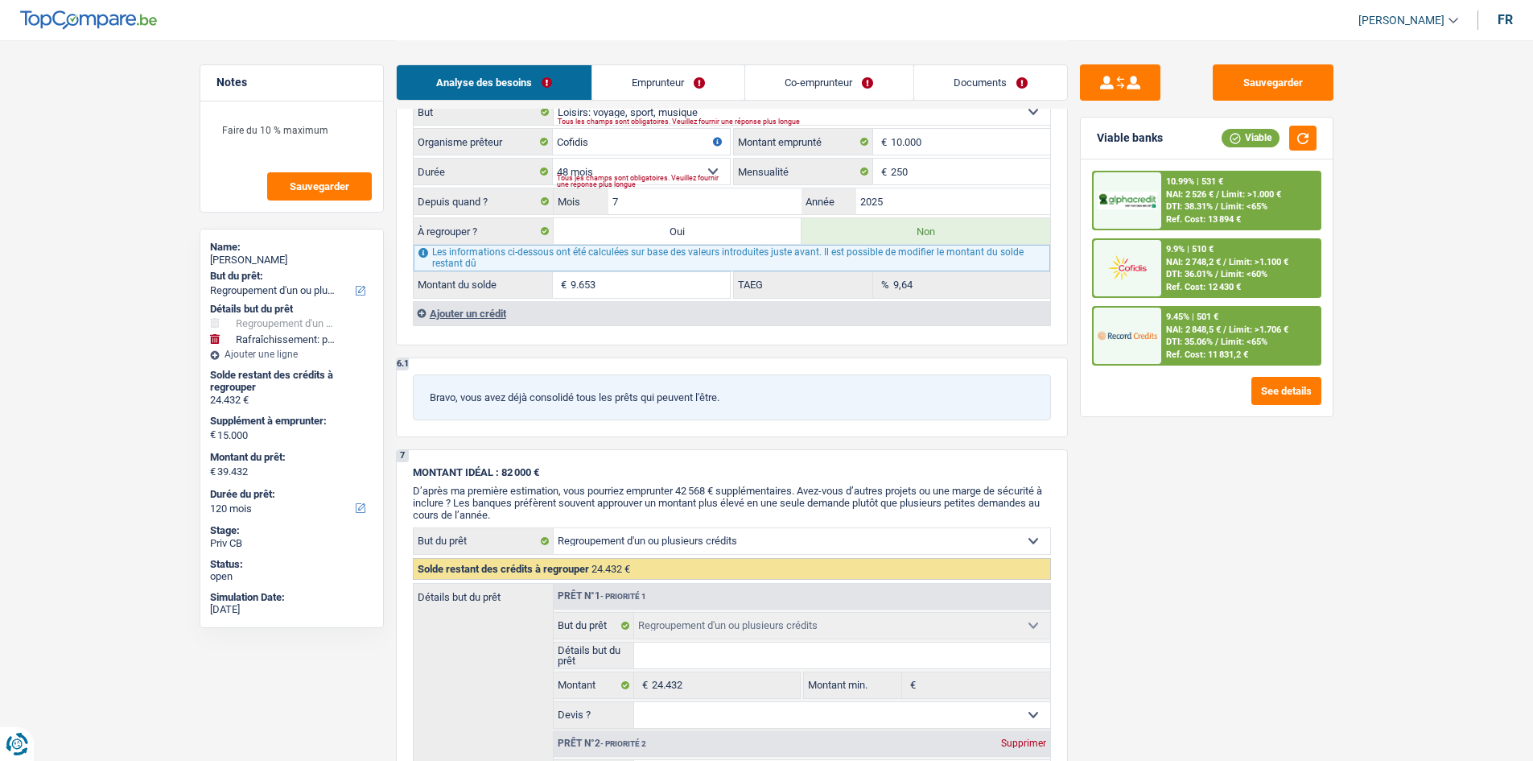
click at [1222, 199] on div "NAI: 2 526 € / Limit: >1.000 €" at bounding box center [1223, 194] width 115 height 10
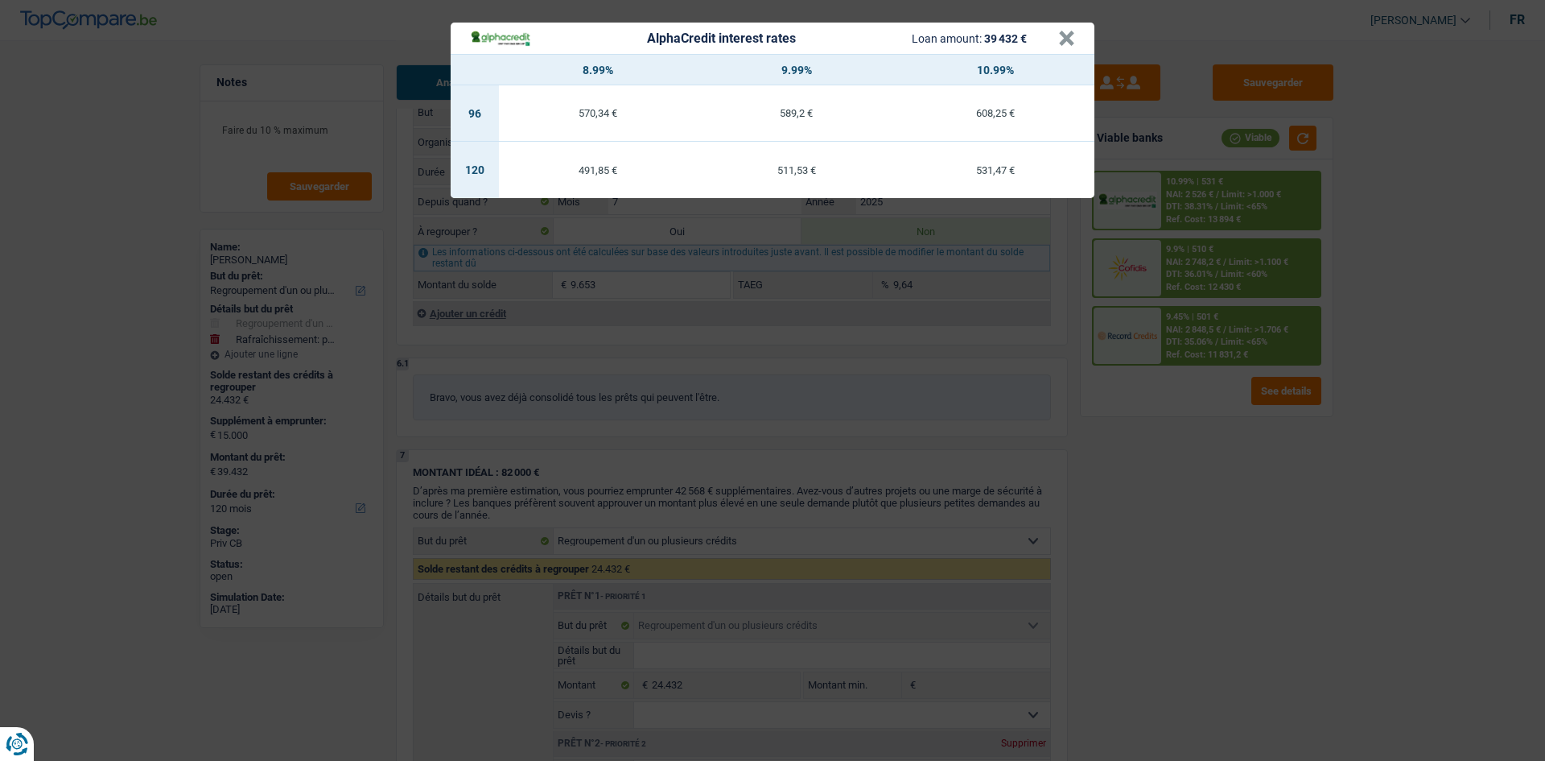
drag, startPoint x: 1407, startPoint y: 254, endPoint x: 1377, endPoint y: 258, distance: 30.2
click at [1408, 254] on div "AlphaCredit interest rates Loan amount: 39 432 € × 8.99% 9.99% 10.99% 96 570,34…" at bounding box center [772, 380] width 1545 height 761
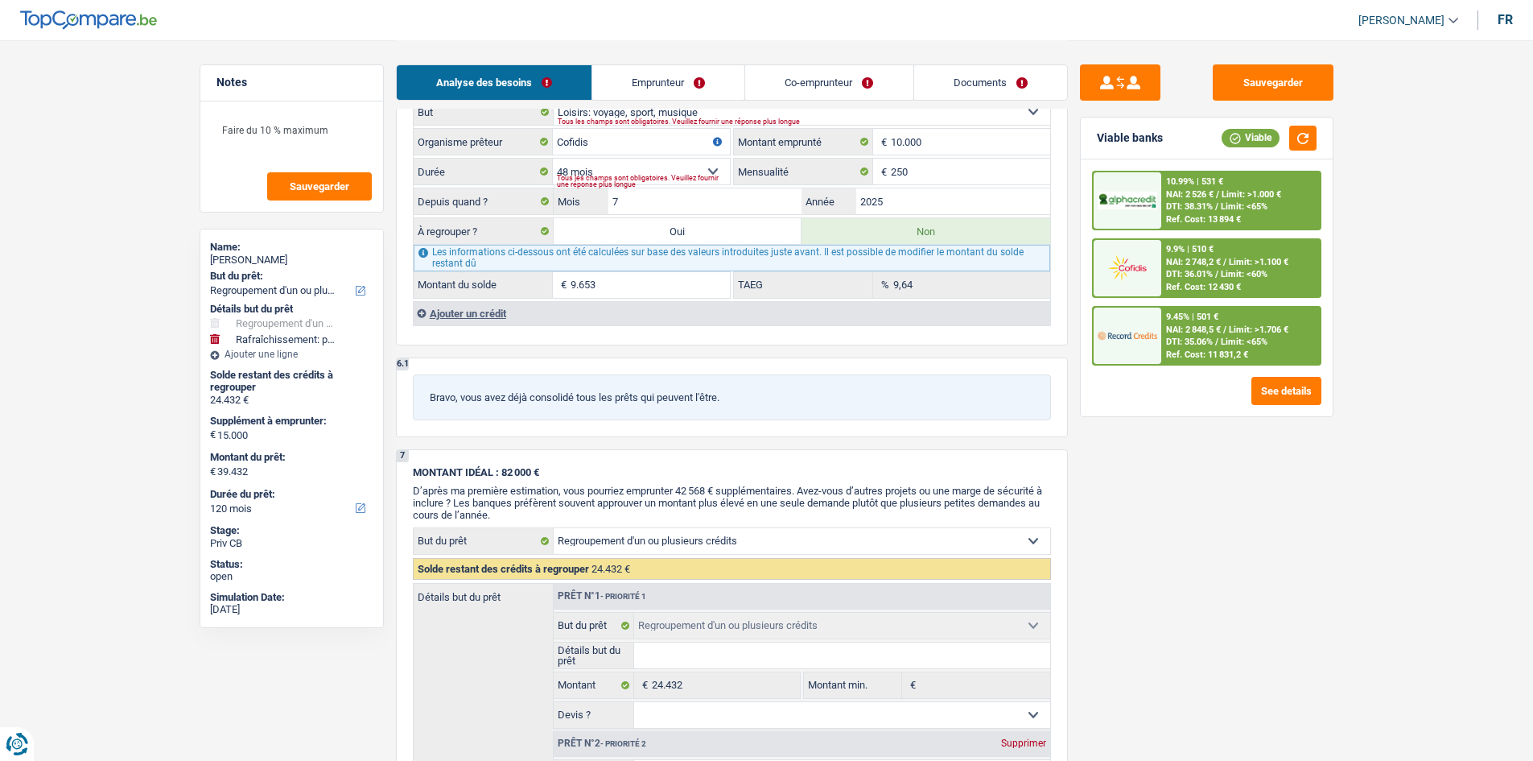
click at [1281, 181] on div "10.99% | 531 € NAI: 2 526 € / Limit: >1.000 € DTI: 38.31% / Limit: <65% Ref. Co…" at bounding box center [1240, 200] width 159 height 56
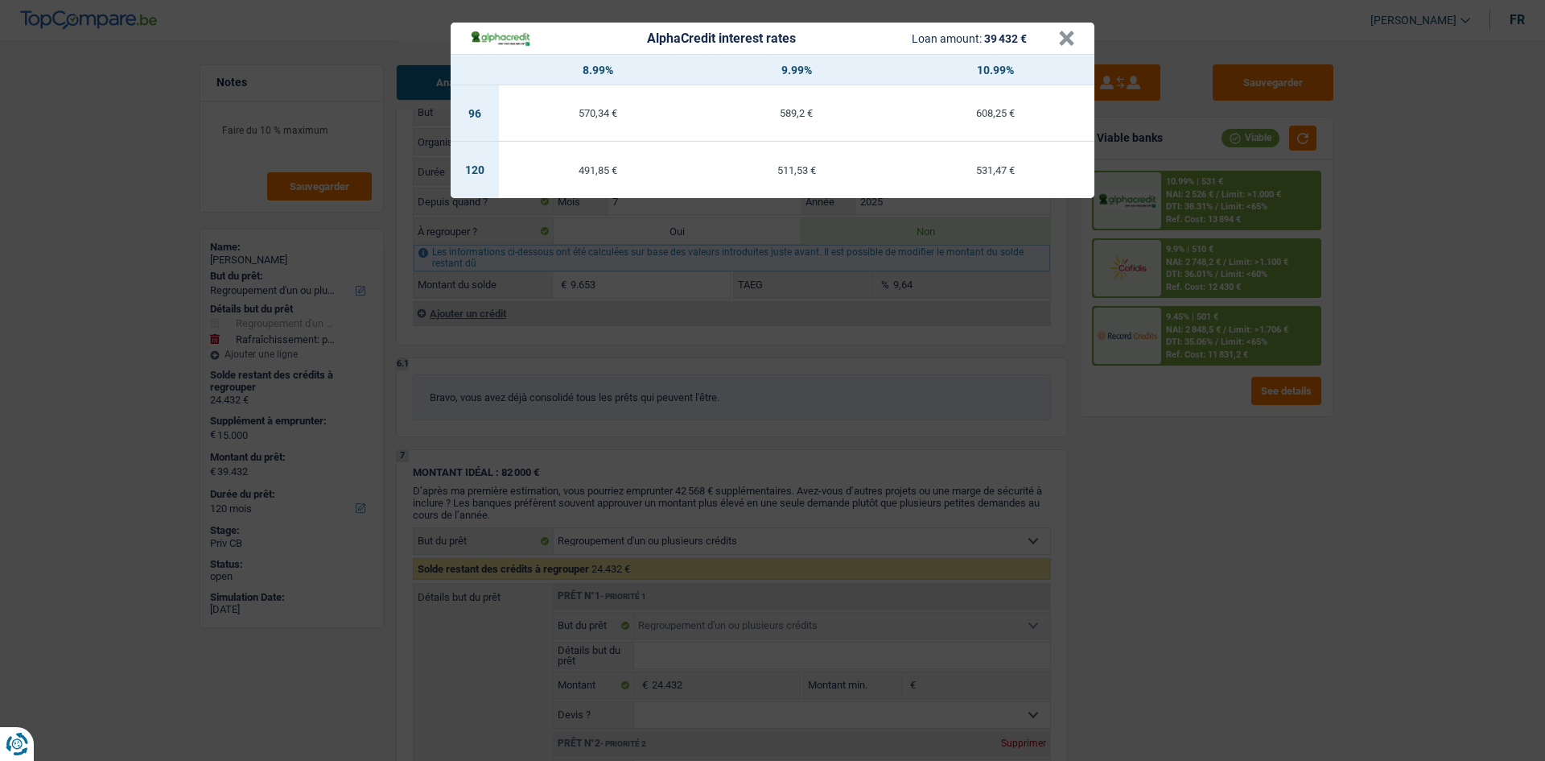
click at [1368, 230] on div "AlphaCredit interest rates Loan amount: 39 432 € × 8.99% 9.99% 10.99% 96 570,34…" at bounding box center [772, 380] width 1545 height 761
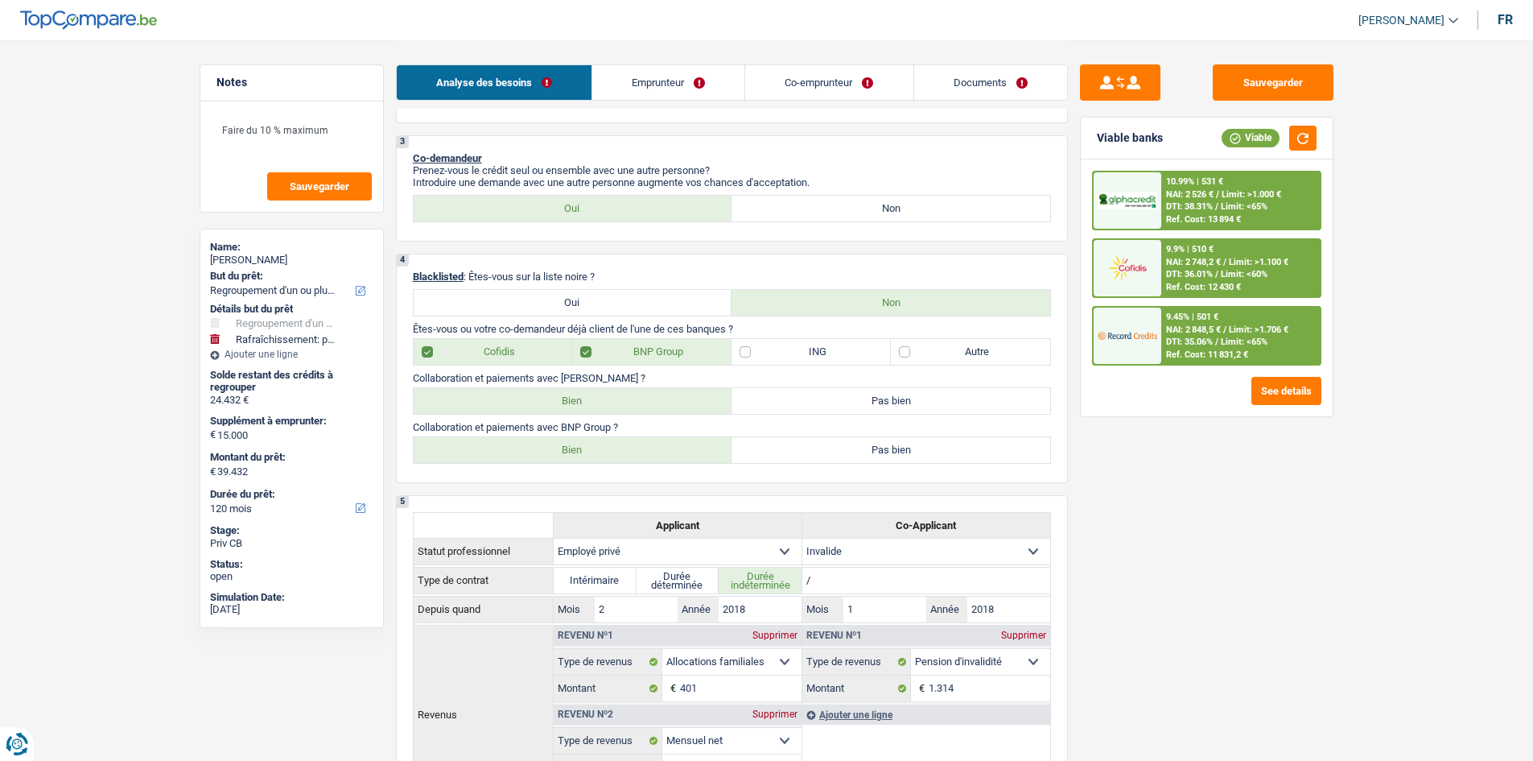
scroll to position [416, 0]
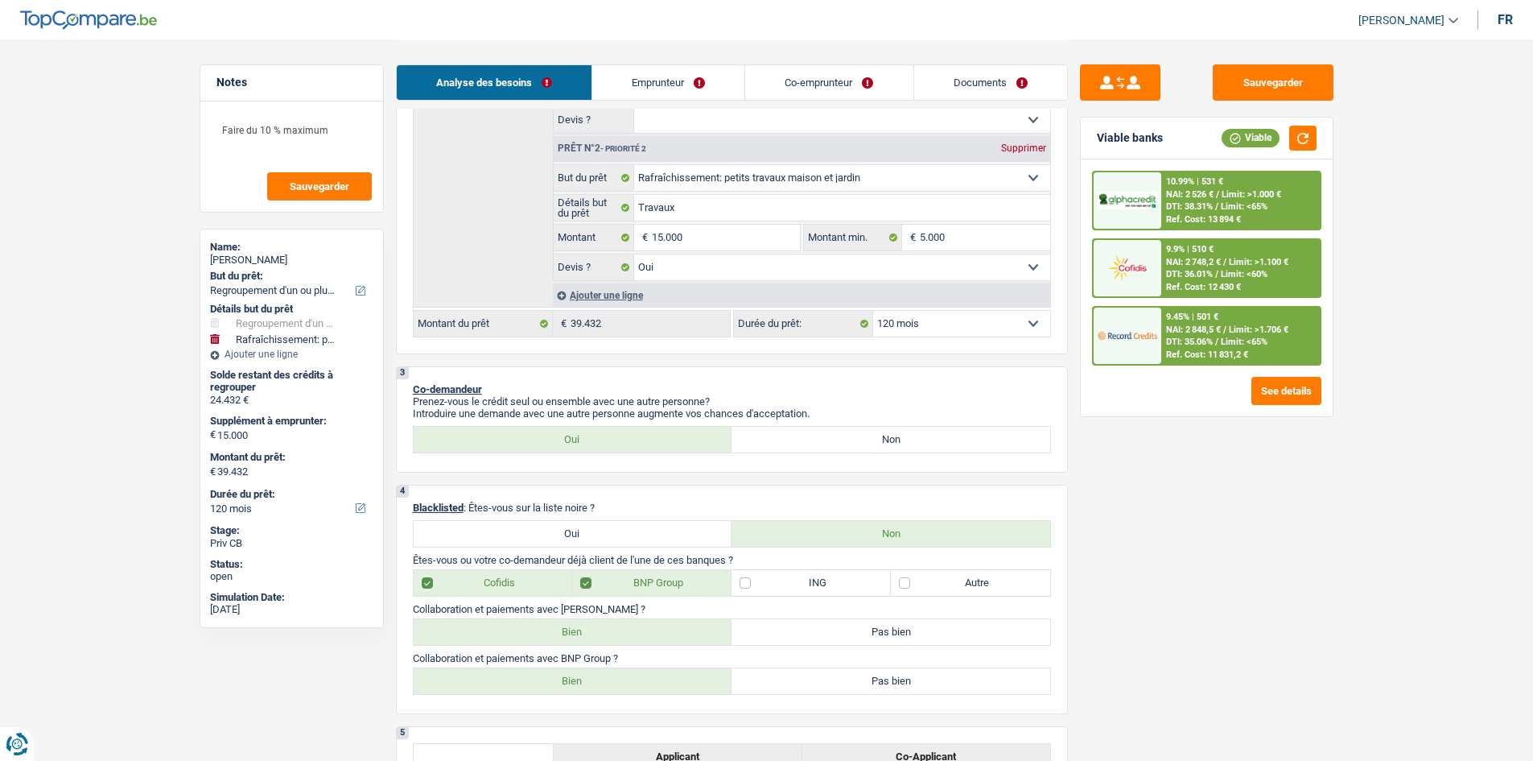
click at [1272, 334] on span "Limit: >1.706 €" at bounding box center [1259, 329] width 60 height 10
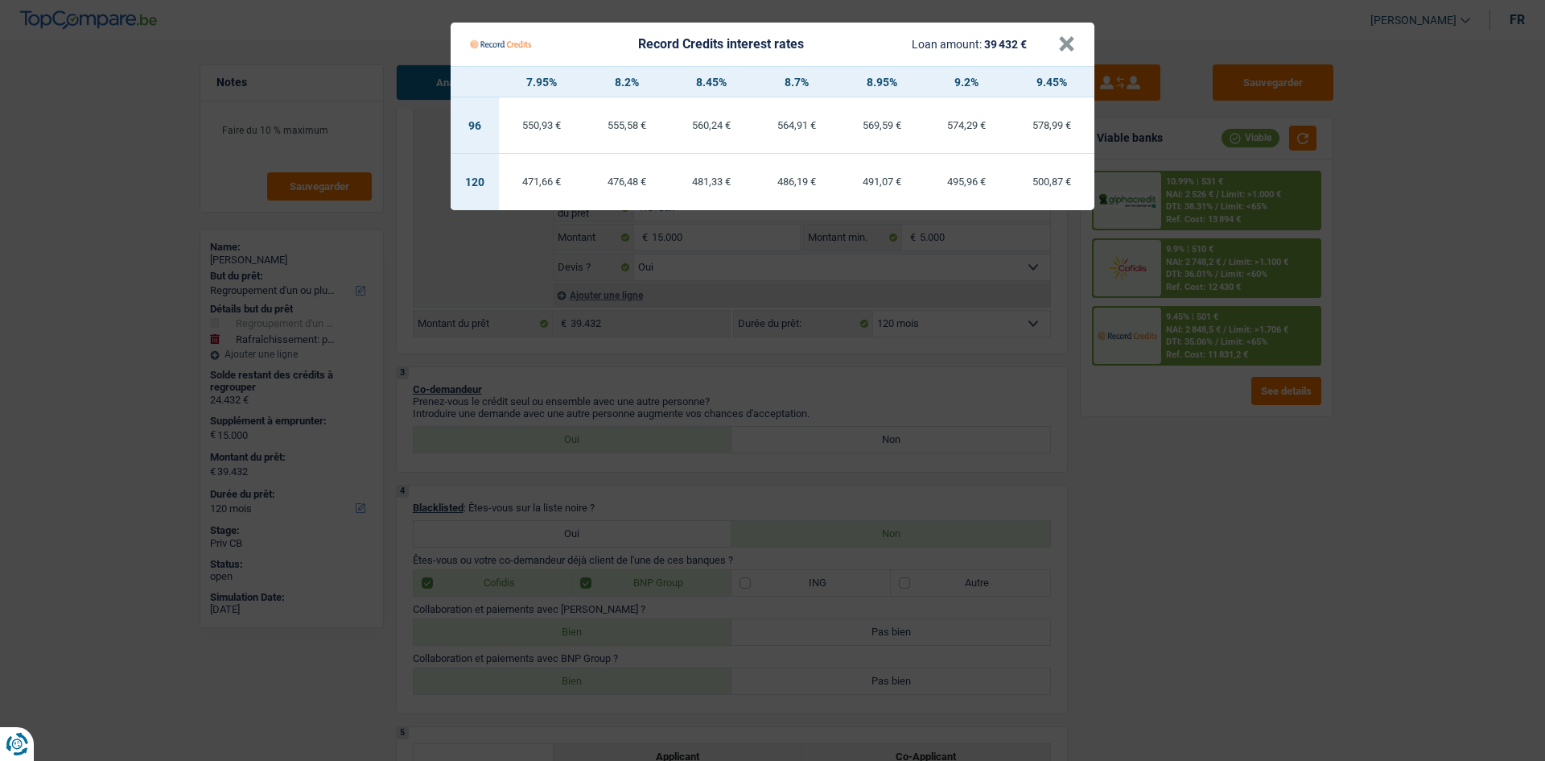
click at [1293, 524] on Credits "Record Credits interest rates Loan amount: 39 432 € × 7.95% 8.2% 8.45% 8.7% 8.9…" at bounding box center [772, 380] width 1545 height 761
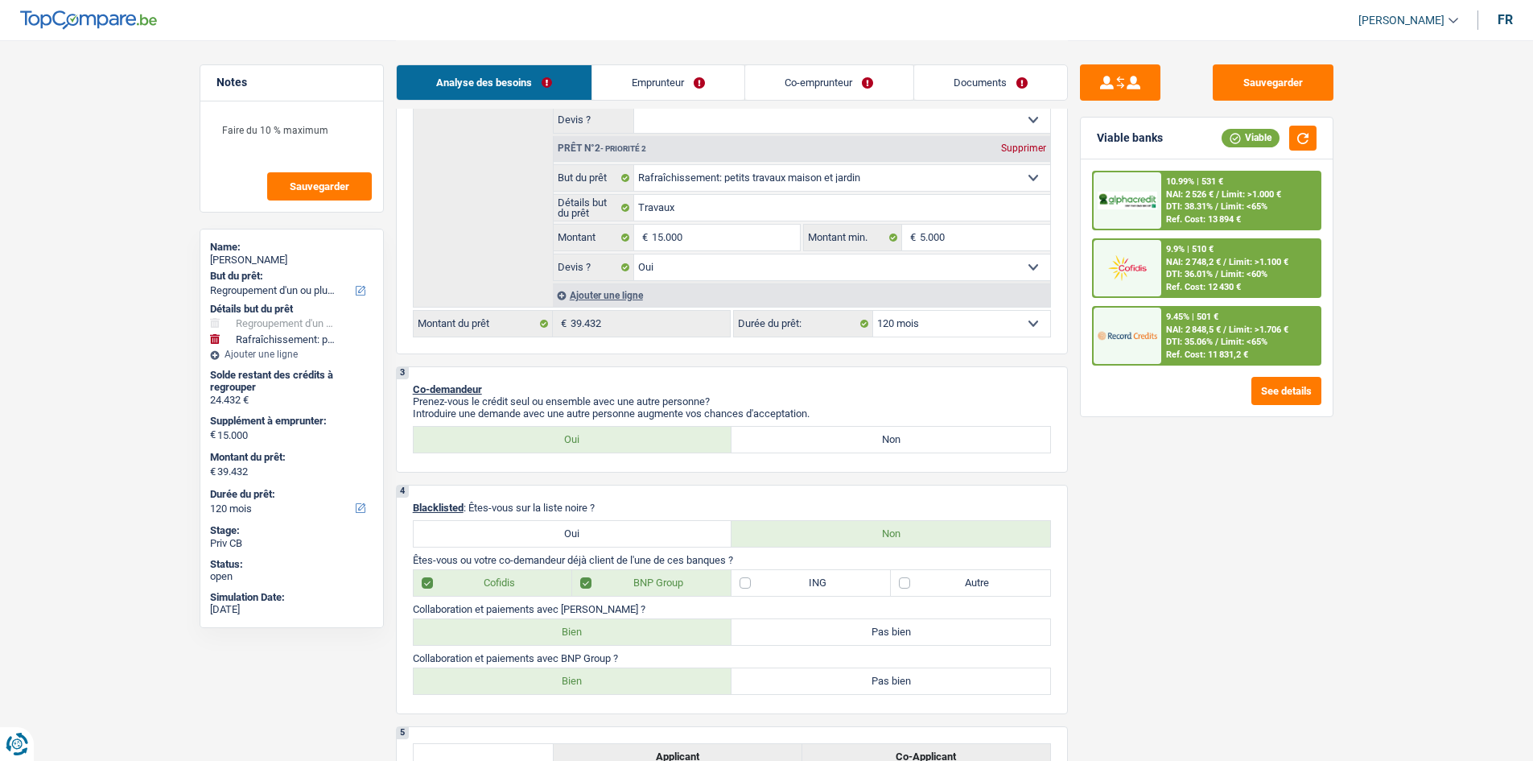
click at [1268, 203] on div "10.99% | 531 € NAI: 2 526 € / Limit: >1.000 € DTI: 38.31% / Limit: <65% Ref. Co…" at bounding box center [1240, 200] width 159 height 56
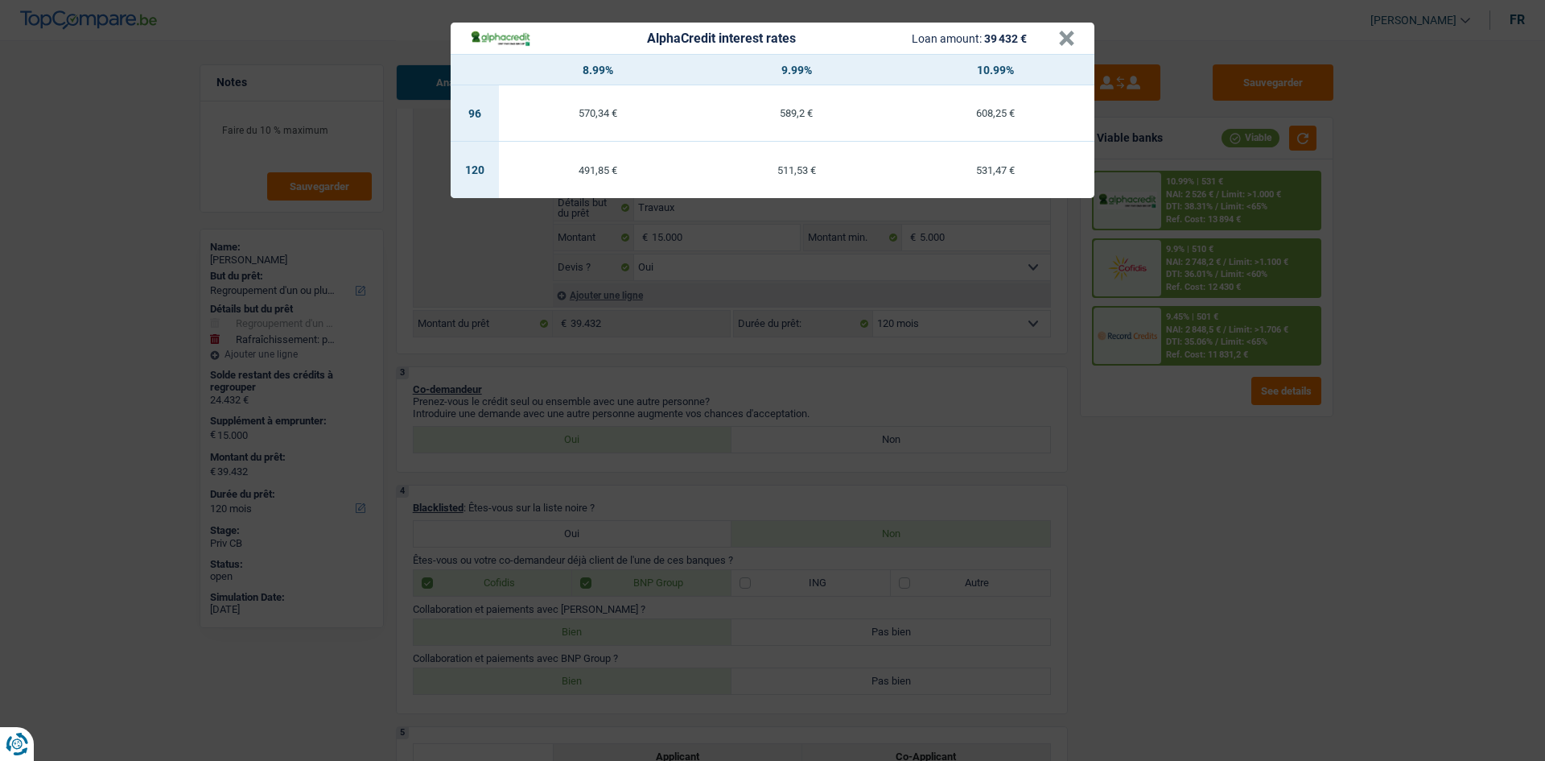
click at [1309, 542] on div "AlphaCredit interest rates Loan amount: 39 432 € × 8.99% 9.99% 10.99% 96 570,34…" at bounding box center [772, 380] width 1545 height 761
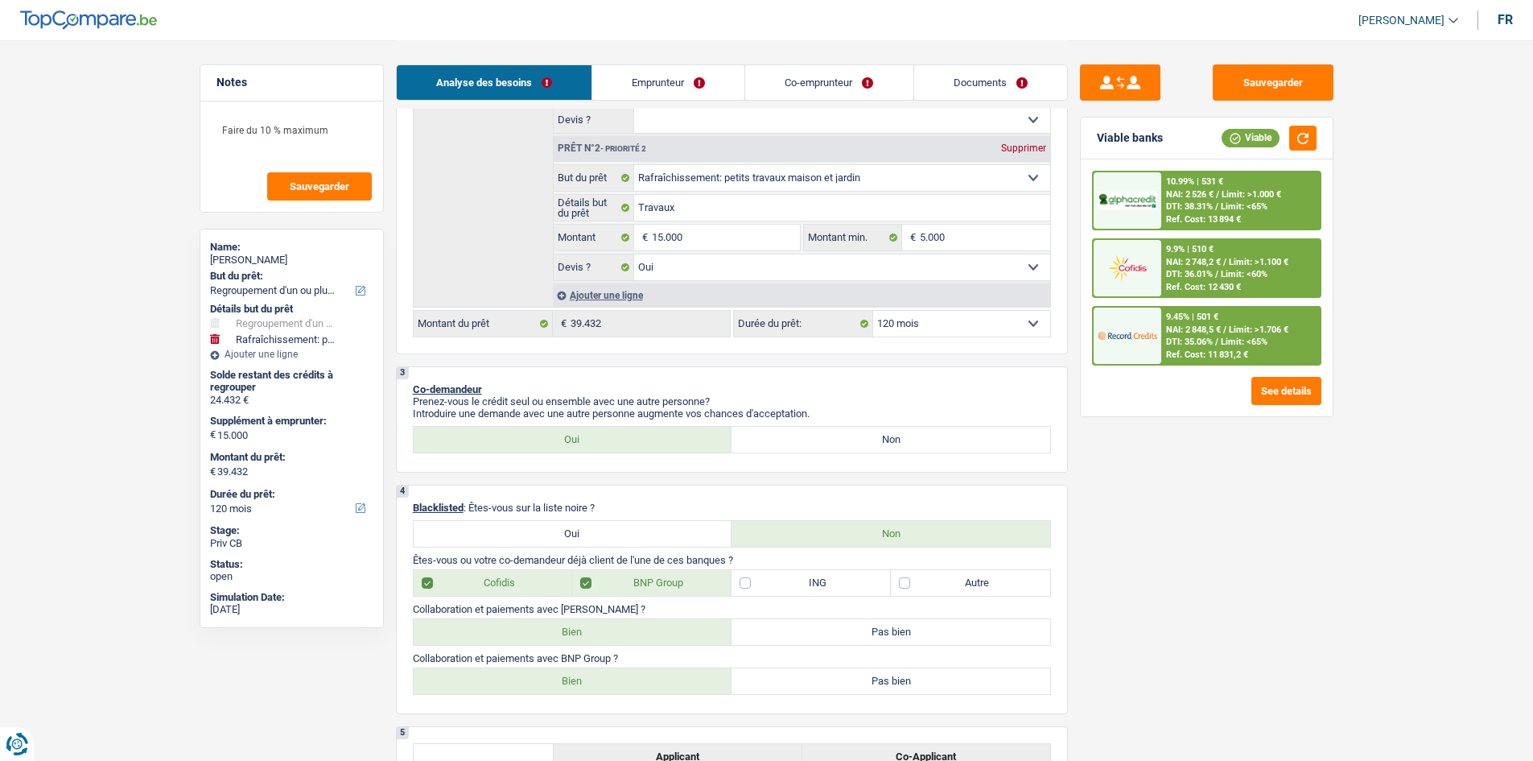
click at [1267, 332] on span "Limit: >1.706 €" at bounding box center [1259, 329] width 60 height 10
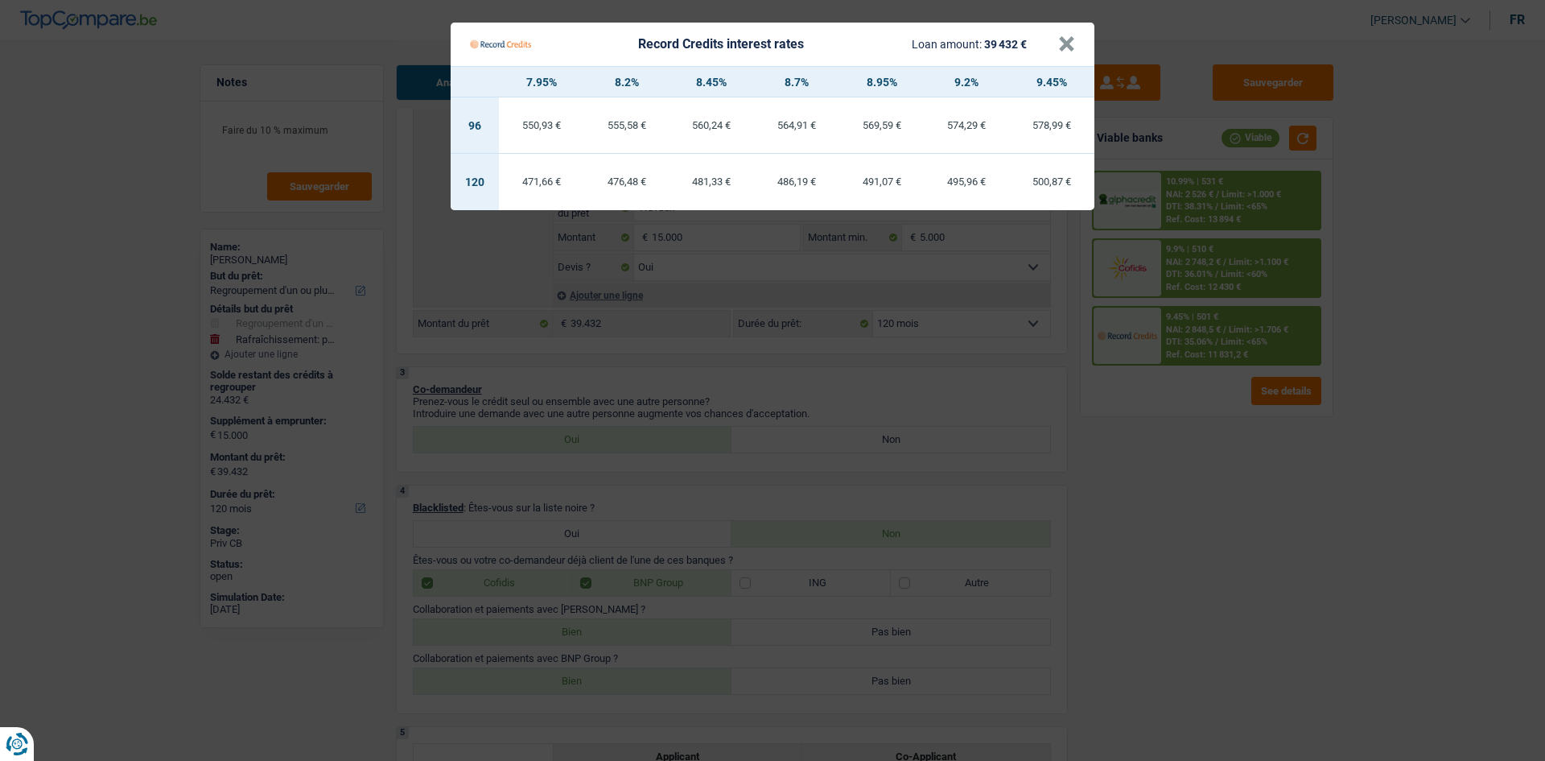
click at [1270, 555] on Credits "Record Credits interest rates Loan amount: 39 432 € × 7.95% 8.2% 8.45% 8.7% 8.9…" at bounding box center [772, 380] width 1545 height 761
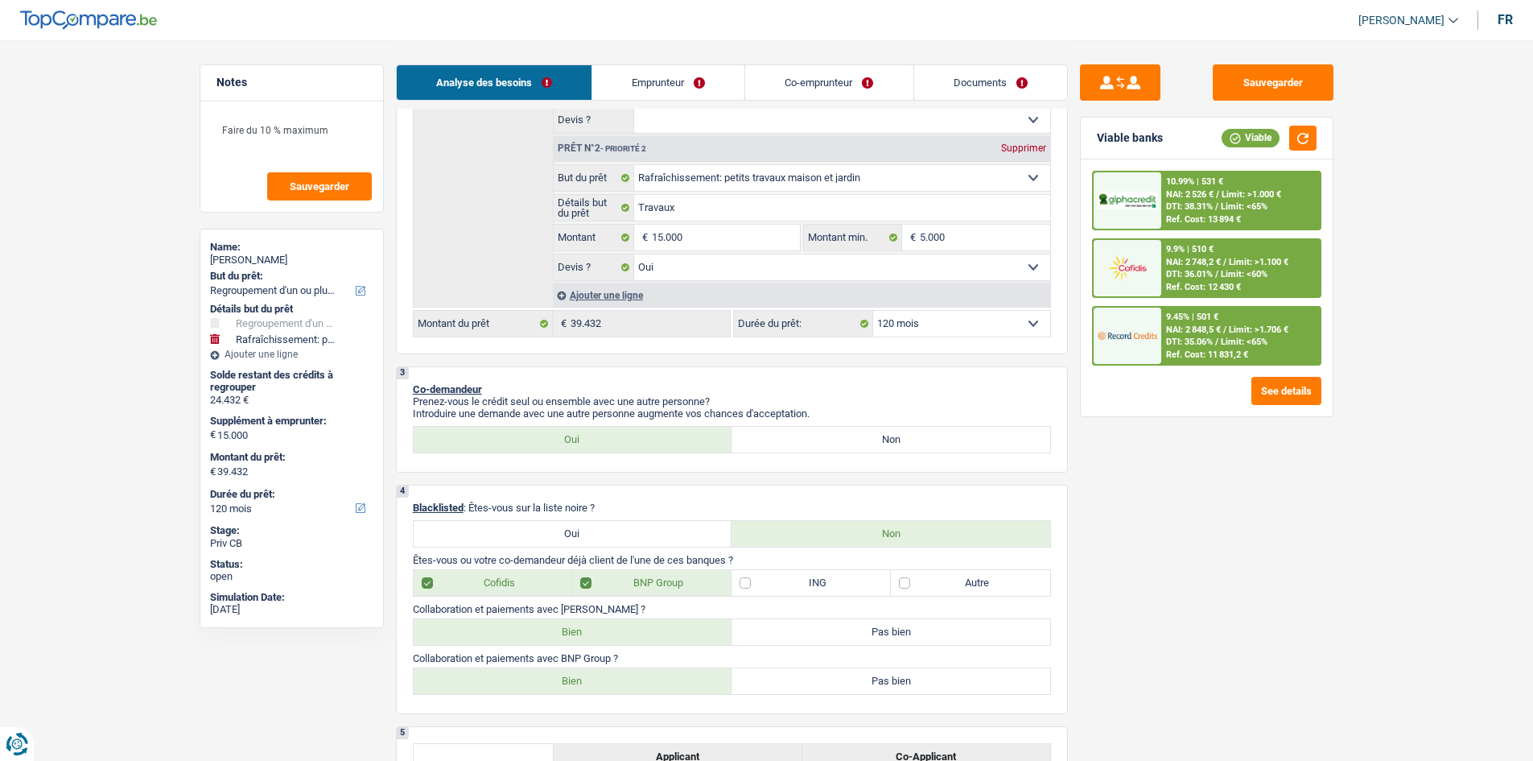
click at [1230, 204] on span "Limit: <65%" at bounding box center [1244, 206] width 47 height 10
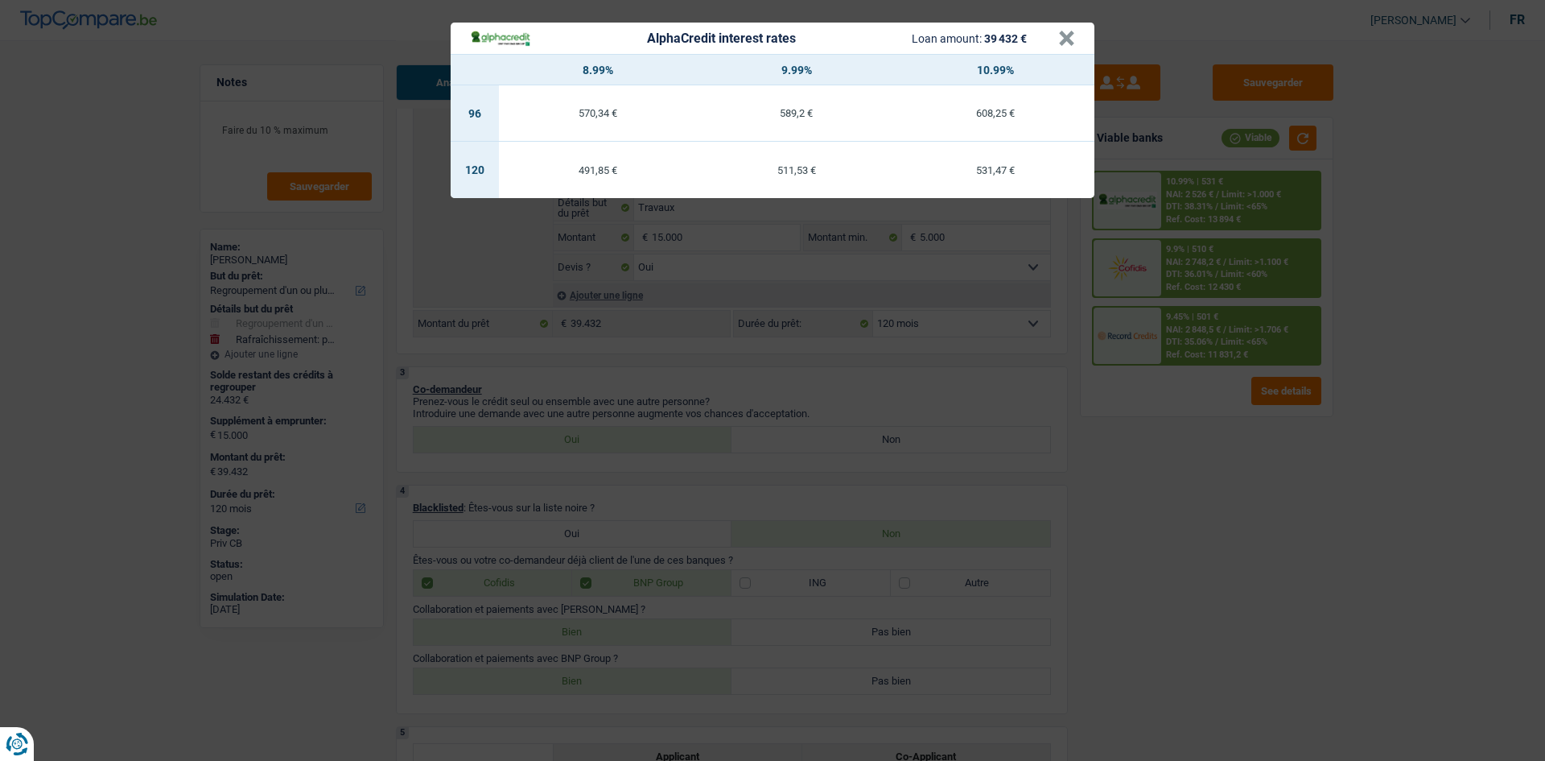
drag, startPoint x: 1238, startPoint y: 467, endPoint x: 1224, endPoint y: 463, distance: 14.3
click at [1231, 465] on div "AlphaCredit interest rates Loan amount: 39 432 € × 8.99% 9.99% 10.99% 96 570,34…" at bounding box center [772, 380] width 1545 height 761
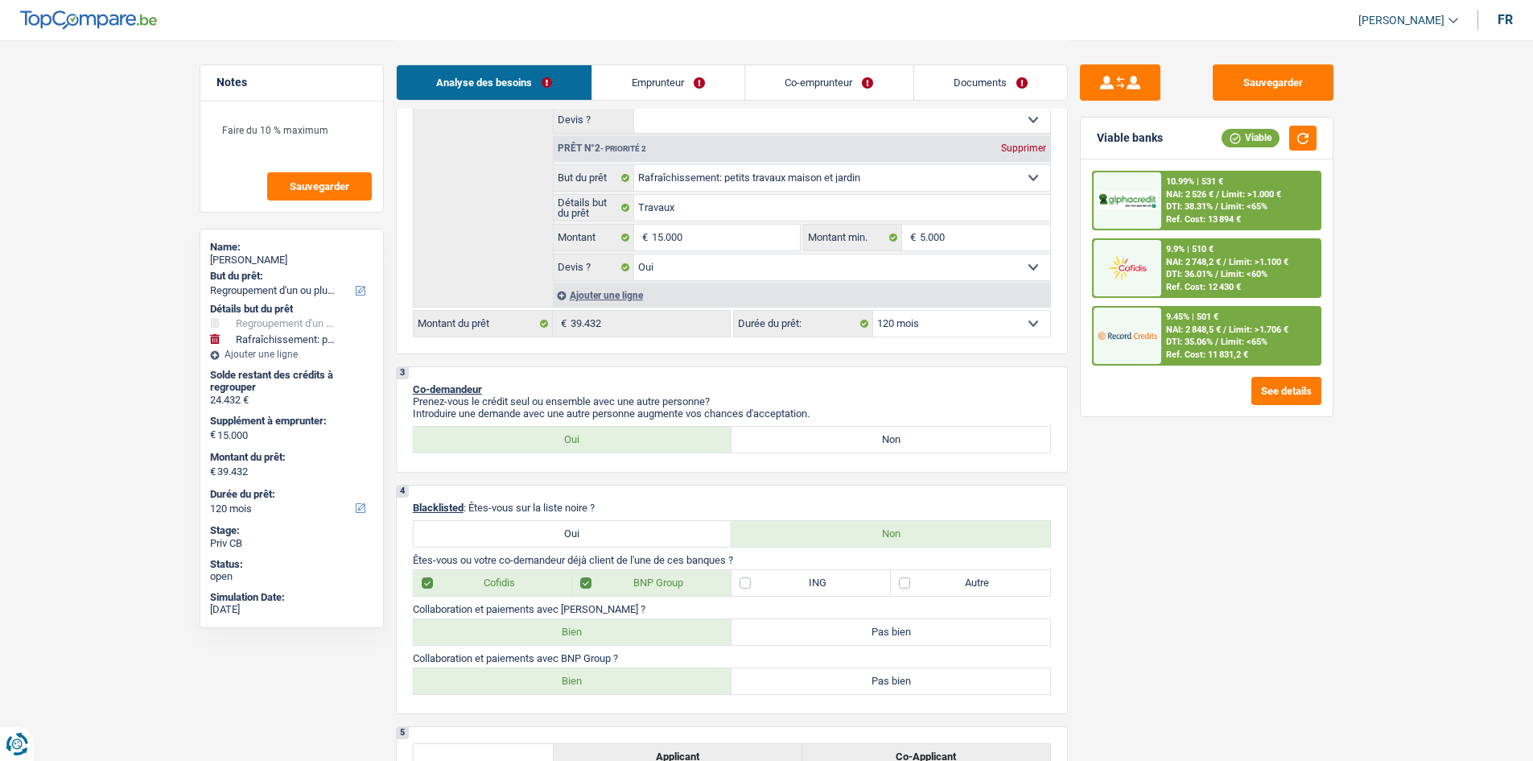
click at [1170, 329] on span "NAI: 2 848,5 €" at bounding box center [1193, 329] width 55 height 10
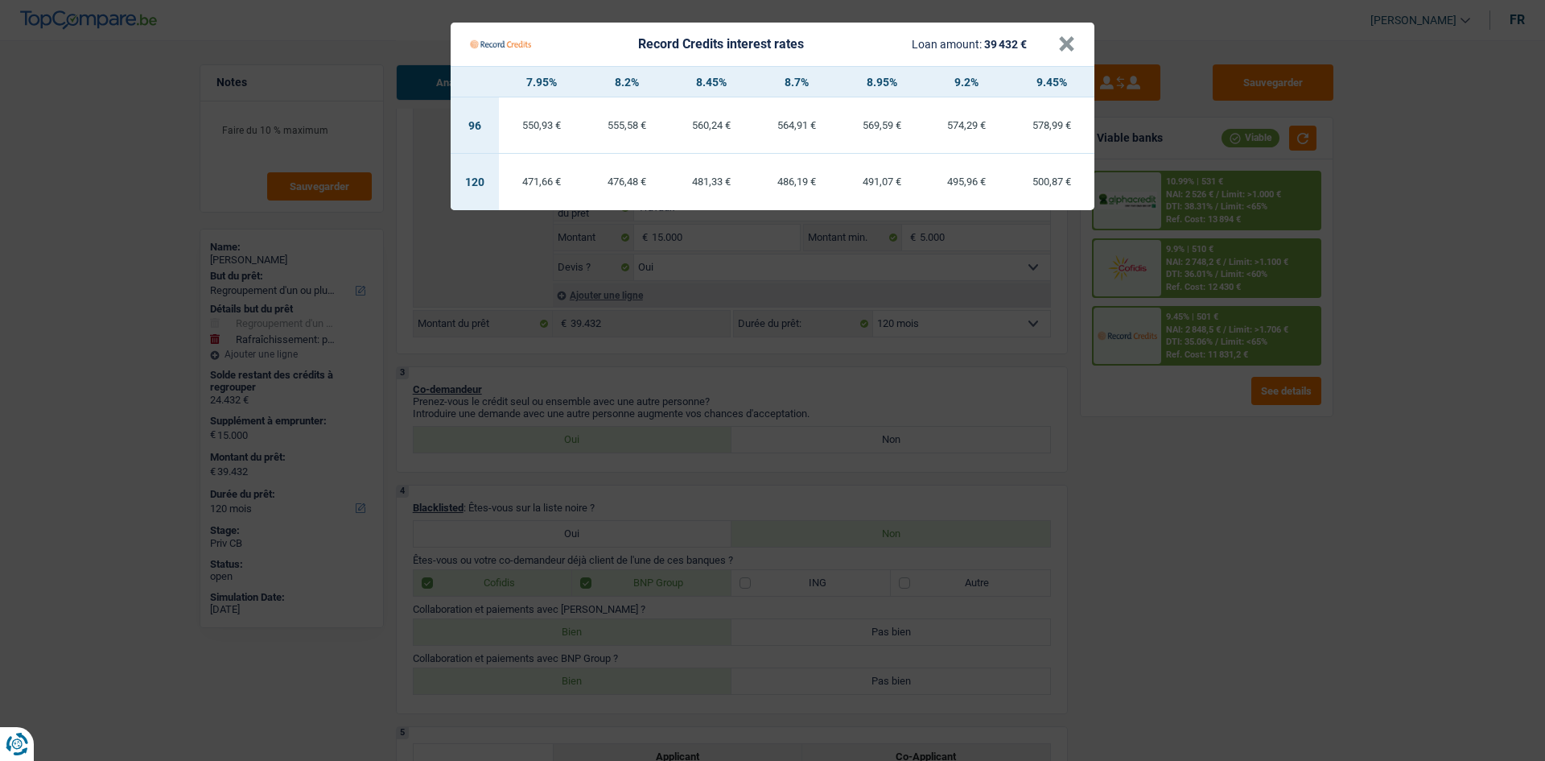
click at [1211, 520] on Credits "Record Credits interest rates Loan amount: 39 432 € × 7.95% 8.2% 8.45% 8.7% 8.9…" at bounding box center [772, 380] width 1545 height 761
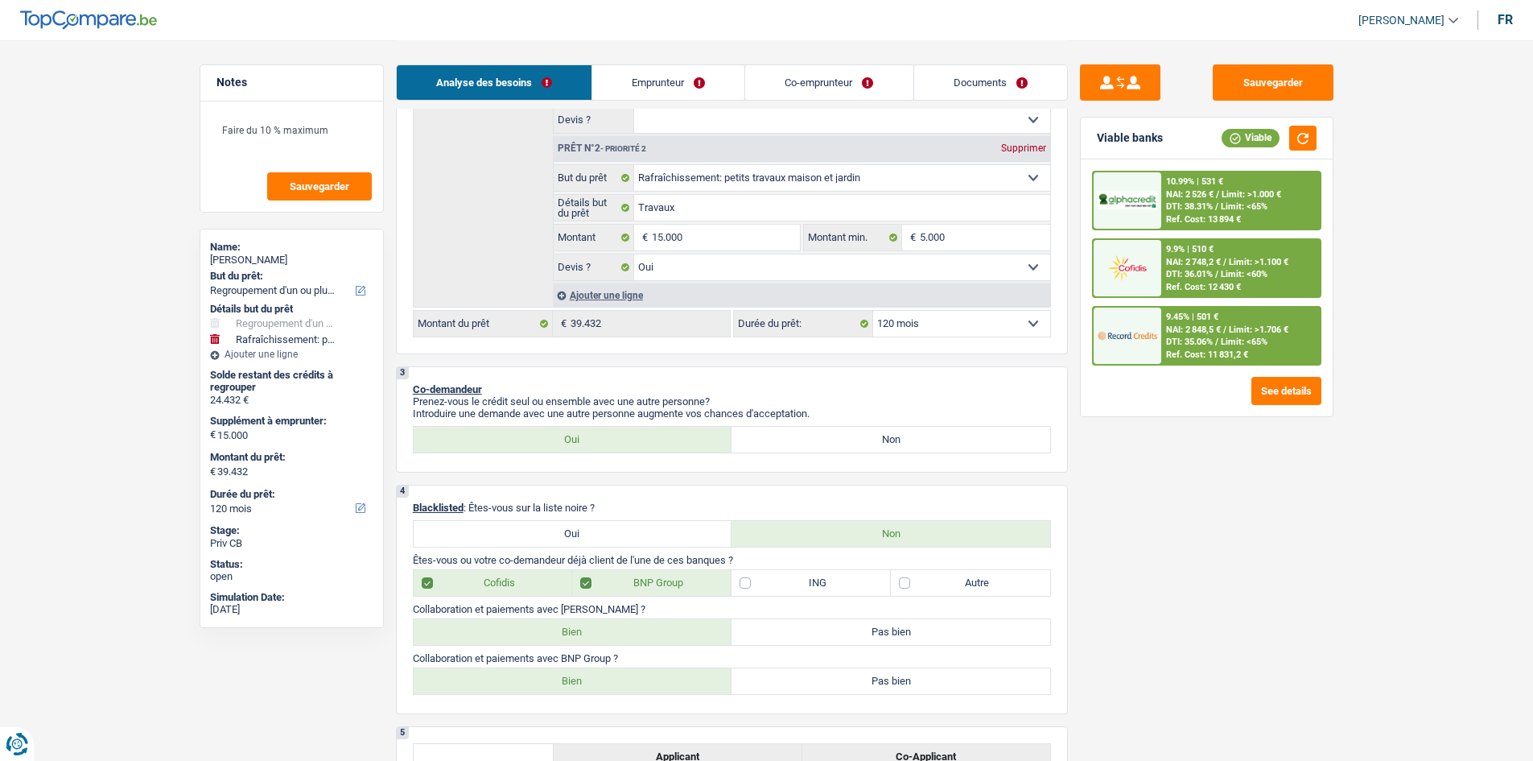
click at [1253, 181] on div "10.99% | 531 € NAI: 2 526 € / Limit: >1.000 € DTI: 38.31% / Limit: <65% Ref. Co…" at bounding box center [1240, 200] width 159 height 56
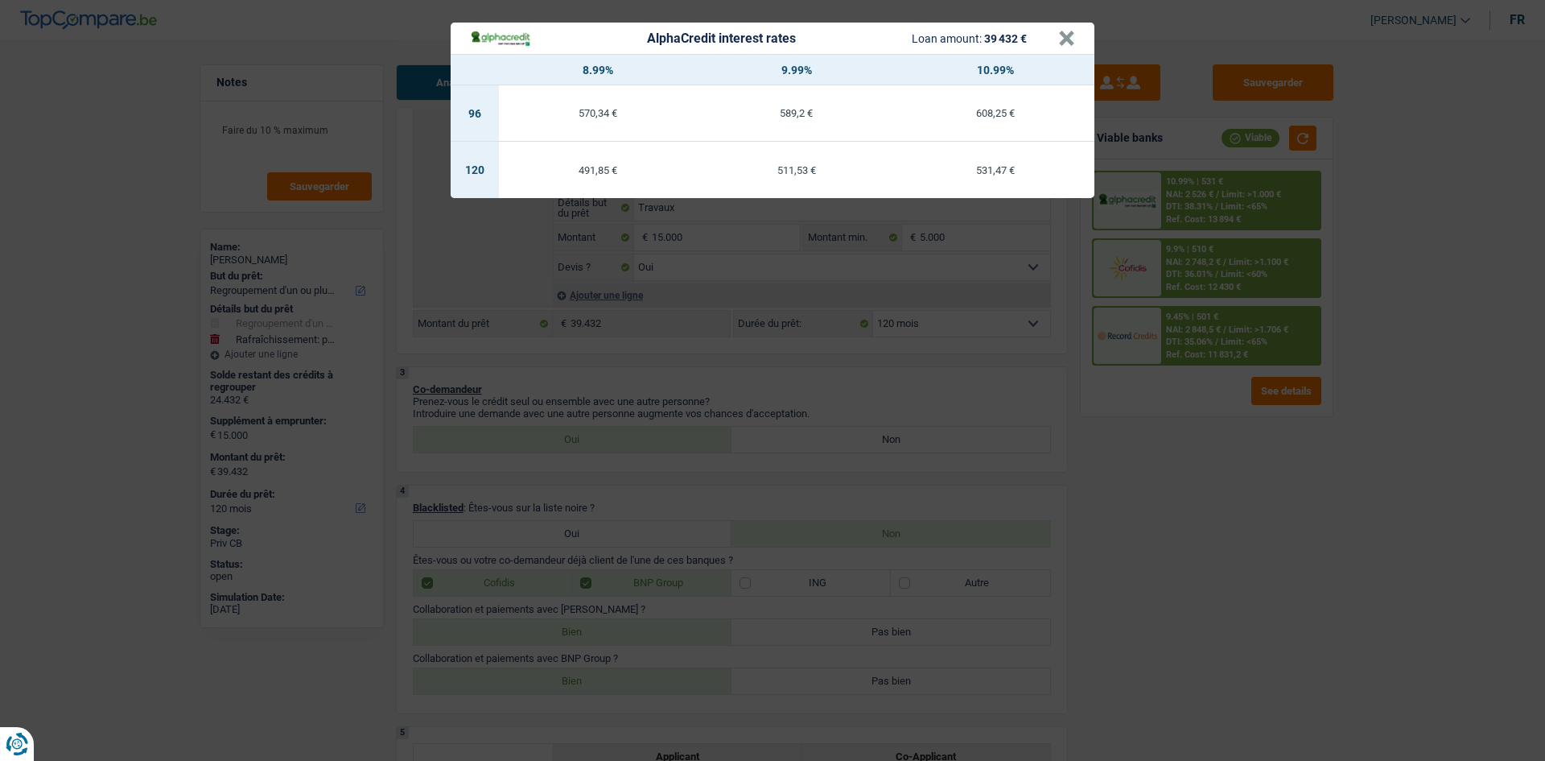
click at [1305, 507] on div "AlphaCredit interest rates Loan amount: 39 432 € × 8.99% 9.99% 10.99% 96 570,34…" at bounding box center [772, 380] width 1545 height 761
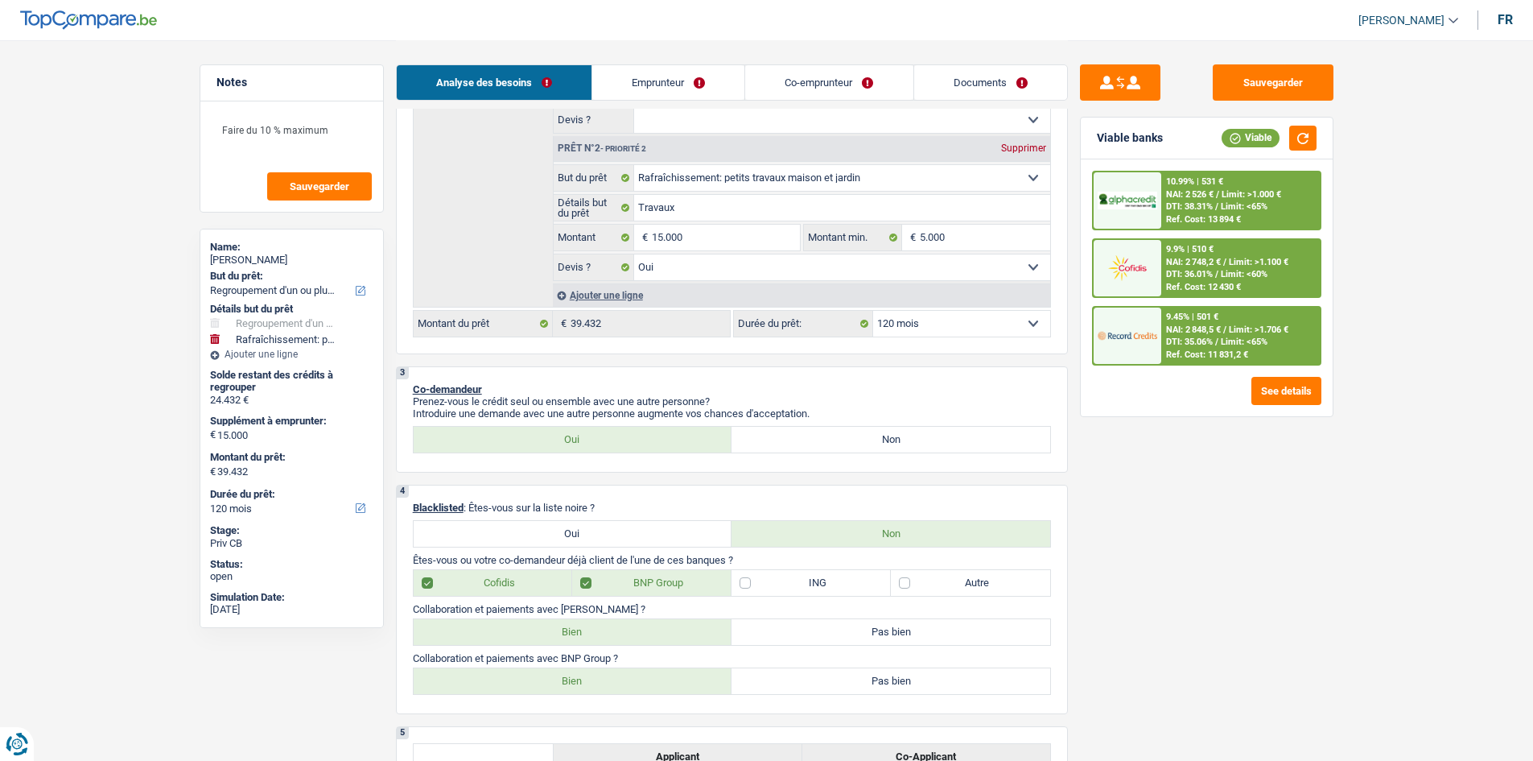
click at [1198, 322] on div "9.45% | 501 €" at bounding box center [1192, 316] width 52 height 10
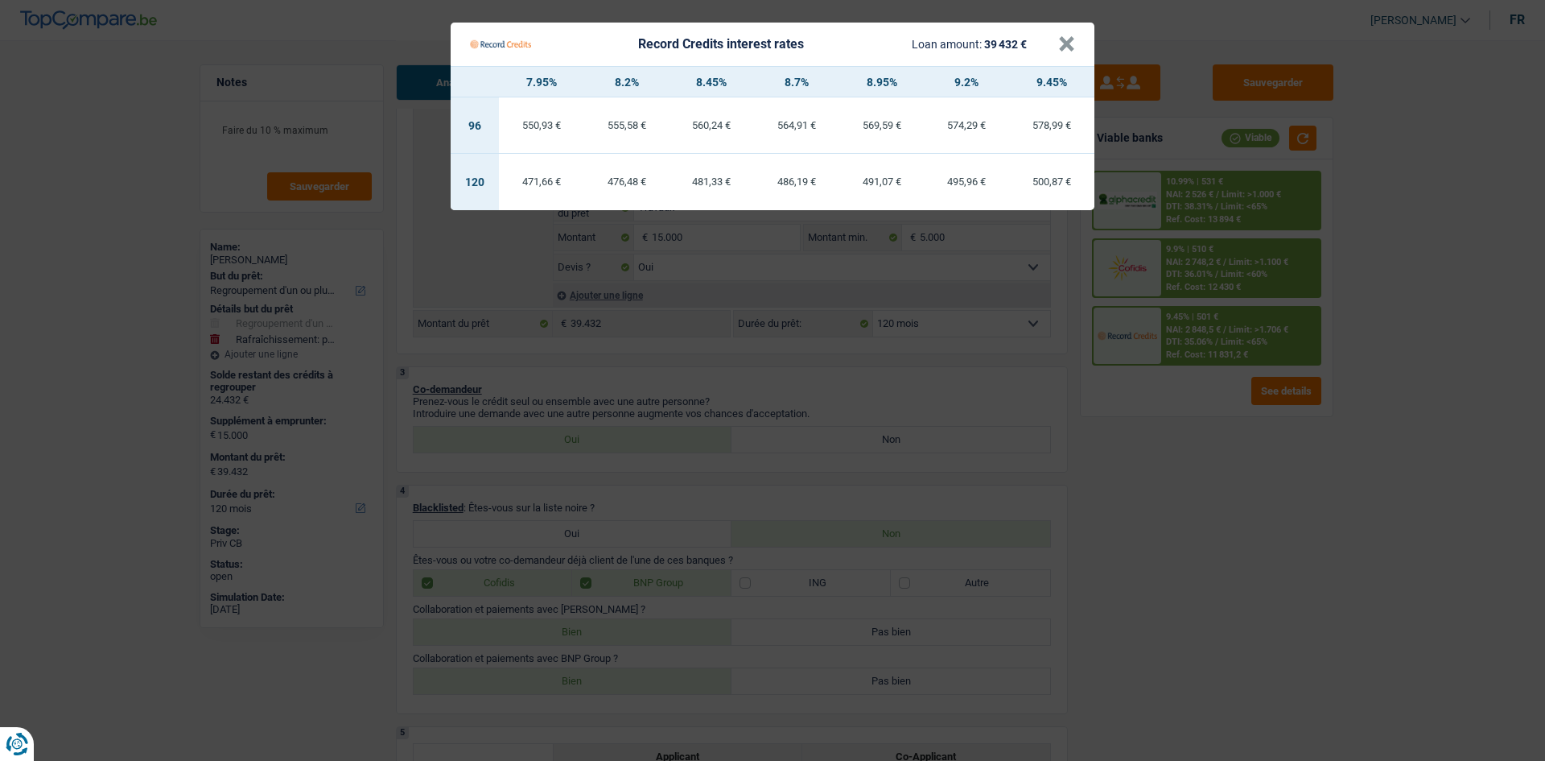
click at [1191, 521] on Credits "Record Credits interest rates Loan amount: 39 432 € × 7.95% 8.2% 8.45% 8.7% 8.9…" at bounding box center [772, 380] width 1545 height 761
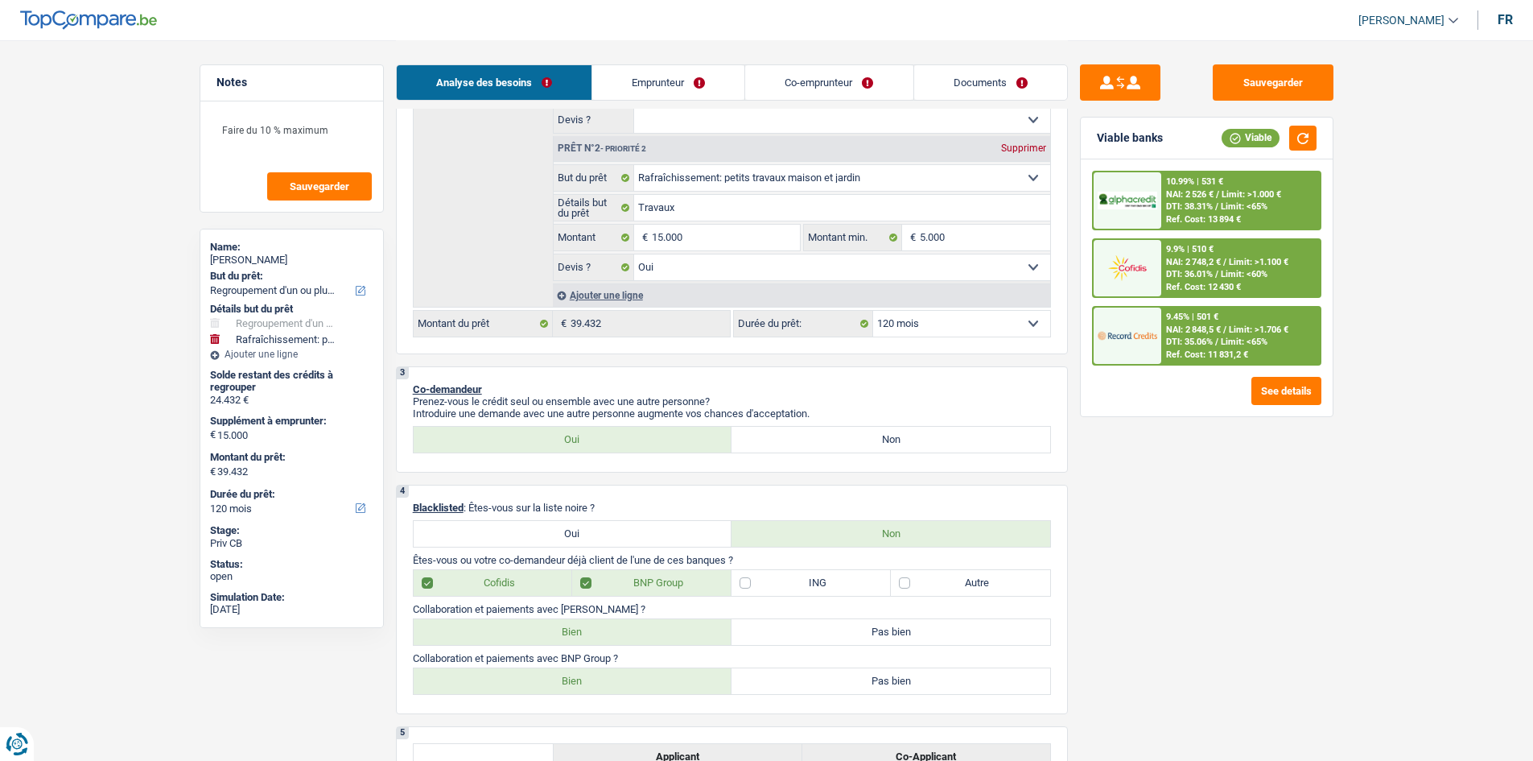
click at [1201, 332] on span "NAI: 2 848,5 €" at bounding box center [1193, 329] width 55 height 10
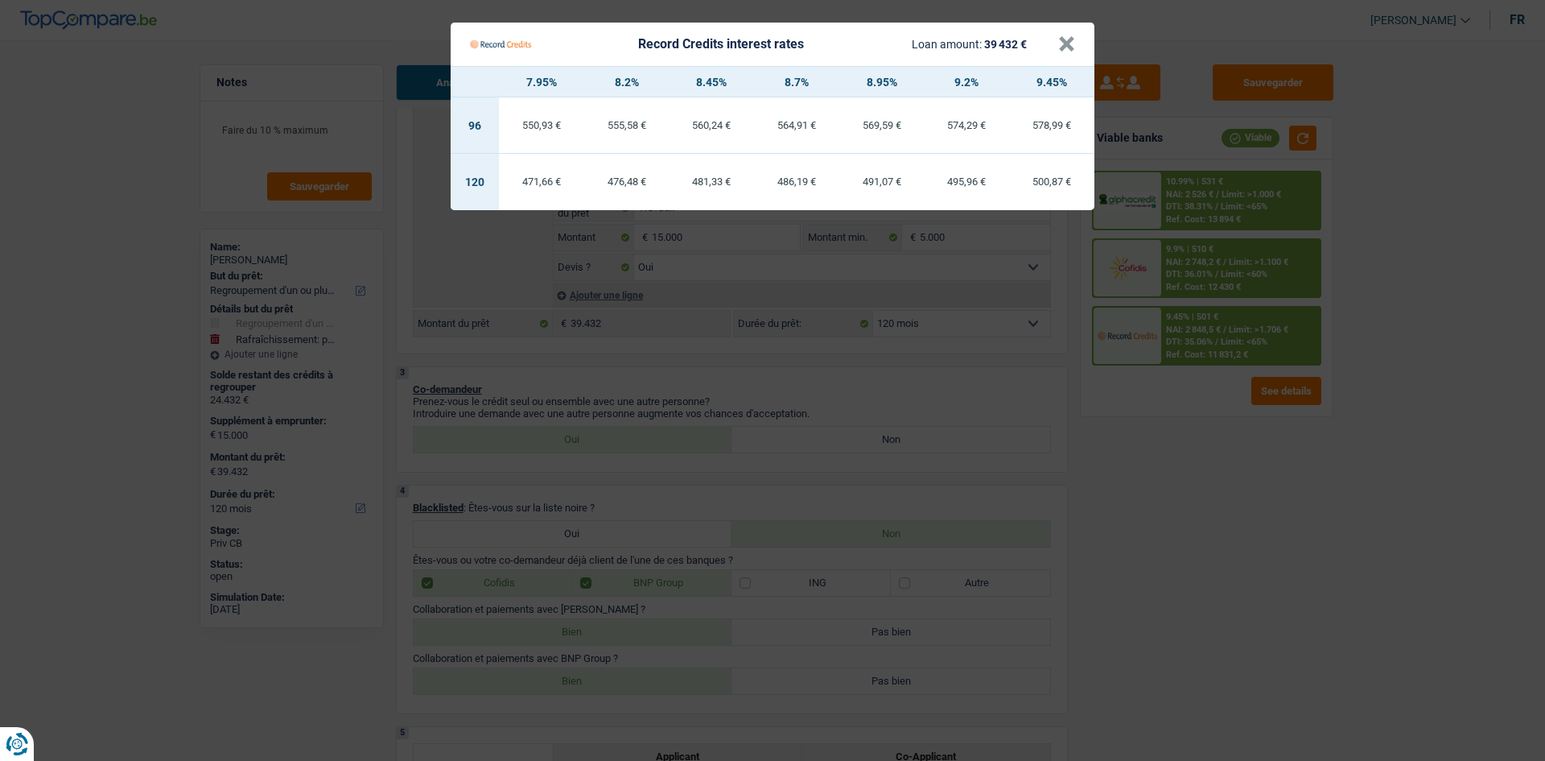
click at [1340, 520] on Credits "Record Credits interest rates Loan amount: 39 432 € × 7.95% 8.2% 8.45% 8.7% 8.9…" at bounding box center [772, 380] width 1545 height 761
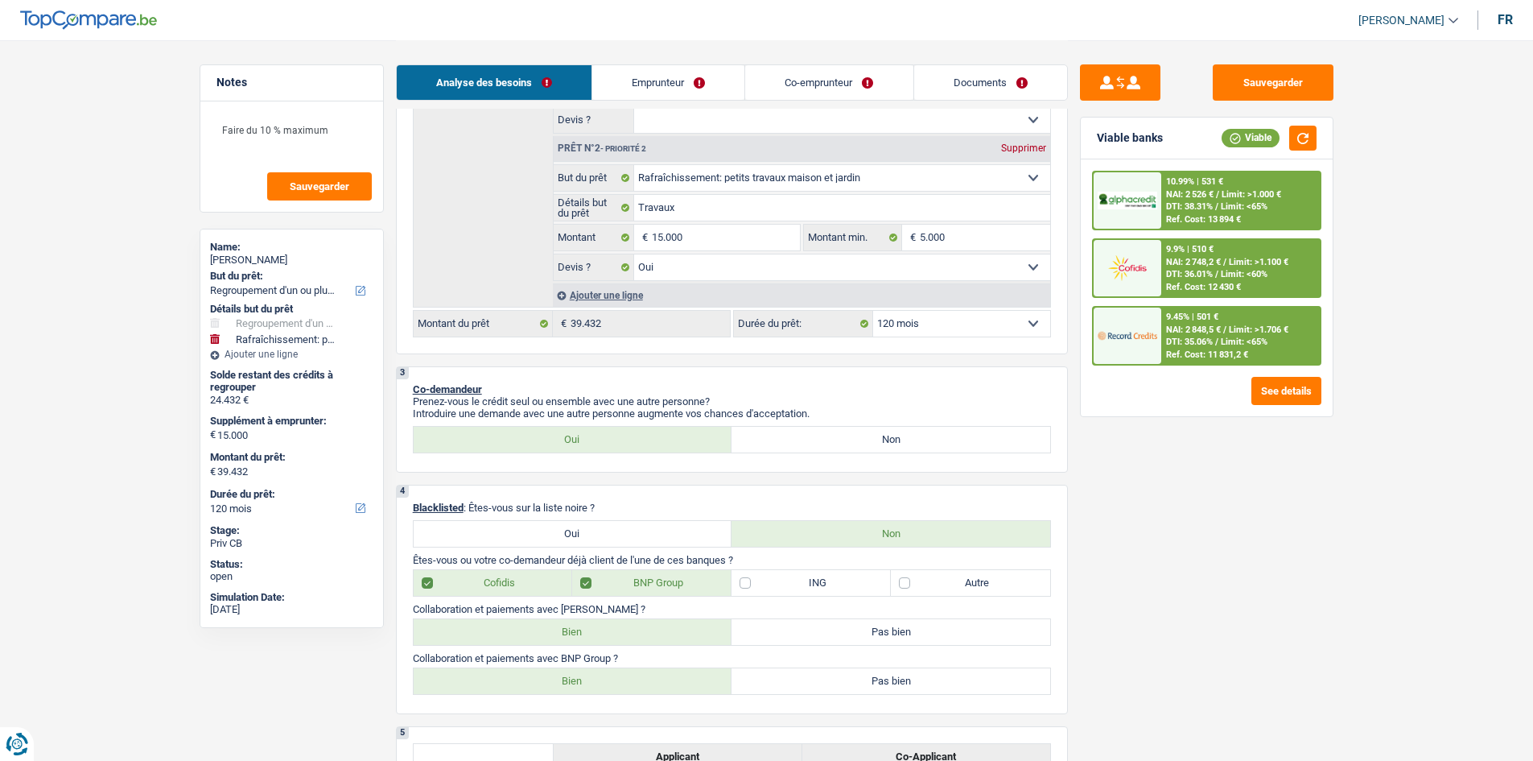
click at [1281, 198] on span "Limit: >1.000 €" at bounding box center [1252, 194] width 60 height 10
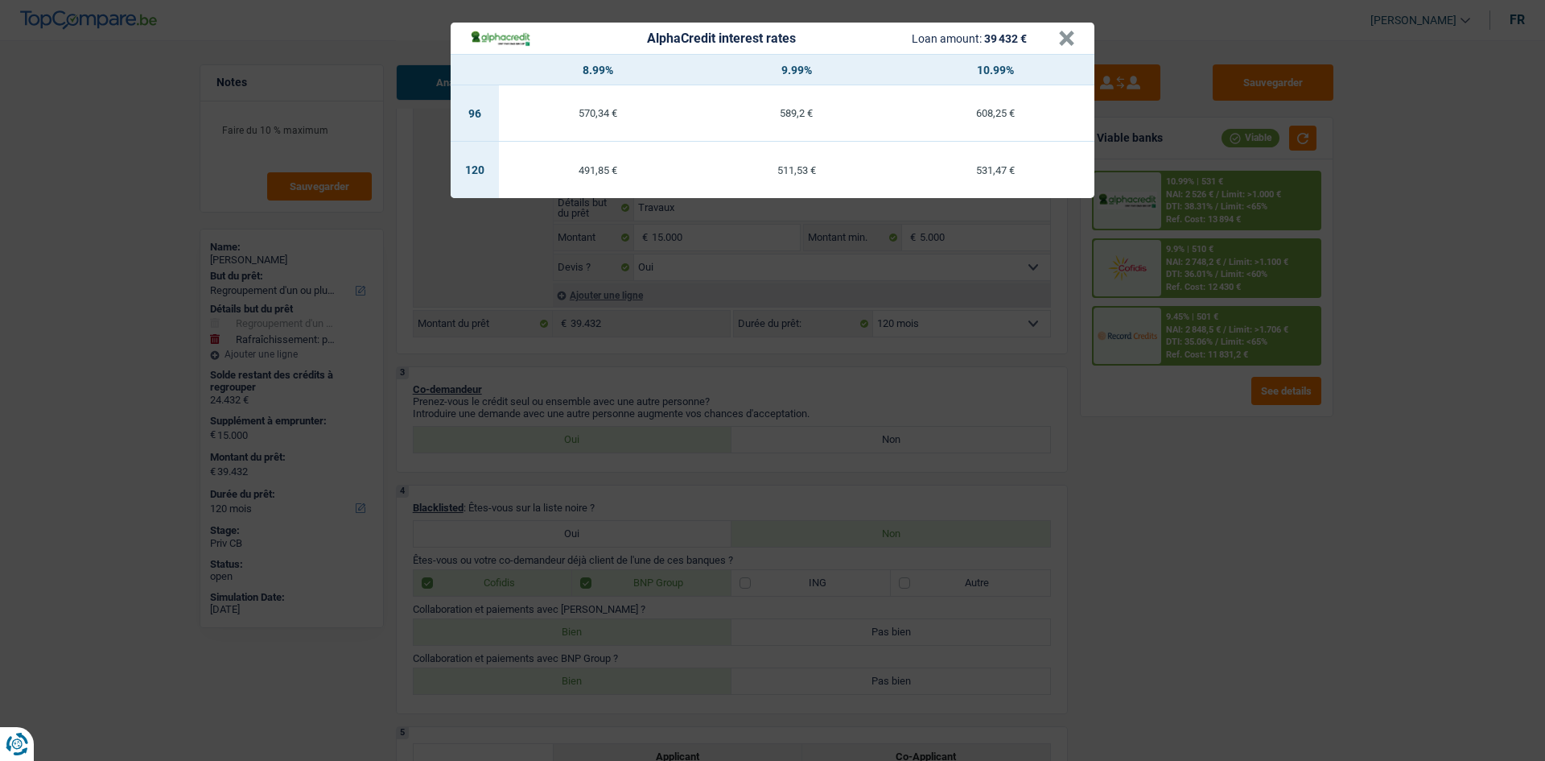
click at [1188, 269] on div "AlphaCredit interest rates Loan amount: 39 432 € × 8.99% 9.99% 10.99% 96 570,34…" at bounding box center [772, 380] width 1545 height 761
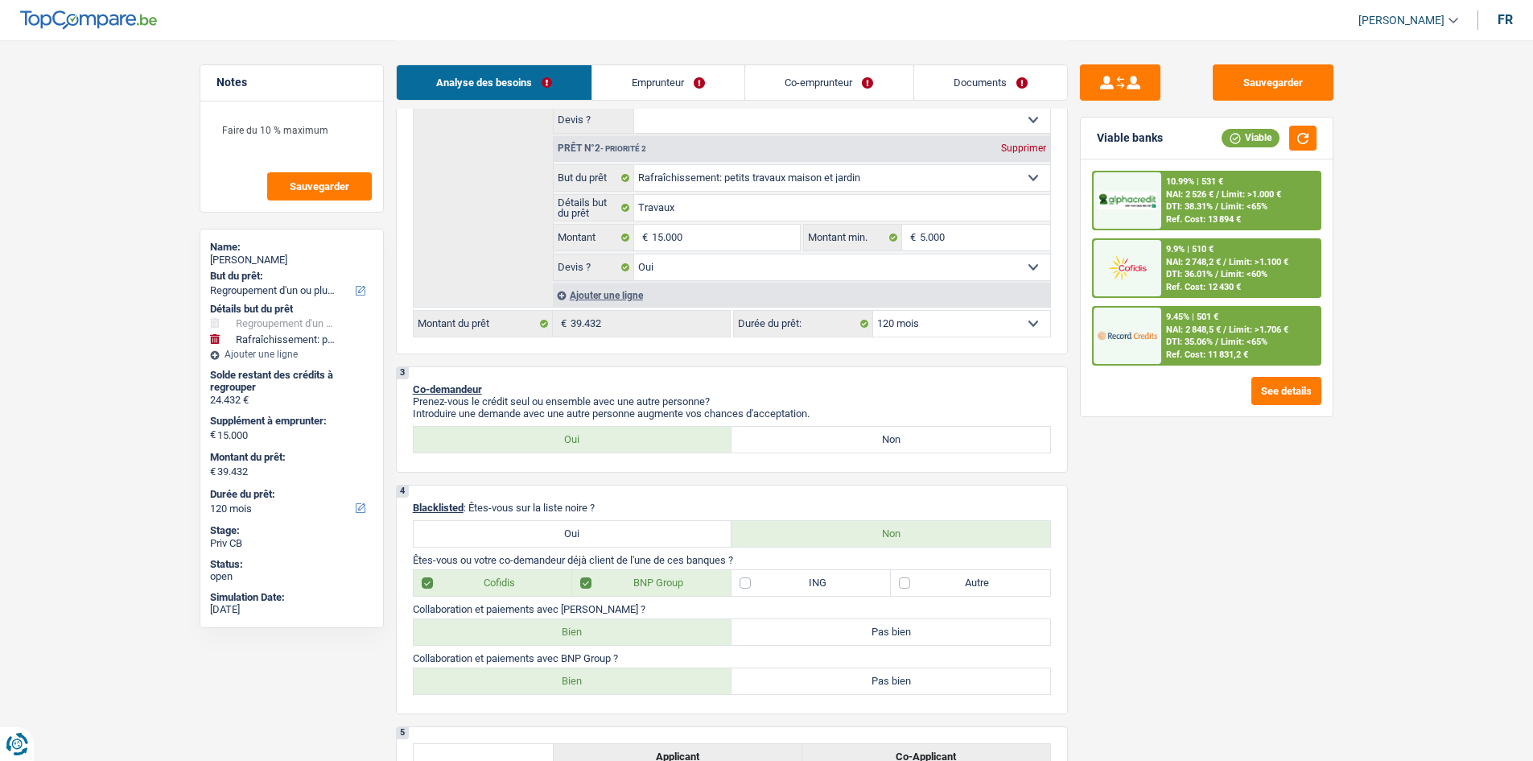
click at [1242, 271] on span "Limit: <60%" at bounding box center [1244, 274] width 47 height 10
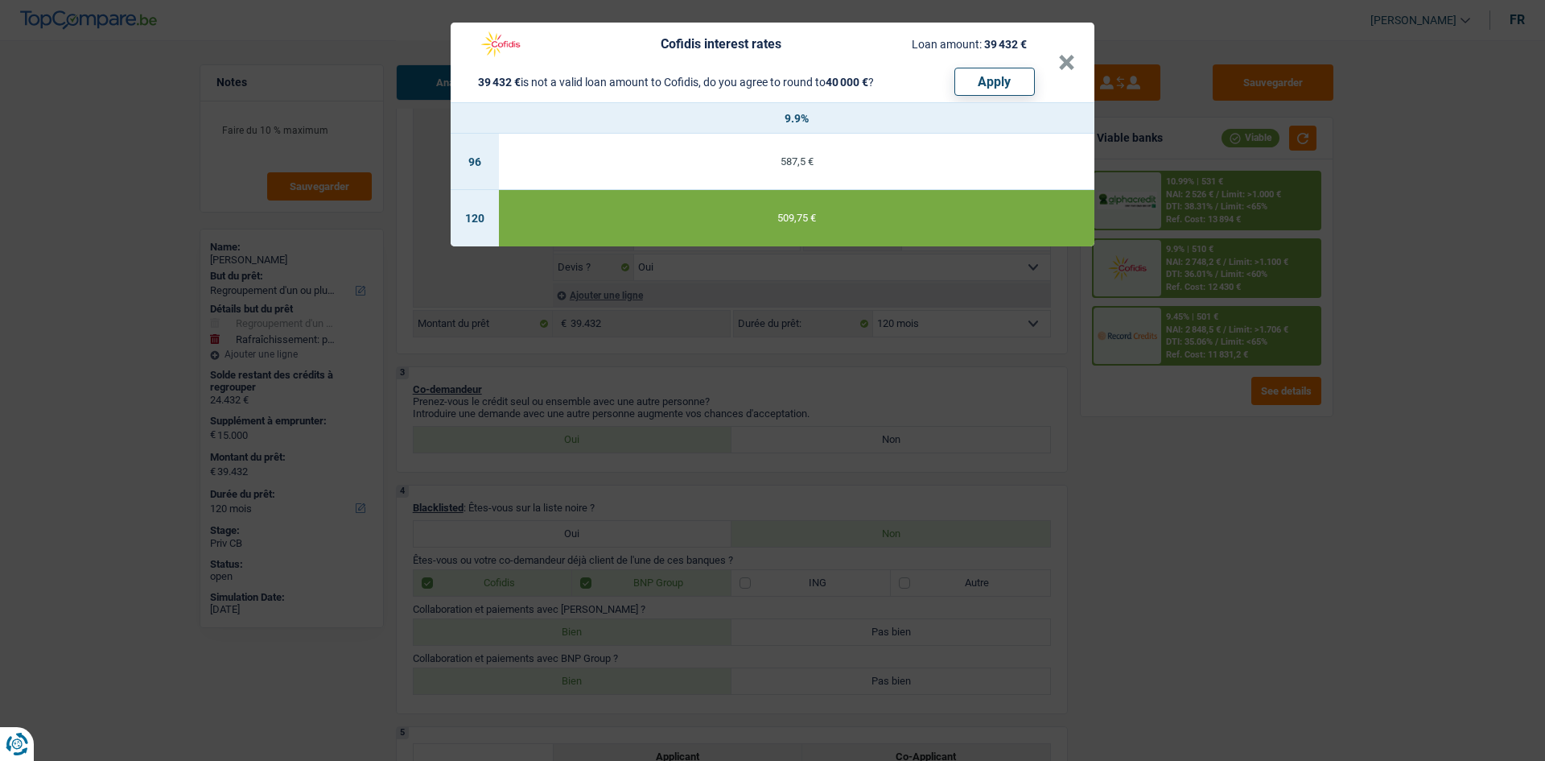
click at [1317, 477] on div "Cofidis interest rates Loan amount: 39 432 € 39 432 € is not a valid loan amoun…" at bounding box center [772, 380] width 1545 height 761
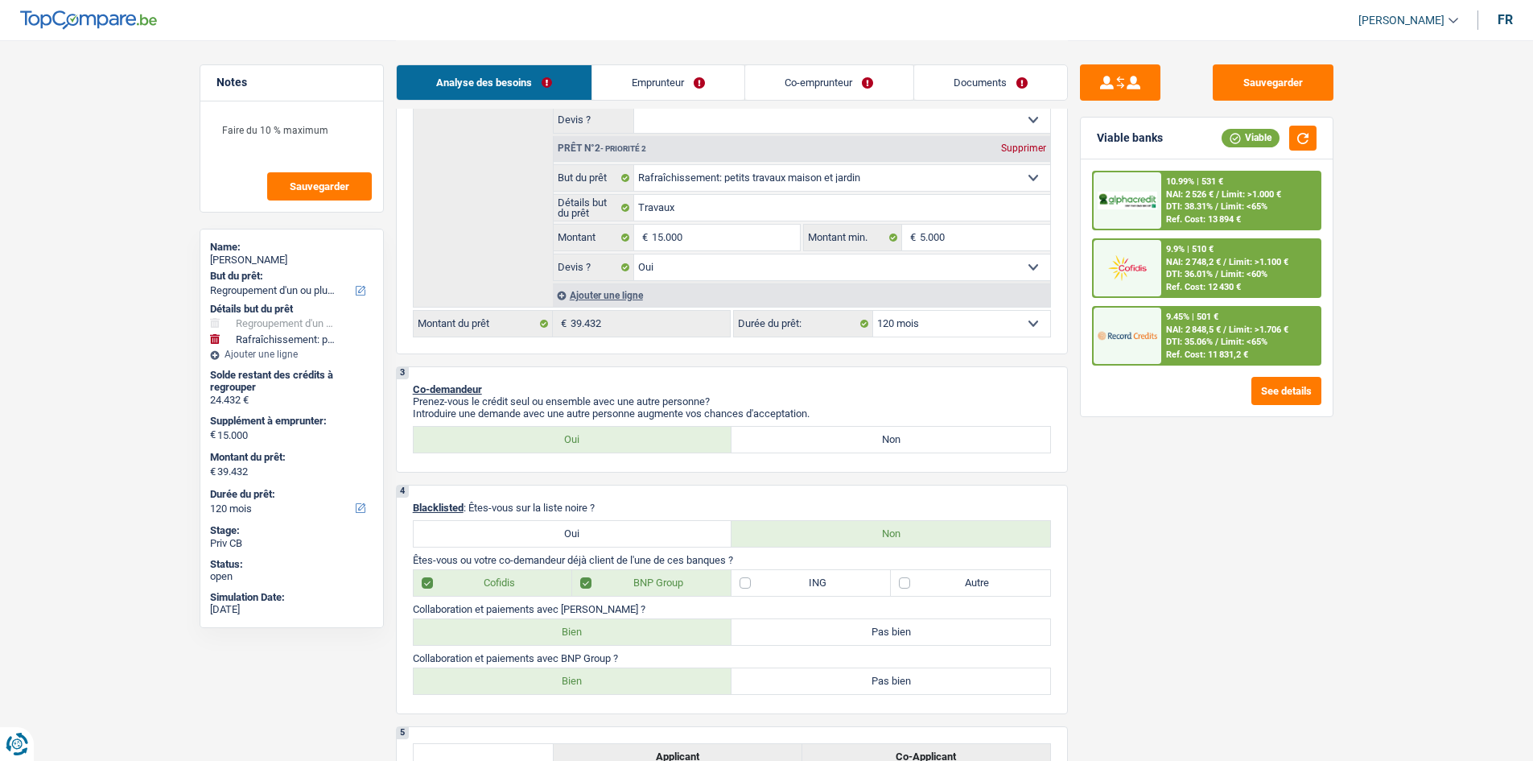
click at [1178, 339] on span "DTI: 35.06%" at bounding box center [1189, 341] width 47 height 10
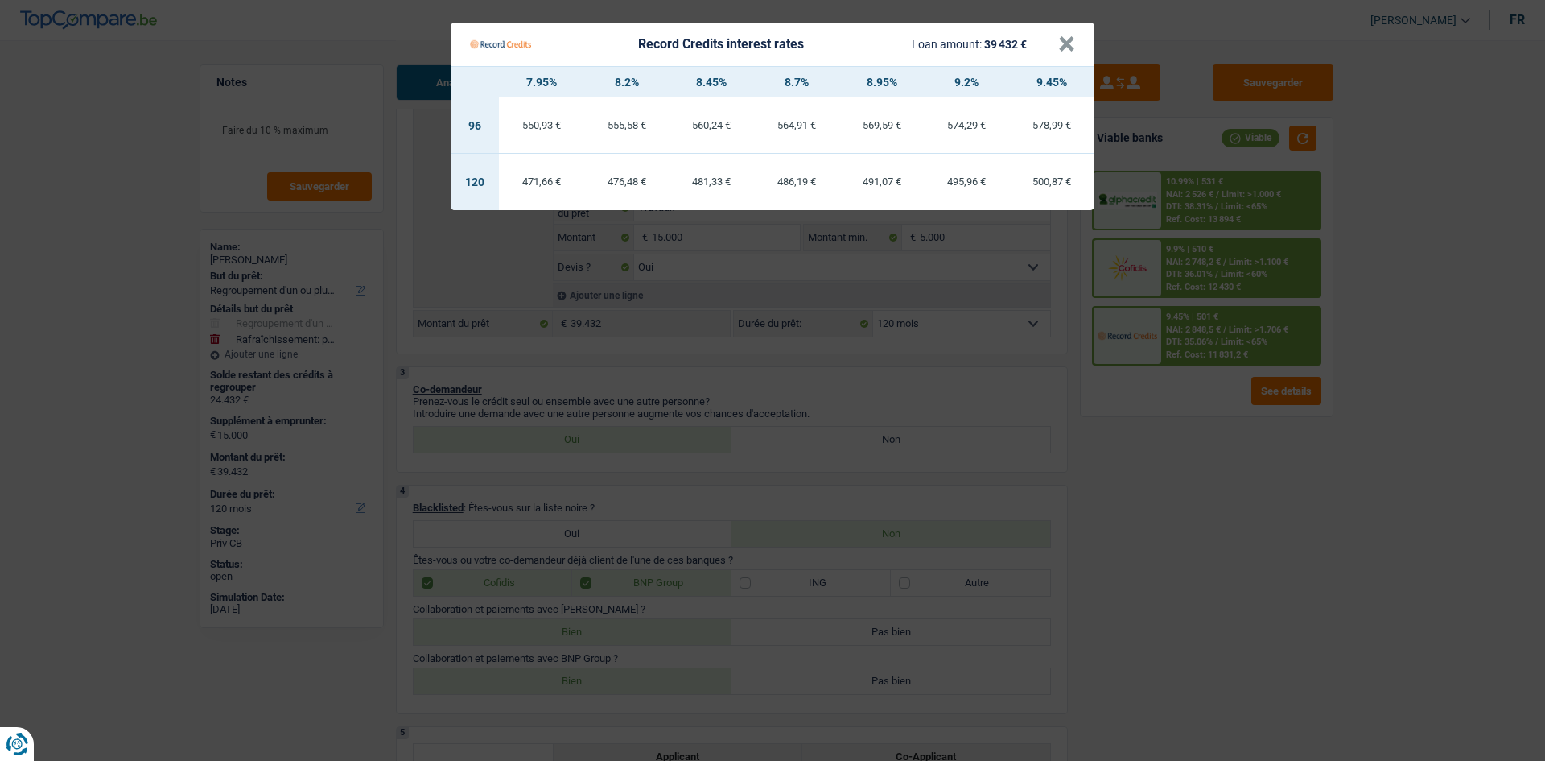
drag, startPoint x: 1175, startPoint y: 497, endPoint x: 1144, endPoint y: 485, distance: 33.6
click at [1165, 490] on Credits "Record Credits interest rates Loan amount: 39 432 € × 7.95% 8.2% 8.45% 8.7% 8.9…" at bounding box center [772, 380] width 1545 height 761
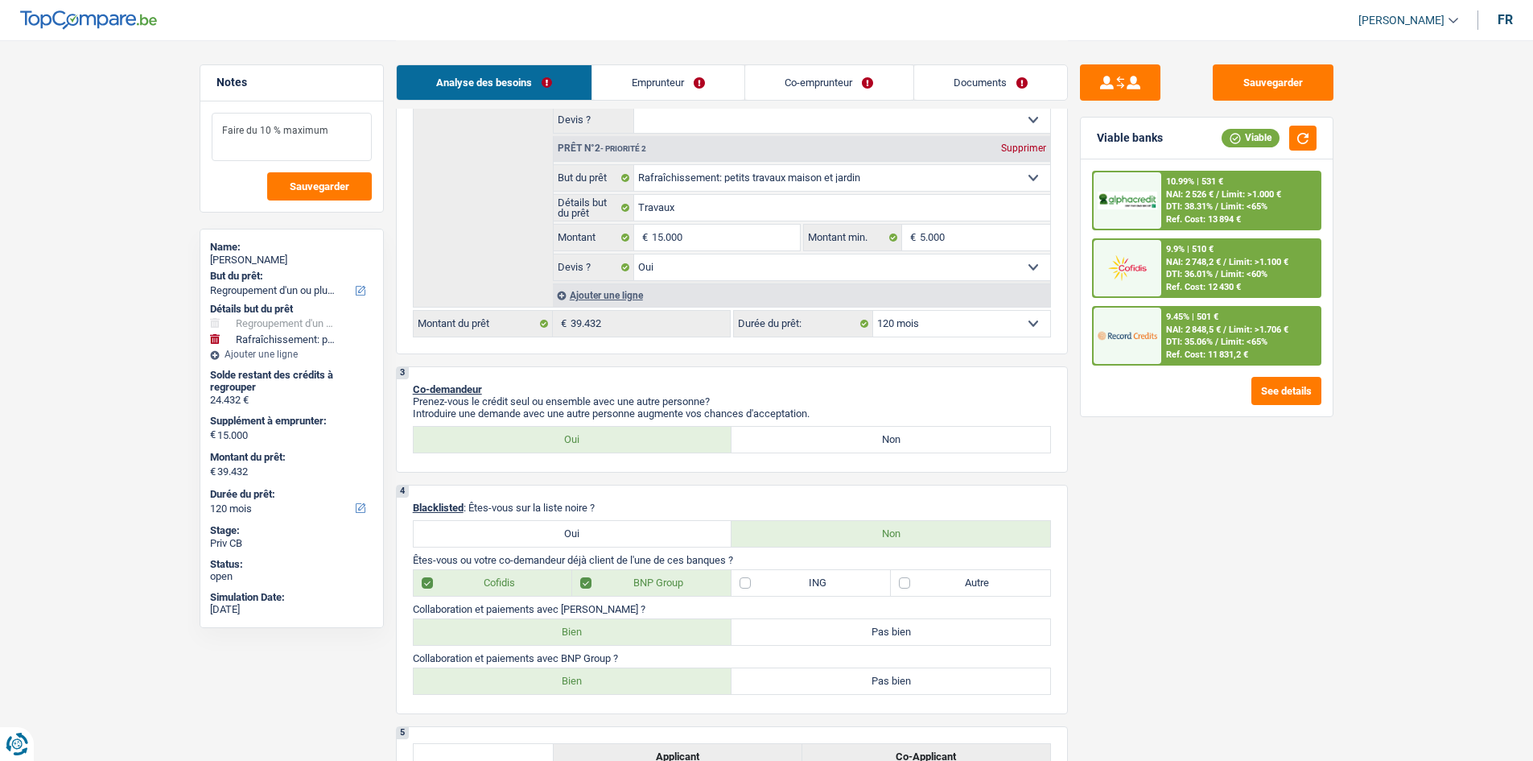
click at [338, 138] on textarea "Faire du 10 % maximum" at bounding box center [292, 137] width 160 height 48
click at [1235, 184] on div "10.99% | 531 € NAI: 2 526 € / Limit: >1.000 € DTI: 38.31% / Limit: <65% Ref. Co…" at bounding box center [1240, 200] width 159 height 56
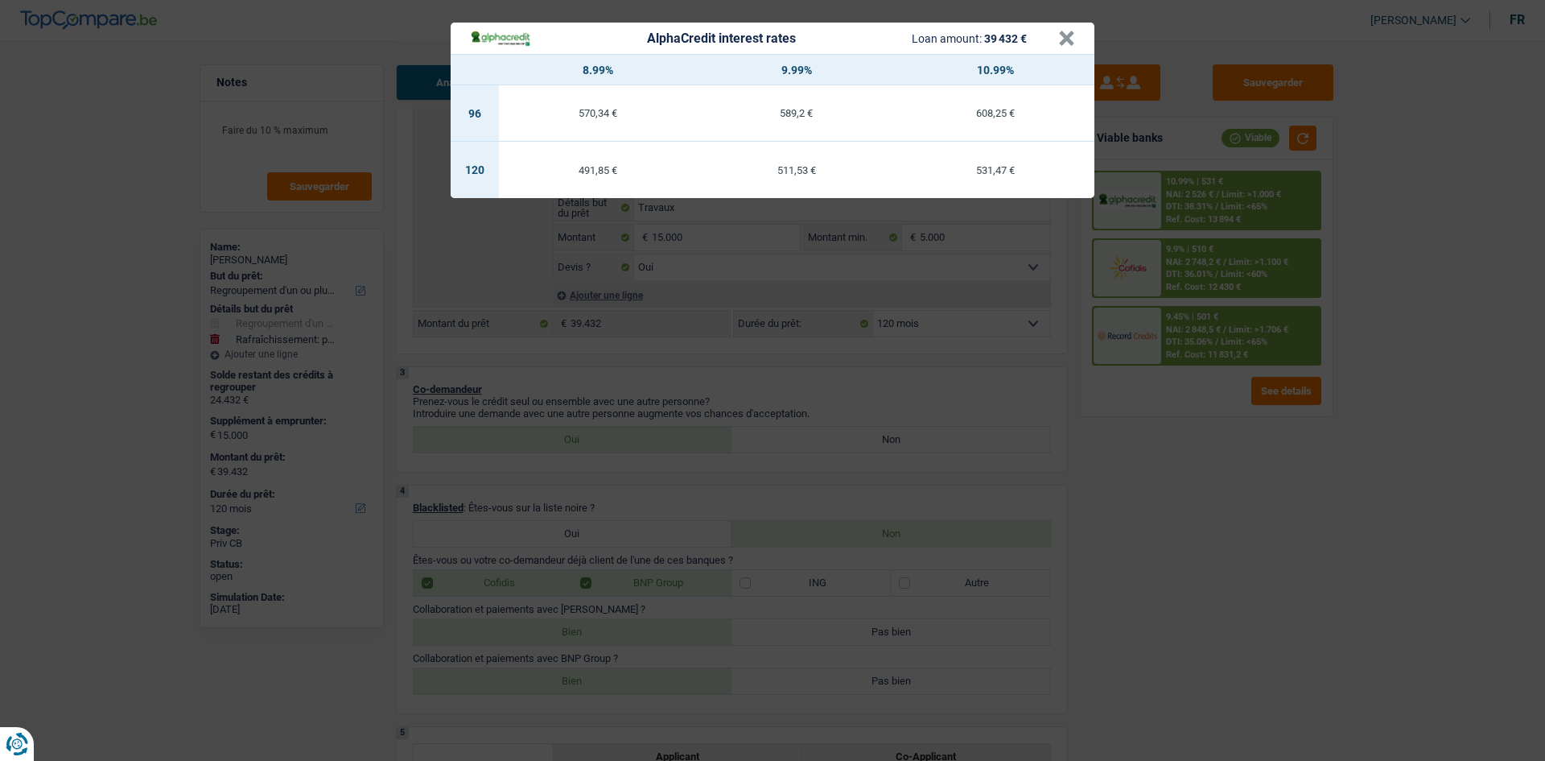
click at [1198, 403] on div "AlphaCredit interest rates Loan amount: 39 432 € × 8.99% 9.99% 10.99% 96 570,34…" at bounding box center [772, 380] width 1545 height 761
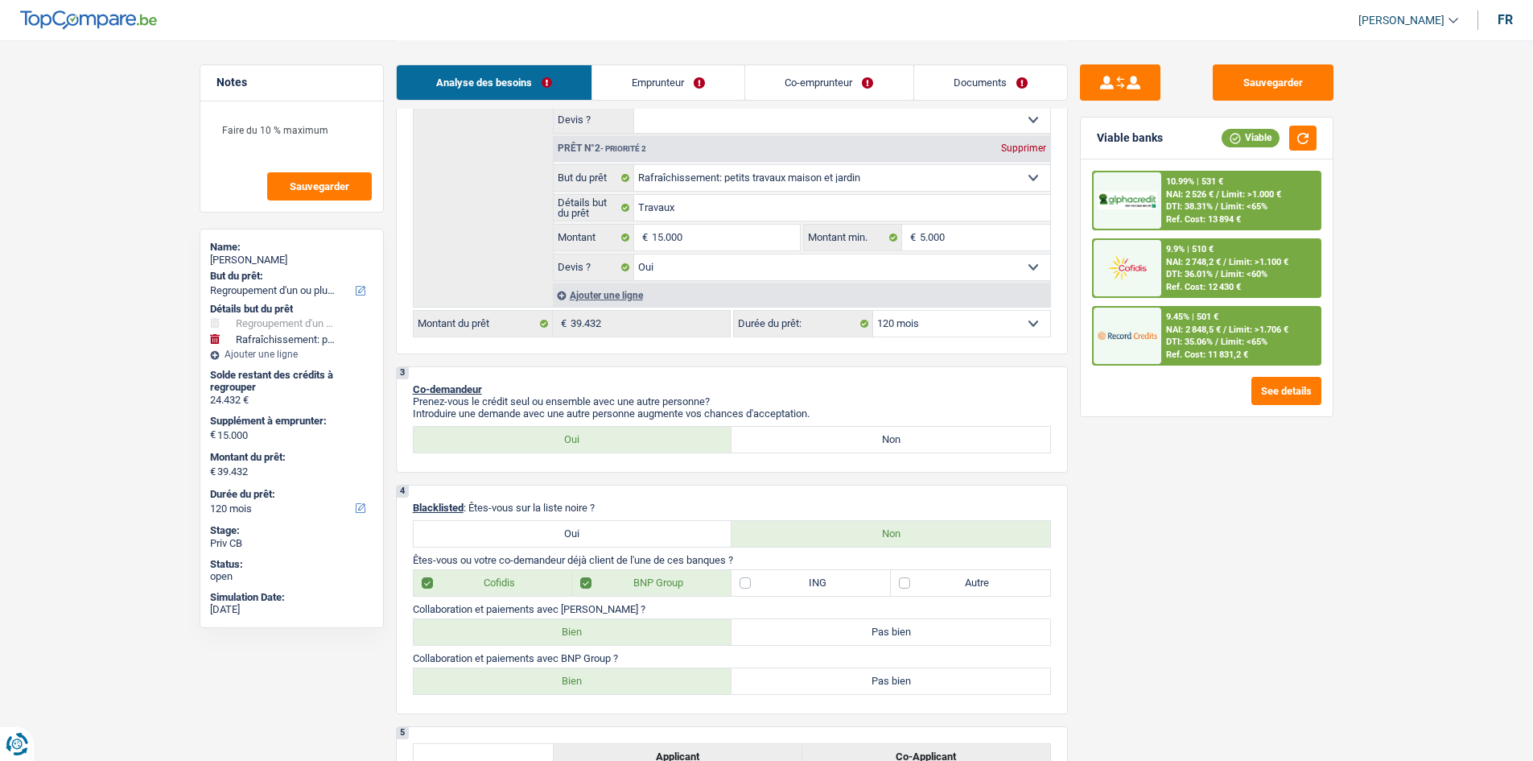
click at [1192, 342] on span "DTI: 35.06%" at bounding box center [1189, 341] width 47 height 10
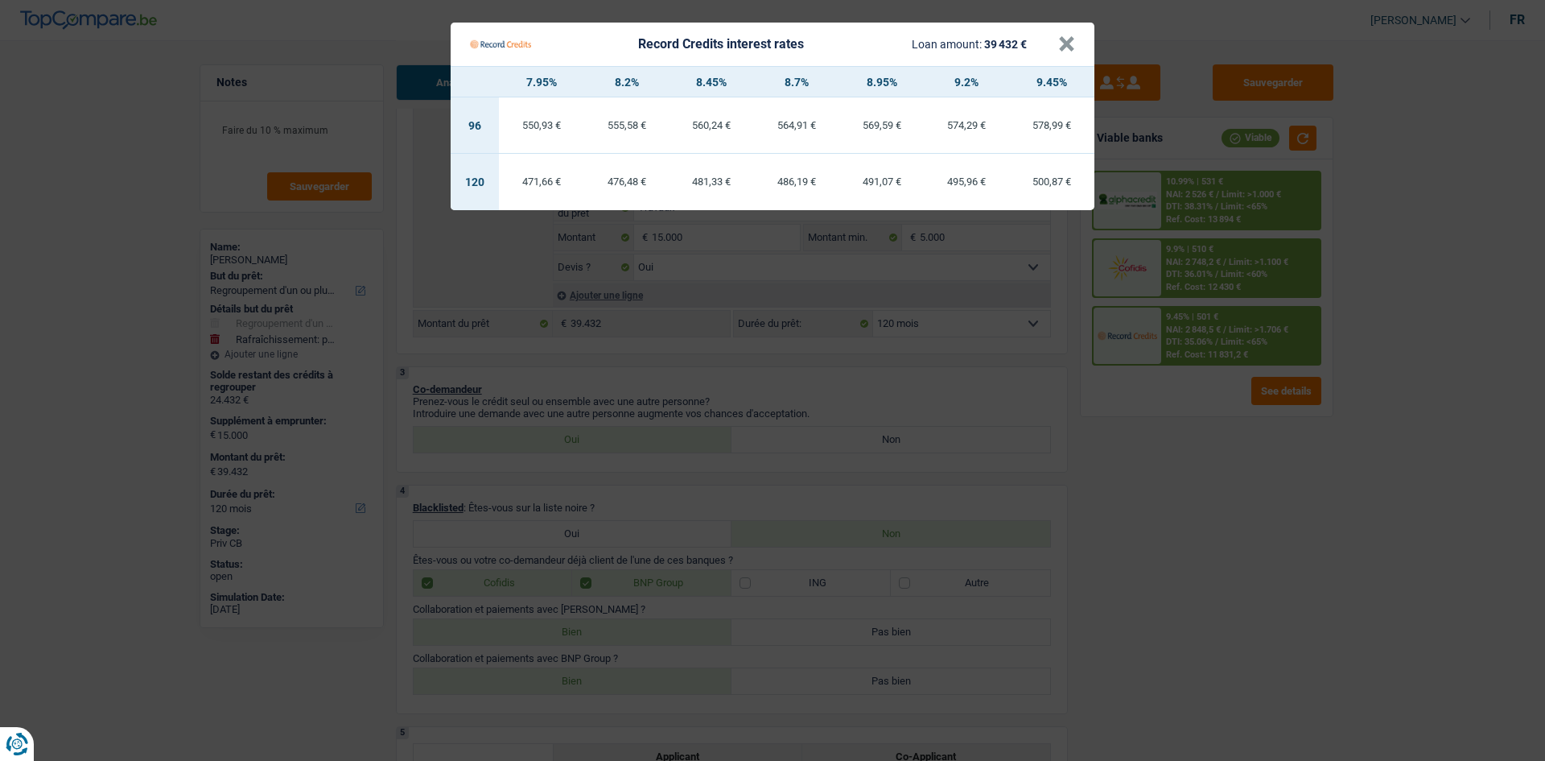
click at [1194, 474] on Credits "Record Credits interest rates Loan amount: 39 432 € × 7.95% 8.2% 8.45% 8.7% 8.9…" at bounding box center [772, 380] width 1545 height 761
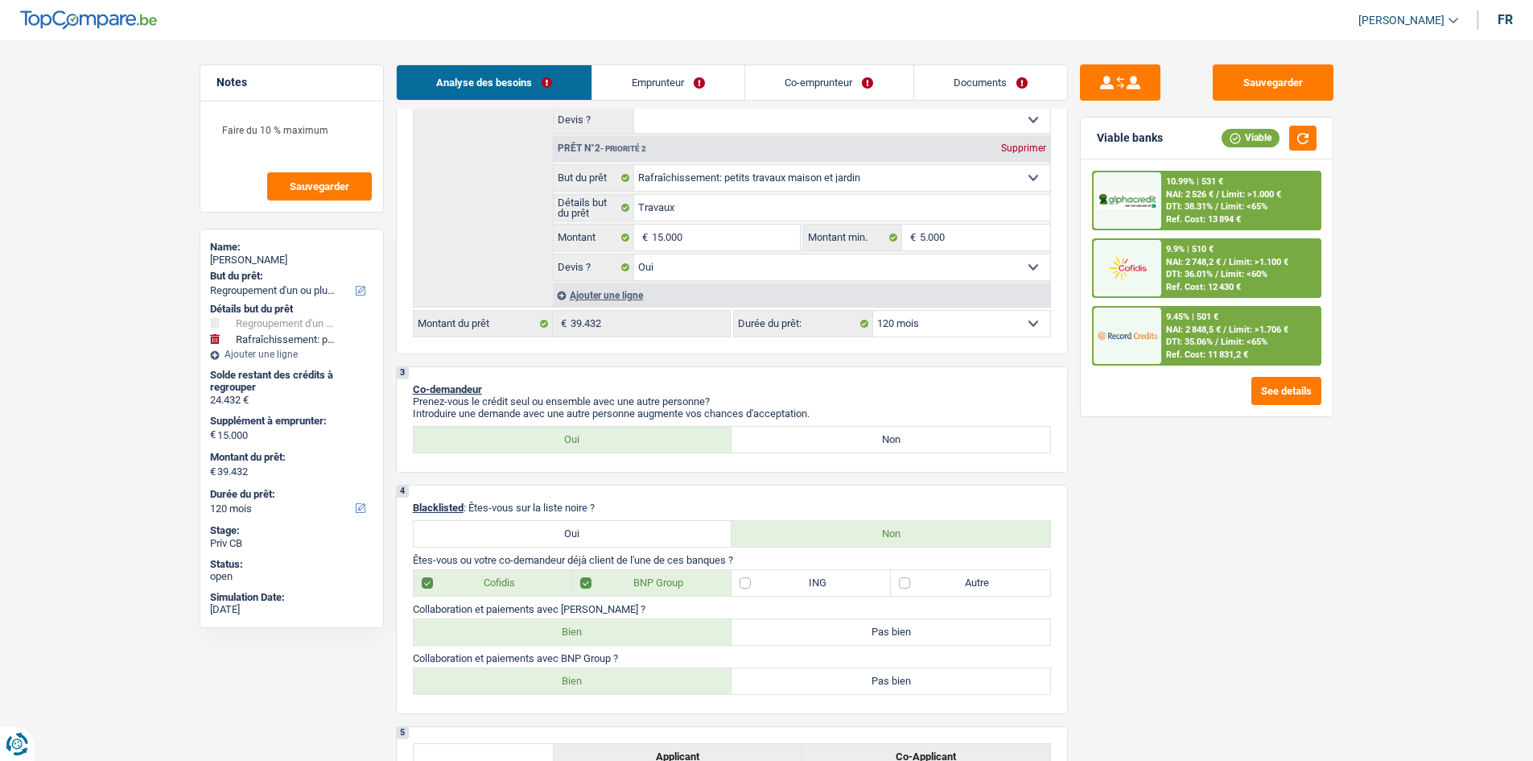
click at [1201, 201] on span "DTI: 38.31%" at bounding box center [1189, 206] width 47 height 10
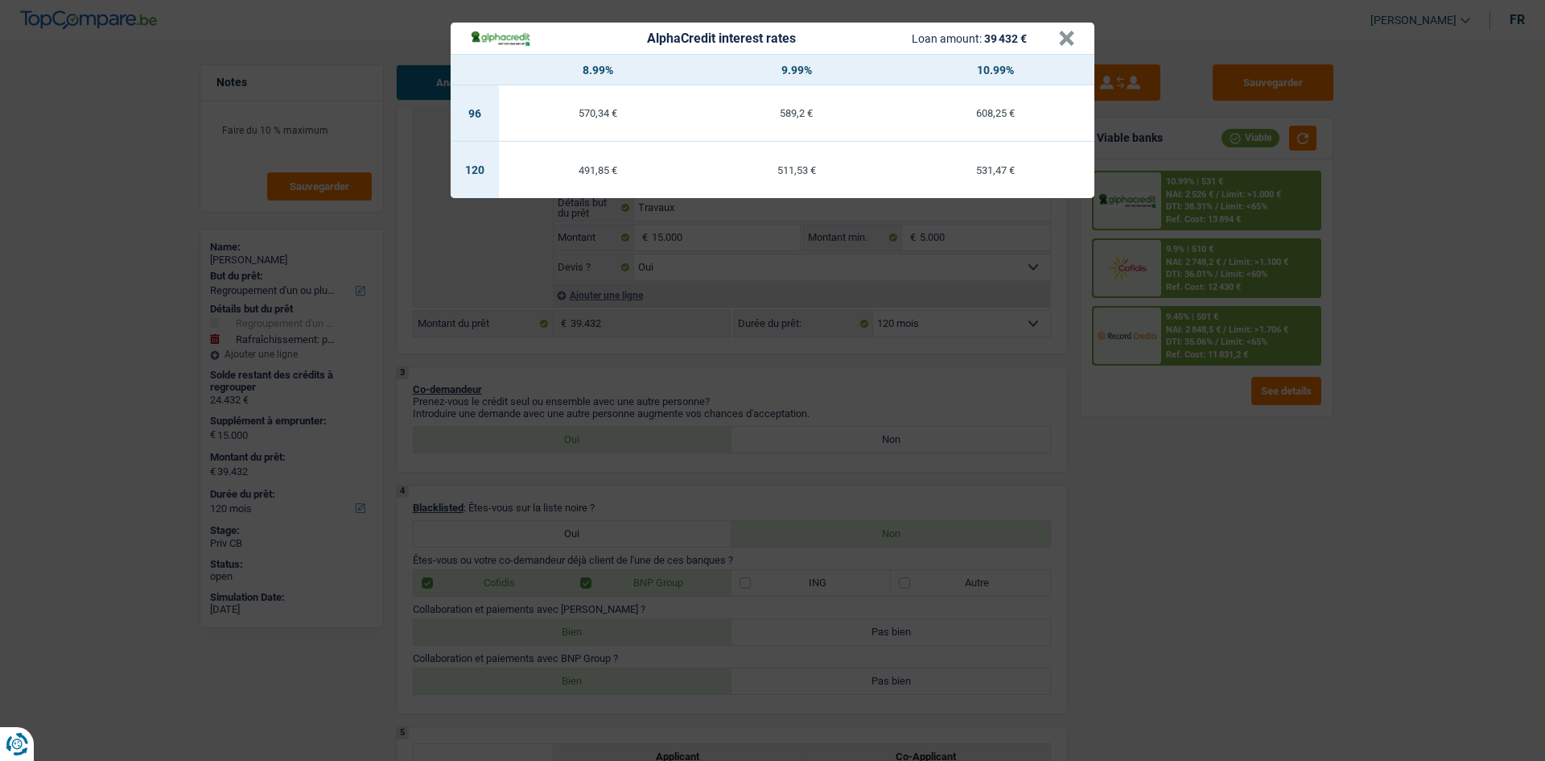
drag, startPoint x: 1247, startPoint y: 467, endPoint x: 1251, endPoint y: 426, distance: 41.2
click at [1261, 446] on div "AlphaCredit interest rates Loan amount: 39 432 € × 8.99% 9.99% 10.99% 96 570,34…" at bounding box center [772, 380] width 1545 height 761
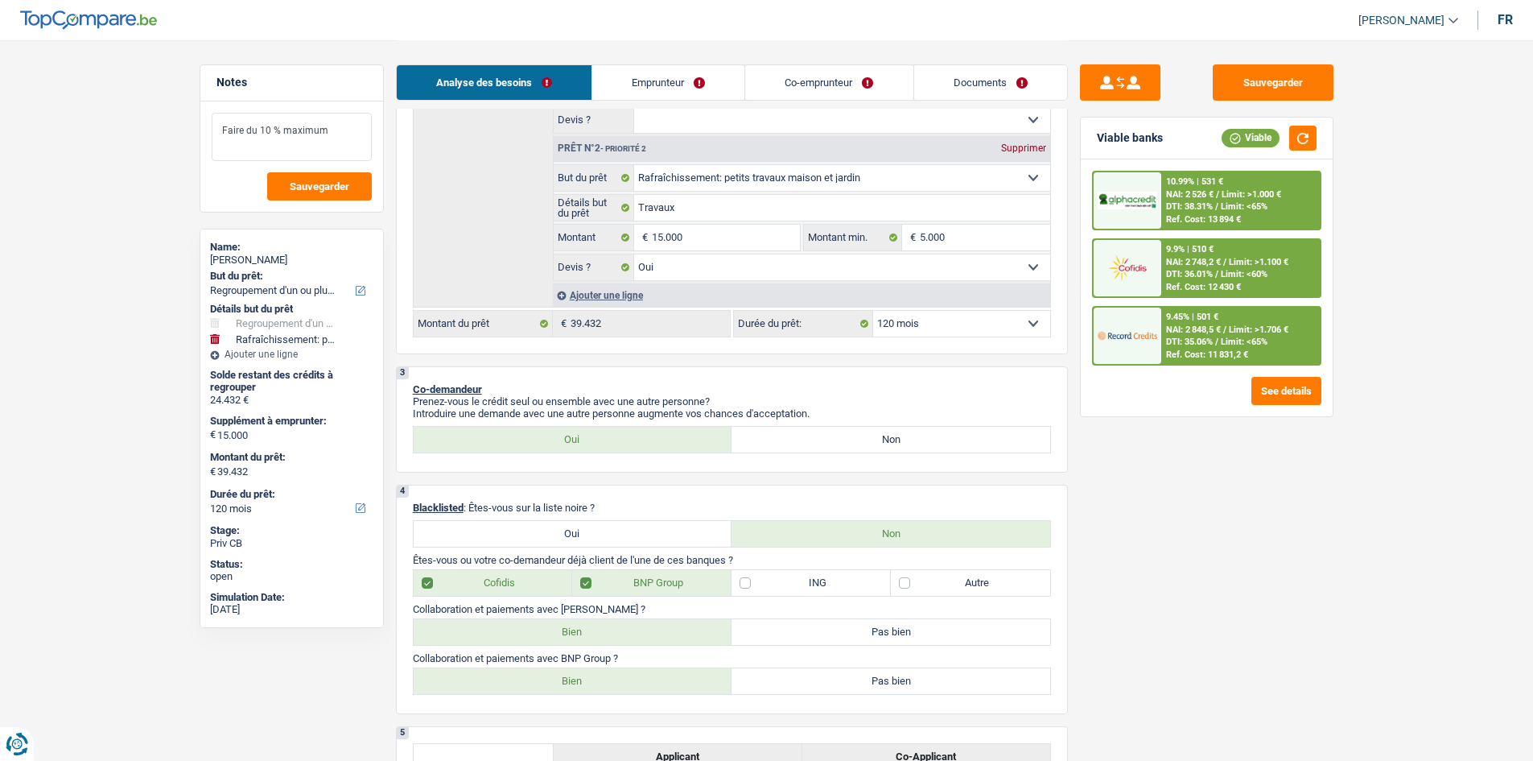
click at [340, 113] on textarea "Faire du 10 % maximum" at bounding box center [292, 137] width 160 height 48
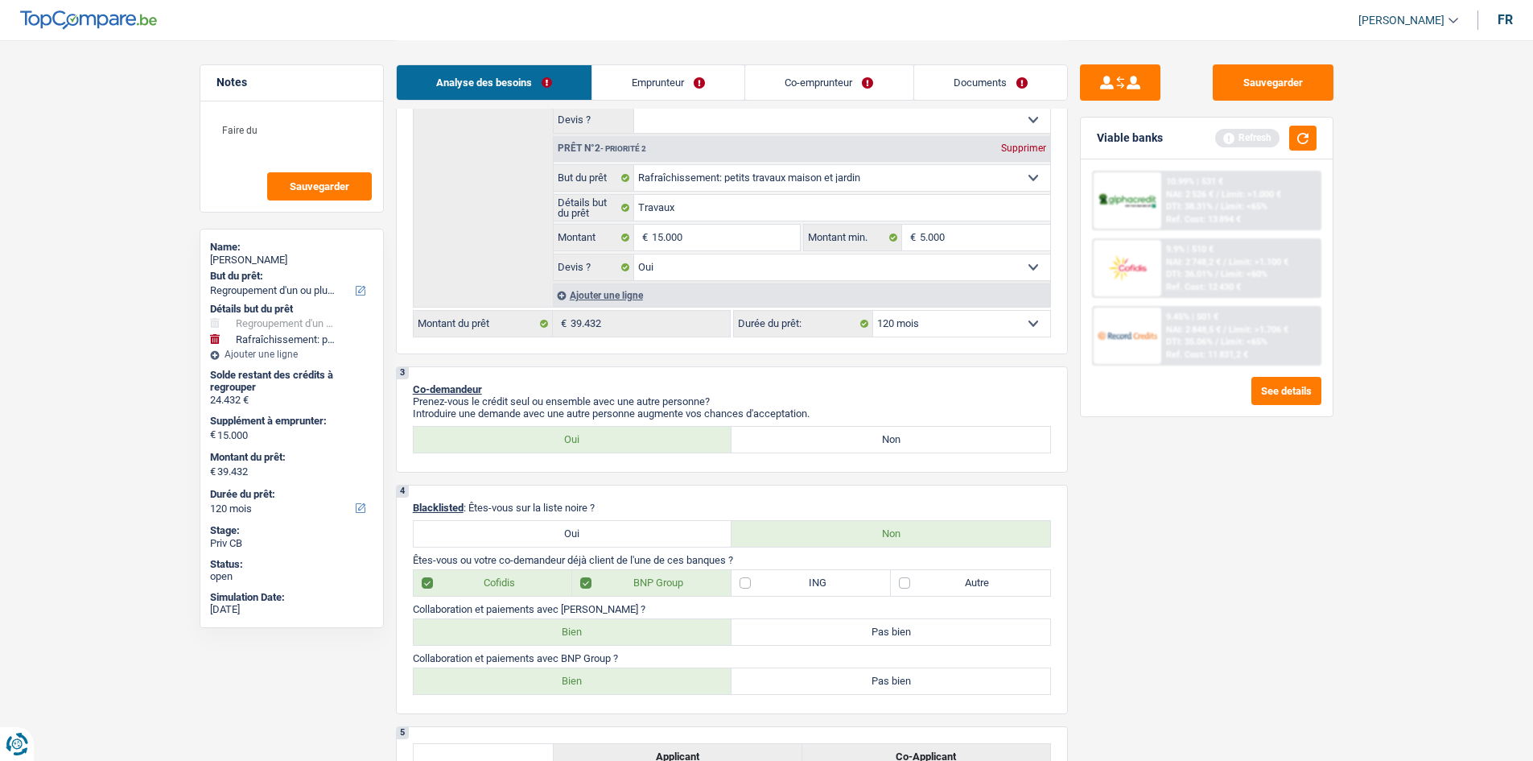
click at [1206, 340] on span "DTI: 35.06%" at bounding box center [1189, 341] width 47 height 10
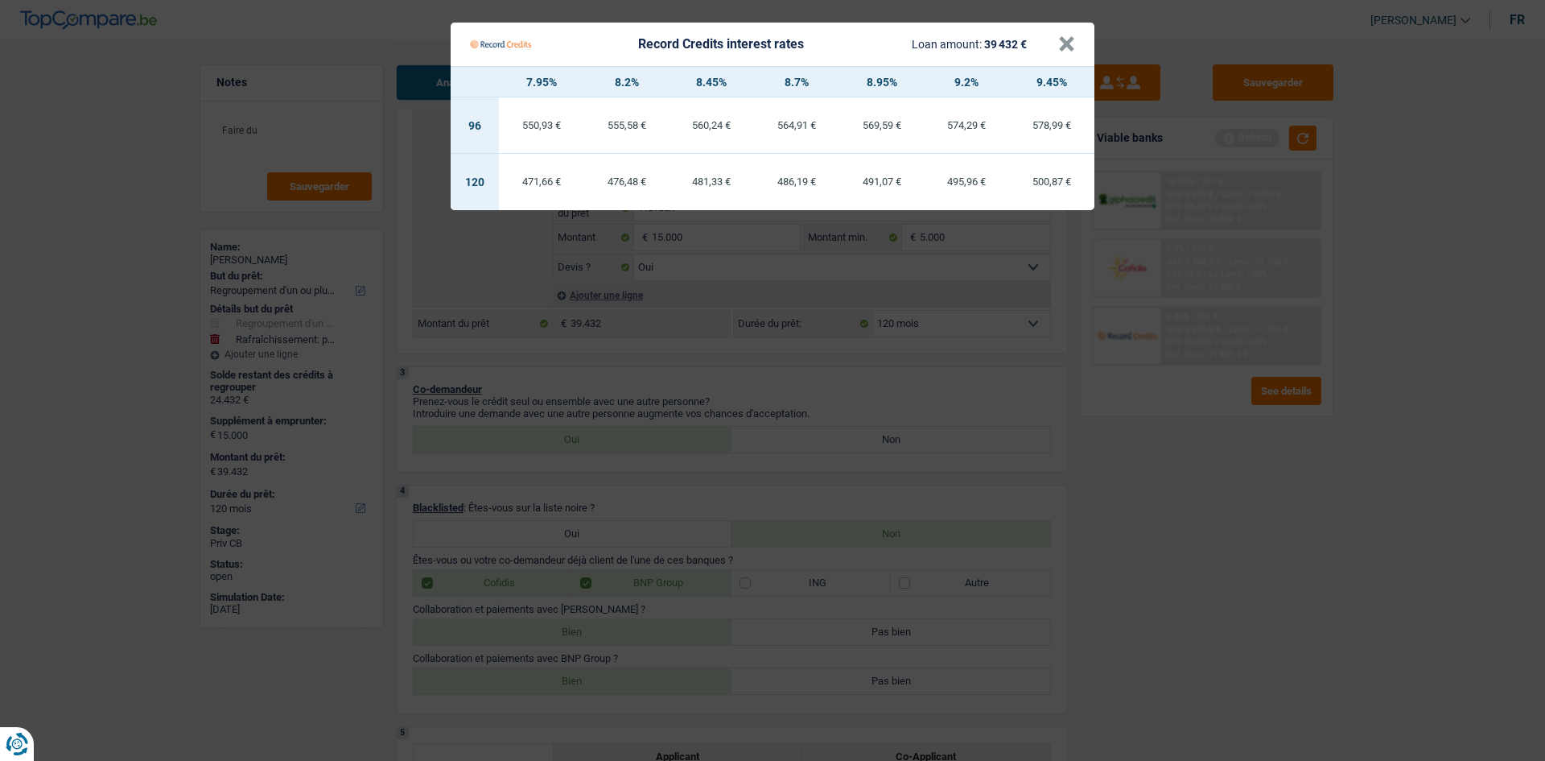
click at [1288, 575] on Credits "Record Credits interest rates Loan amount: 39 432 € × 7.95% 8.2% 8.45% 8.7% 8.9…" at bounding box center [772, 380] width 1545 height 761
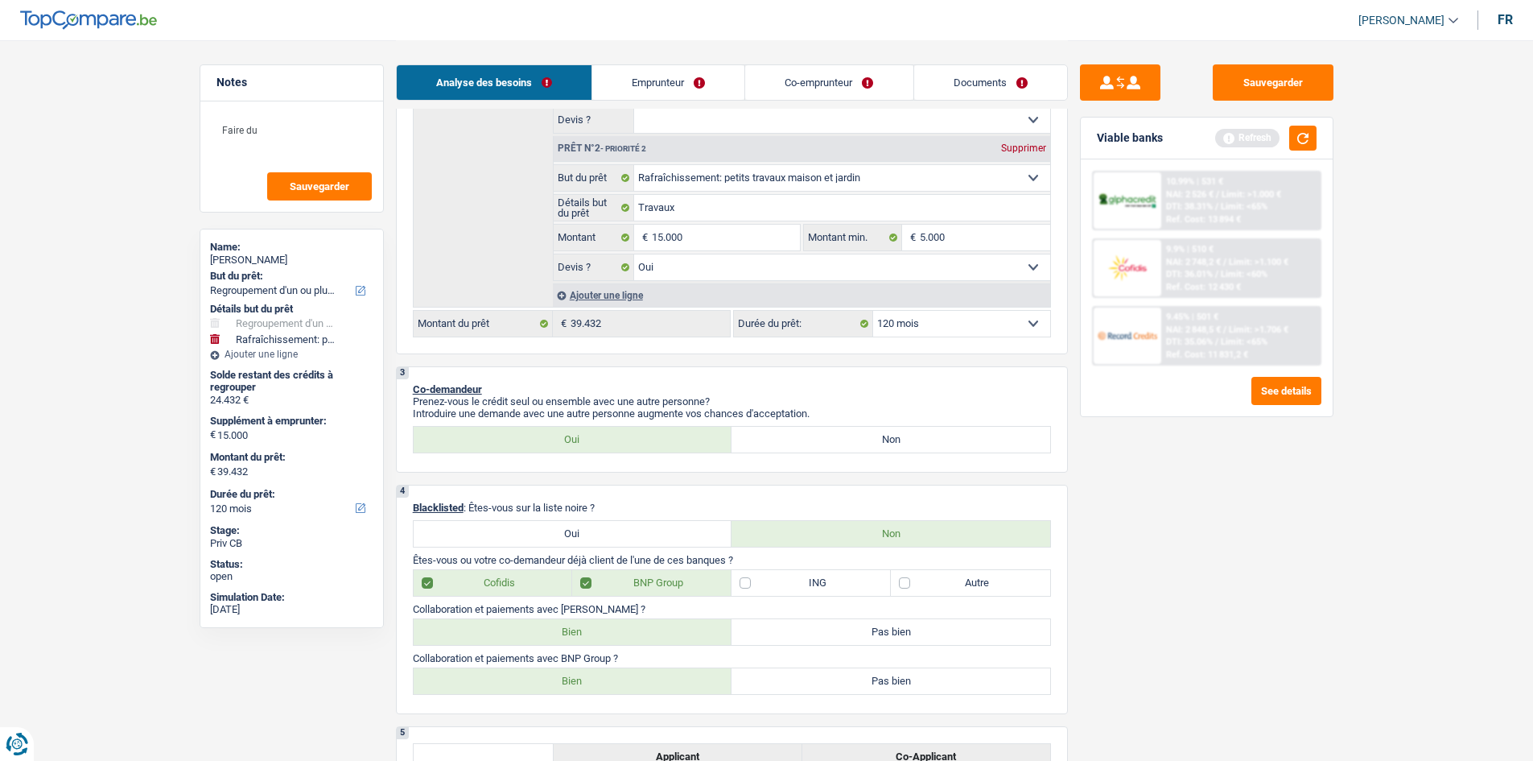
click at [1232, 181] on div "10.99% | 531 € NAI: 2 526 € / Limit: >1.000 € DTI: 38.31% / Limit: <65% Ref. Co…" at bounding box center [1240, 200] width 159 height 56
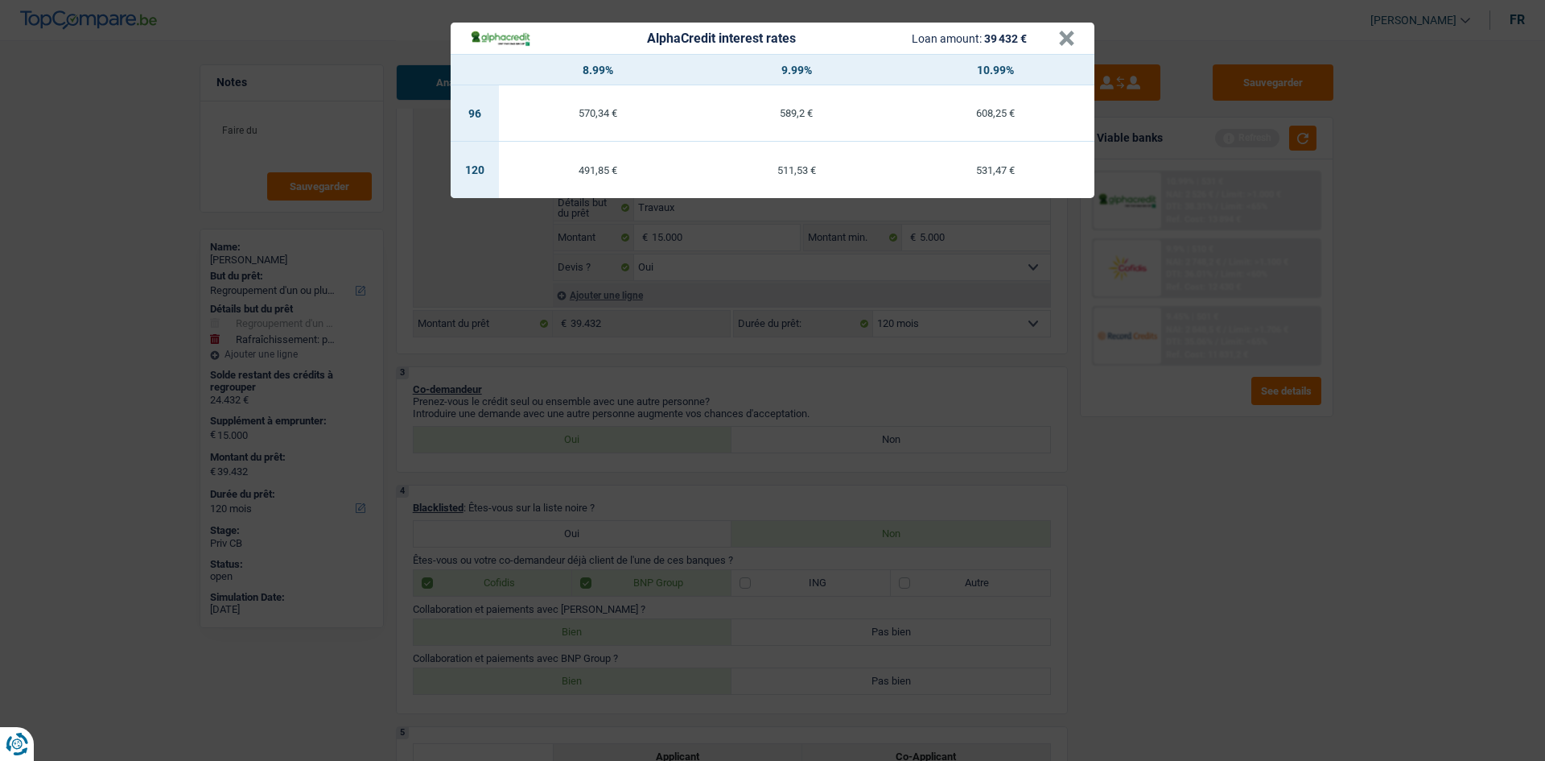
drag, startPoint x: 1343, startPoint y: 480, endPoint x: 1313, endPoint y: 472, distance: 31.6
click at [1342, 480] on div "AlphaCredit interest rates Loan amount: 39 432 € × 8.99% 9.99% 10.99% 96 570,34…" at bounding box center [772, 380] width 1545 height 761
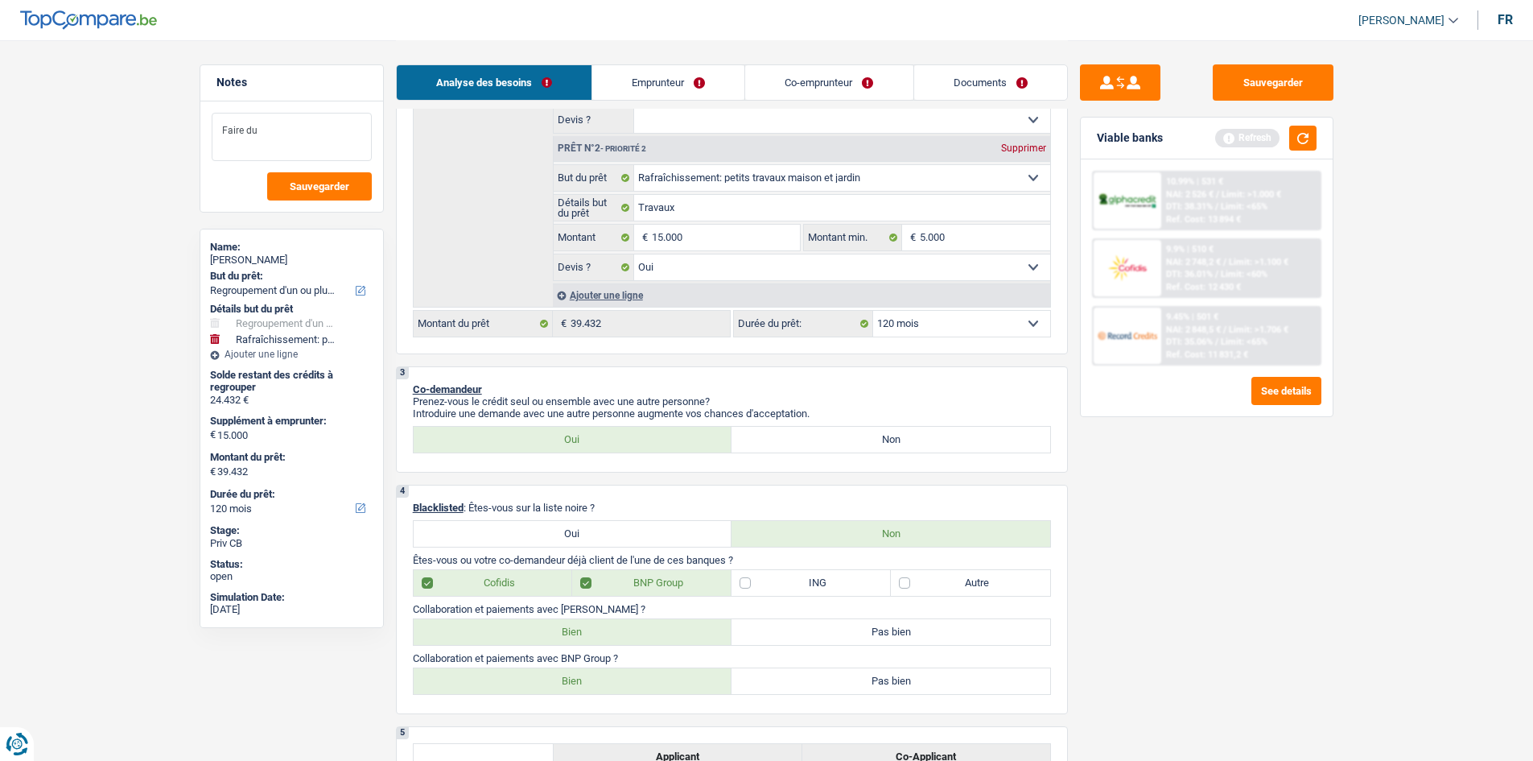
click at [319, 147] on textarea "Faire du" at bounding box center [292, 137] width 160 height 48
click at [316, 192] on button "Sauvegarder" at bounding box center [319, 186] width 105 height 28
